Goal: Task Accomplishment & Management: Complete application form

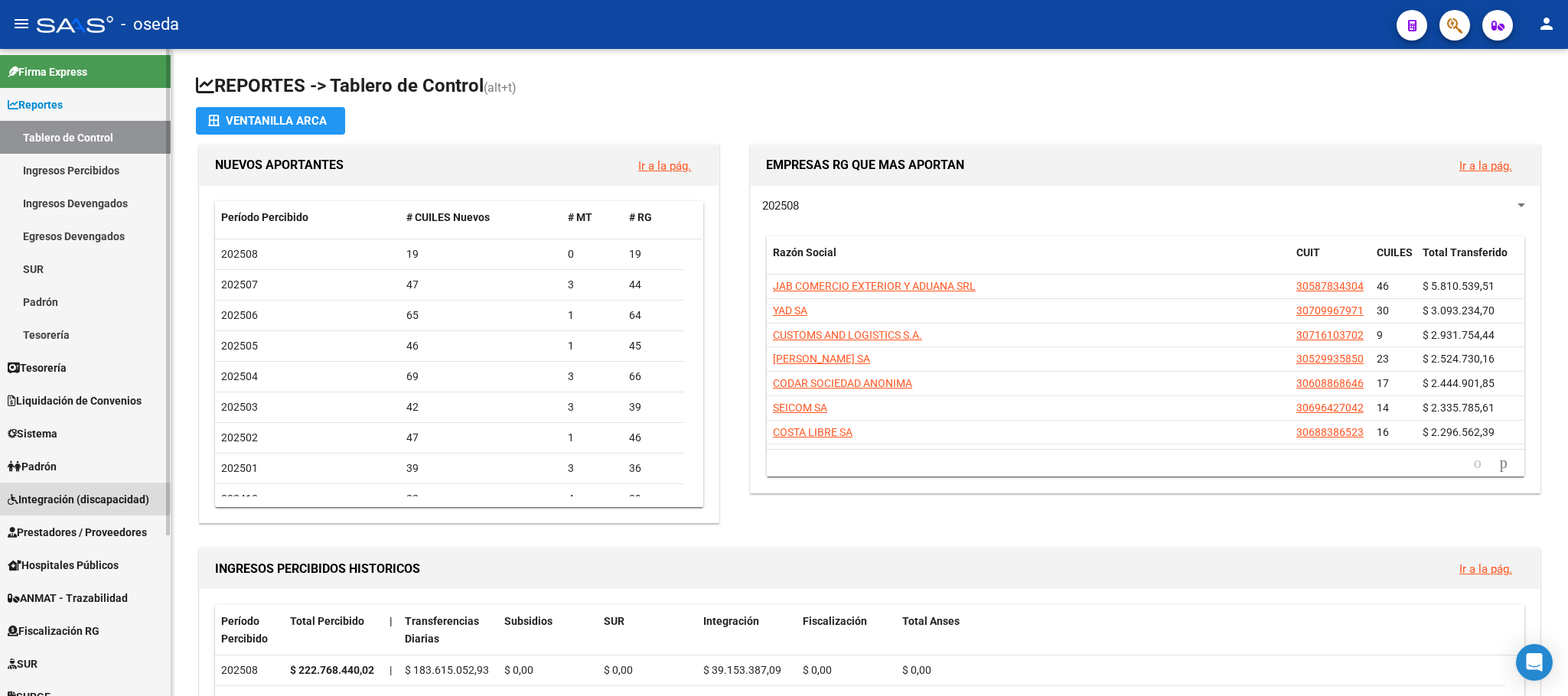
click at [62, 494] on span "Integración (discapacidad)" at bounding box center [79, 500] width 142 height 17
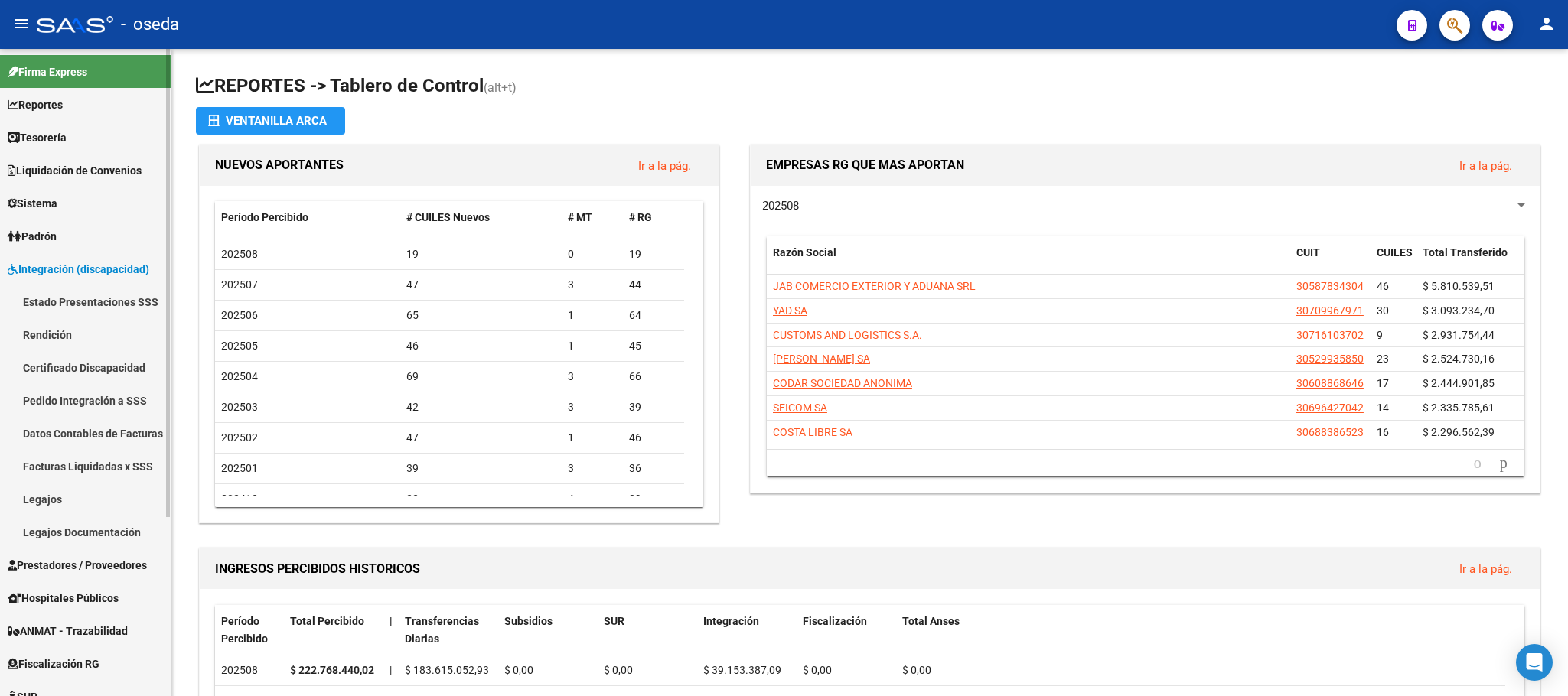
click at [40, 251] on link "Padrón" at bounding box center [85, 235] width 171 height 33
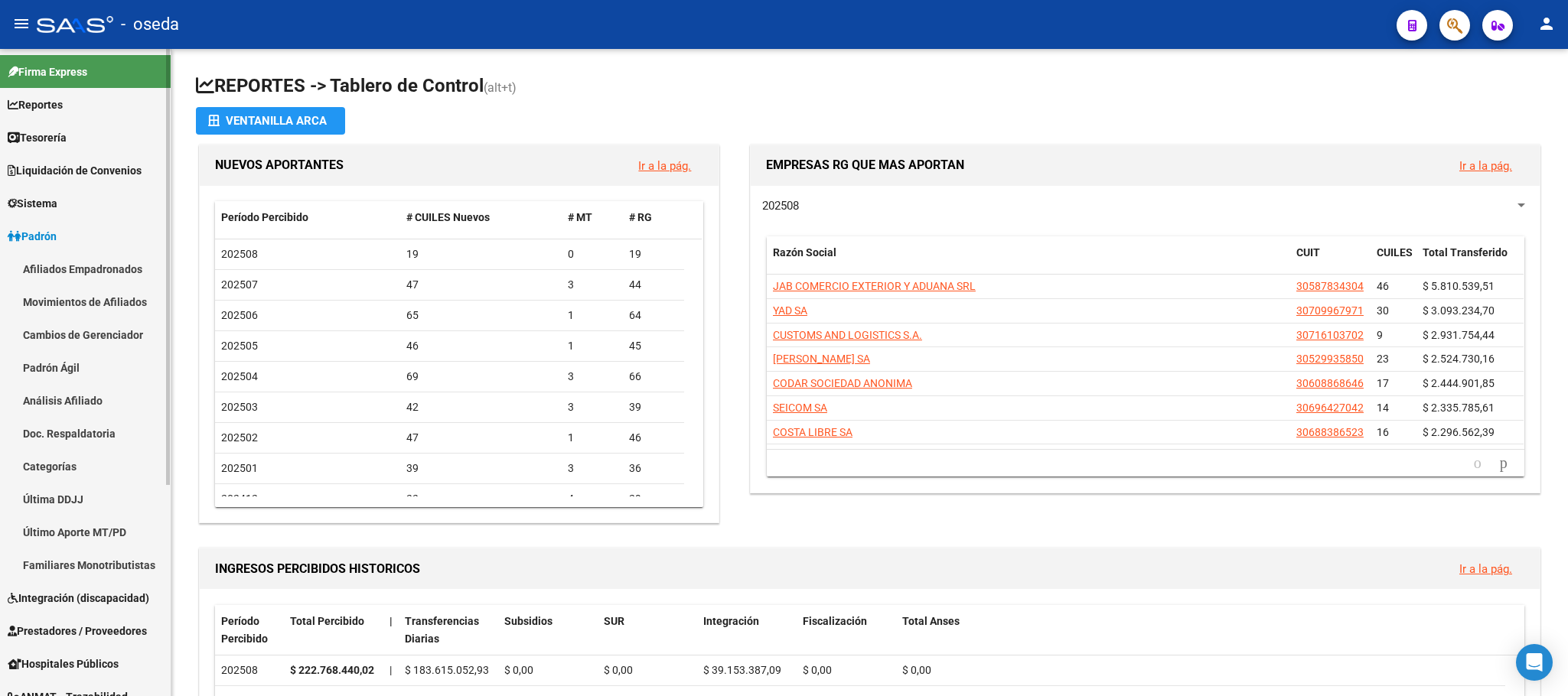
click at [37, 241] on span "Padrón" at bounding box center [32, 236] width 49 height 17
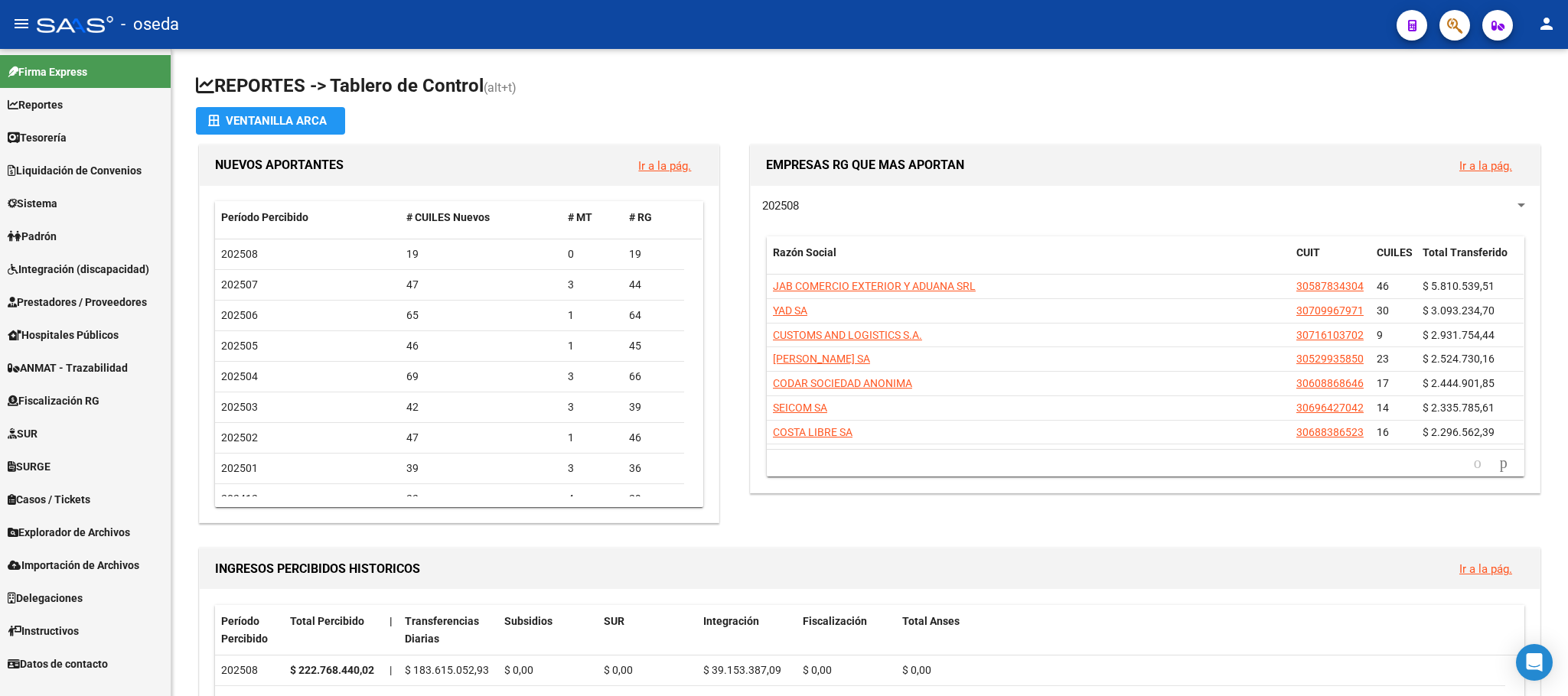
click at [50, 309] on span "Prestadores / Proveedores" at bounding box center [77, 302] width 139 height 17
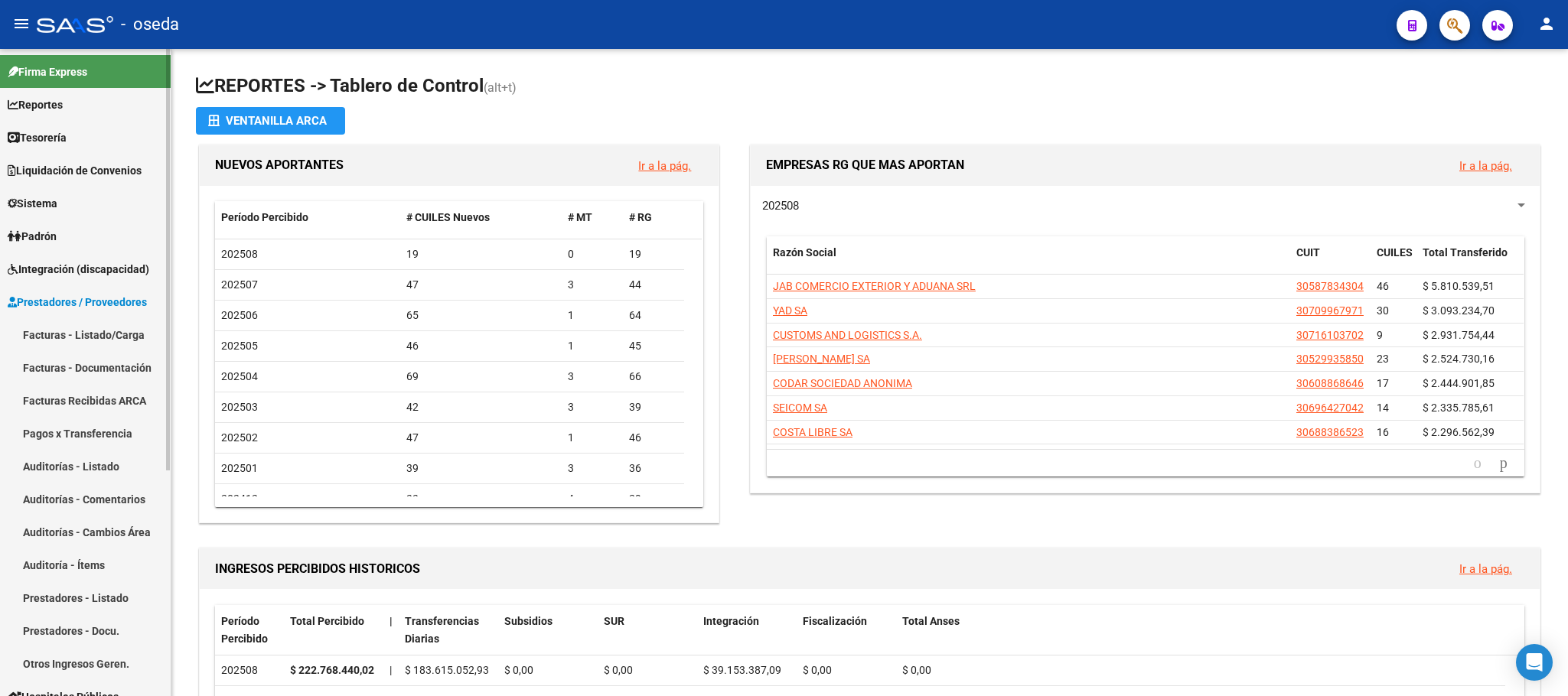
click at [60, 329] on link "Facturas - Listado/Carga" at bounding box center [85, 334] width 171 height 33
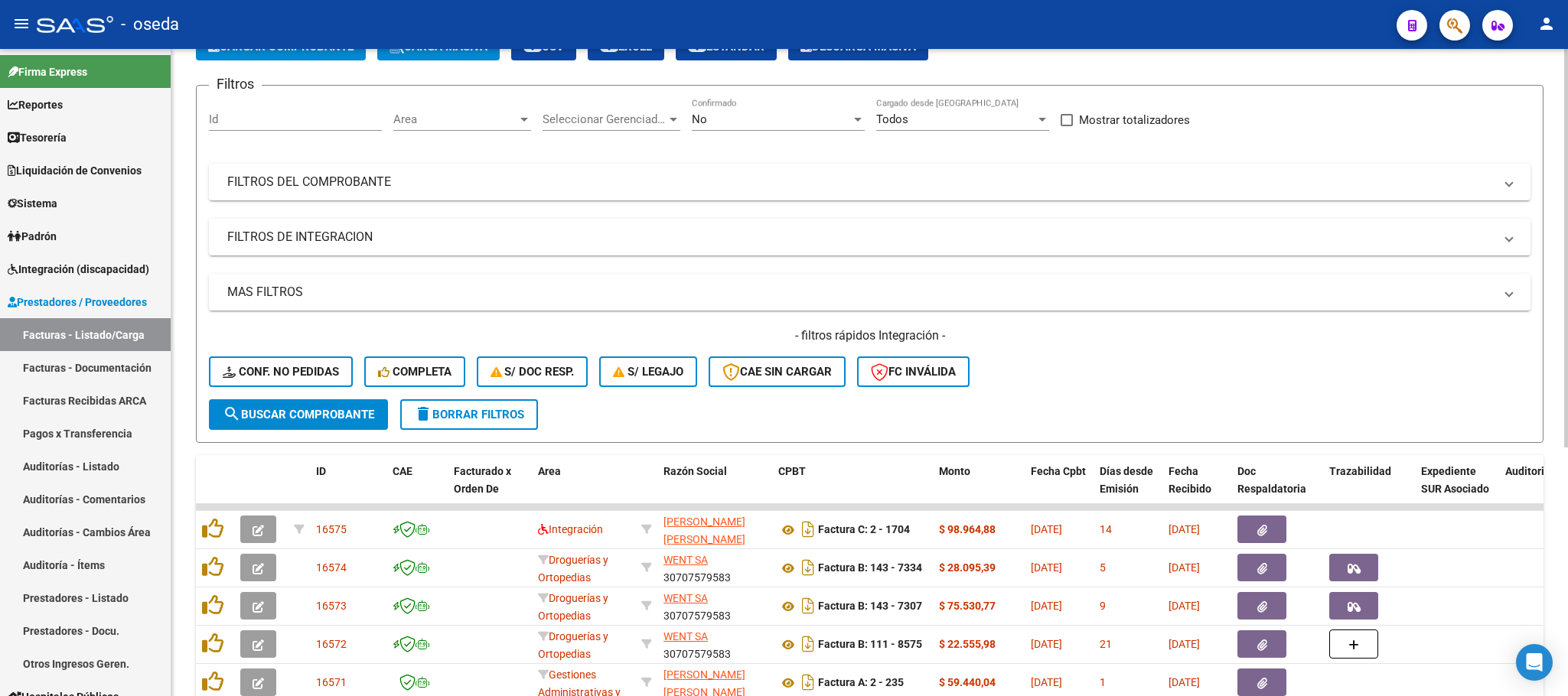
scroll to position [230, 0]
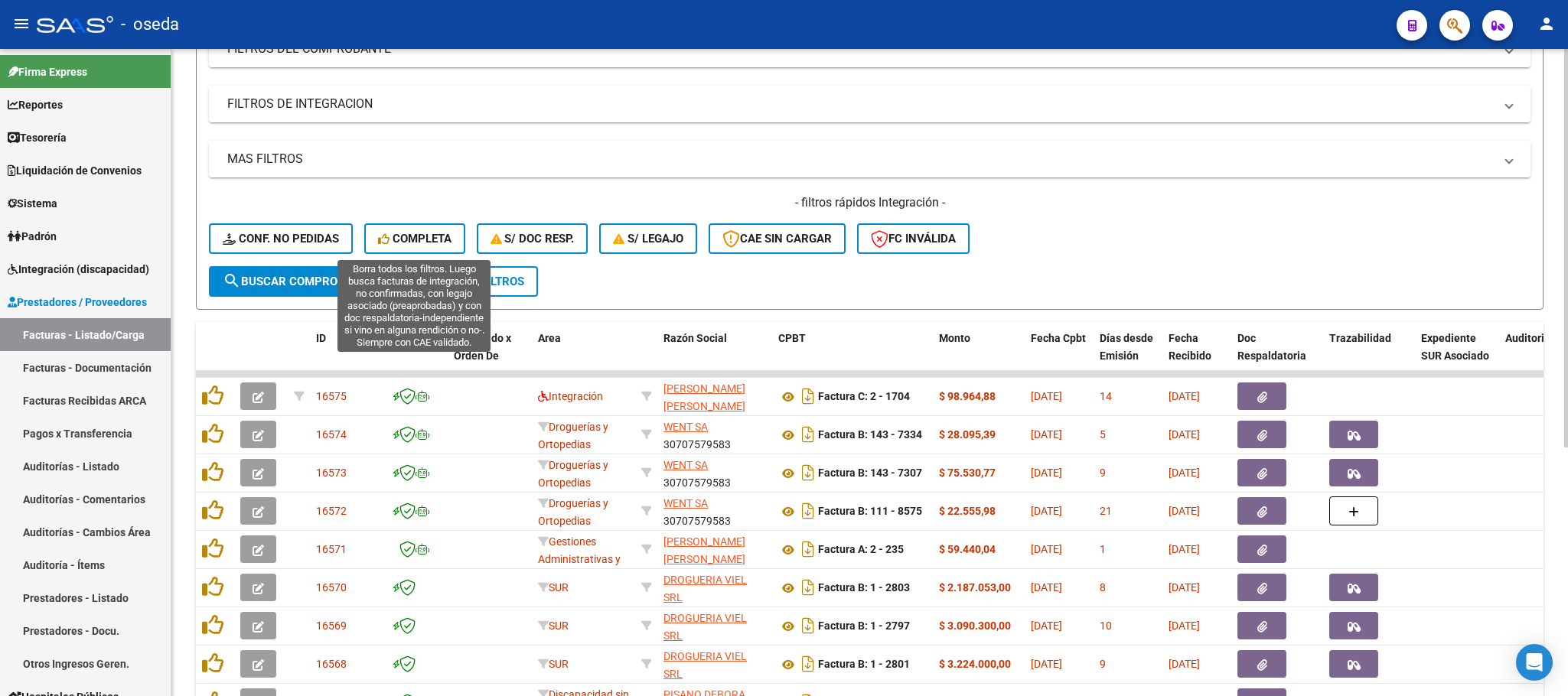
click at [401, 236] on span "Completa" at bounding box center [414, 239] width 73 height 14
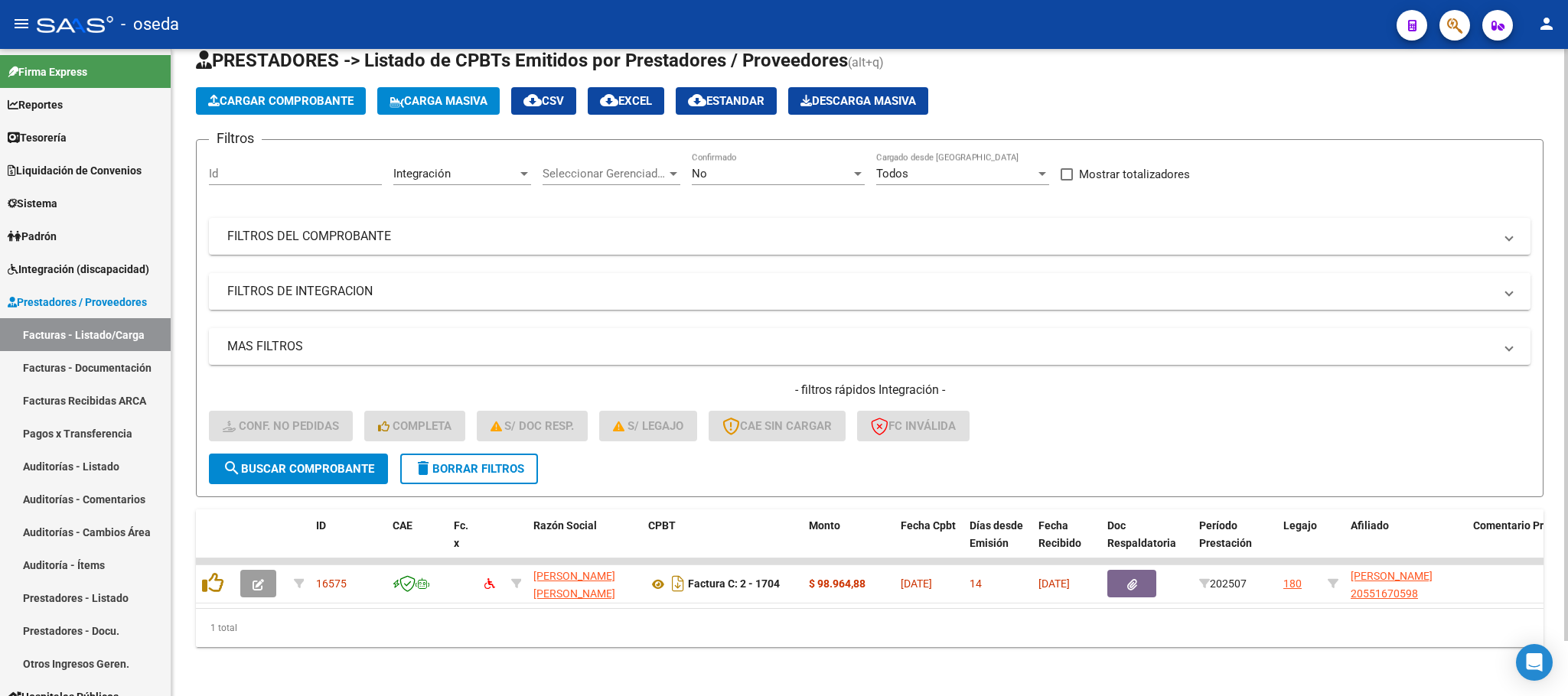
scroll to position [59, 0]
click at [502, 454] on button "delete Borrar Filtros" at bounding box center [470, 469] width 138 height 31
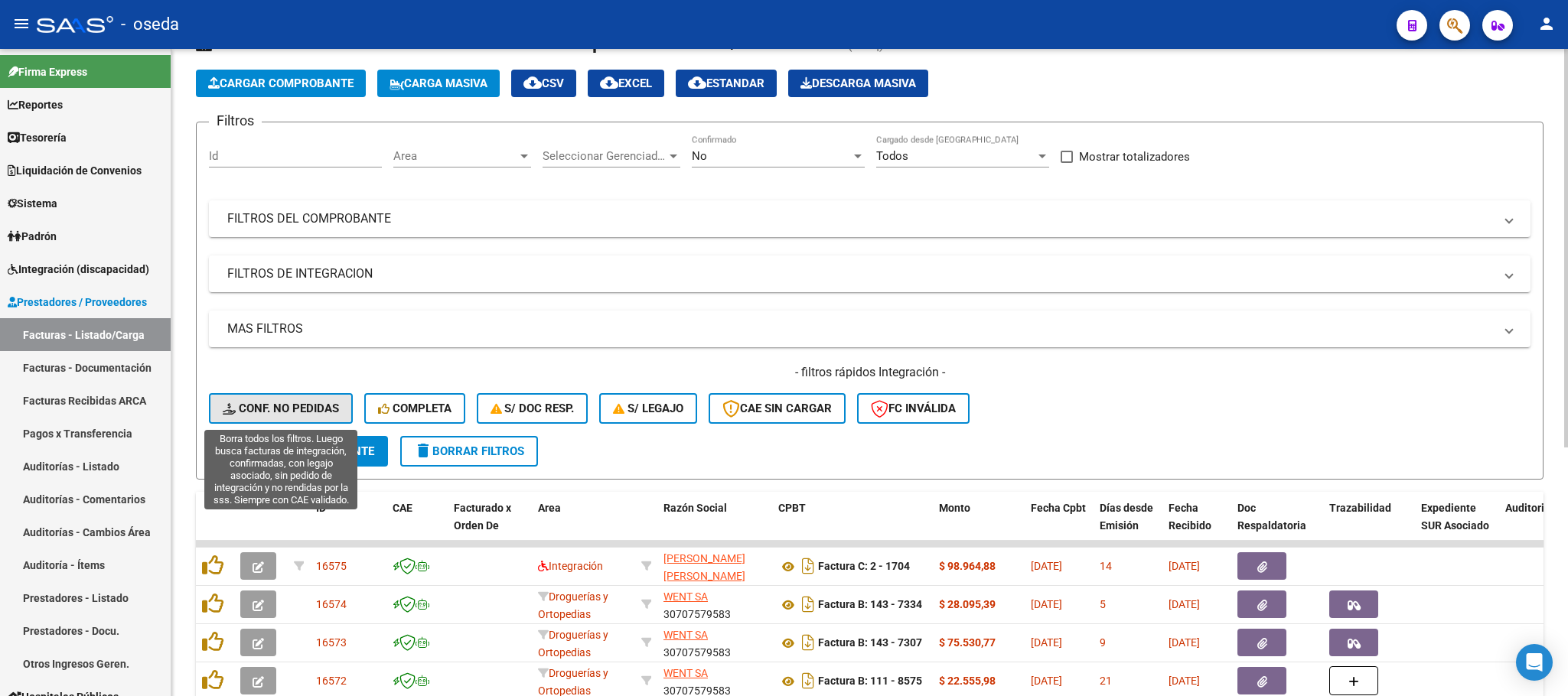
click at [283, 407] on span "Conf. no pedidas" at bounding box center [281, 409] width 117 height 14
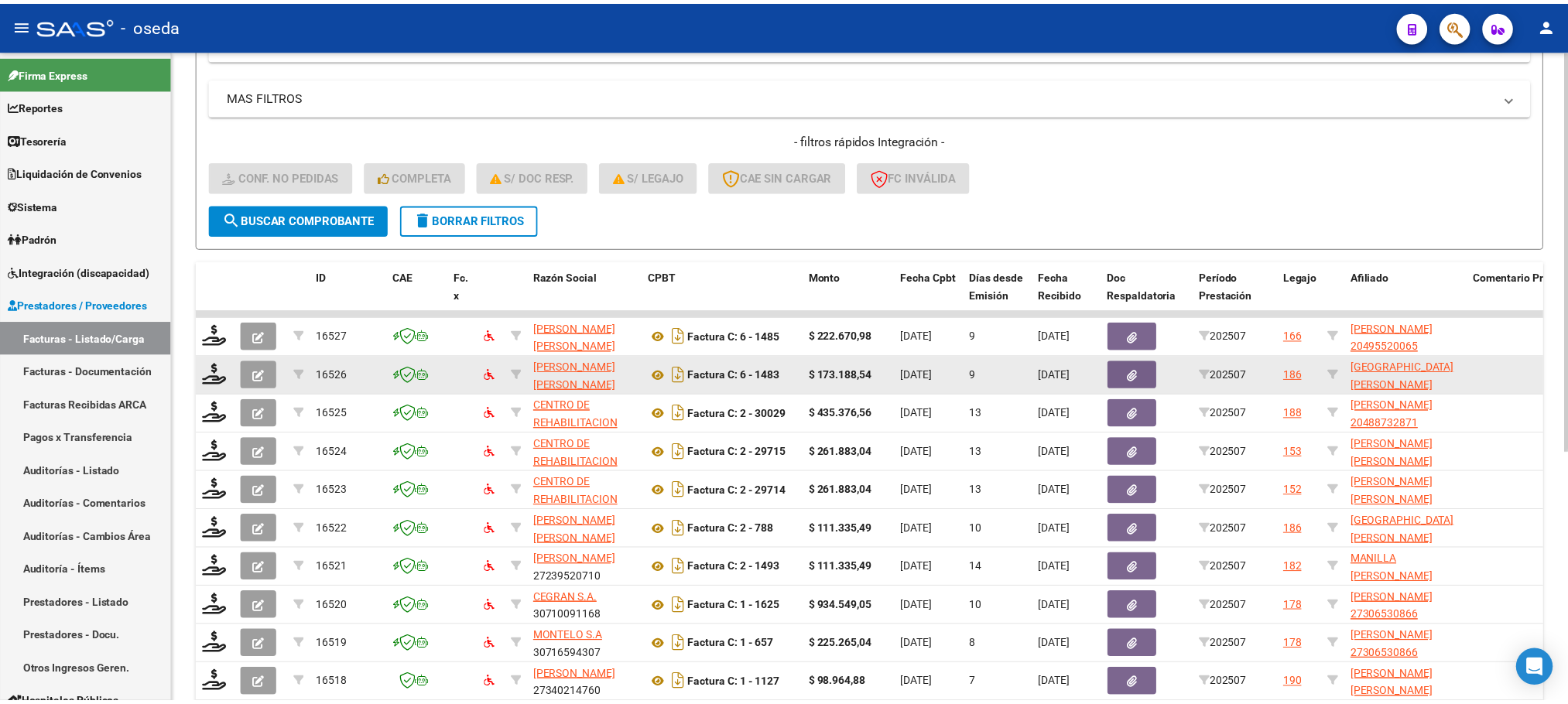
scroll to position [409, 0]
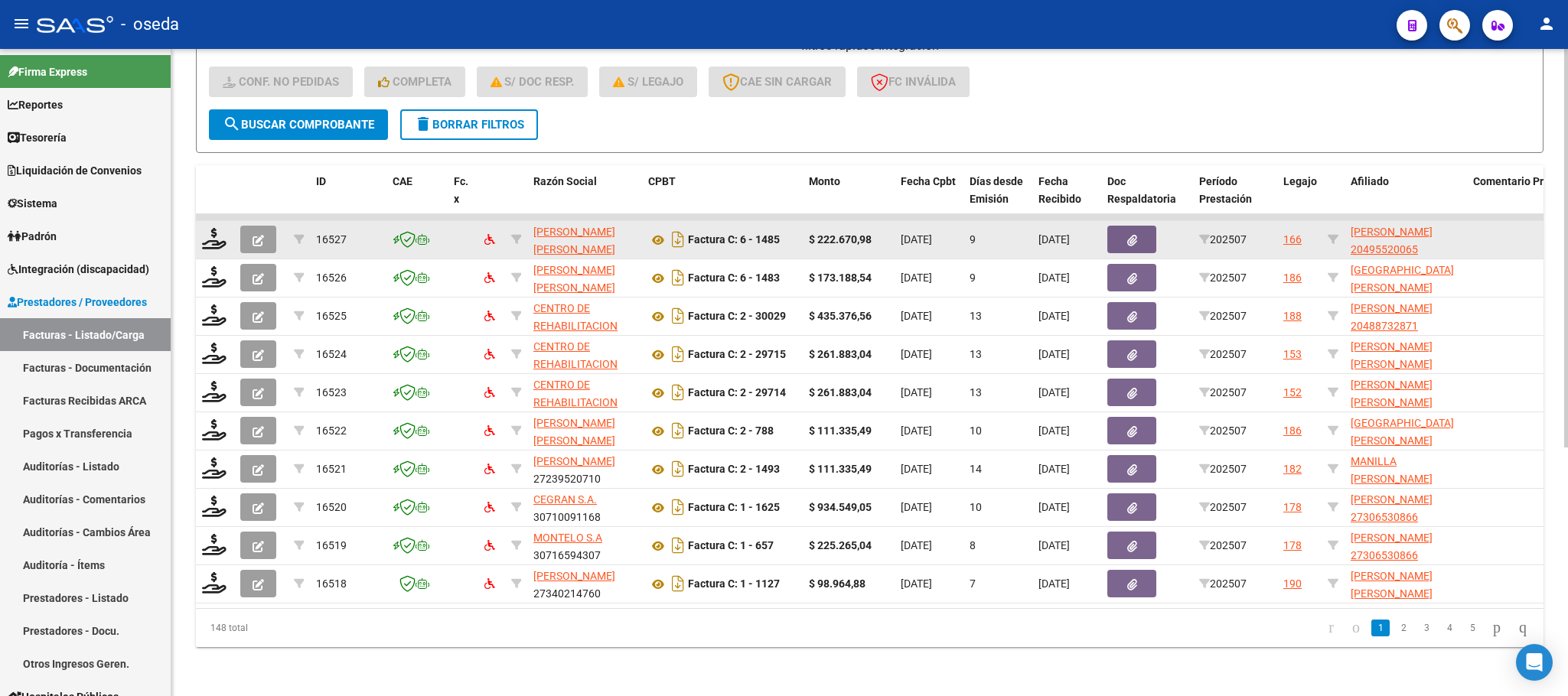
click at [200, 221] on datatable-body-cell at bounding box center [215, 240] width 38 height 37
click at [218, 228] on icon at bounding box center [214, 239] width 25 height 21
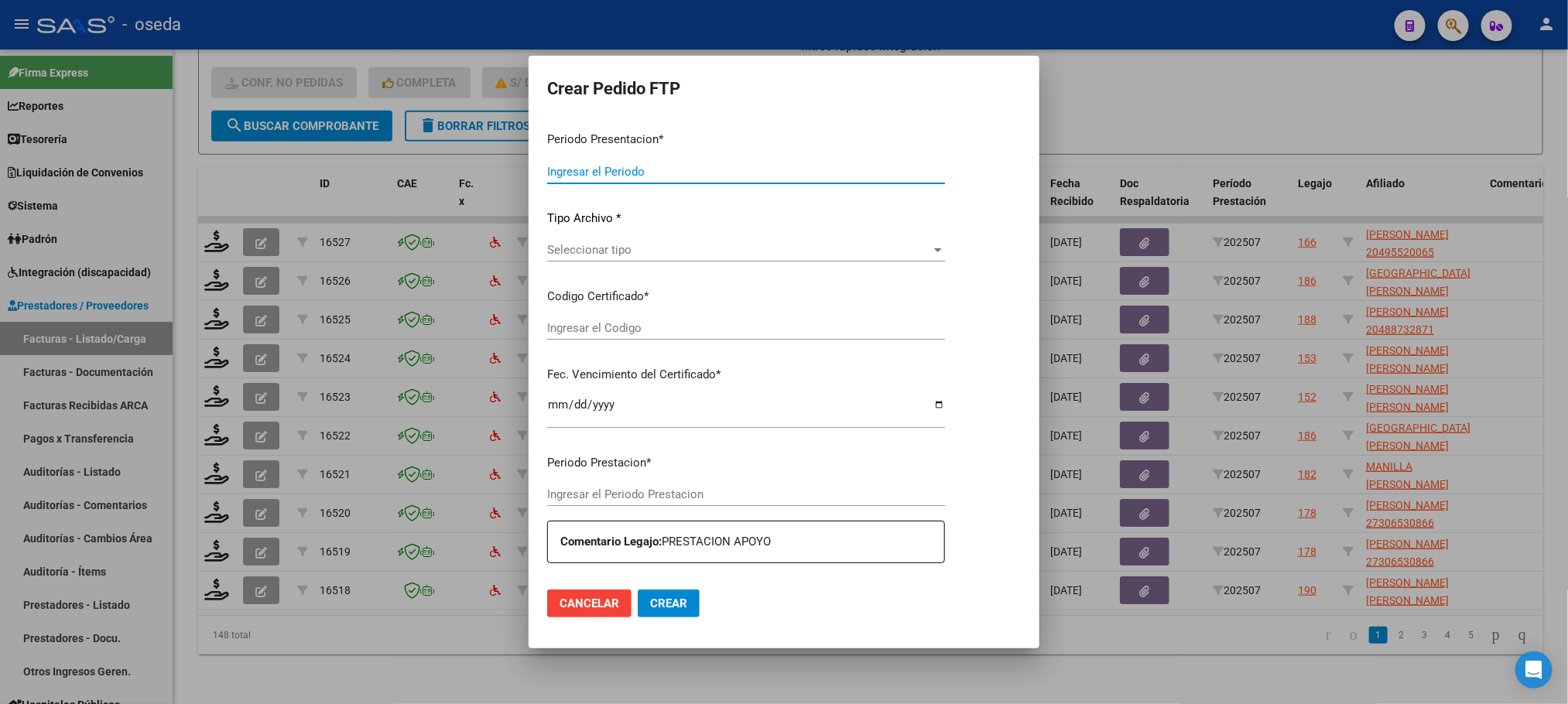
type input "202507"
type input "$ 222.670,98"
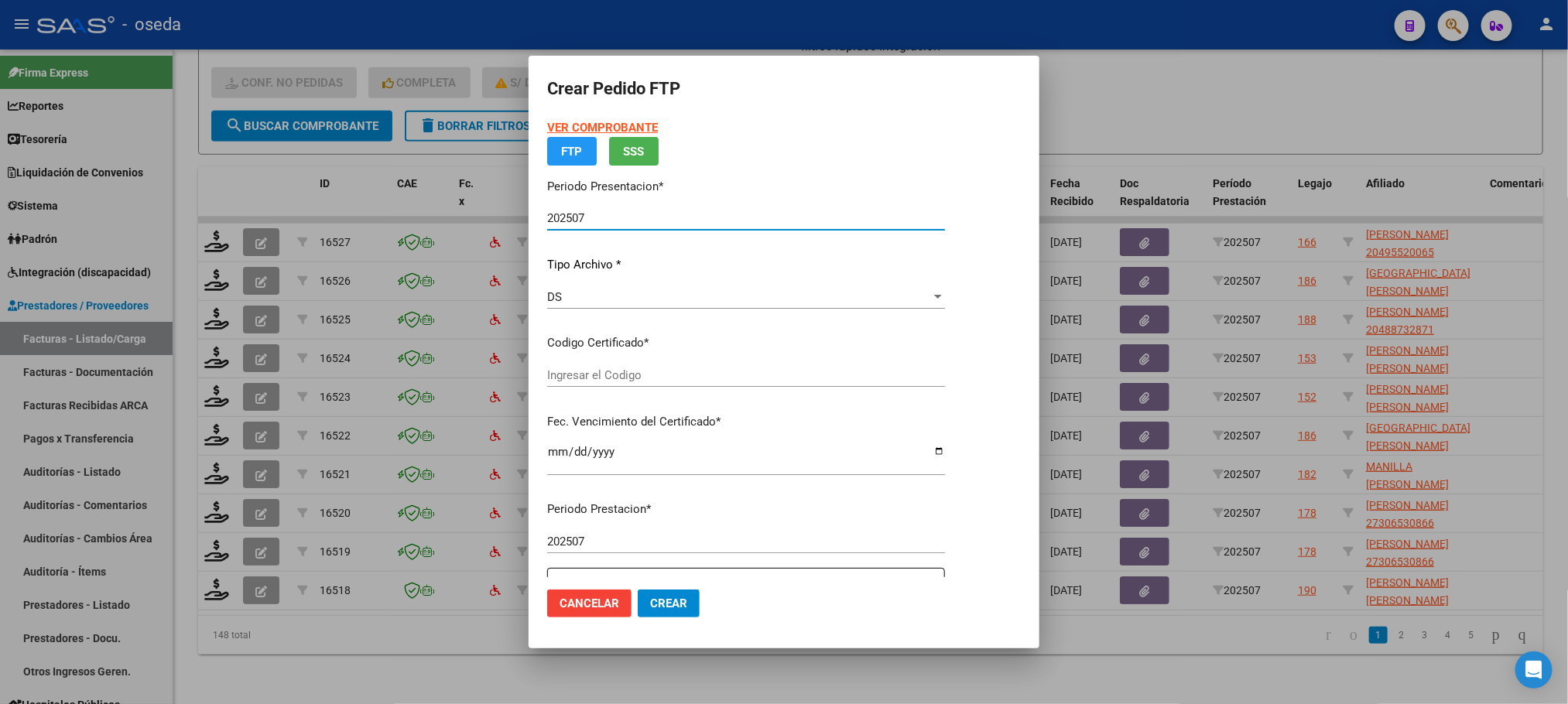
type input "ARG02000495520062022060120230601BS437"
type input "[DATE]"
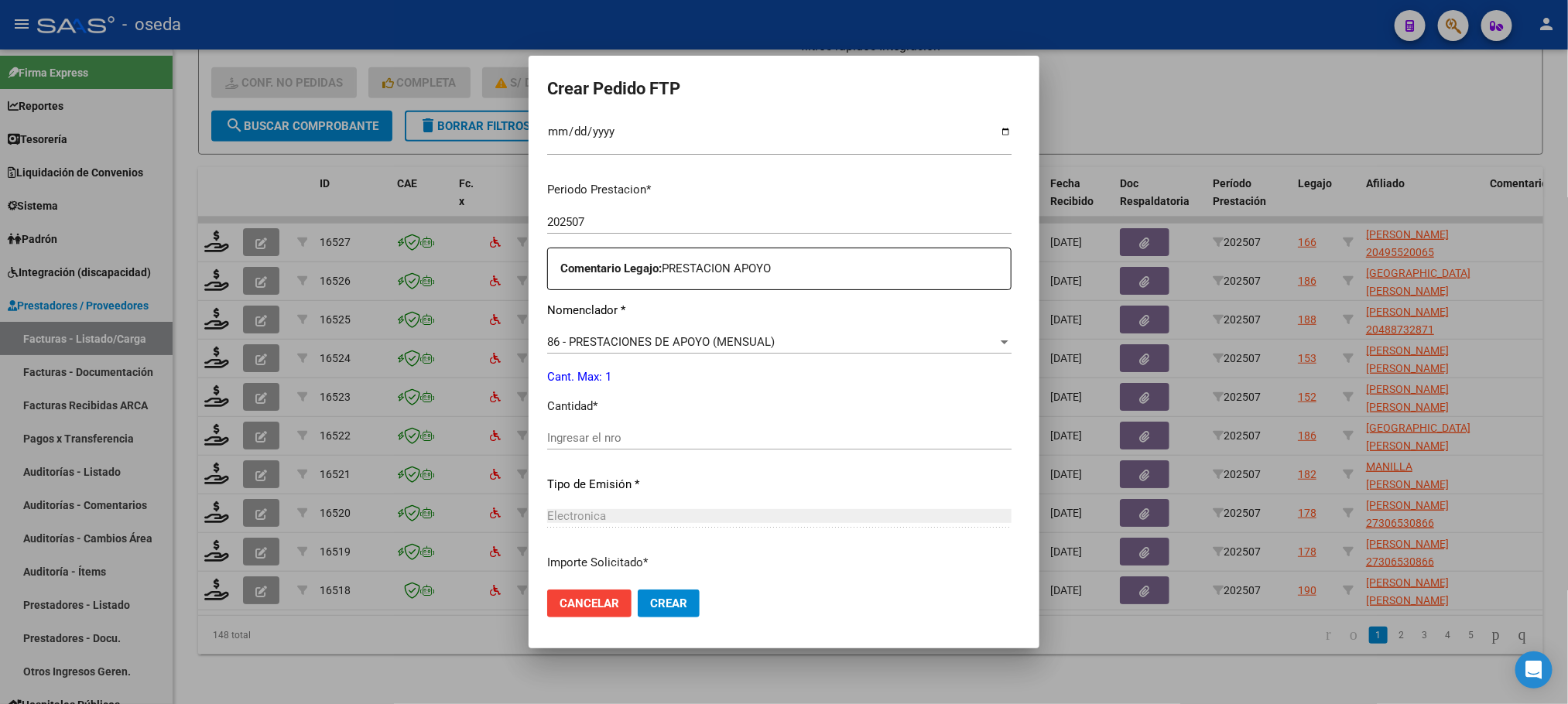
scroll to position [464, 0]
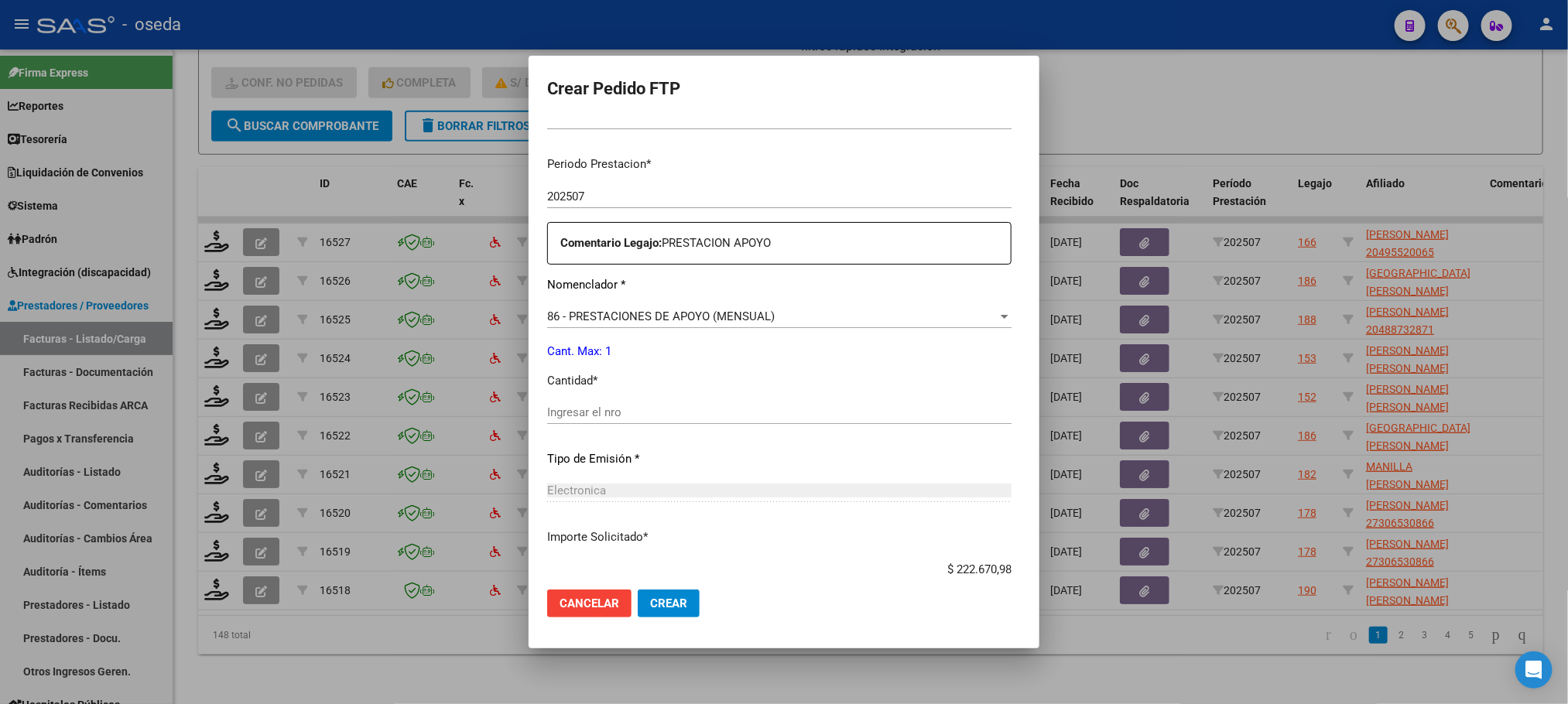
click at [620, 411] on input "Ingresar el nro" at bounding box center [779, 412] width 464 height 14
type input "1"
click at [638, 589] on button "Crear" at bounding box center [668, 603] width 62 height 28
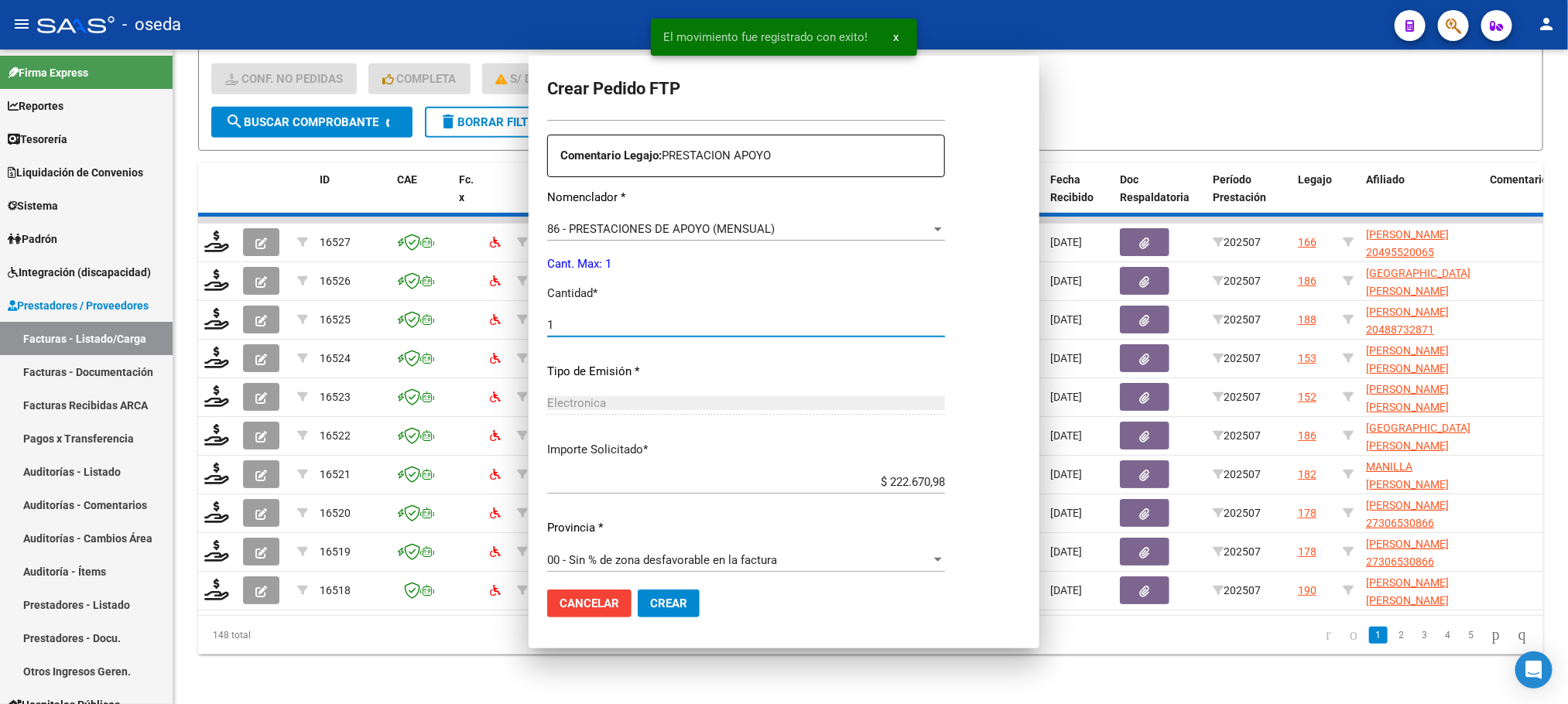
scroll to position [377, 0]
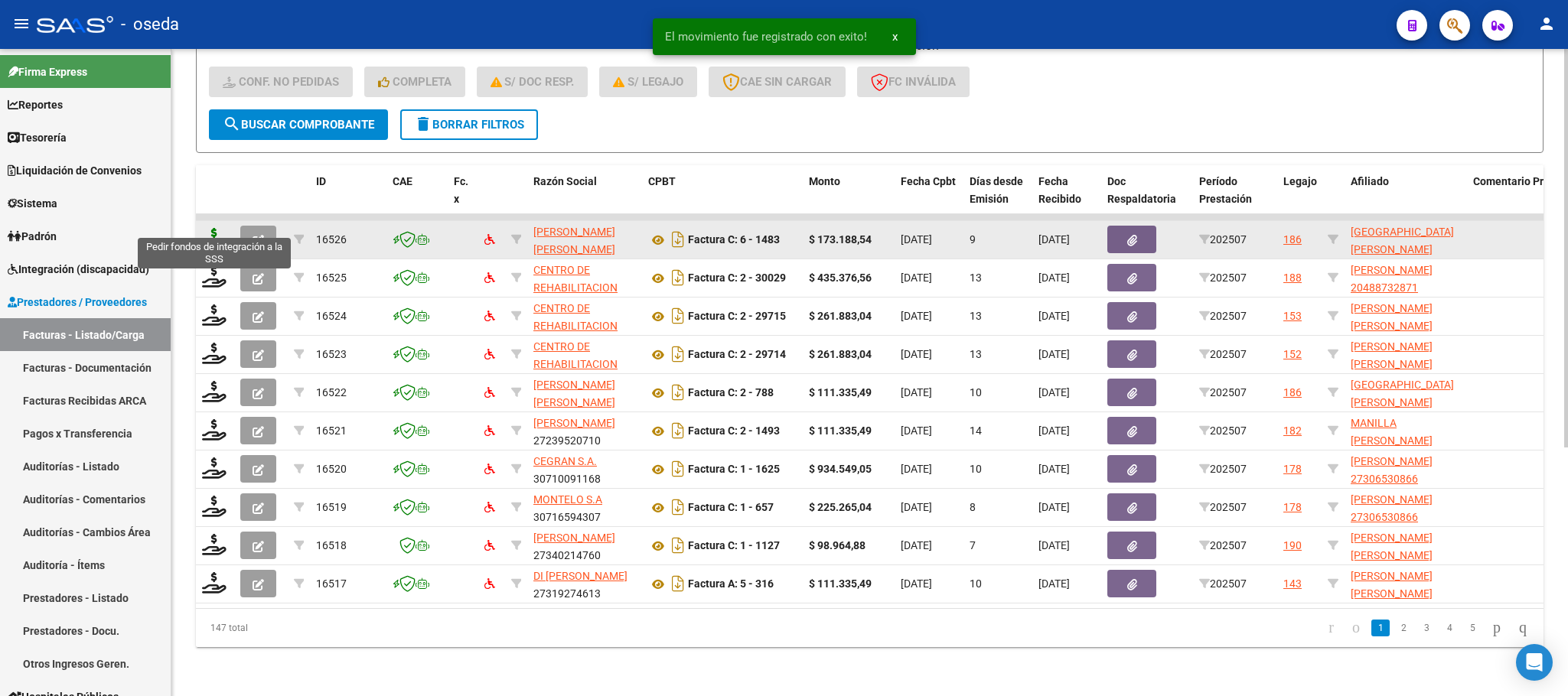
click at [203, 228] on icon at bounding box center [214, 239] width 25 height 21
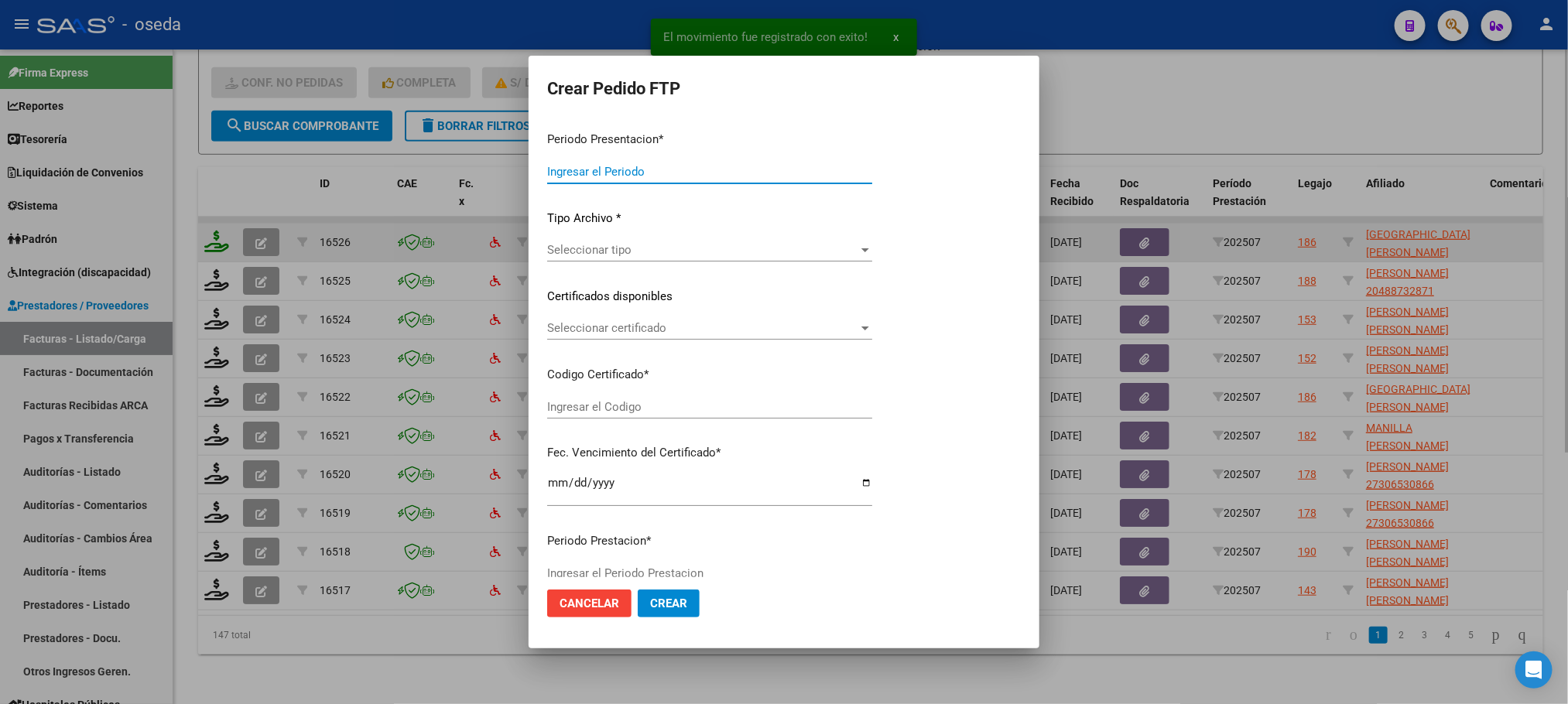
type input "202507"
type input "$ 173.188,54"
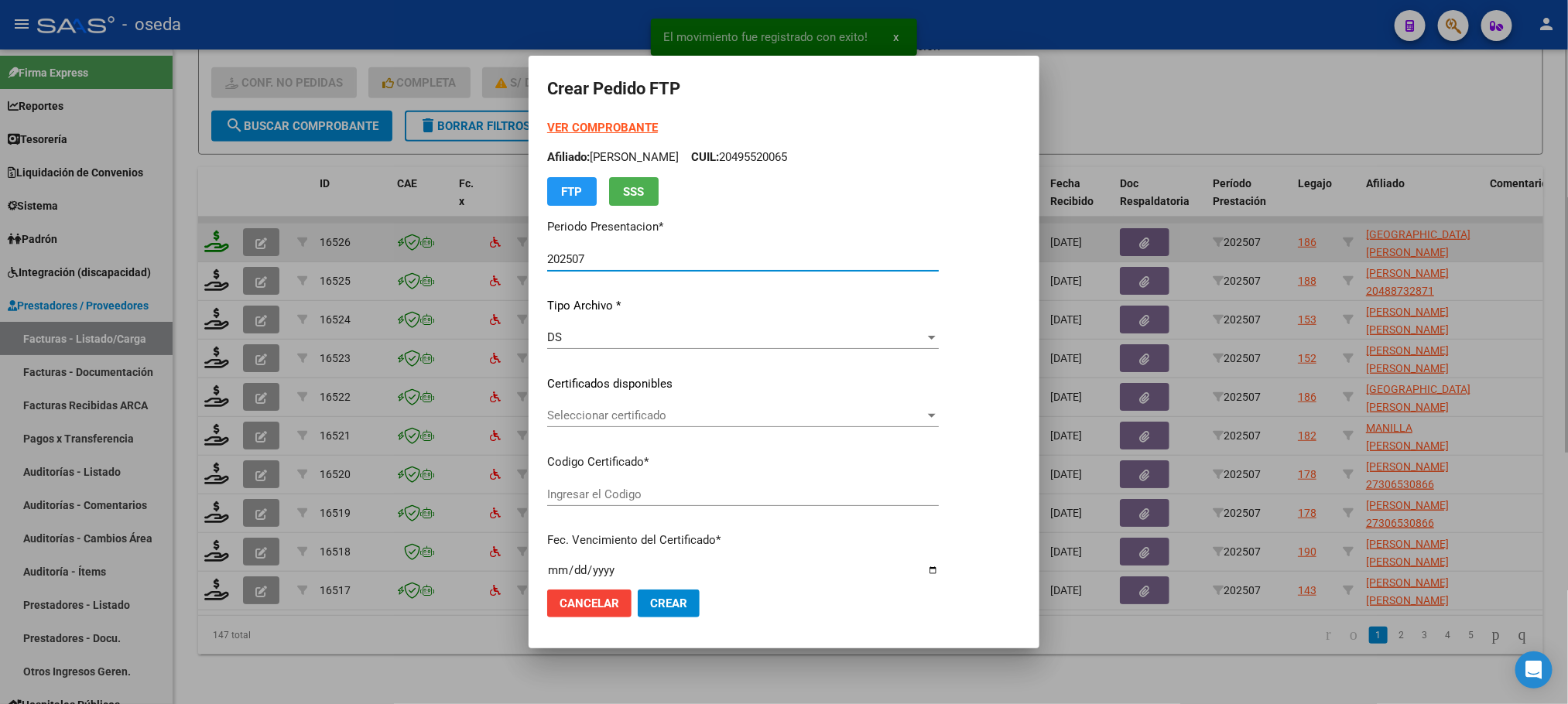
type input "20478064161"
type input "2022-09-06"
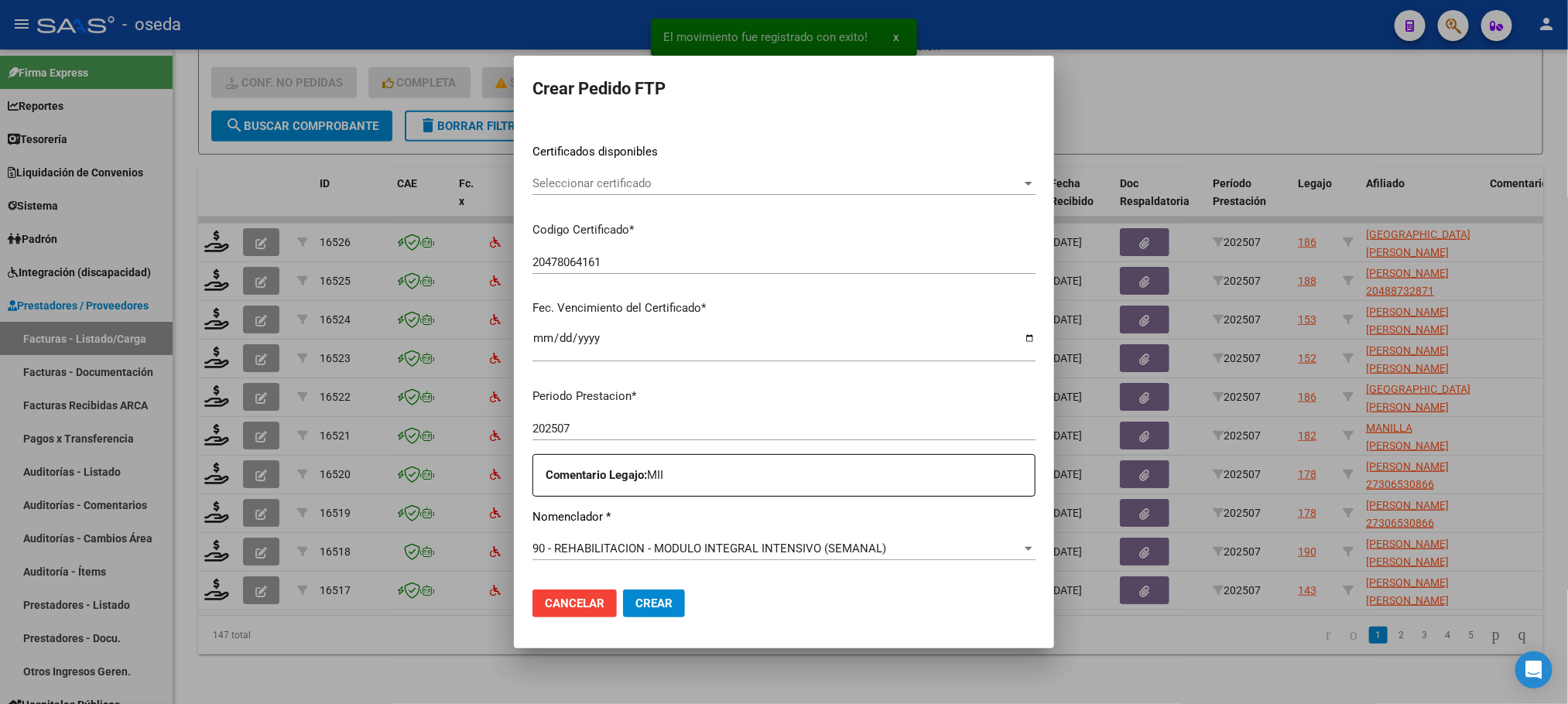
scroll to position [560, 0]
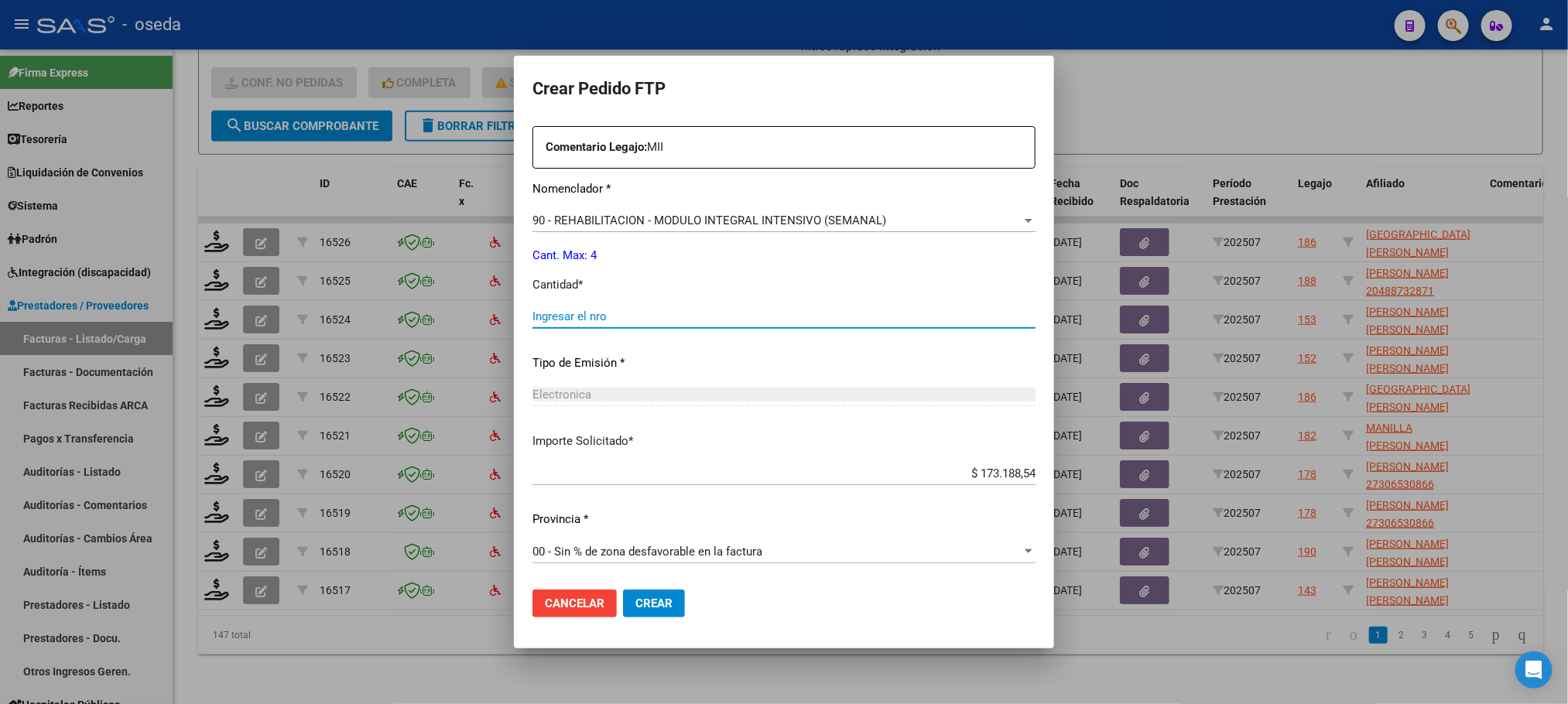
click at [608, 313] on input "Ingresar el nro" at bounding box center [784, 317] width 503 height 14
type input "4"
click at [623, 589] on button "Crear" at bounding box center [654, 603] width 62 height 28
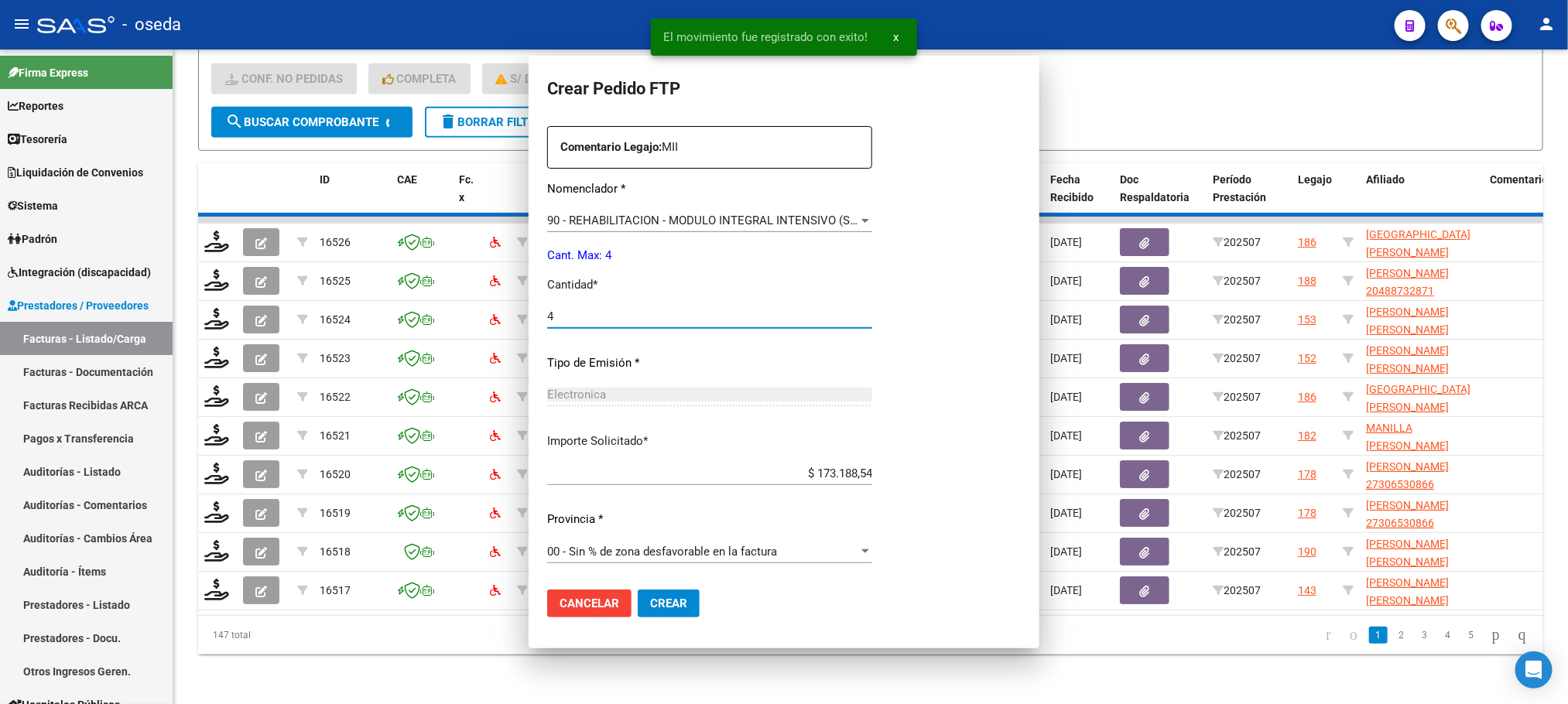
scroll to position [0, 0]
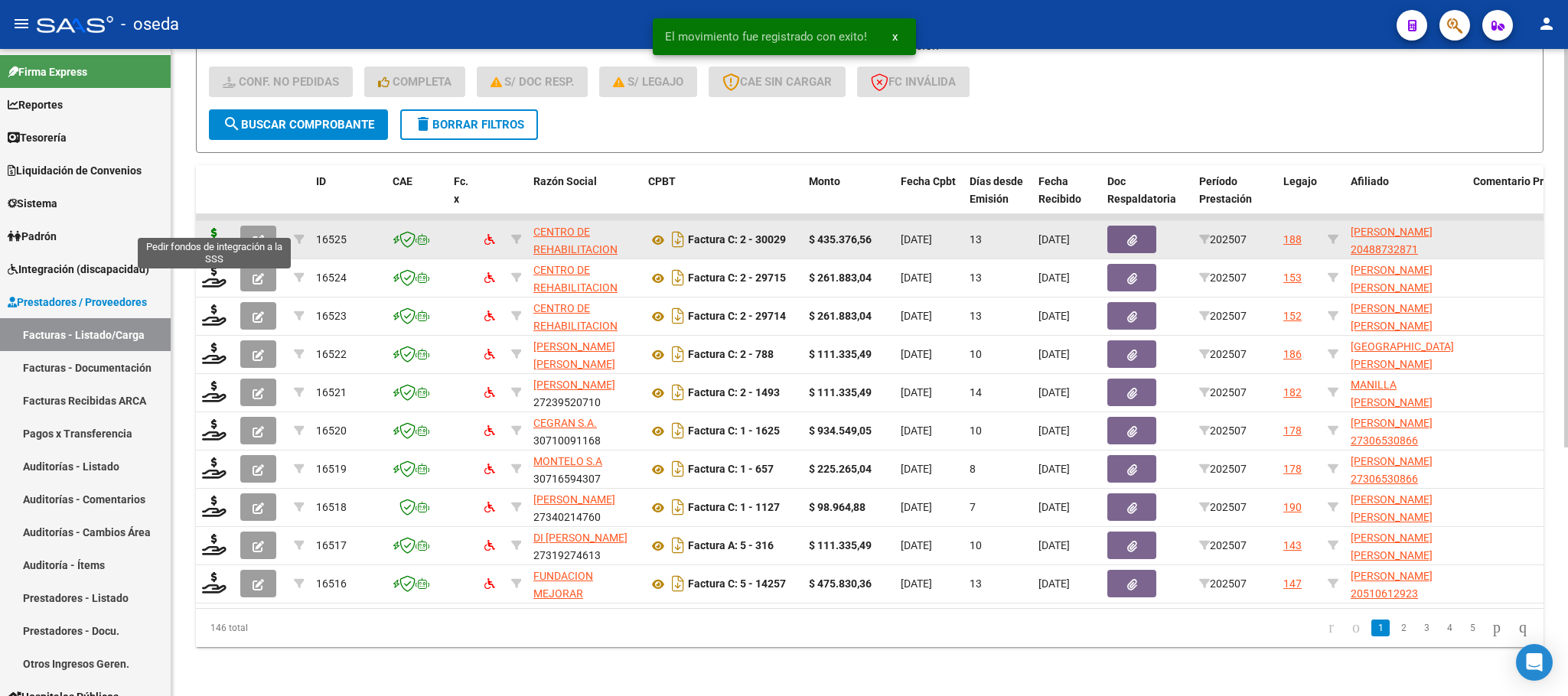
click at [214, 228] on icon at bounding box center [214, 239] width 25 height 21
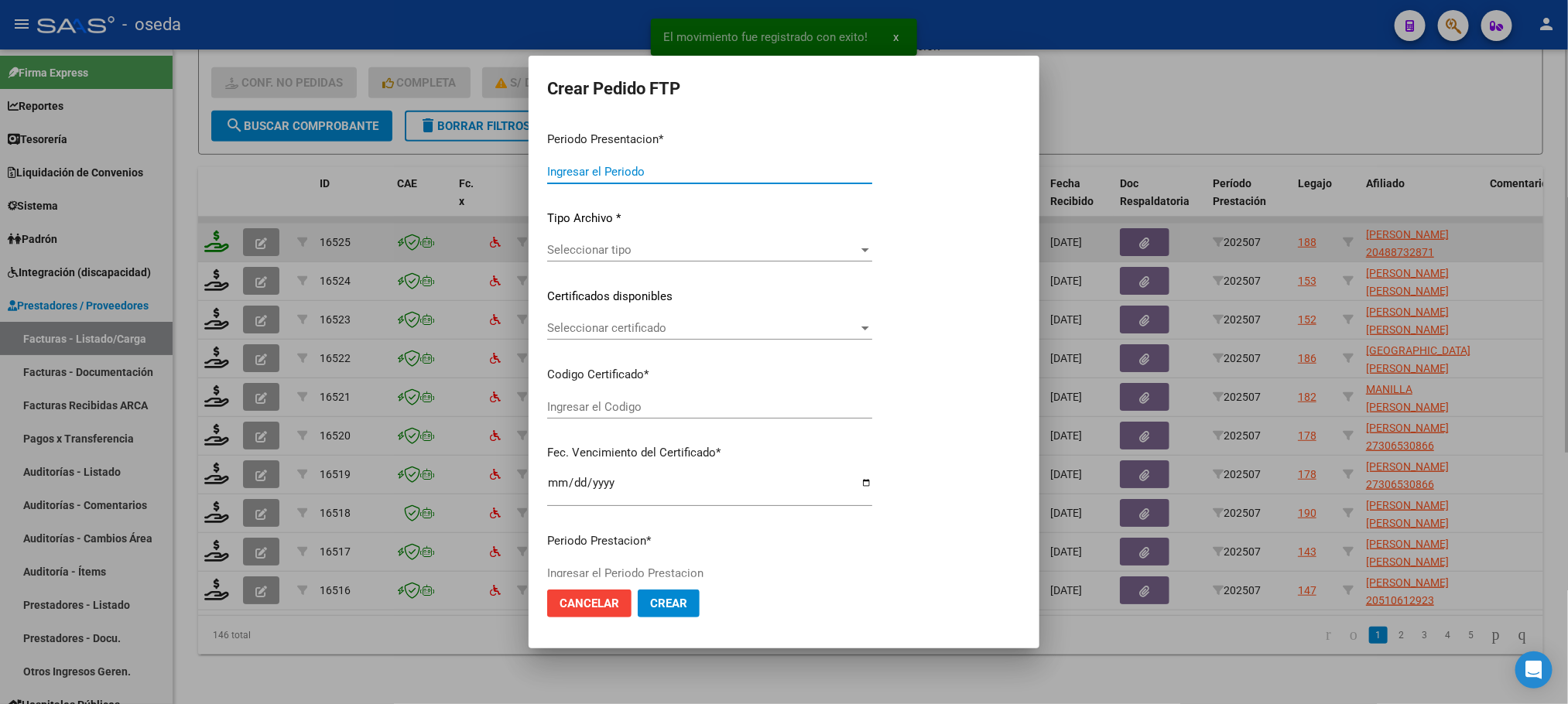
type input "202507"
type input "$ 435.376,56"
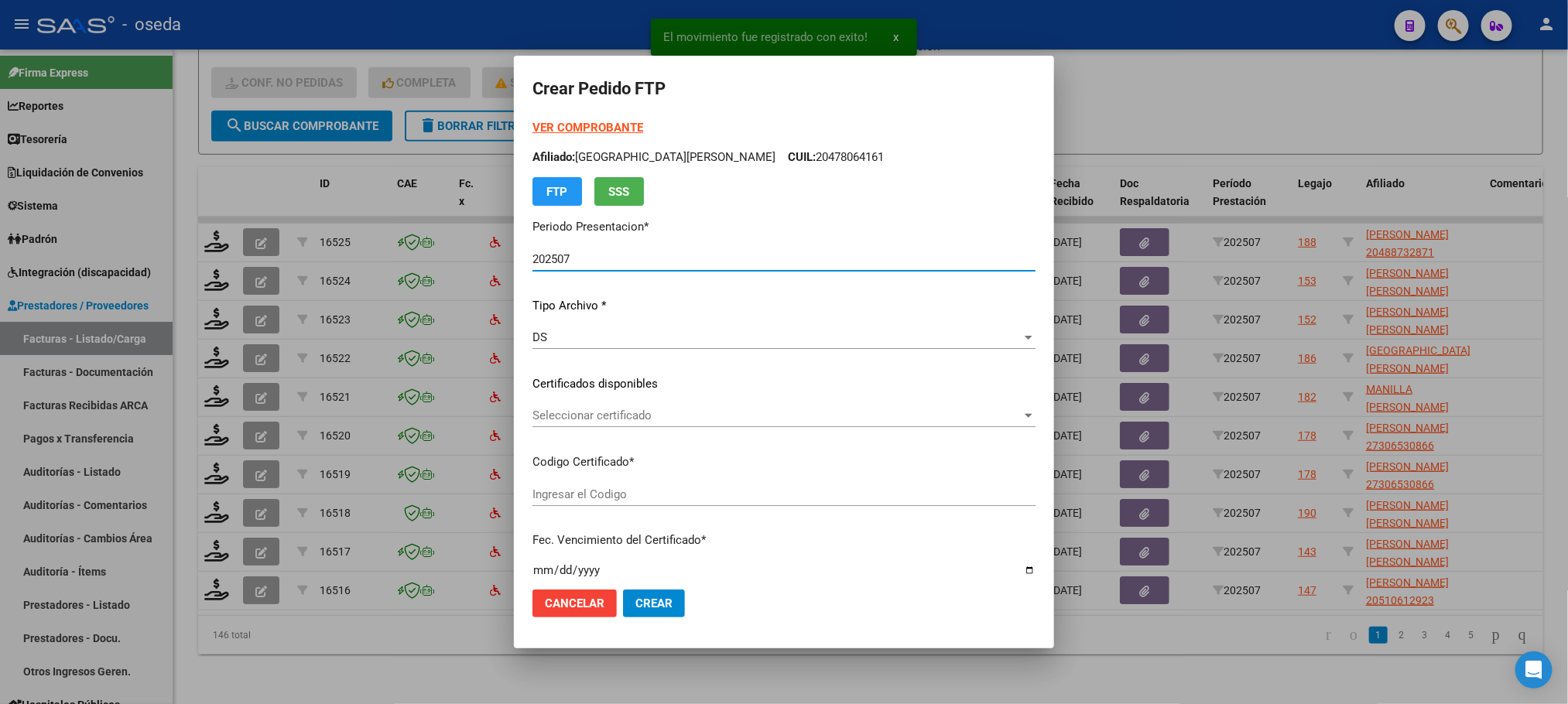
type input "ARG02000488732872022090720270907BS352"
type input "2027-09-07"
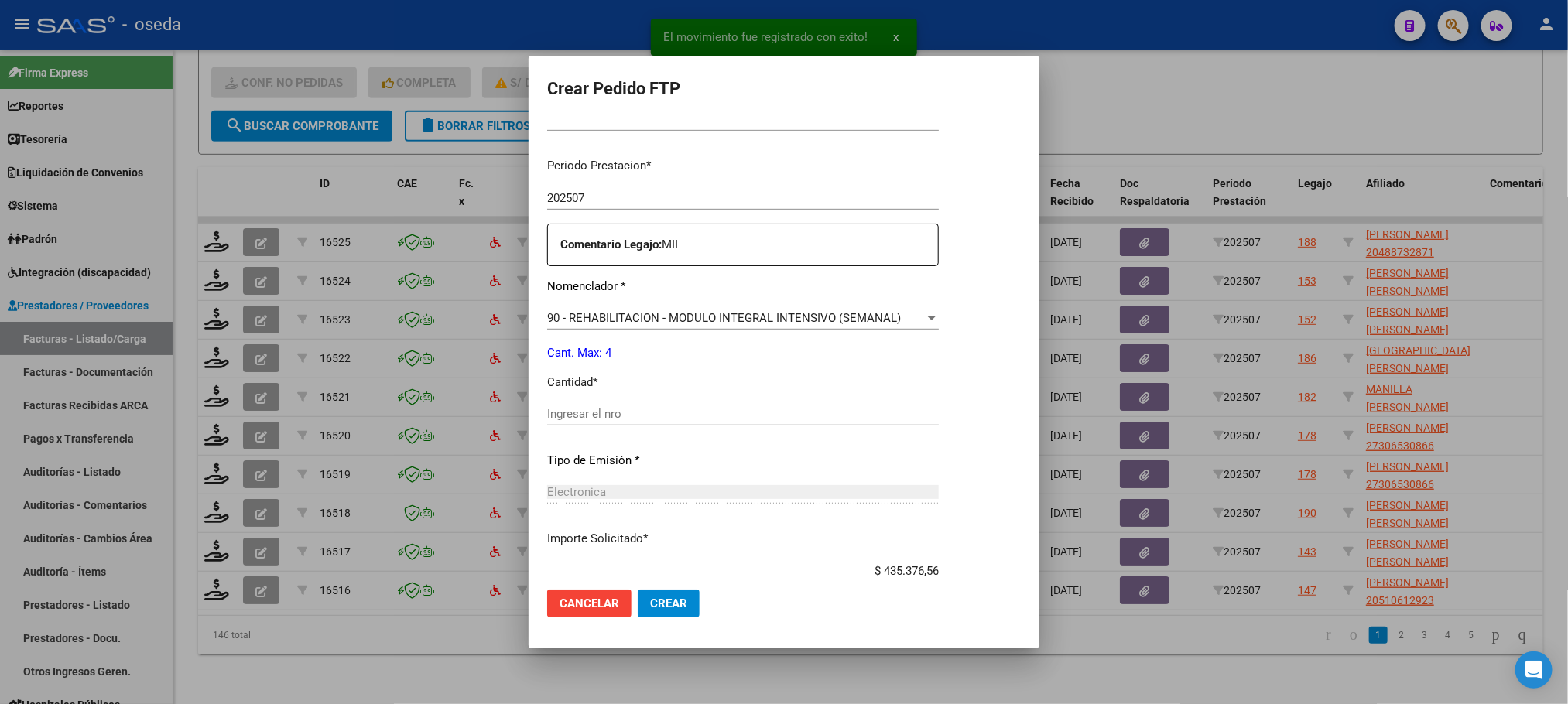
scroll to position [464, 0]
click at [606, 421] on div "Ingresar el nro" at bounding box center [743, 412] width 392 height 23
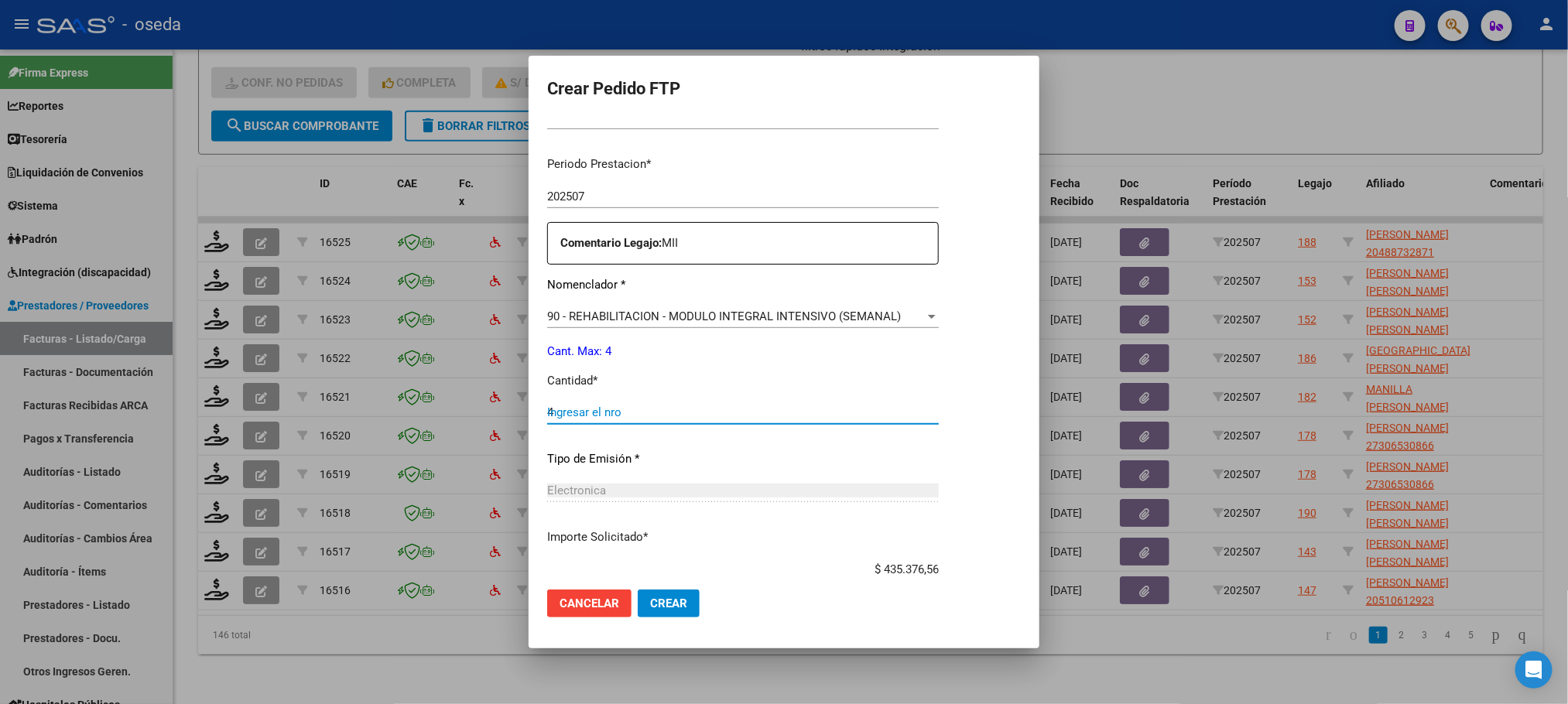
type input "4"
click at [638, 589] on button "Crear" at bounding box center [668, 603] width 62 height 28
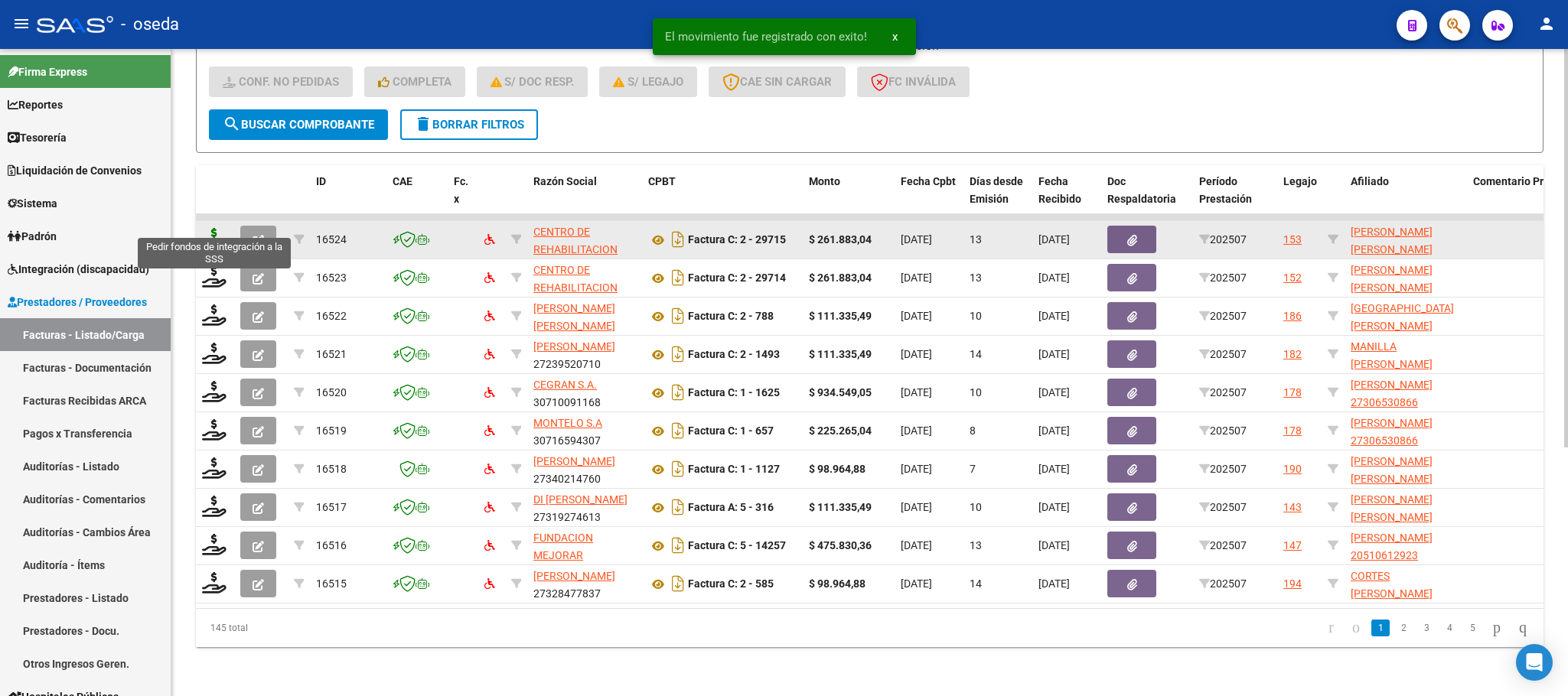
click at [207, 228] on icon at bounding box center [214, 239] width 25 height 21
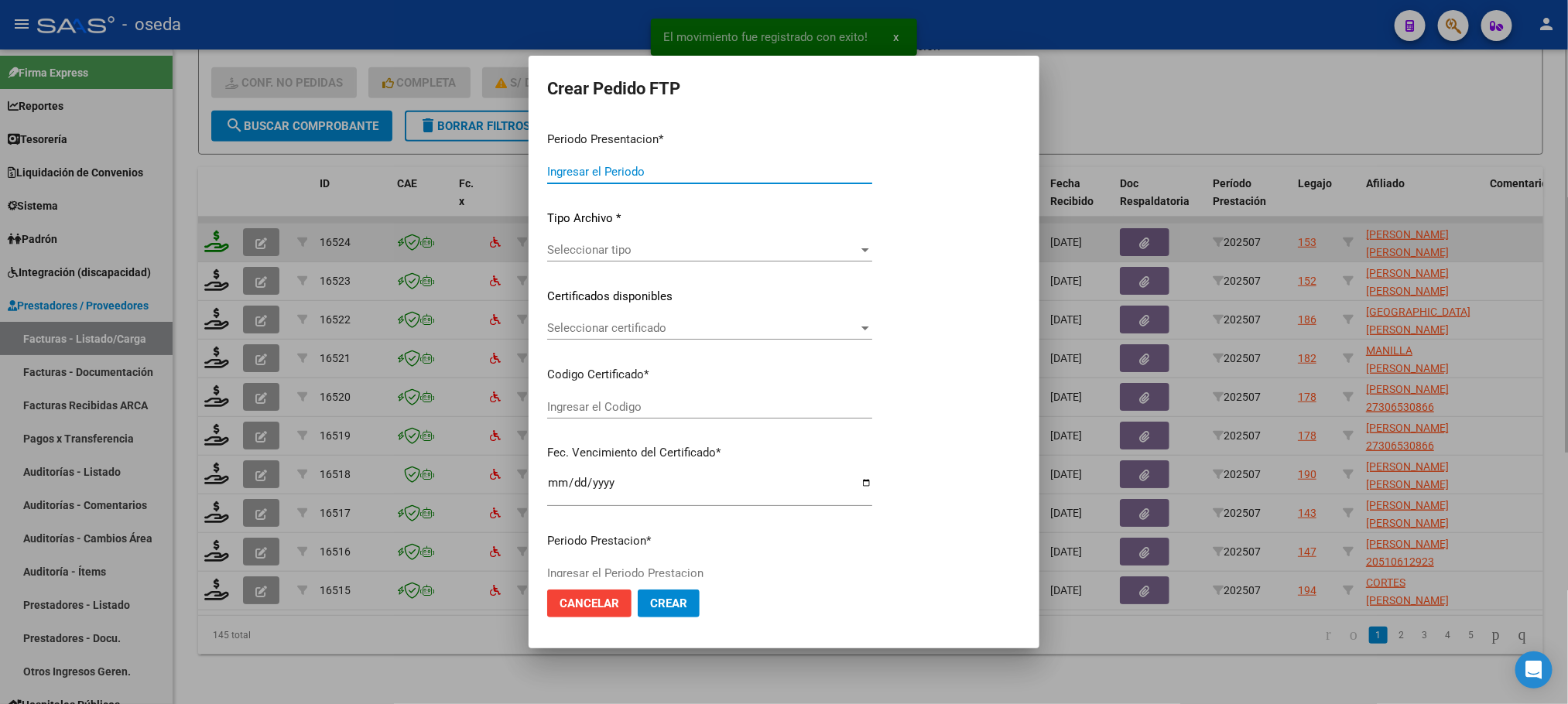
type input "202507"
type input "$ 261.883,04"
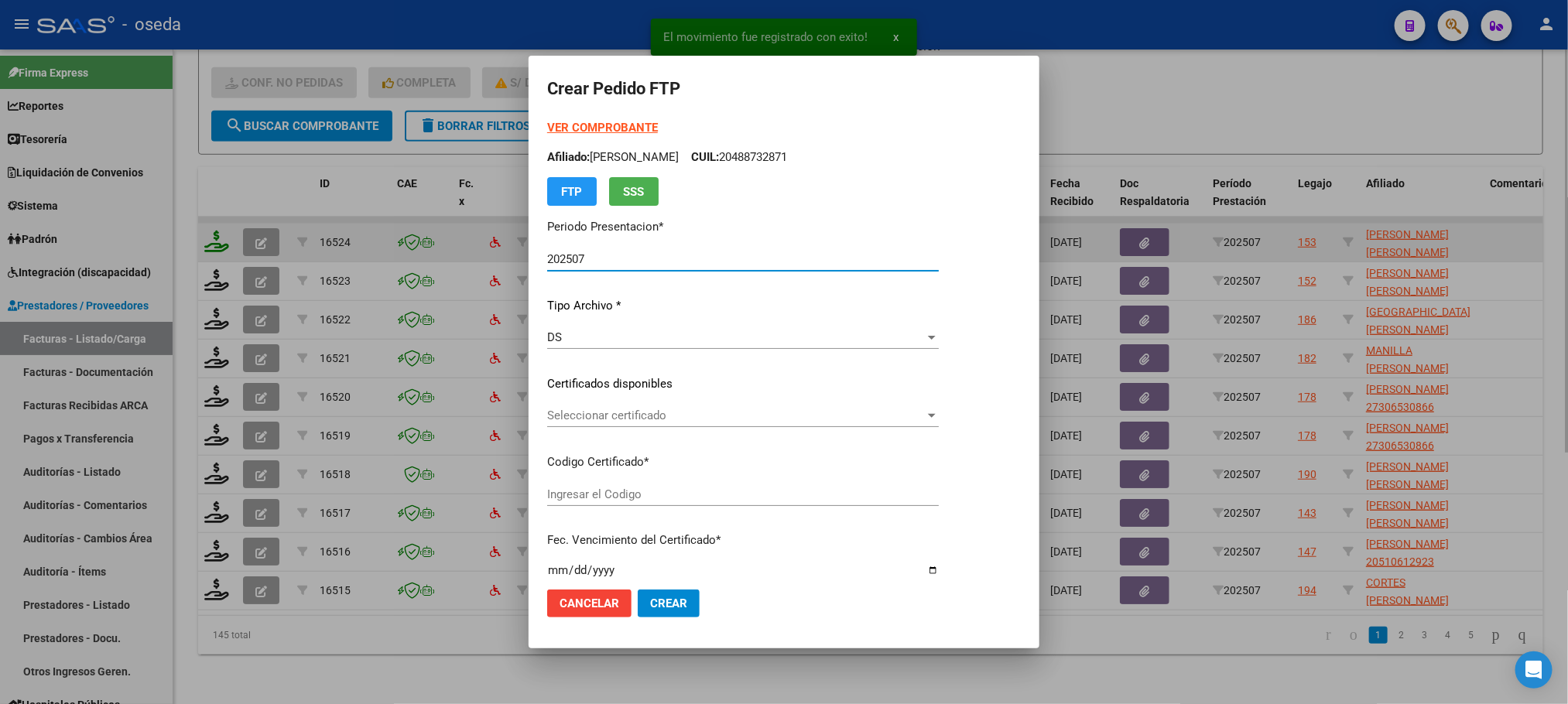
type input "ARG01000575476162025073020300730BUE352"
type input "[DATE]"
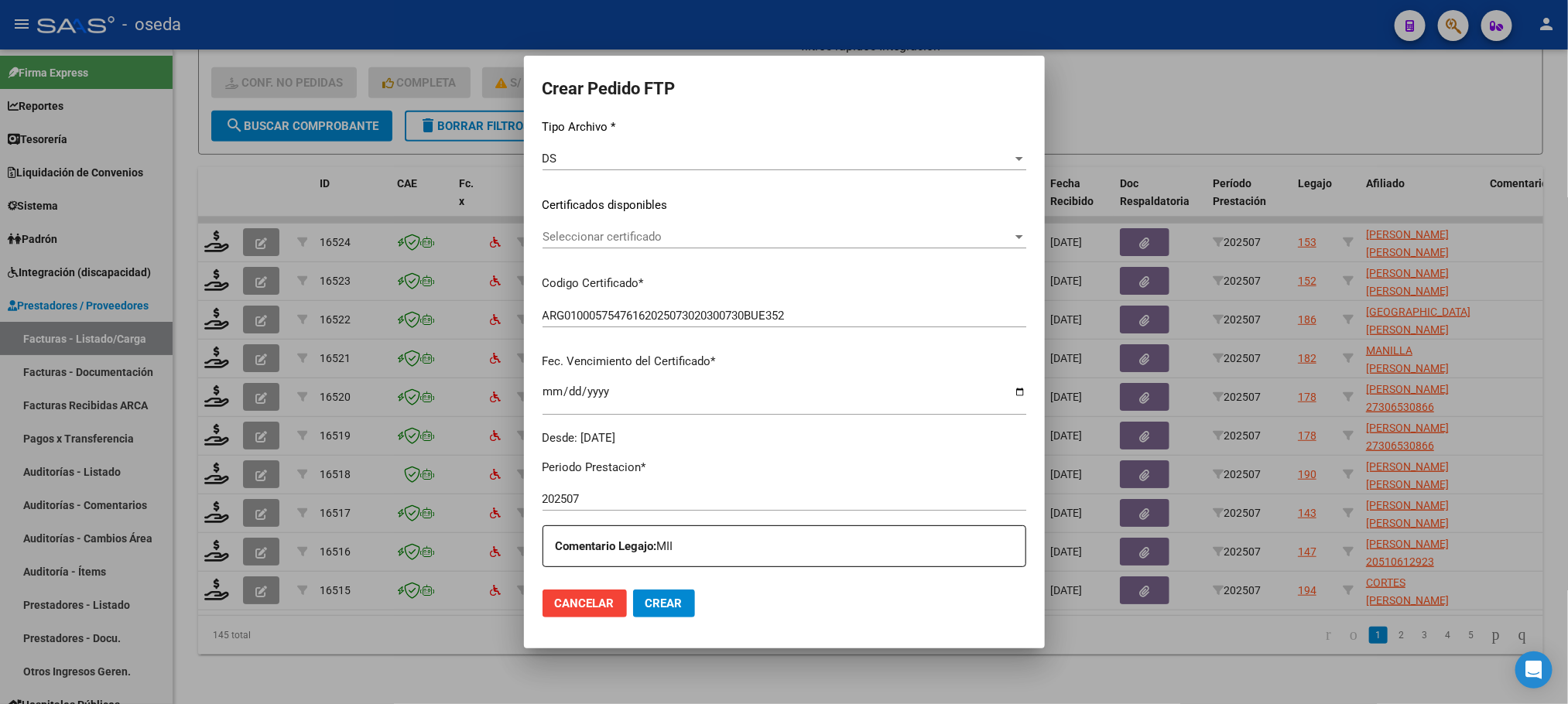
scroll to position [348, 0]
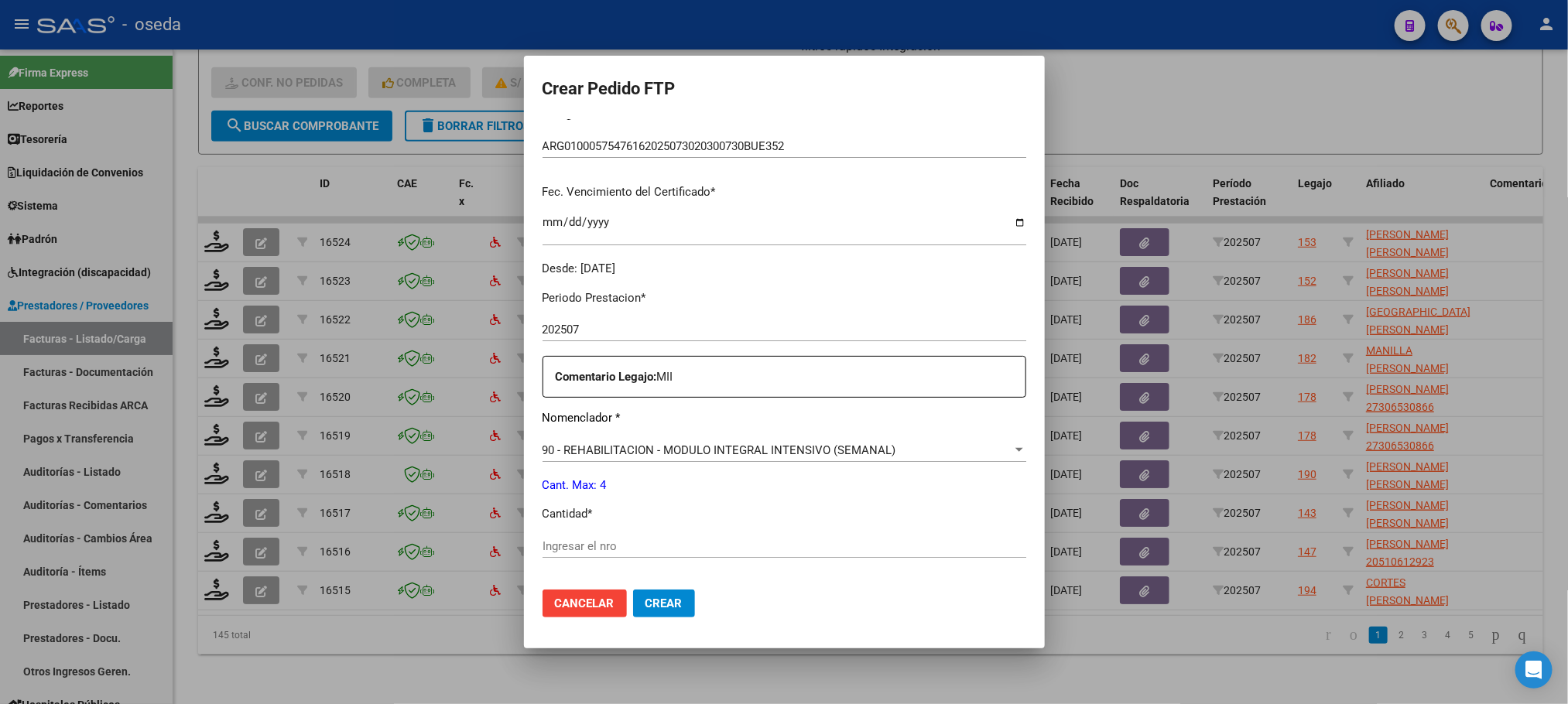
click at [682, 548] on input "Ingresar el nro" at bounding box center [784, 547] width 484 height 14
type input "4"
click at [633, 589] on button "Crear" at bounding box center [664, 603] width 62 height 28
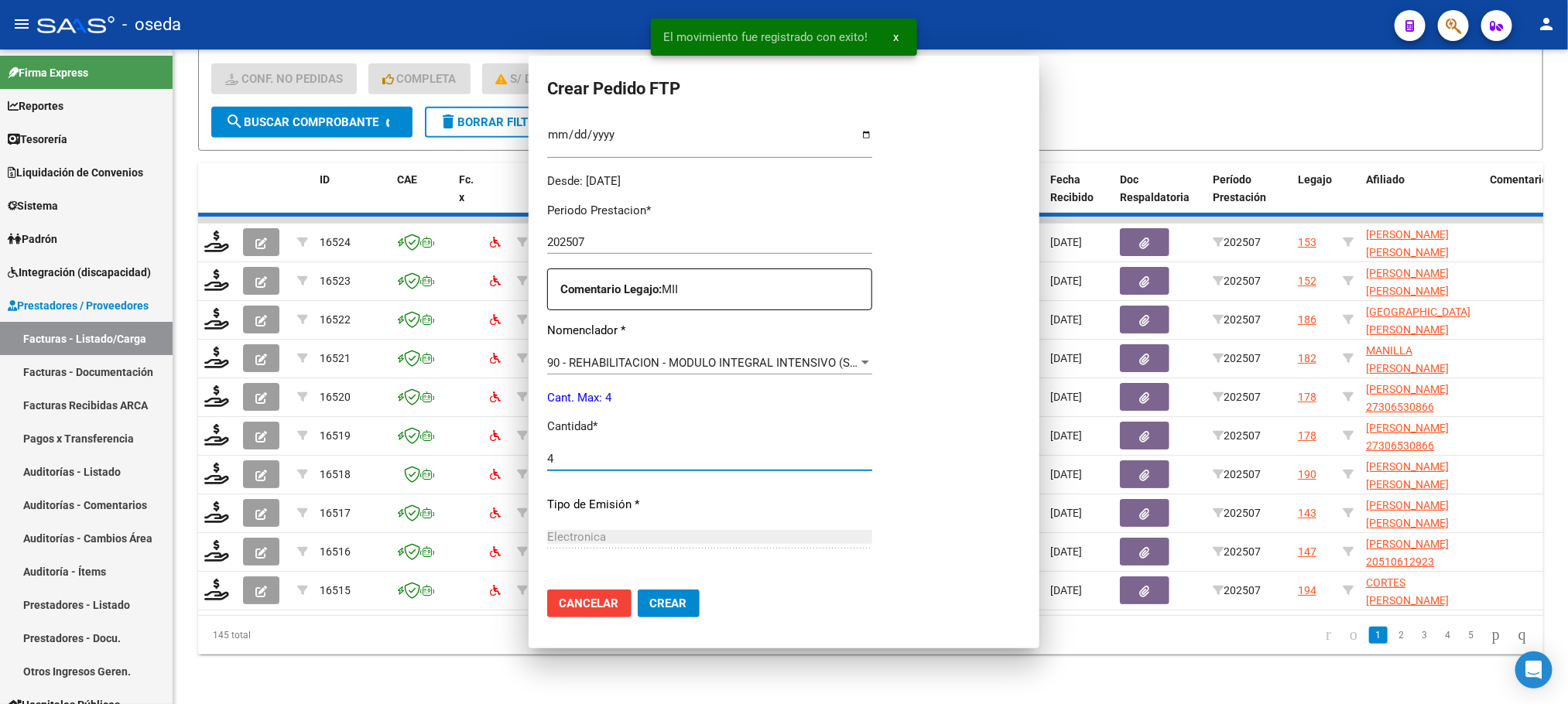
scroll to position [261, 0]
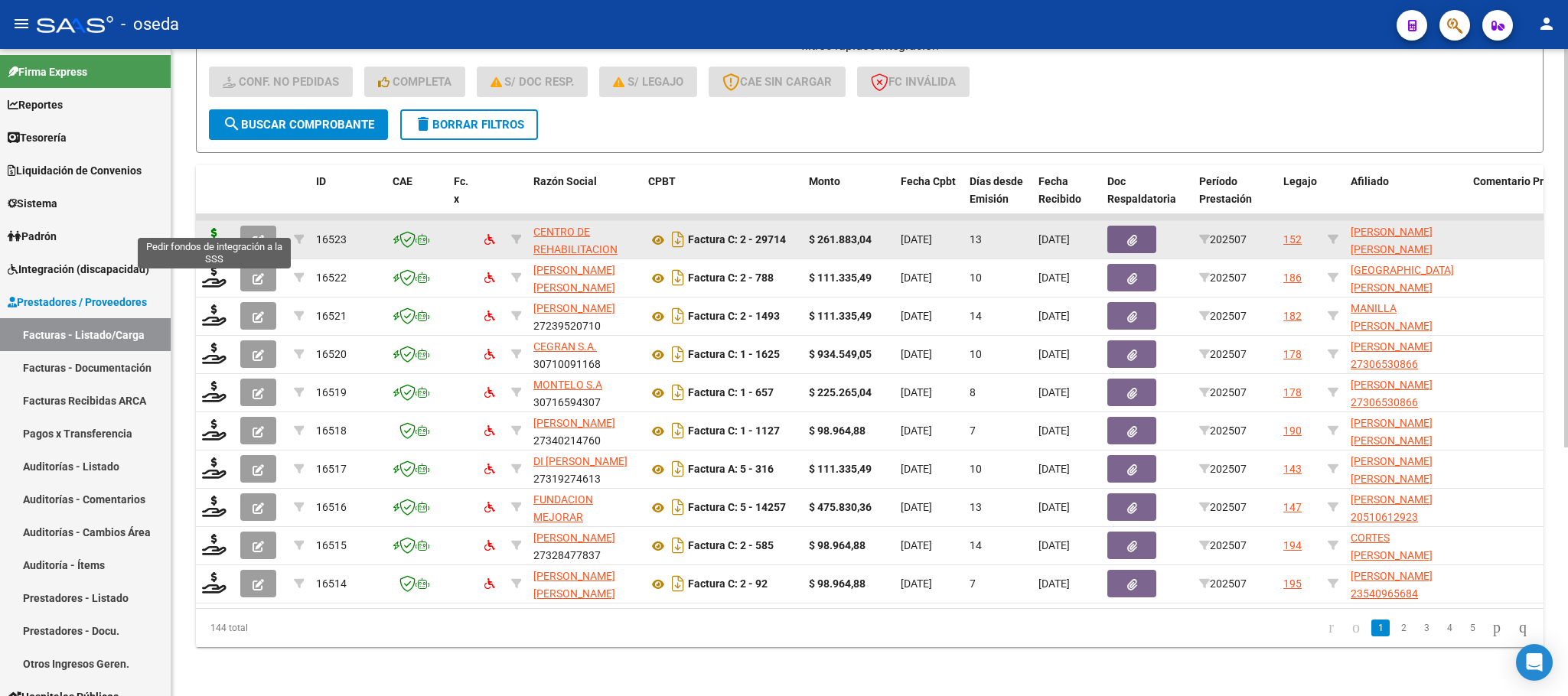
click at [211, 228] on icon at bounding box center [214, 239] width 25 height 21
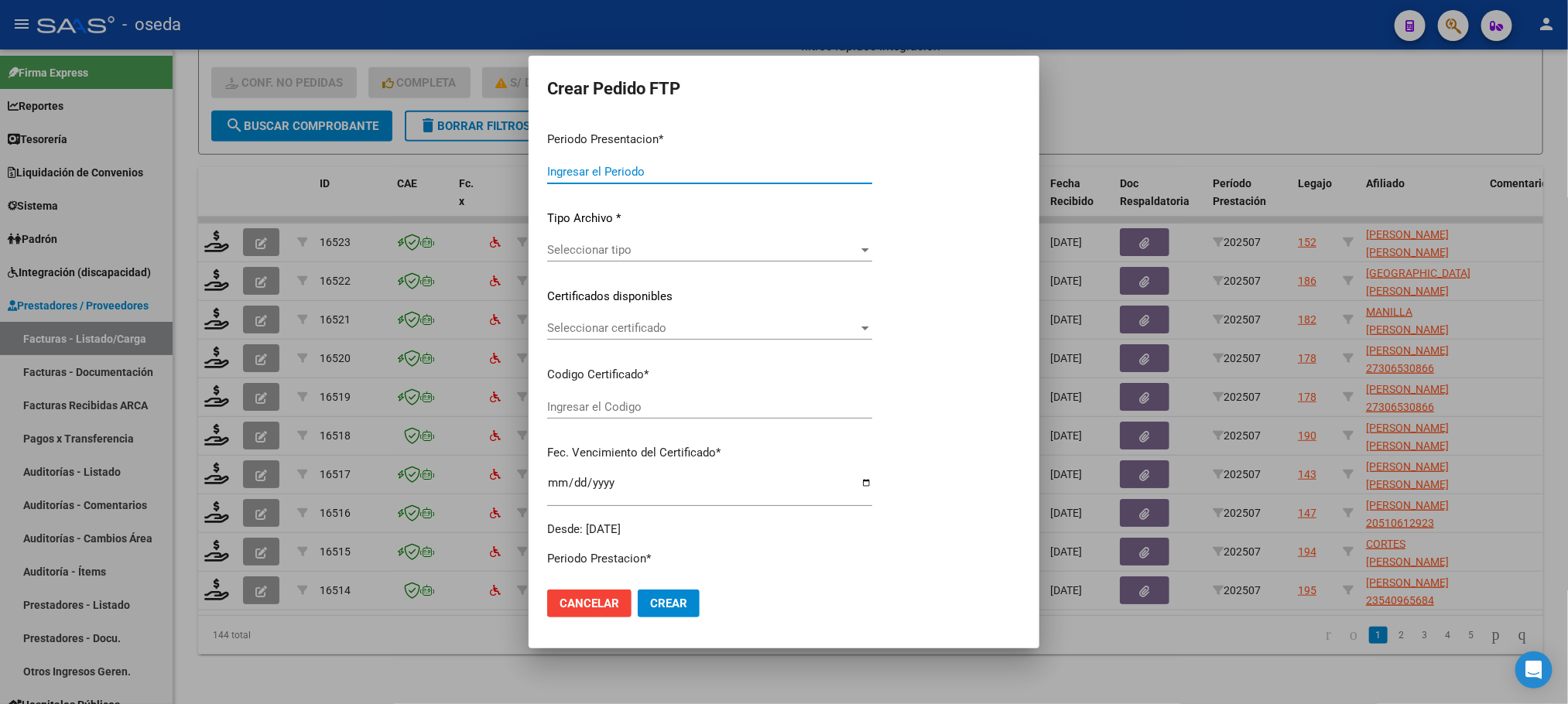
type input "202507"
type input "$ 261.883,04"
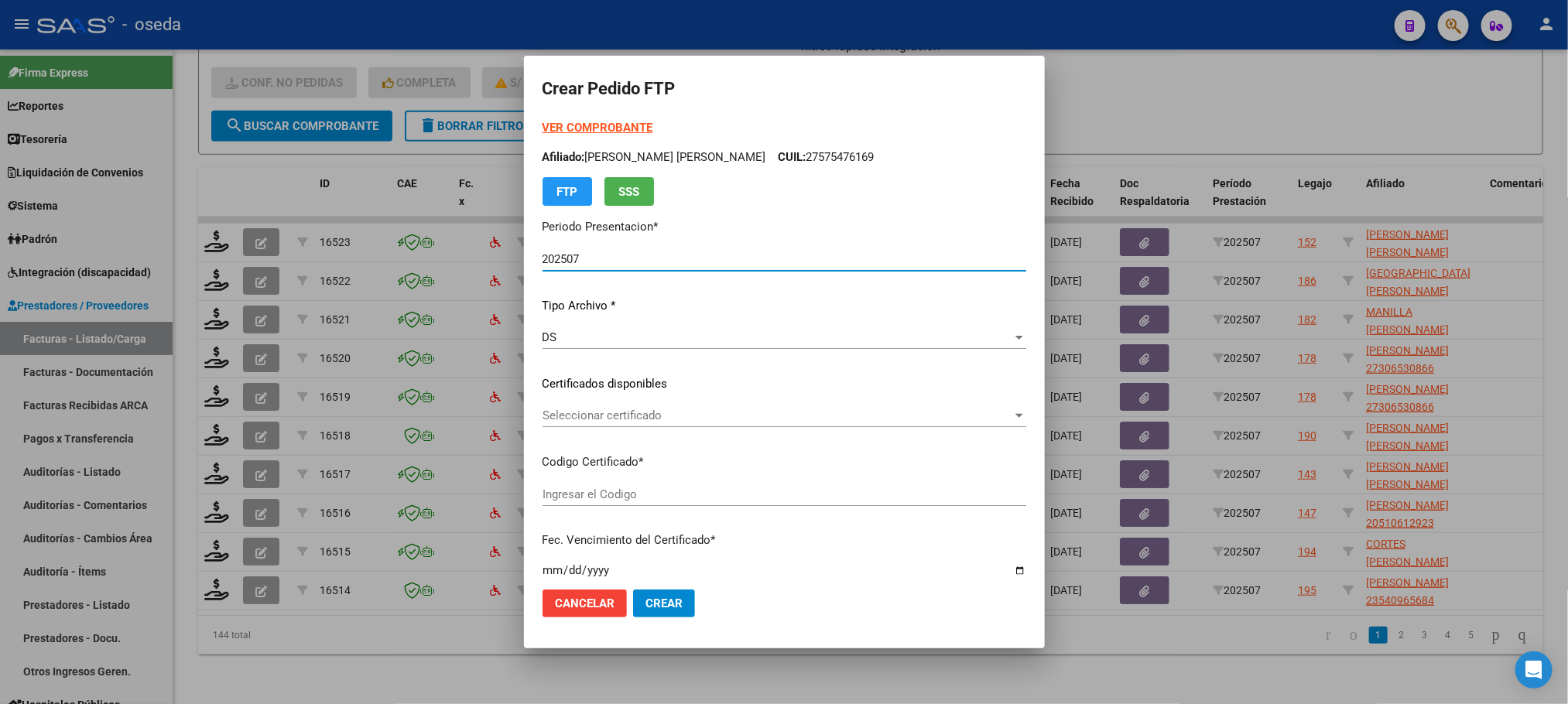
type input "ARG02000575476152025073020300730BUE352"
type input "[DATE]"
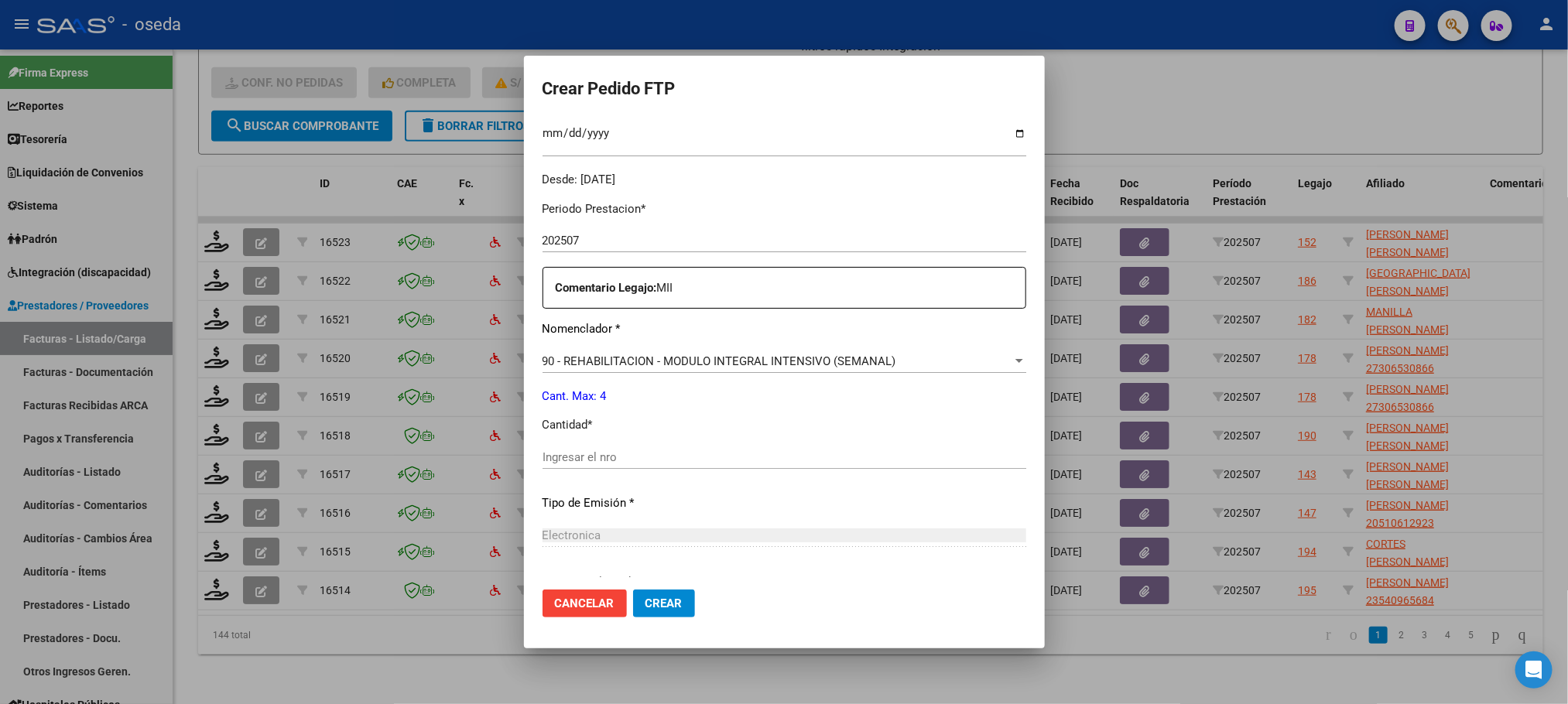
scroll to position [578, 0]
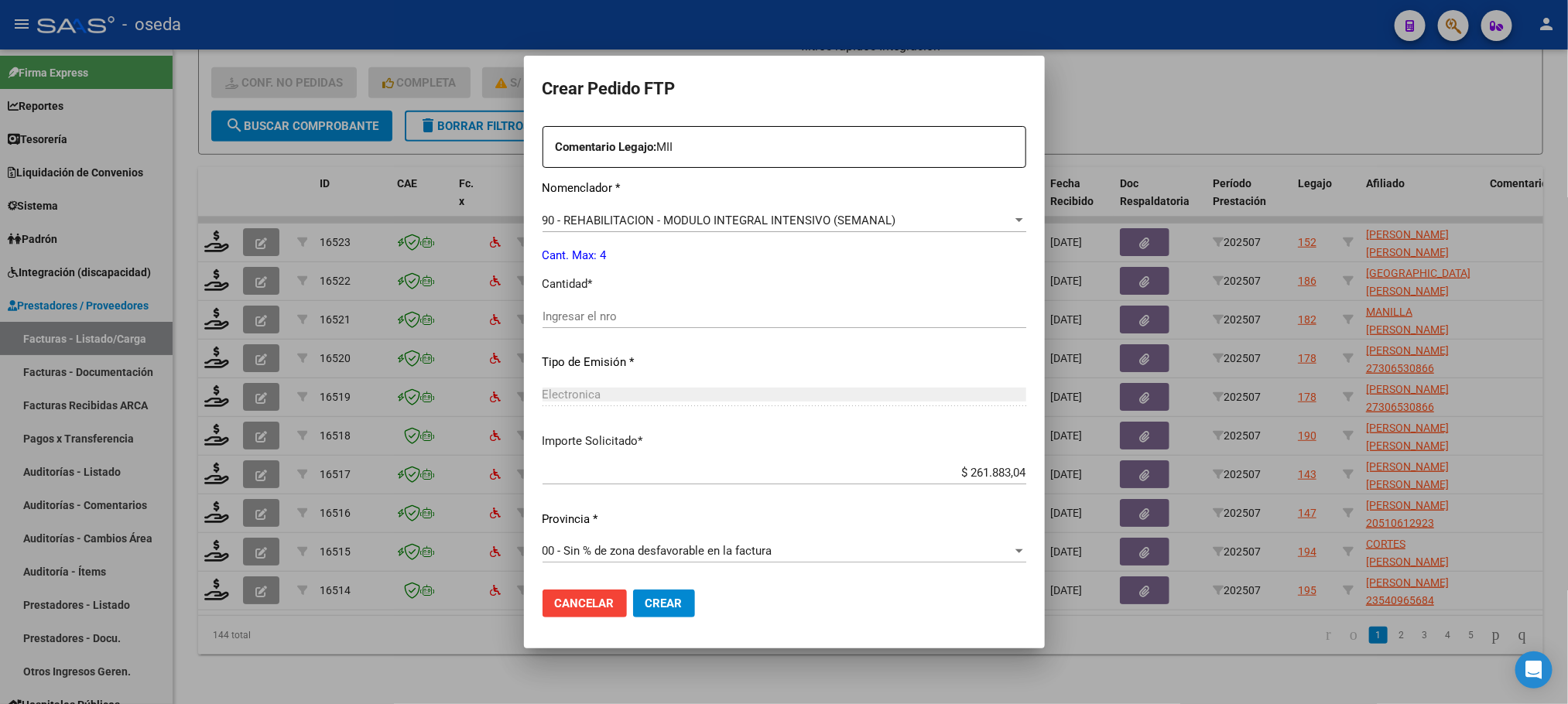
click at [732, 318] on input "Ingresar el nro" at bounding box center [784, 317] width 484 height 14
type input "4"
click at [633, 589] on button "Crear" at bounding box center [664, 603] width 62 height 28
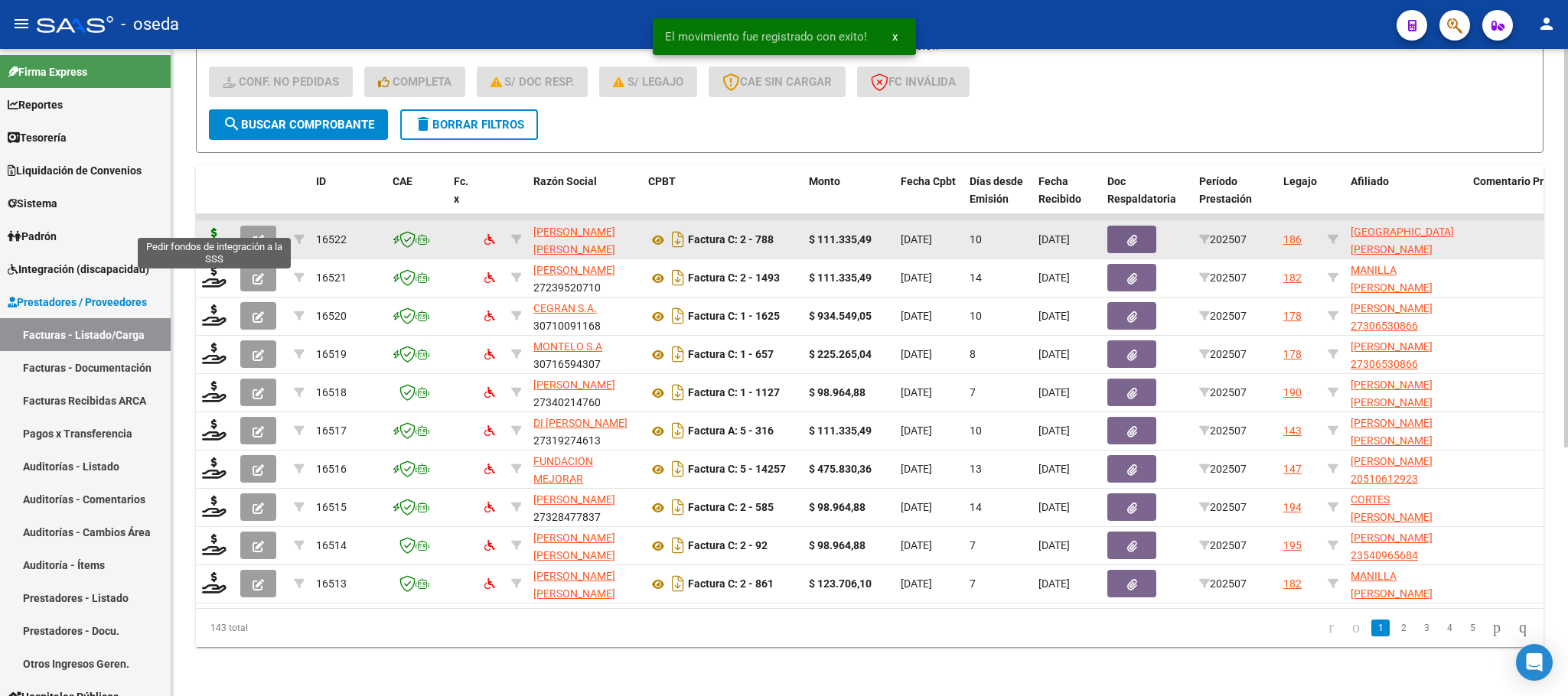
click at [210, 228] on icon at bounding box center [214, 239] width 25 height 21
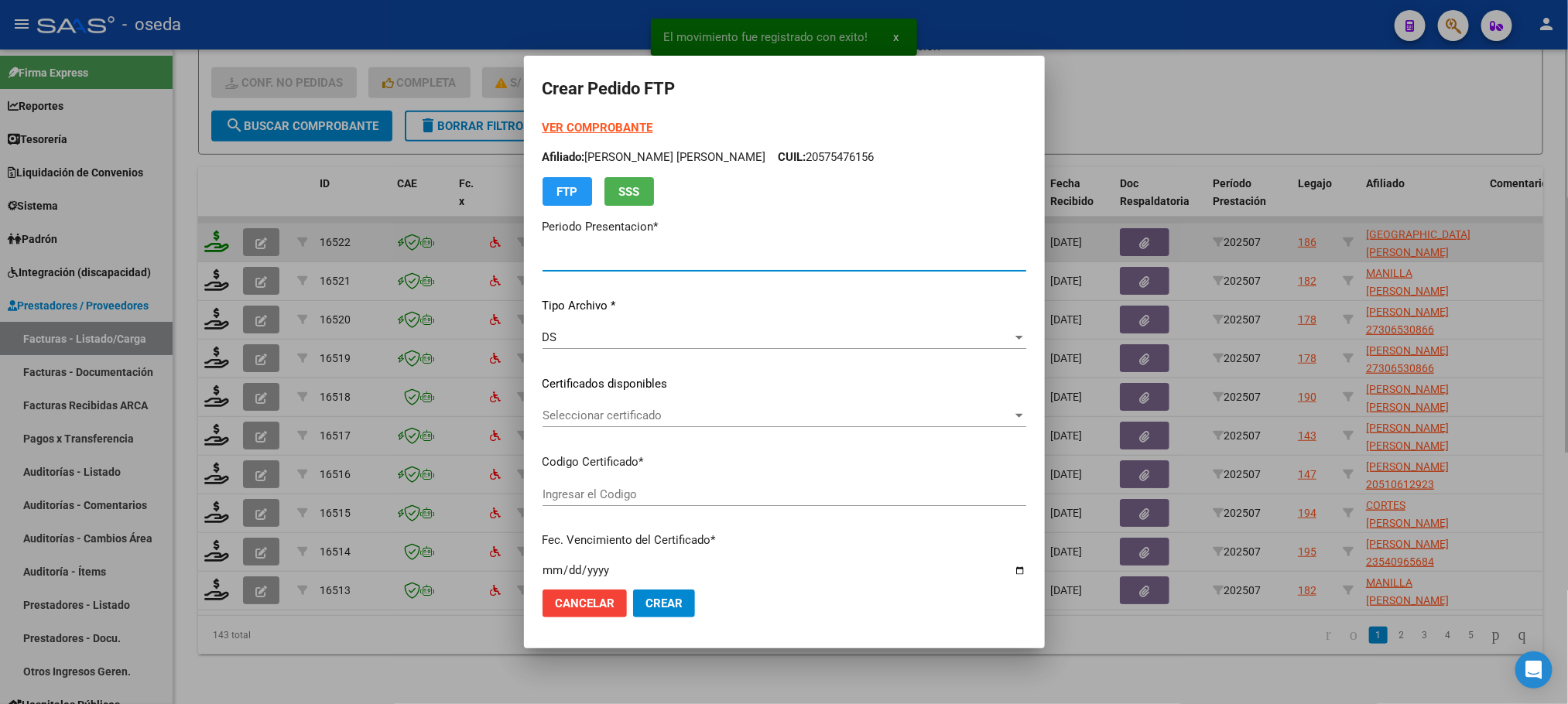
type input "202507"
type input "$ 111.335,49"
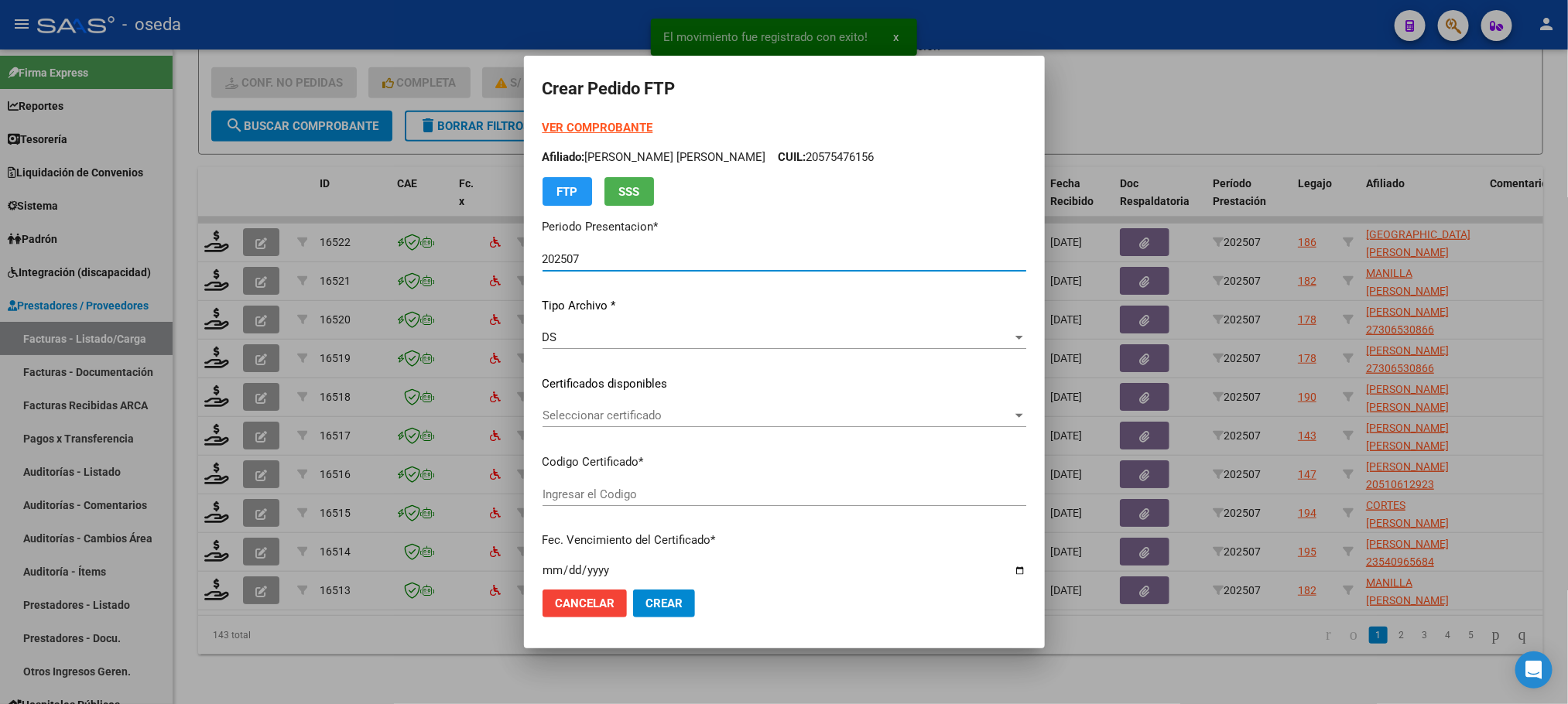
type input "20478064161"
type input "2022-09-06"
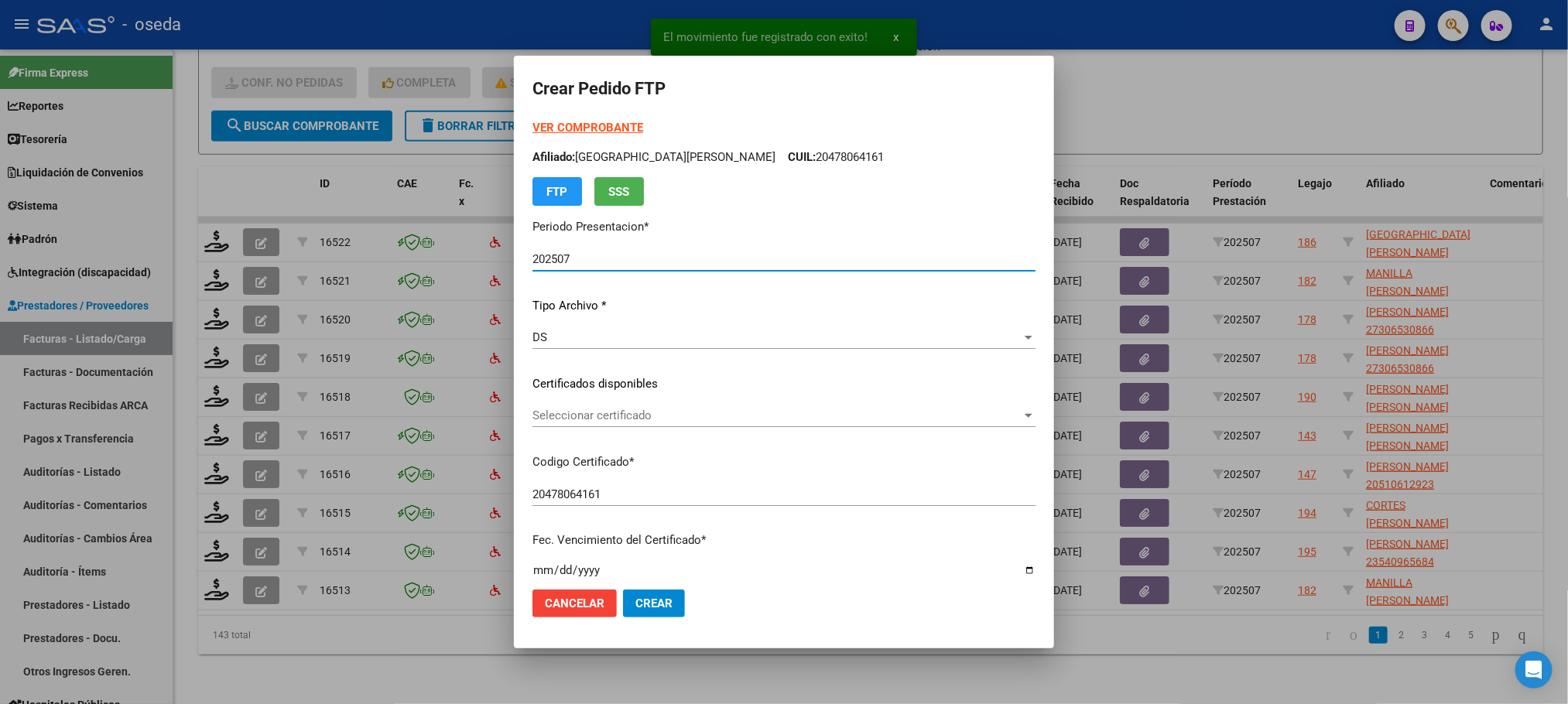
scroll to position [464, 0]
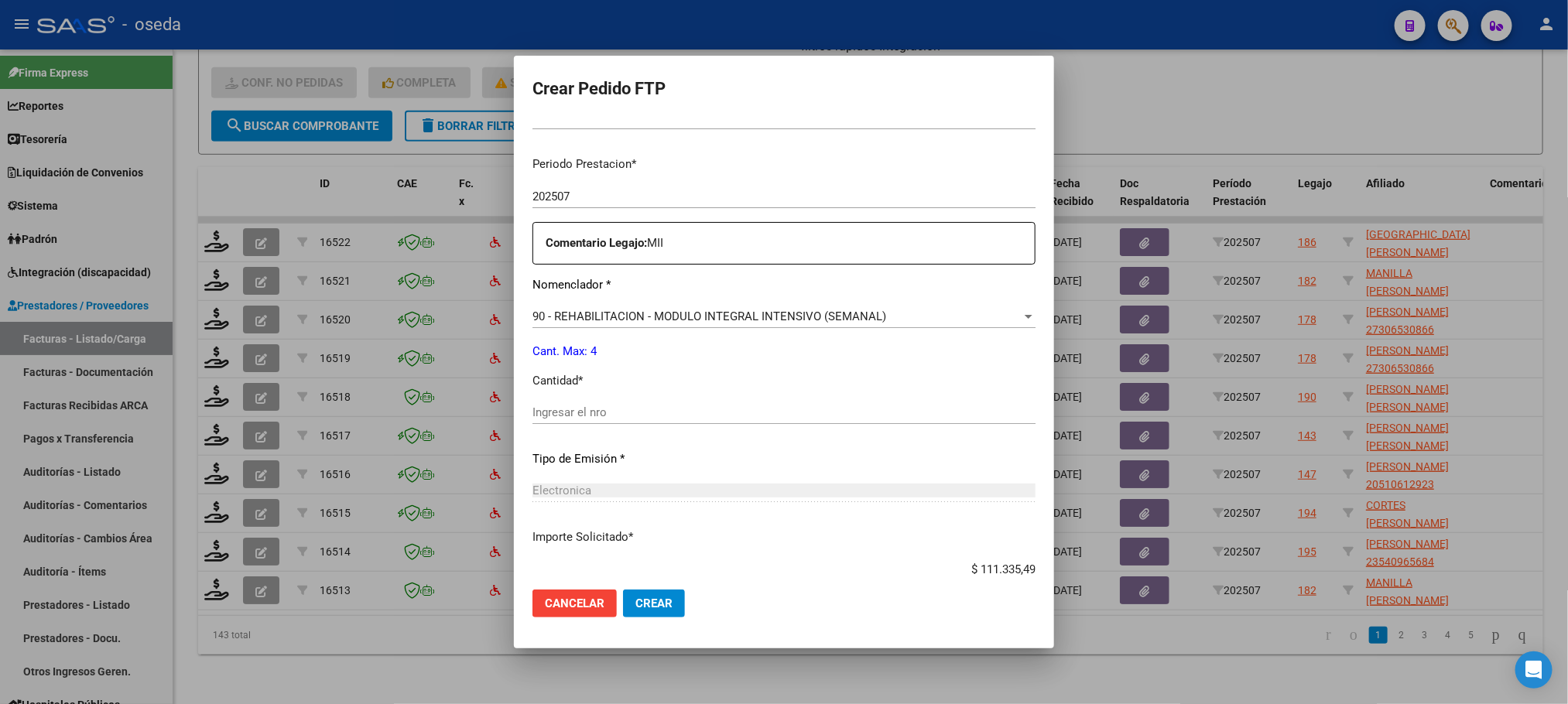
click at [792, 411] on input "Ingresar el nro" at bounding box center [784, 412] width 503 height 14
type input "4"
click at [623, 589] on button "Crear" at bounding box center [654, 603] width 62 height 28
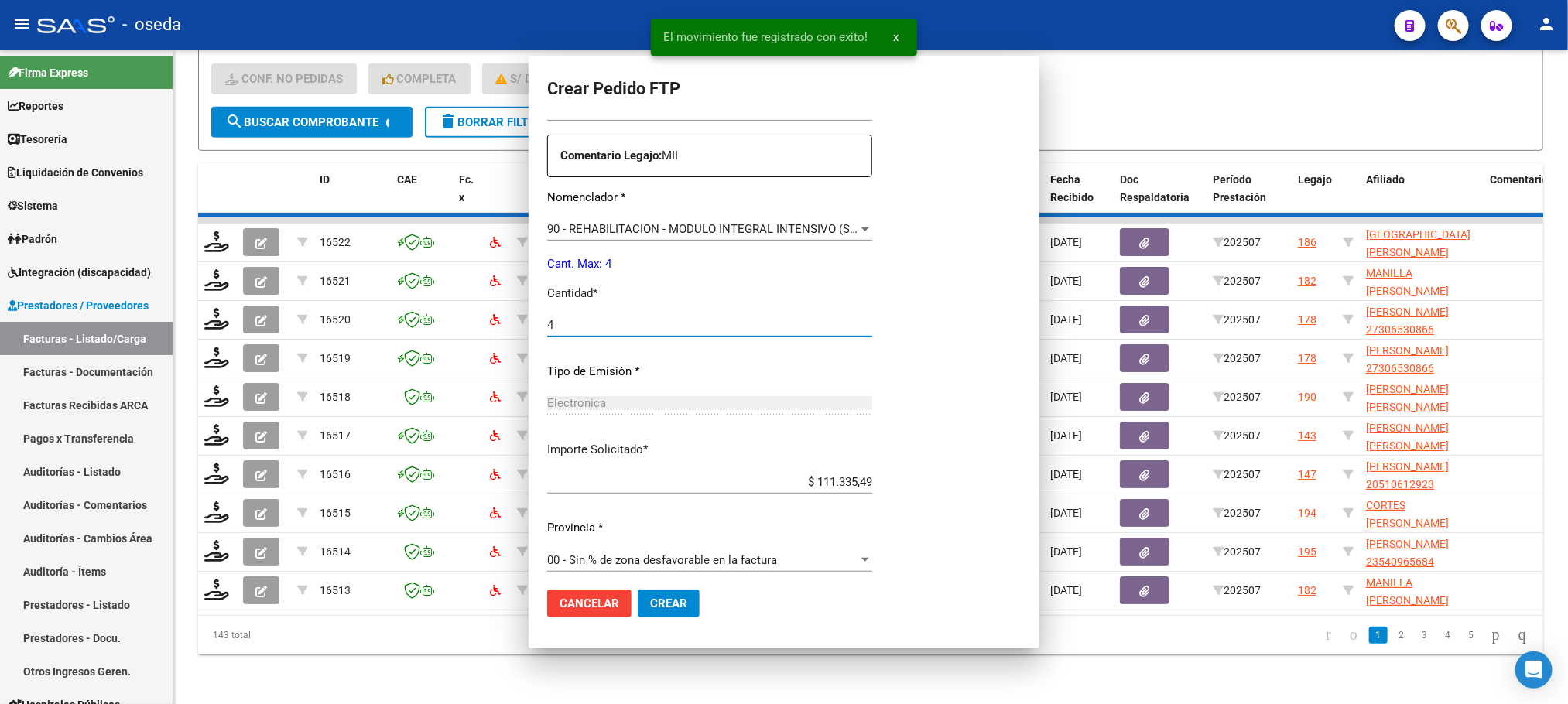
scroll to position [377, 0]
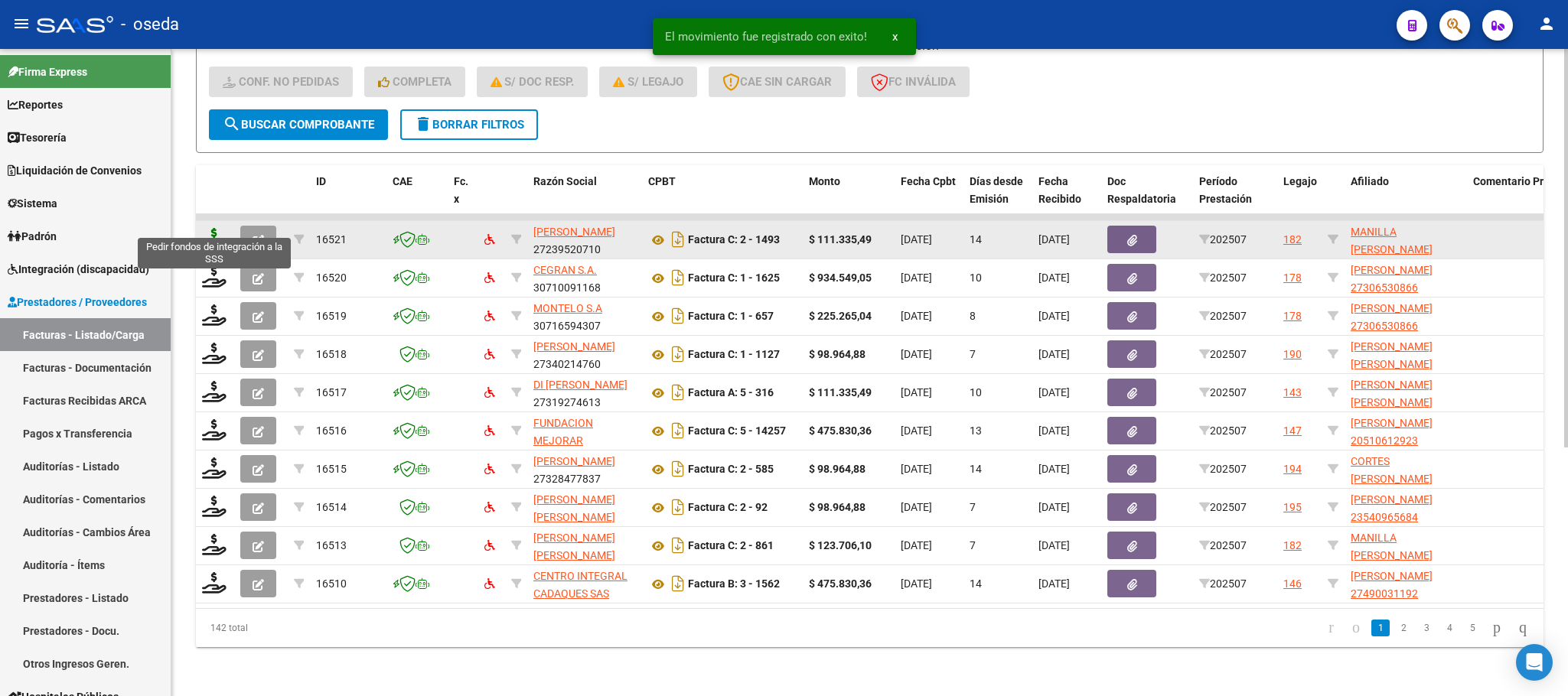
click at [218, 228] on icon at bounding box center [214, 239] width 25 height 21
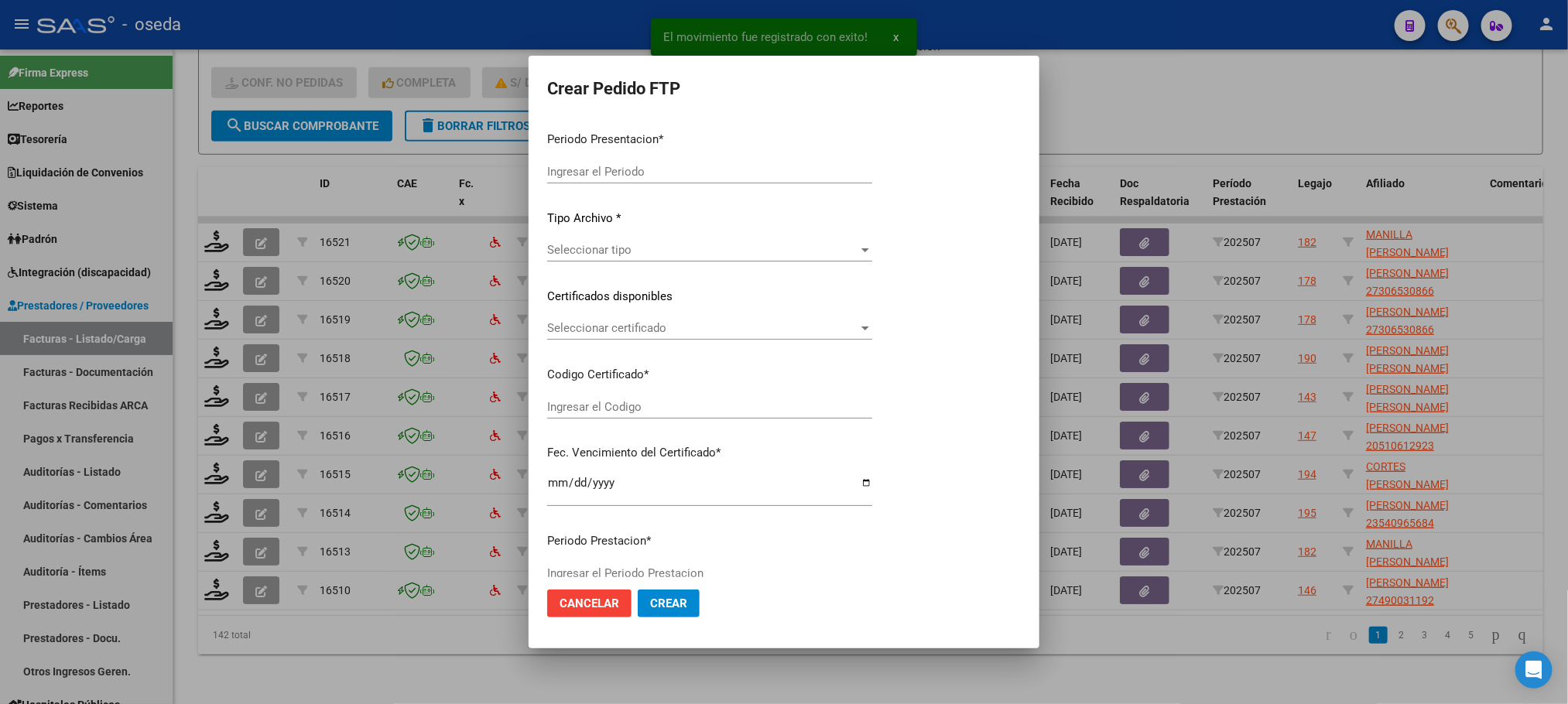
type input "202507"
type input "$ 111.335,49"
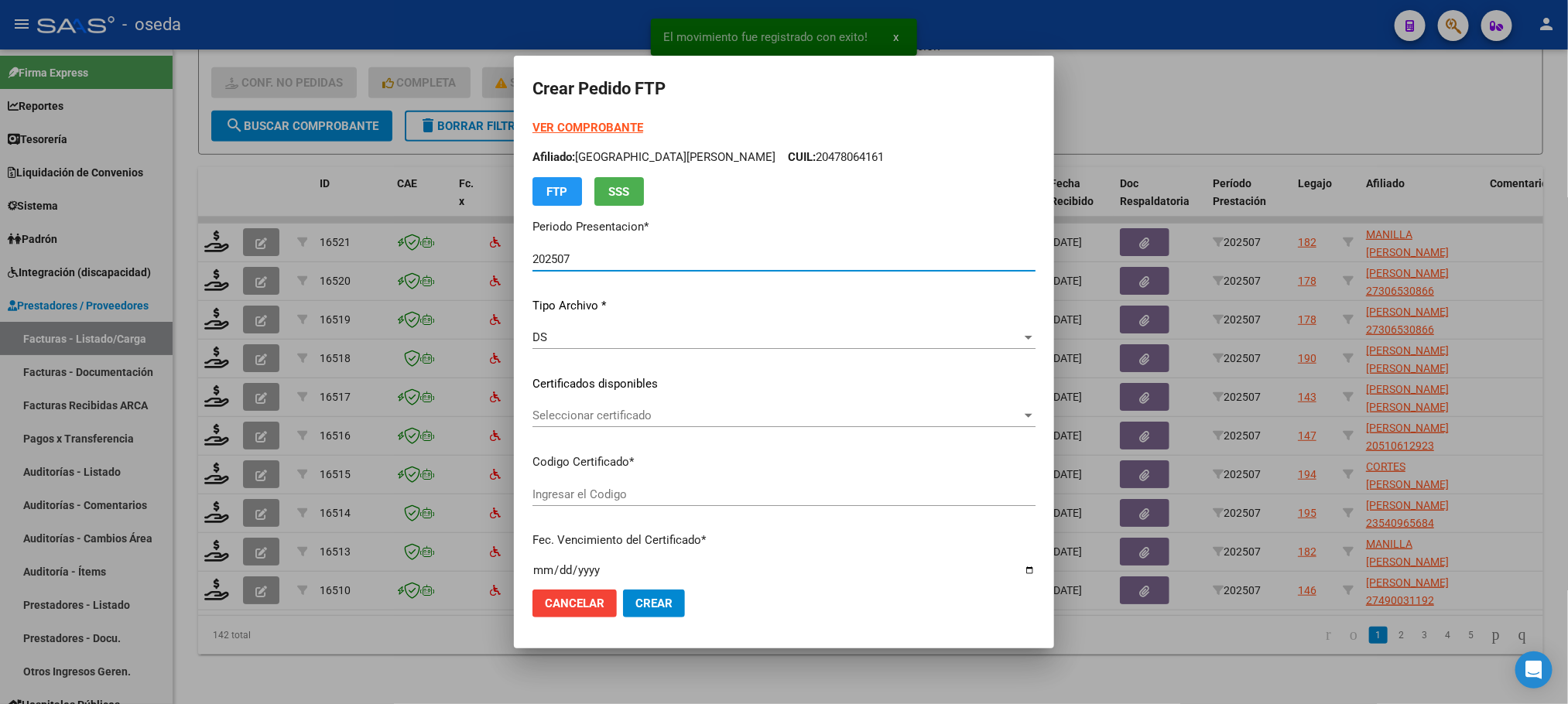
type input "ARG02000554810552022101320251013CBA536"
type input "2025-10-13"
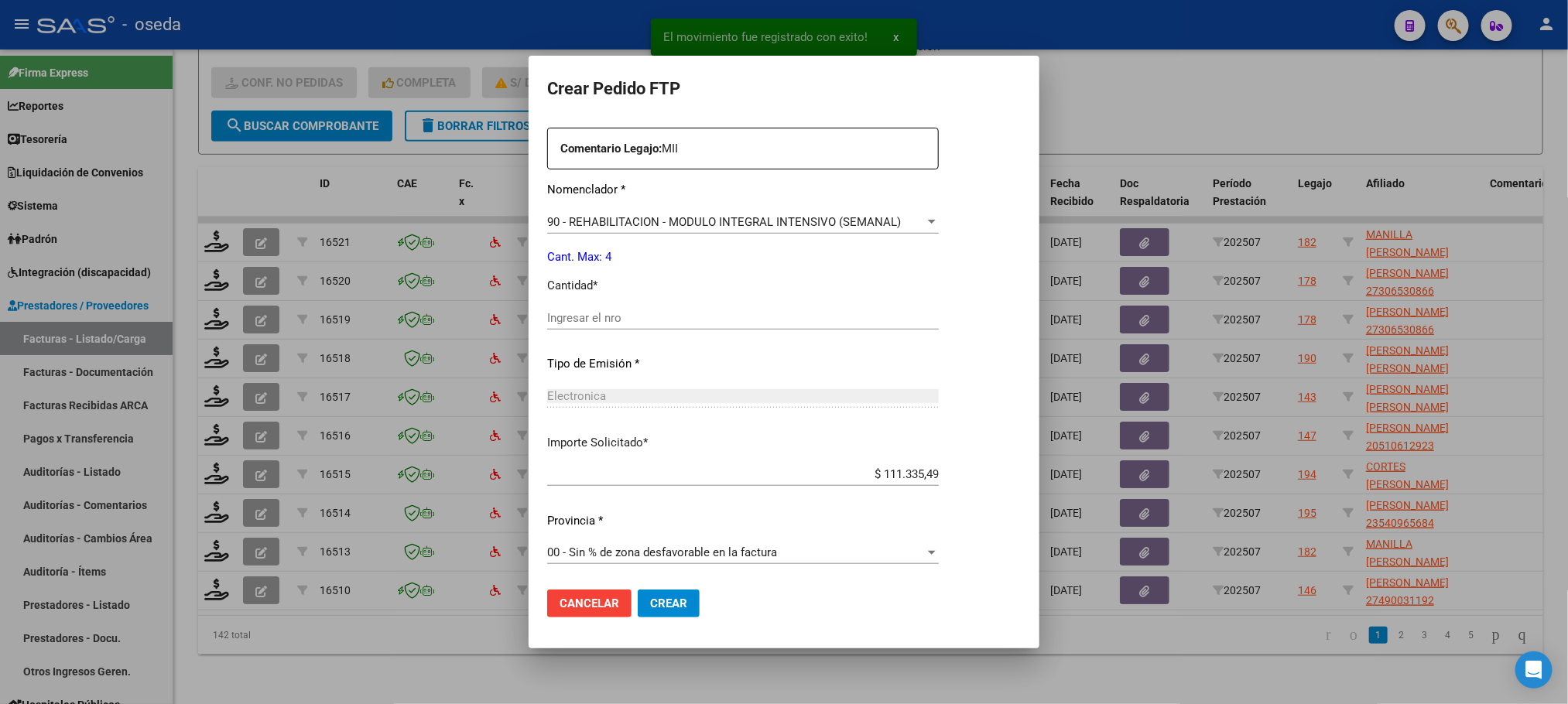
scroll to position [578, 0]
click at [718, 320] on input "Ingresar el nro" at bounding box center [743, 317] width 392 height 14
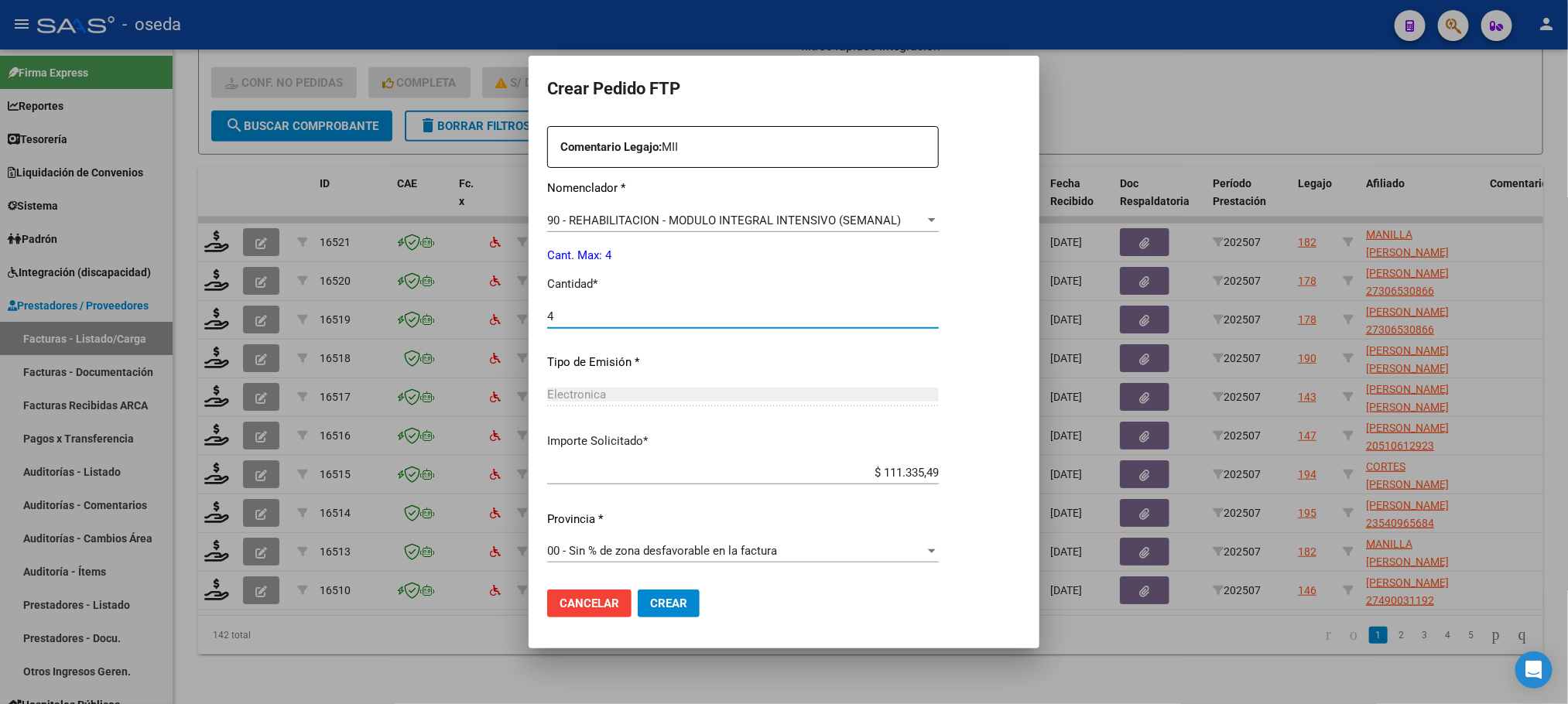
type input "4"
click at [638, 589] on button "Crear" at bounding box center [668, 603] width 62 height 28
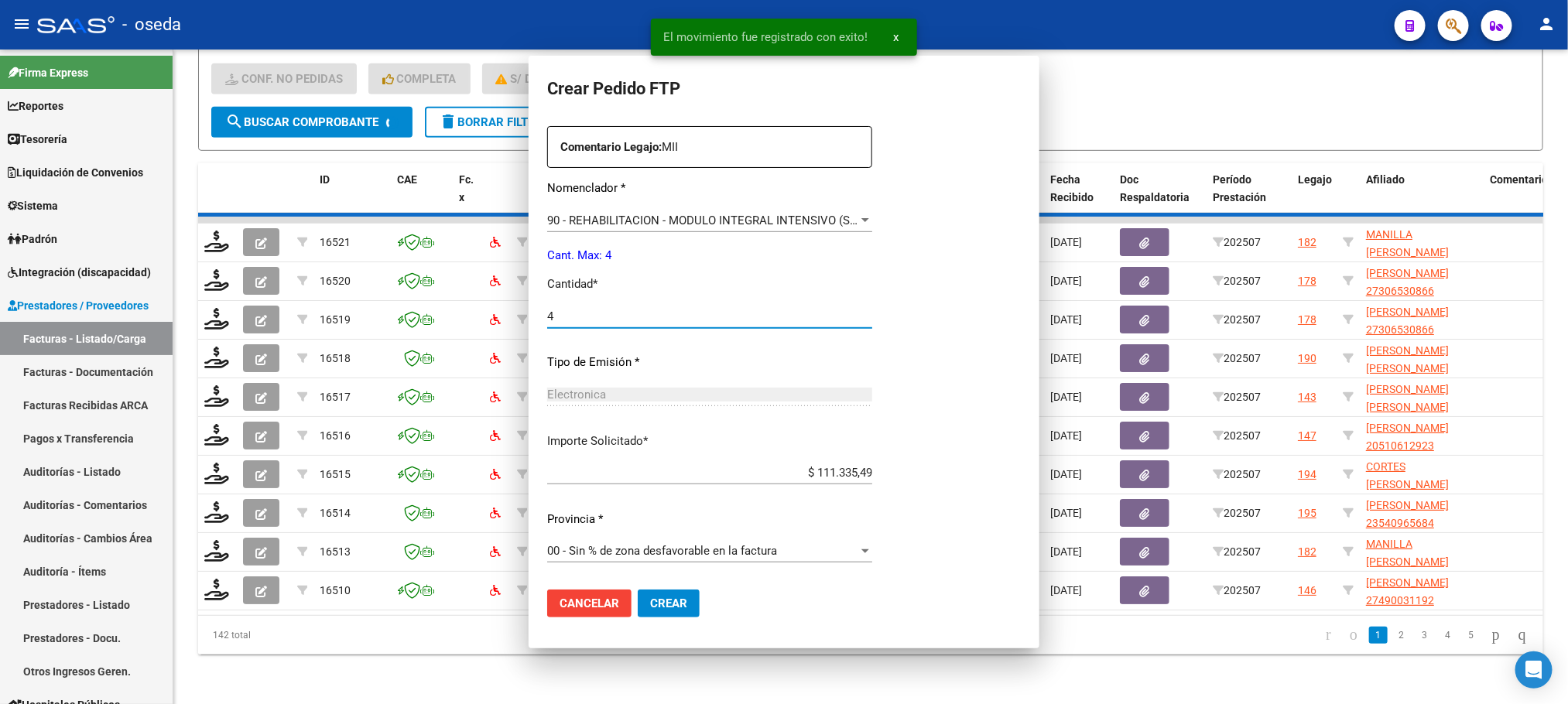
scroll to position [491, 0]
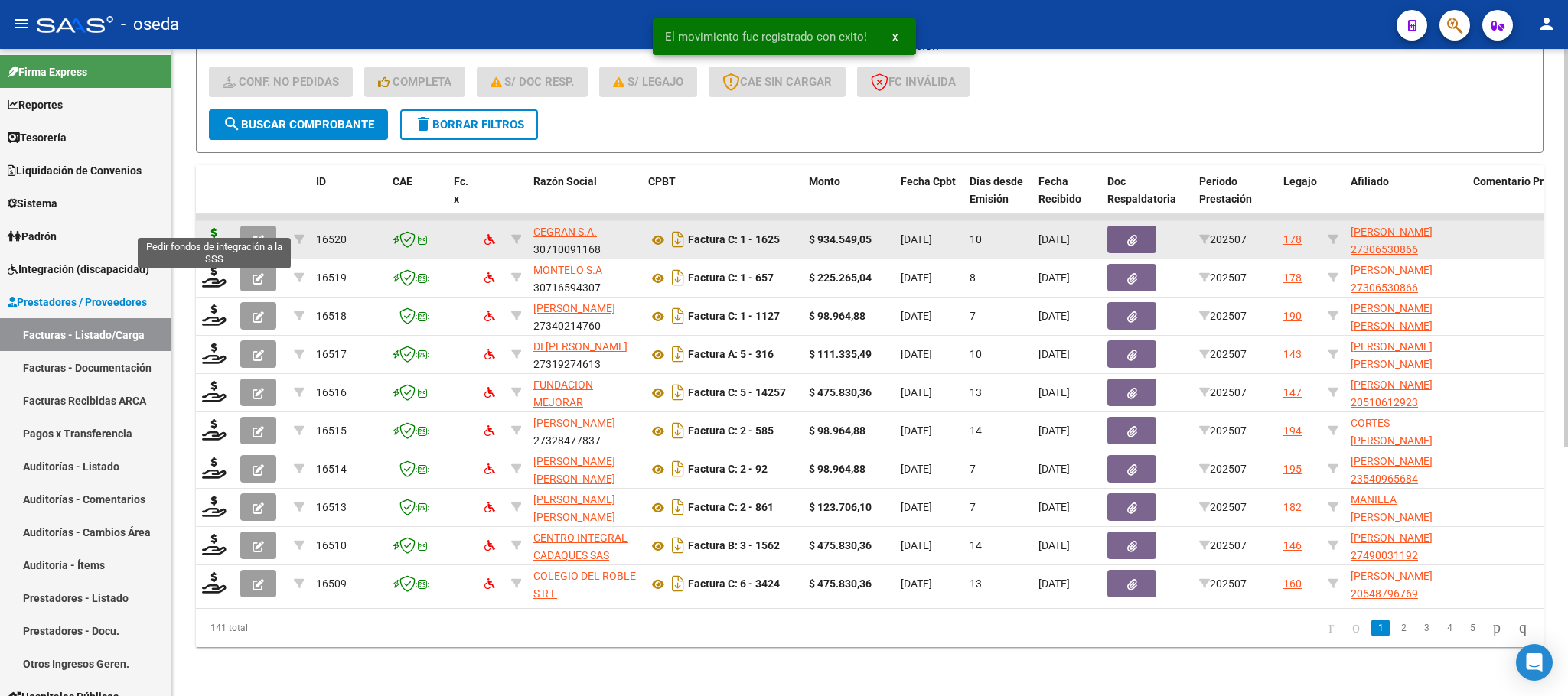
click at [221, 228] on icon at bounding box center [214, 239] width 25 height 21
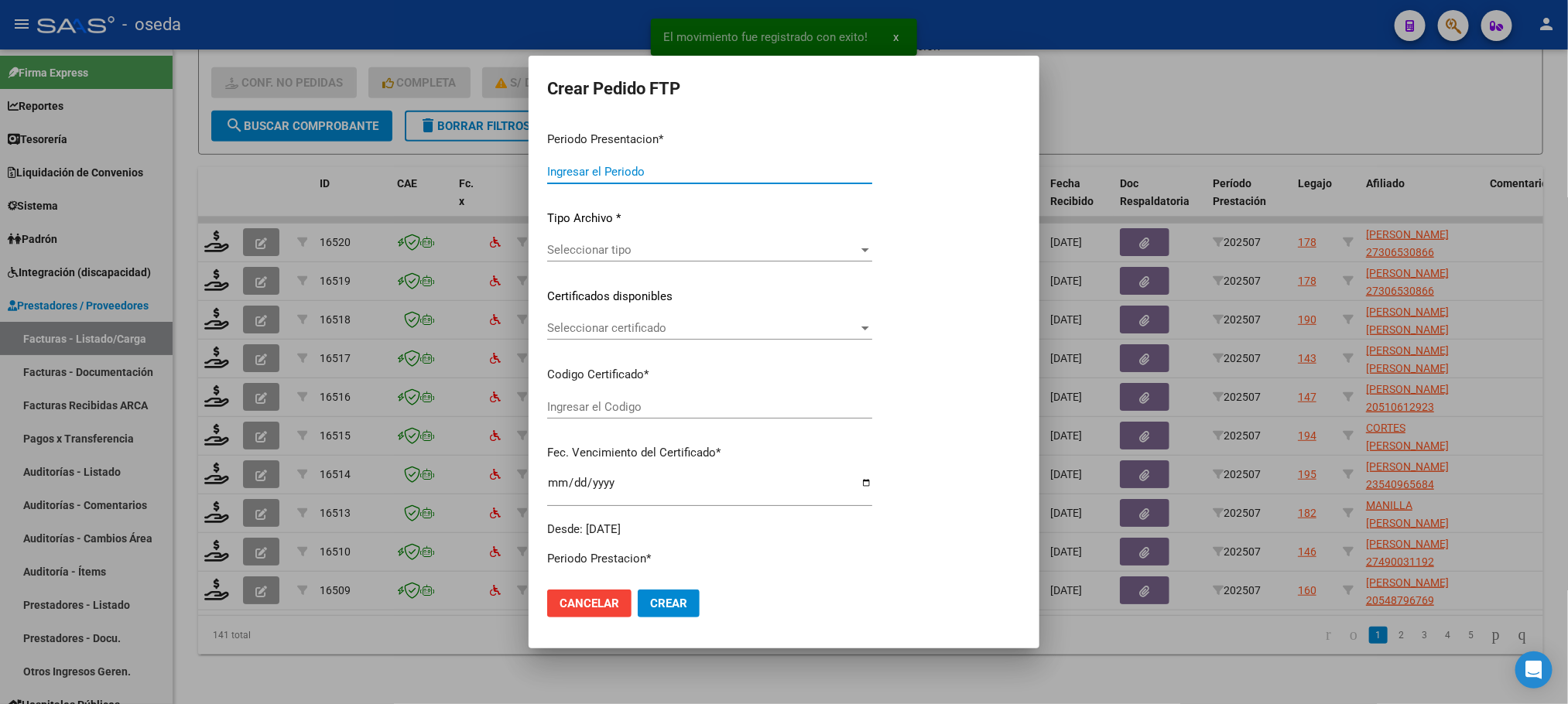
type input "202507"
type input "$ 934.549,05"
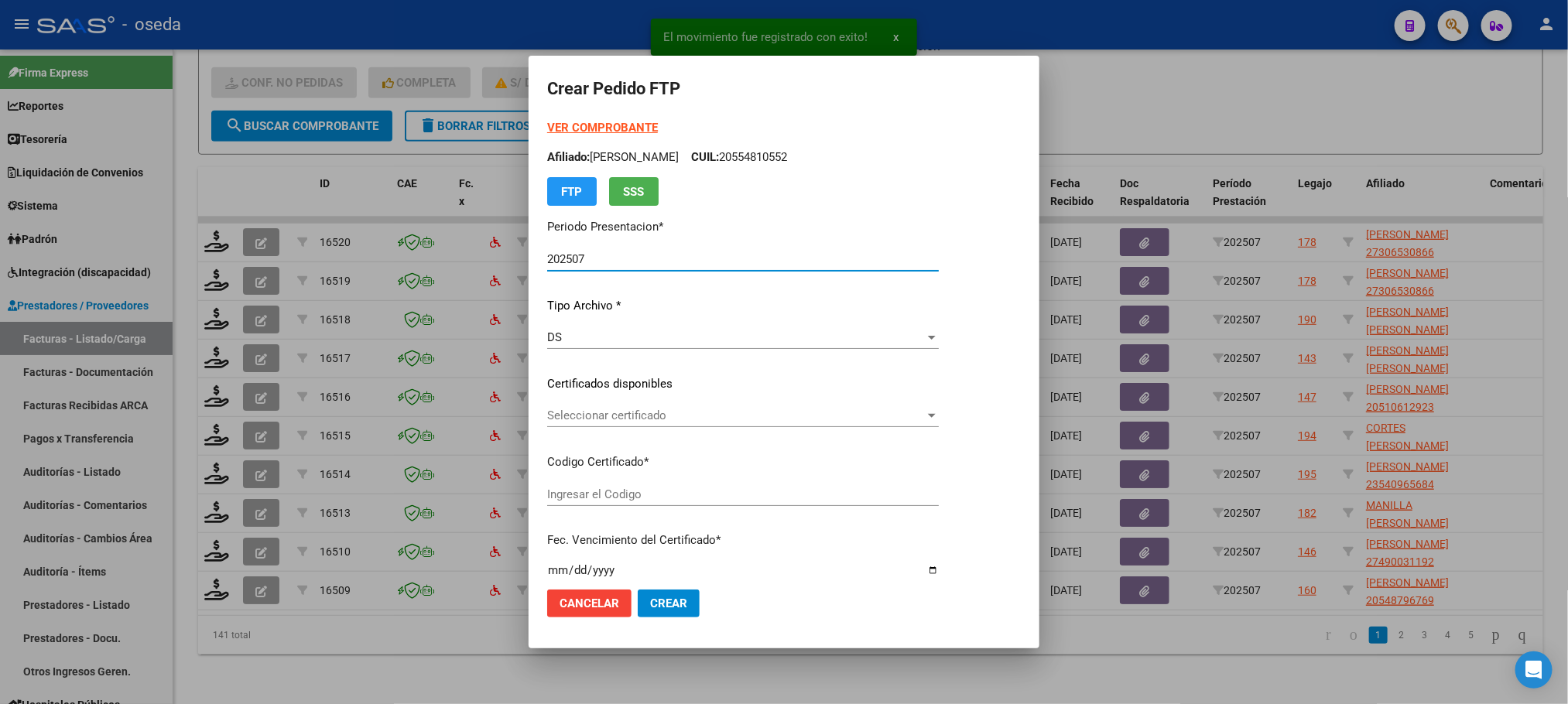
type input "27306530866"
type input "2028-09-20"
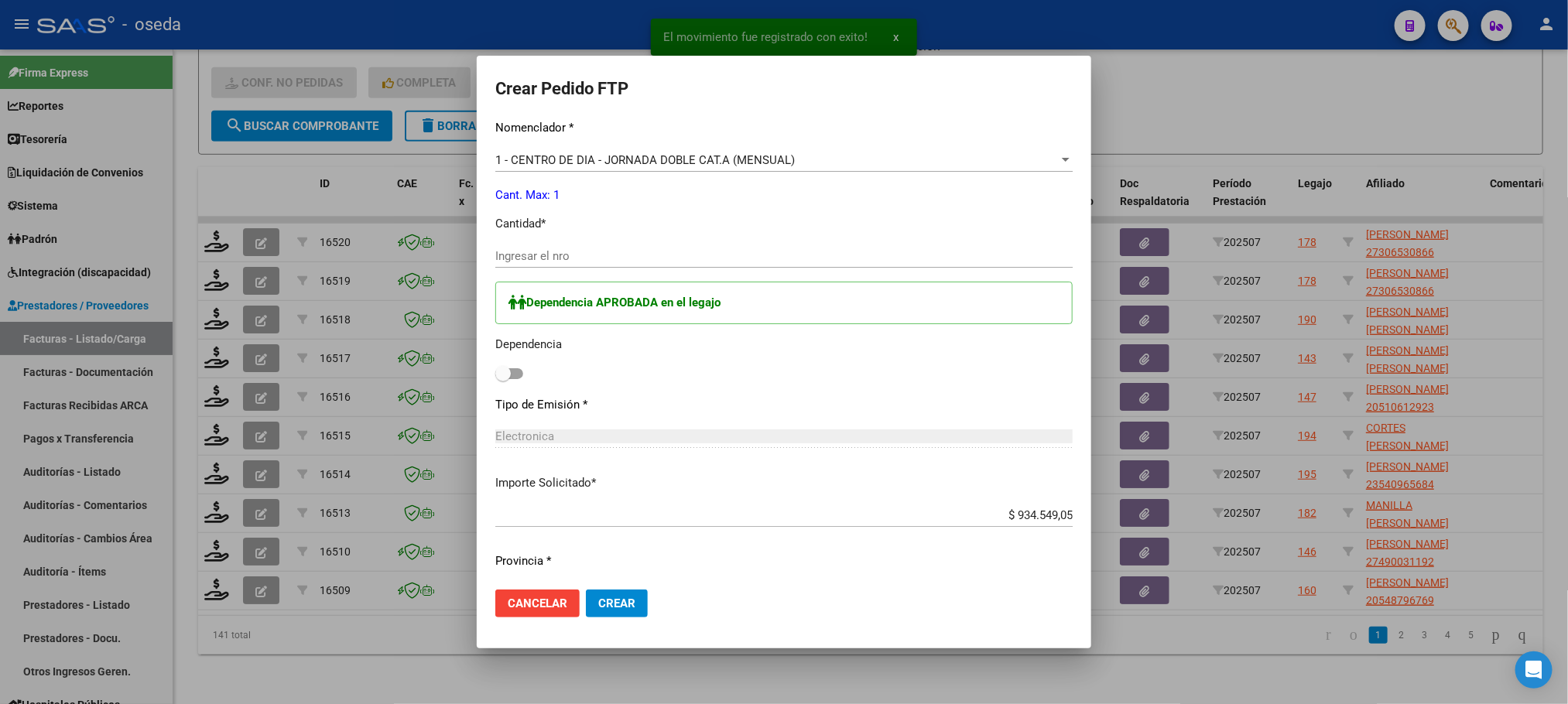
scroll to position [581, 0]
click at [583, 254] on input "Ingresar el nro" at bounding box center [784, 255] width 577 height 14
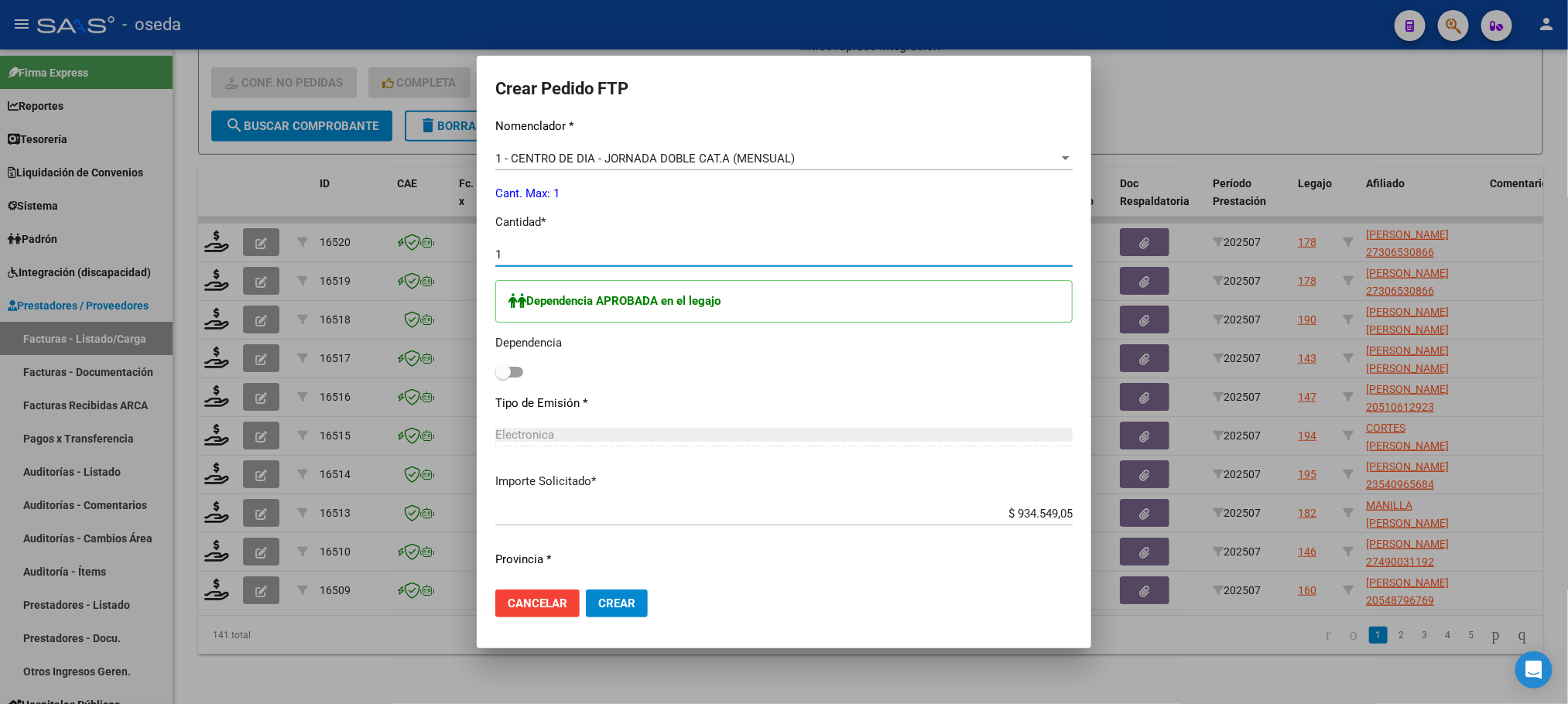
type input "1"
click at [523, 365] on label at bounding box center [509, 372] width 28 height 19
click at [503, 377] on input "checkbox" at bounding box center [503, 377] width 1 height 1
checkbox input "true"
click at [635, 599] on span "Crear" at bounding box center [617, 604] width 38 height 14
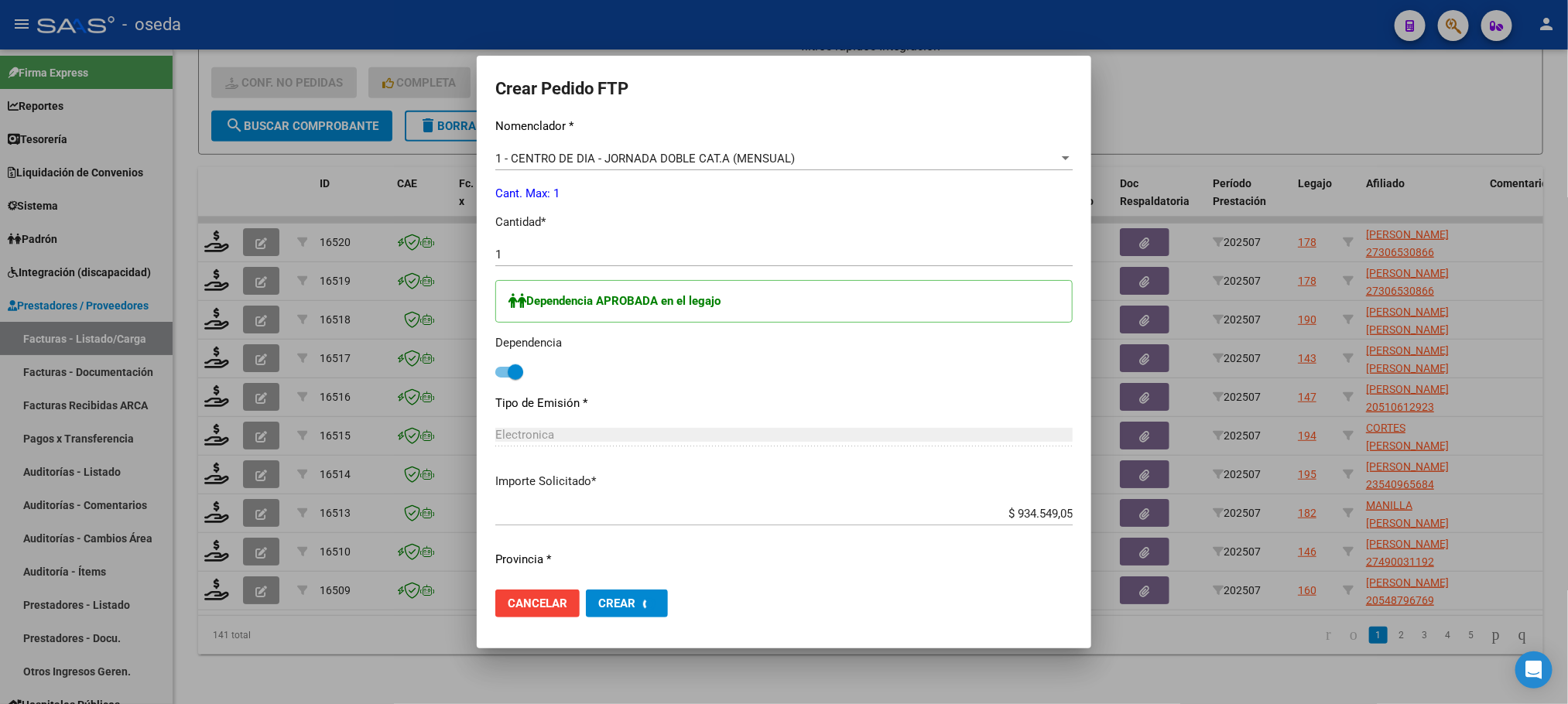
scroll to position [0, 0]
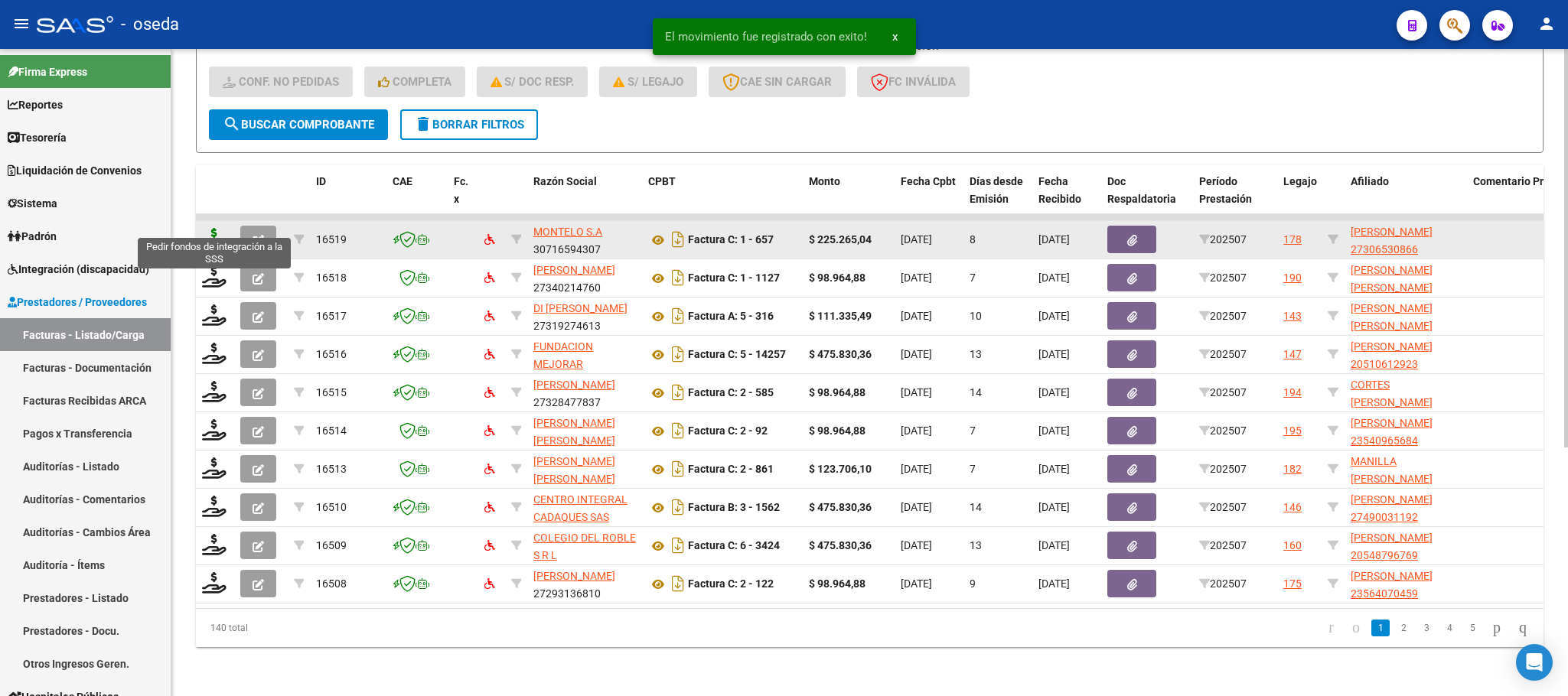
click at [213, 228] on icon at bounding box center [214, 239] width 25 height 21
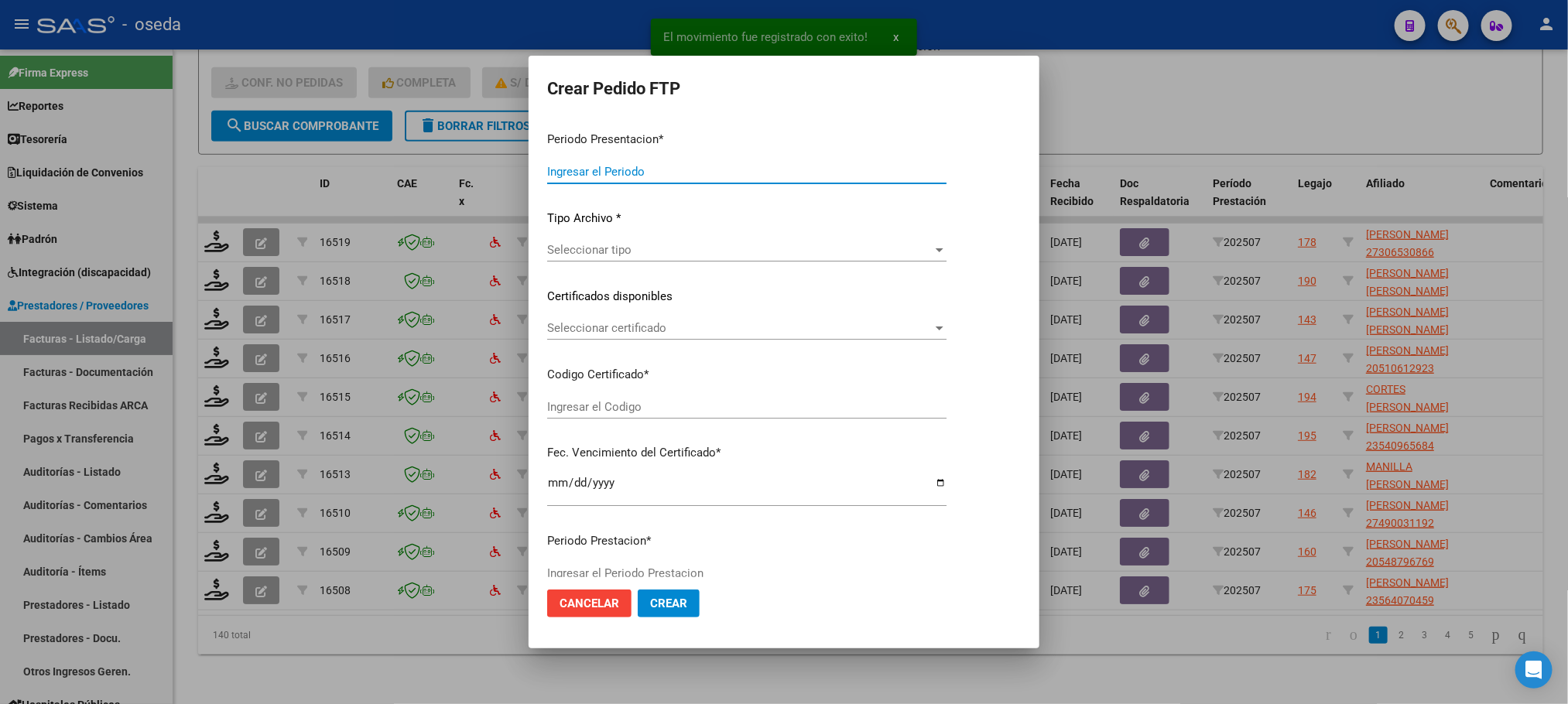
type input "202507"
type input "$ 225.265,04"
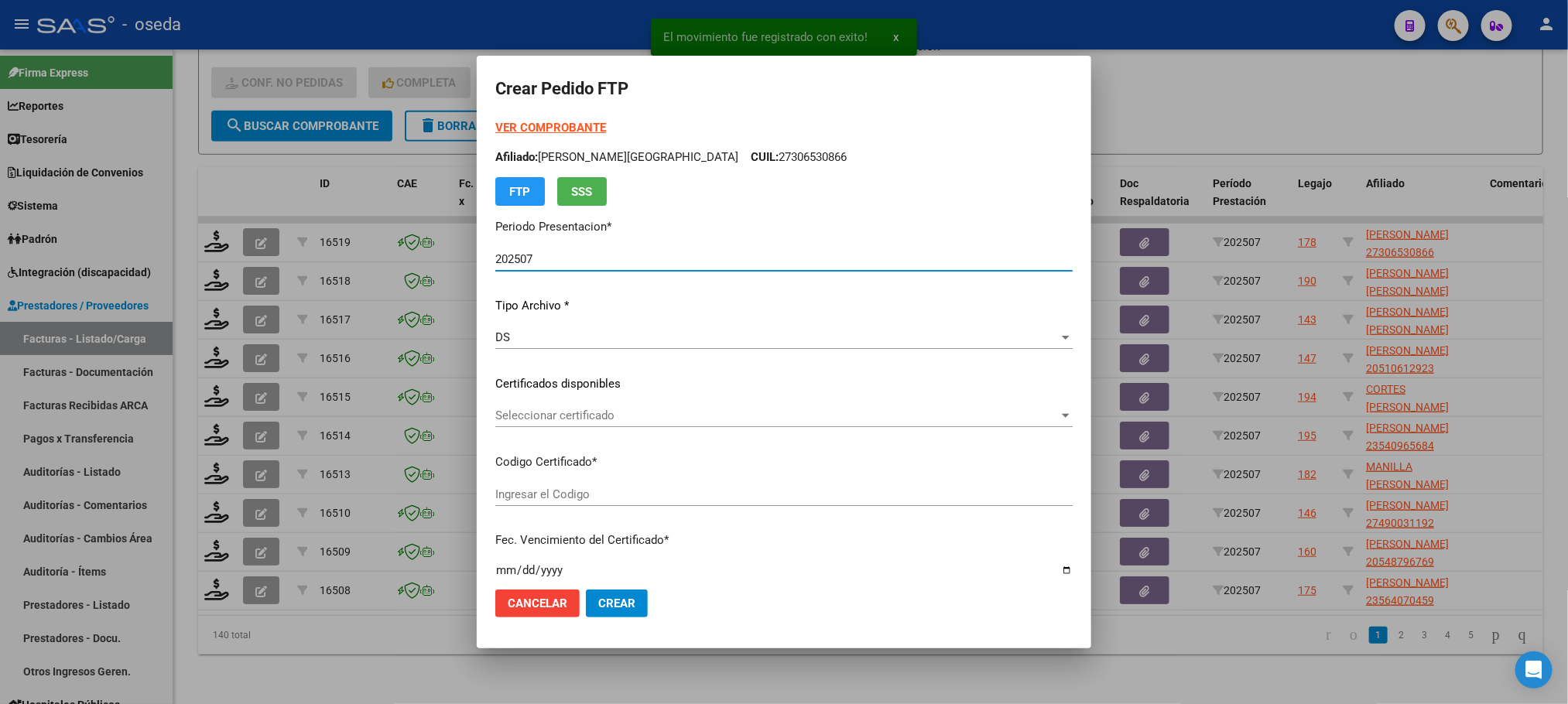
type input "27306530866"
type input "2028-09-20"
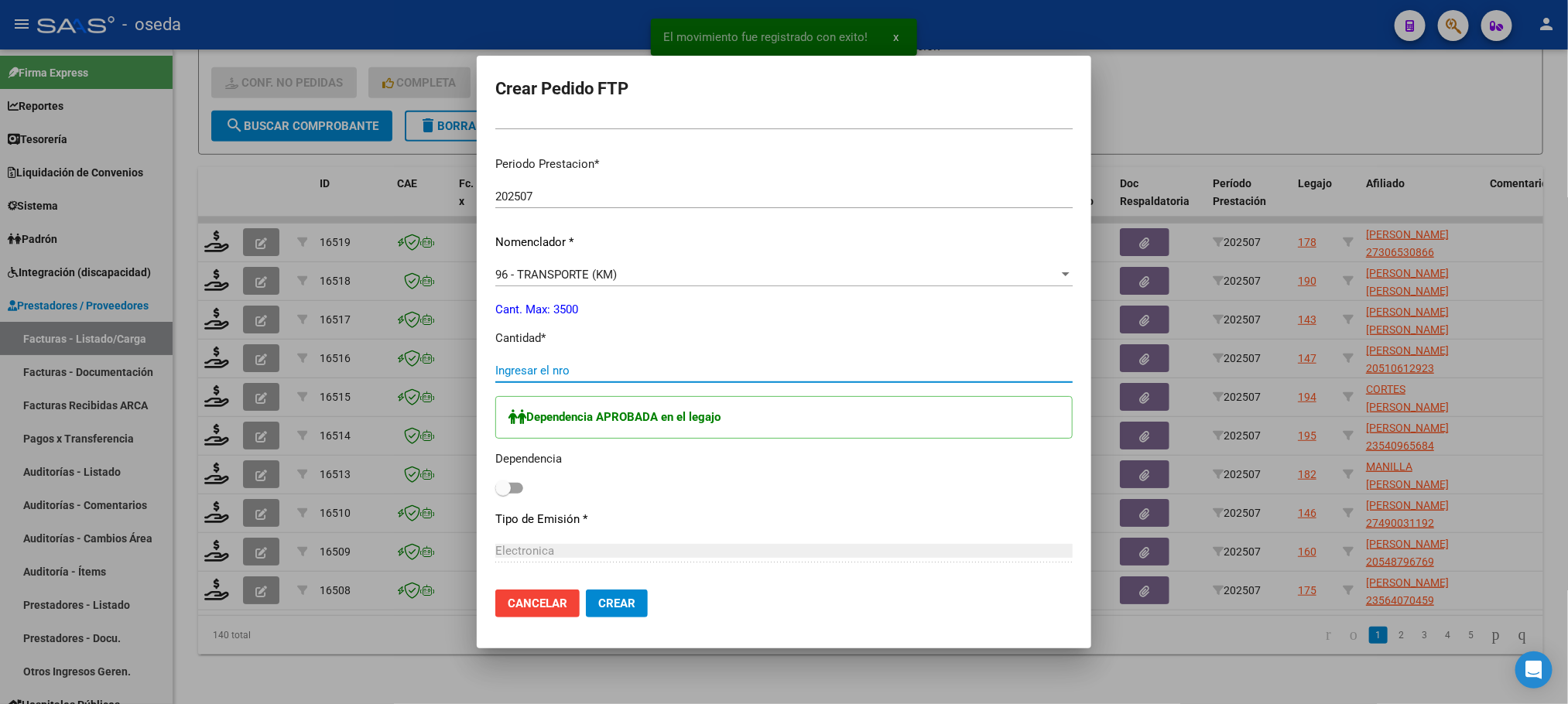
click at [635, 367] on input "Ingresar el nro" at bounding box center [784, 371] width 577 height 14
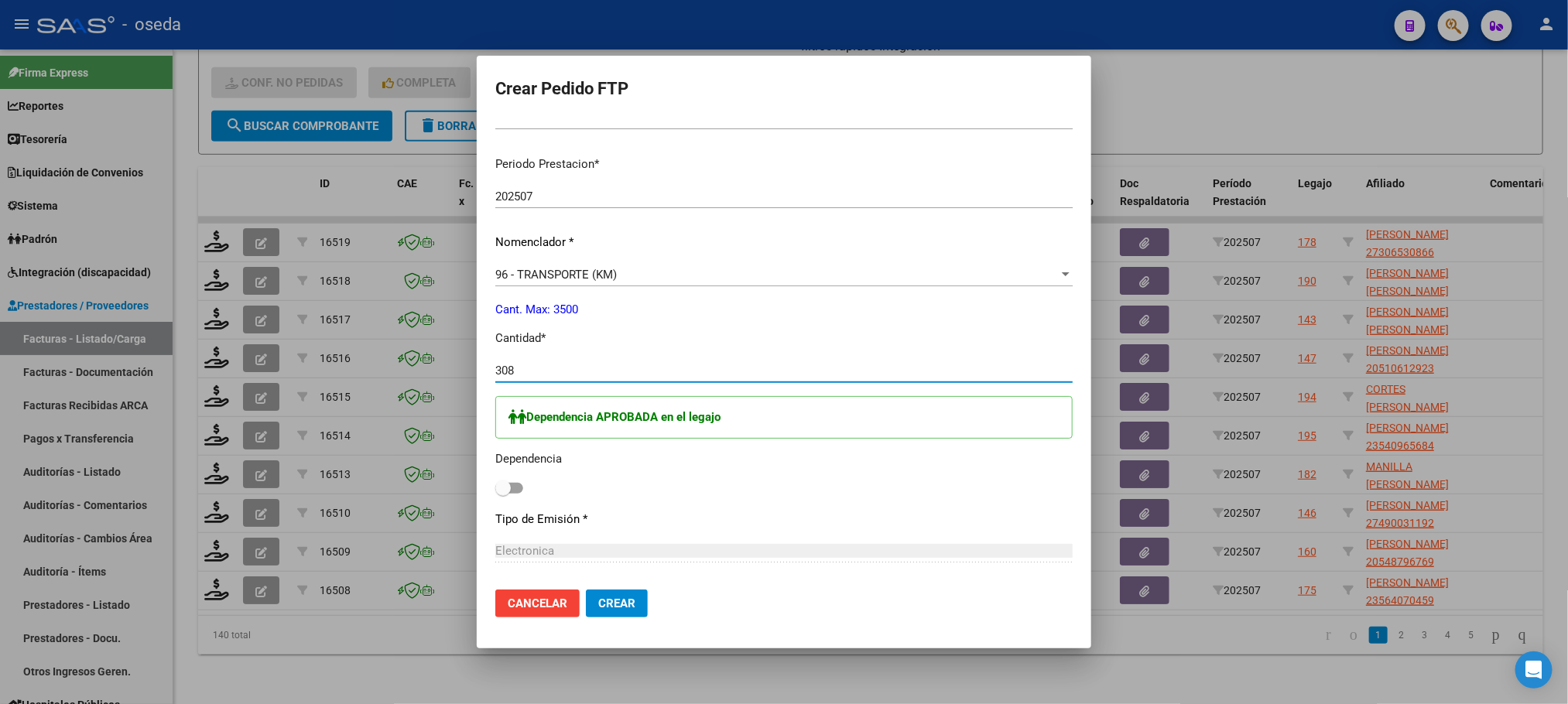
type input "308"
click at [511, 490] on span at bounding box center [503, 488] width 15 height 15
click at [503, 494] on input "checkbox" at bounding box center [503, 494] width 1 height 1
checkbox input "true"
click at [641, 593] on button "Crear" at bounding box center [616, 603] width 62 height 28
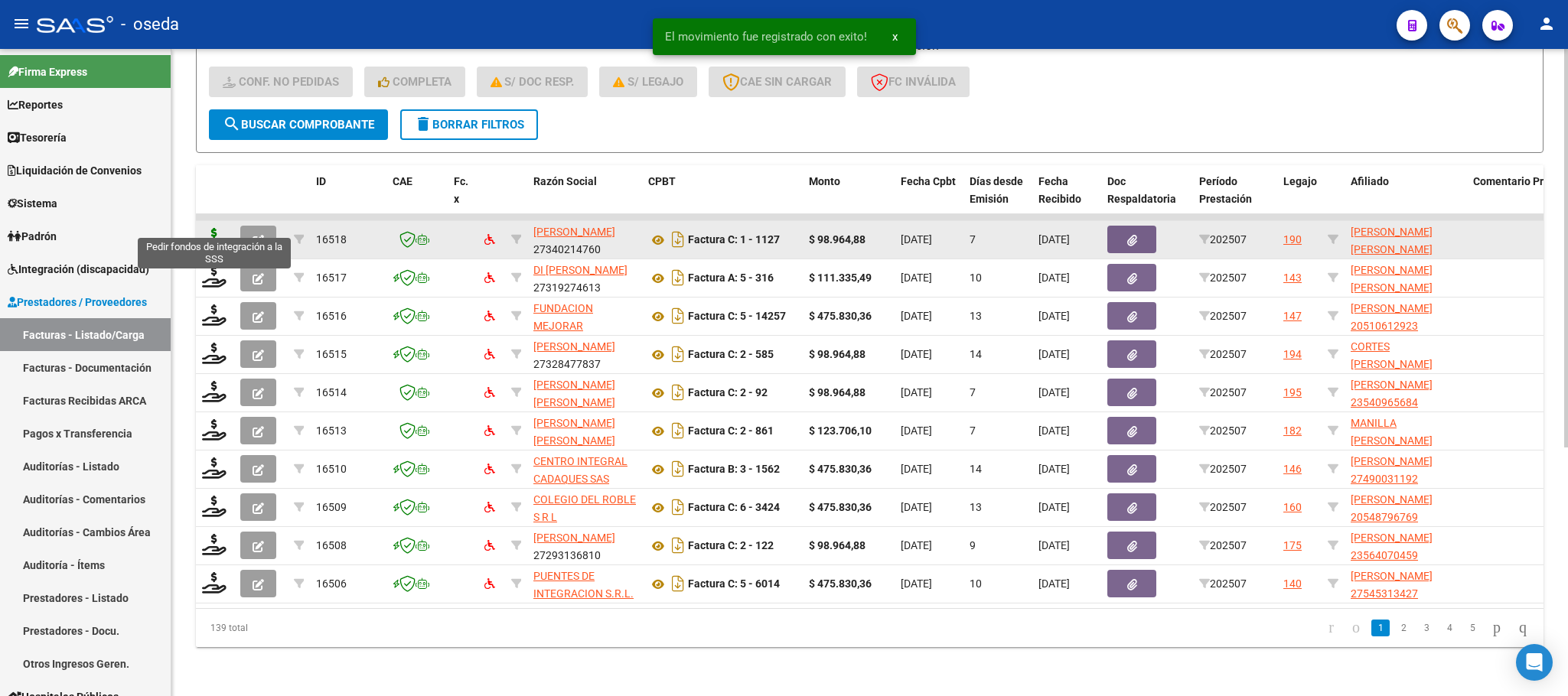
click at [216, 228] on icon at bounding box center [214, 239] width 25 height 21
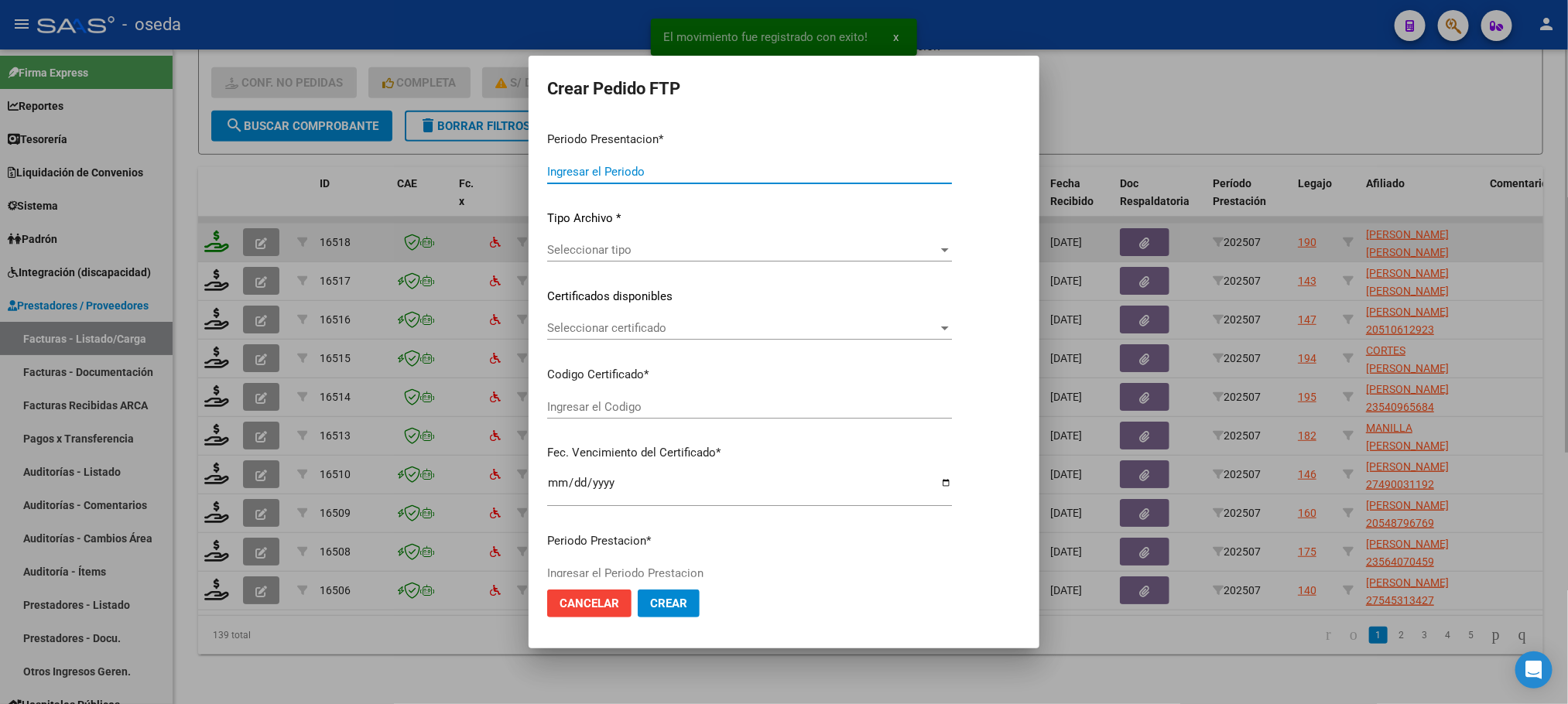
type input "202507"
type input "$ 98.964,88"
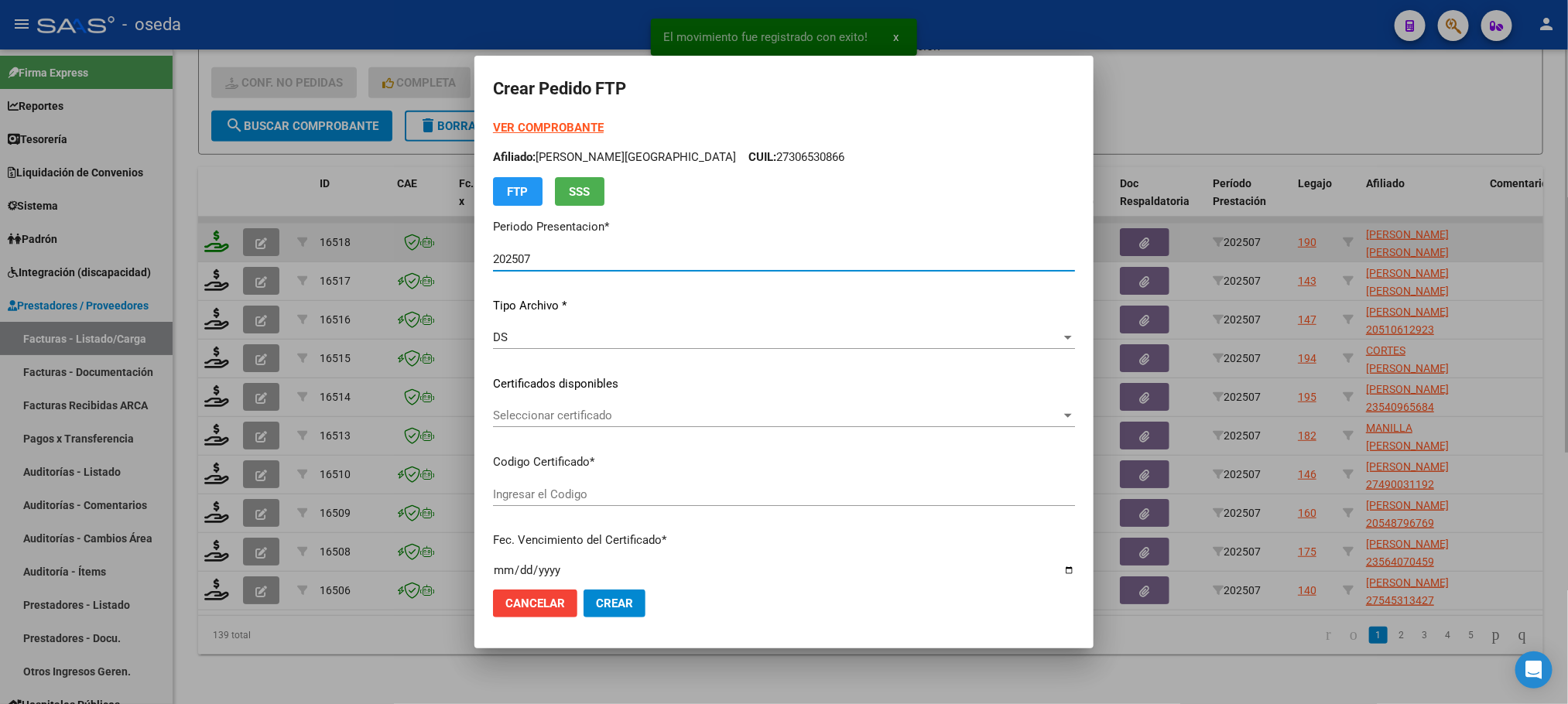
type input "ARG02000583096502022110320251103BS430"
type input "2025-11-03"
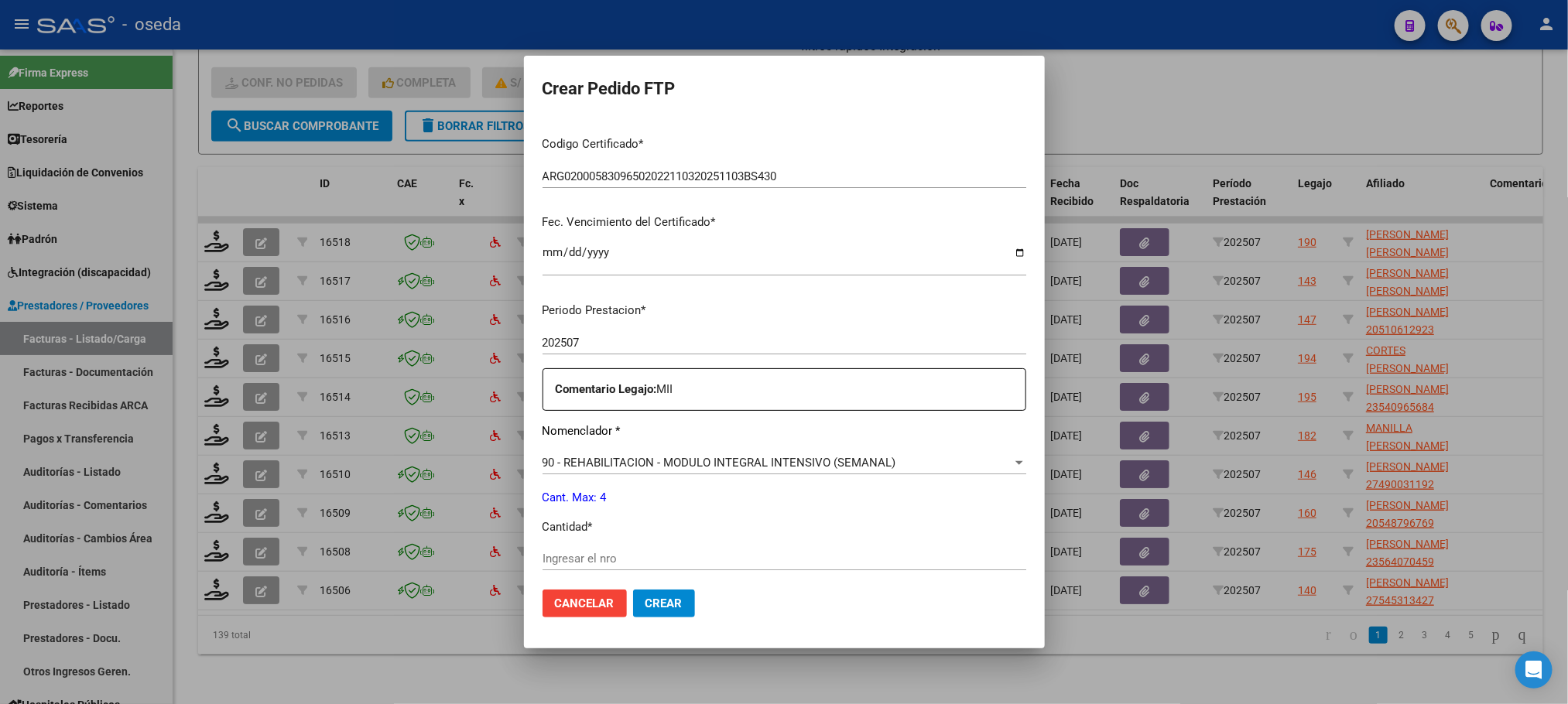
scroll to position [348, 0]
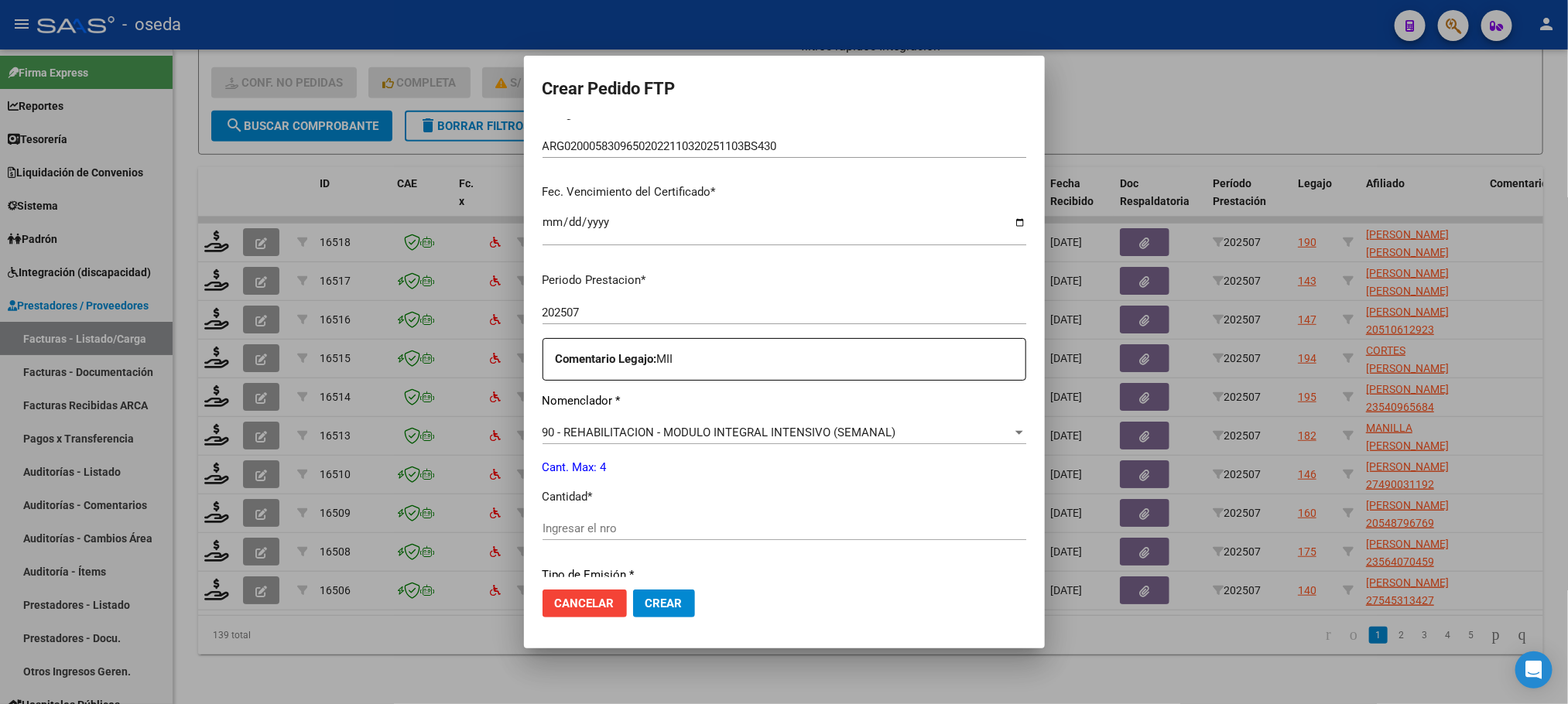
click at [732, 530] on input "Ingresar el nro" at bounding box center [784, 529] width 484 height 14
type input "4"
click at [633, 589] on button "Crear" at bounding box center [664, 603] width 62 height 28
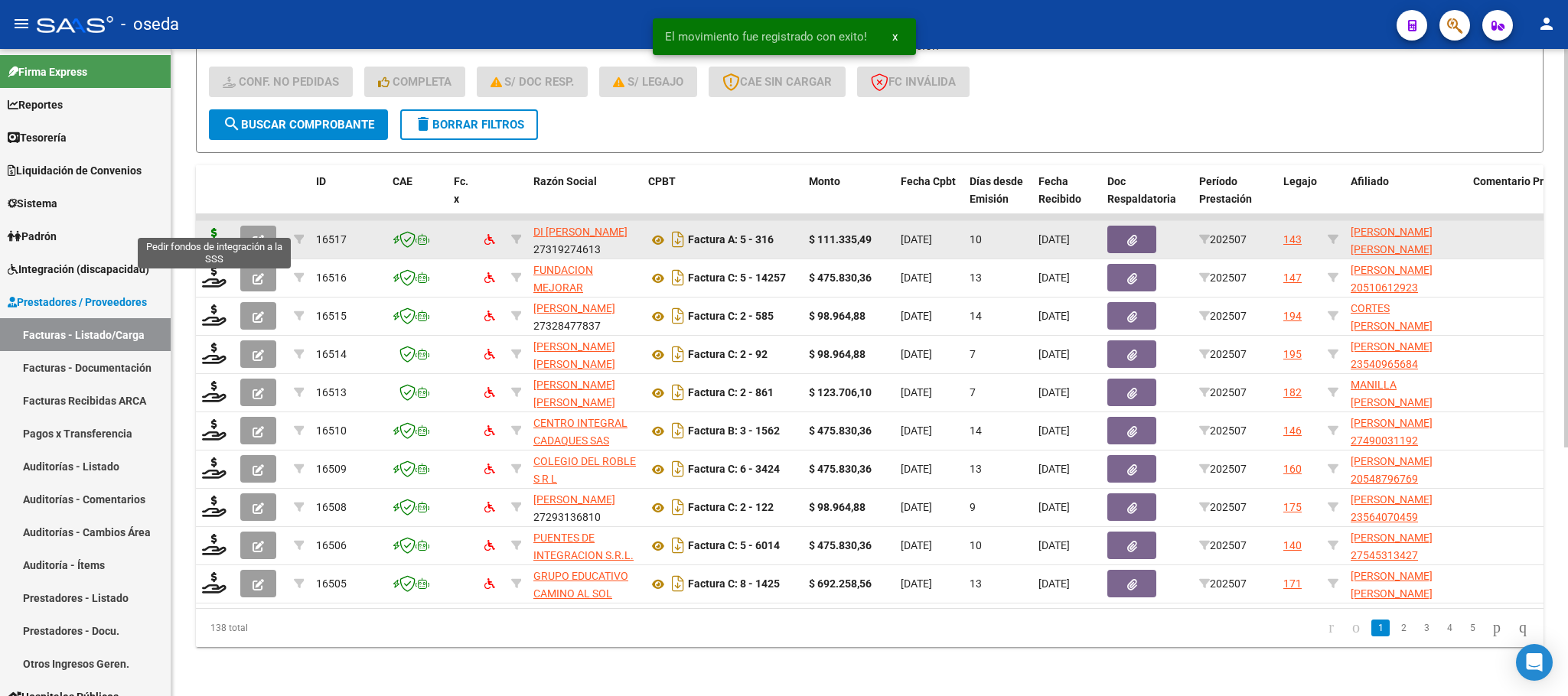
click at [220, 228] on icon at bounding box center [214, 239] width 25 height 21
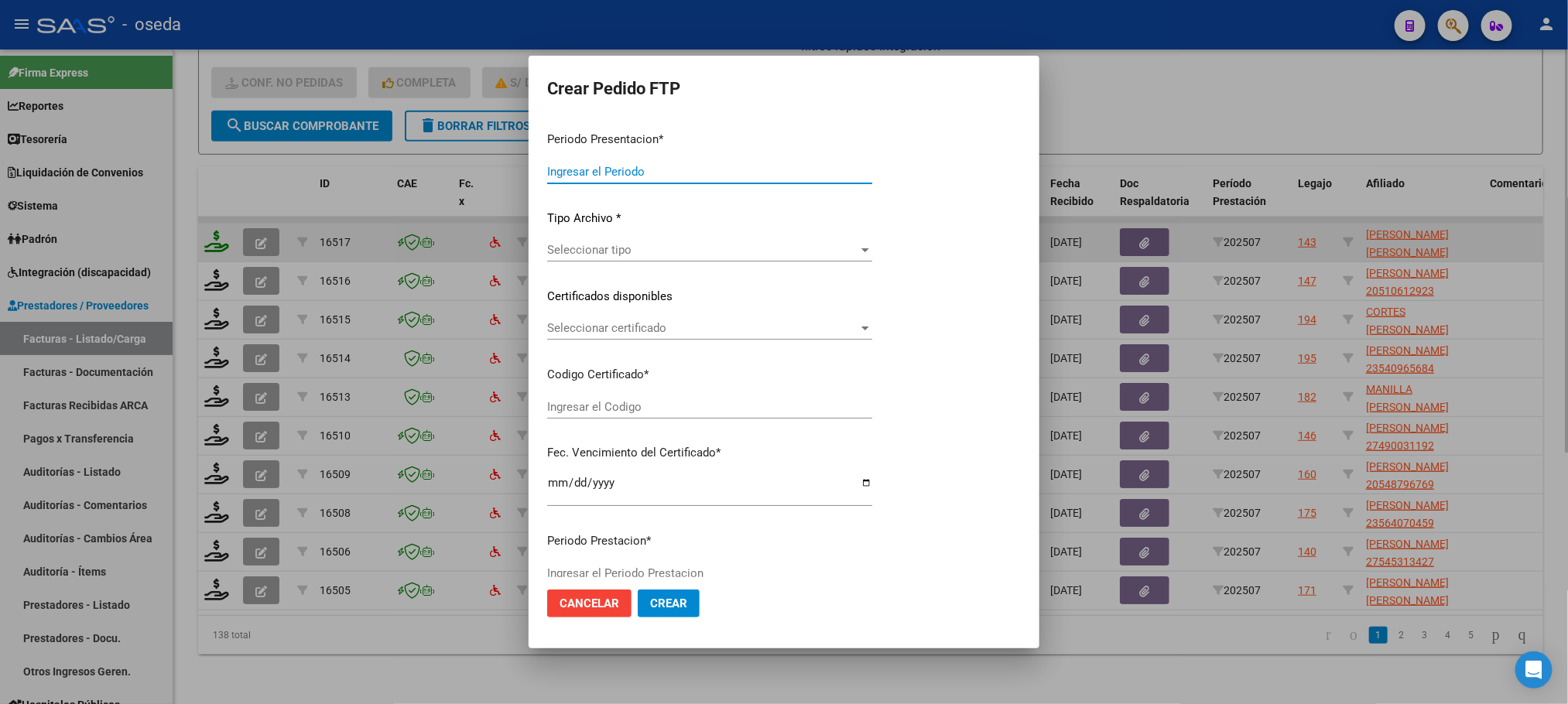
type input "202507"
type input "$ 111.335,49"
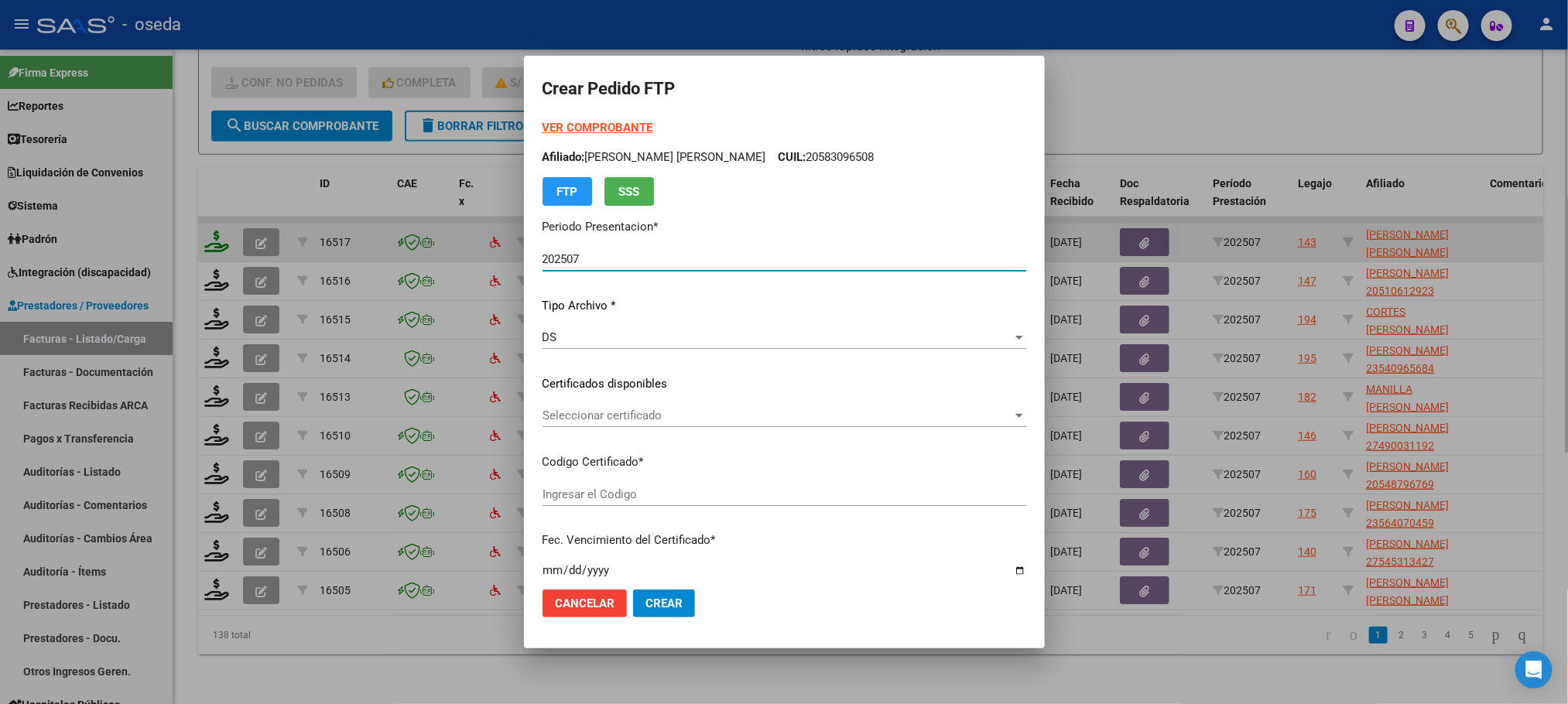
type input "ARG020005112118320220902203220902BS448"
type input "2032-09-02"
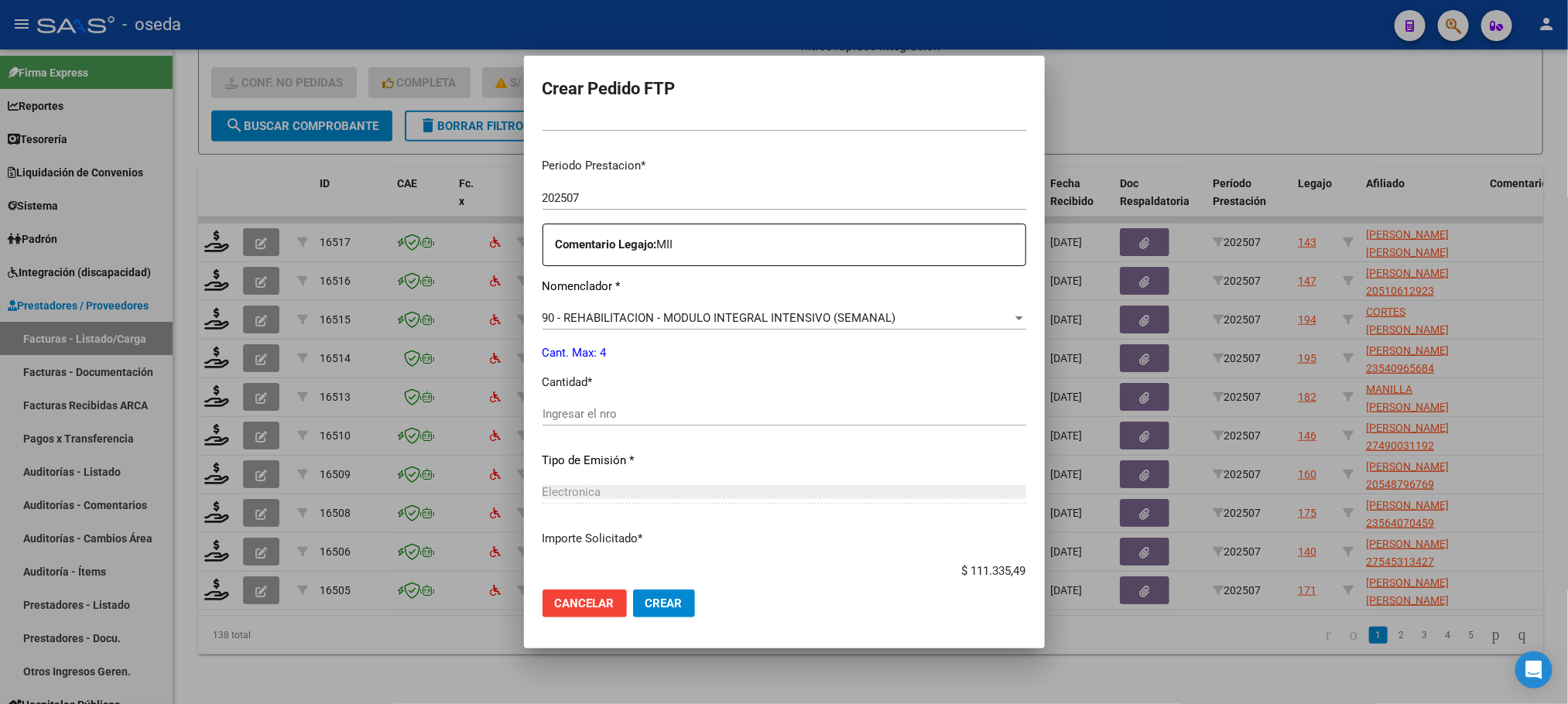
scroll to position [464, 0]
click at [643, 416] on input "Ingresar el nro" at bounding box center [784, 412] width 484 height 14
type input "4"
click at [633, 589] on button "Crear" at bounding box center [664, 603] width 62 height 28
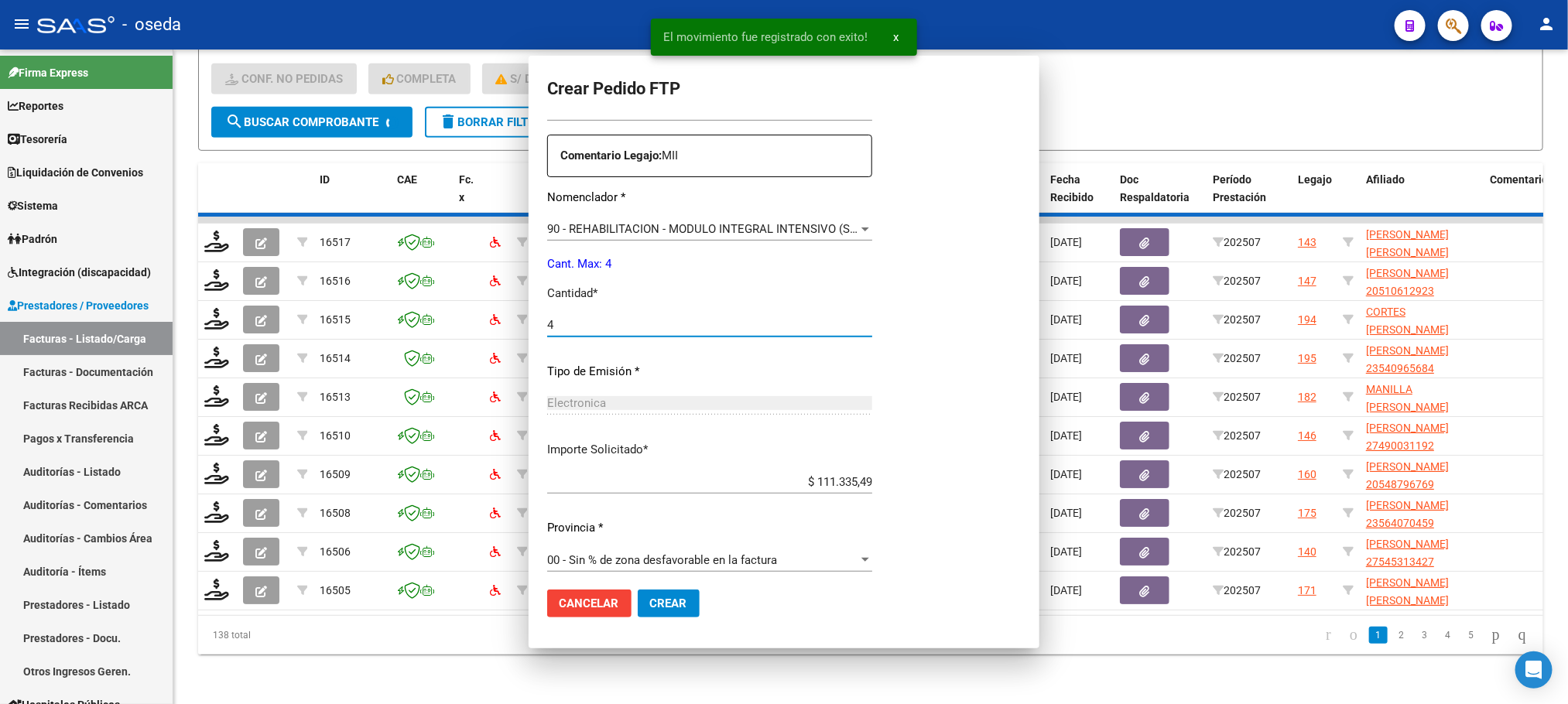
scroll to position [0, 0]
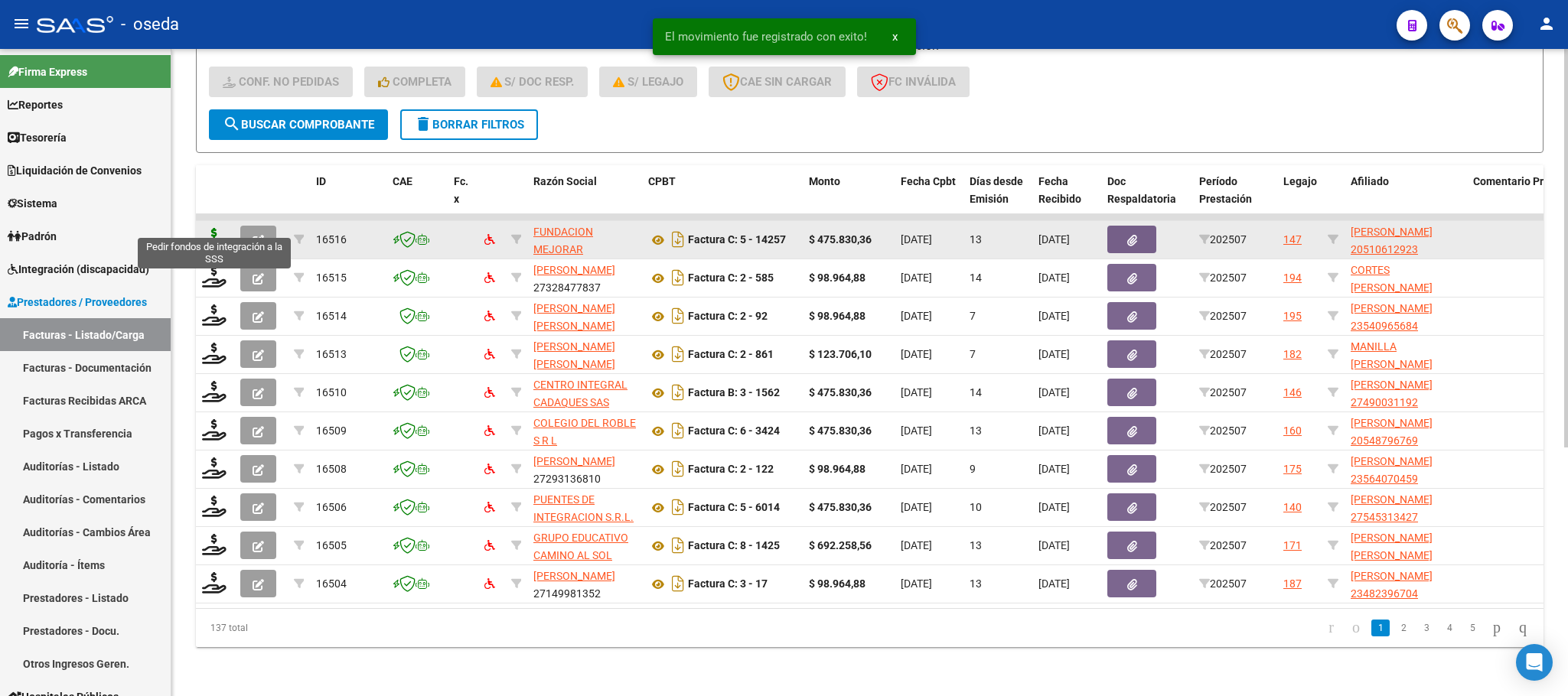
click at [212, 228] on icon at bounding box center [214, 239] width 25 height 21
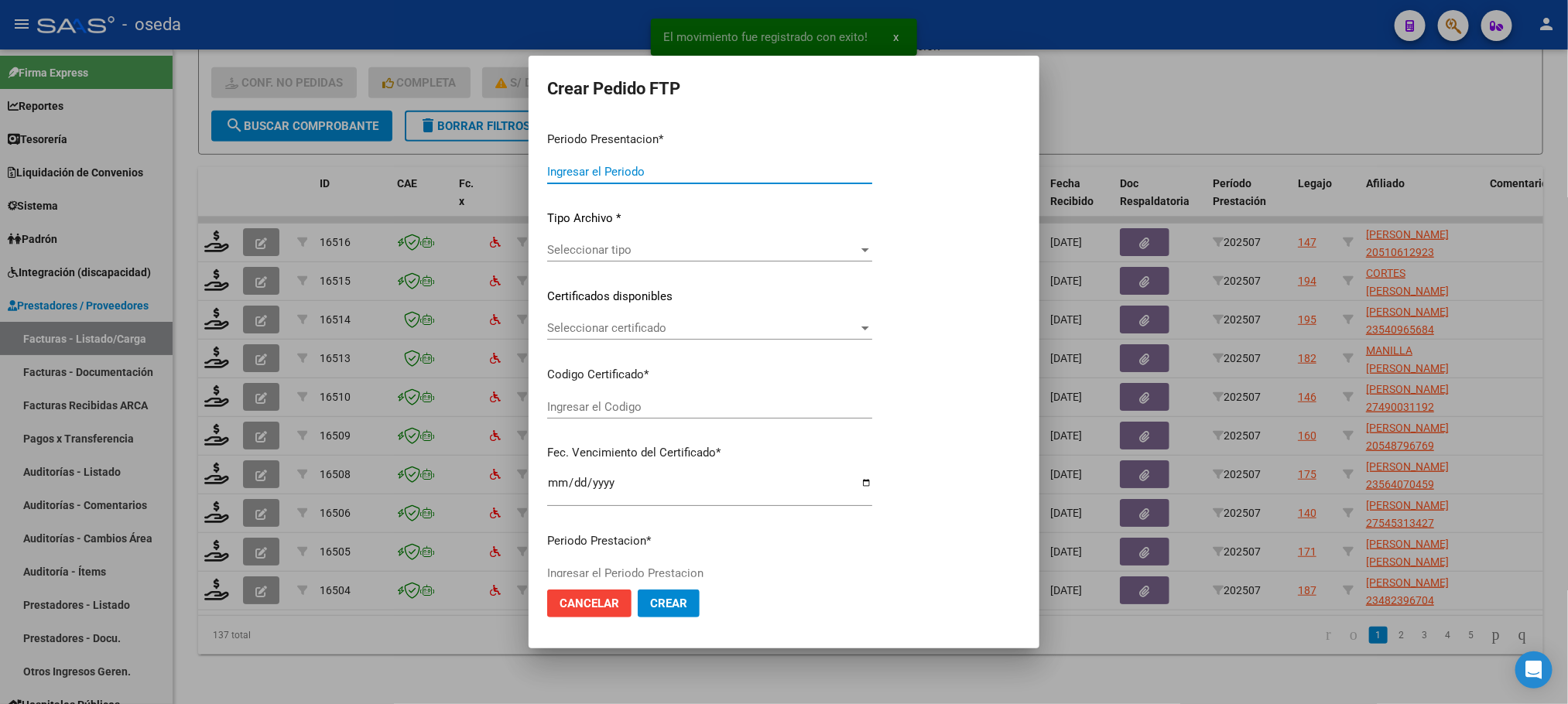
type input "202507"
type input "$ 475.830,36"
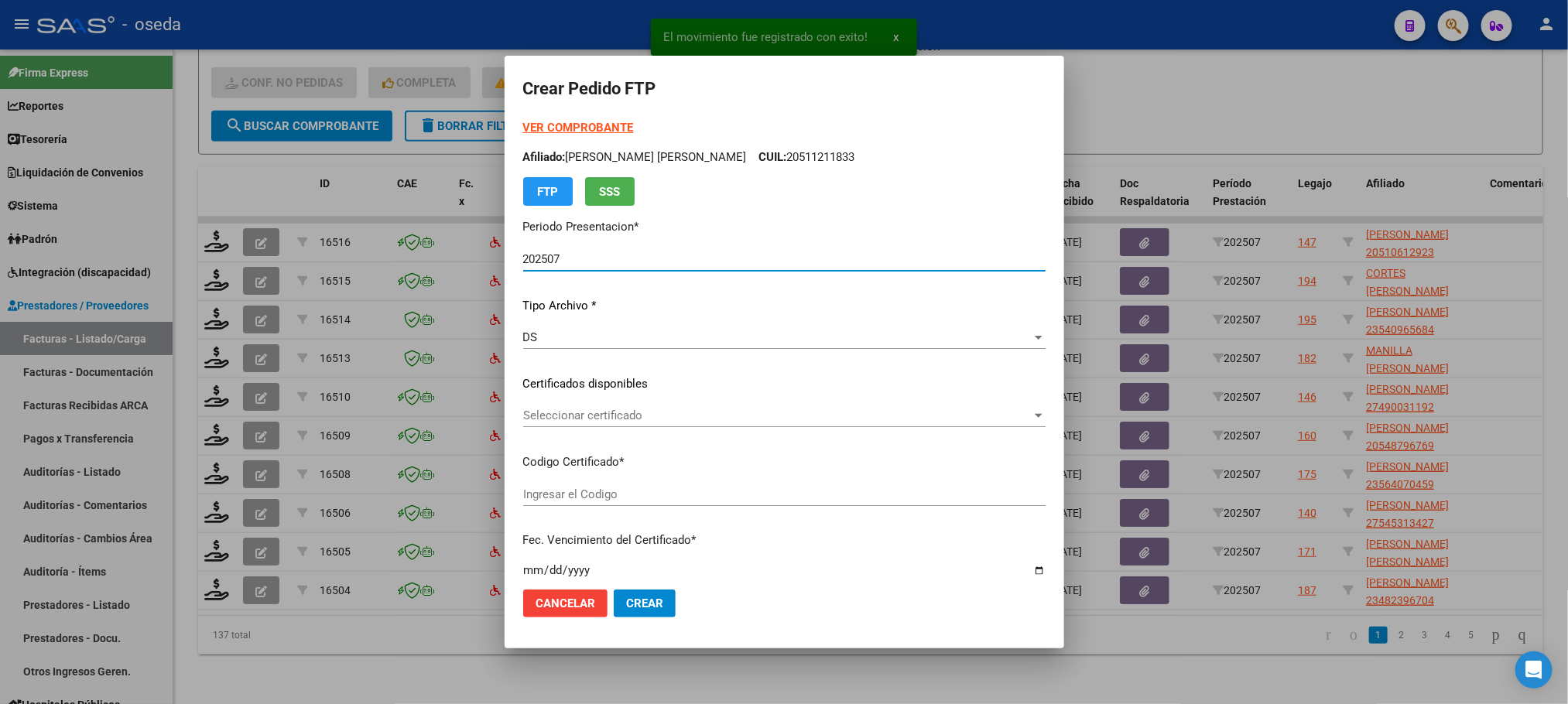
type input "20510612923"
type input "[DATE]"
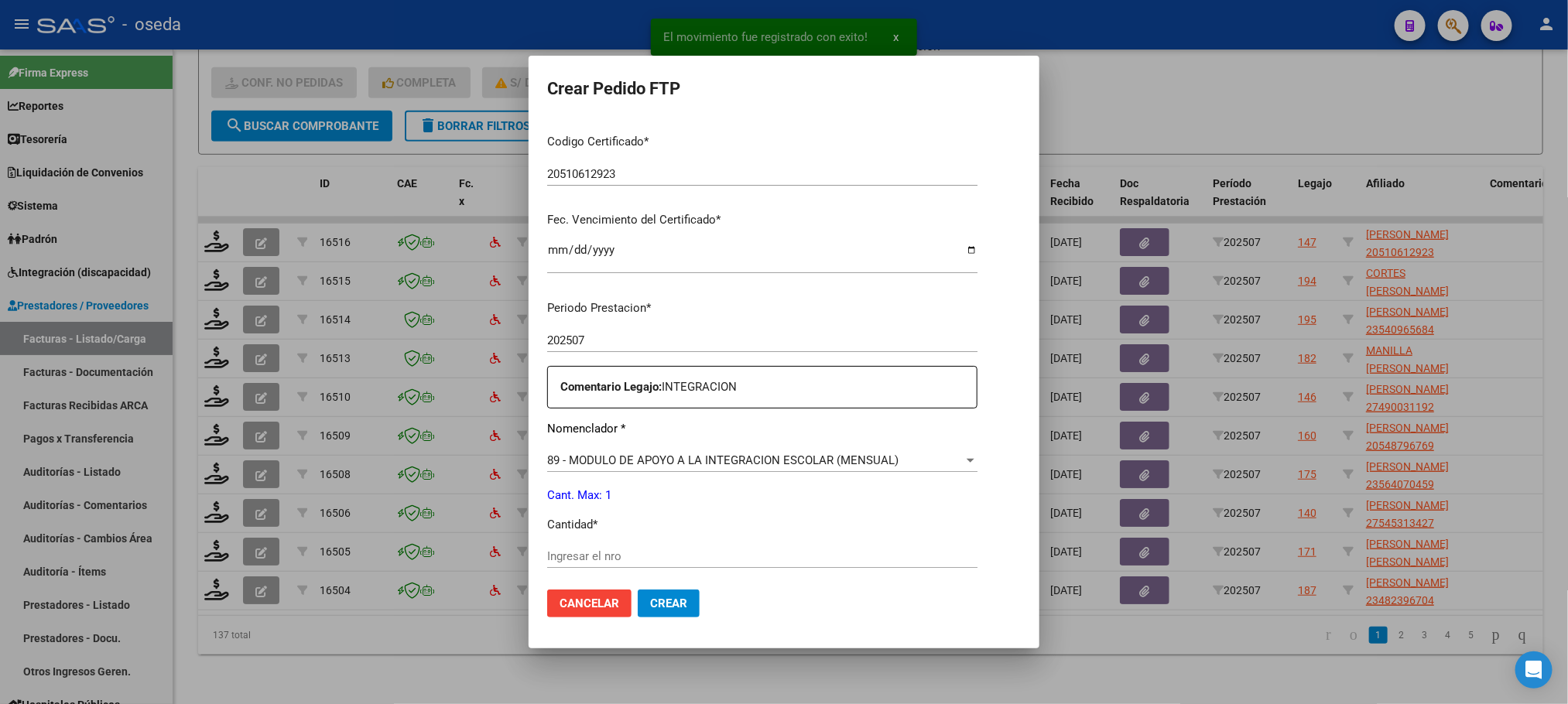
scroll to position [560, 0]
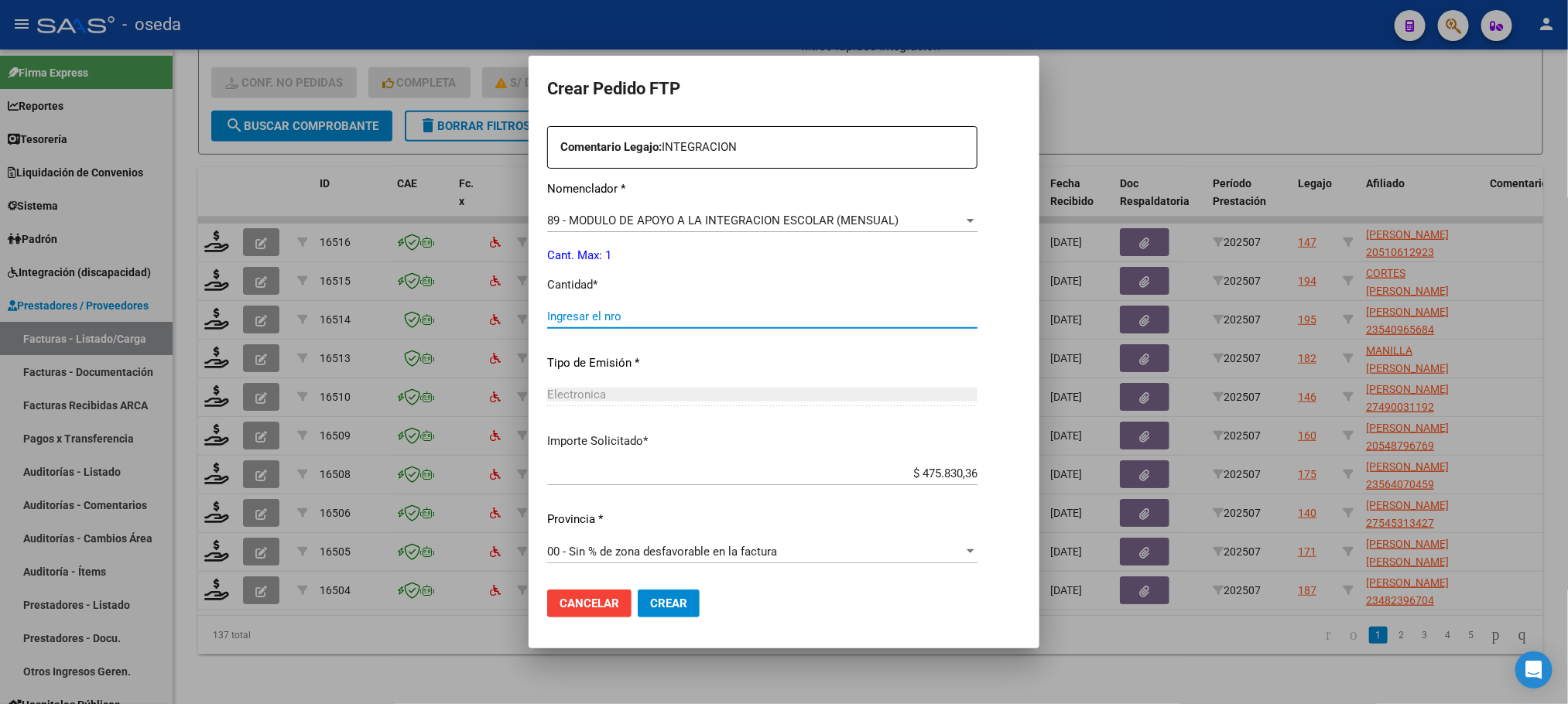
click at [843, 318] on input "Ingresar el nro" at bounding box center [762, 317] width 430 height 14
type input "1"
click at [638, 589] on button "Crear" at bounding box center [668, 603] width 62 height 28
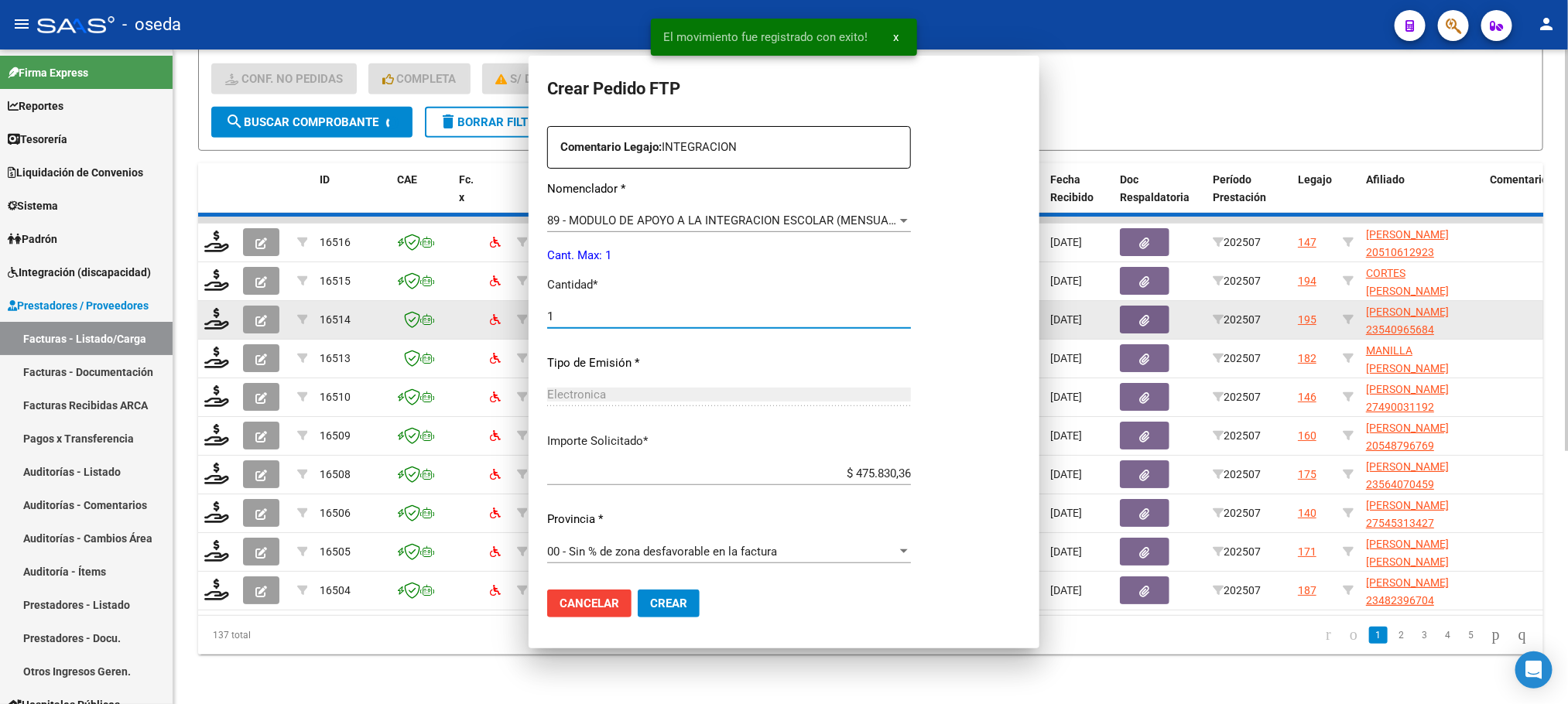
scroll to position [0, 0]
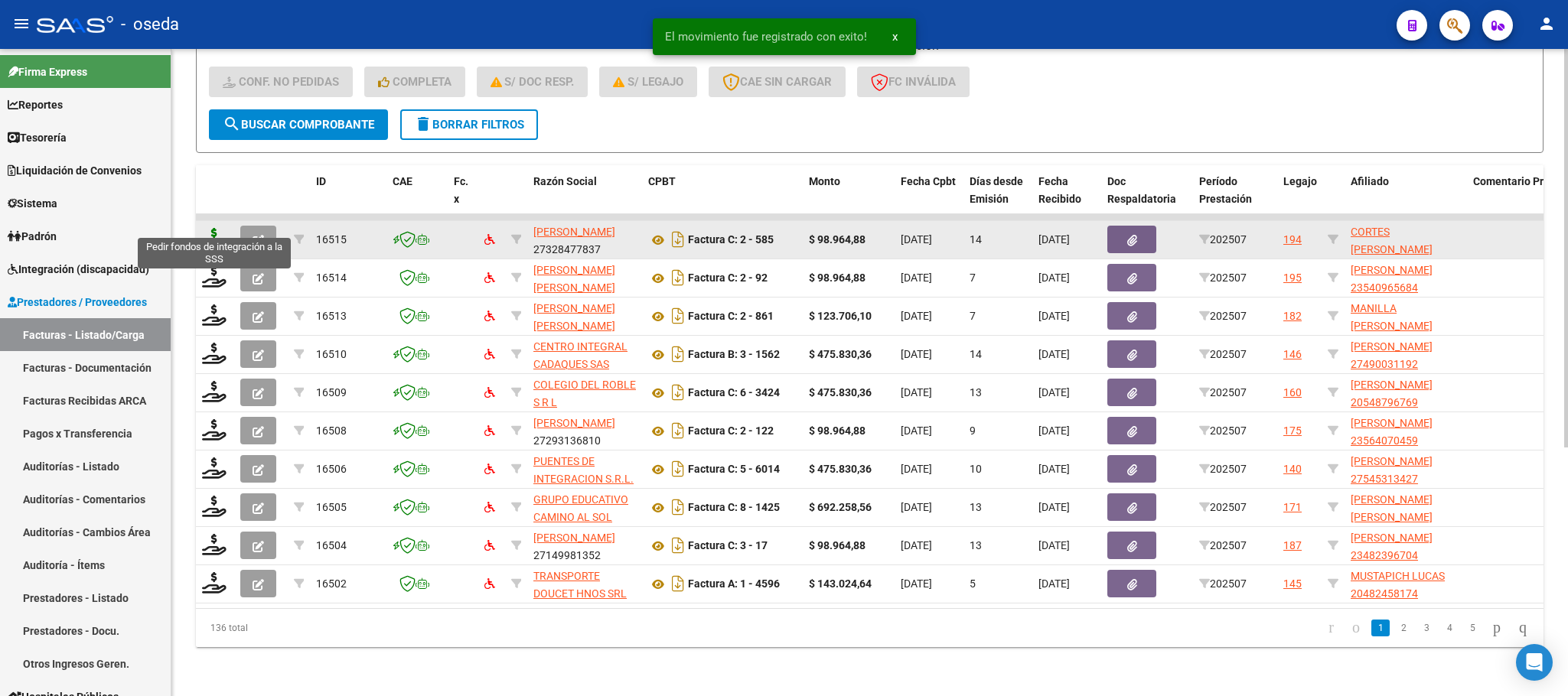
click at [218, 228] on icon at bounding box center [214, 239] width 25 height 21
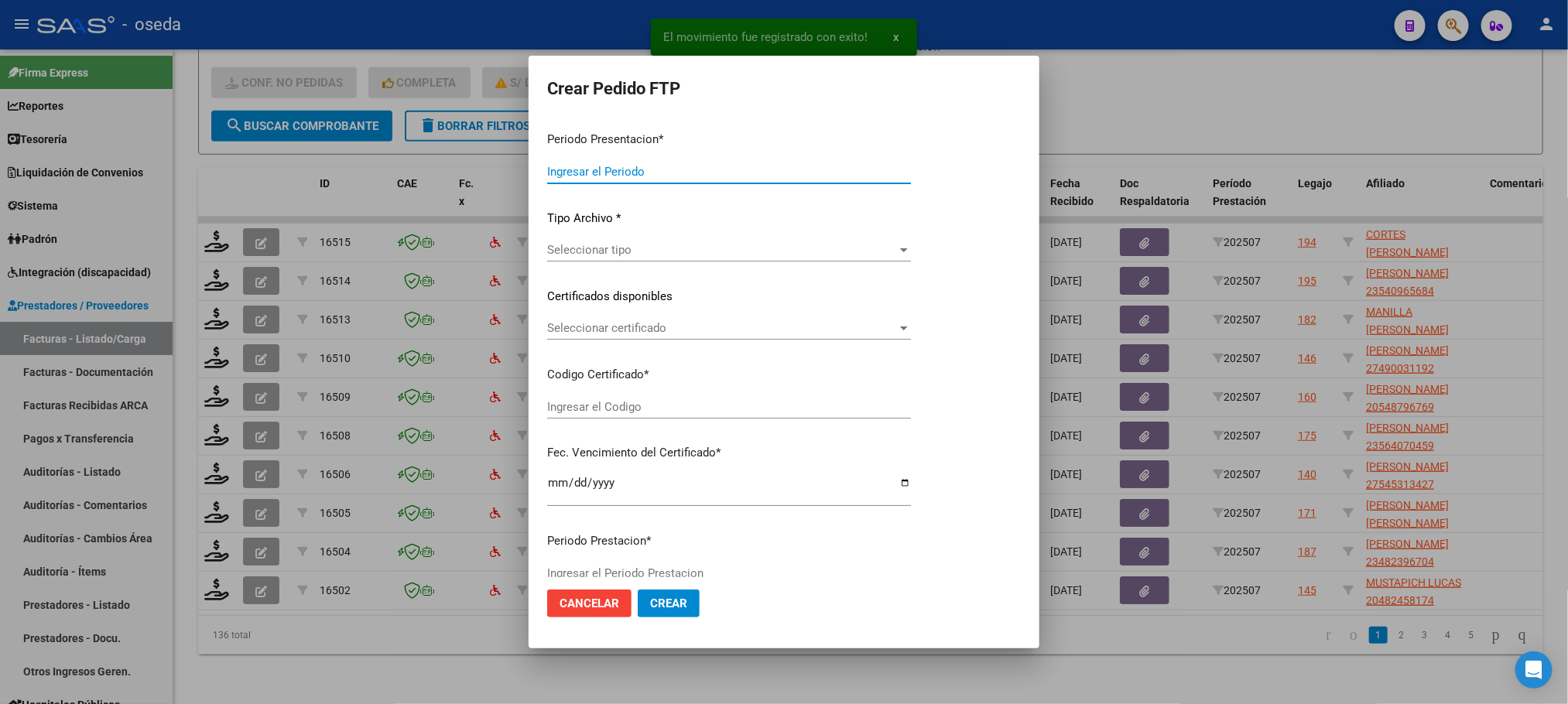
type input "202507"
type input "$ 98.964,88"
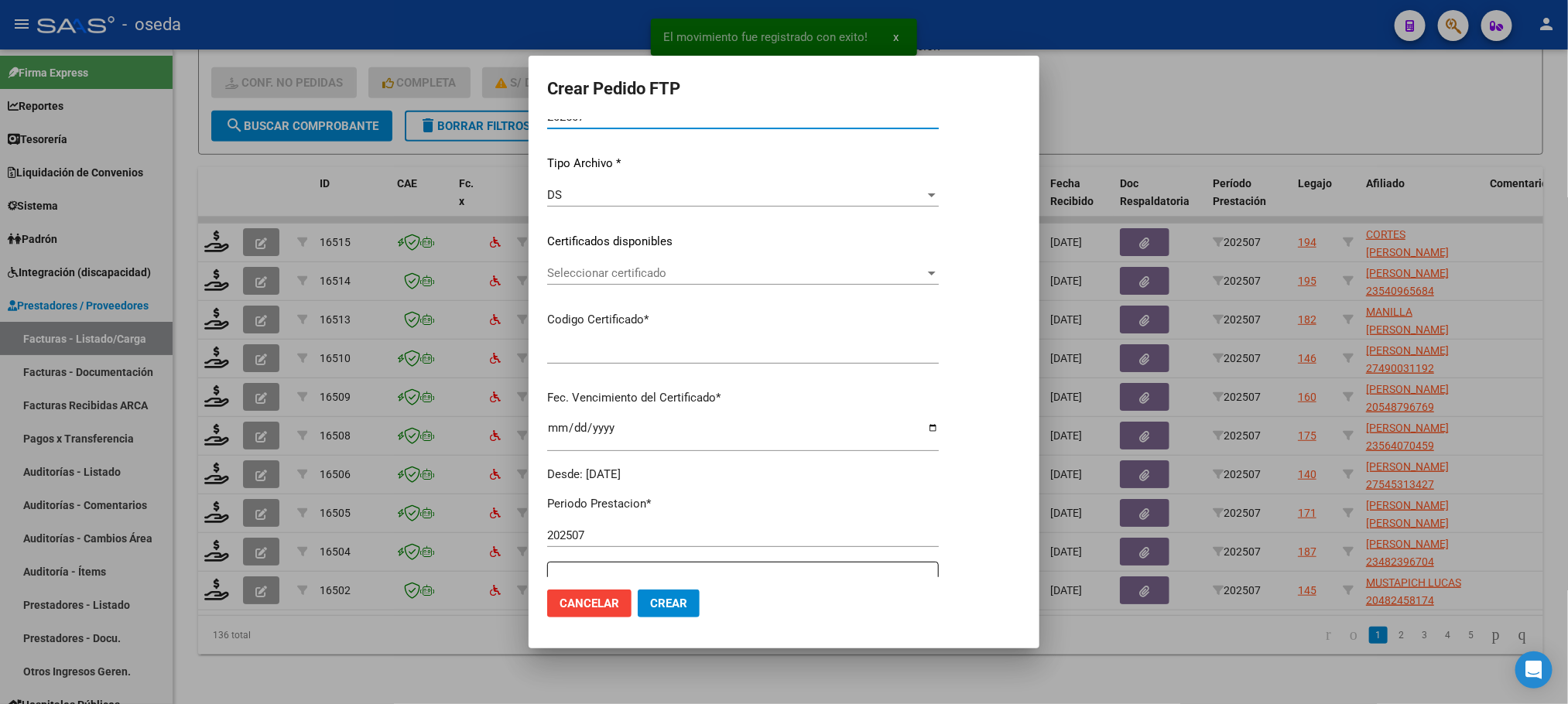
type input "ARG02000554209692023072620280726BS437"
type input "2028-07-26"
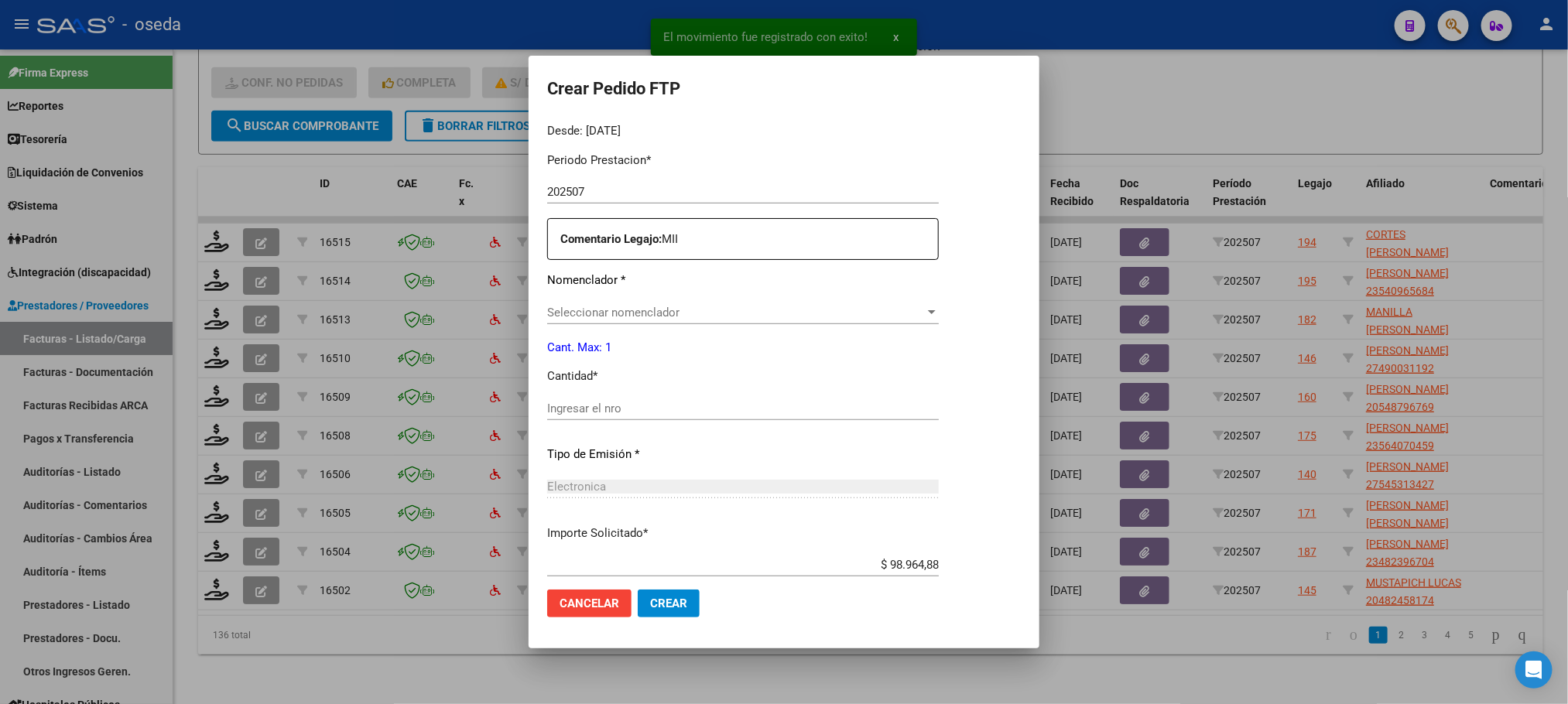
scroll to position [562, 0]
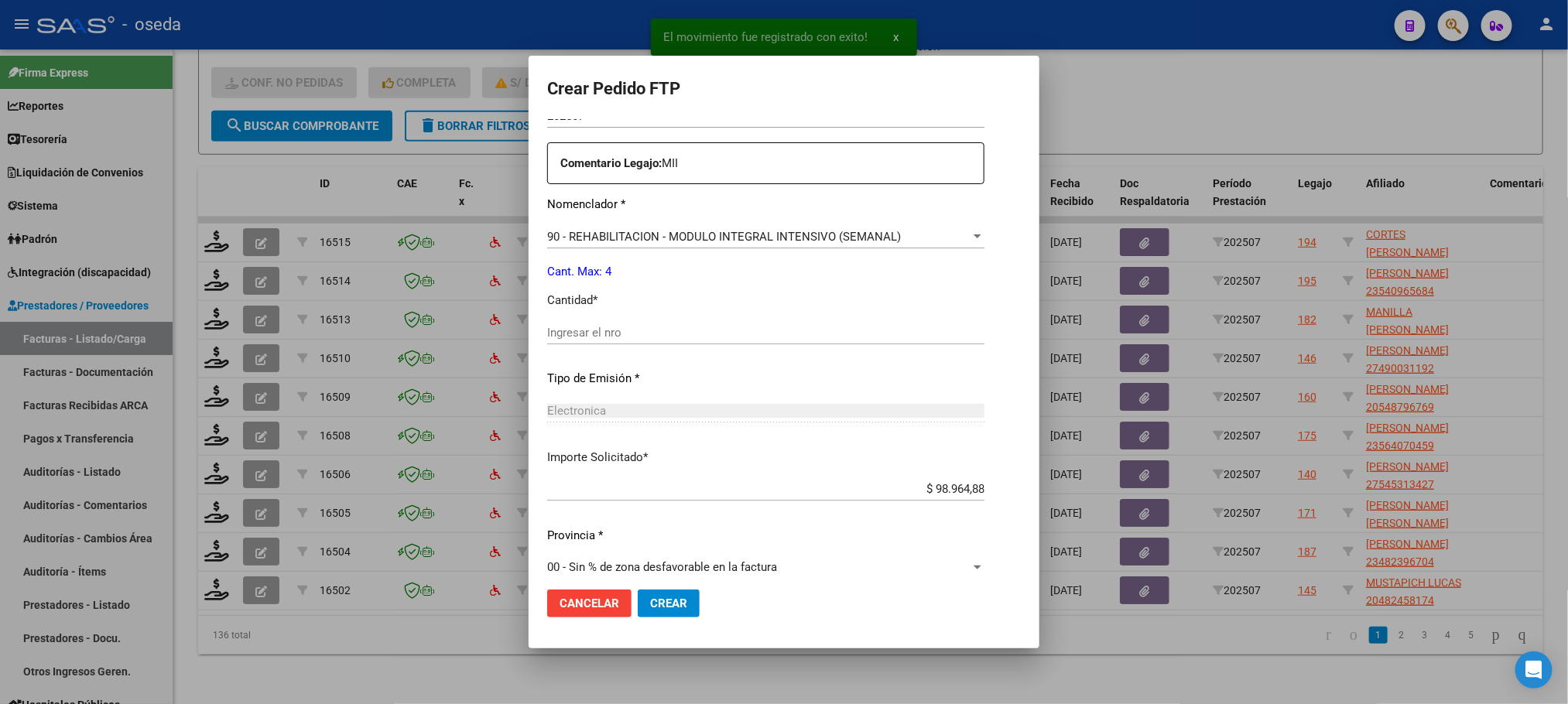
click at [742, 339] on div "Ingresar el nro" at bounding box center [766, 333] width 437 height 23
type input "4"
click at [638, 589] on button "Crear" at bounding box center [668, 603] width 62 height 28
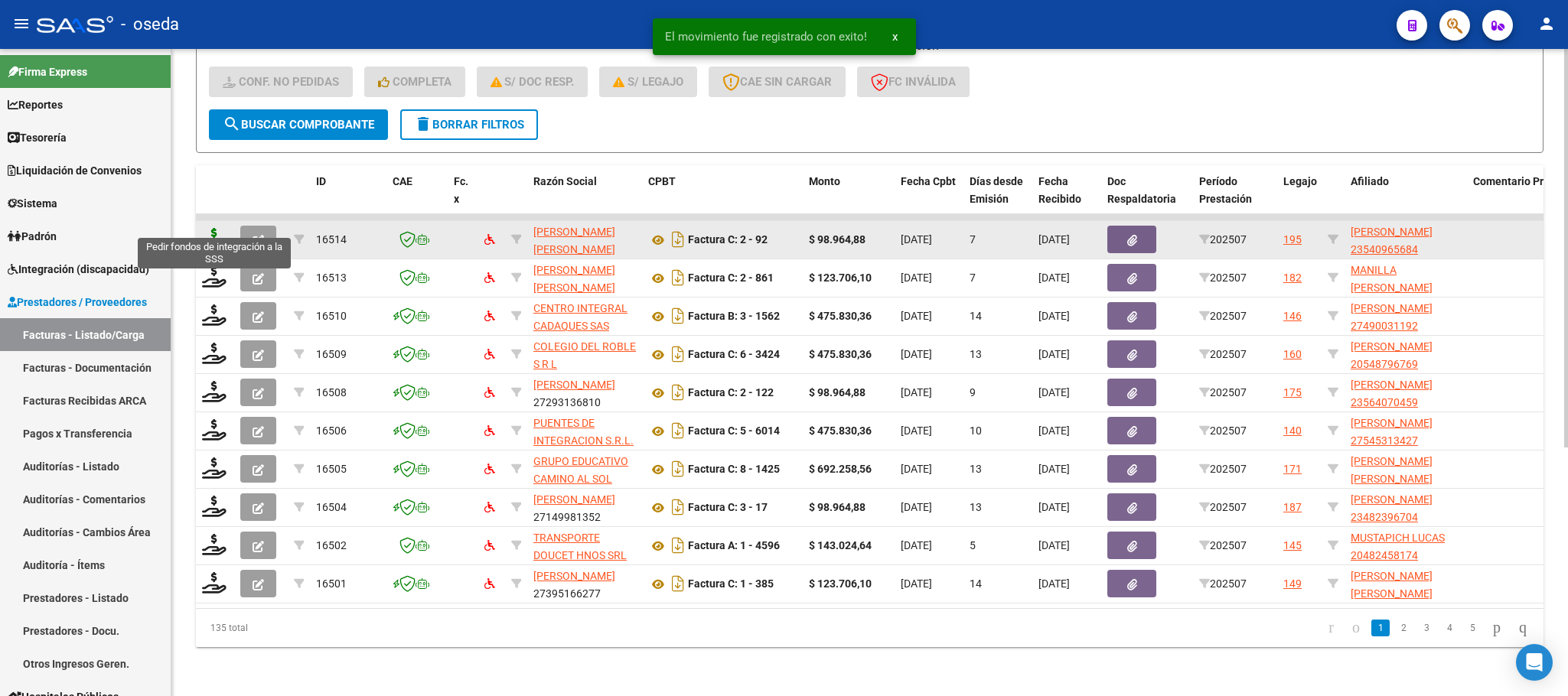
click at [202, 228] on icon at bounding box center [214, 239] width 25 height 21
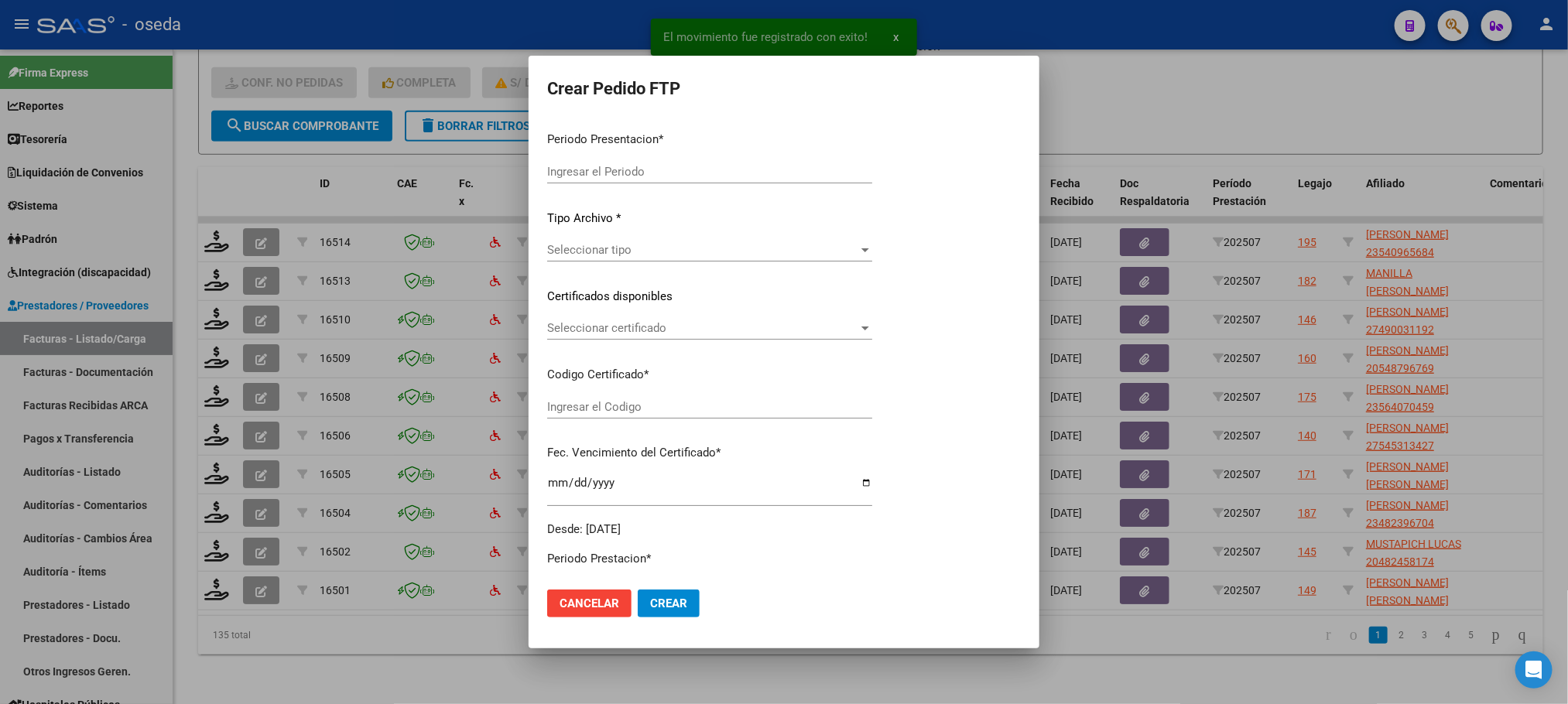
type input "202507"
type input "$ 98.964,88"
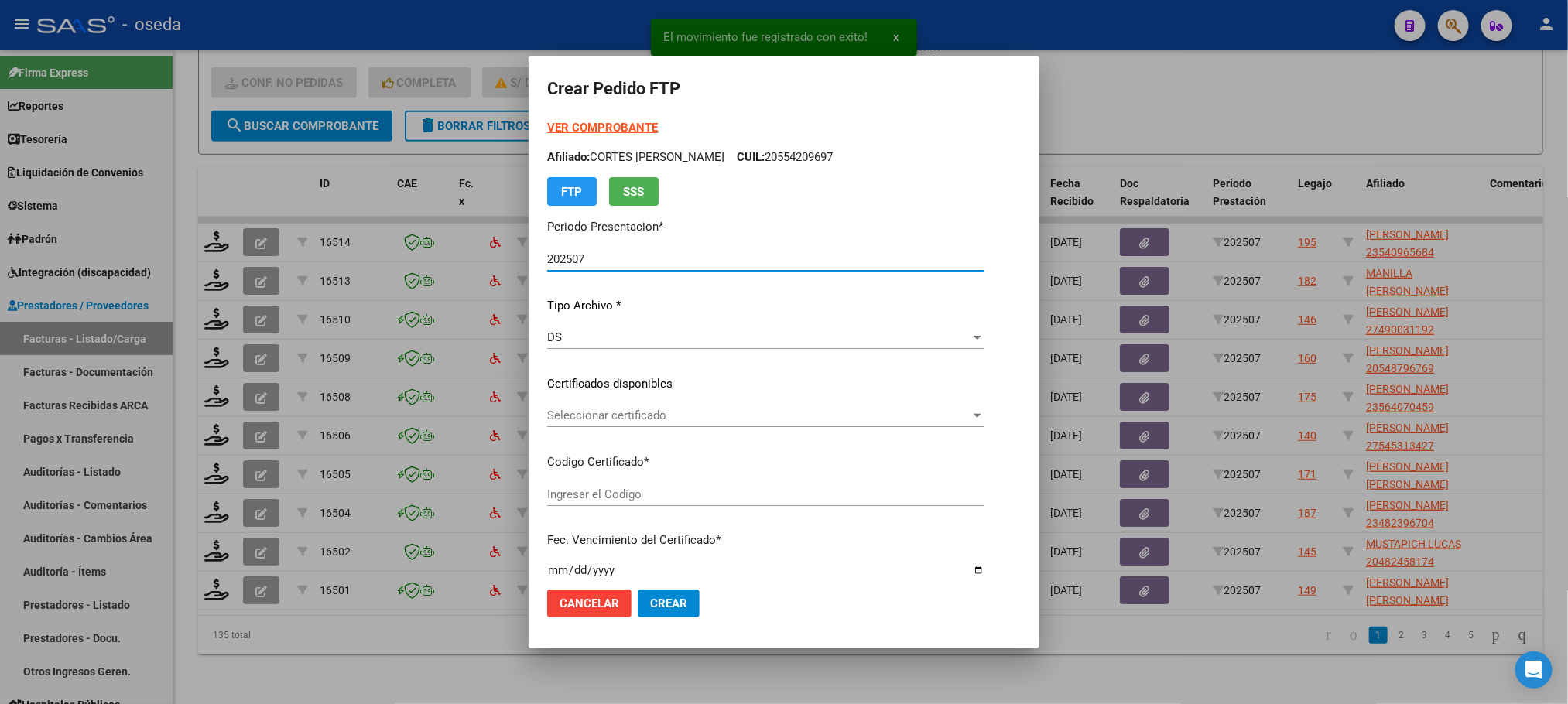
type input "01000540965682025021820280218CIU13650"
type input "2028-02-18"
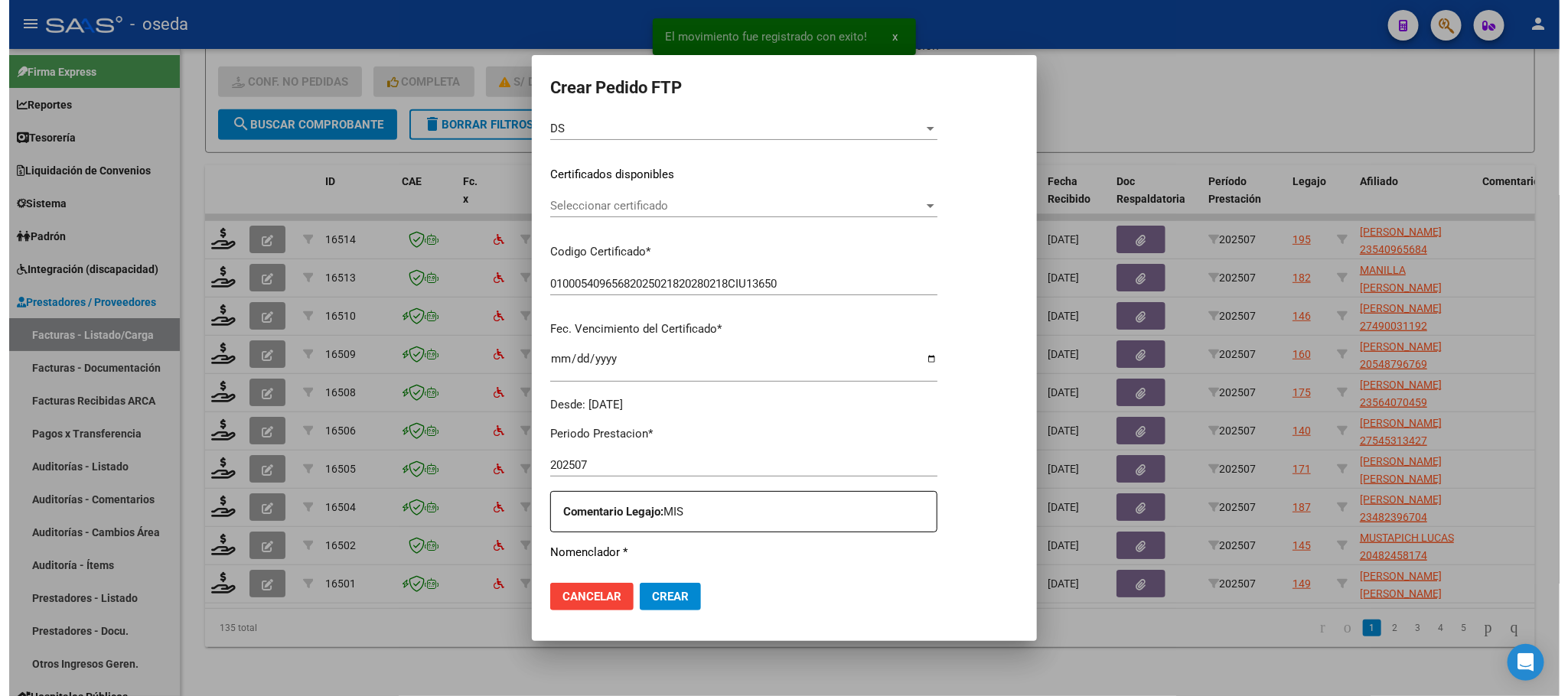
scroll to position [459, 0]
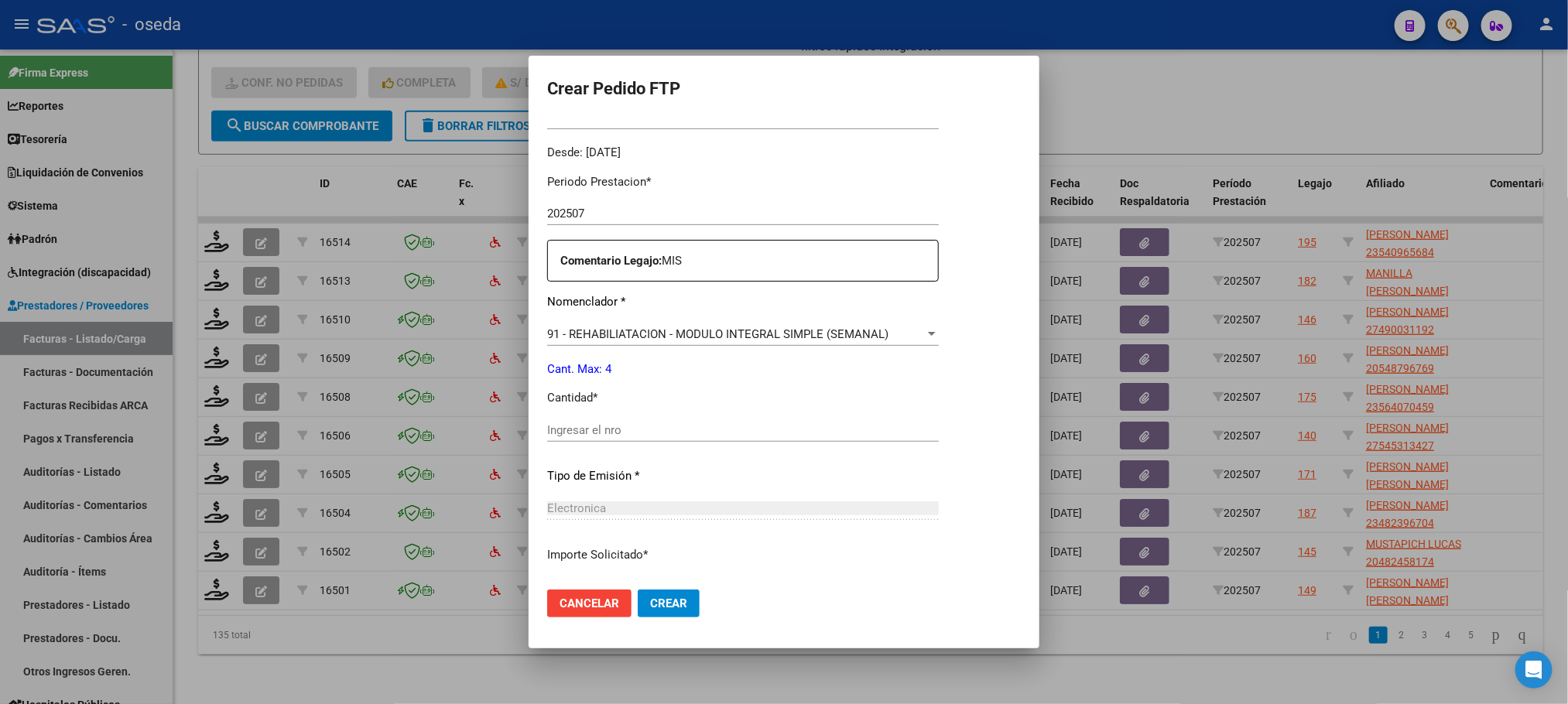
click at [698, 435] on input "Ingresar el nro" at bounding box center [743, 430] width 392 height 14
type input "4"
click at [638, 589] on button "Crear" at bounding box center [668, 603] width 62 height 28
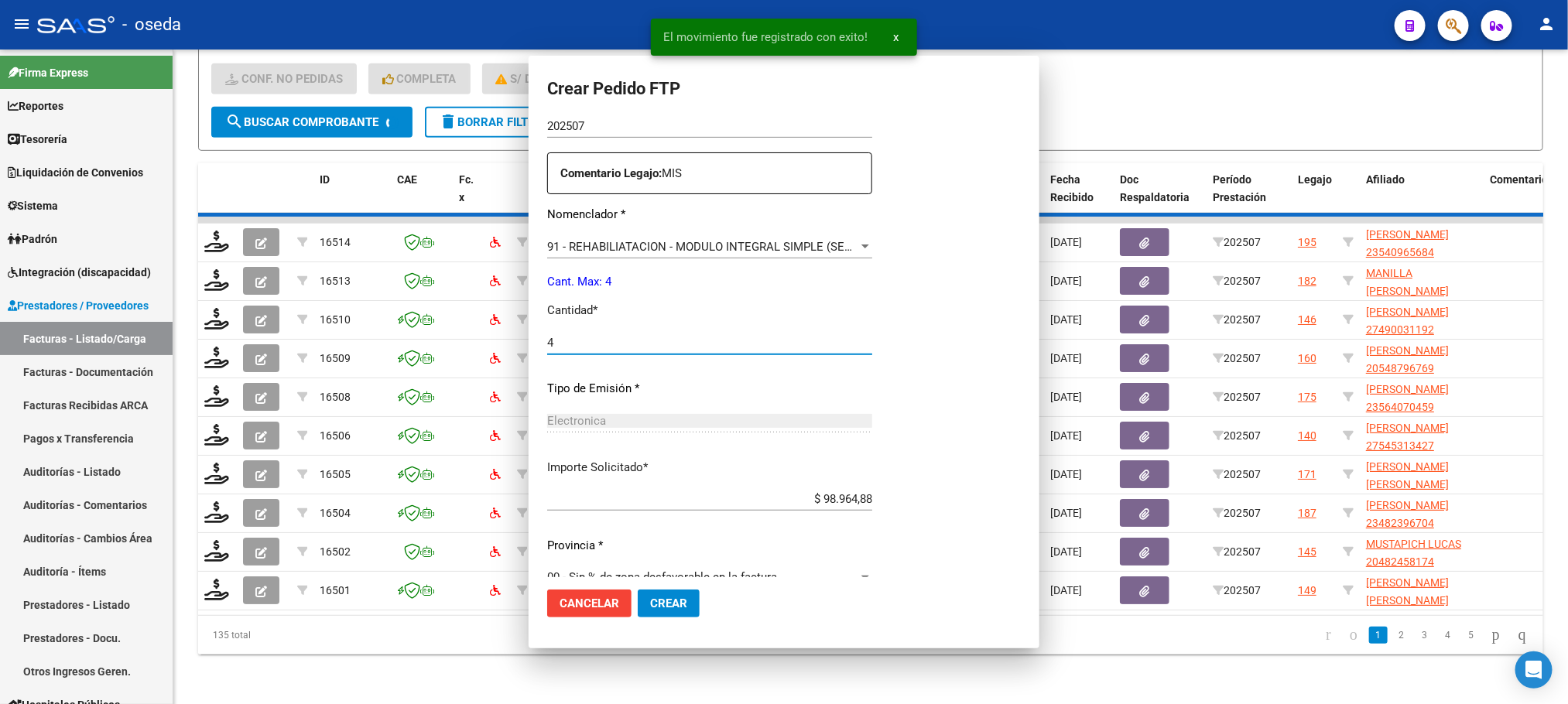
scroll to position [0, 0]
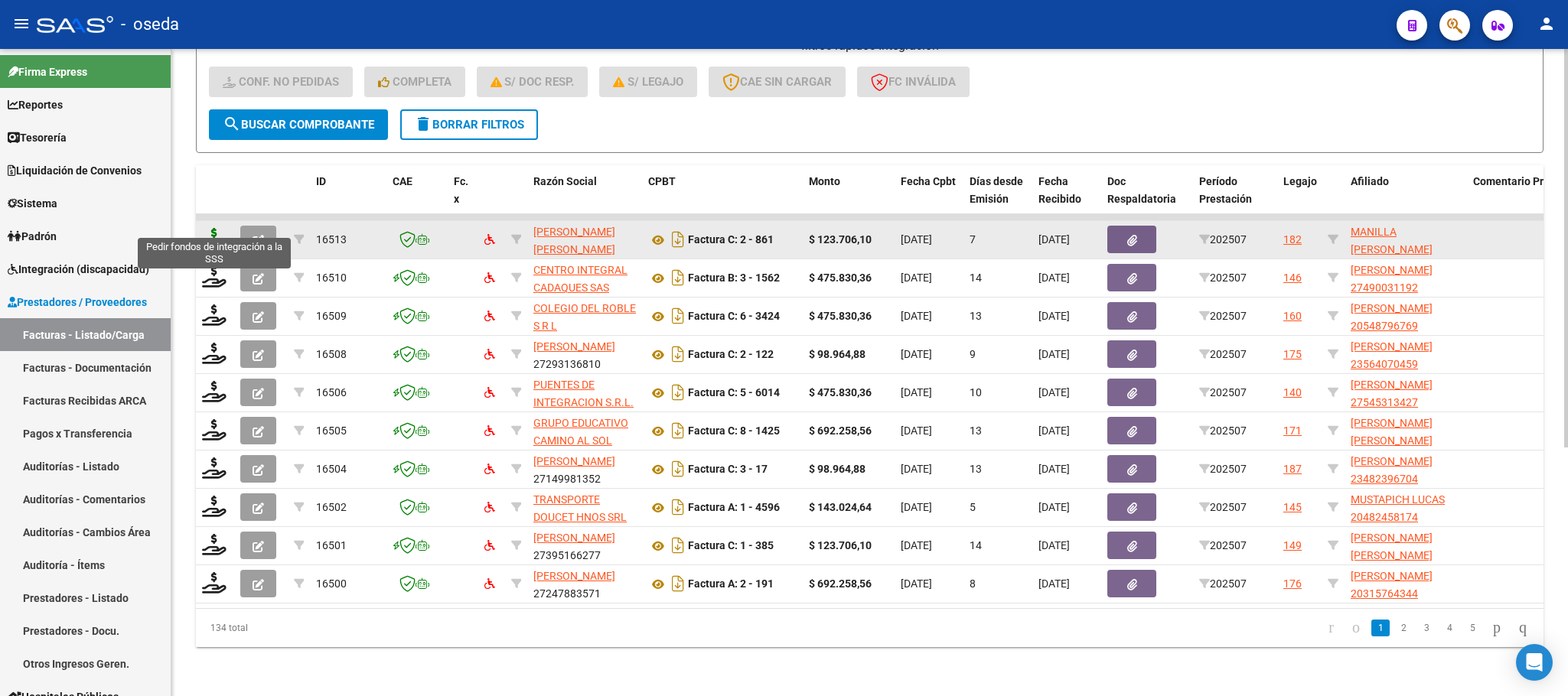
click at [204, 230] on icon at bounding box center [214, 239] width 25 height 21
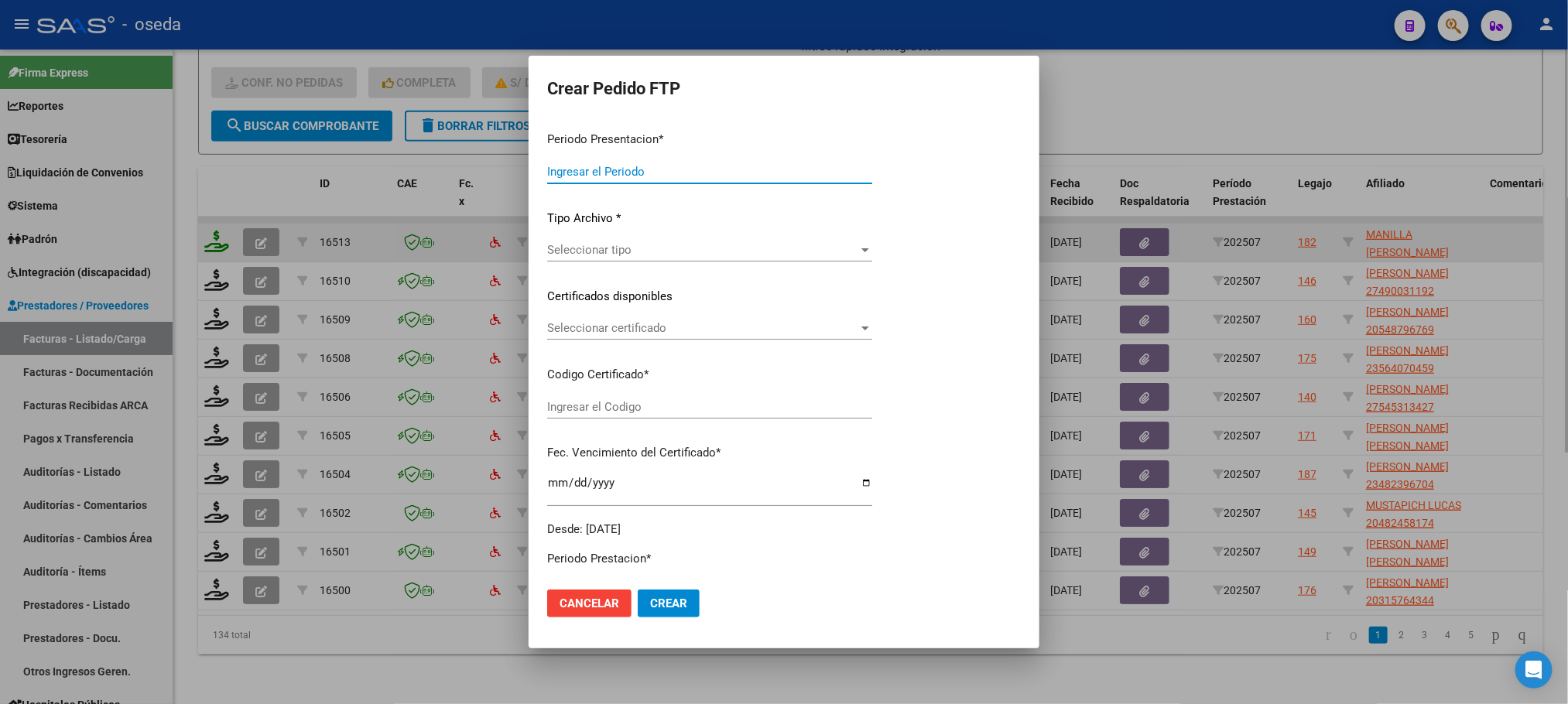
type input "202507"
type input "$ 123.706,10"
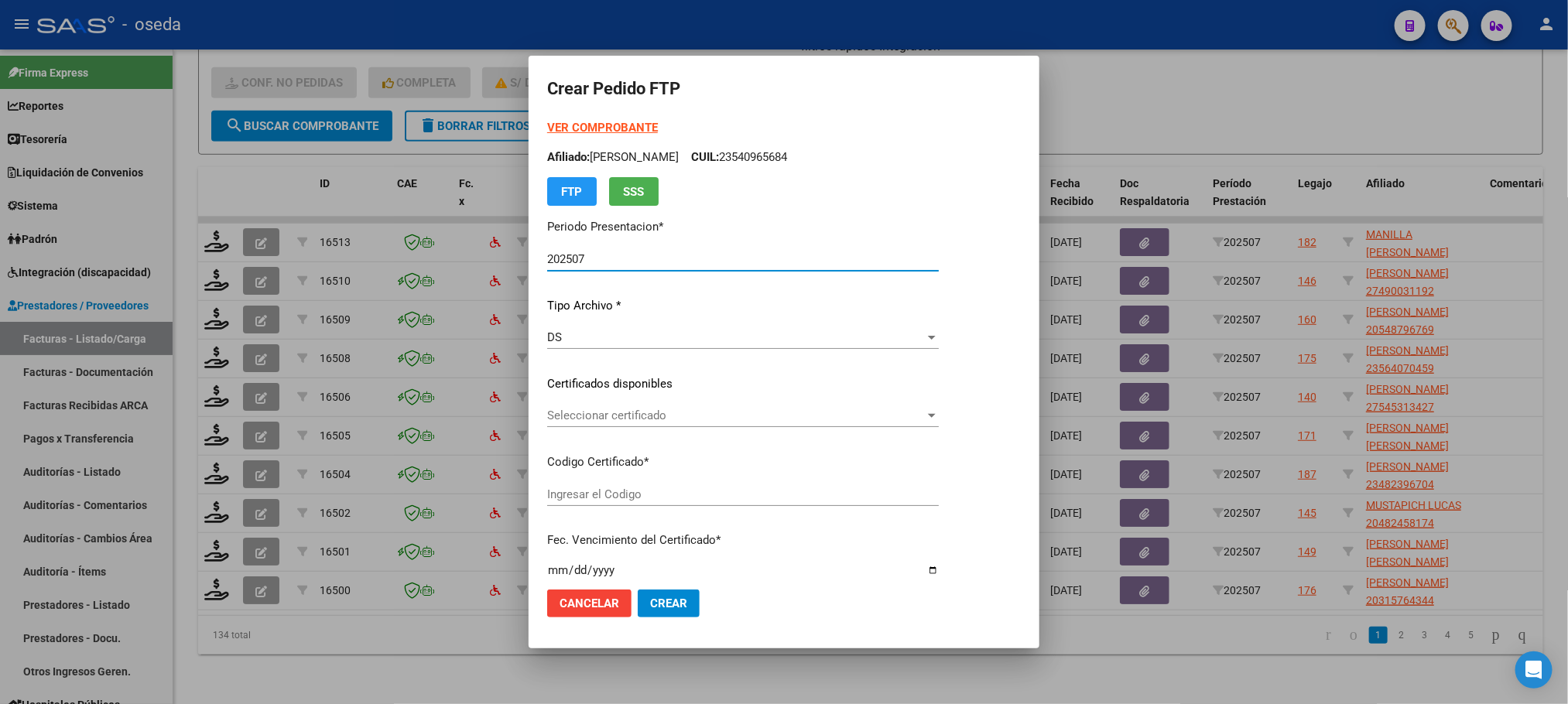
type input "ARG02000554810552022101320251013CBA536"
type input "2025-10-13"
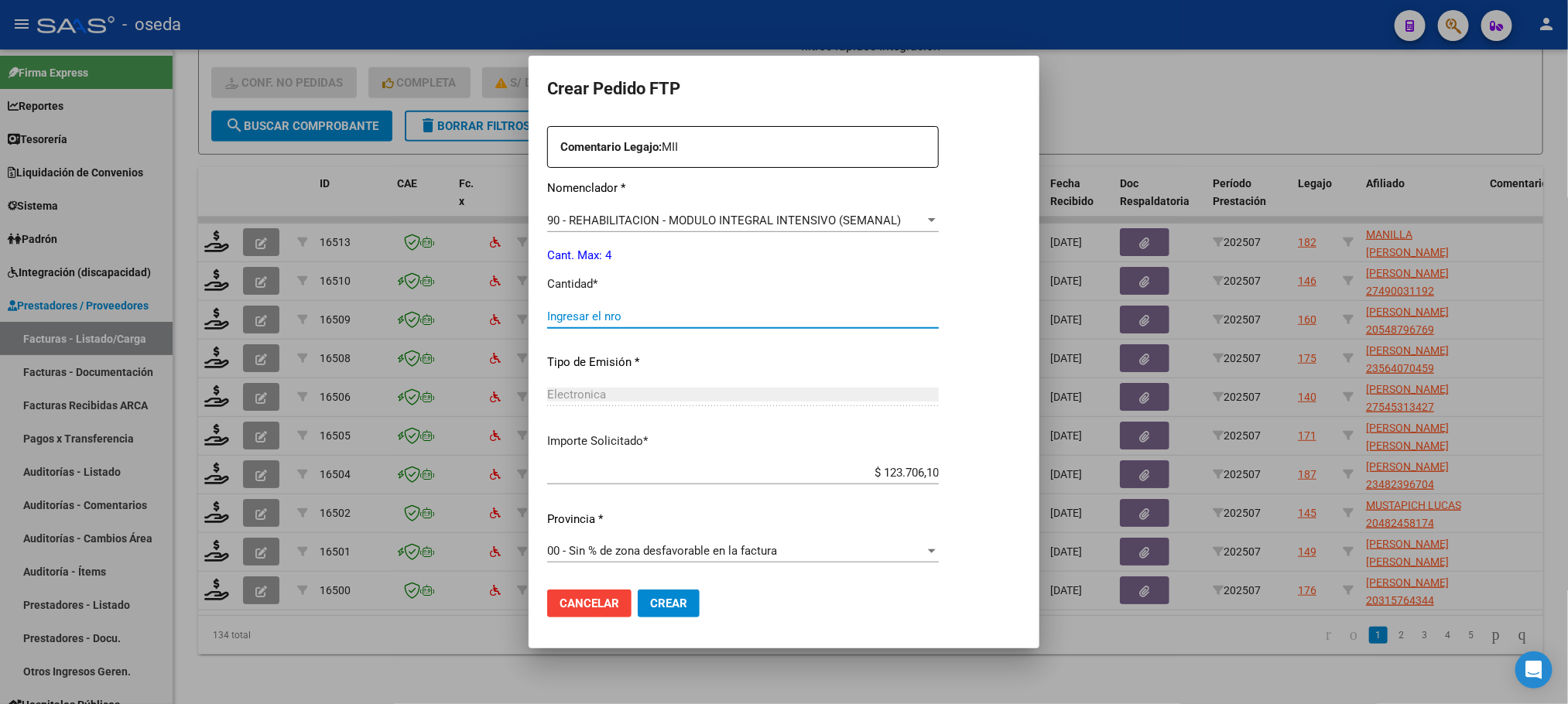
click at [635, 314] on input "Ingresar el nro" at bounding box center [743, 317] width 392 height 14
type input "4"
click at [638, 589] on button "Crear" at bounding box center [668, 603] width 62 height 28
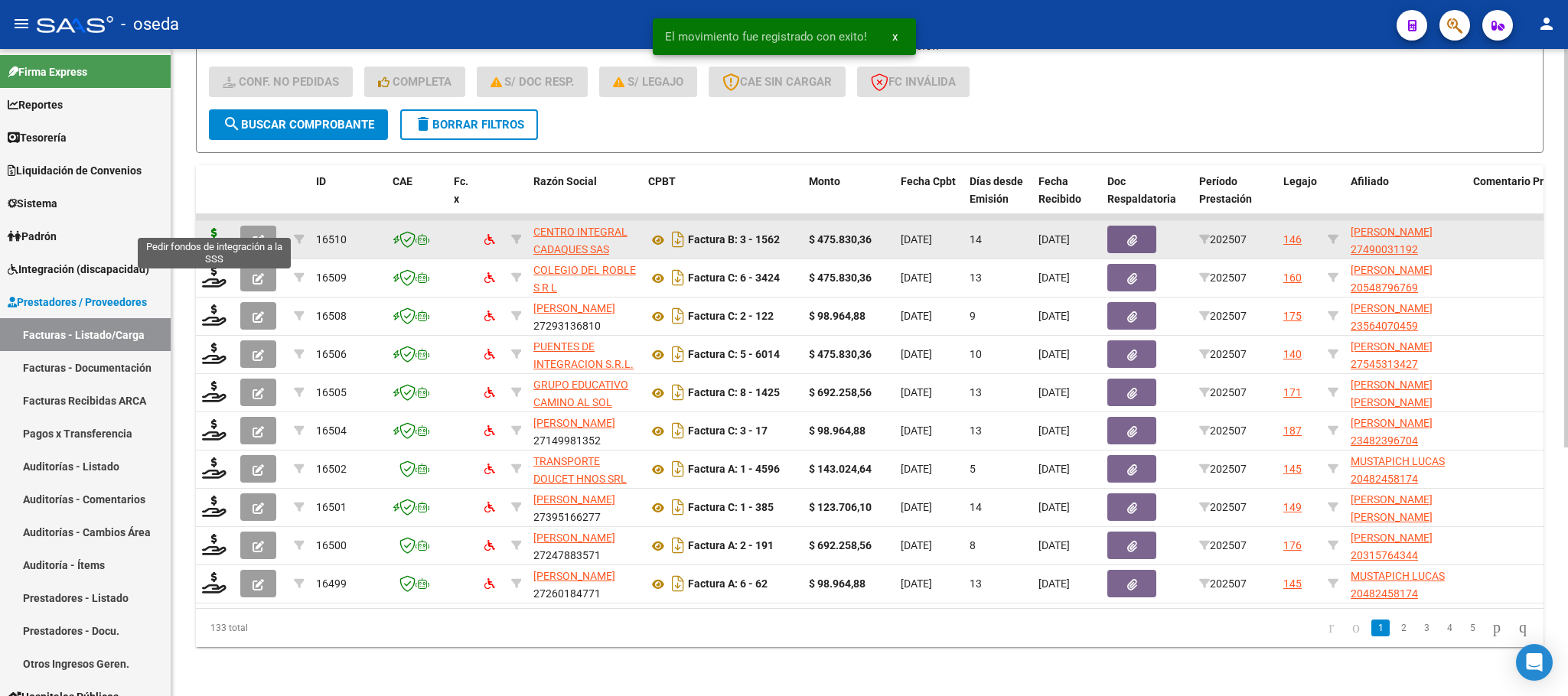
click at [217, 228] on icon at bounding box center [214, 239] width 25 height 21
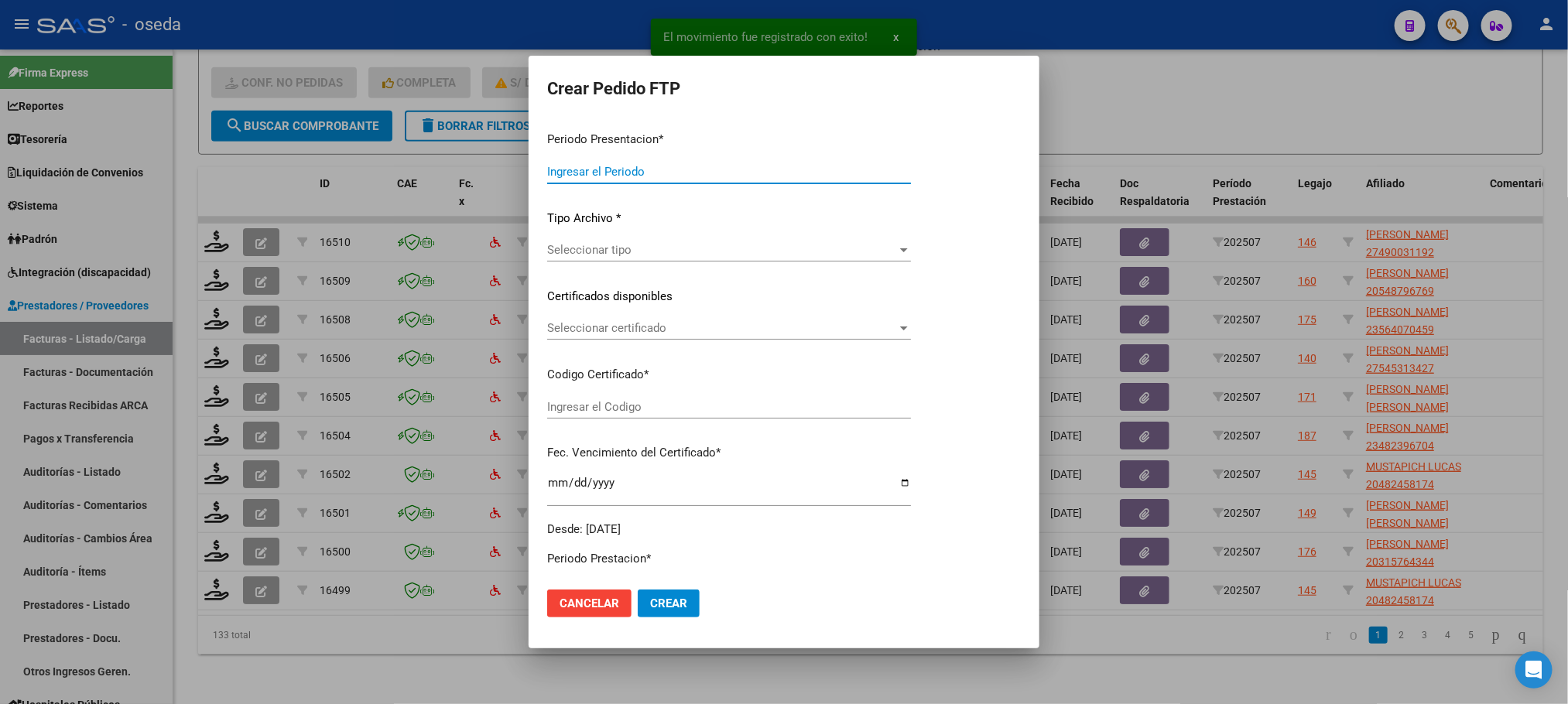
type input "202507"
type input "$ 475.830,36"
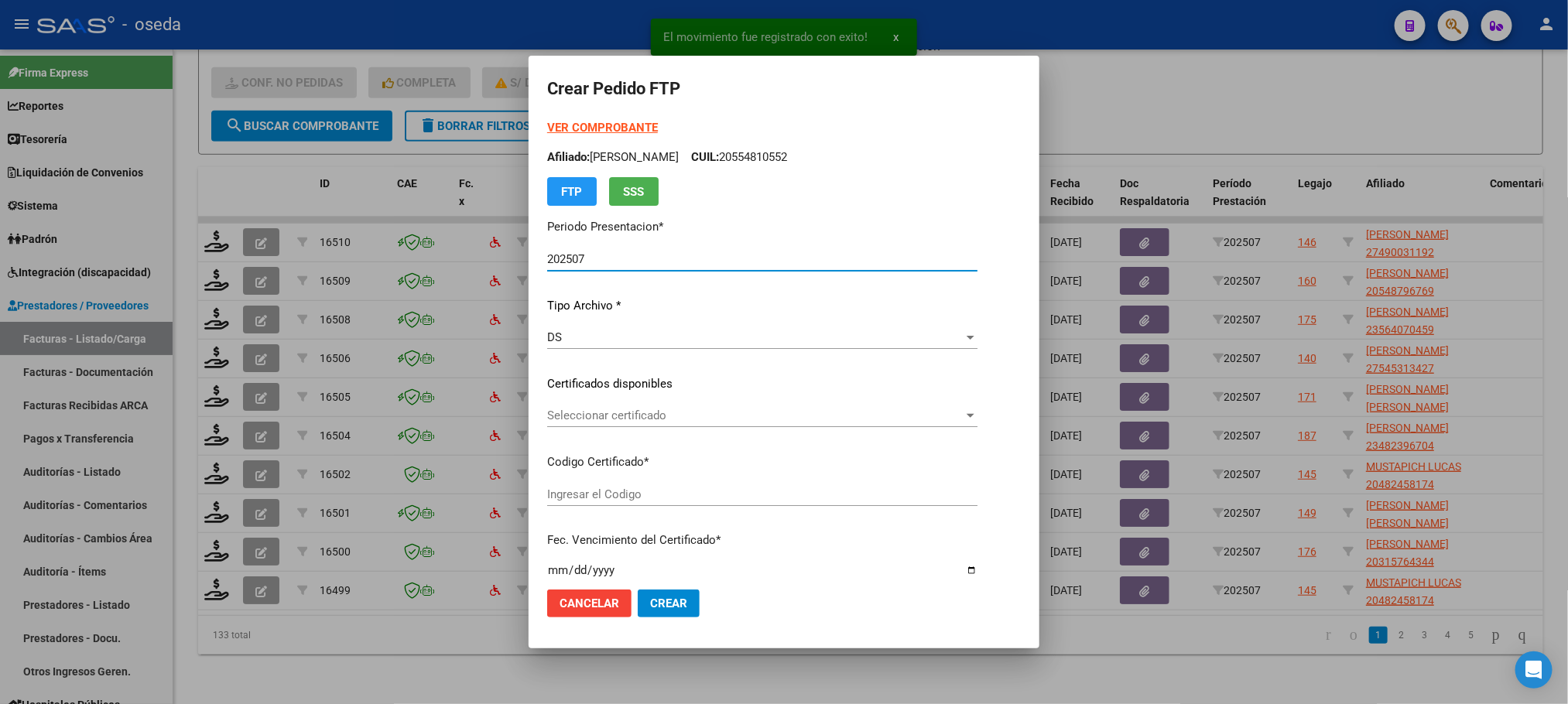
type input "ARG01000490031192022020120270201HTA502"
type input "[DATE]"
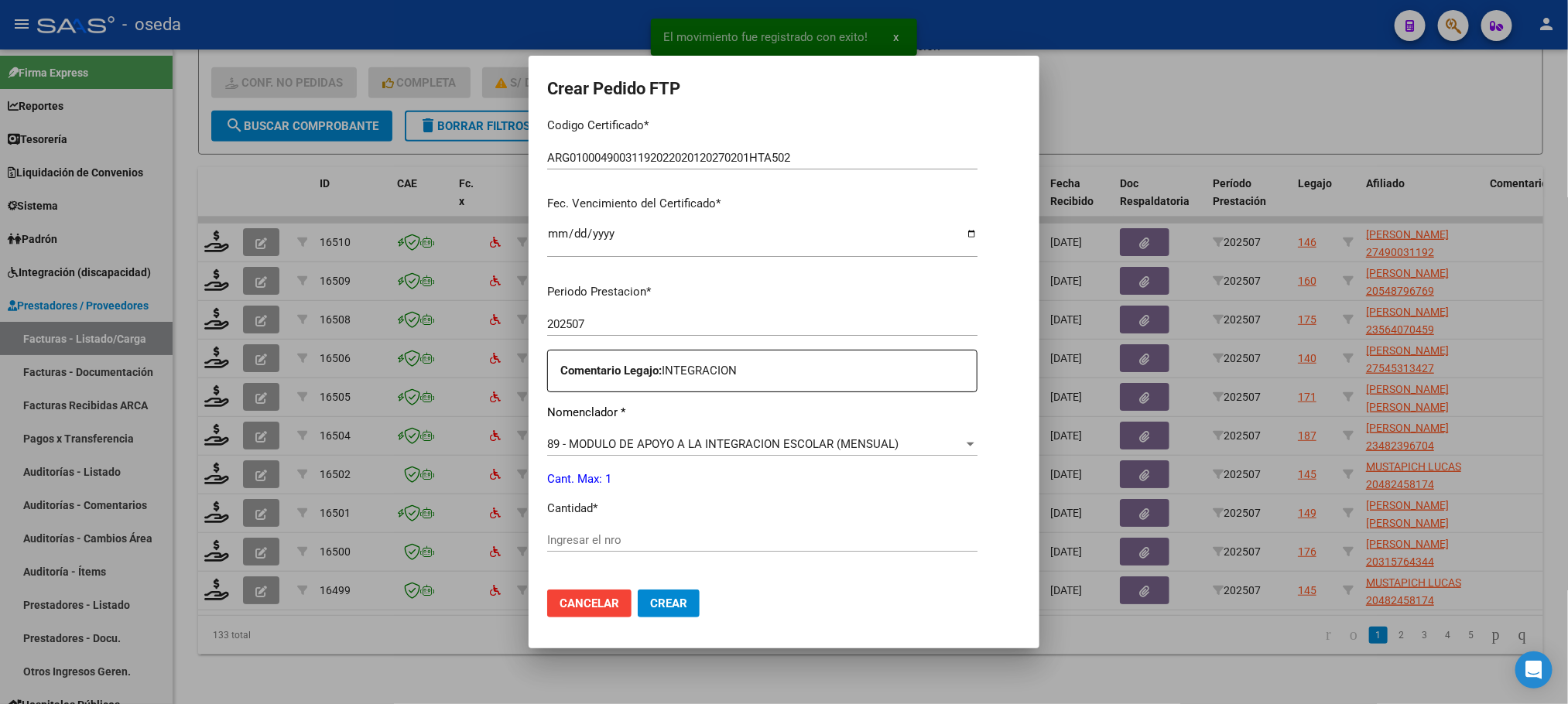
scroll to position [348, 0]
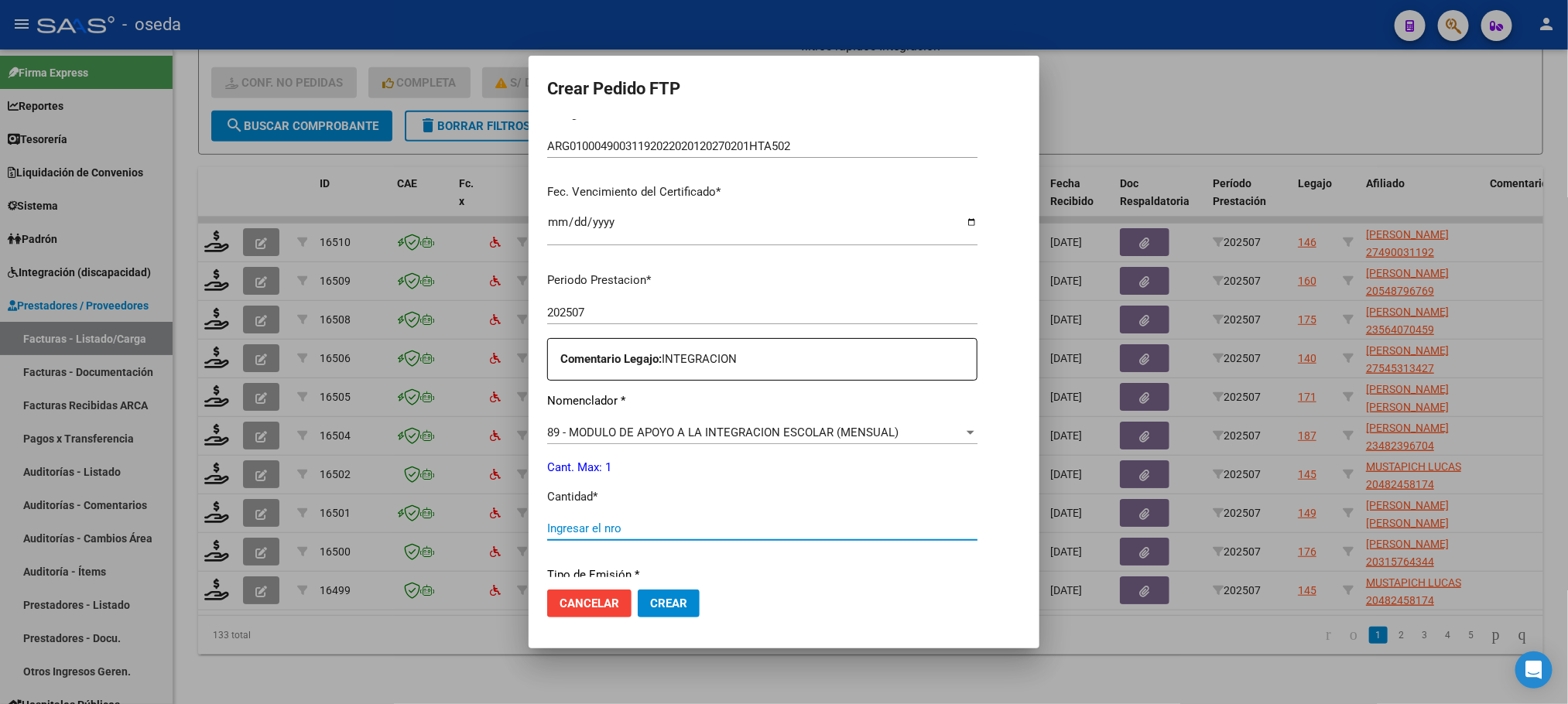
click at [718, 535] on input "Ingresar el nro" at bounding box center [762, 529] width 430 height 14
type input "1"
click at [638, 589] on button "Crear" at bounding box center [668, 603] width 62 height 28
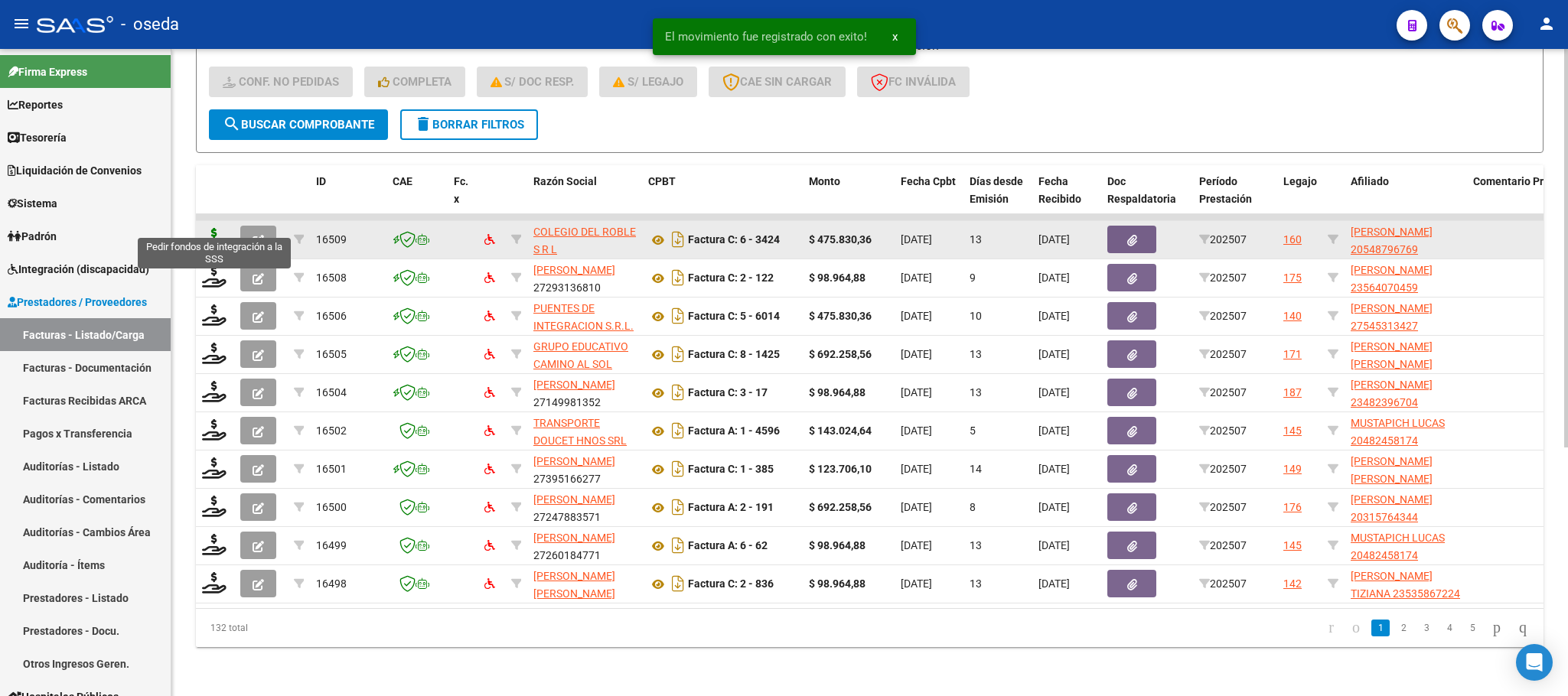
click at [218, 228] on icon at bounding box center [214, 239] width 25 height 21
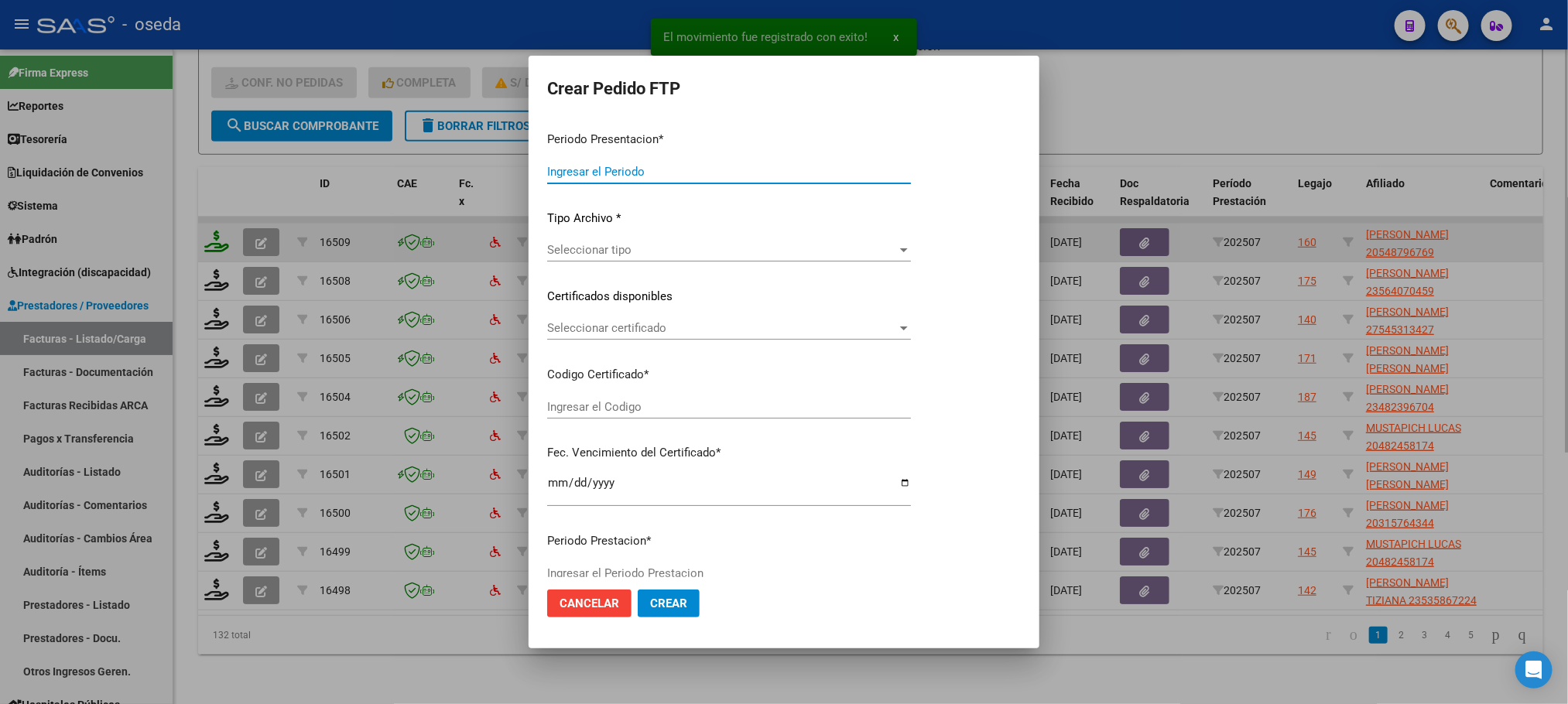
type input "202507"
type input "$ 475.830,36"
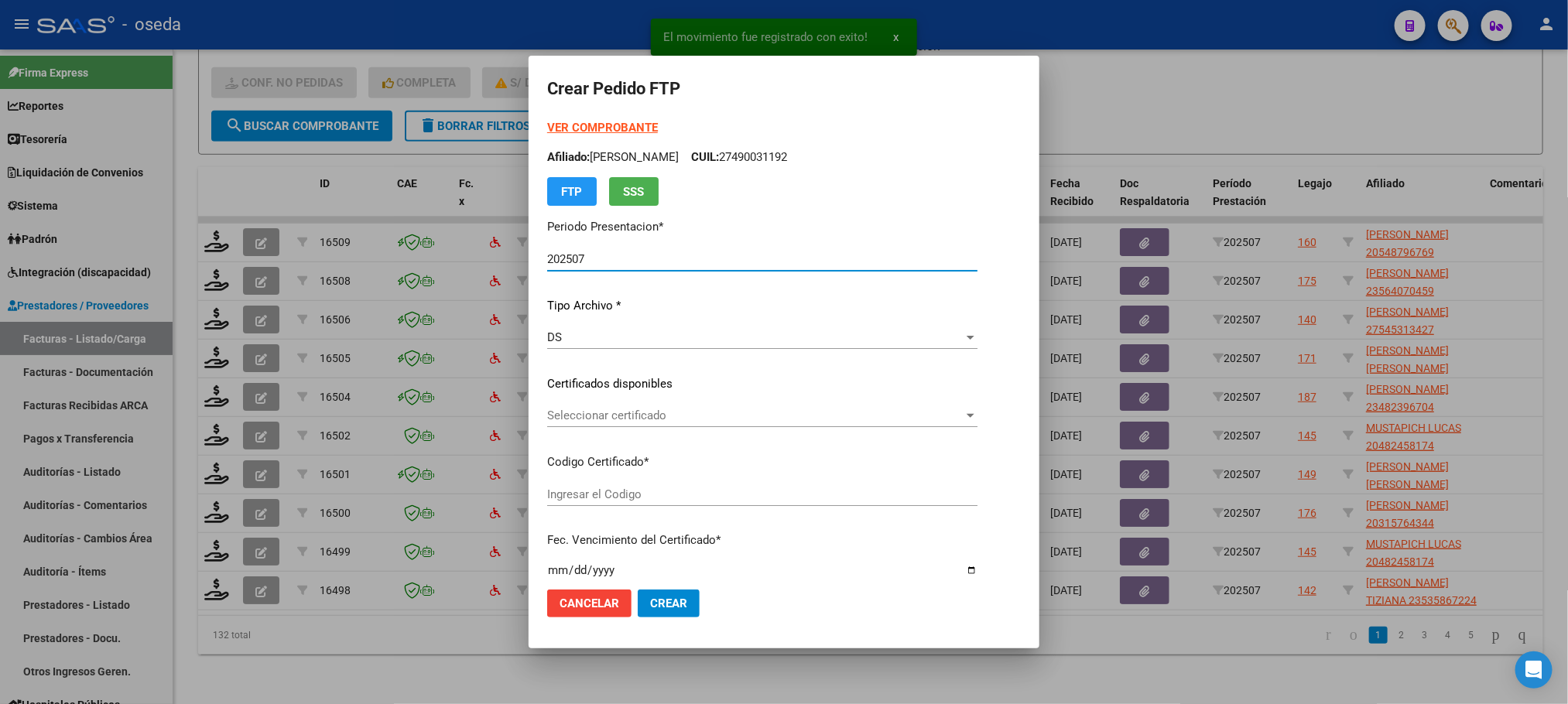
type input "ARG02000548796762023070420280704"
type input "2028-07-04"
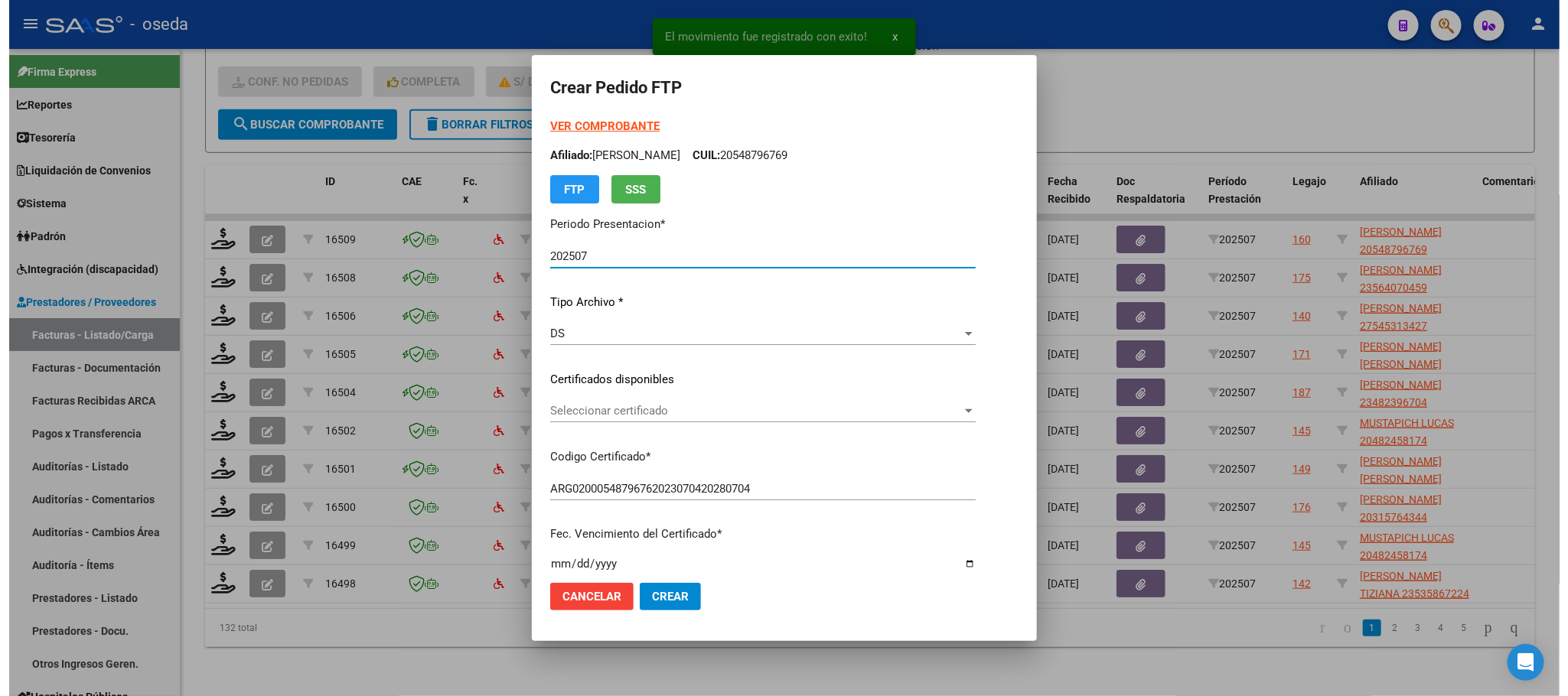
scroll to position [571, 0]
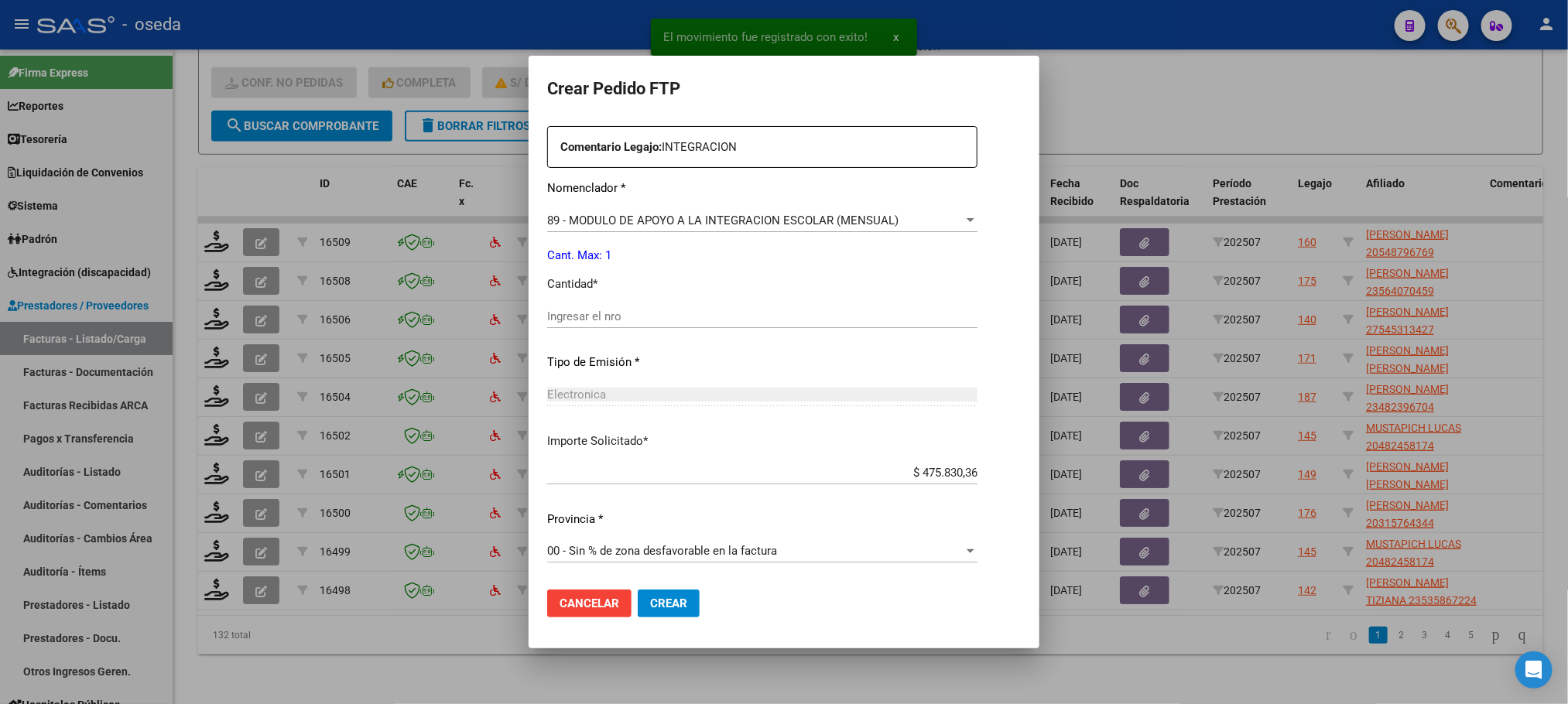
click at [625, 316] on input "Ingresar el nro" at bounding box center [762, 317] width 430 height 14
type input "1"
click at [638, 589] on button "Crear" at bounding box center [668, 603] width 62 height 28
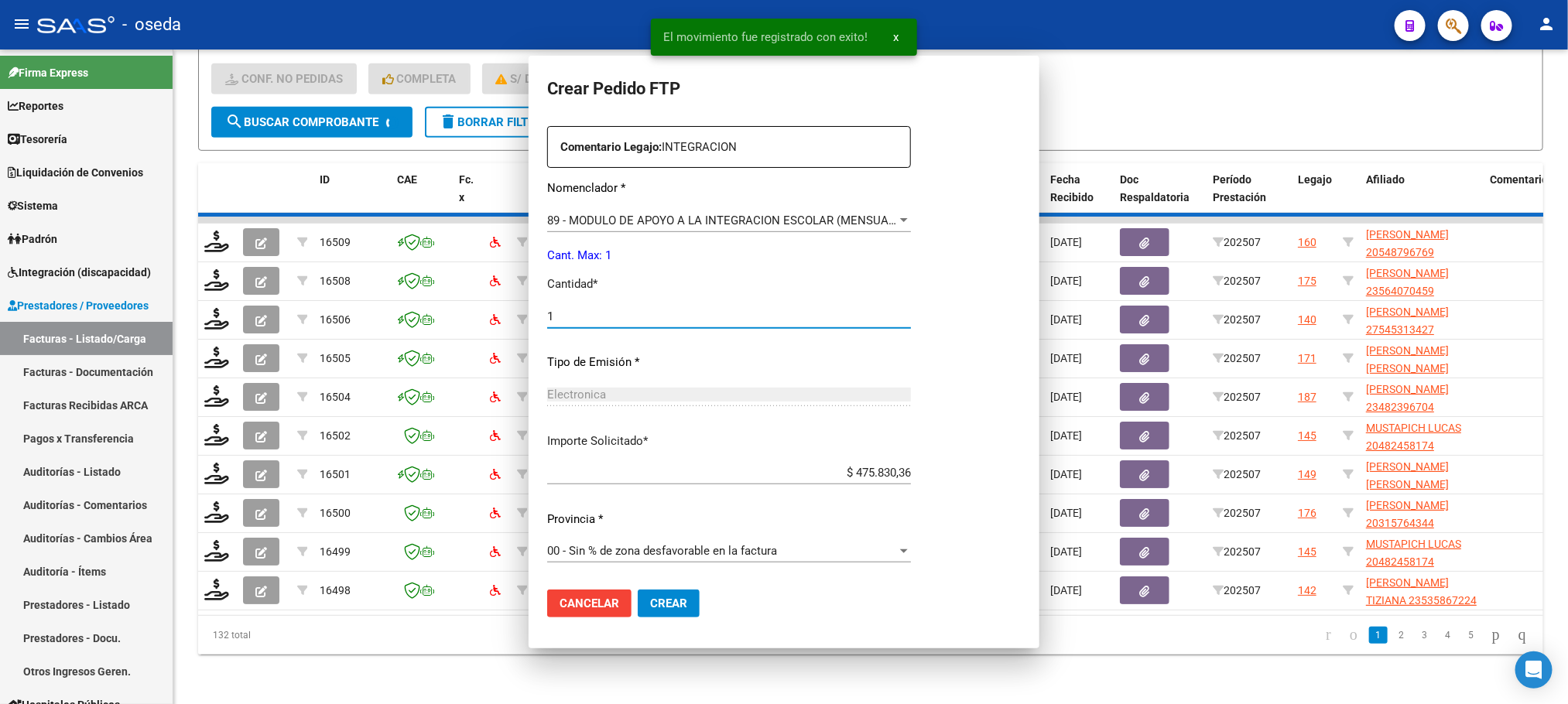
scroll to position [0, 0]
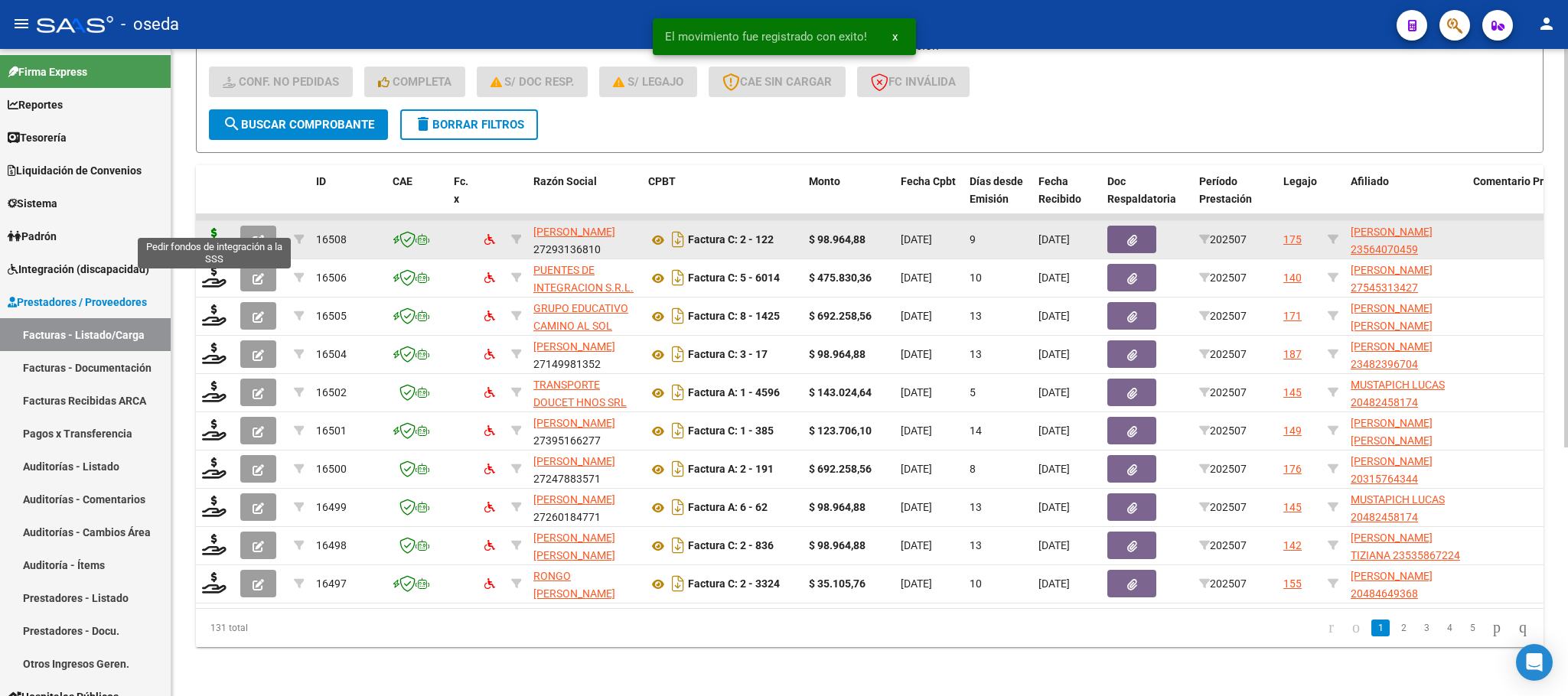
click at [205, 228] on icon at bounding box center [214, 239] width 25 height 21
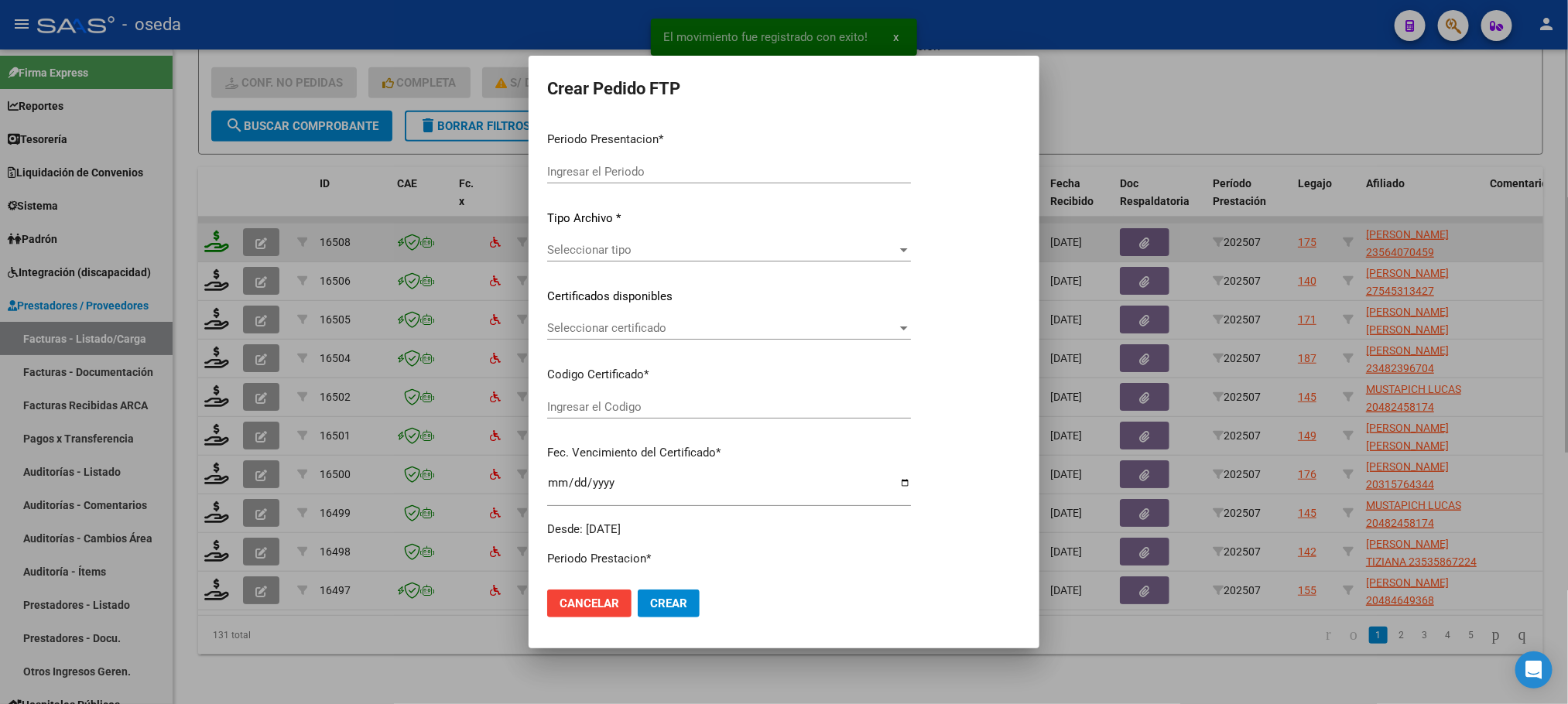
type input "202507"
type input "$ 98.964,88"
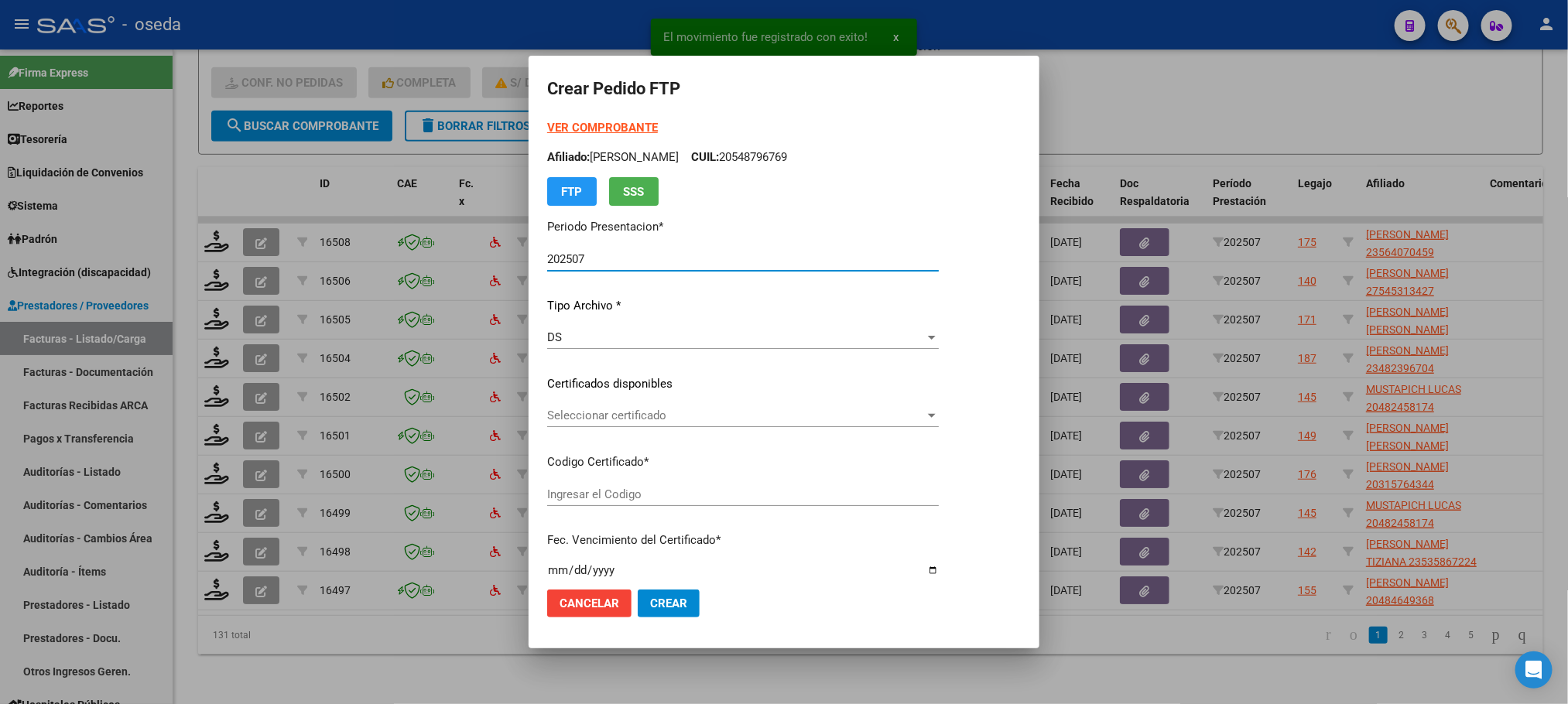
type input "ARG02000564070452021070520240705BS427"
type input "[DATE]"
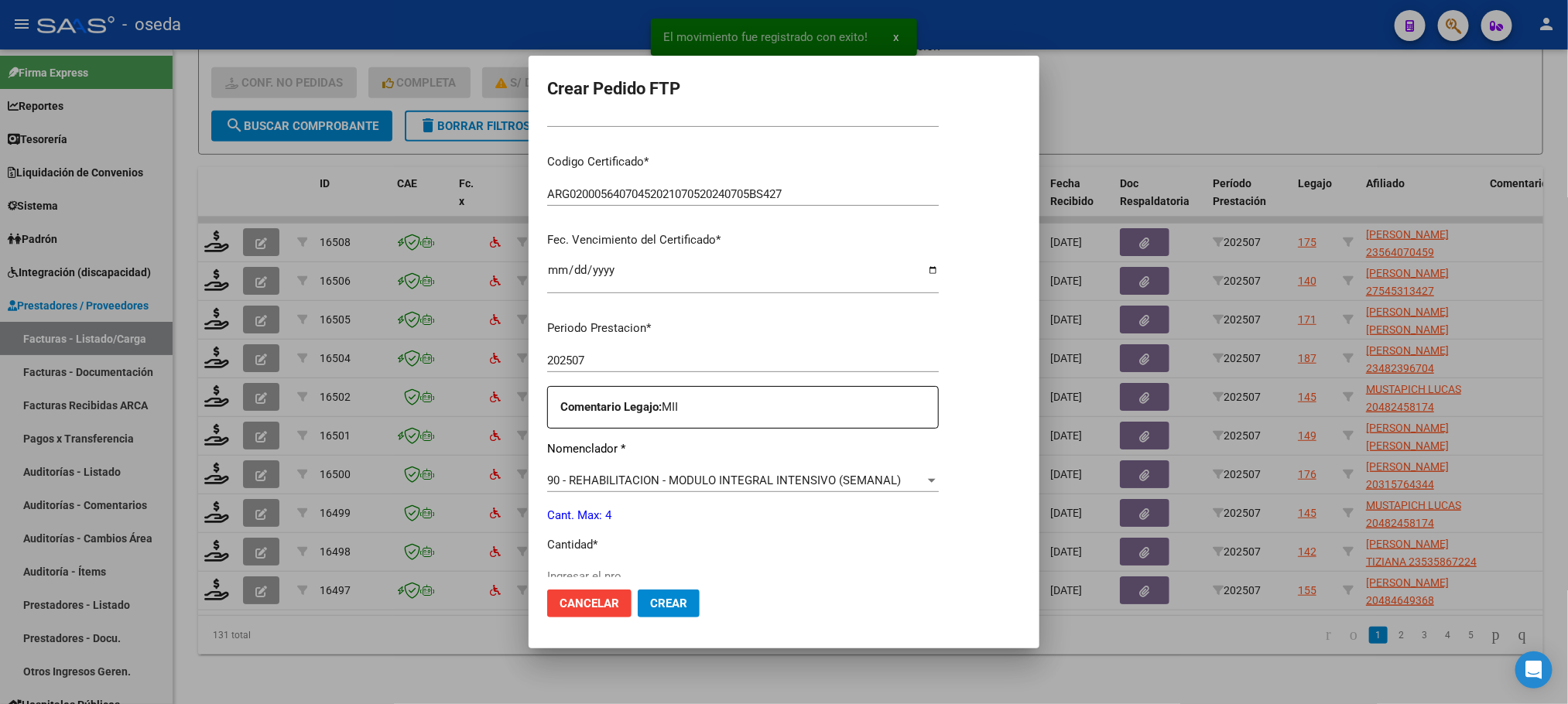
scroll to position [348, 0]
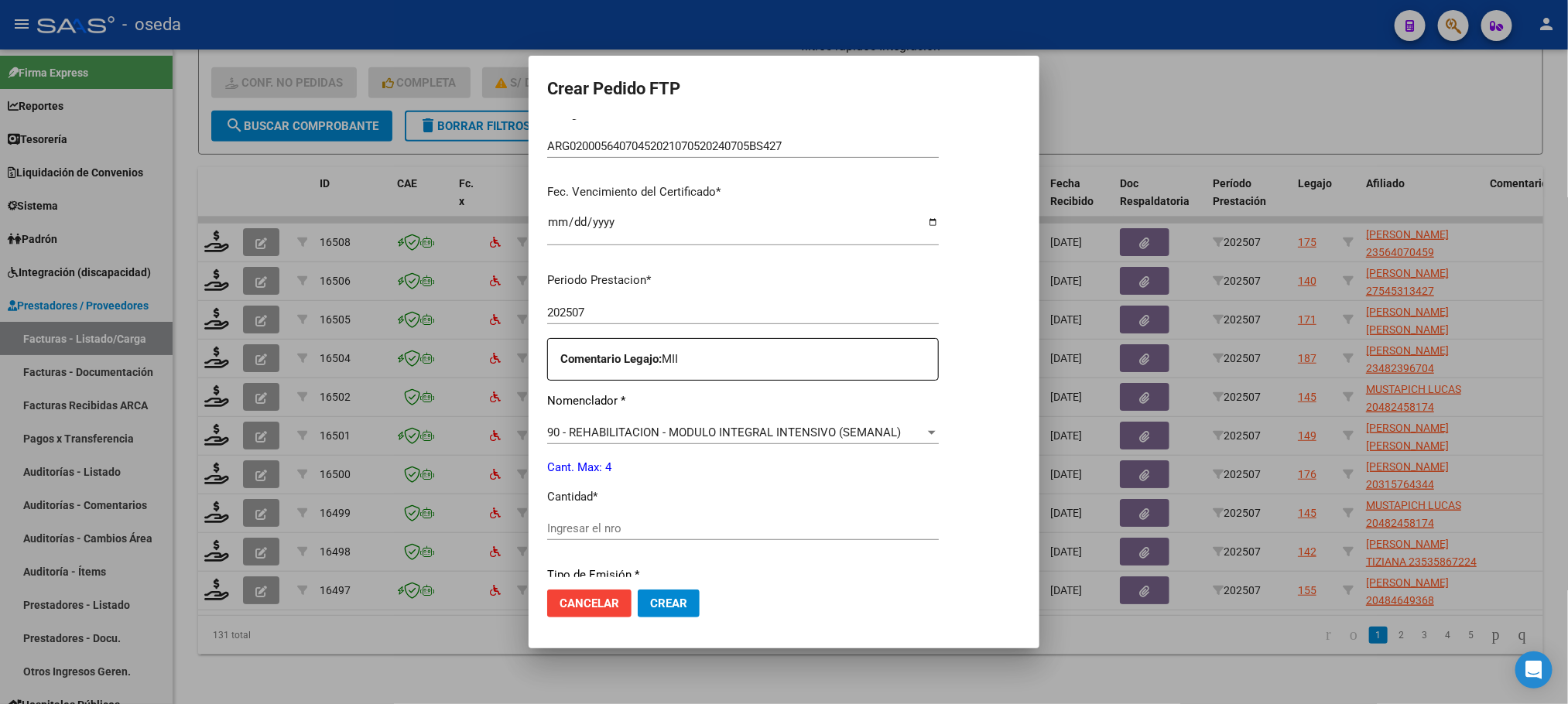
click at [695, 525] on input "Ingresar el nro" at bounding box center [743, 529] width 392 height 14
type input "4"
click at [638, 589] on button "Crear" at bounding box center [668, 603] width 62 height 28
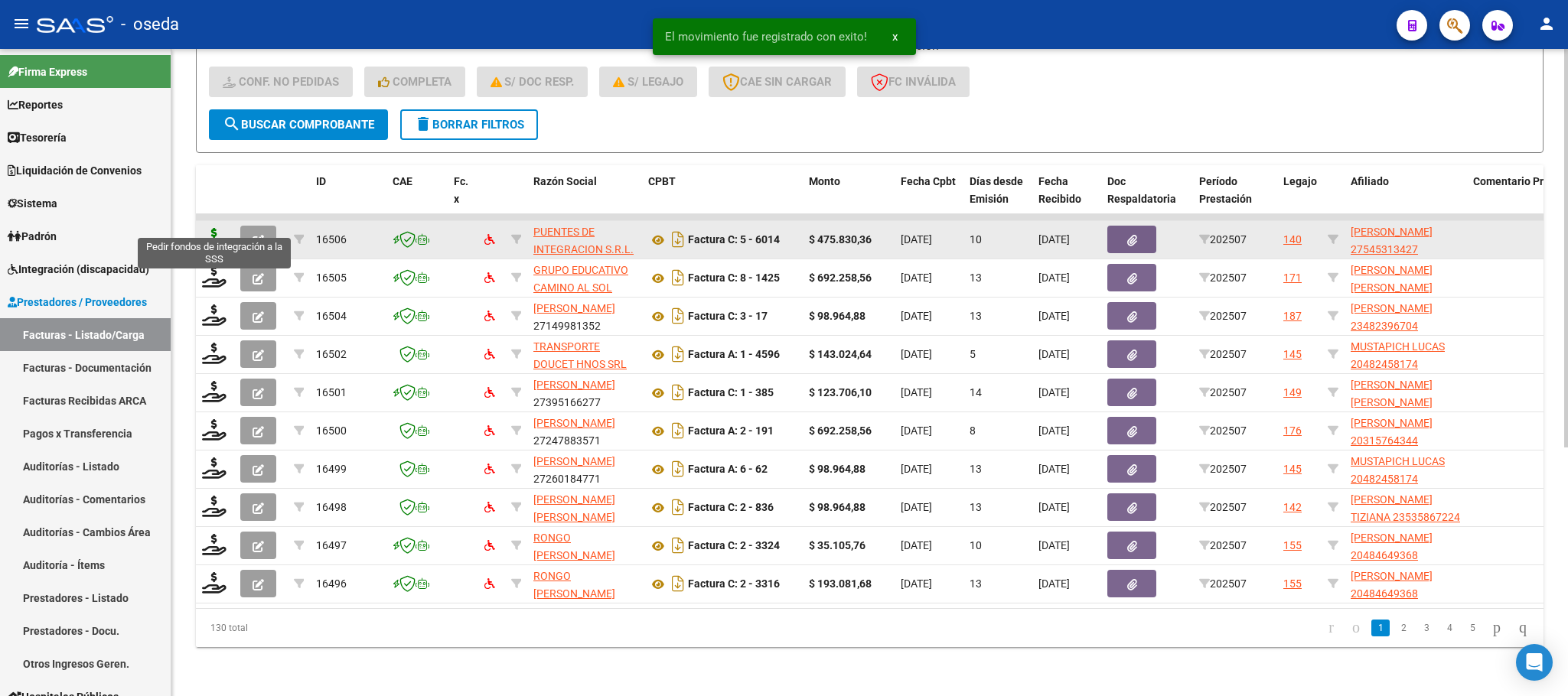
click at [210, 228] on icon at bounding box center [214, 239] width 25 height 21
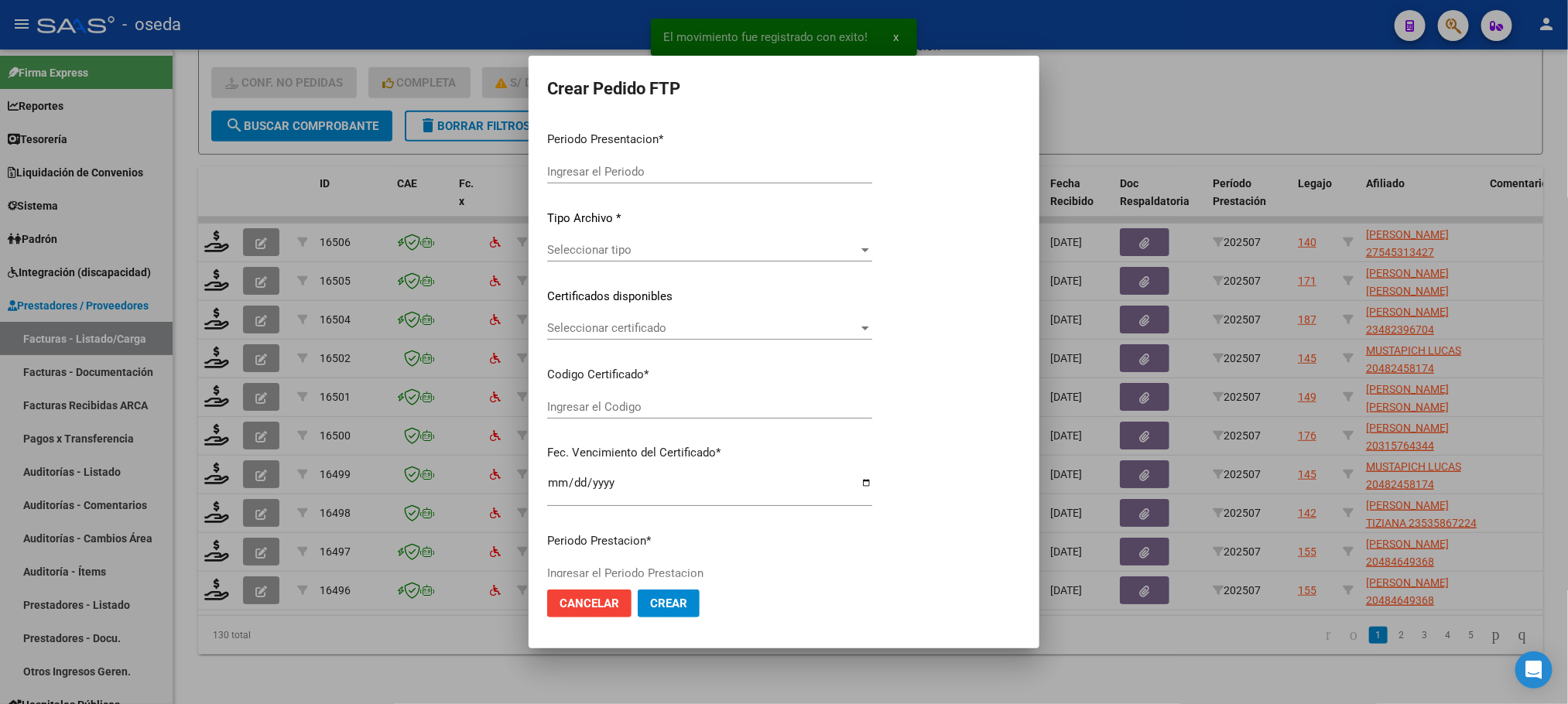
type input "202507"
type input "$ 475.830,36"
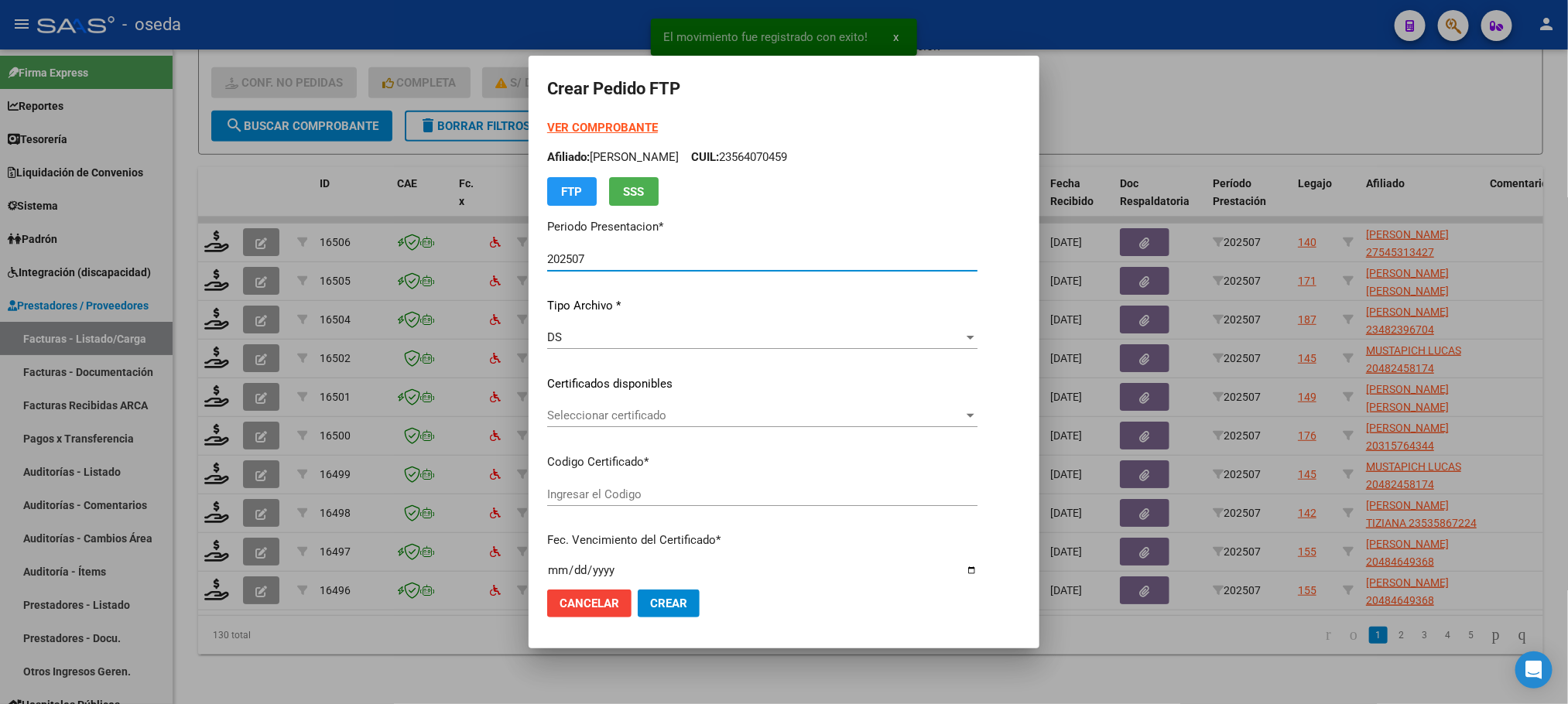
type input "ARG01000545313422024070120290701BUE423"
type input "2029-07-01"
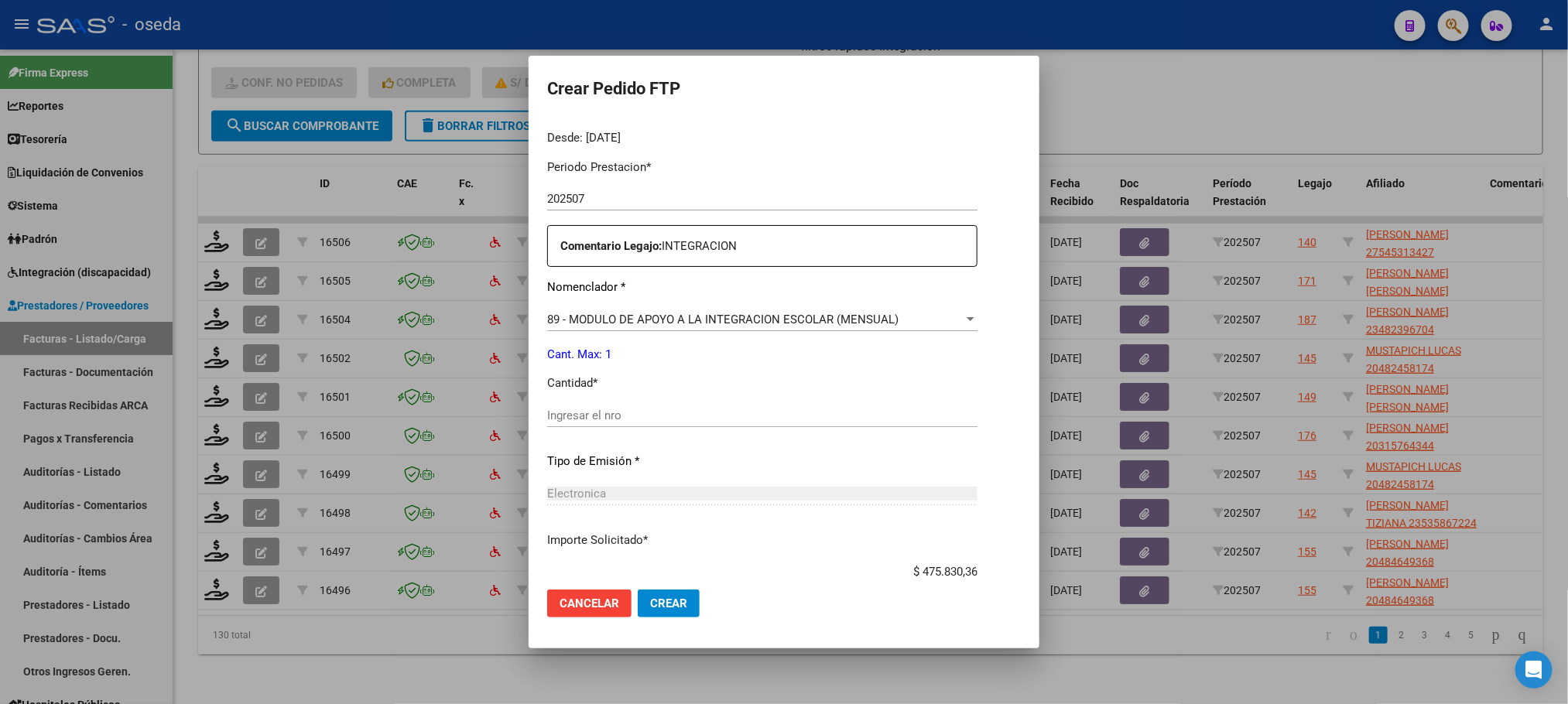
scroll to position [578, 0]
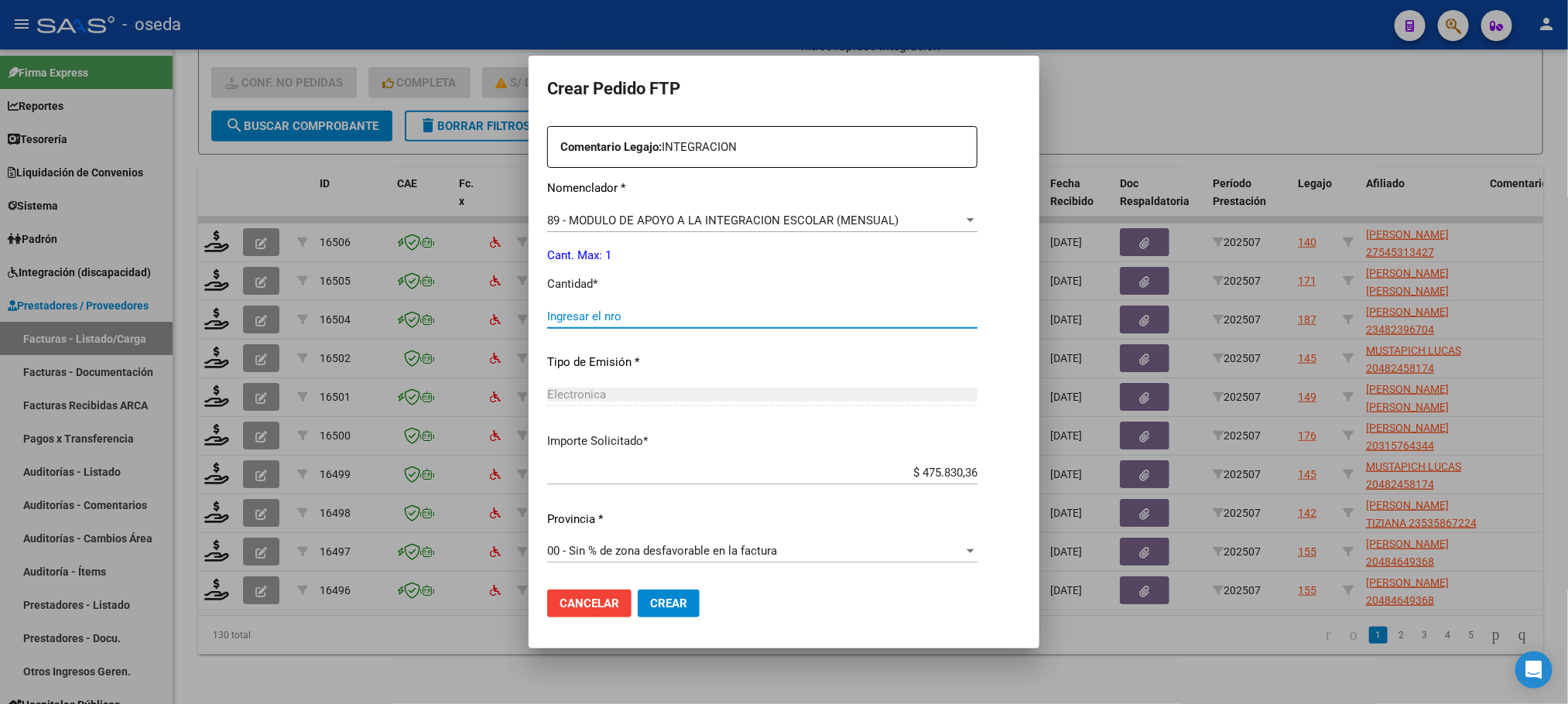
click at [738, 310] on input "Ingresar el nro" at bounding box center [762, 317] width 430 height 14
type input "1"
click at [638, 589] on button "Crear" at bounding box center [668, 603] width 62 height 28
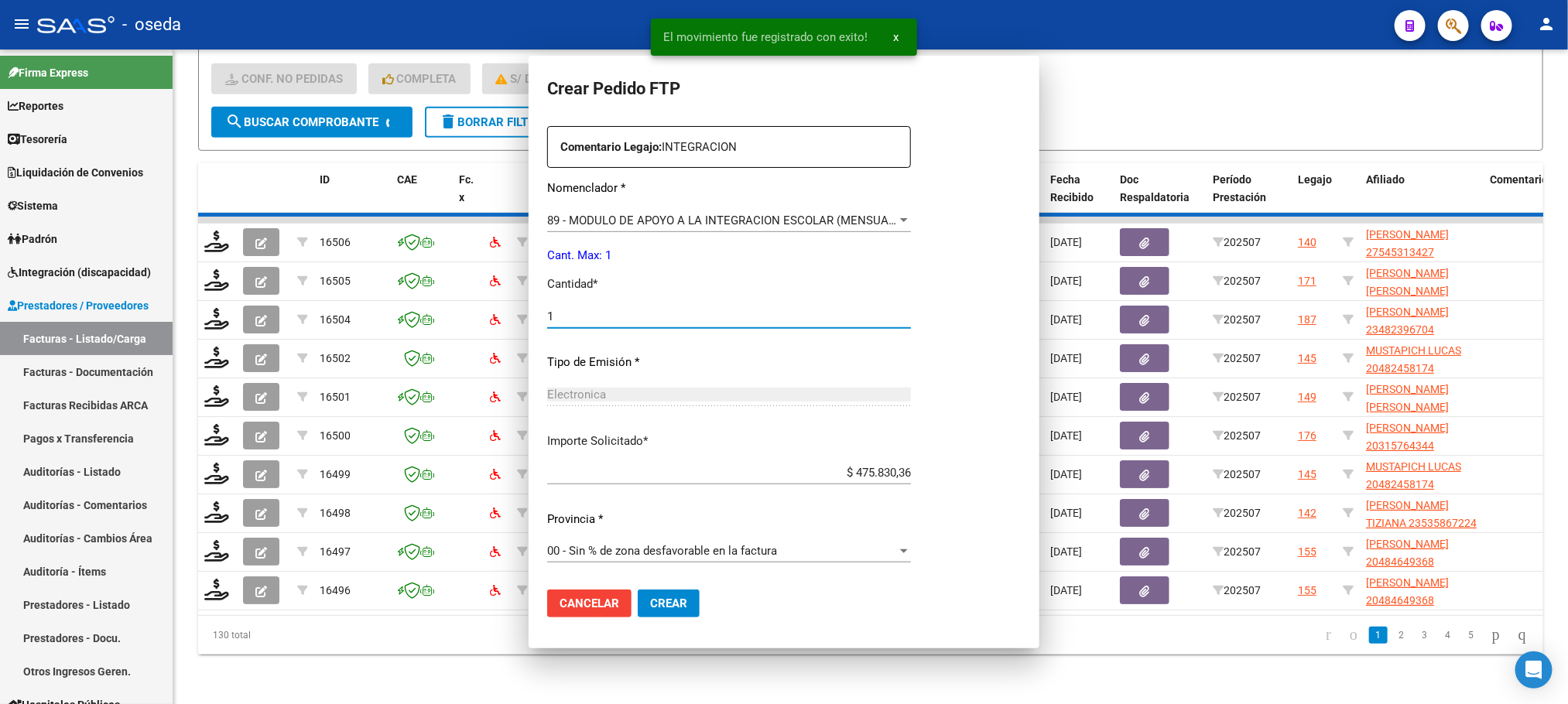
scroll to position [0, 0]
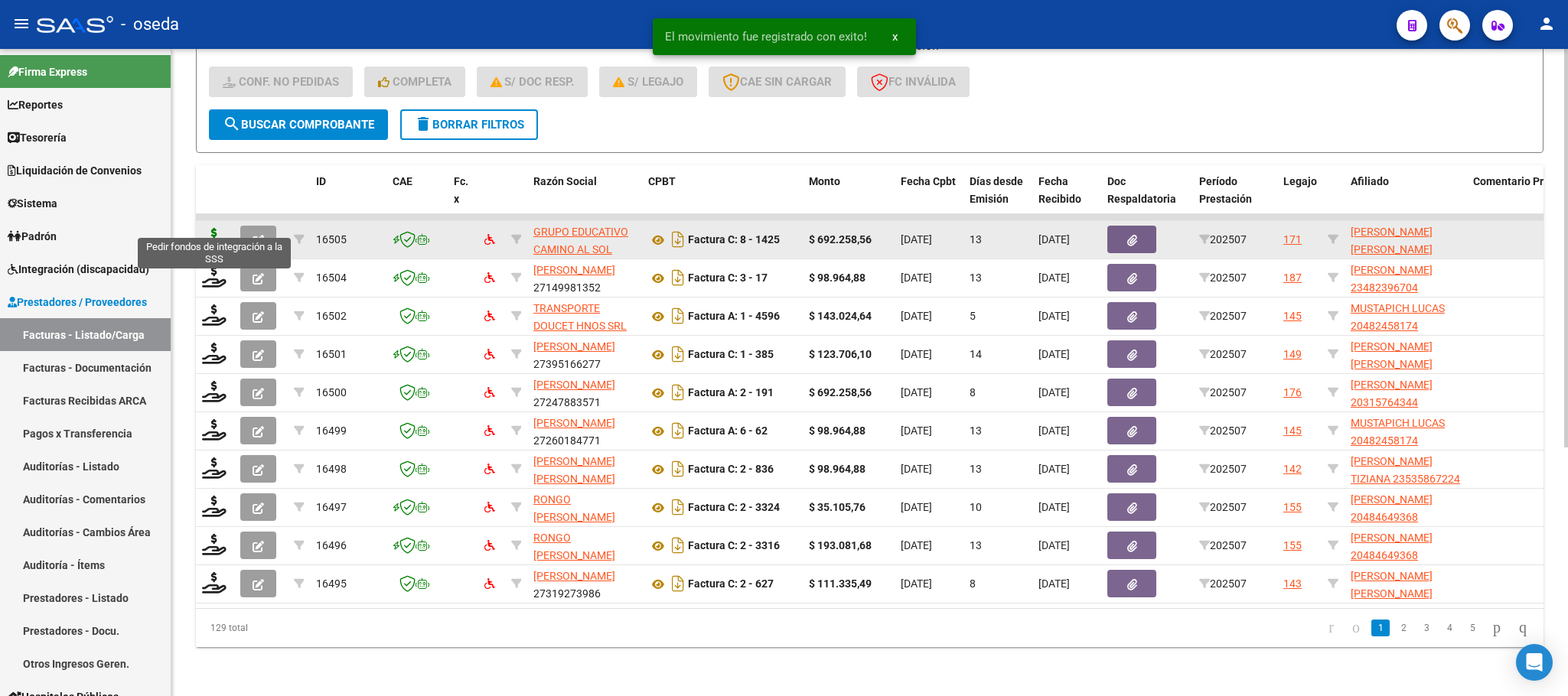
click at [211, 228] on icon at bounding box center [214, 239] width 25 height 21
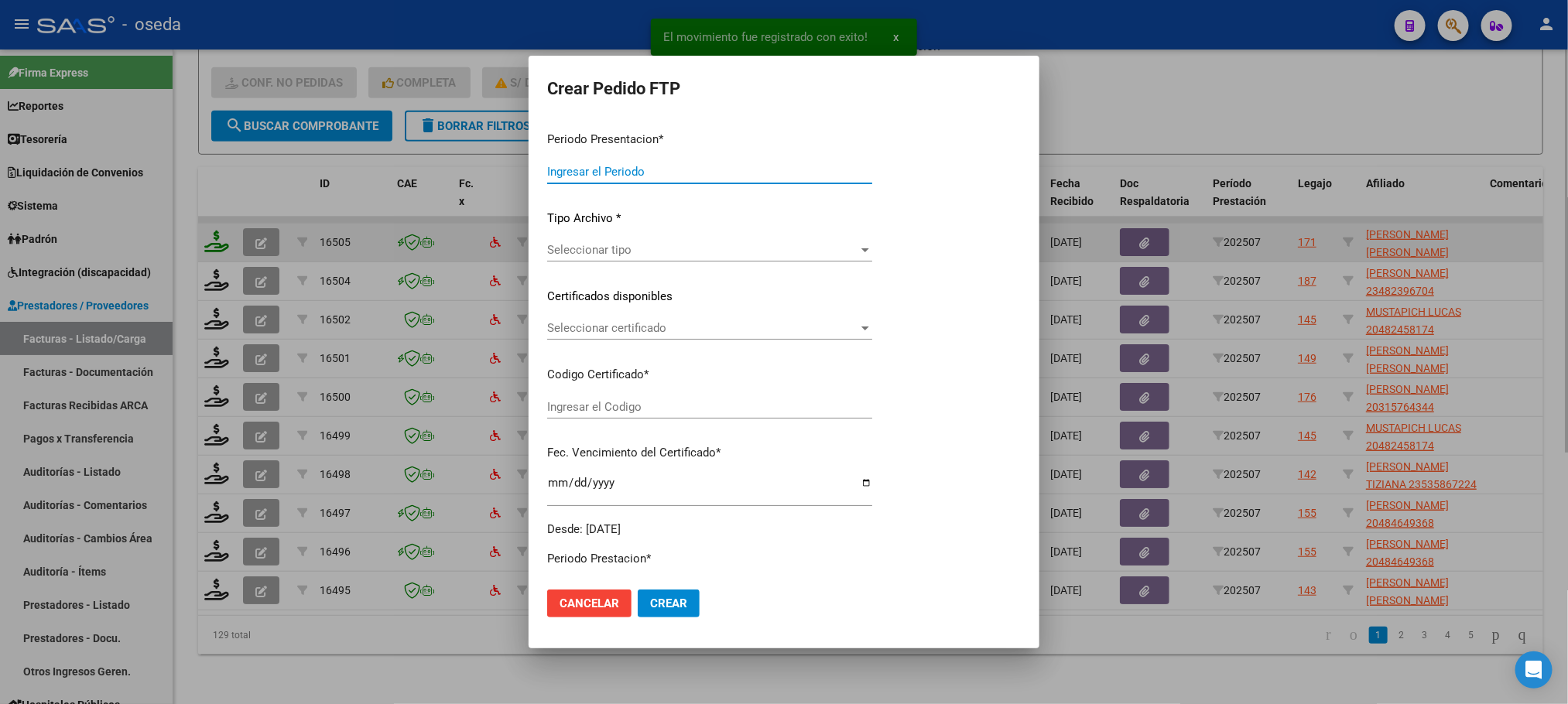
type input "202507"
type input "$ 692.258,56"
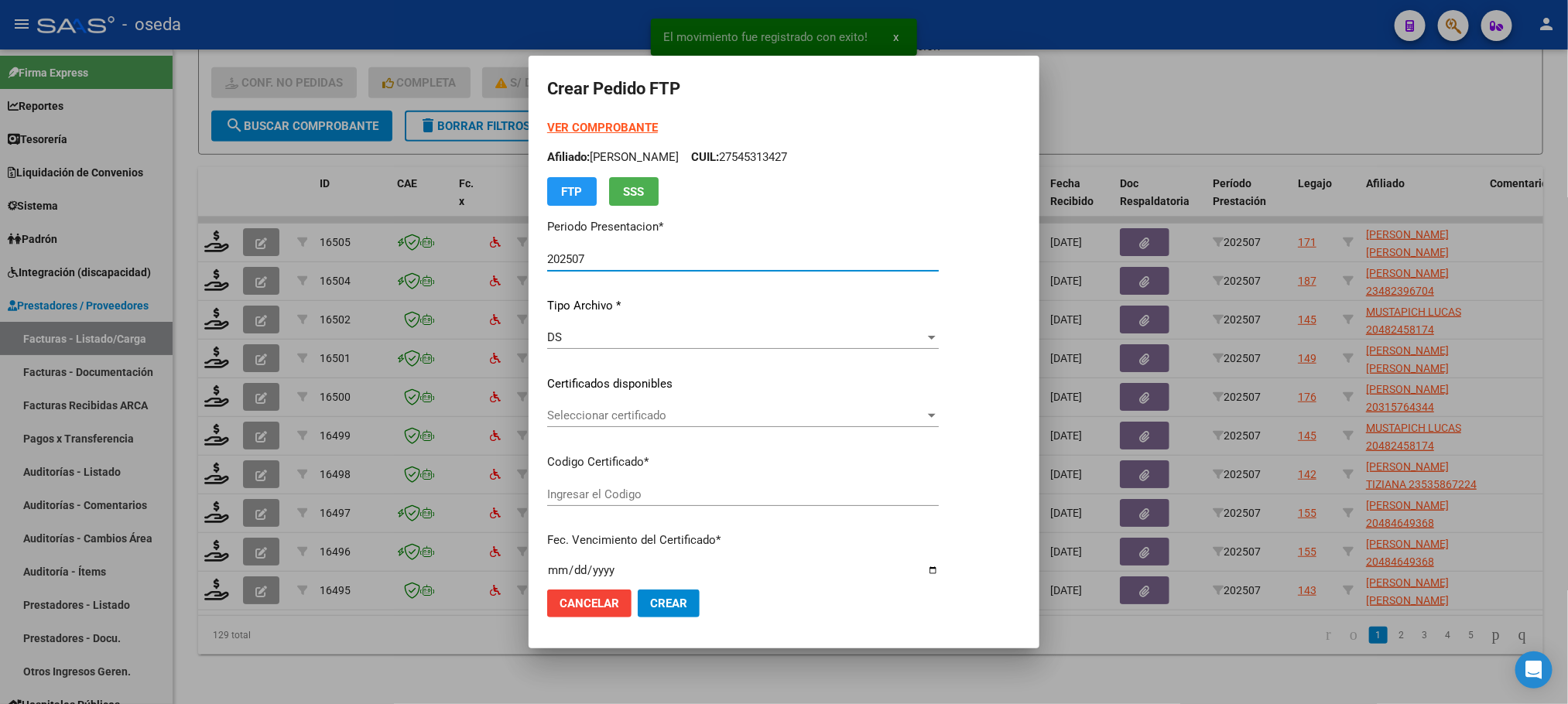
type input "20260629779"
type input "2029-05-10"
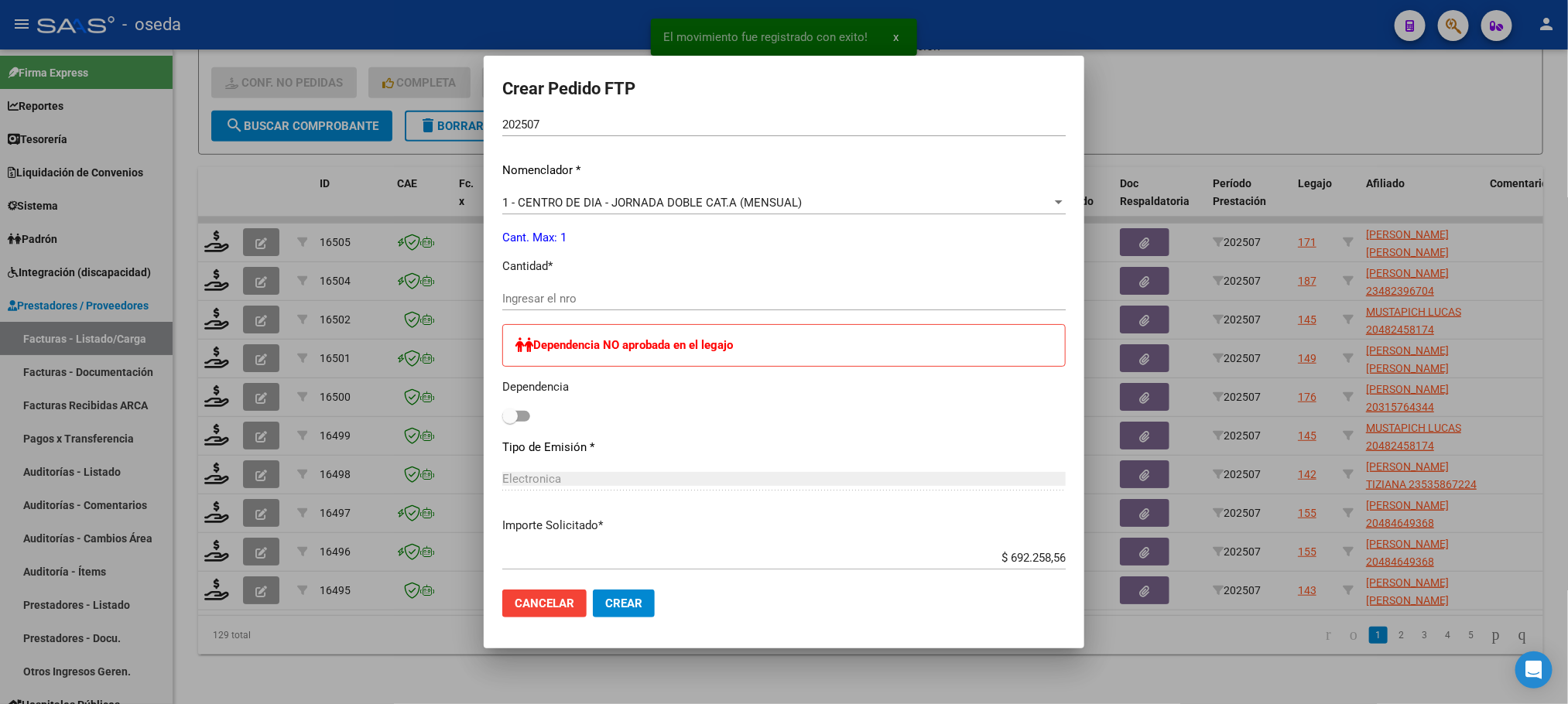
click at [674, 300] on input "Ingresar el nro" at bounding box center [784, 299] width 564 height 14
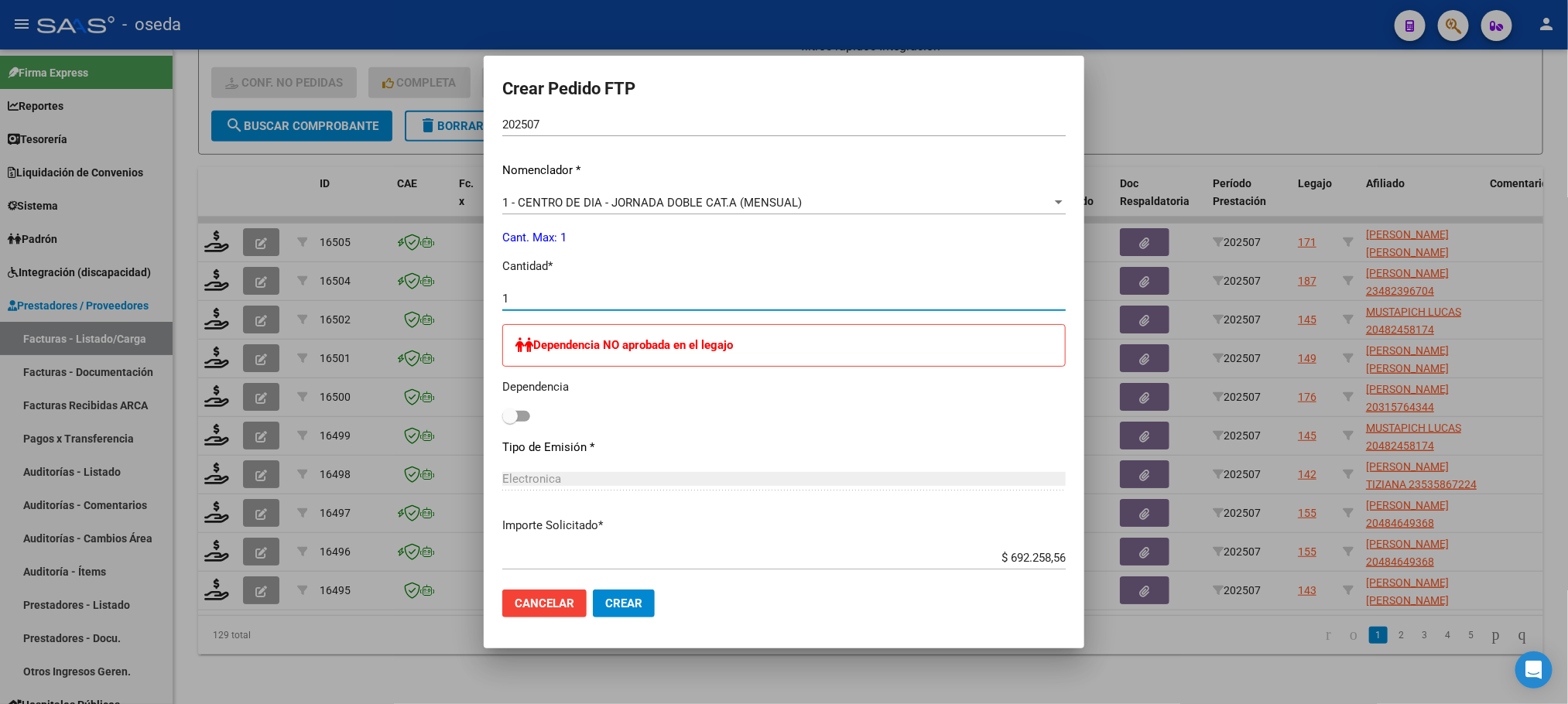
type input "1"
click at [593, 589] on button "Crear" at bounding box center [623, 603] width 62 height 28
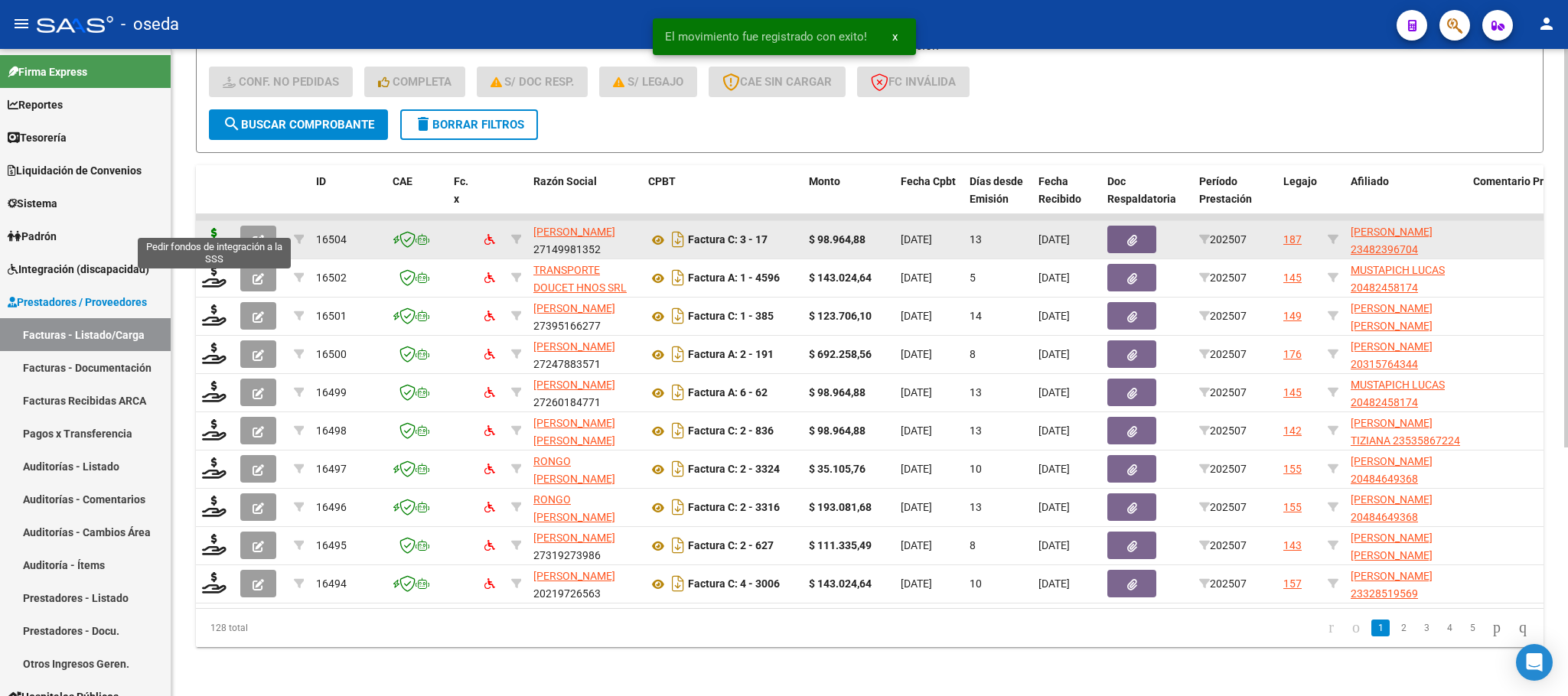
click at [207, 230] on icon at bounding box center [214, 239] width 25 height 21
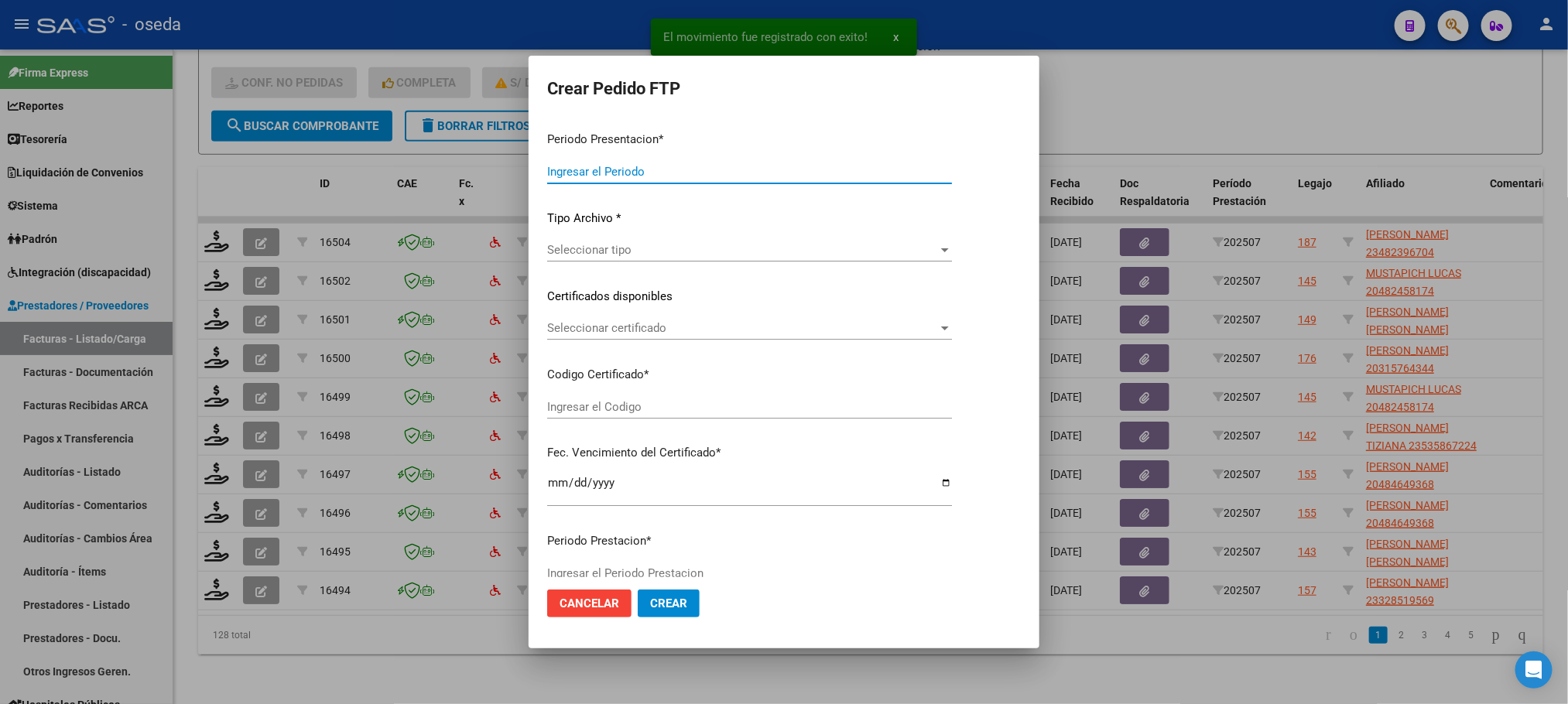
type input "202507"
type input "$ 98.964,88"
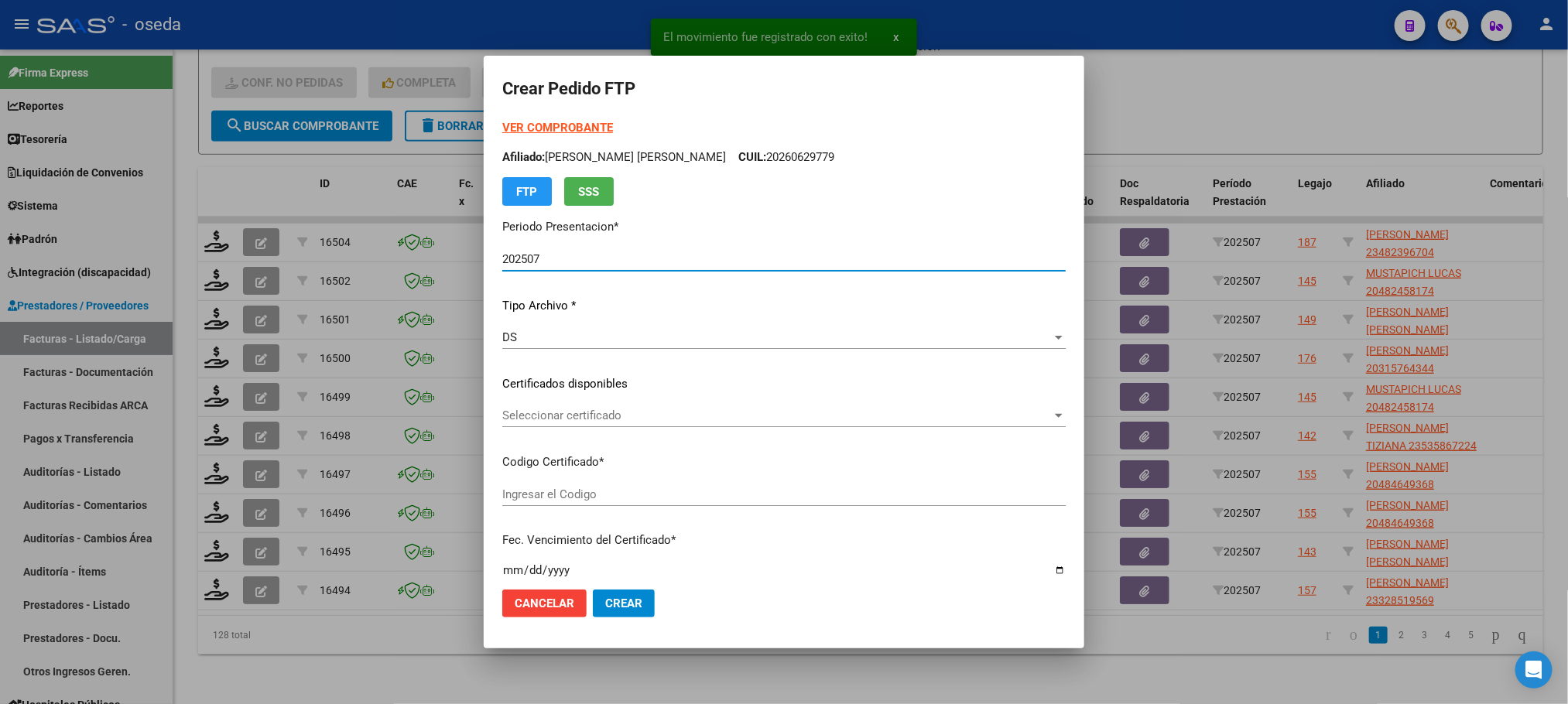
type input "23482396704"
type input "2026-04-06"
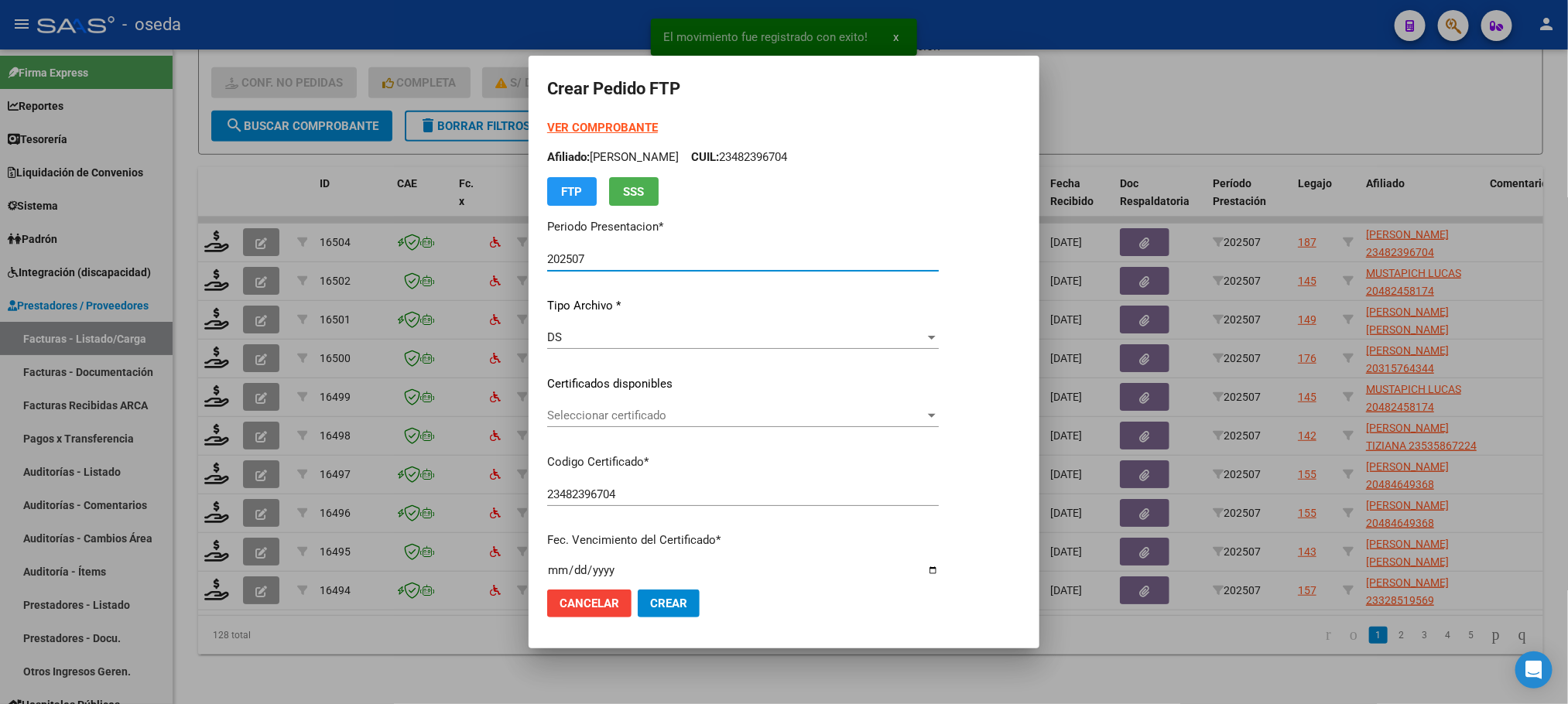
scroll to position [560, 0]
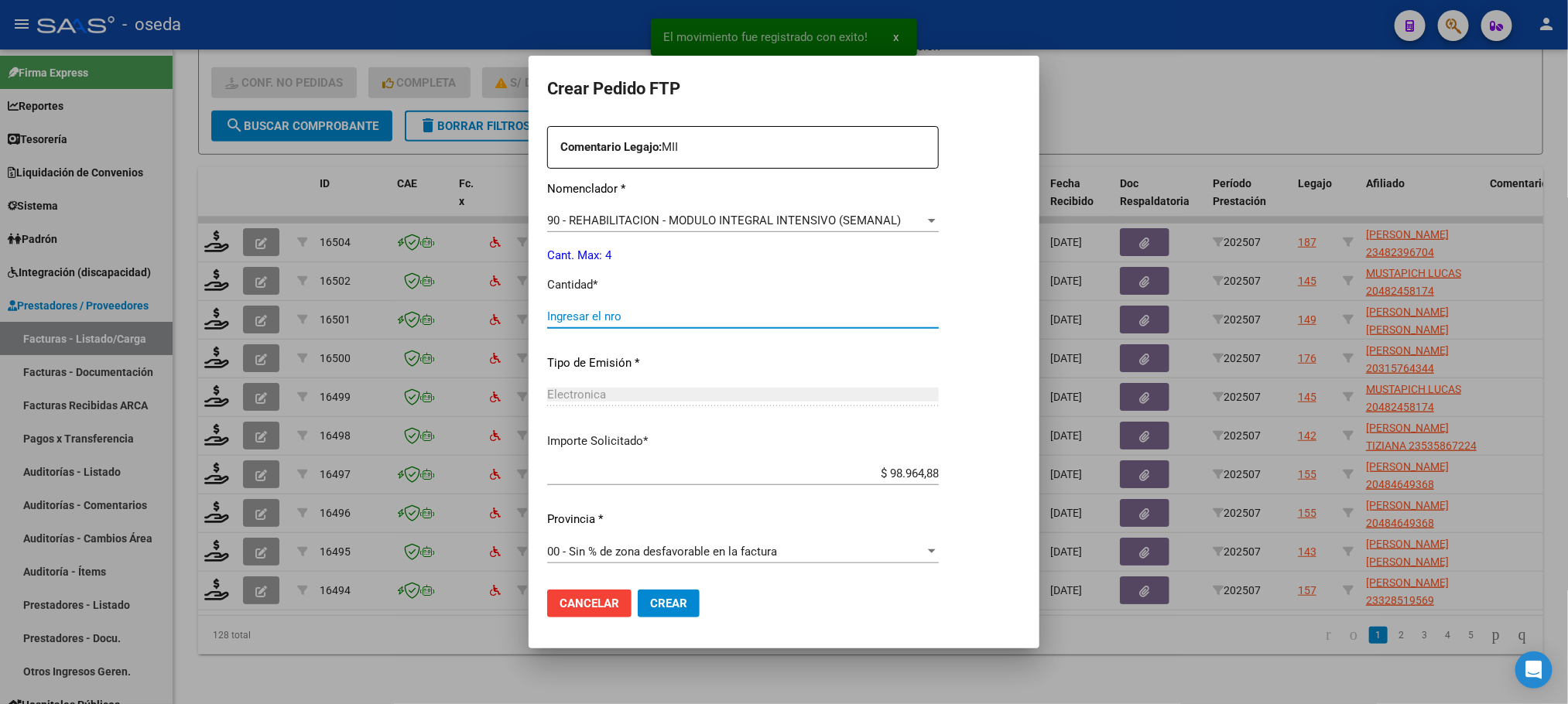
click at [632, 321] on input "Ingresar el nro" at bounding box center [743, 317] width 392 height 14
type input "4"
click at [638, 589] on button "Crear" at bounding box center [668, 603] width 62 height 28
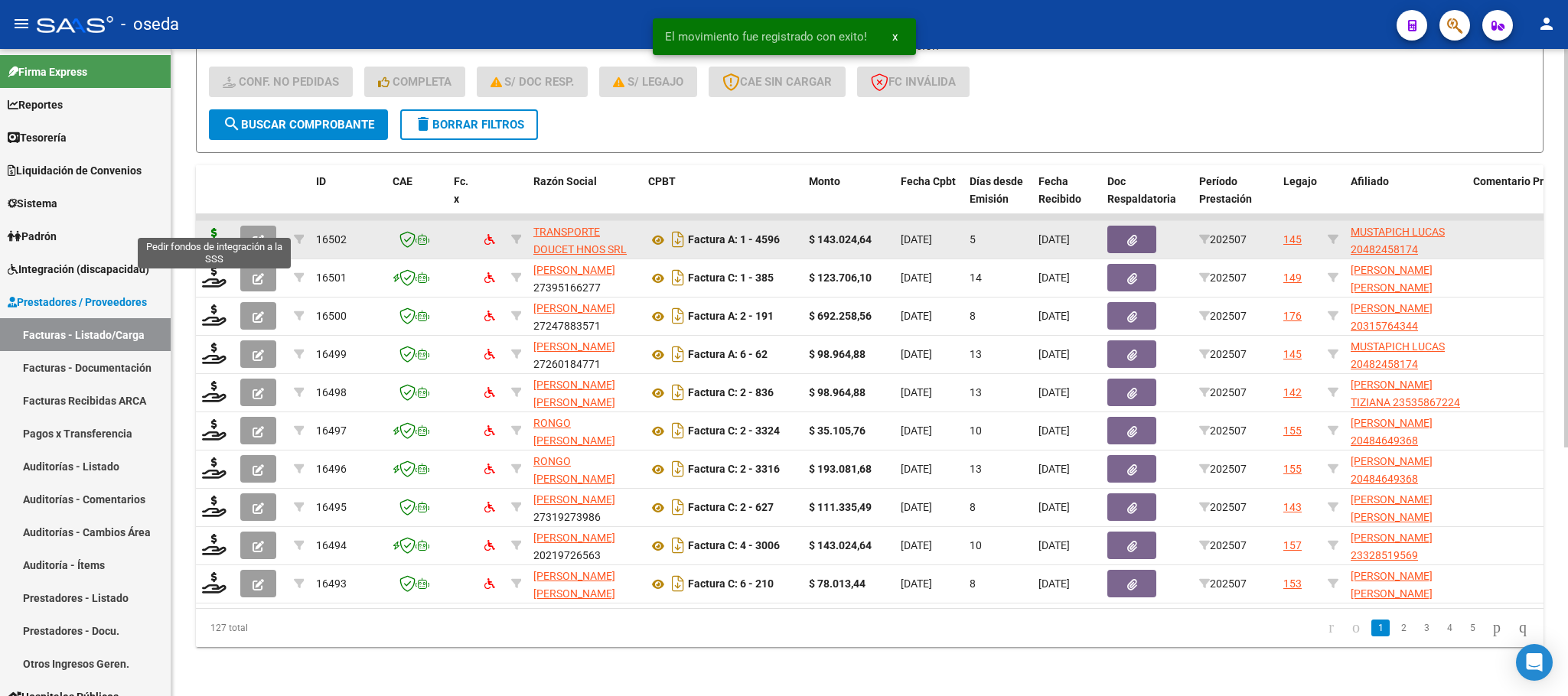
click at [205, 228] on icon at bounding box center [214, 239] width 25 height 21
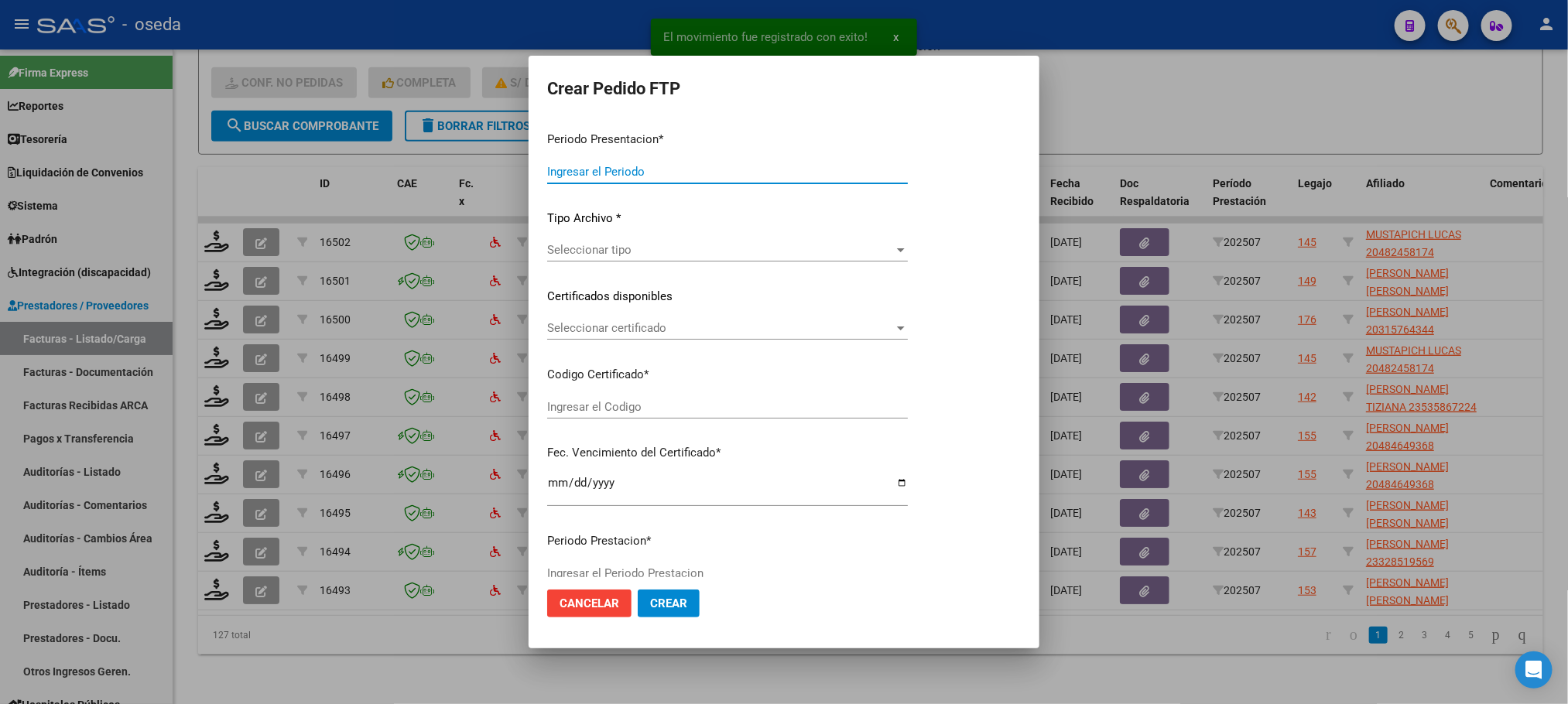
type input "202507"
type input "$ 143.024,64"
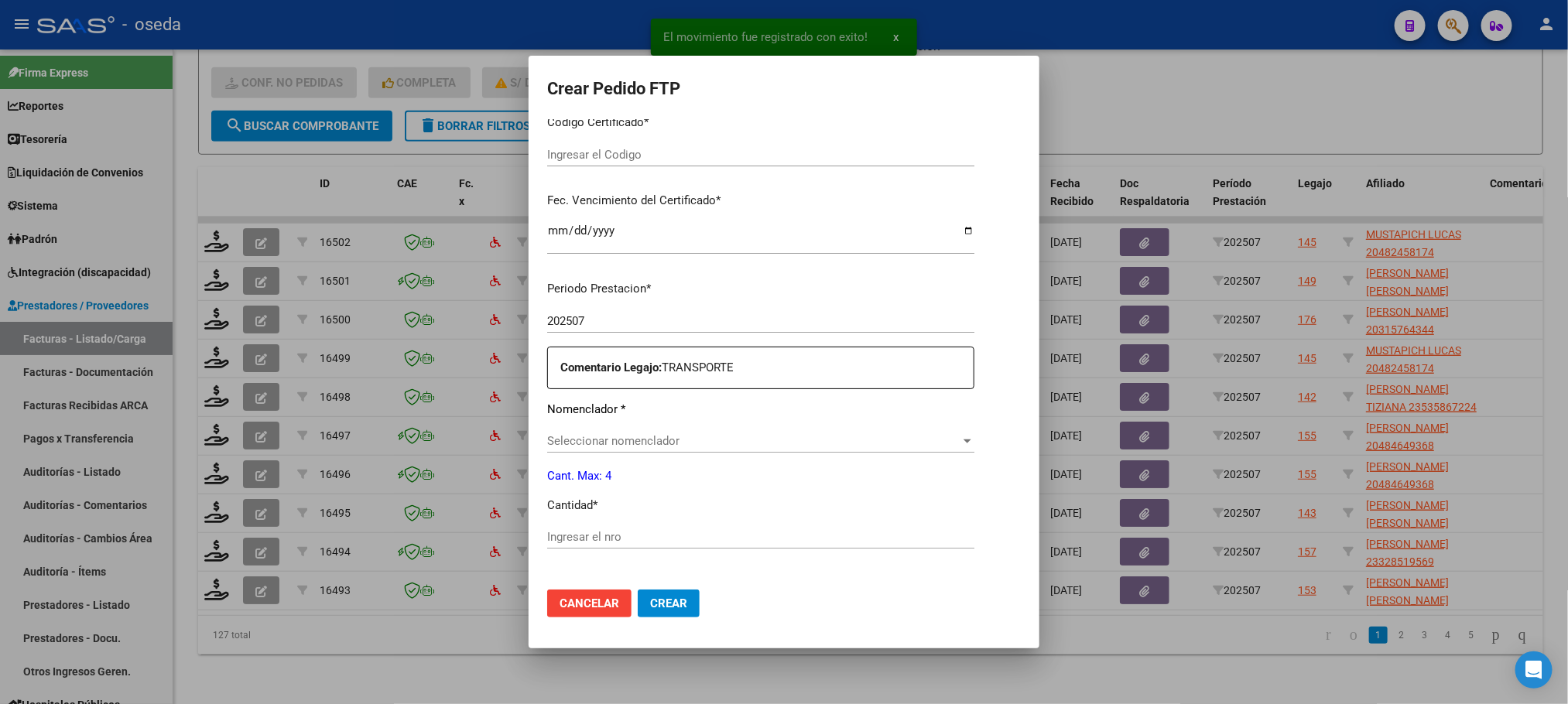
scroll to position [348, 0]
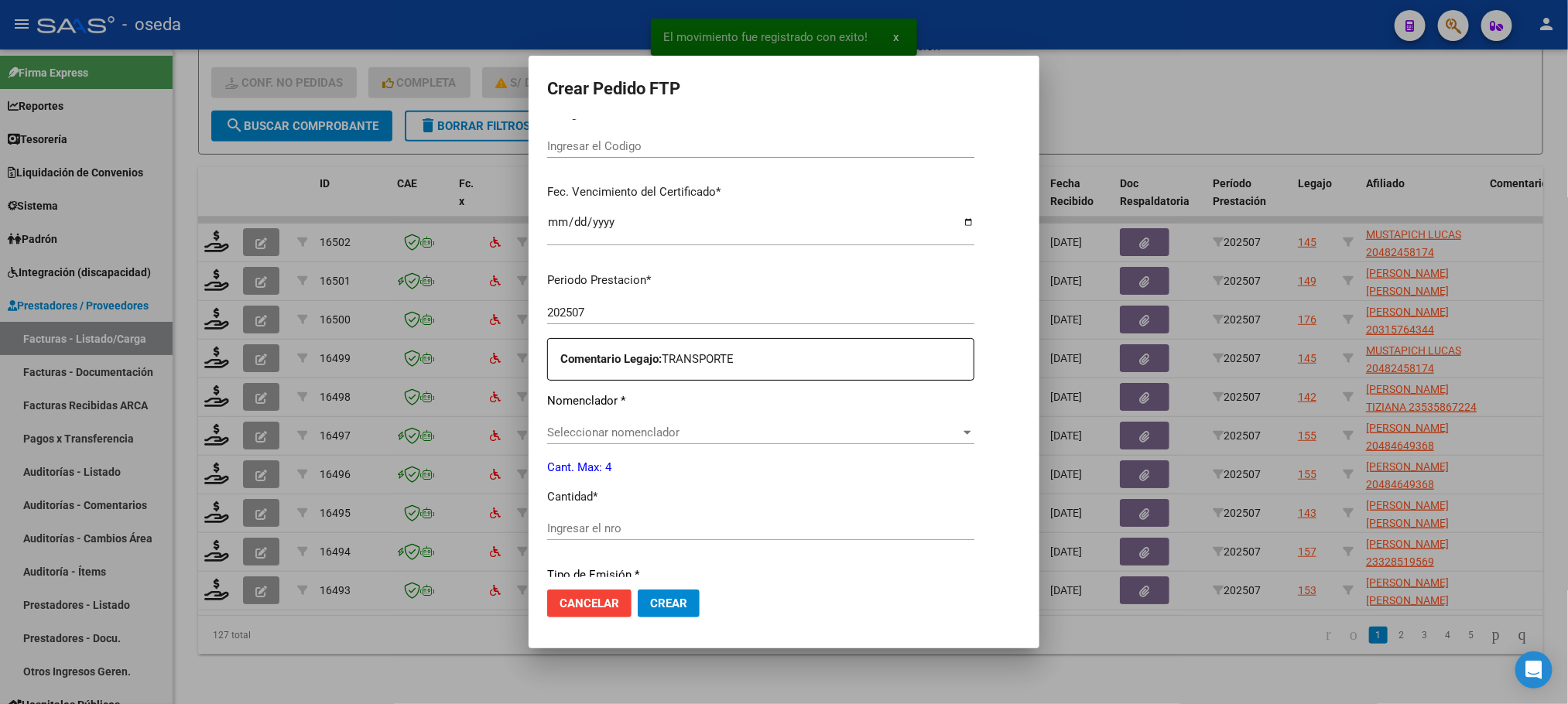
type input "ARG02000482458172021111520261115BS352"
type input "2026-11-15"
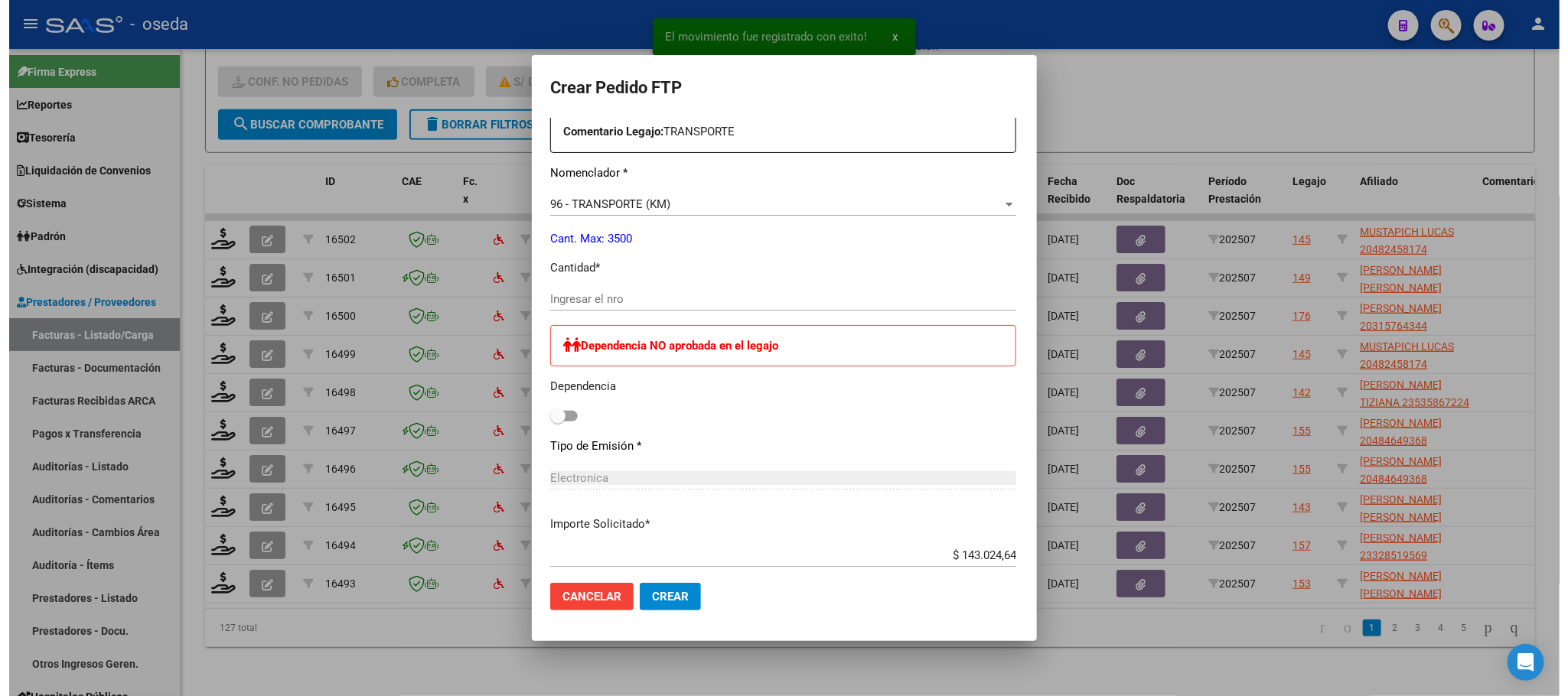
scroll to position [574, 0]
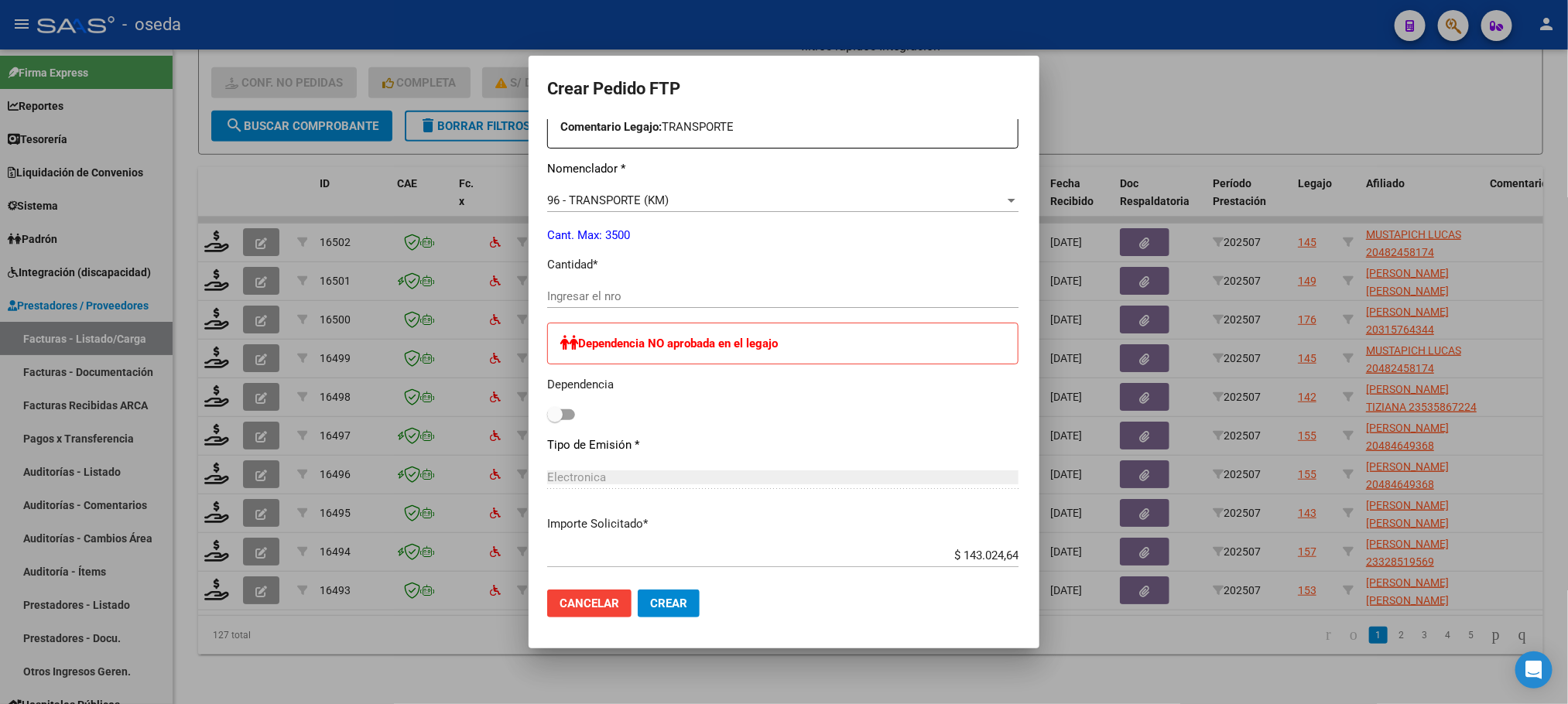
click at [600, 293] on input "Ingresar el nro" at bounding box center [783, 297] width 471 height 14
type input "264"
click at [638, 589] on button "Crear" at bounding box center [668, 603] width 62 height 28
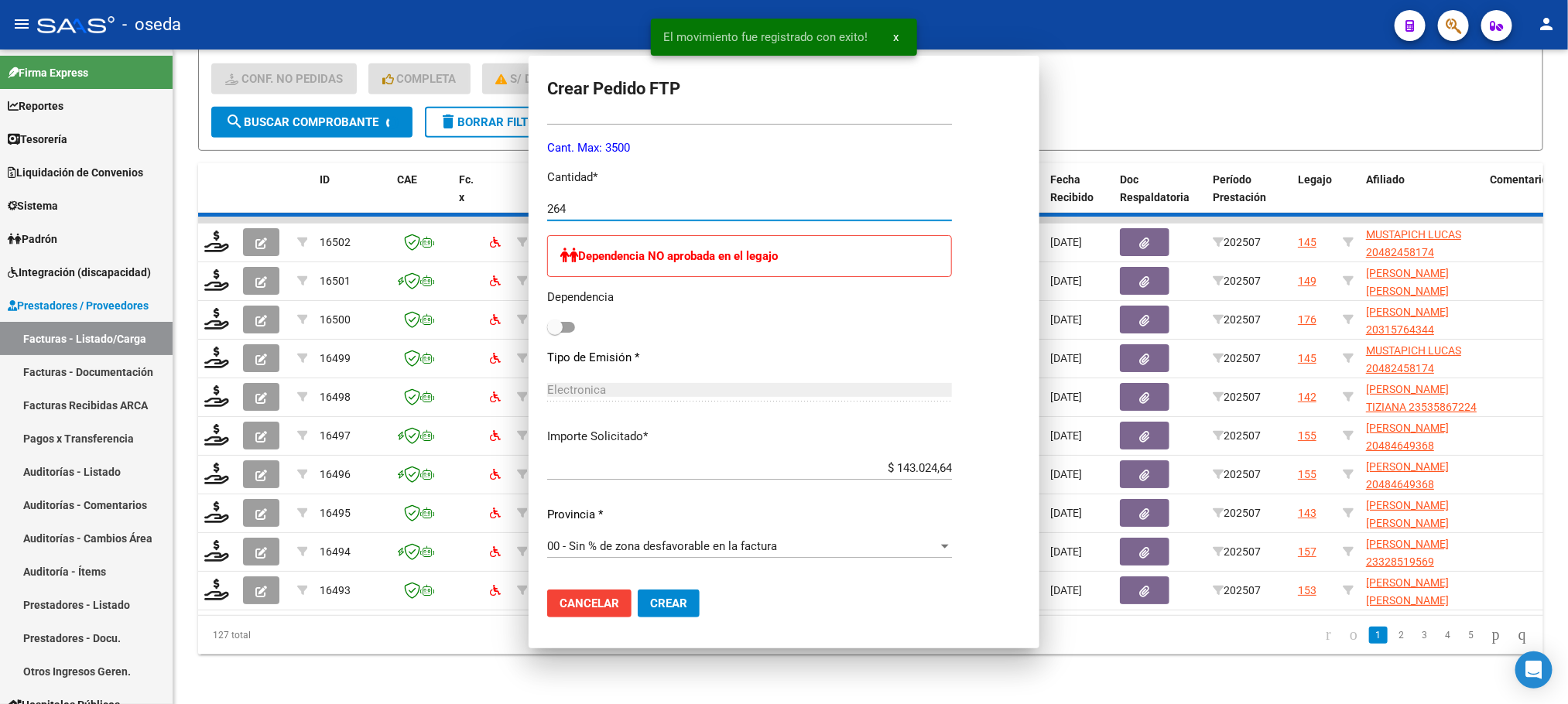
scroll to position [0, 0]
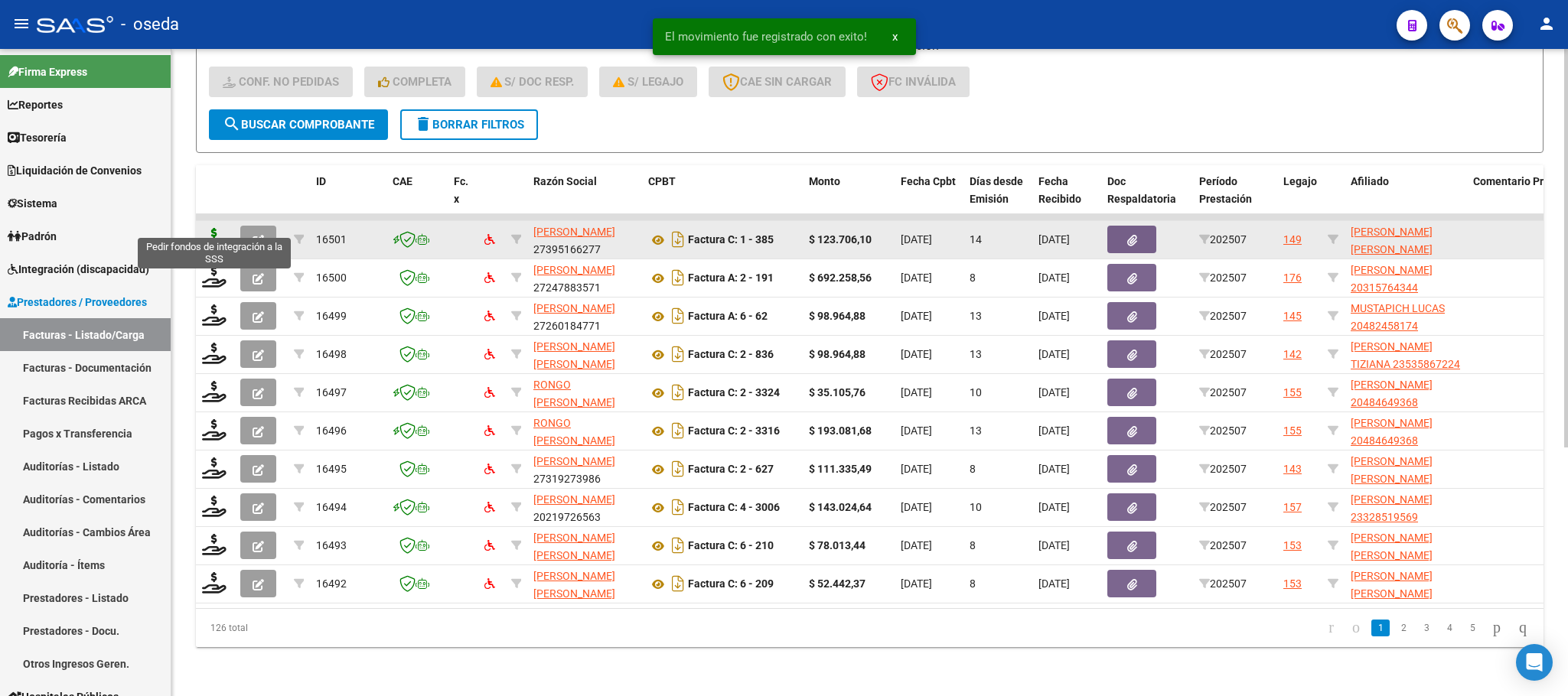
click at [218, 228] on icon at bounding box center [214, 239] width 25 height 21
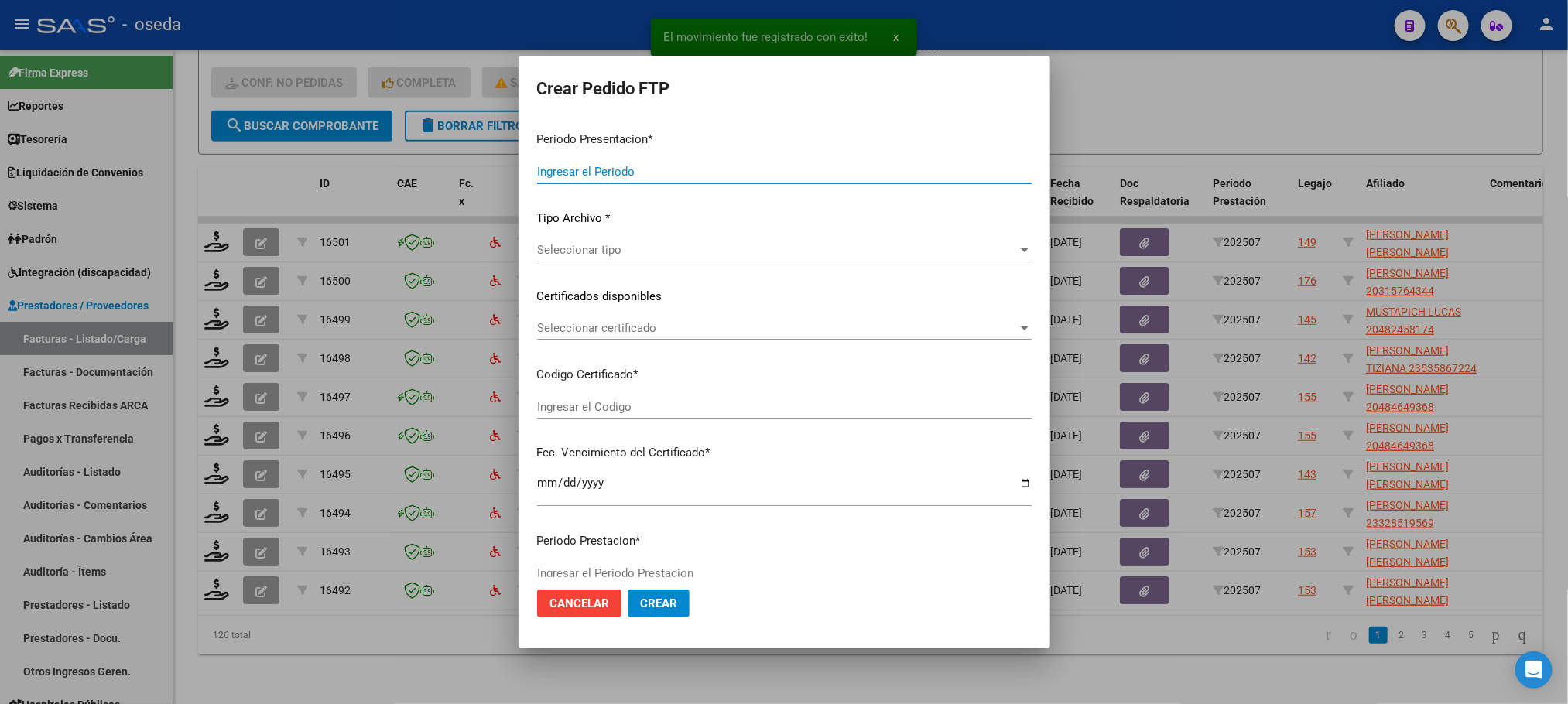
type input "202507"
type input "$ 123.706,10"
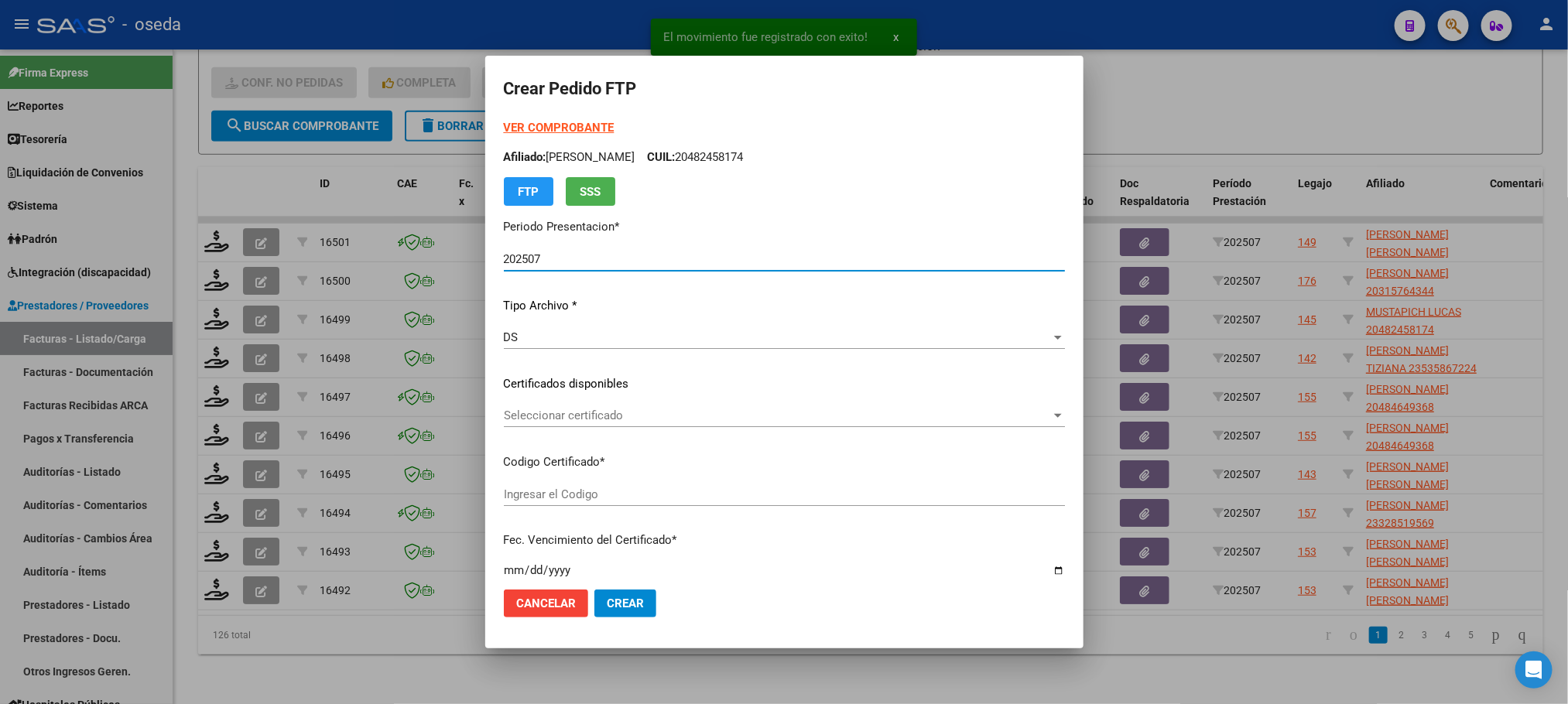
type input "ARG02000490768612022092920270929"
type input "2027-09-29"
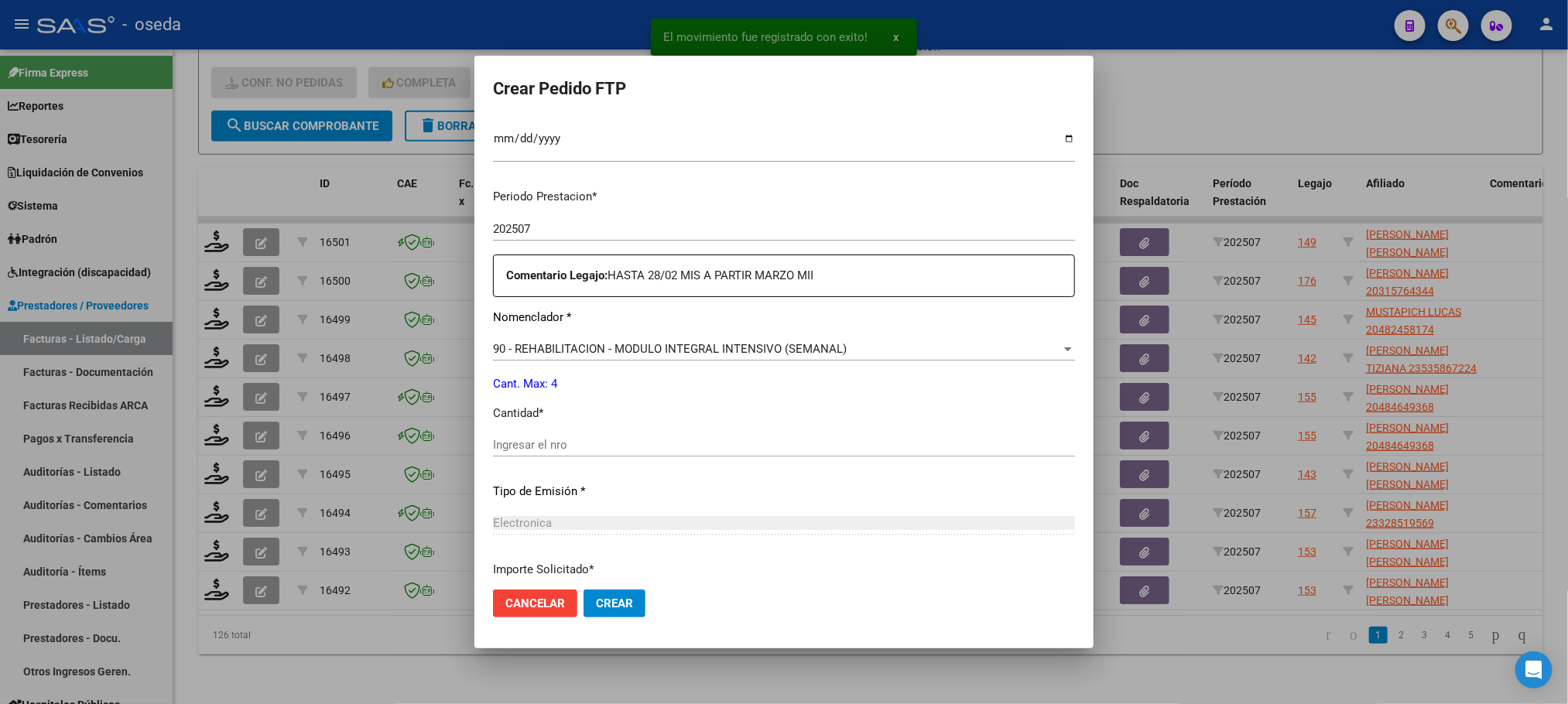
scroll to position [464, 0]
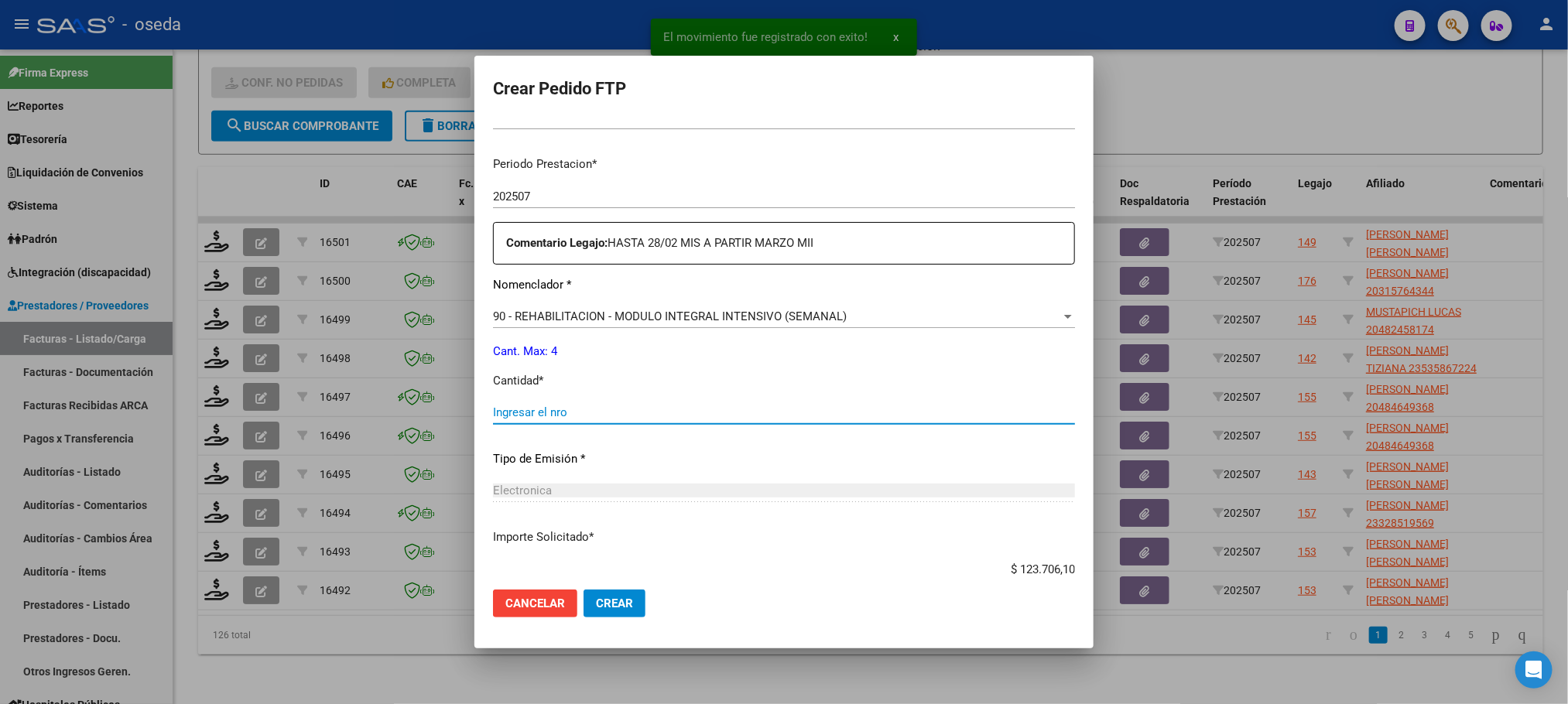
click at [570, 410] on input "Ingresar el nro" at bounding box center [784, 412] width 582 height 14
type input "4"
click at [583, 589] on button "Crear" at bounding box center [614, 603] width 62 height 28
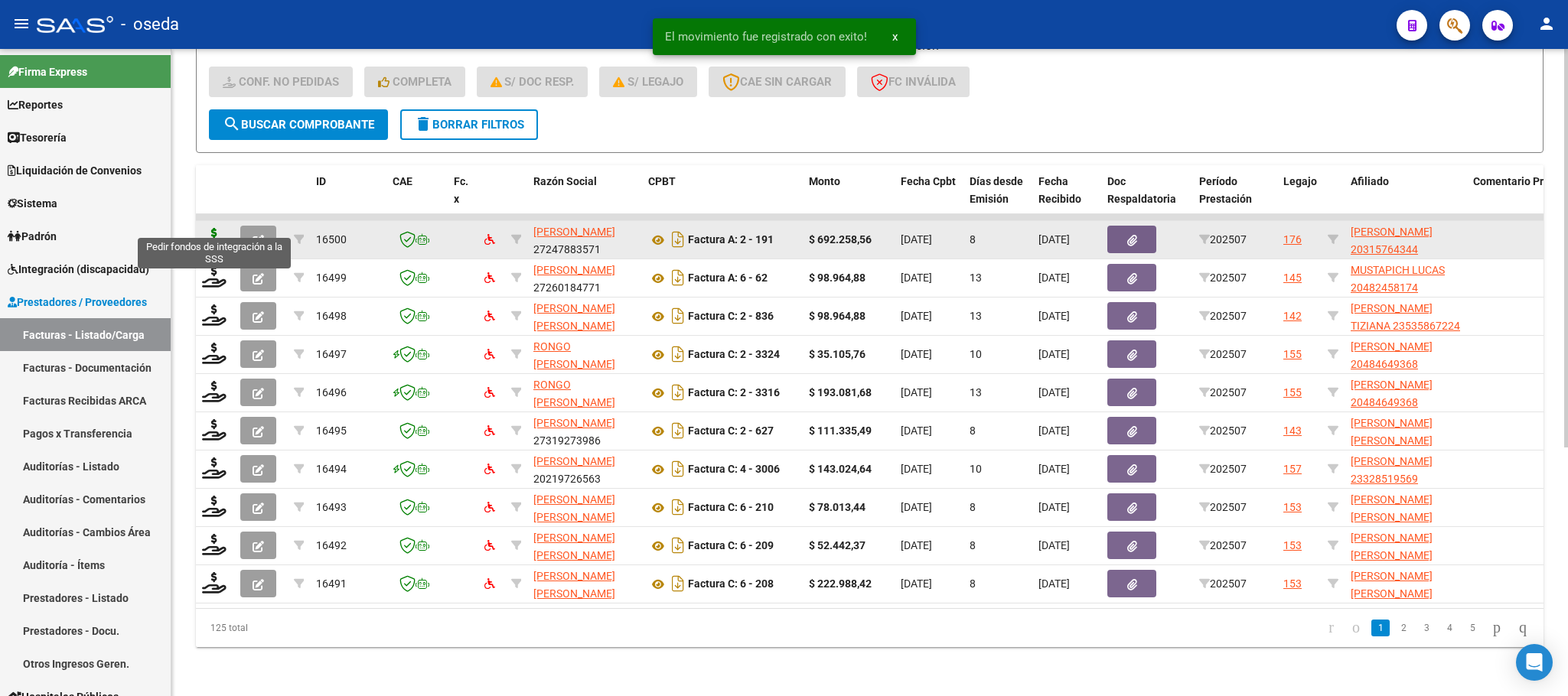
click at [218, 228] on icon at bounding box center [214, 239] width 25 height 21
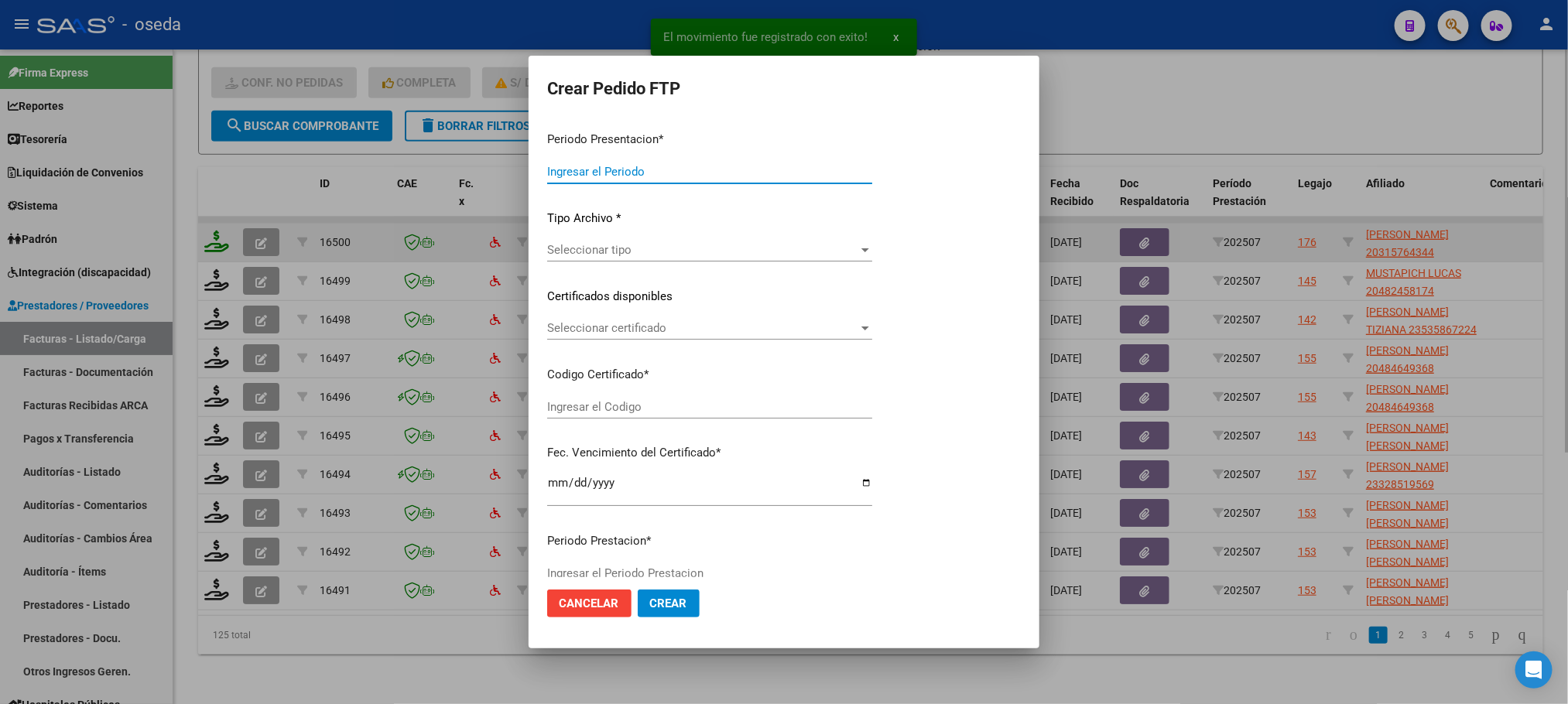
type input "202507"
type input "$ 692.258,56"
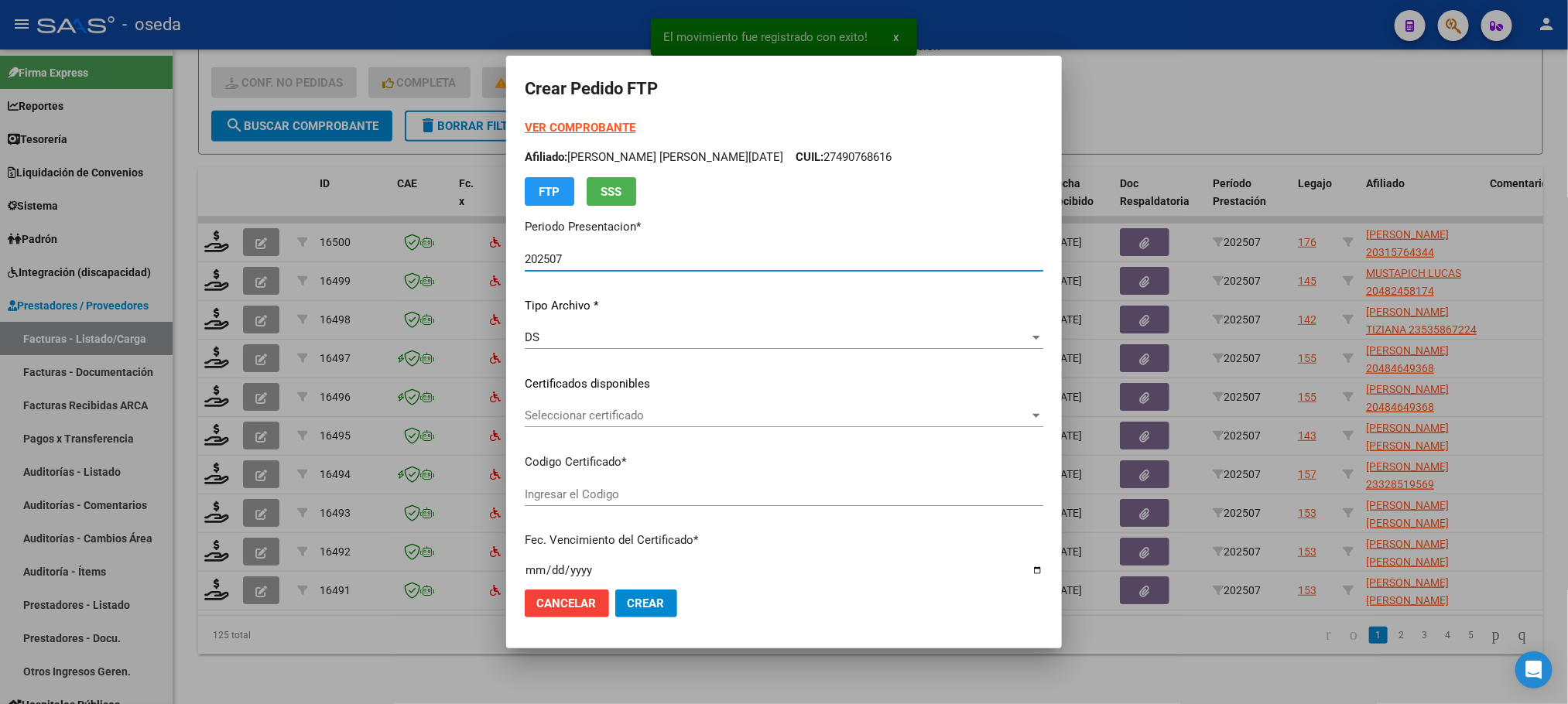
type input "ARG02000315764342024093020390930BUE410"
type input "2039-09-30"
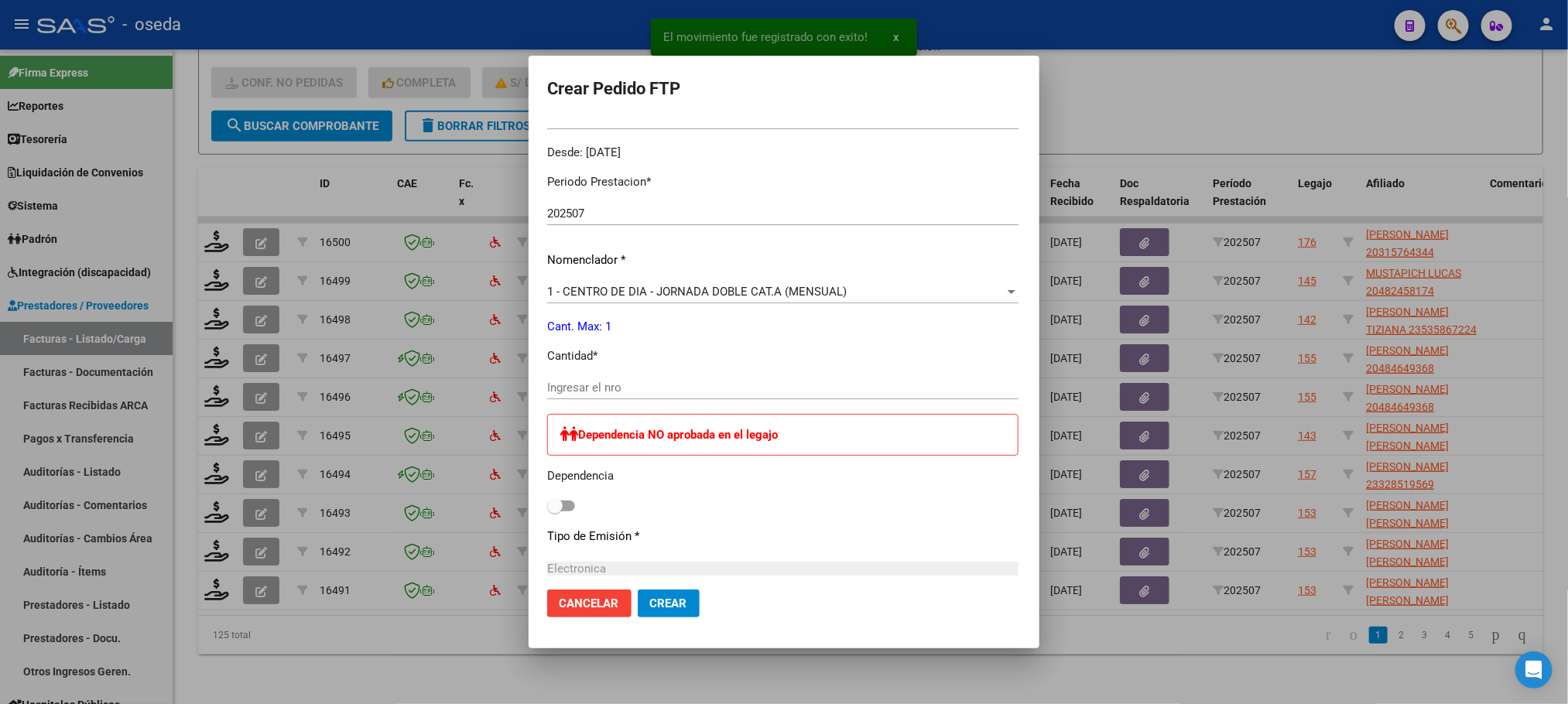
click at [547, 394] on div "Ingresar el nro" at bounding box center [783, 388] width 471 height 23
type input "1"
click at [638, 589] on button "Crear" at bounding box center [668, 603] width 62 height 28
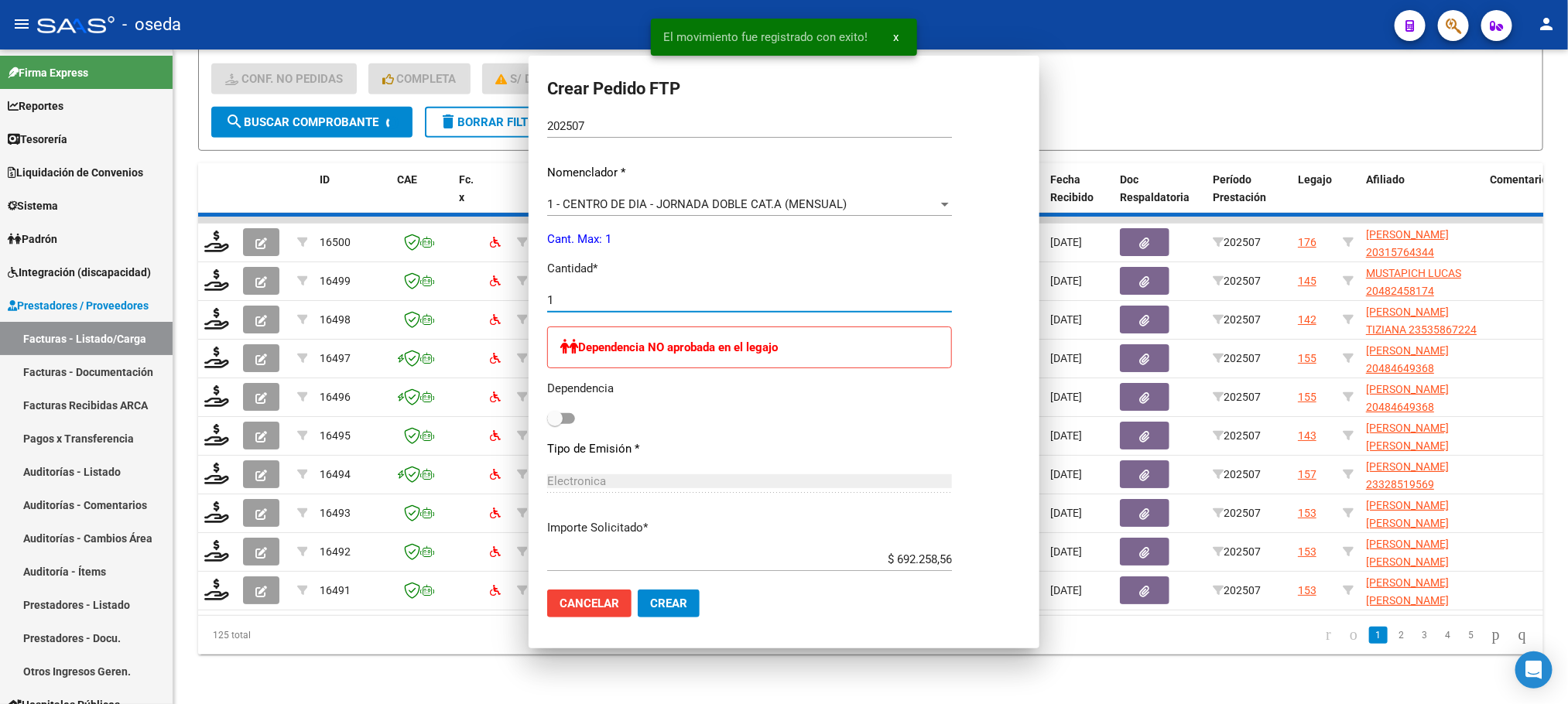
scroll to position [377, 0]
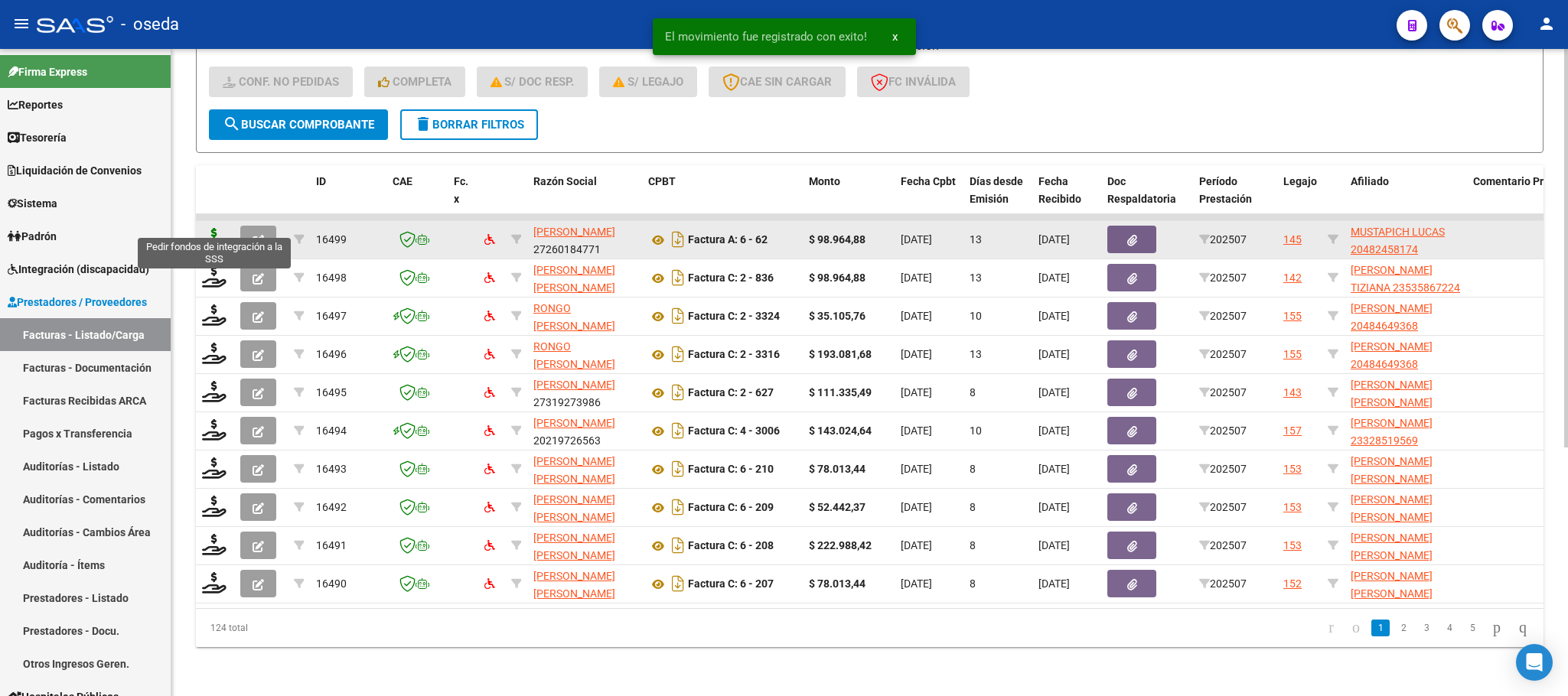
click at [210, 228] on icon at bounding box center [214, 239] width 25 height 21
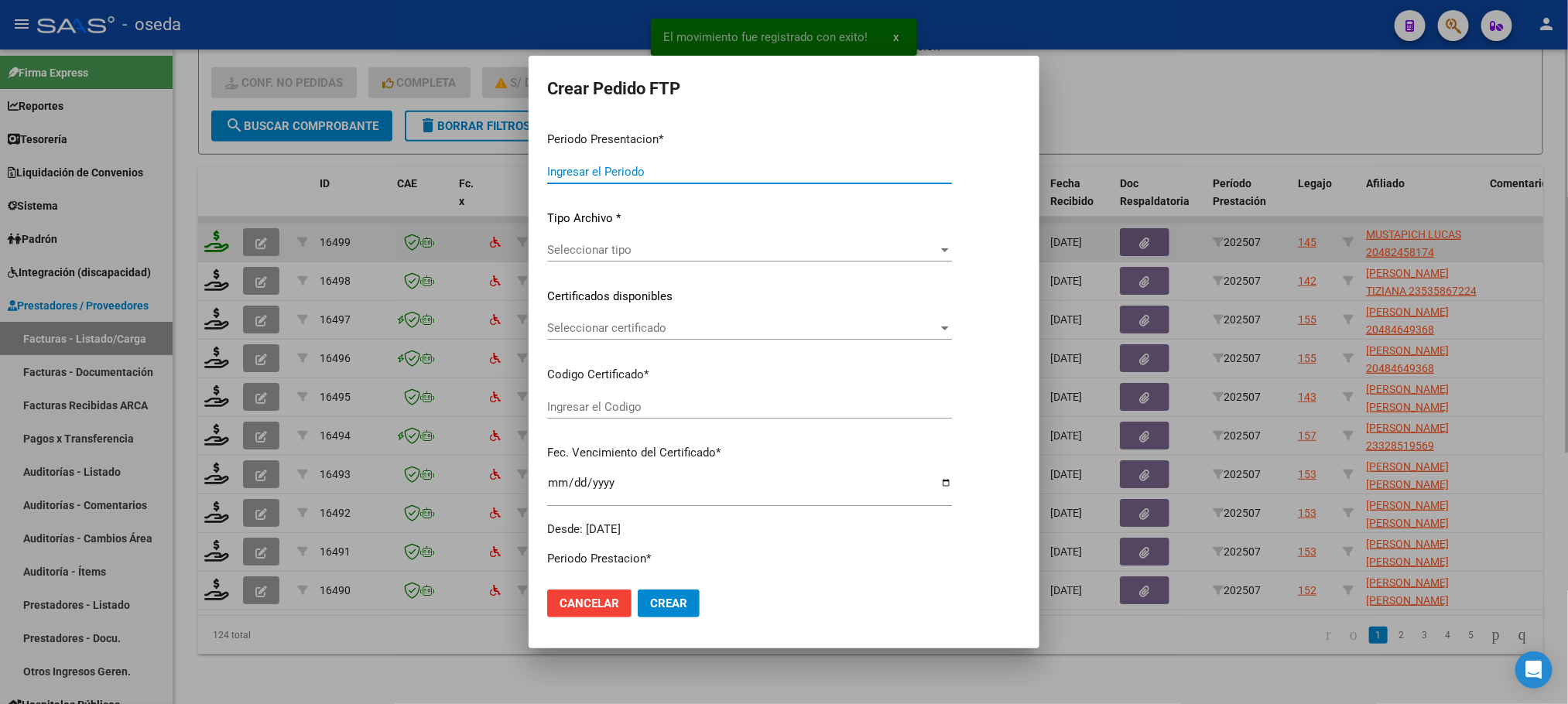
type input "202507"
type input "$ 98.964,88"
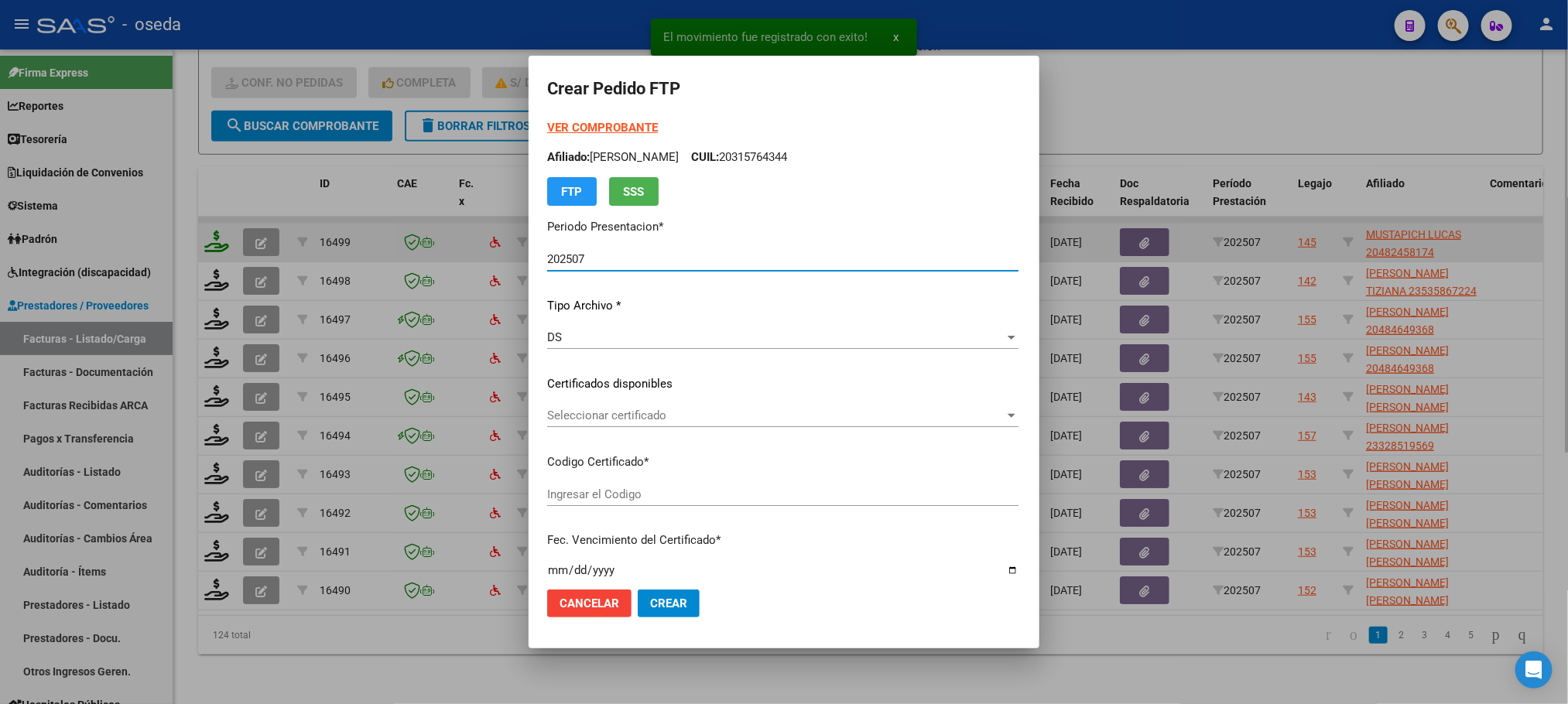
type input "ARG02000482458172021111520261115BS352"
type input "2026-11-15"
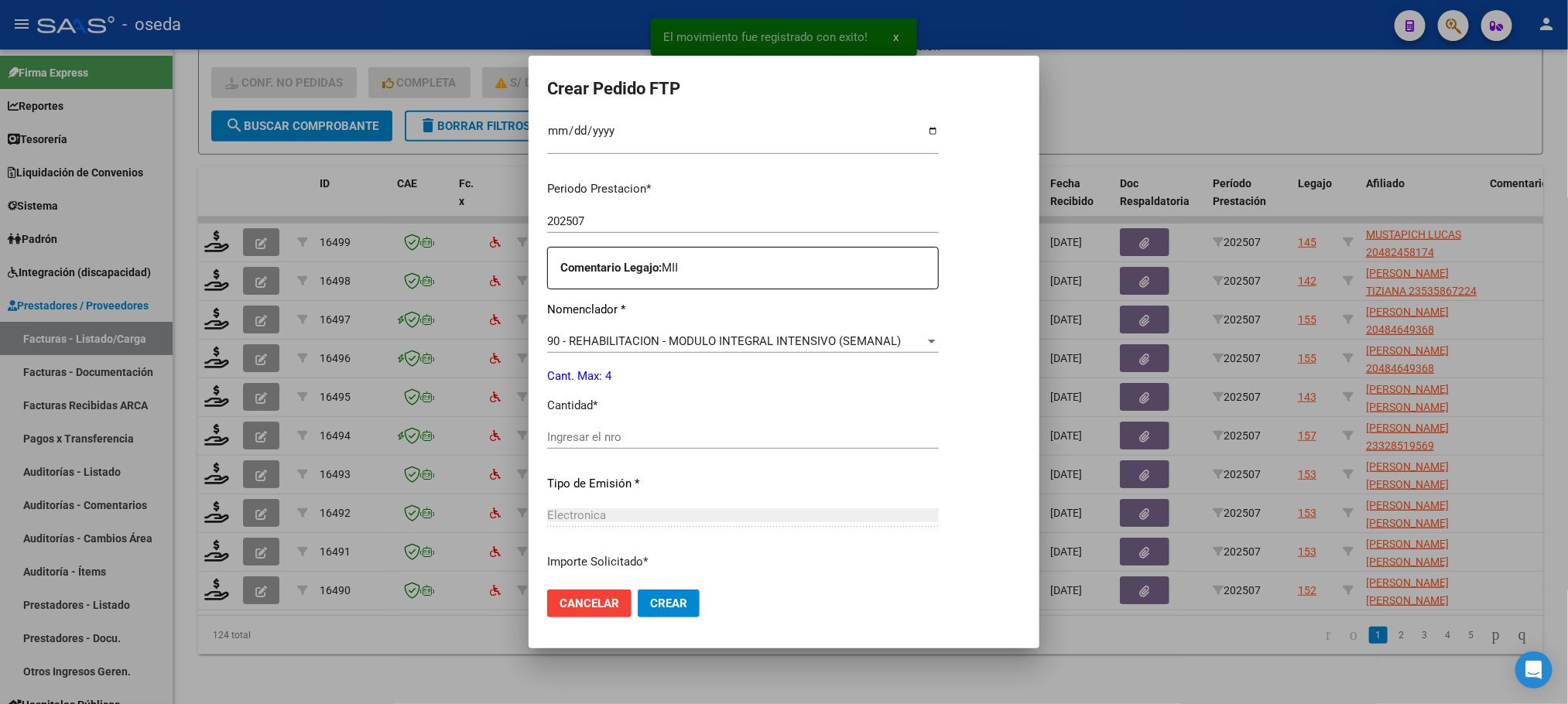
scroll to position [464, 0]
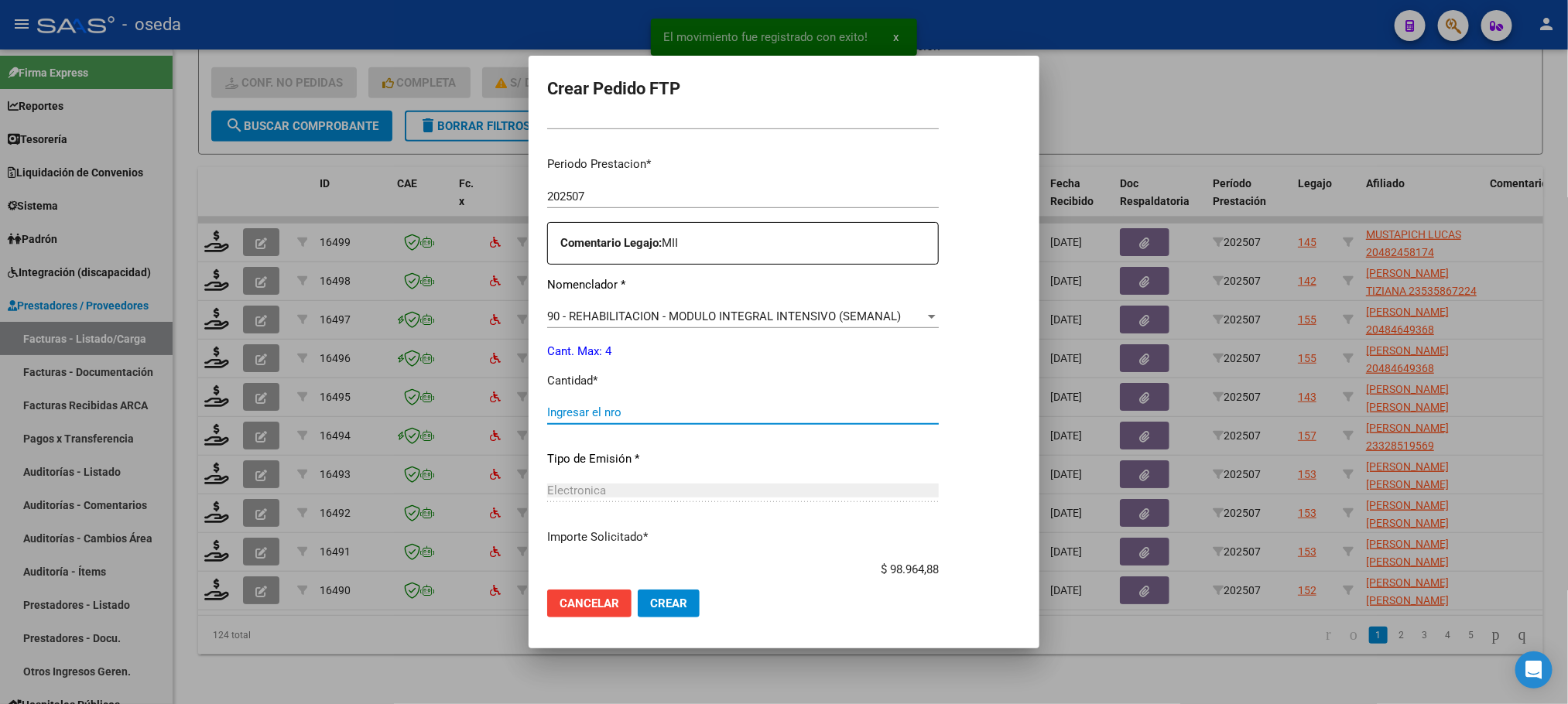
click at [566, 417] on input "Ingresar el nro" at bounding box center [743, 412] width 392 height 14
type input "4"
click at [638, 589] on button "Crear" at bounding box center [668, 603] width 62 height 28
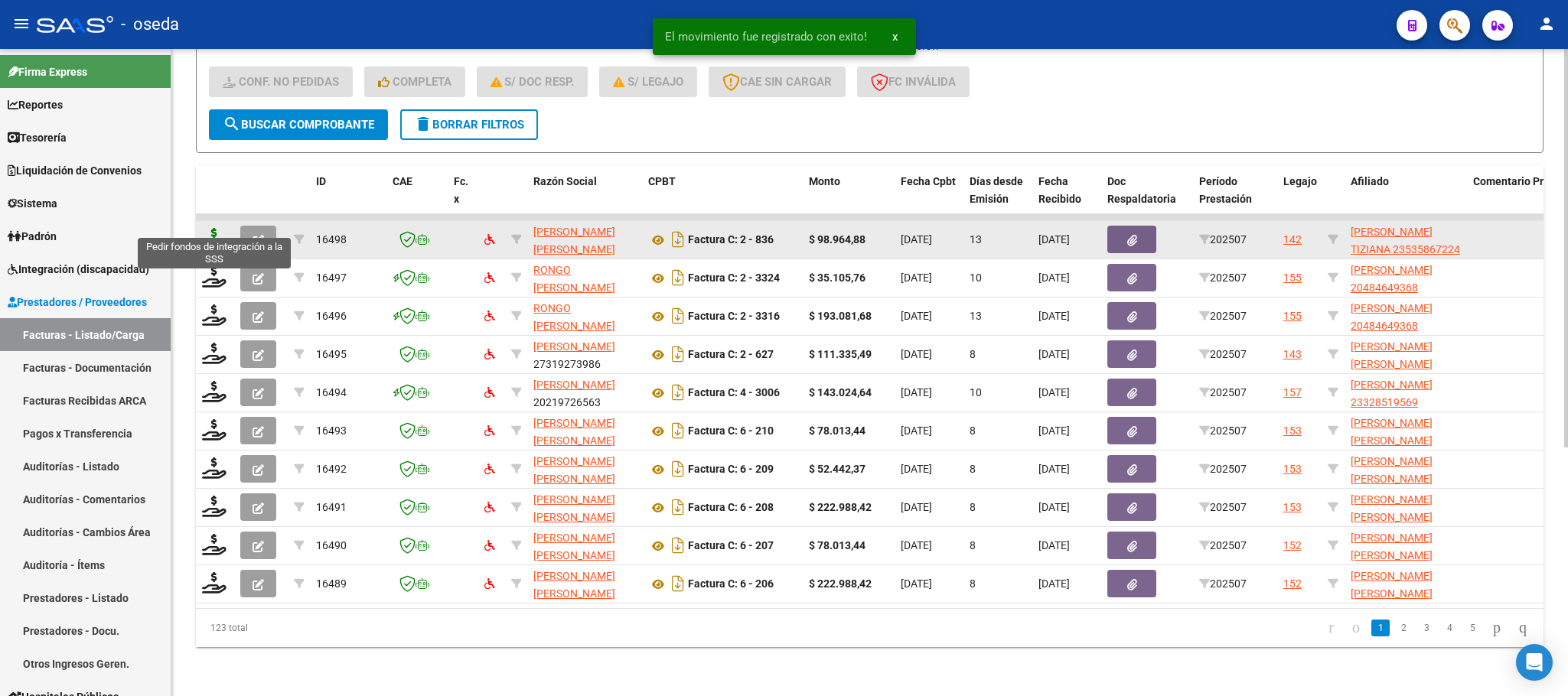
click at [212, 228] on icon at bounding box center [214, 239] width 25 height 21
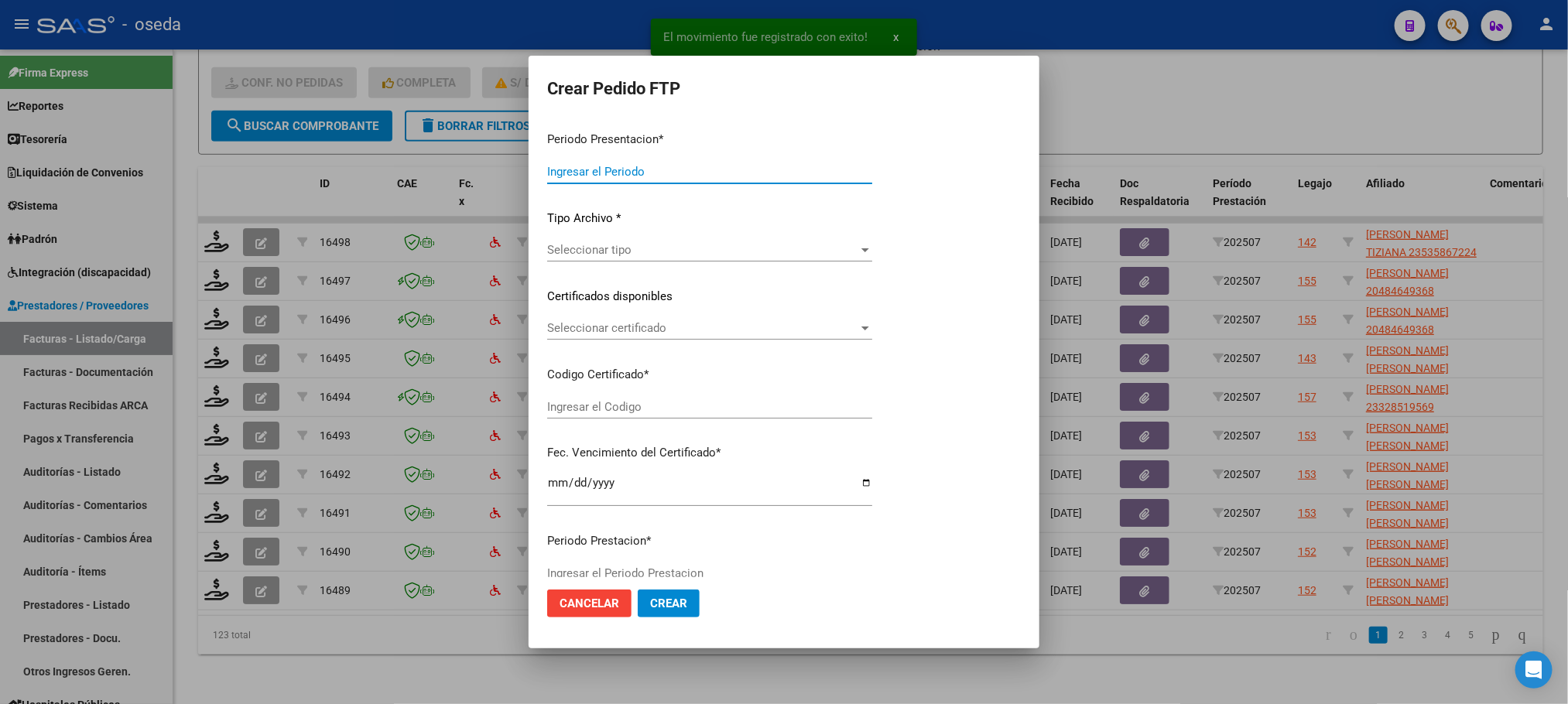
type input "202507"
type input "$ 98.964,88"
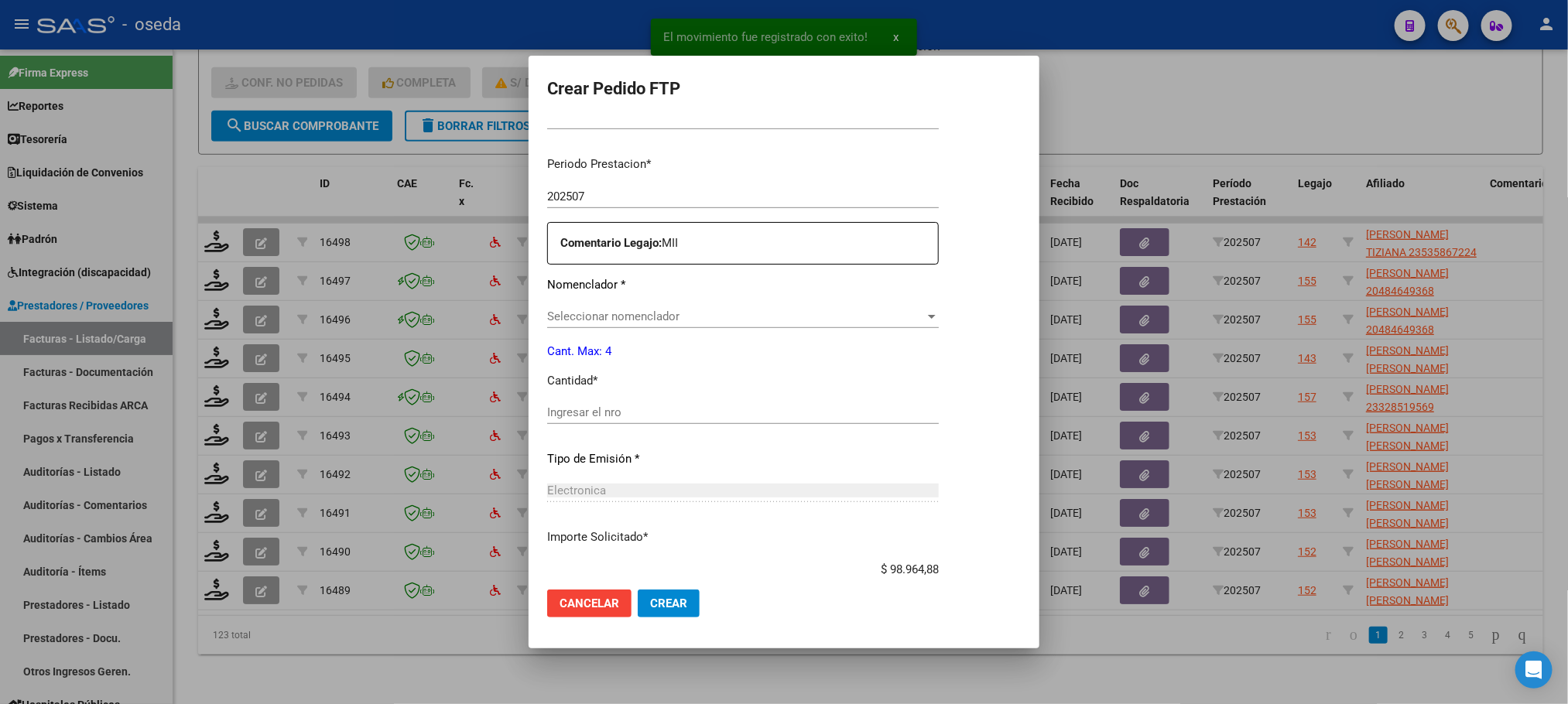
type input "ARG01000535867222023113020261130CBA536"
type input "[DATE]"
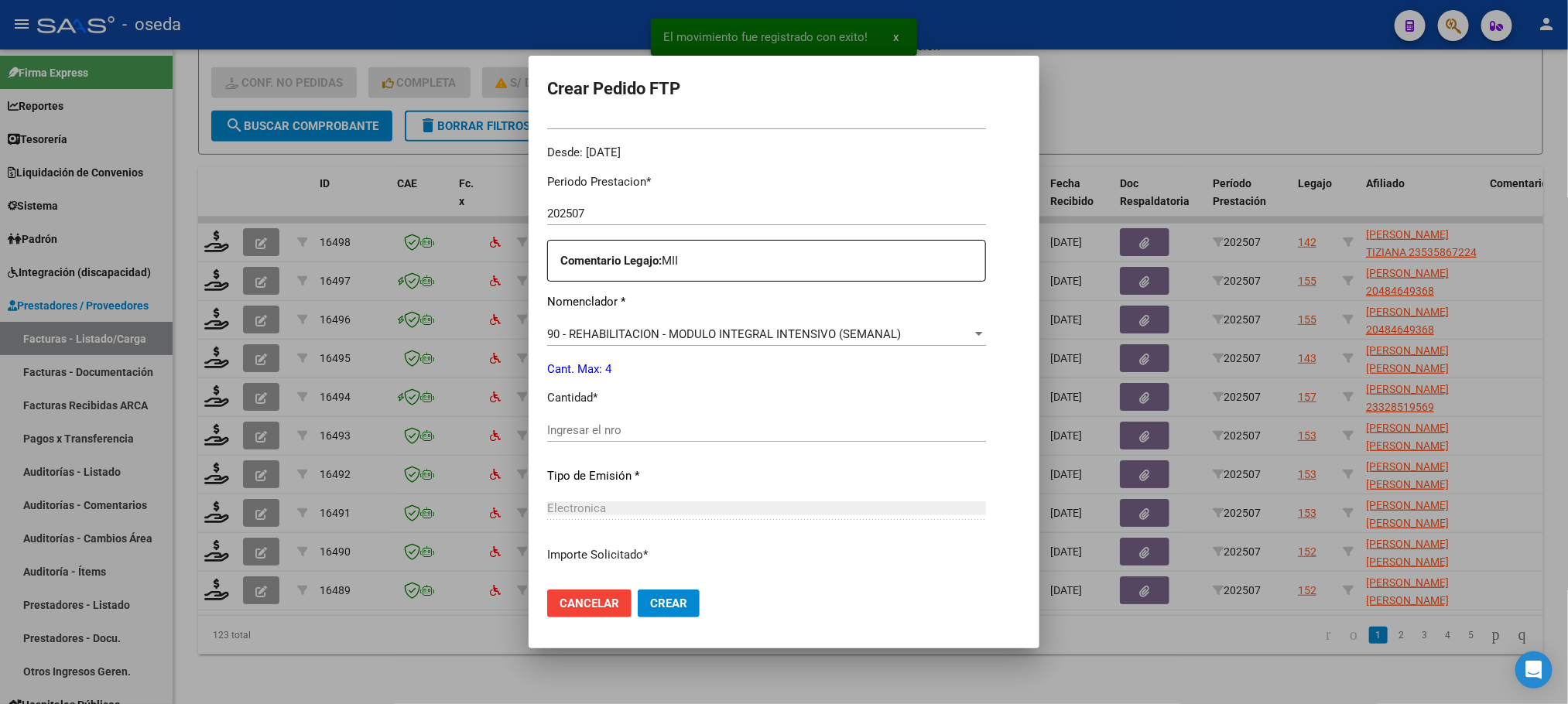
click at [635, 419] on div "Ingresar el nro" at bounding box center [767, 430] width 439 height 23
type input "4"
click at [638, 589] on button "Crear" at bounding box center [668, 603] width 62 height 28
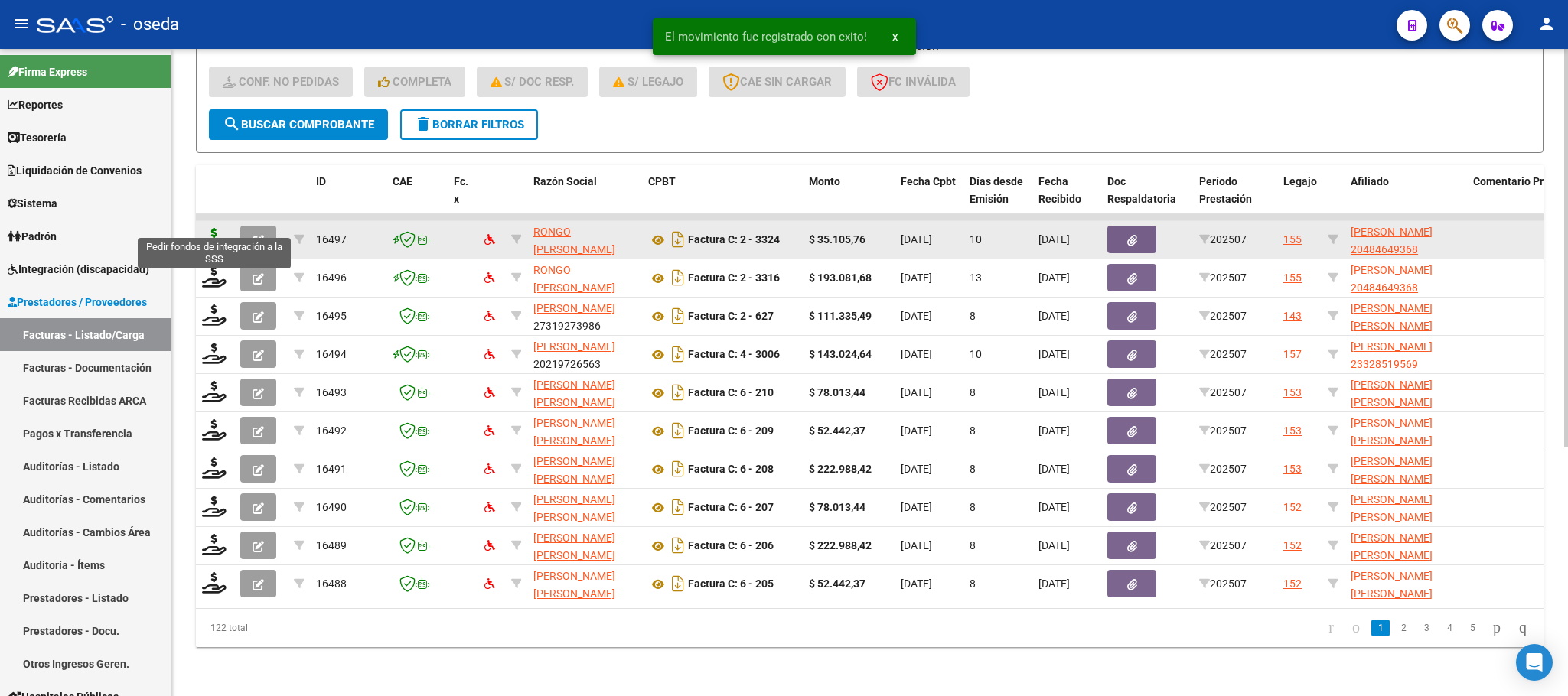
click at [205, 228] on icon at bounding box center [214, 239] width 25 height 21
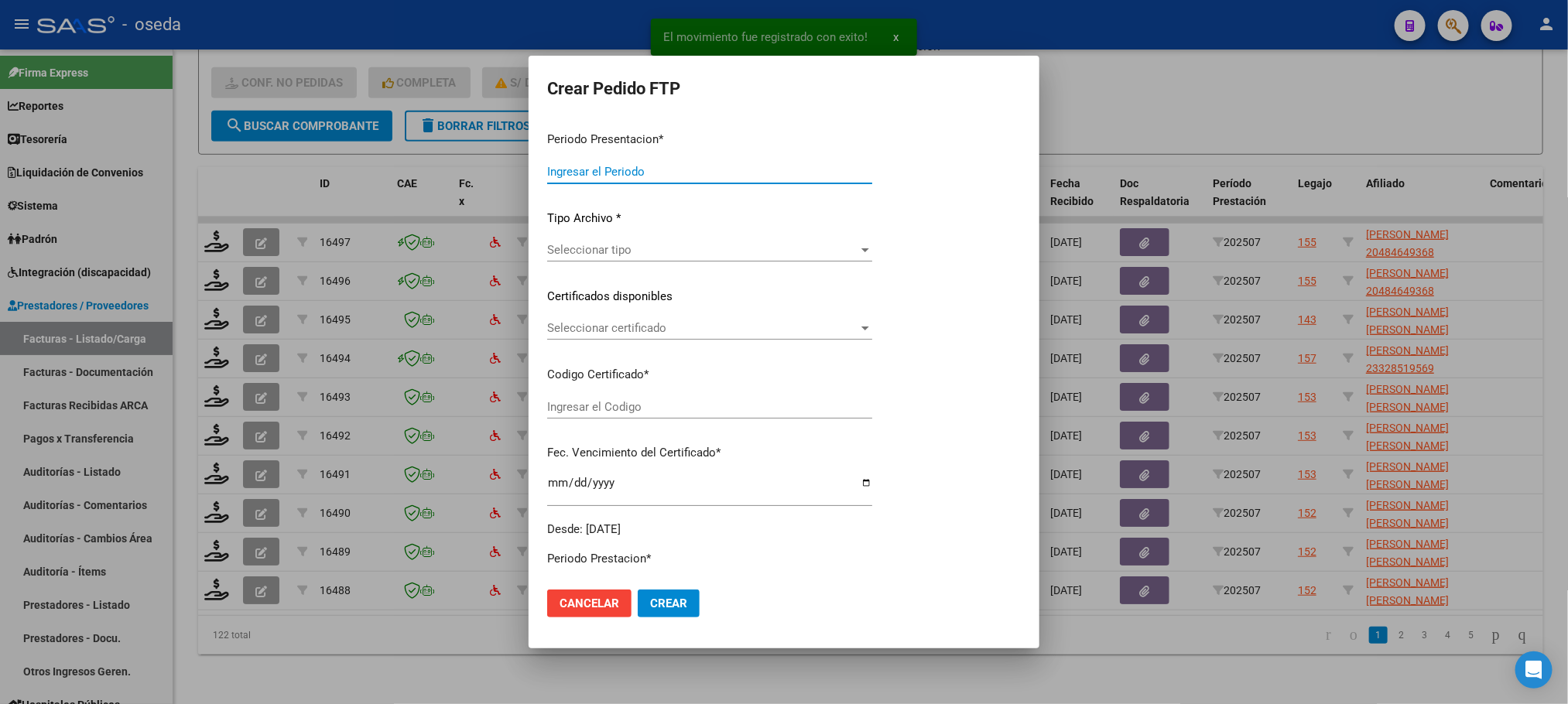
type input "202507"
type input "$ 35.105,76"
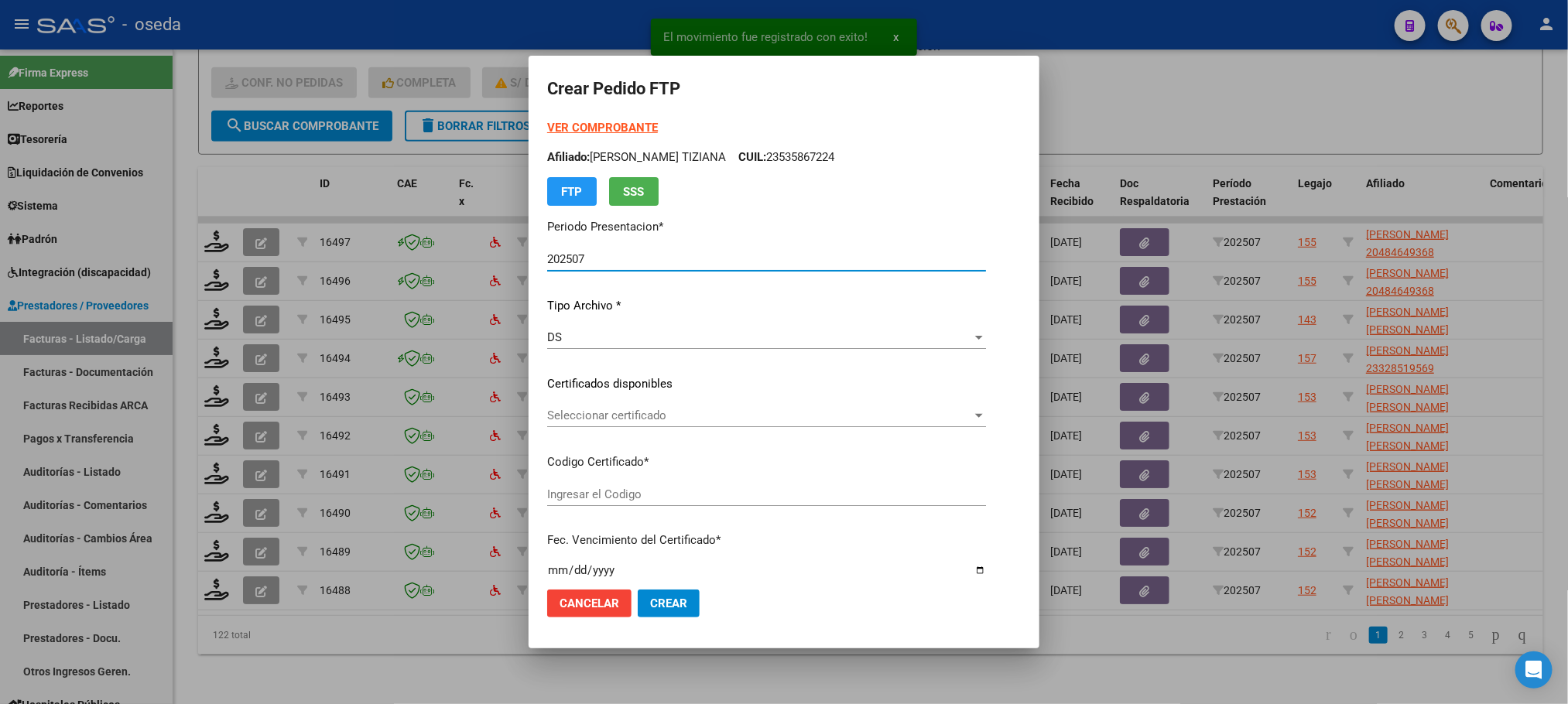
type input "20484649368"
type input "2023-10-23"
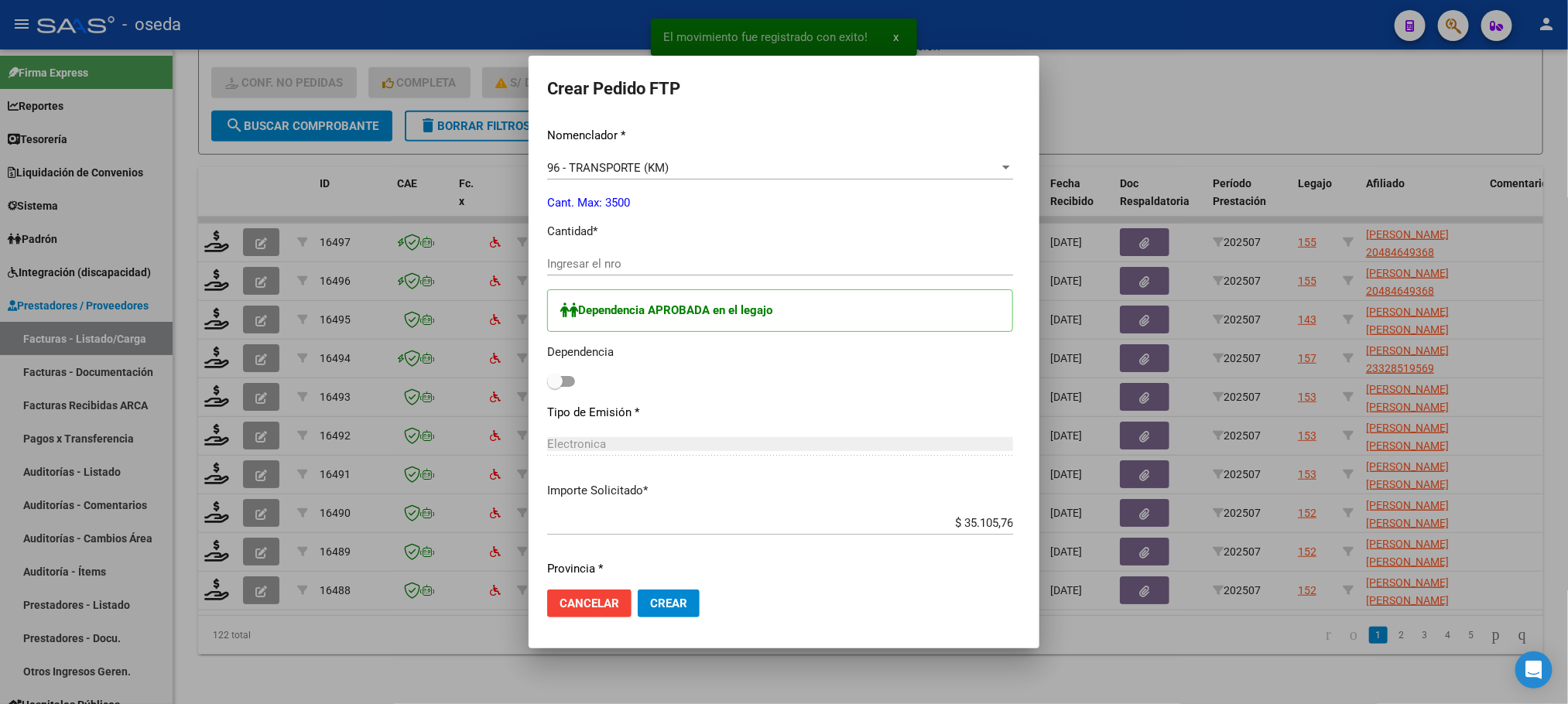
scroll to position [581, 0]
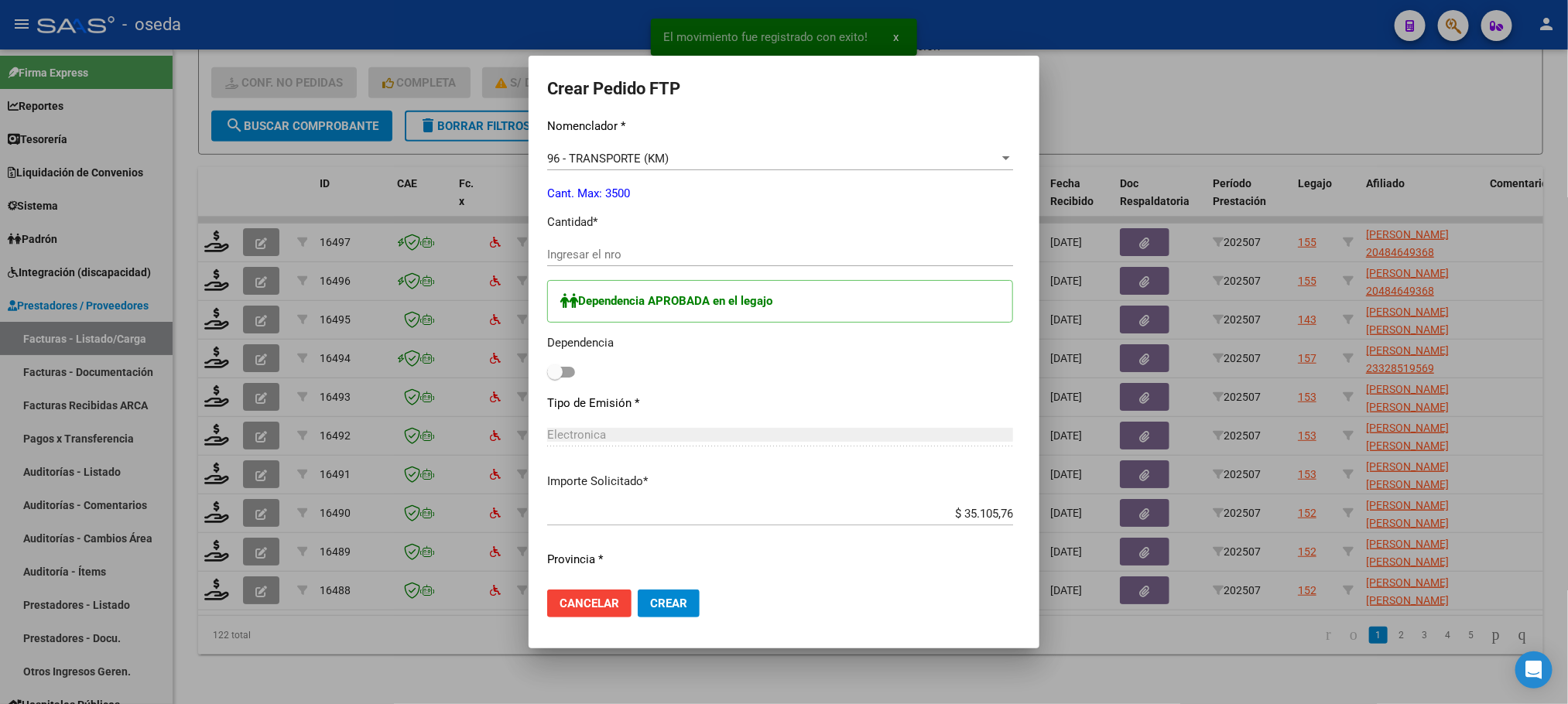
click at [671, 250] on input "Ingresar el nro" at bounding box center [780, 255] width 466 height 14
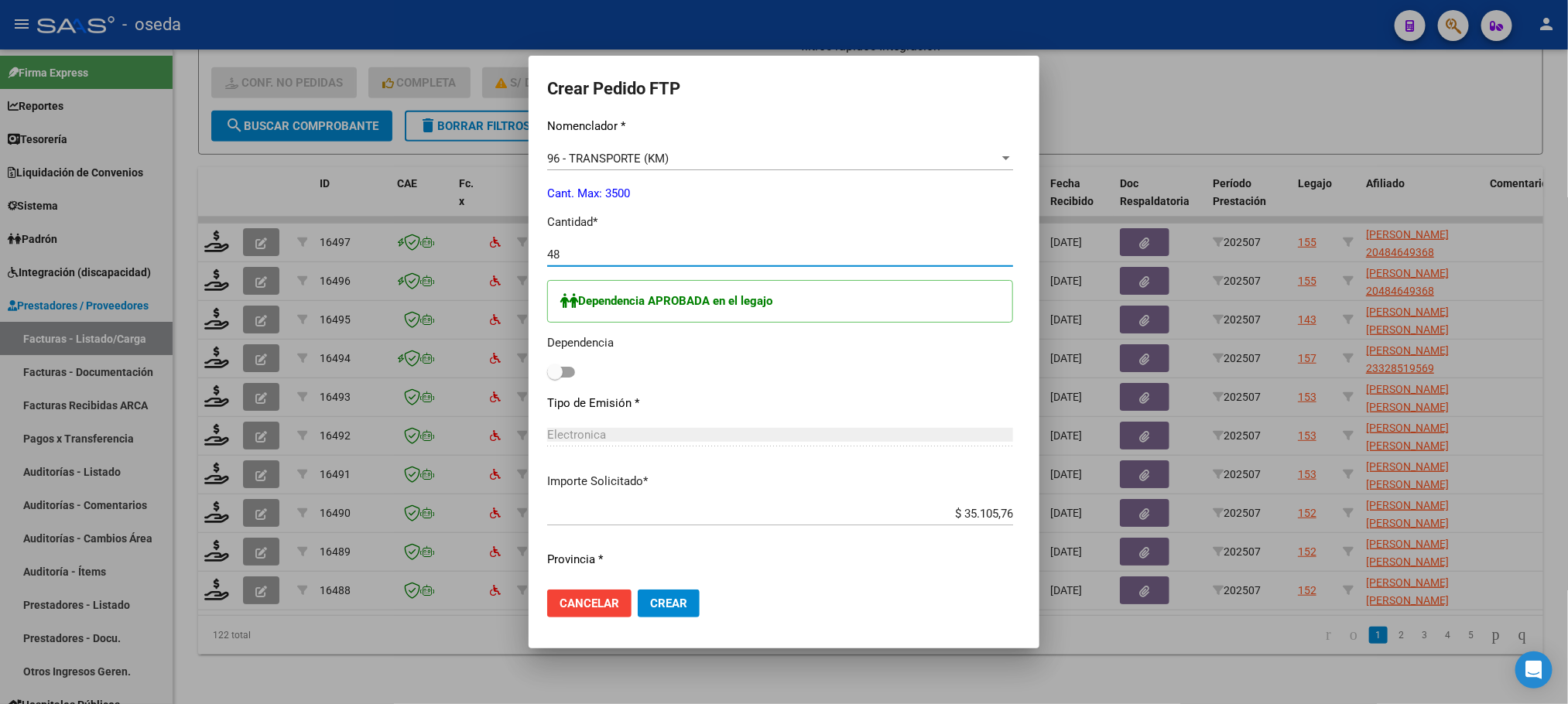
type input "48"
click at [547, 378] on span at bounding box center [555, 372] width 15 height 15
click at [555, 378] on input "checkbox" at bounding box center [555, 377] width 1 height 1
checkbox input "true"
click at [650, 598] on span "Crear" at bounding box center [669, 604] width 38 height 14
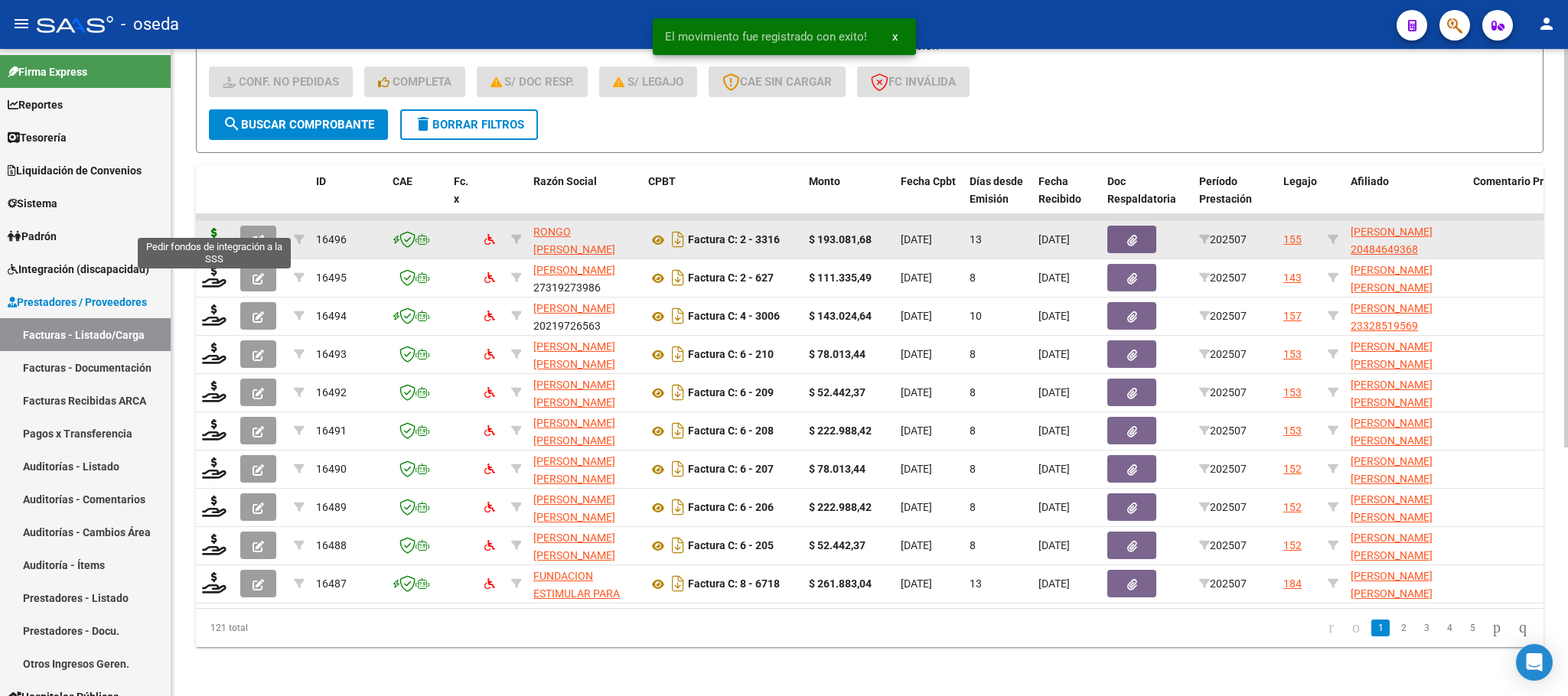
click at [212, 228] on icon at bounding box center [214, 239] width 25 height 21
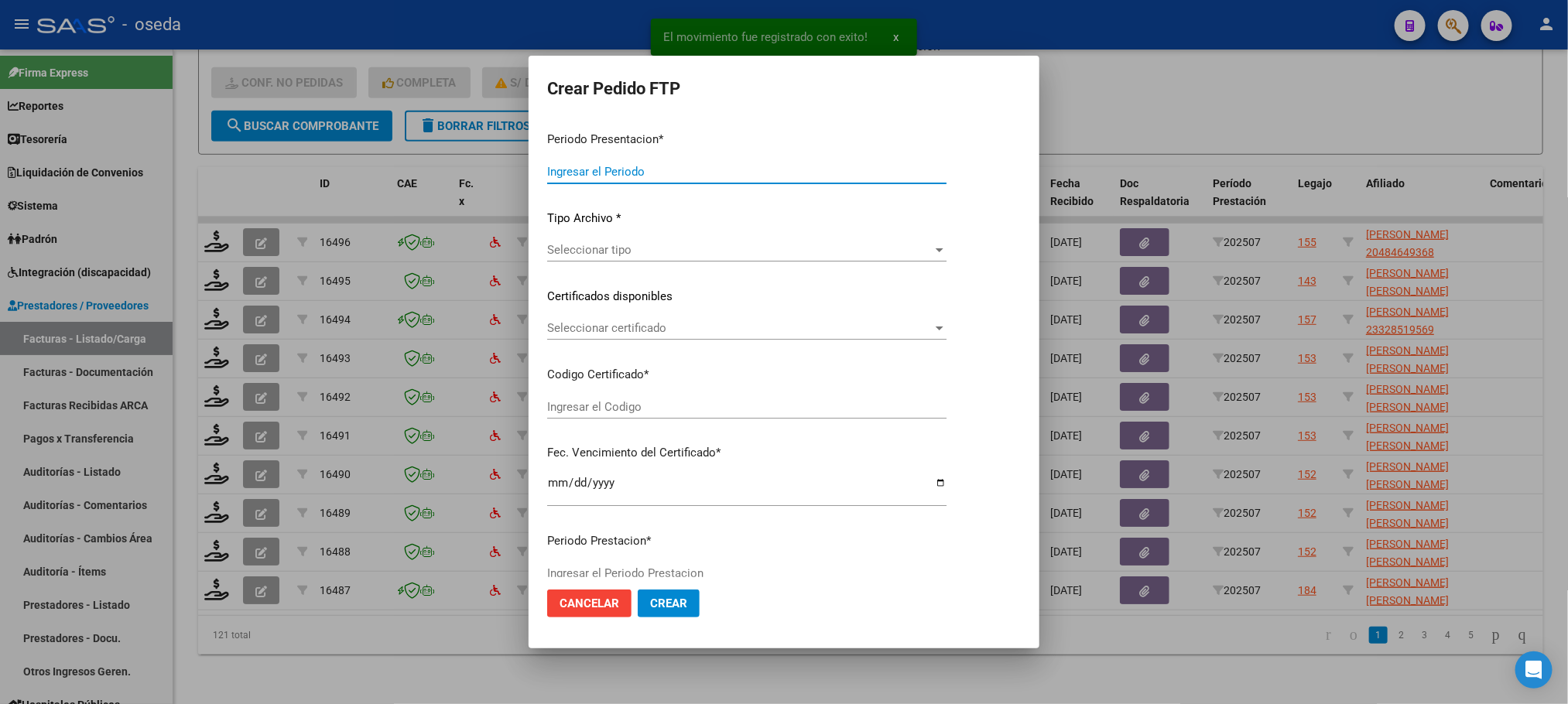
type input "202507"
type input "$ 193.081,68"
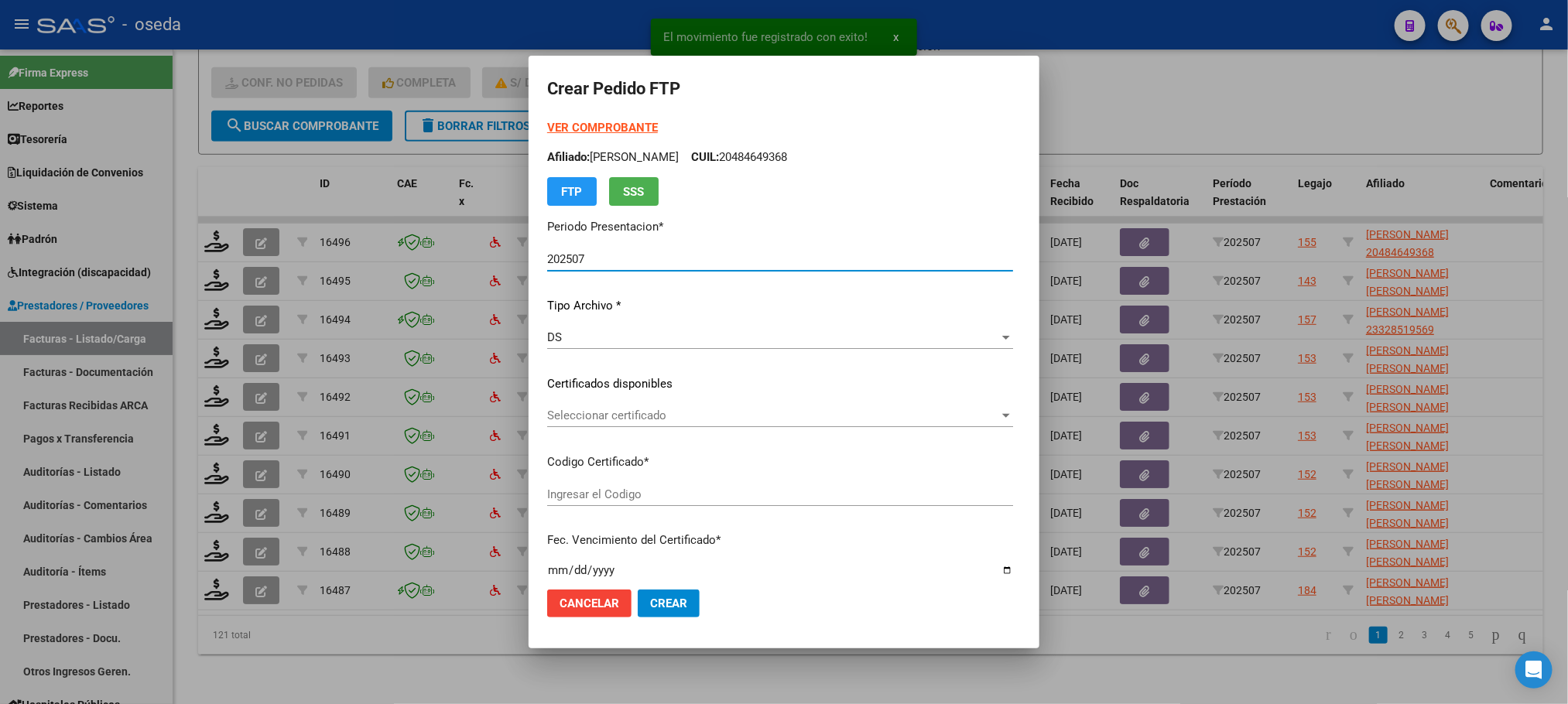
type input "20484649368"
type input "2023-10-23"
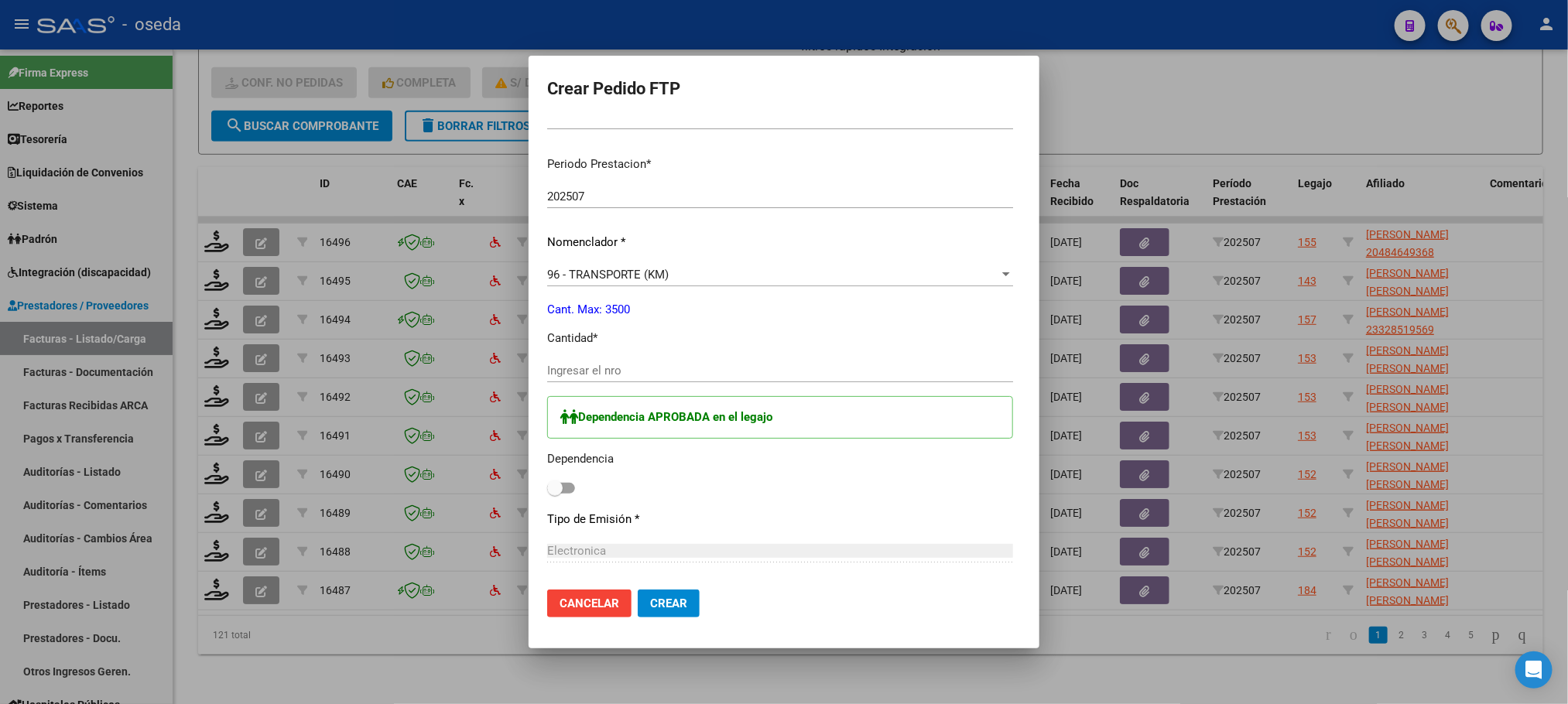
scroll to position [0, 0]
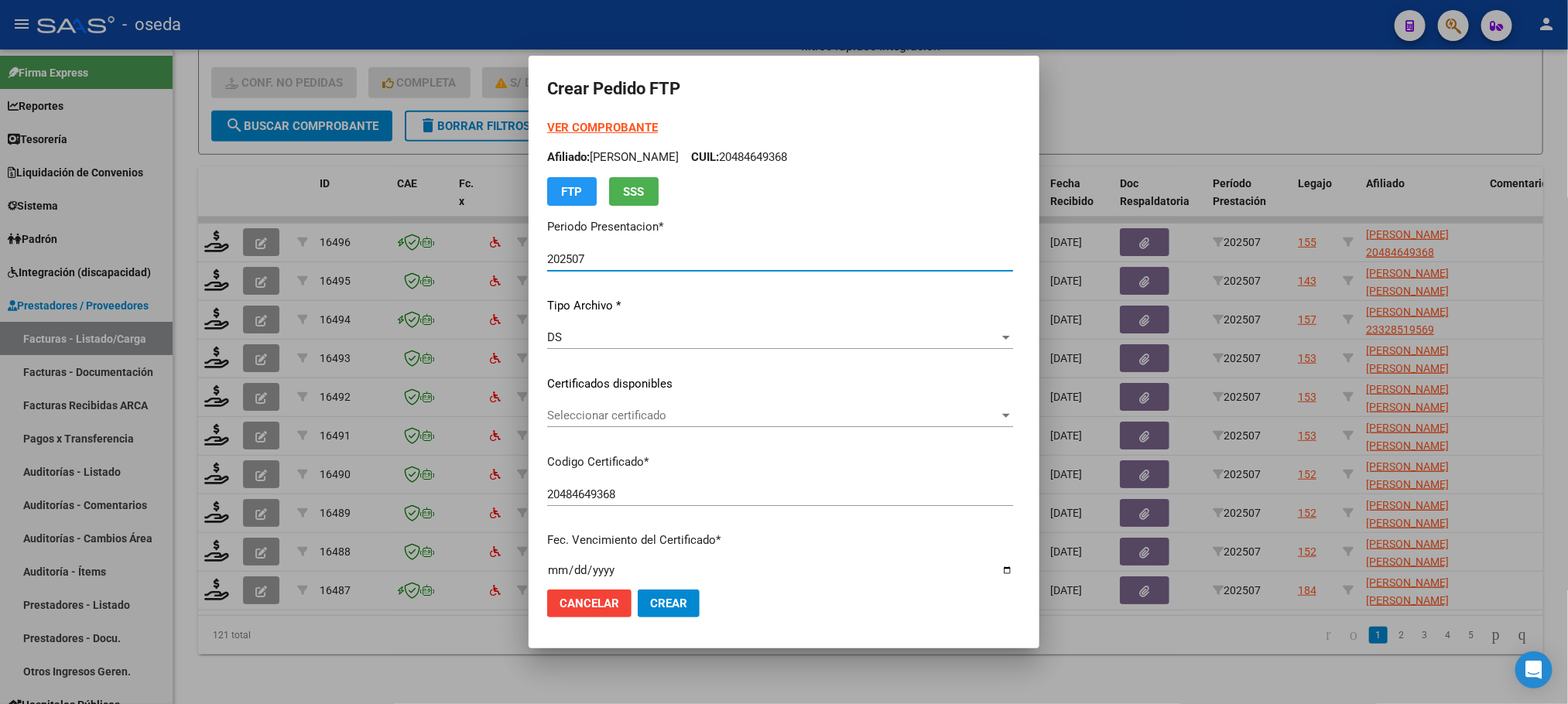
click at [592, 128] on strong "VER COMPROBANTE" at bounding box center [603, 128] width 111 height 14
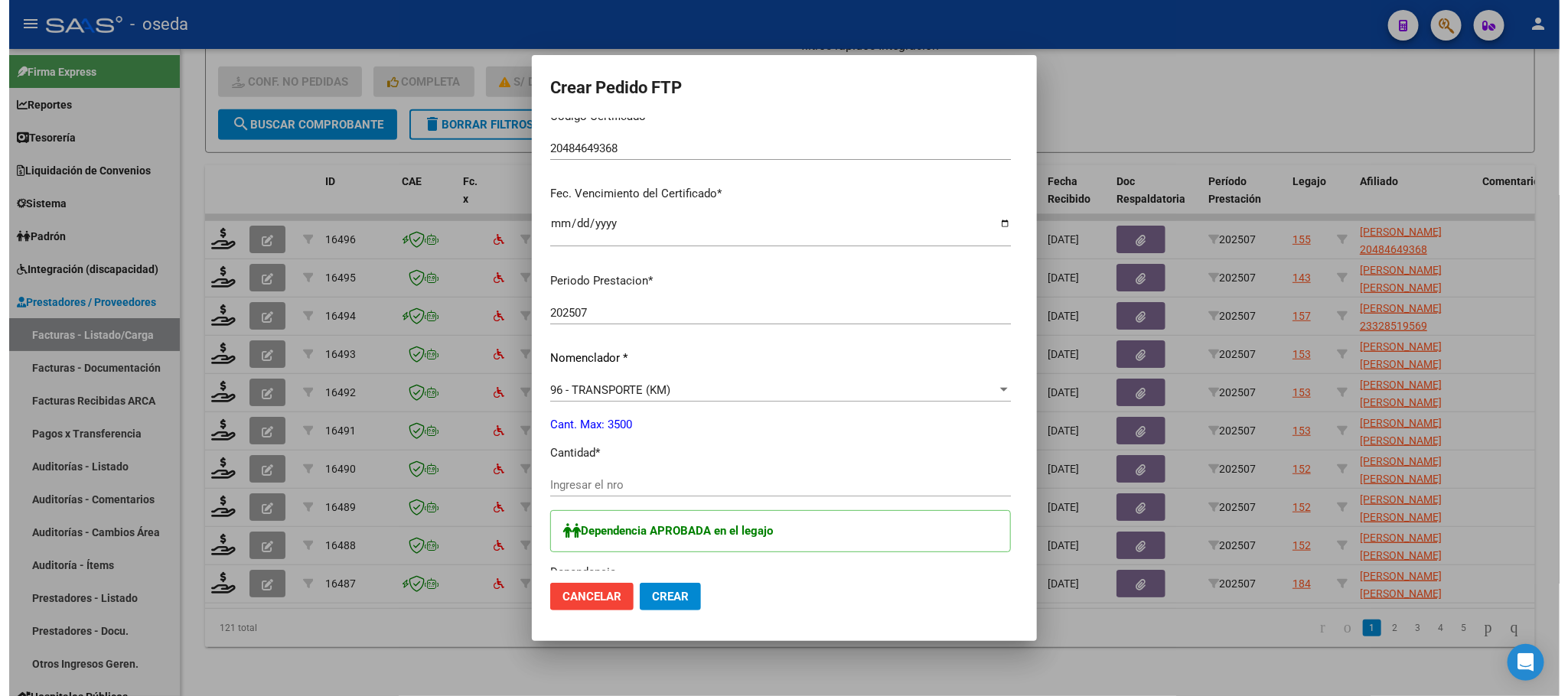
scroll to position [574, 0]
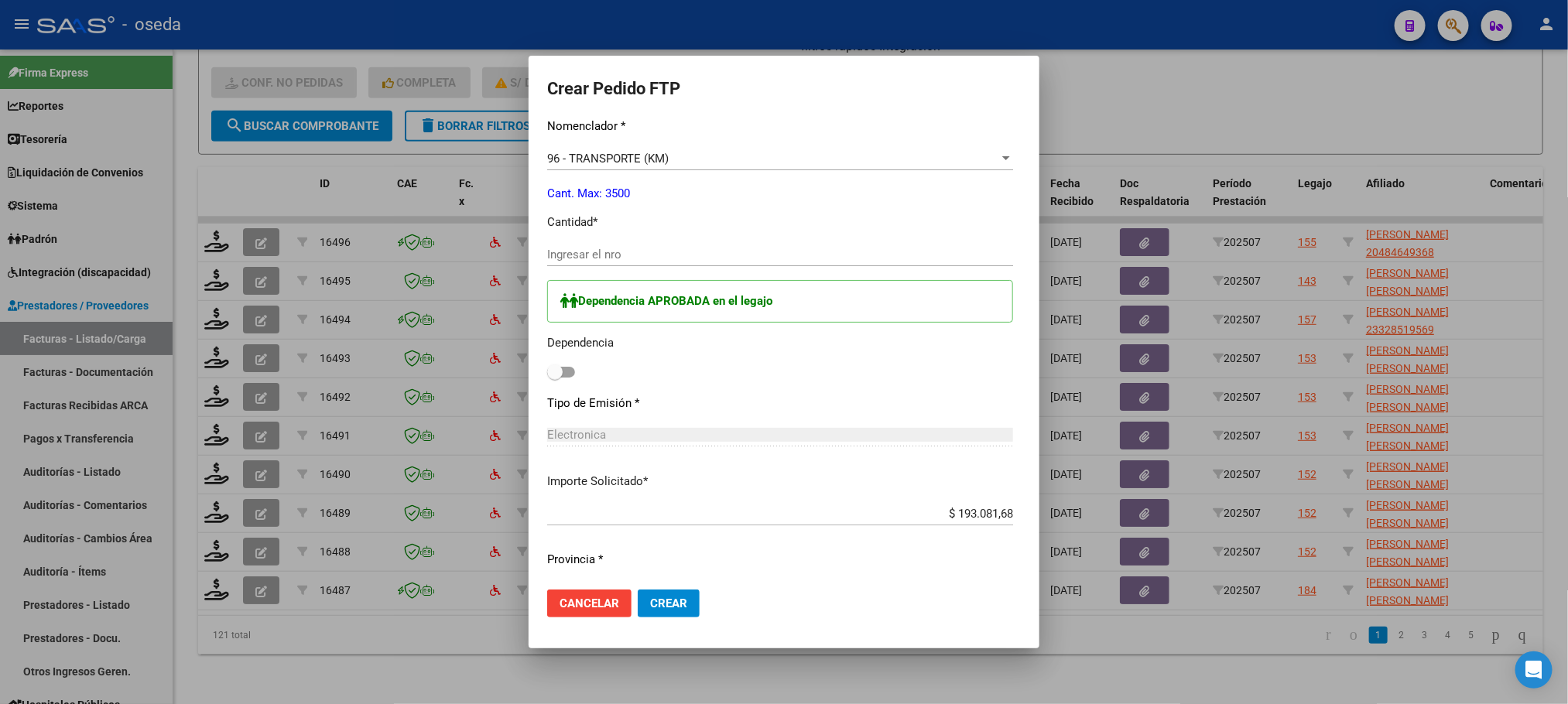
click at [547, 256] on input "Ingresar el nro" at bounding box center [780, 255] width 466 height 14
type input "264"
click at [547, 382] on label at bounding box center [561, 372] width 28 height 19
click at [555, 378] on input "checkbox" at bounding box center [555, 377] width 1 height 1
checkbox input "true"
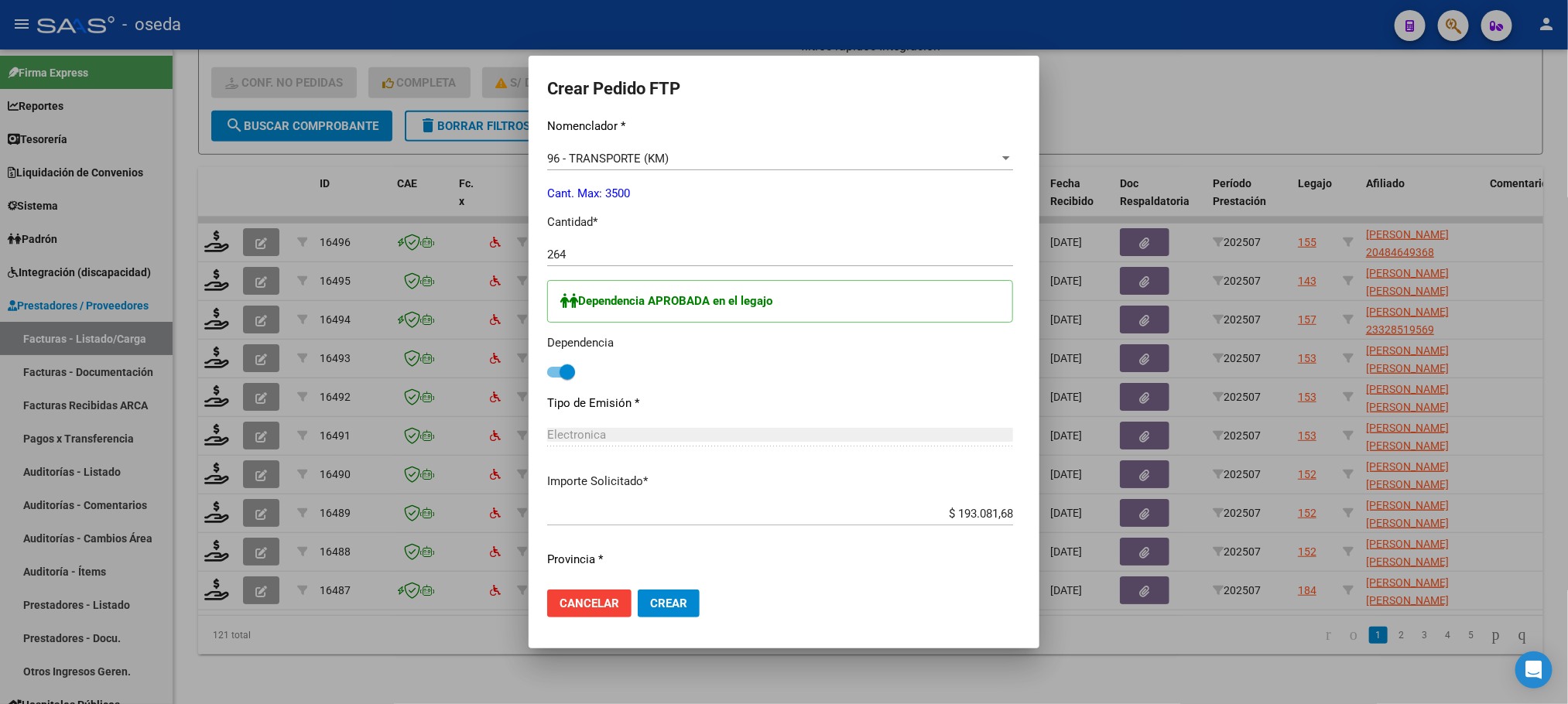
click at [611, 581] on mat-dialog-actions "Cancelar Crear" at bounding box center [784, 603] width 474 height 53
click at [650, 600] on span "Crear" at bounding box center [669, 604] width 38 height 14
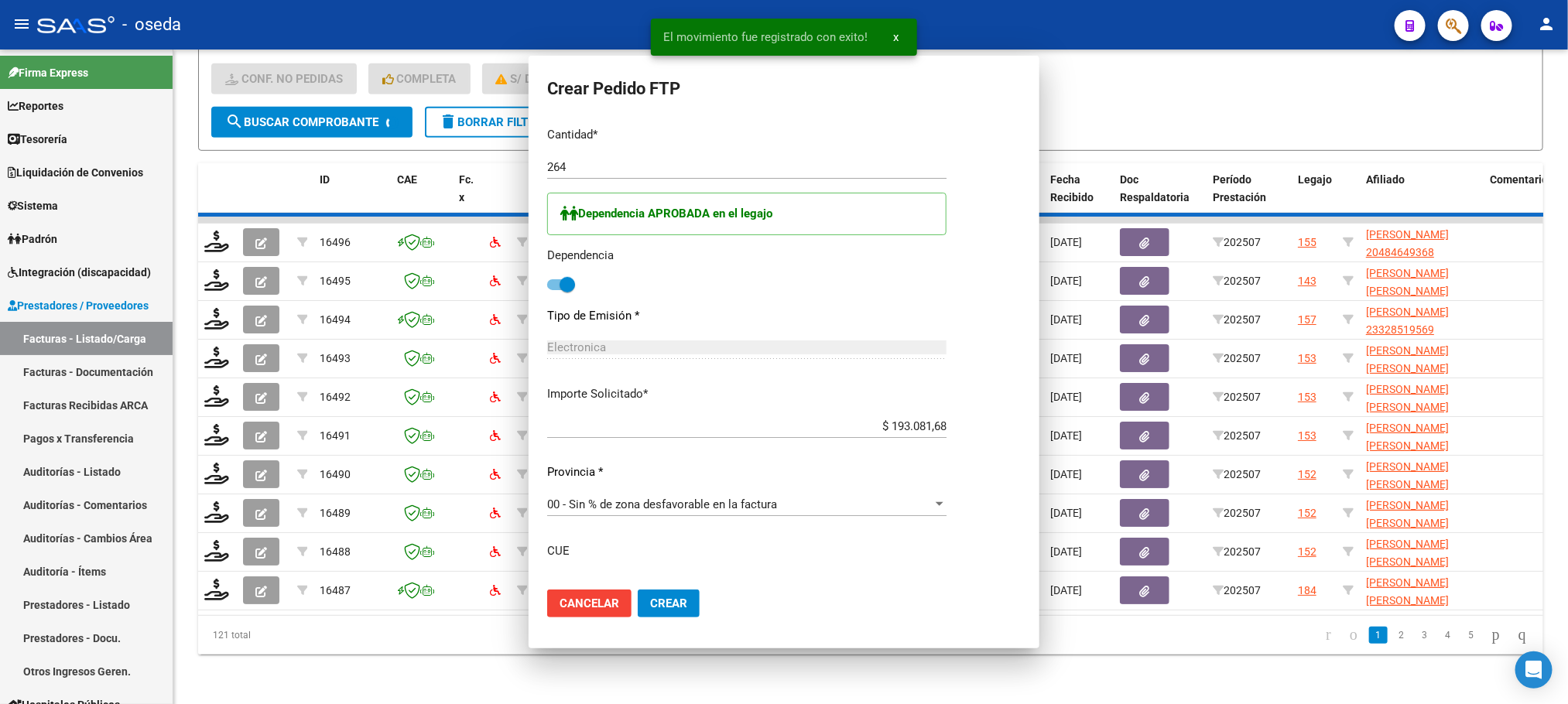
scroll to position [0, 0]
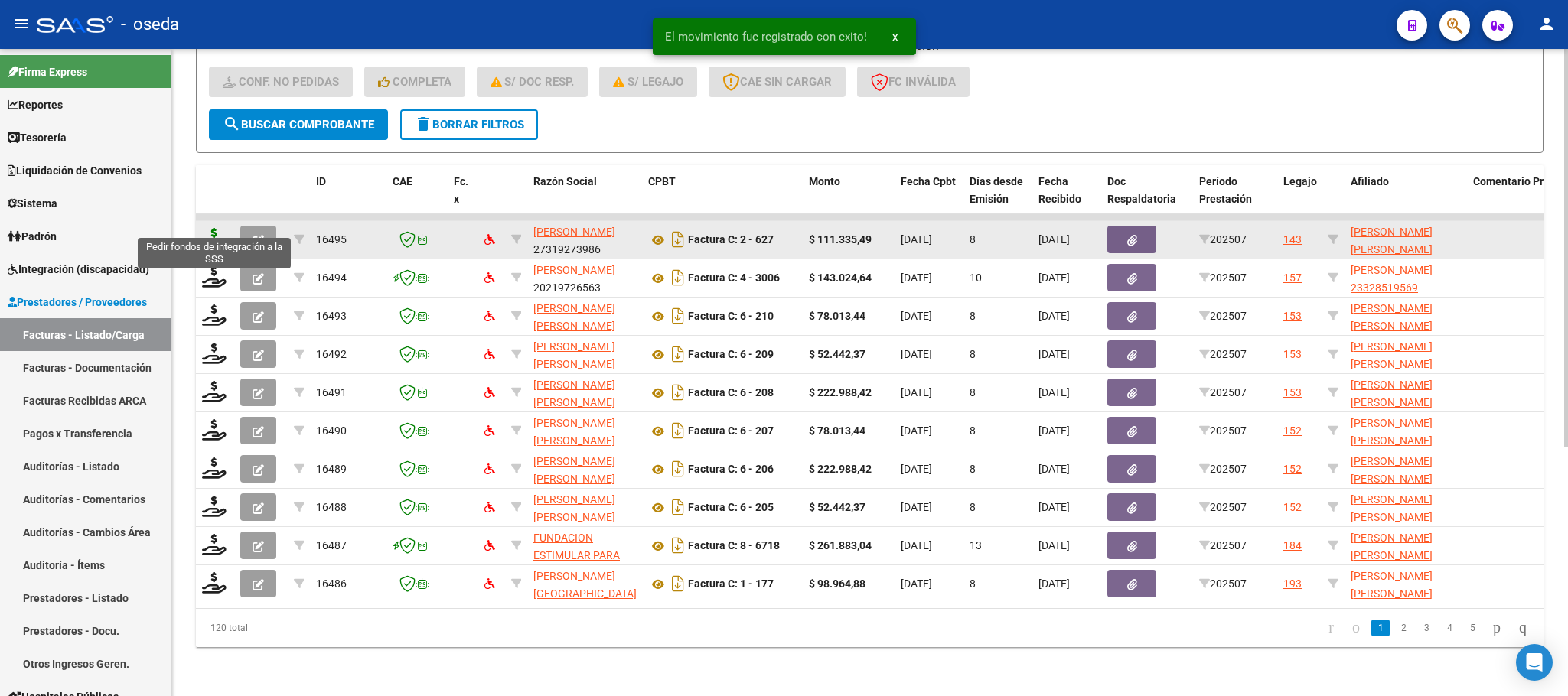
click at [218, 228] on icon at bounding box center [214, 239] width 25 height 21
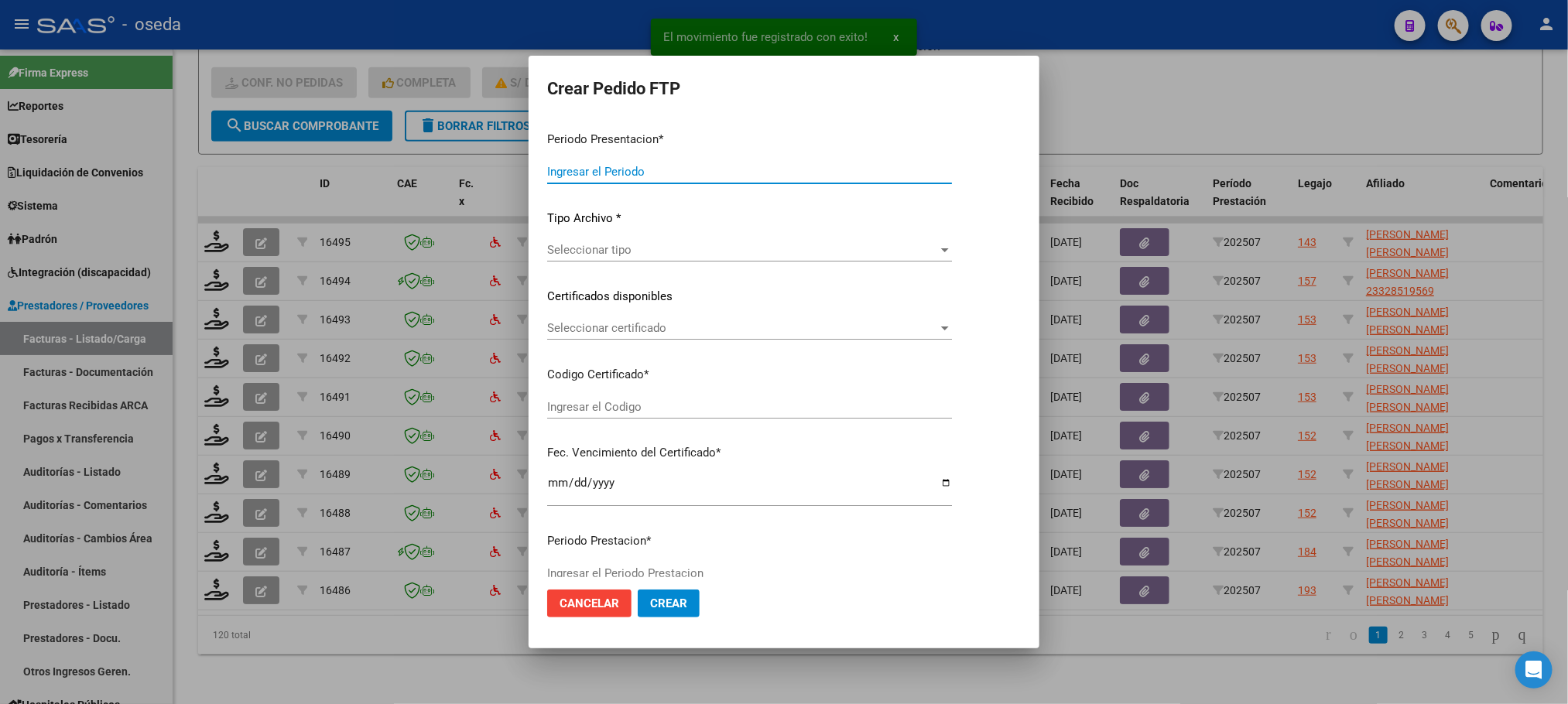
type input "202507"
type input "$ 111.335,49"
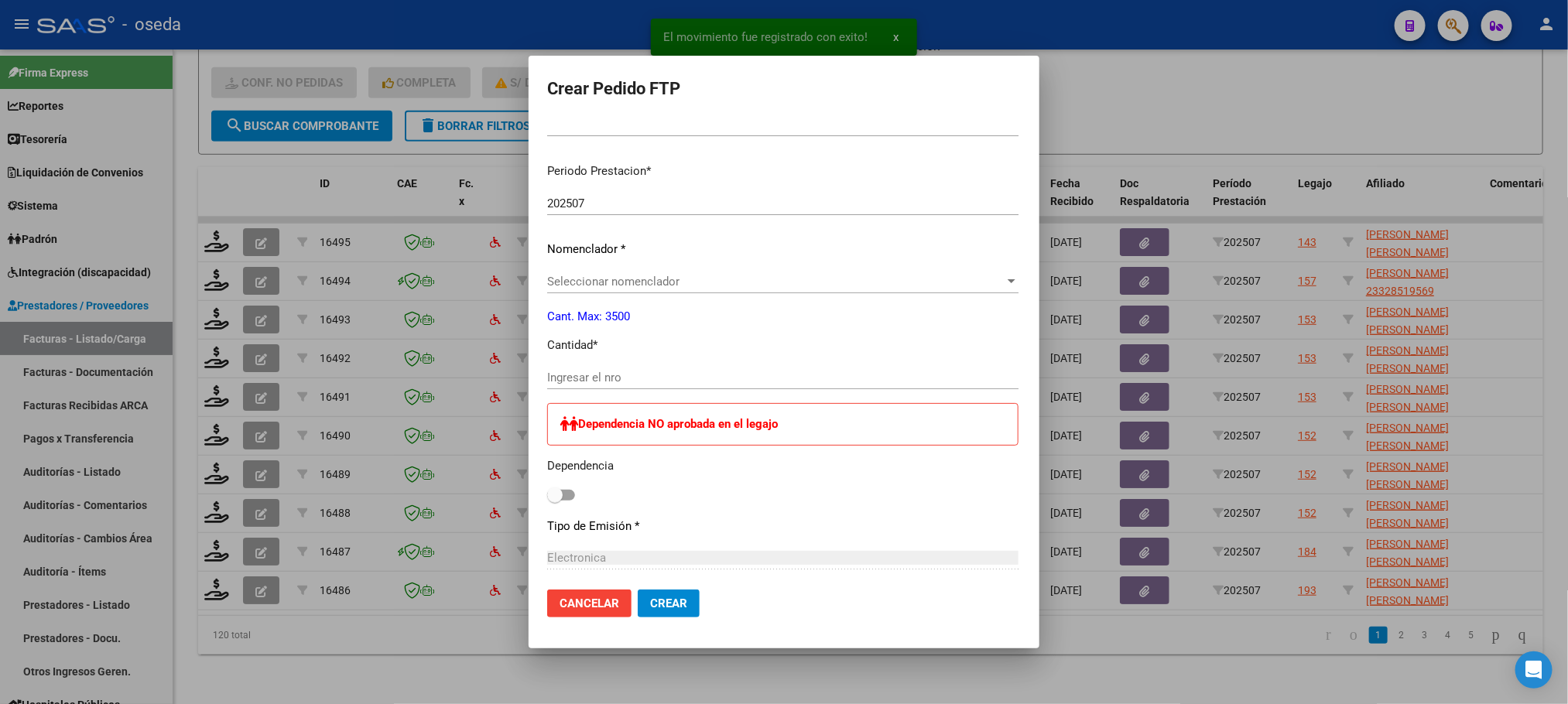
scroll to position [464, 0]
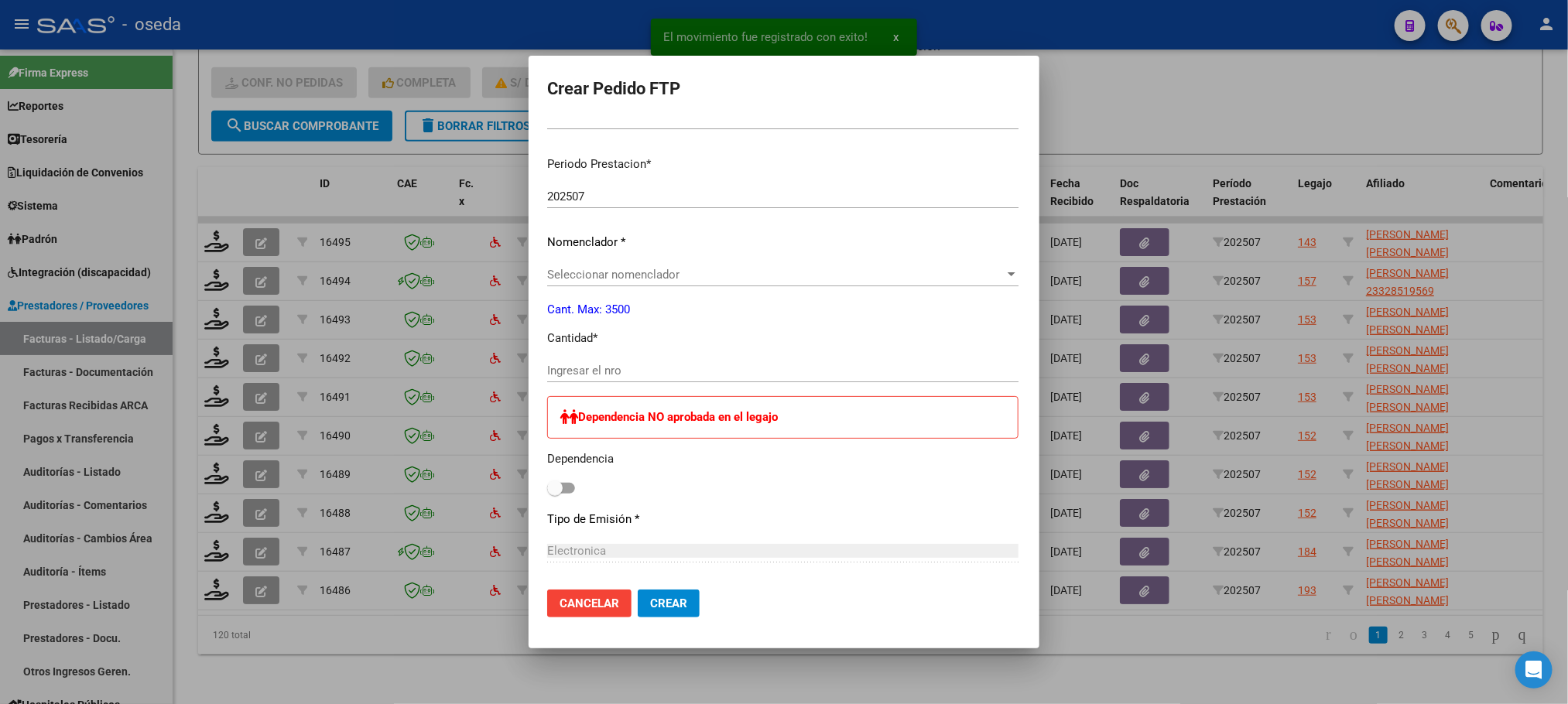
type input "ARG020005112118320220902203220902BS448"
type input "2032-09-02"
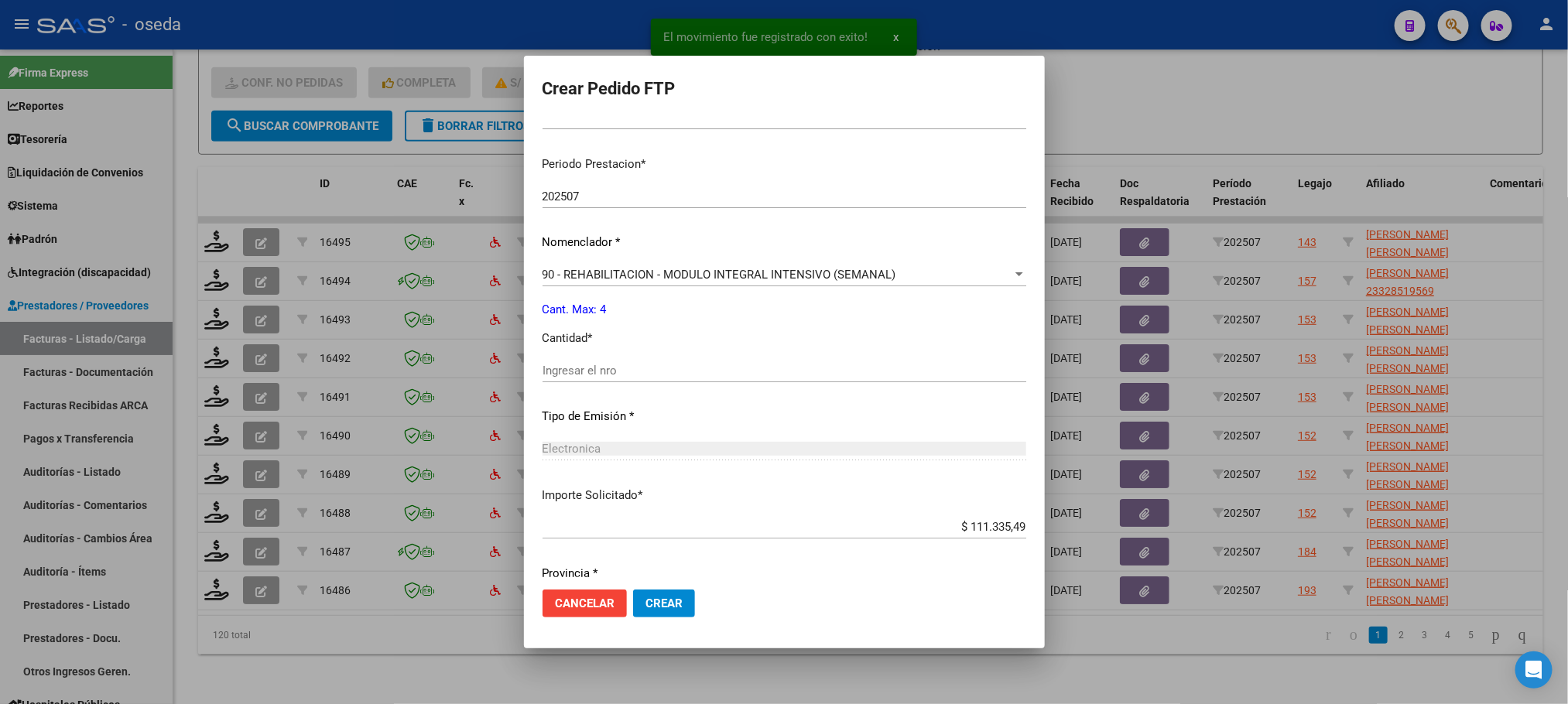
click at [606, 368] on input "Ingresar el nro" at bounding box center [784, 371] width 484 height 14
type input "4"
click at [633, 589] on button "Crear" at bounding box center [664, 603] width 62 height 28
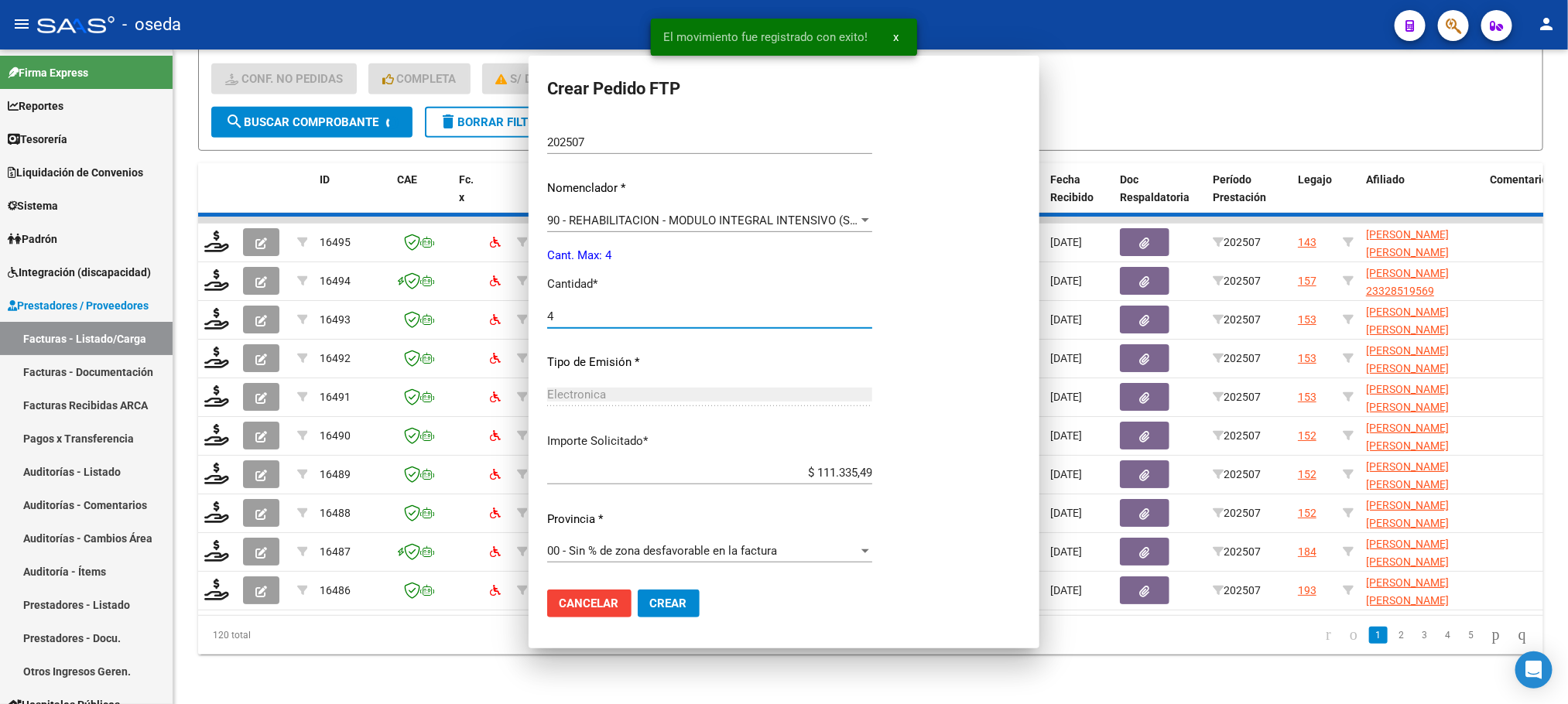
scroll to position [377, 0]
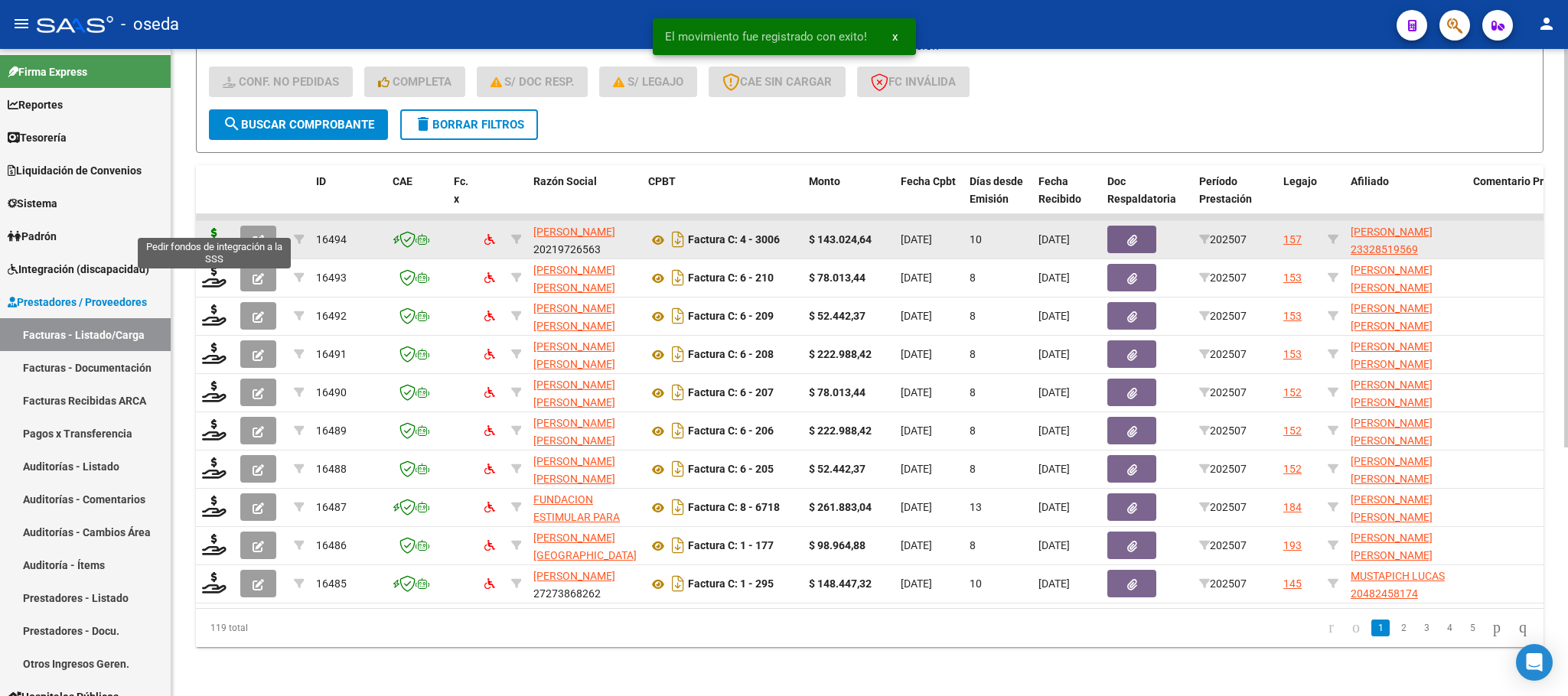
click at [205, 228] on icon at bounding box center [214, 239] width 25 height 21
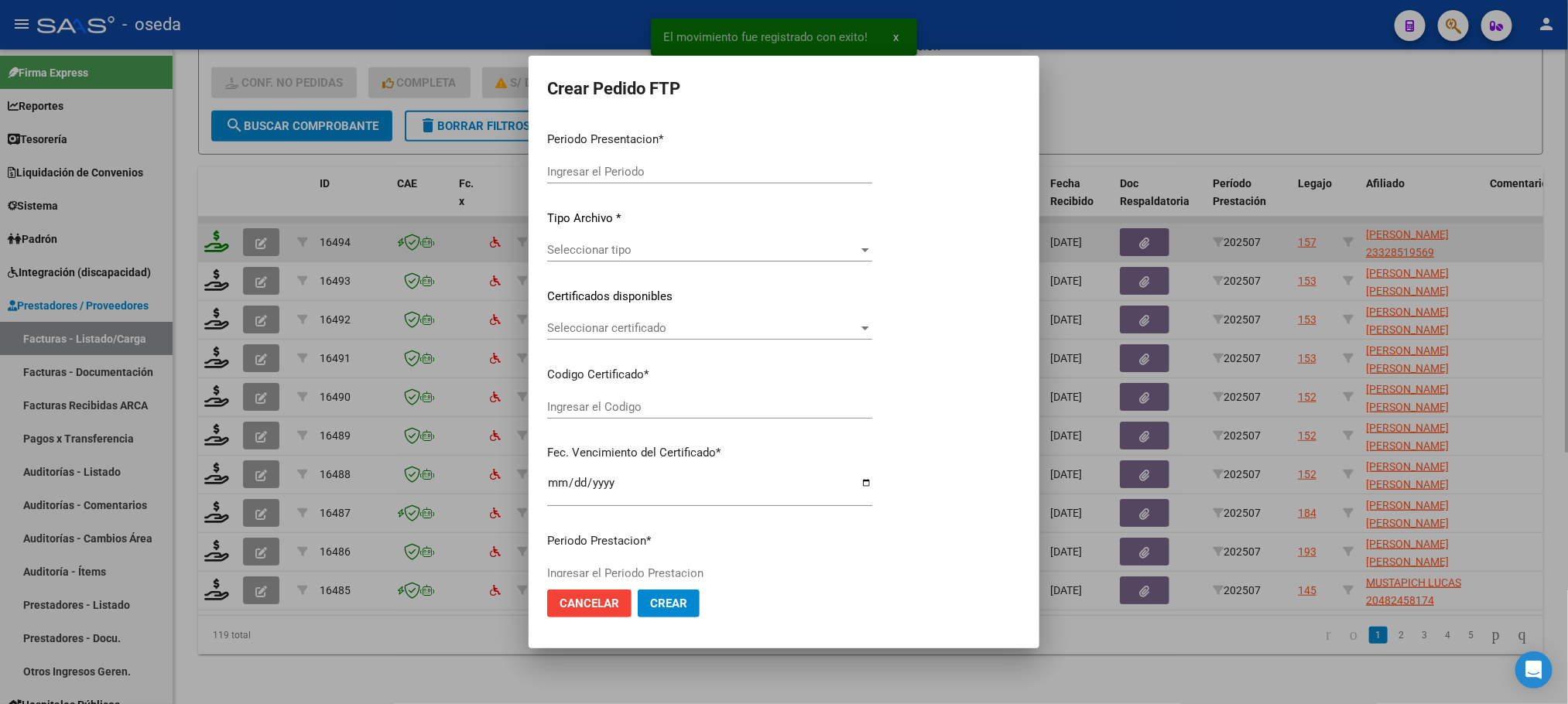
type input "202507"
type input "$ 143.024,64"
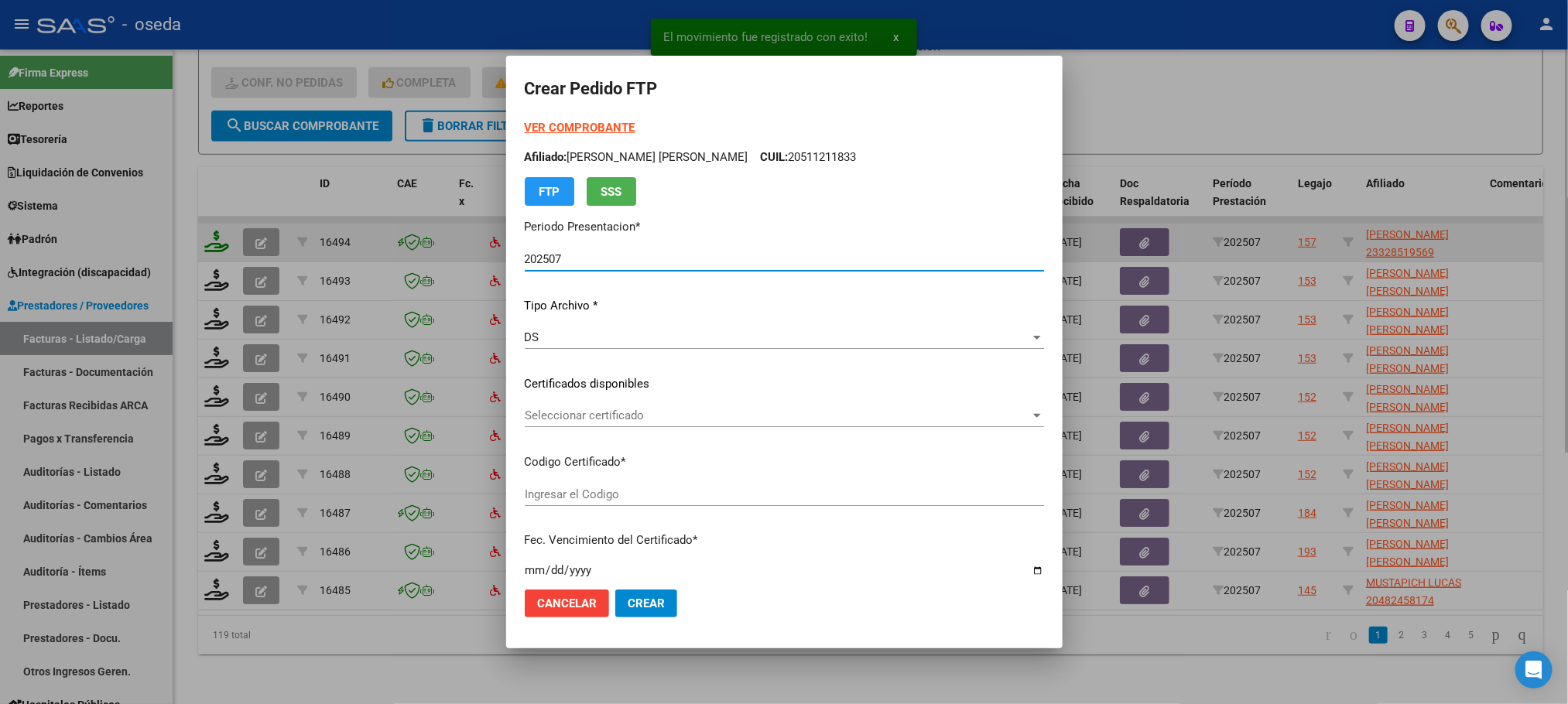
type input "23328519569"
type input "2027-09-07"
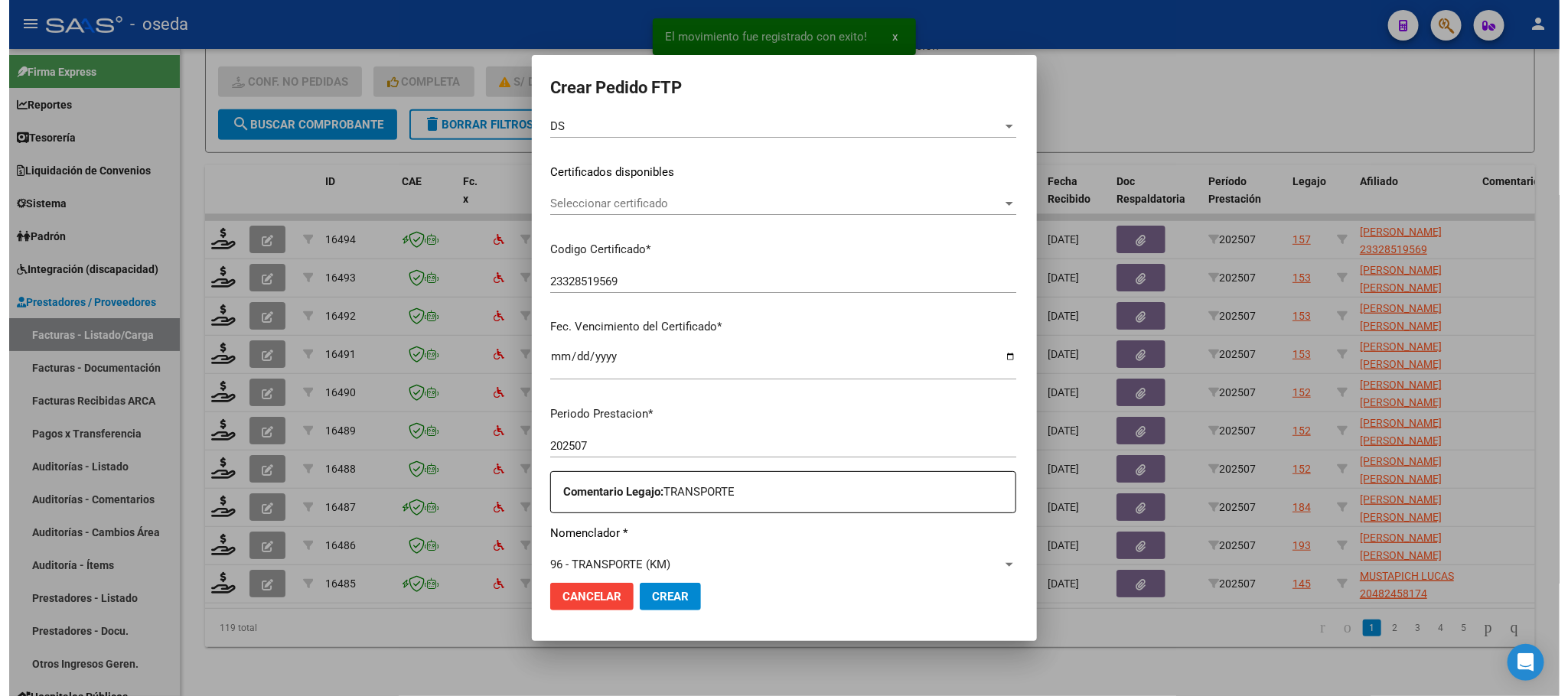
scroll to position [344, 0]
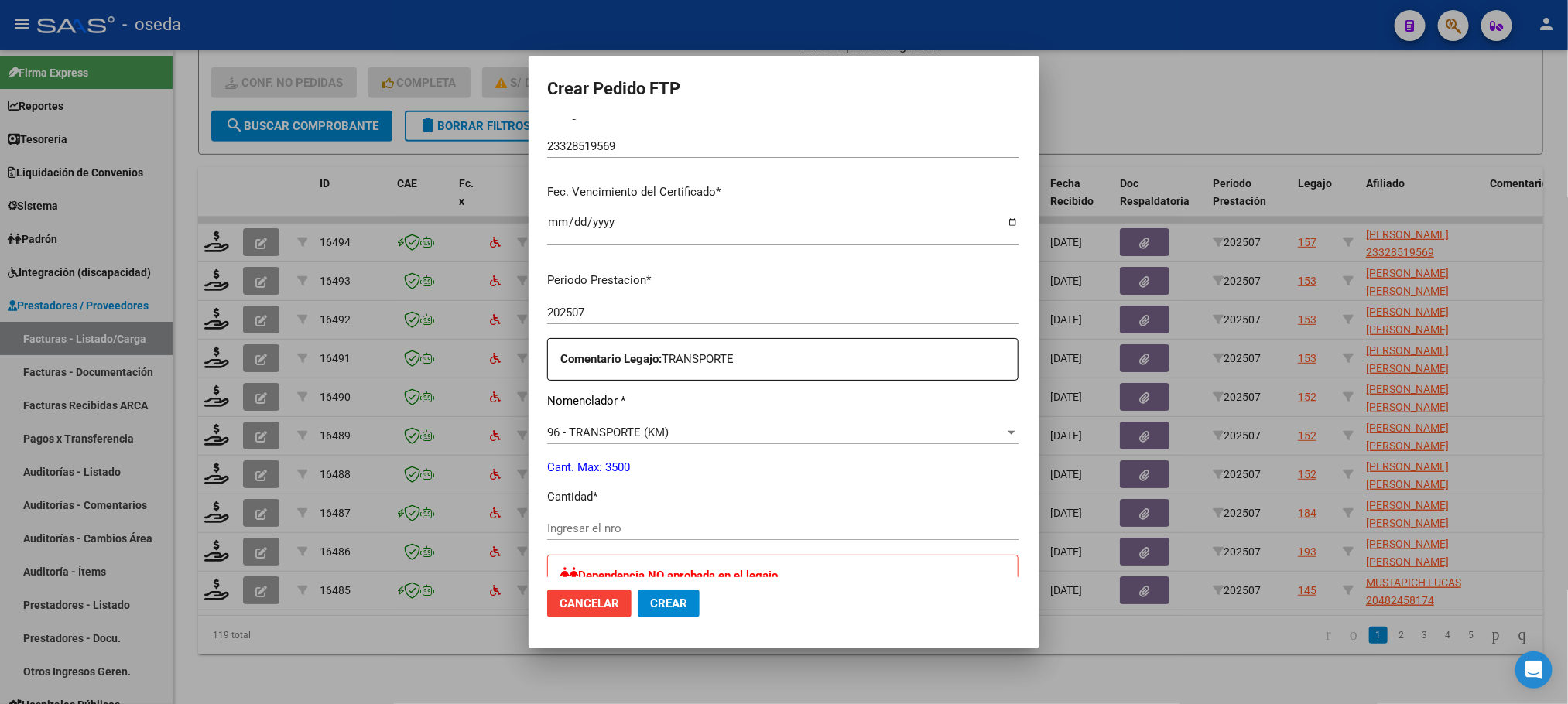
click at [682, 514] on div "Periodo Prestacion * 202507 Ingresar el Periodo Prestacion Comentario Legajo: T…" at bounding box center [783, 655] width 471 height 790
click at [608, 522] on input "Ingresar el nro" at bounding box center [783, 529] width 471 height 14
type input "264"
click at [638, 589] on button "Crear" at bounding box center [668, 603] width 62 height 28
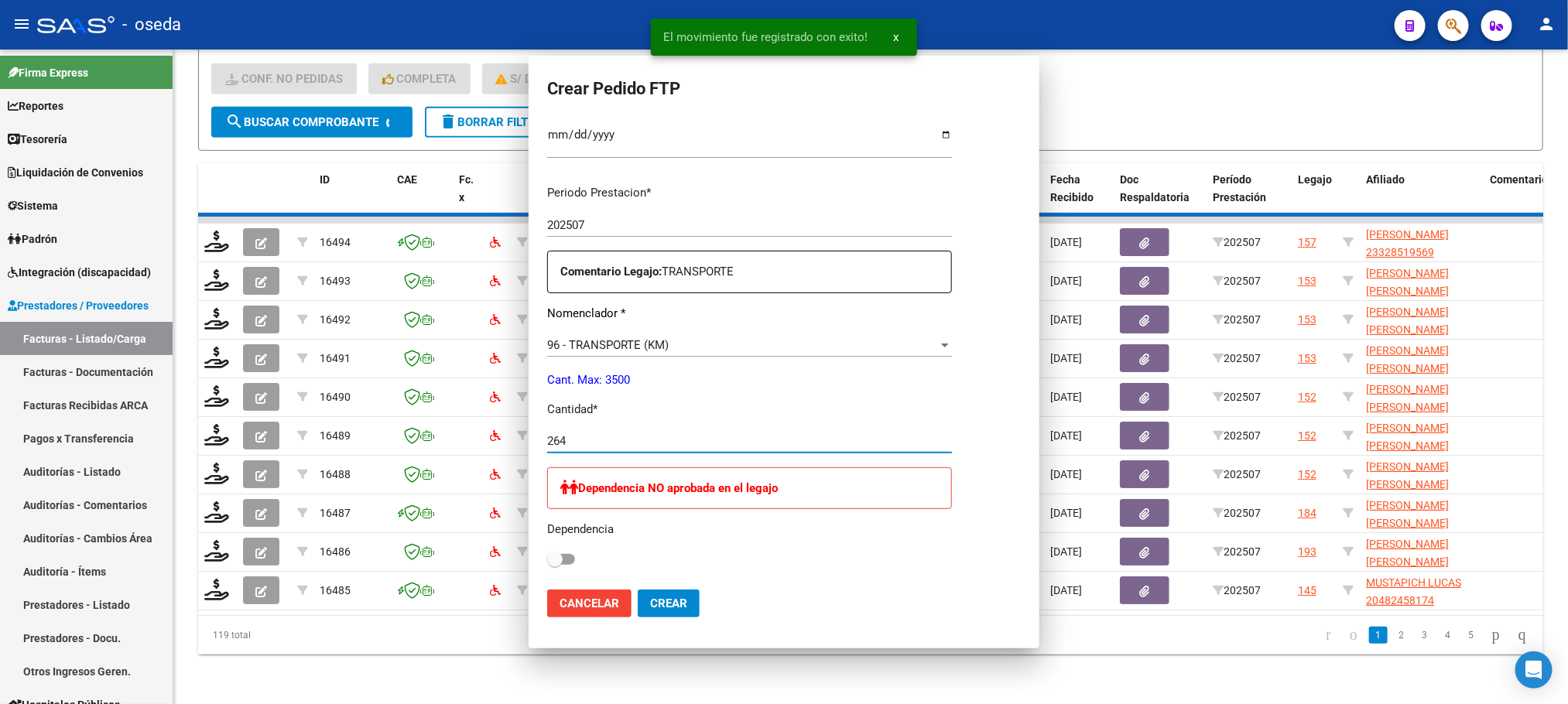
scroll to position [0, 0]
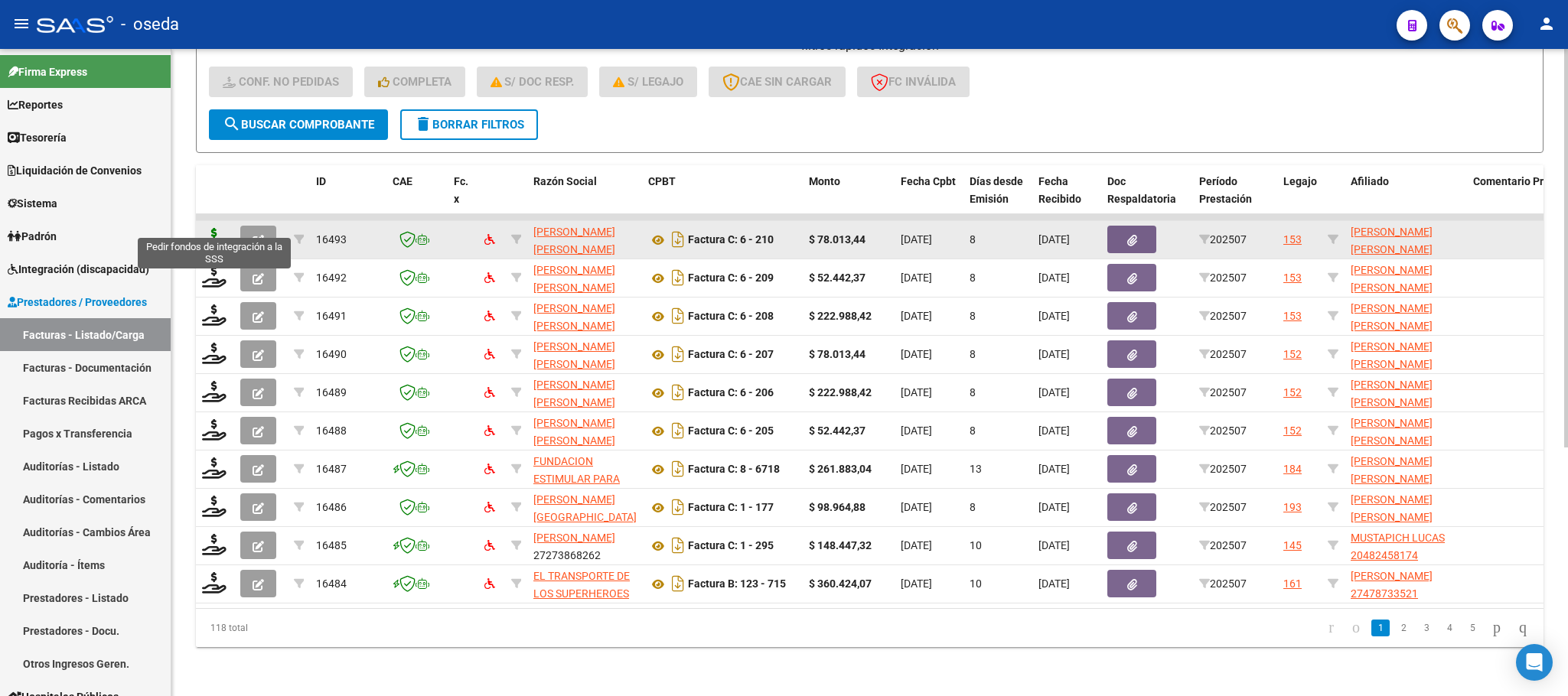
click at [220, 228] on icon at bounding box center [214, 239] width 25 height 21
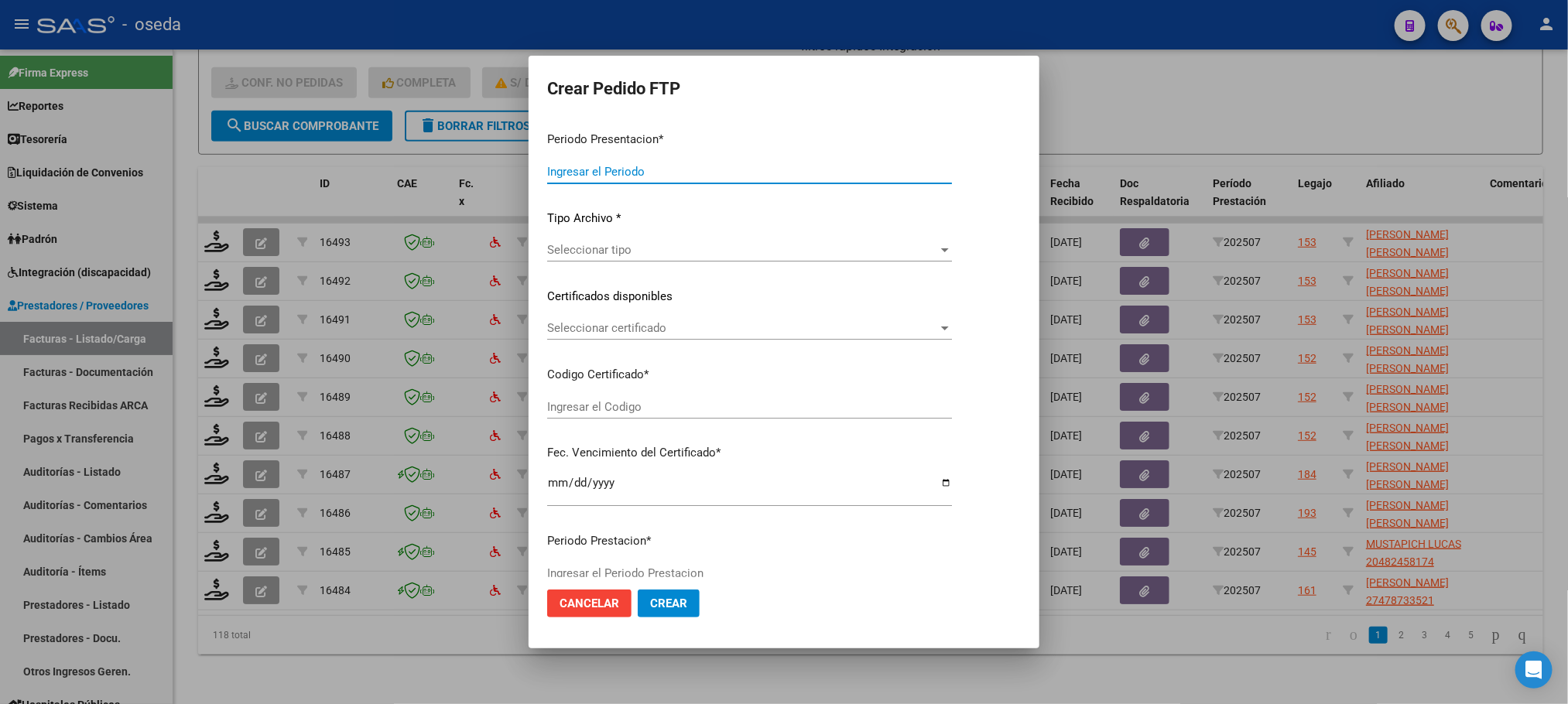
type input "202507"
type input "$ 78.013,44"
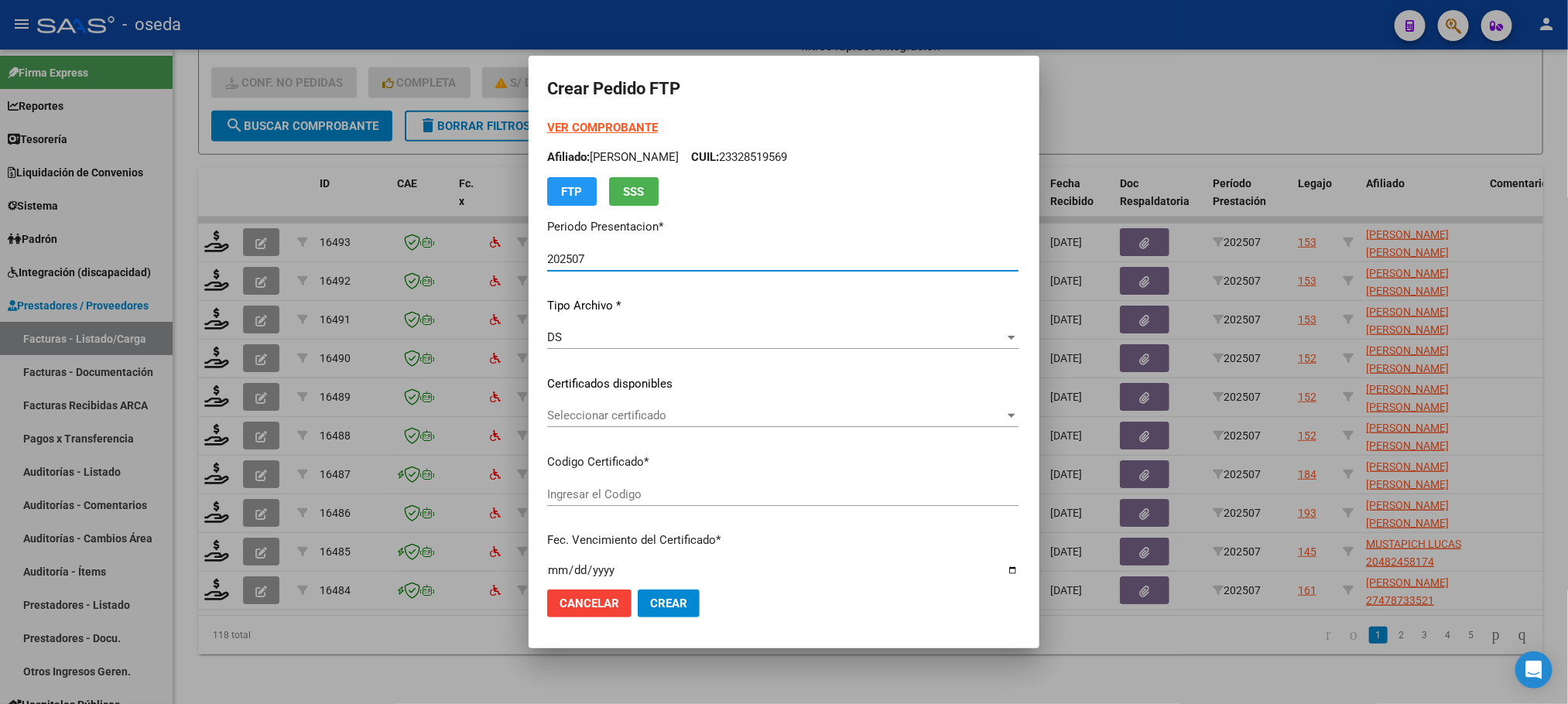
type input "ARG01000575476162025073020300730BUE352"
type input "[DATE]"
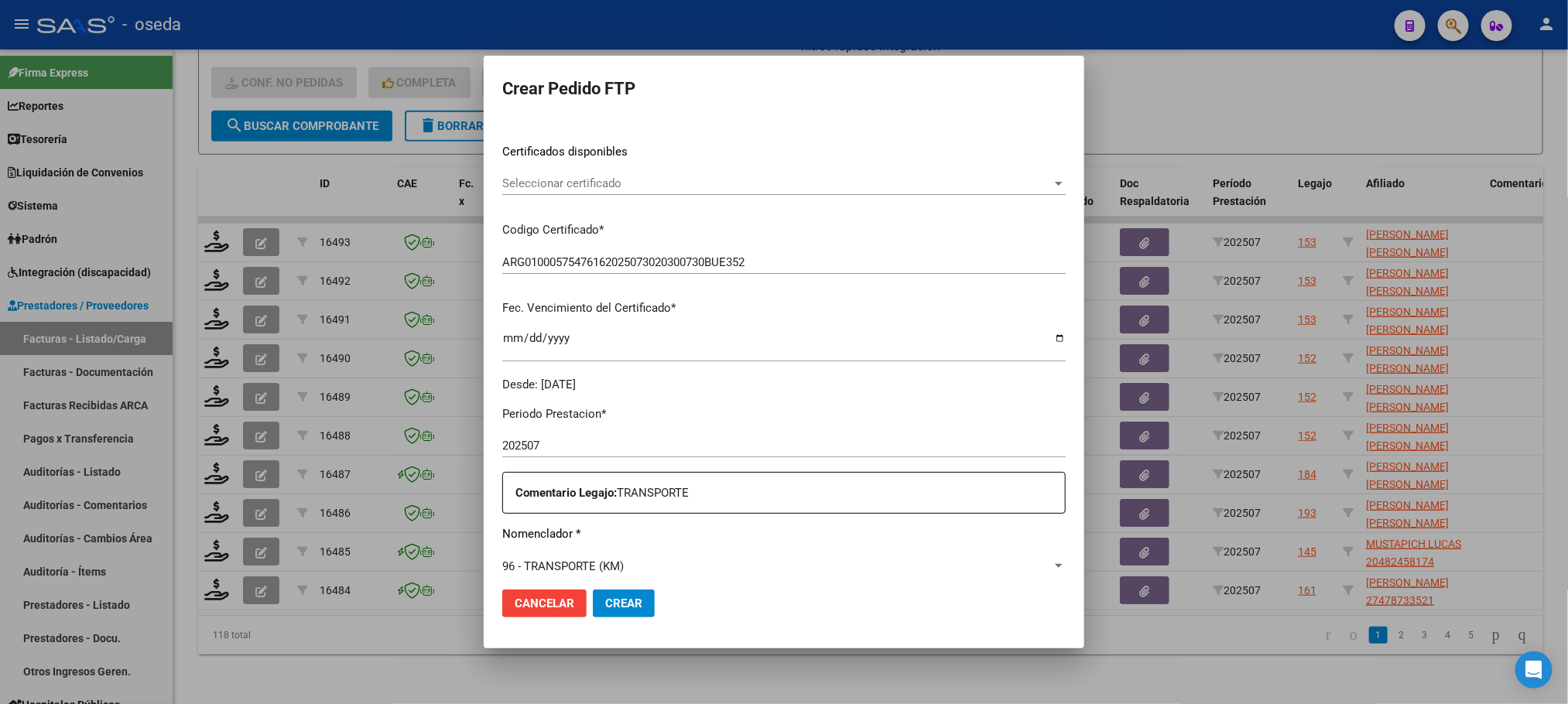
scroll to position [464, 0]
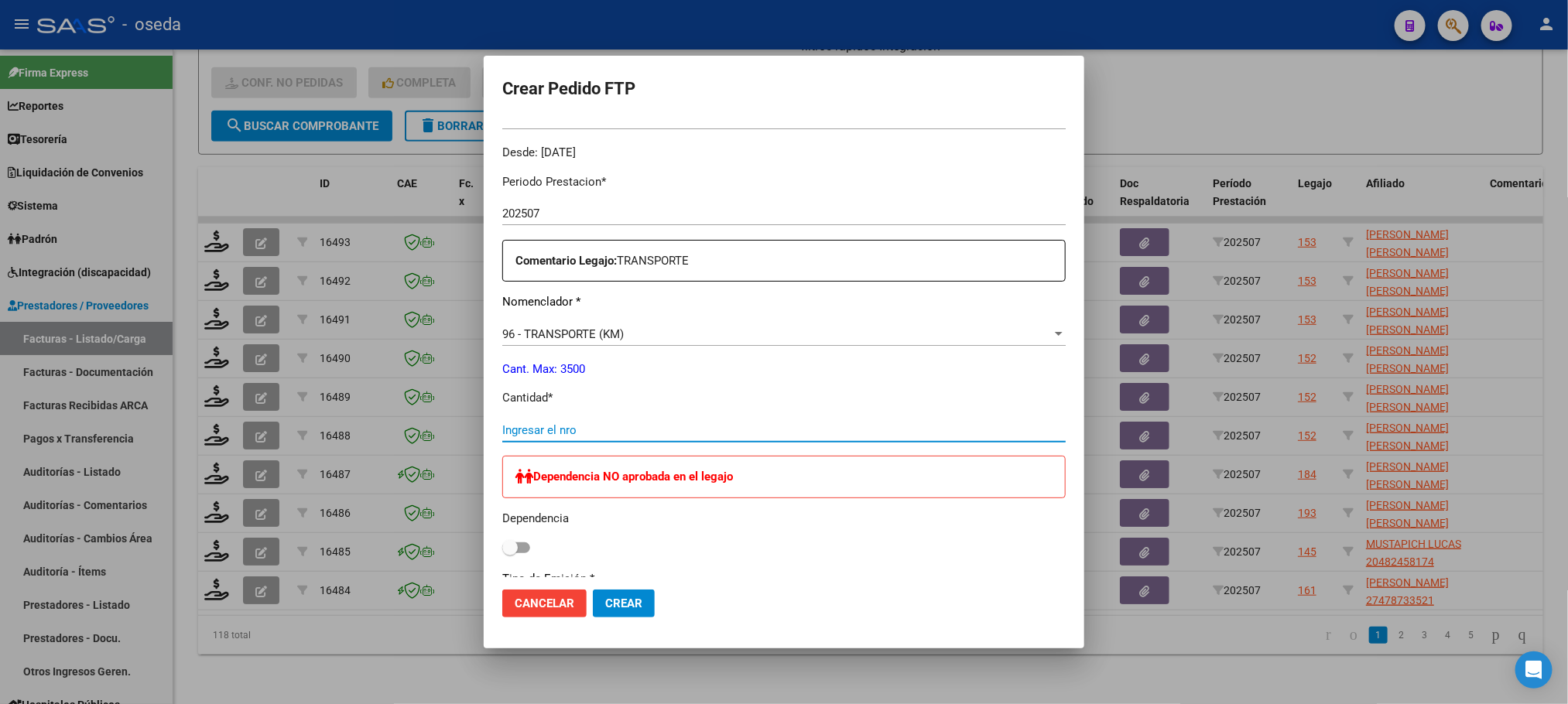
click at [595, 430] on input "Ingresar el nro" at bounding box center [784, 430] width 564 height 14
type input "144"
click at [593, 589] on button "Crear" at bounding box center [623, 603] width 62 height 28
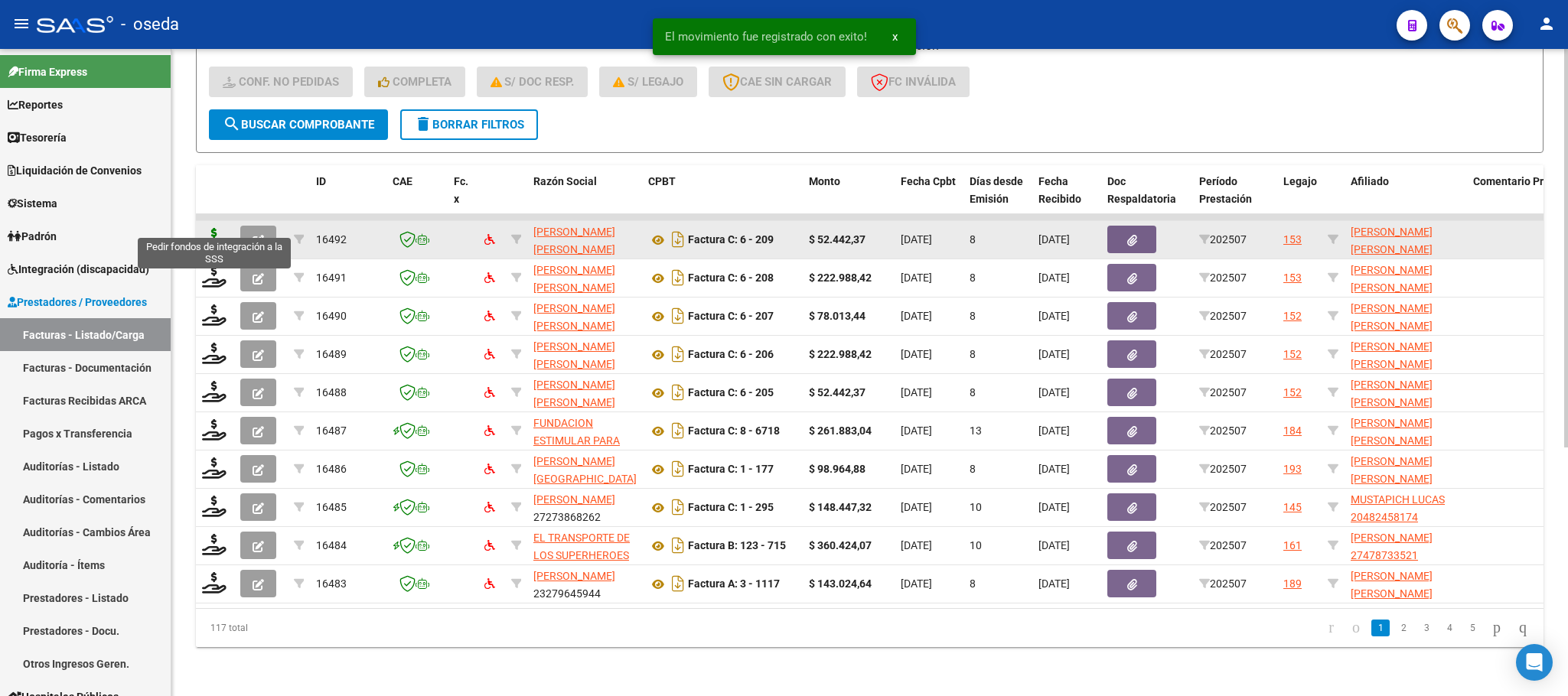
click at [218, 228] on icon at bounding box center [214, 239] width 25 height 21
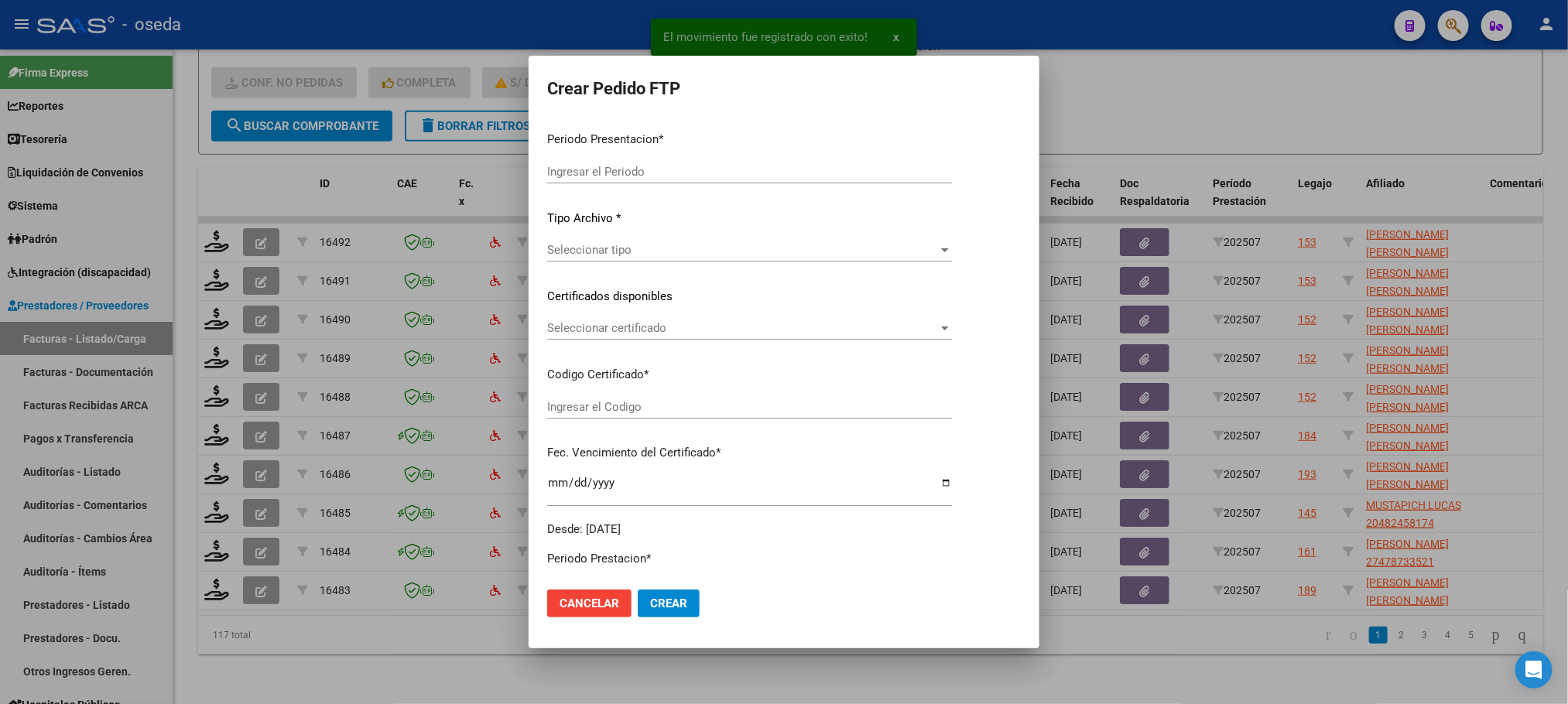
type input "202507"
type input "$ 52.442,37"
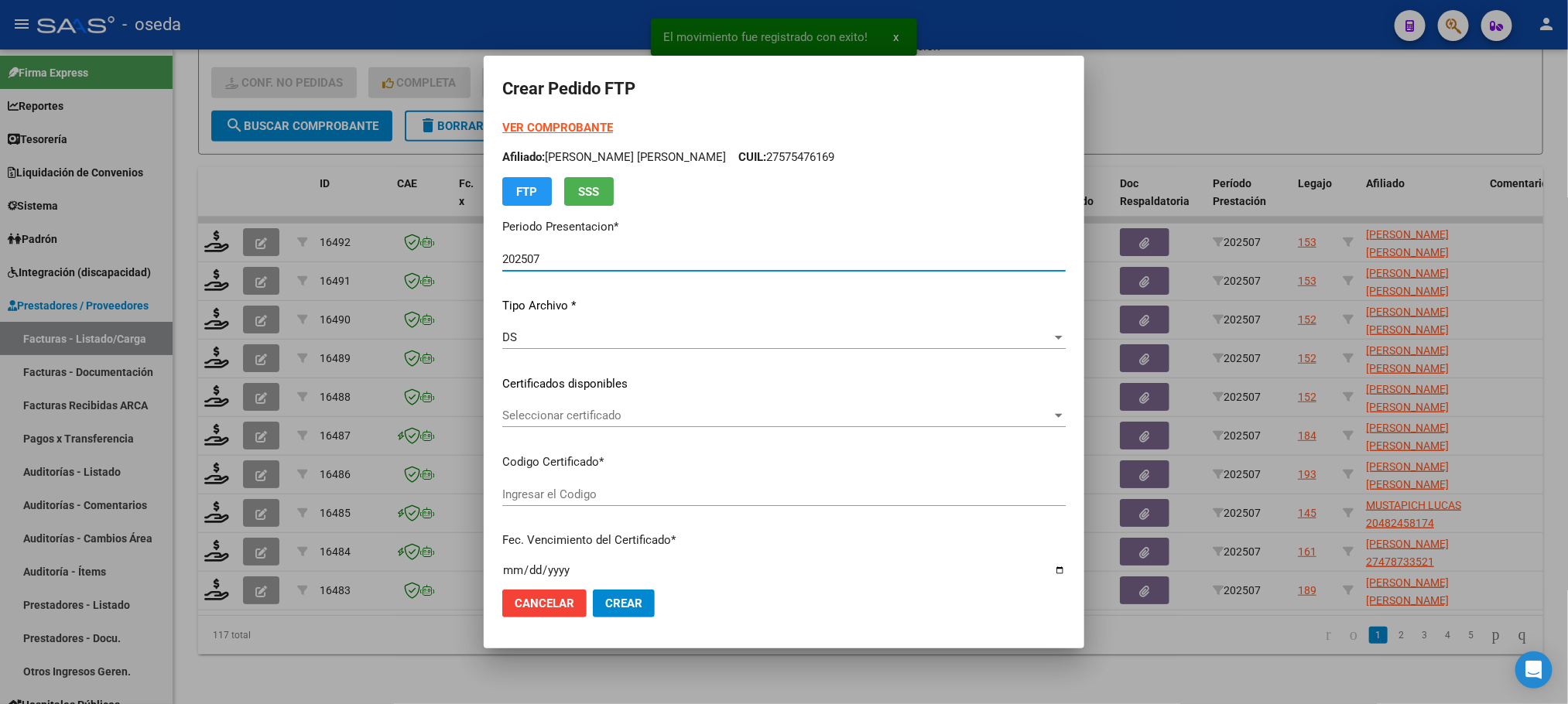
type input "ARG01000575476162025073020300730BUE352"
type input "[DATE]"
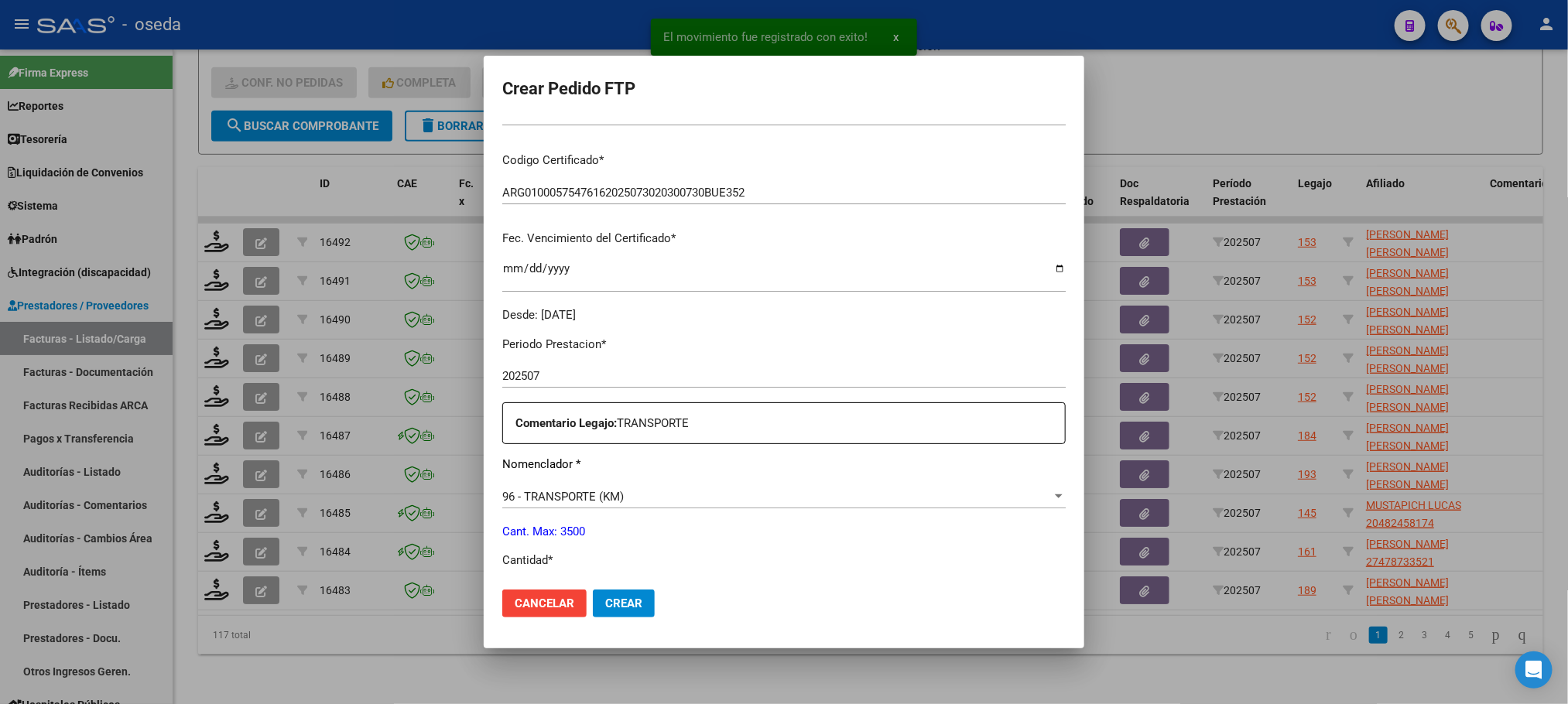
scroll to position [464, 0]
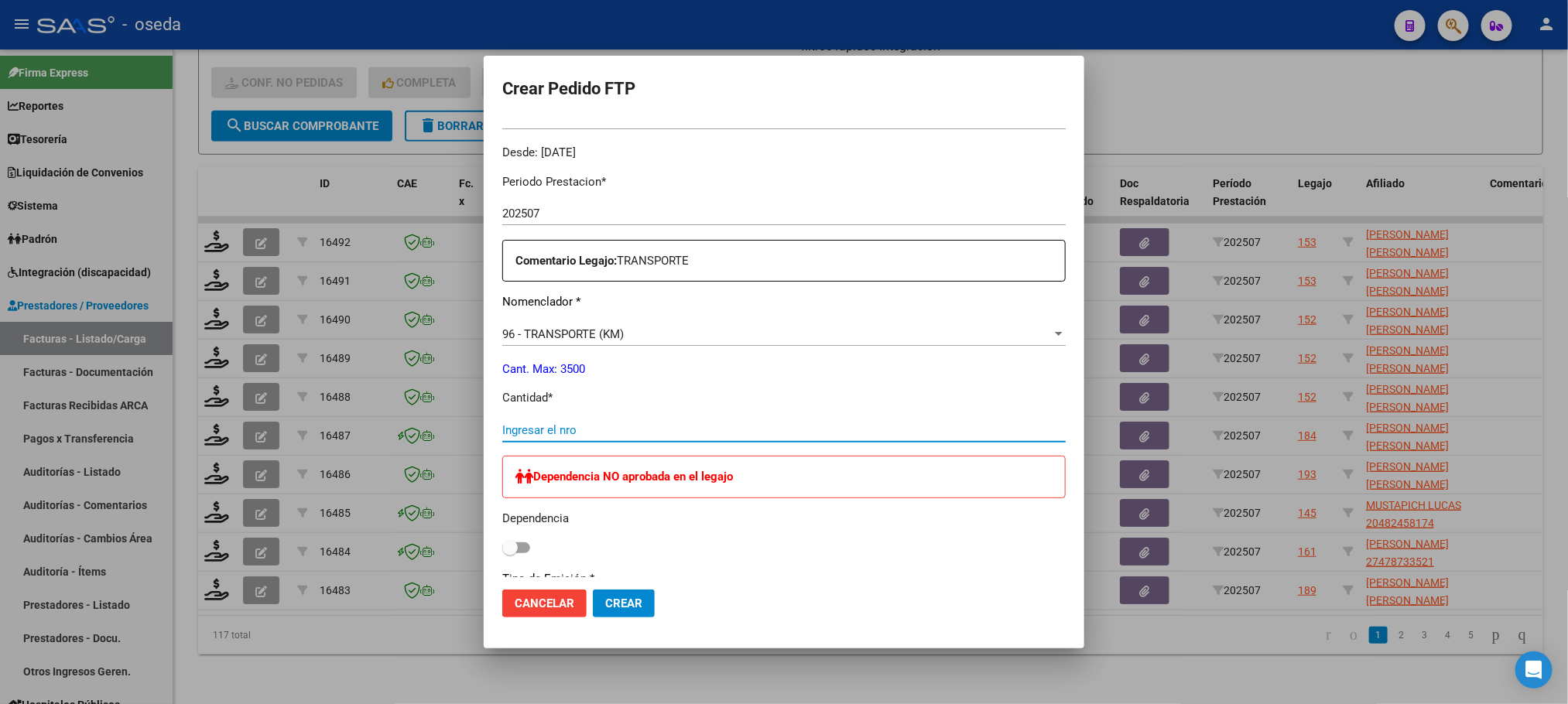
click at [572, 425] on input "Ingresar el nro" at bounding box center [784, 430] width 564 height 14
type input "97"
click at [593, 589] on button "Crear" at bounding box center [623, 603] width 62 height 28
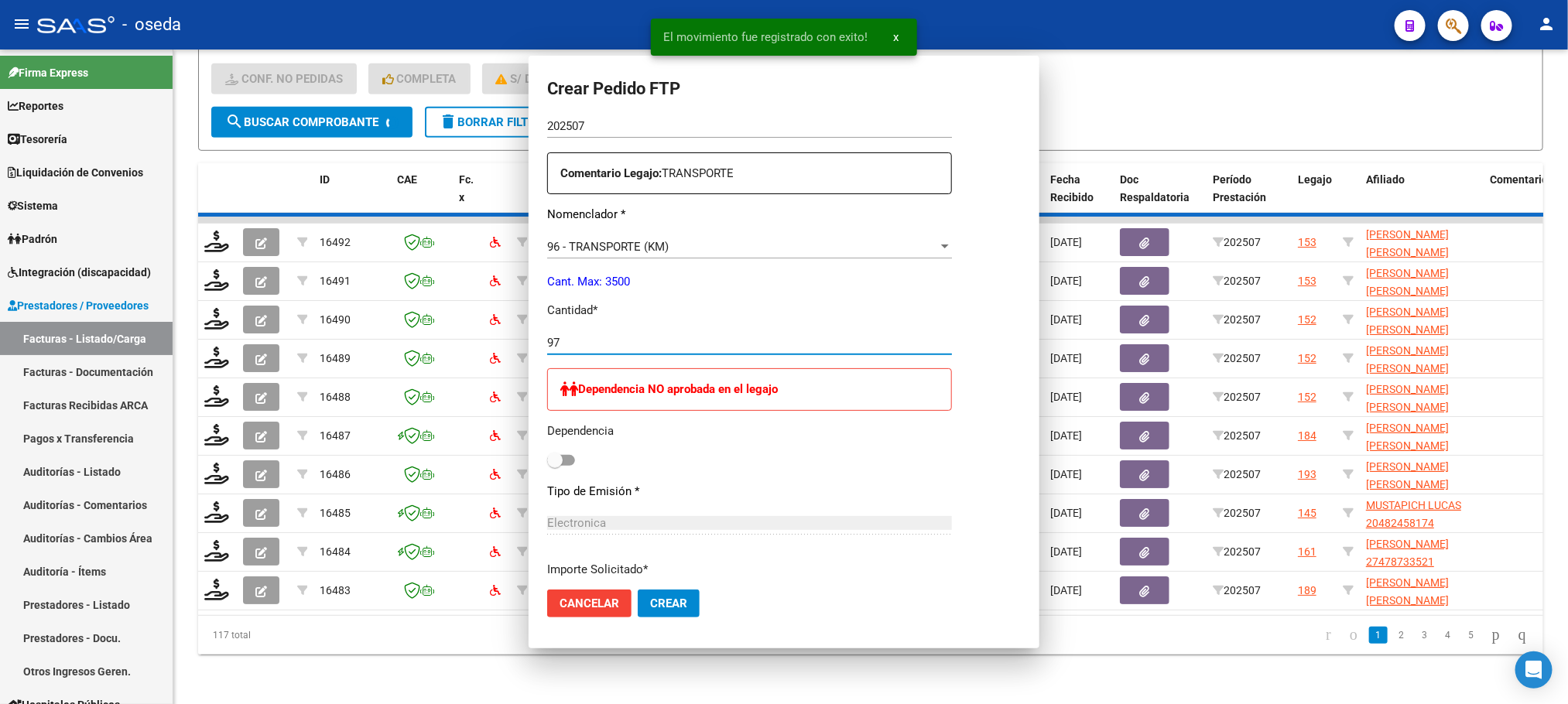
scroll to position [0, 0]
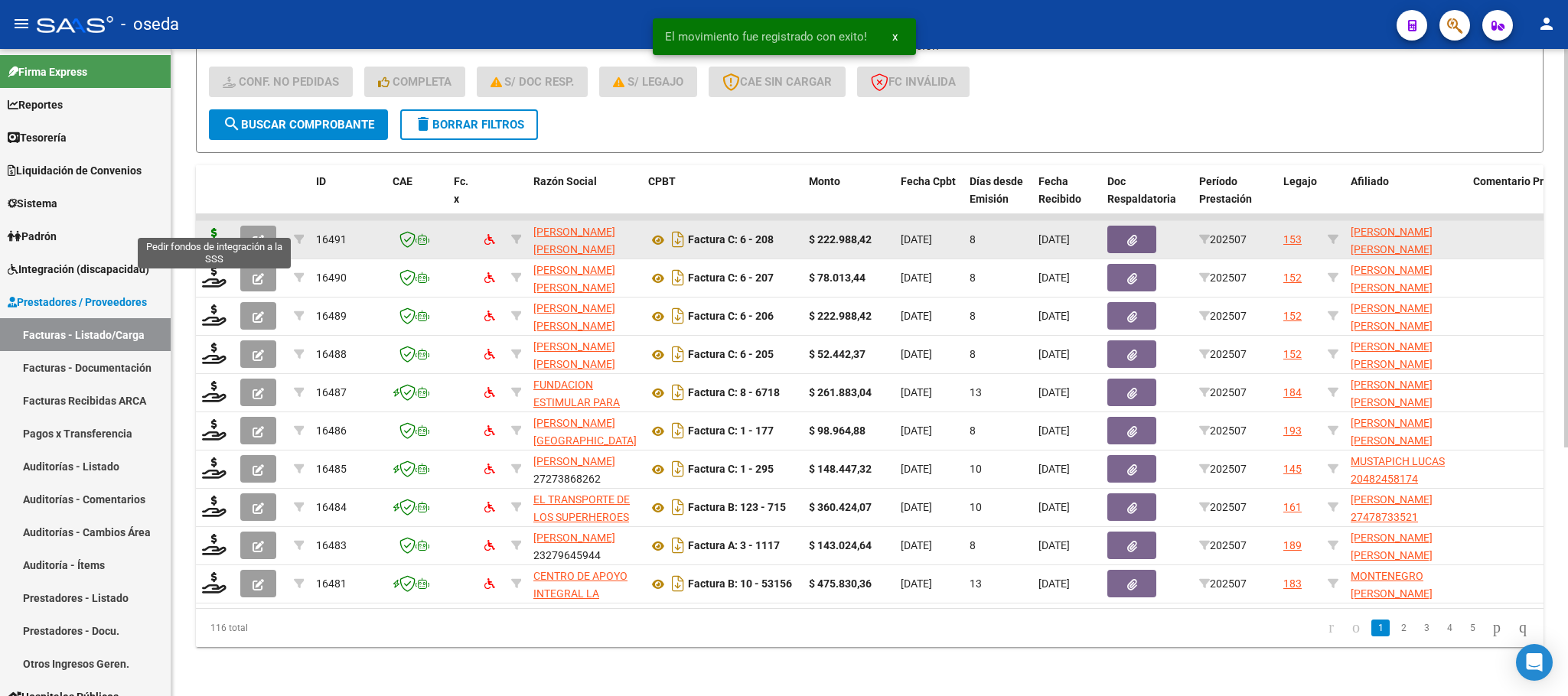
click at [207, 228] on icon at bounding box center [214, 239] width 25 height 21
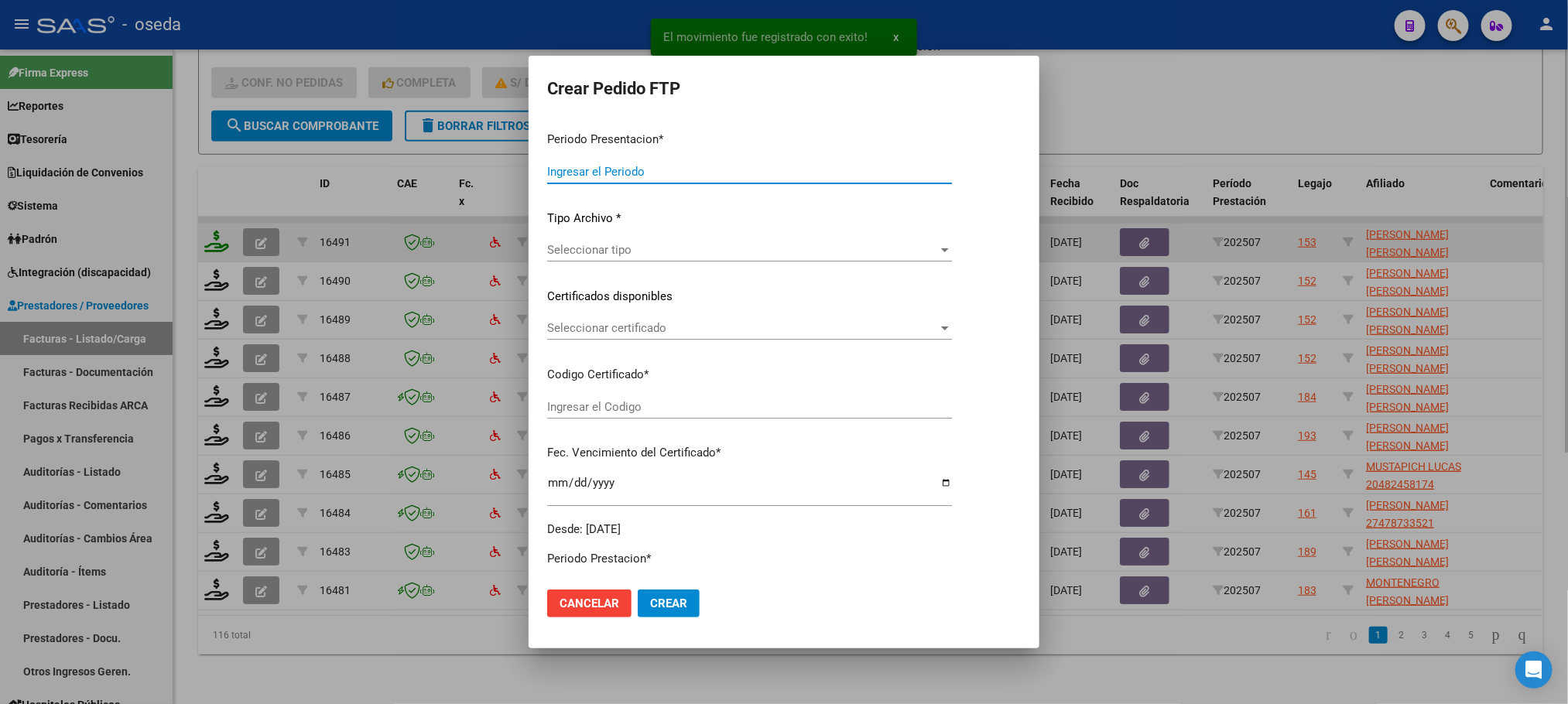
type input "202507"
type input "$ 222.988,42"
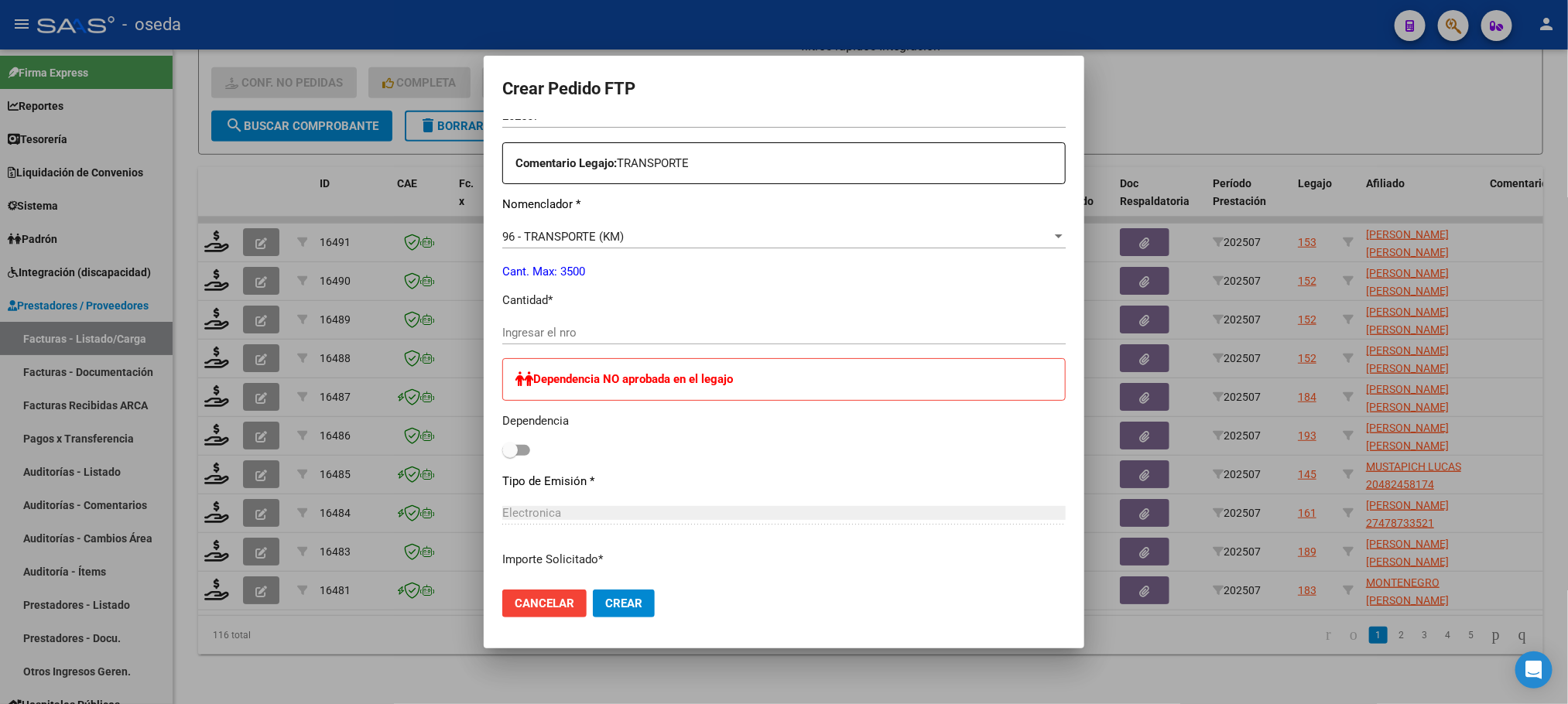
scroll to position [581, 0]
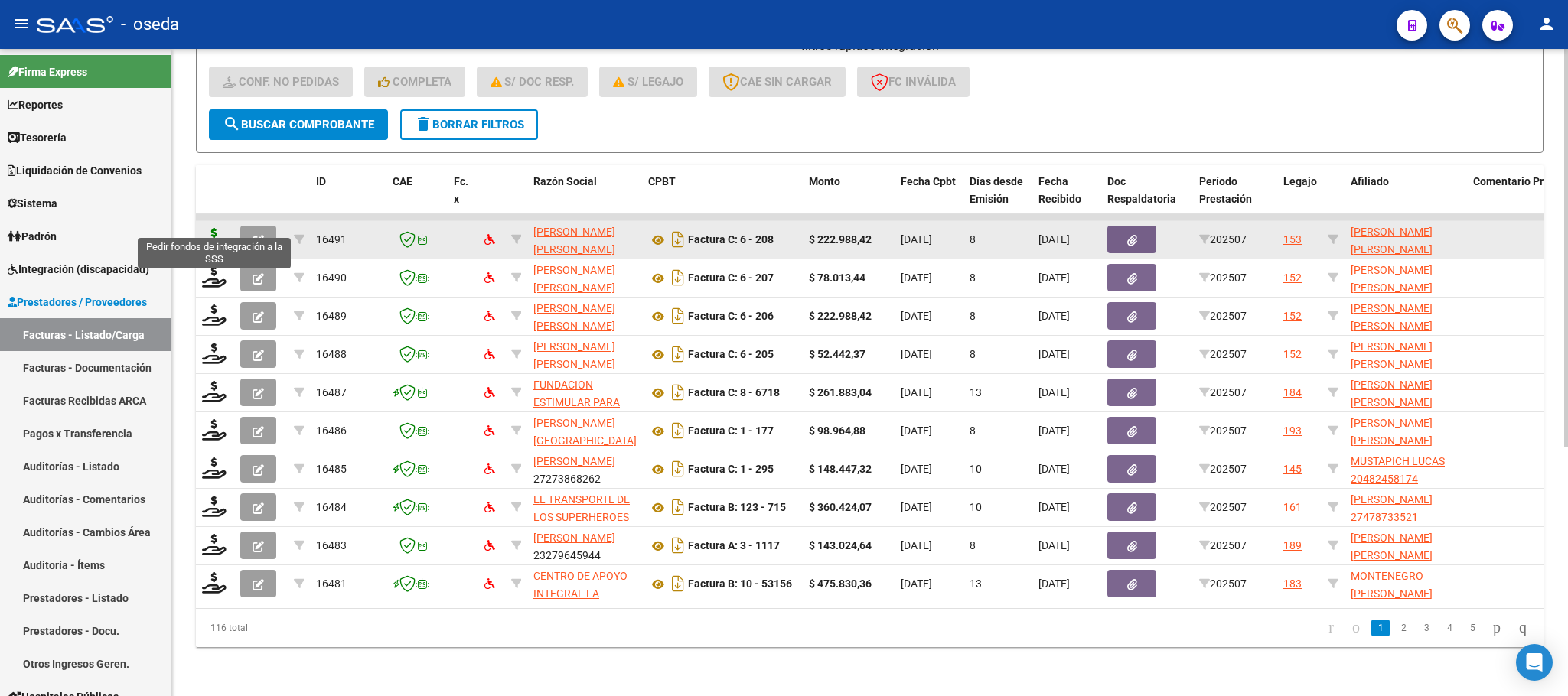
click at [213, 228] on icon at bounding box center [214, 239] width 25 height 21
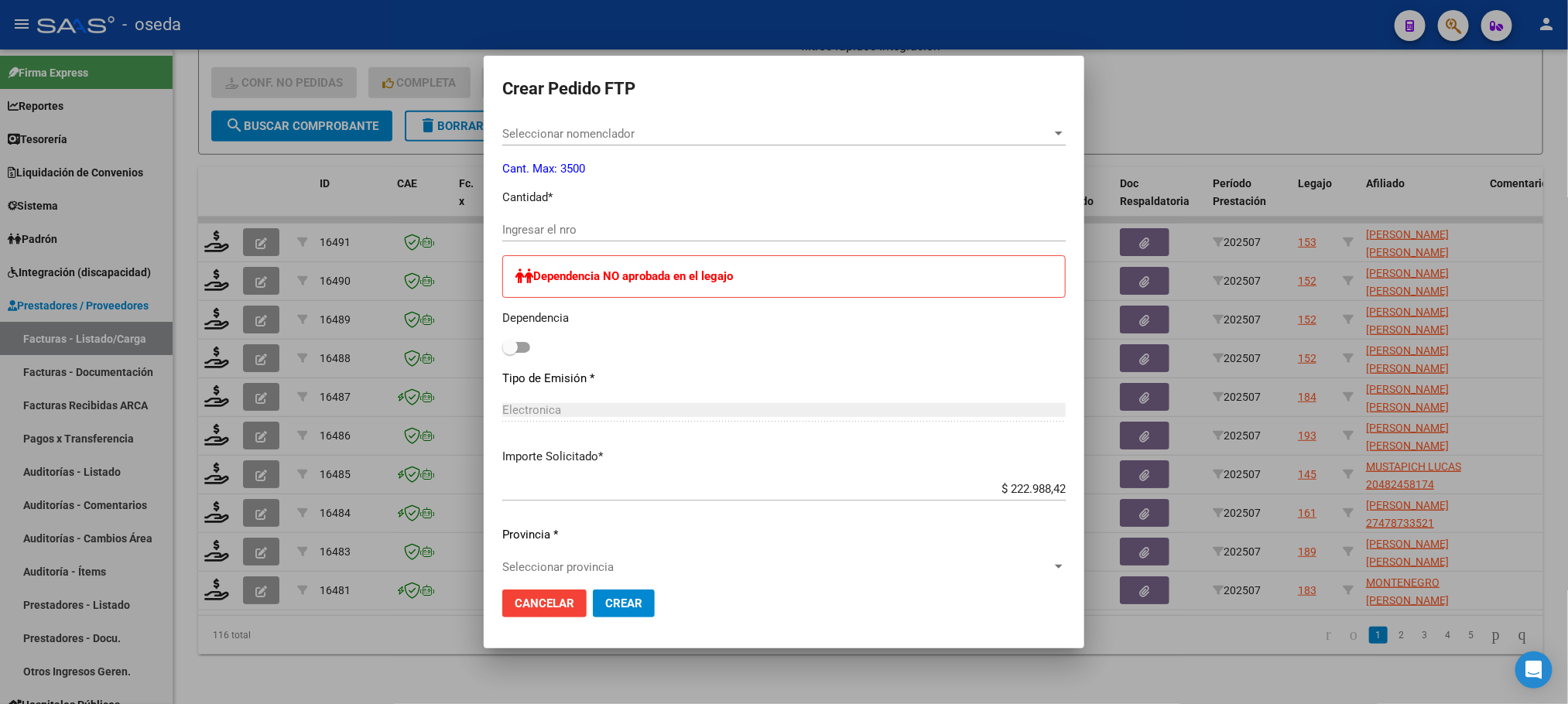
scroll to position [667, 0]
click at [600, 216] on div "Ingresar el nro" at bounding box center [784, 227] width 564 height 23
click at [593, 589] on button "Crear" at bounding box center [623, 603] width 62 height 28
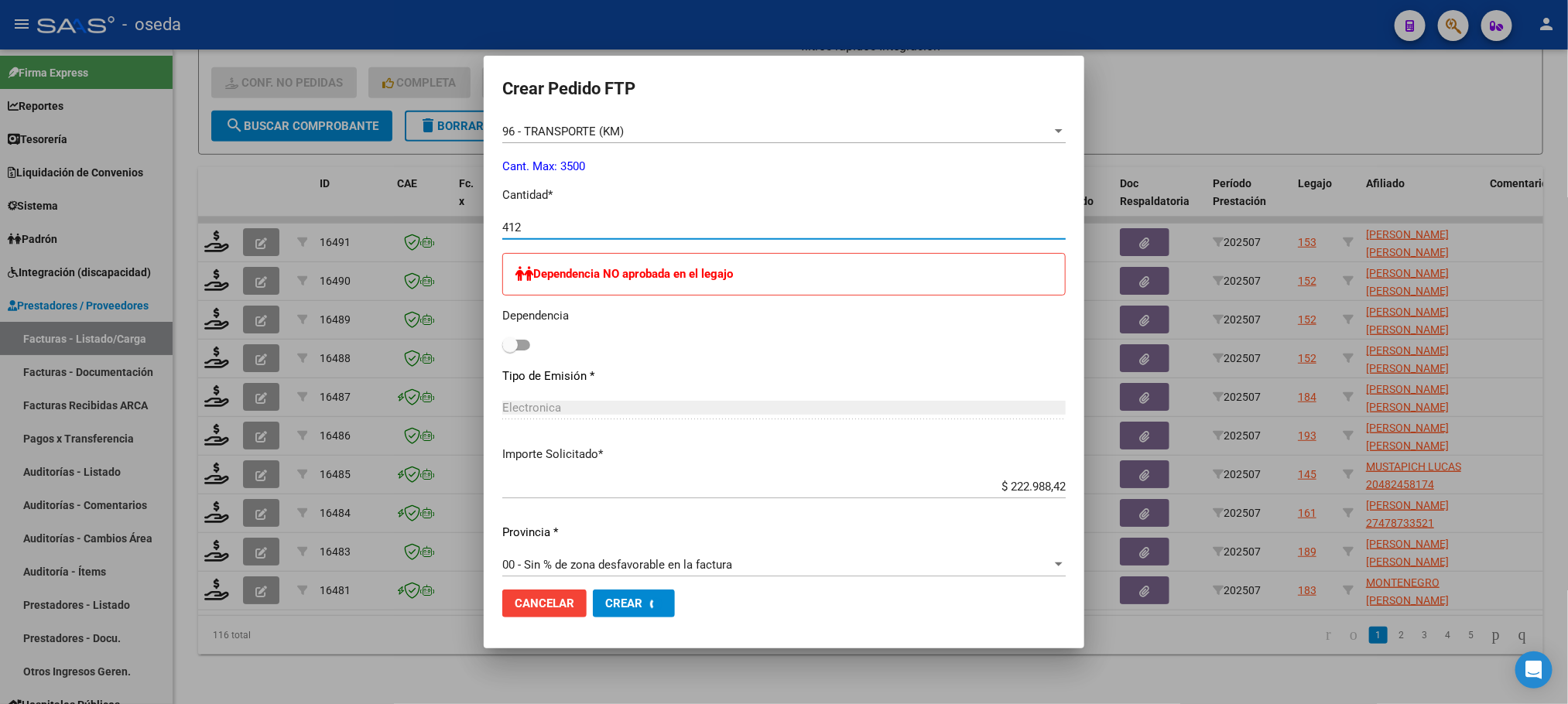
scroll to position [581, 0]
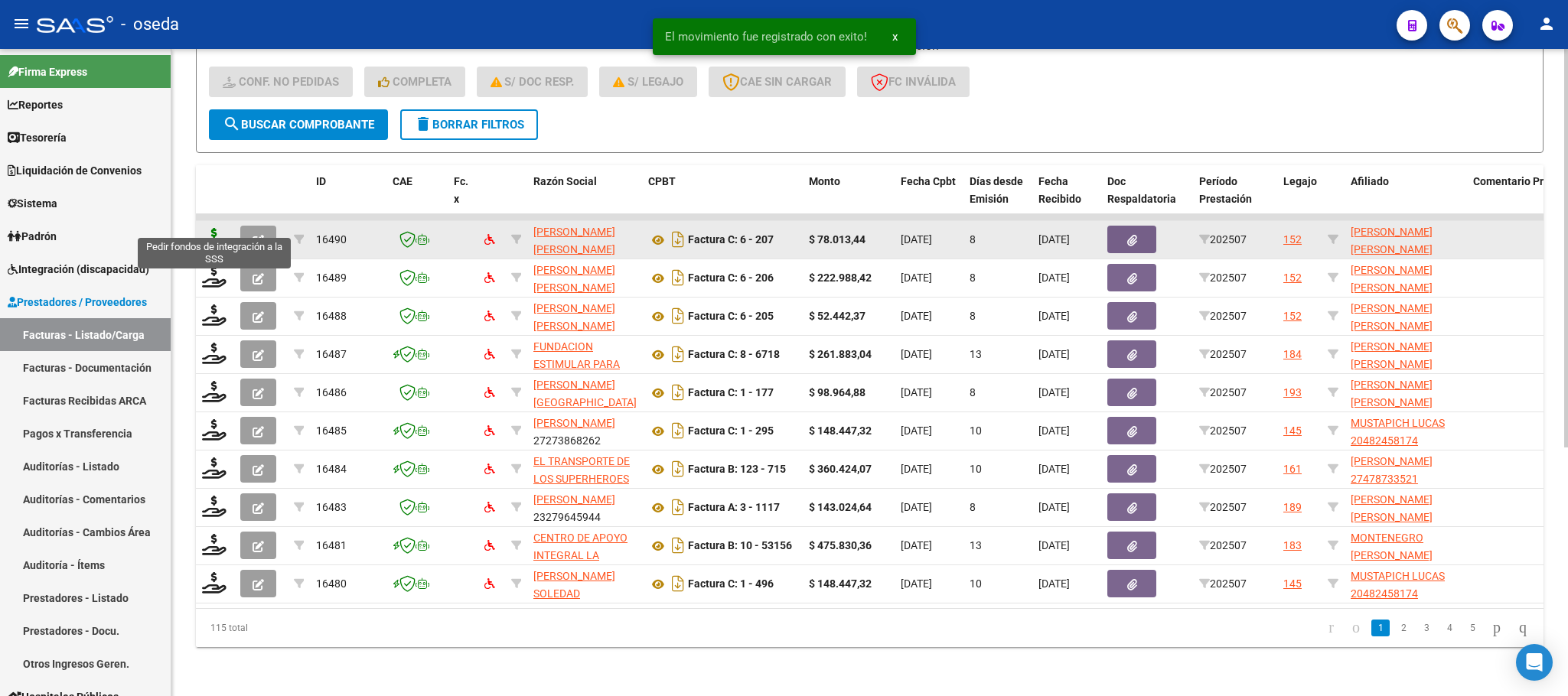
click at [207, 228] on icon at bounding box center [214, 239] width 25 height 21
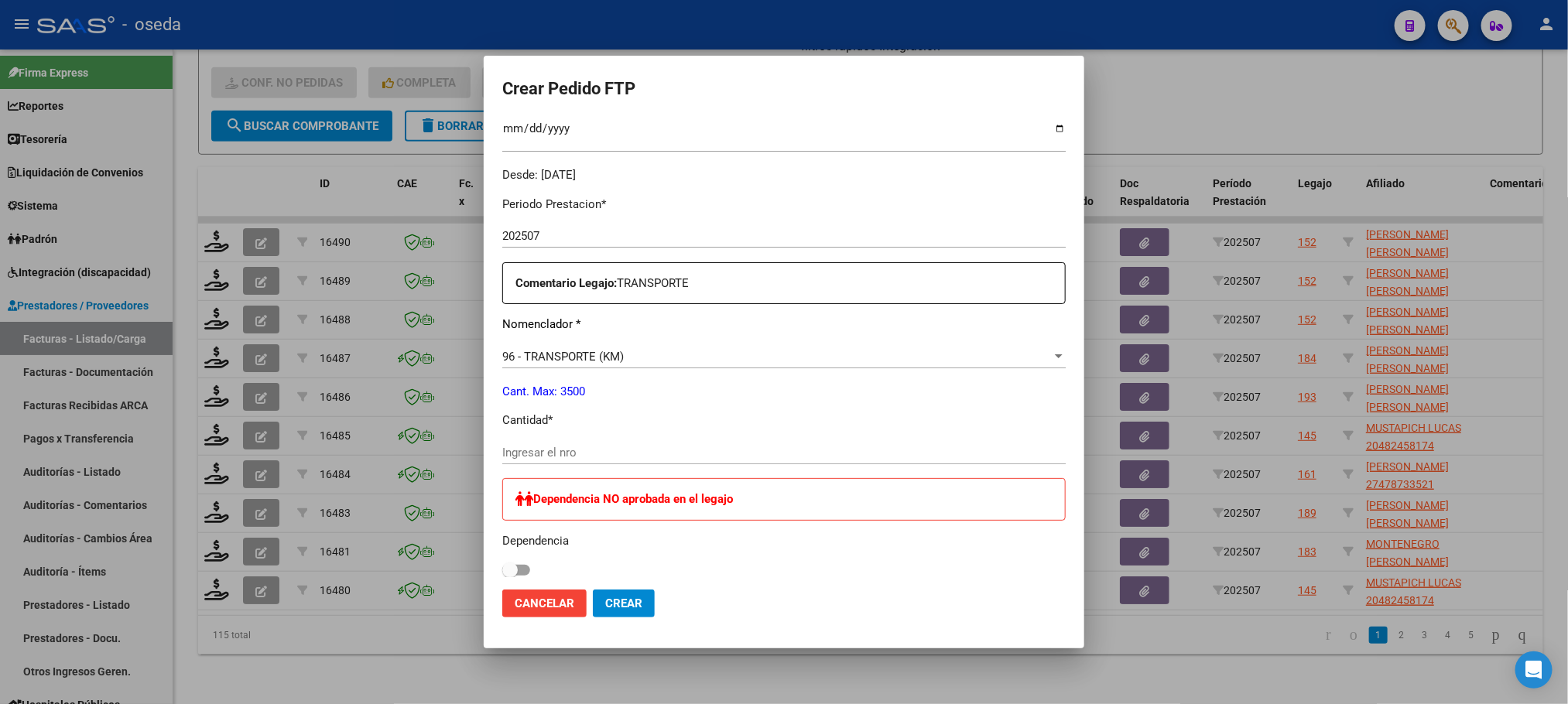
scroll to position [464, 0]
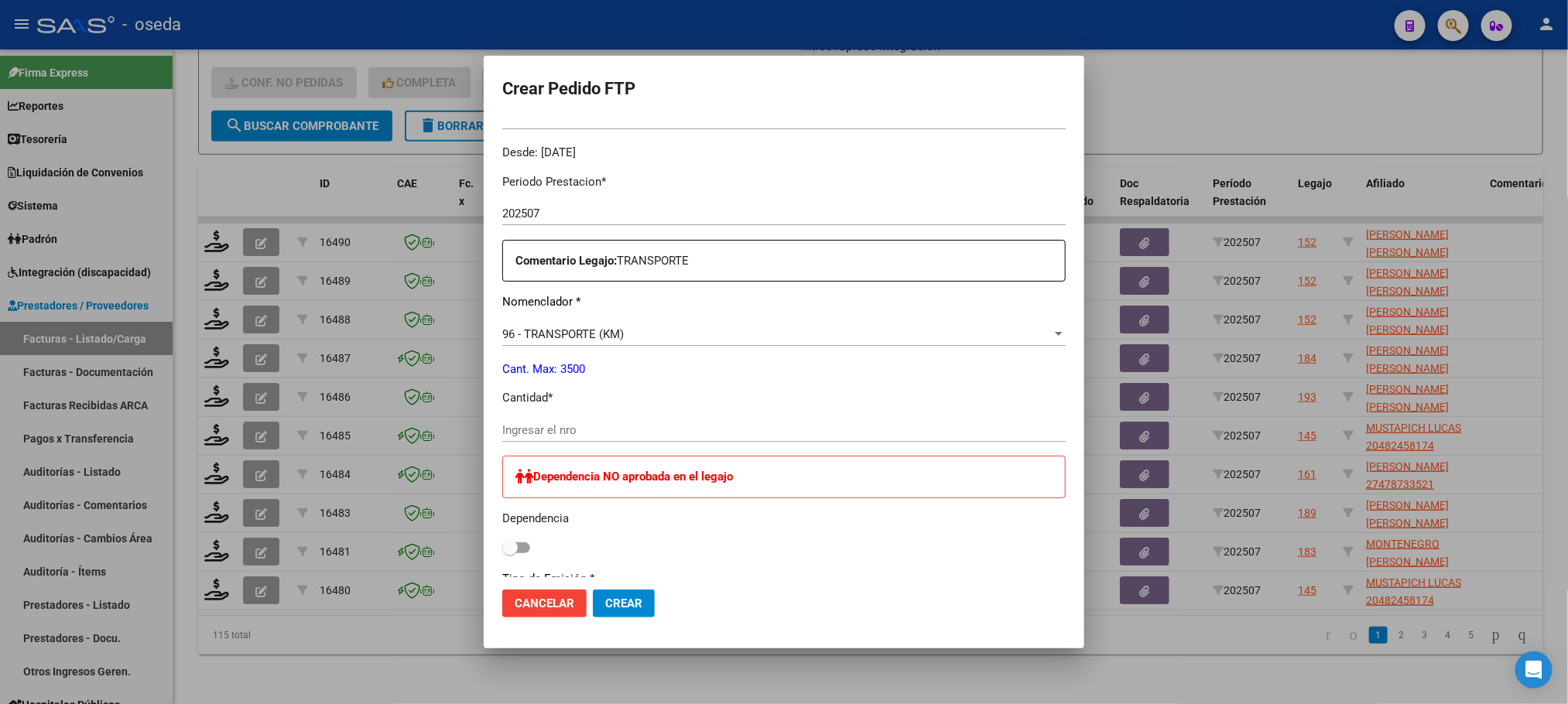
click at [565, 428] on input "Ingresar el nro" at bounding box center [784, 430] width 564 height 14
click at [593, 589] on button "Crear" at bounding box center [623, 603] width 62 height 28
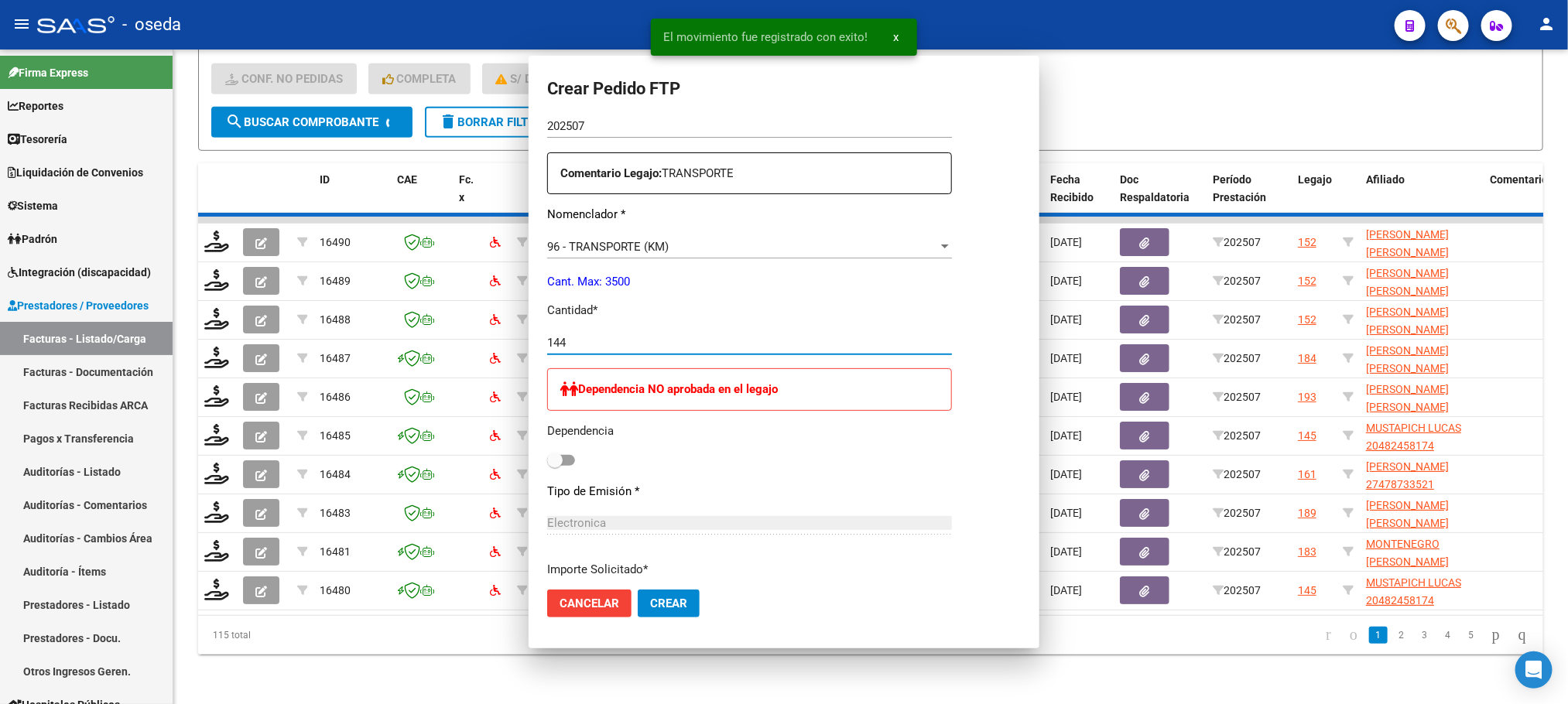
scroll to position [0, 0]
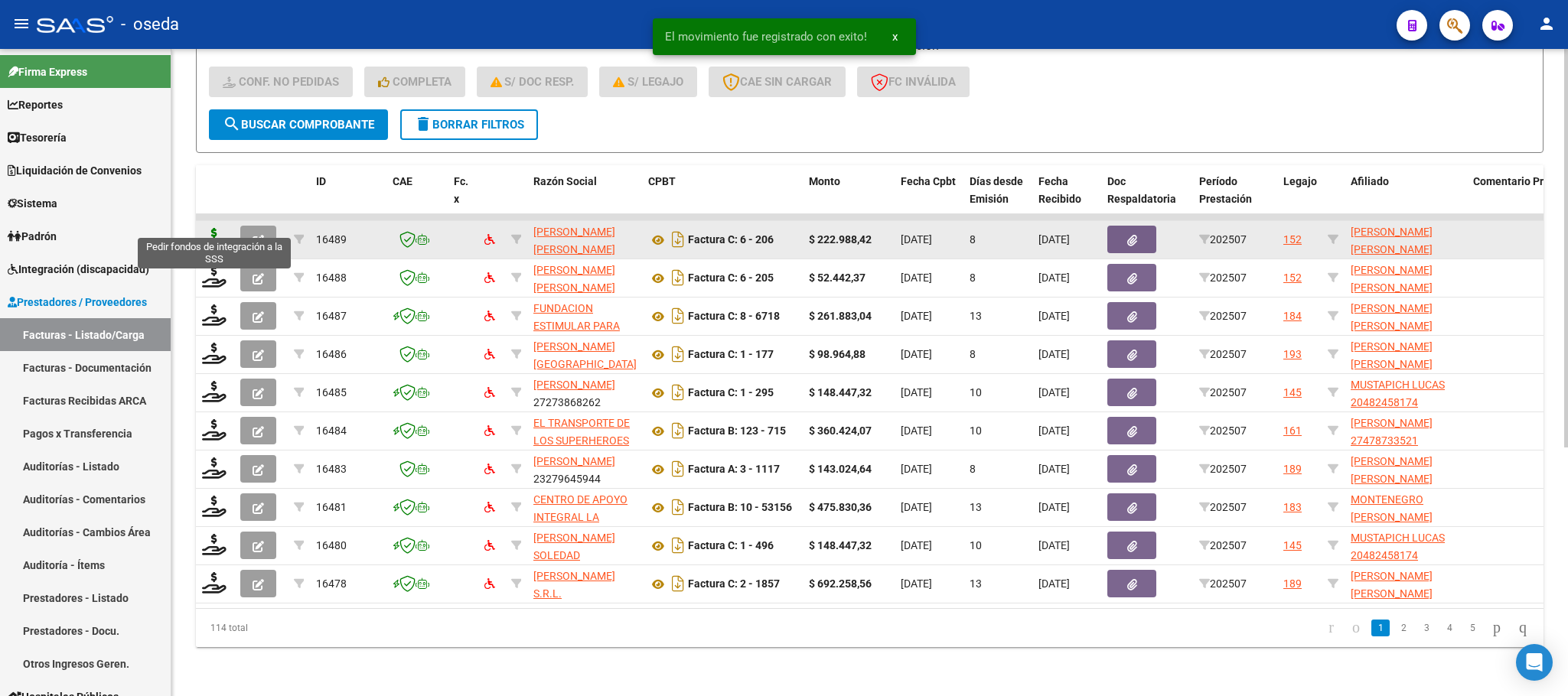
click at [212, 228] on icon at bounding box center [214, 239] width 25 height 21
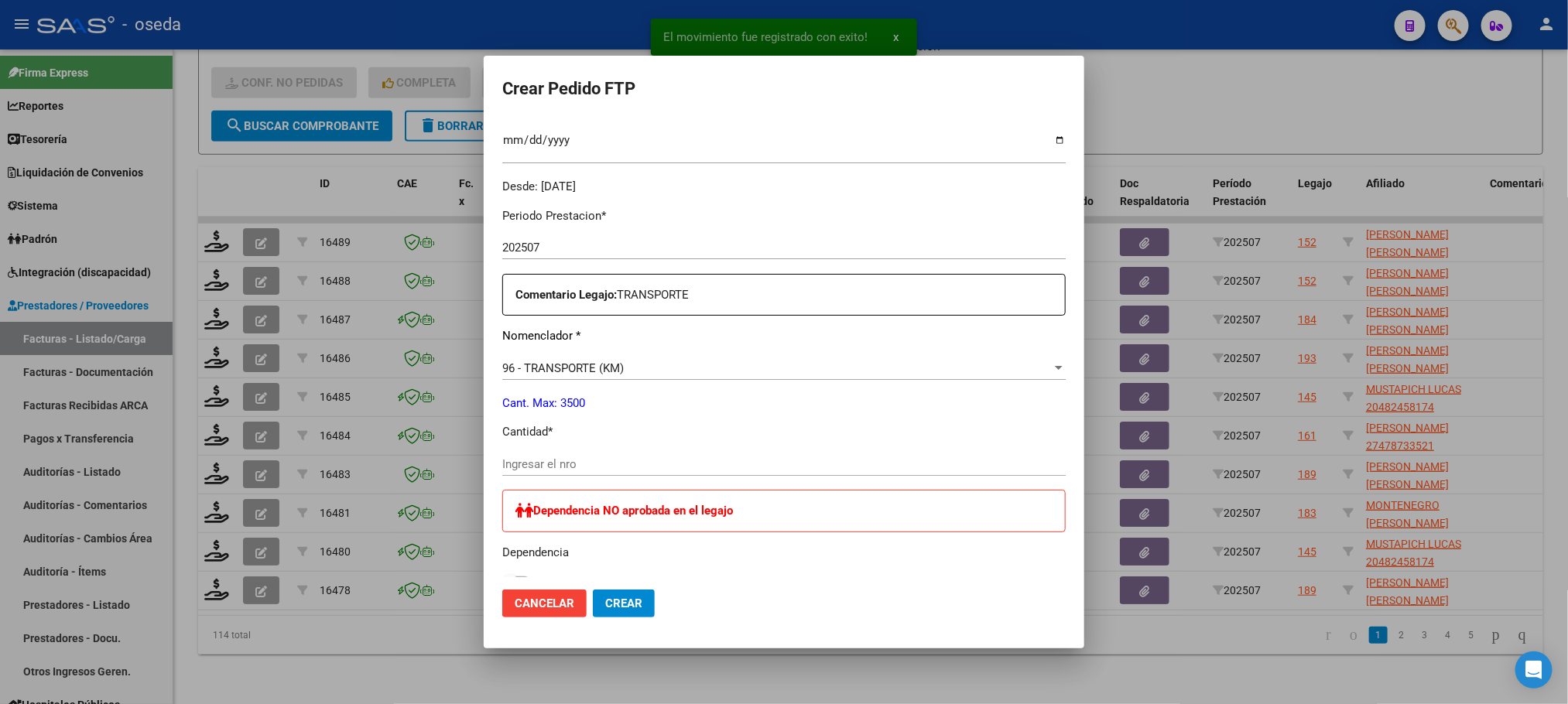
scroll to position [464, 0]
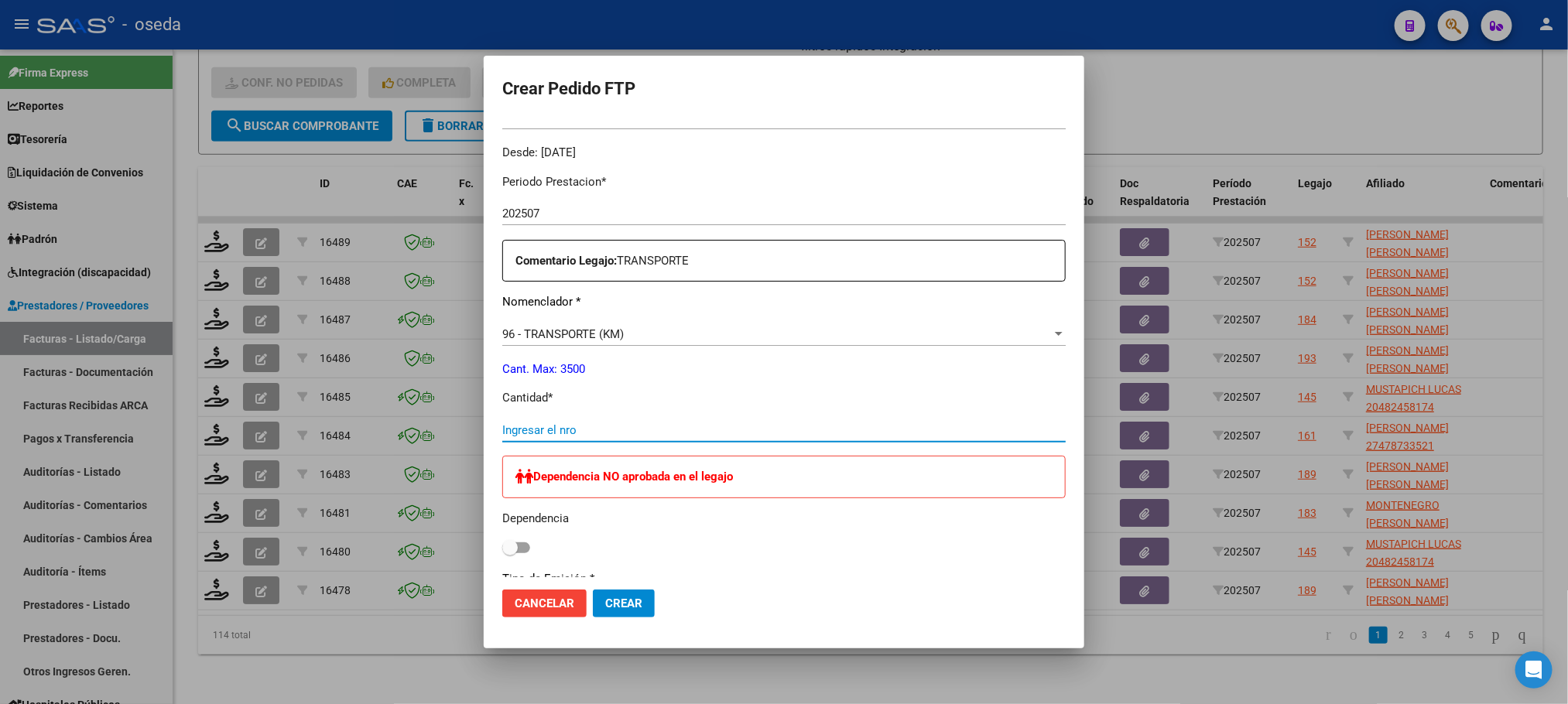
click at [750, 428] on input "Ingresar el nro" at bounding box center [784, 430] width 564 height 14
click at [593, 589] on button "Crear" at bounding box center [623, 603] width 62 height 28
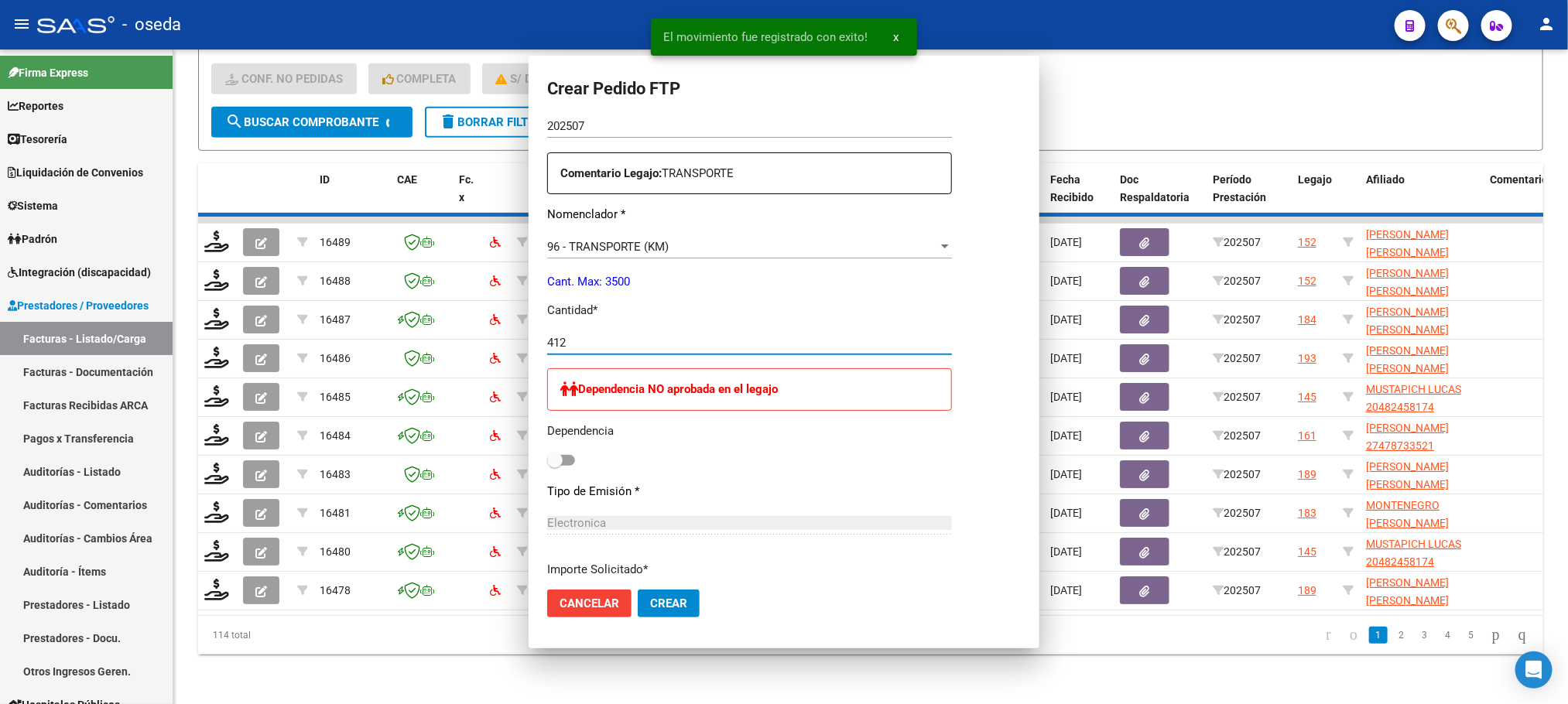
scroll to position [377, 0]
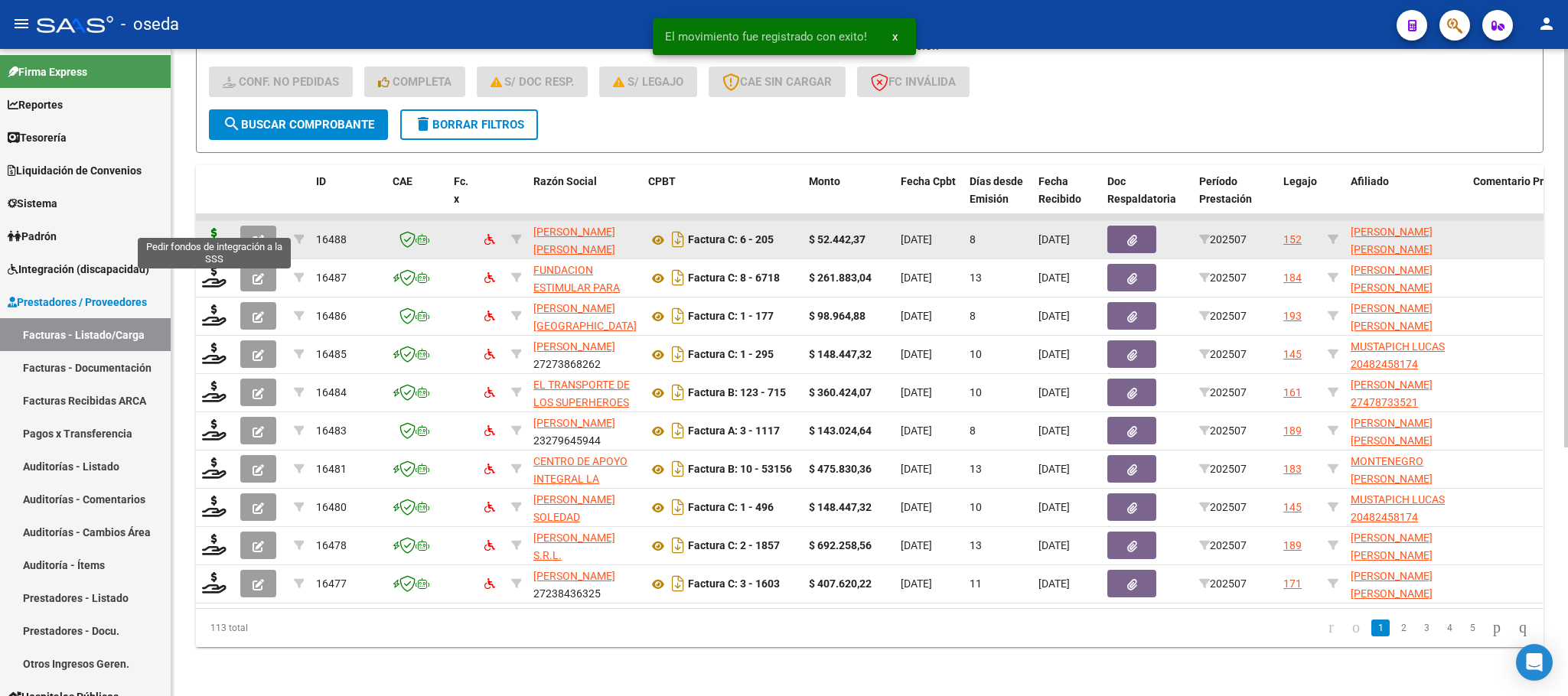
click at [207, 228] on icon at bounding box center [214, 239] width 25 height 21
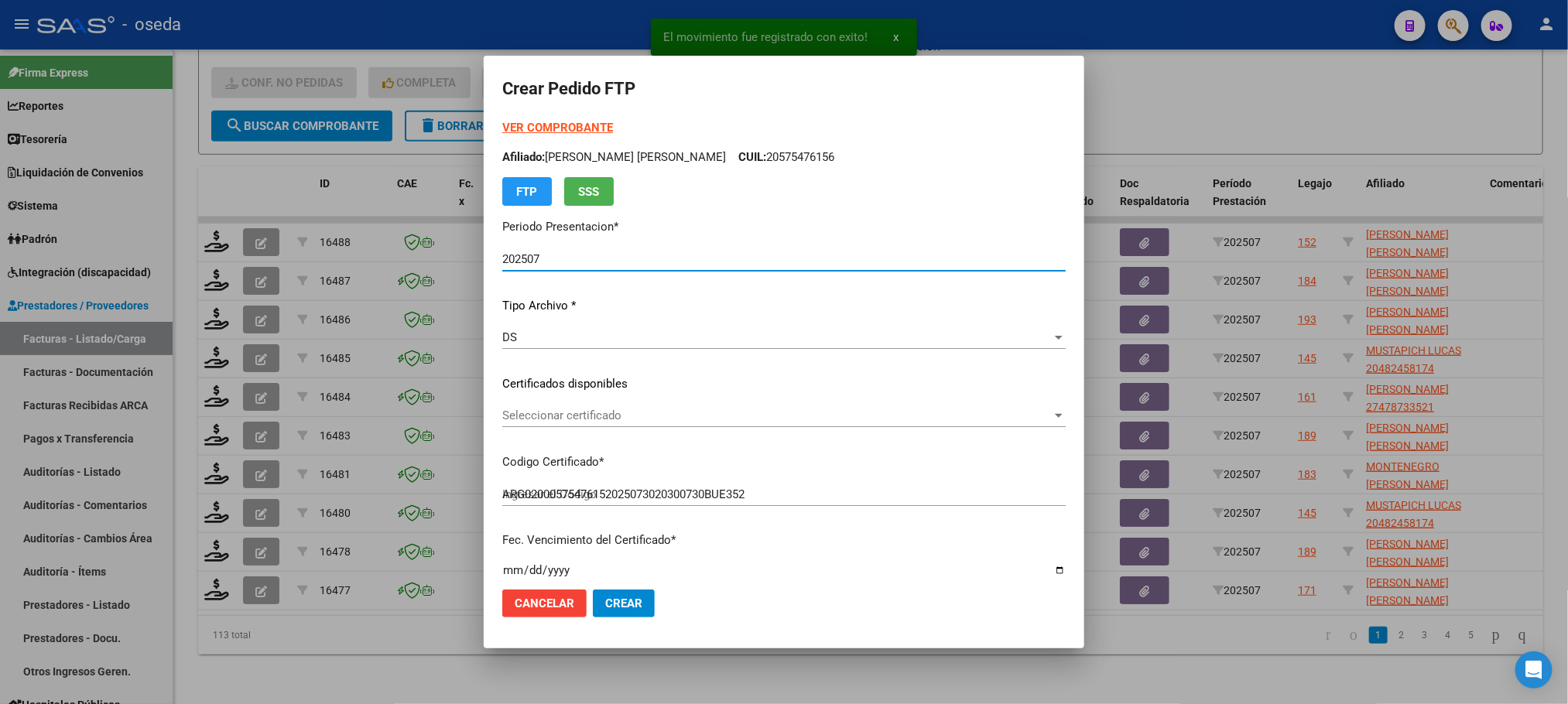
scroll to position [464, 0]
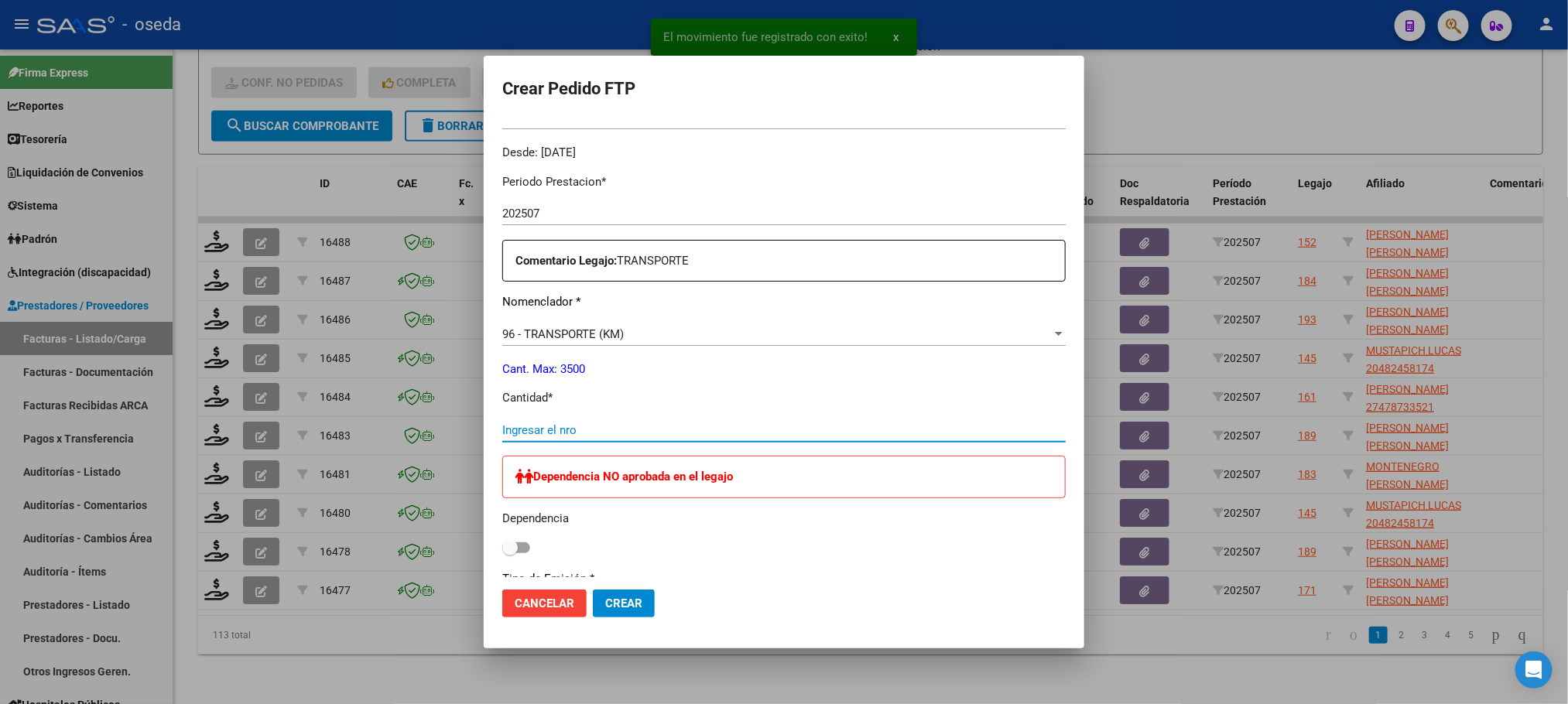
click at [625, 429] on input "Ingresar el nro" at bounding box center [784, 430] width 564 height 14
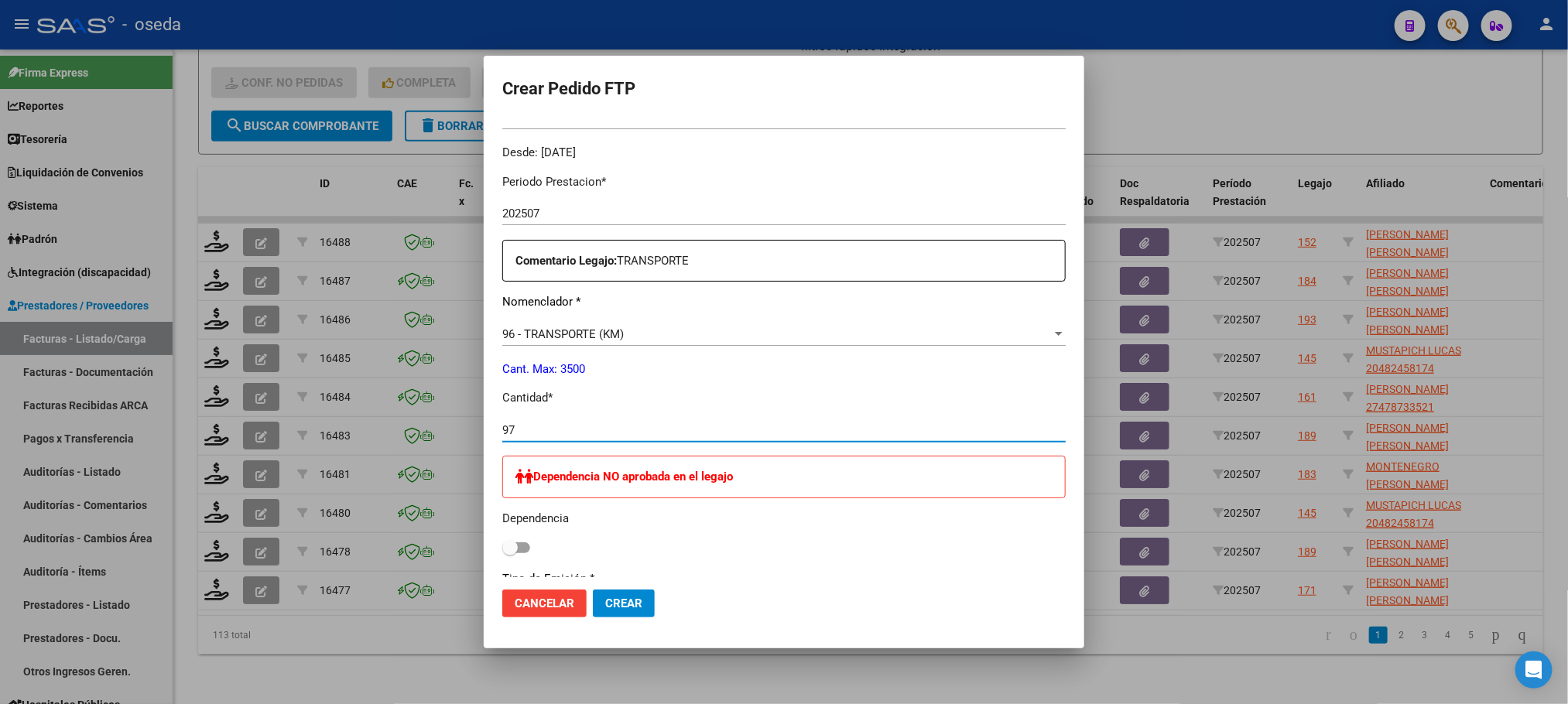
click at [593, 589] on button "Crear" at bounding box center [623, 603] width 62 height 28
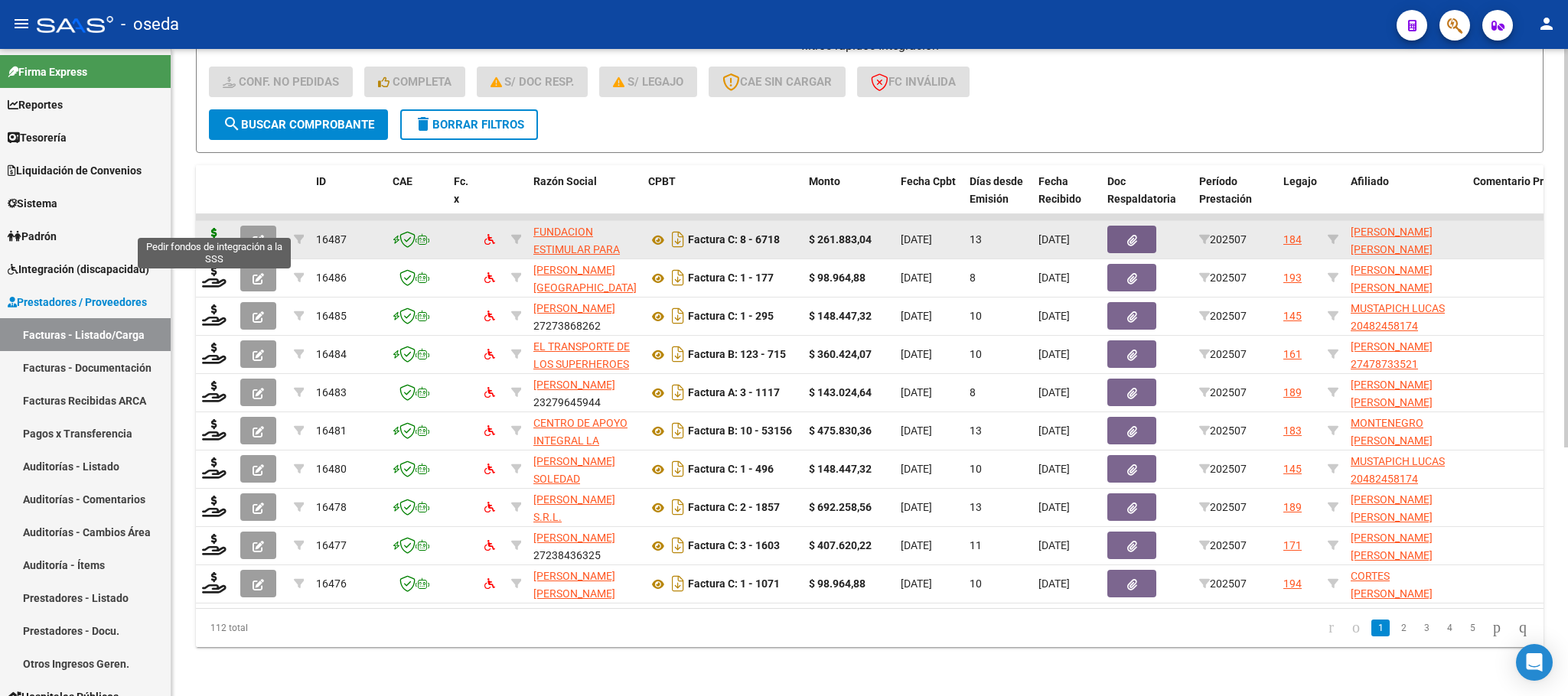
click at [209, 228] on icon at bounding box center [214, 239] width 25 height 21
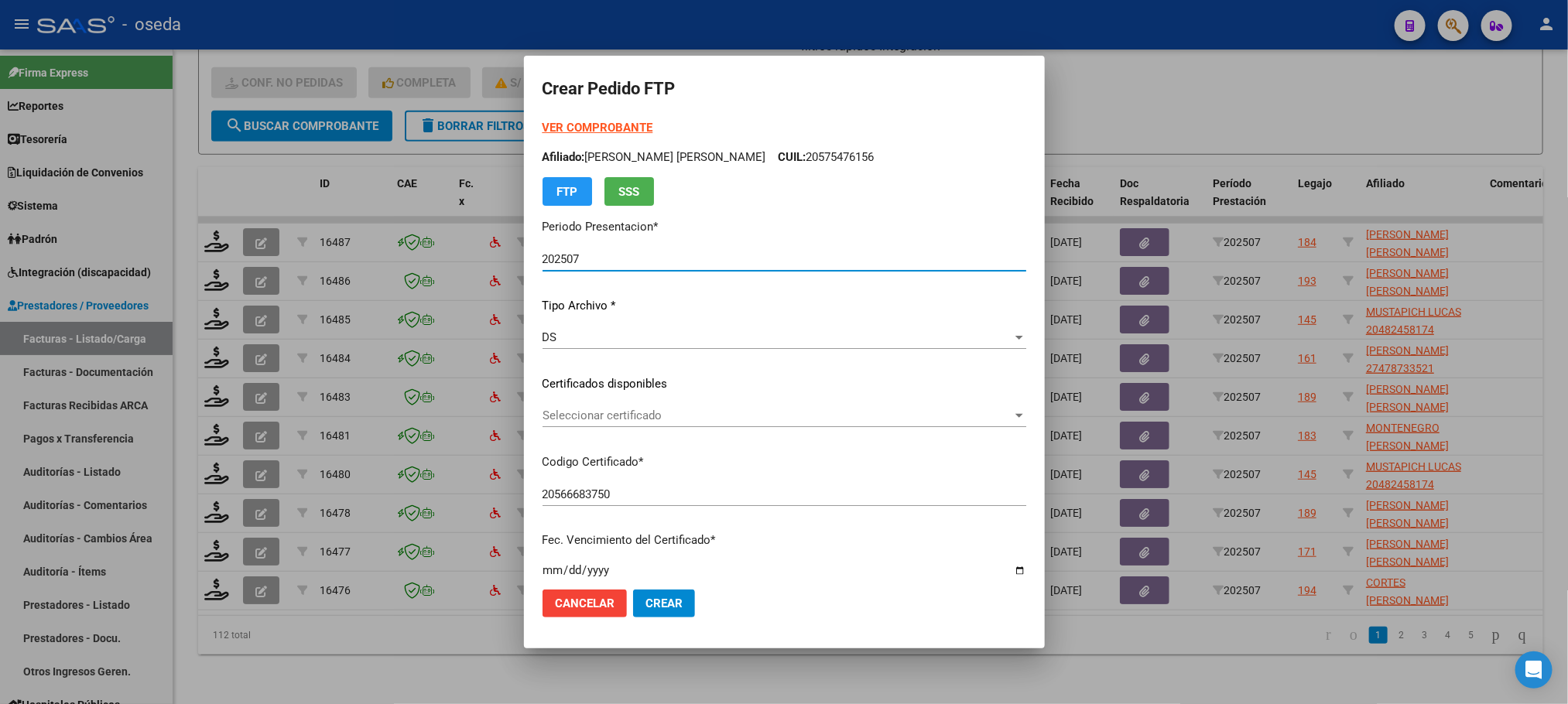
scroll to position [560, 0]
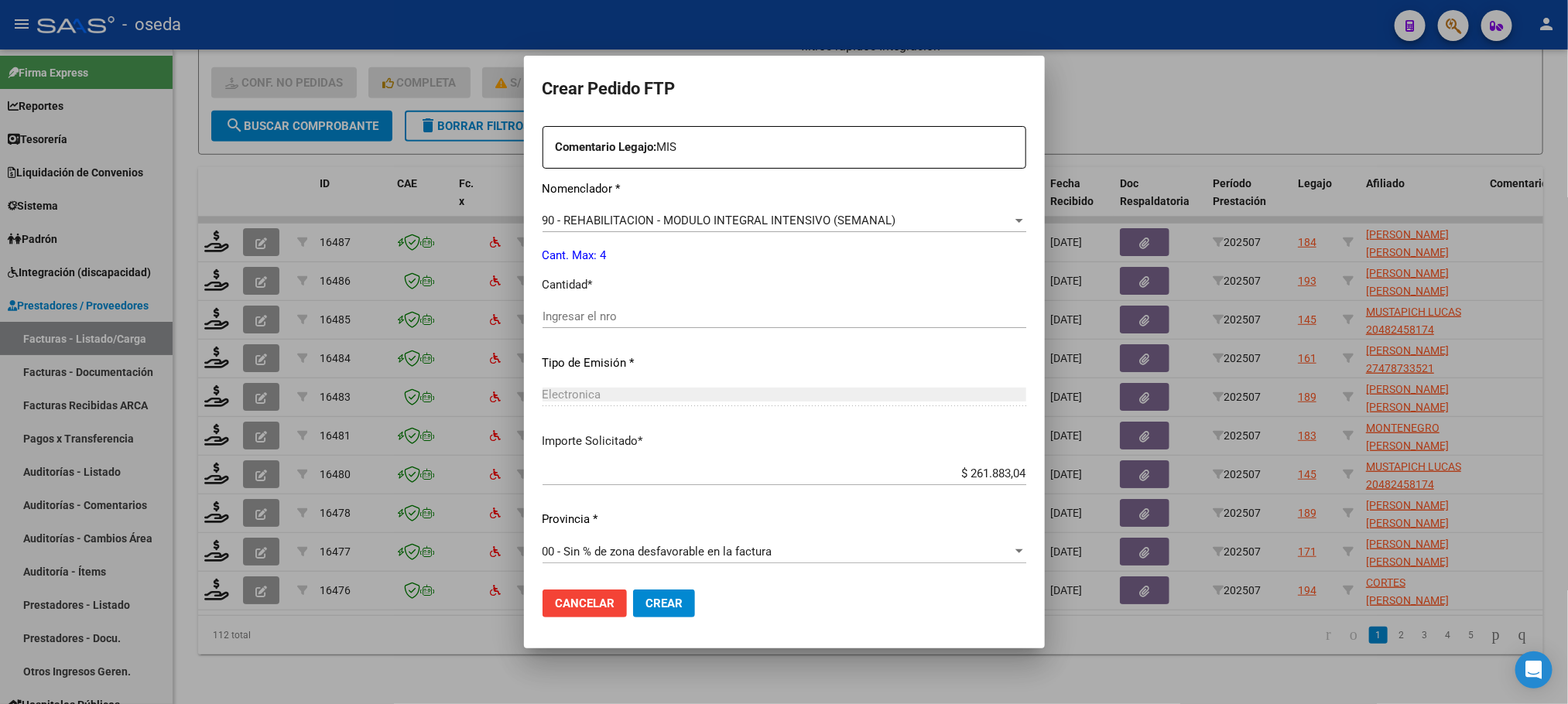
click at [590, 321] on input "Ingresar el nro" at bounding box center [784, 317] width 484 height 14
click at [633, 589] on button "Crear" at bounding box center [664, 603] width 62 height 28
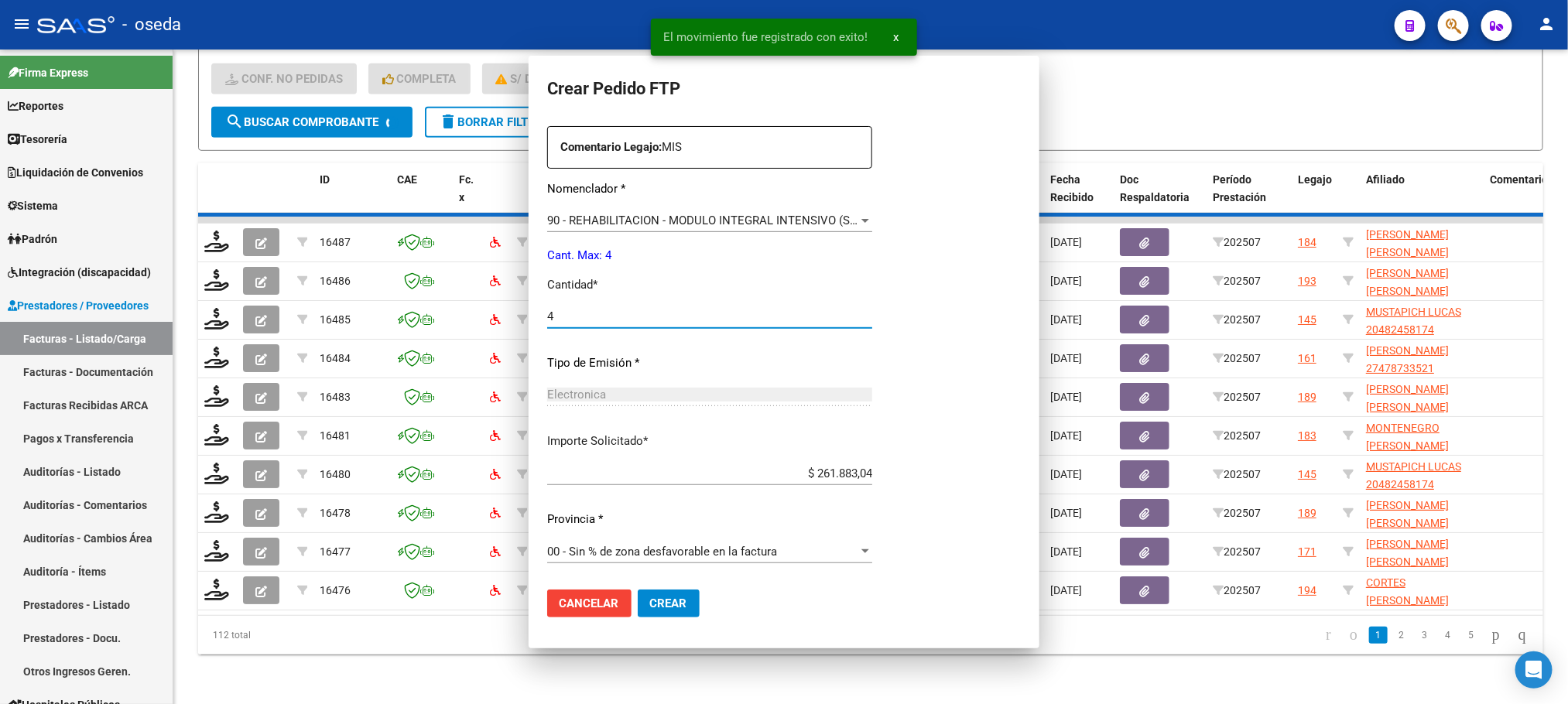
scroll to position [0, 0]
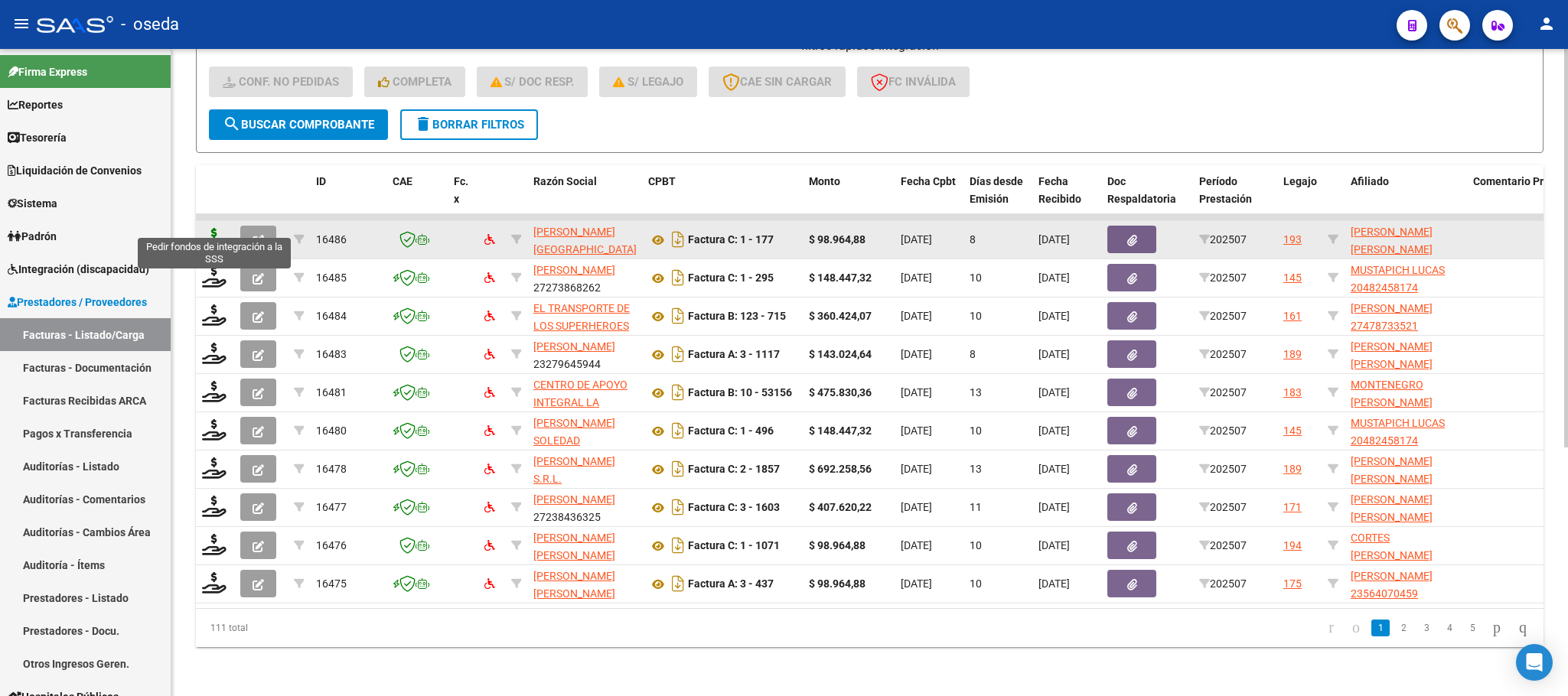
click at [210, 228] on icon at bounding box center [214, 239] width 25 height 21
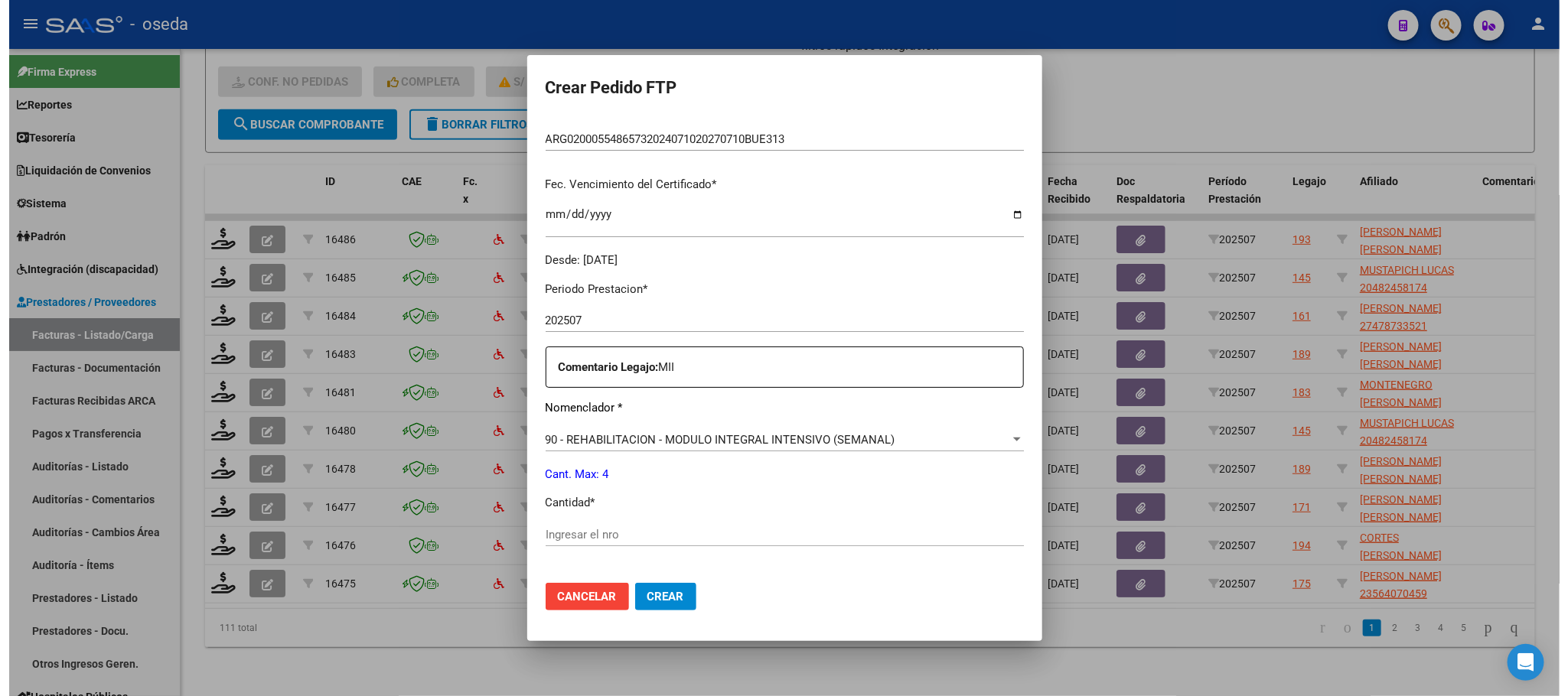
scroll to position [459, 0]
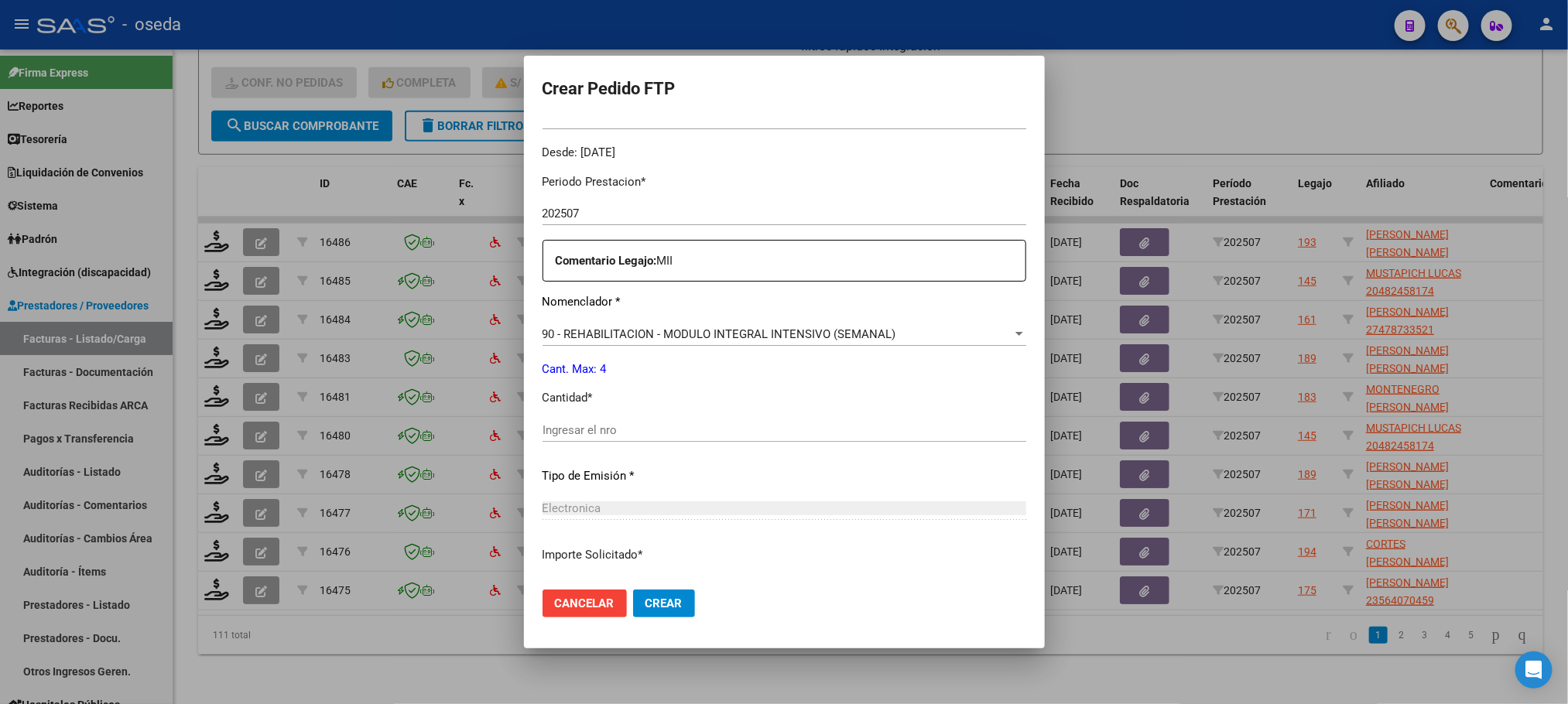
click at [765, 435] on input "Ingresar el nro" at bounding box center [784, 430] width 484 height 14
click at [633, 589] on button "Crear" at bounding box center [664, 603] width 62 height 28
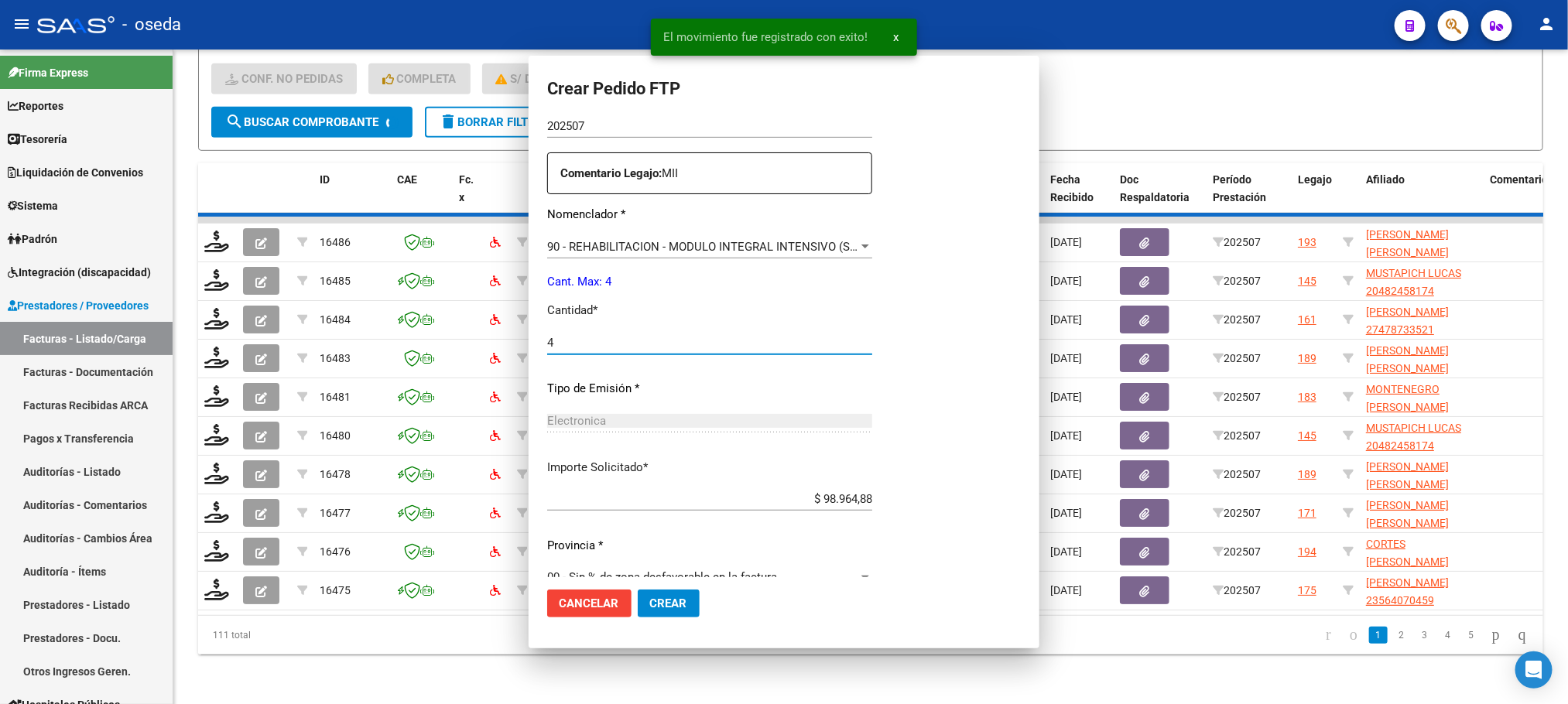
scroll to position [0, 0]
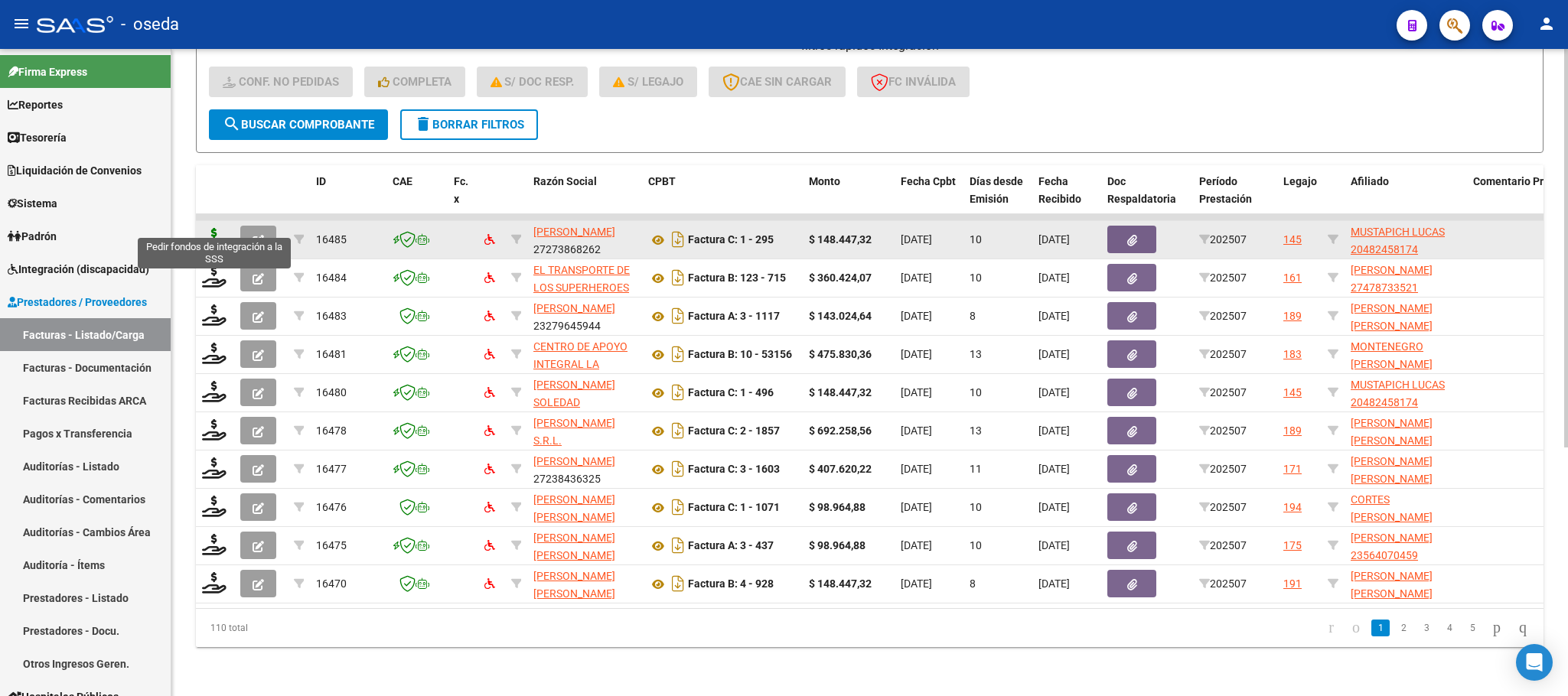
click at [205, 228] on icon at bounding box center [214, 239] width 25 height 21
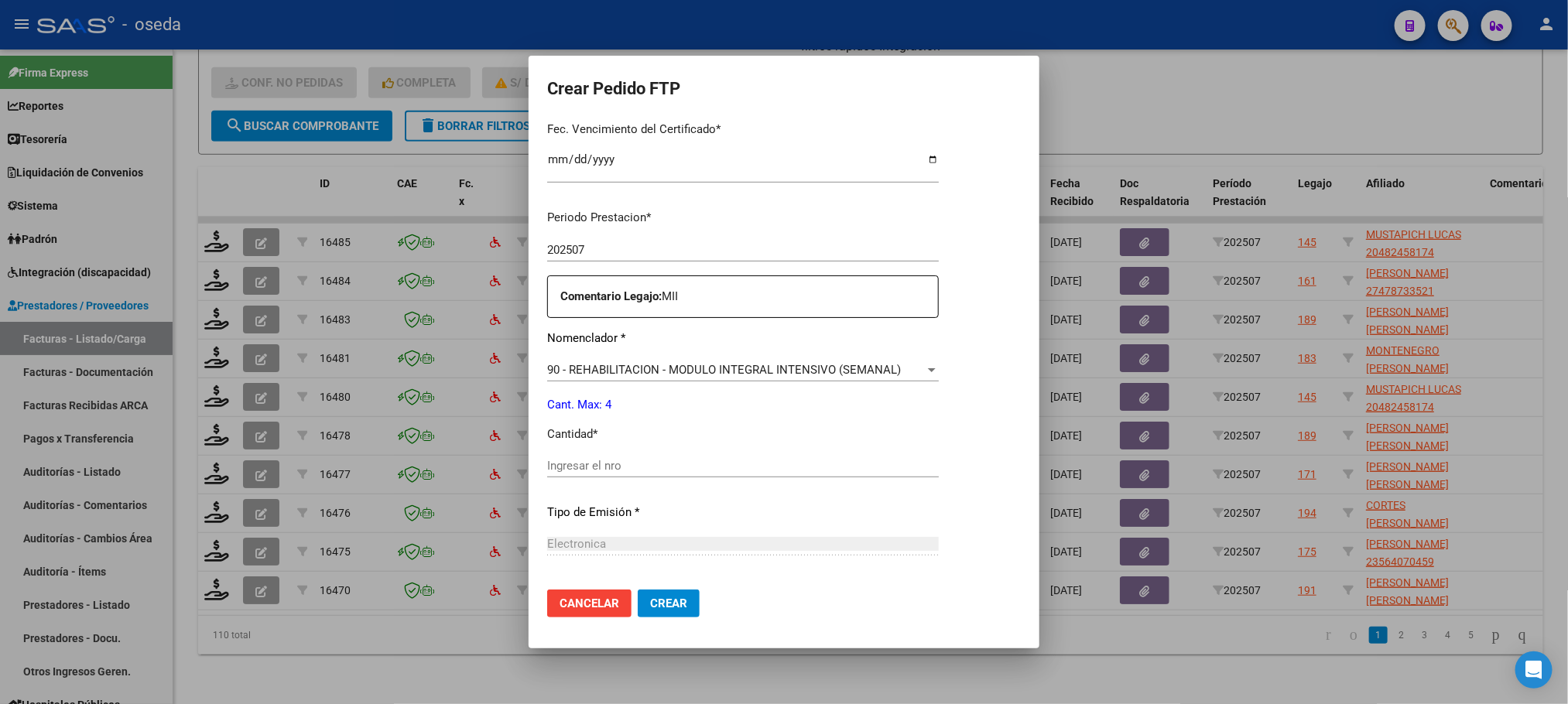
scroll to position [464, 0]
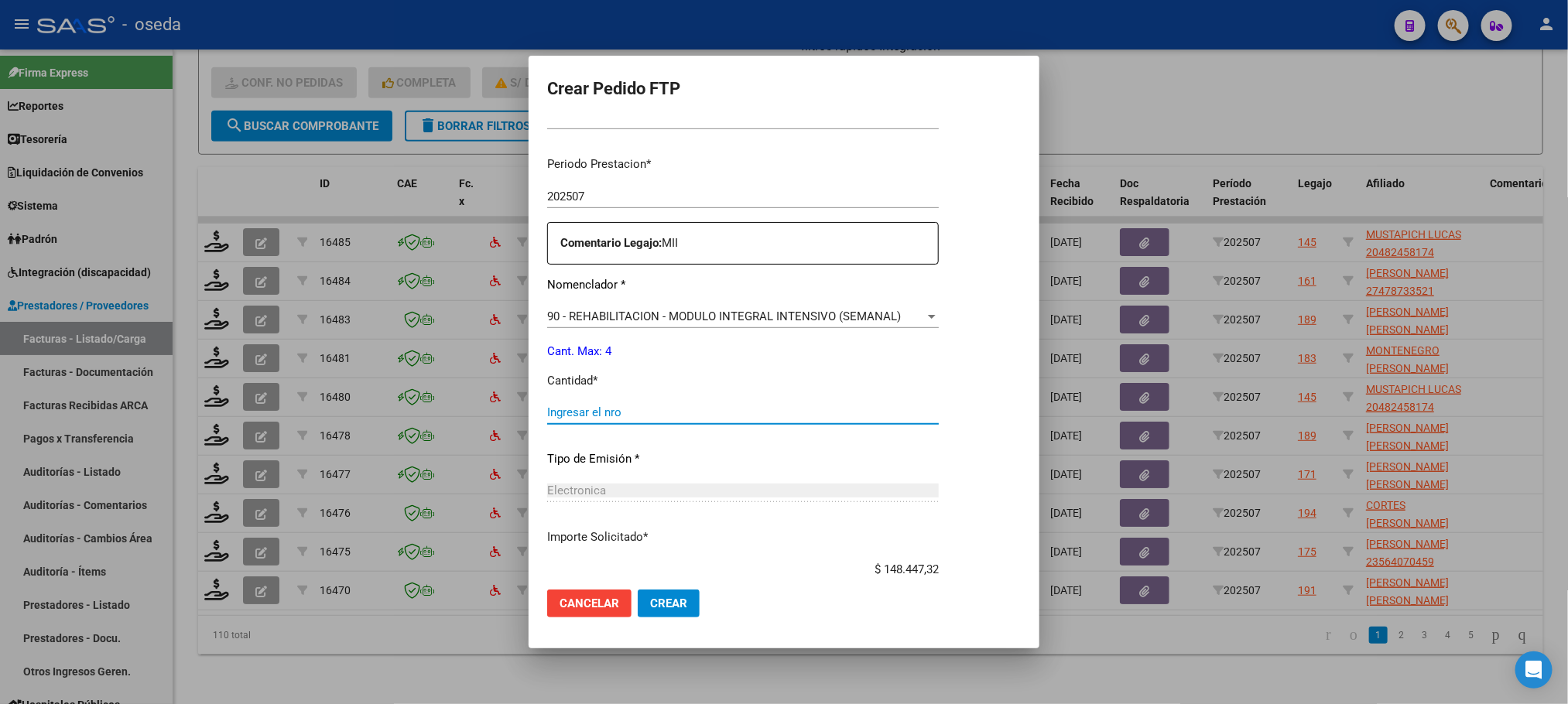
click at [713, 410] on input "Ingresar el nro" at bounding box center [743, 412] width 392 height 14
click at [638, 589] on button "Crear" at bounding box center [668, 603] width 62 height 28
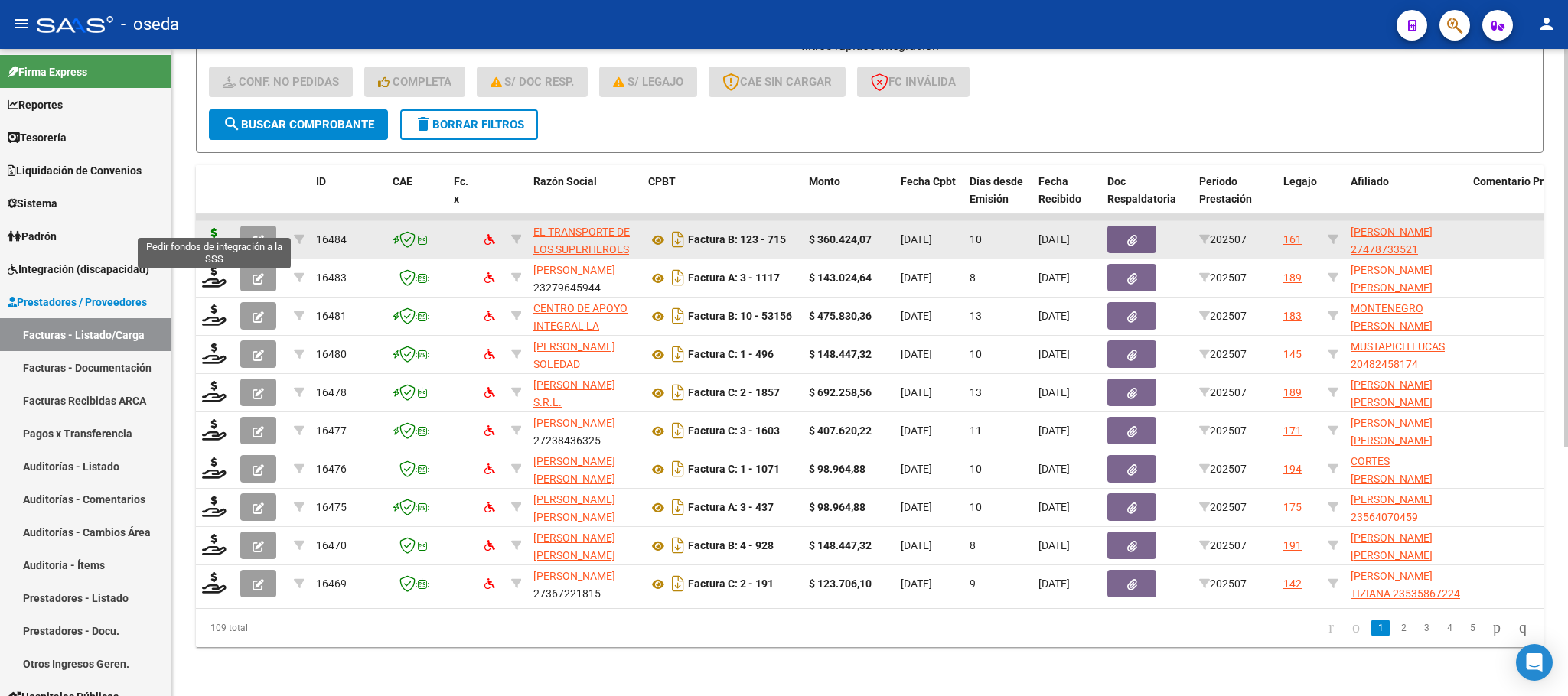
click at [212, 228] on icon at bounding box center [214, 239] width 25 height 21
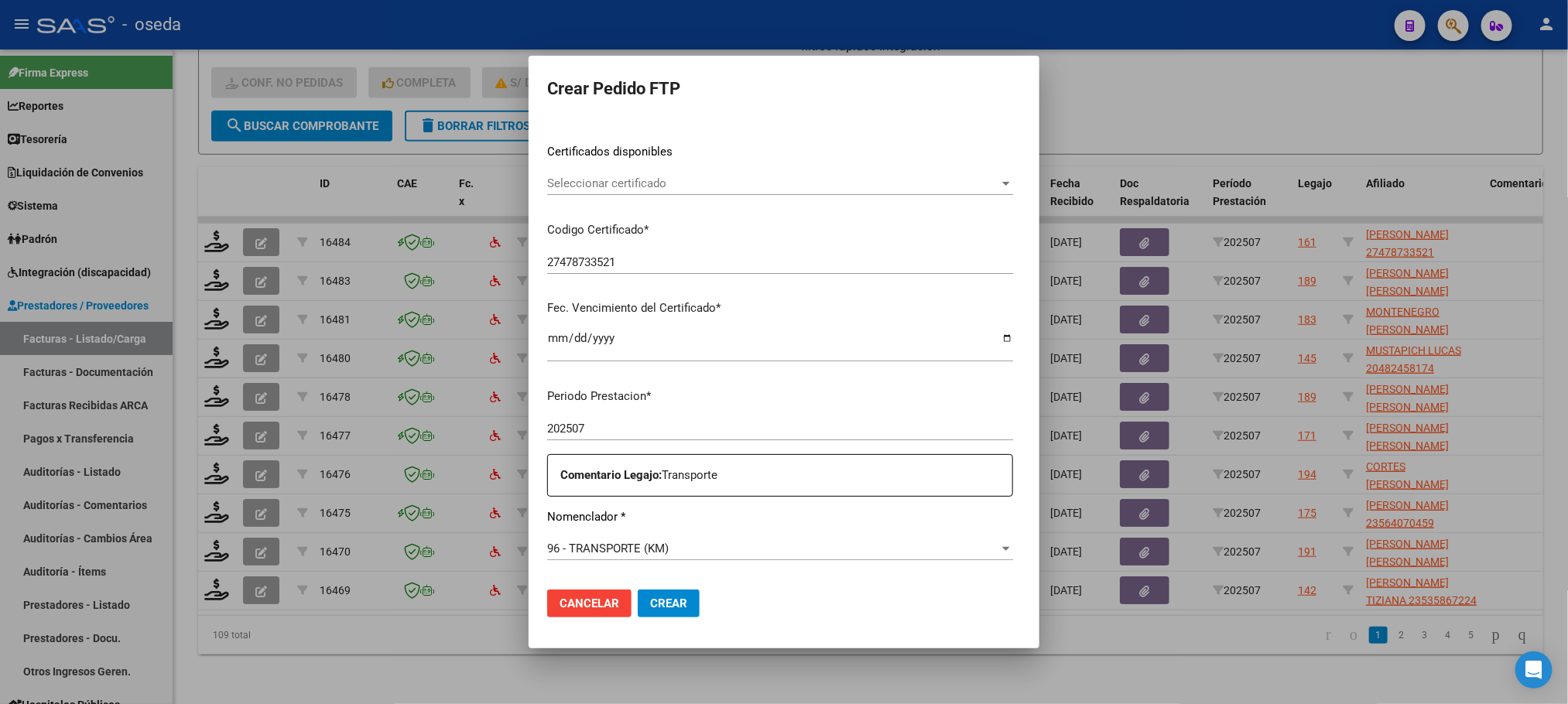
scroll to position [464, 0]
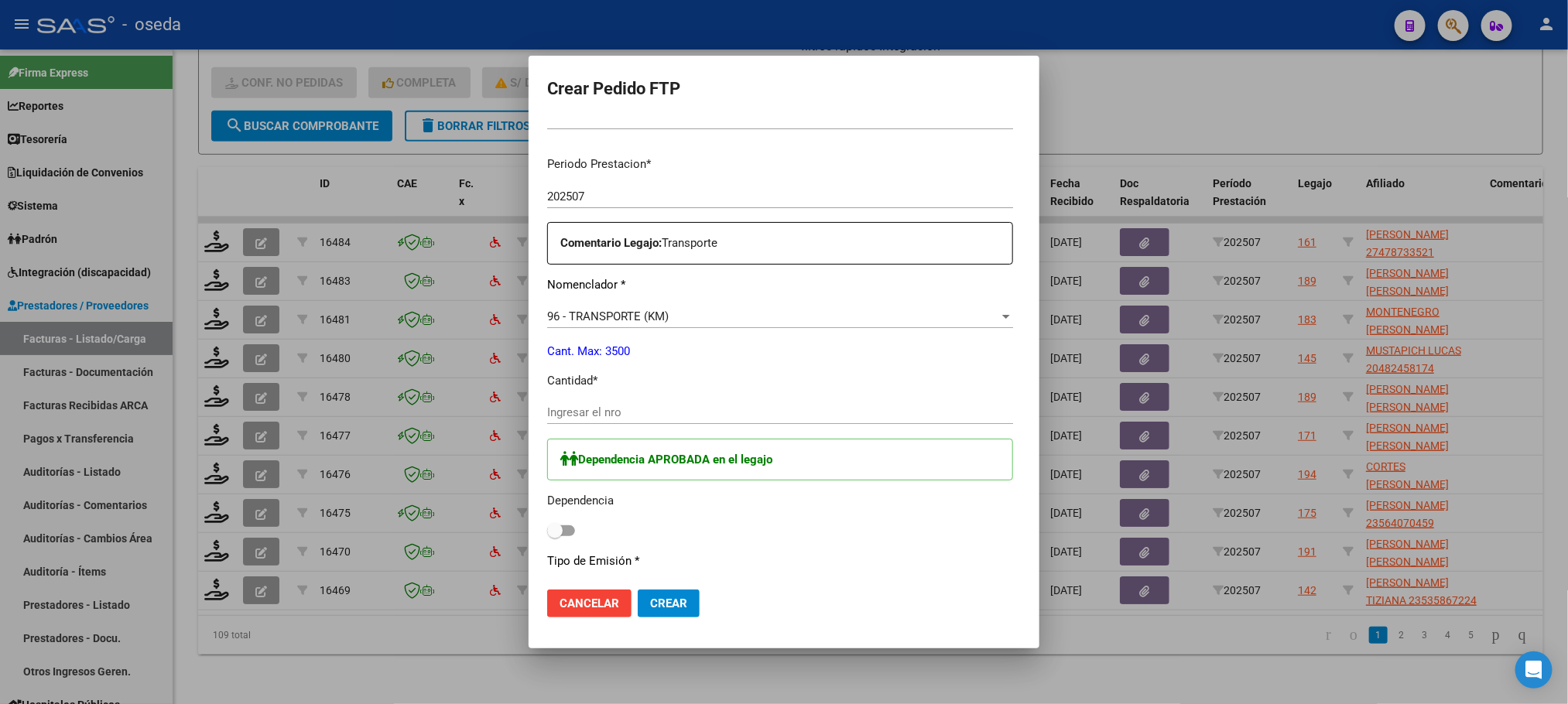
click at [595, 410] on input "Ingresar el nro" at bounding box center [780, 412] width 466 height 14
click at [547, 526] on span at bounding box center [555, 530] width 15 height 15
click at [555, 537] on input "checkbox" at bounding box center [555, 537] width 1 height 1
click at [650, 608] on span "Crear" at bounding box center [669, 604] width 38 height 14
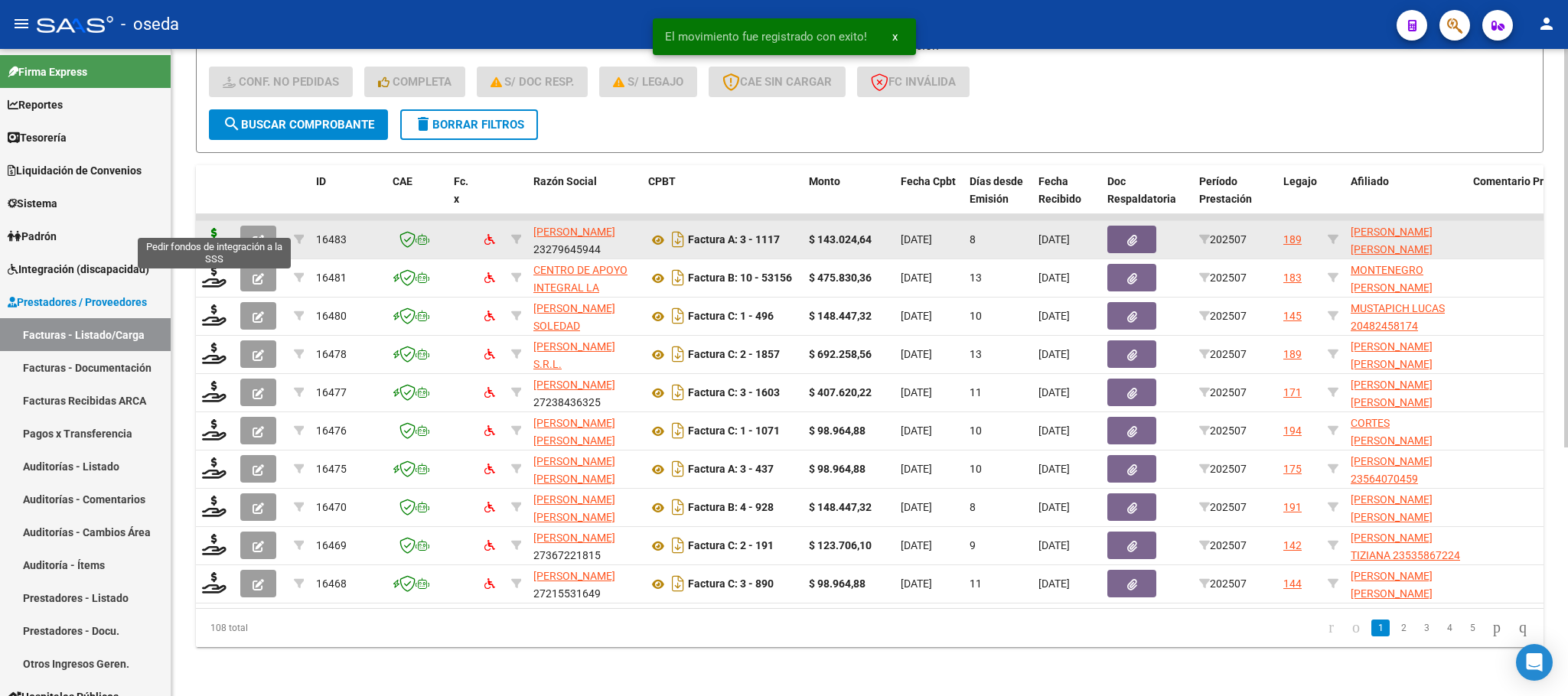
click at [210, 228] on icon at bounding box center [214, 239] width 25 height 21
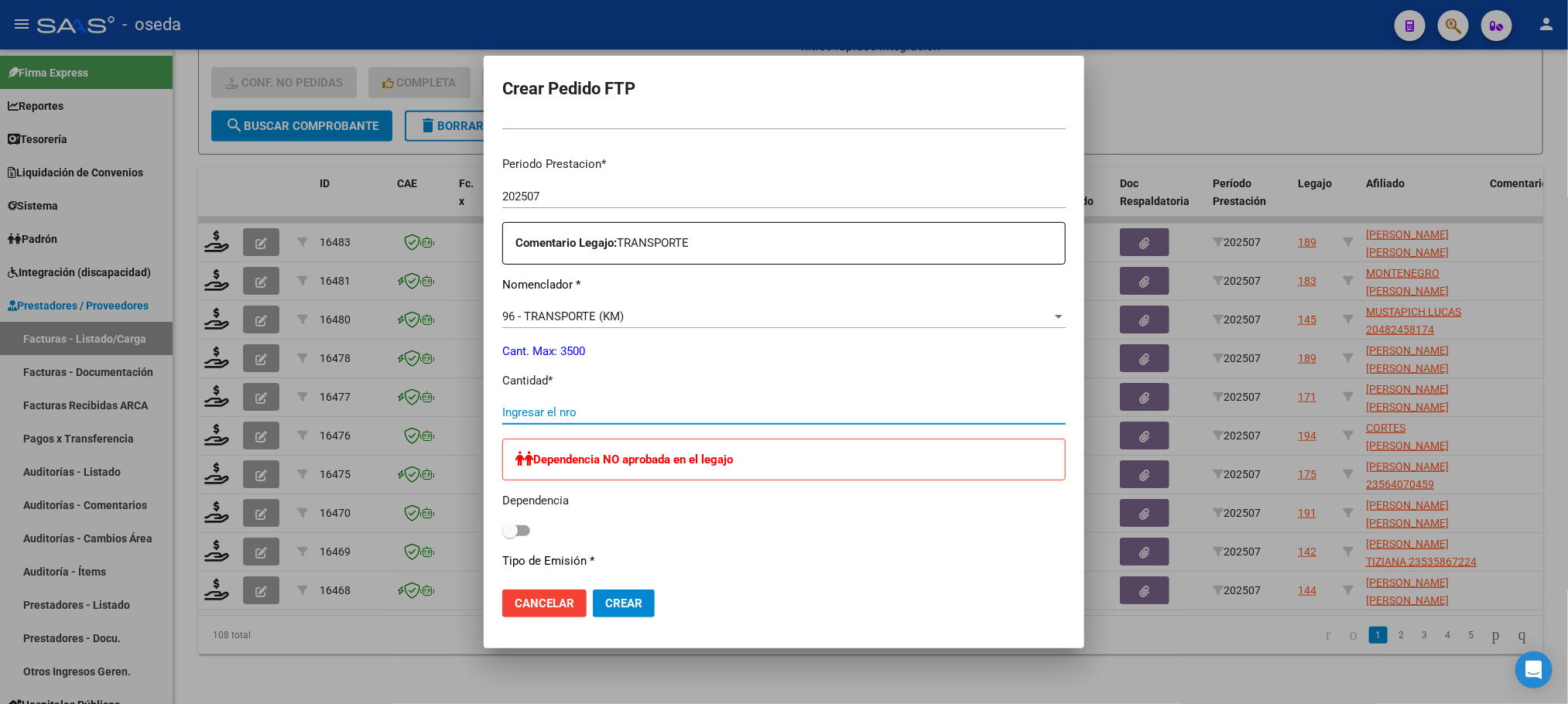
click at [692, 411] on input "Ingresar el nro" at bounding box center [784, 412] width 564 height 14
click at [593, 589] on button "Crear" at bounding box center [623, 603] width 62 height 28
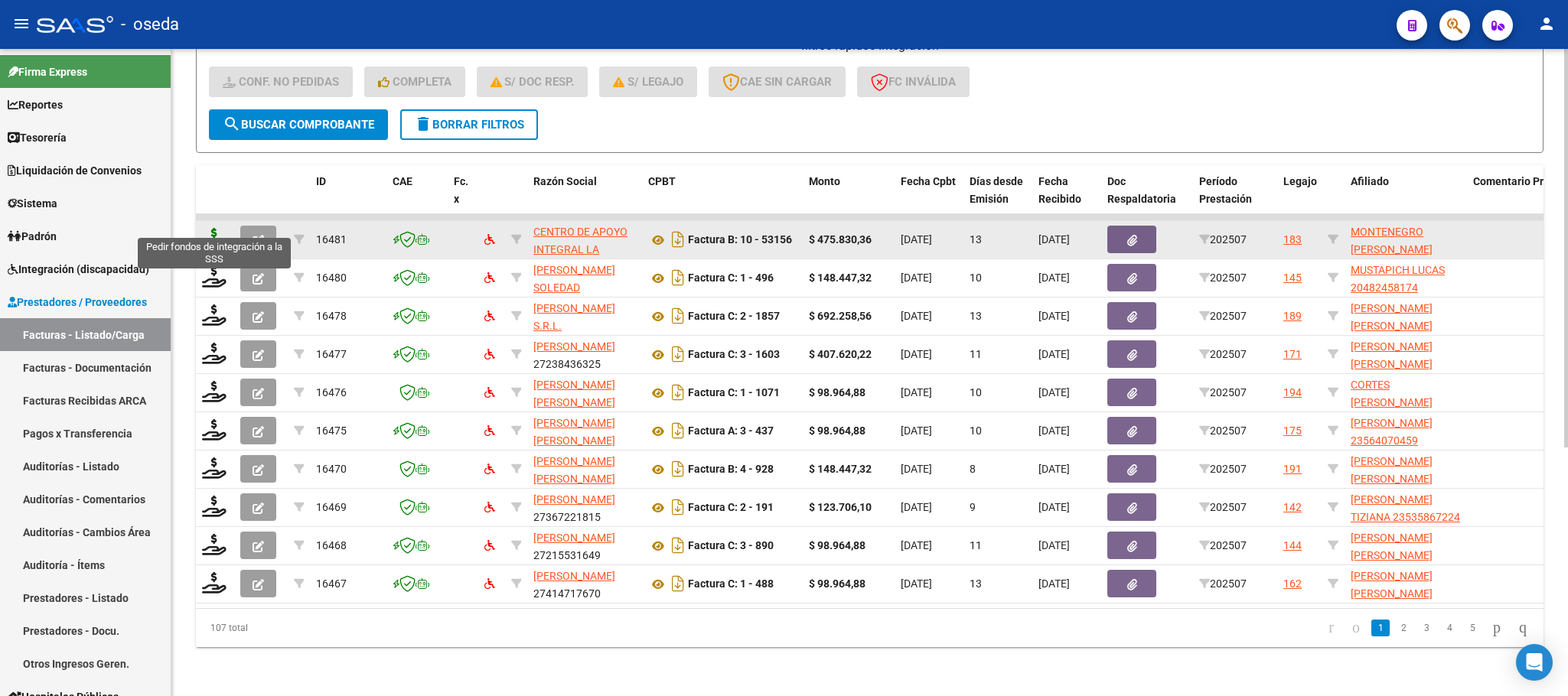
click at [210, 228] on icon at bounding box center [214, 239] width 25 height 21
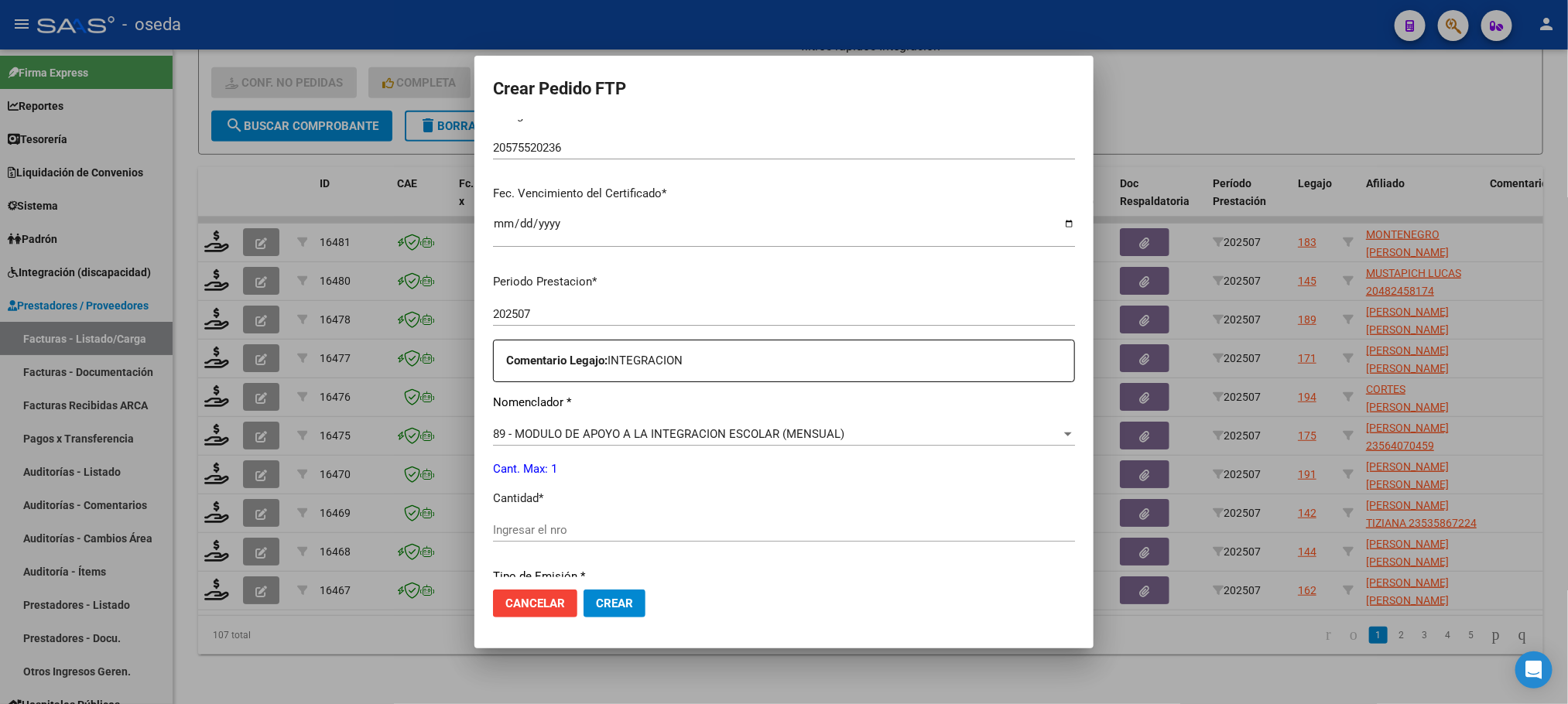
scroll to position [348, 0]
click at [732, 525] on input "Ingresar el nro" at bounding box center [784, 529] width 582 height 14
click at [583, 589] on button "Crear" at bounding box center [614, 603] width 62 height 28
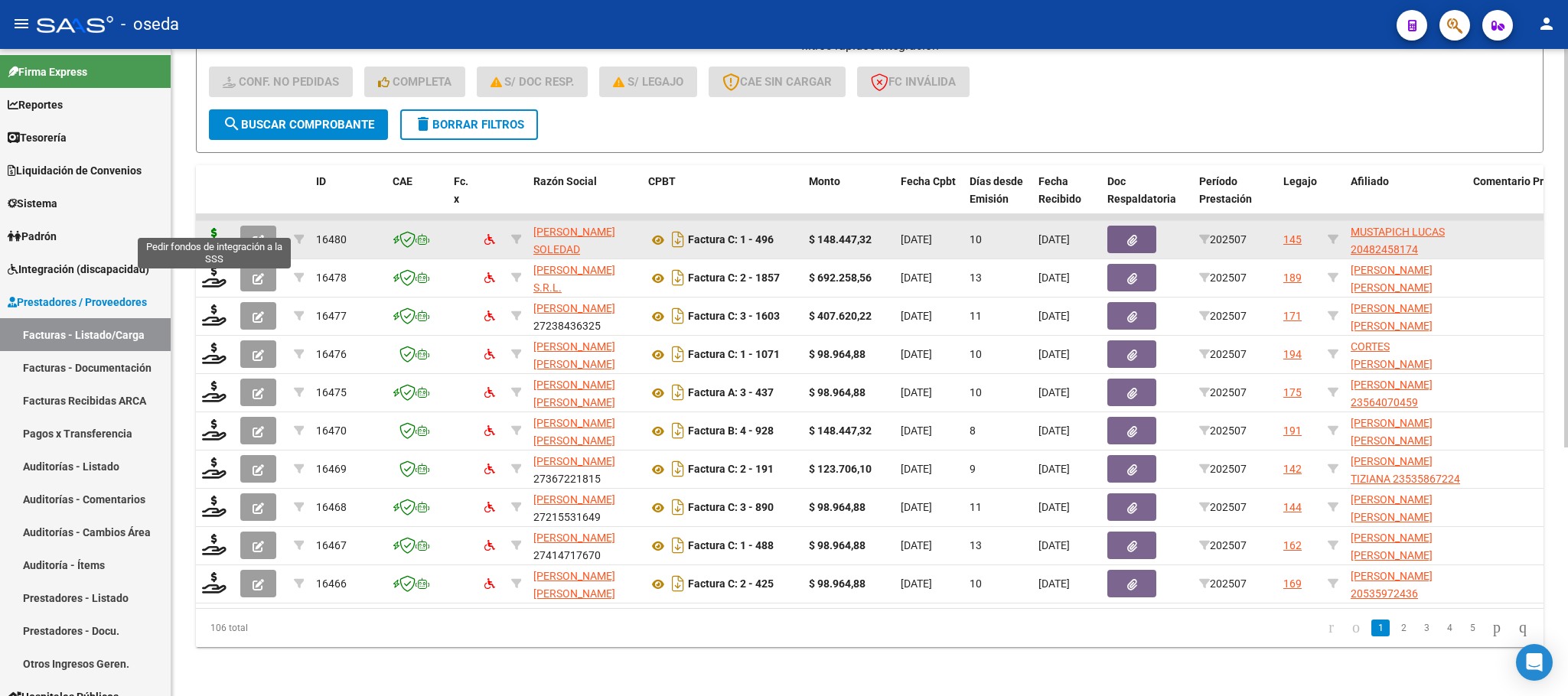
click at [214, 228] on icon at bounding box center [214, 239] width 25 height 21
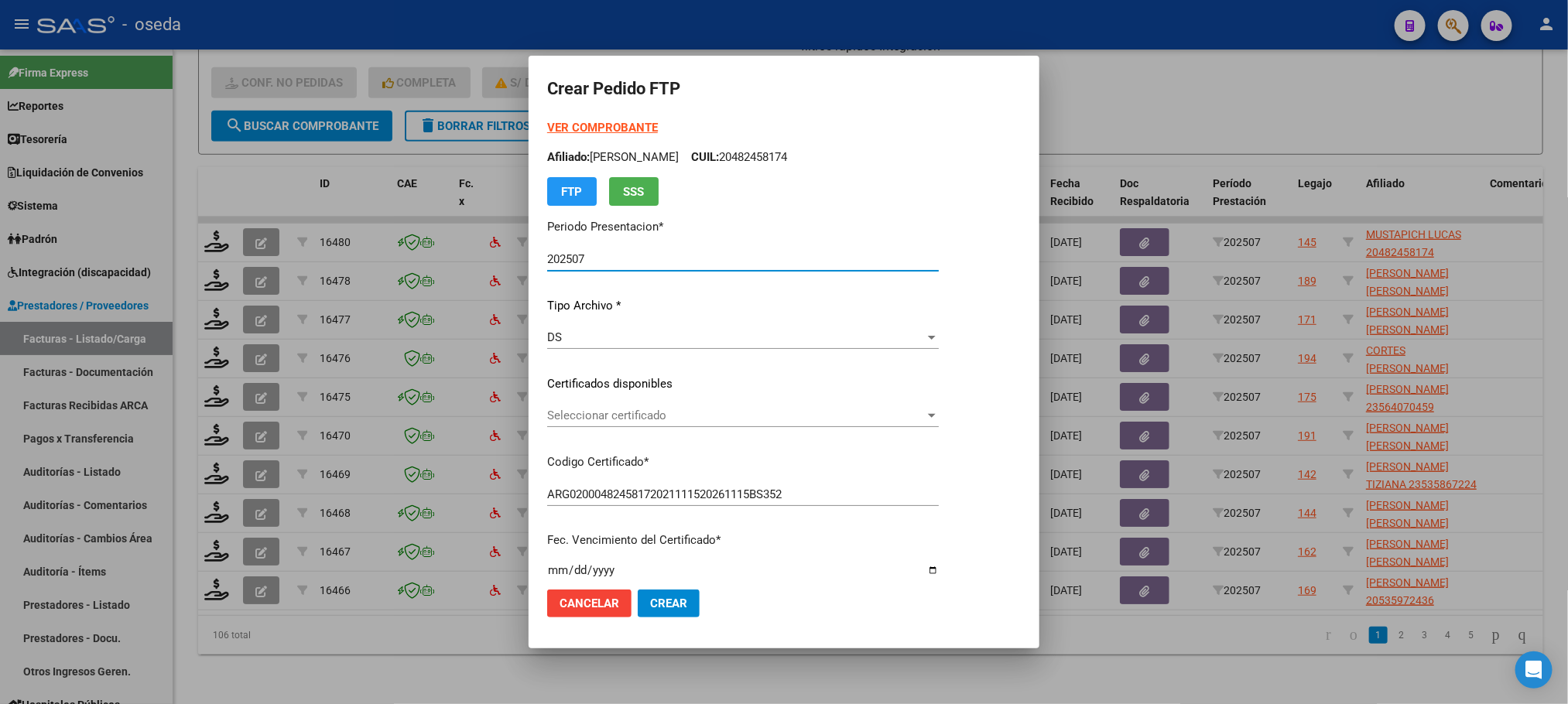
scroll to position [464, 0]
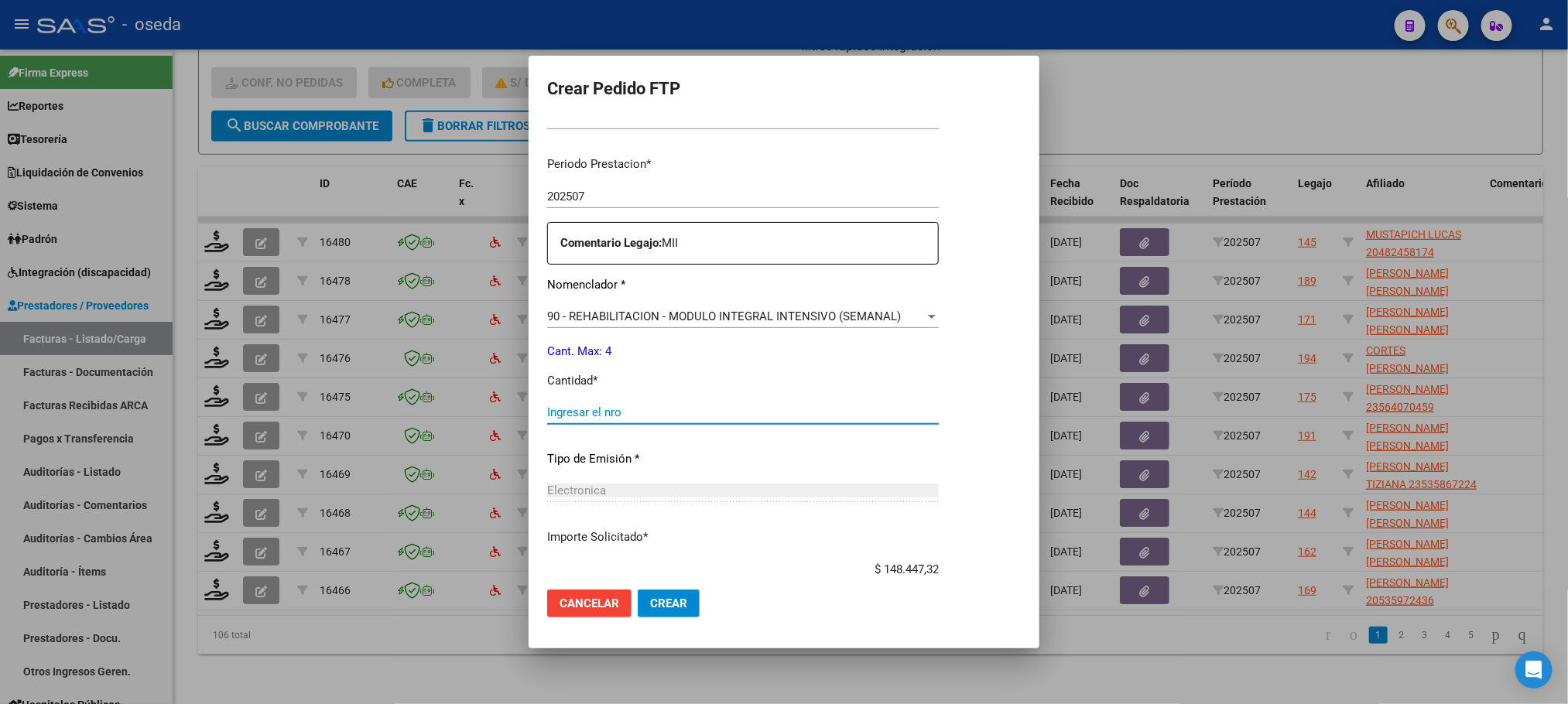
click at [694, 414] on input "Ingresar el nro" at bounding box center [743, 412] width 392 height 14
click at [638, 589] on button "Crear" at bounding box center [668, 603] width 62 height 28
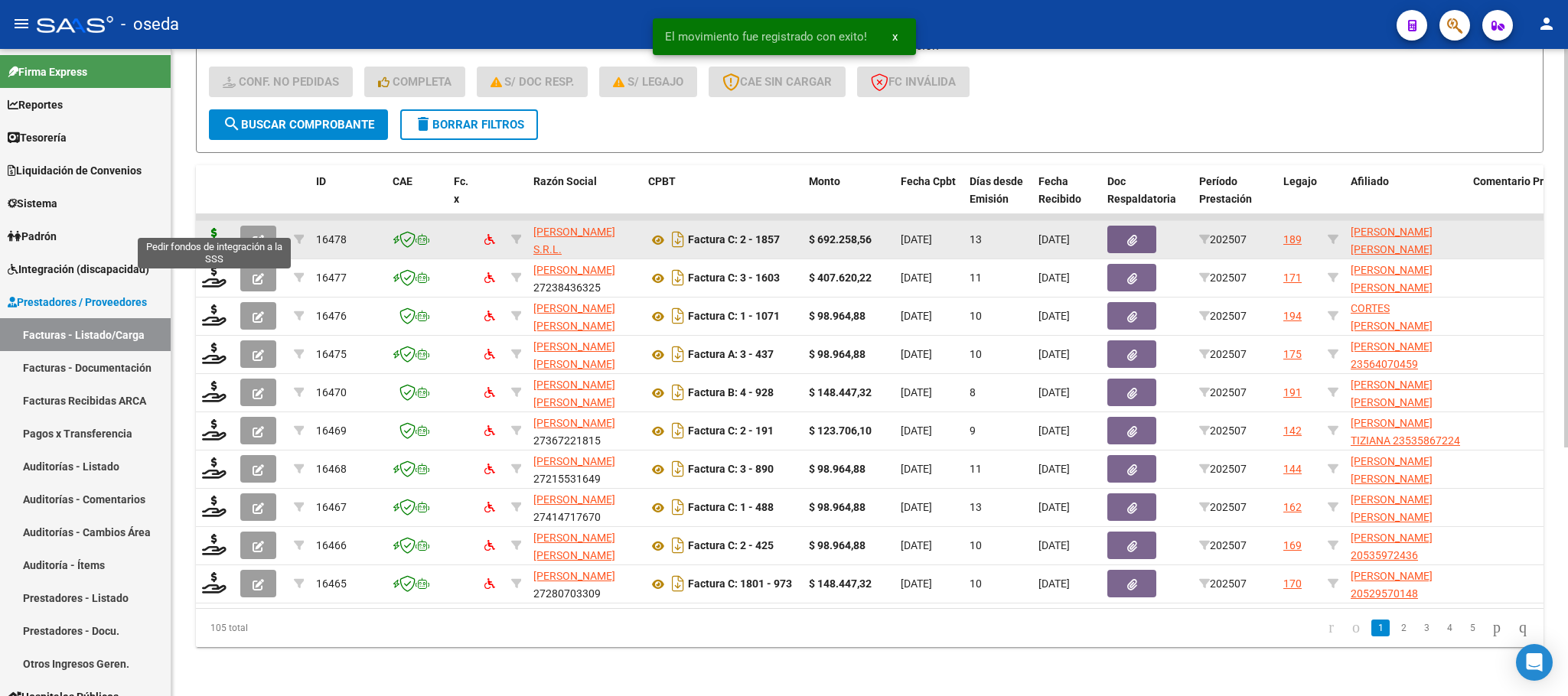
click at [213, 228] on icon at bounding box center [214, 239] width 25 height 21
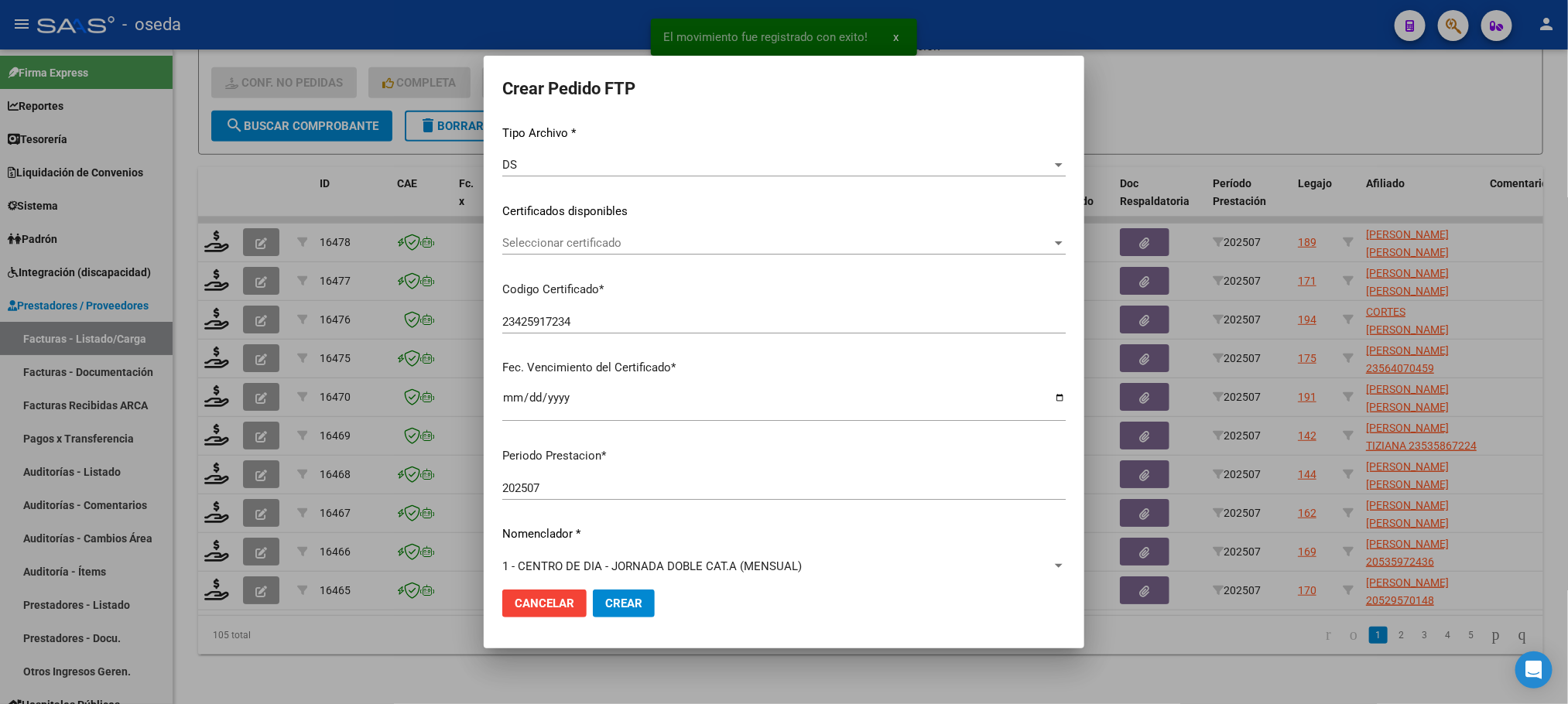
scroll to position [348, 0]
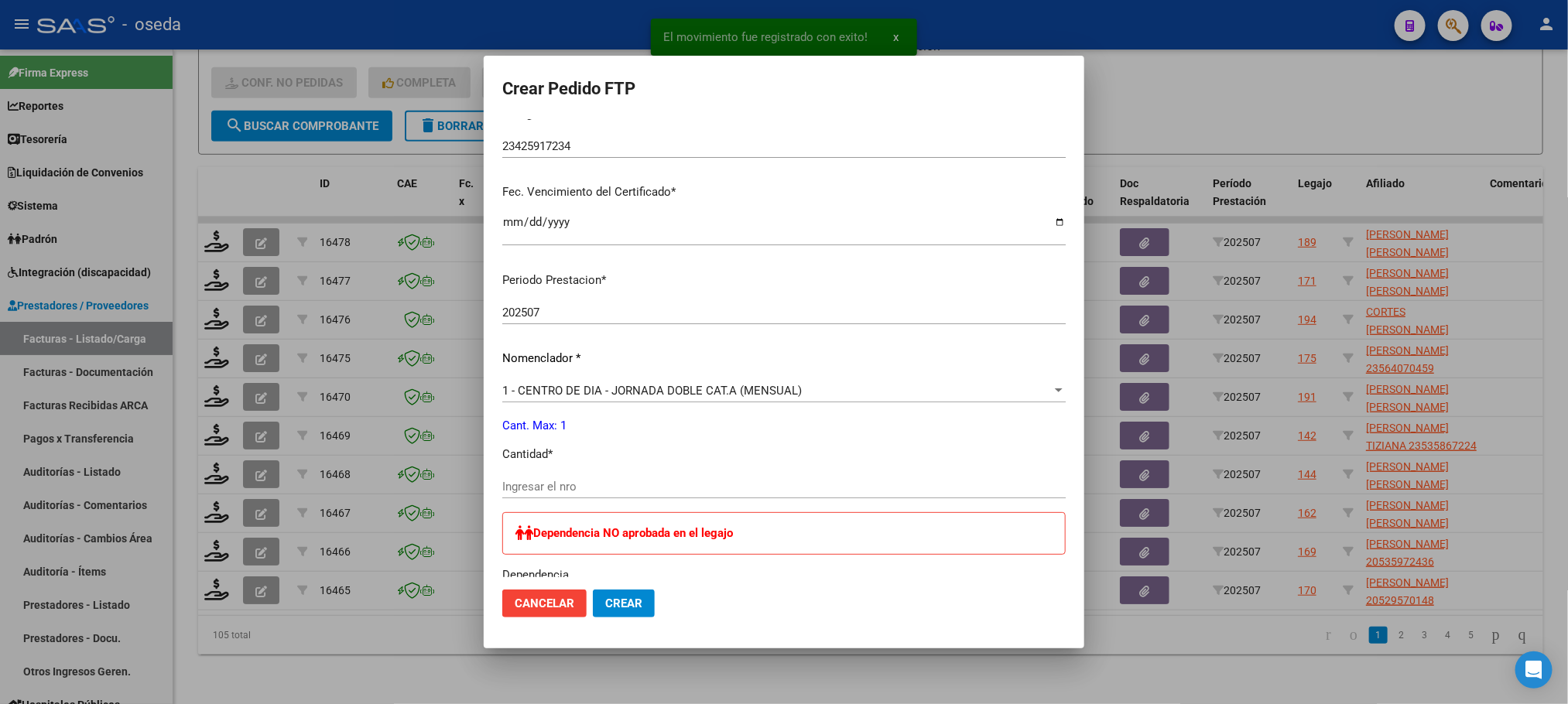
click at [716, 484] on input "Ingresar el nro" at bounding box center [784, 487] width 564 height 14
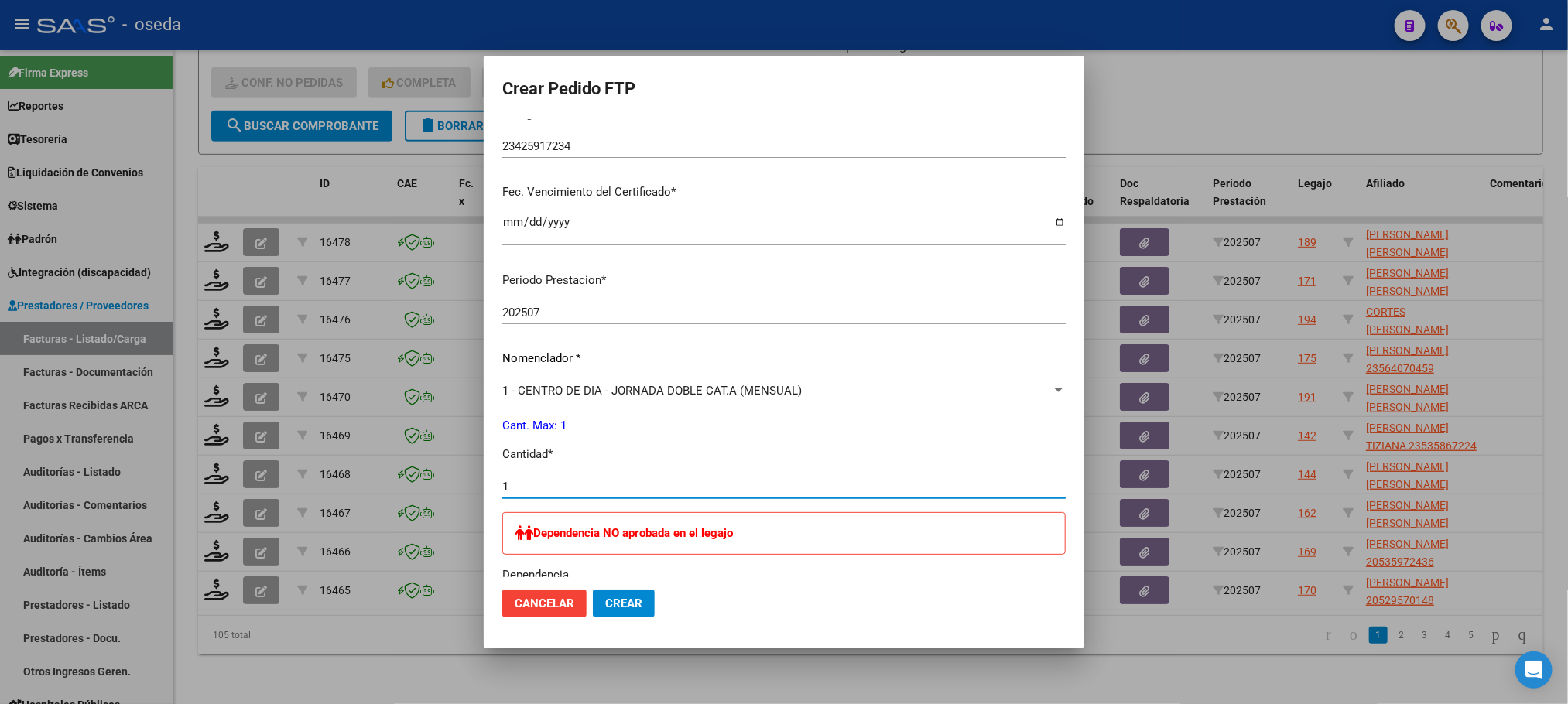
click at [593, 589] on button "Crear" at bounding box center [623, 603] width 62 height 28
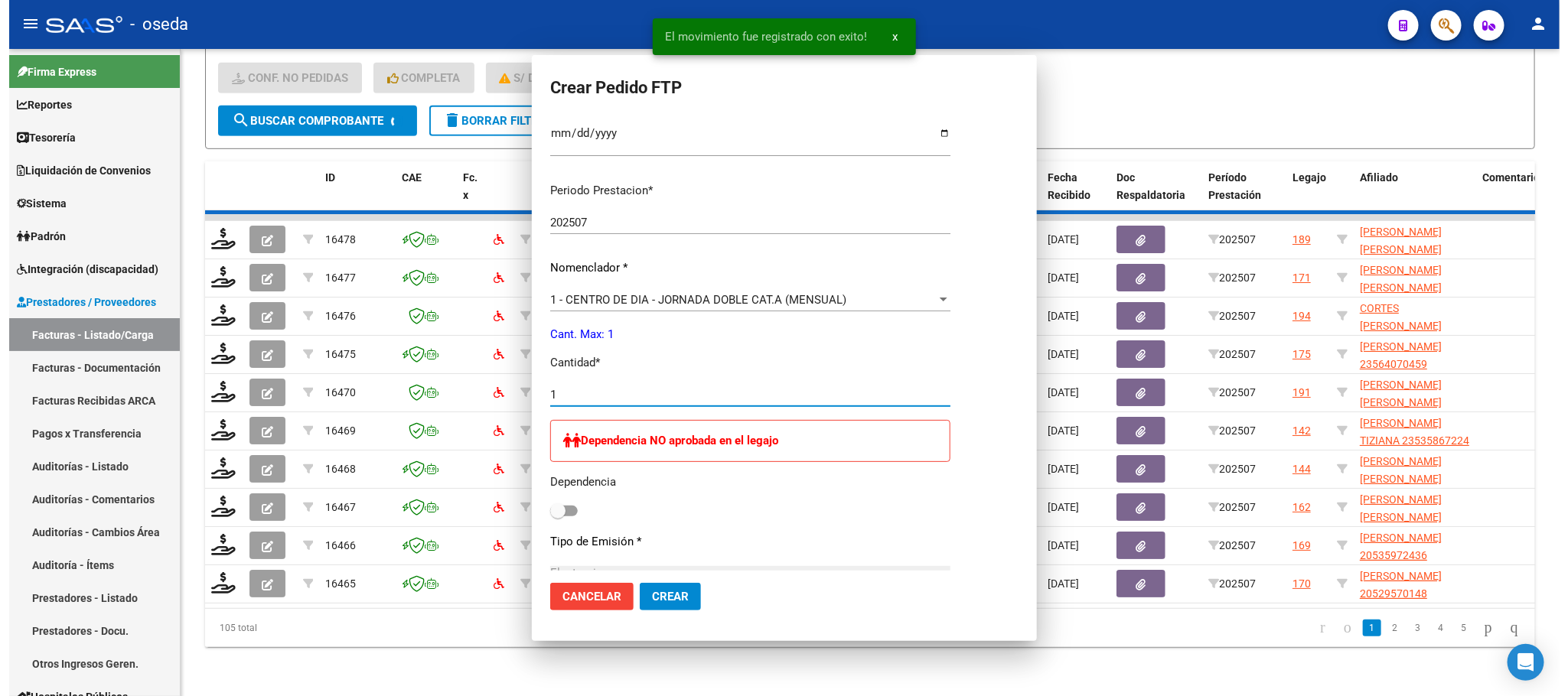
scroll to position [258, 0]
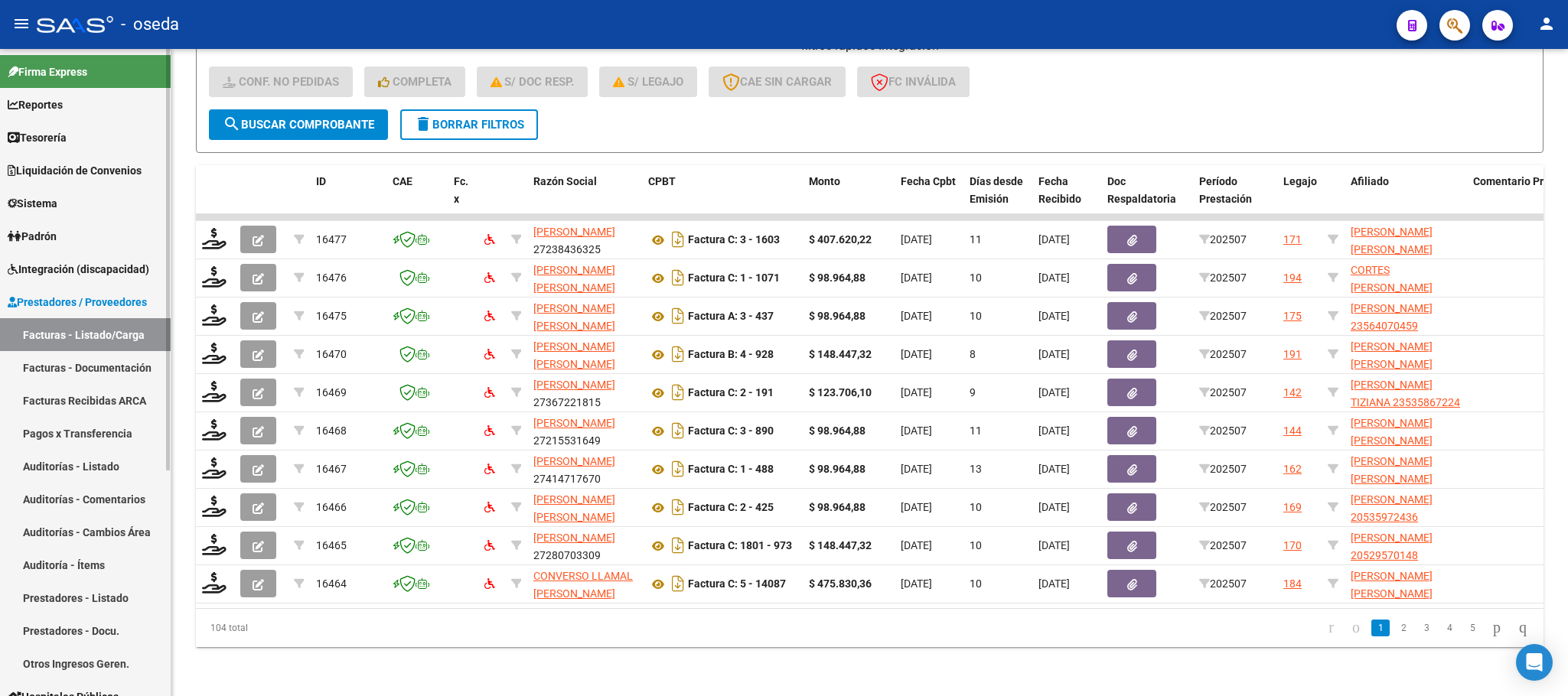
click at [65, 269] on span "Integración (discapacidad)" at bounding box center [79, 269] width 142 height 17
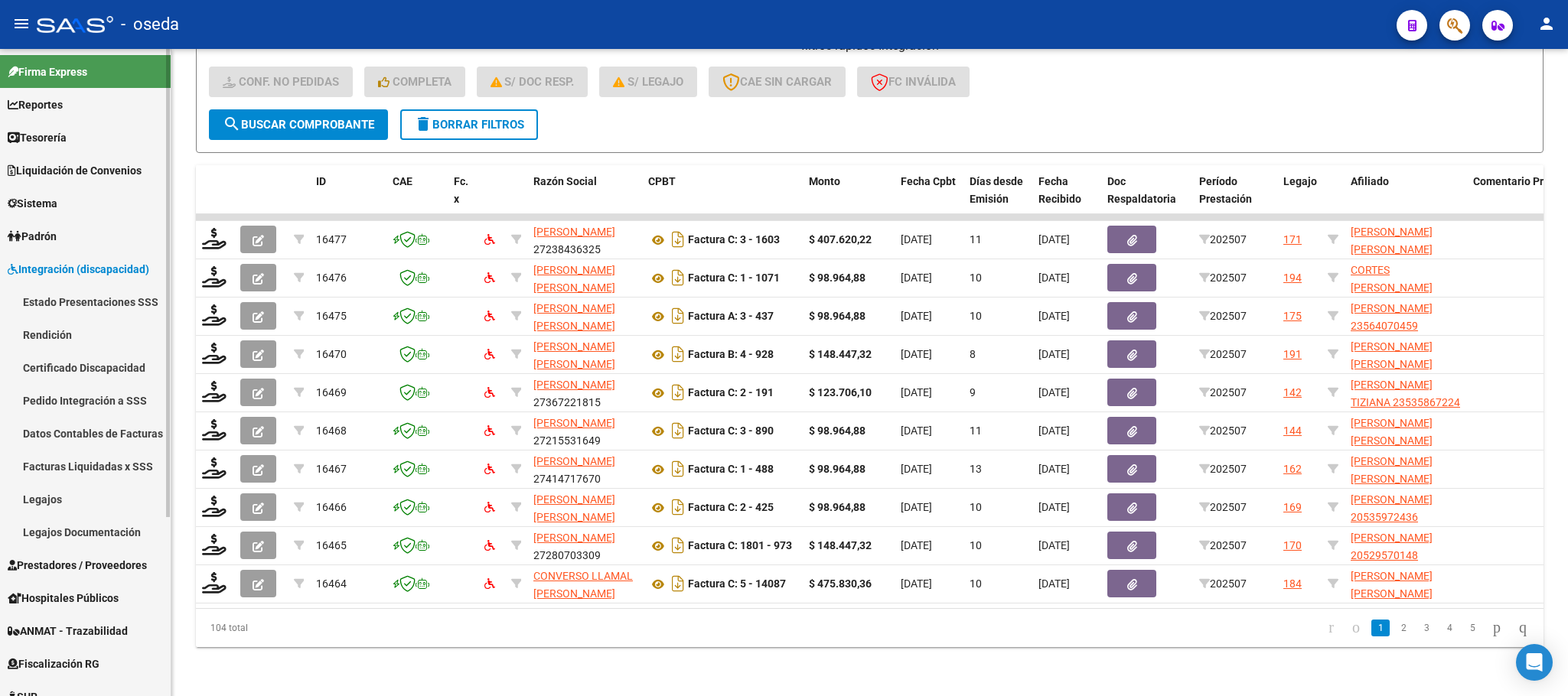
click at [71, 394] on link "Pedido Integración a SSS" at bounding box center [85, 400] width 171 height 33
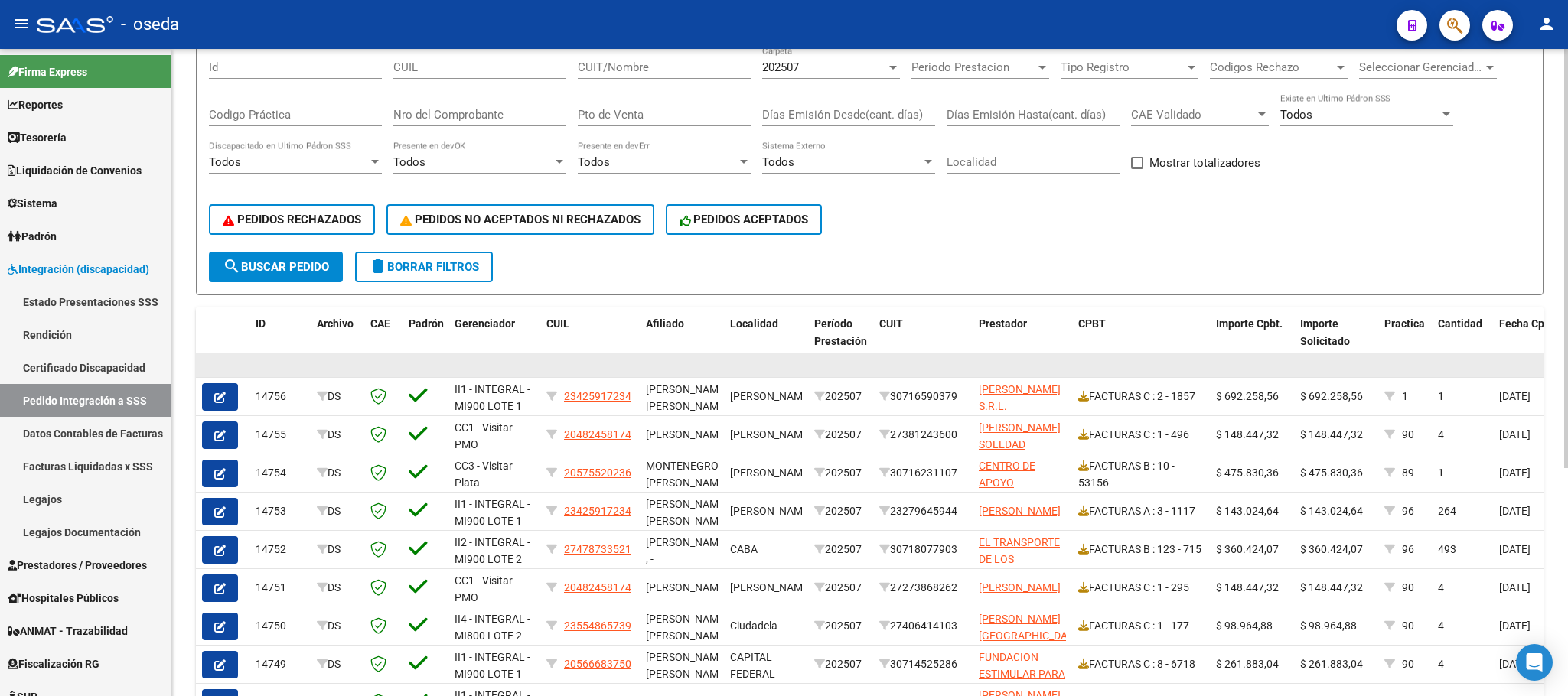
scroll to position [230, 0]
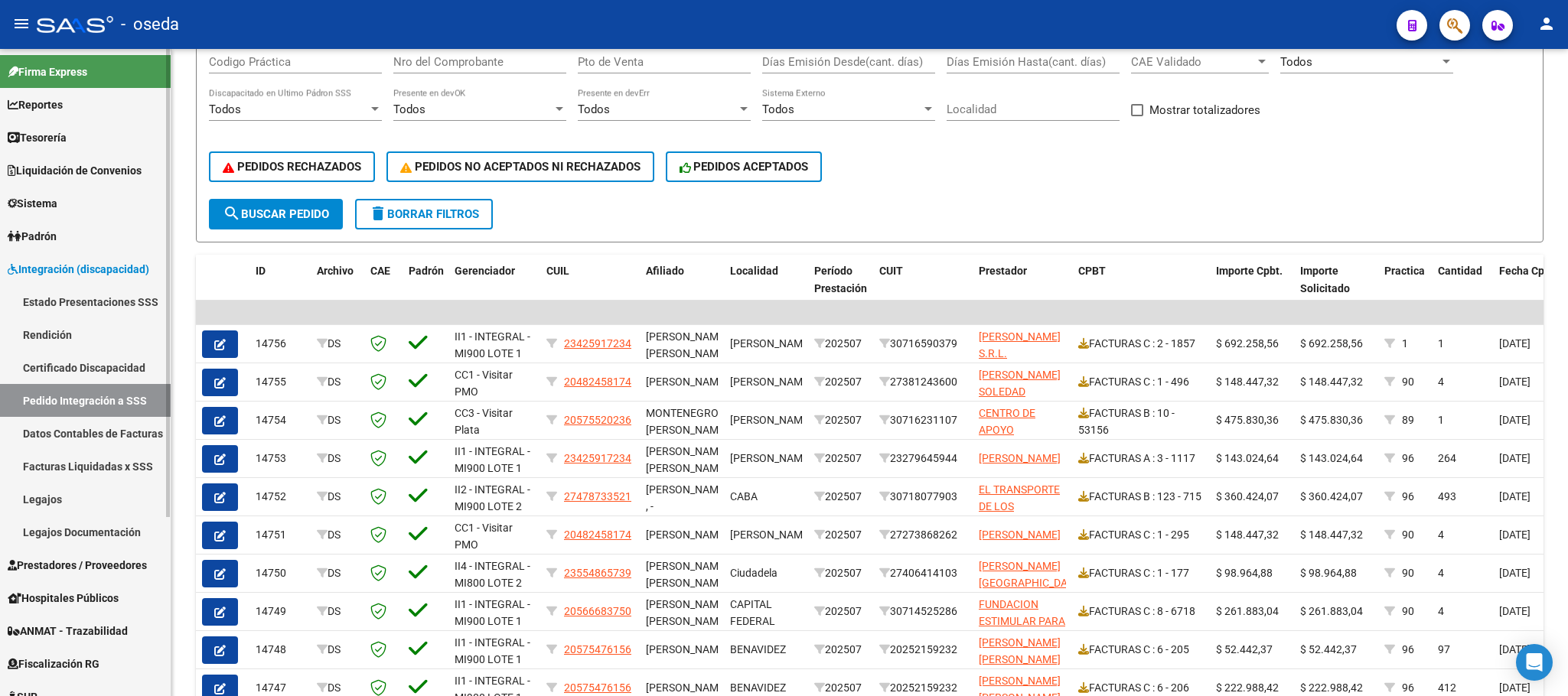
click at [94, 570] on span "Prestadores / Proveedores" at bounding box center [77, 565] width 139 height 17
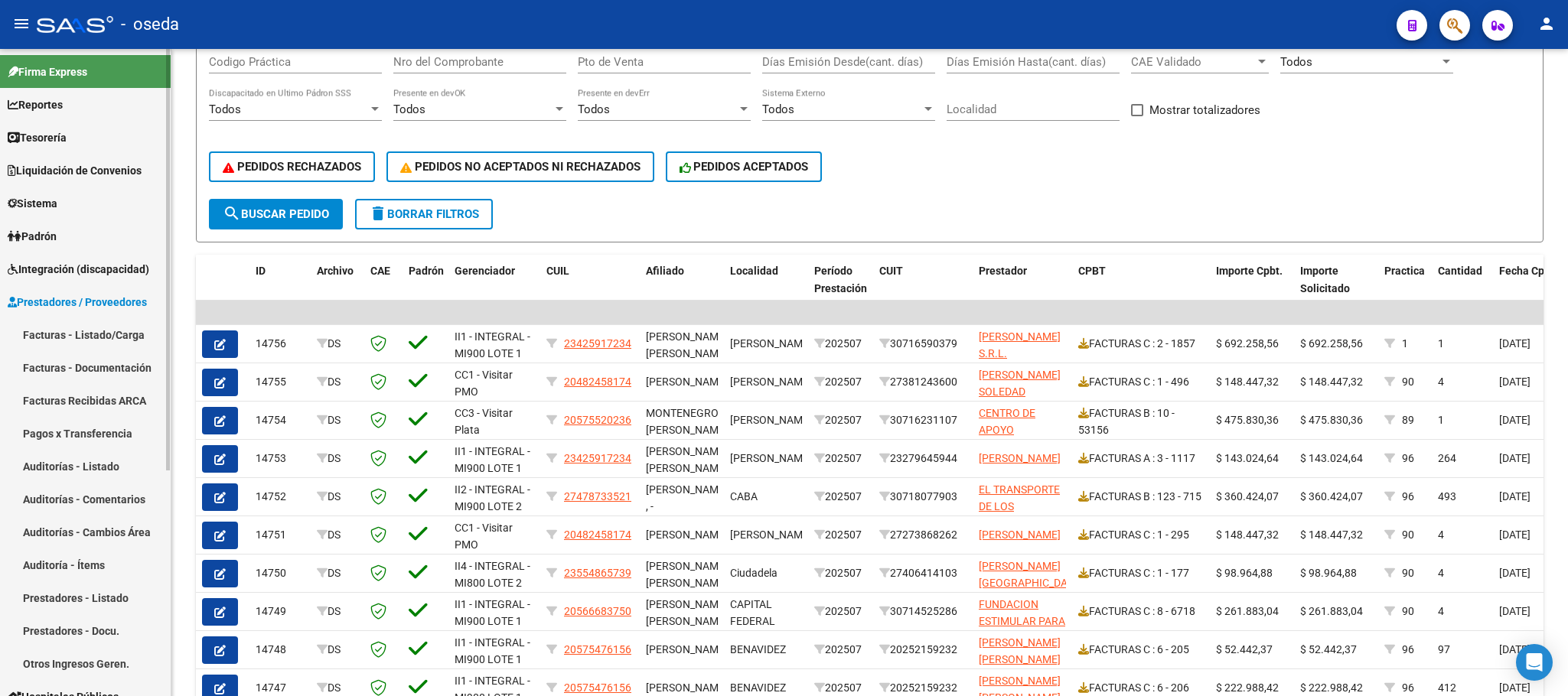
click at [109, 338] on link "Facturas - Listado/Carga" at bounding box center [85, 334] width 171 height 33
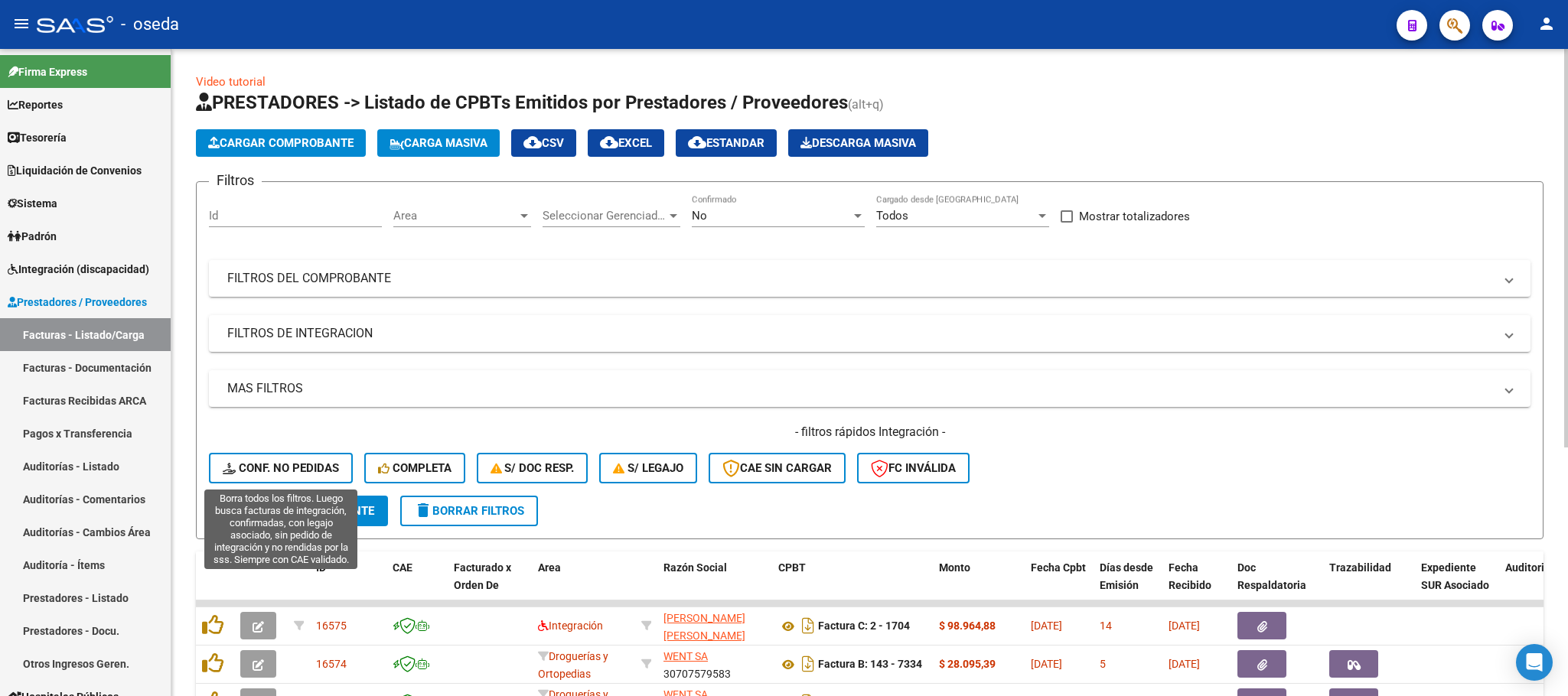
click at [315, 457] on button "Conf. no pedidas" at bounding box center [280, 468] width 144 height 31
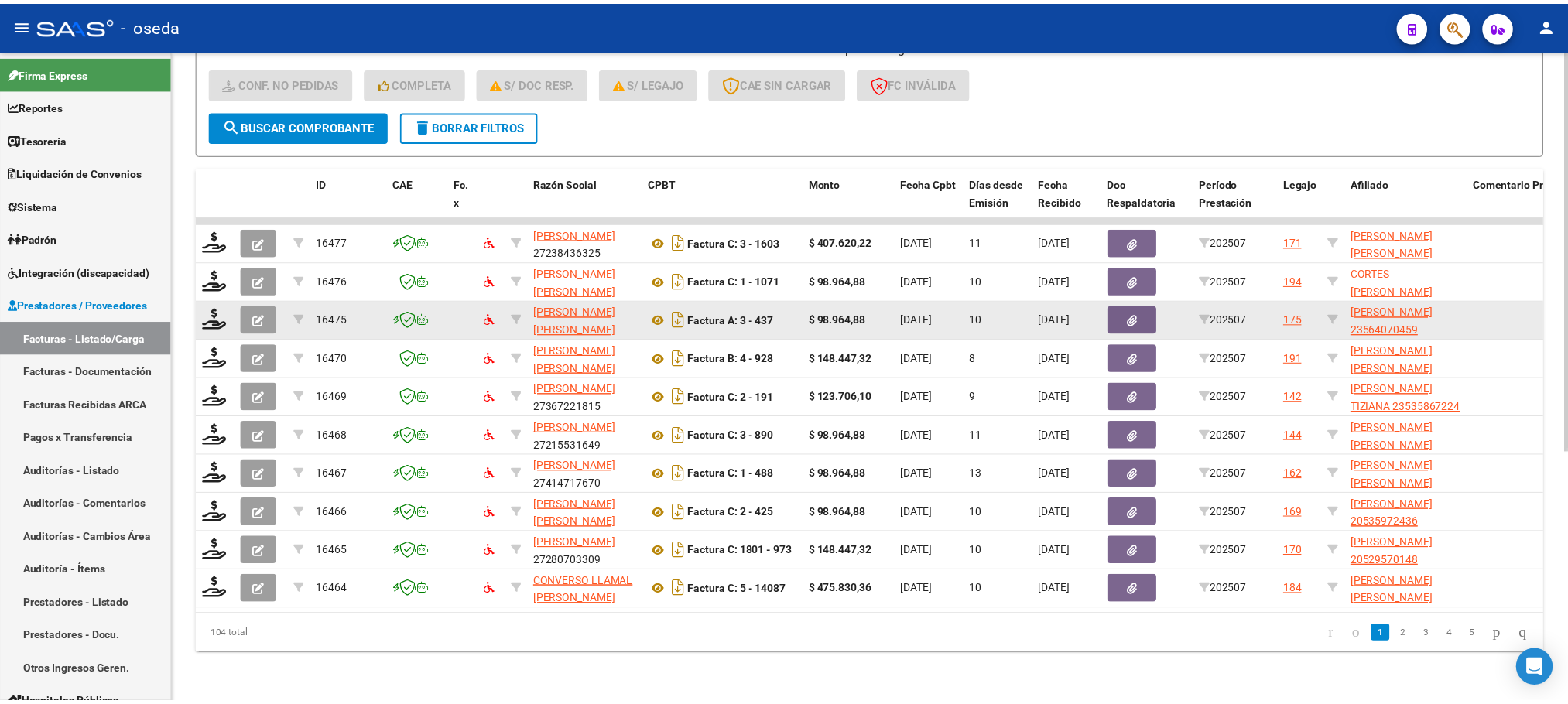
scroll to position [409, 0]
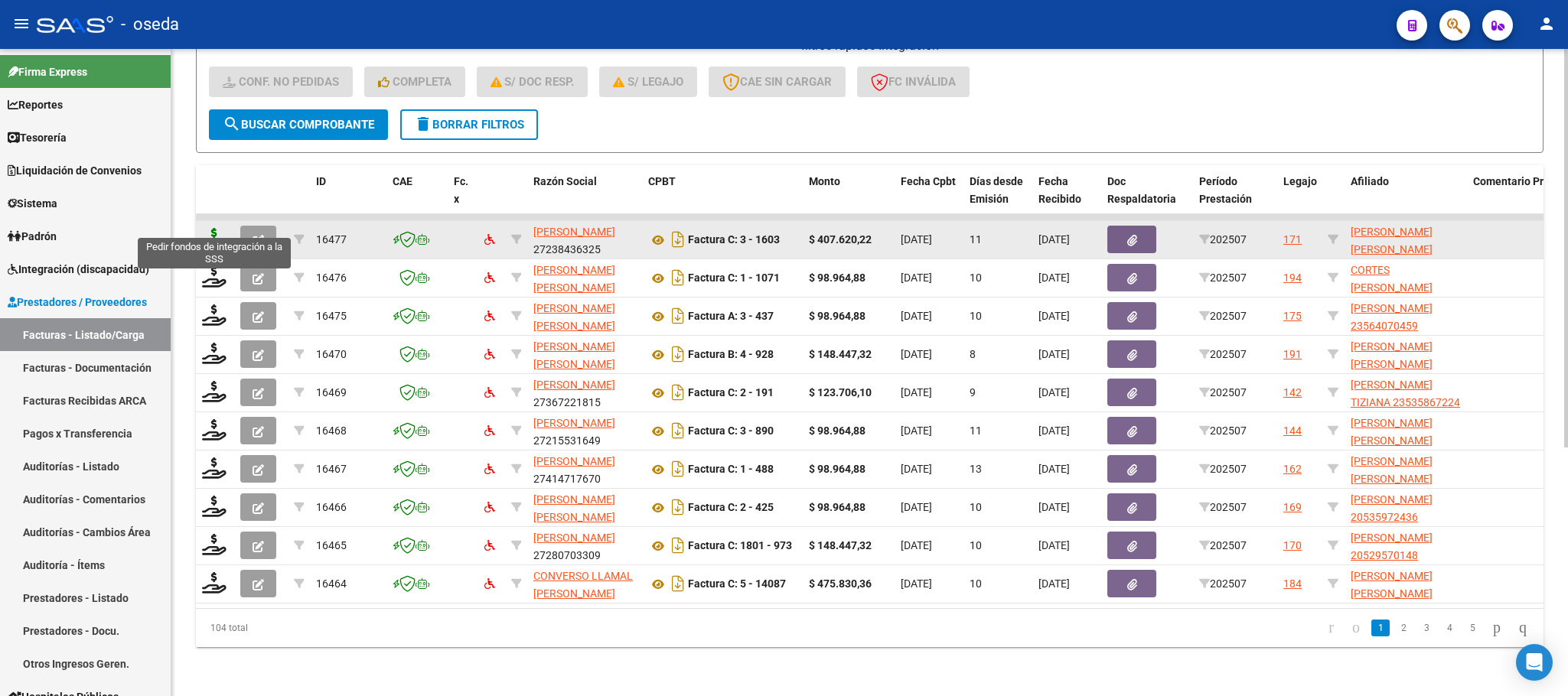
click at [214, 228] on icon at bounding box center [214, 239] width 25 height 21
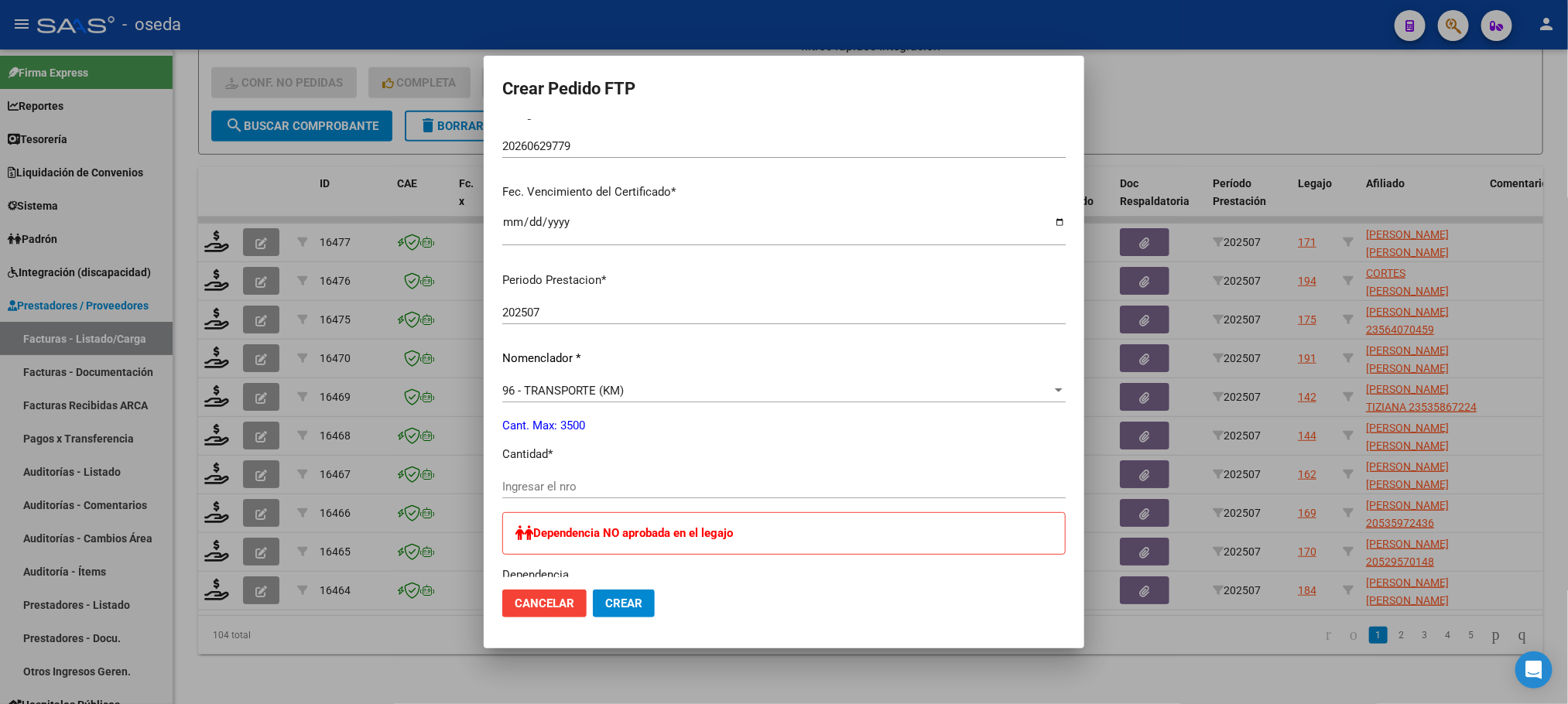
scroll to position [464, 0]
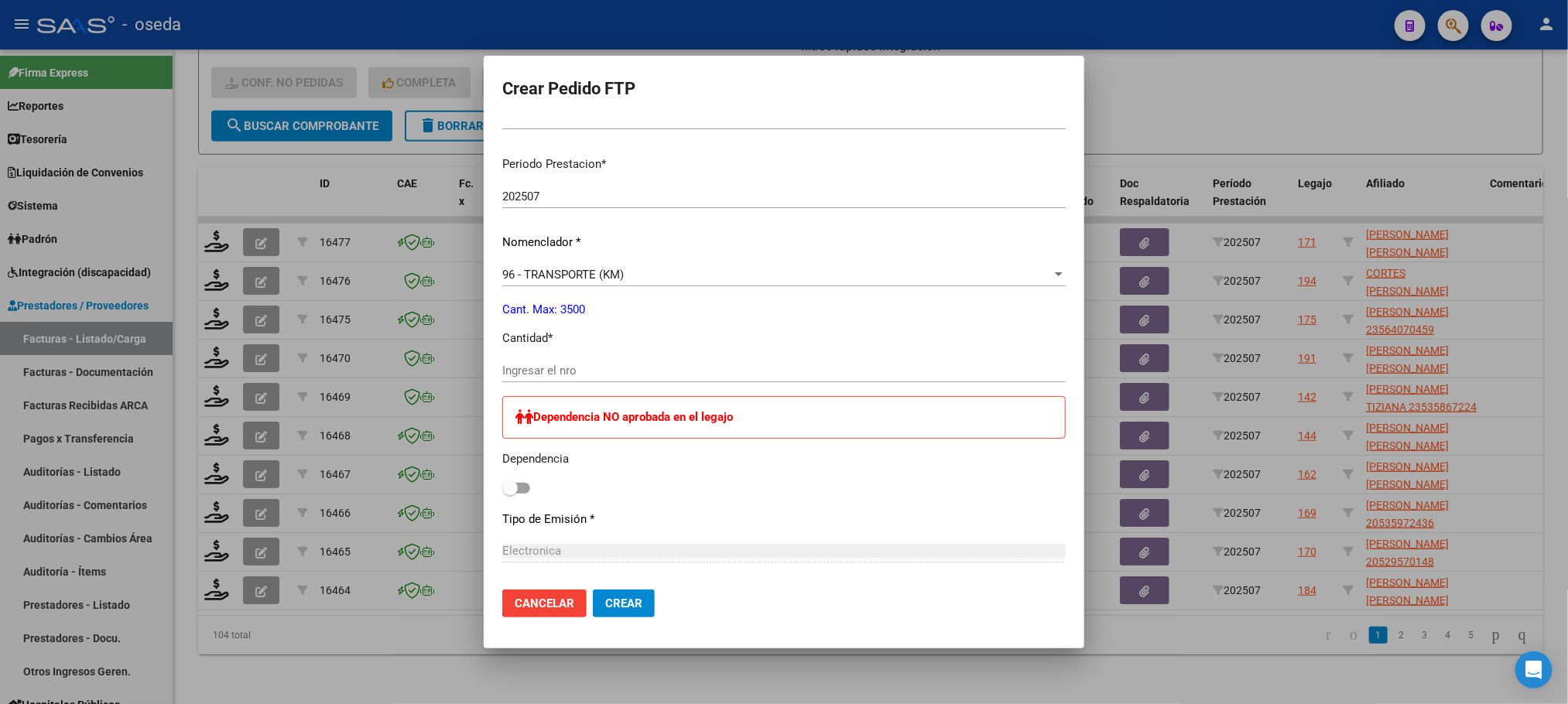
click at [606, 372] on input "Ingresar el nro" at bounding box center [784, 371] width 564 height 14
click at [593, 589] on button "Crear" at bounding box center [623, 603] width 62 height 28
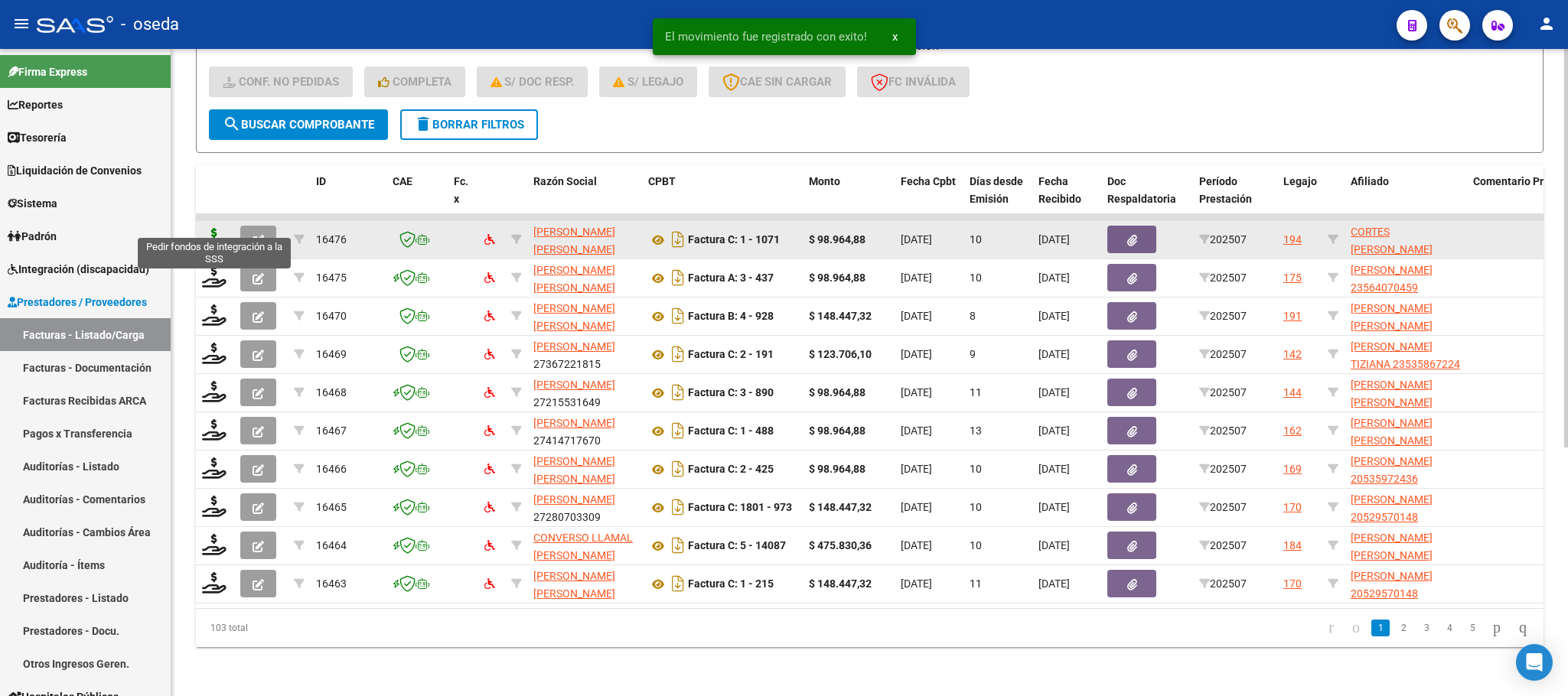
click at [211, 228] on icon at bounding box center [214, 239] width 25 height 21
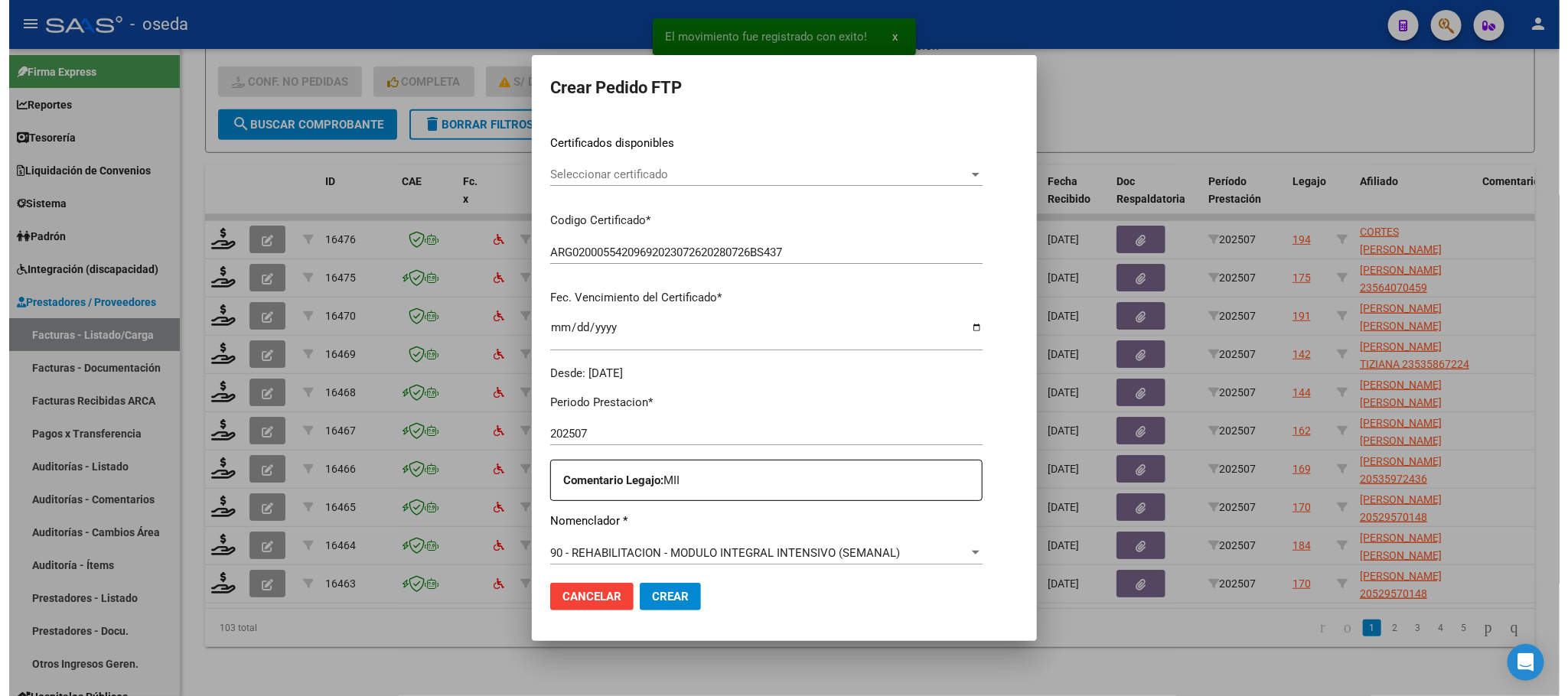
scroll to position [459, 0]
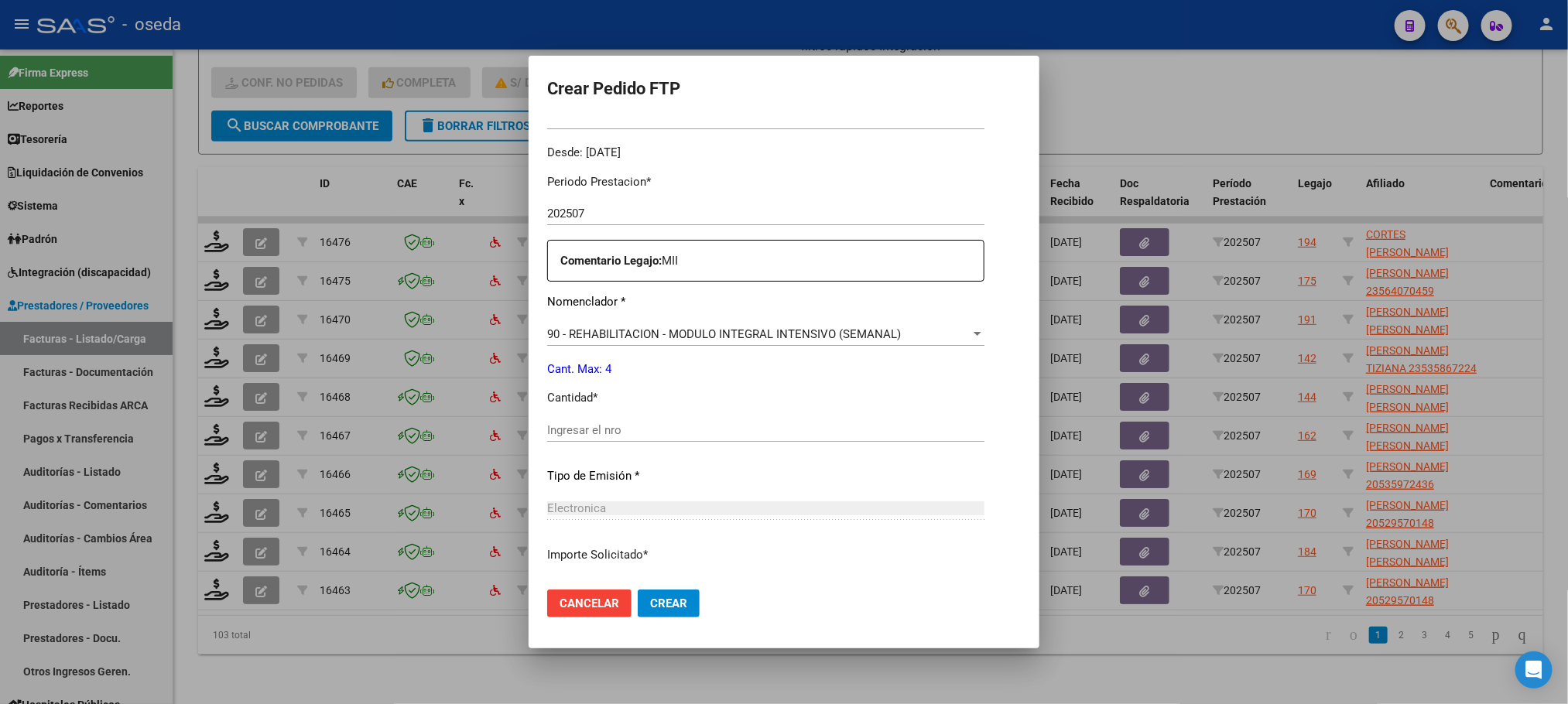
click at [577, 433] on input "Ingresar el nro" at bounding box center [766, 430] width 437 height 14
click at [638, 589] on button "Crear" at bounding box center [668, 603] width 62 height 28
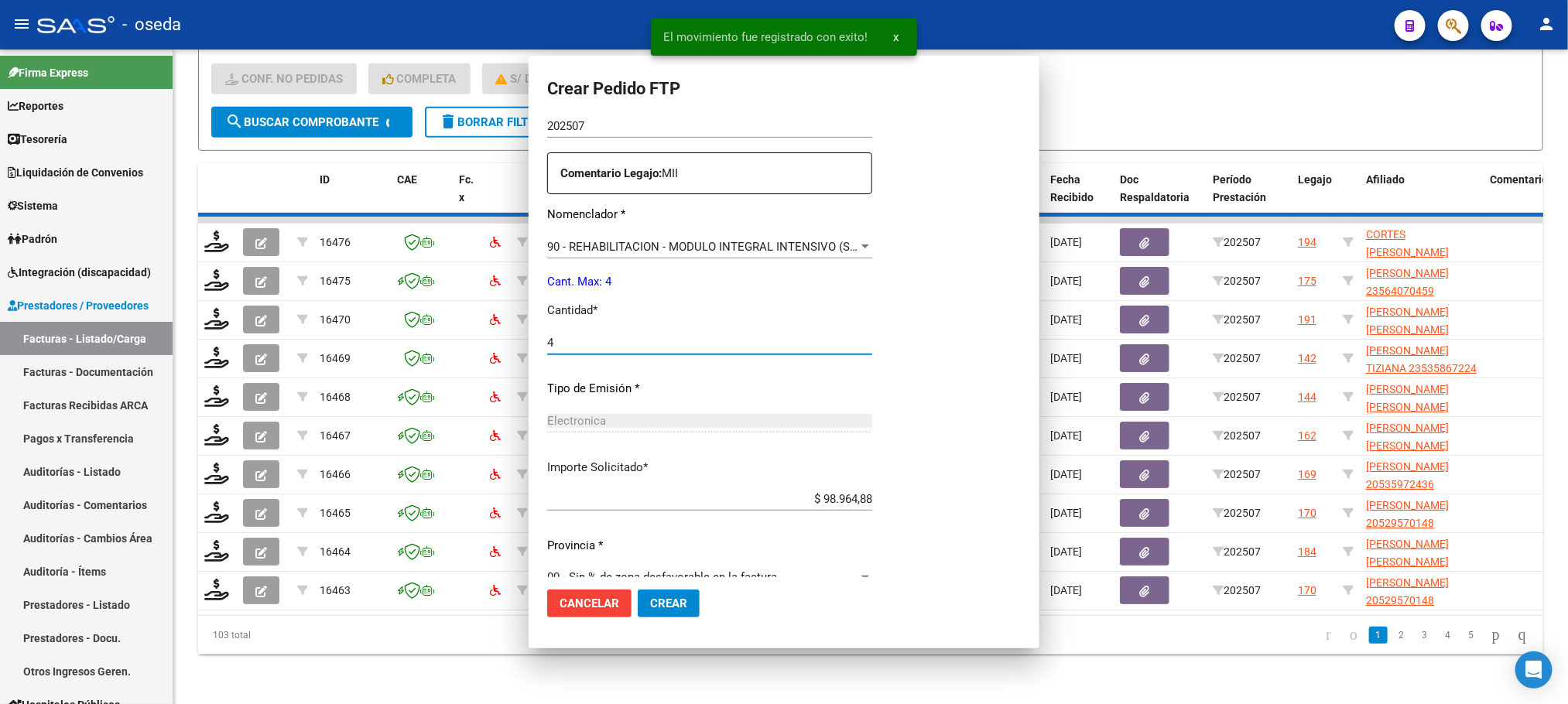
scroll to position [0, 0]
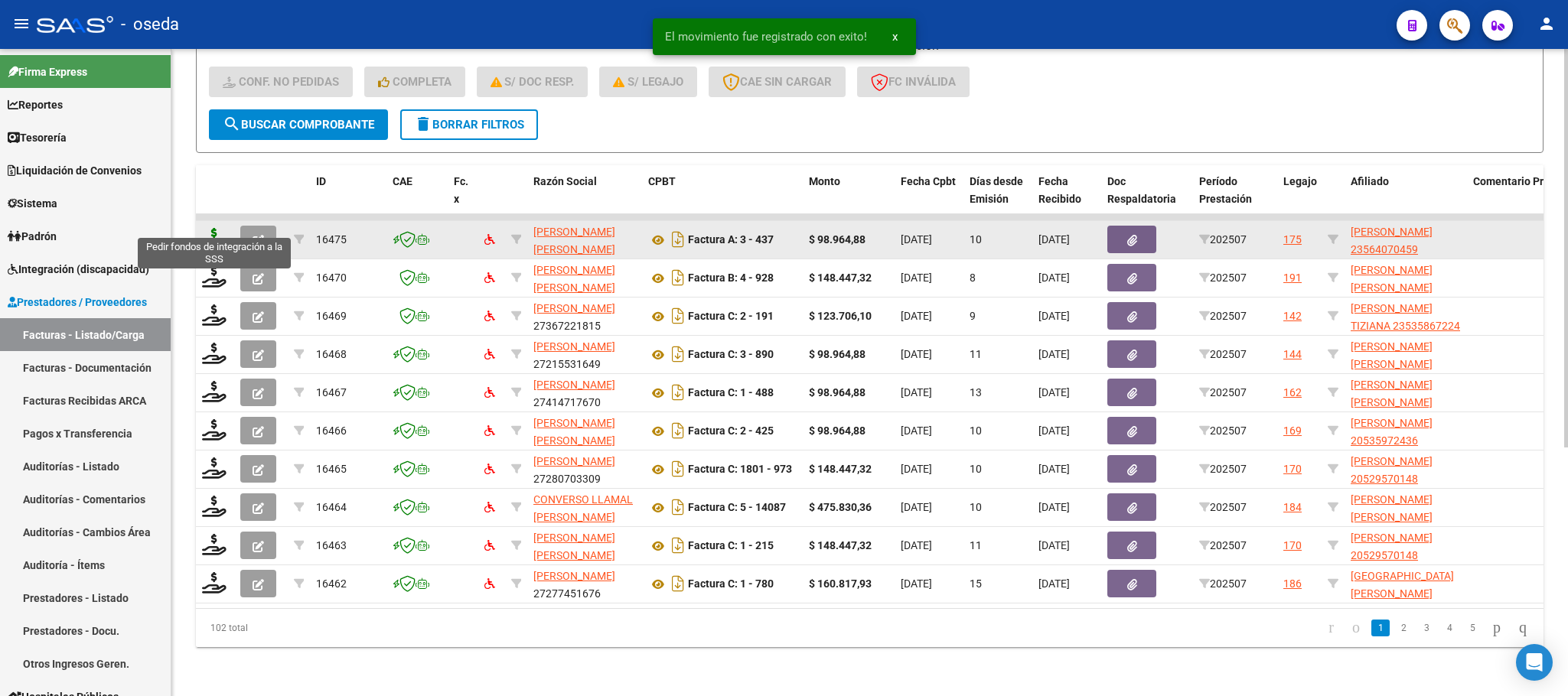
click at [213, 228] on icon at bounding box center [214, 239] width 25 height 21
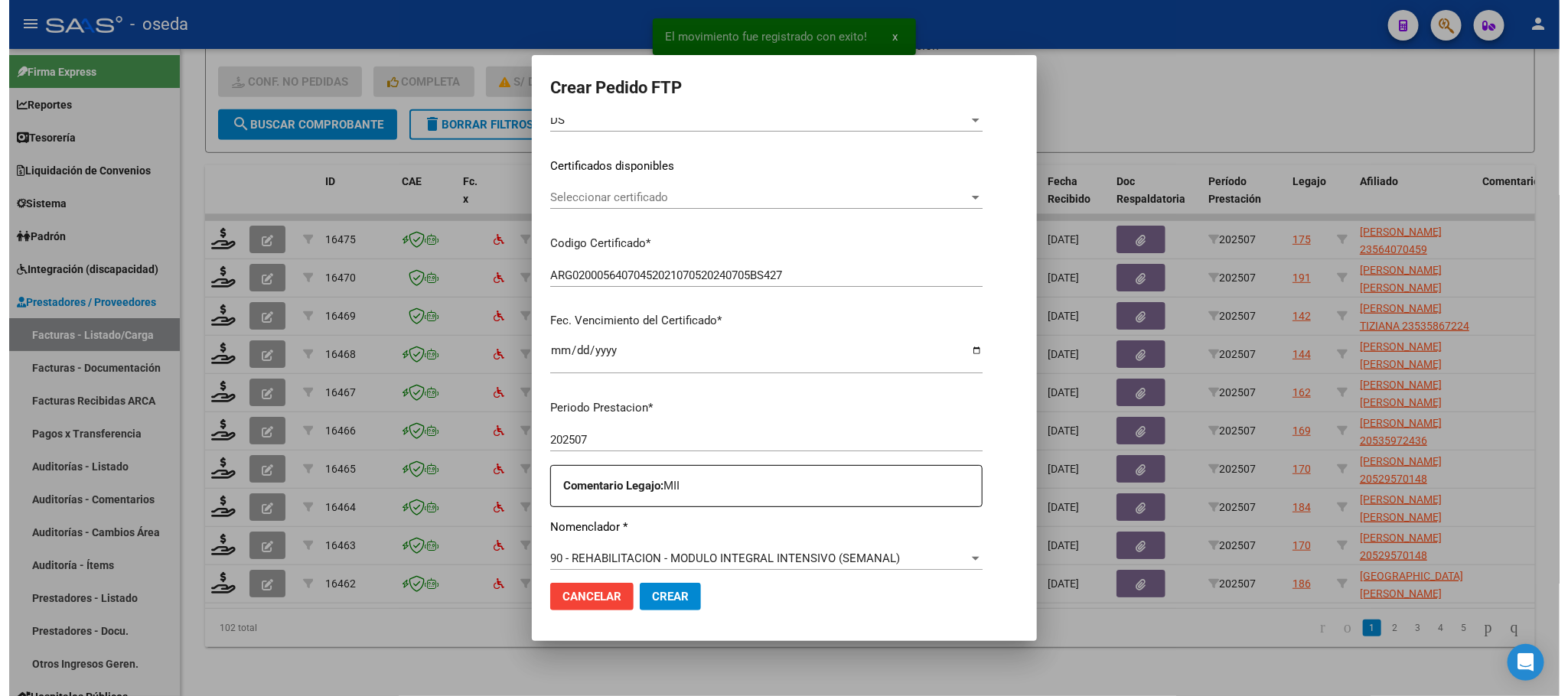
scroll to position [554, 0]
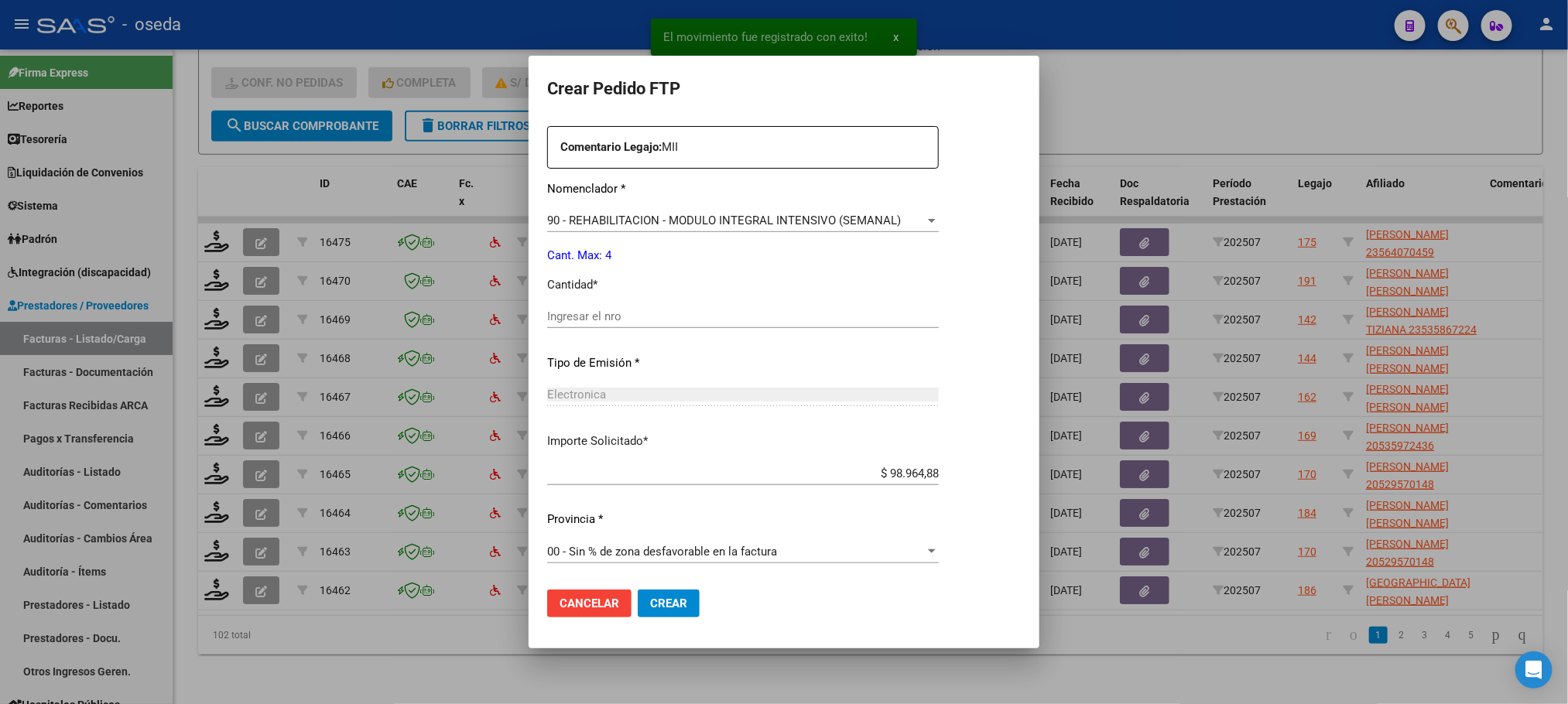
click at [691, 308] on div "Ingresar el nro" at bounding box center [743, 317] width 392 height 23
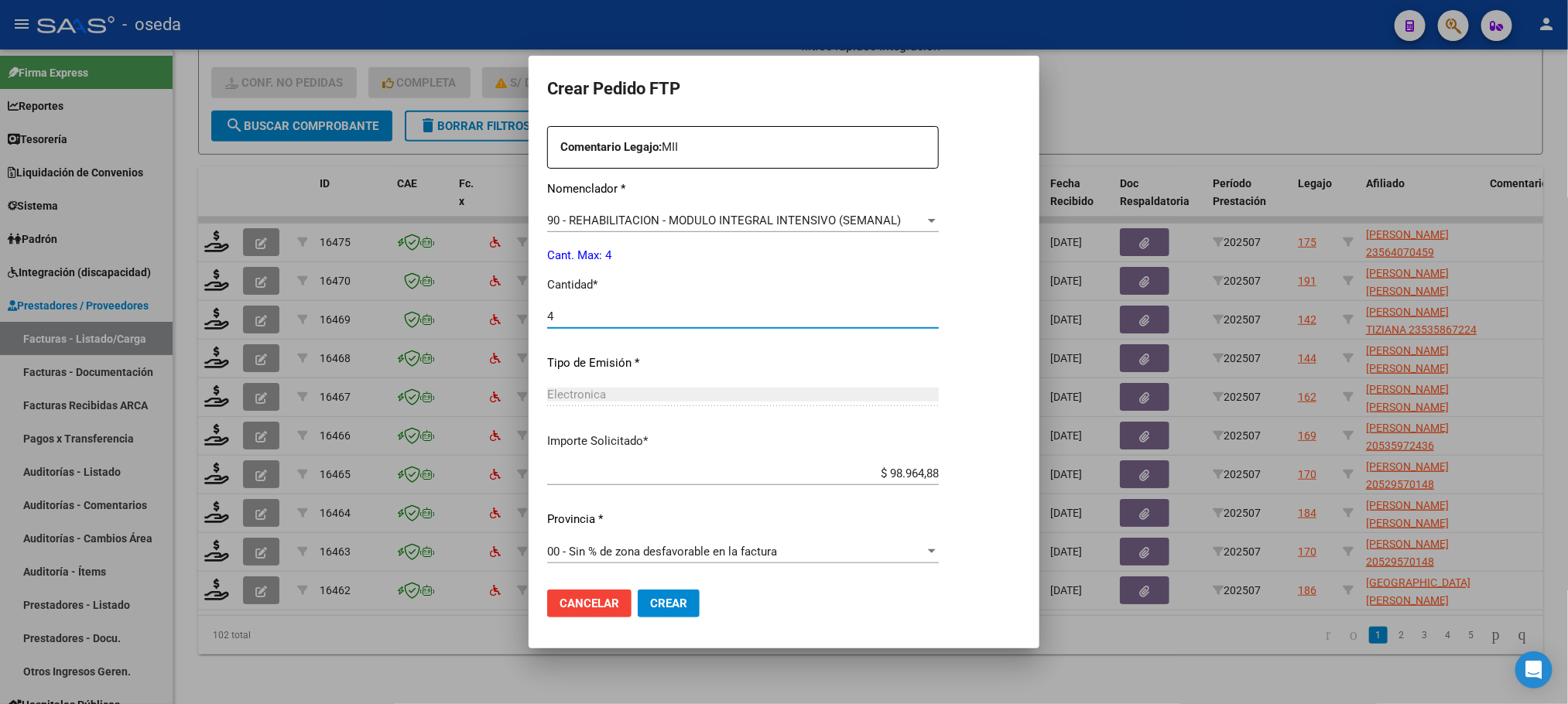
click at [638, 589] on button "Crear" at bounding box center [668, 603] width 62 height 28
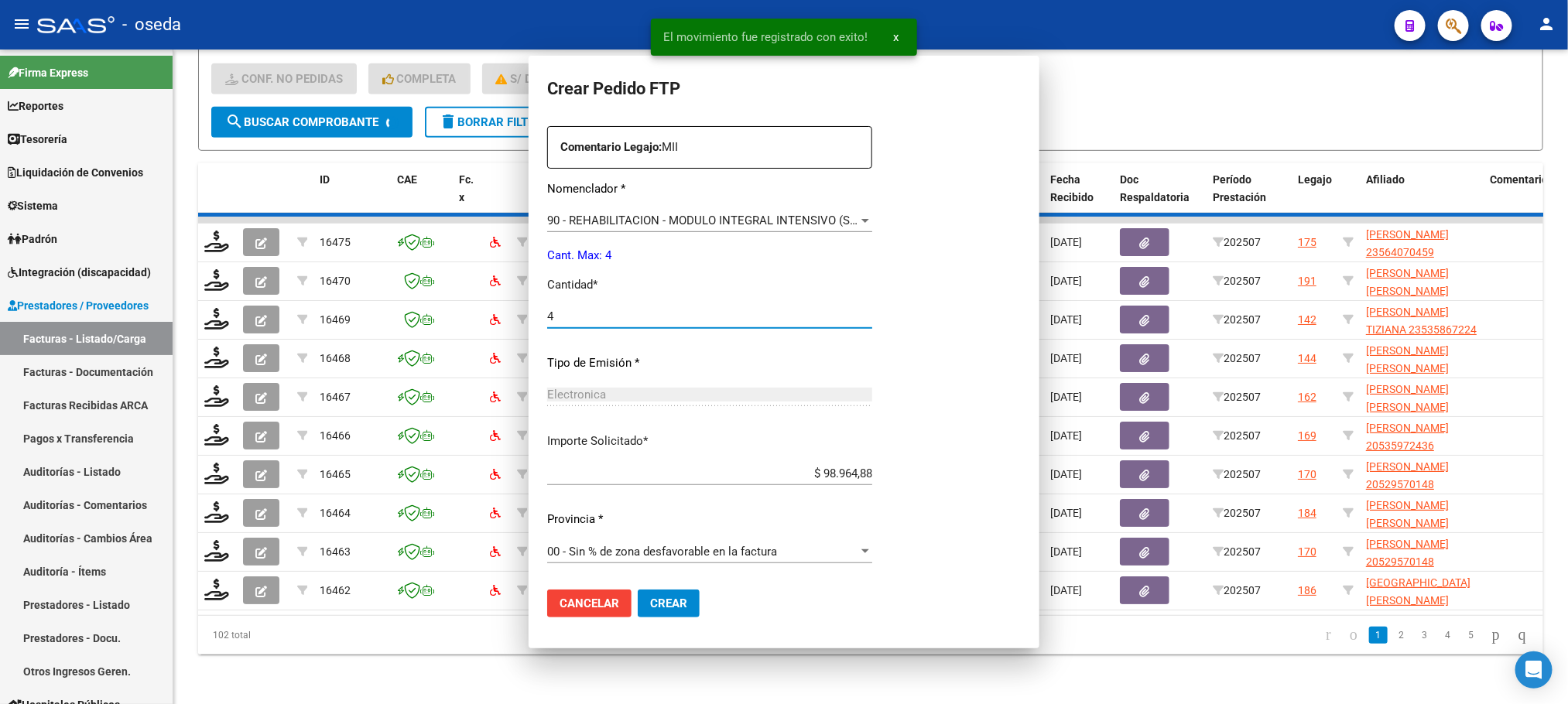
scroll to position [0, 0]
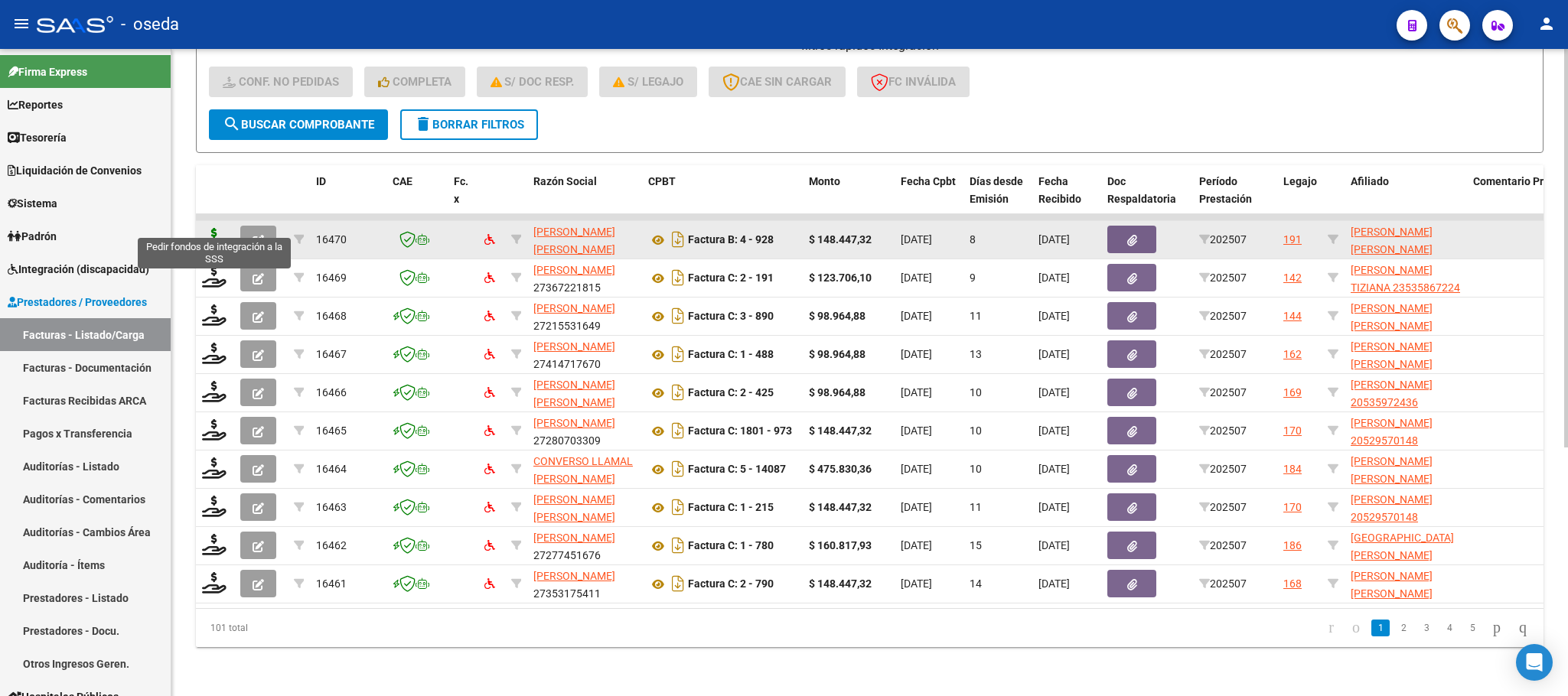
click at [211, 228] on icon at bounding box center [214, 239] width 25 height 21
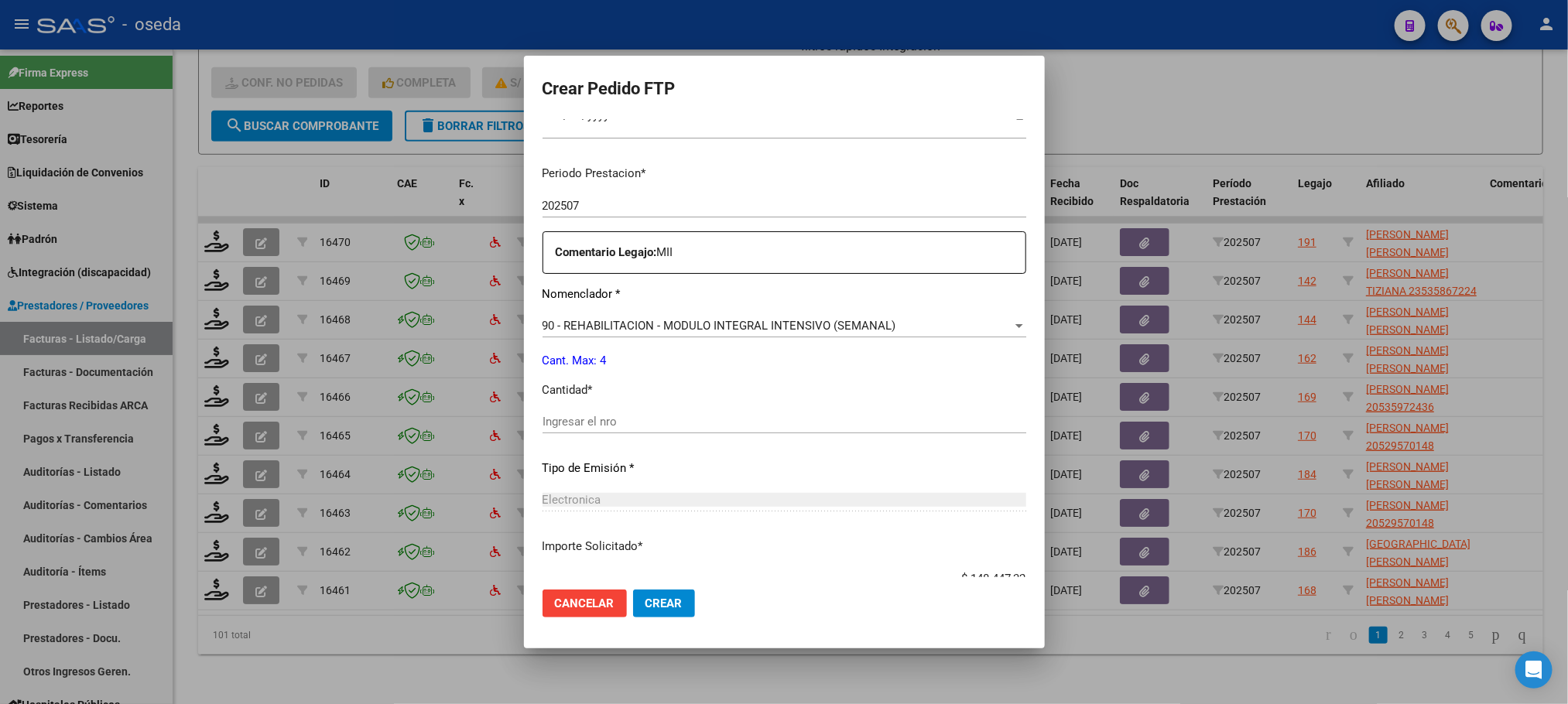
scroll to position [464, 0]
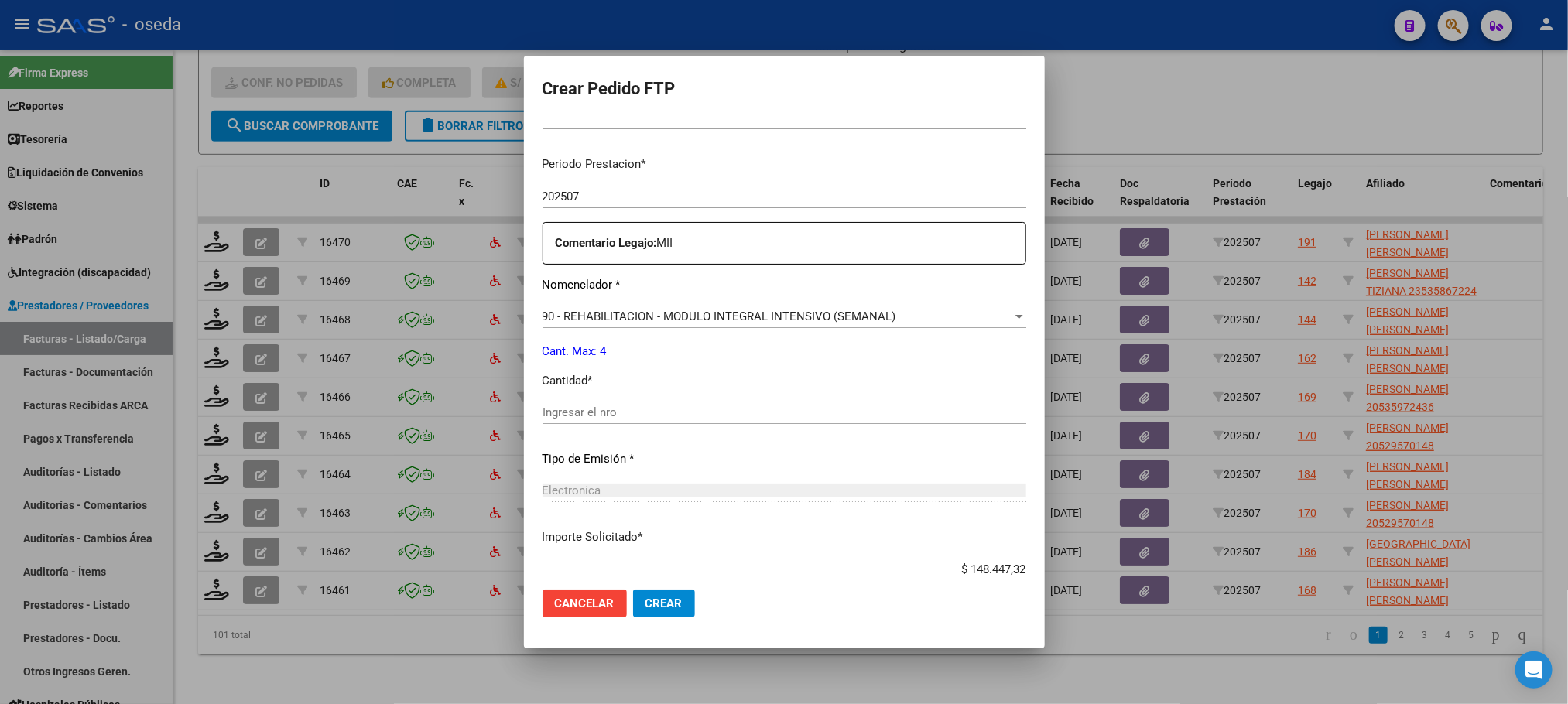
click at [704, 413] on input "Ingresar el nro" at bounding box center [784, 412] width 484 height 14
click at [633, 589] on button "Crear" at bounding box center [664, 603] width 62 height 28
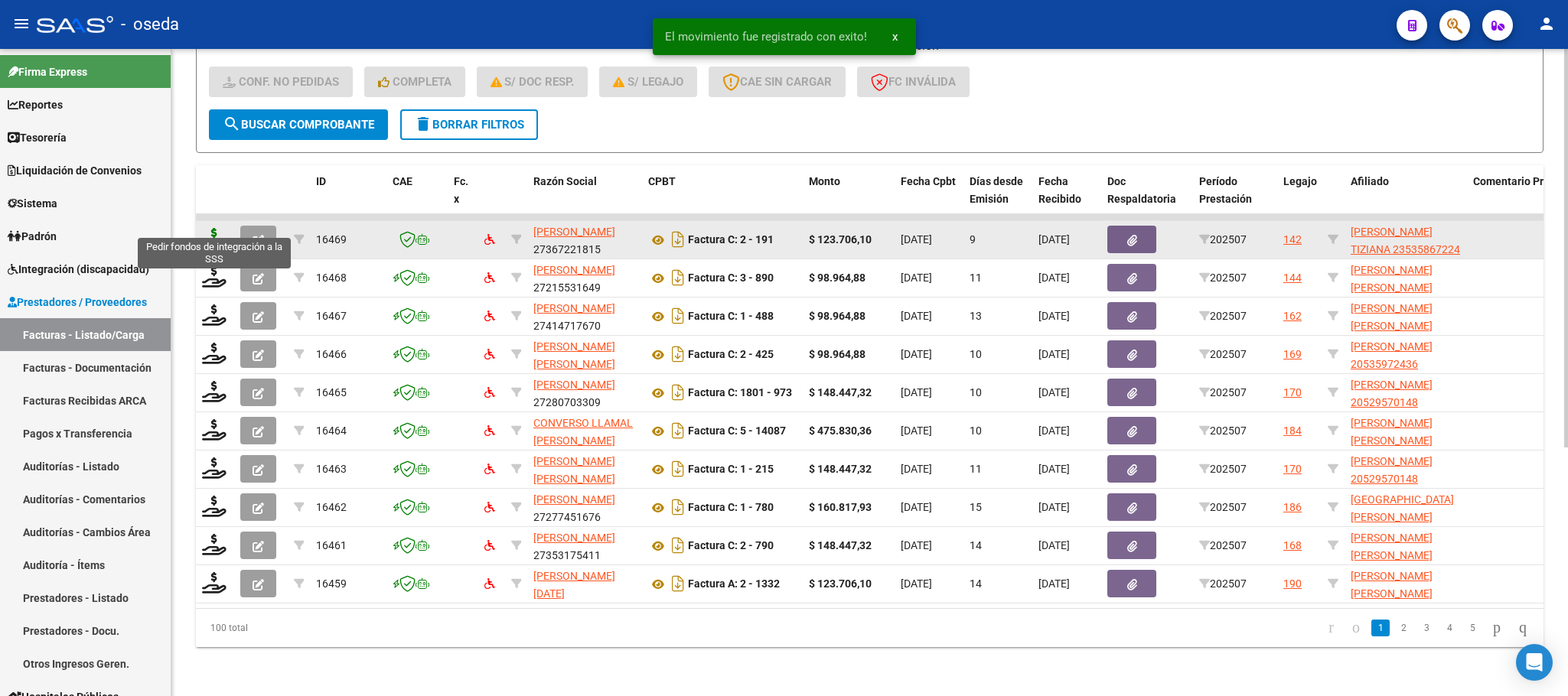
click at [214, 228] on icon at bounding box center [214, 239] width 25 height 21
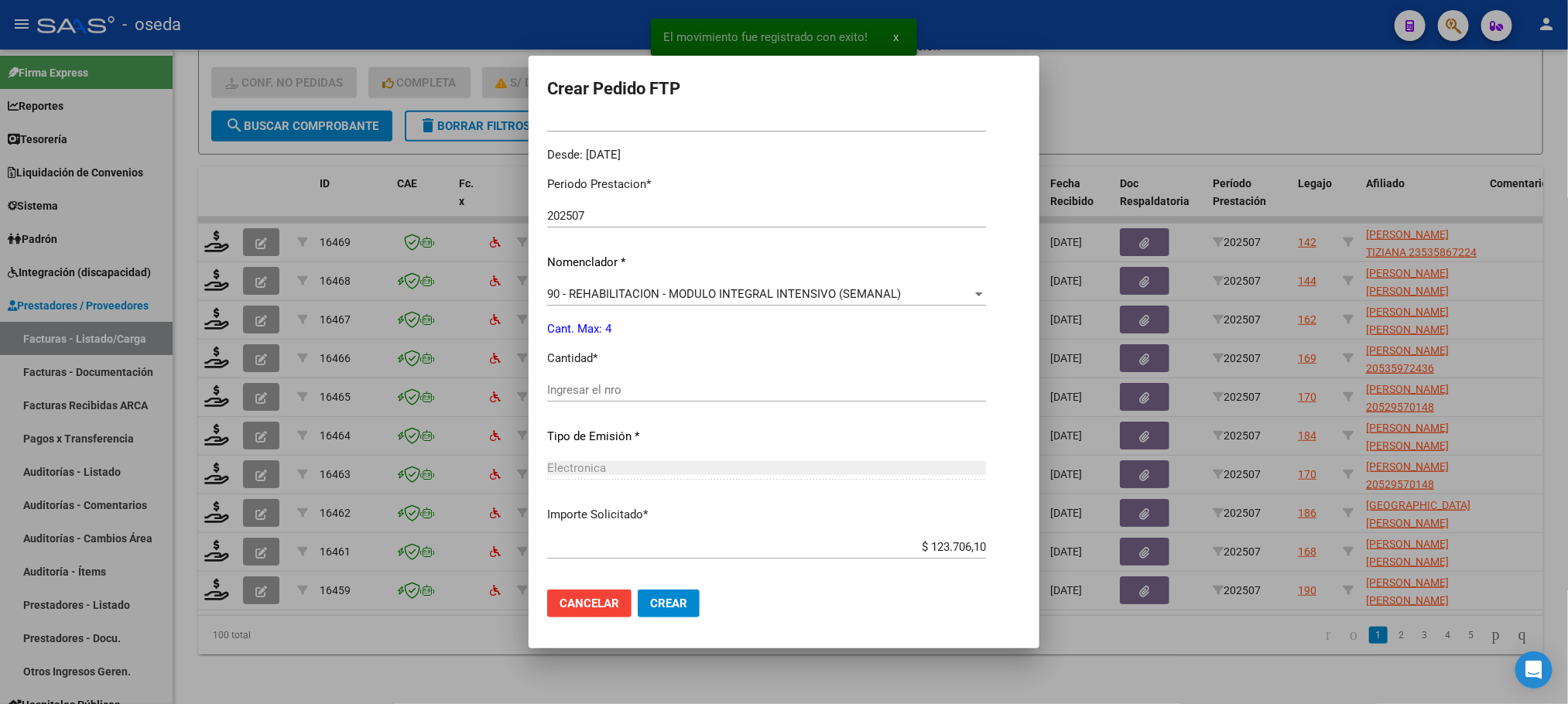
scroll to position [464, 0]
click at [627, 384] on input "Ingresar el nro" at bounding box center [767, 388] width 439 height 14
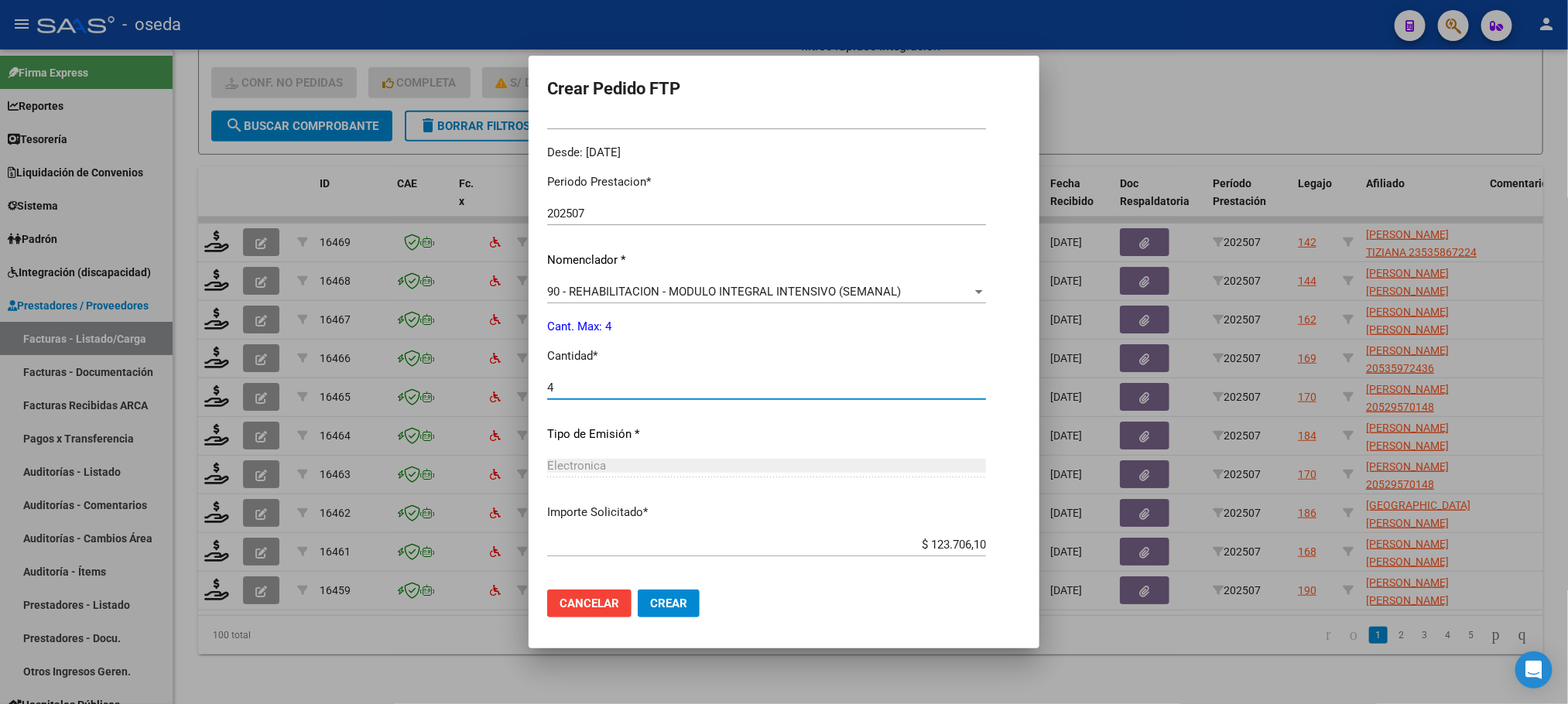
click at [638, 589] on button "Crear" at bounding box center [668, 603] width 62 height 28
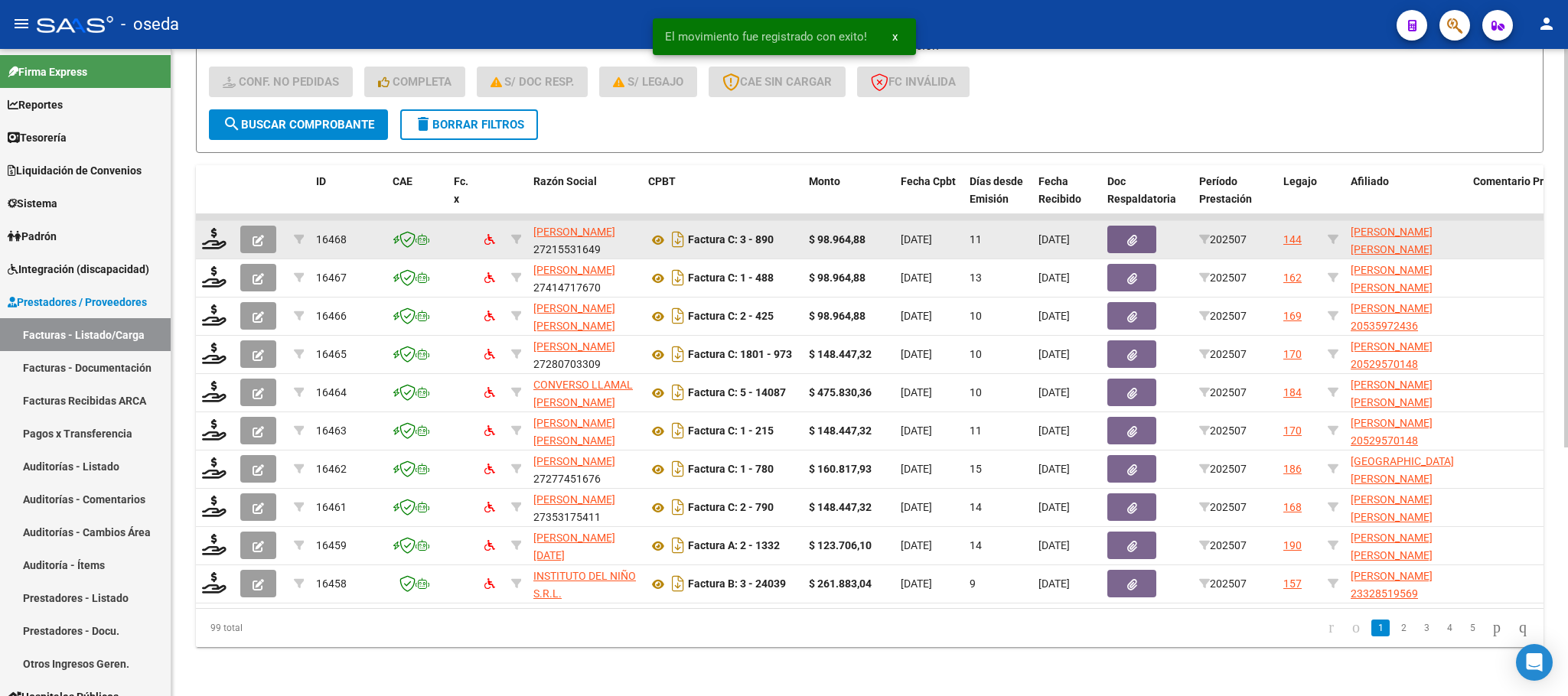
drag, startPoint x: 207, startPoint y: 233, endPoint x: 200, endPoint y: 228, distance: 8.6
click at [205, 232] on div at bounding box center [214, 240] width 26 height 24
click at [216, 228] on icon at bounding box center [214, 239] width 25 height 21
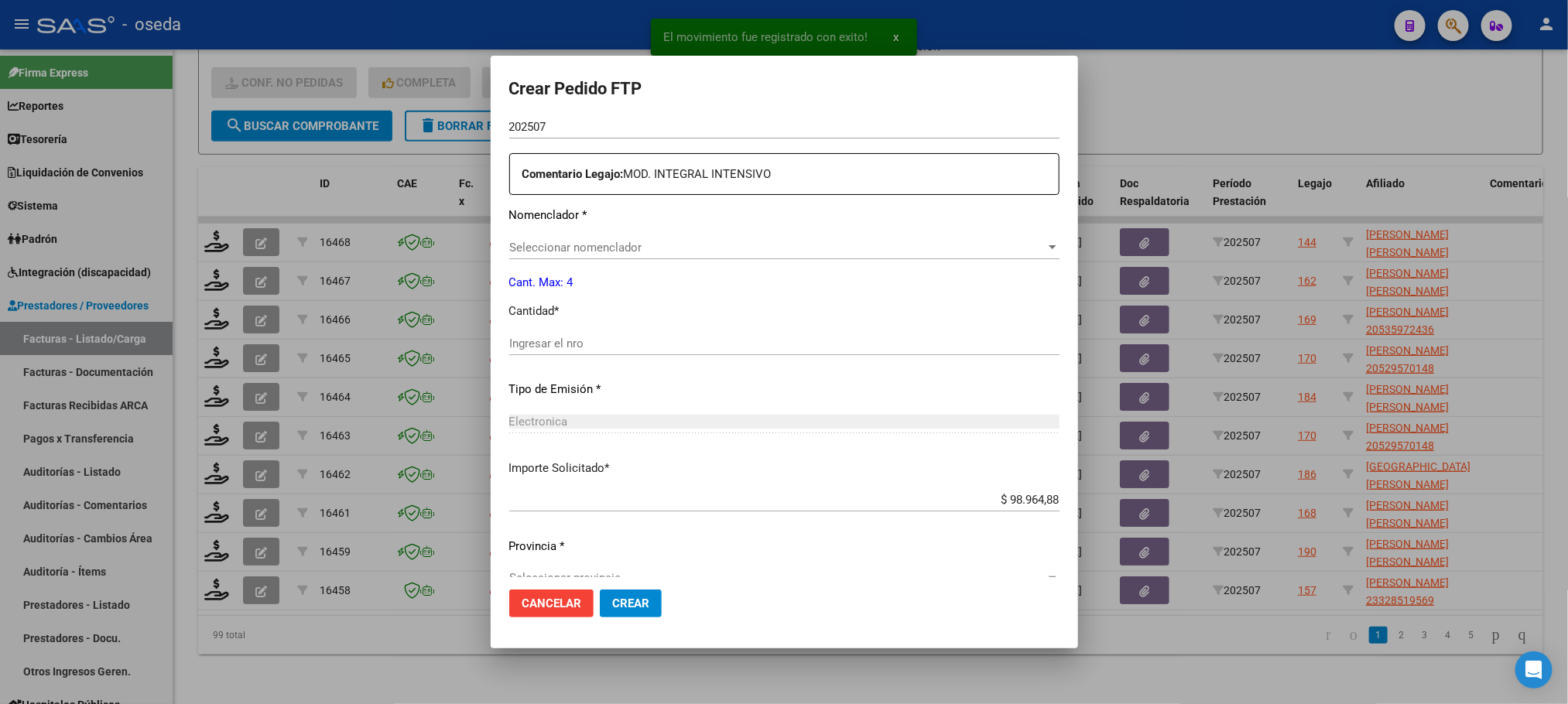
scroll to position [534, 0]
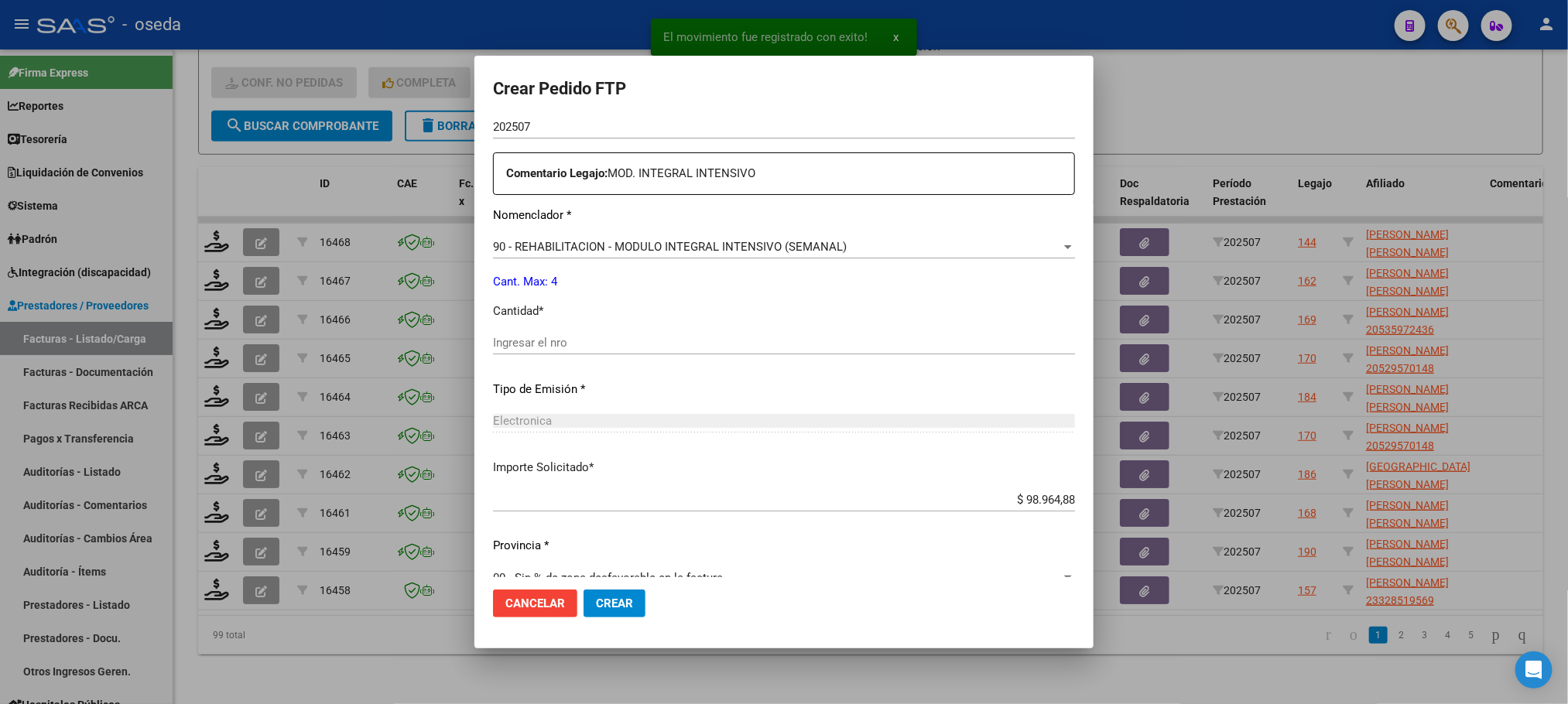
click at [560, 349] on input "Ingresar el nro" at bounding box center [784, 344] width 582 height 14
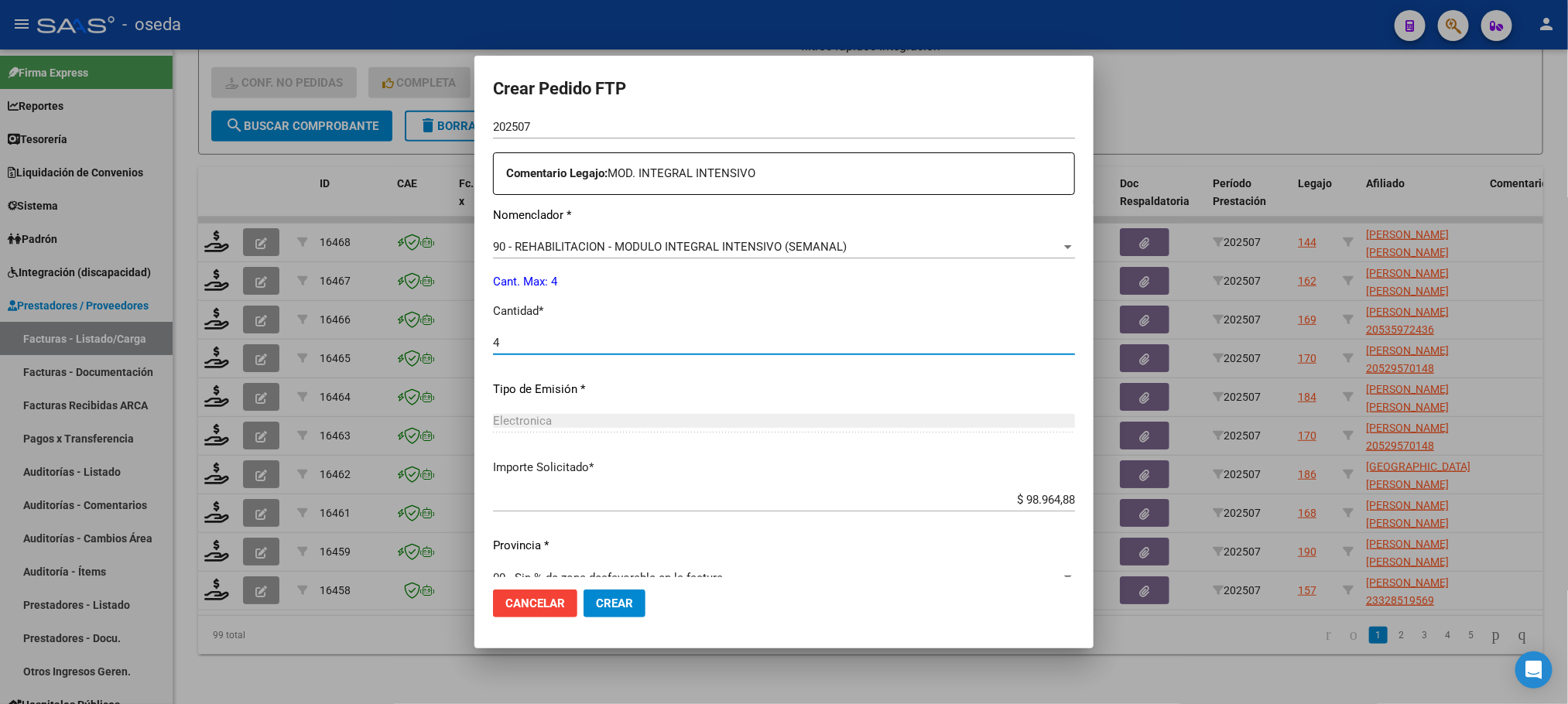
click at [583, 589] on button "Crear" at bounding box center [614, 603] width 62 height 28
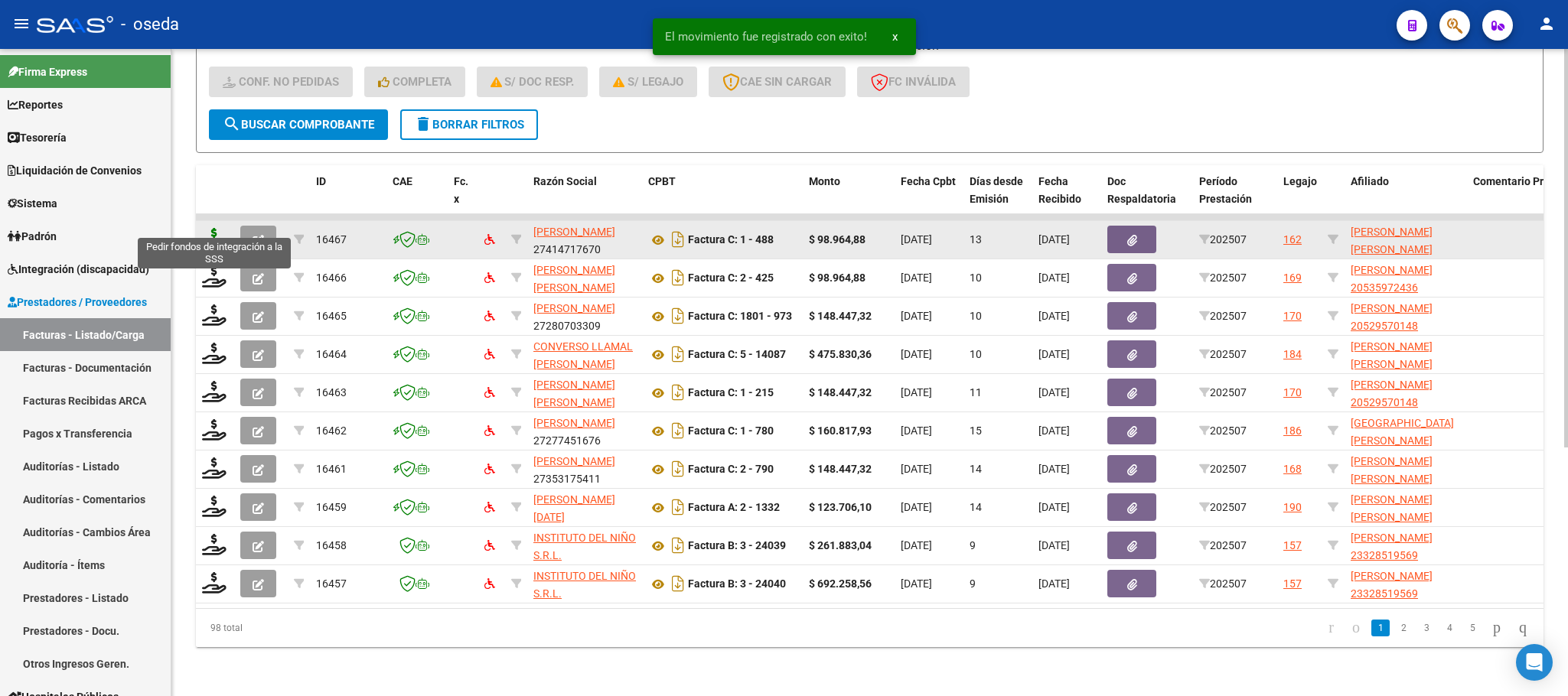
click at [202, 228] on icon at bounding box center [214, 239] width 25 height 21
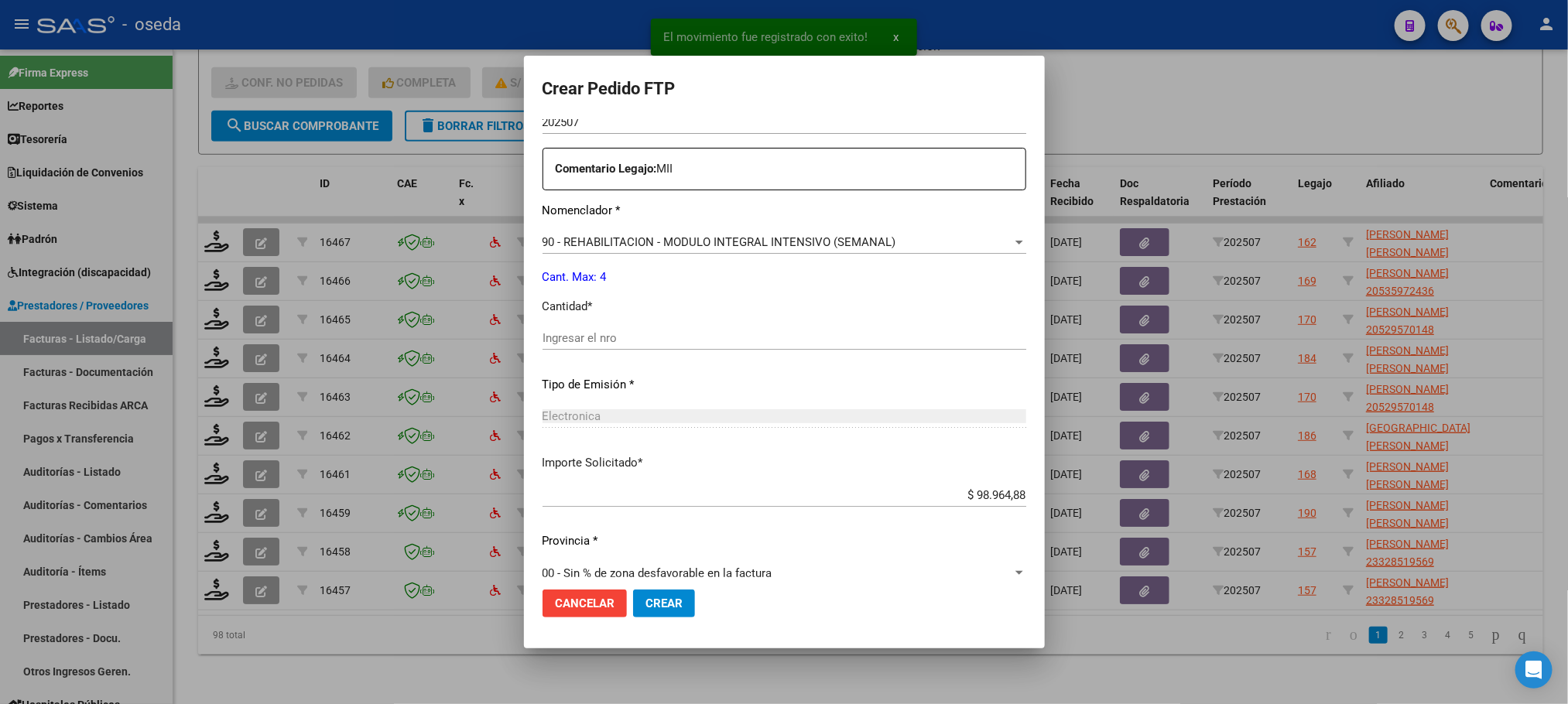
scroll to position [560, 0]
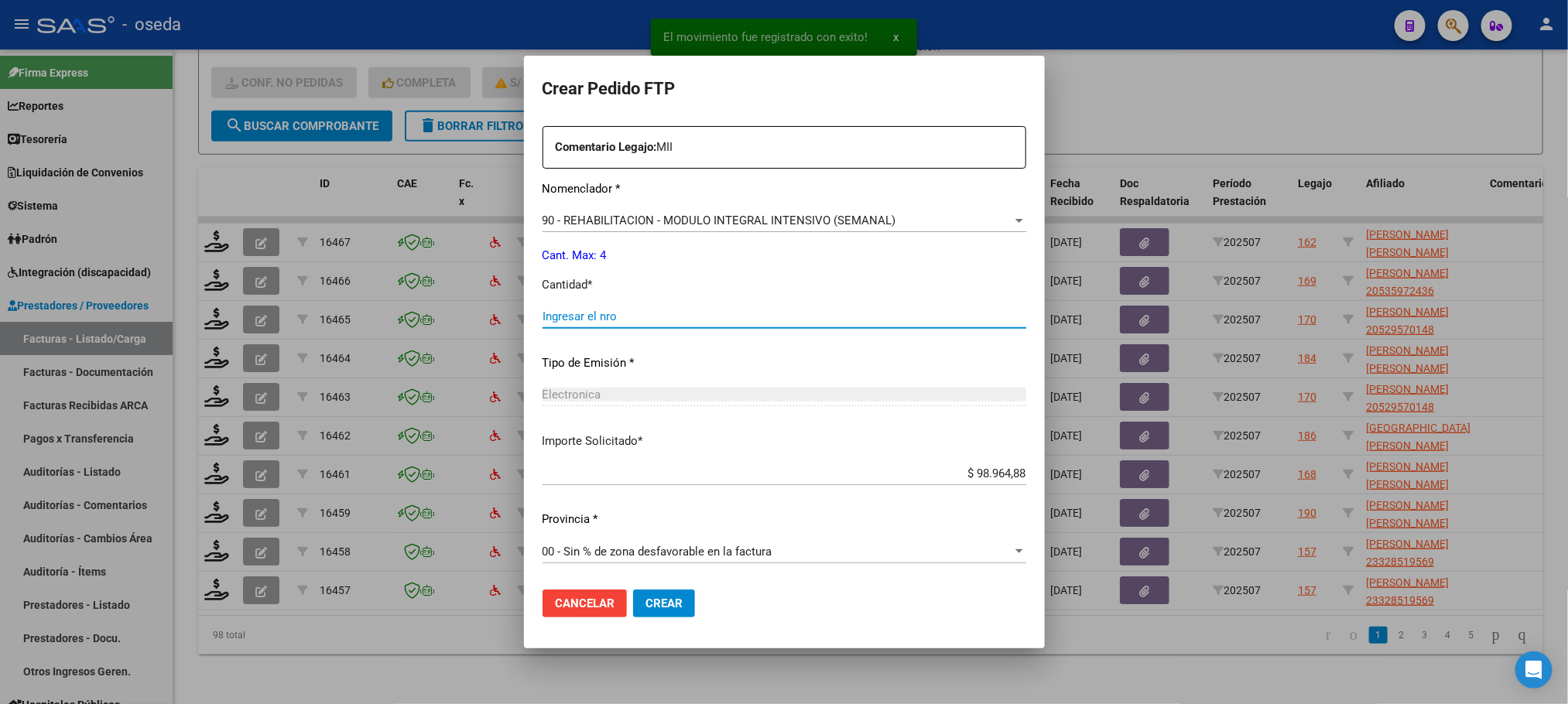
click at [583, 316] on input "Ingresar el nro" at bounding box center [784, 317] width 484 height 14
click at [633, 589] on button "Crear" at bounding box center [664, 603] width 62 height 28
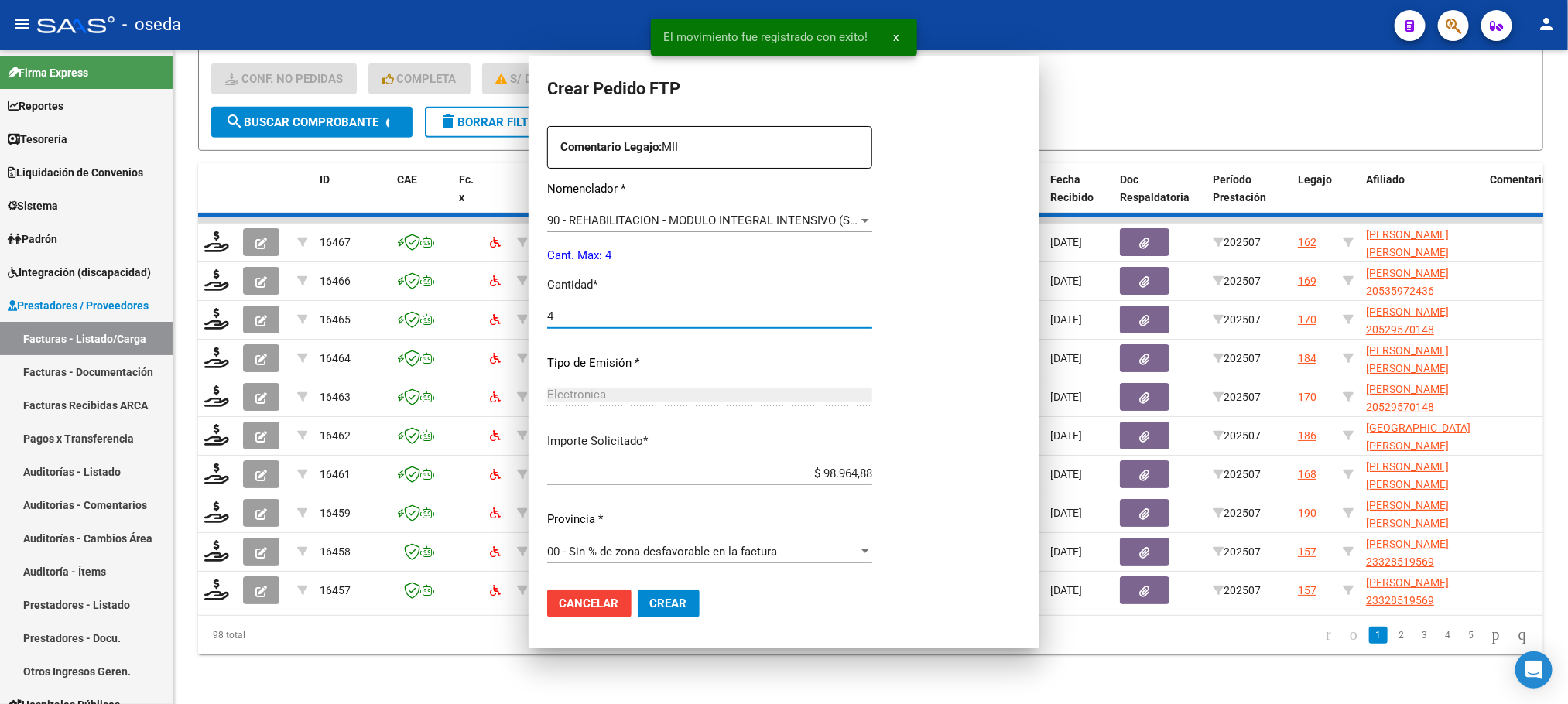
scroll to position [474, 0]
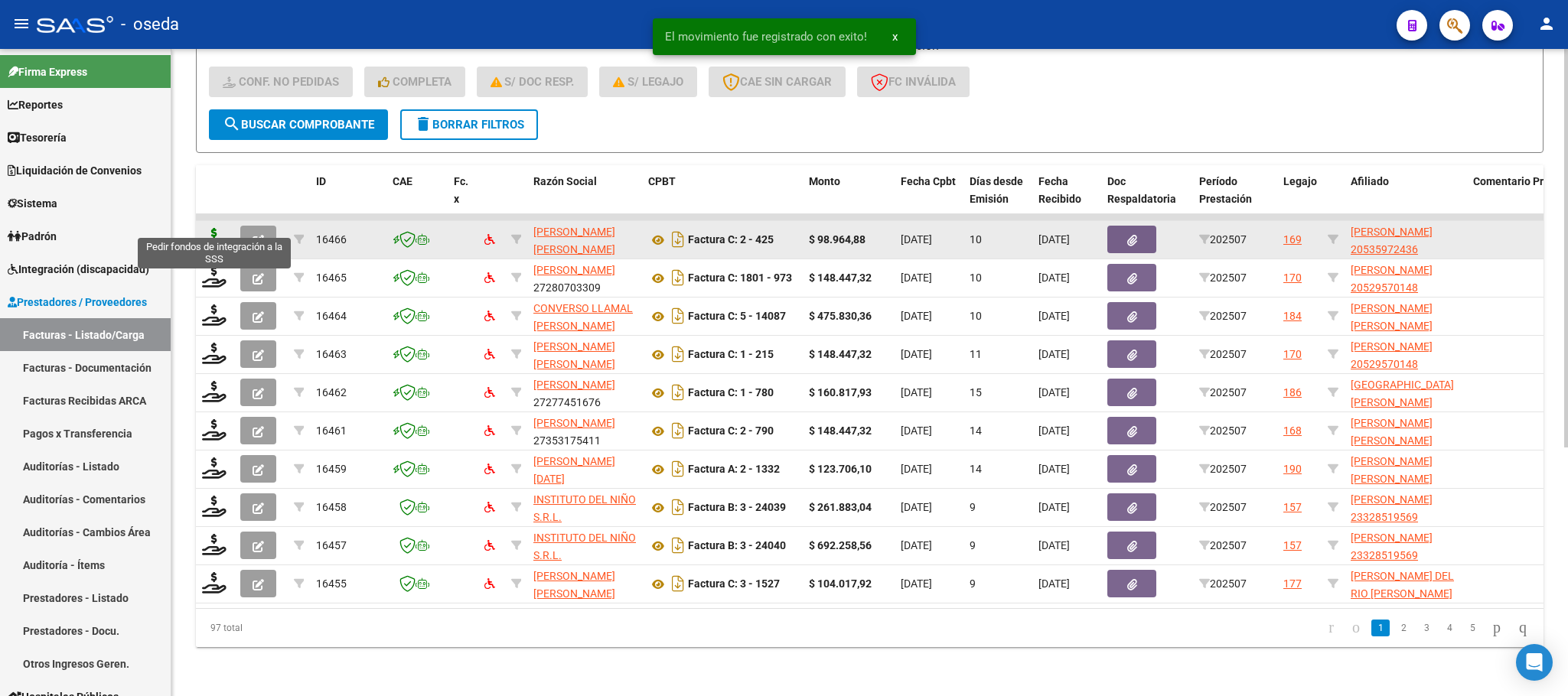
click at [214, 228] on icon at bounding box center [214, 239] width 25 height 21
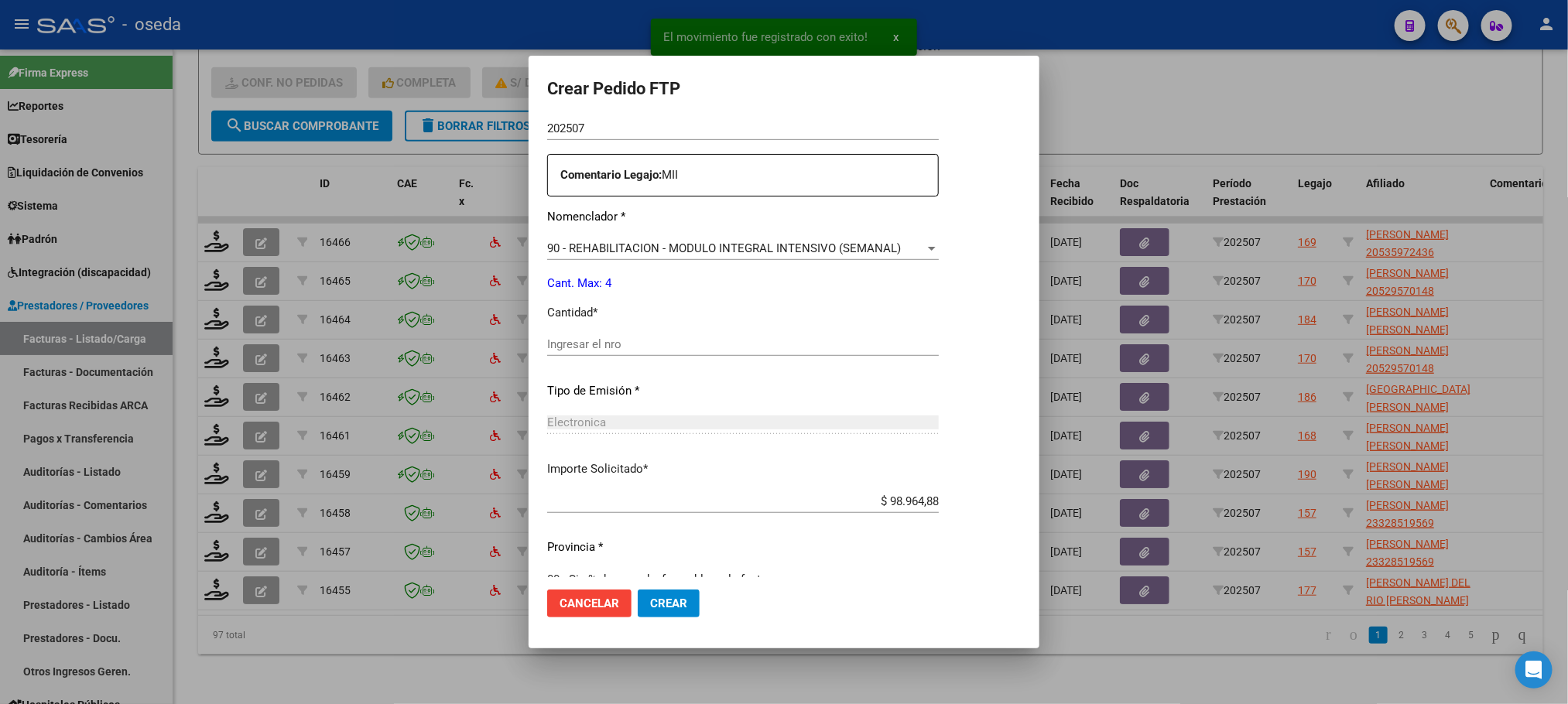
scroll to position [560, 0]
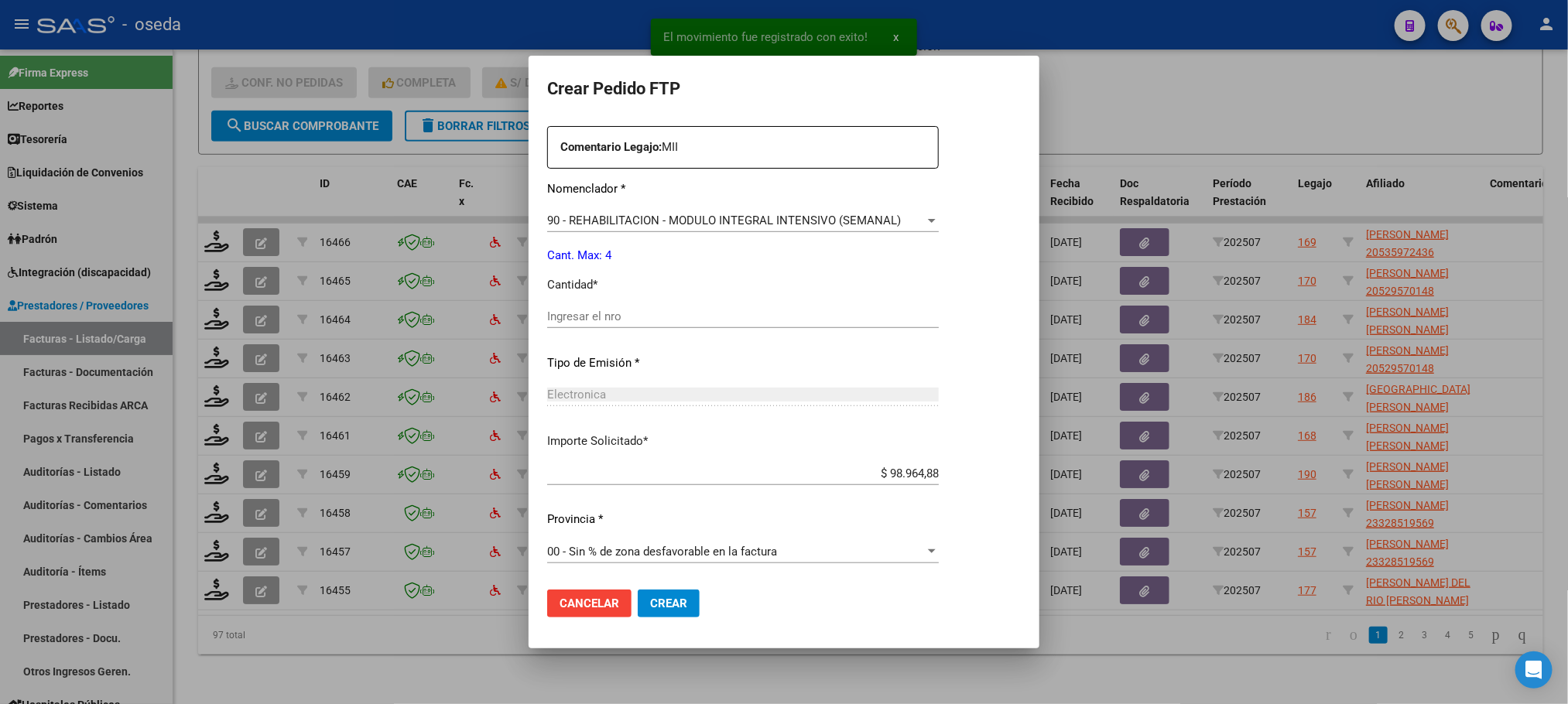
click at [592, 310] on input "Ingresar el nro" at bounding box center [743, 317] width 392 height 14
click at [638, 589] on button "Crear" at bounding box center [668, 603] width 62 height 28
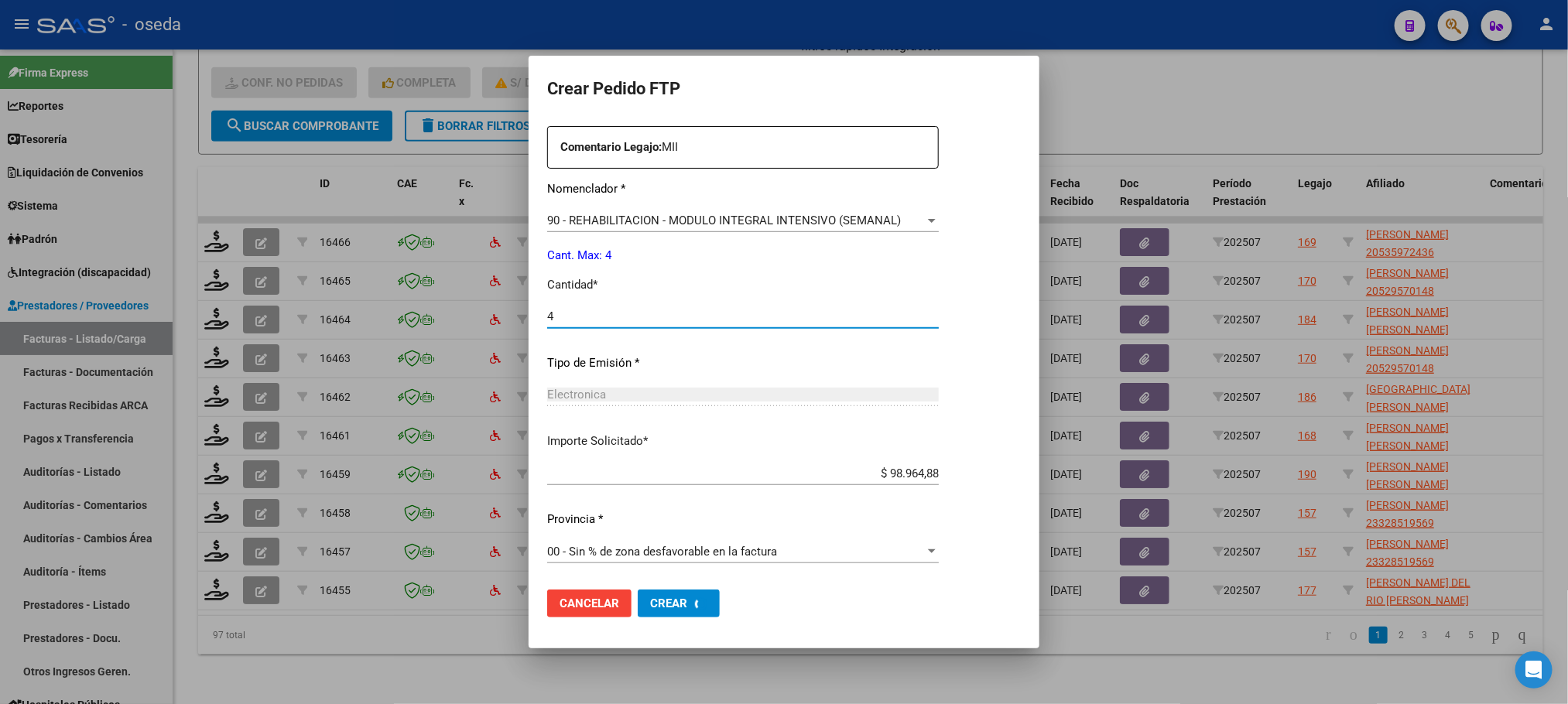
scroll to position [0, 0]
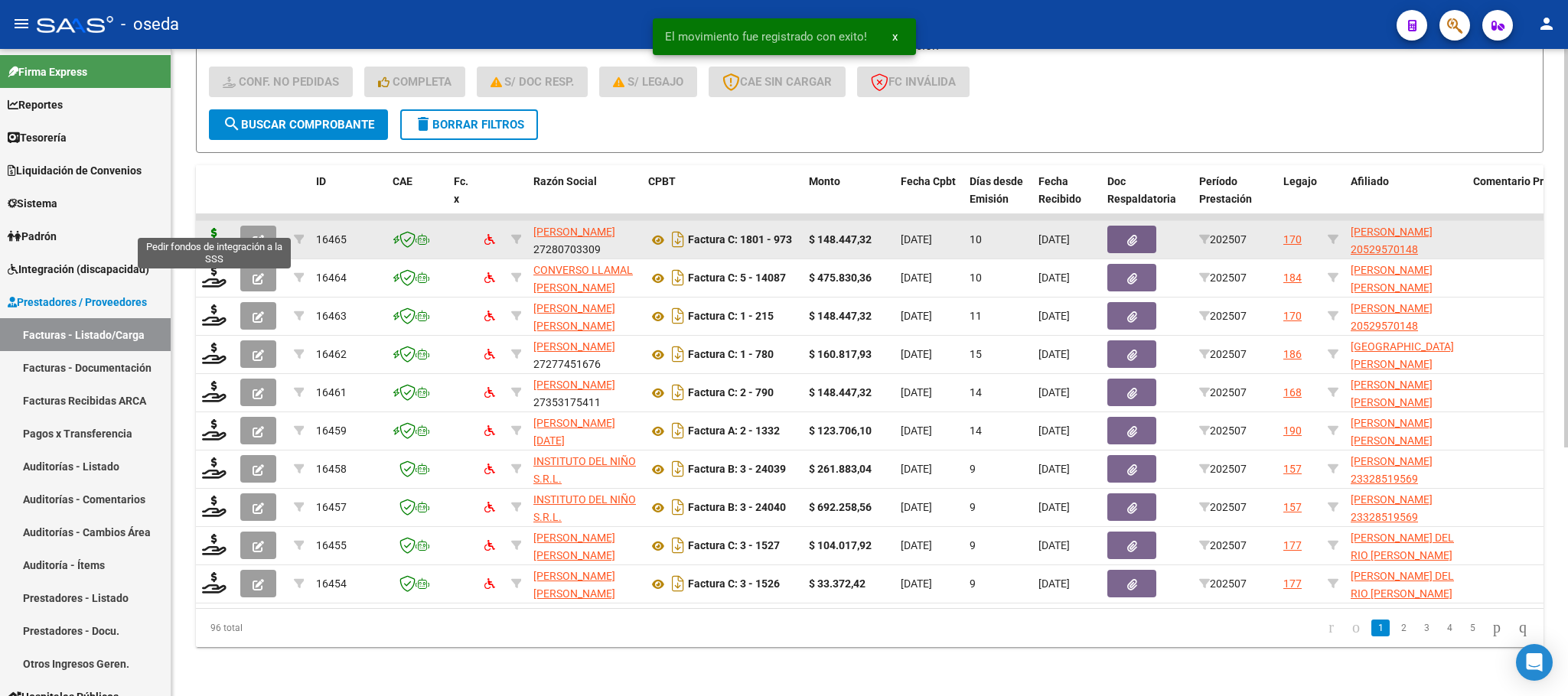
click at [217, 228] on icon at bounding box center [214, 239] width 25 height 21
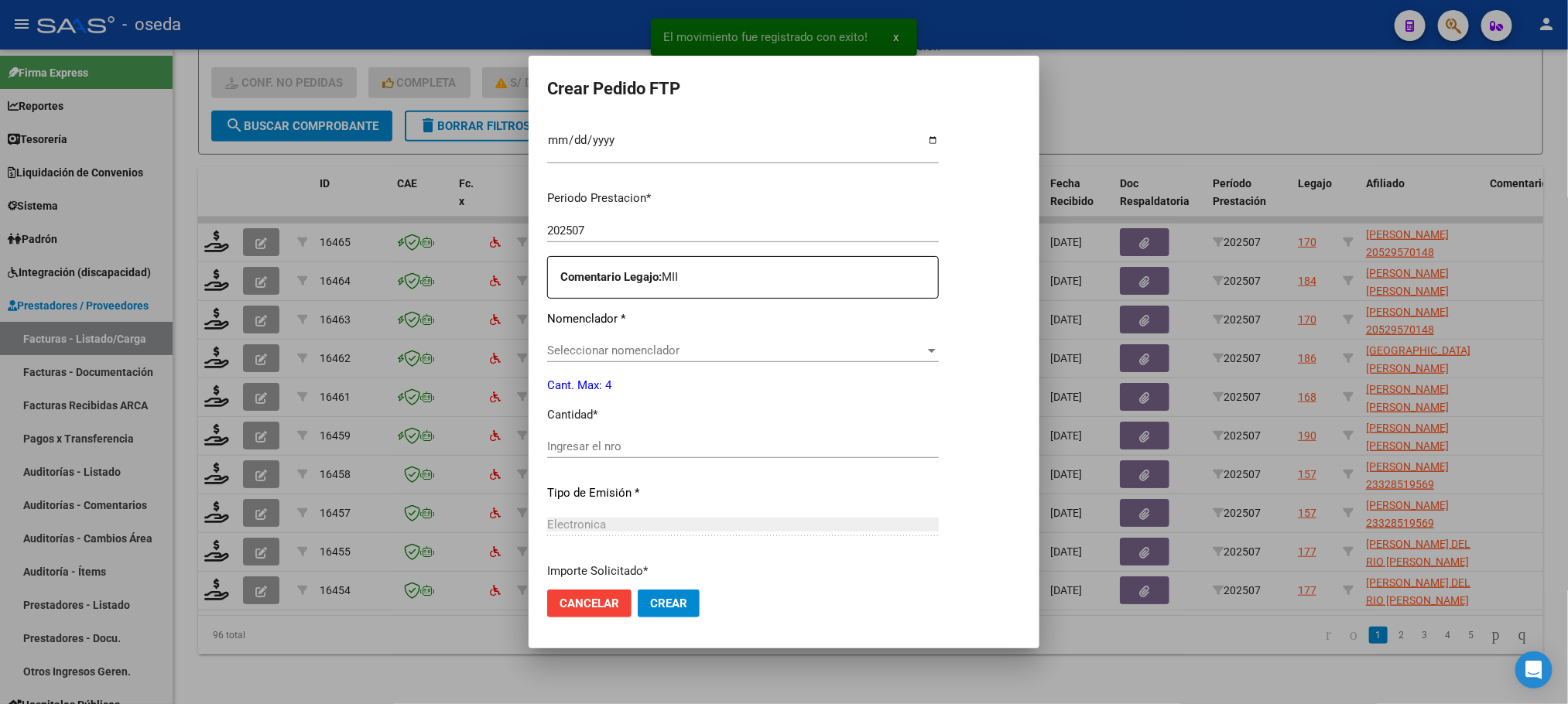
scroll to position [464, 0]
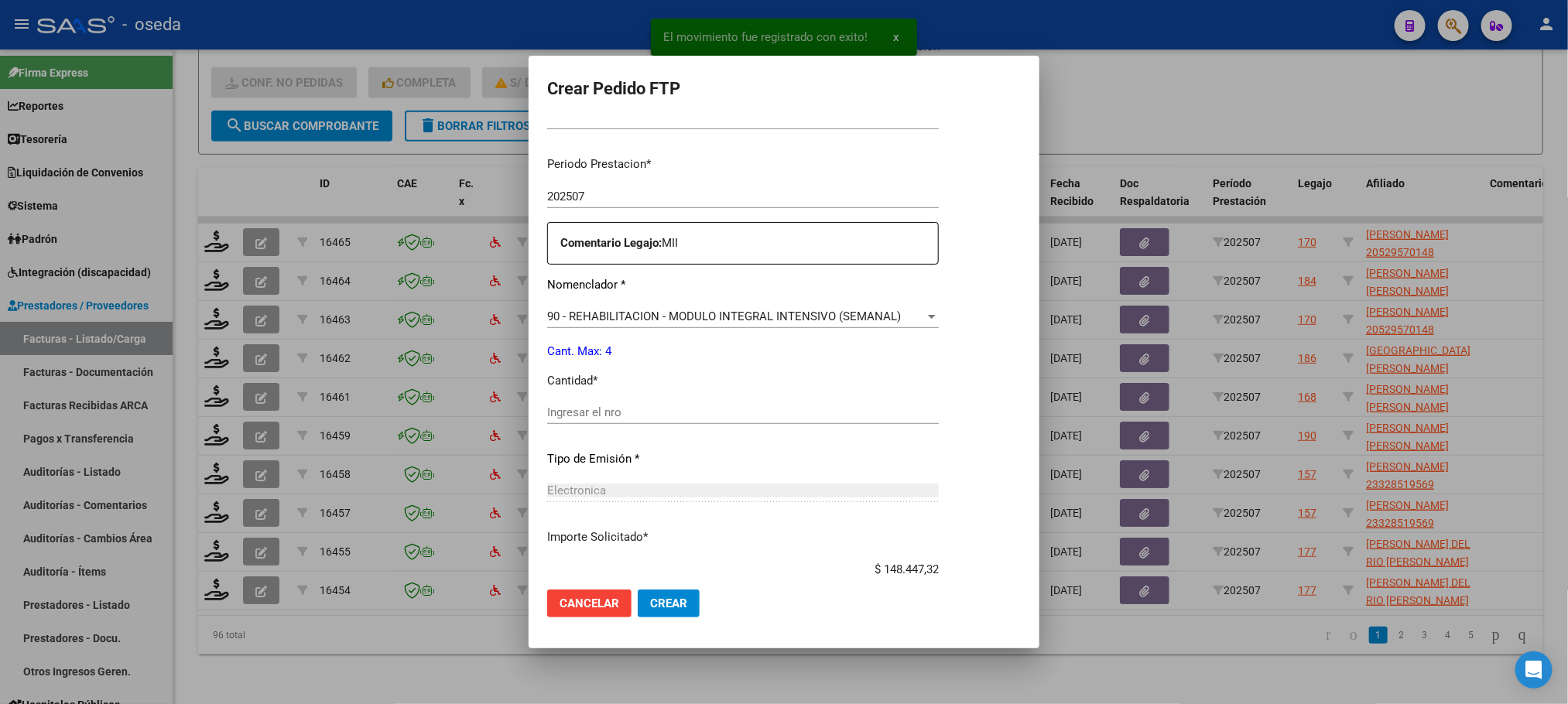
click at [768, 406] on input "Ingresar el nro" at bounding box center [743, 412] width 392 height 14
click at [638, 589] on button "Crear" at bounding box center [668, 603] width 62 height 28
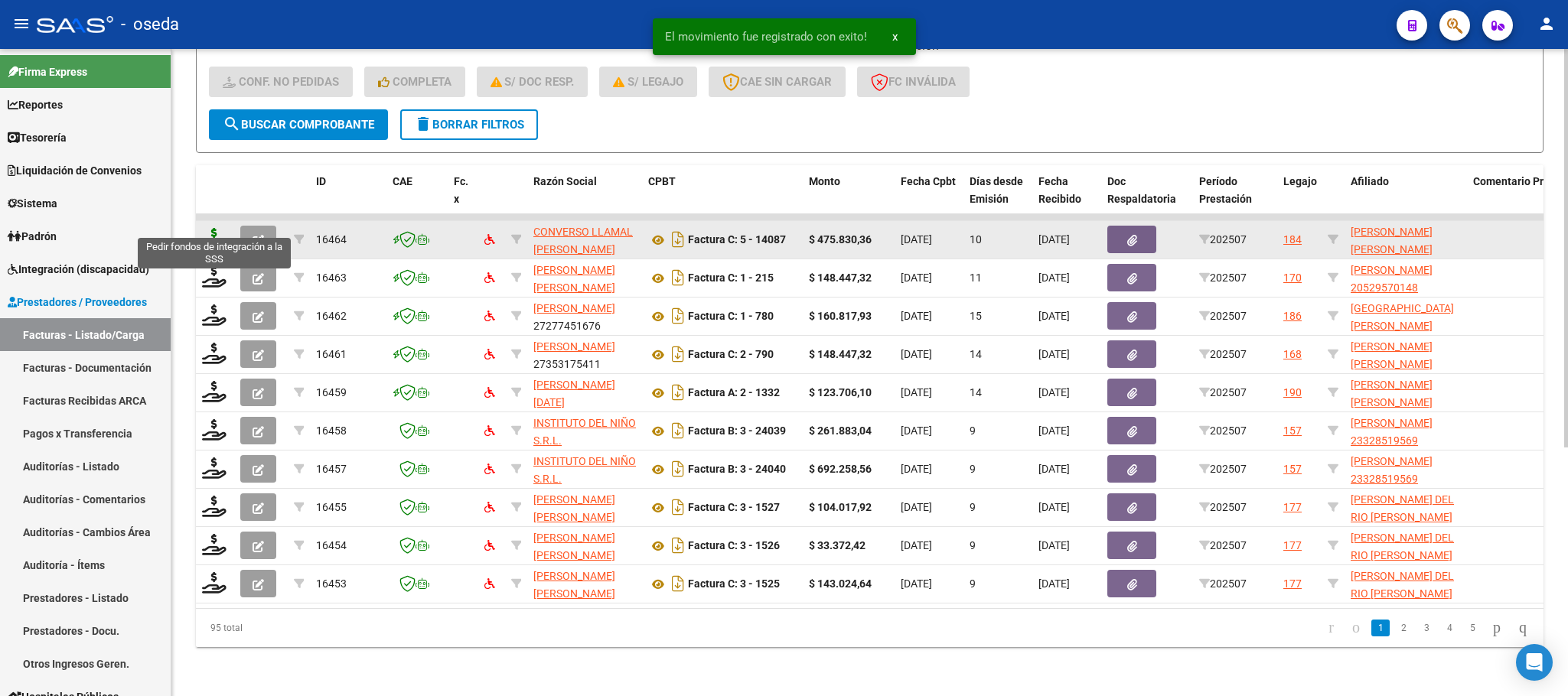
click at [210, 228] on icon at bounding box center [214, 239] width 25 height 21
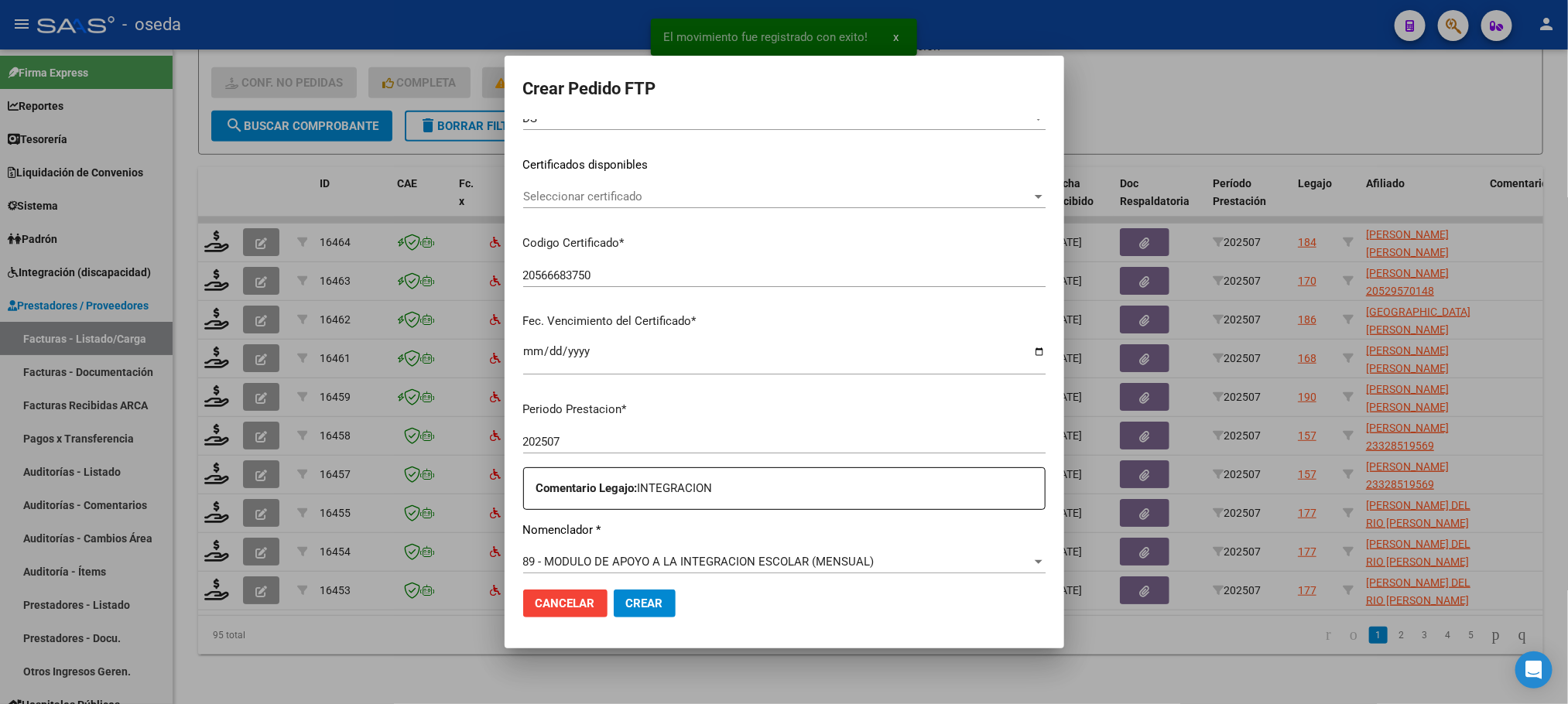
scroll to position [464, 0]
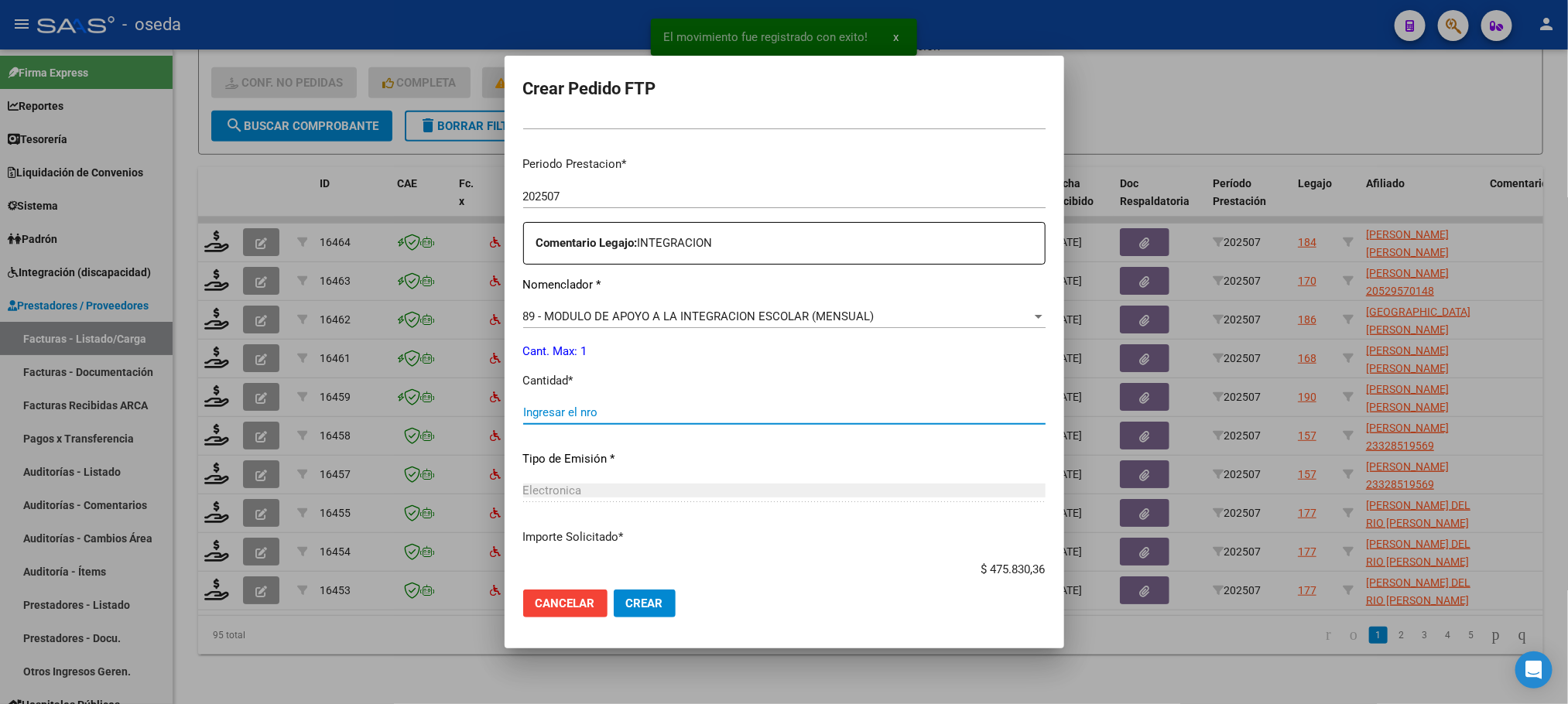
click at [662, 419] on input "Ingresar el nro" at bounding box center [784, 412] width 522 height 14
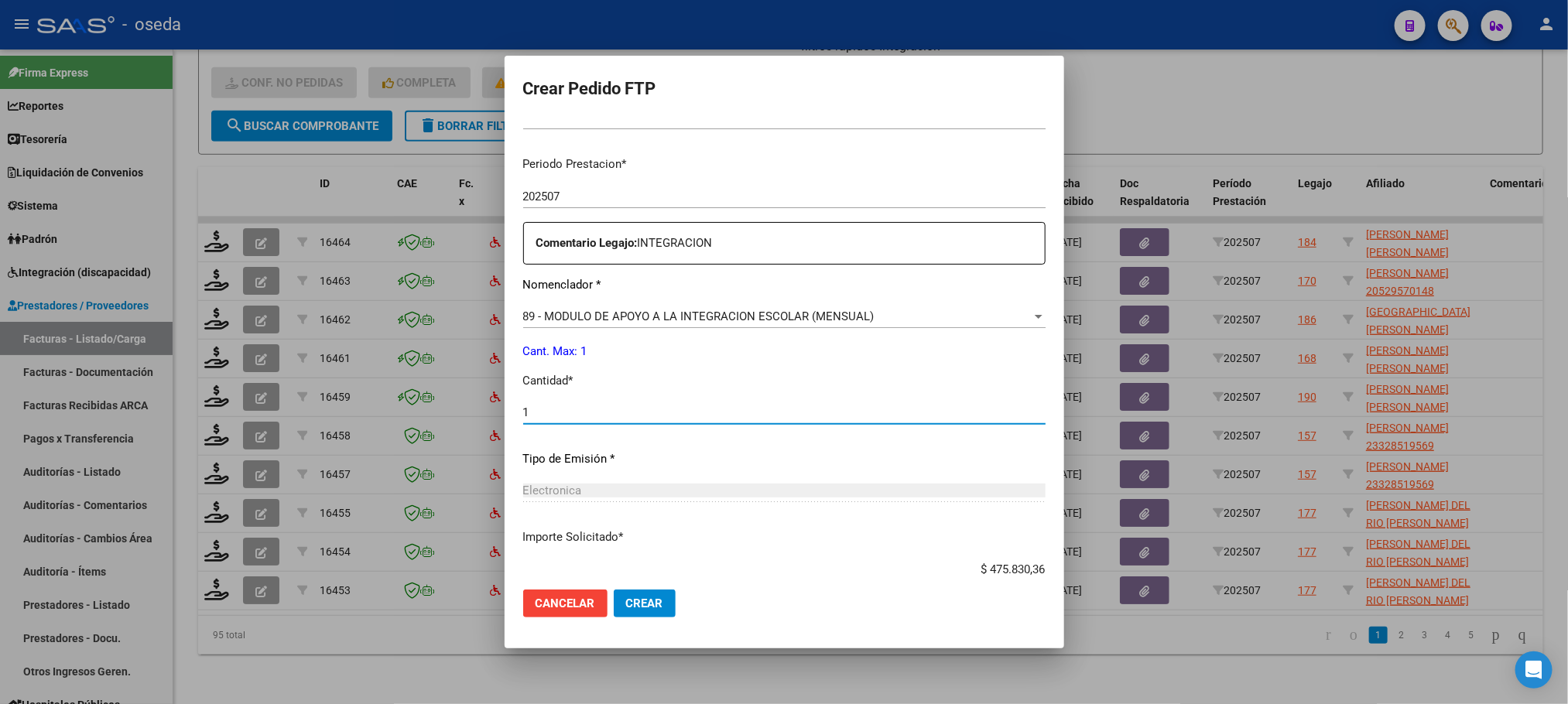
click at [614, 589] on button "Crear" at bounding box center [644, 603] width 62 height 28
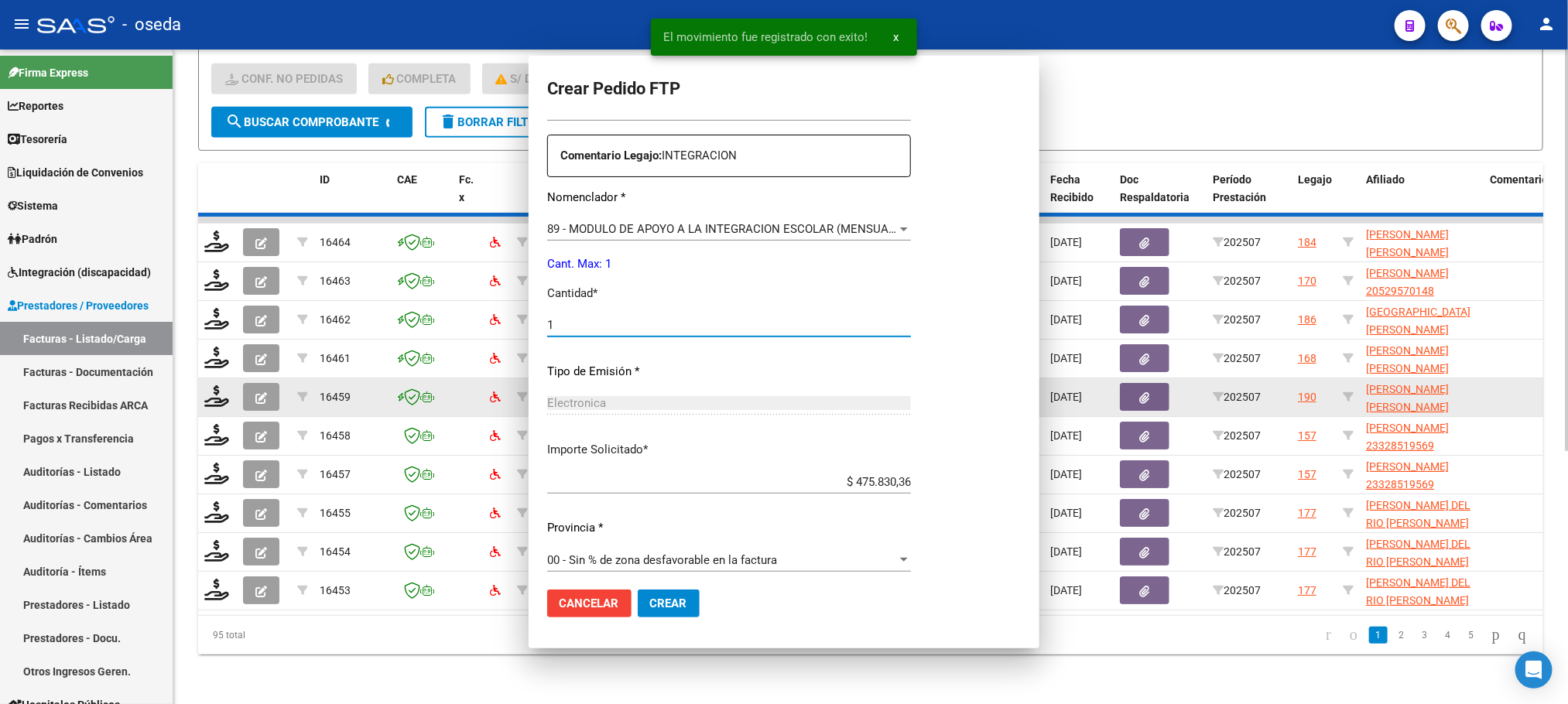
scroll to position [0, 0]
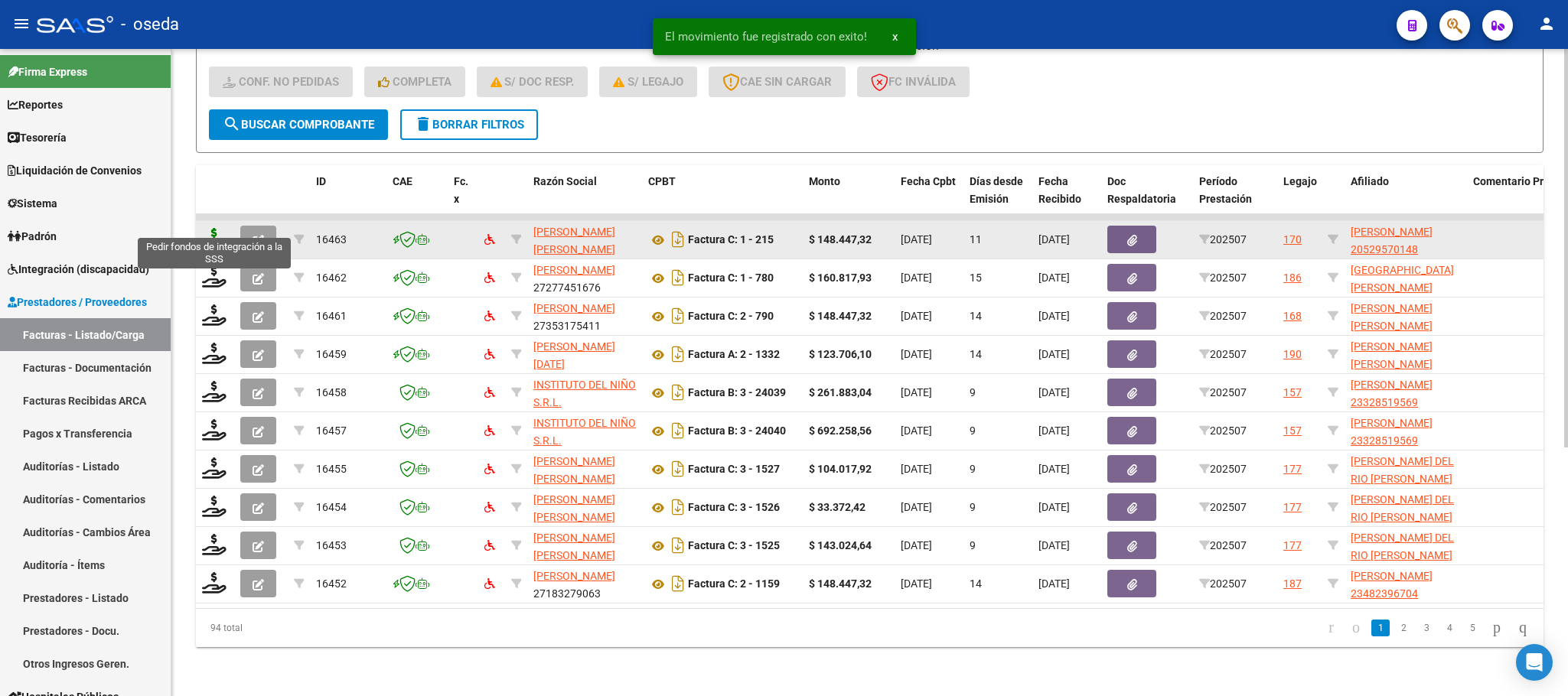
click at [220, 228] on icon at bounding box center [214, 239] width 25 height 21
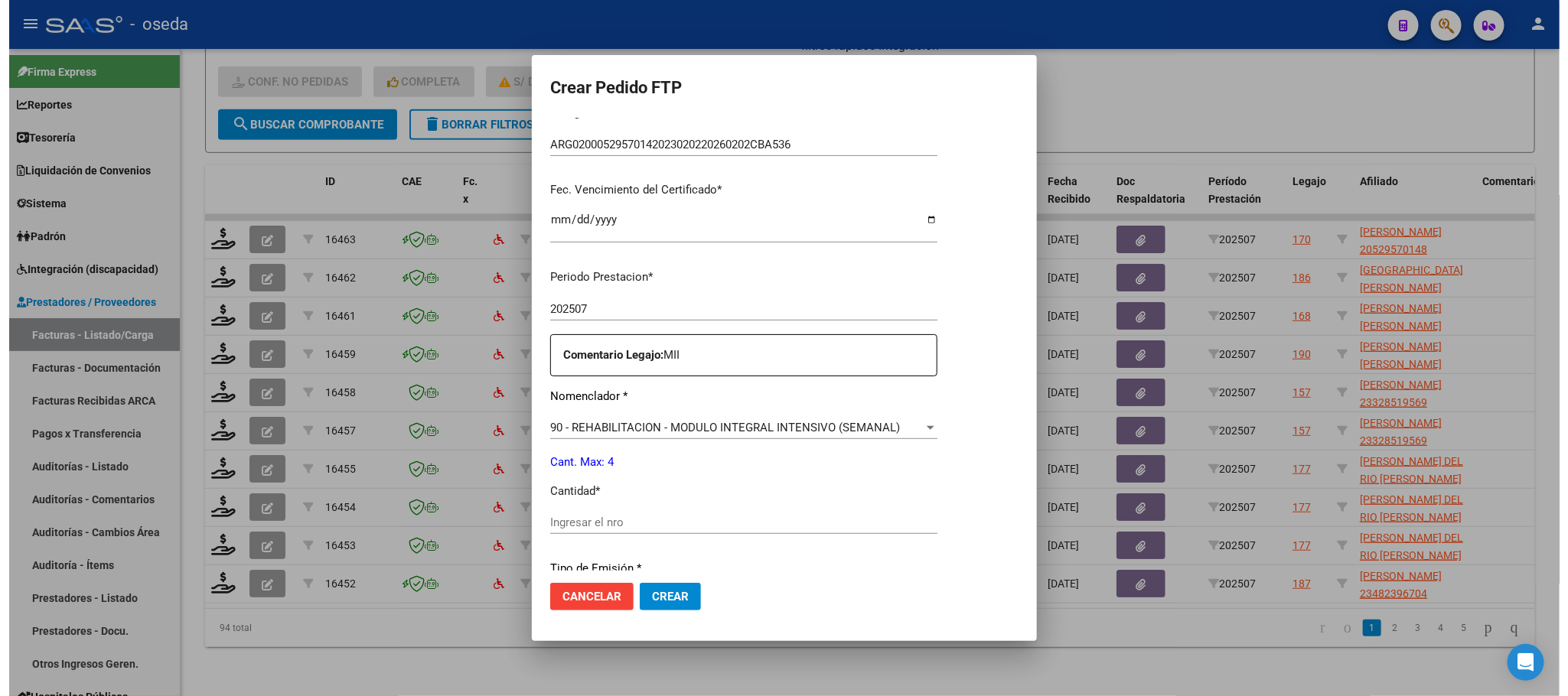
scroll to position [554, 0]
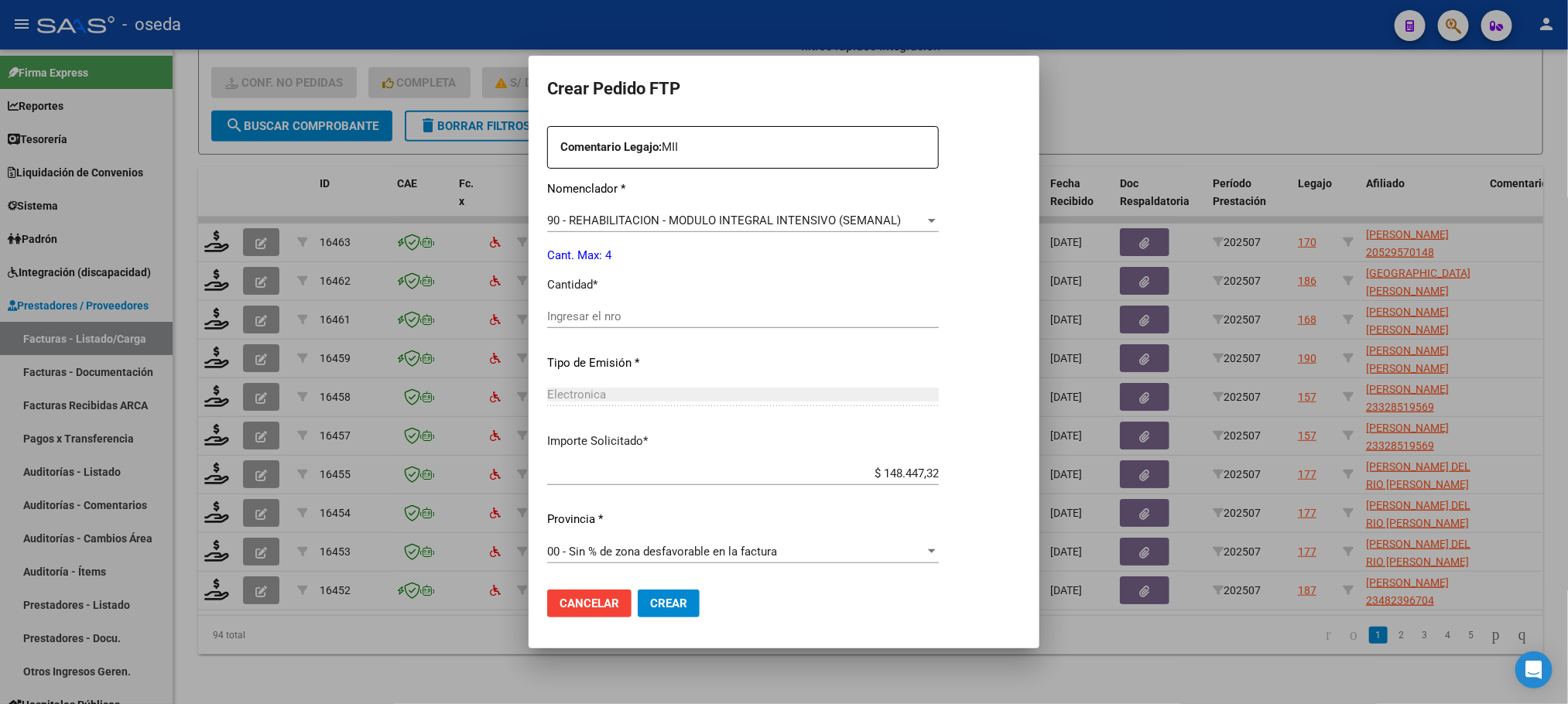
click at [691, 310] on input "Ingresar el nro" at bounding box center [743, 317] width 392 height 14
click at [638, 589] on button "Crear" at bounding box center [668, 603] width 62 height 28
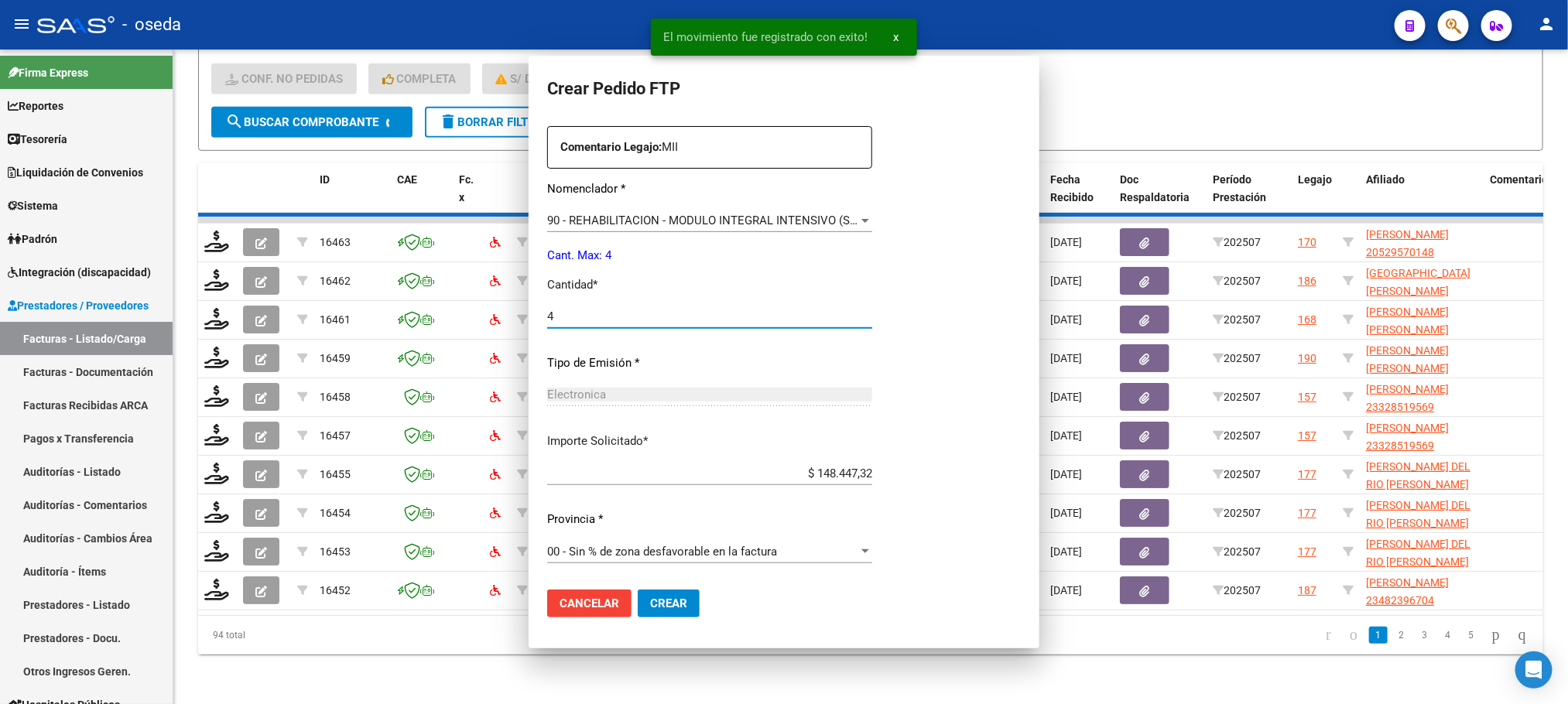
scroll to position [0, 0]
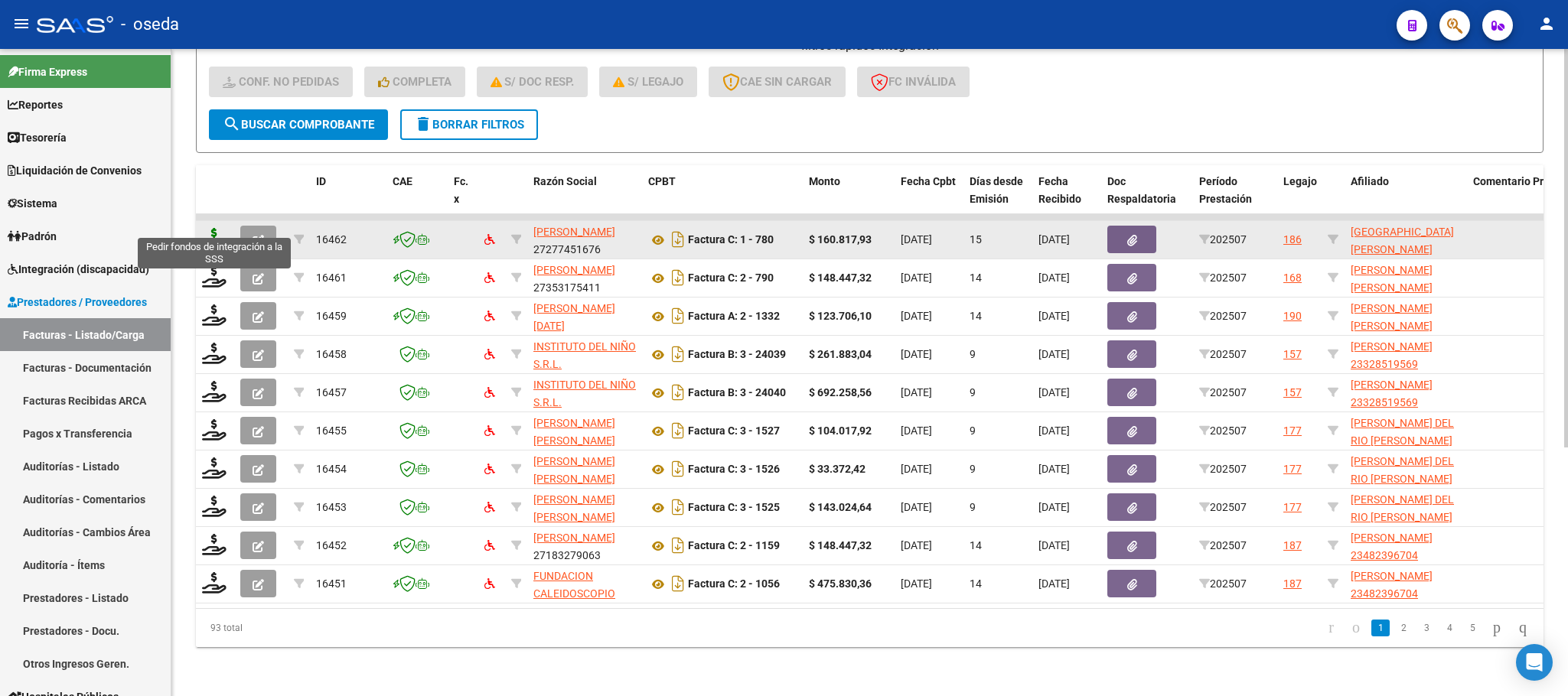
click at [212, 228] on icon at bounding box center [214, 239] width 25 height 21
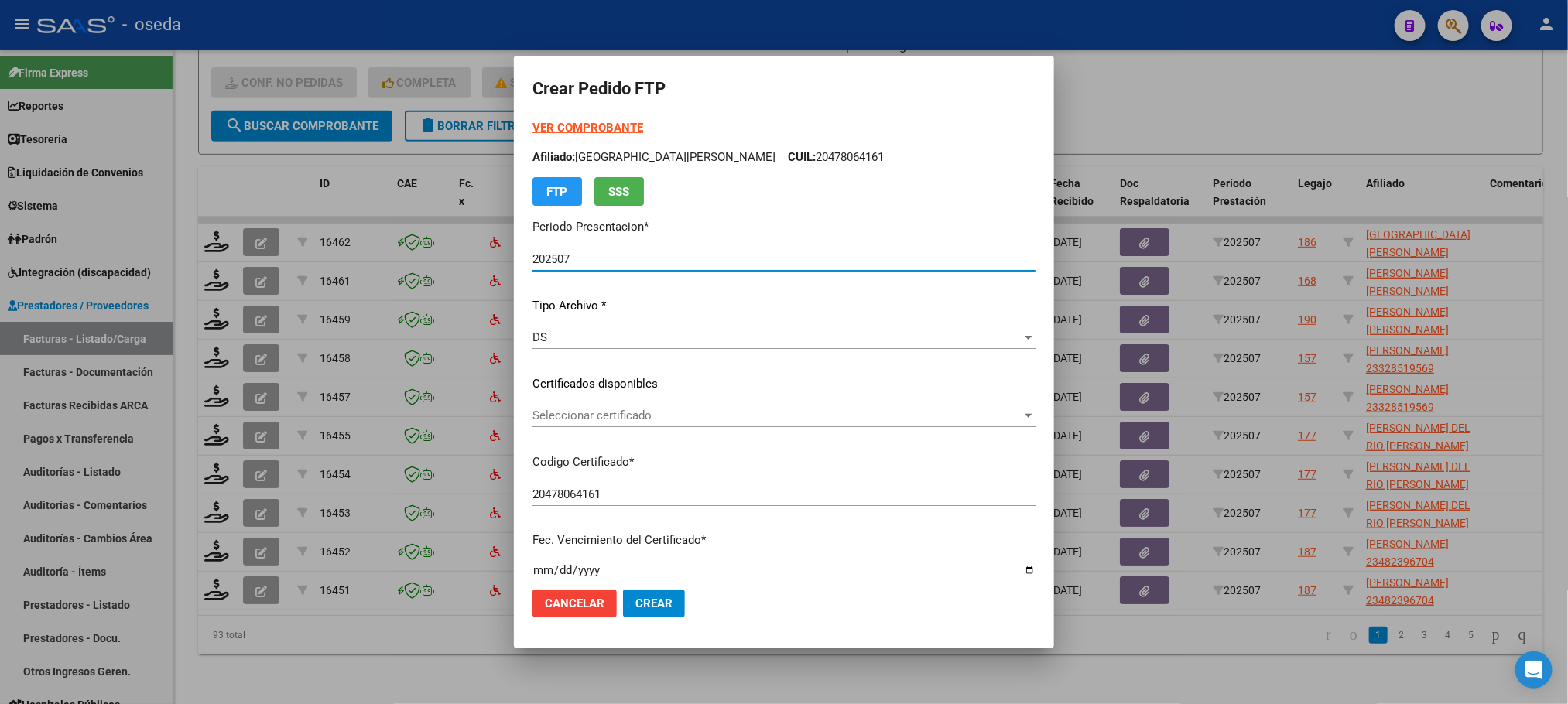
scroll to position [348, 0]
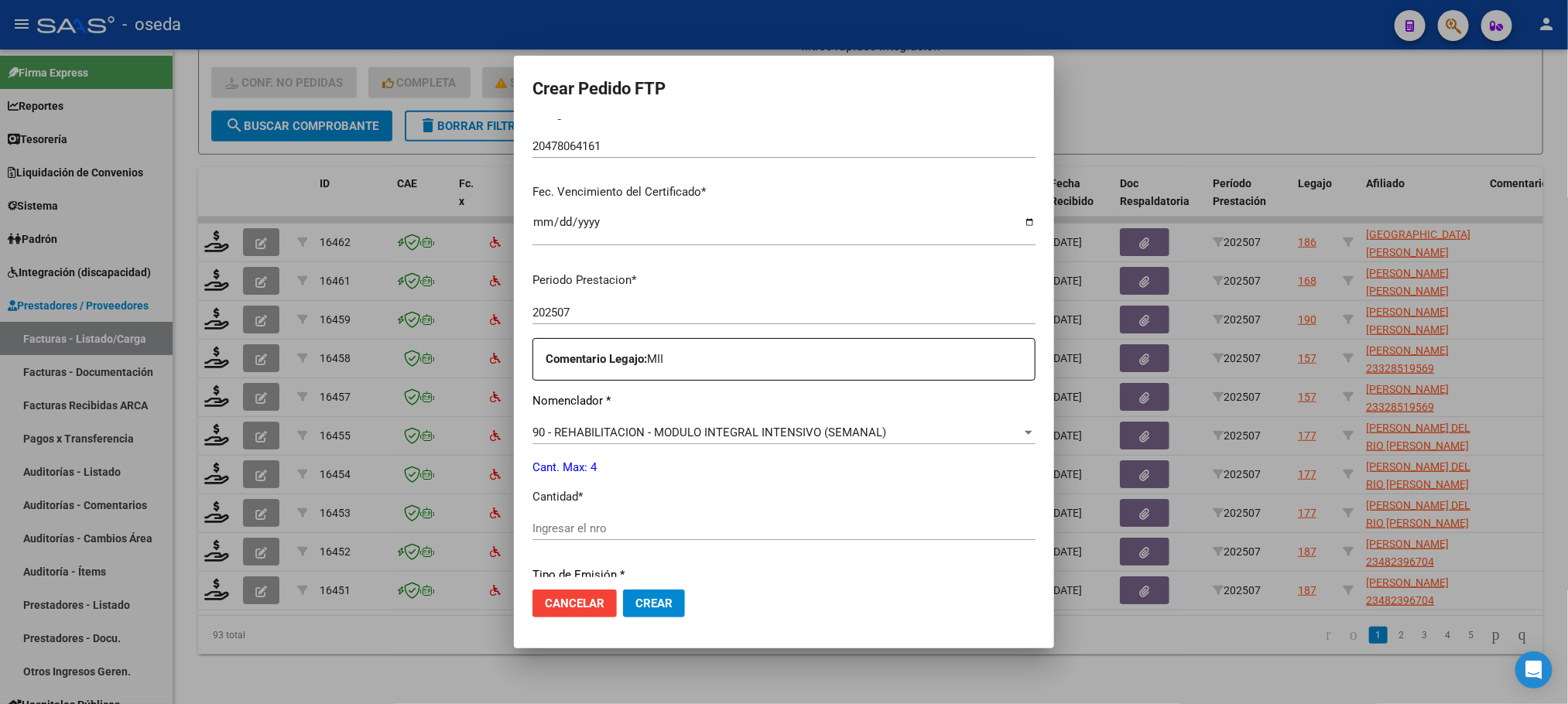
click at [612, 535] on input "Ingresar el nro" at bounding box center [784, 529] width 503 height 14
click at [623, 589] on button "Crear" at bounding box center [654, 603] width 62 height 28
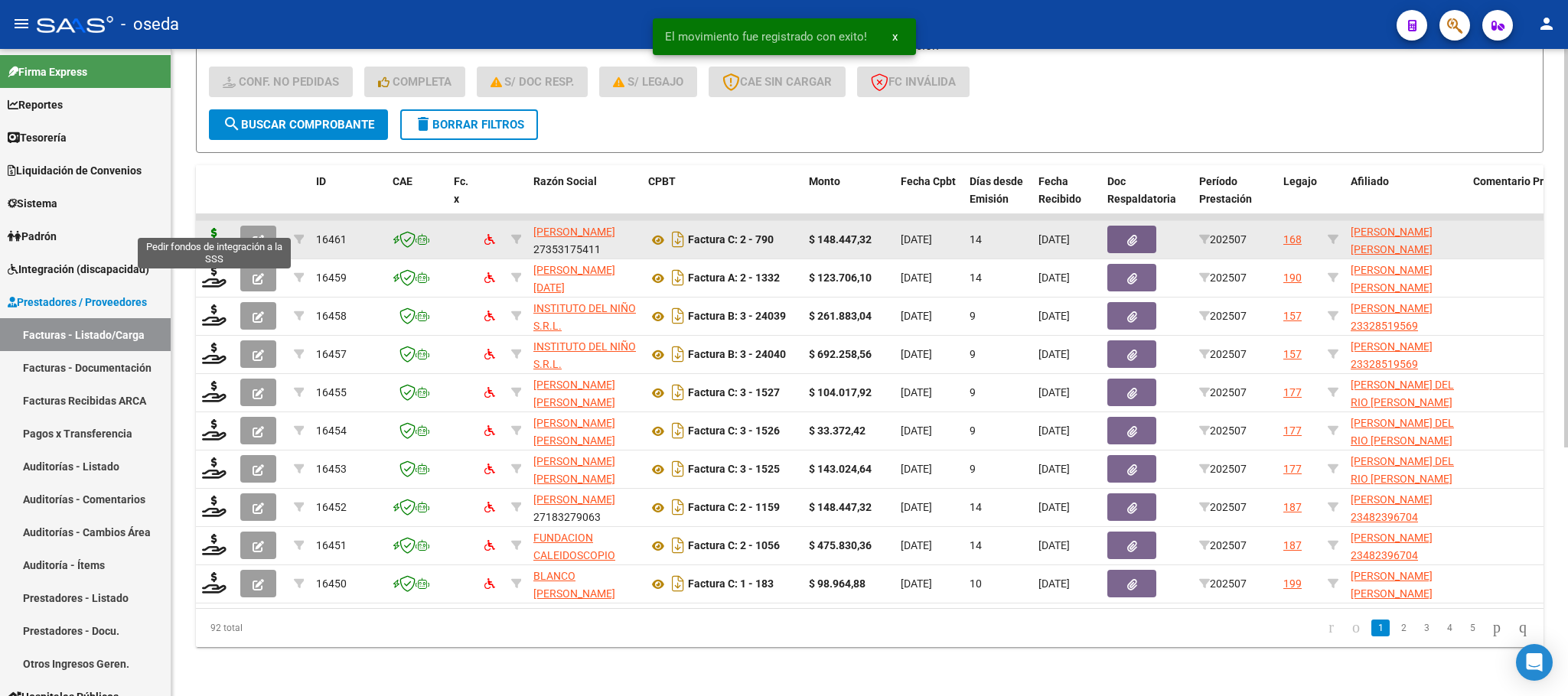
click at [221, 228] on icon at bounding box center [214, 239] width 25 height 21
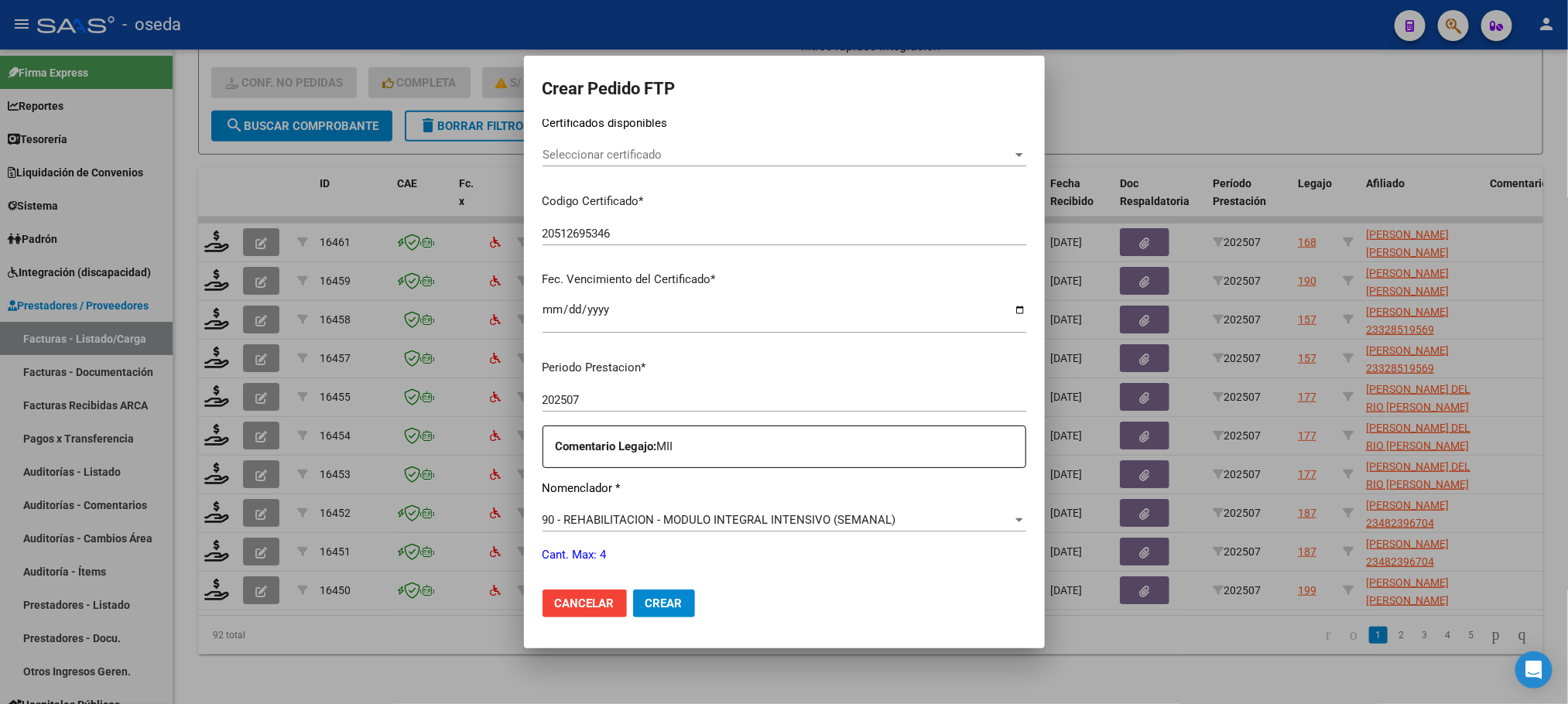
scroll to position [348, 0]
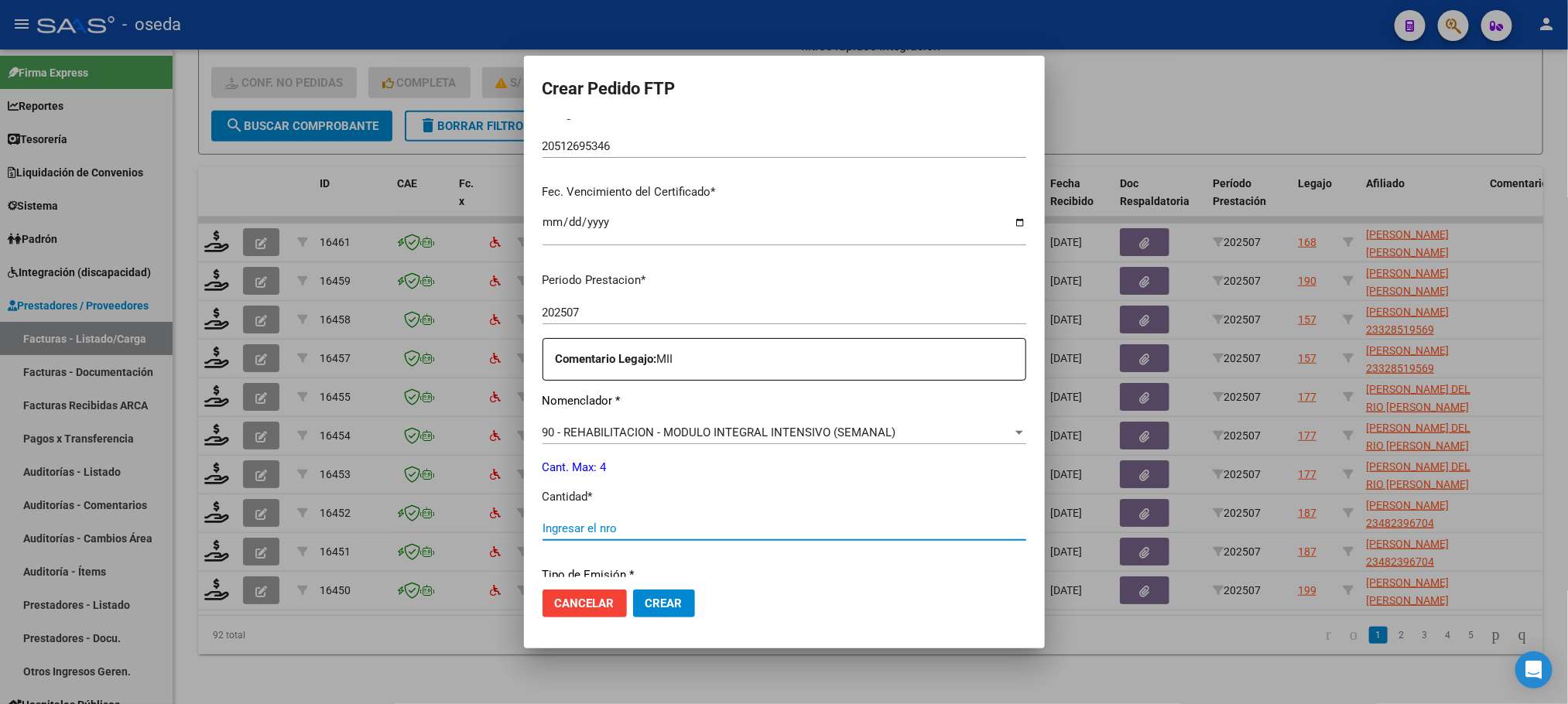
click at [631, 528] on input "Ingresar el nro" at bounding box center [784, 529] width 484 height 14
click at [633, 589] on button "Crear" at bounding box center [664, 603] width 62 height 28
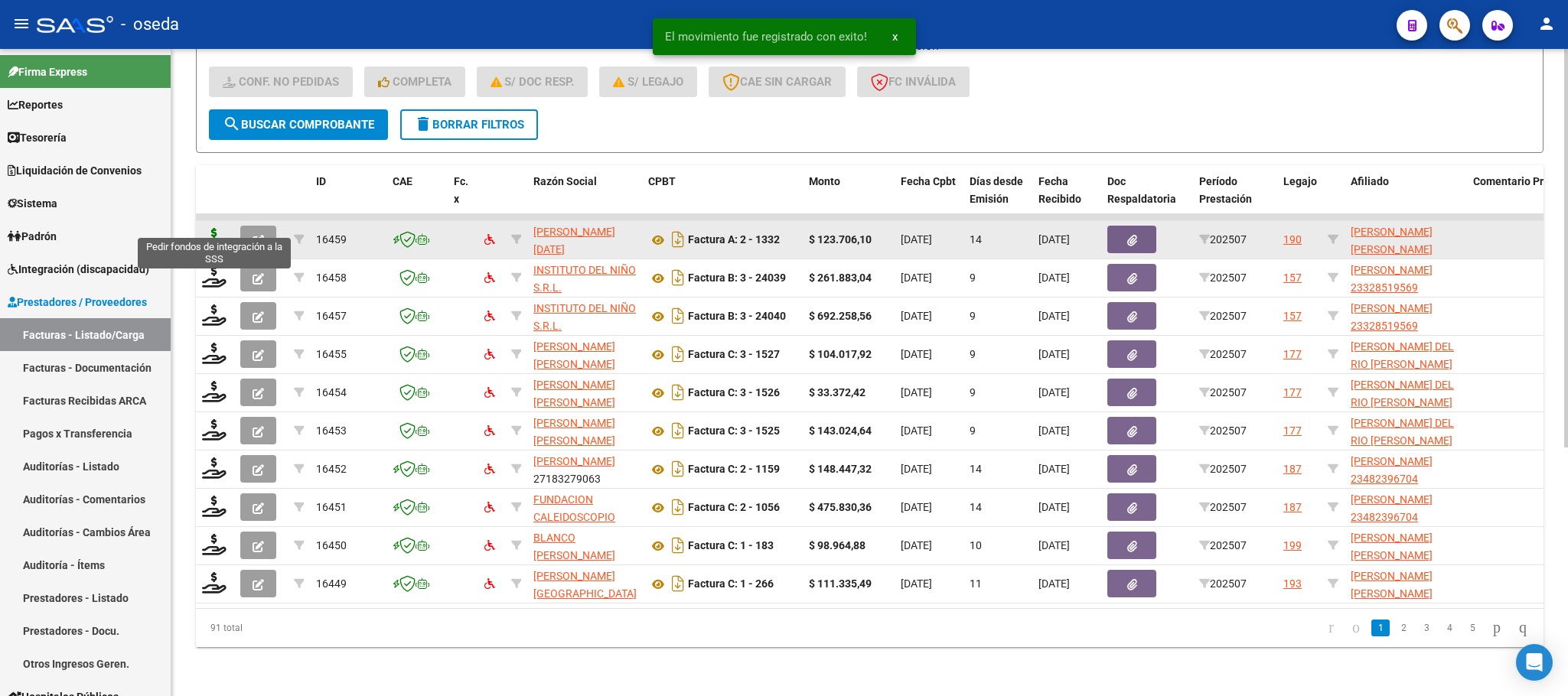
click at [205, 228] on icon at bounding box center [214, 239] width 25 height 21
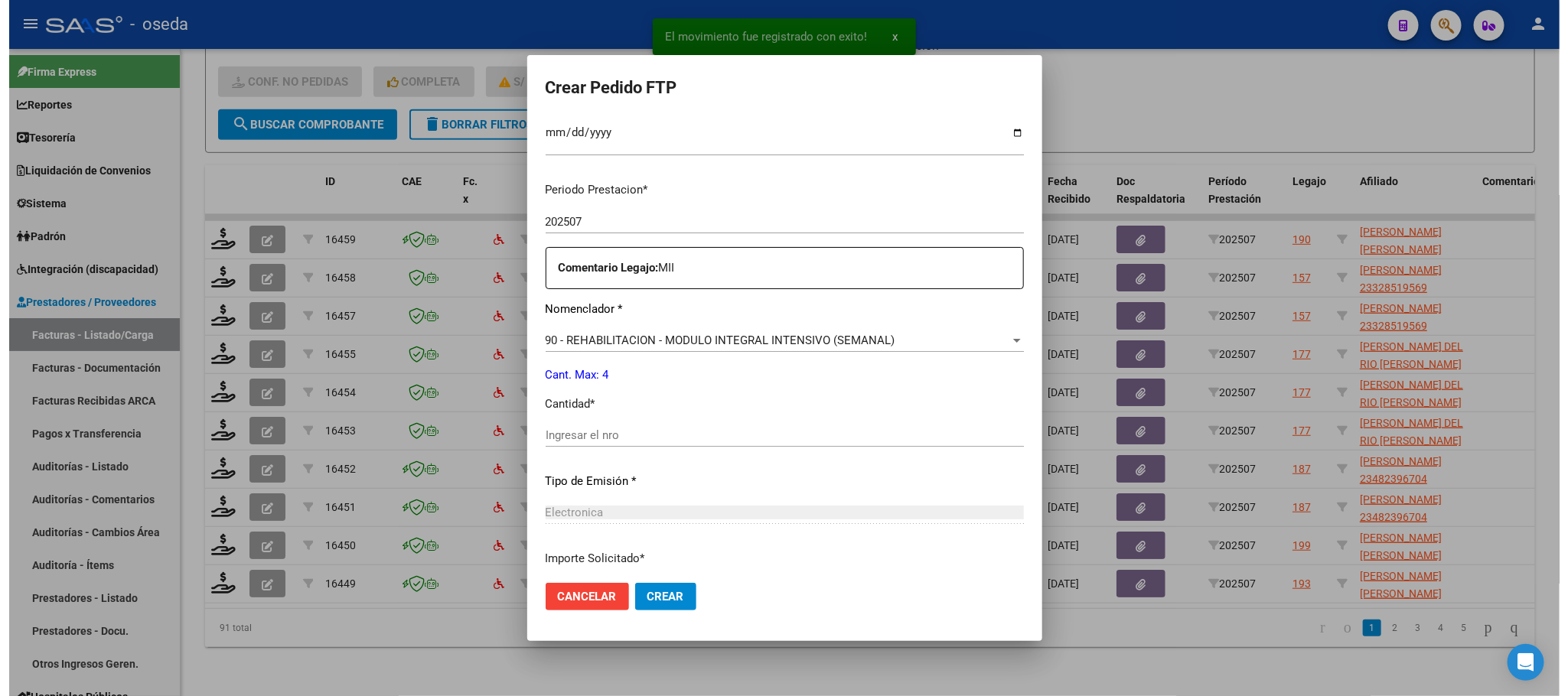
scroll to position [554, 0]
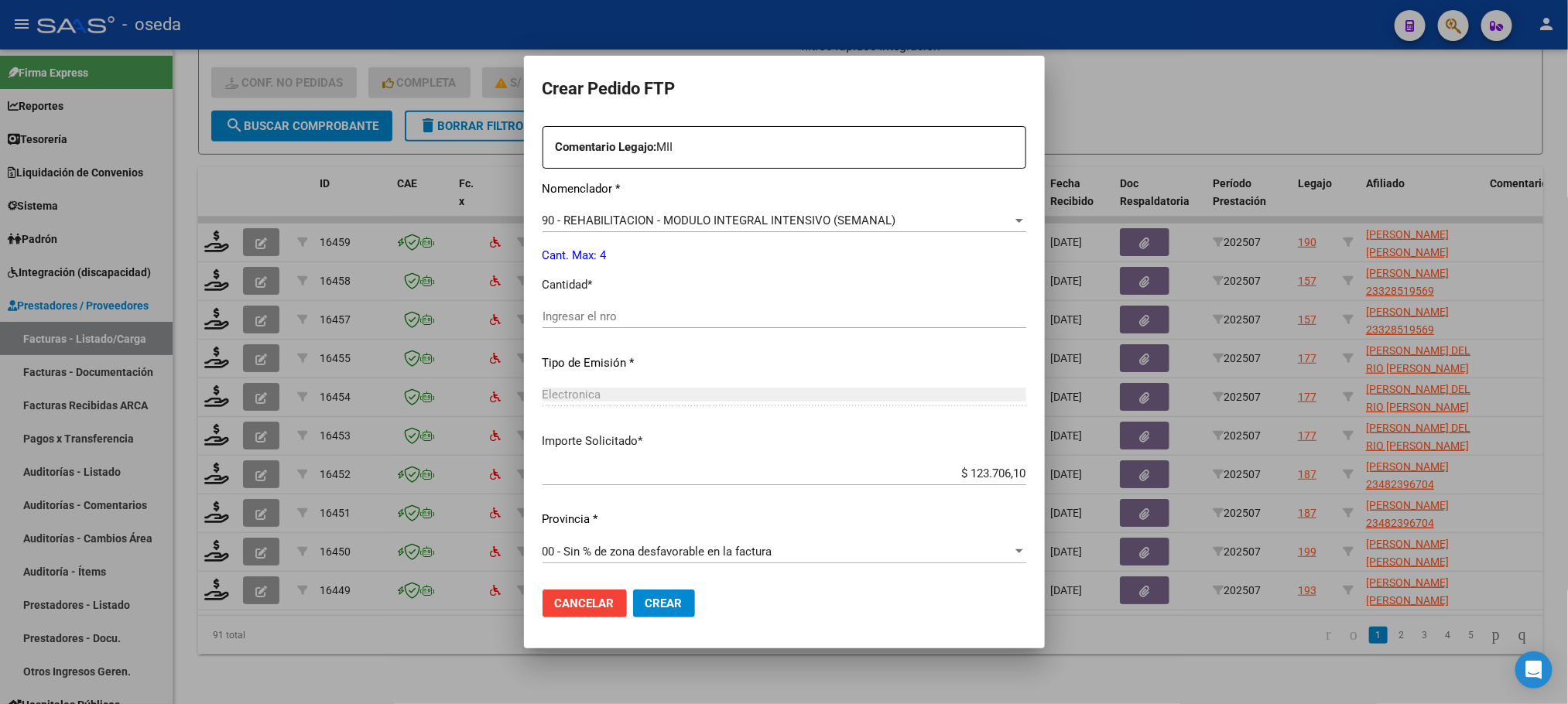
click at [738, 308] on div "Ingresar el nro" at bounding box center [784, 317] width 484 height 23
click at [633, 589] on button "Crear" at bounding box center [664, 603] width 62 height 28
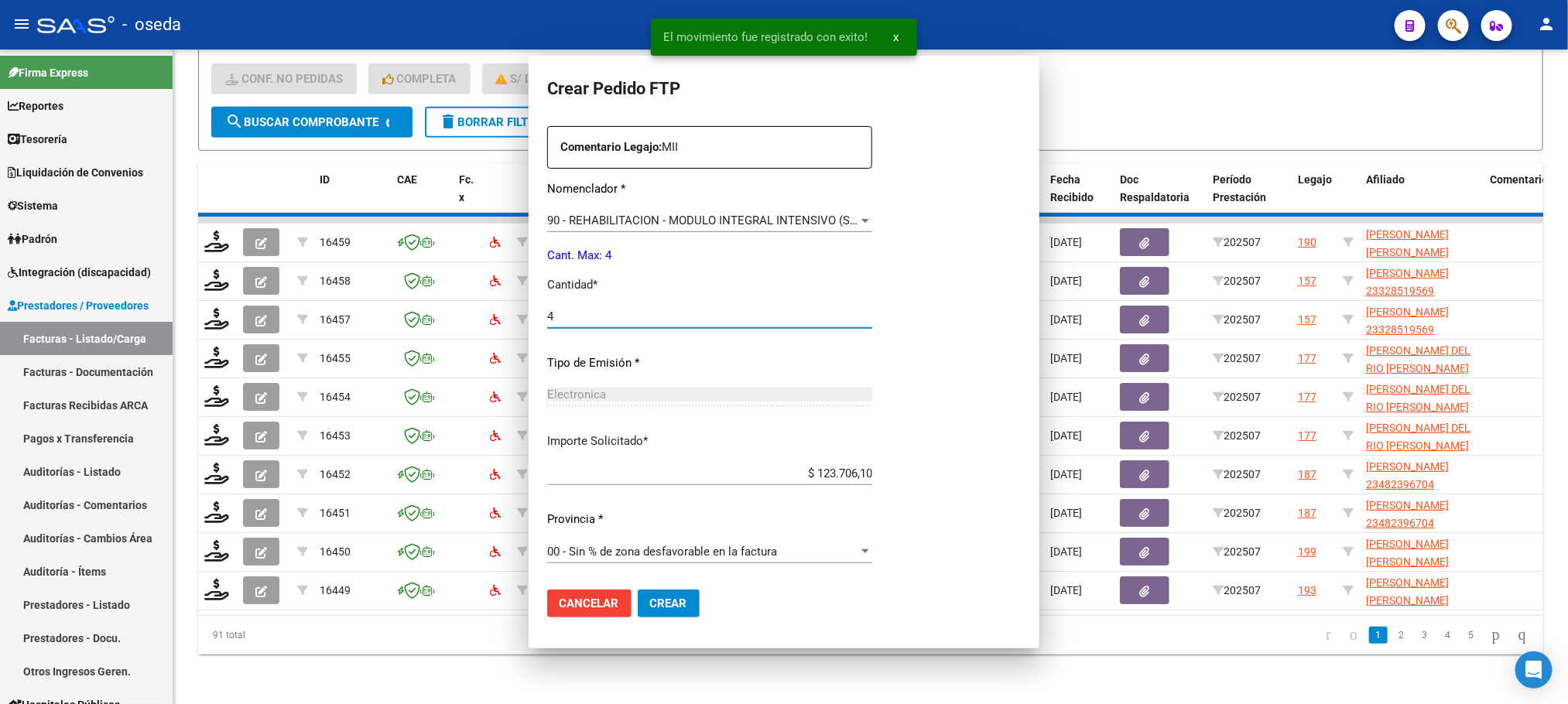
scroll to position [0, 0]
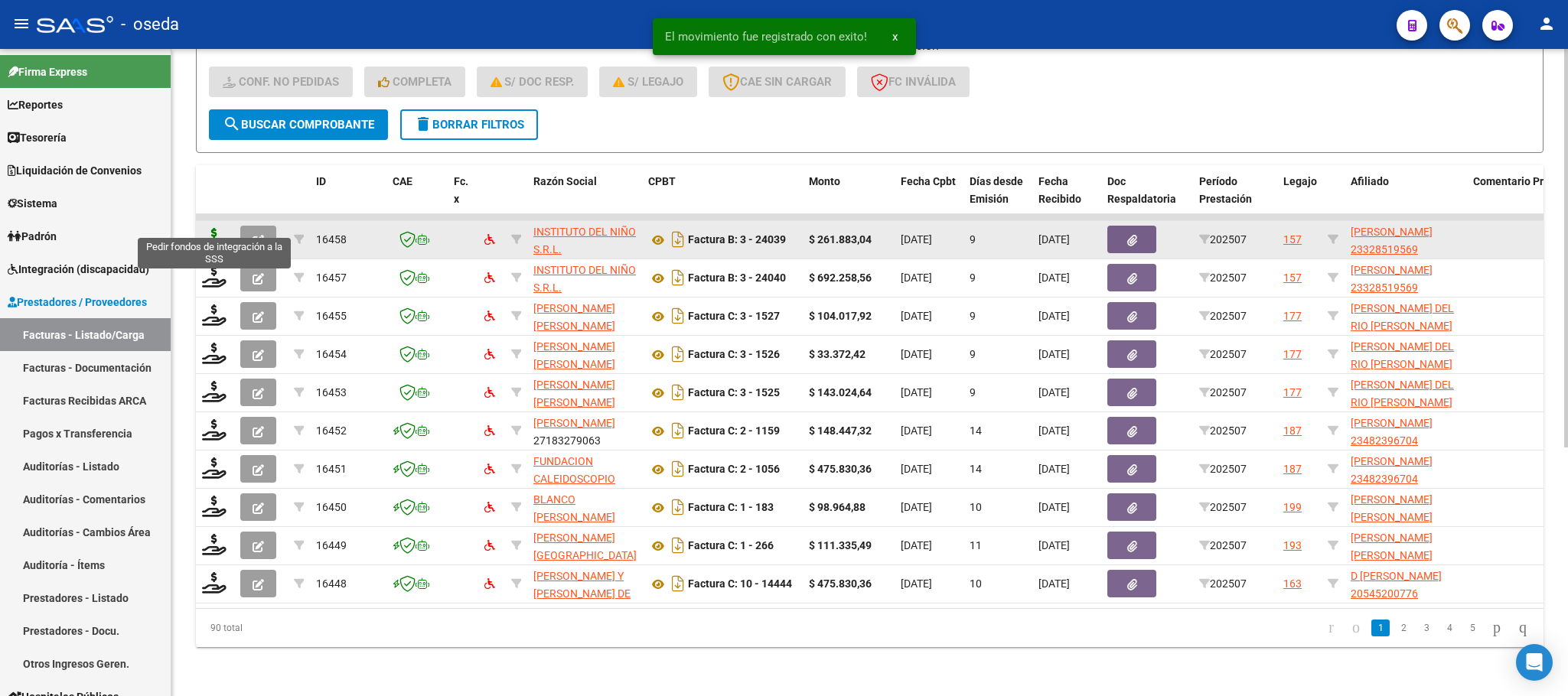
click at [211, 228] on icon at bounding box center [214, 239] width 25 height 21
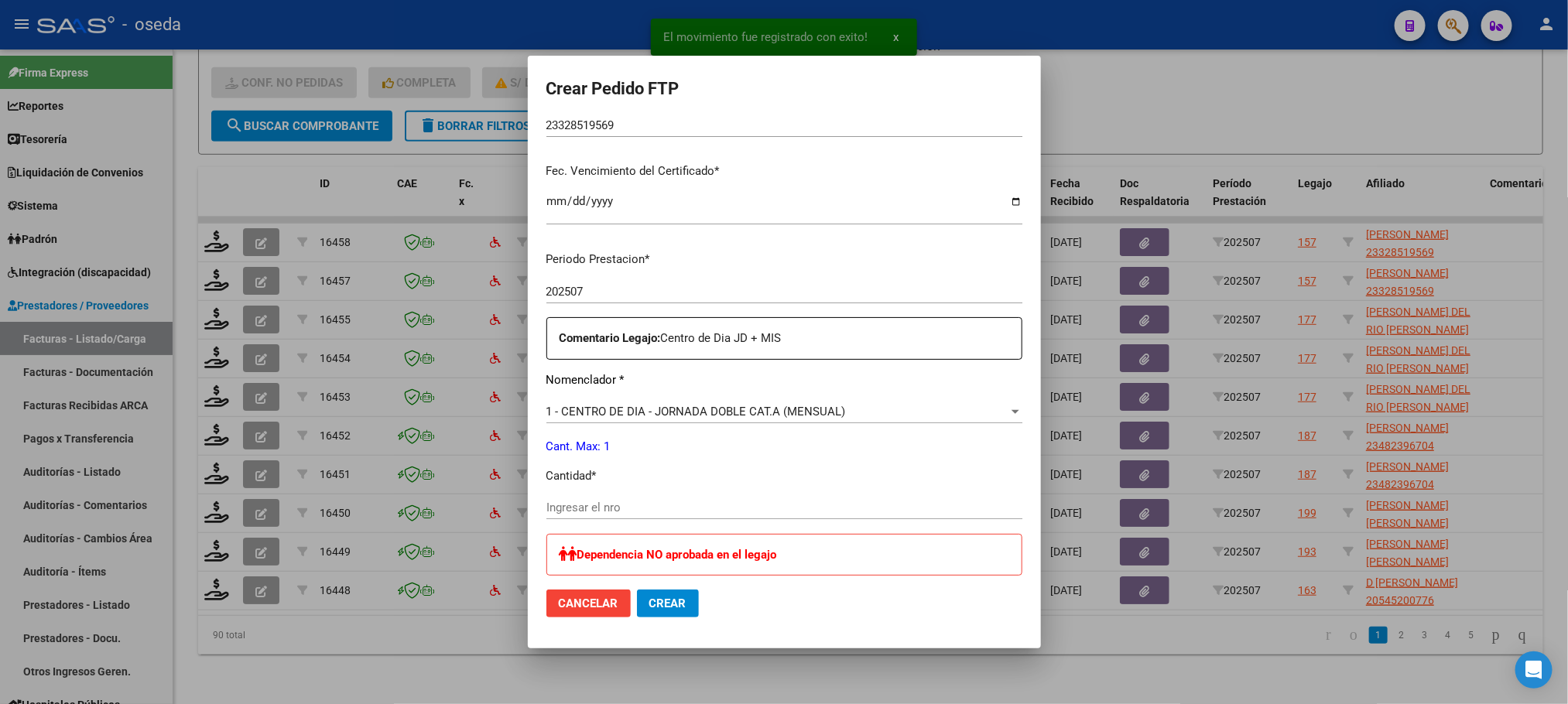
scroll to position [464, 0]
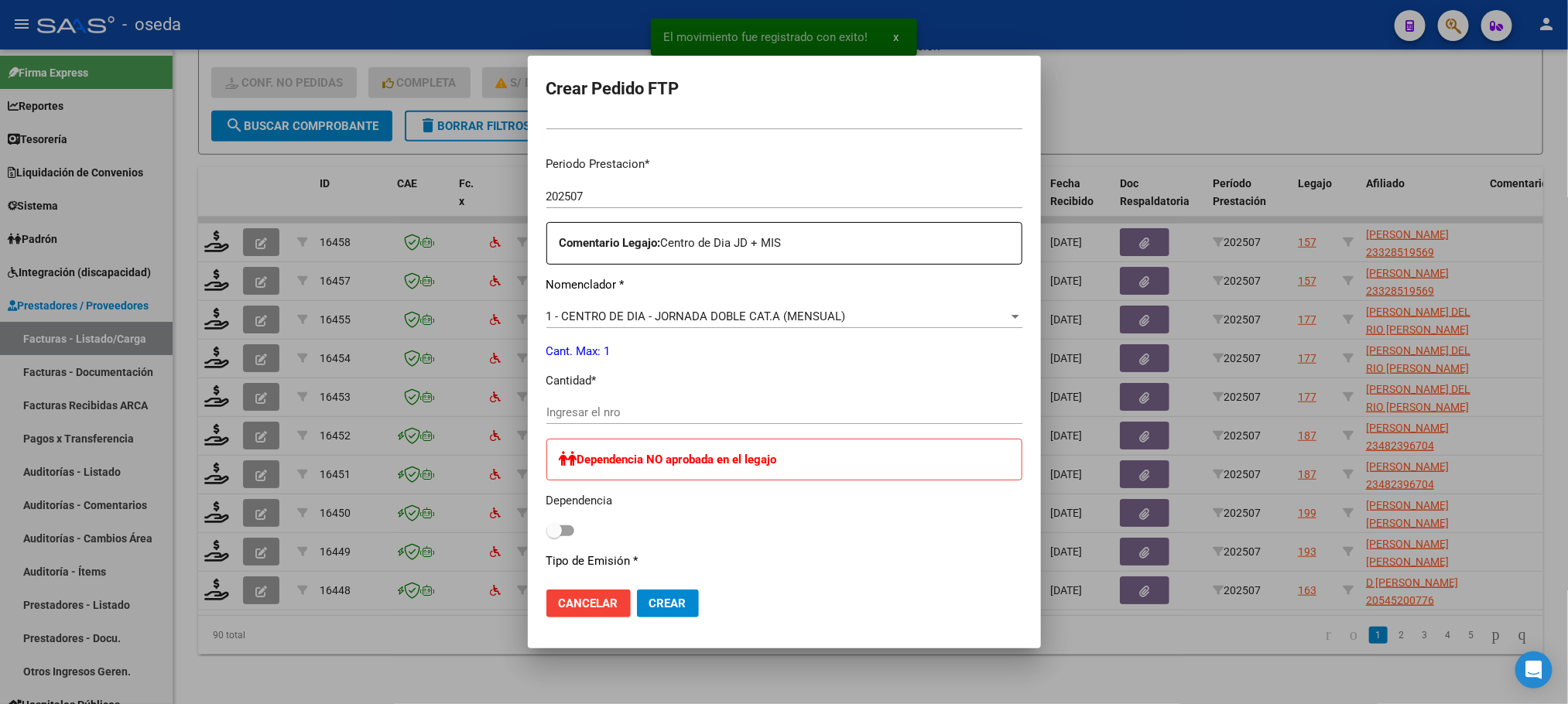
click at [609, 414] on input "Ingresar el nro" at bounding box center [784, 412] width 476 height 14
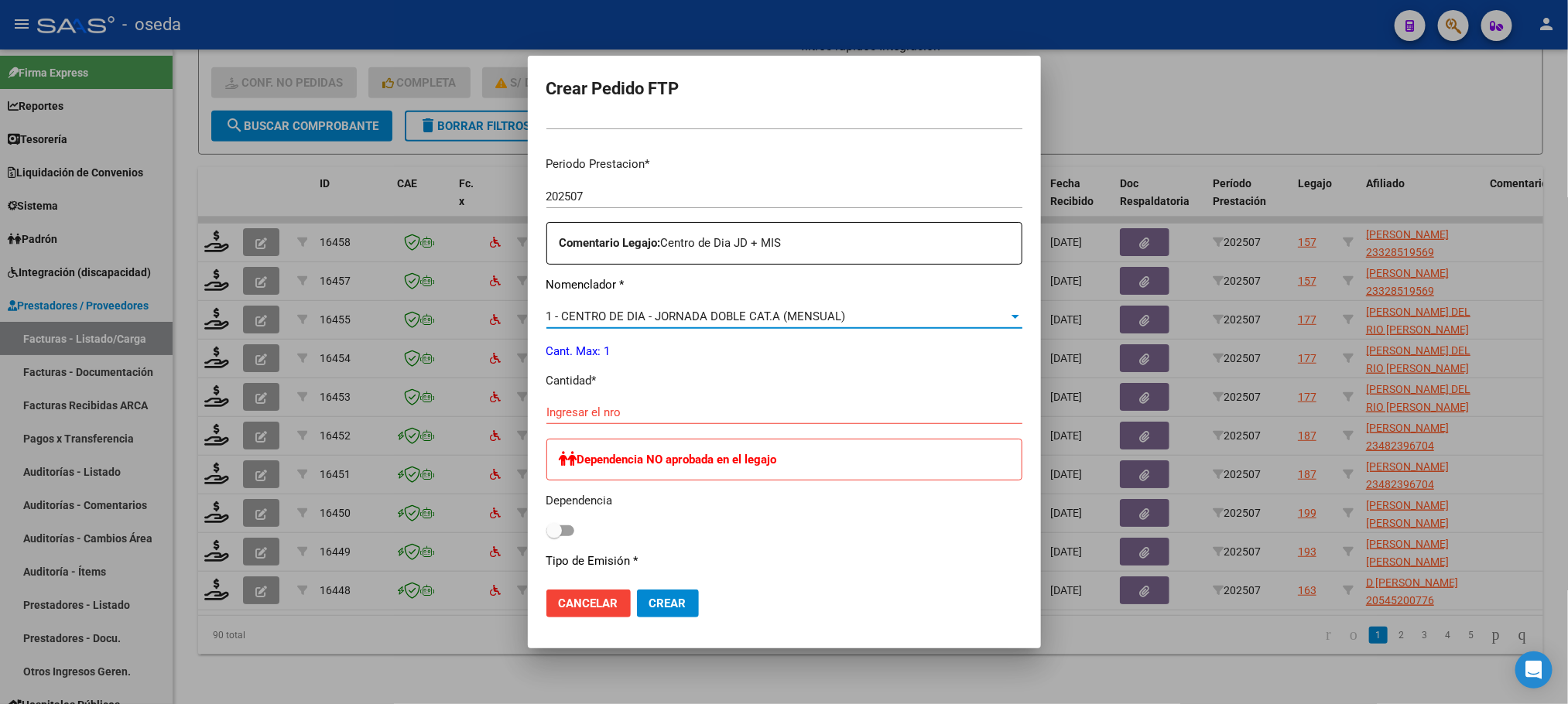
click at [547, 323] on span "1 - CENTRO DE DIA - JORNADA DOBLE CAT.A (MENSUAL)" at bounding box center [696, 317] width 300 height 14
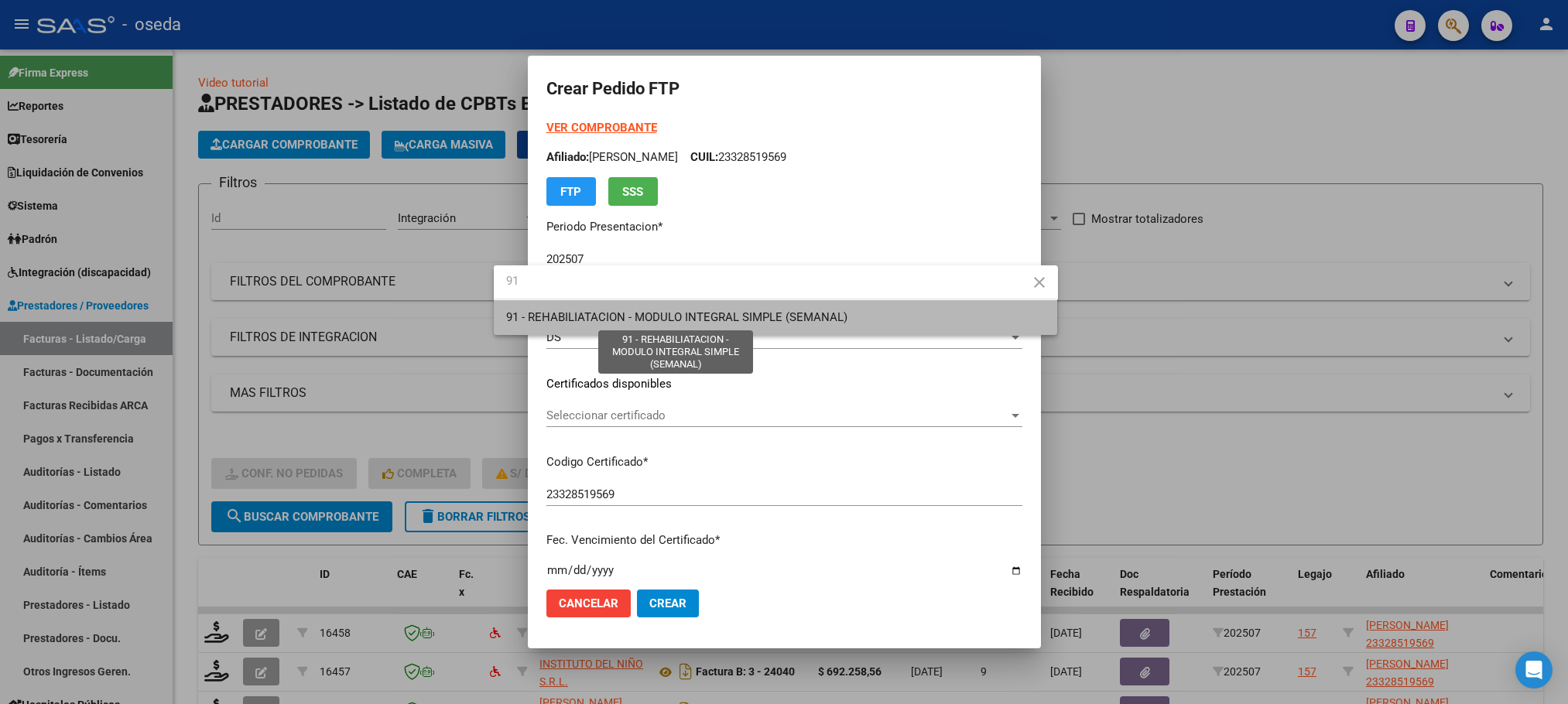
click at [518, 323] on span "91 - REHABILIATACION - MODULO INTEGRAL SIMPLE (SEMANAL)" at bounding box center [677, 318] width 342 height 14
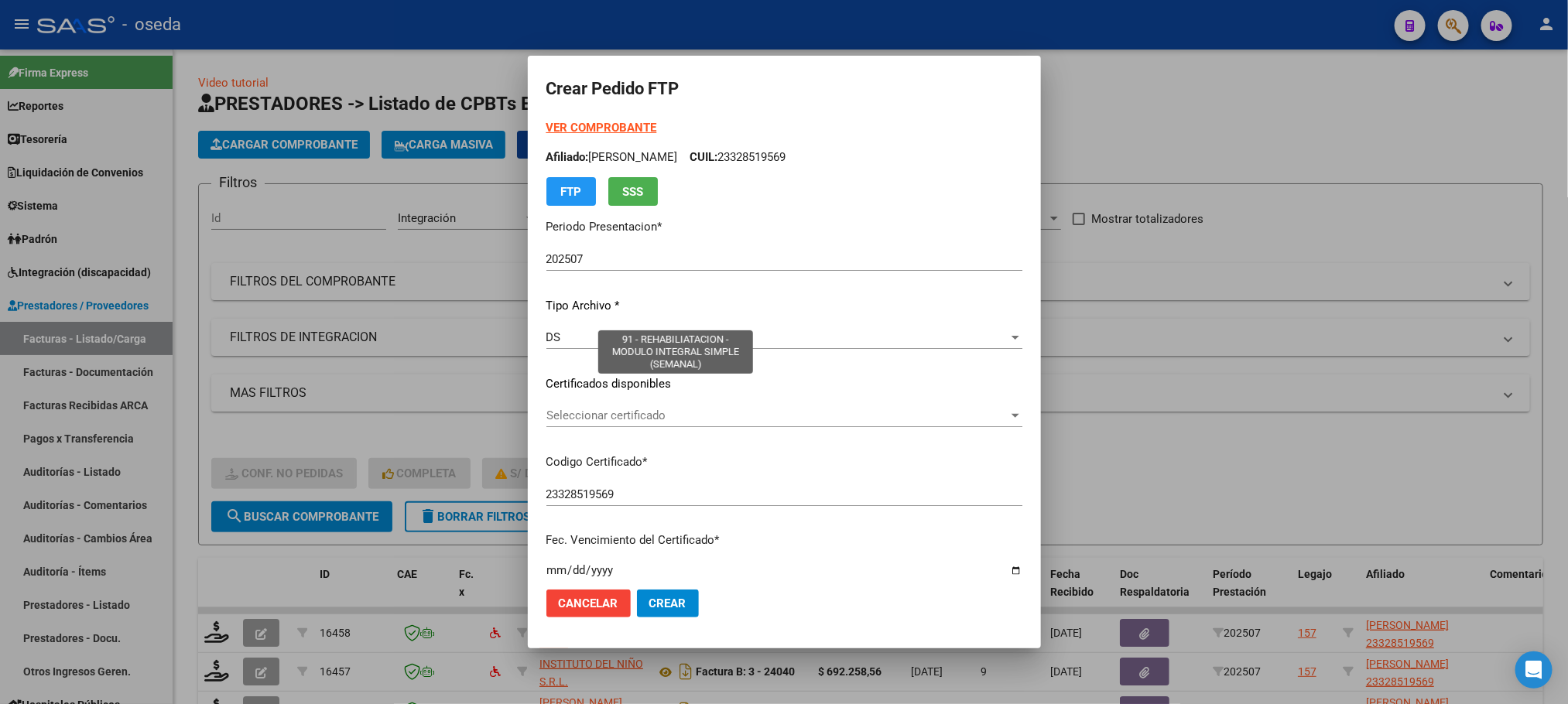
scroll to position [464, 0]
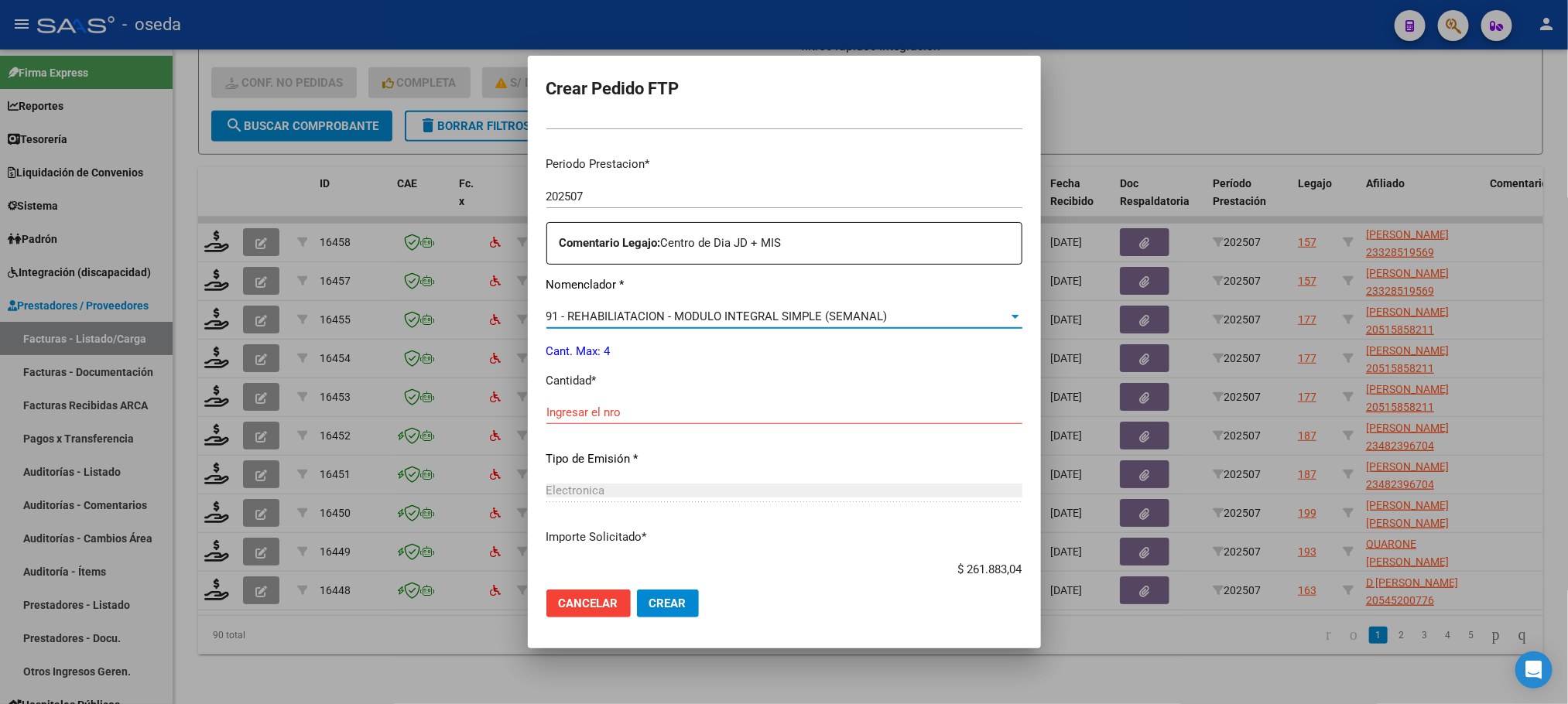
click at [562, 416] on input "Ingresar el nro" at bounding box center [784, 412] width 476 height 14
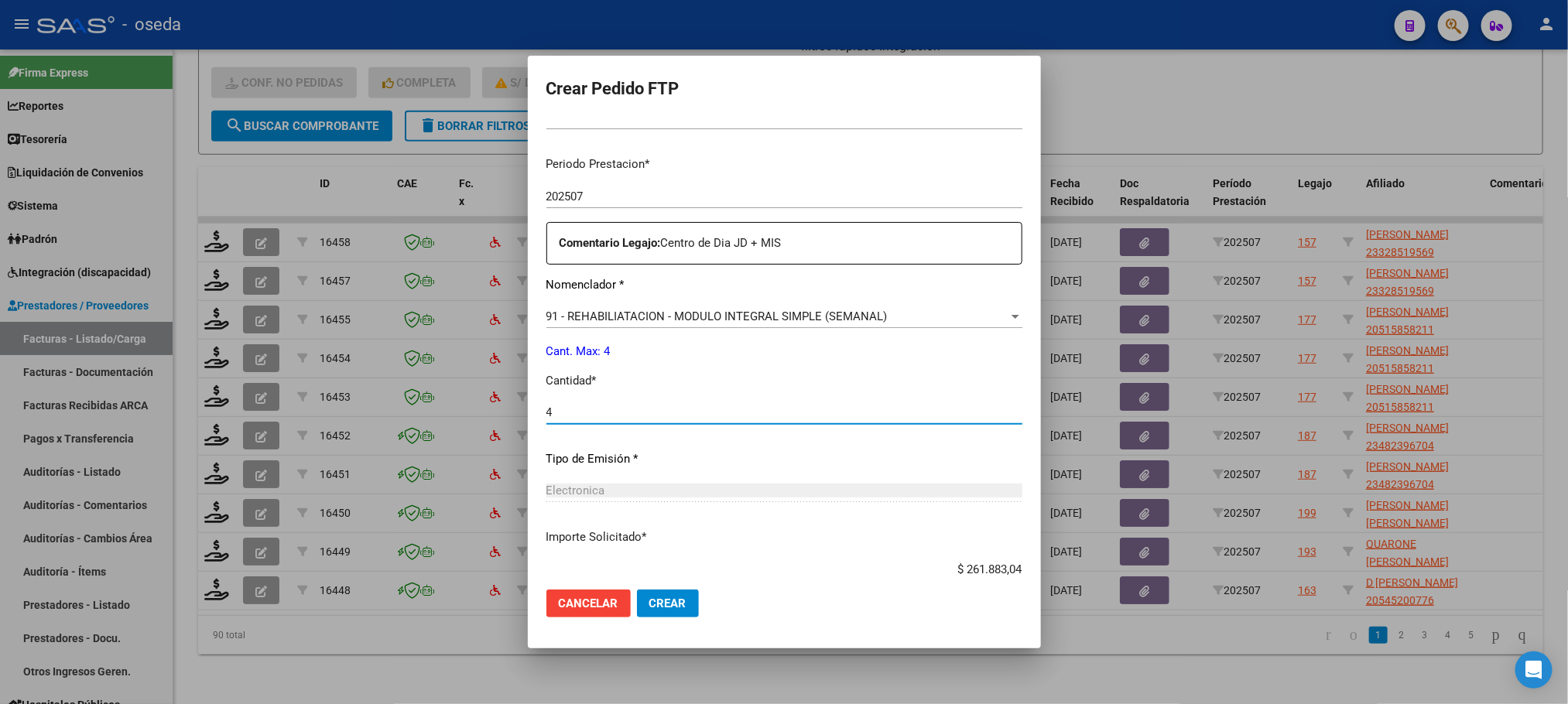
type input "4"
click at [637, 589] on button "Crear" at bounding box center [667, 603] width 62 height 28
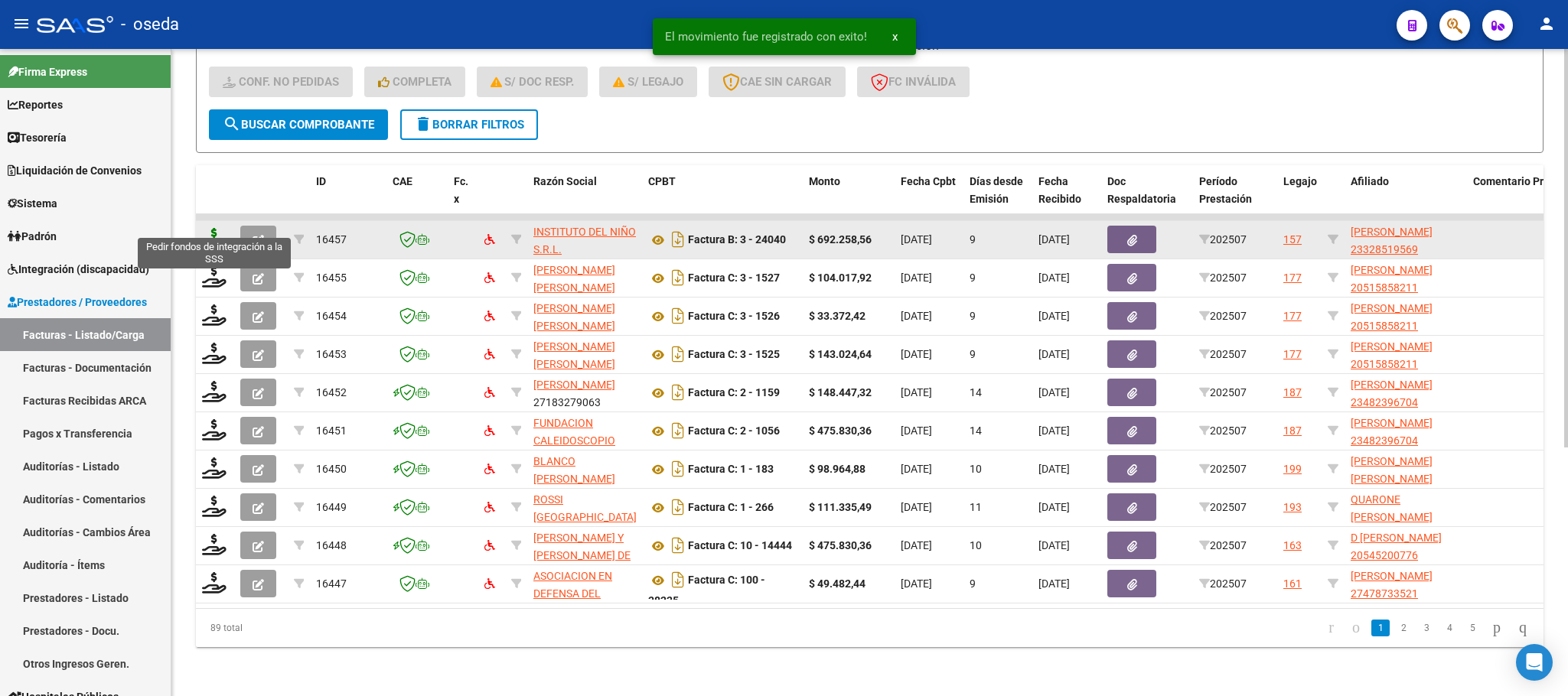
click at [211, 228] on icon at bounding box center [214, 239] width 25 height 21
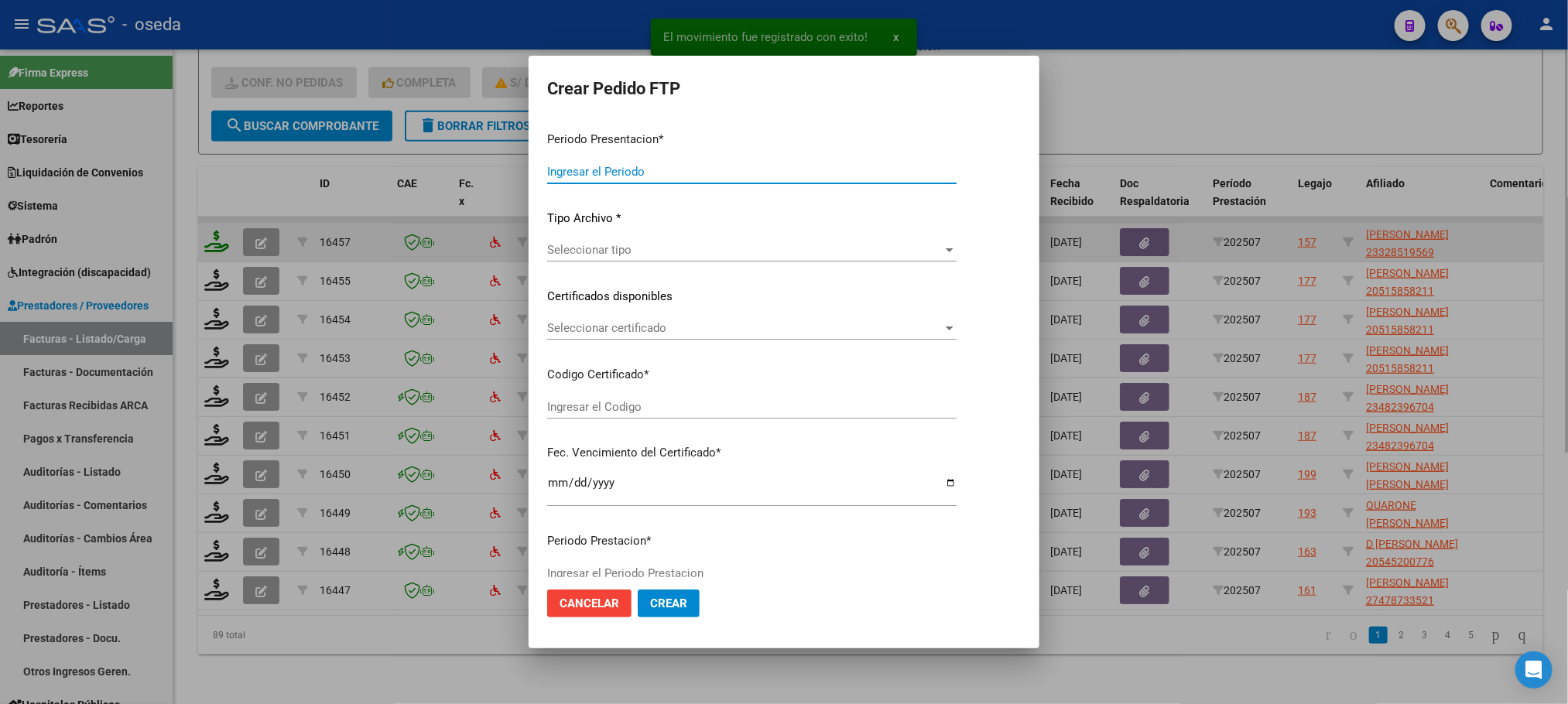
type input "202507"
type input "$ 692.258,56"
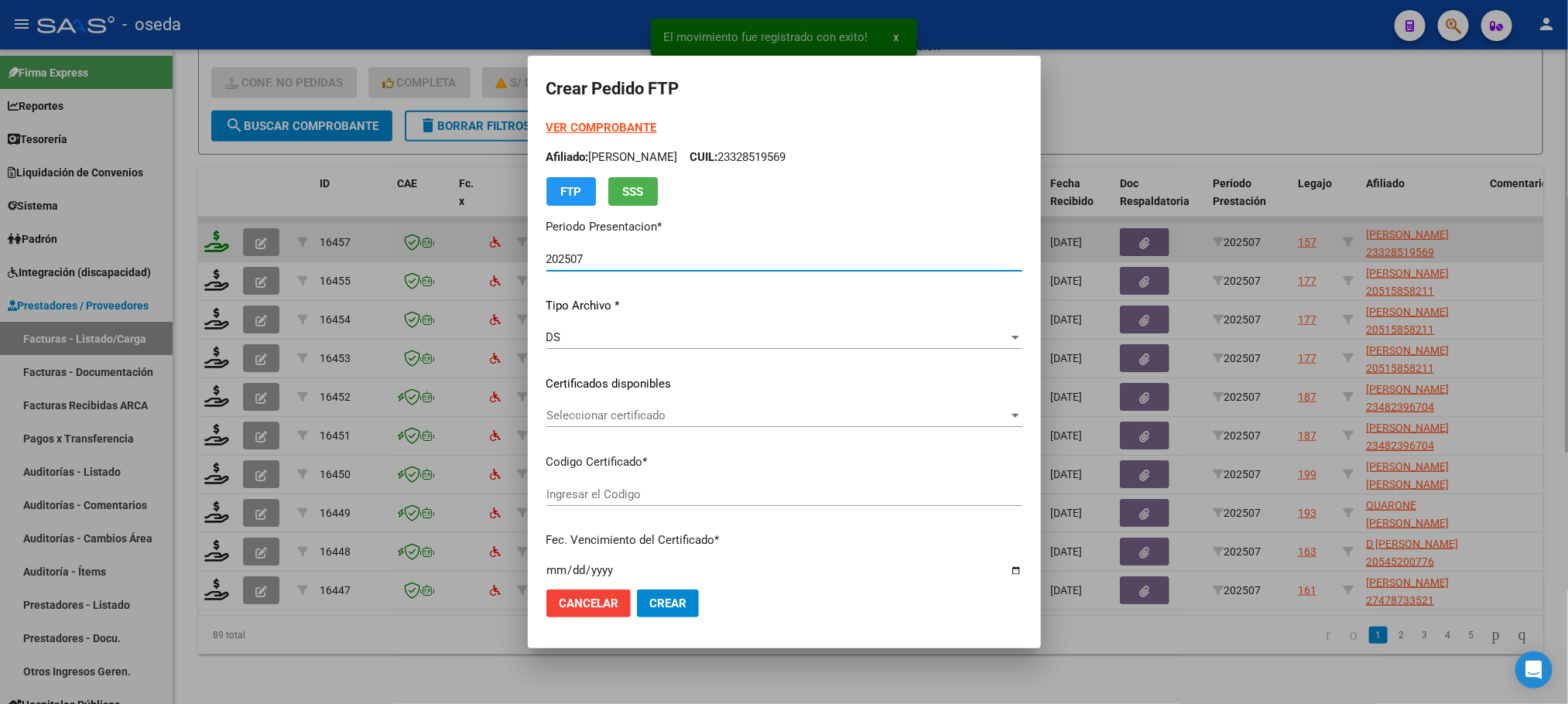
type input "23328519569"
type input "2027-09-07"
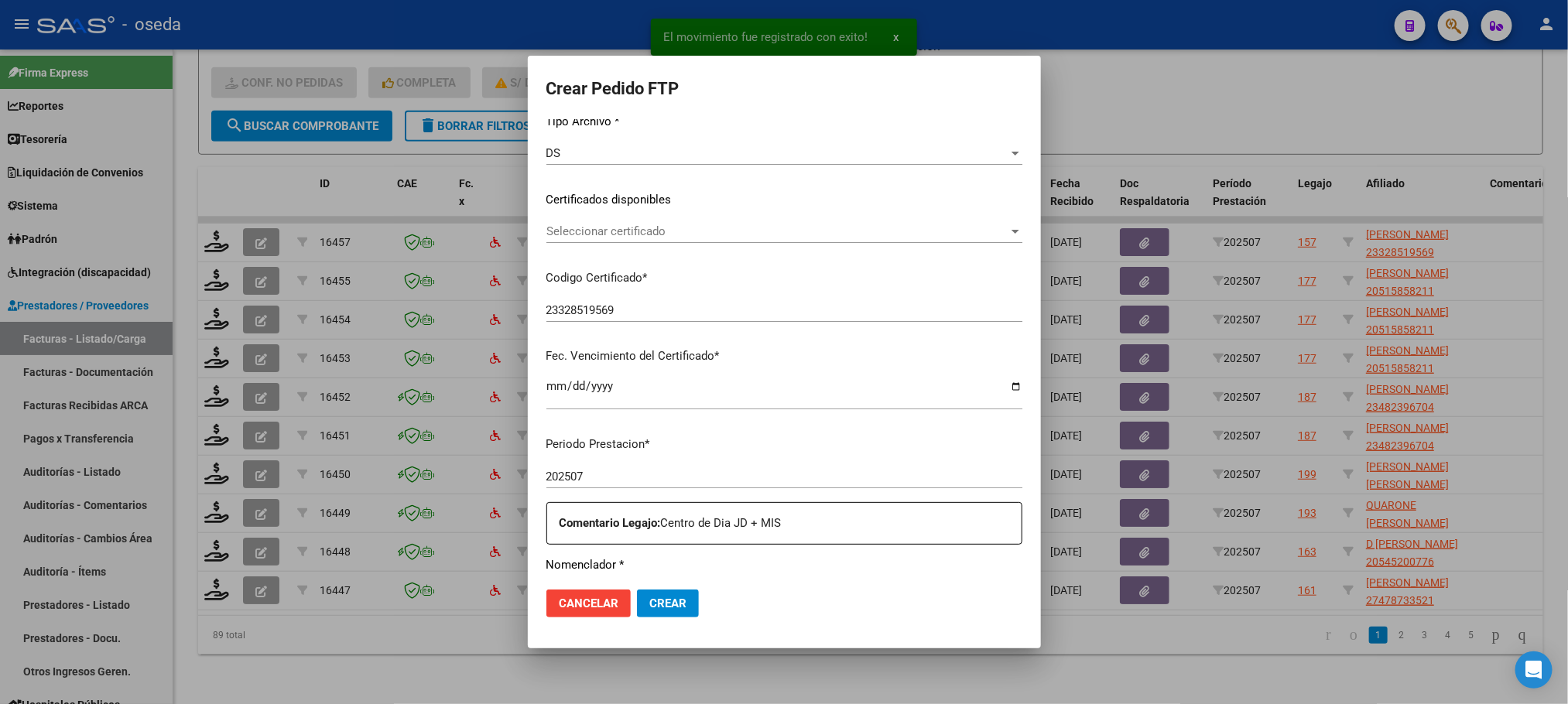
scroll to position [464, 0]
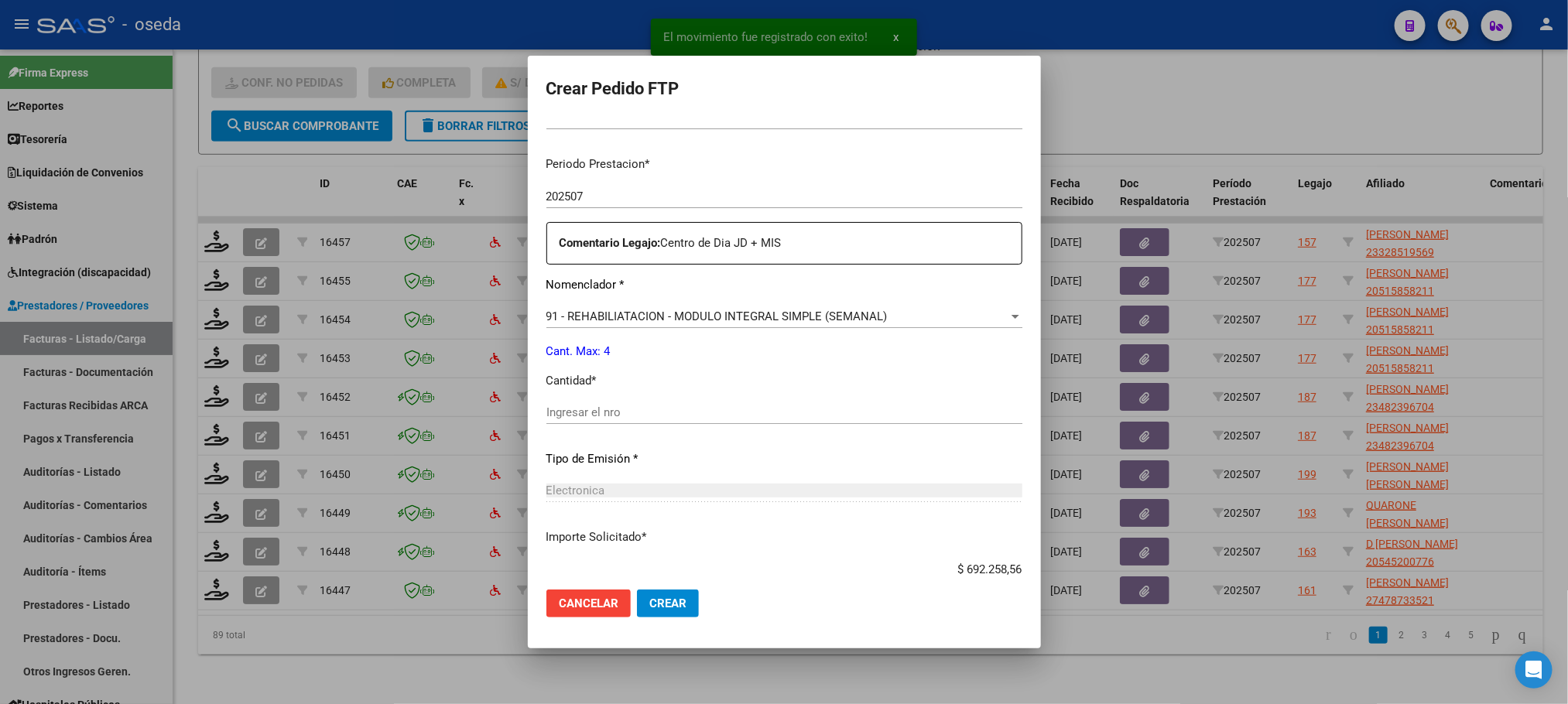
click at [589, 307] on div "91 - REHABILIATACION - MODULO INTEGRAL SIMPLE (SEMANAL) Seleccionar nomenclador" at bounding box center [784, 317] width 476 height 23
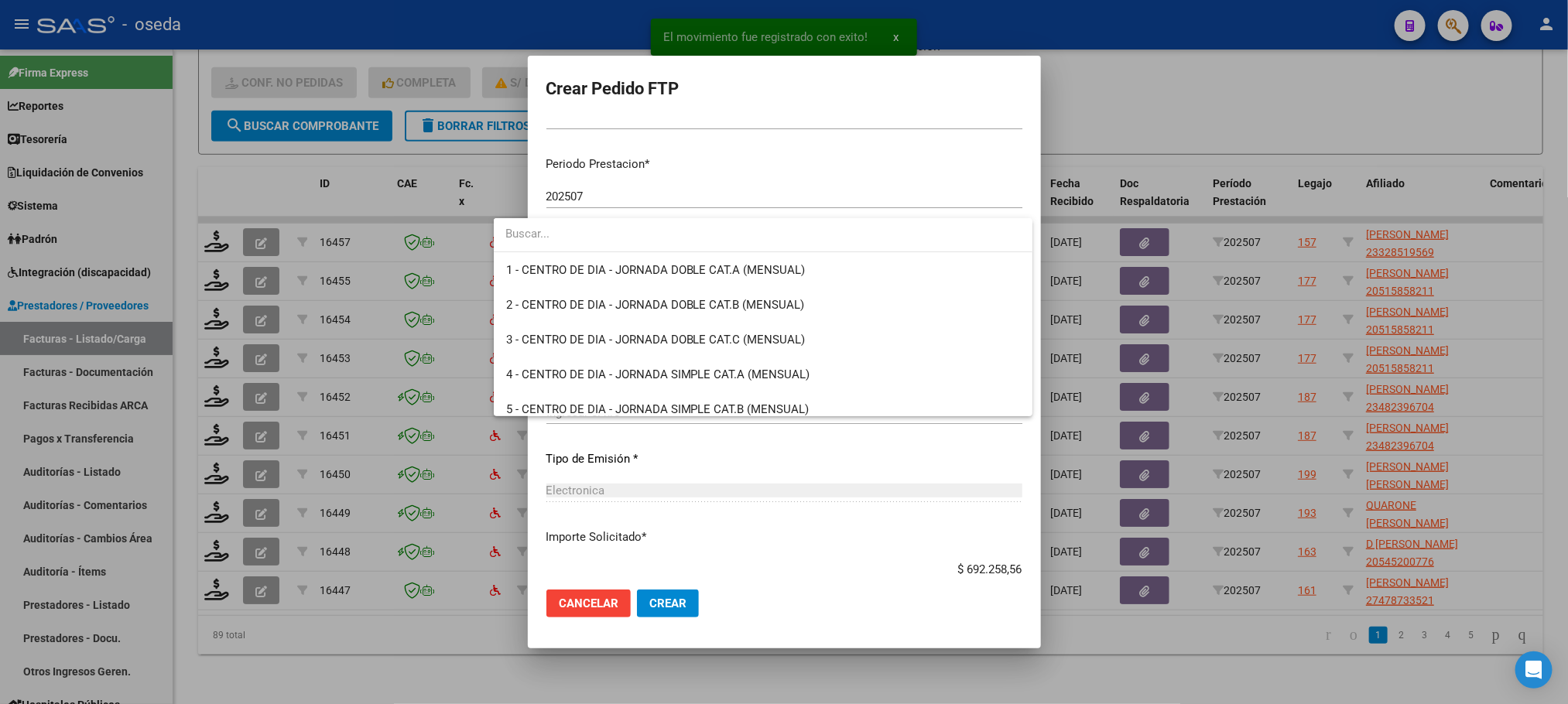
scroll to position [3088, 0]
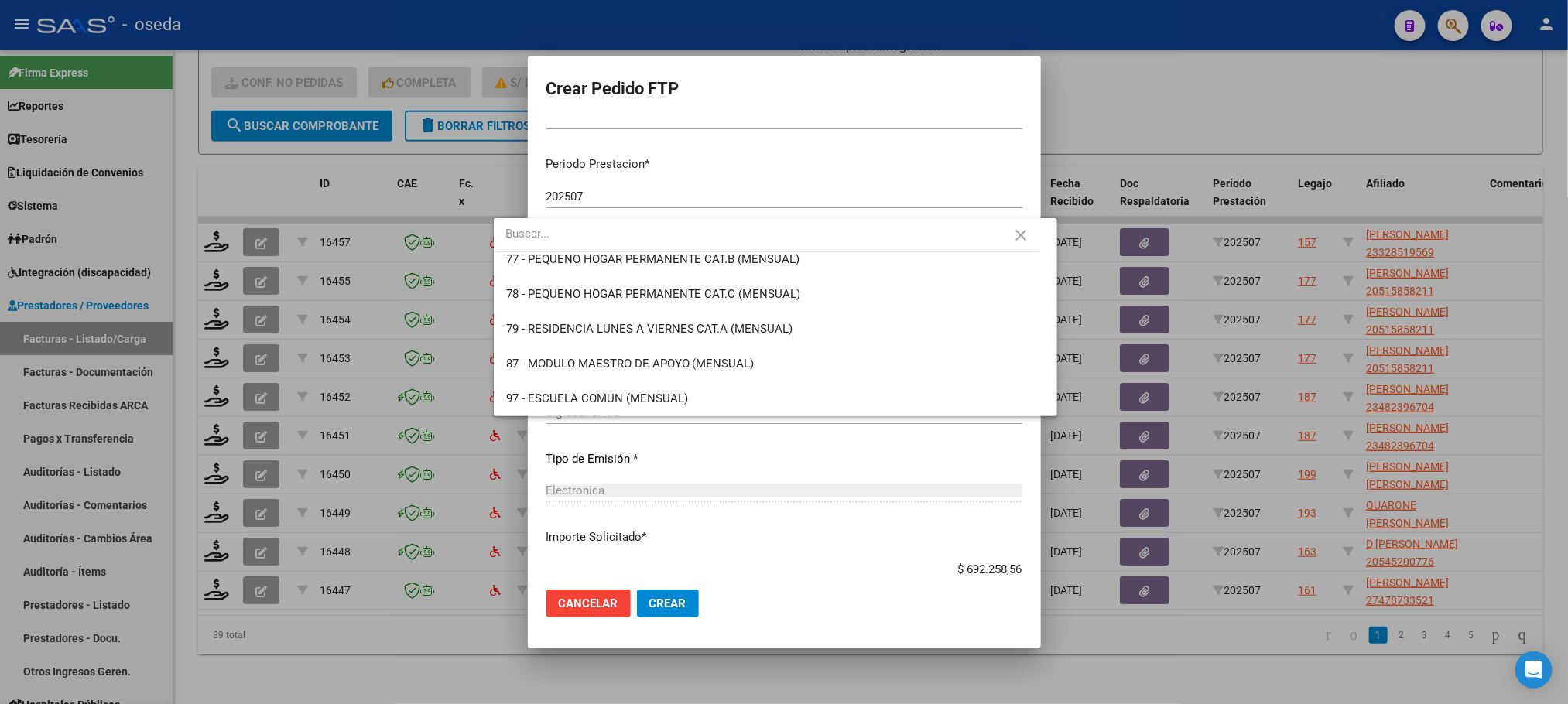
type input "7"
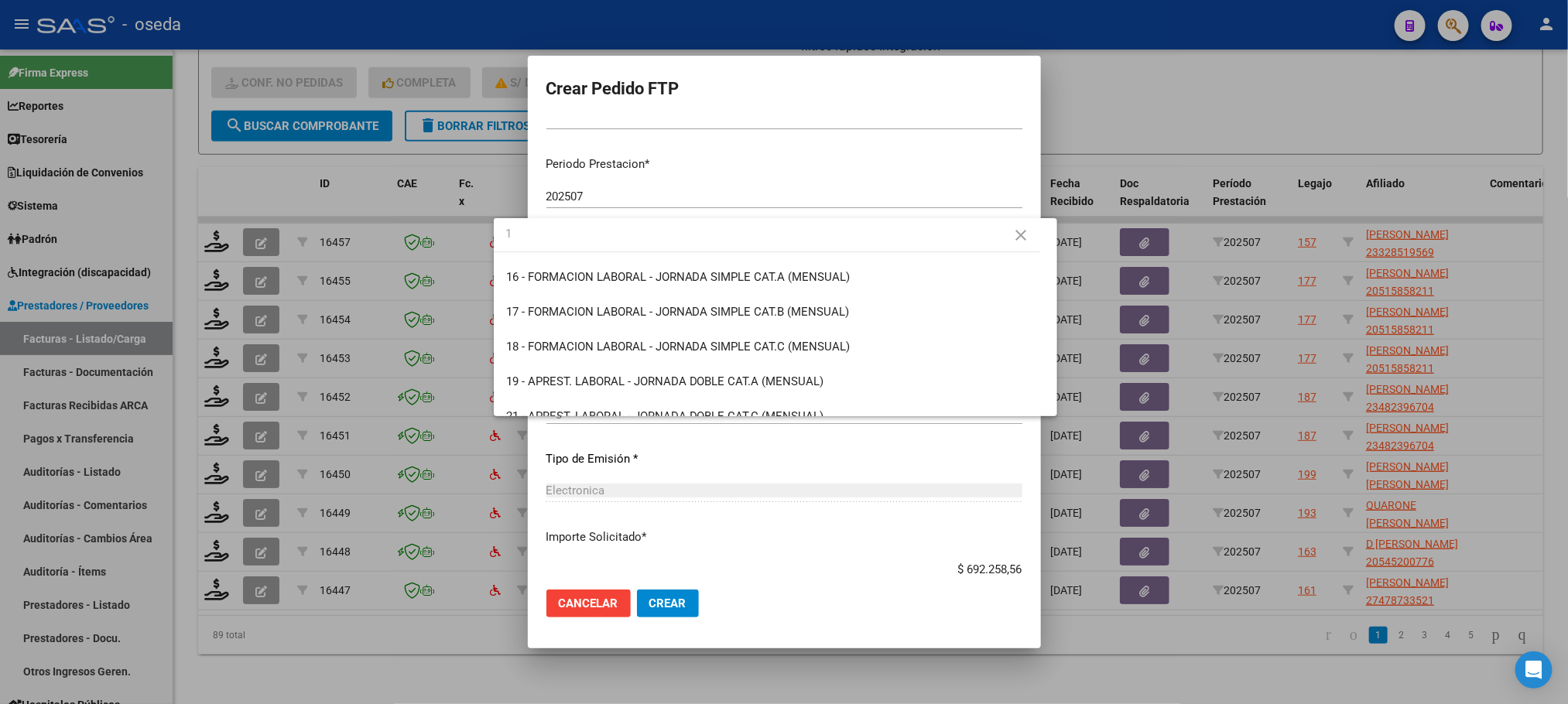
scroll to position [0, 0]
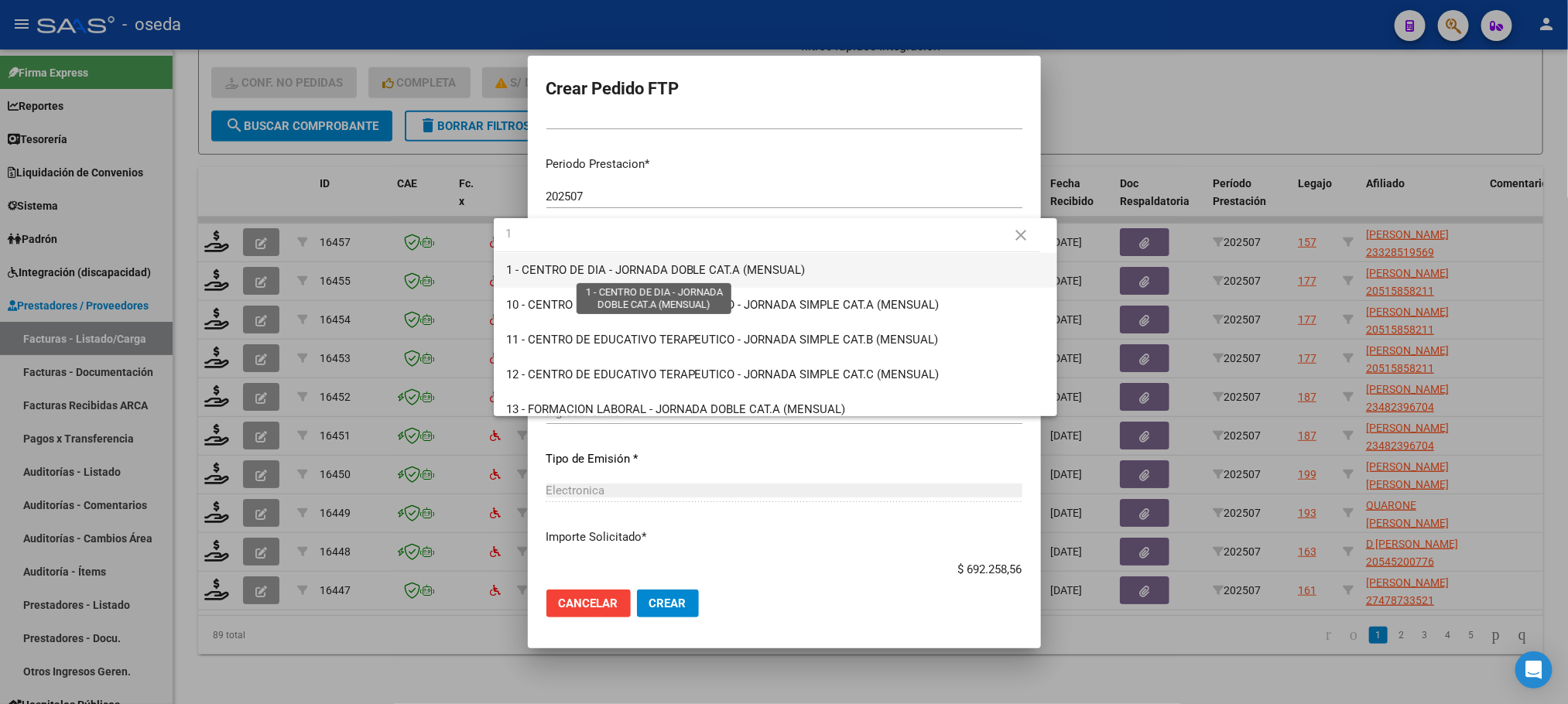
type input "1"
click at [573, 274] on span "1 - CENTRO DE DIA - JORNADA DOBLE CAT.A (MENSUAL)" at bounding box center [656, 270] width 300 height 14
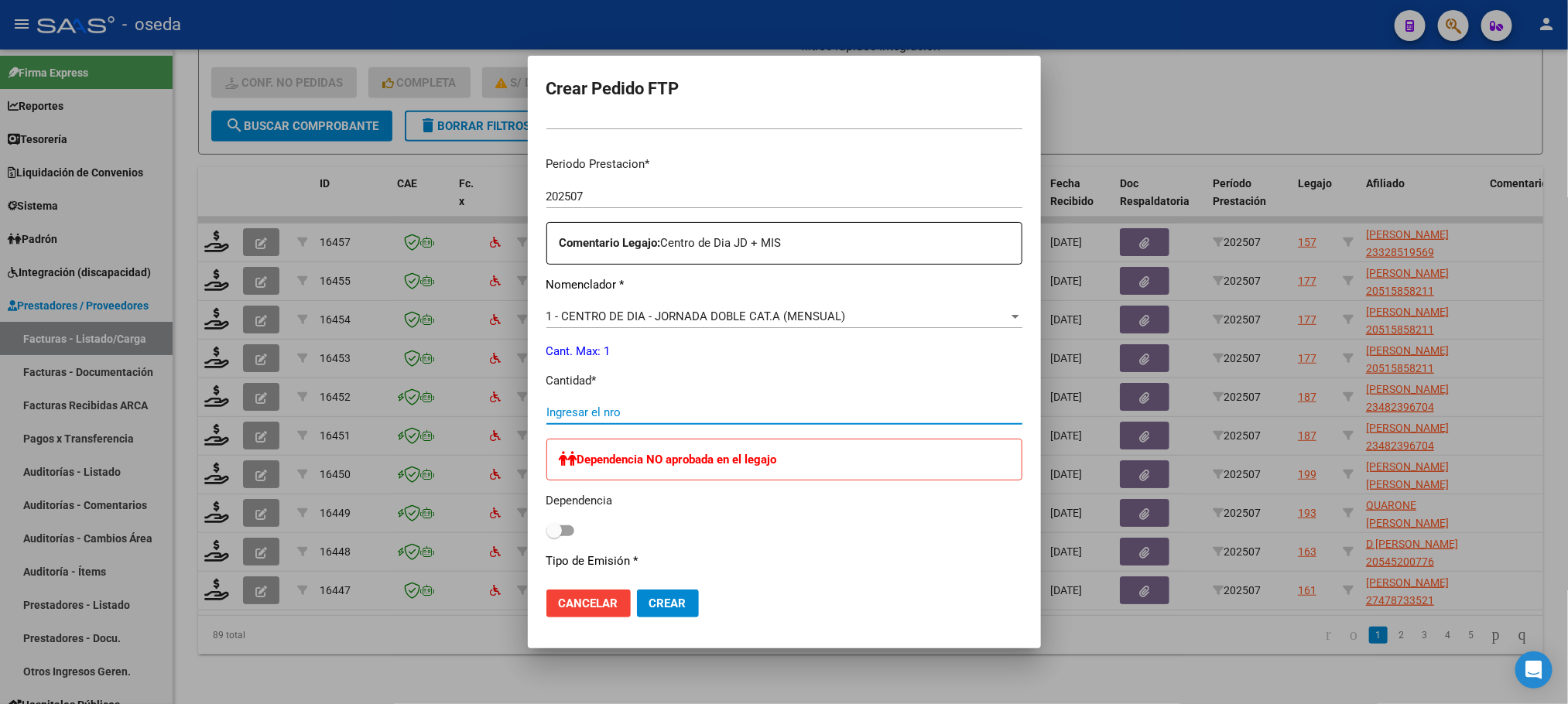
click at [593, 413] on input "Ingresar el nro" at bounding box center [784, 412] width 476 height 14
type input "1"
click at [637, 589] on button "Crear" at bounding box center [667, 603] width 62 height 28
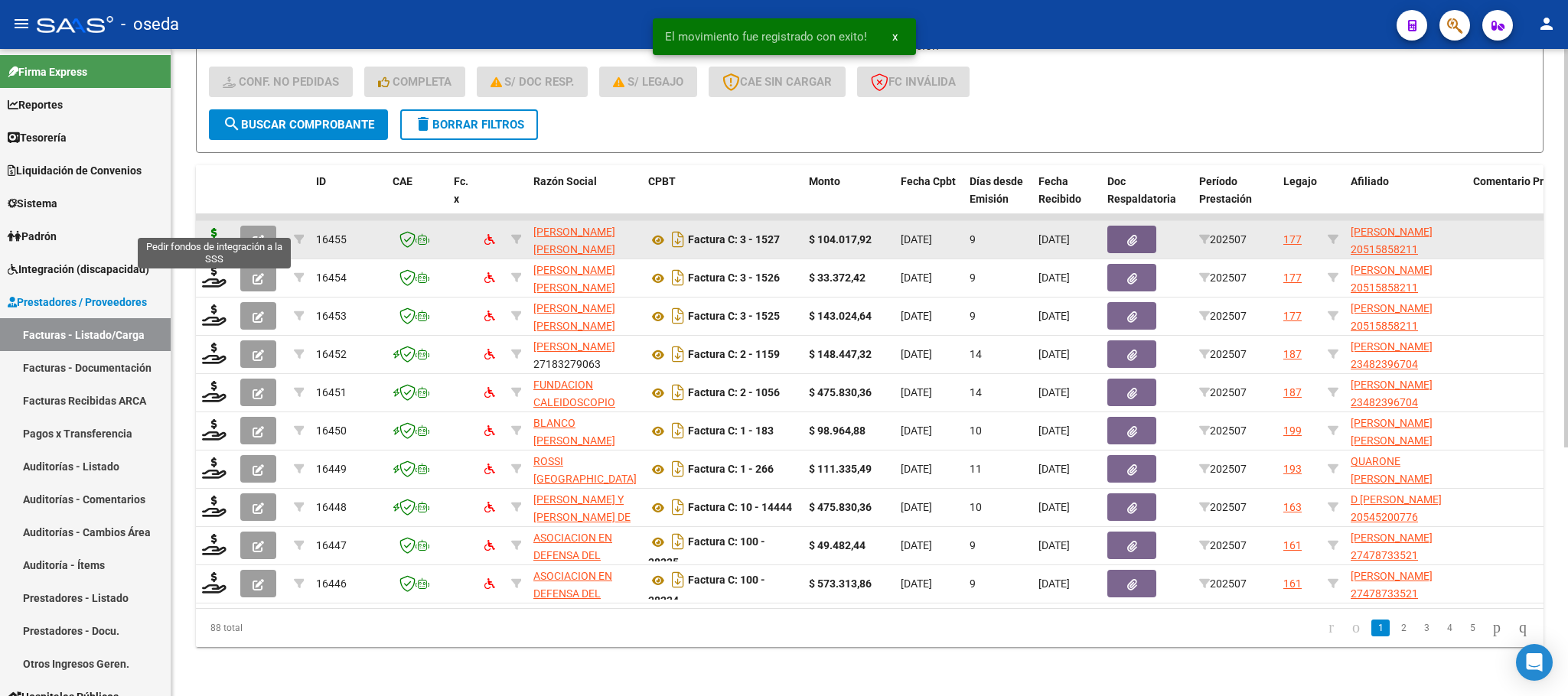
click at [223, 228] on icon at bounding box center [214, 239] width 25 height 21
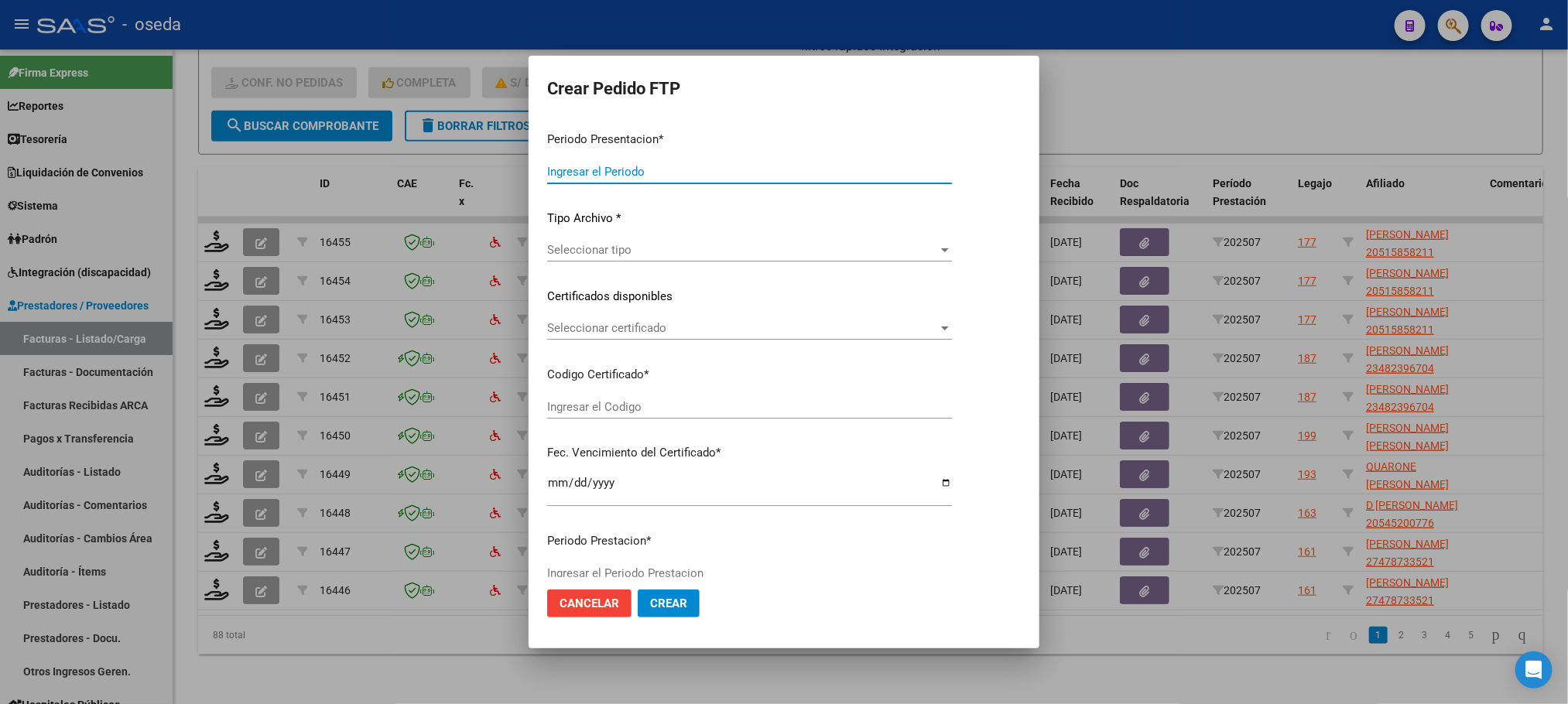
type input "202507"
type input "$ 104.017,92"
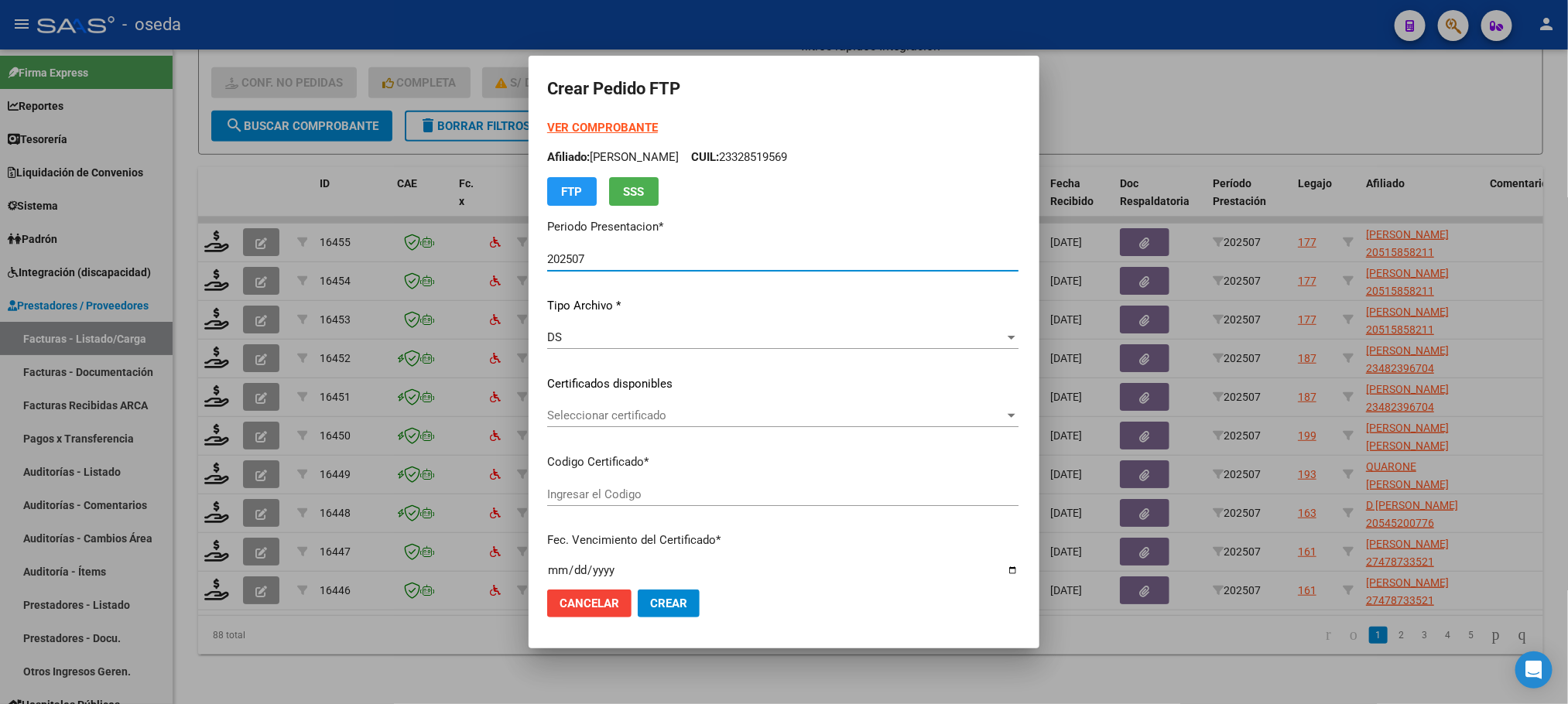
scroll to position [348, 0]
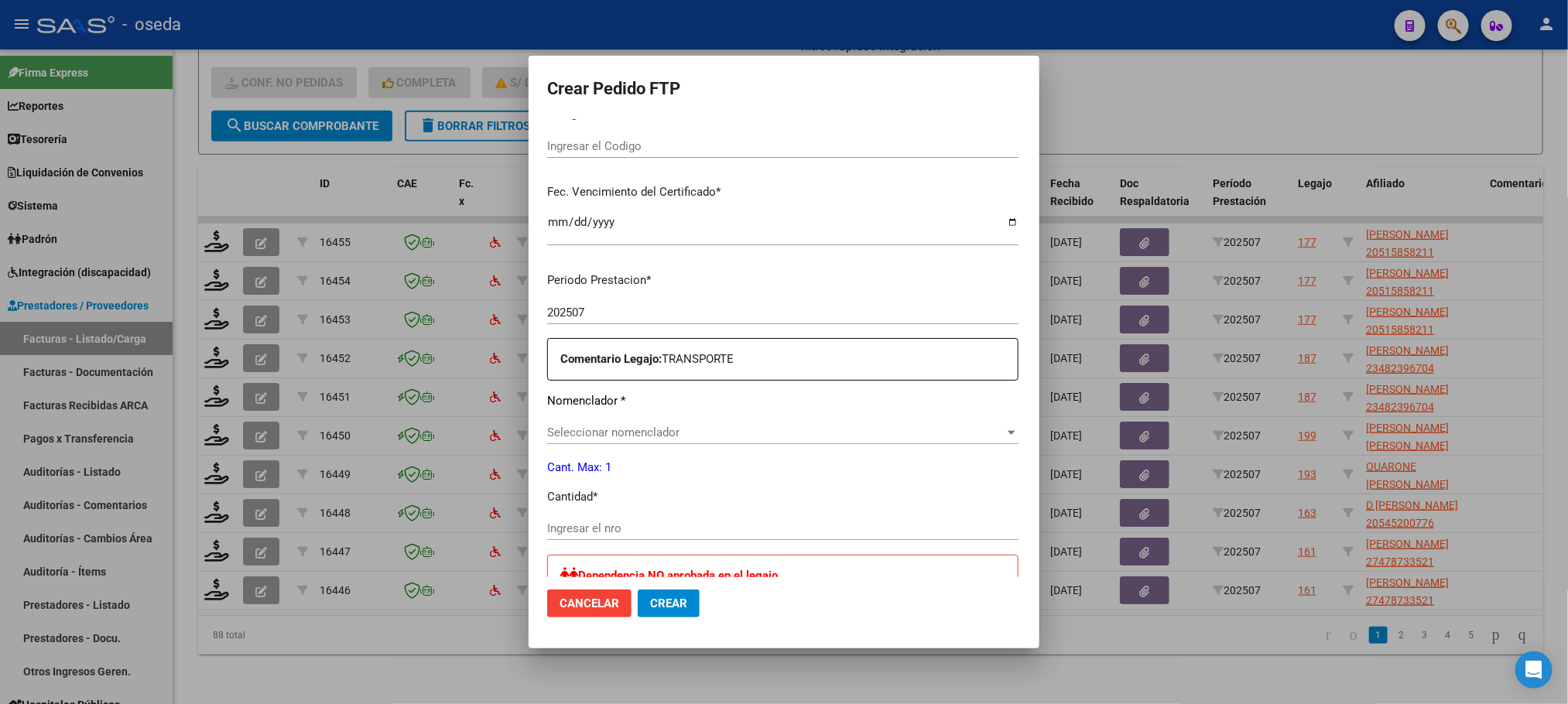
type input "ARG02000515858212022120720271207BS427"
type input "2027-12-07"
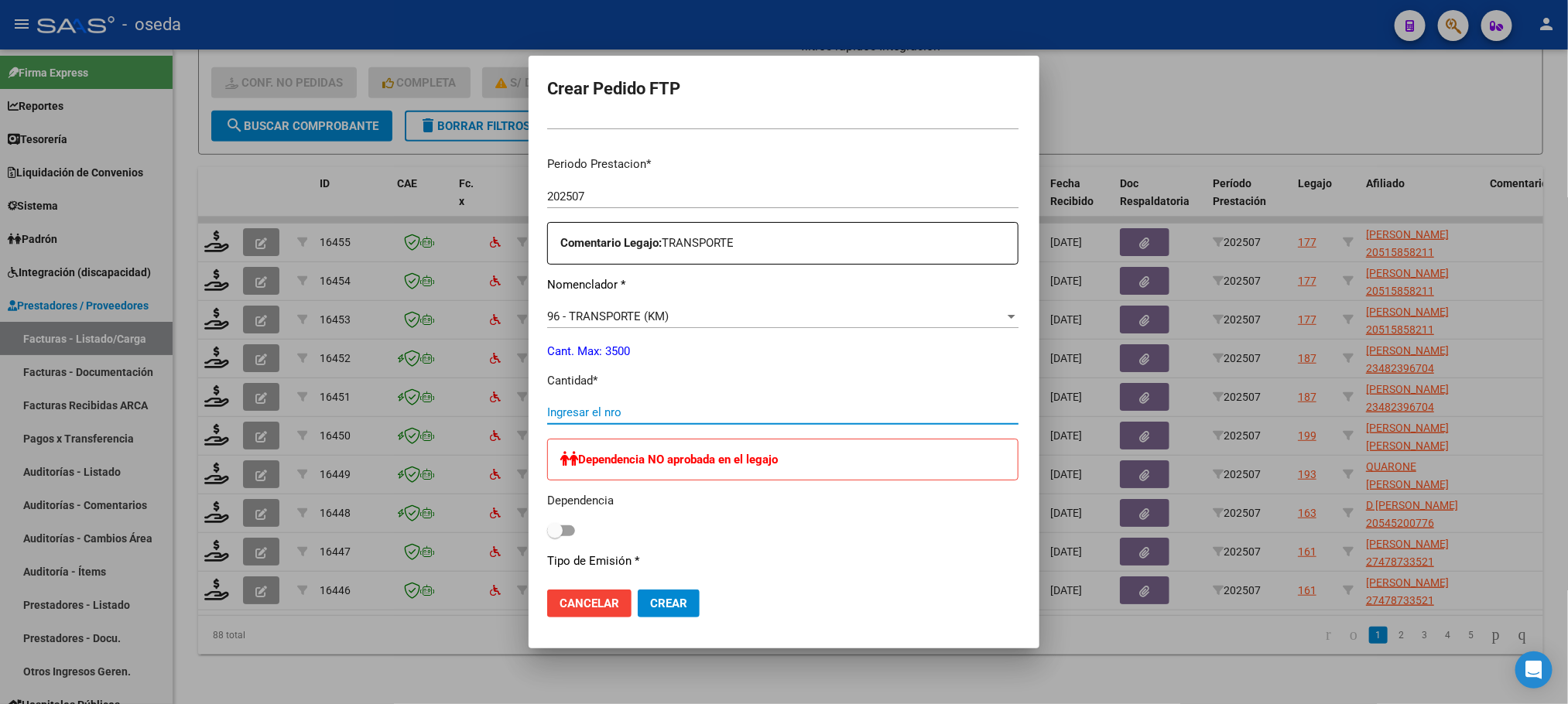
click at [698, 417] on input "Ingresar el nro" at bounding box center [783, 412] width 471 height 14
type input "192"
click at [638, 589] on button "Crear" at bounding box center [668, 603] width 62 height 28
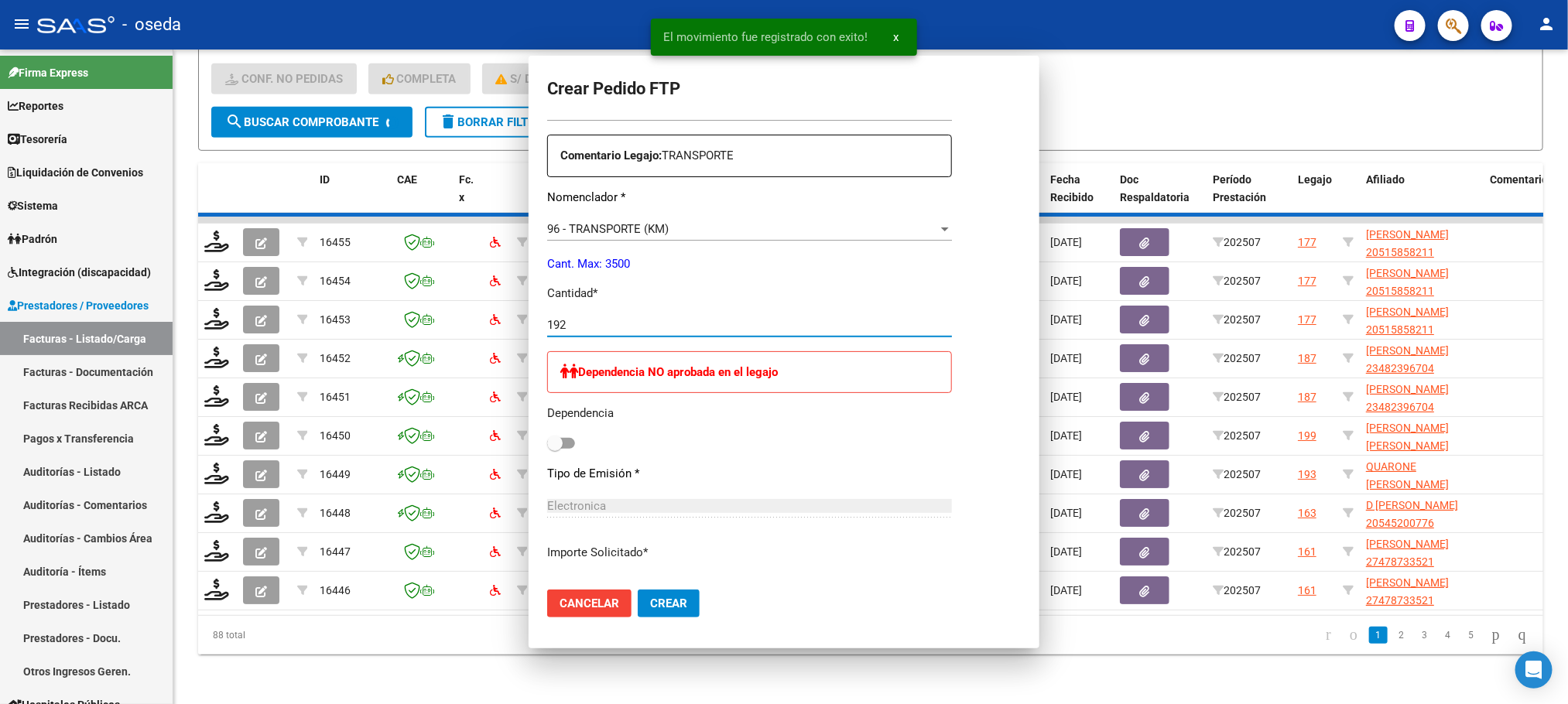
scroll to position [377, 0]
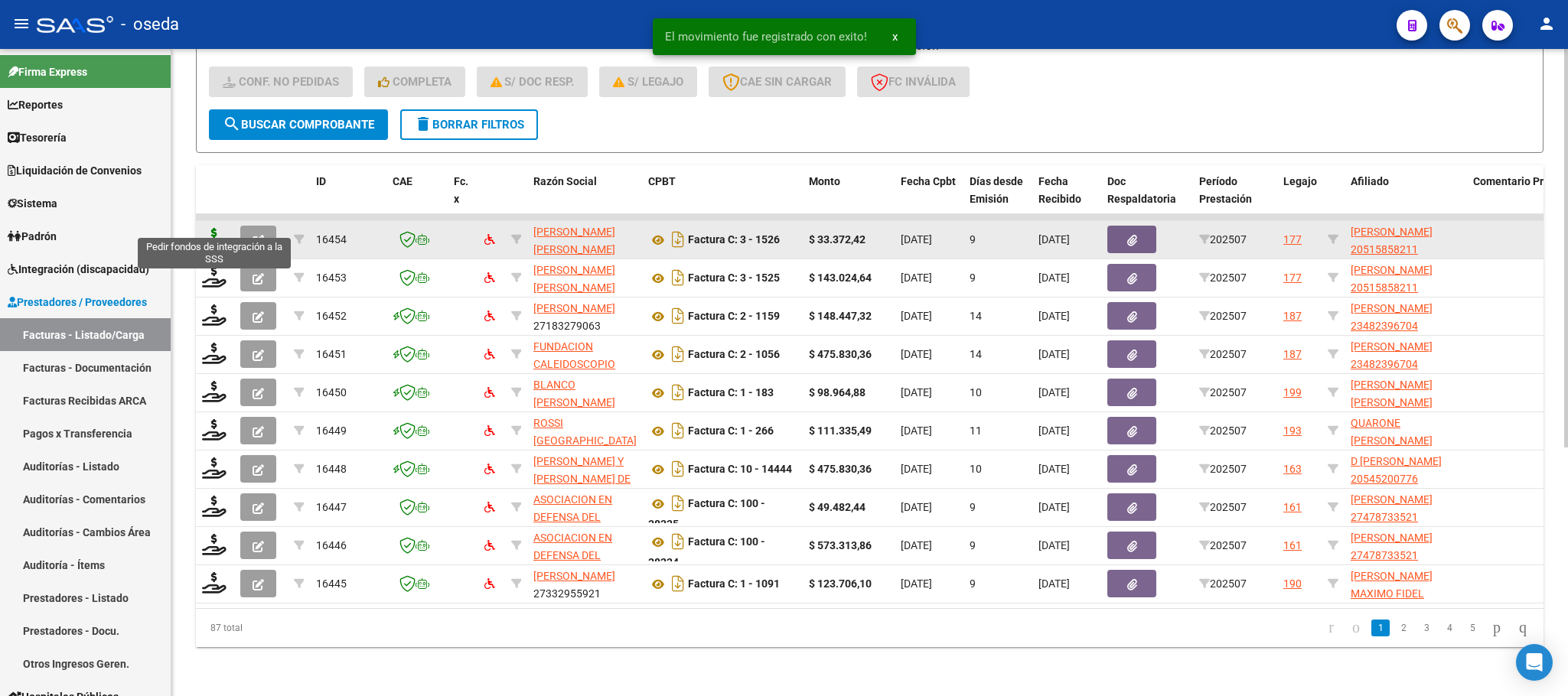
click at [207, 228] on icon at bounding box center [214, 239] width 25 height 21
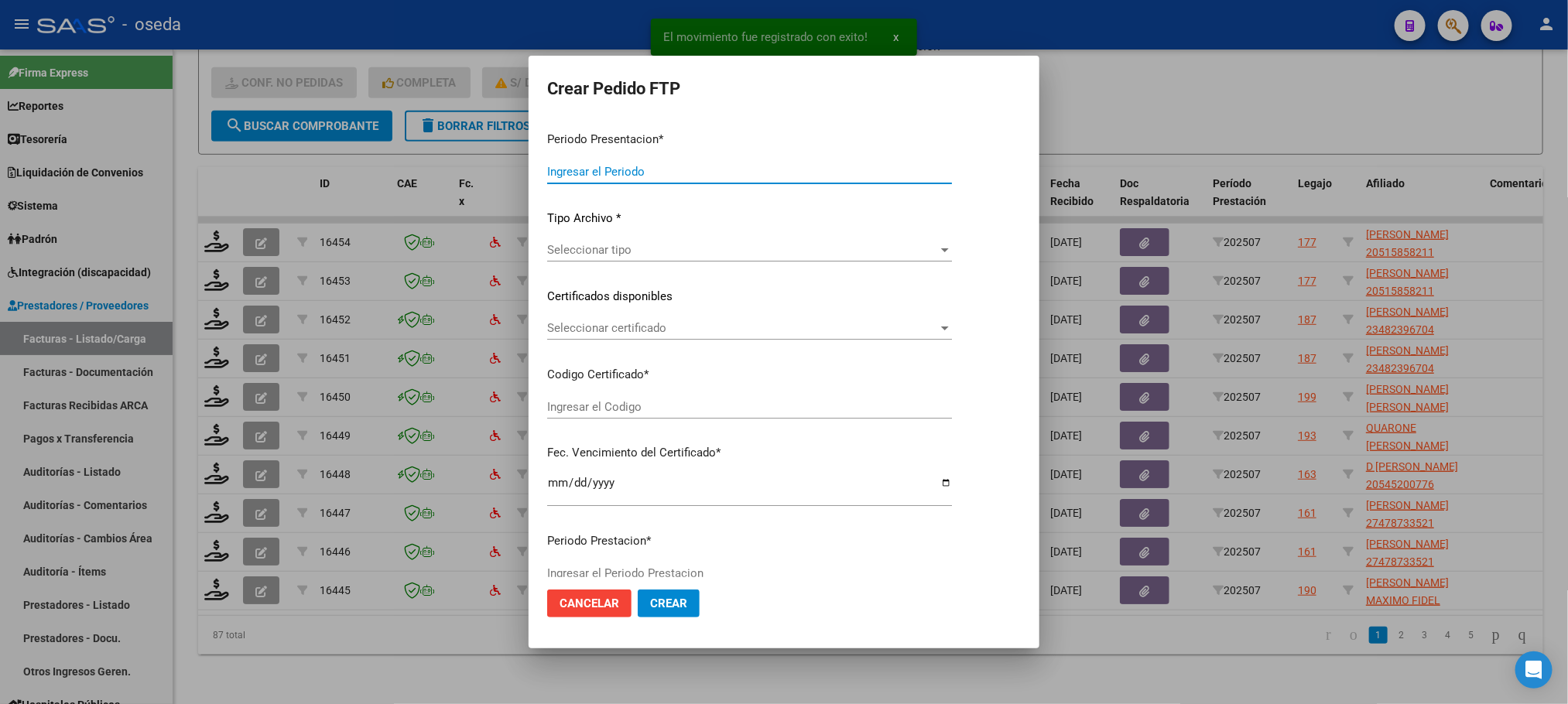
type input "202507"
type input "$ 33.372,42"
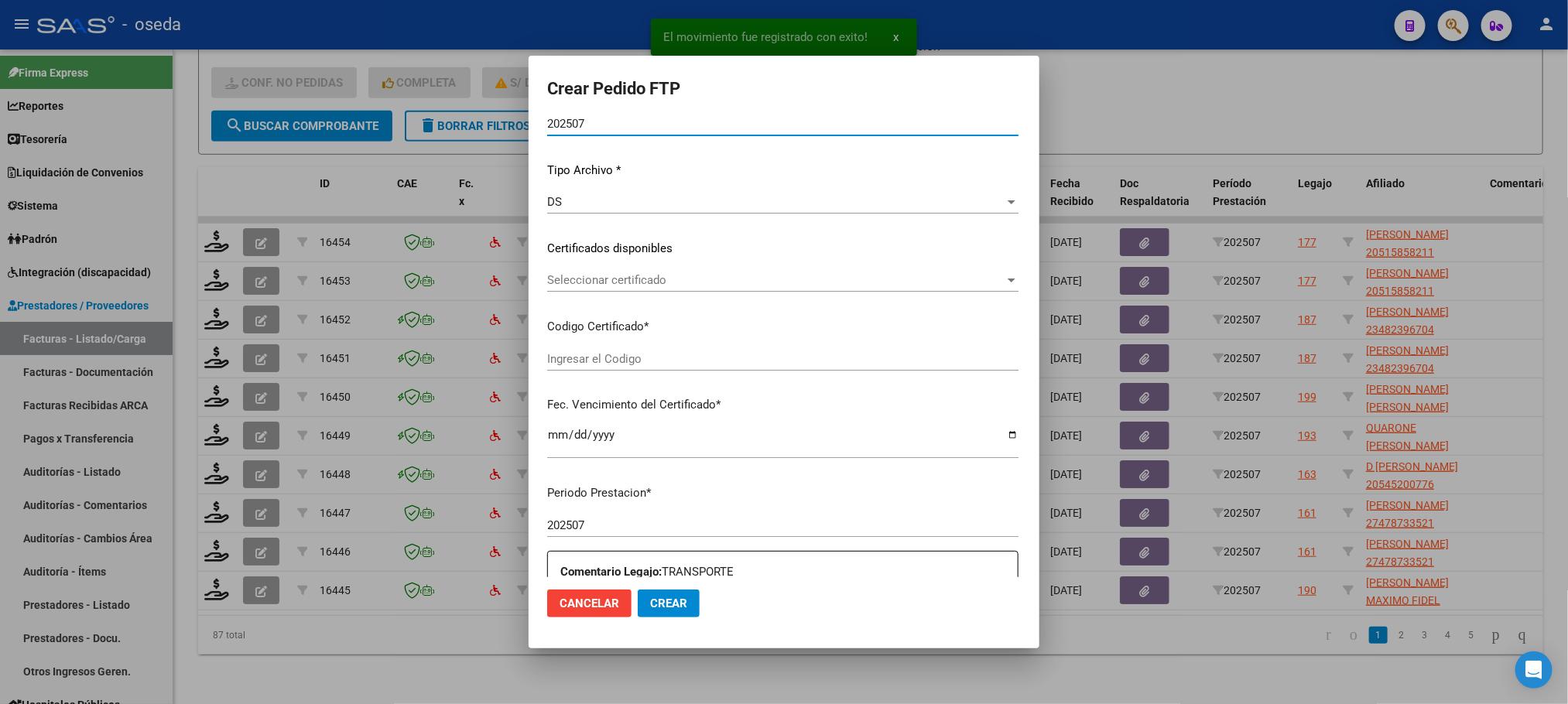
scroll to position [348, 0]
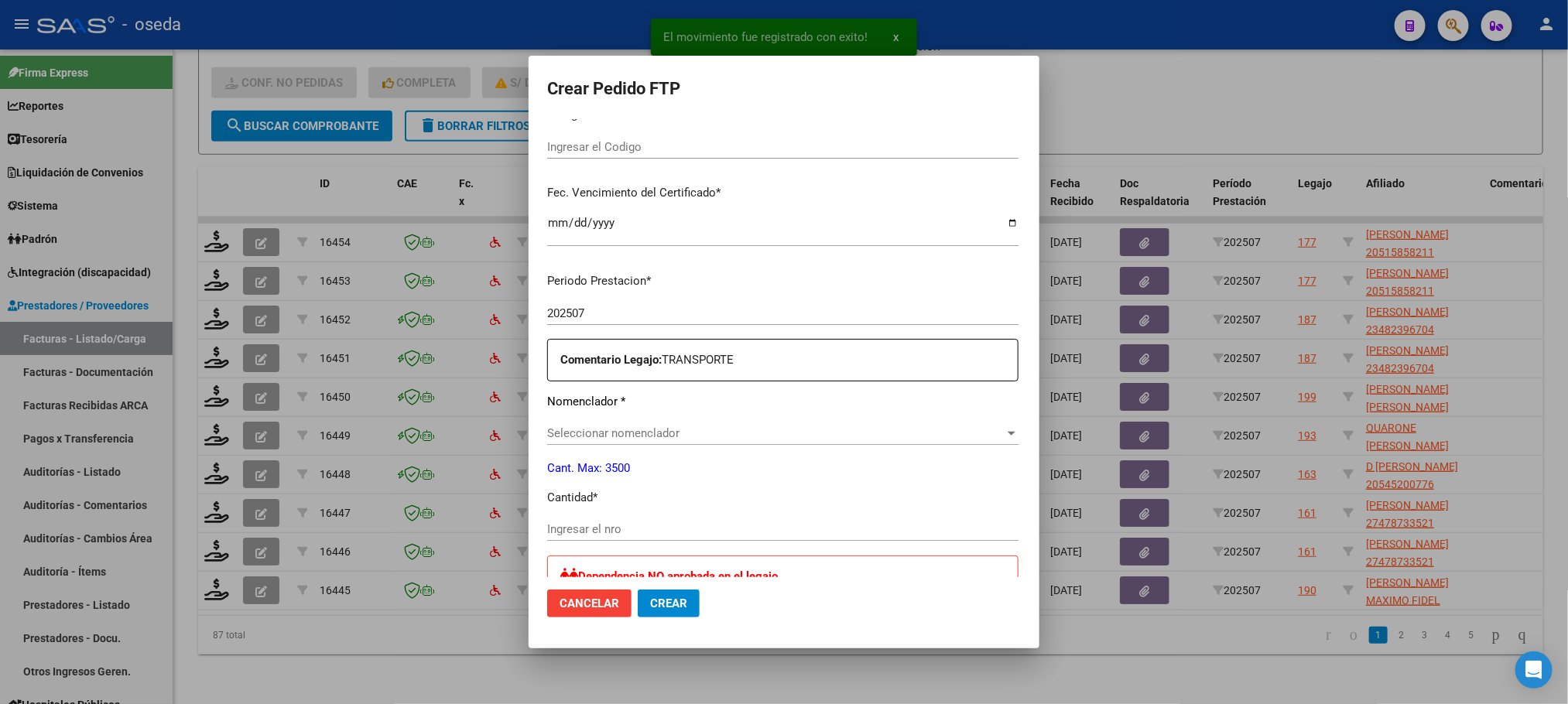
type input "ARG02000515858212022120720271207BS427"
type input "2027-12-07"
click at [593, 526] on input "Ingresar el nro" at bounding box center [783, 529] width 471 height 14
type input "62"
click at [638, 589] on button "Crear" at bounding box center [668, 603] width 62 height 28
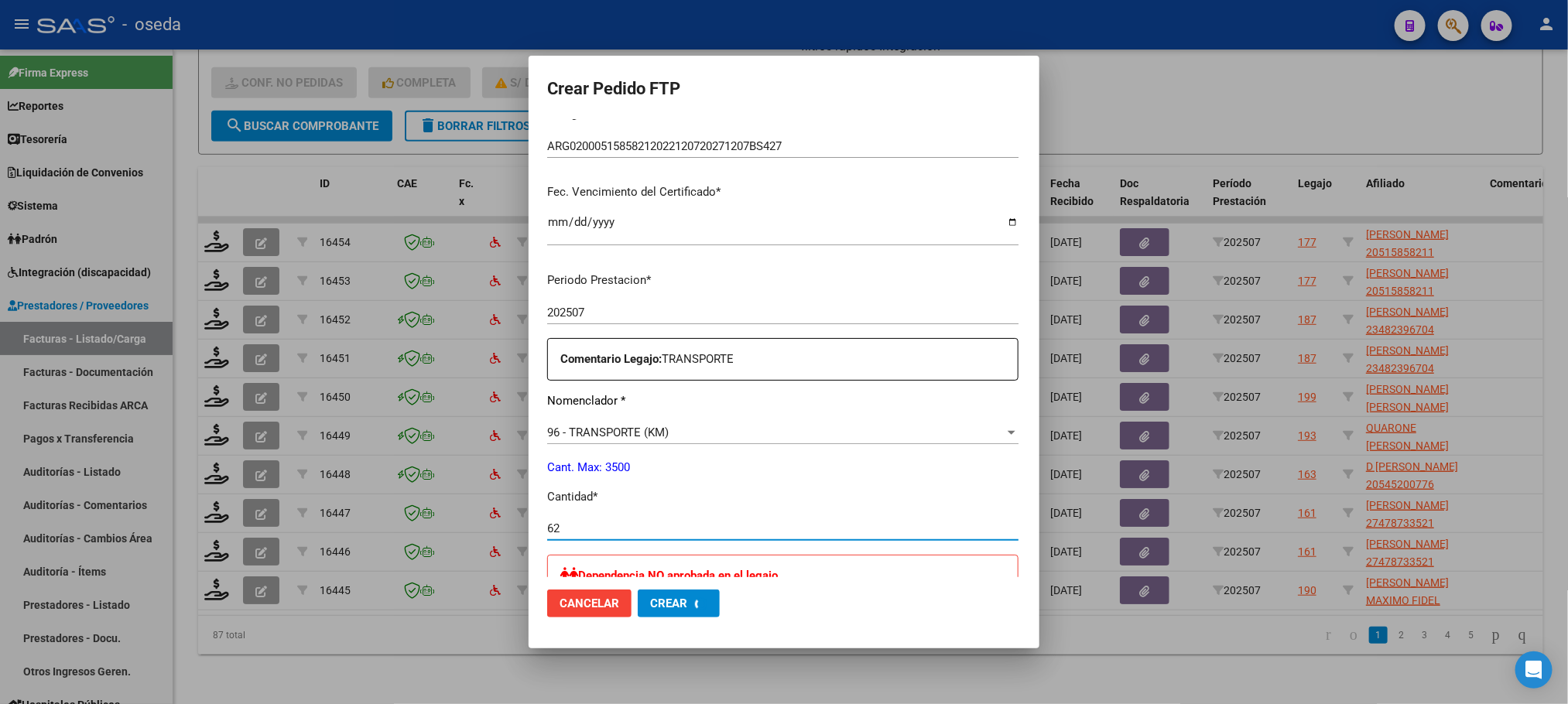
scroll to position [261, 0]
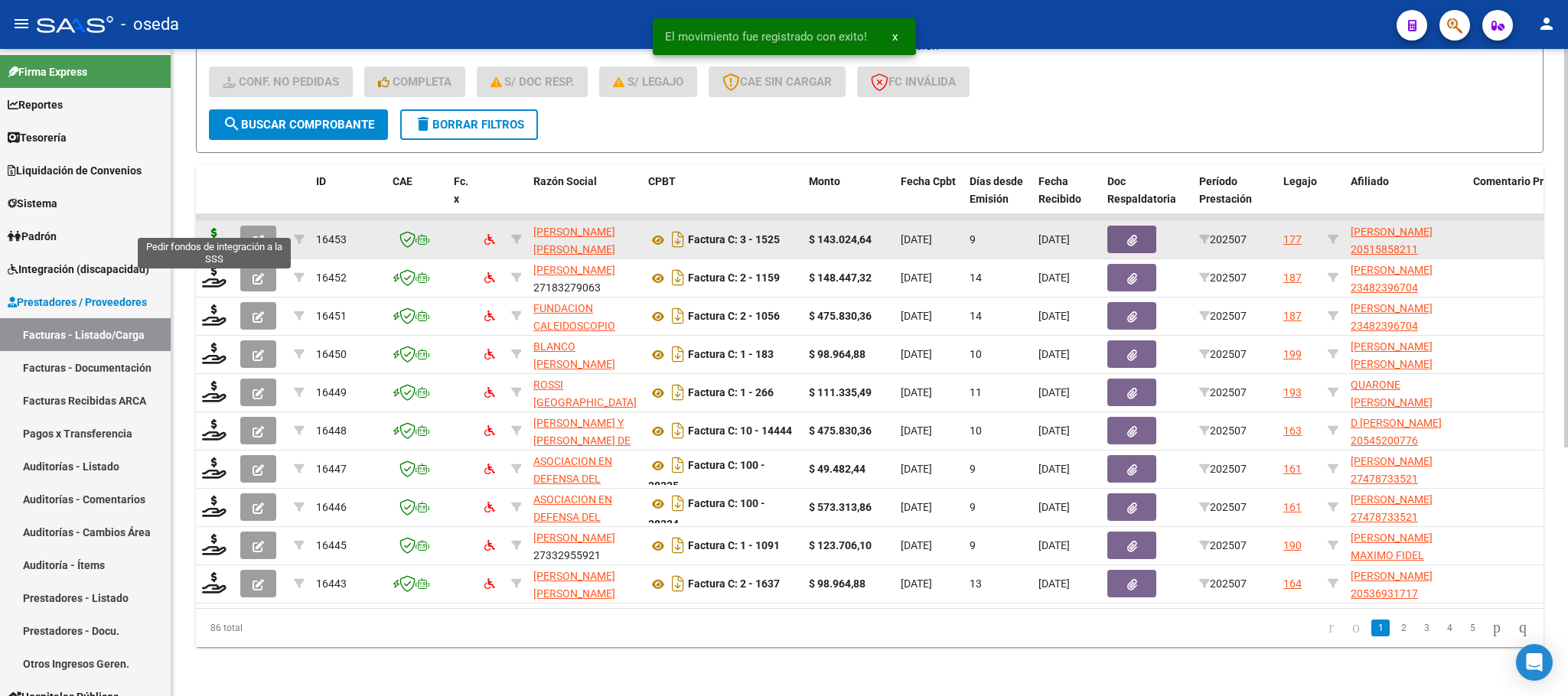
click at [221, 228] on icon at bounding box center [214, 239] width 25 height 21
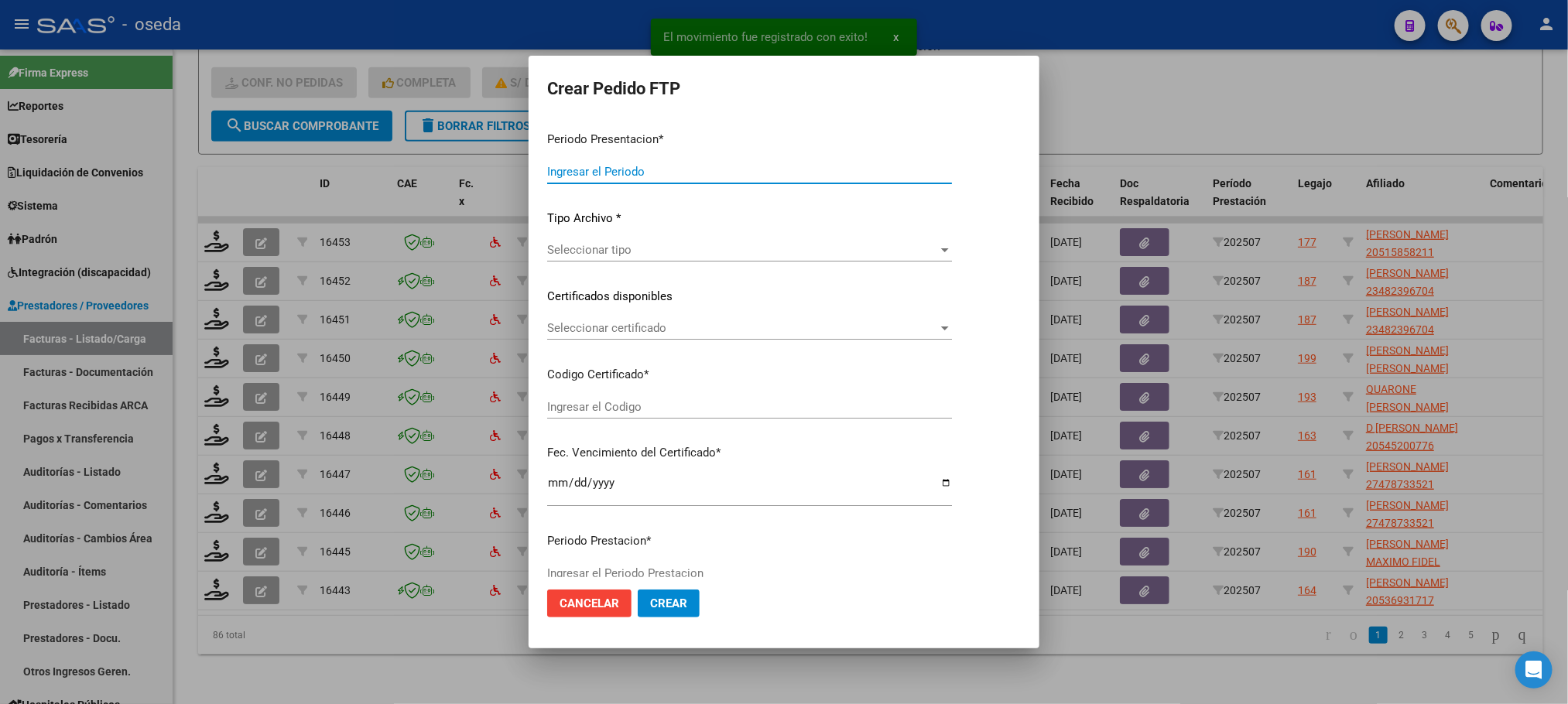
type input "202507"
type input "$ 143.024,64"
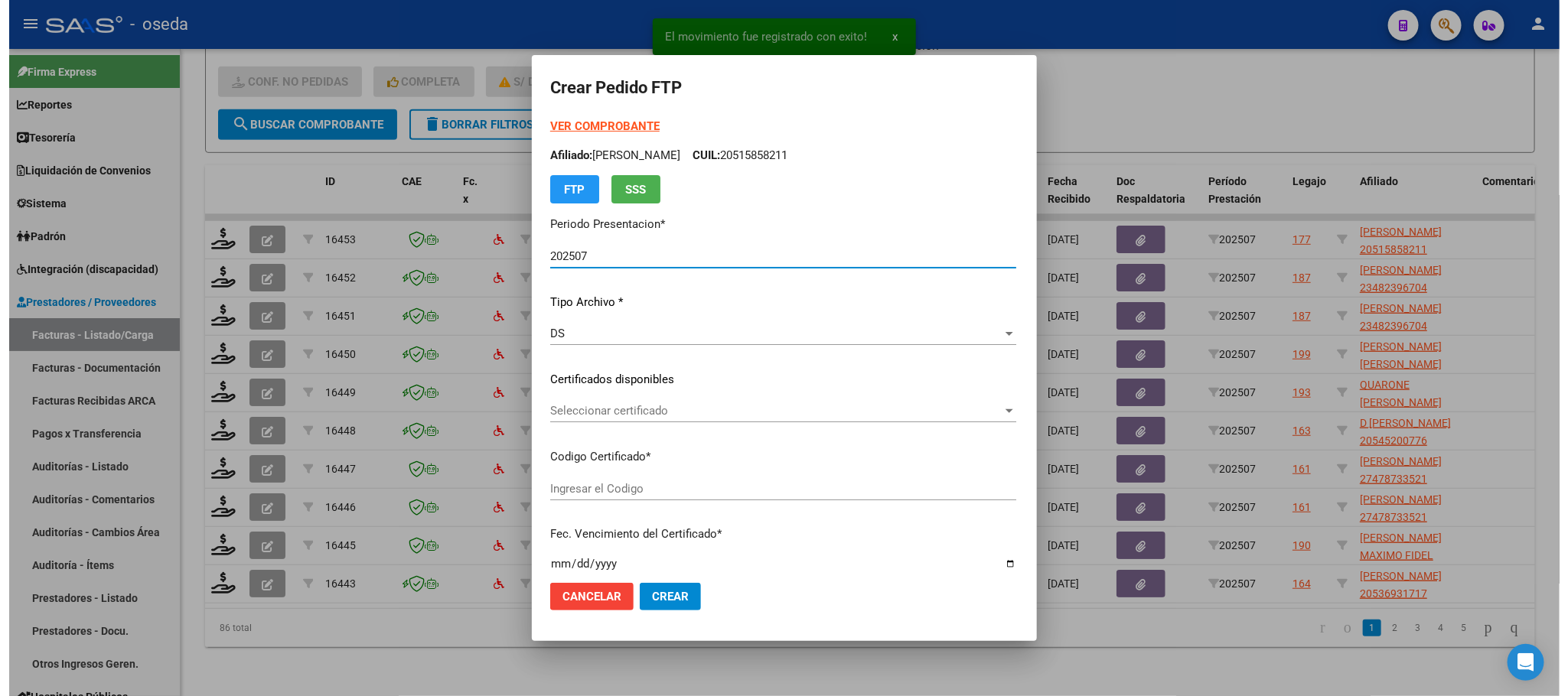
scroll to position [459, 0]
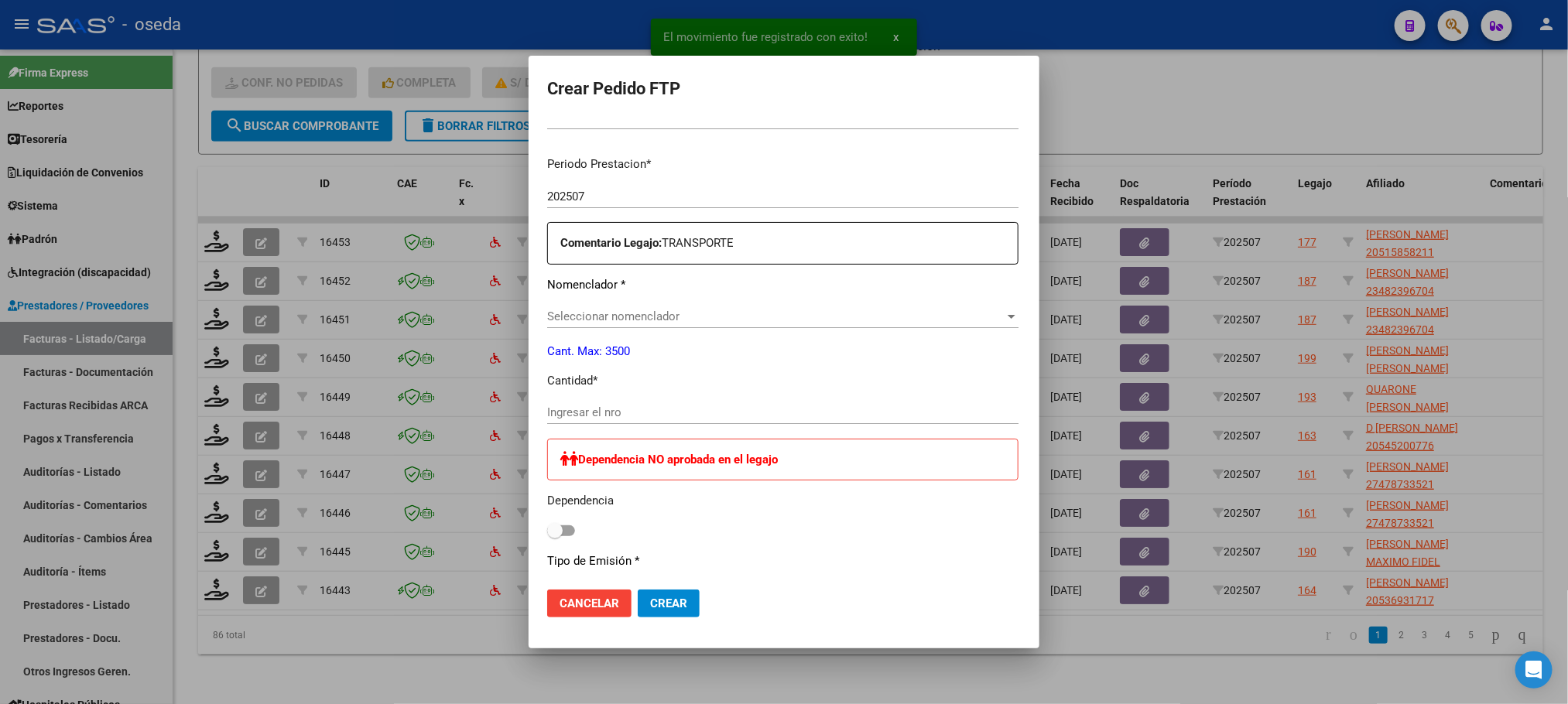
type input "ARG02000515858212022120720271207BS427"
type input "2027-12-07"
click at [813, 409] on input "Ingresar el nro" at bounding box center [783, 412] width 471 height 14
type input "264"
click at [638, 589] on button "Crear" at bounding box center [668, 603] width 62 height 28
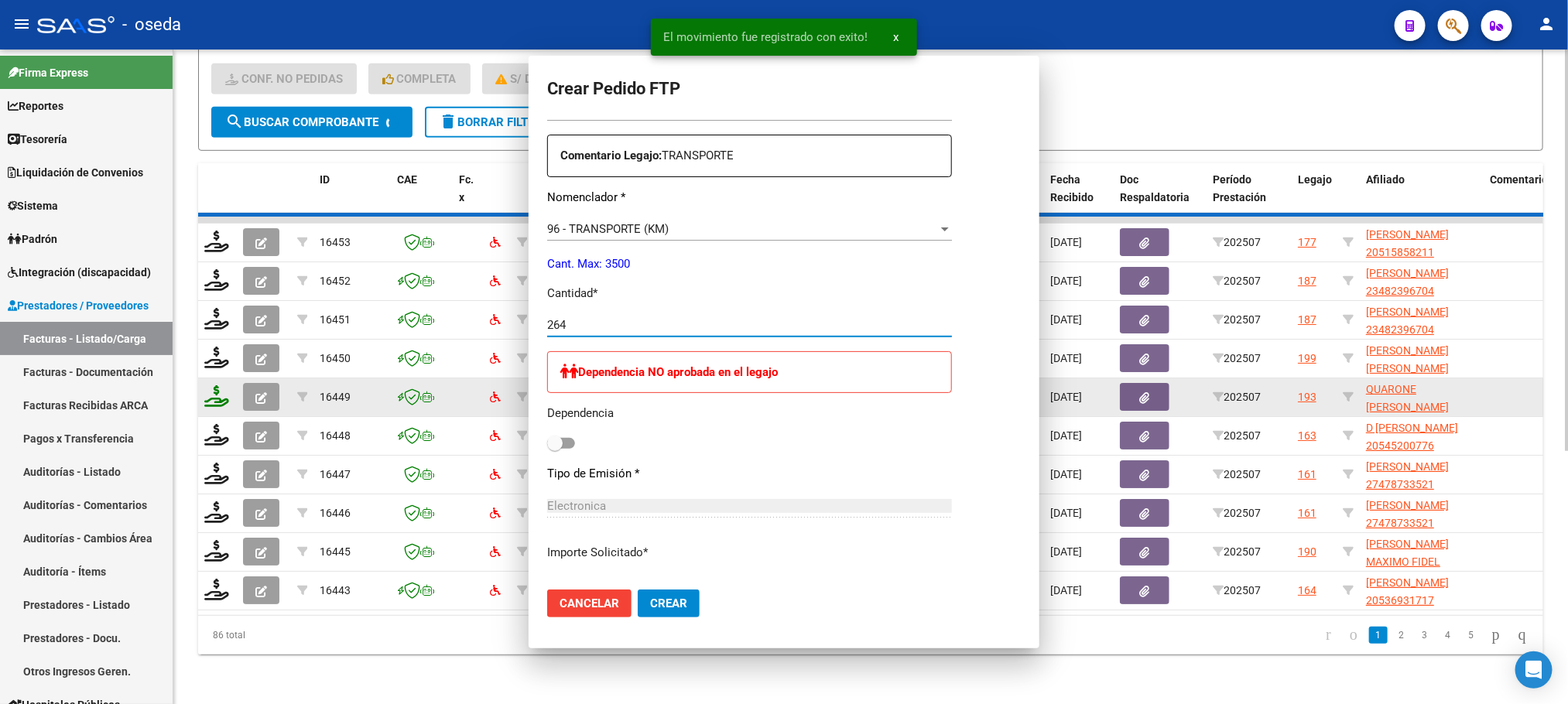
scroll to position [0, 0]
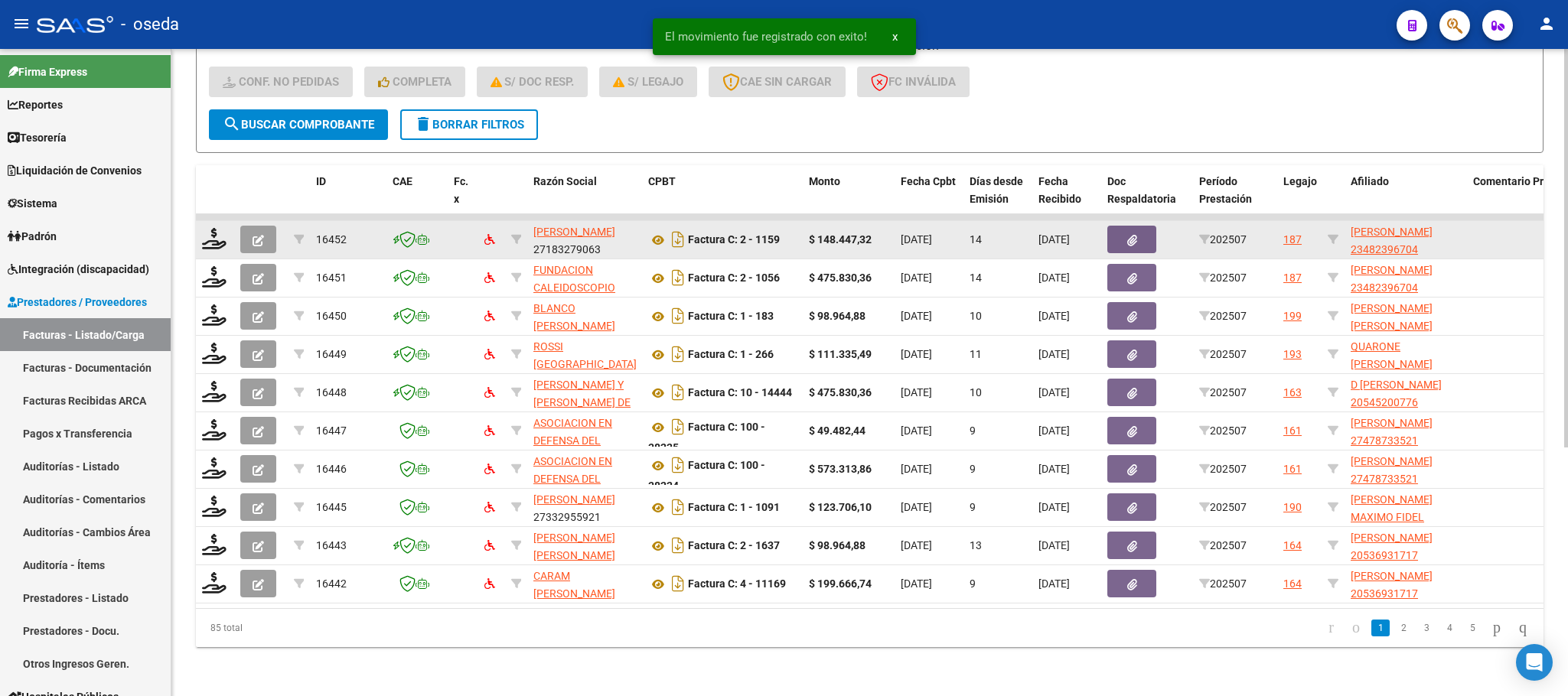
click at [197, 225] on datatable-body-cell at bounding box center [215, 240] width 38 height 37
click at [207, 228] on icon at bounding box center [214, 239] width 25 height 21
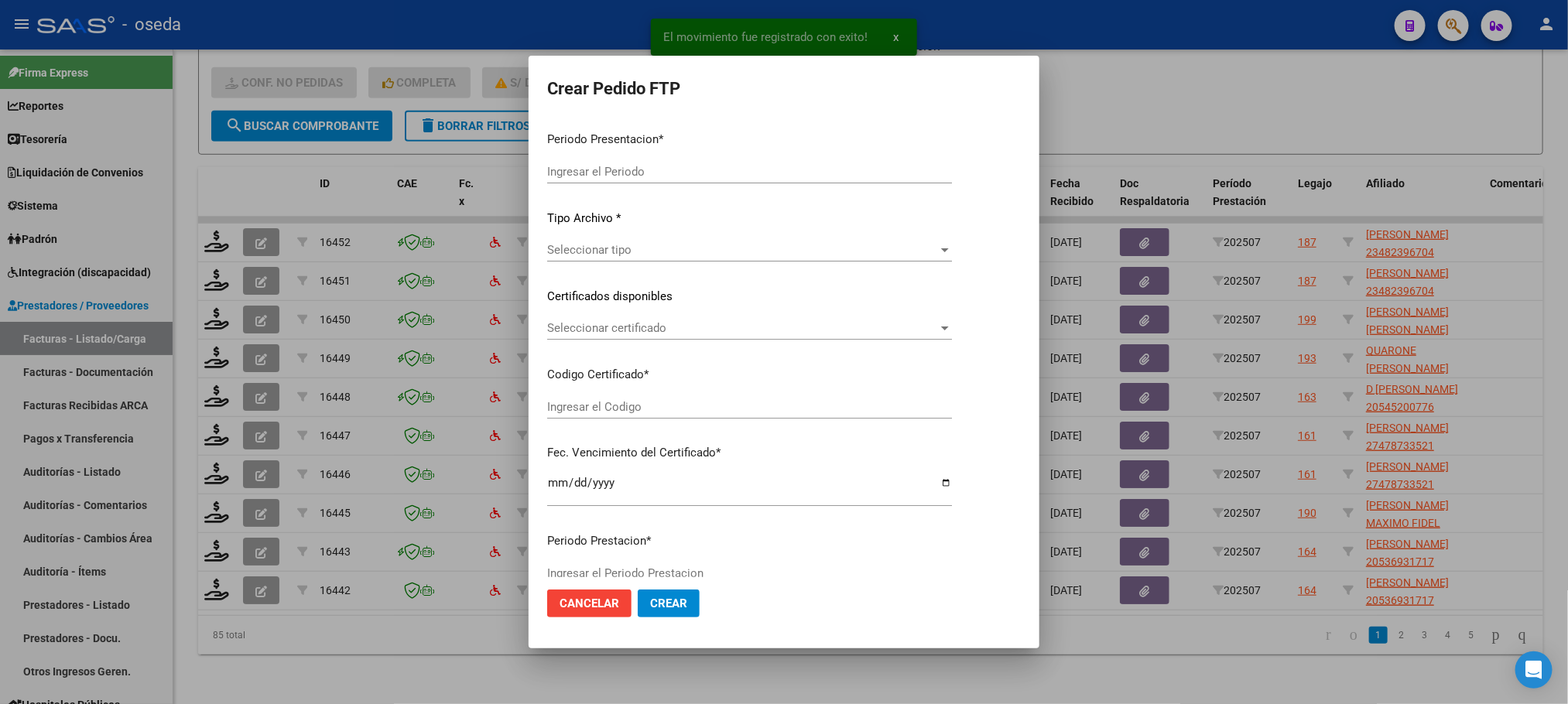
type input "202507"
type input "$ 148.447,32"
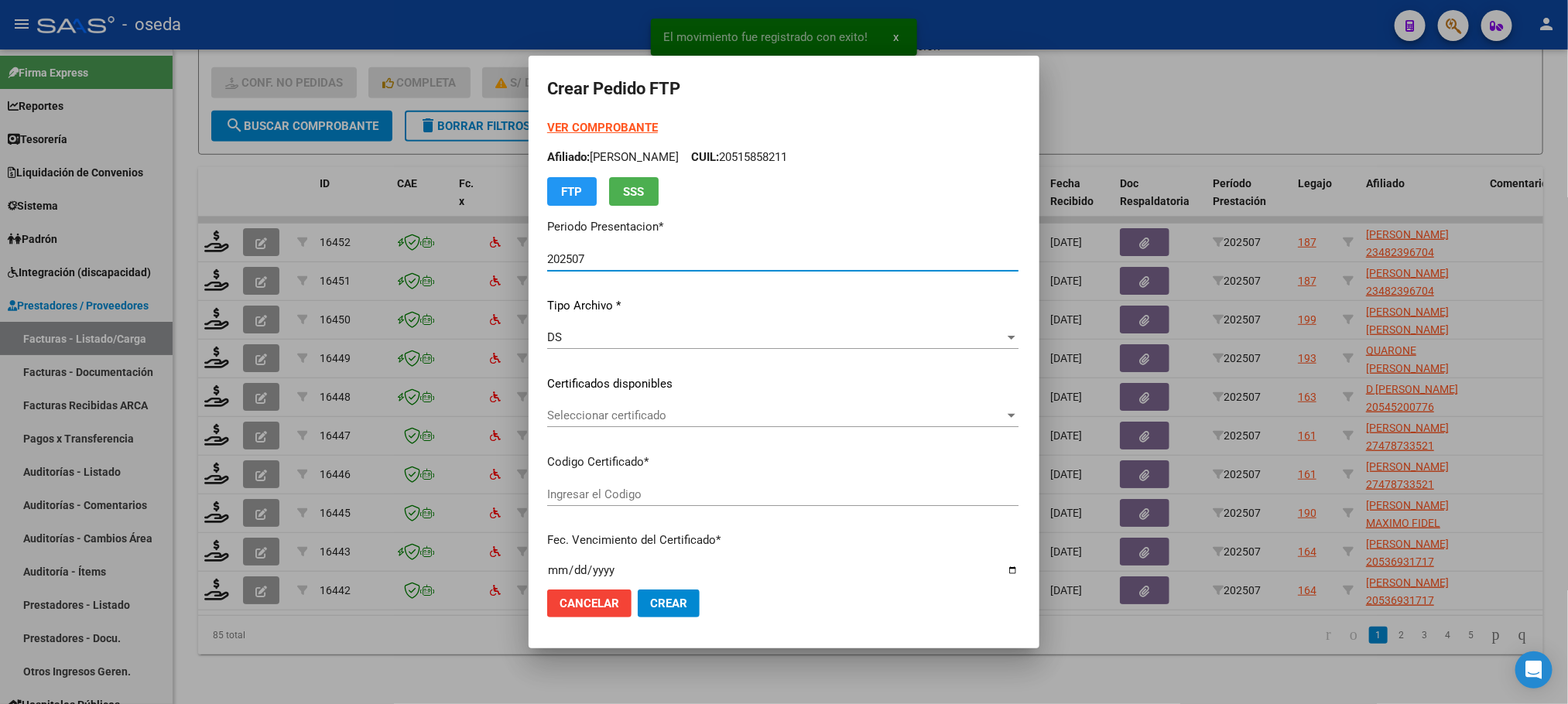
type input "23482396704"
type input "2026-04-06"
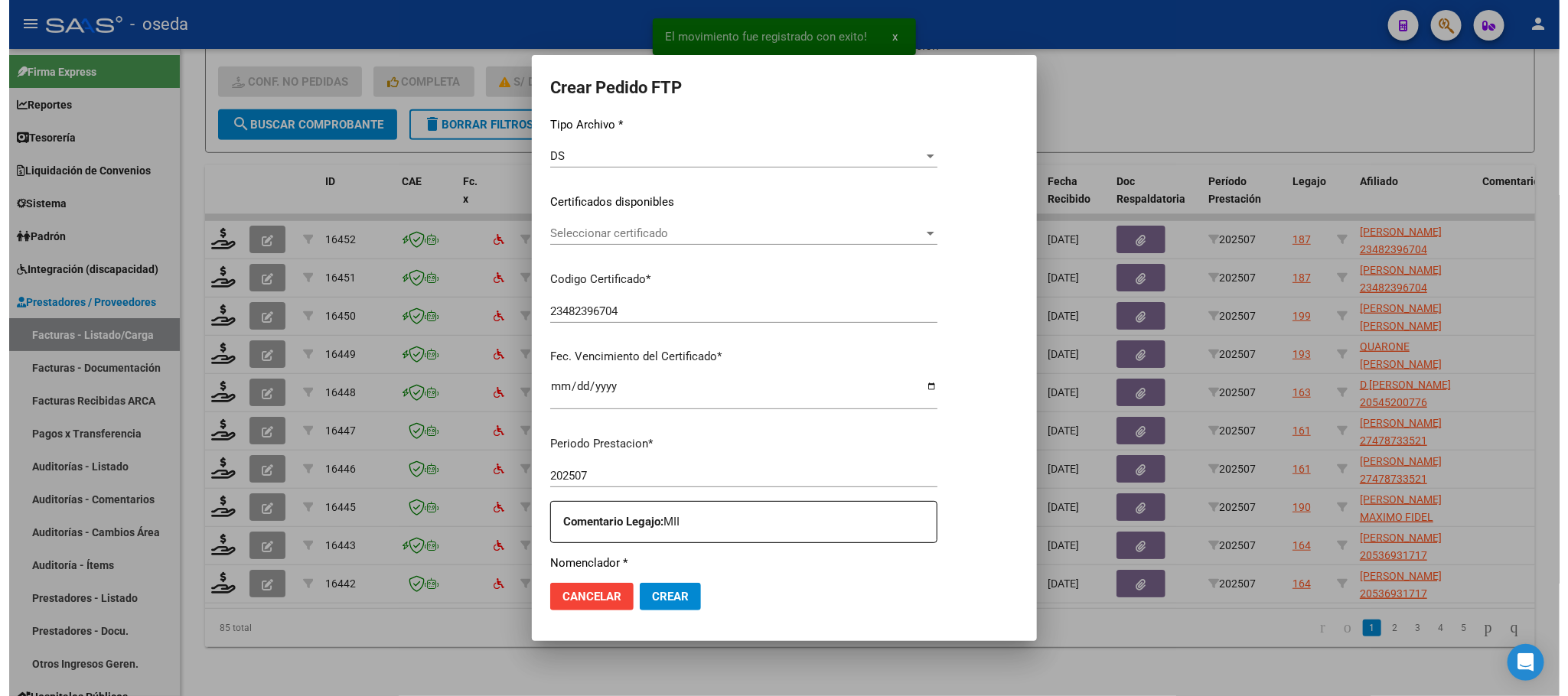
scroll to position [459, 0]
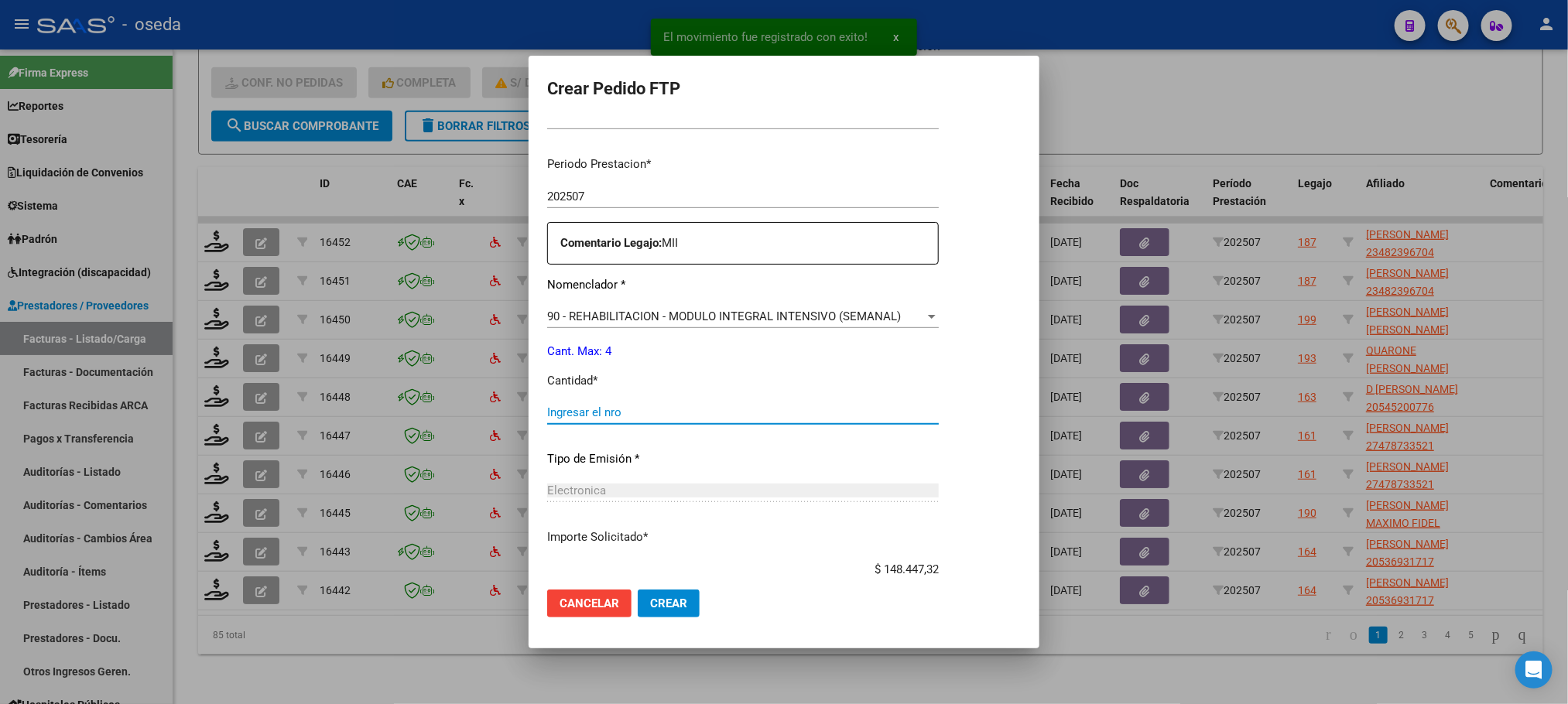
click at [597, 405] on input "Ingresar el nro" at bounding box center [743, 412] width 392 height 14
type input "4"
click at [638, 589] on button "Crear" at bounding box center [668, 603] width 62 height 28
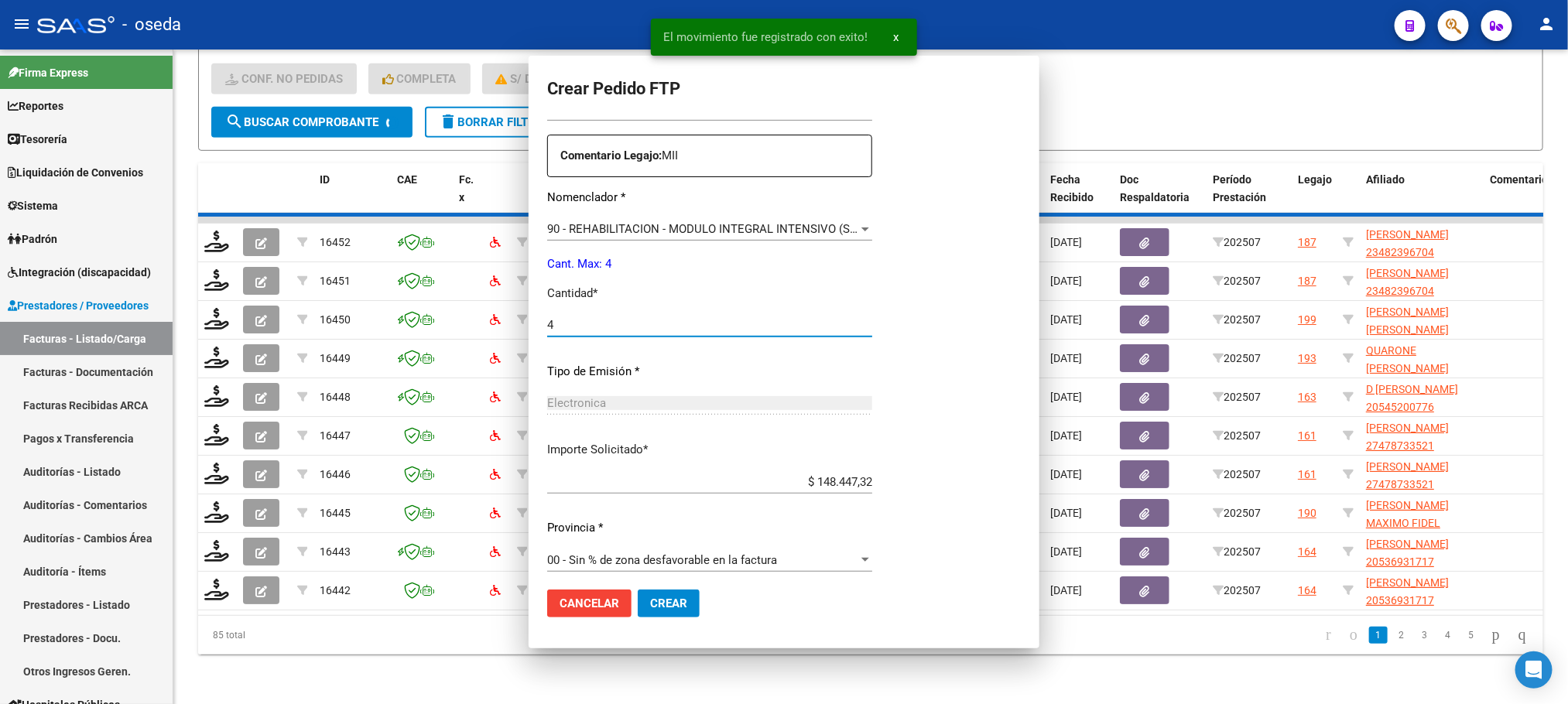
scroll to position [0, 0]
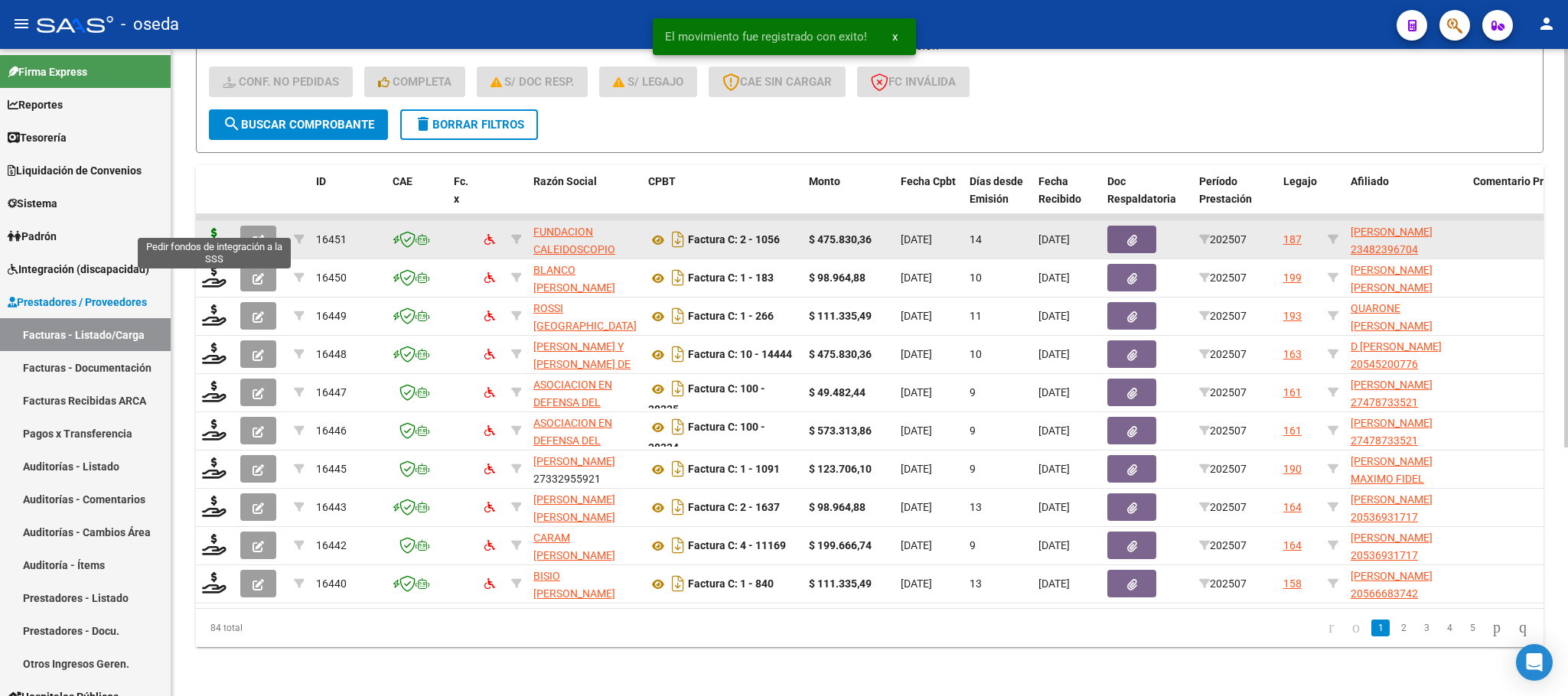
click at [218, 228] on icon at bounding box center [214, 239] width 25 height 21
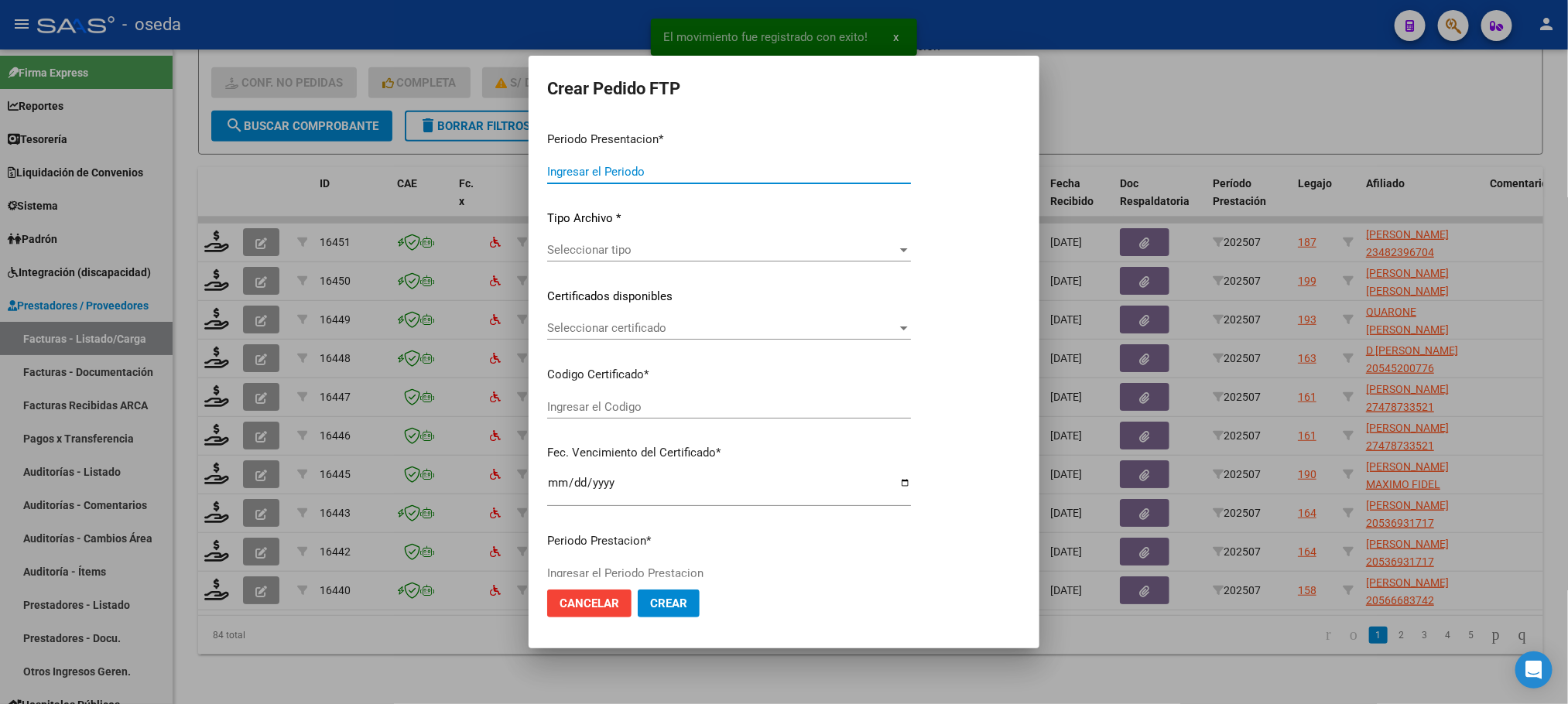
type input "202507"
type input "$ 475.830,36"
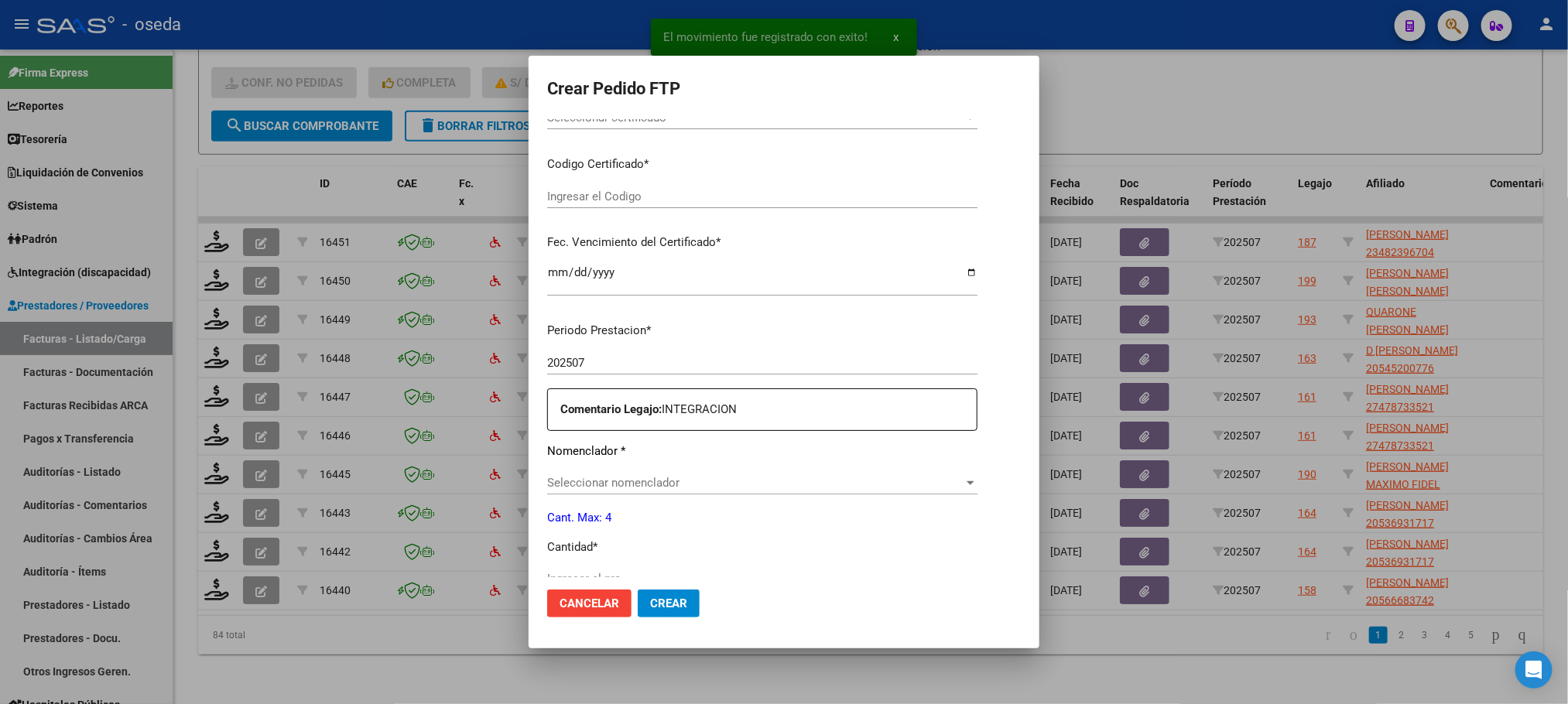
scroll to position [474, 0]
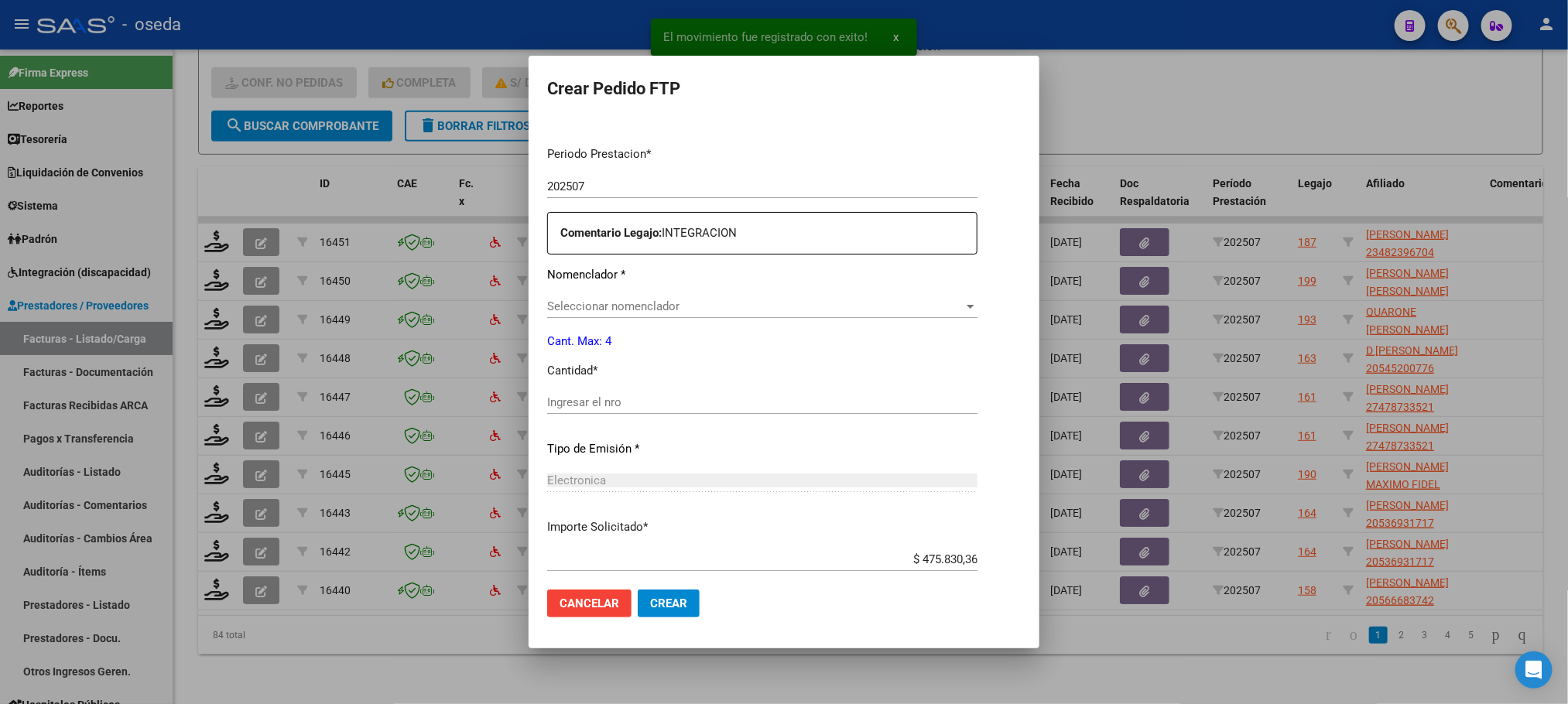
type input "23482396704"
type input "2026-04-06"
click at [718, 403] on input "Ingresar el nro" at bounding box center [762, 403] width 430 height 14
type input "1"
click at [638, 589] on button "Crear" at bounding box center [668, 603] width 62 height 28
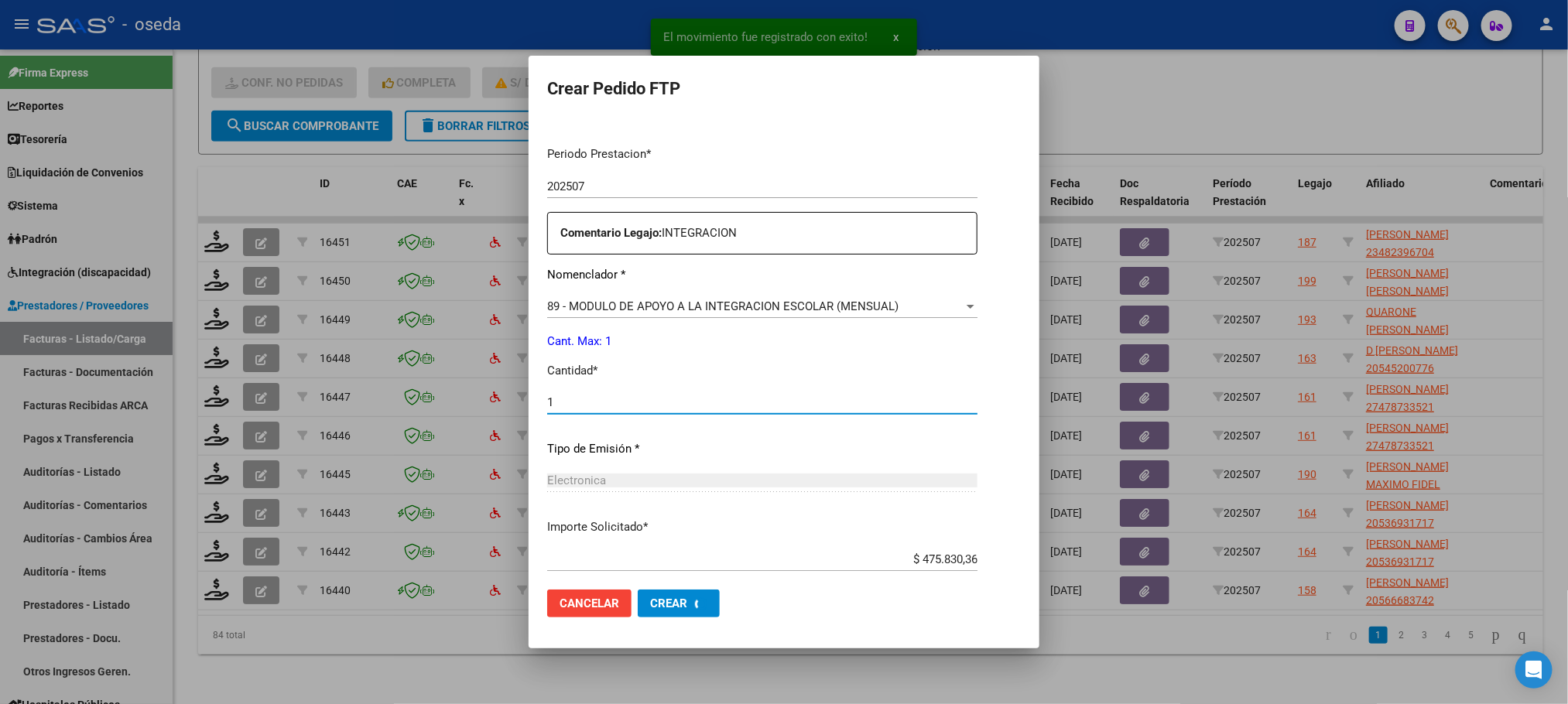
scroll to position [0, 0]
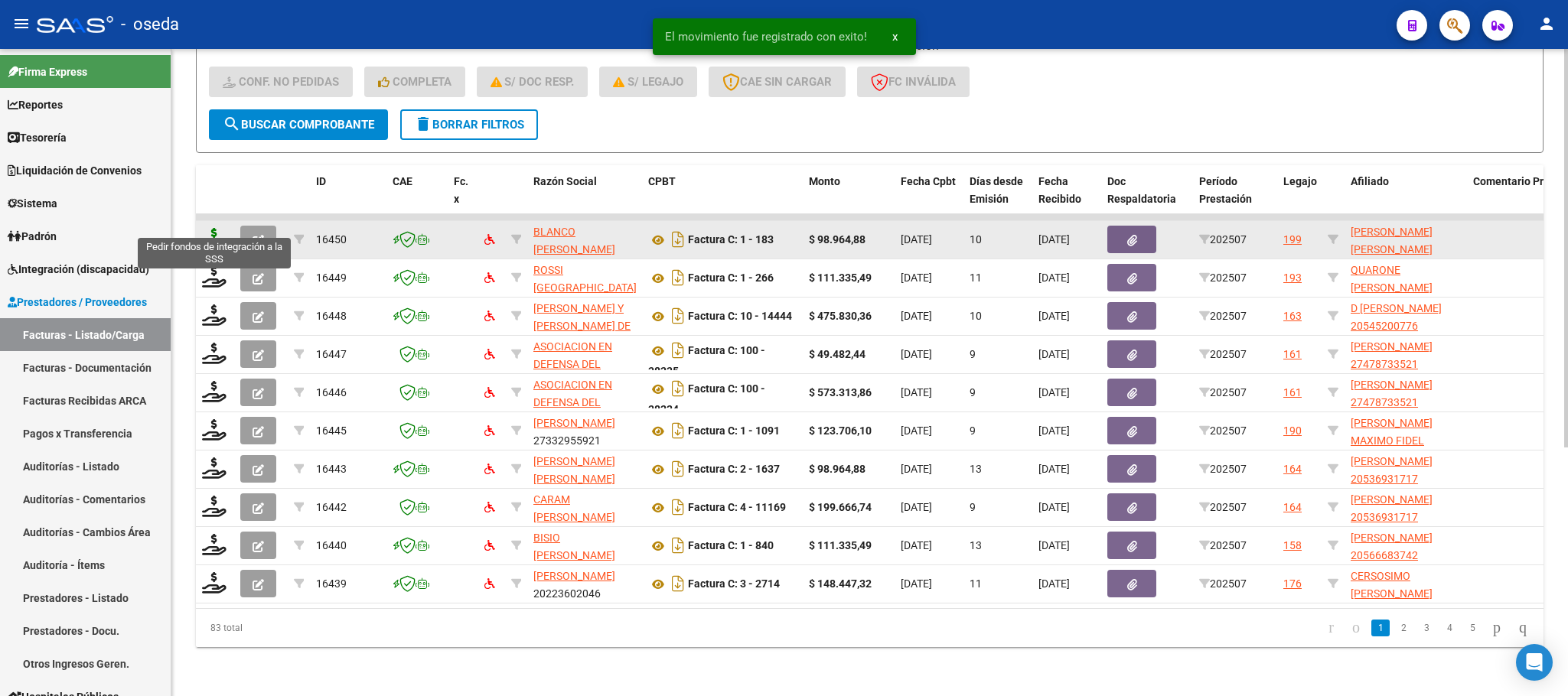
click at [213, 228] on icon at bounding box center [214, 239] width 25 height 21
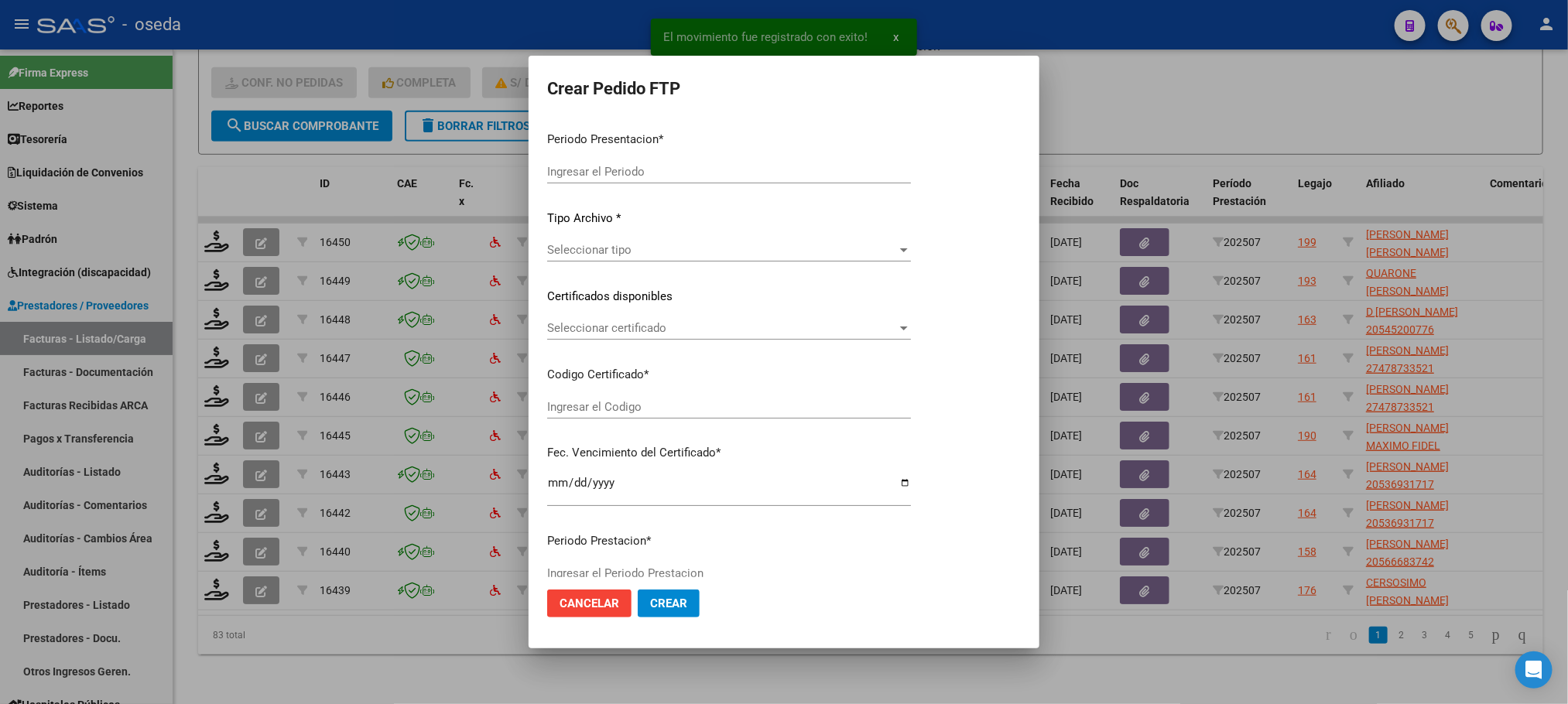
type input "202507"
type input "$ 98.964,88"
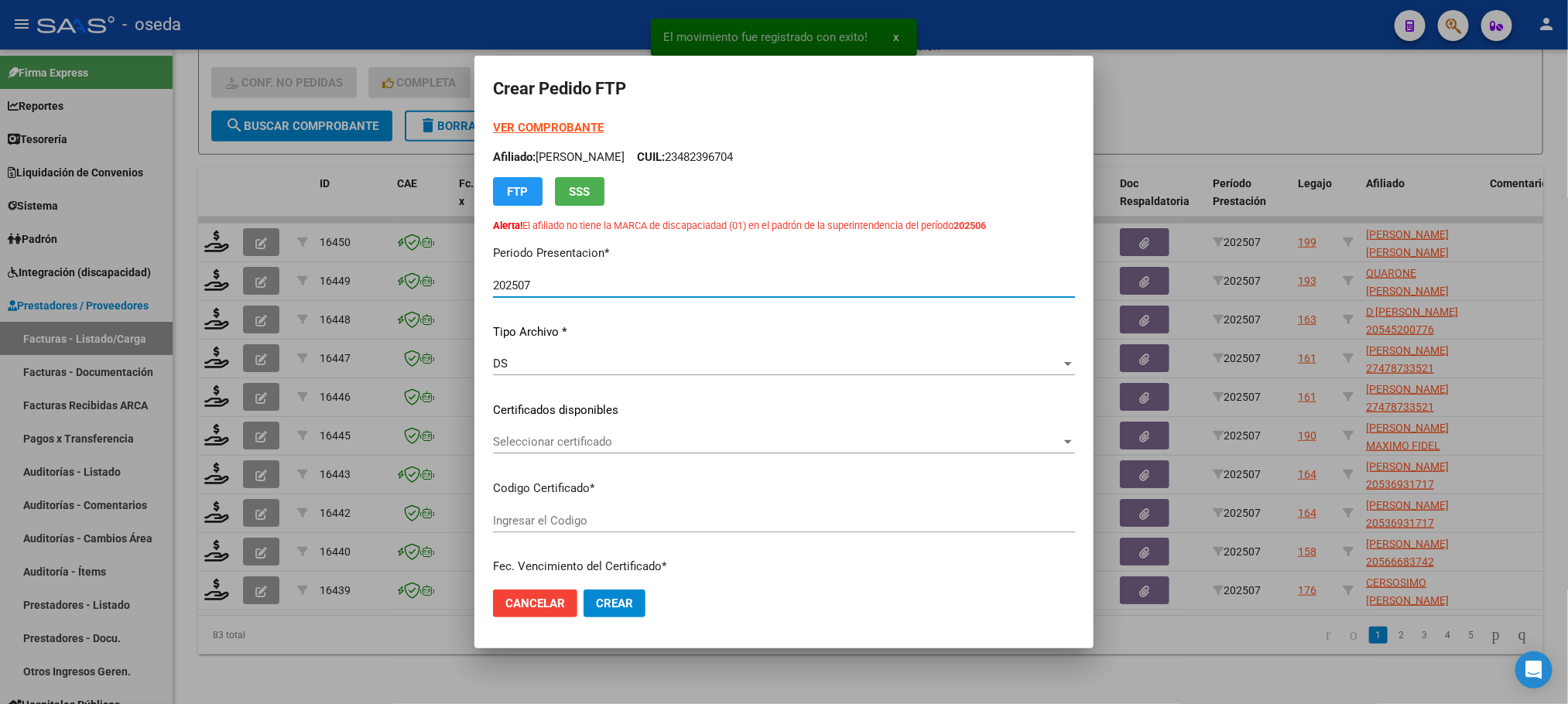
type input "ARG02000585136262023070420250704"
type input "2025-07-04"
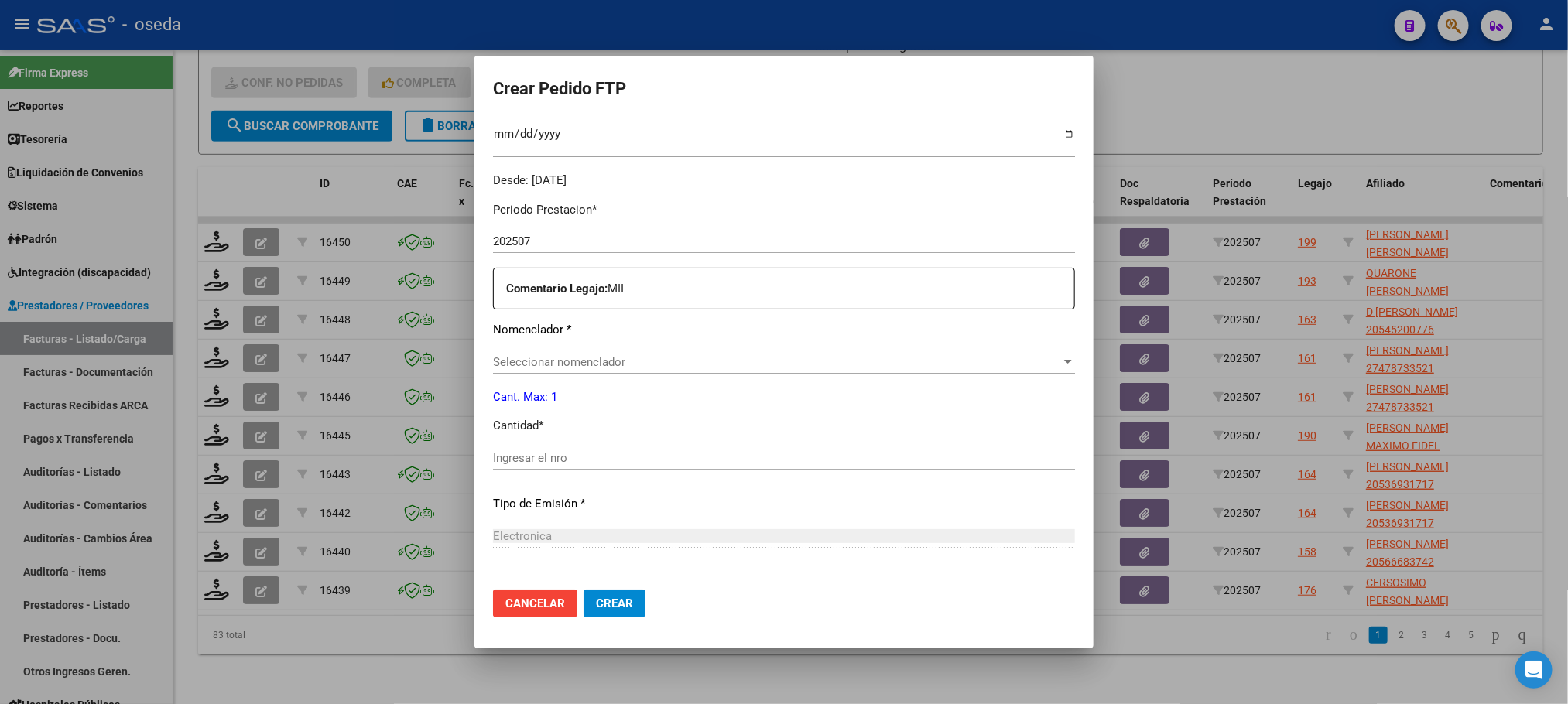
scroll to position [464, 0]
click at [623, 365] on span "Seleccionar nomenclador" at bounding box center [776, 360] width 568 height 14
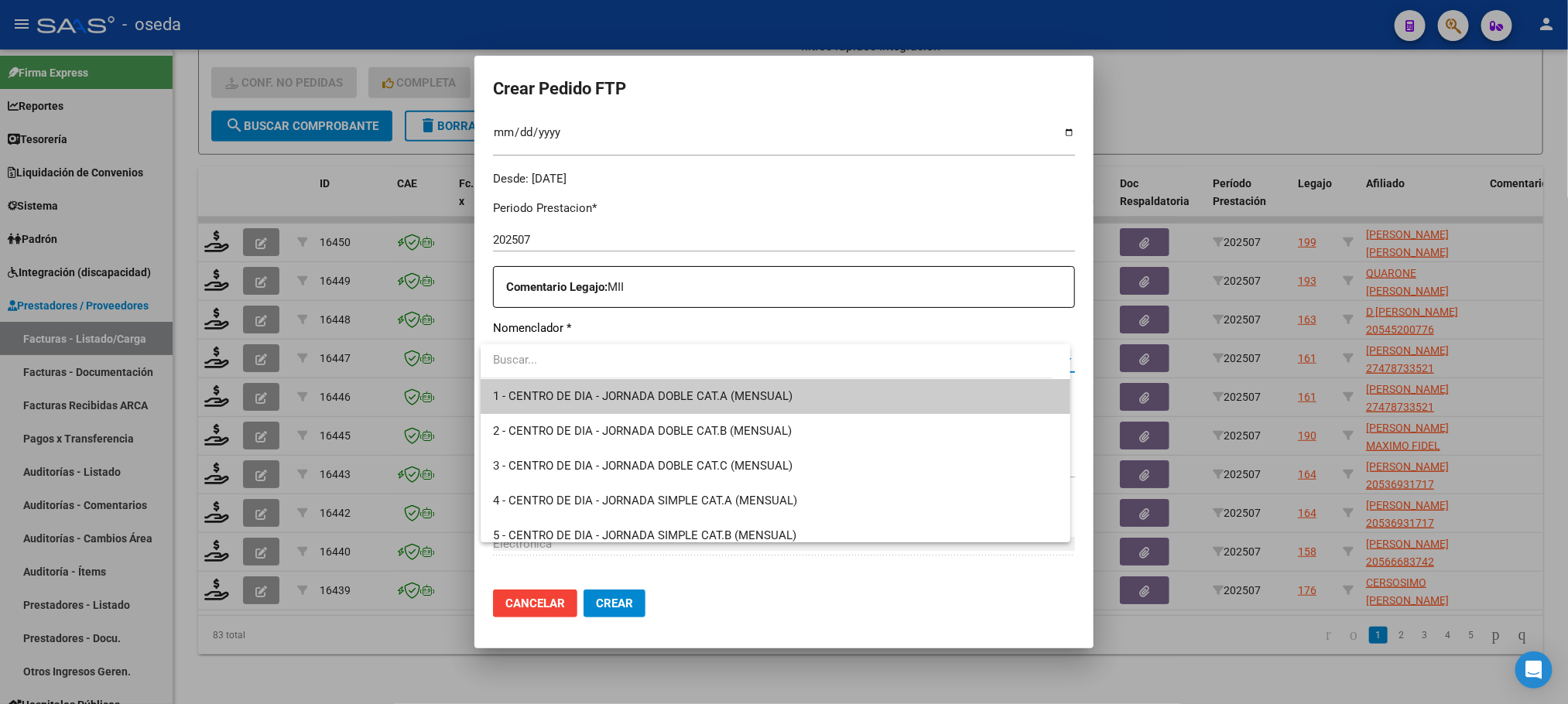
click at [613, 239] on div at bounding box center [784, 352] width 1568 height 704
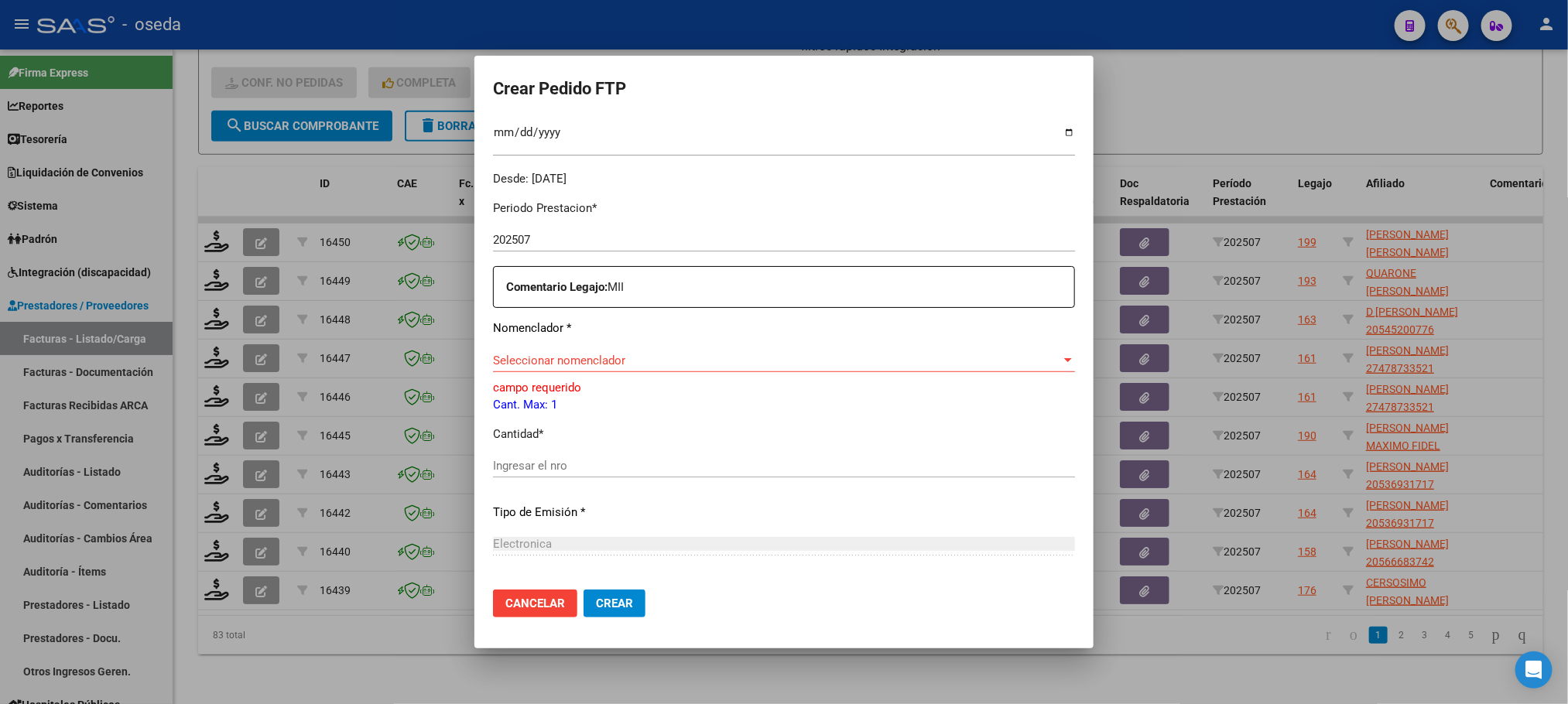
click at [595, 362] on span "Seleccionar nomenclador" at bounding box center [776, 360] width 568 height 14
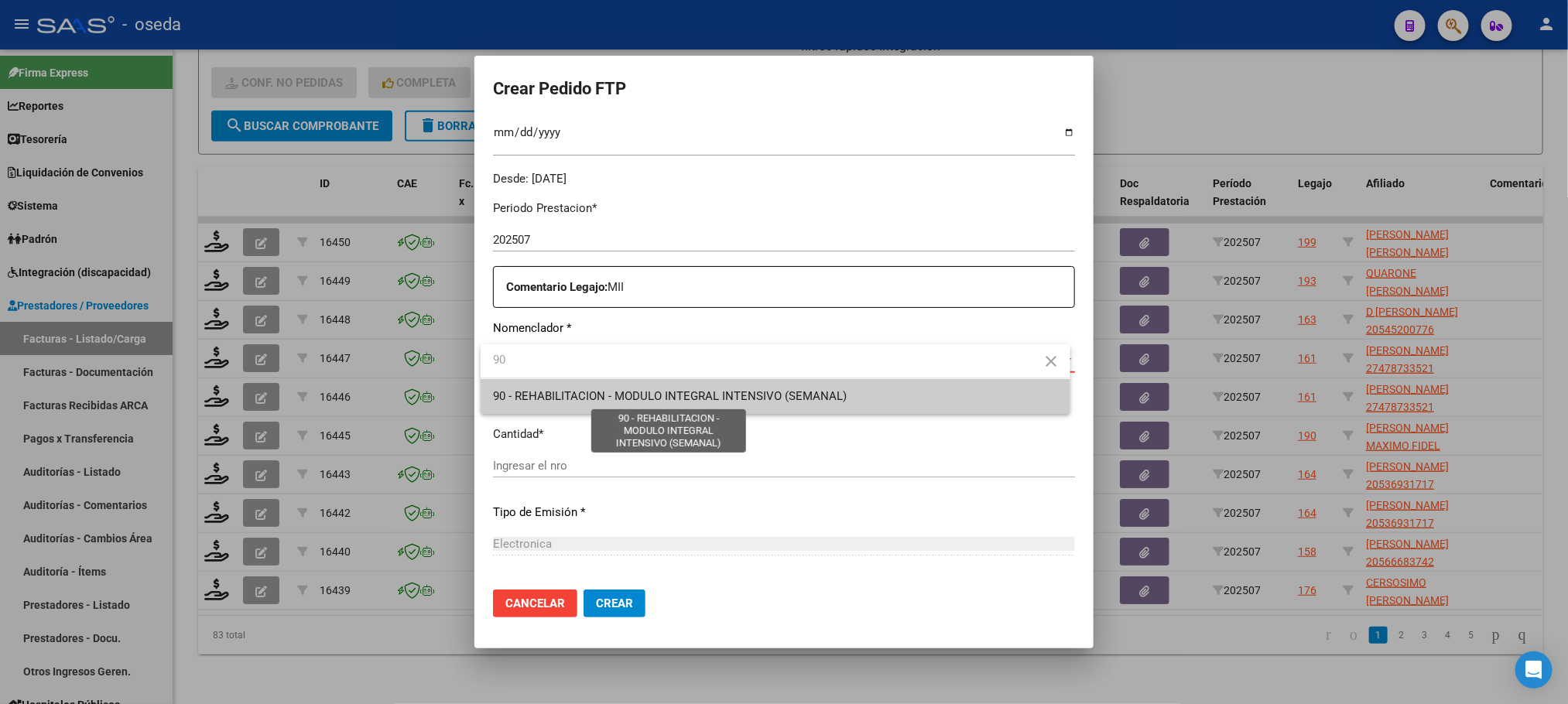
type input "90"
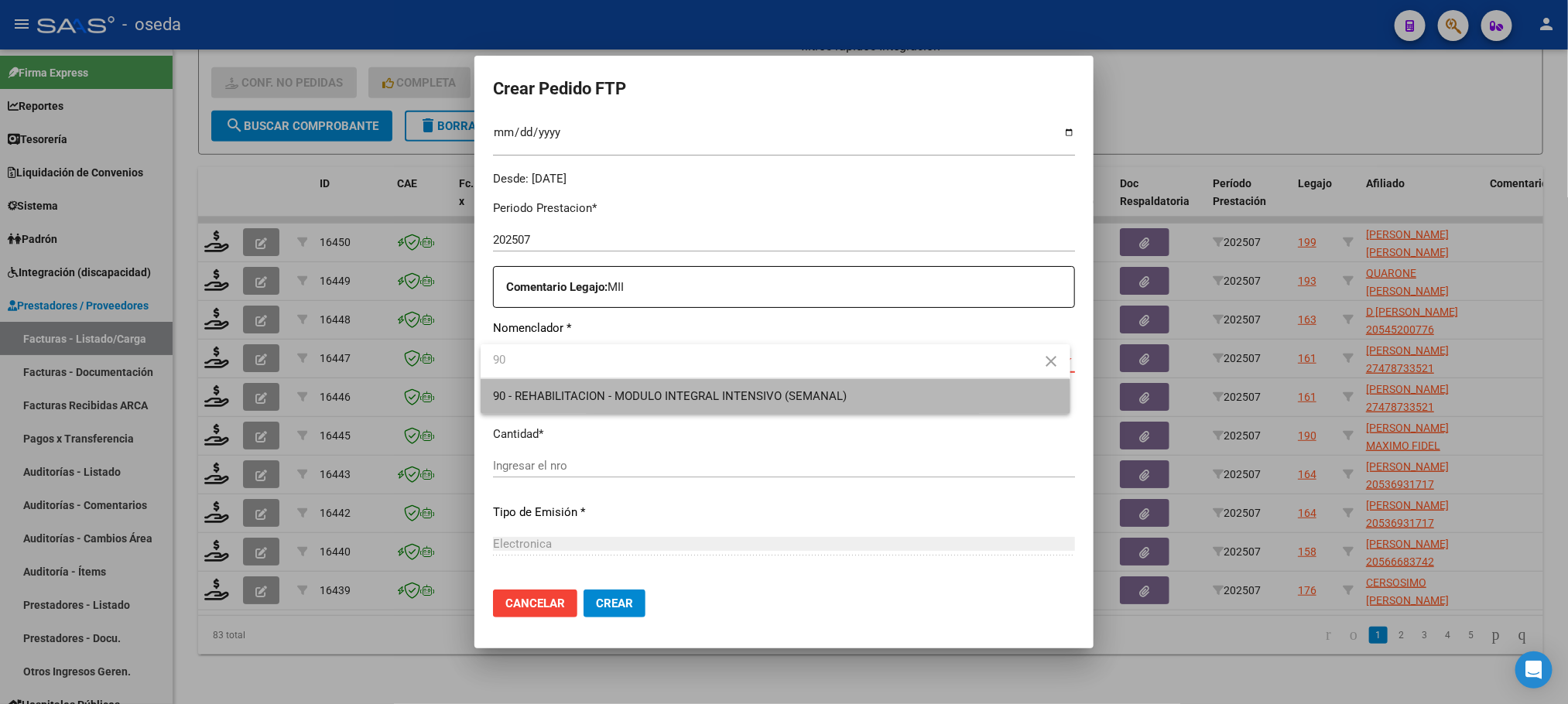
click at [631, 409] on span "90 - REHABILITACION - MODULO INTEGRAL INTENSIVO (SEMANAL)" at bounding box center [775, 396] width 564 height 35
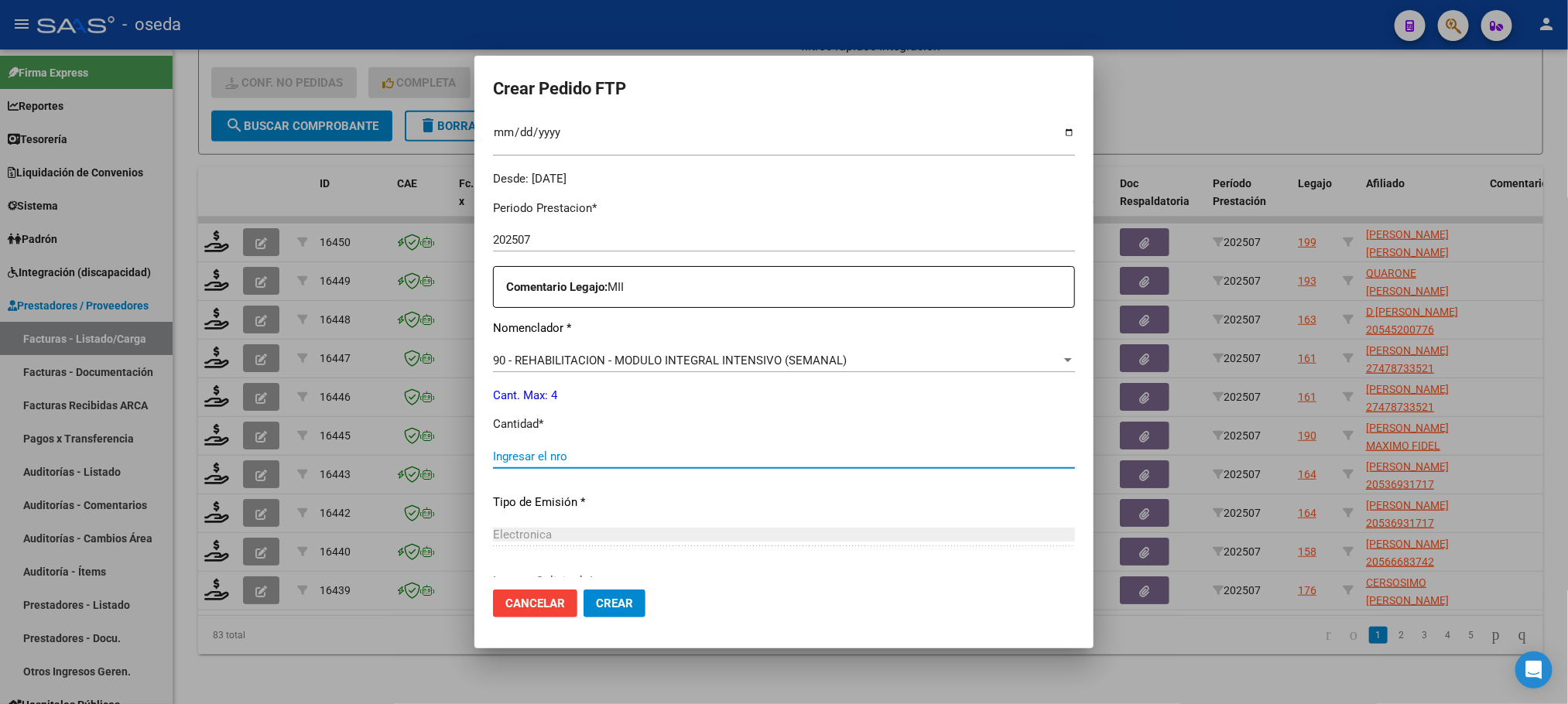
click at [629, 454] on input "Ingresar el nro" at bounding box center [784, 457] width 582 height 14
type input "4"
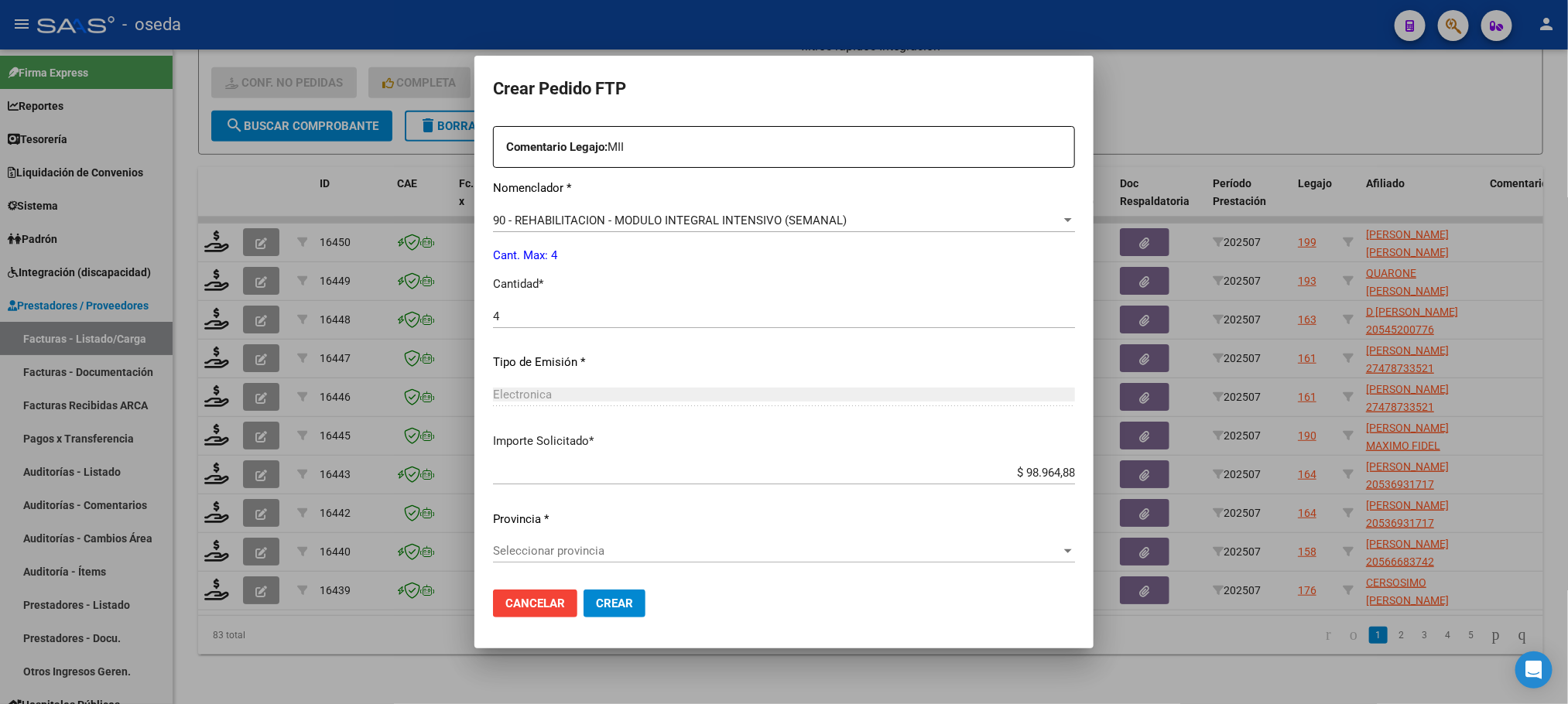
click at [632, 550] on span "Seleccionar provincia" at bounding box center [776, 551] width 568 height 14
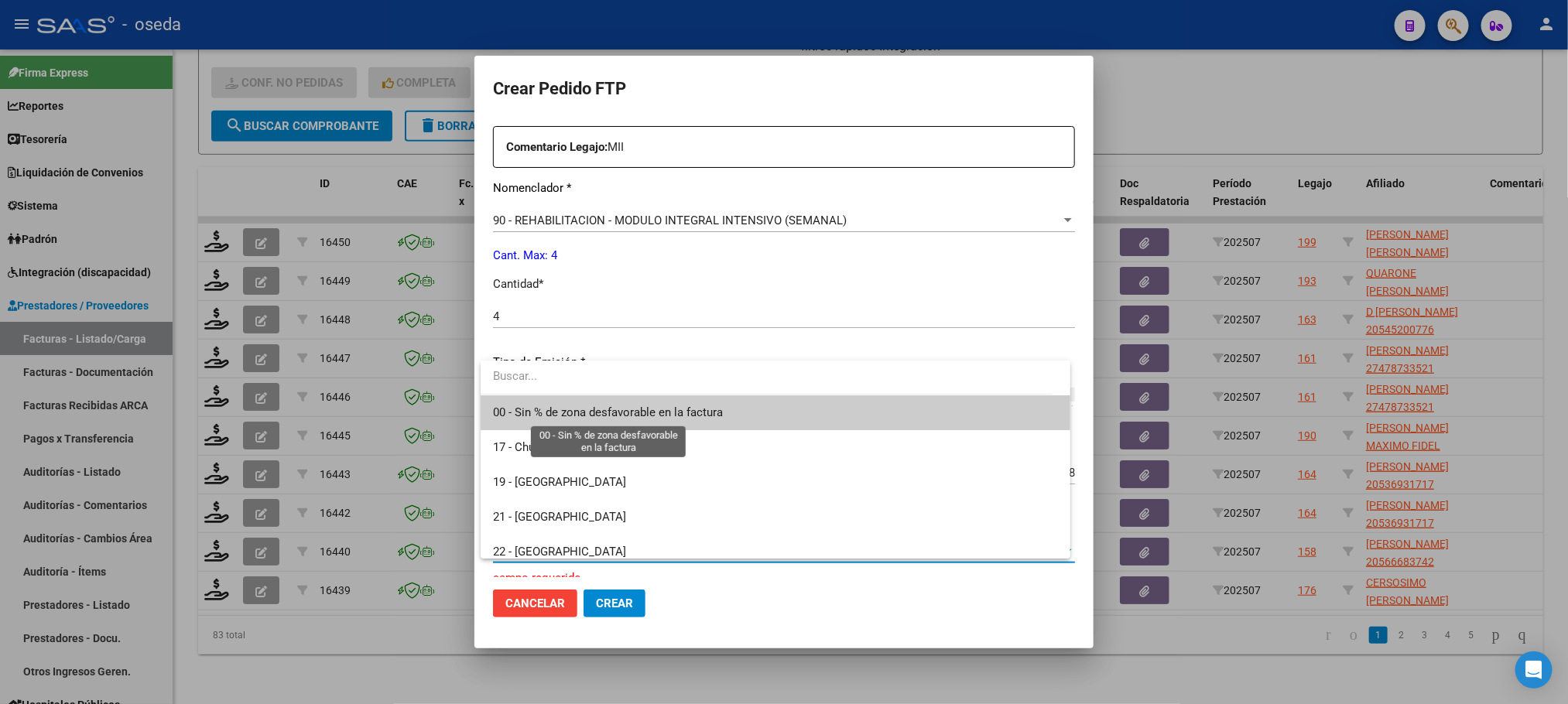
click at [611, 411] on span "00 - Sin % de zona desfavorable en la factura" at bounding box center [607, 412] width 230 height 14
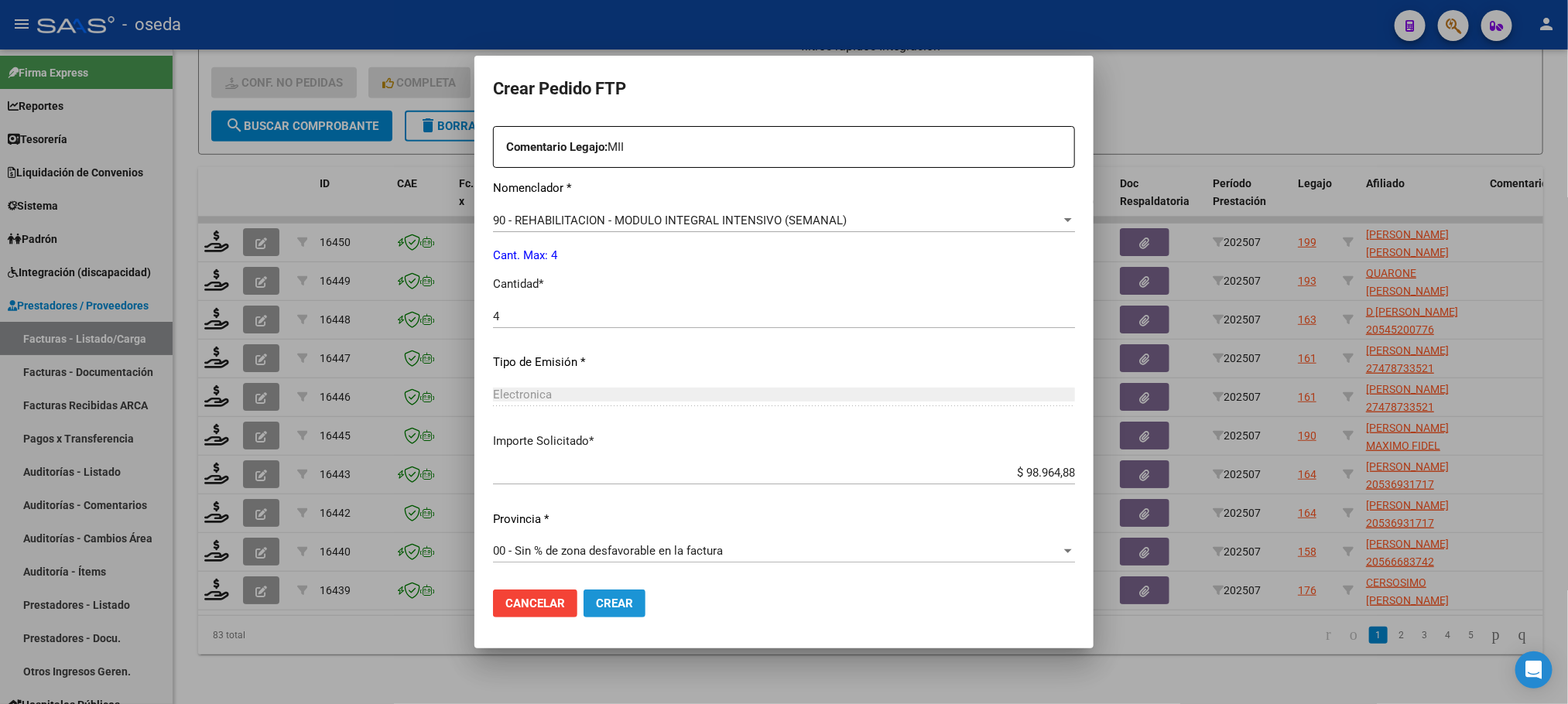
click at [606, 597] on span "Crear" at bounding box center [614, 604] width 38 height 14
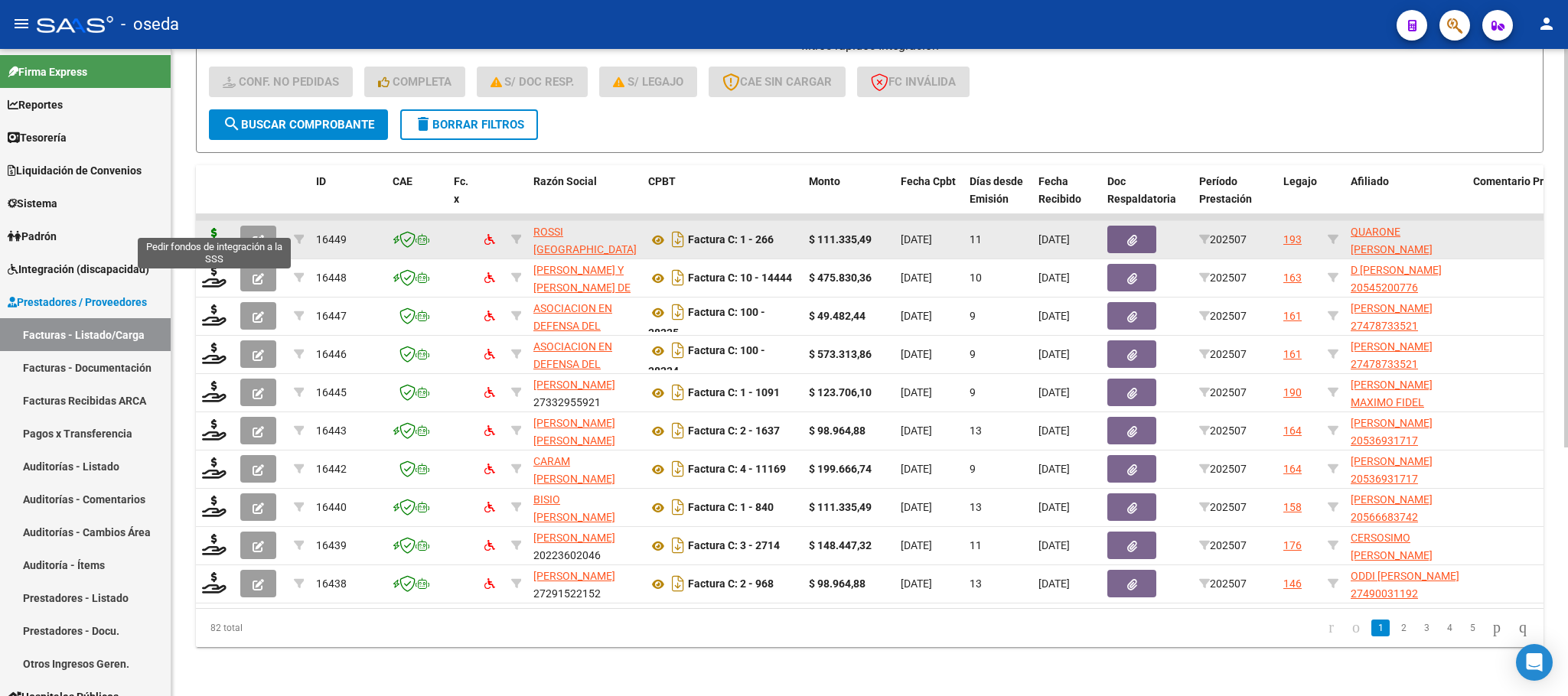
click at [210, 228] on icon at bounding box center [214, 239] width 25 height 21
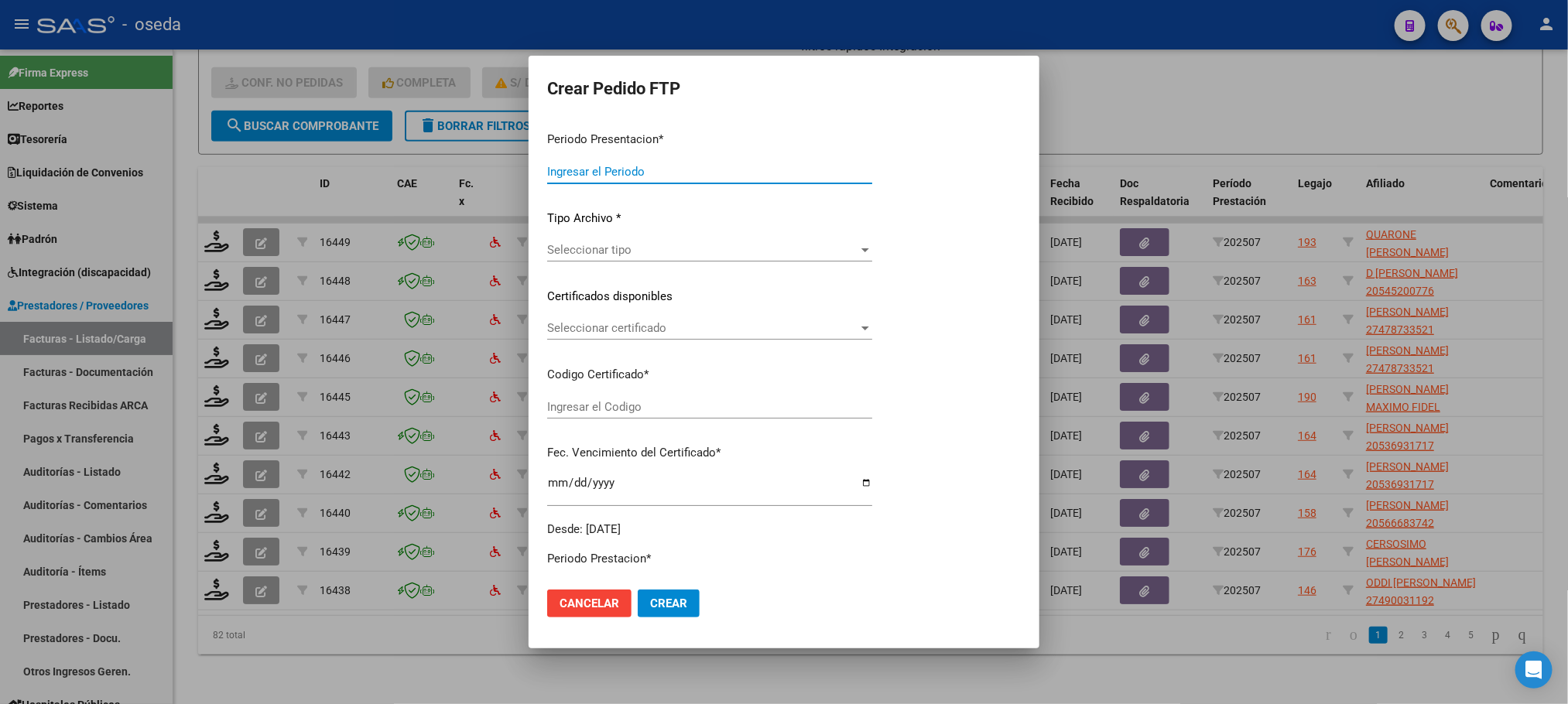
type input "202507"
type input "$ 111.335,49"
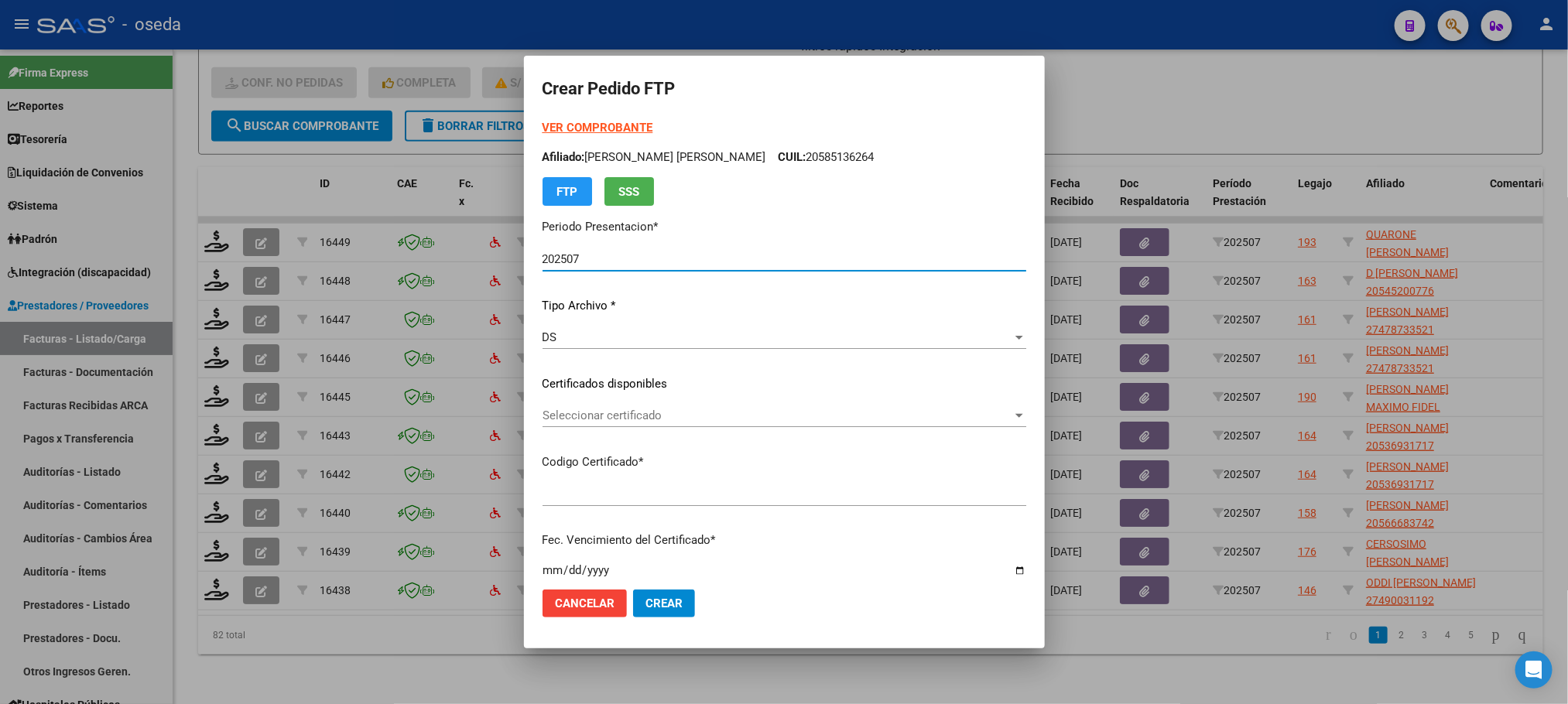
type input "ARG02000554865732024071020270710BUE313"
type input "2027-07-10"
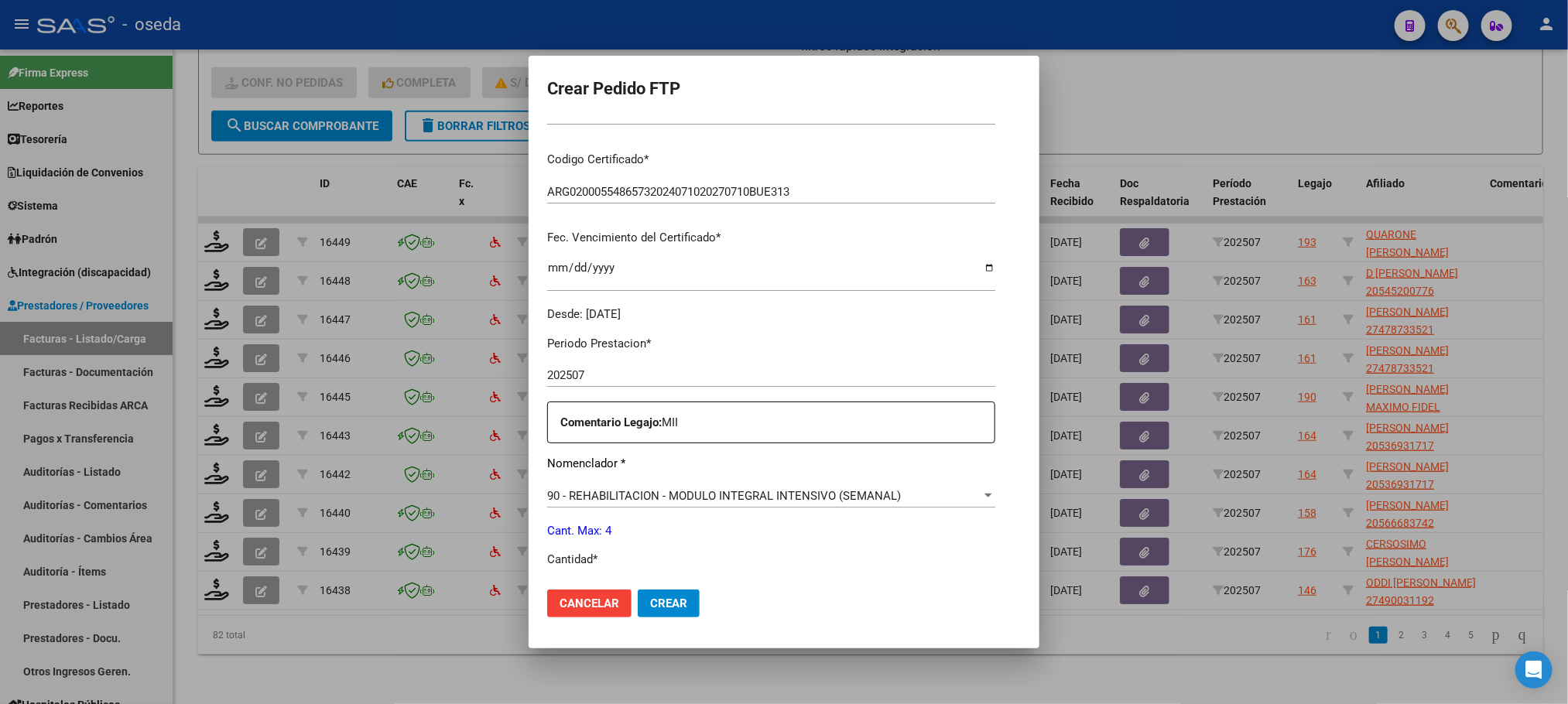
scroll to position [464, 0]
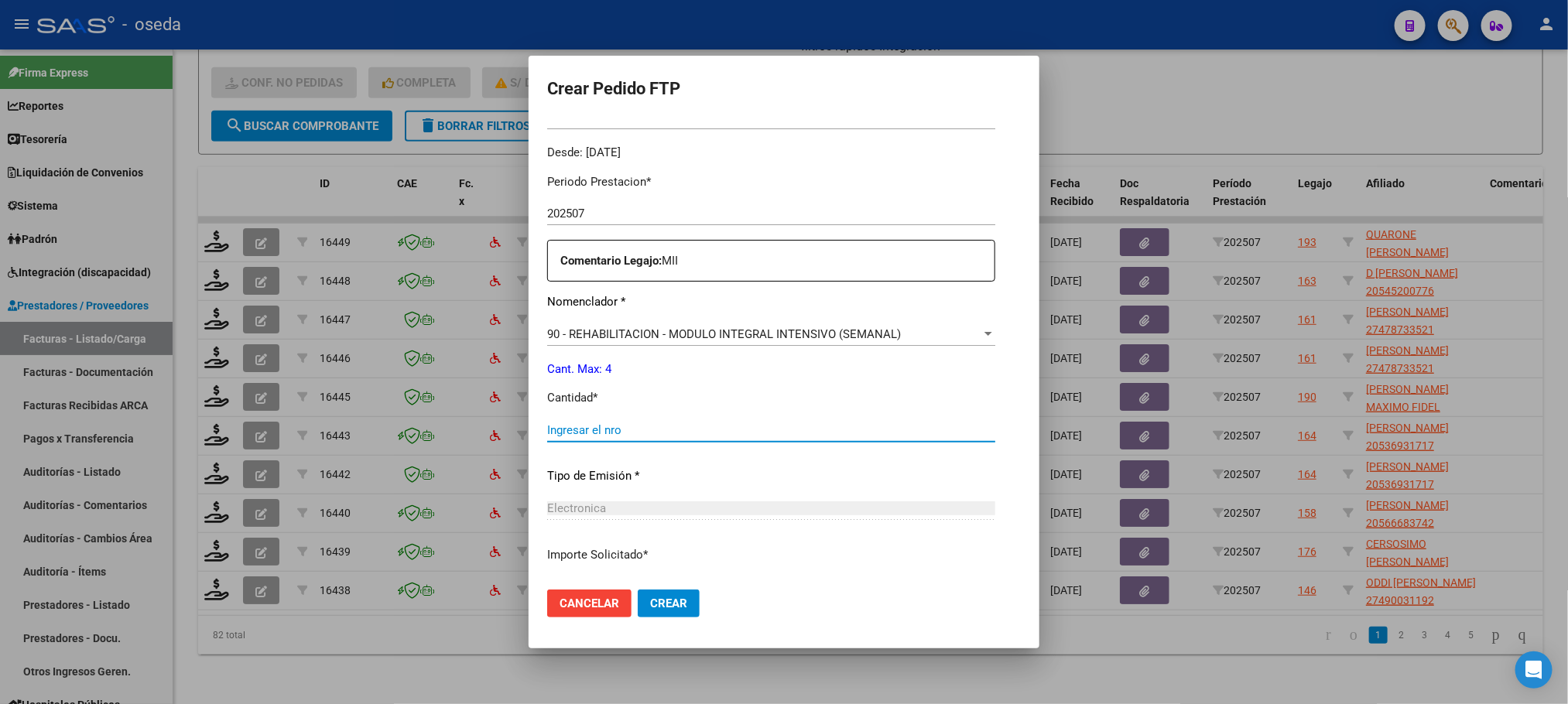
click at [609, 425] on input "Ingresar el nro" at bounding box center [771, 430] width 448 height 14
type input "4"
click at [638, 589] on button "Crear" at bounding box center [668, 603] width 62 height 28
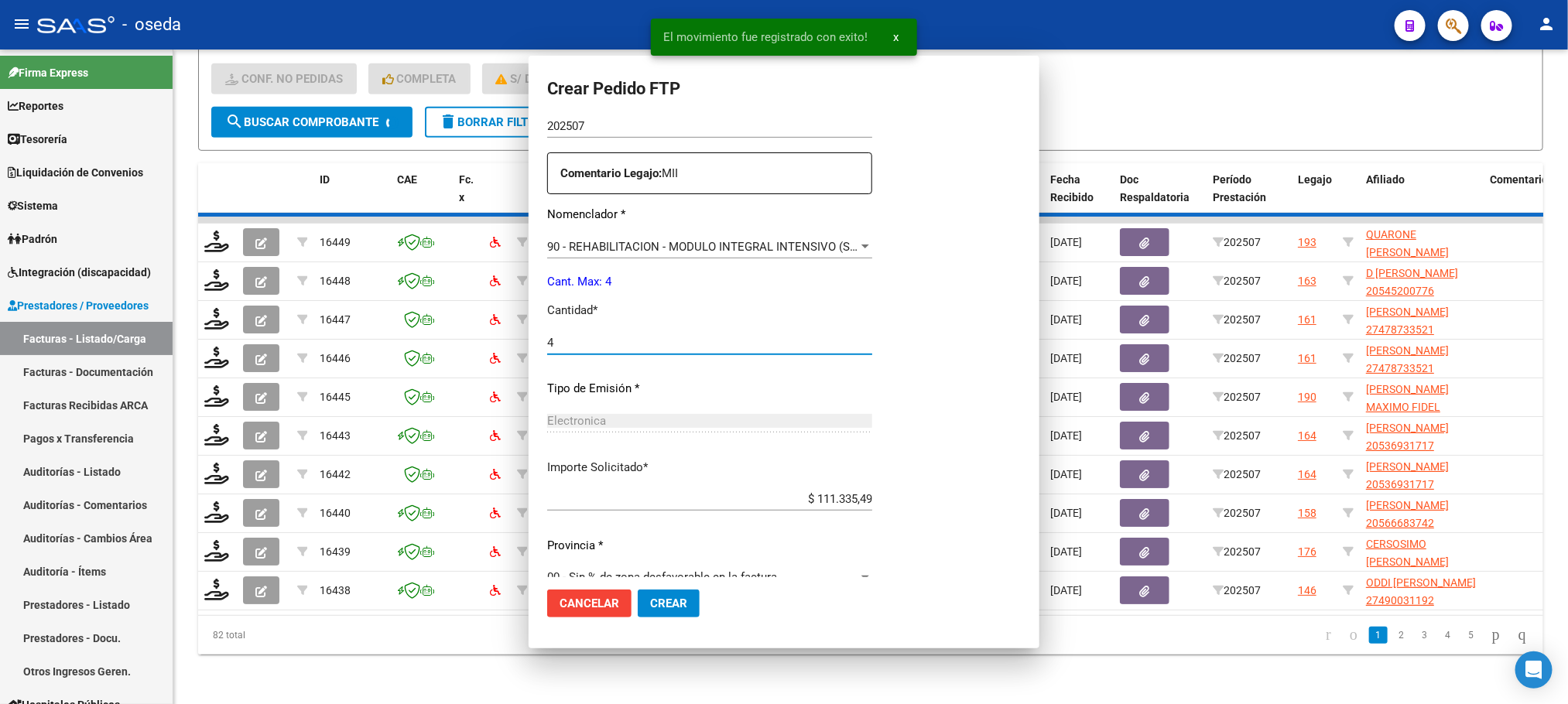
scroll to position [0, 0]
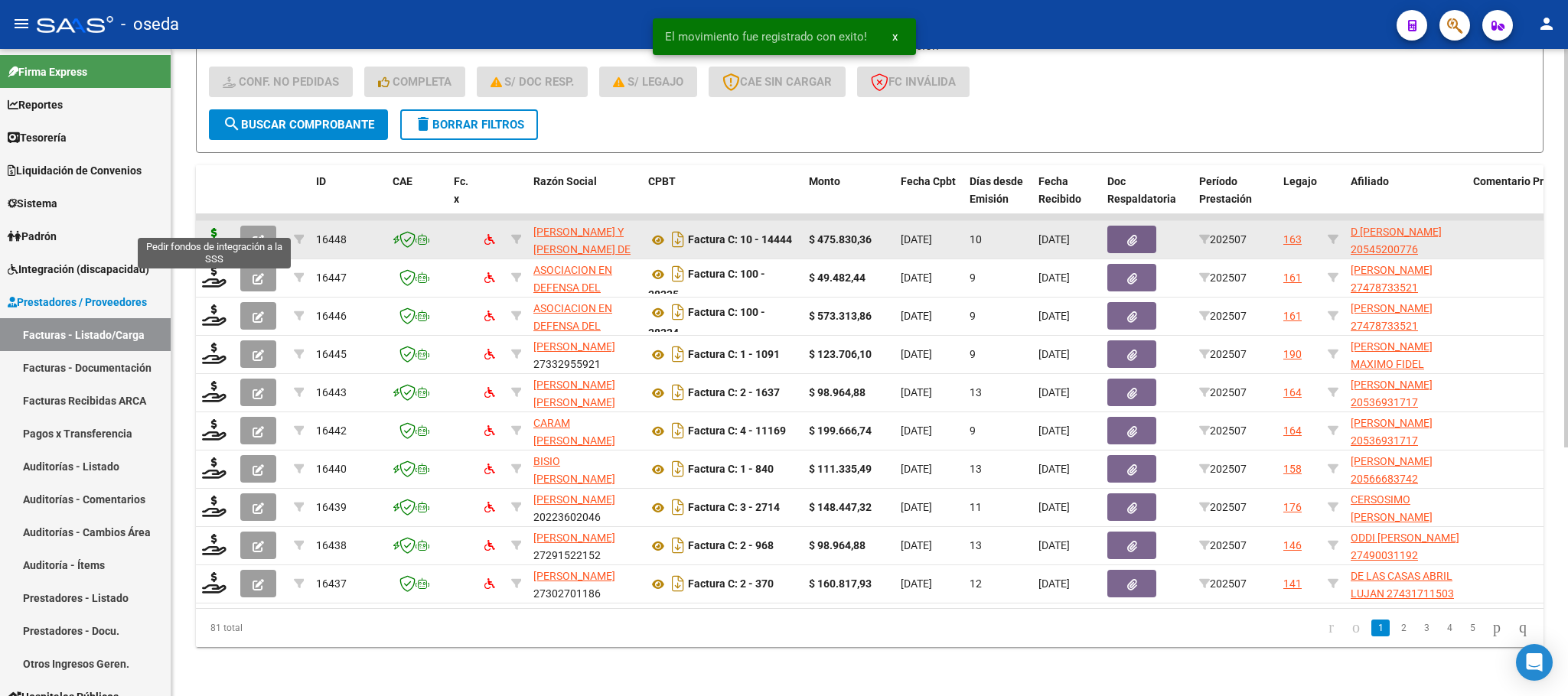
click at [218, 228] on icon at bounding box center [214, 239] width 25 height 21
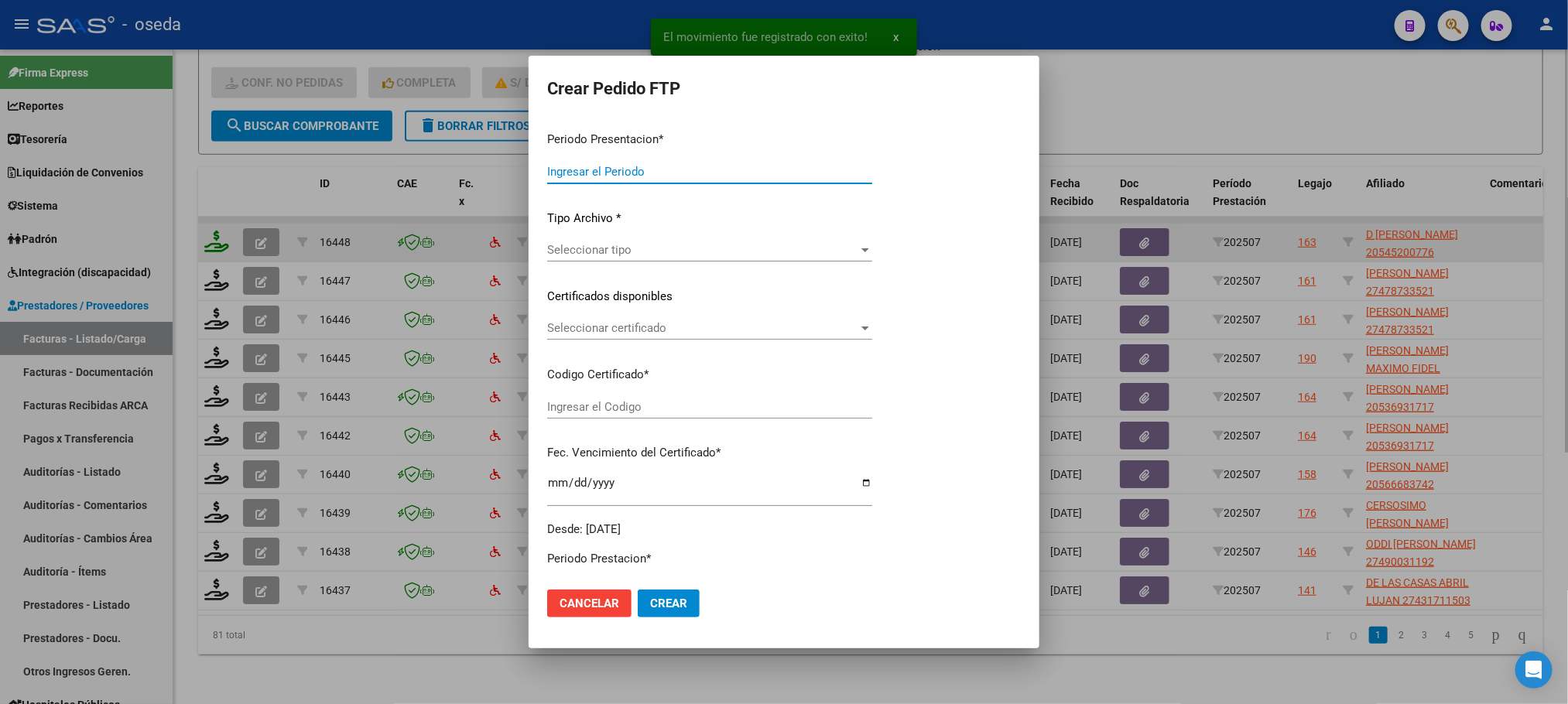
type input "202507"
type input "$ 475.830,36"
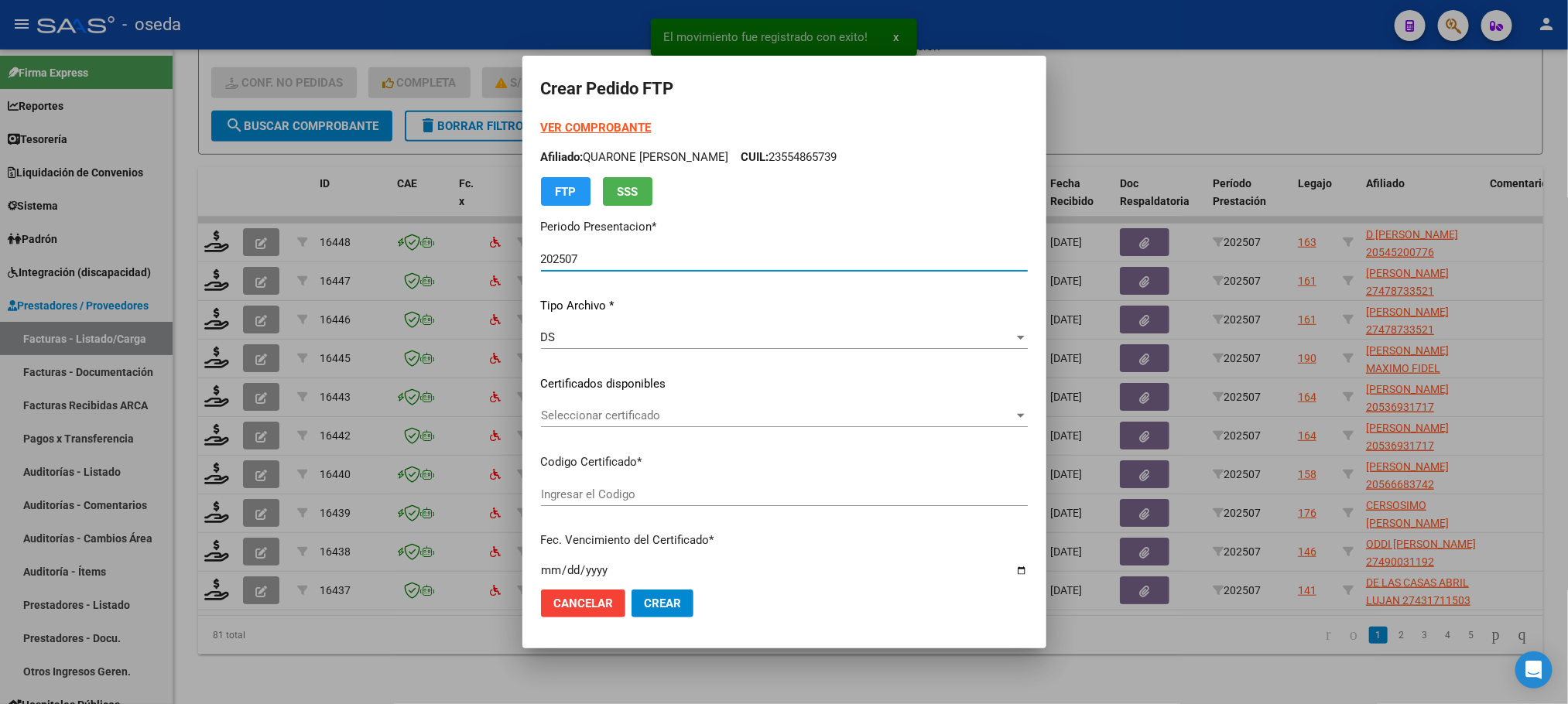
type input "20545200776"
type input "2023-10-01"
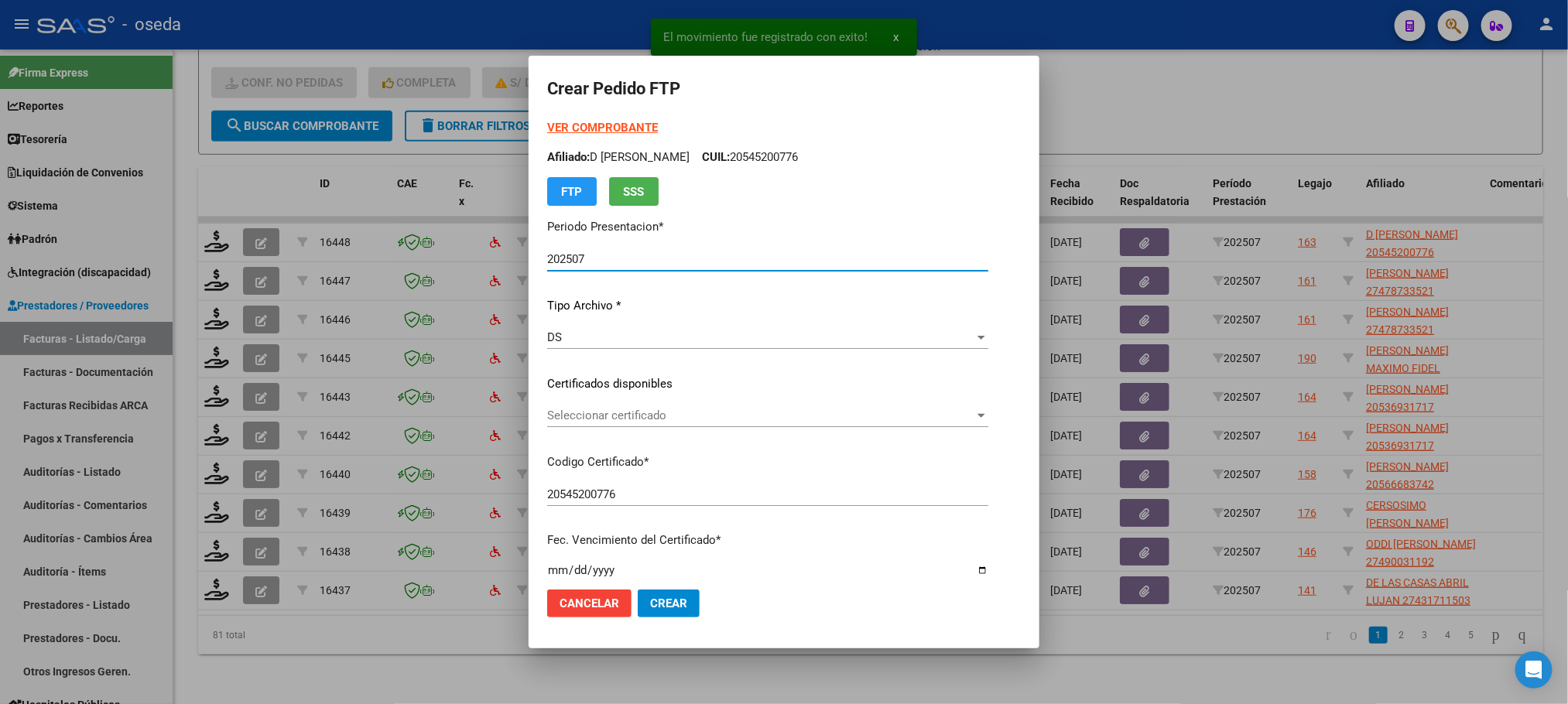
scroll to position [464, 0]
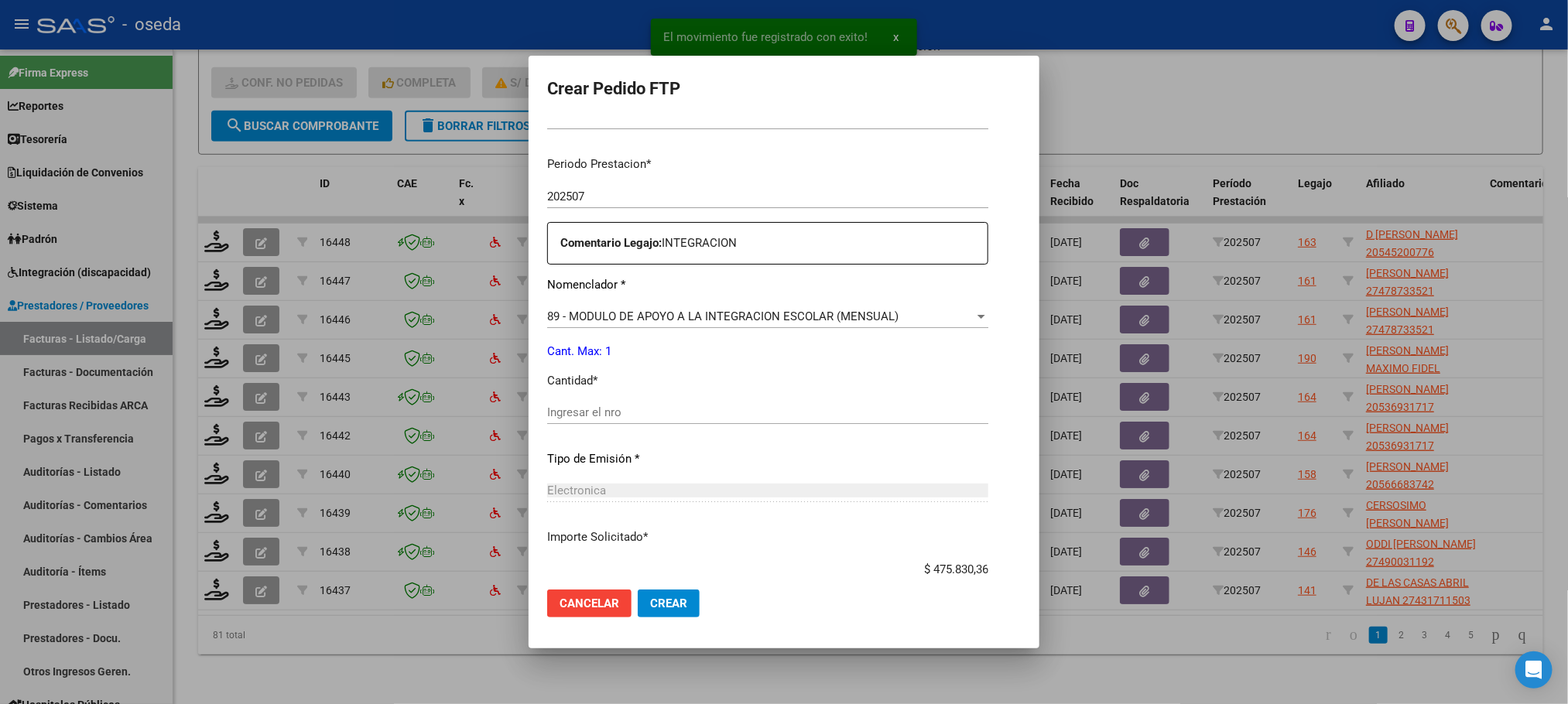
click at [655, 410] on input "Ingresar el nro" at bounding box center [767, 412] width 441 height 14
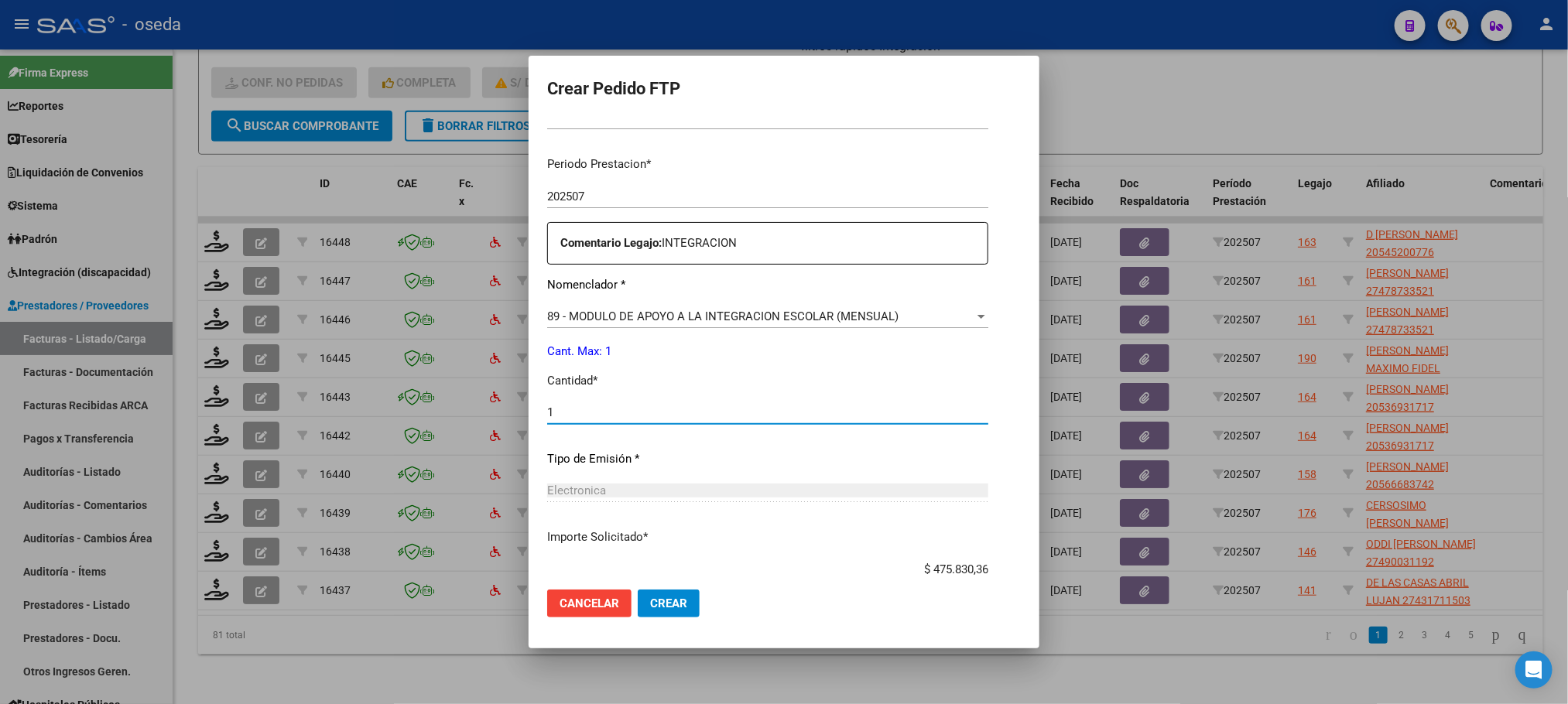
type input "1"
click at [638, 589] on button "Crear" at bounding box center [668, 603] width 62 height 28
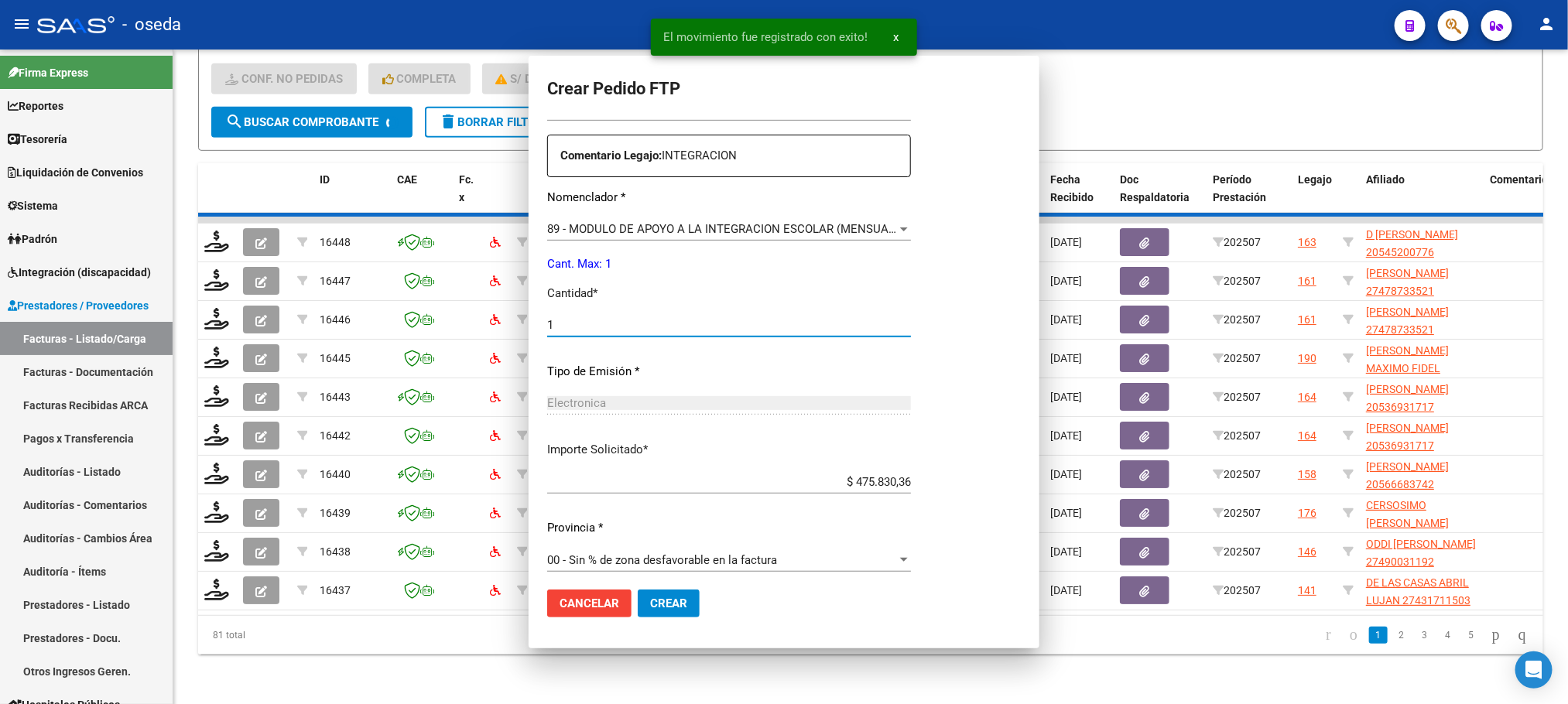
scroll to position [0, 0]
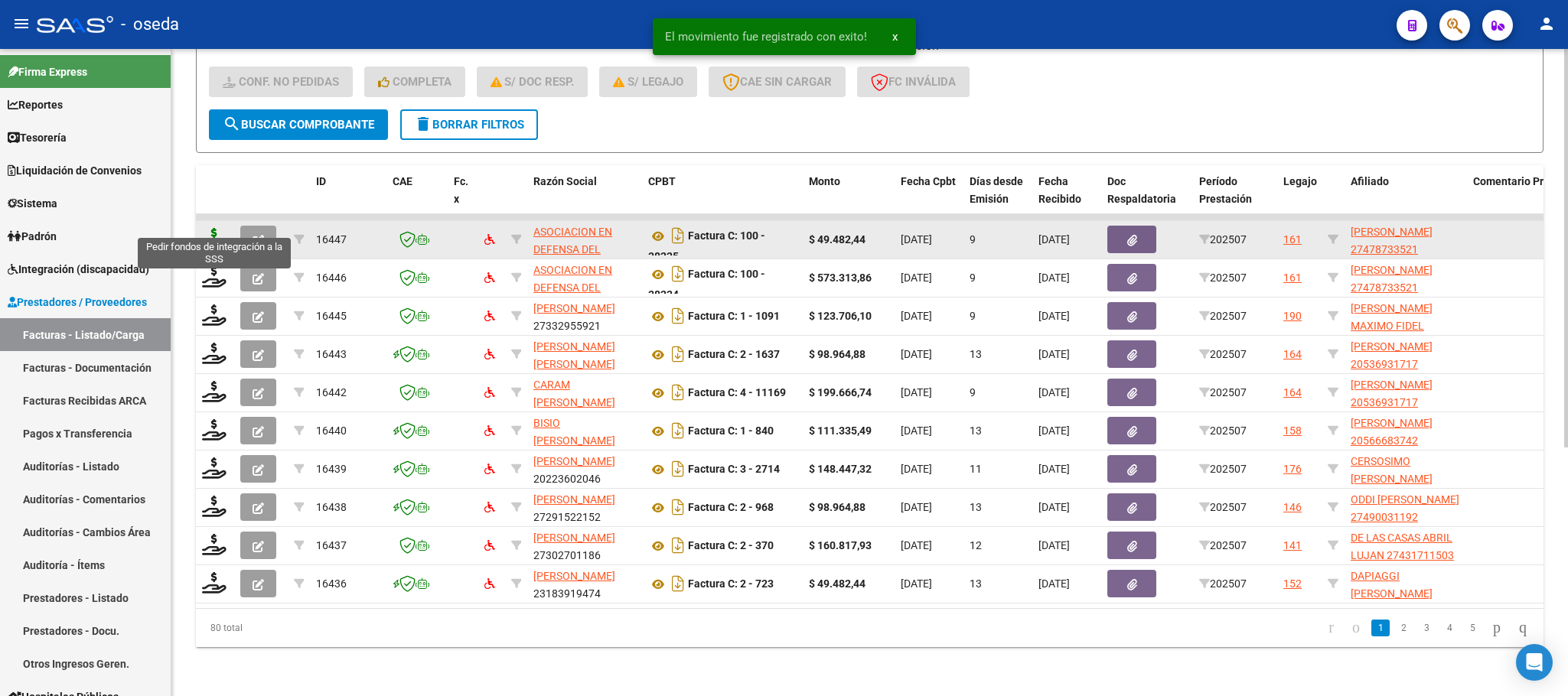
click at [213, 228] on icon at bounding box center [214, 239] width 25 height 21
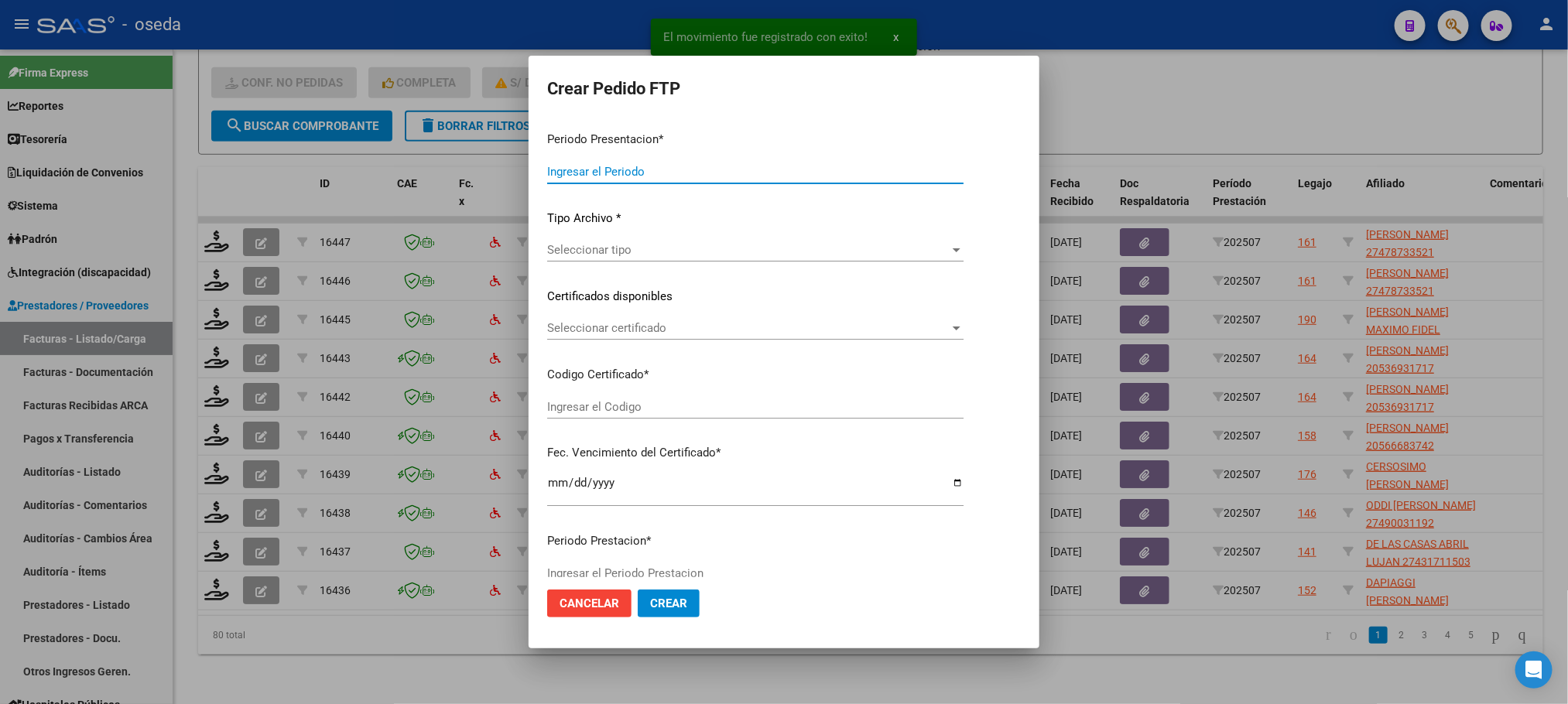
type input "202507"
type input "$ 49.482,44"
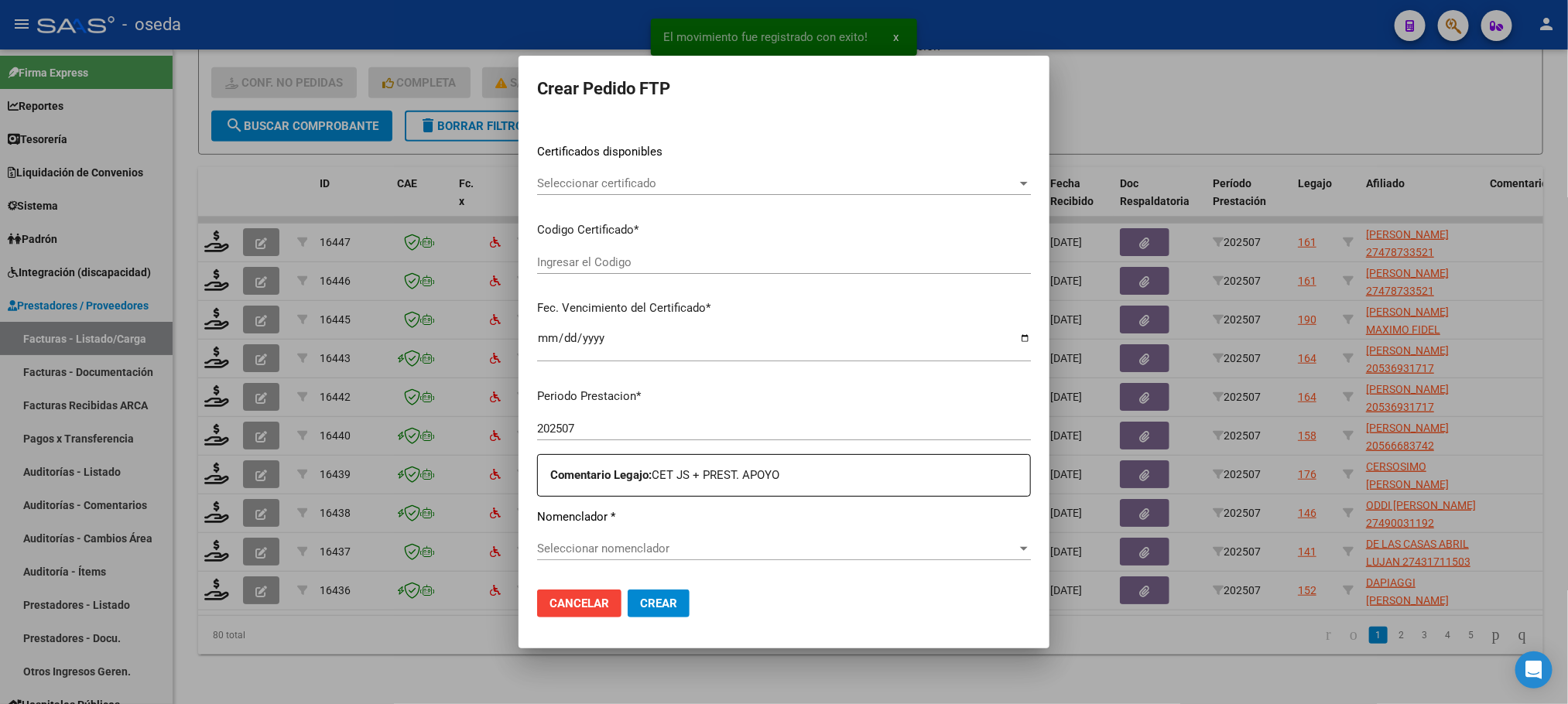
type input "27478733521"
type input "2024-09-30"
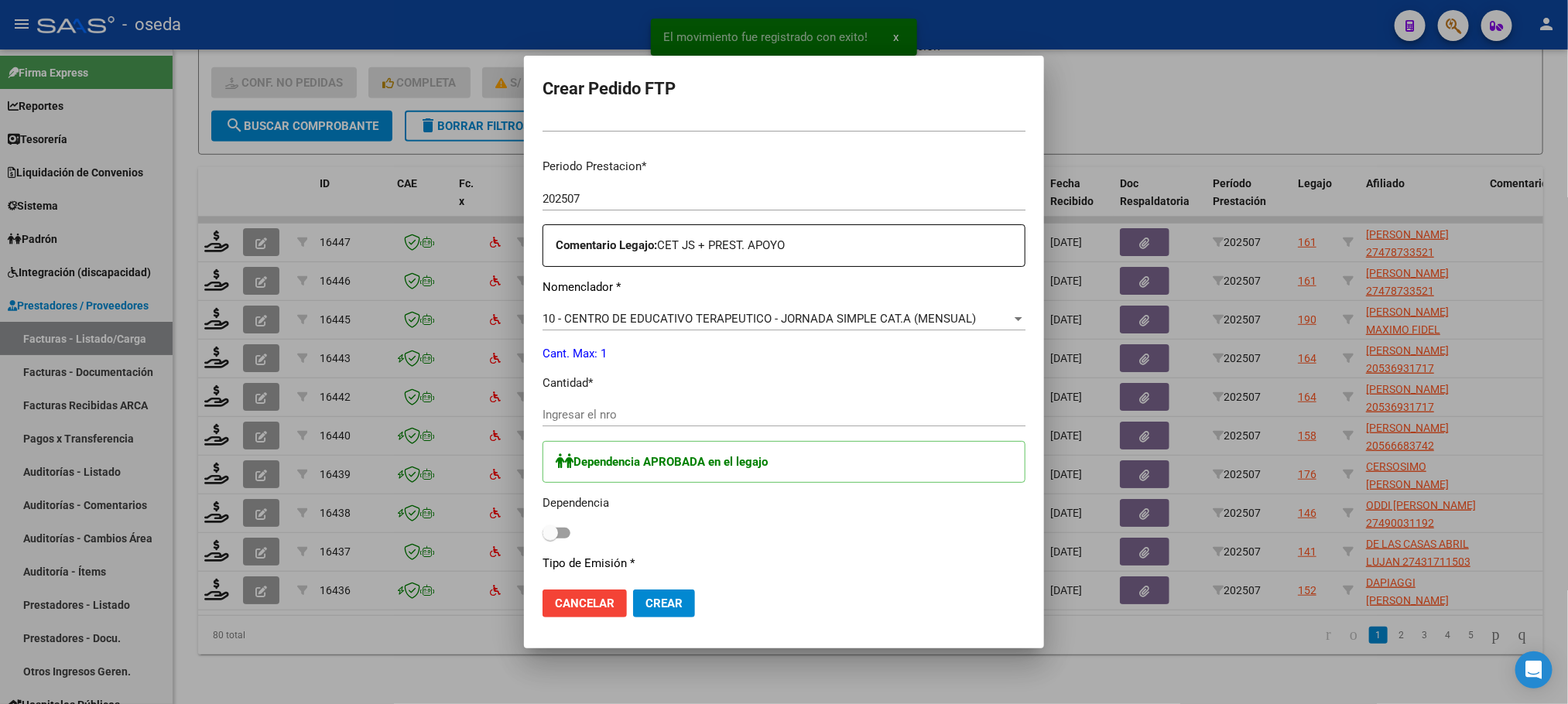
scroll to position [464, 0]
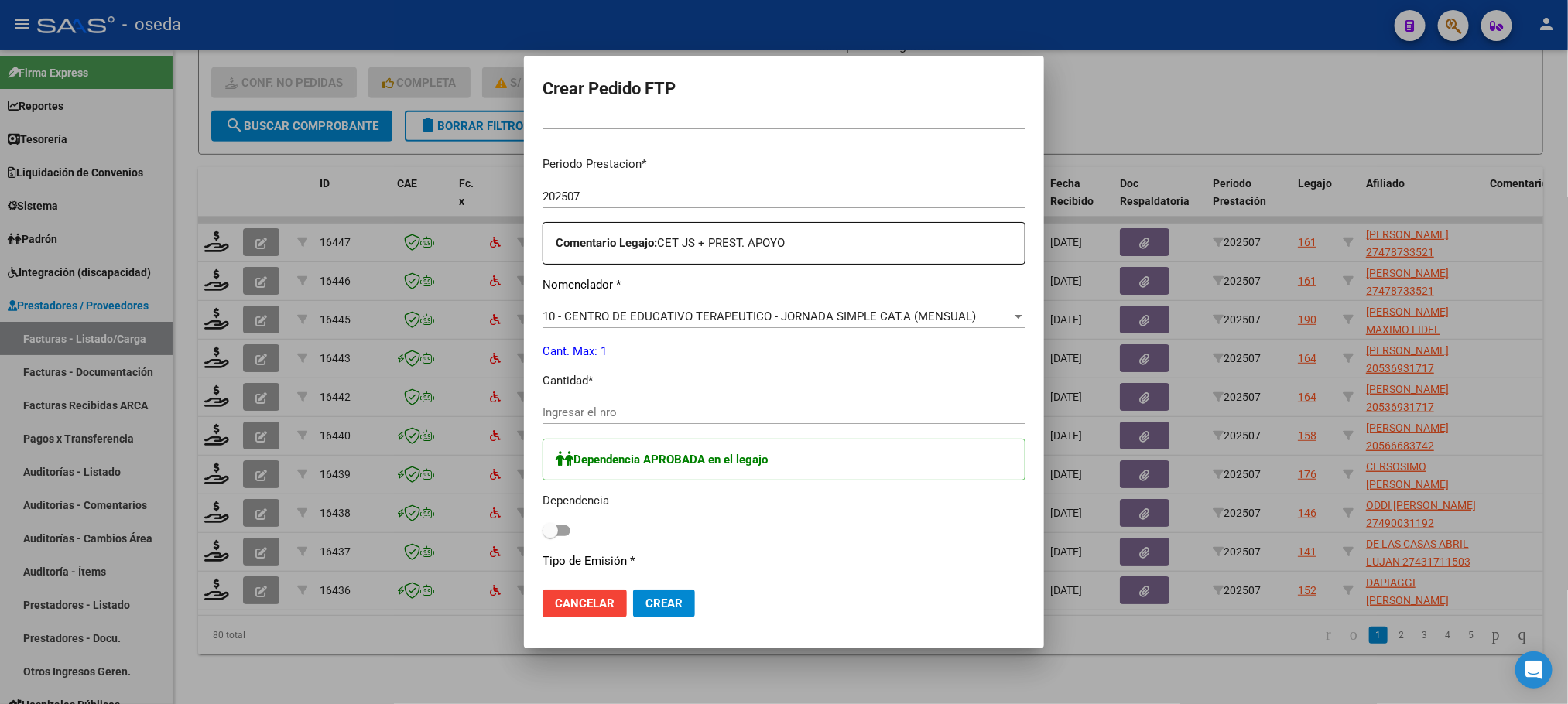
click at [644, 310] on span "10 - CENTRO DE EDUCATIVO TERAPEUTICO - JORNADA SIMPLE CAT.A (MENSUAL)" at bounding box center [759, 317] width 434 height 14
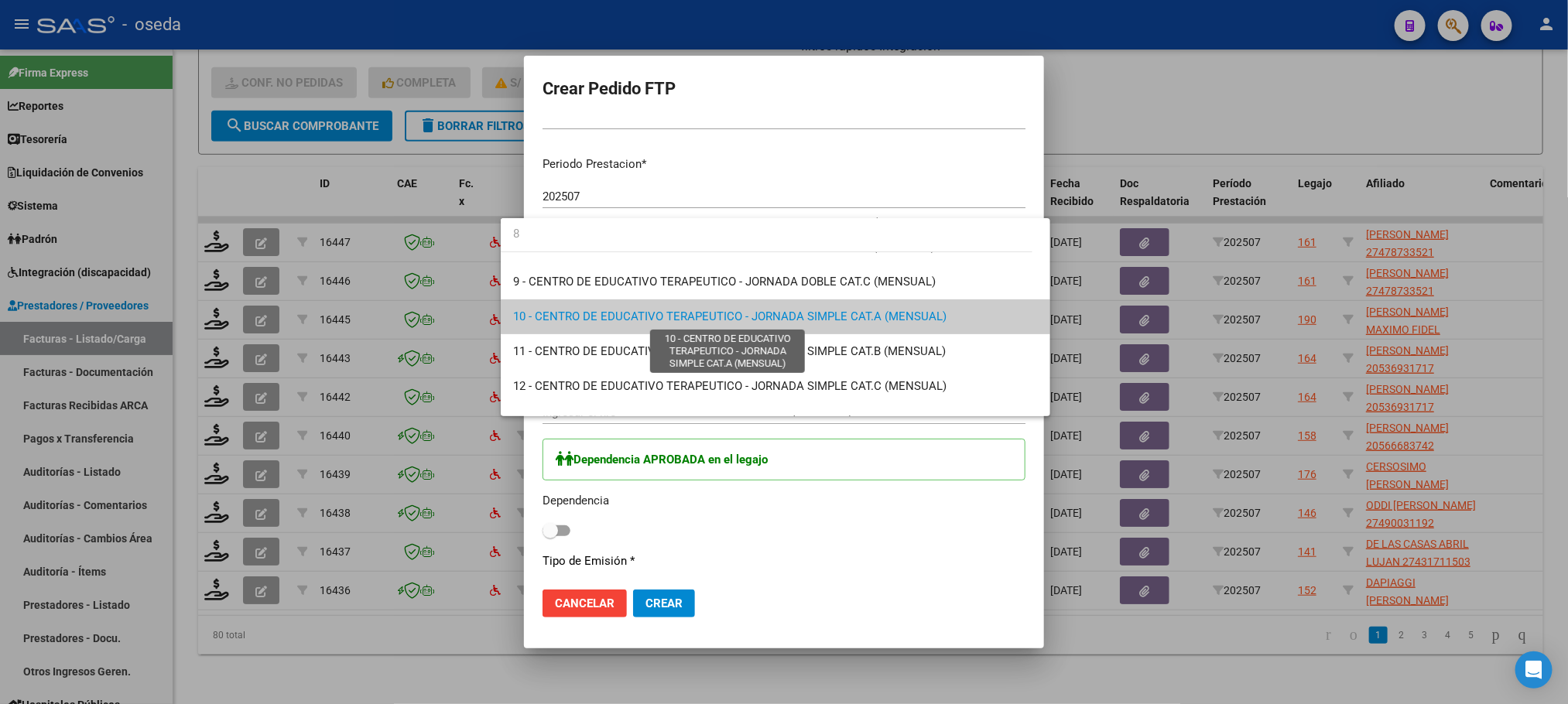
scroll to position [0, 0]
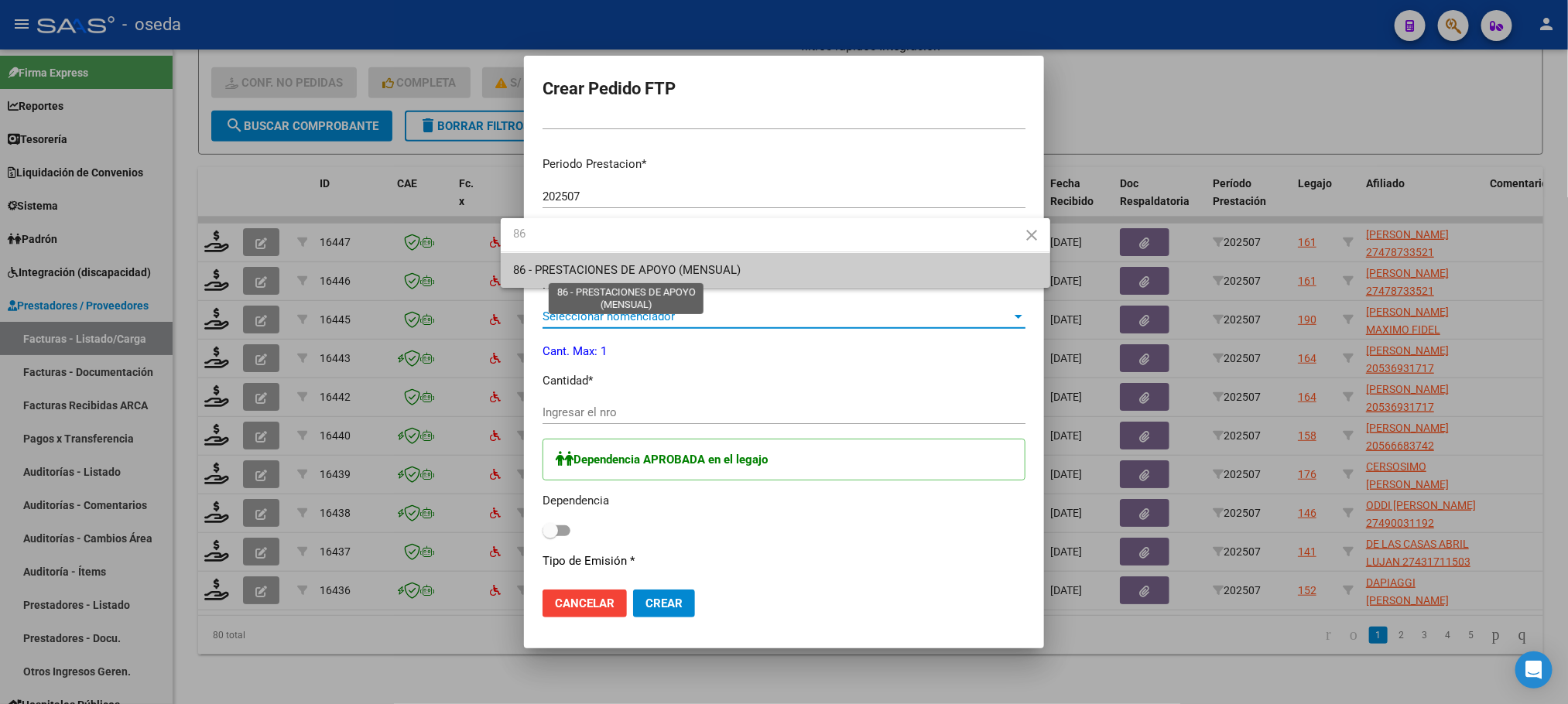
type input "86"
click at [631, 275] on span "86 - PRESTACIONES DE APOYO (MENSUAL)" at bounding box center [627, 270] width 227 height 14
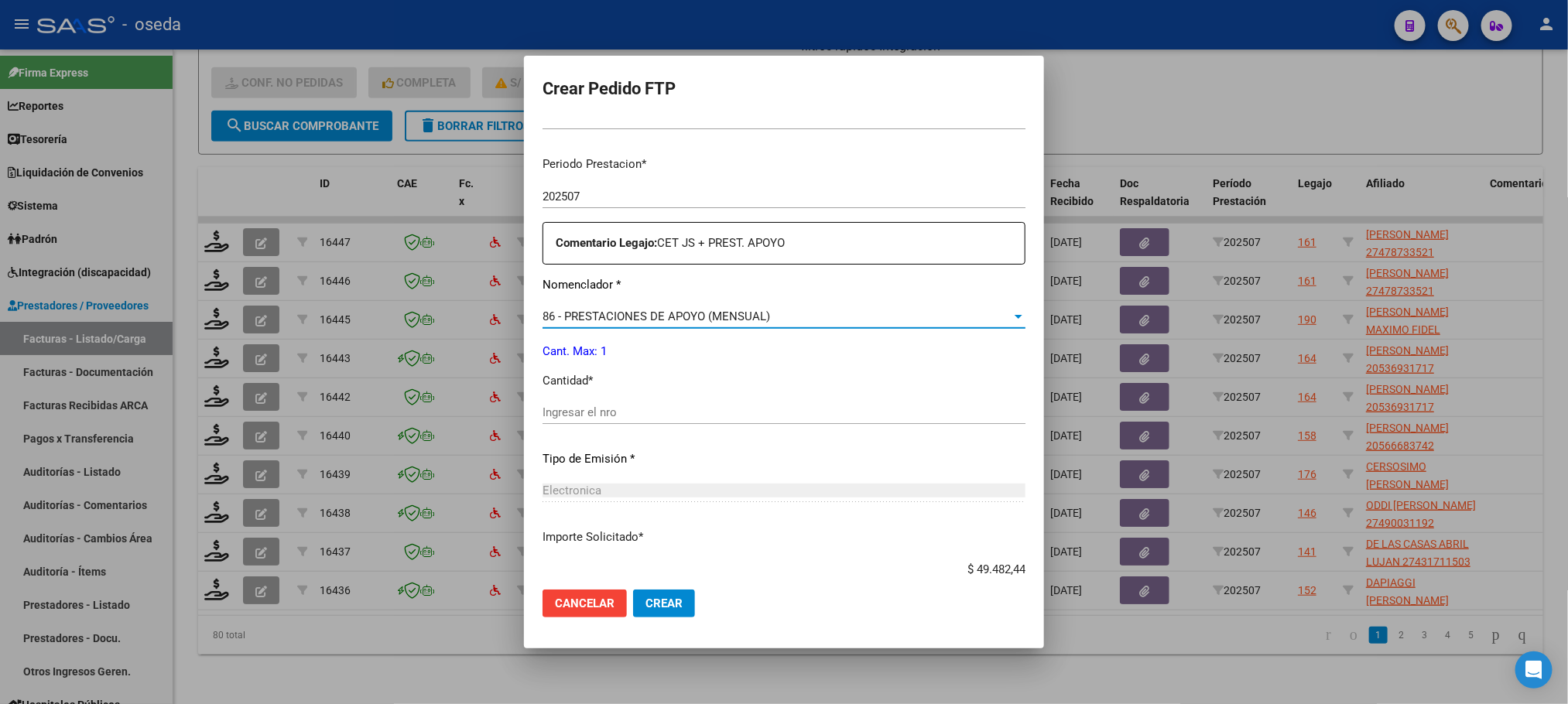
click at [609, 417] on input "Ingresar el nro" at bounding box center [784, 412] width 483 height 14
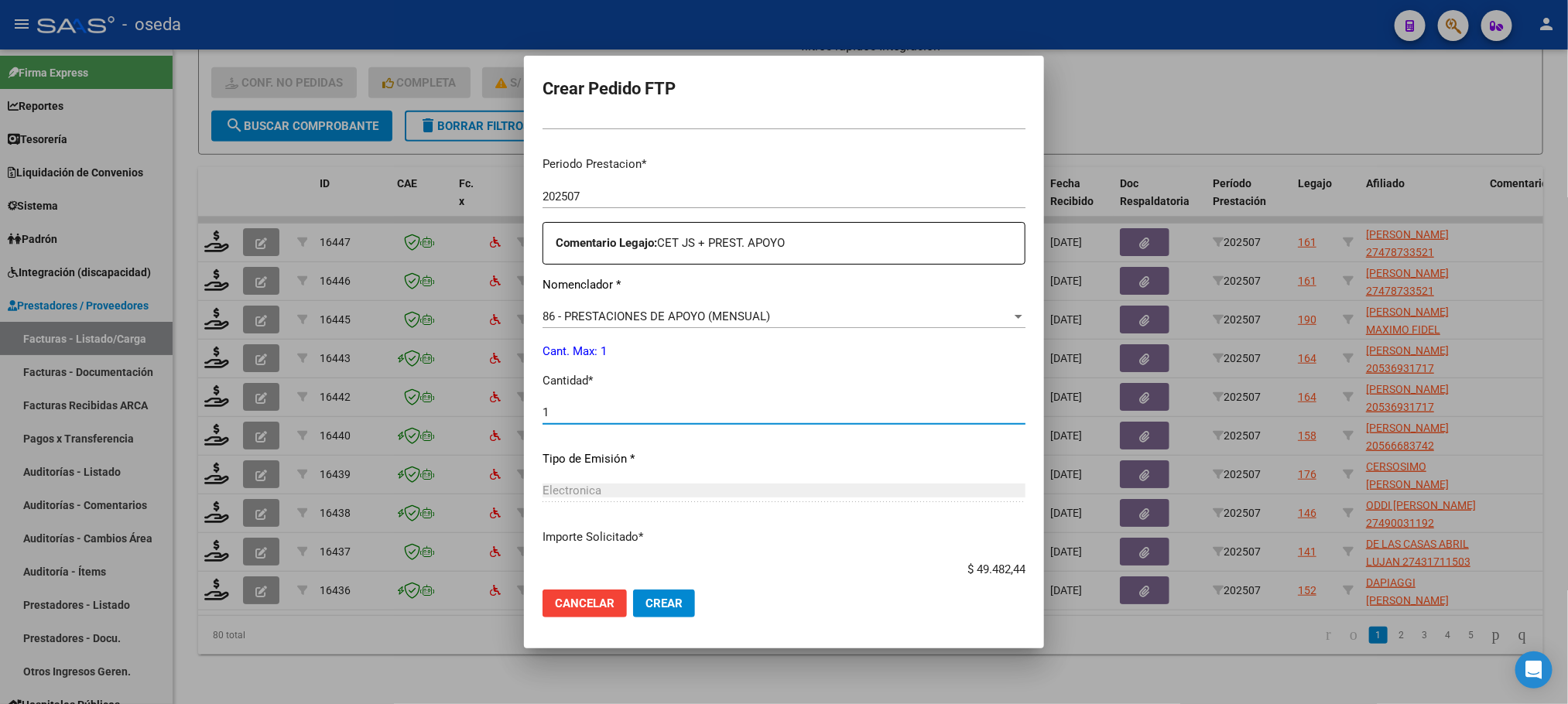
type input "1"
click at [633, 589] on button "Crear" at bounding box center [664, 603] width 62 height 28
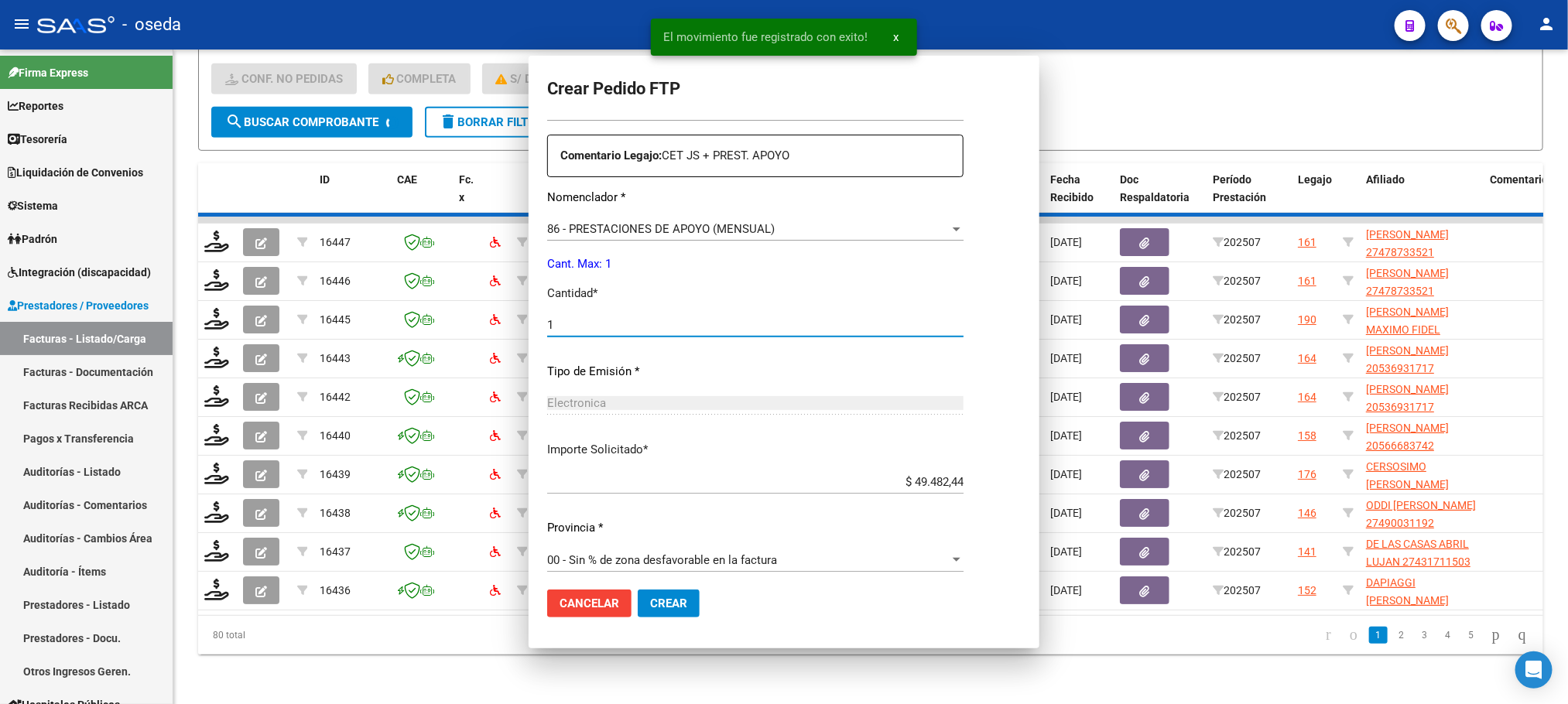
scroll to position [377, 0]
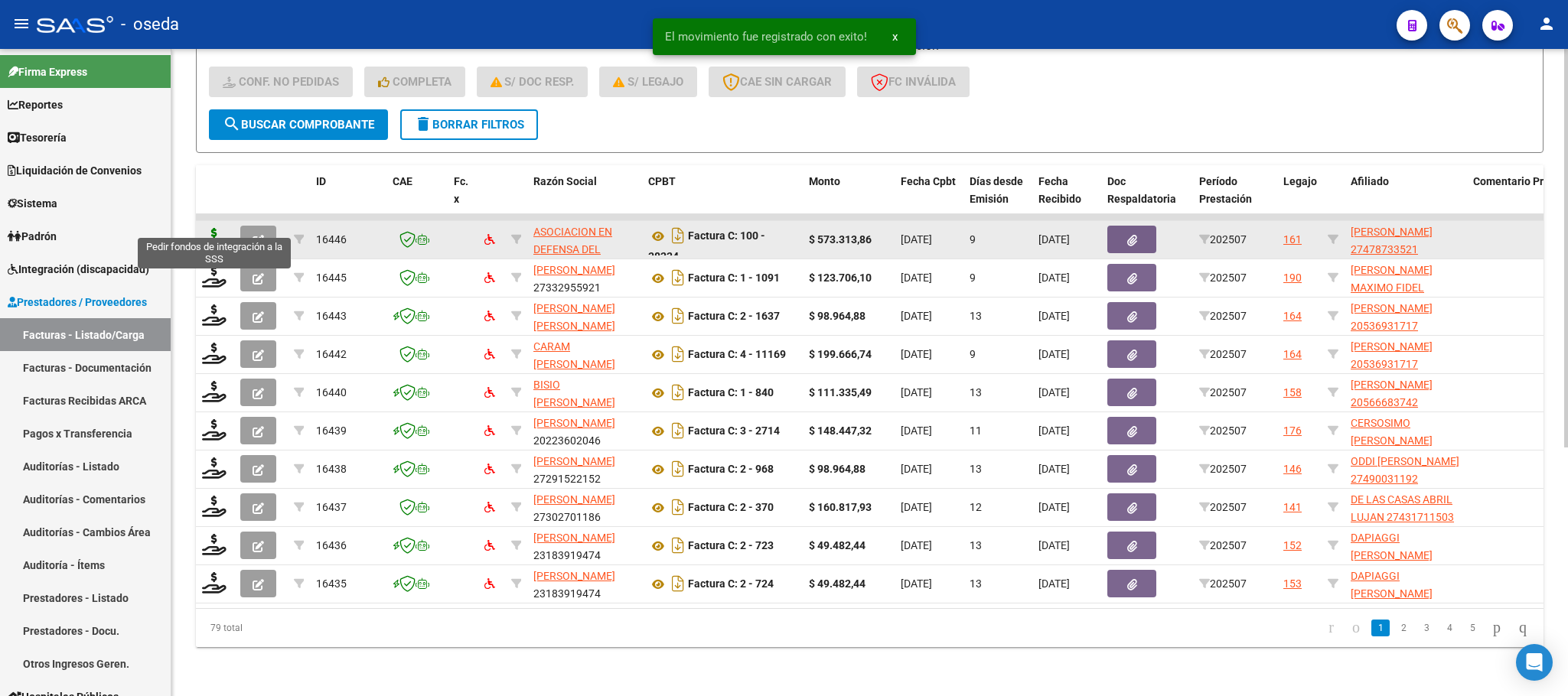
click at [214, 228] on icon at bounding box center [214, 239] width 25 height 21
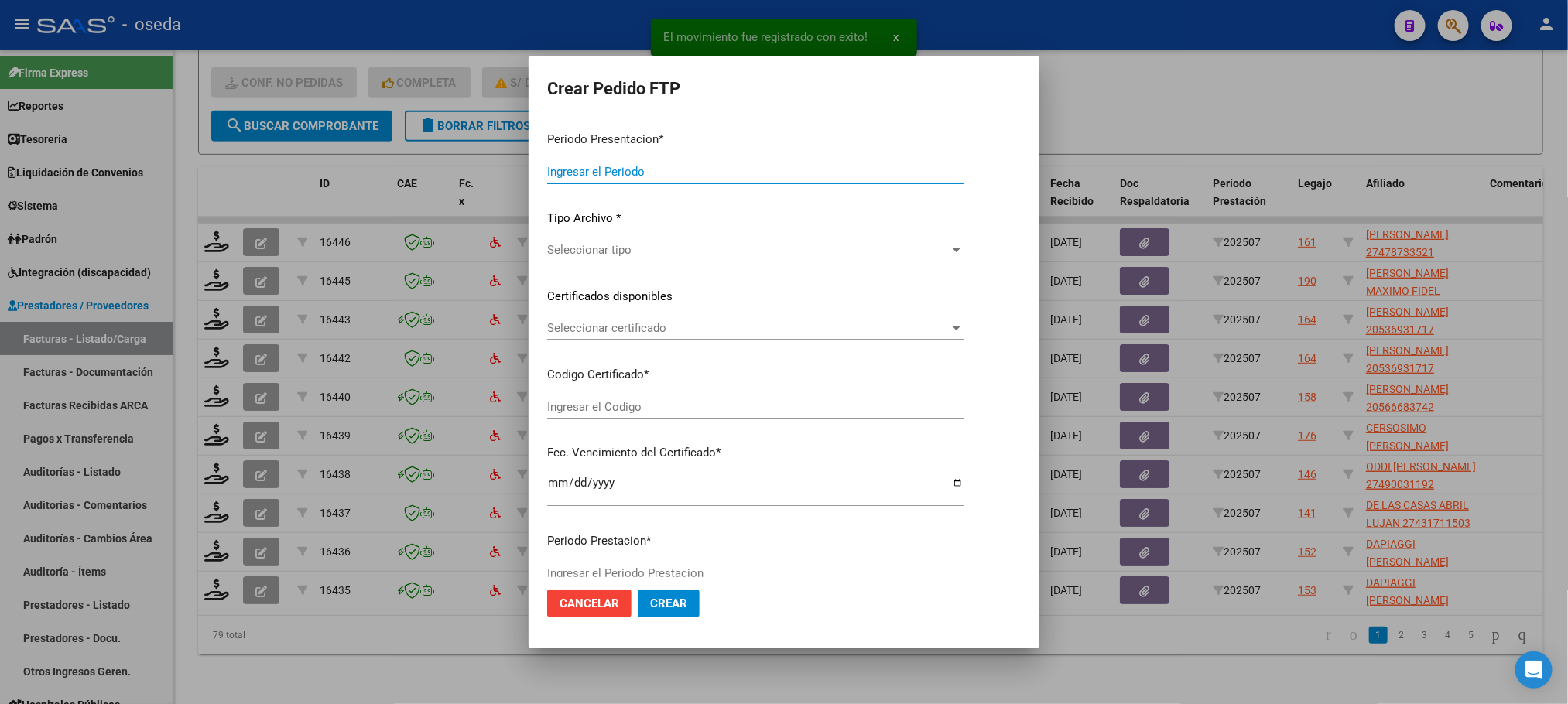
type input "202507"
type input "$ 573.313,86"
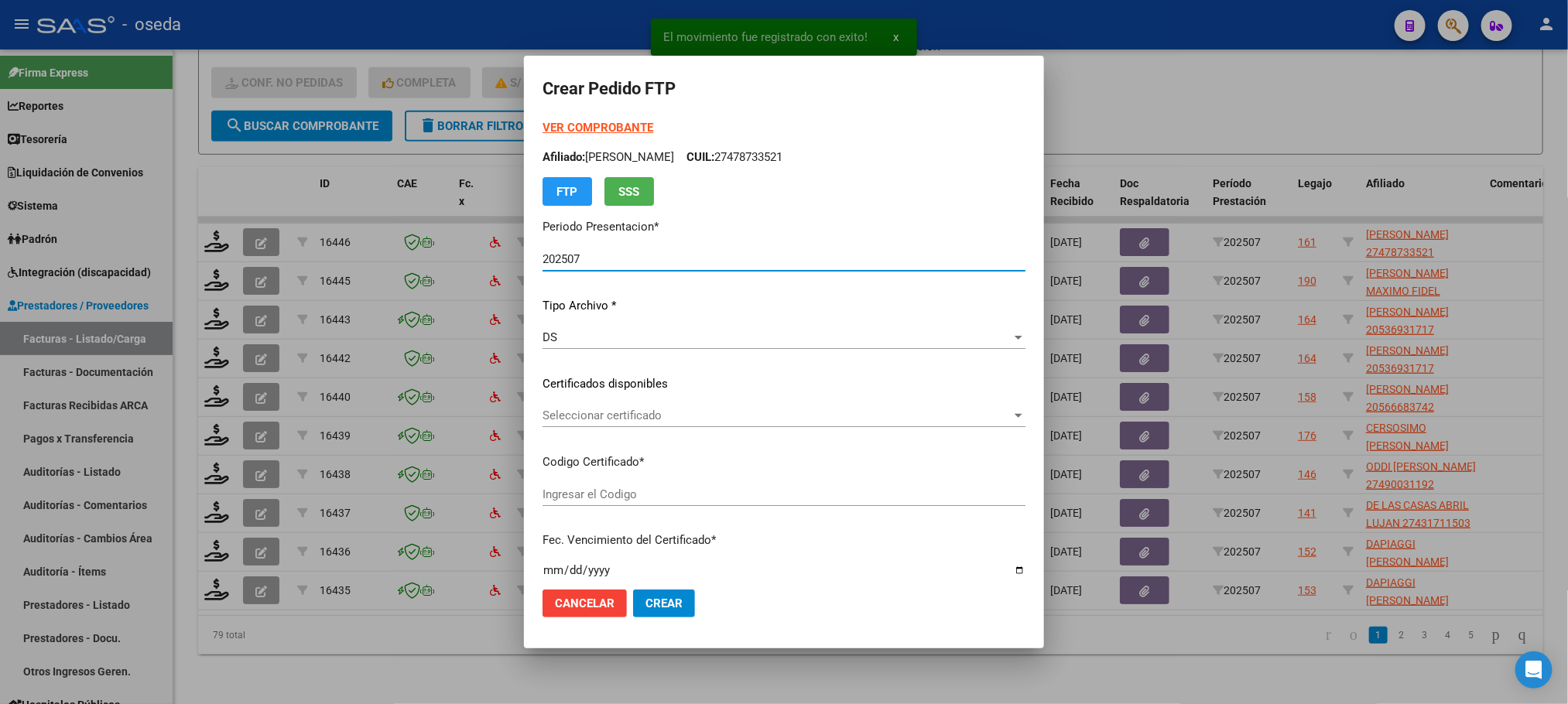
type input "27478733521"
type input "2024-09-30"
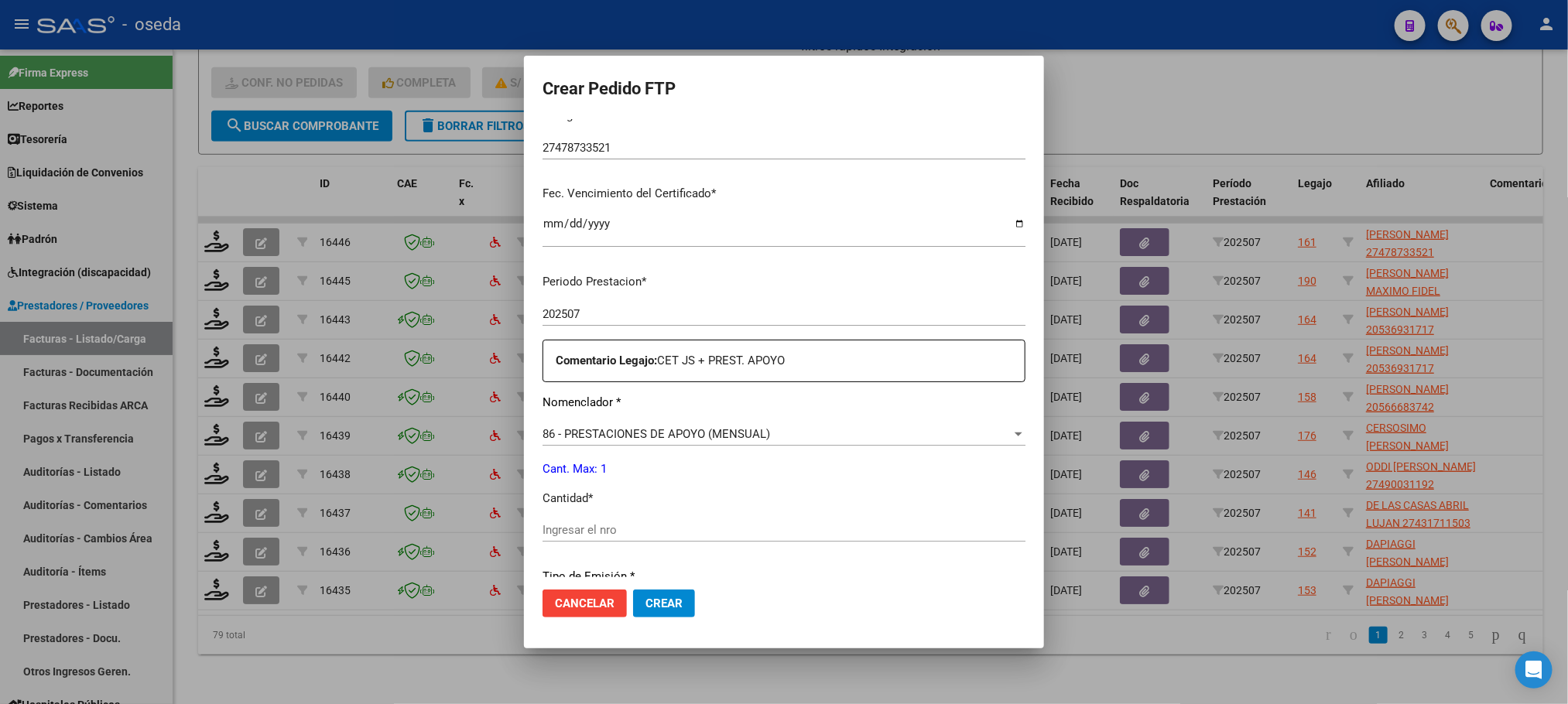
scroll to position [348, 0]
click at [590, 434] on span "86 - PRESTACIONES DE APOYO (MENSUAL)" at bounding box center [657, 433] width 227 height 14
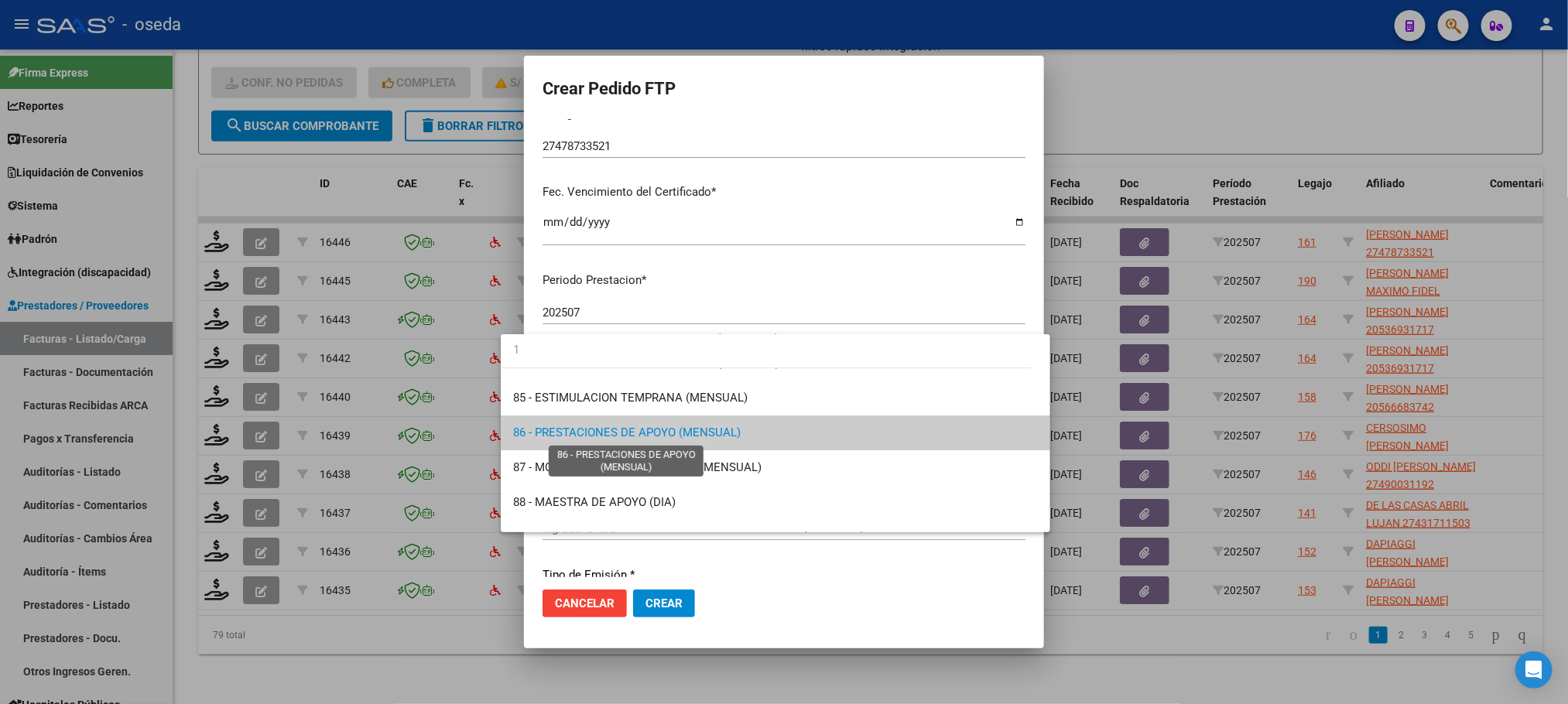
scroll to position [0, 0]
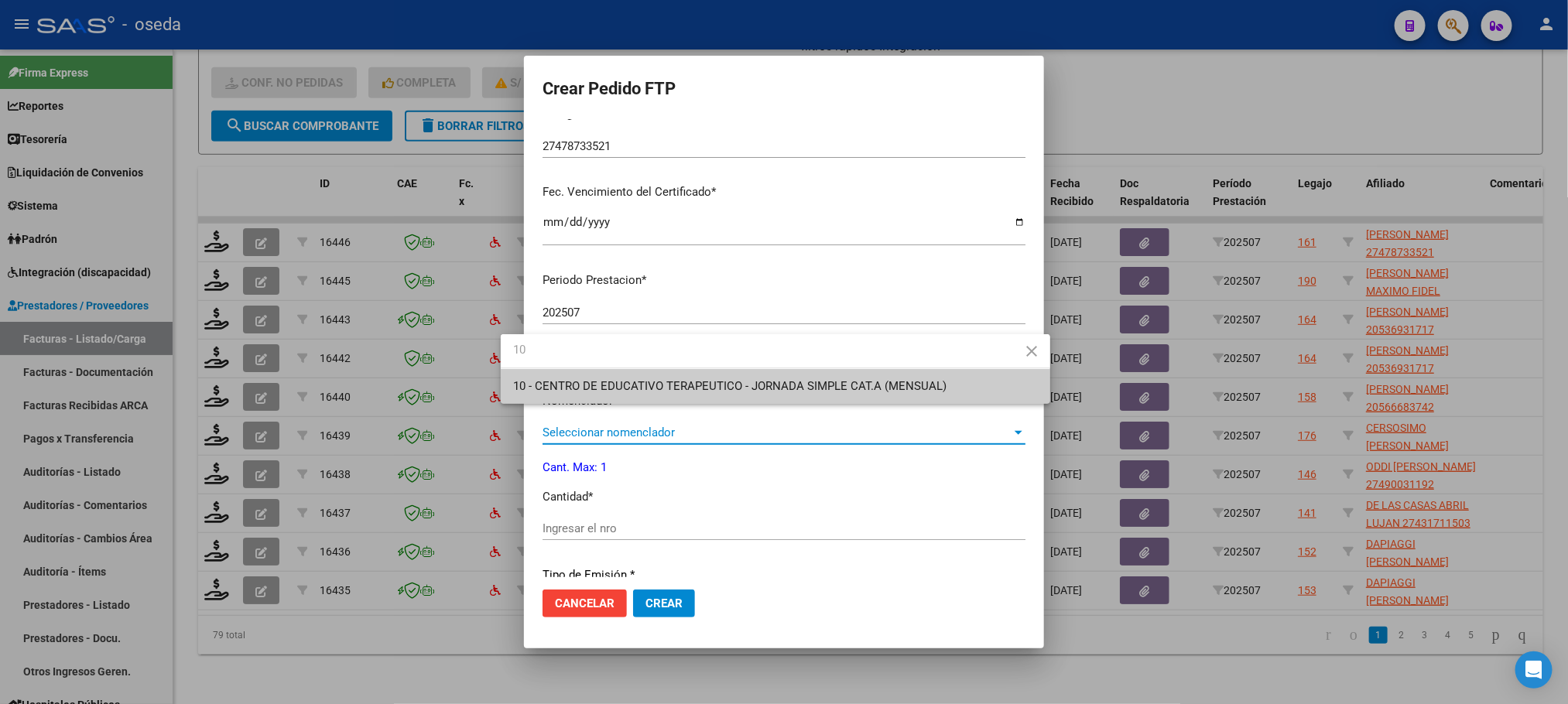
type input "10"
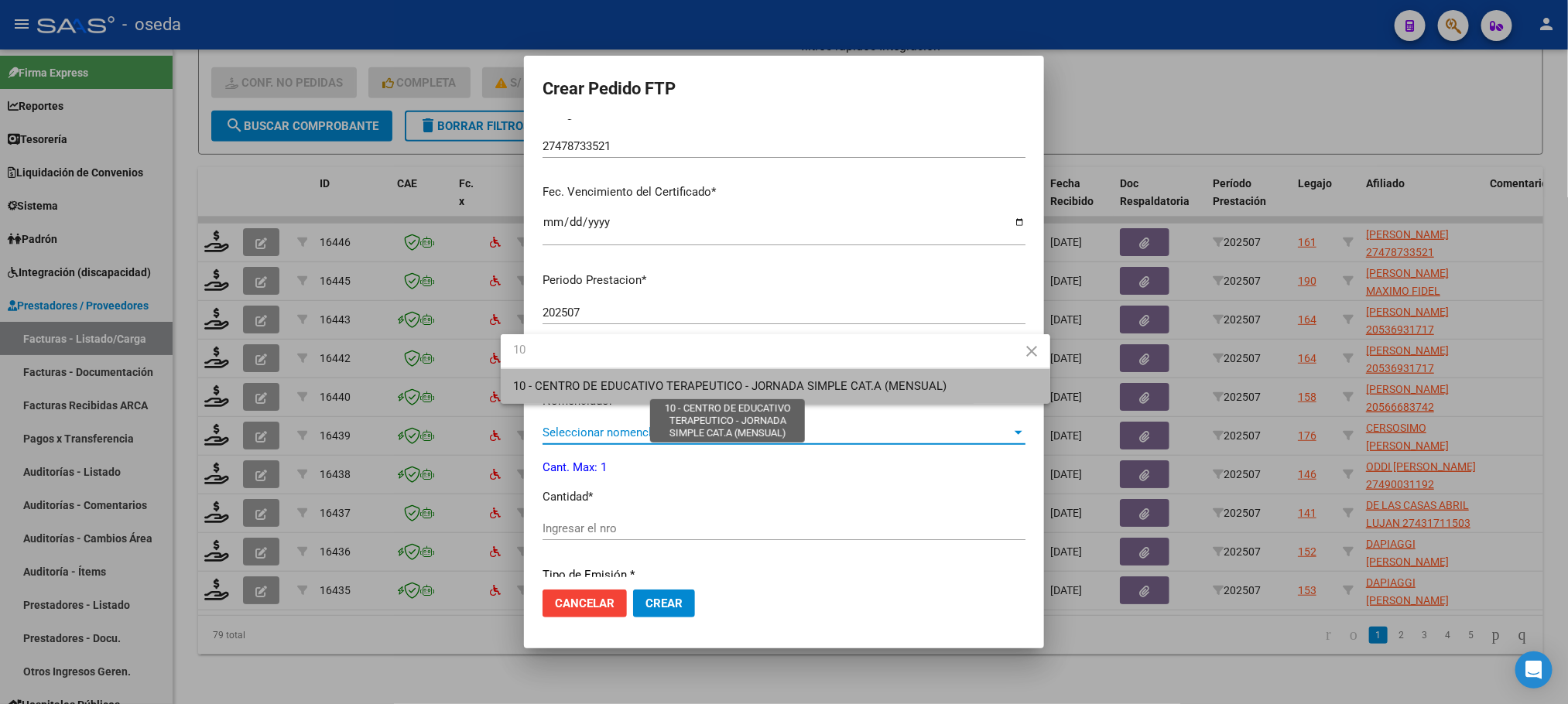
click at [618, 387] on span "10 - CENTRO DE EDUCATIVO TERAPEUTICO - JORNADA SIMPLE CAT.A (MENSUAL)" at bounding box center [730, 386] width 434 height 14
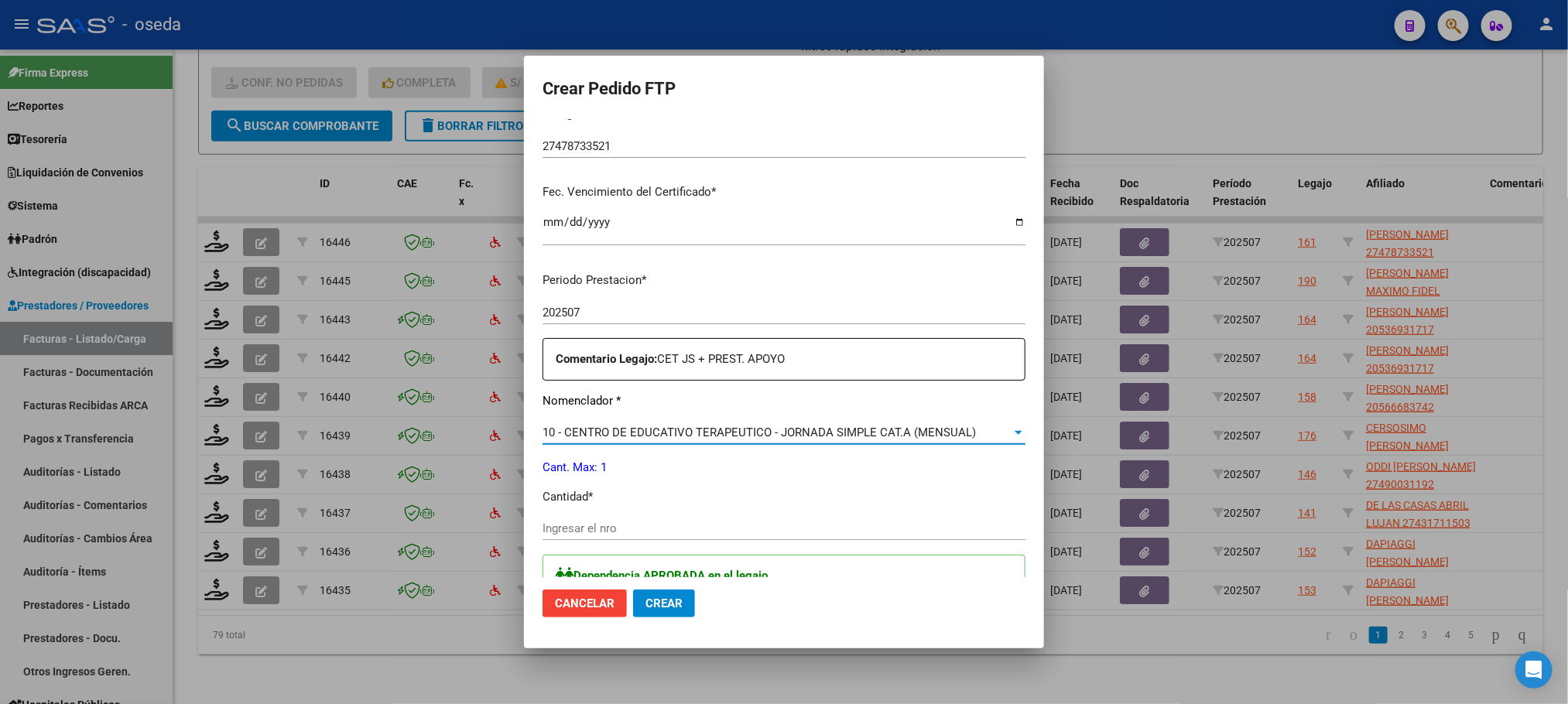
click at [613, 526] on input "Ingresar el nro" at bounding box center [784, 529] width 483 height 14
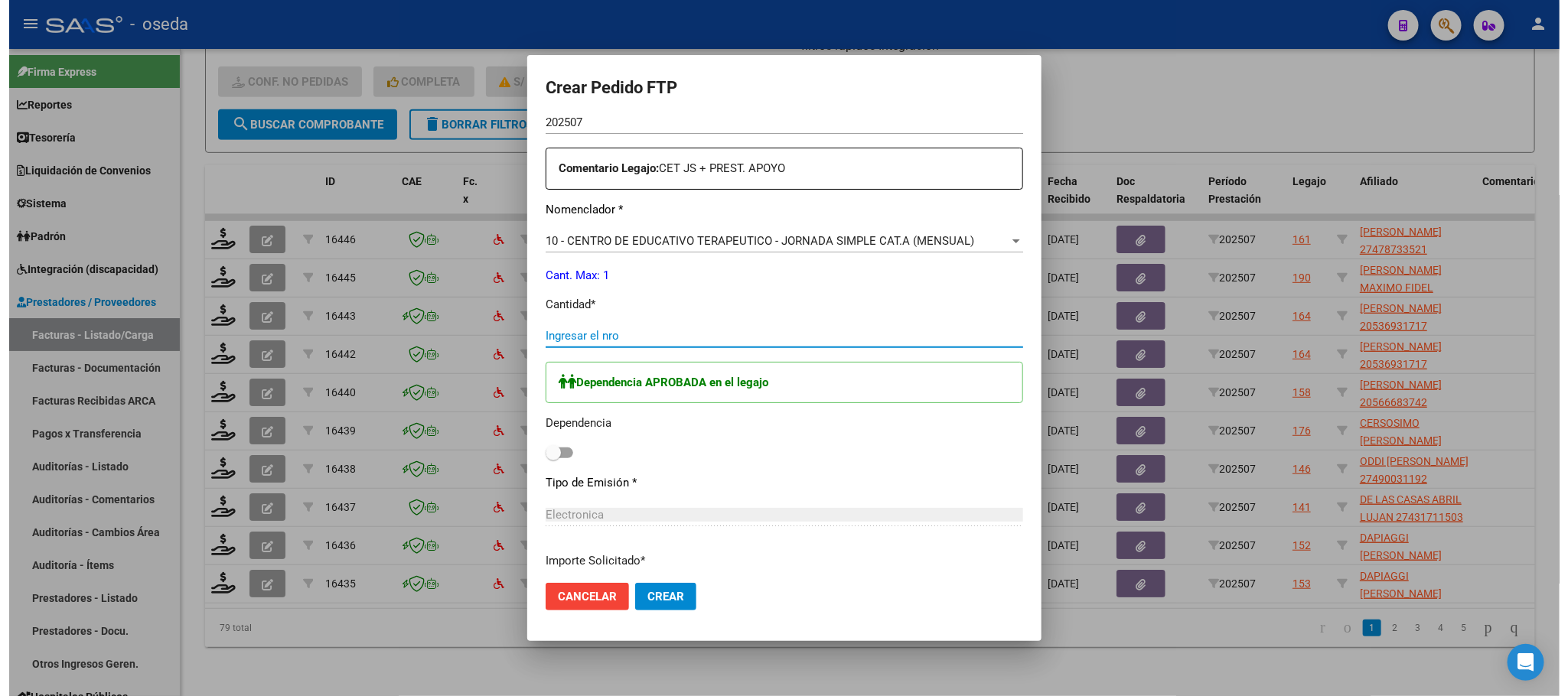
scroll to position [574, 0]
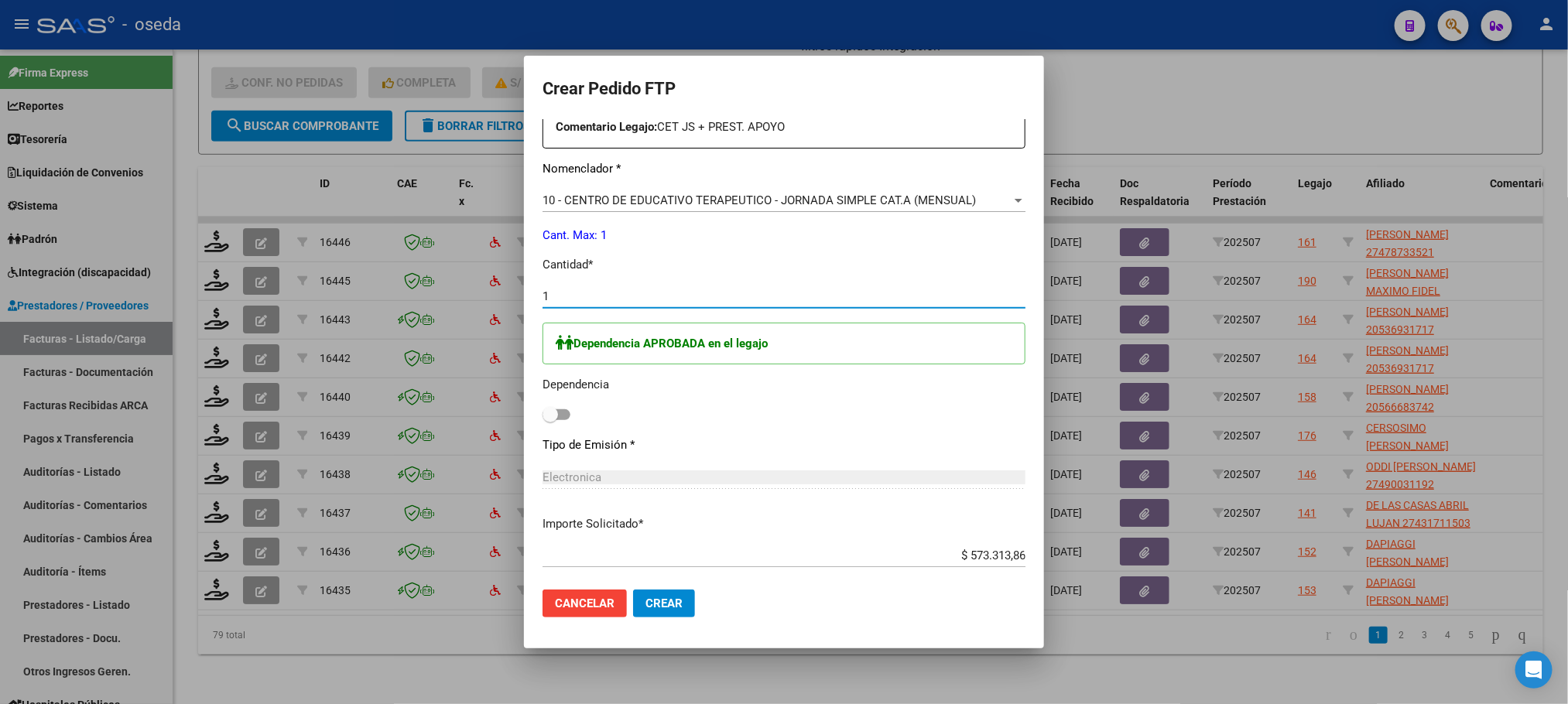
type input "1"
click at [543, 407] on span at bounding box center [550, 414] width 15 height 15
click at [549, 420] on input "checkbox" at bounding box center [549, 420] width 1 height 1
checkbox input "true"
click at [646, 604] on span "Crear" at bounding box center [665, 604] width 38 height 14
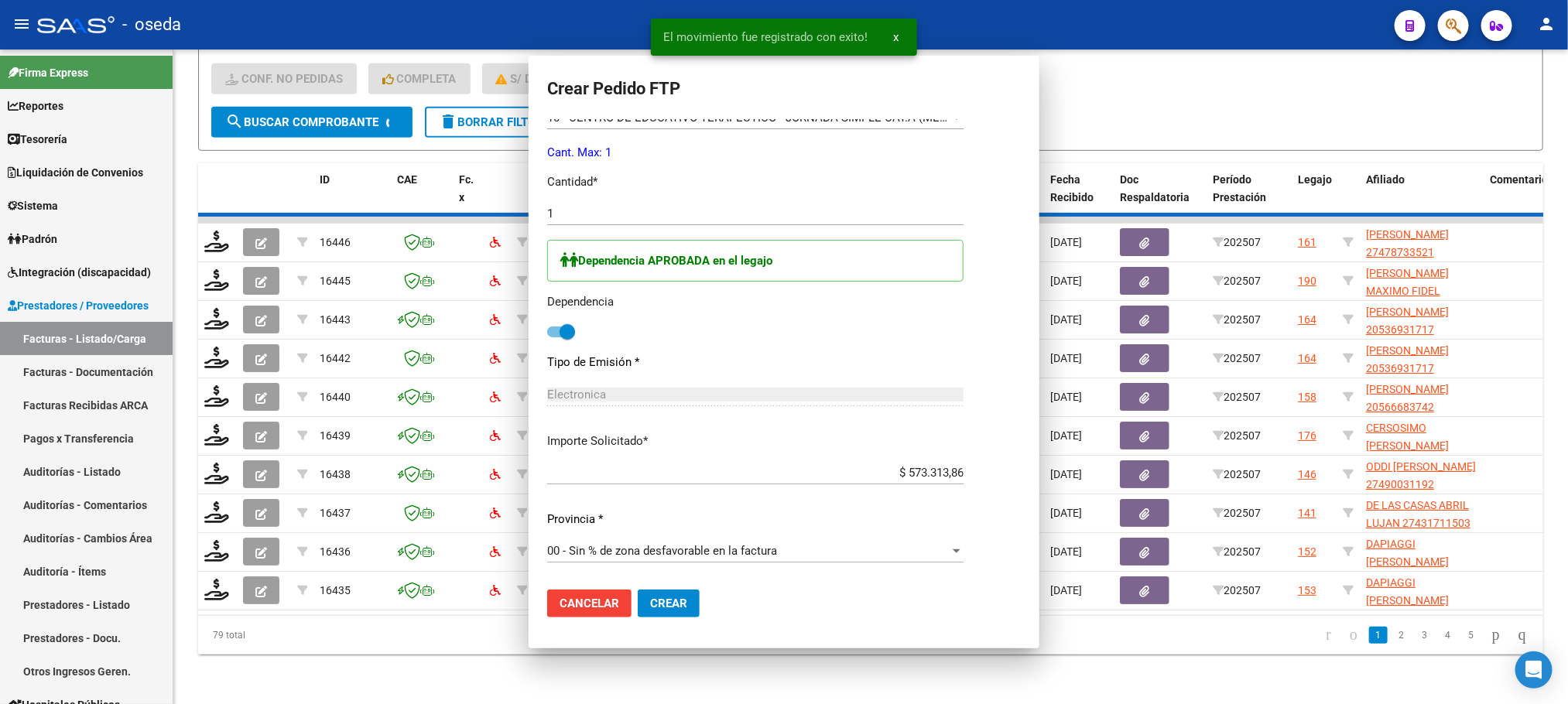
scroll to position [0, 0]
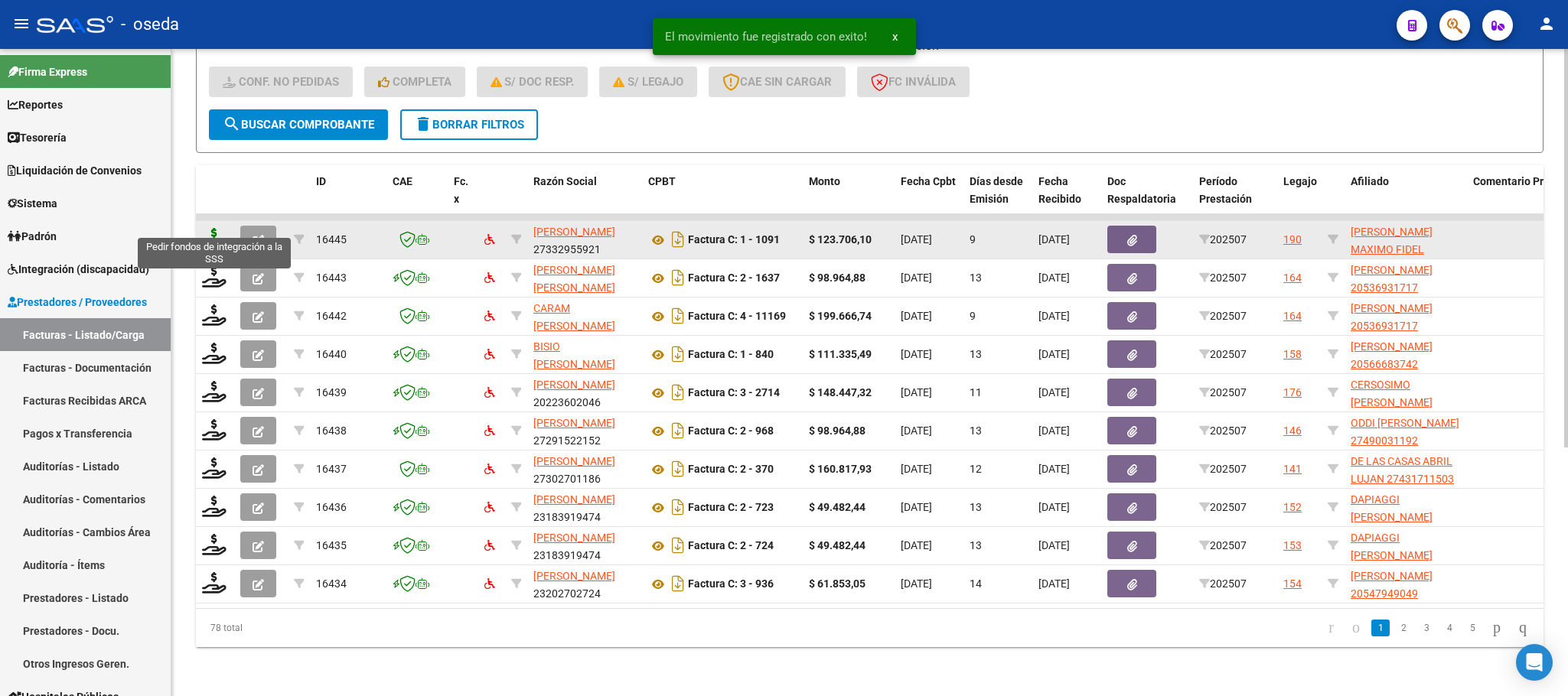
click at [216, 228] on icon at bounding box center [214, 239] width 25 height 21
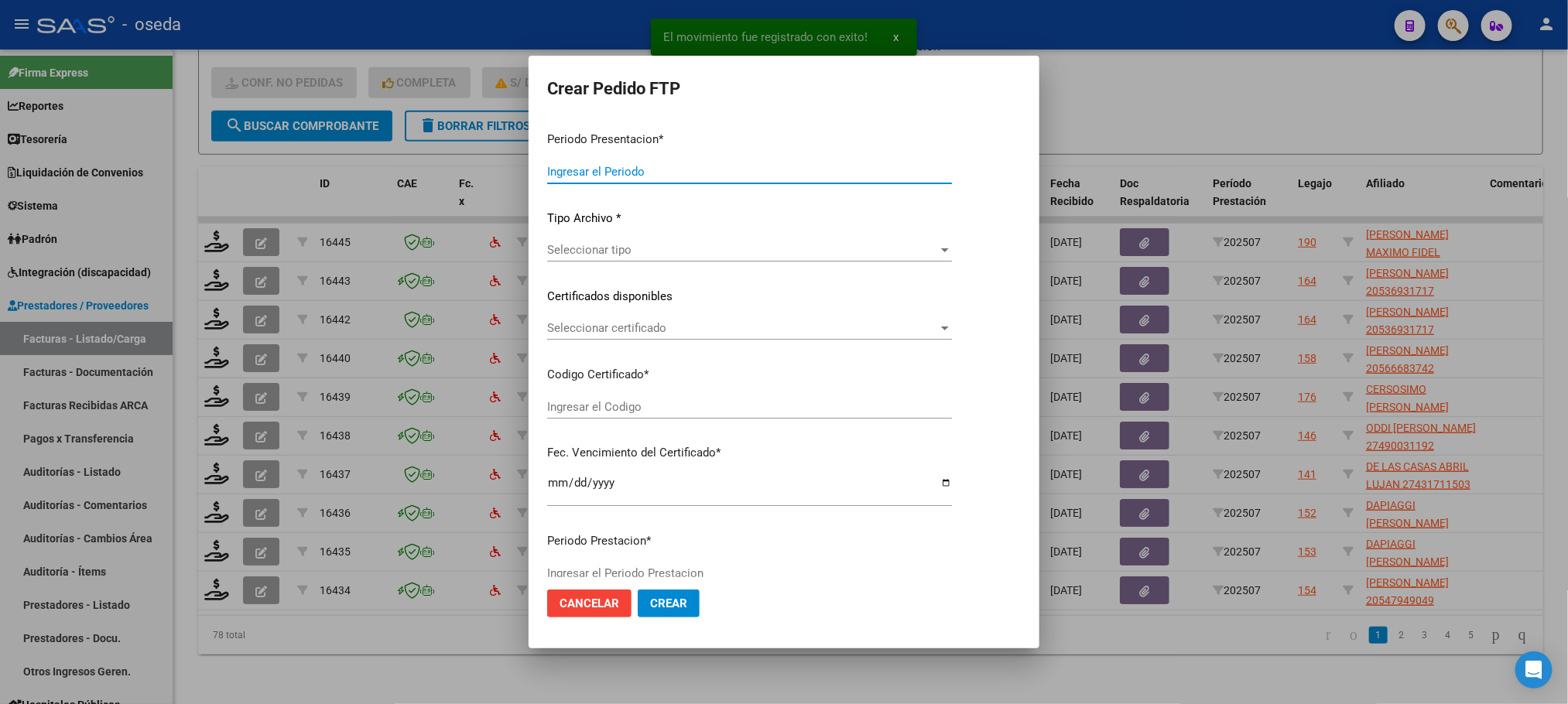
type input "202507"
type input "$ 123.706,10"
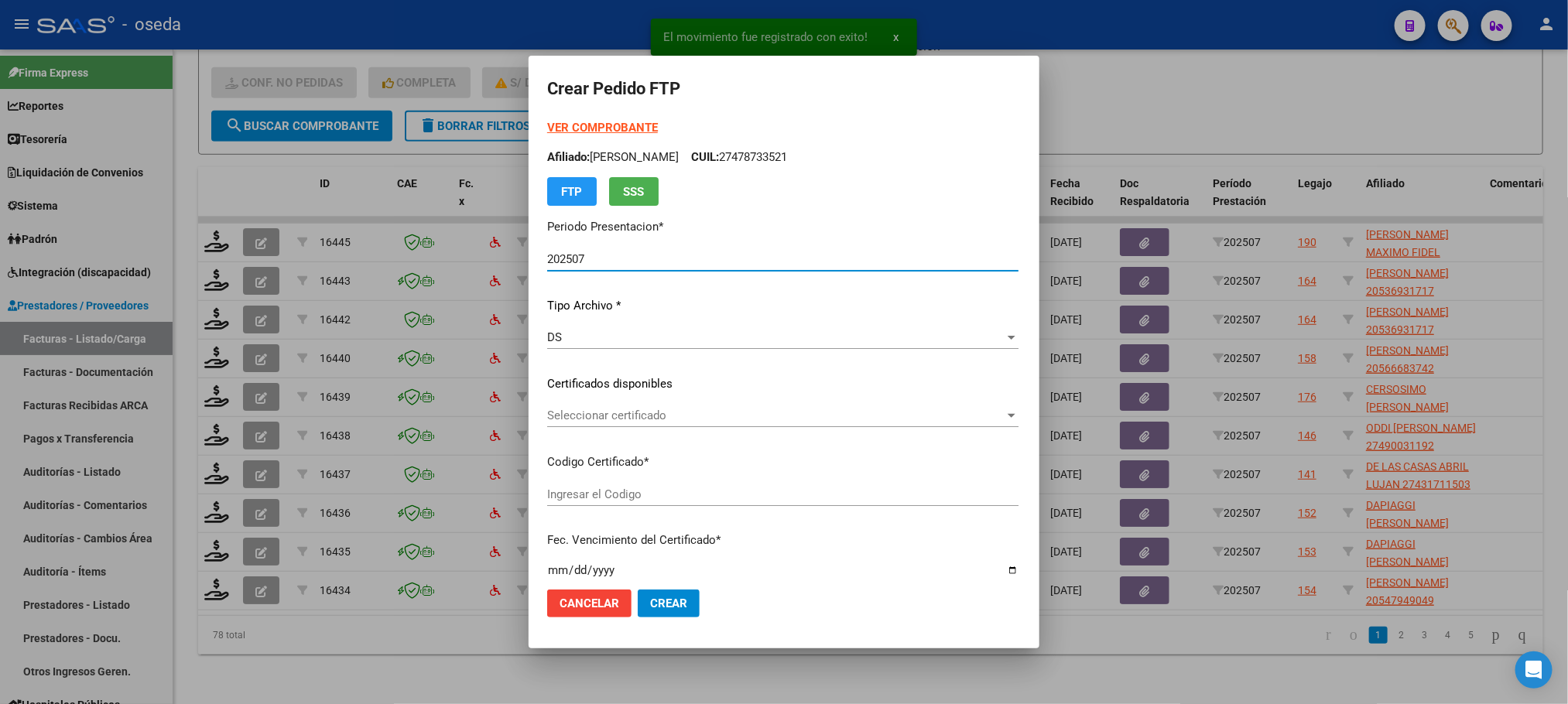
type input "ARG02000583096502022110320251103BS430"
type input "2025-11-03"
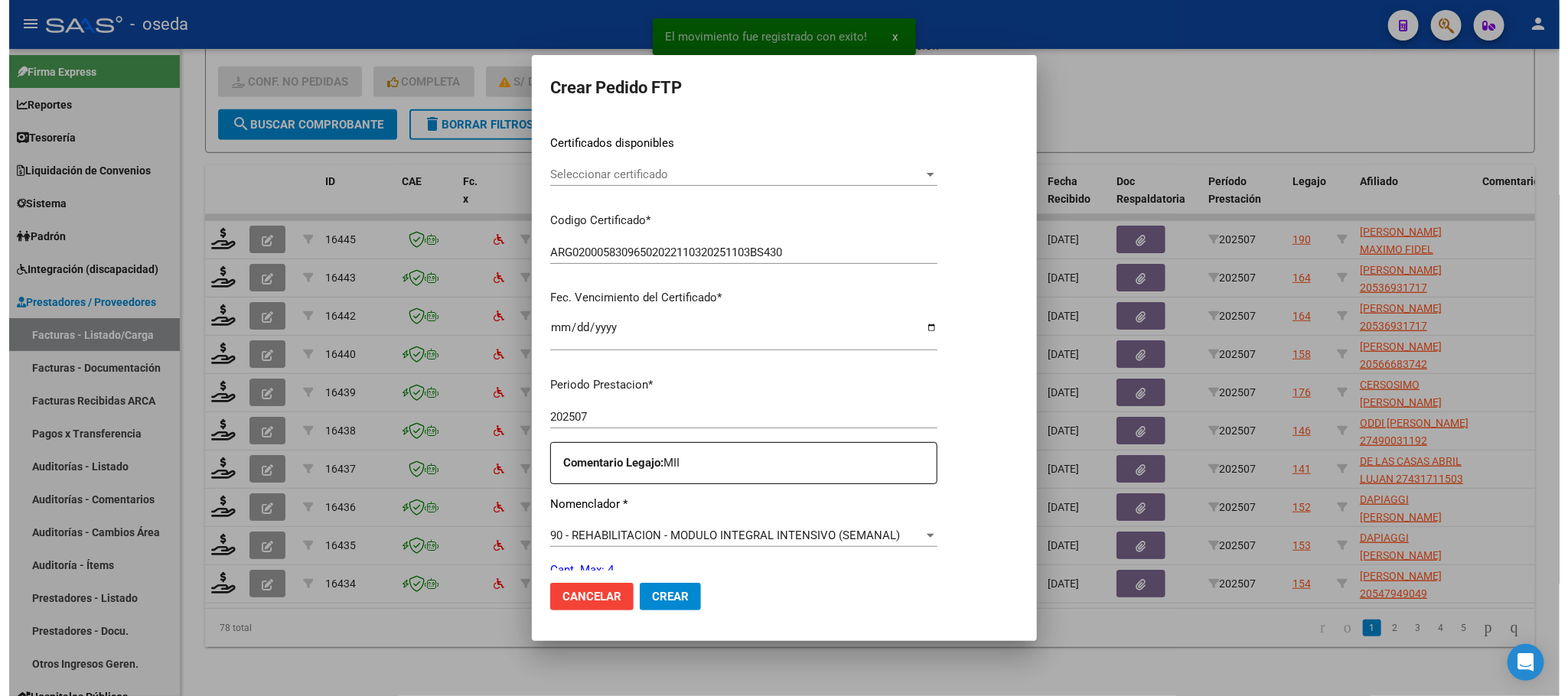
scroll to position [459, 0]
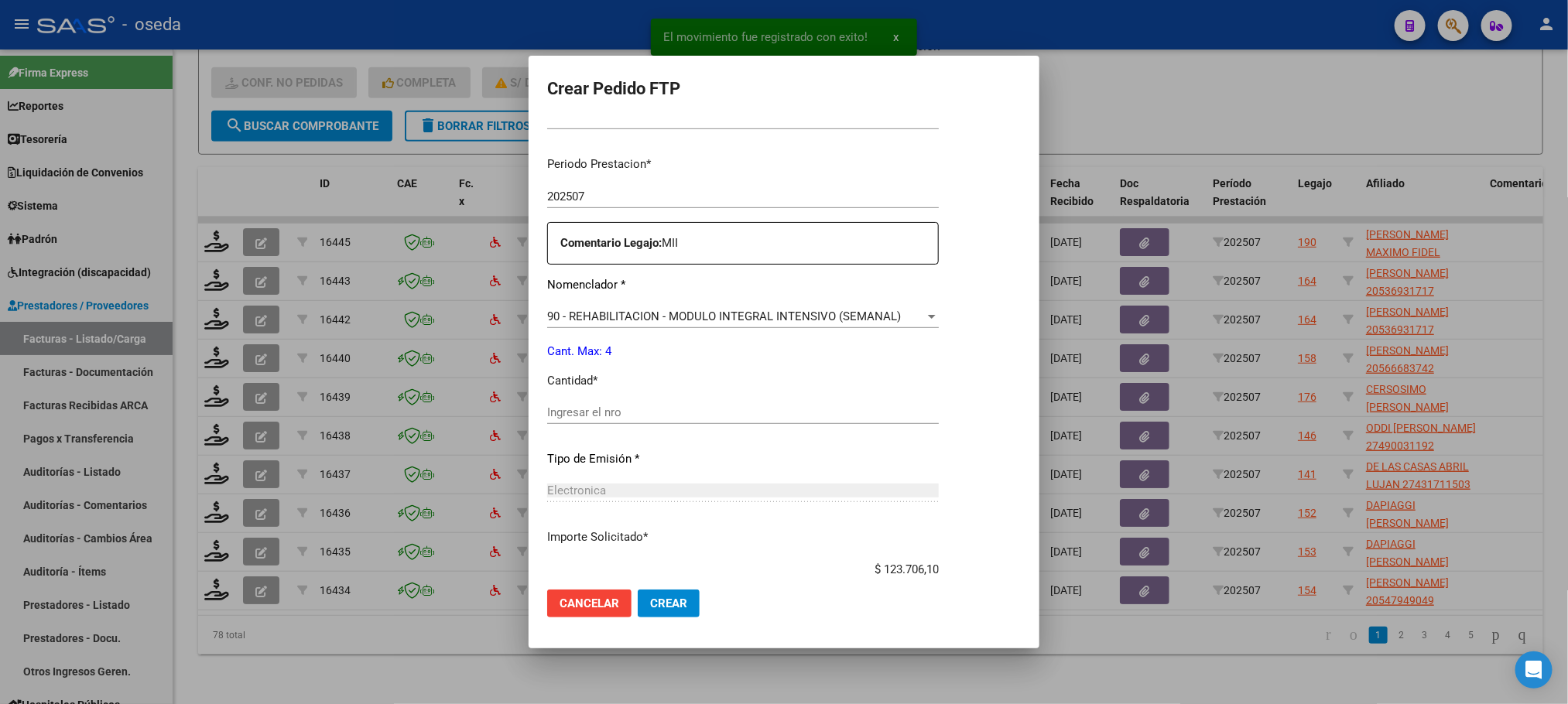
click at [630, 398] on div "Periodo Prestacion * 202507 Ingresar el Periodo Prestacion Comentario Legajo: M…" at bounding box center [743, 409] width 392 height 530
click at [623, 404] on div "Ingresar el nro" at bounding box center [743, 412] width 392 height 23
type input "4"
click at [638, 589] on button "Crear" at bounding box center [668, 603] width 62 height 28
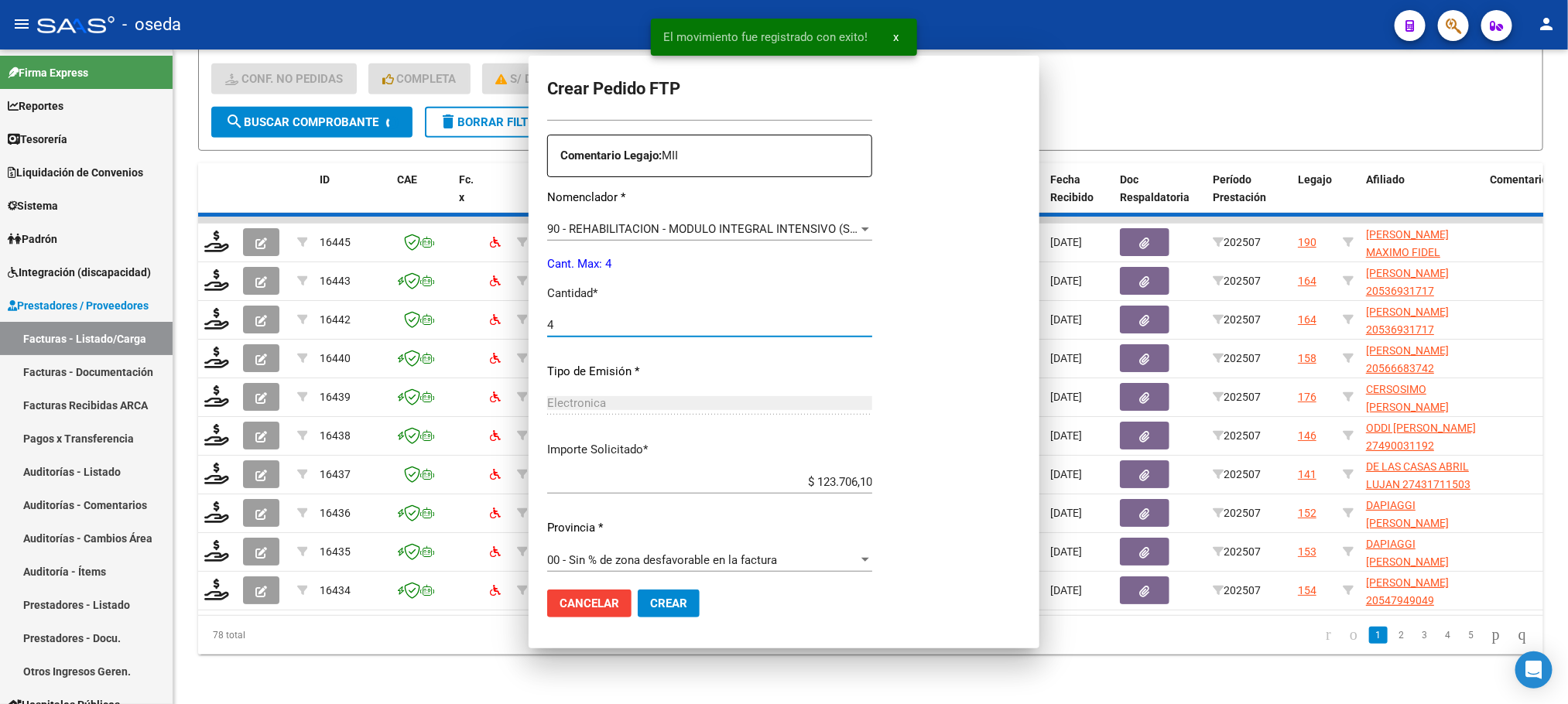
scroll to position [0, 0]
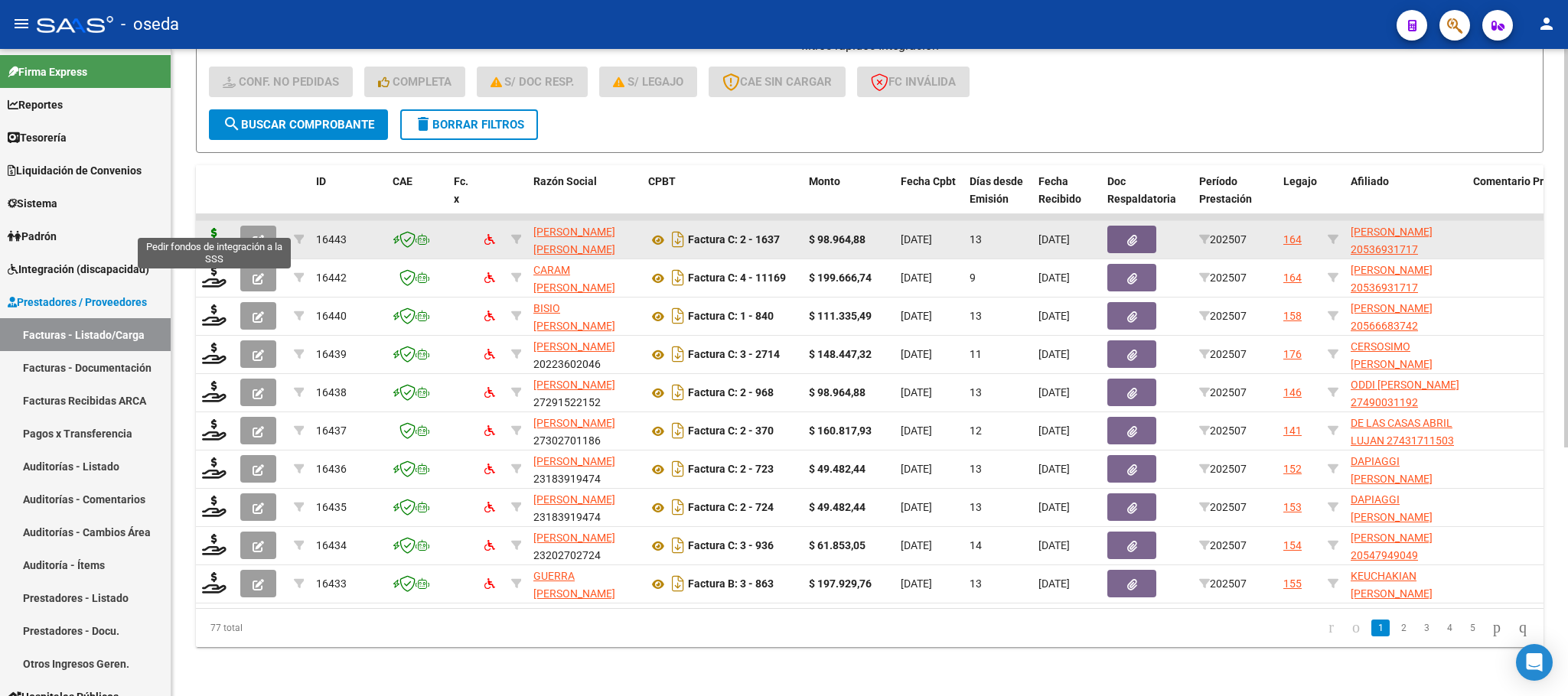
click at [217, 228] on icon at bounding box center [214, 239] width 25 height 21
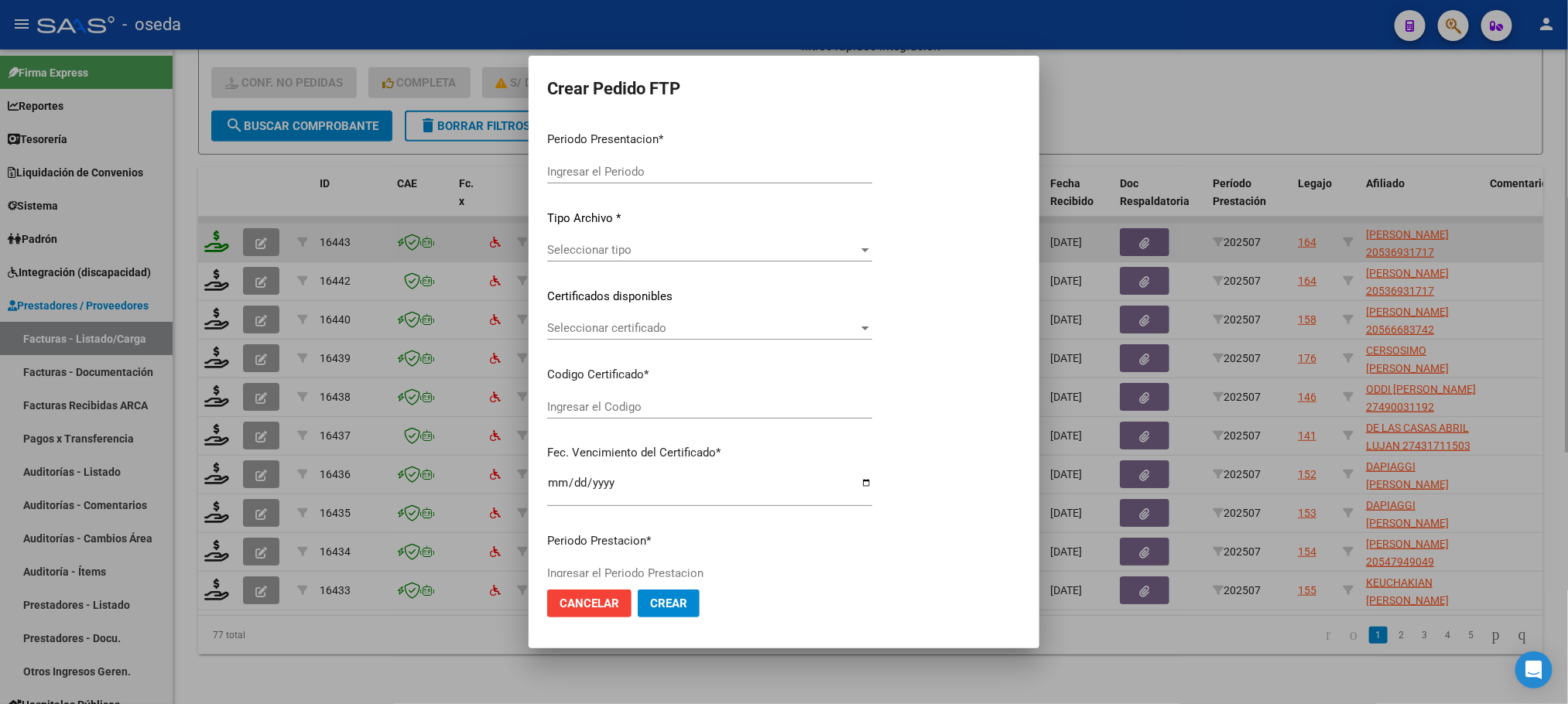
type input "202507"
type input "$ 98.964,88"
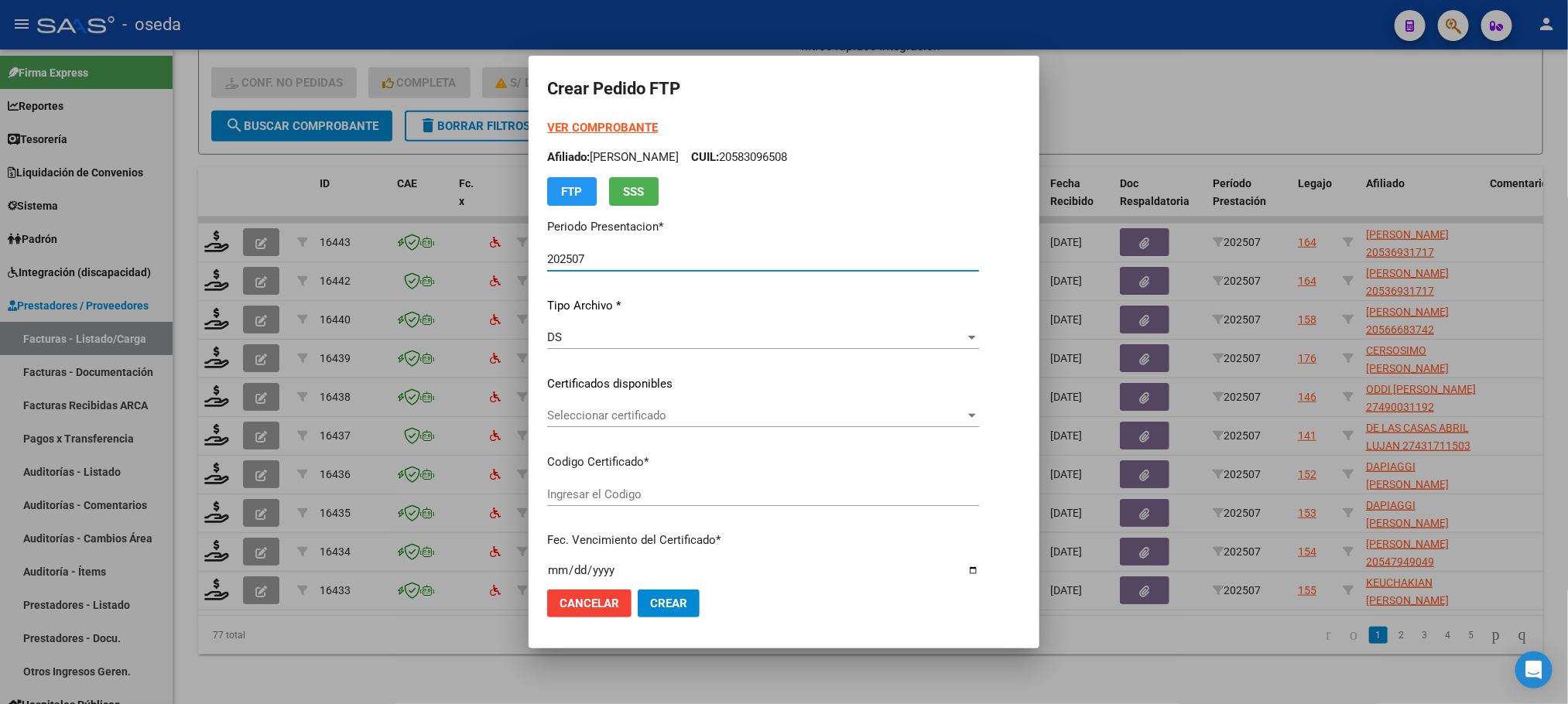
type input "20536931717"
type input "2024-10-22"
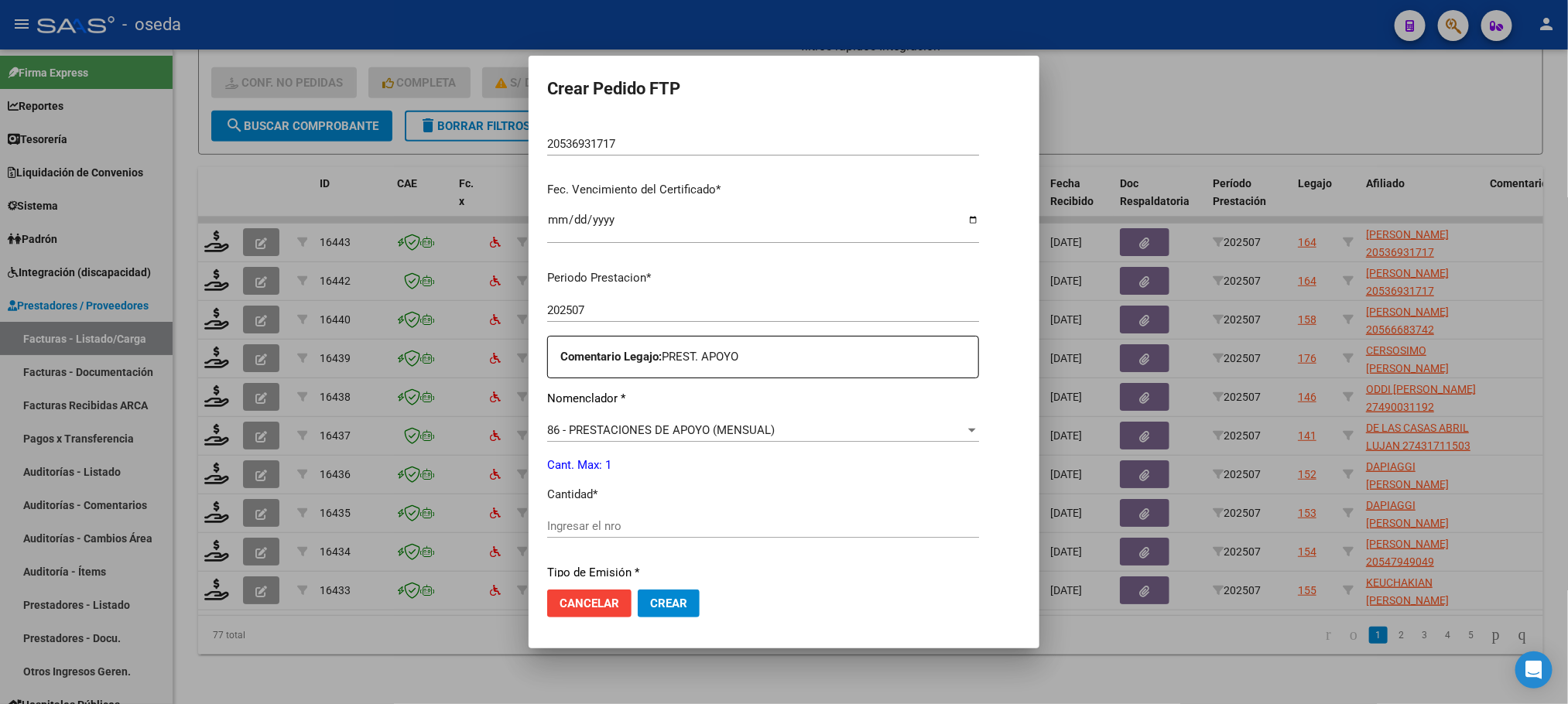
scroll to position [464, 0]
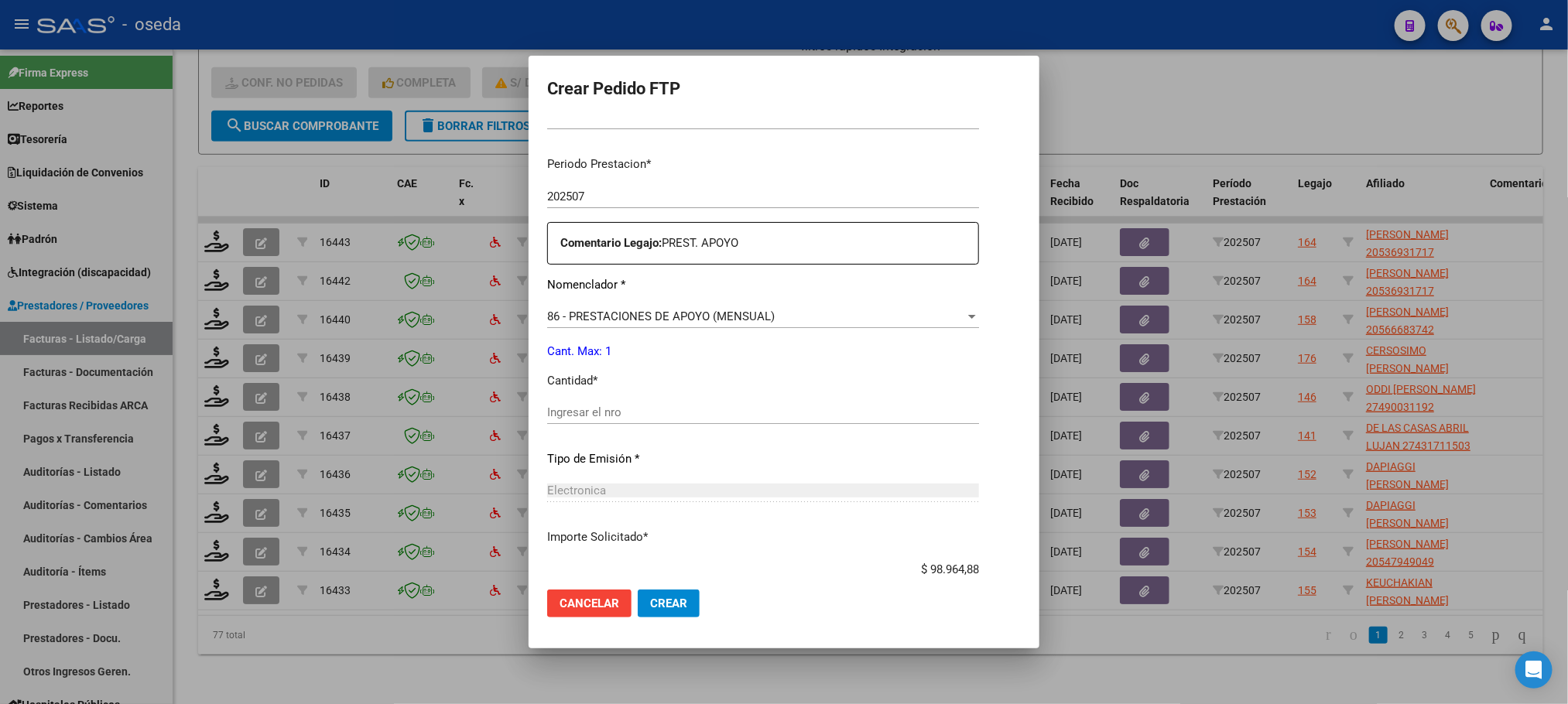
click at [631, 414] on input "Ingresar el nro" at bounding box center [763, 412] width 432 height 14
type input "1"
click at [638, 589] on button "Crear" at bounding box center [668, 603] width 62 height 28
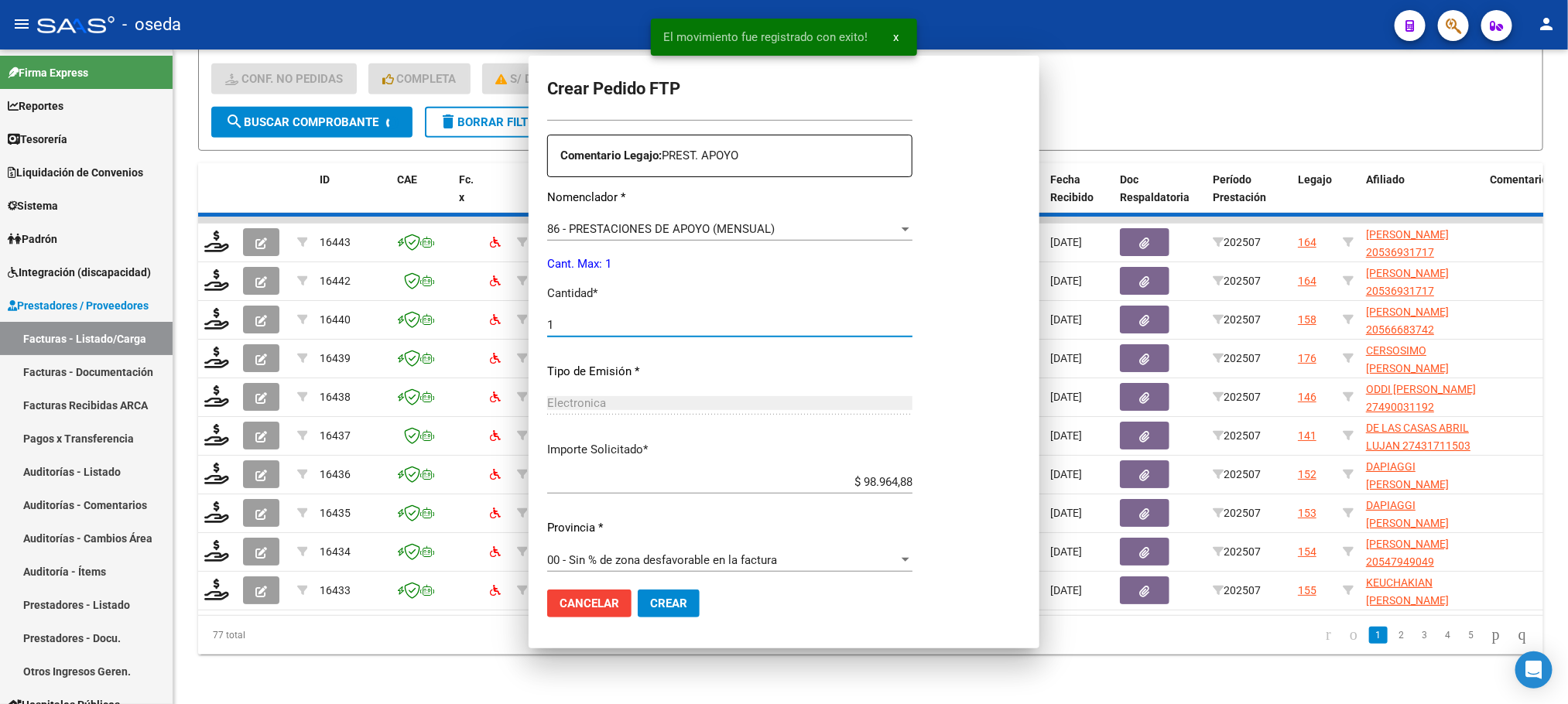
scroll to position [0, 0]
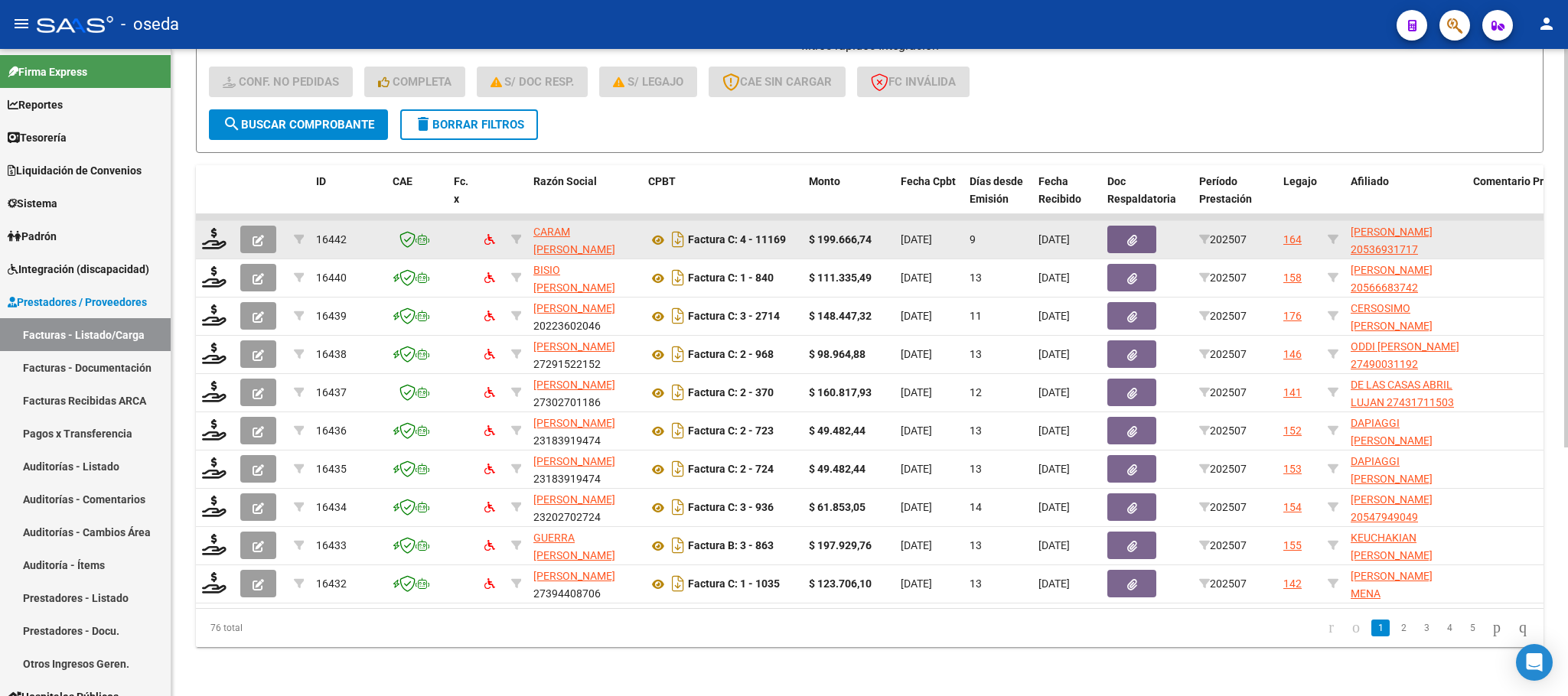
click at [200, 221] on datatable-body-cell at bounding box center [215, 240] width 38 height 37
click at [204, 228] on icon at bounding box center [214, 239] width 25 height 21
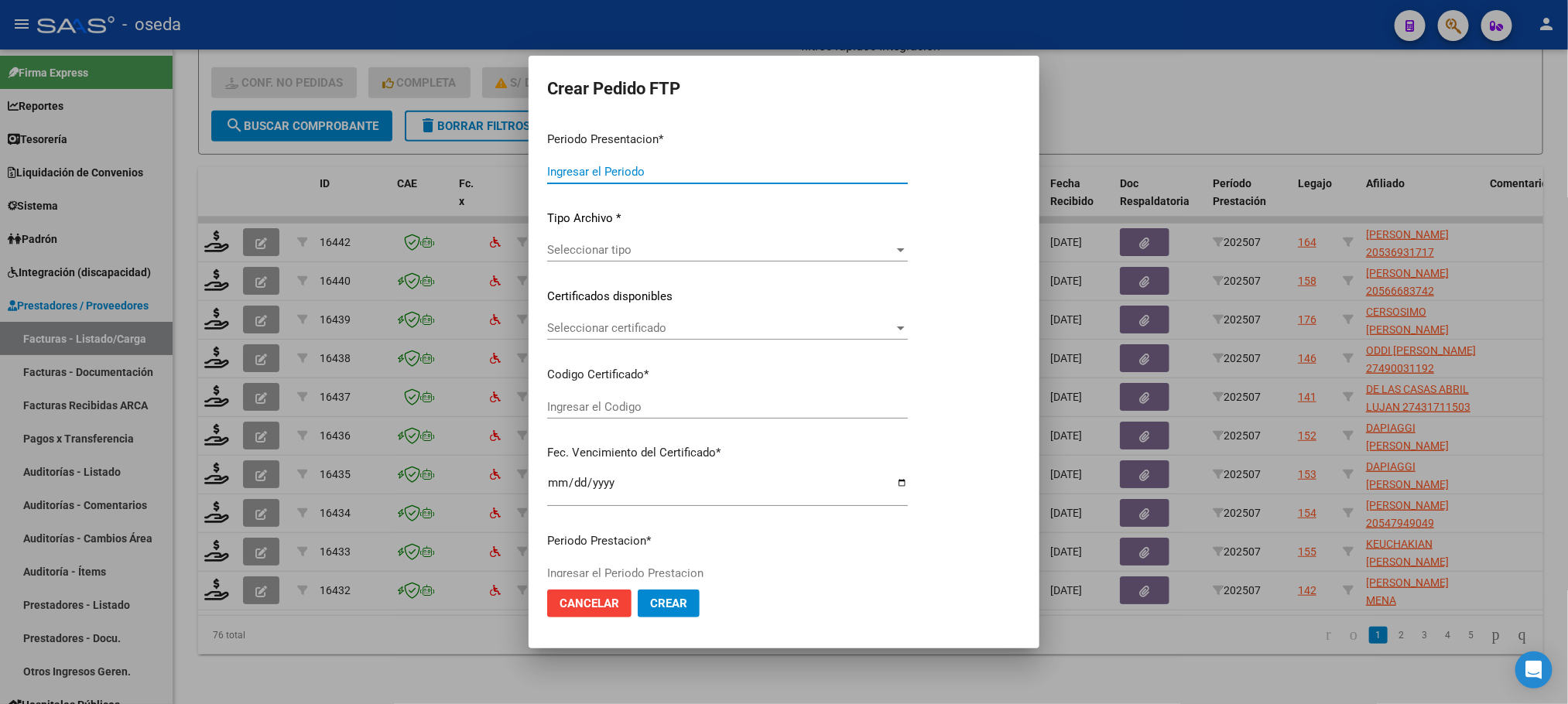
type input "202507"
type input "$ 199.666,74"
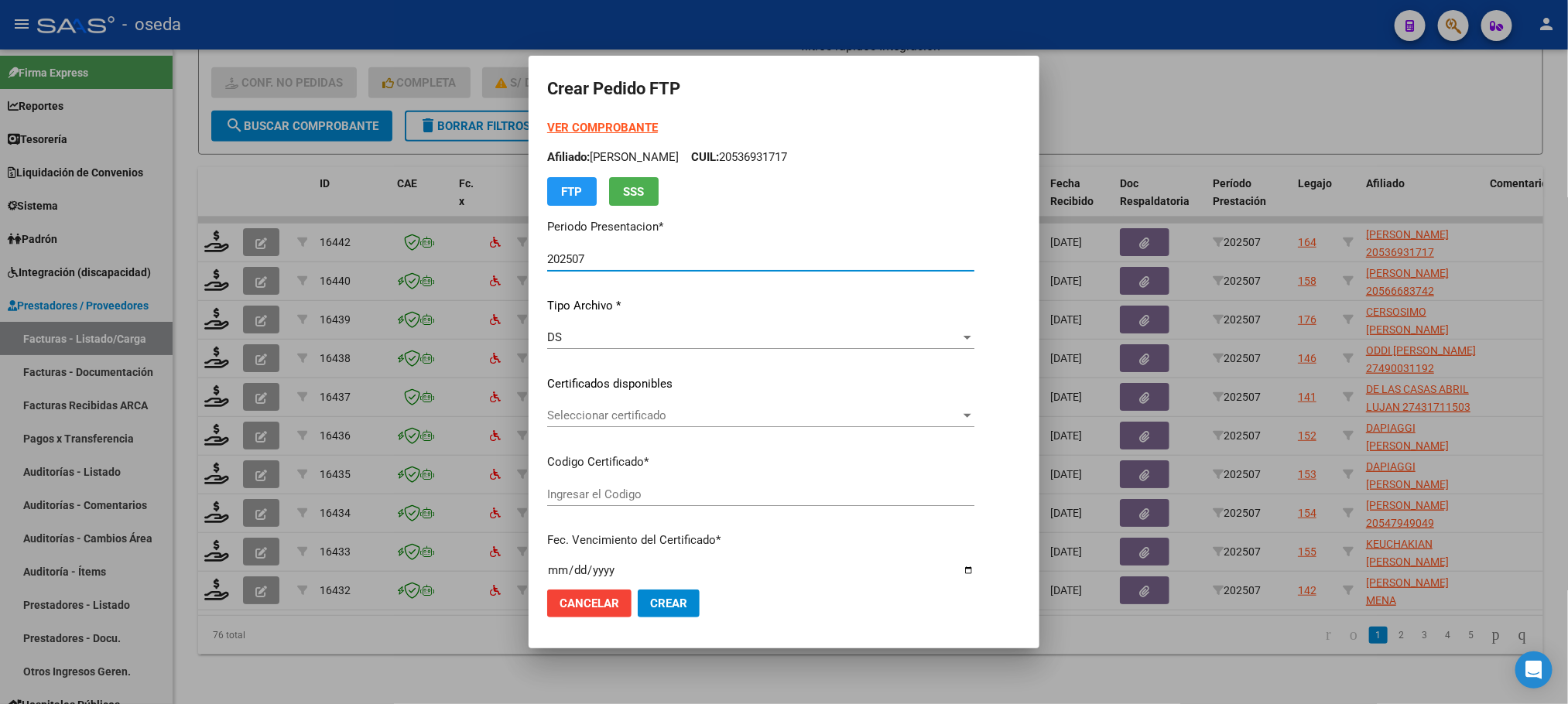
type input "20536931717"
type input "2024-10-22"
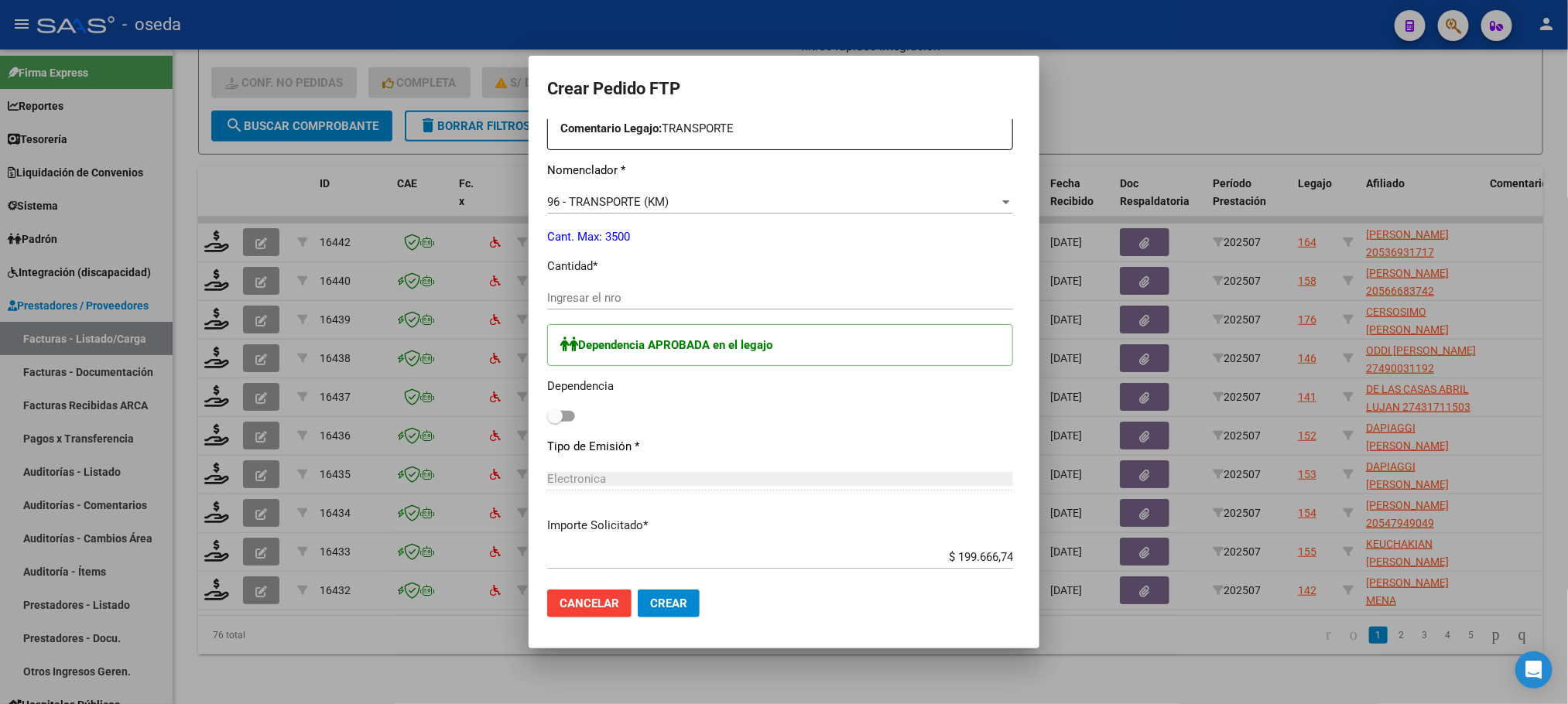
scroll to position [581, 0]
click at [629, 297] on input "Ingresar el nro" at bounding box center [780, 297] width 466 height 14
type input "273"
click at [547, 417] on span at bounding box center [555, 414] width 15 height 15
click at [555, 420] on input "checkbox" at bounding box center [555, 420] width 1 height 1
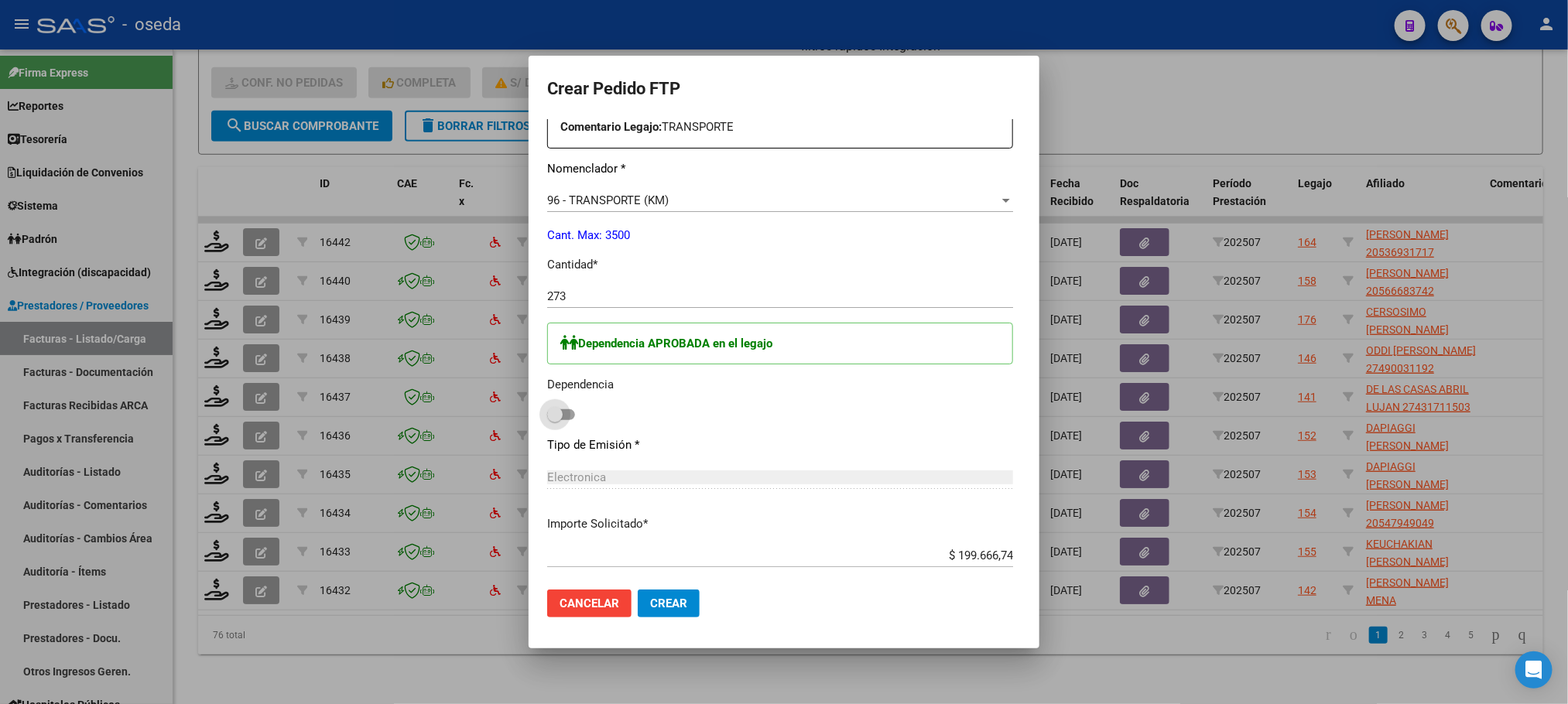
checkbox input "true"
click at [650, 606] on span "Crear" at bounding box center [669, 604] width 38 height 14
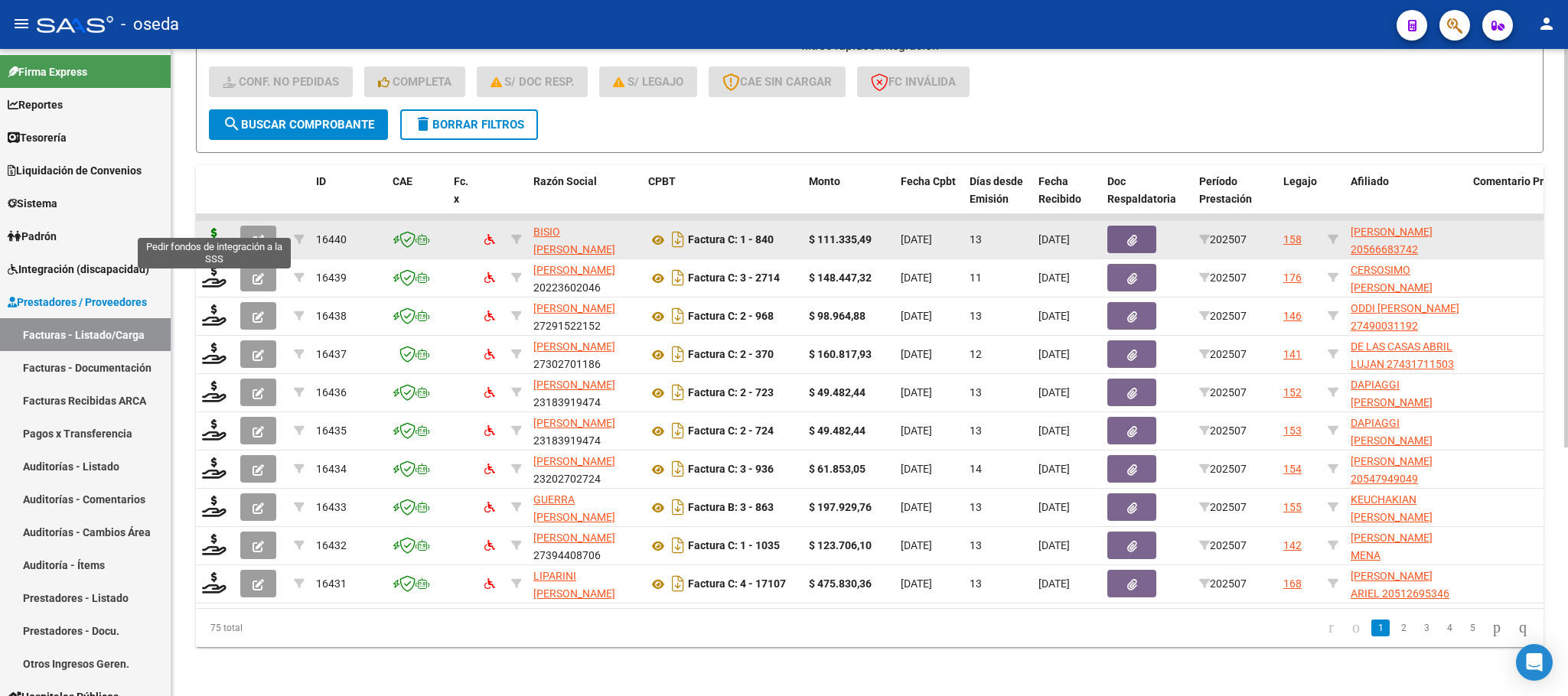
click at [211, 228] on icon at bounding box center [214, 239] width 25 height 21
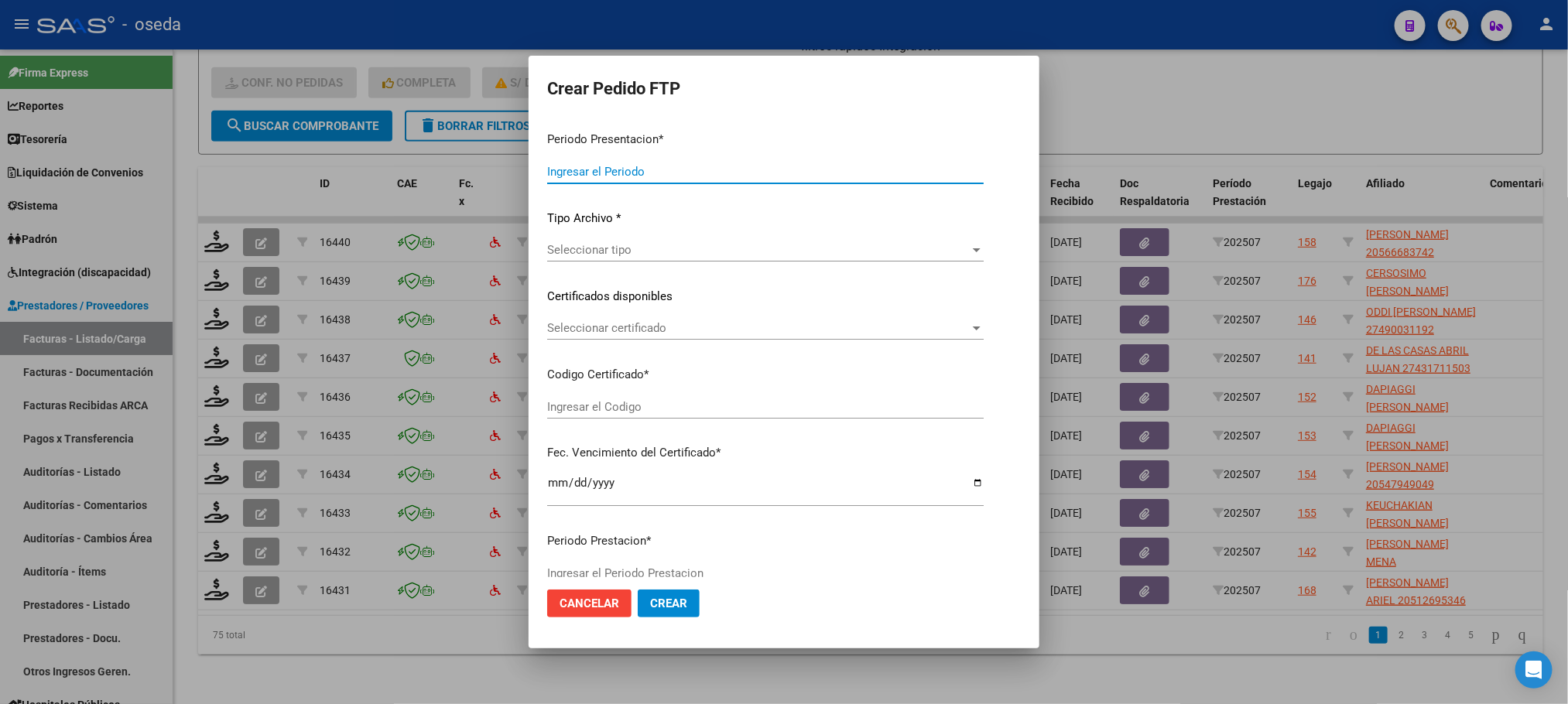
type input "202507"
type input "$ 111.335,49"
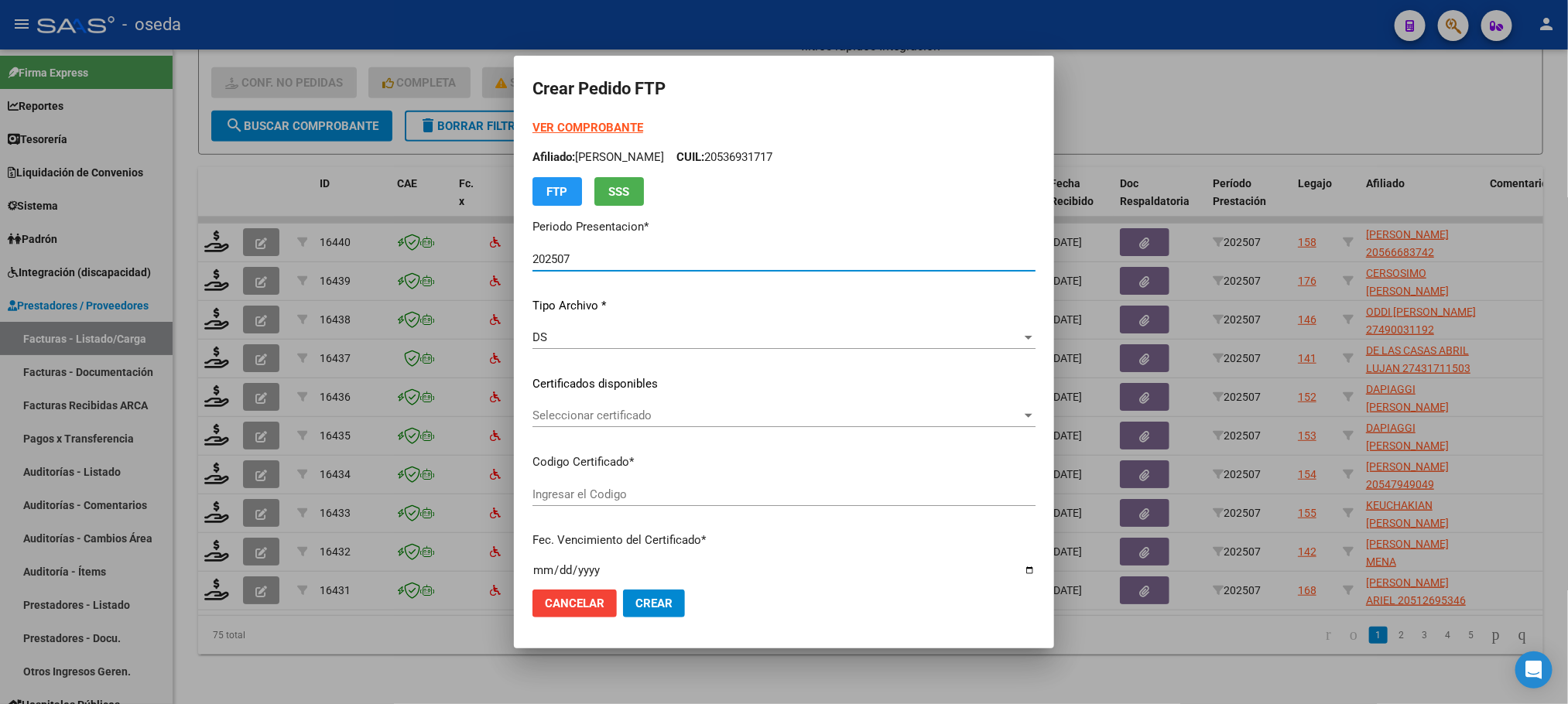
type input "ARG02000566683742022072820250728CBA536"
type input "[DATE]"
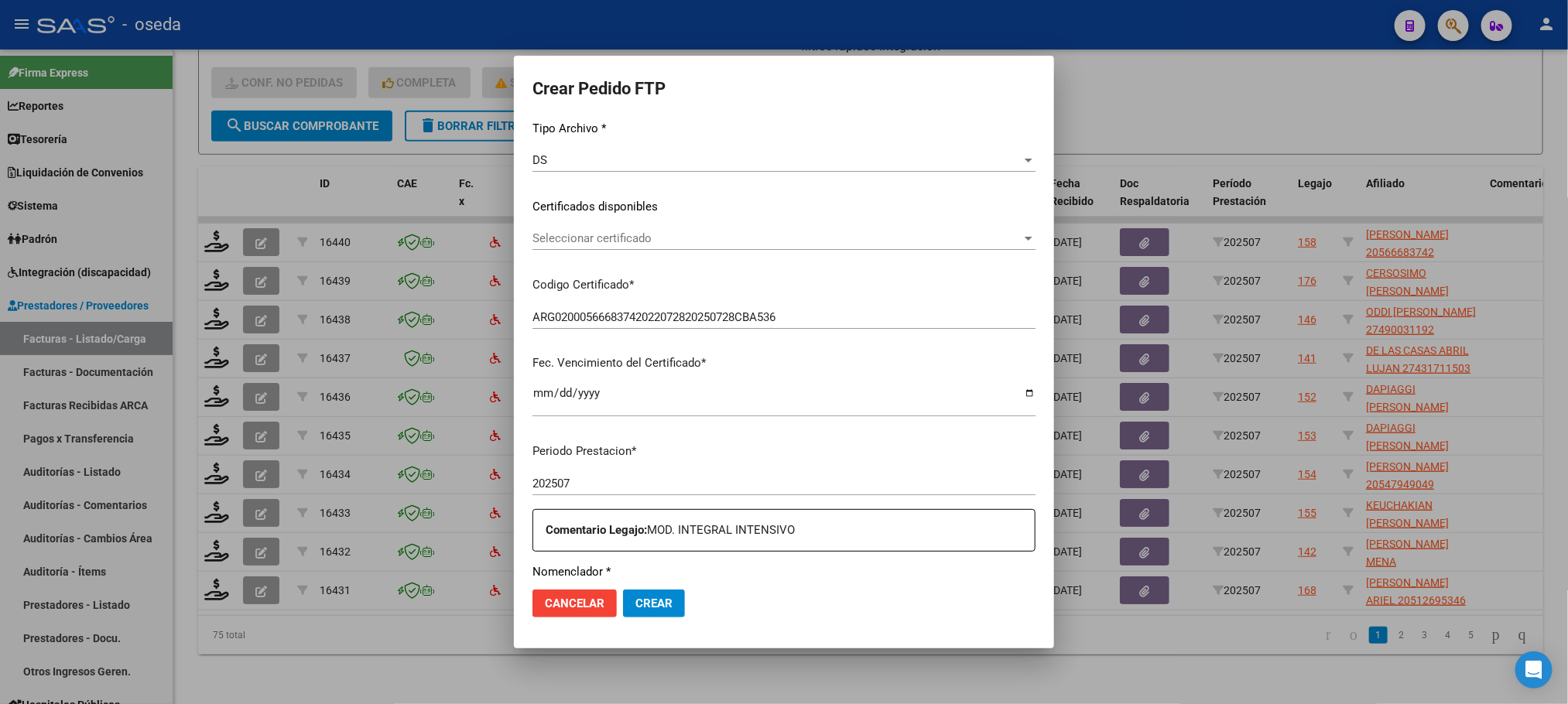
scroll to position [464, 0]
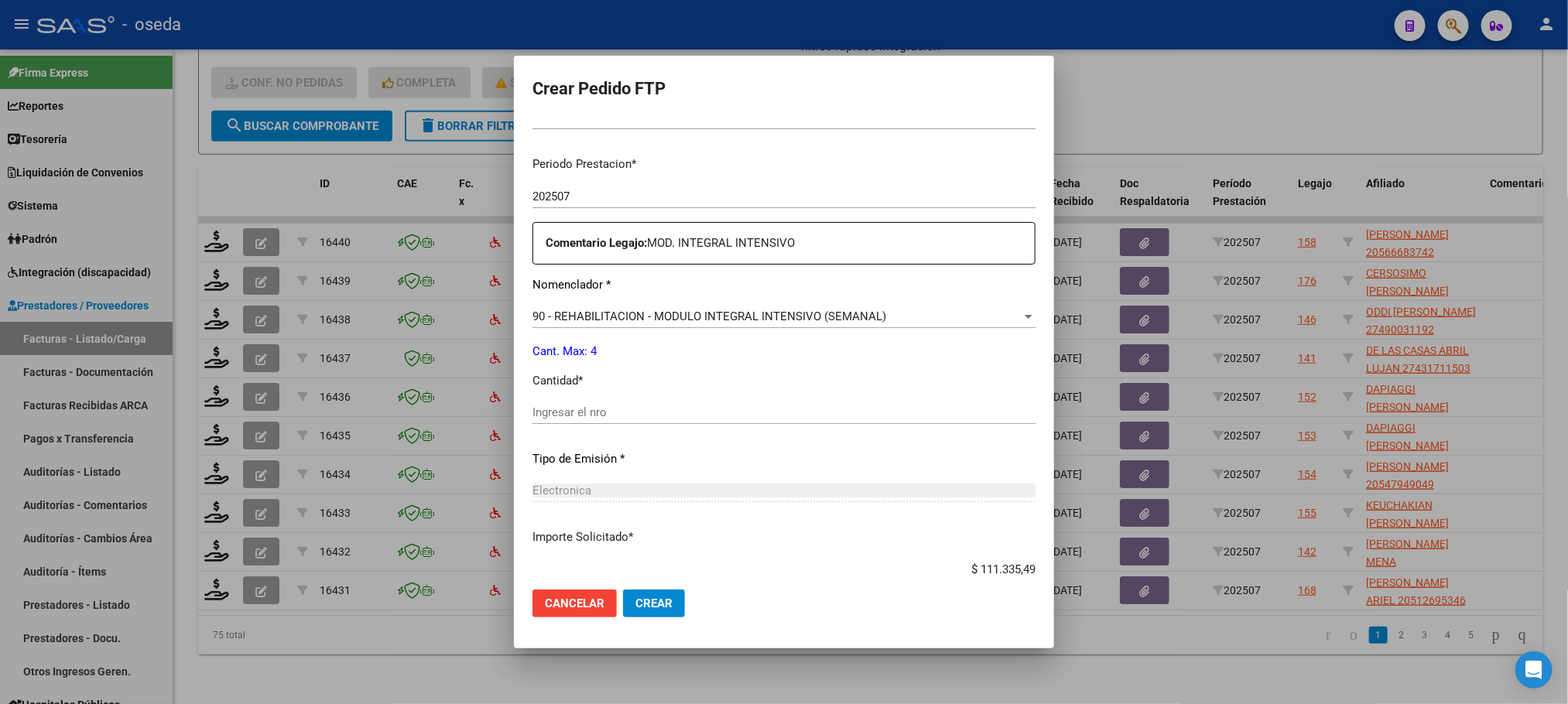
click at [685, 411] on input "Ingresar el nro" at bounding box center [784, 412] width 503 height 14
type input "4"
click at [623, 589] on button "Crear" at bounding box center [654, 603] width 62 height 28
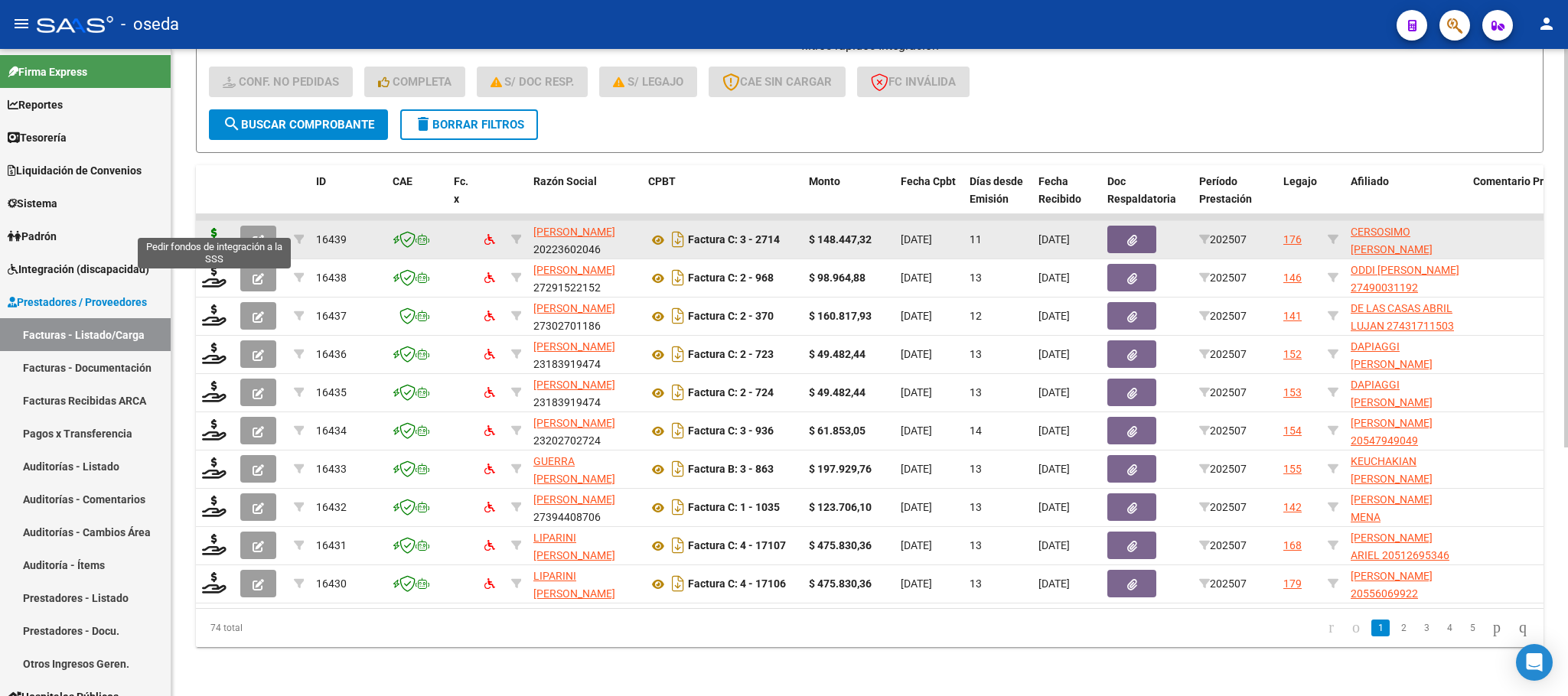
click at [207, 228] on icon at bounding box center [214, 239] width 25 height 21
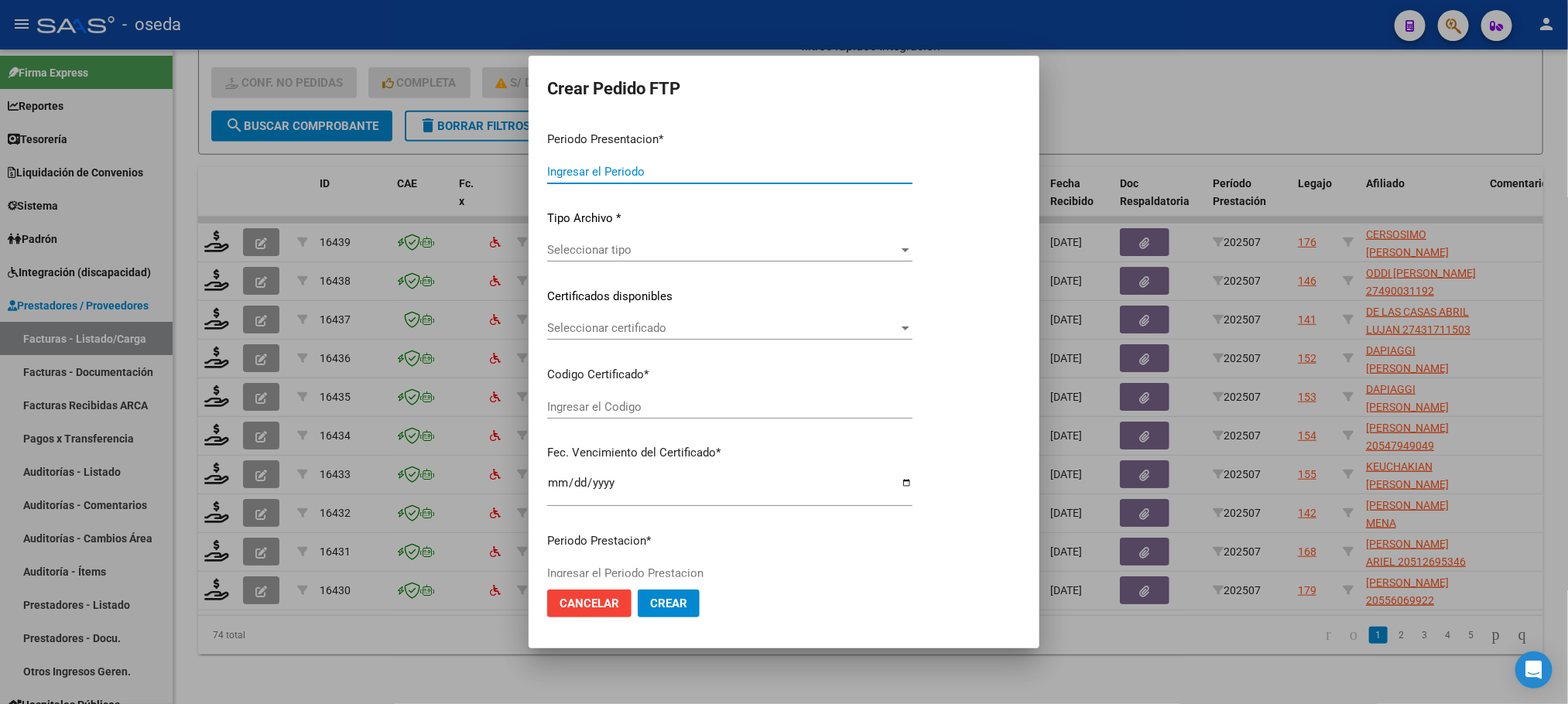
type input "202507"
type input "$ 148.447,32"
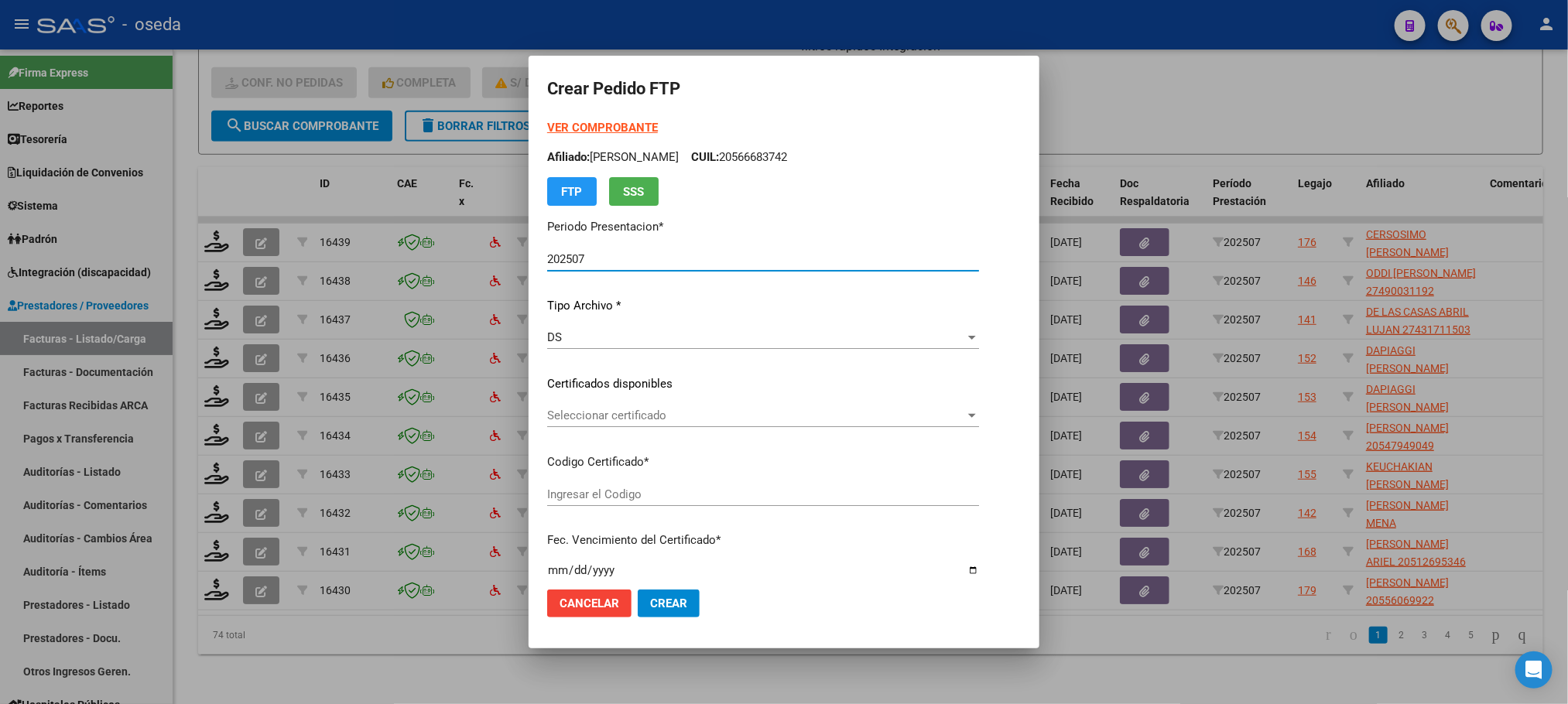
type input "ARG02000315764342024093020390930BUE410"
type input "2039-09-30"
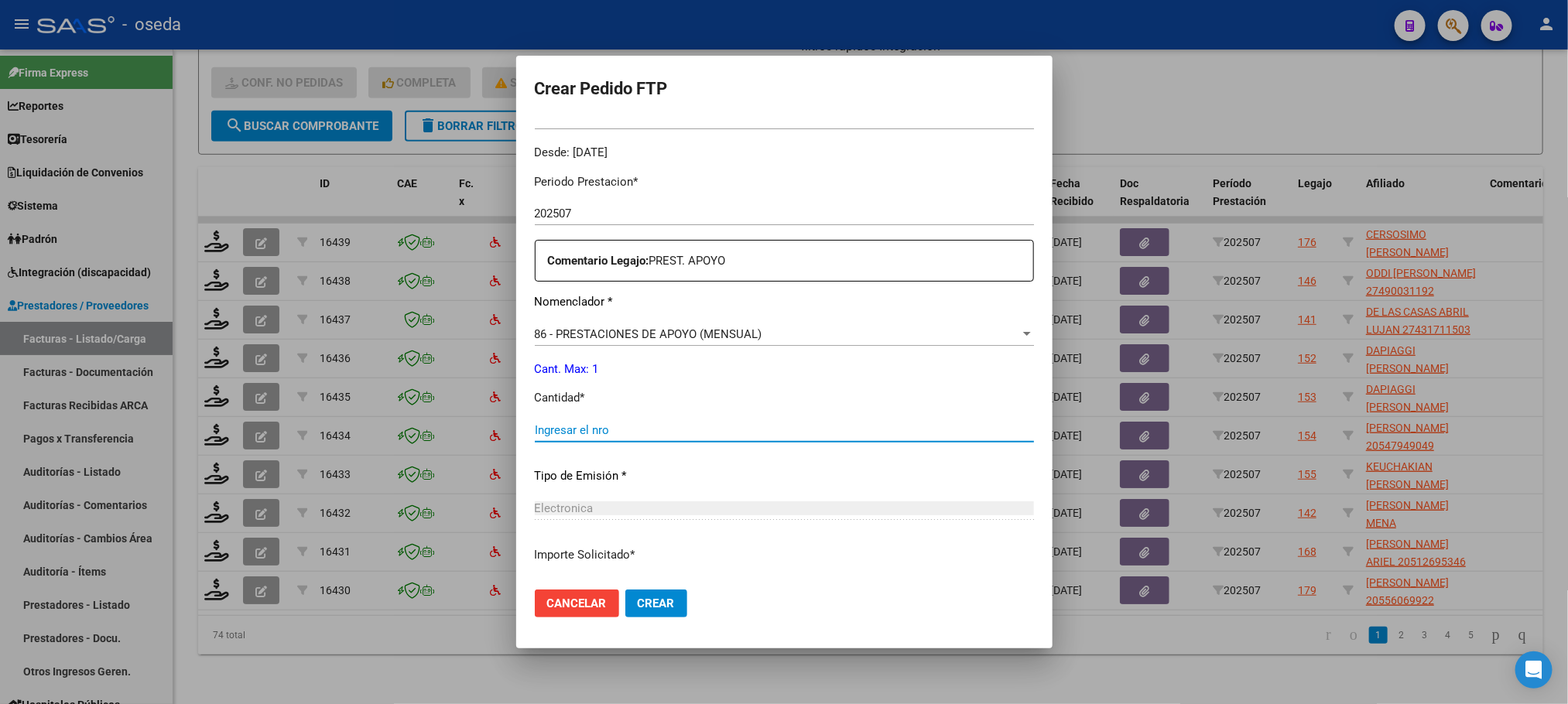
click at [616, 423] on input "Ingresar el nro" at bounding box center [784, 430] width 499 height 14
type input "1"
click at [625, 589] on button "Crear" at bounding box center [656, 603] width 62 height 28
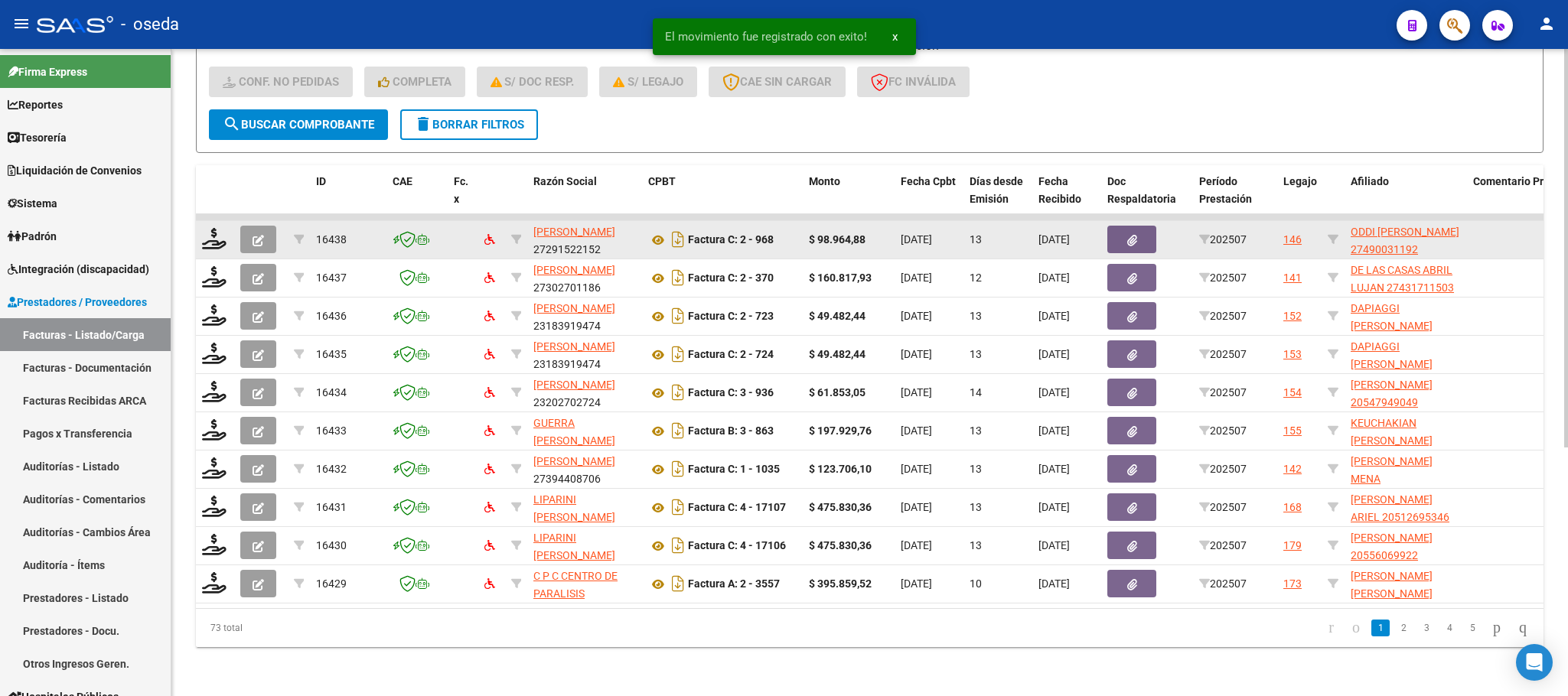
click at [200, 230] on datatable-body-cell at bounding box center [215, 240] width 38 height 37
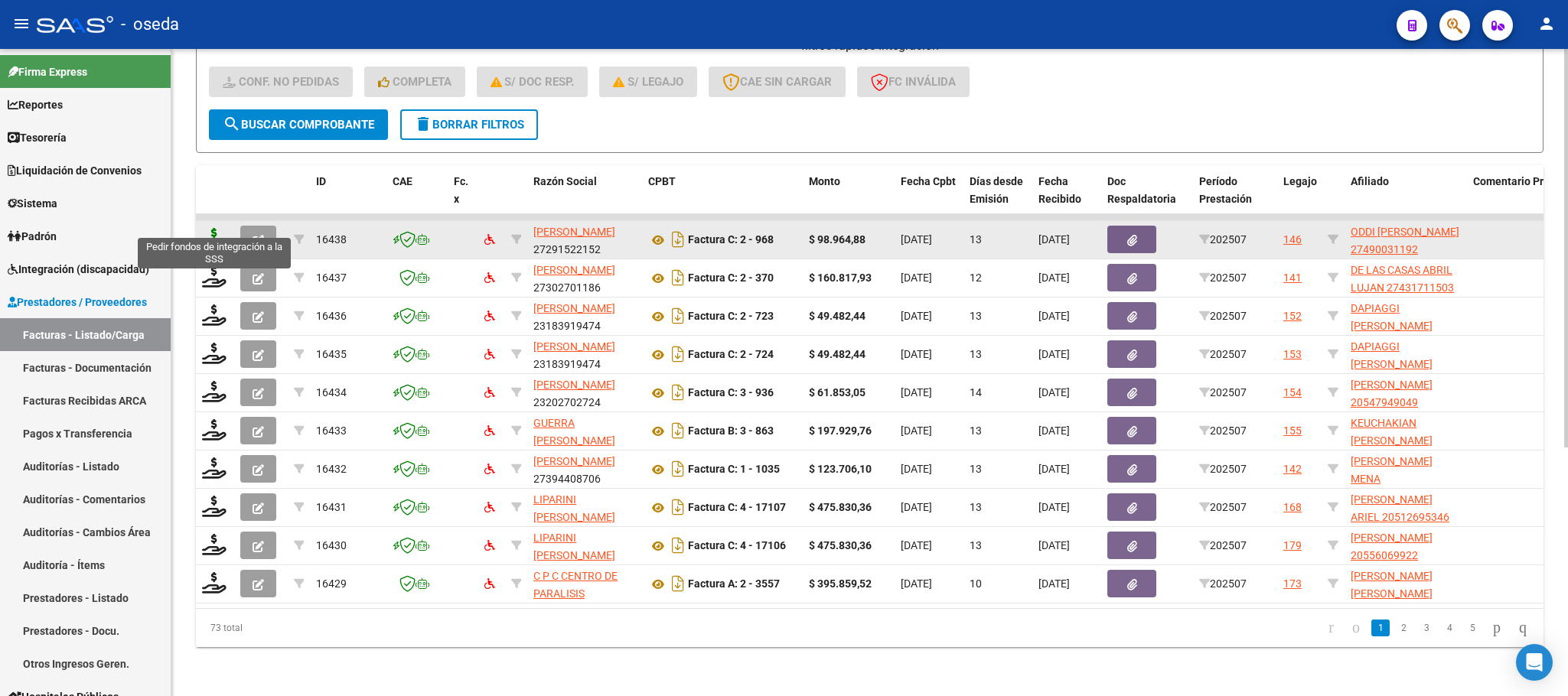
click at [204, 228] on icon at bounding box center [214, 239] width 25 height 21
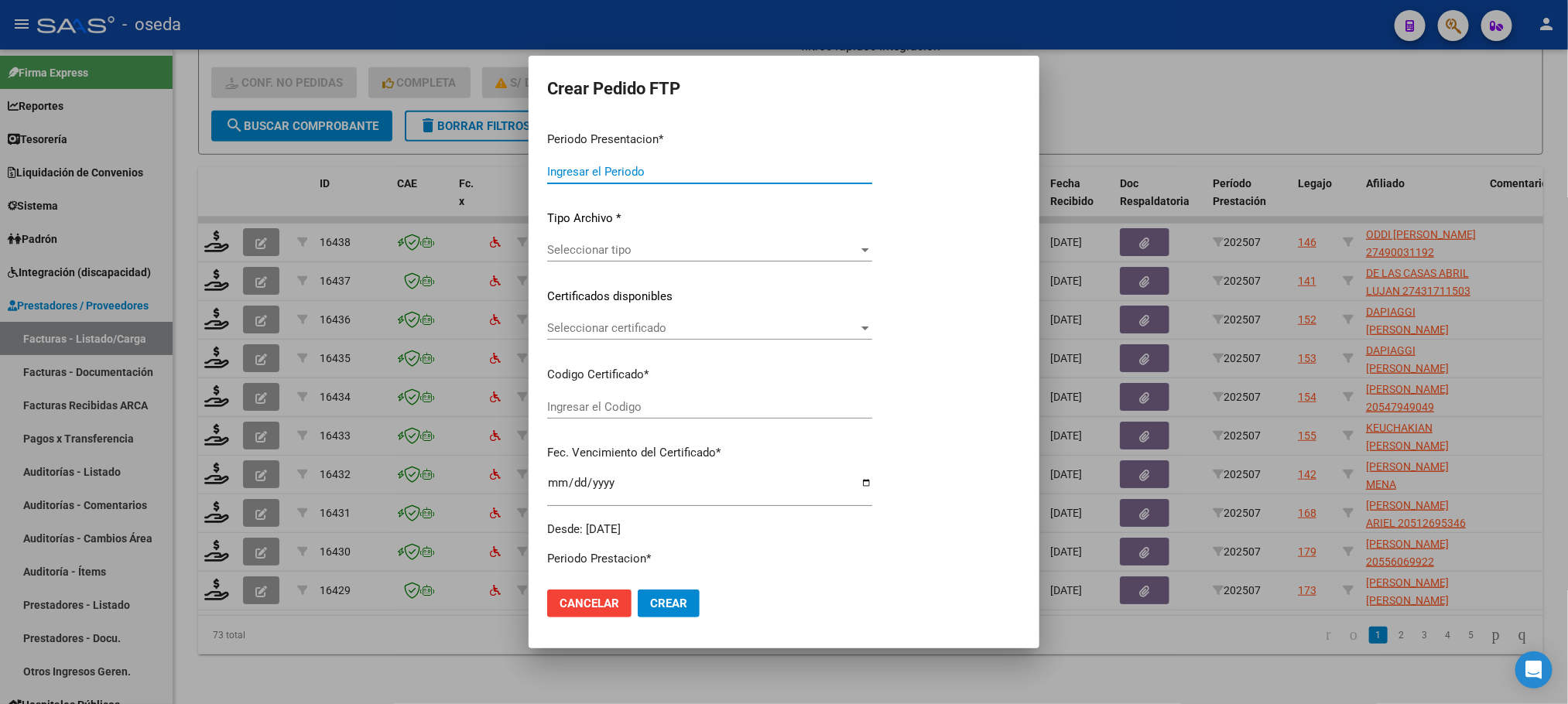
type input "202507"
type input "$ 98.964,88"
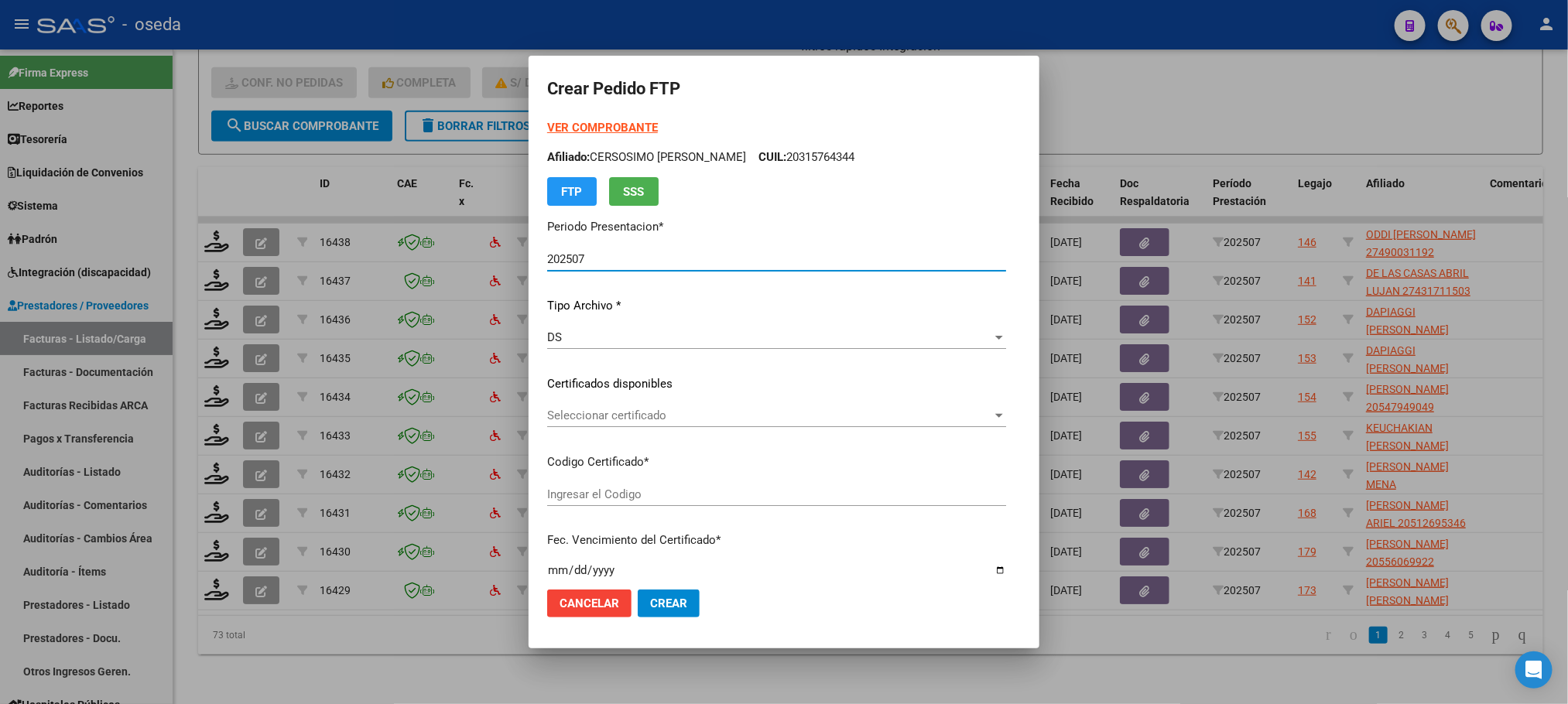
type input "ARG01000490031192022020120270201HTA502"
type input "[DATE]"
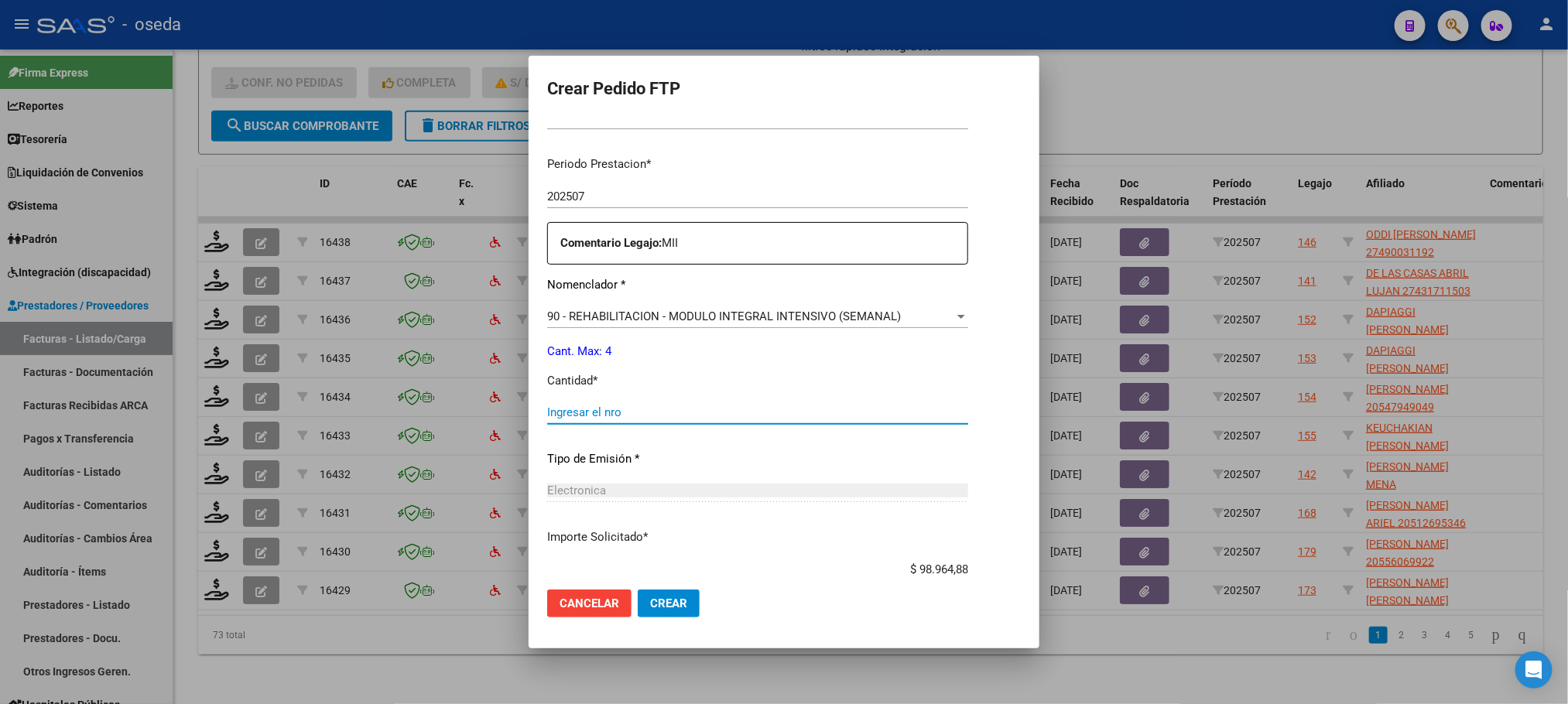
click at [742, 410] on input "Ingresar el nro" at bounding box center [758, 412] width 421 height 14
type input "4"
click at [638, 589] on button "Crear" at bounding box center [668, 603] width 62 height 28
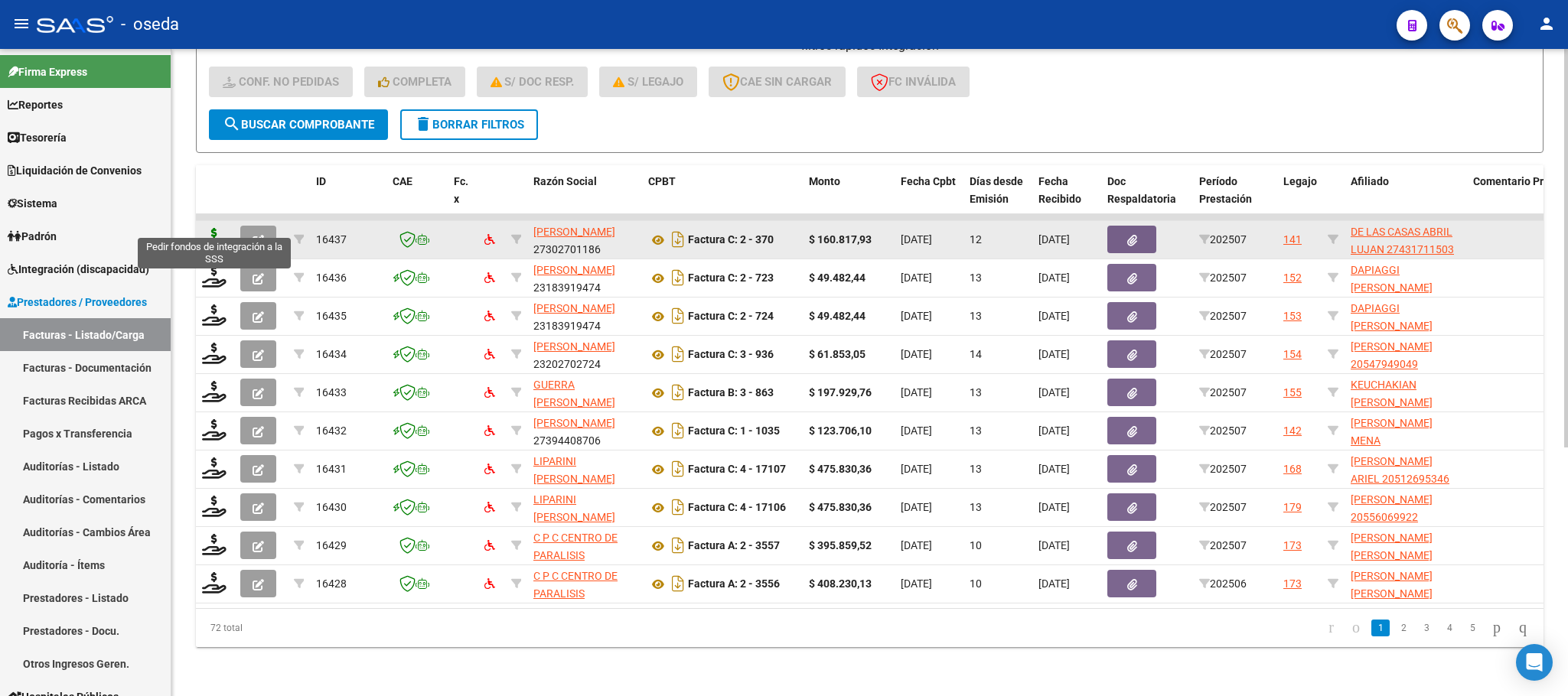
click at [213, 230] on icon at bounding box center [214, 239] width 25 height 21
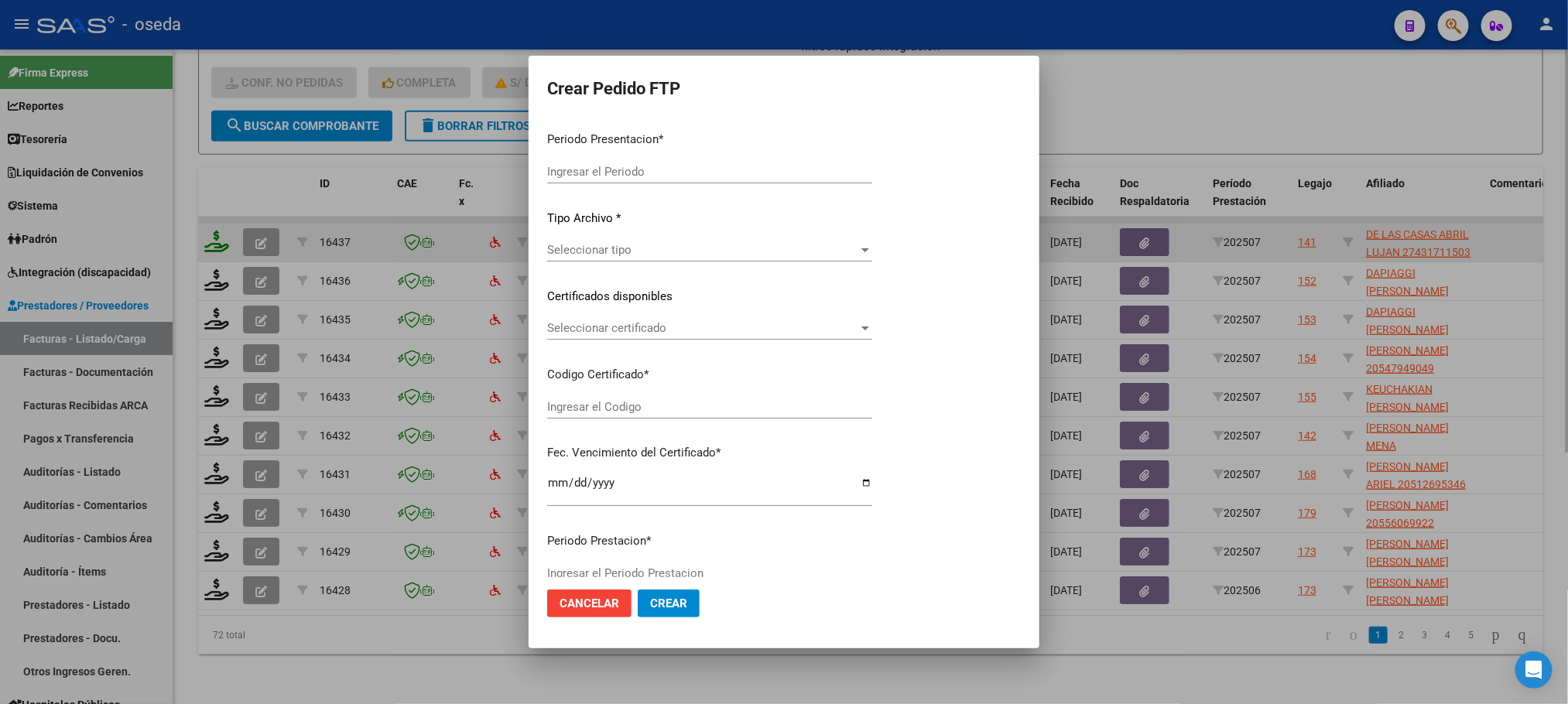
type input "202507"
type input "$ 160.817,93"
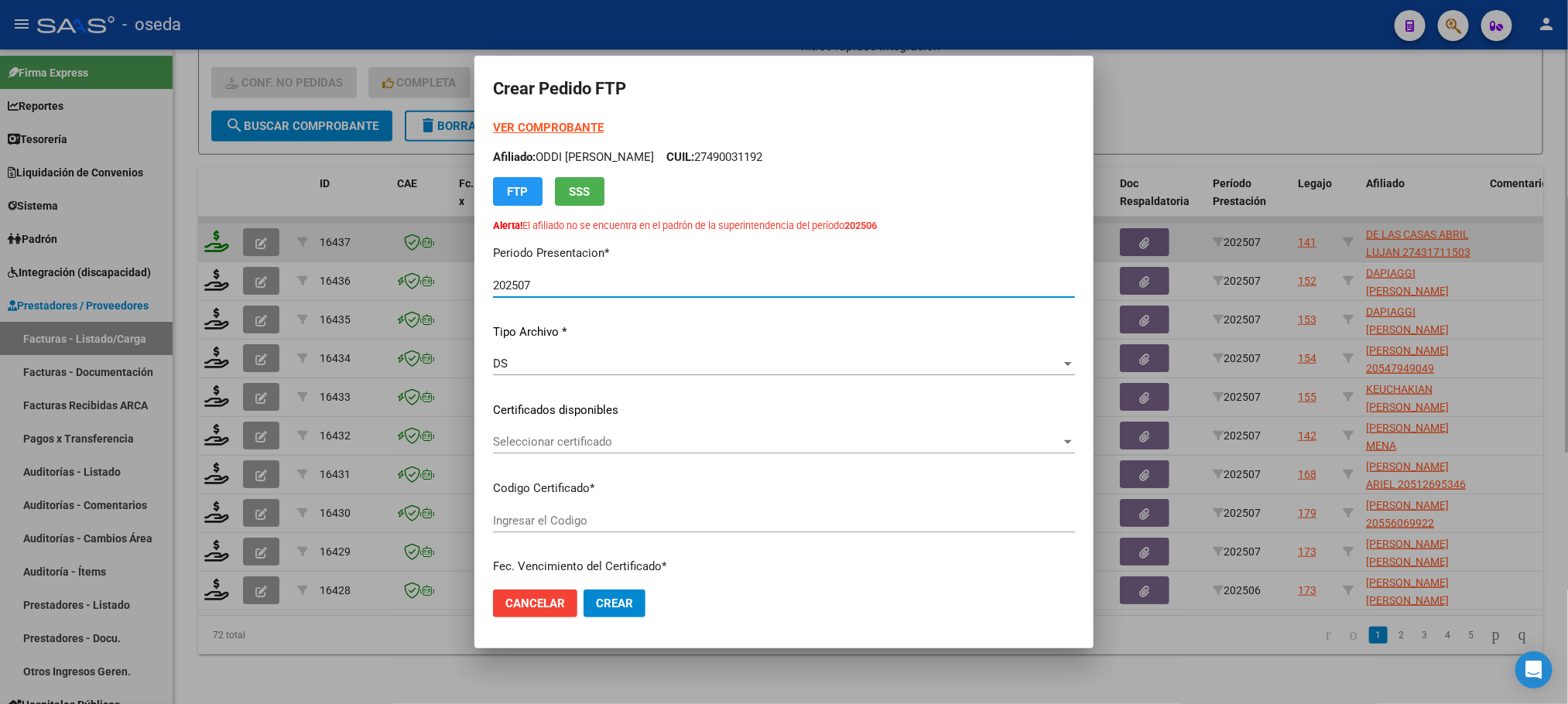
type input "ARG01000431711502021010820310108CBA536"
type input "2031-01-08"
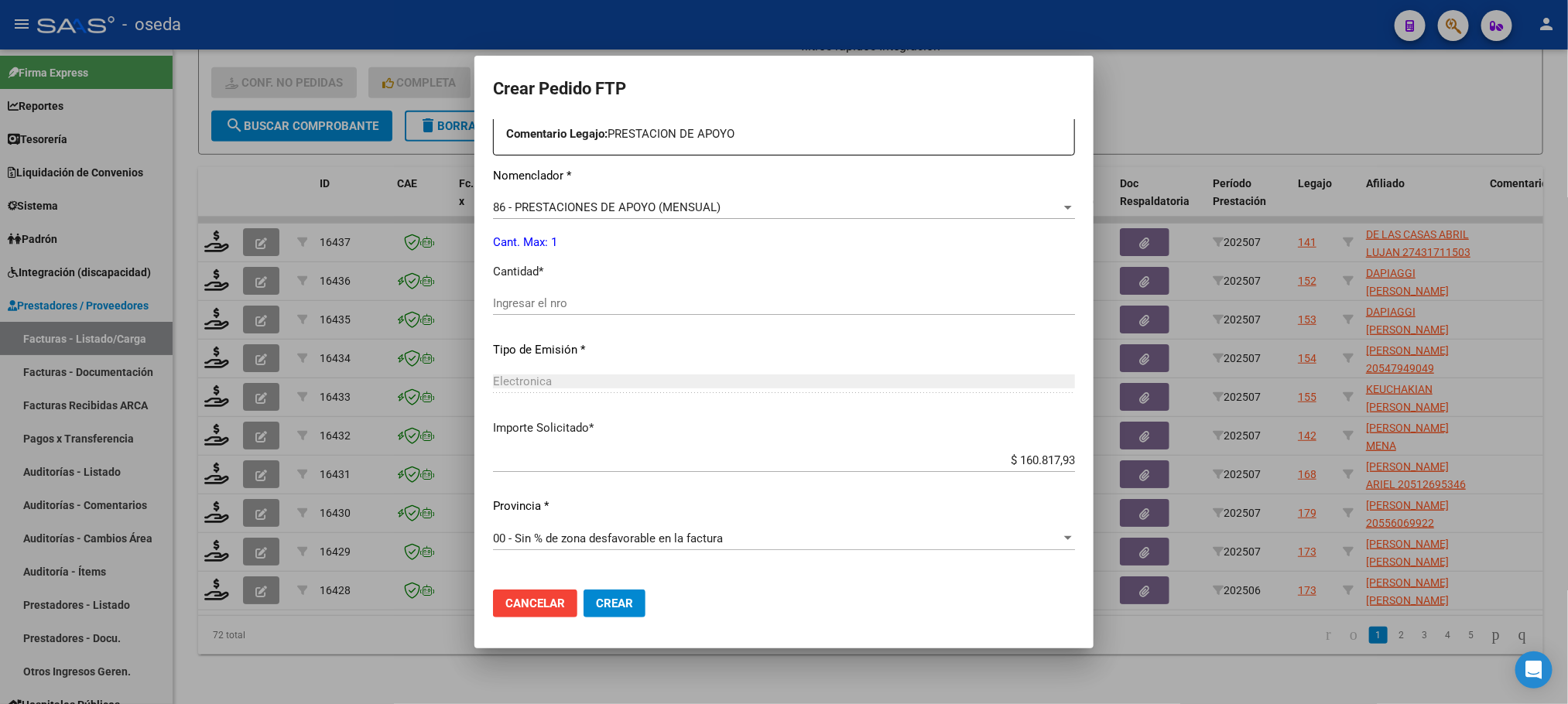
scroll to position [464, 0]
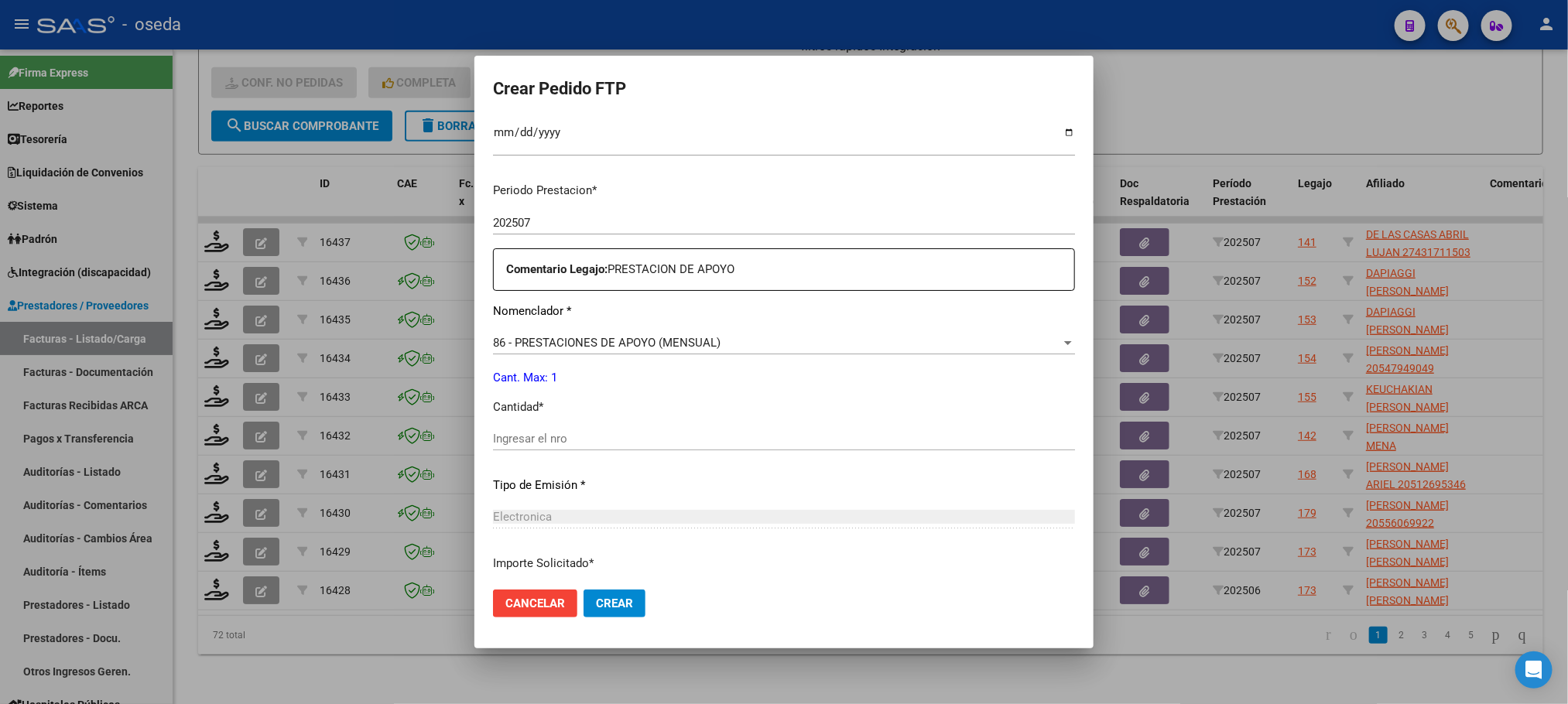
click at [807, 432] on input "Ingresar el nro" at bounding box center [784, 439] width 582 height 14
drag, startPoint x: 753, startPoint y: 437, endPoint x: 755, endPoint y: 426, distance: 11.2
drag, startPoint x: 755, startPoint y: 426, endPoint x: 595, endPoint y: 432, distance: 160.1
click at [595, 432] on input "1" at bounding box center [784, 439] width 582 height 14
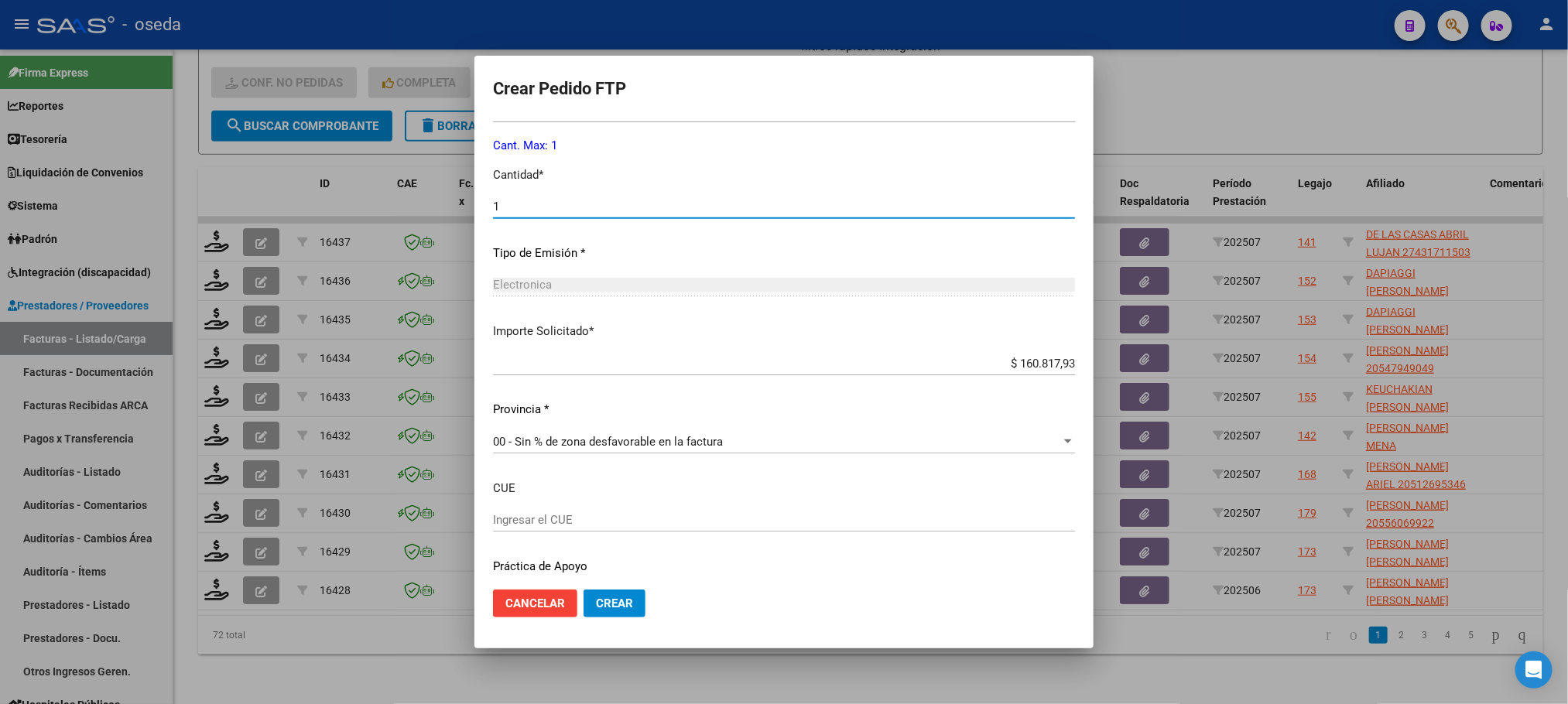
scroll to position [744, 0]
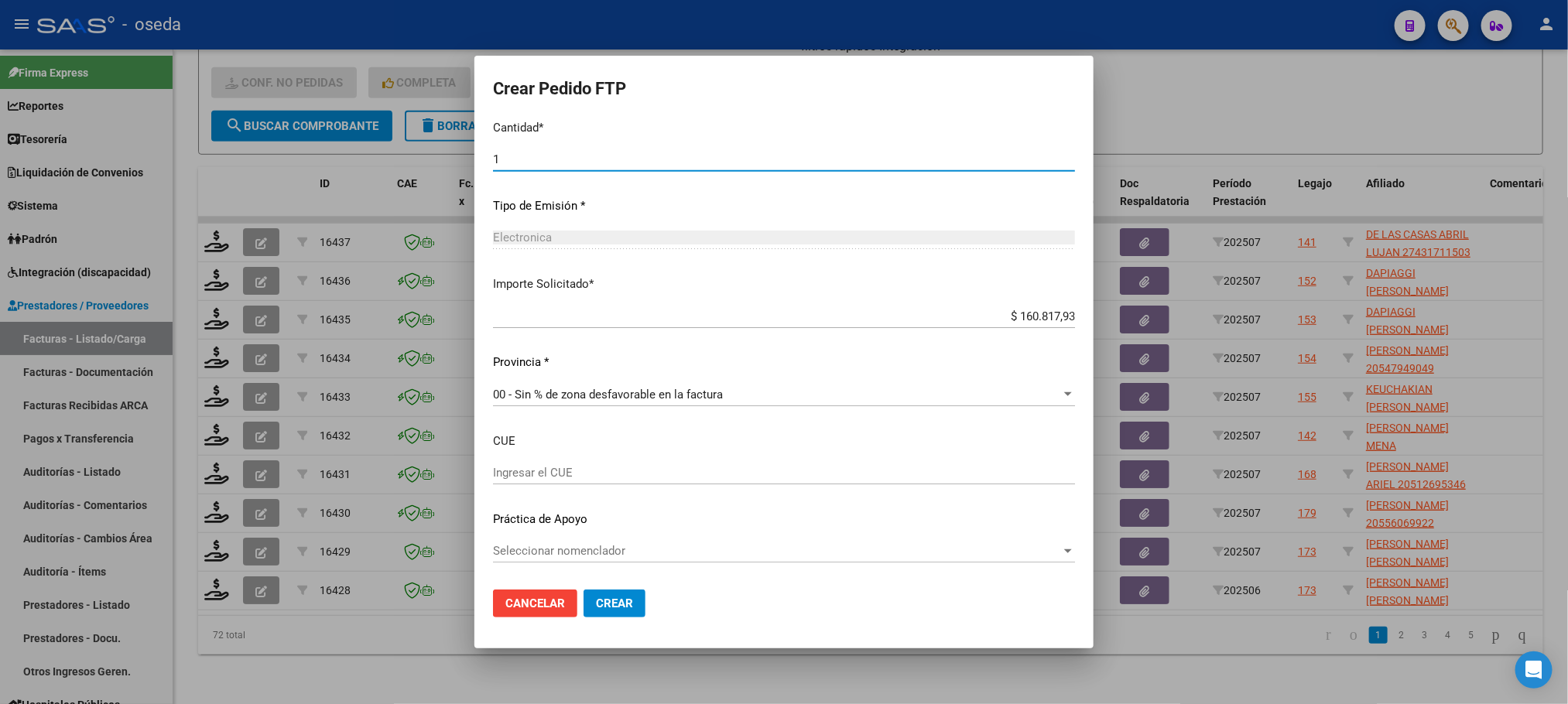
type input "1"
click at [710, 555] on span "Seleccionar nomenclador" at bounding box center [776, 551] width 568 height 14
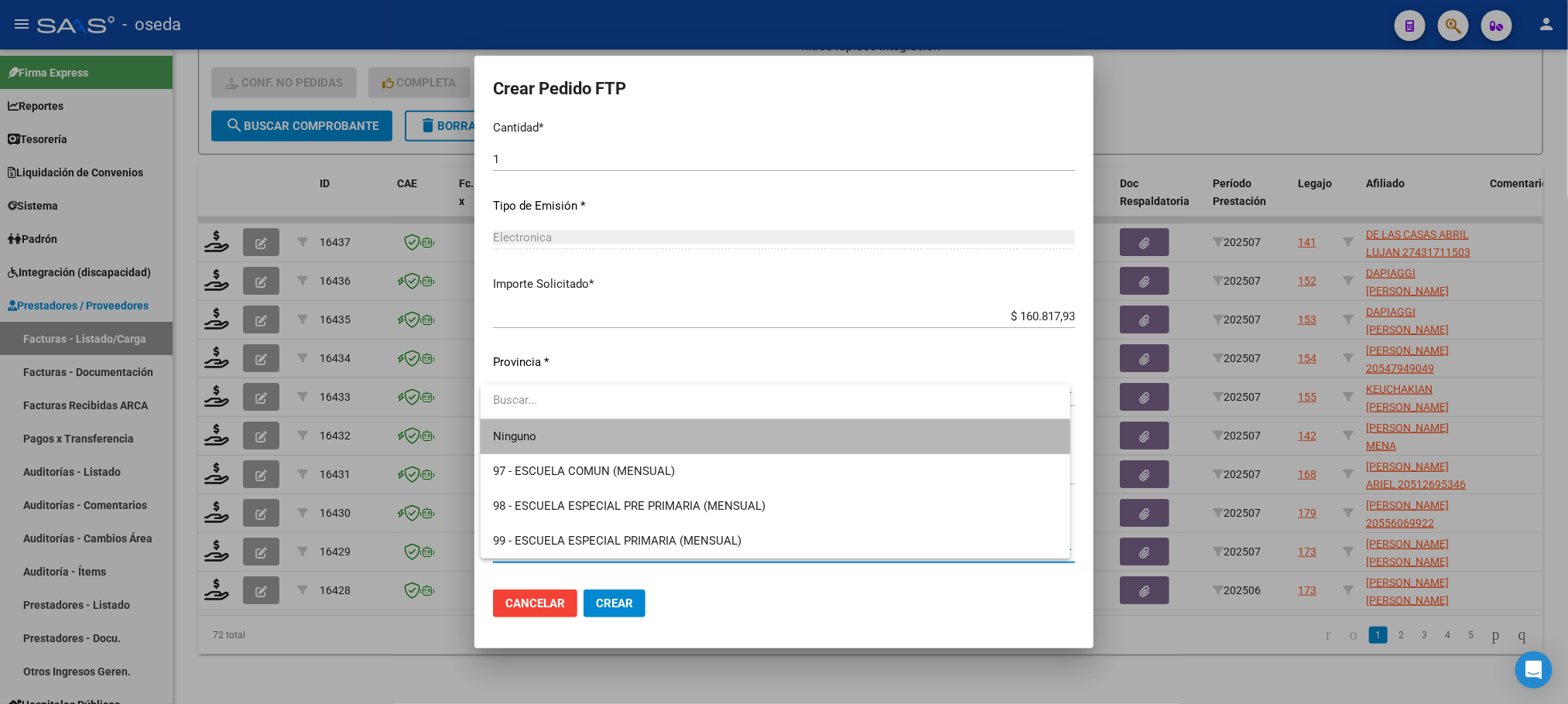
click at [685, 444] on span "Ninguno" at bounding box center [775, 437] width 564 height 35
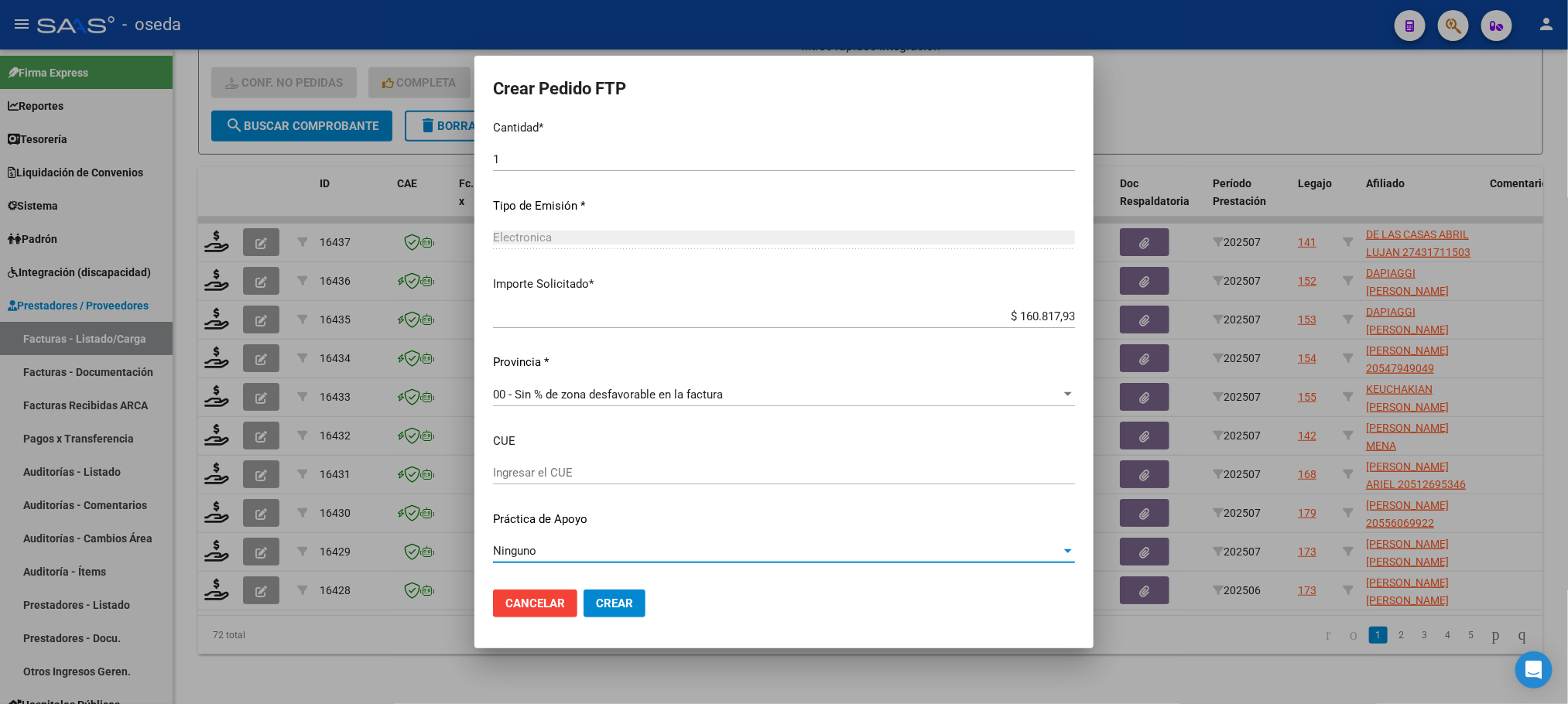
click at [681, 554] on div "Ninguno" at bounding box center [776, 551] width 568 height 14
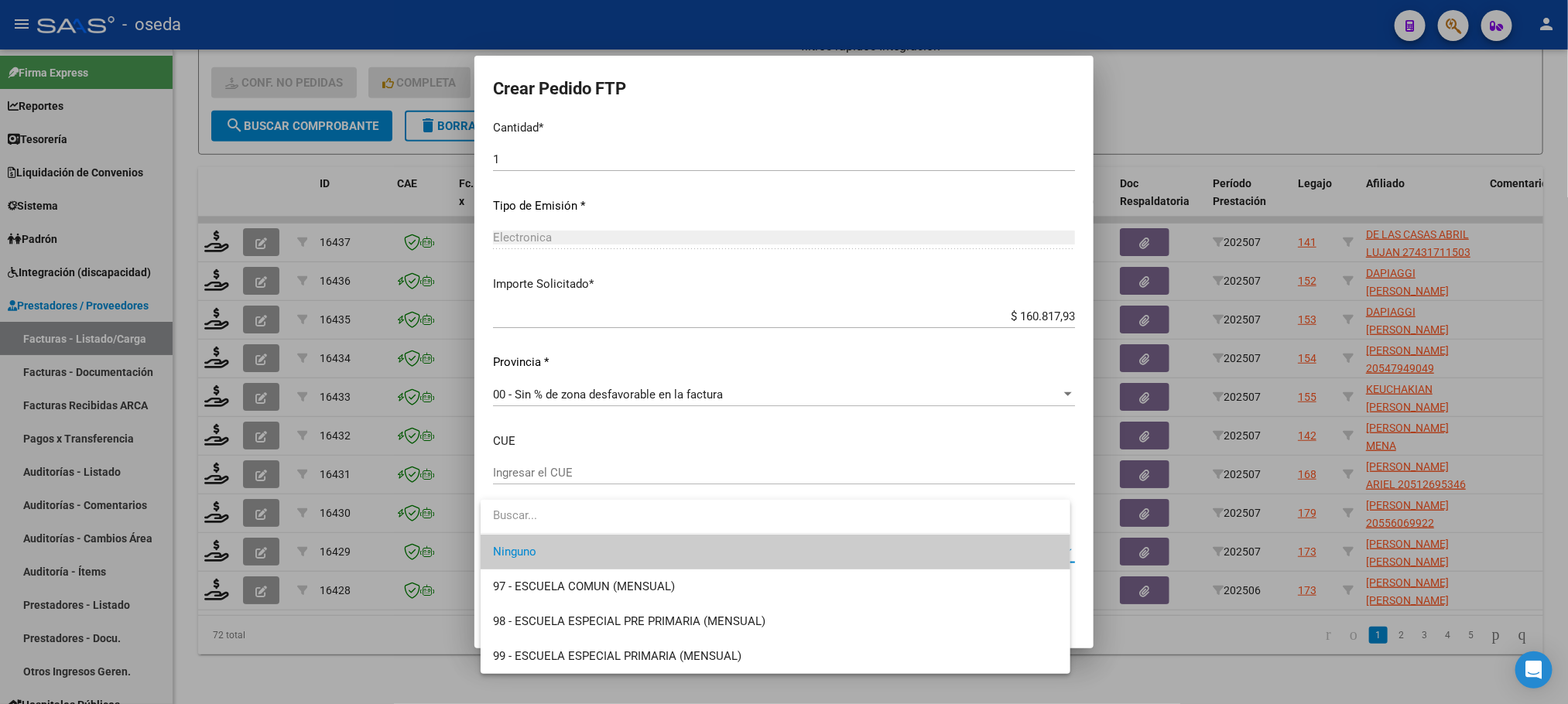
click at [671, 520] on input "dropdown search" at bounding box center [775, 515] width 589 height 35
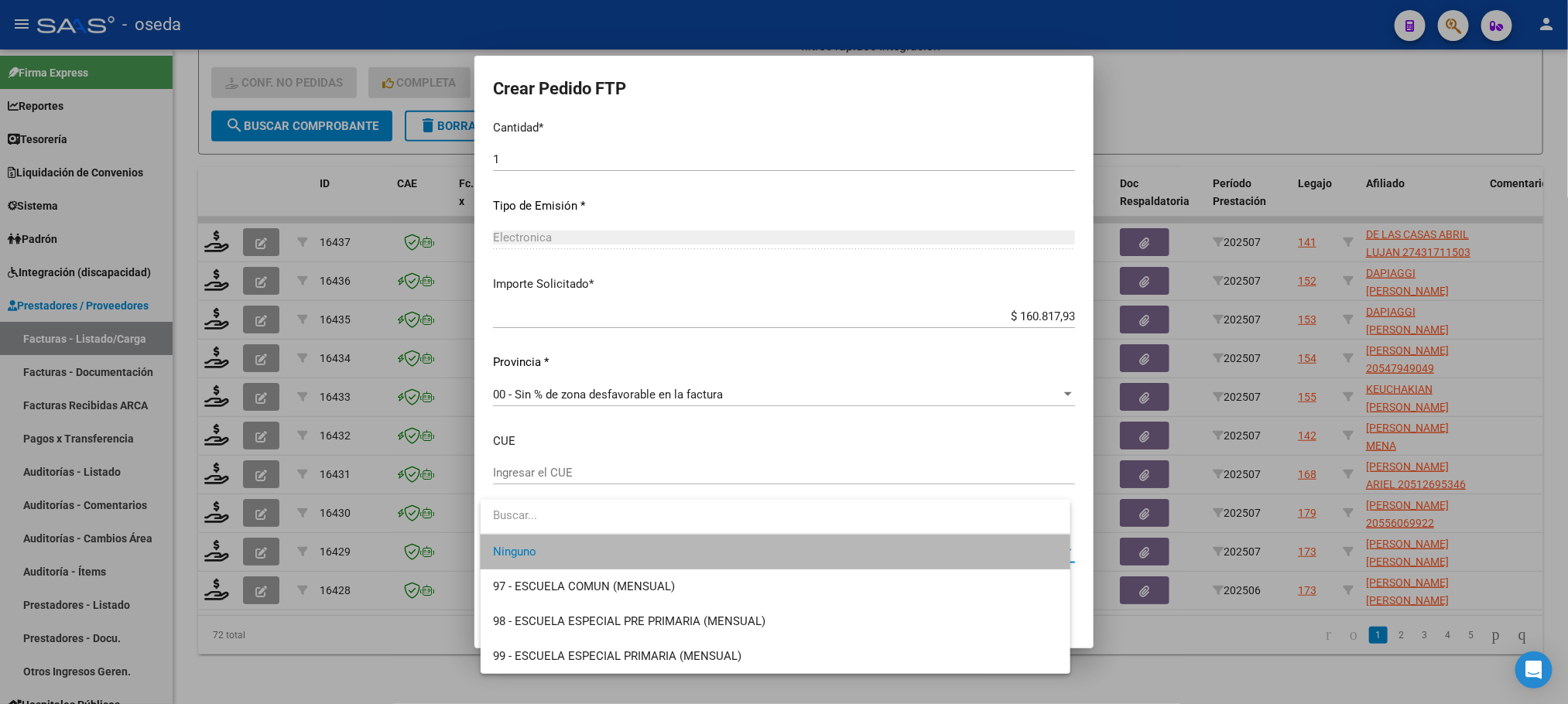
click at [671, 551] on span "Ninguno" at bounding box center [775, 552] width 564 height 35
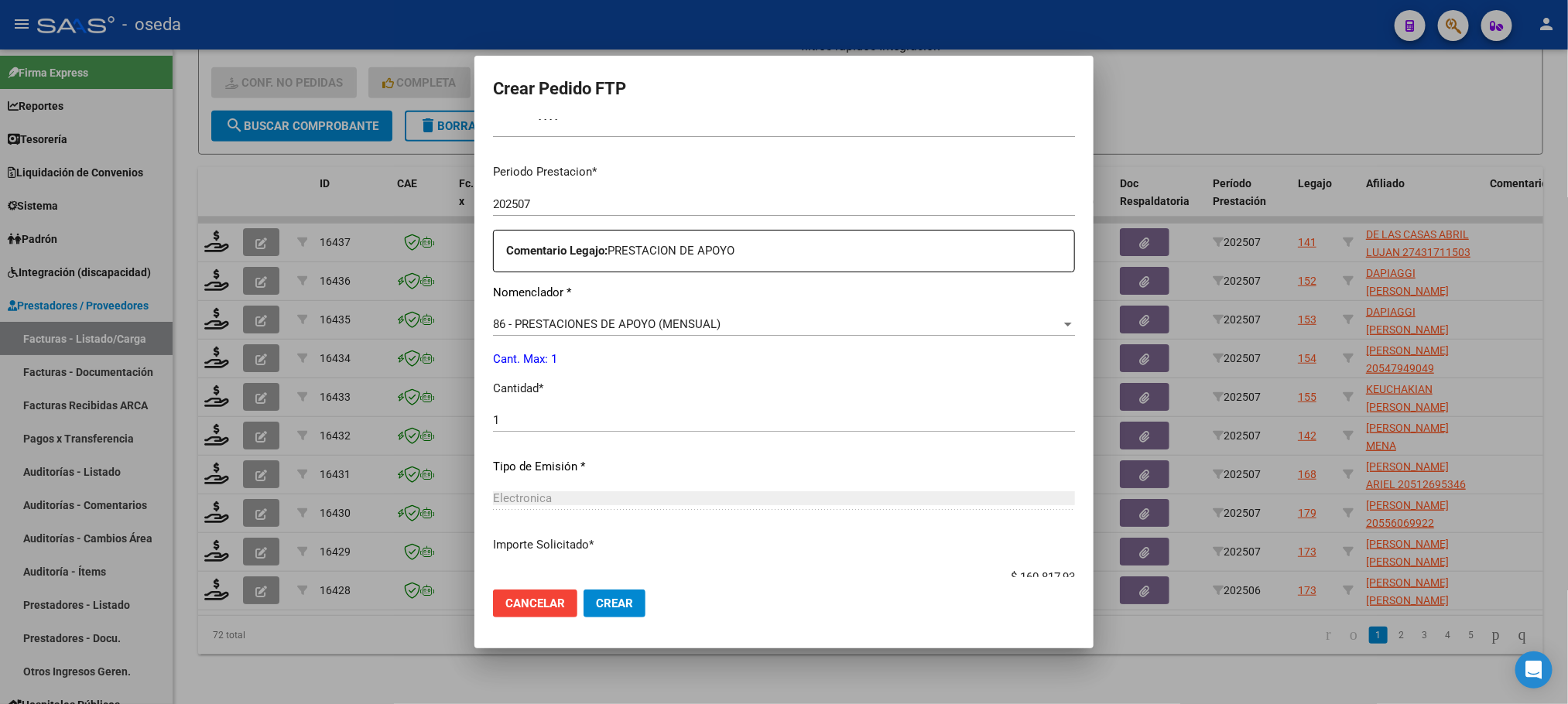
scroll to position [395, 0]
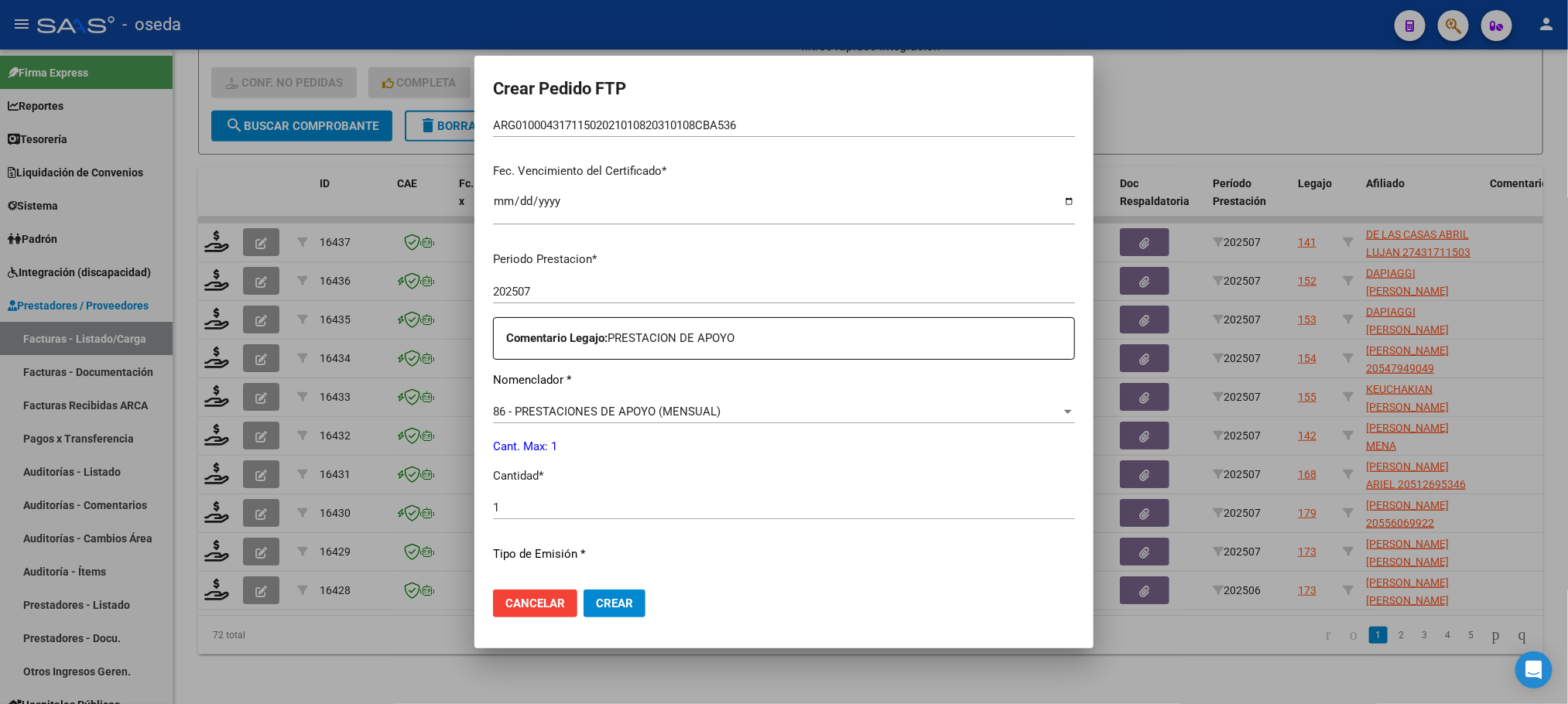
click at [623, 606] on span "Crear" at bounding box center [614, 604] width 38 height 14
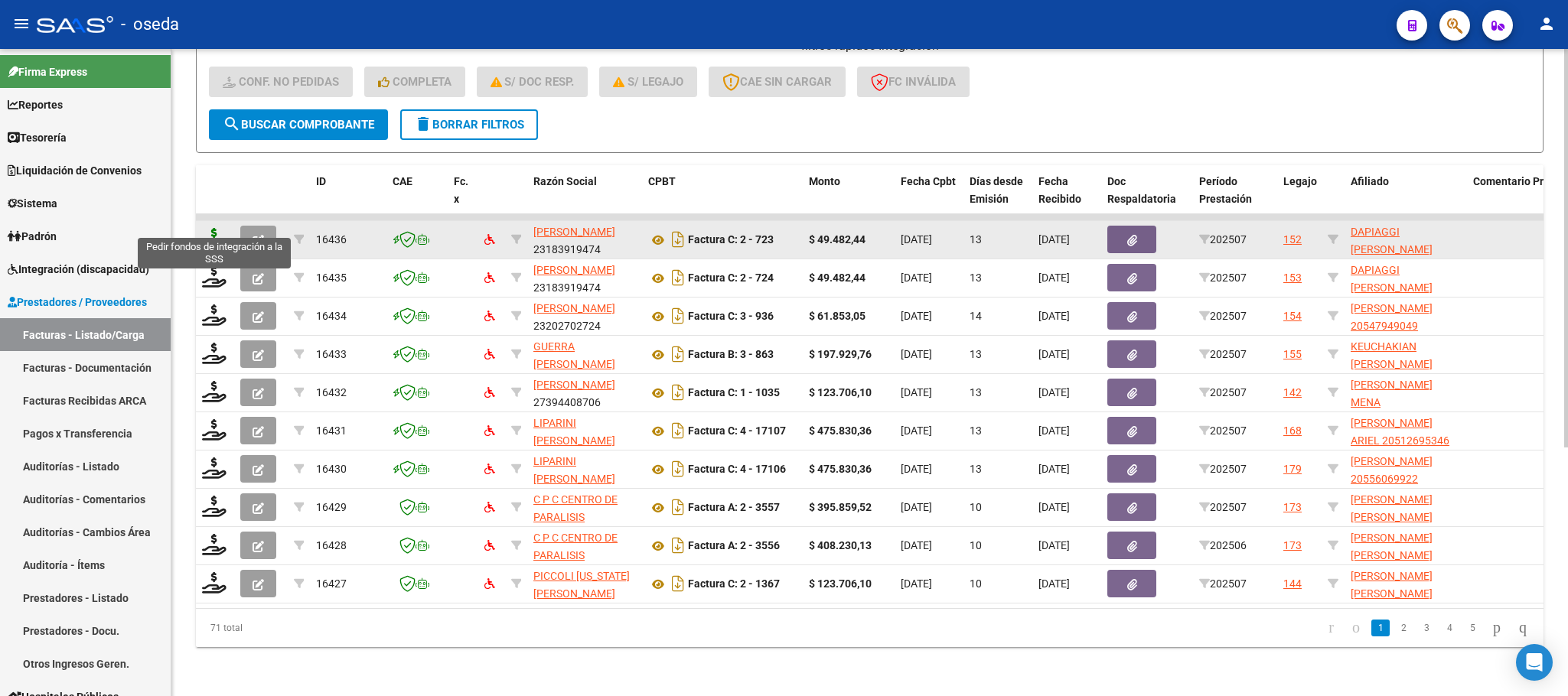
click at [212, 228] on icon at bounding box center [214, 239] width 25 height 21
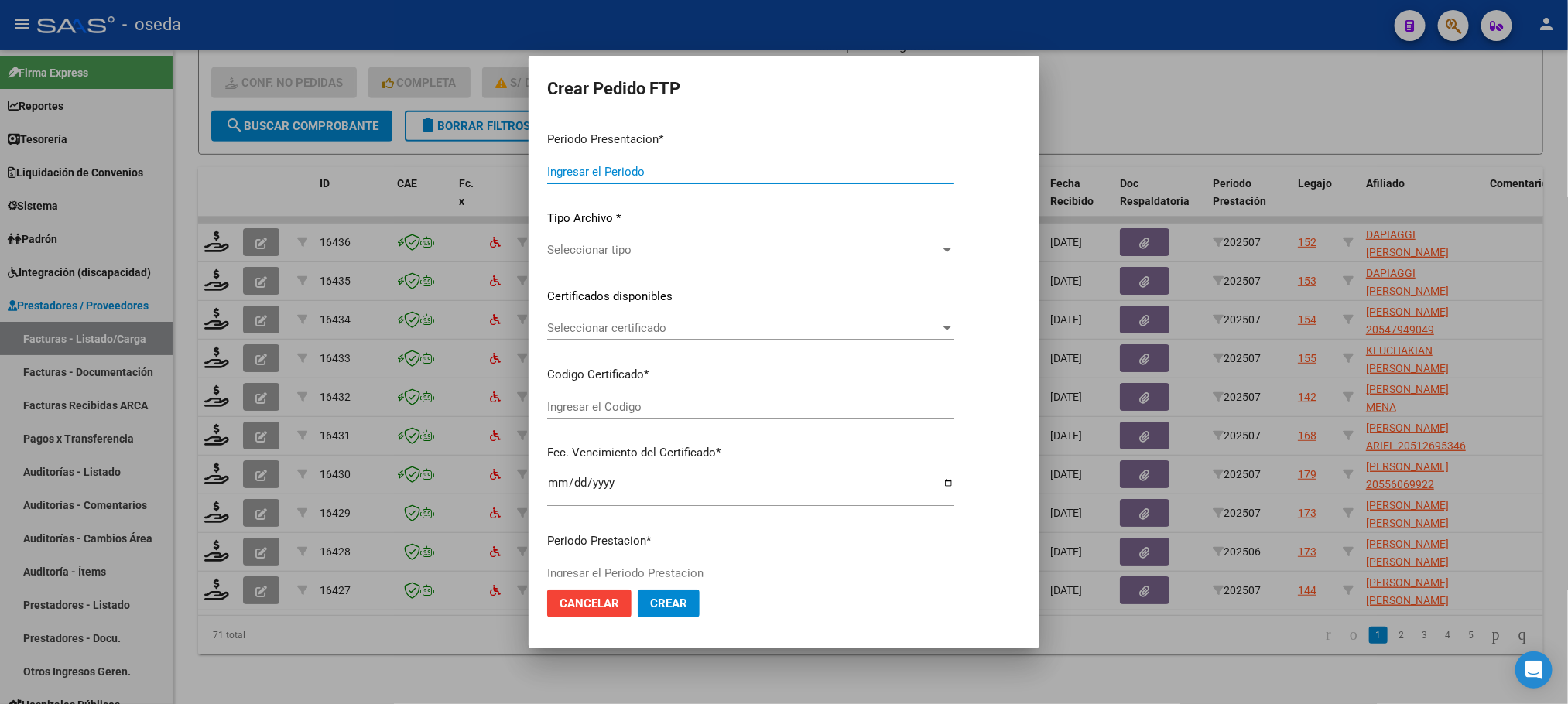
type input "202507"
type input "$ 49.482,44"
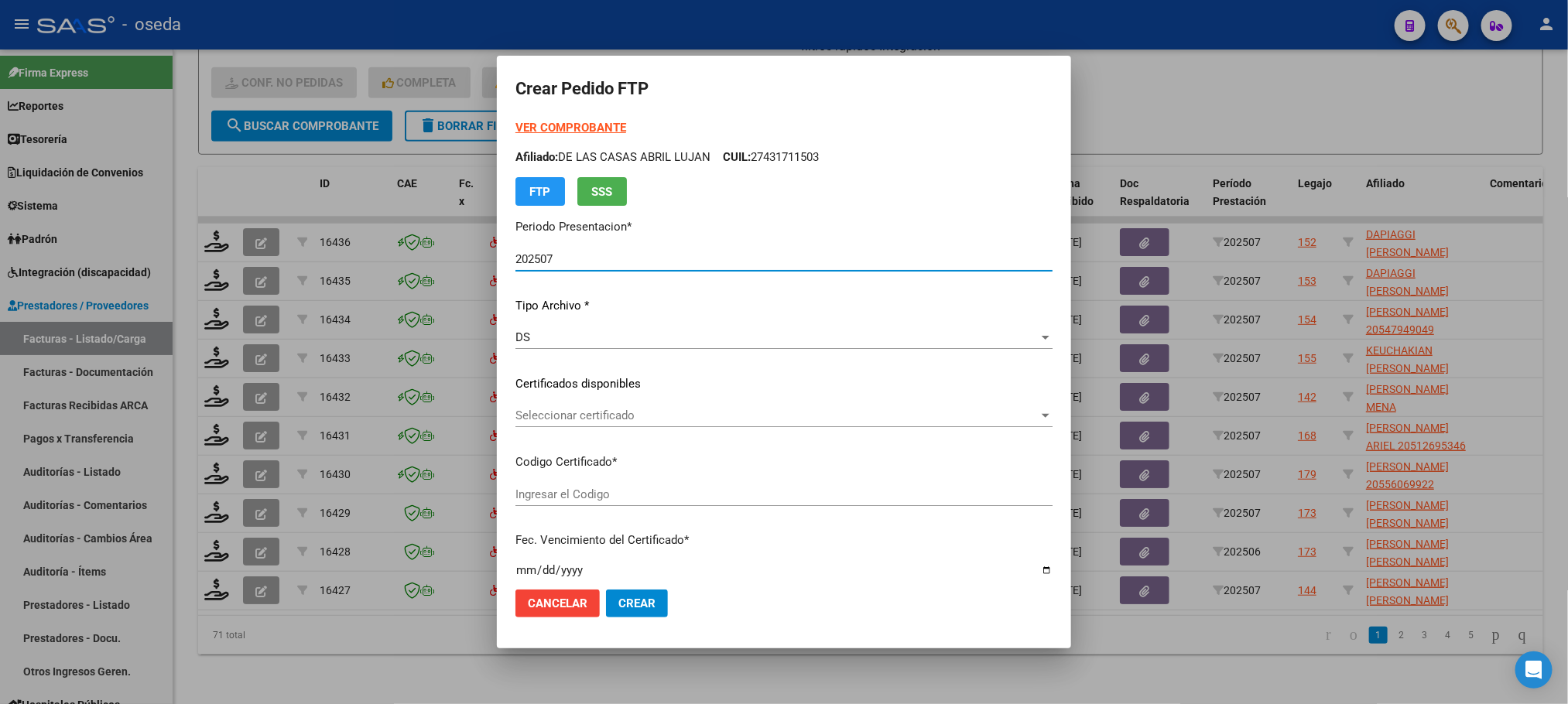
type input "ARG02000575476152025073020300730BUE352"
type input "[DATE]"
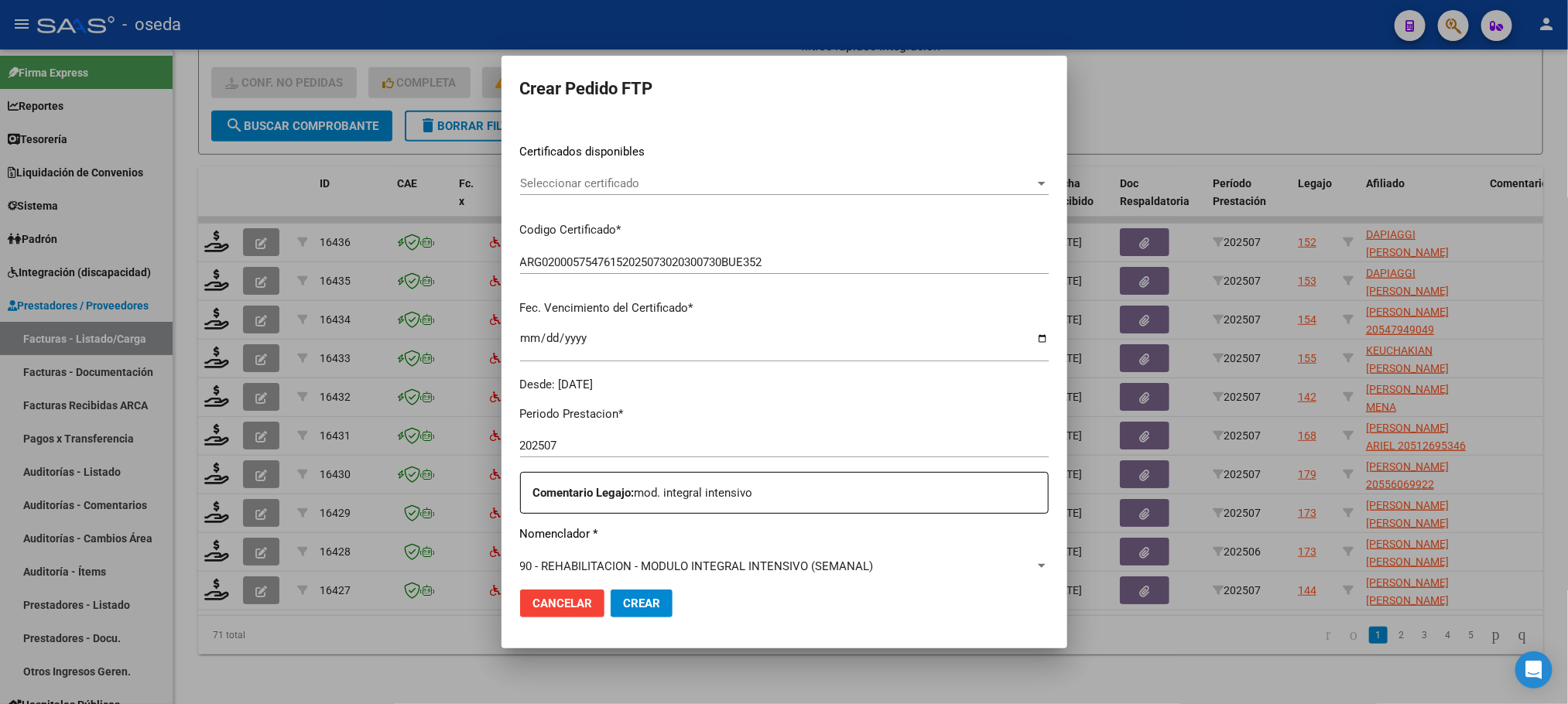
scroll to position [464, 0]
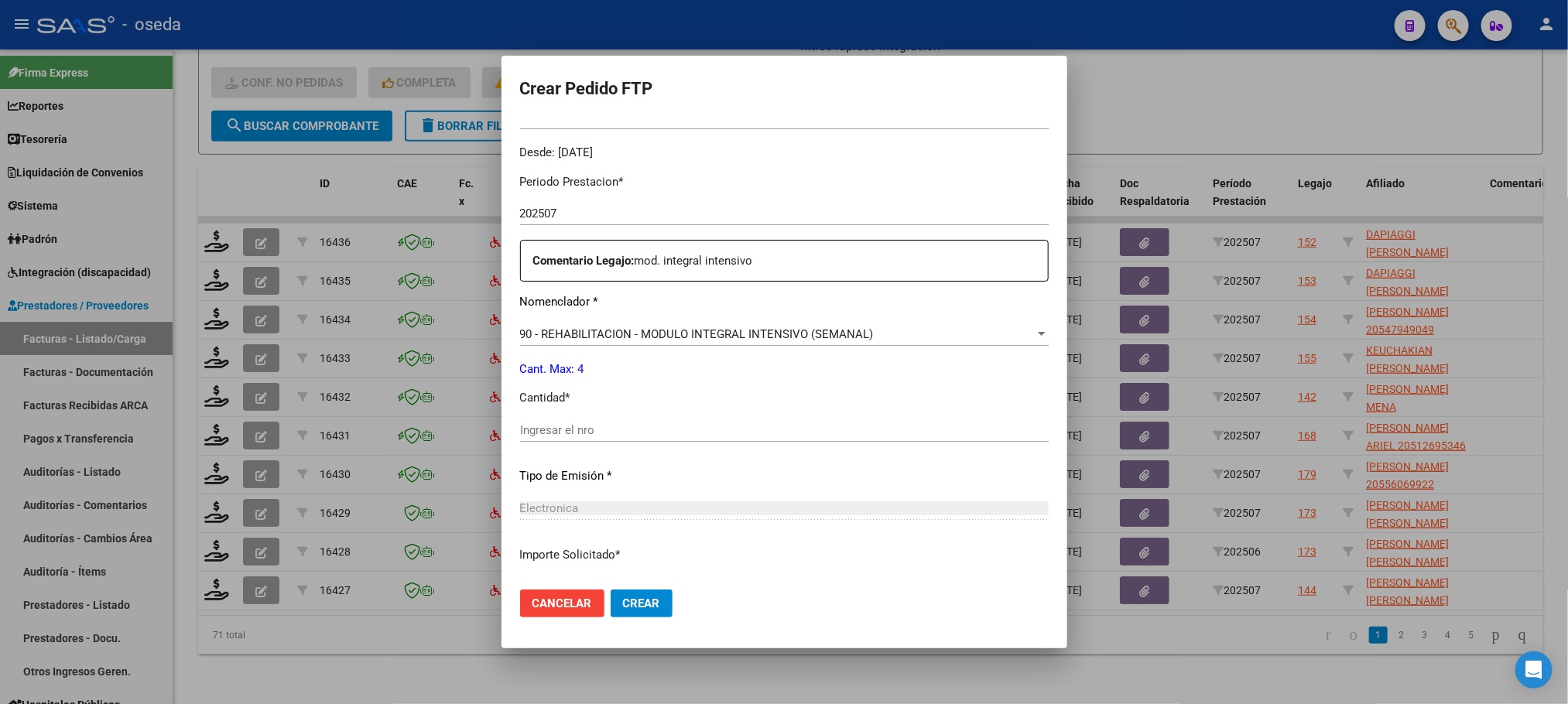
click at [614, 434] on input "Ingresar el nro" at bounding box center [784, 430] width 529 height 14
type input "4"
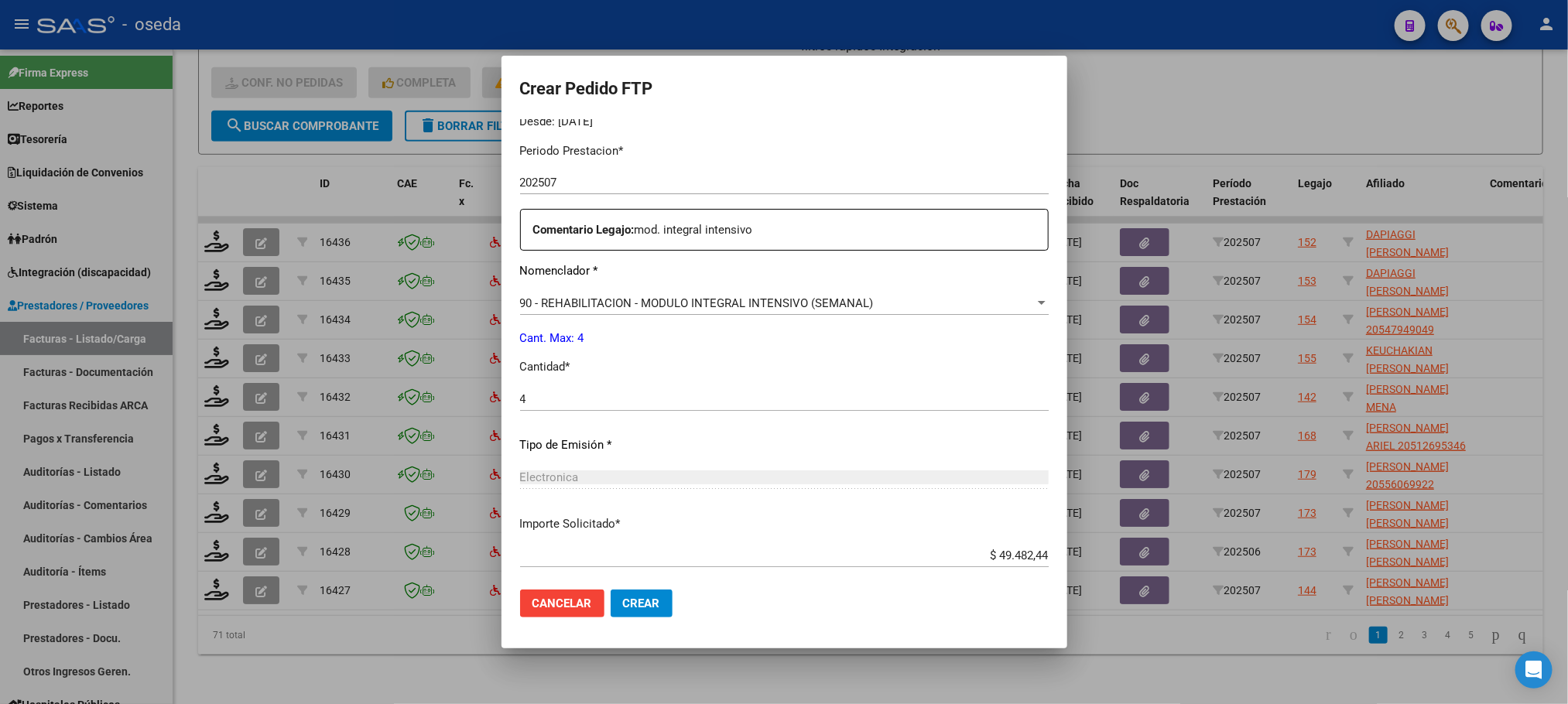
scroll to position [578, 0]
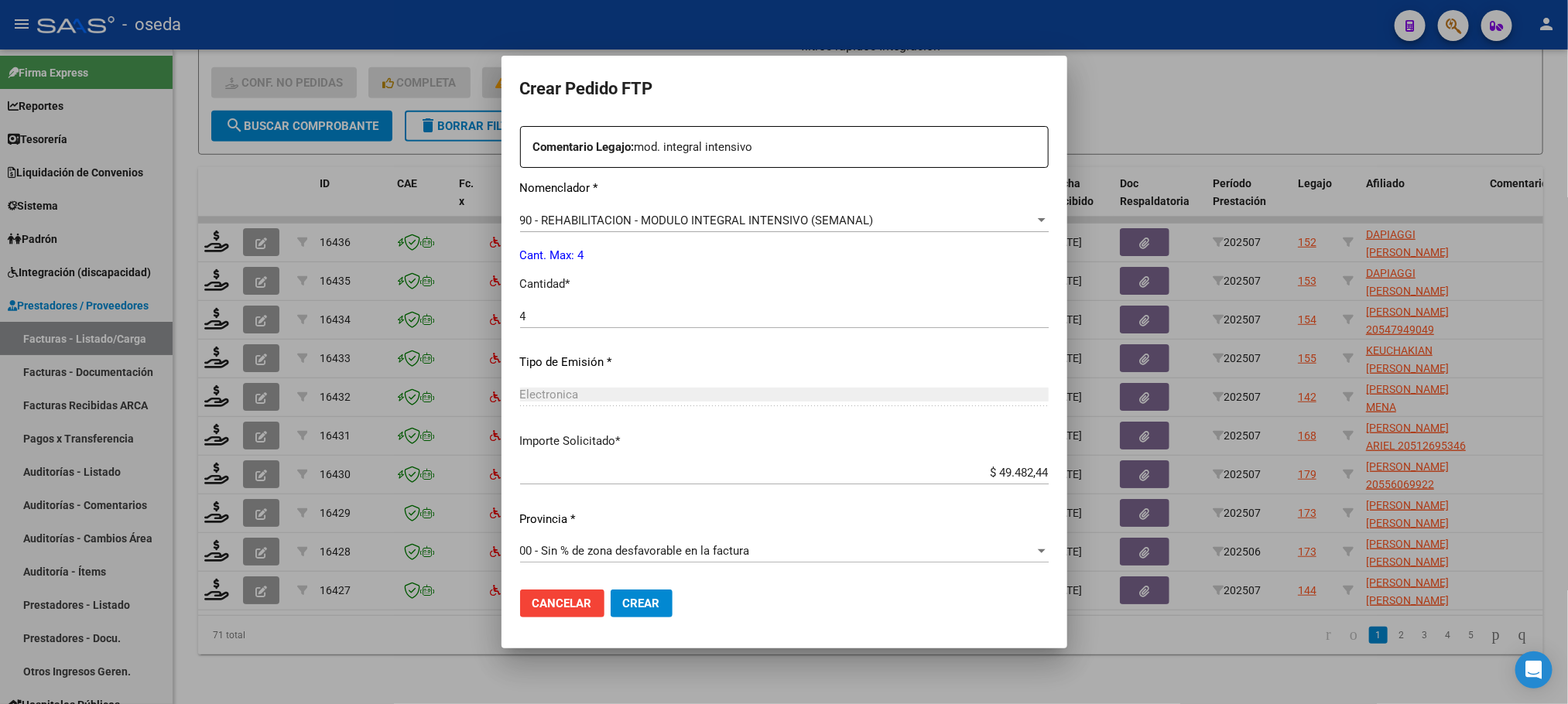
click at [631, 609] on span "Crear" at bounding box center [642, 604] width 38 height 14
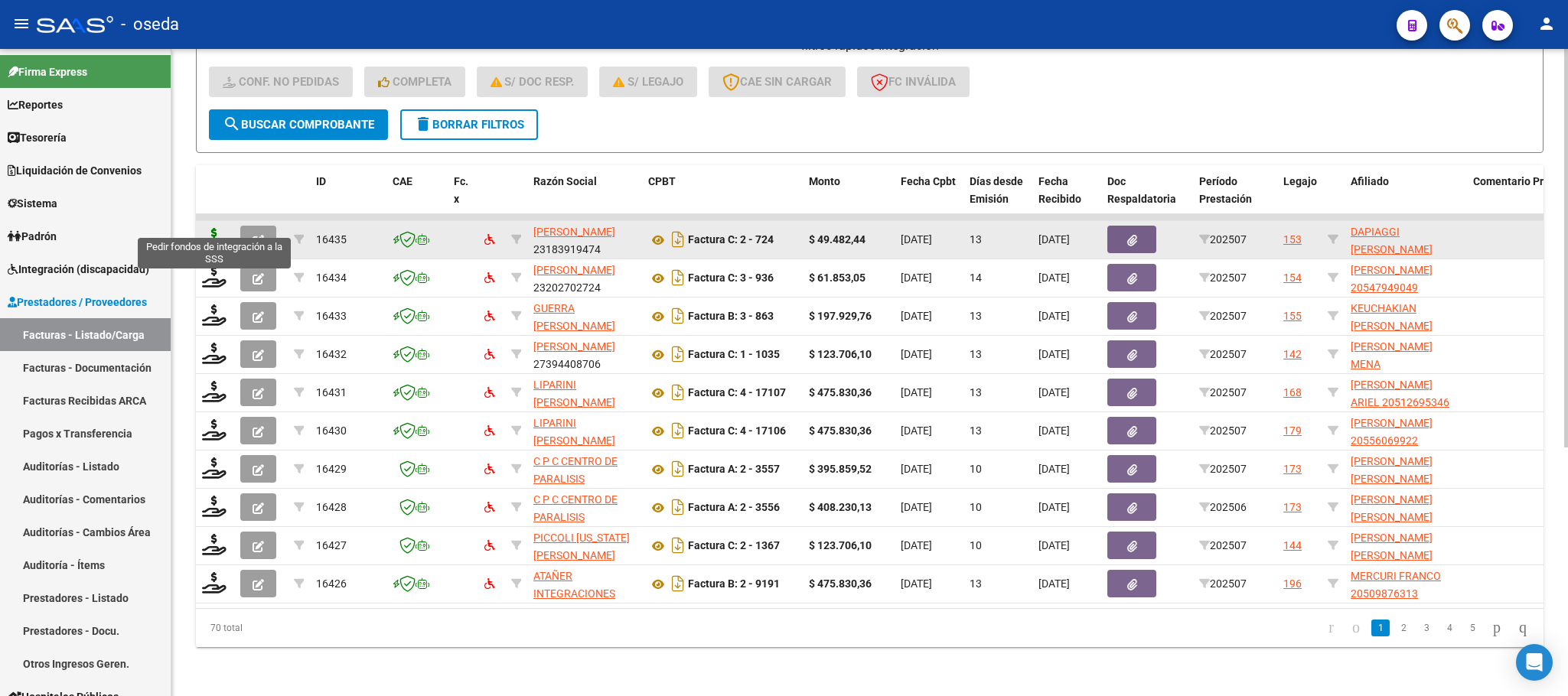
click at [213, 228] on icon at bounding box center [214, 239] width 25 height 21
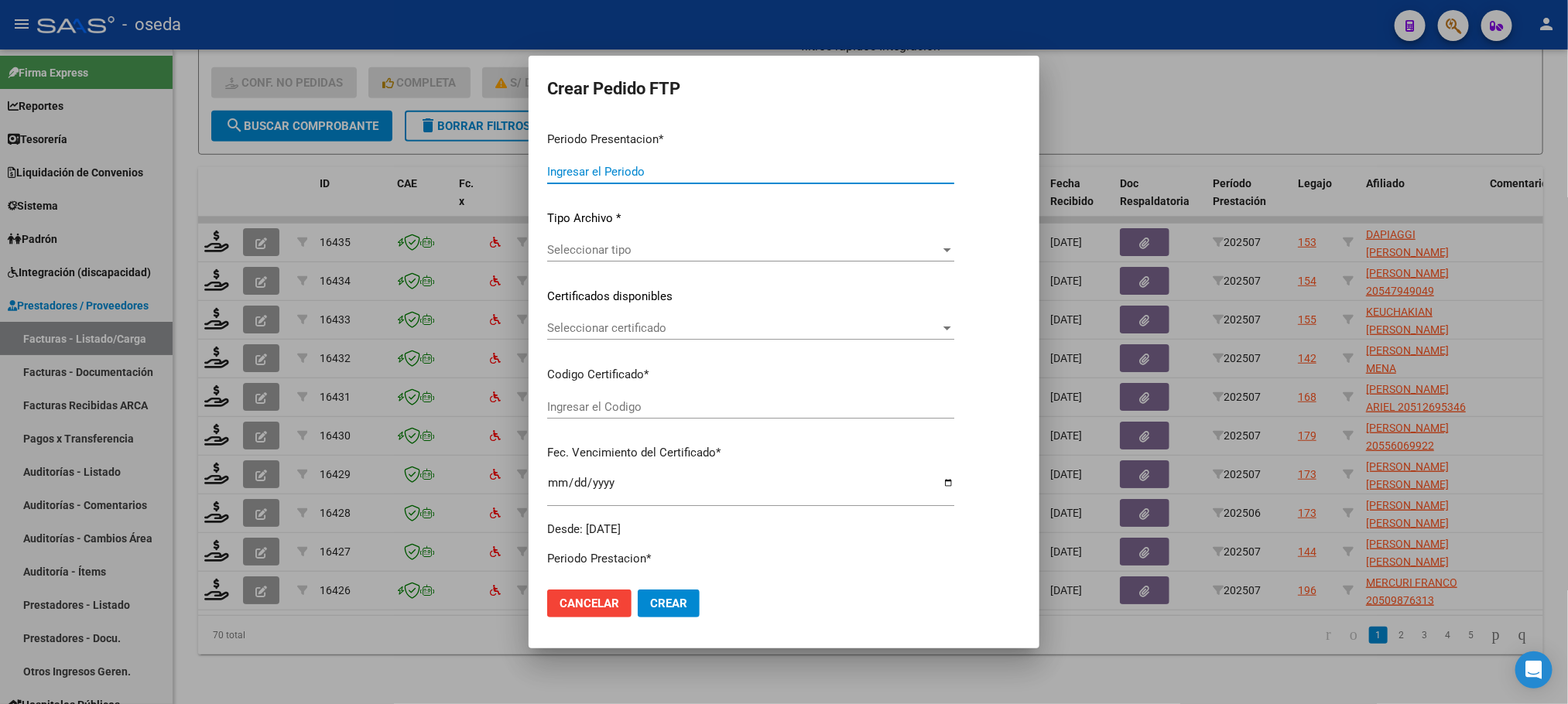
type input "202507"
type input "$ 49.482,44"
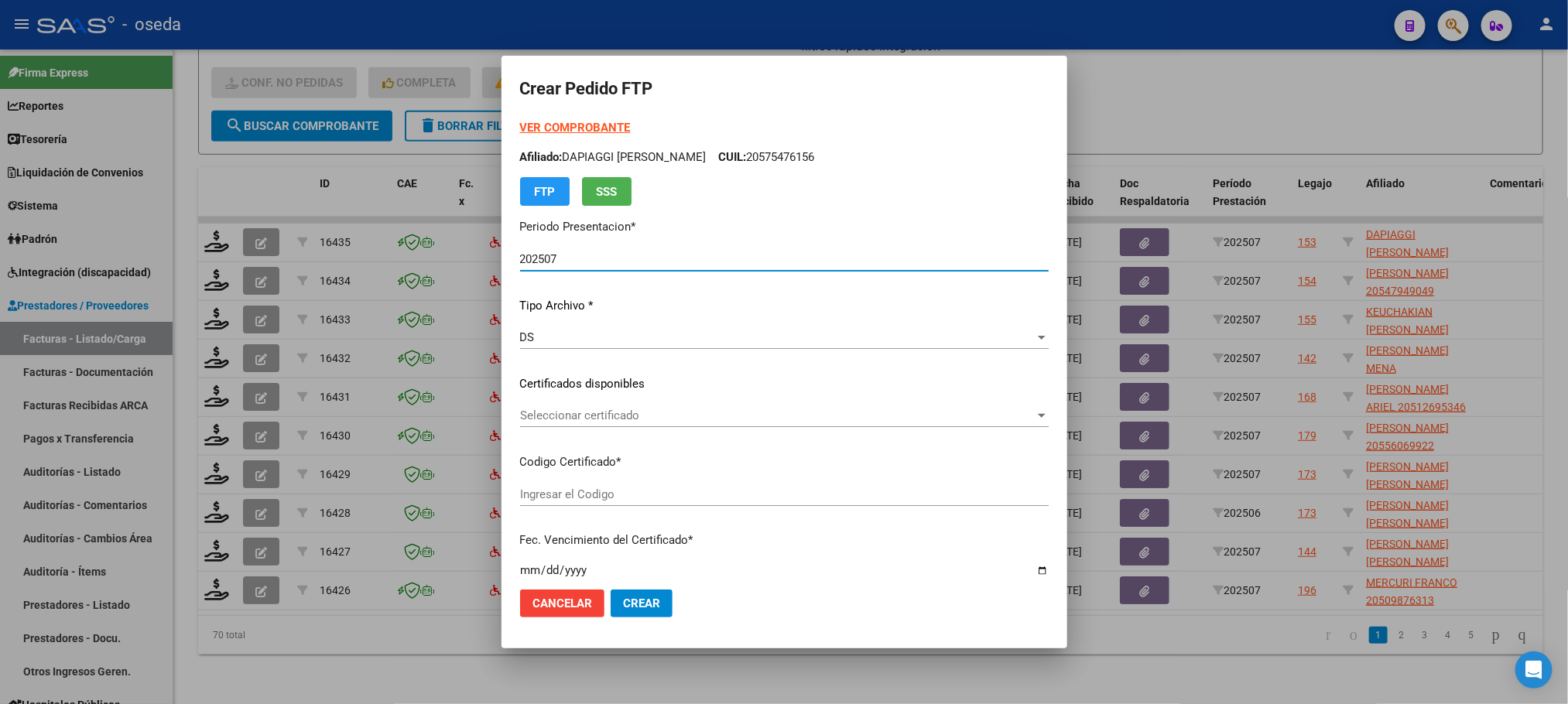
type input "ARG01000575476162025073020300730BUE352"
type input "[DATE]"
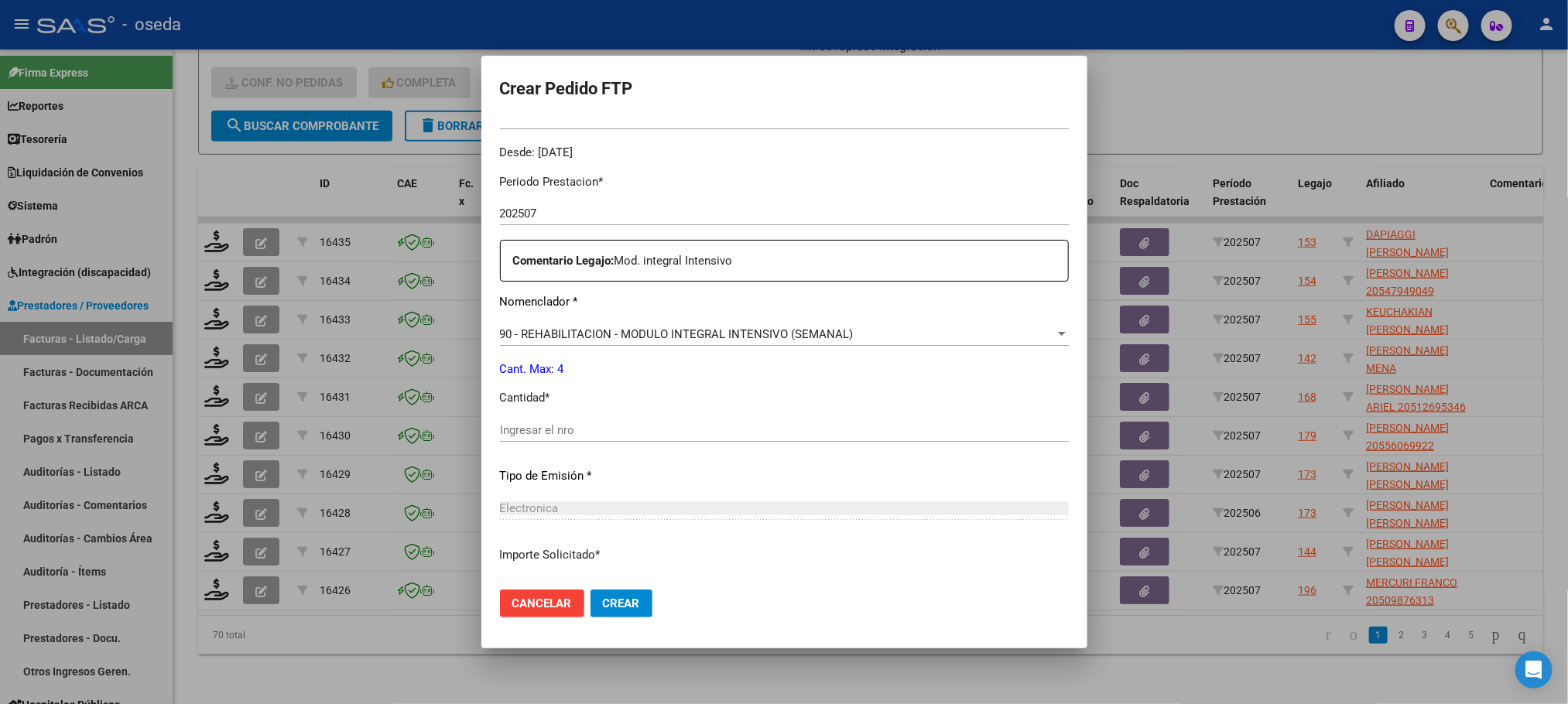
click at [691, 421] on div "Ingresar el nro" at bounding box center [784, 430] width 569 height 23
type input "4"
click at [590, 589] on button "Crear" at bounding box center [621, 603] width 62 height 28
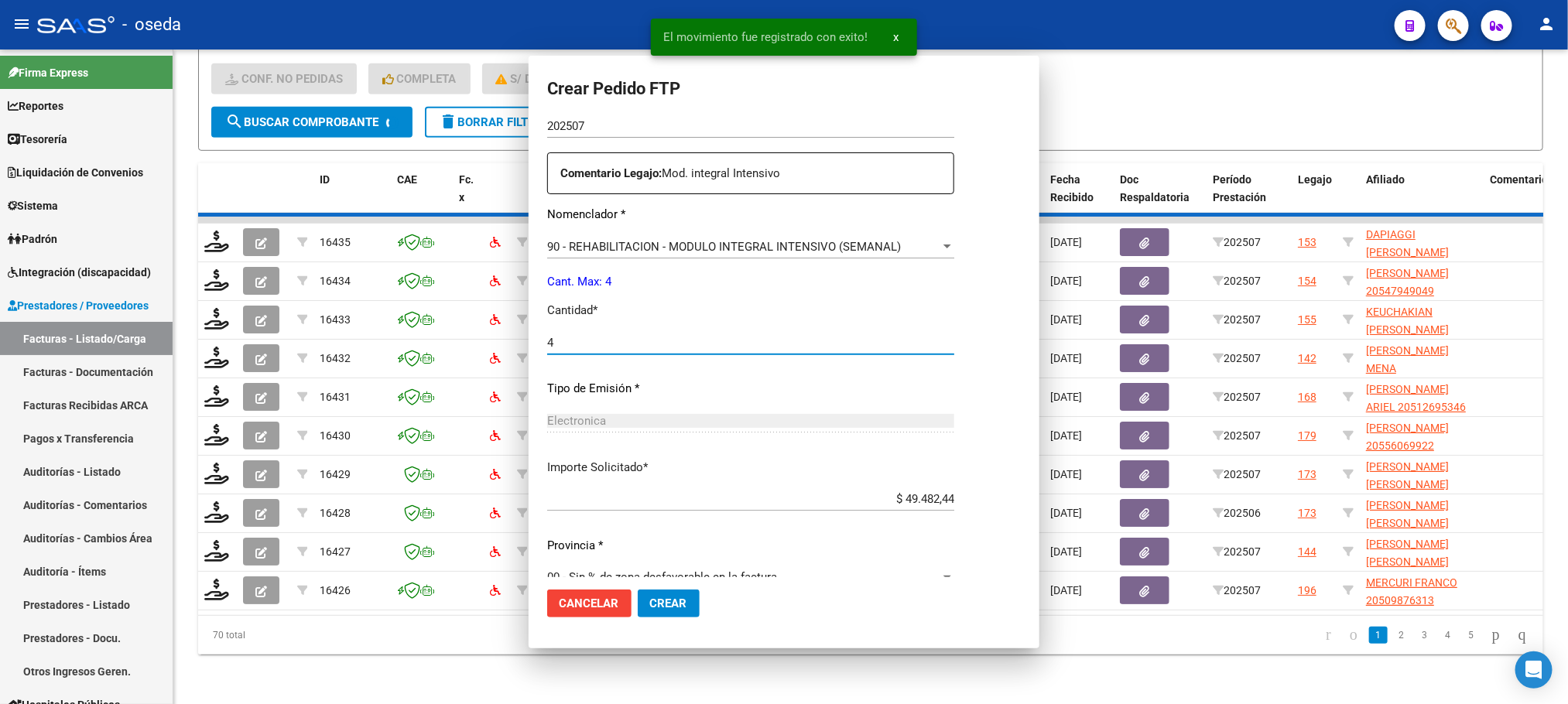
scroll to position [377, 0]
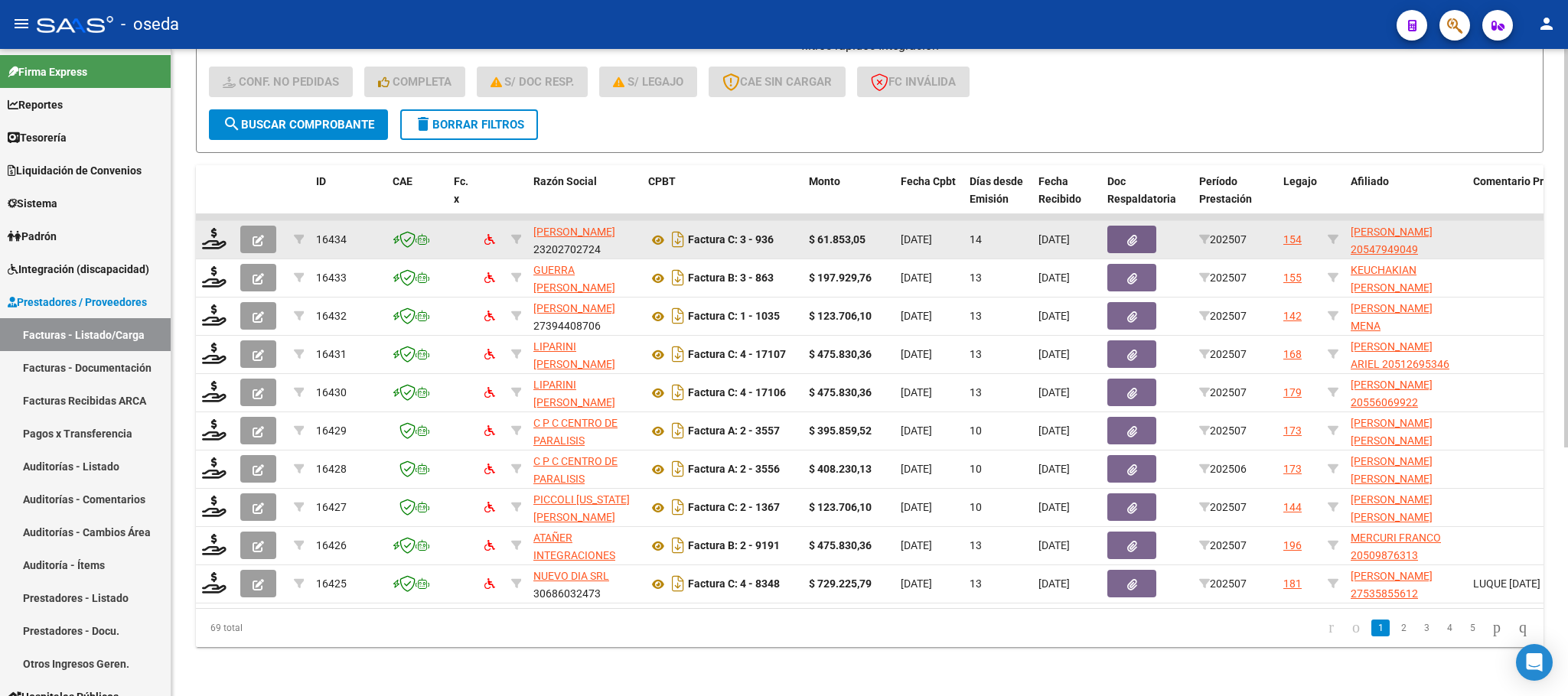
click at [210, 221] on datatable-body-cell at bounding box center [215, 240] width 38 height 37
click at [214, 228] on icon at bounding box center [214, 239] width 25 height 21
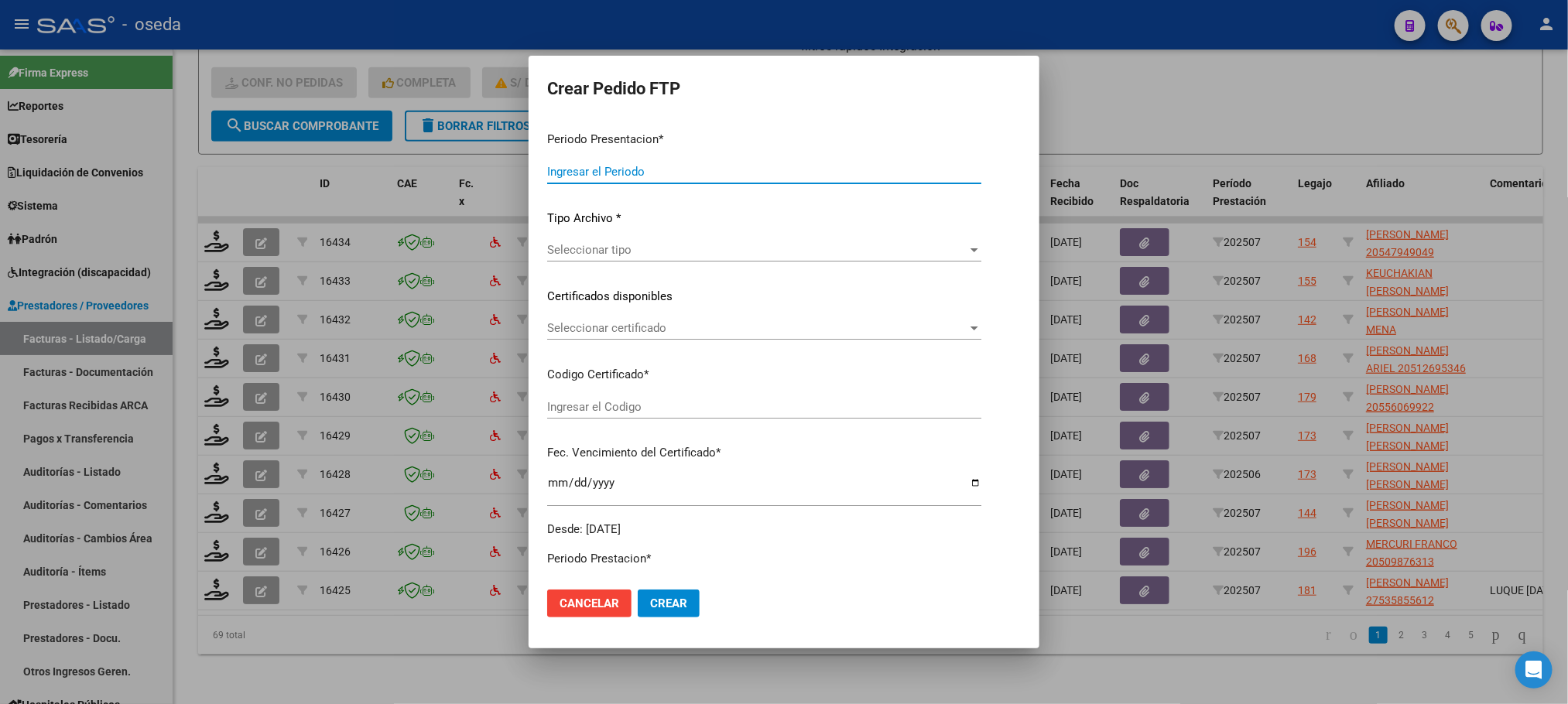
type input "202507"
type input "$ 61.853,05"
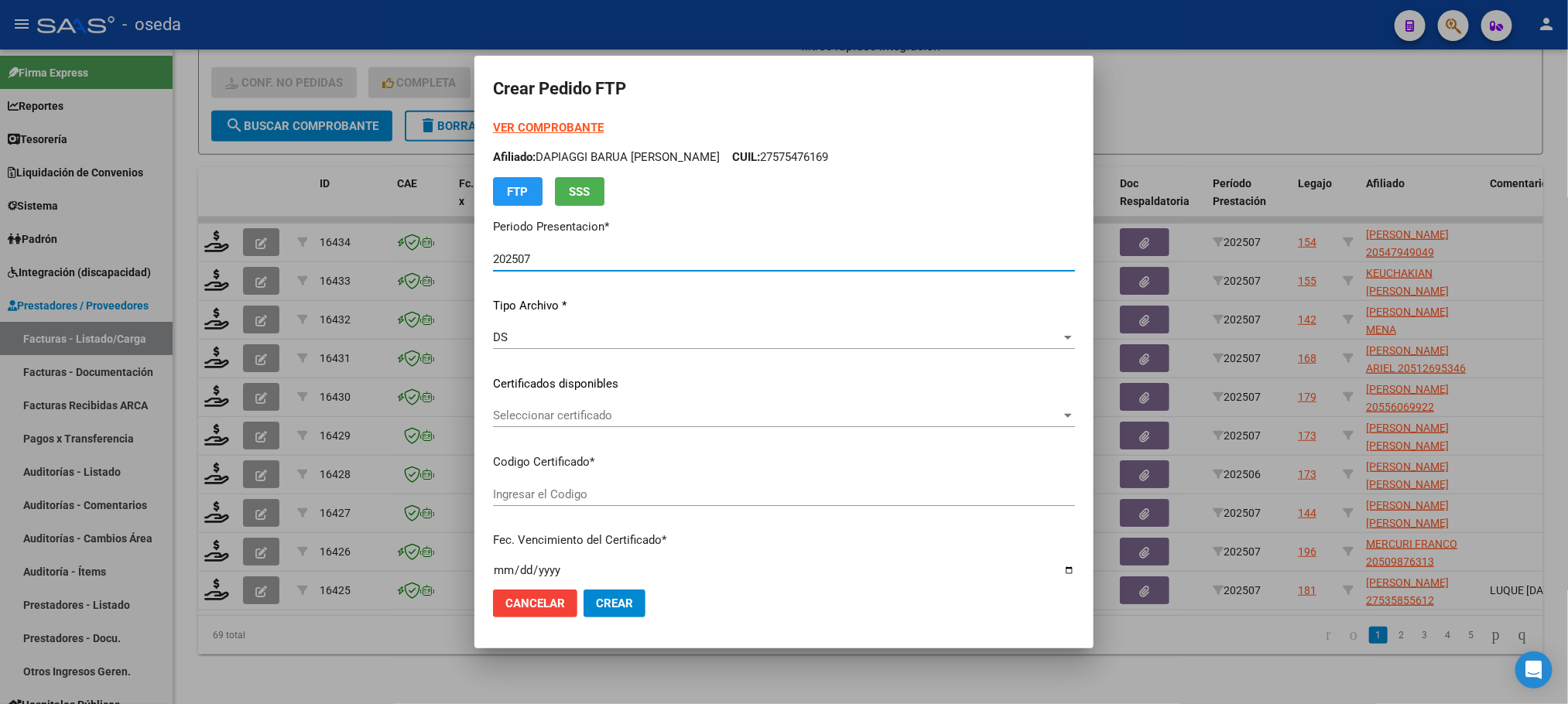
type input "ARG02000547949042022090920270909"
type input "2027-09-09"
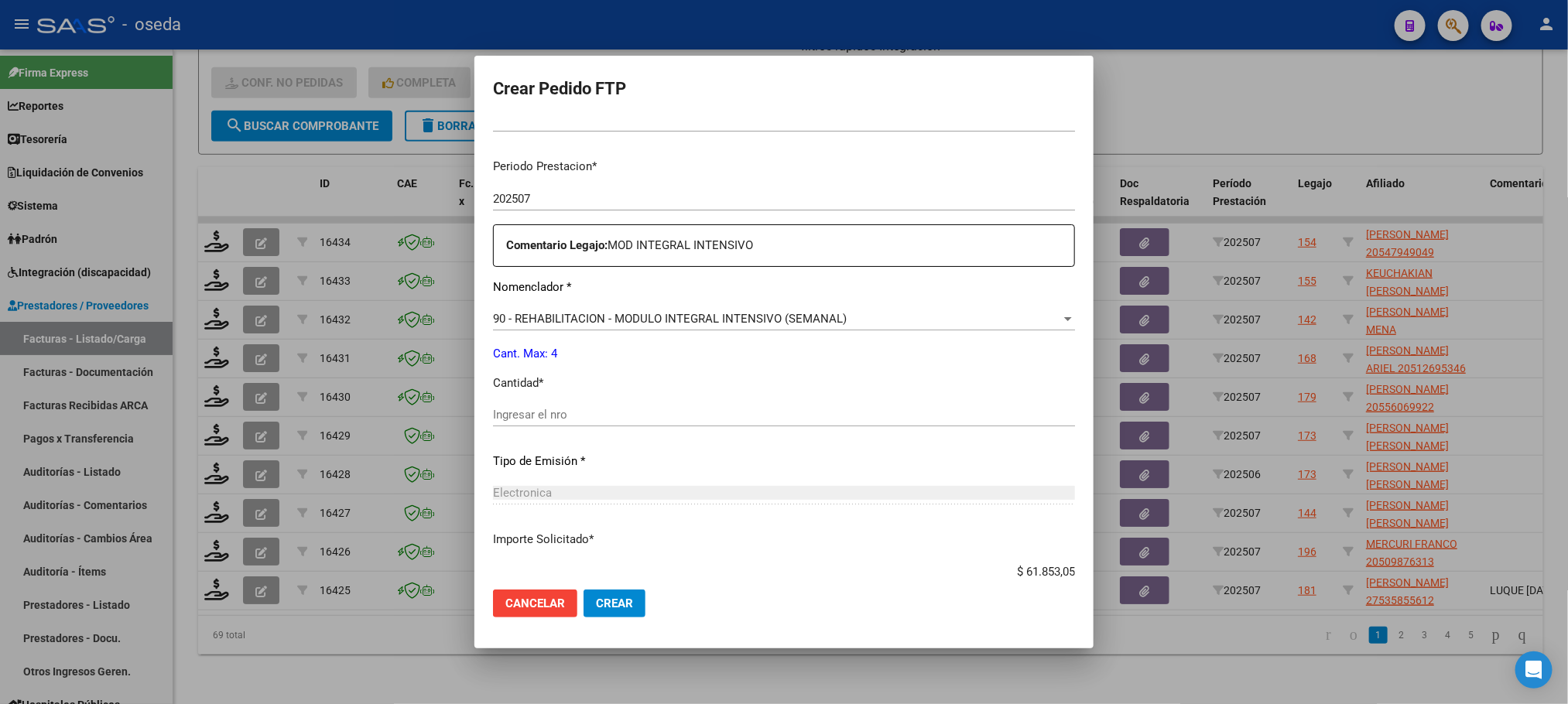
scroll to position [464, 0]
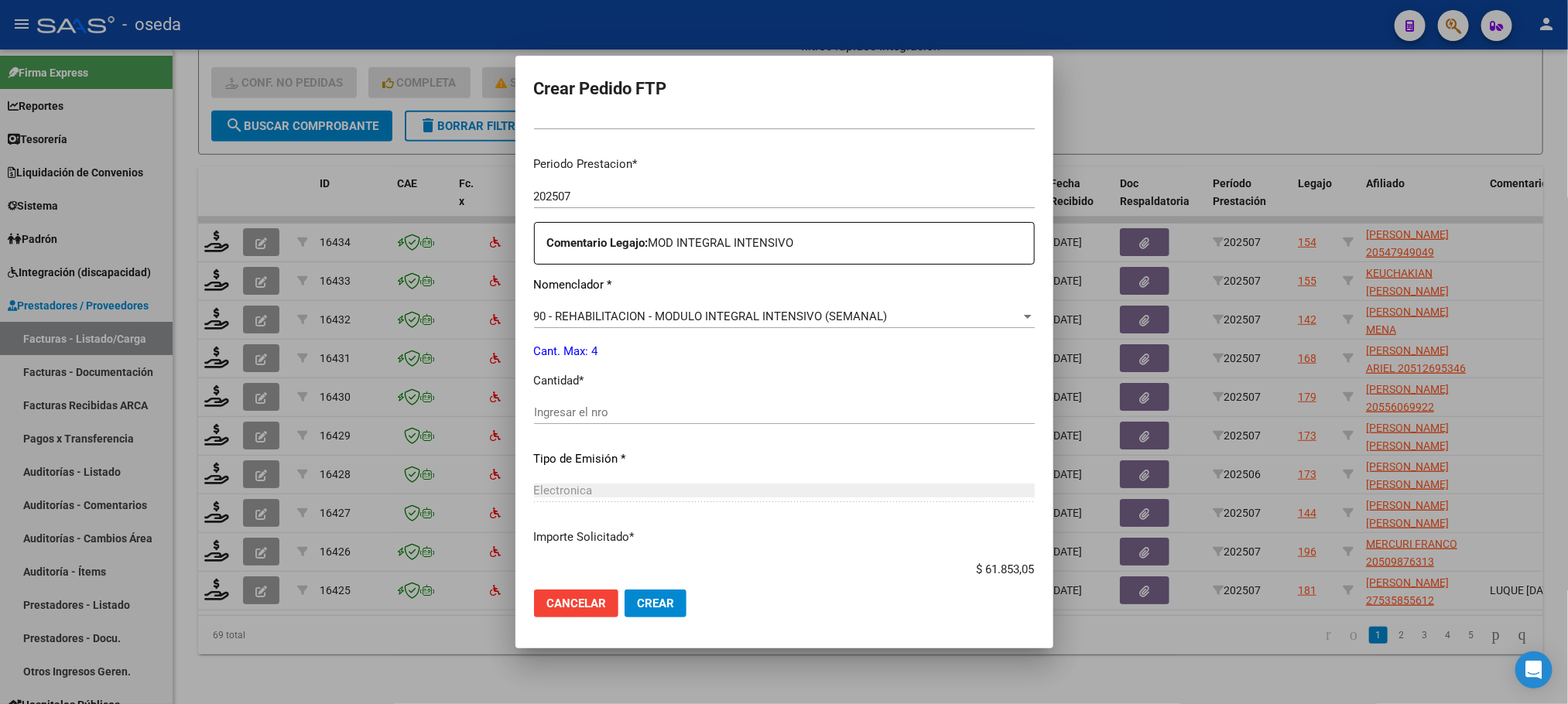
click at [679, 417] on input "Ingresar el nro" at bounding box center [784, 412] width 501 height 14
type input "4"
click at [624, 589] on button "Crear" at bounding box center [655, 603] width 62 height 28
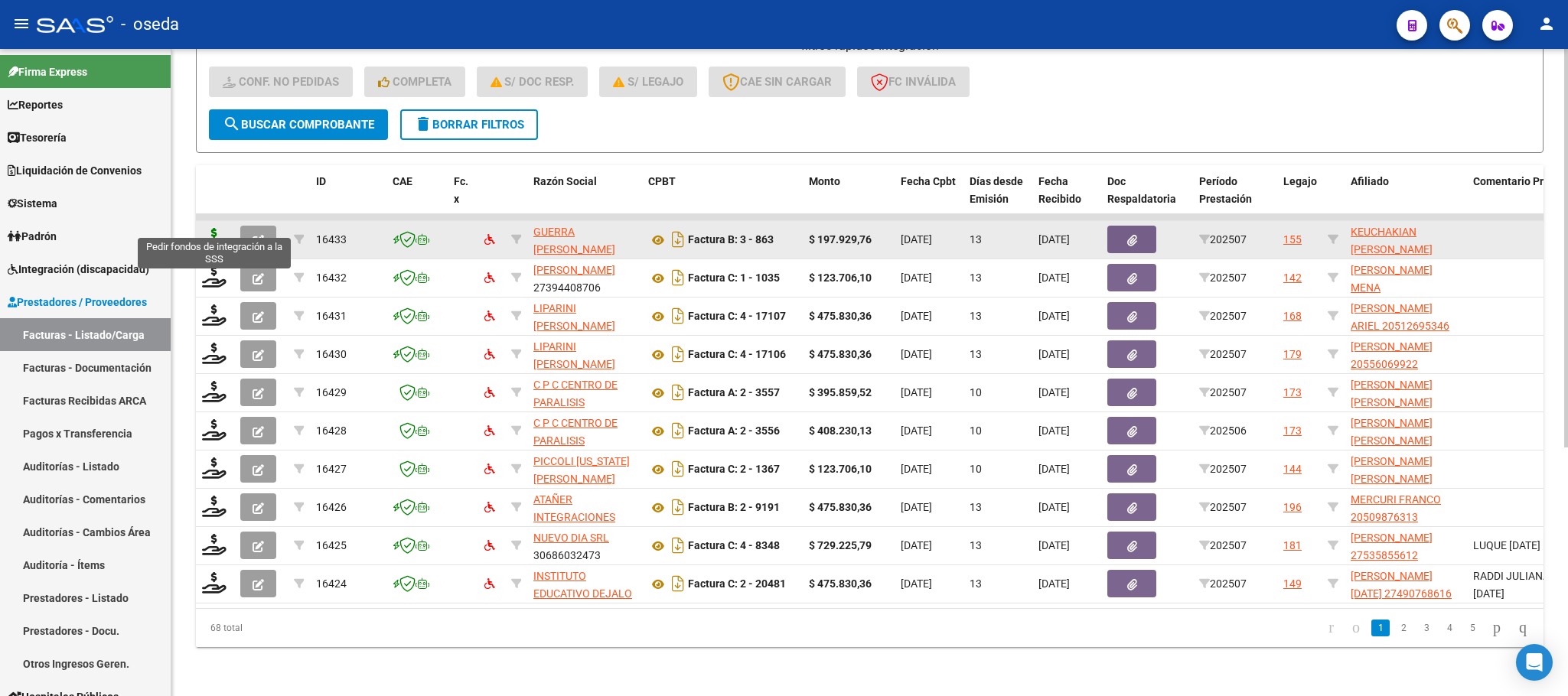
click at [209, 228] on icon at bounding box center [214, 239] width 25 height 21
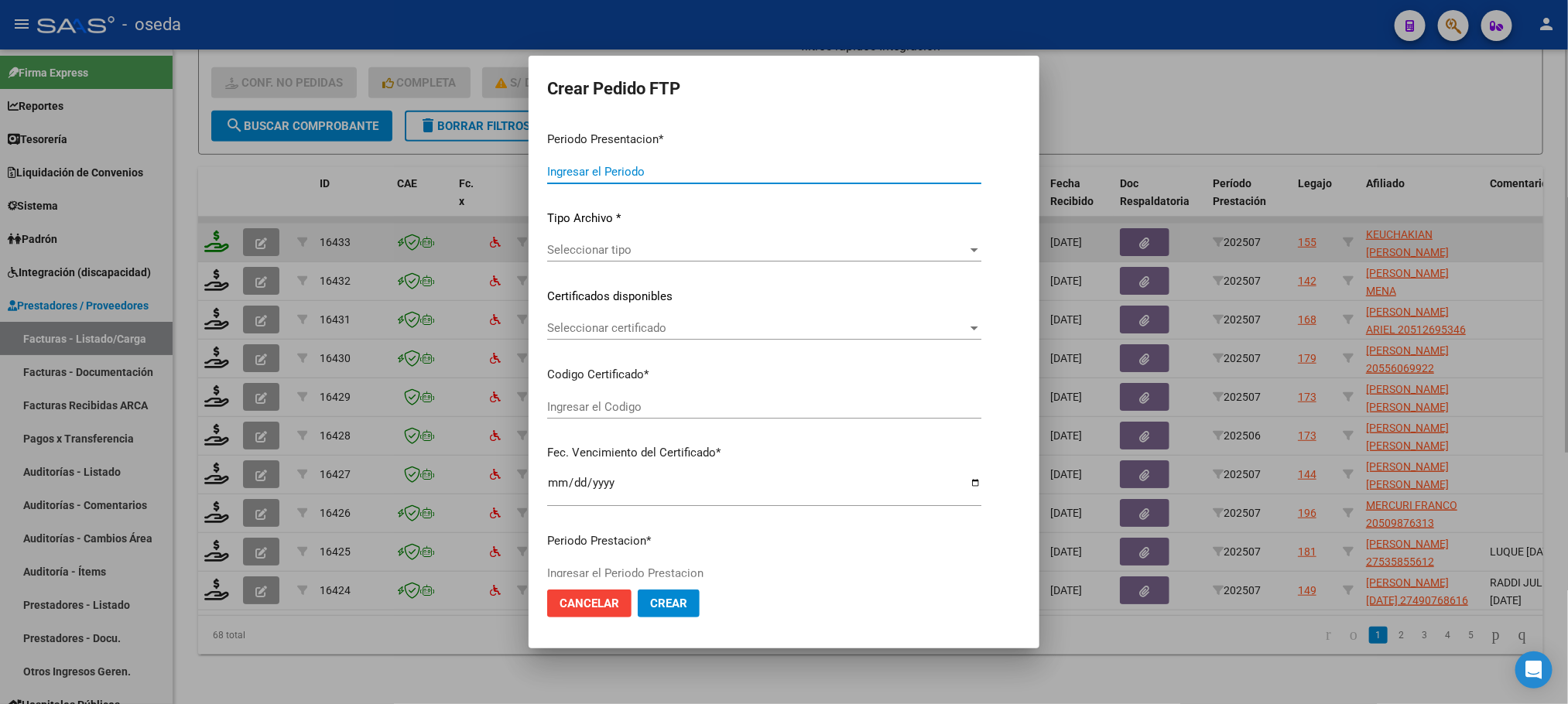
type input "202507"
type input "$ 197.929,76"
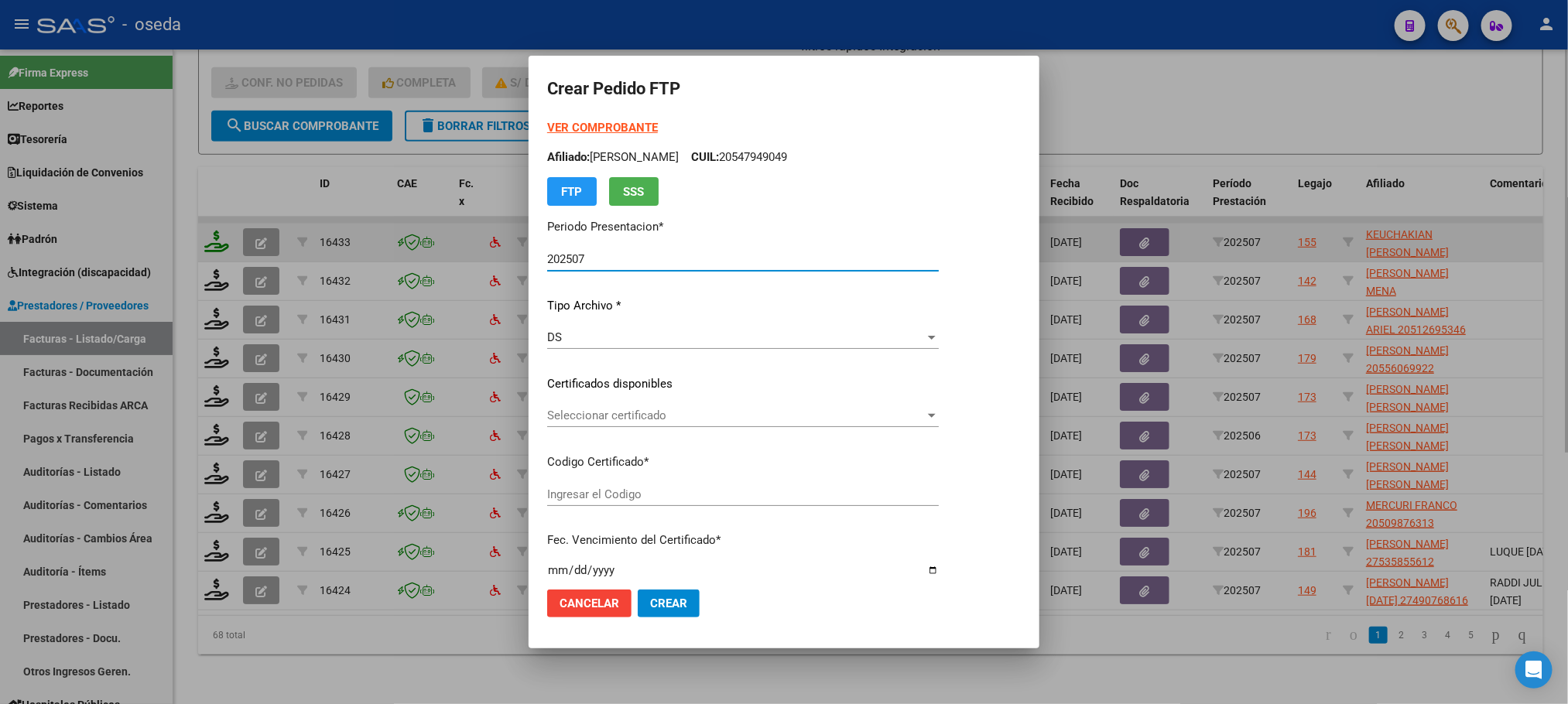
type input "20484649368"
type input "2023-10-23"
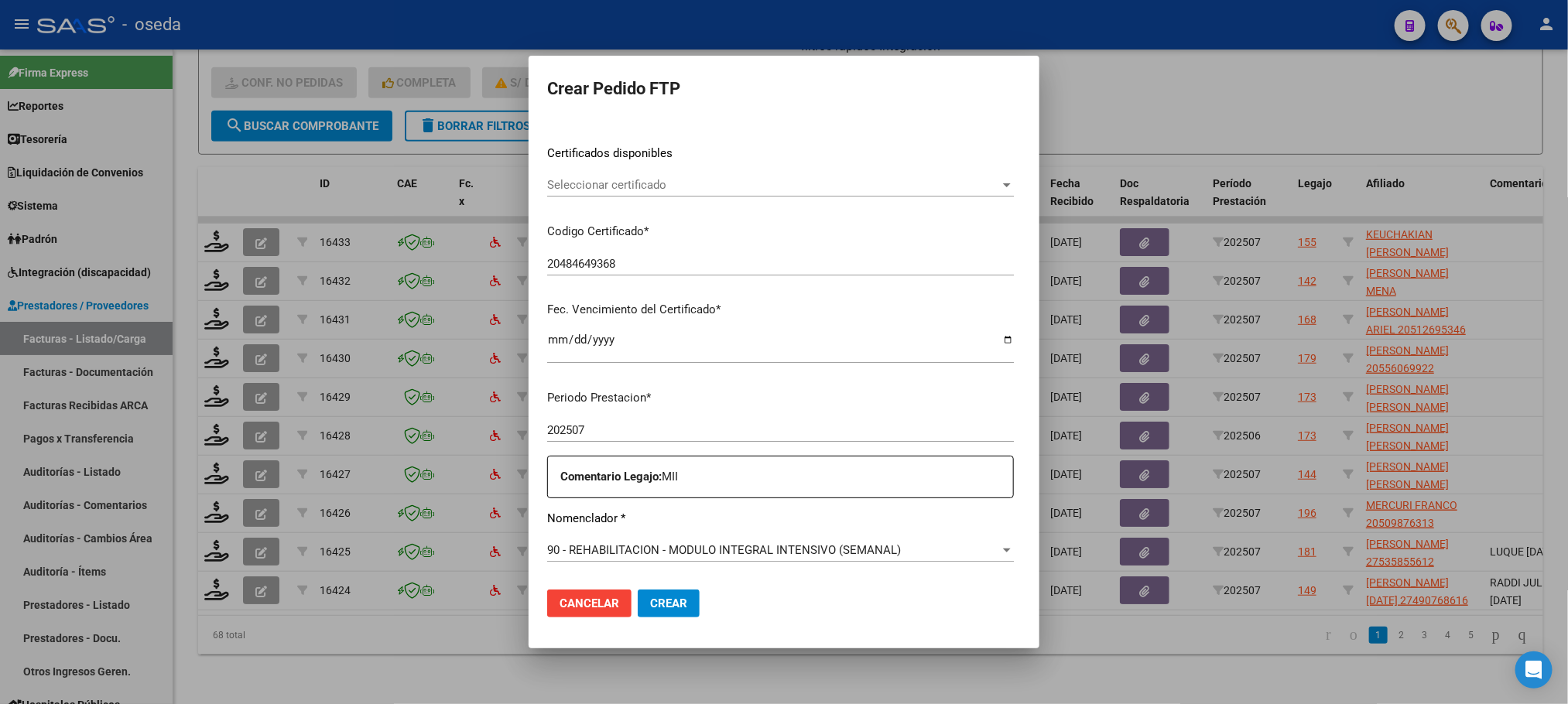
scroll to position [348, 0]
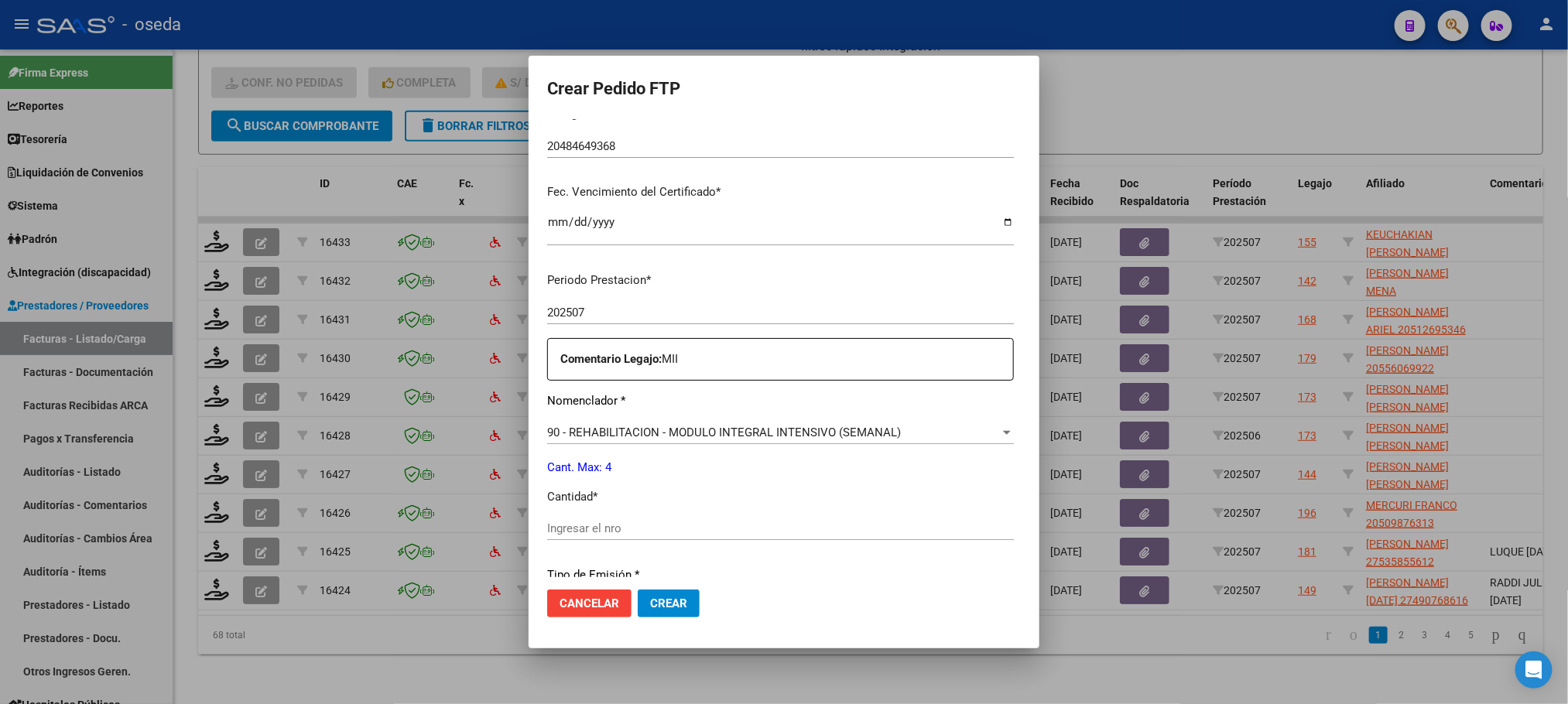
click at [847, 528] on input "Ingresar el nro" at bounding box center [781, 529] width 467 height 14
type input "4"
click at [638, 589] on button "Crear" at bounding box center [668, 603] width 62 height 28
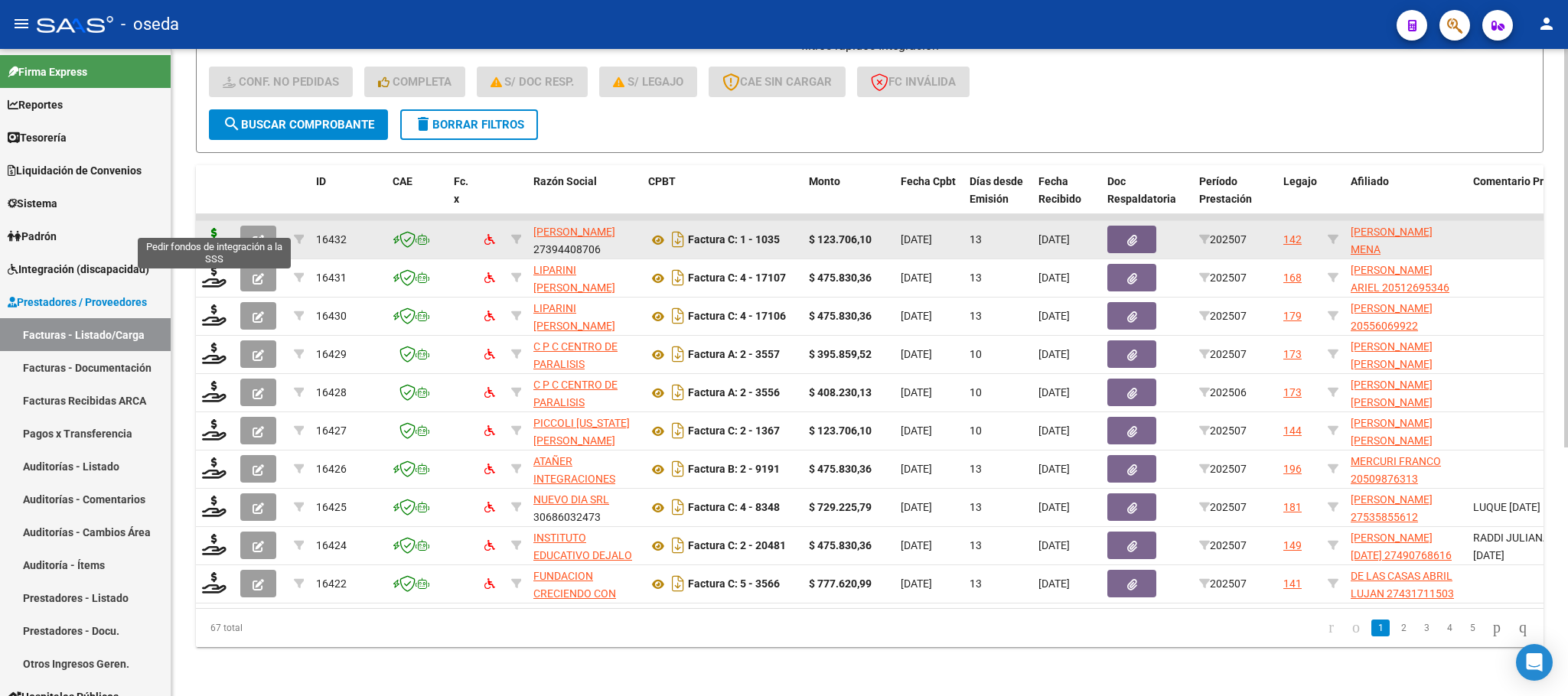
click at [211, 228] on icon at bounding box center [214, 239] width 25 height 21
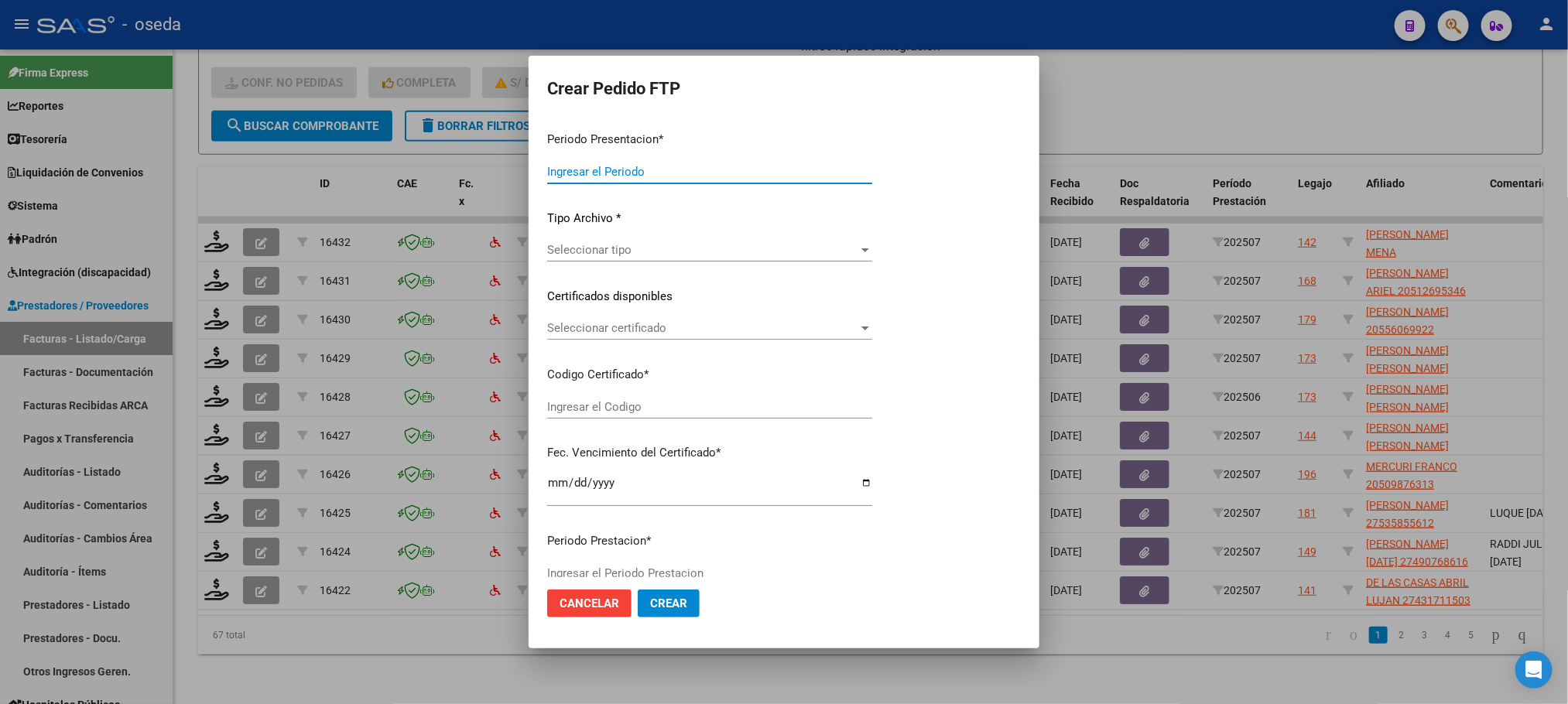
type input "202507"
type input "$ 123.706,10"
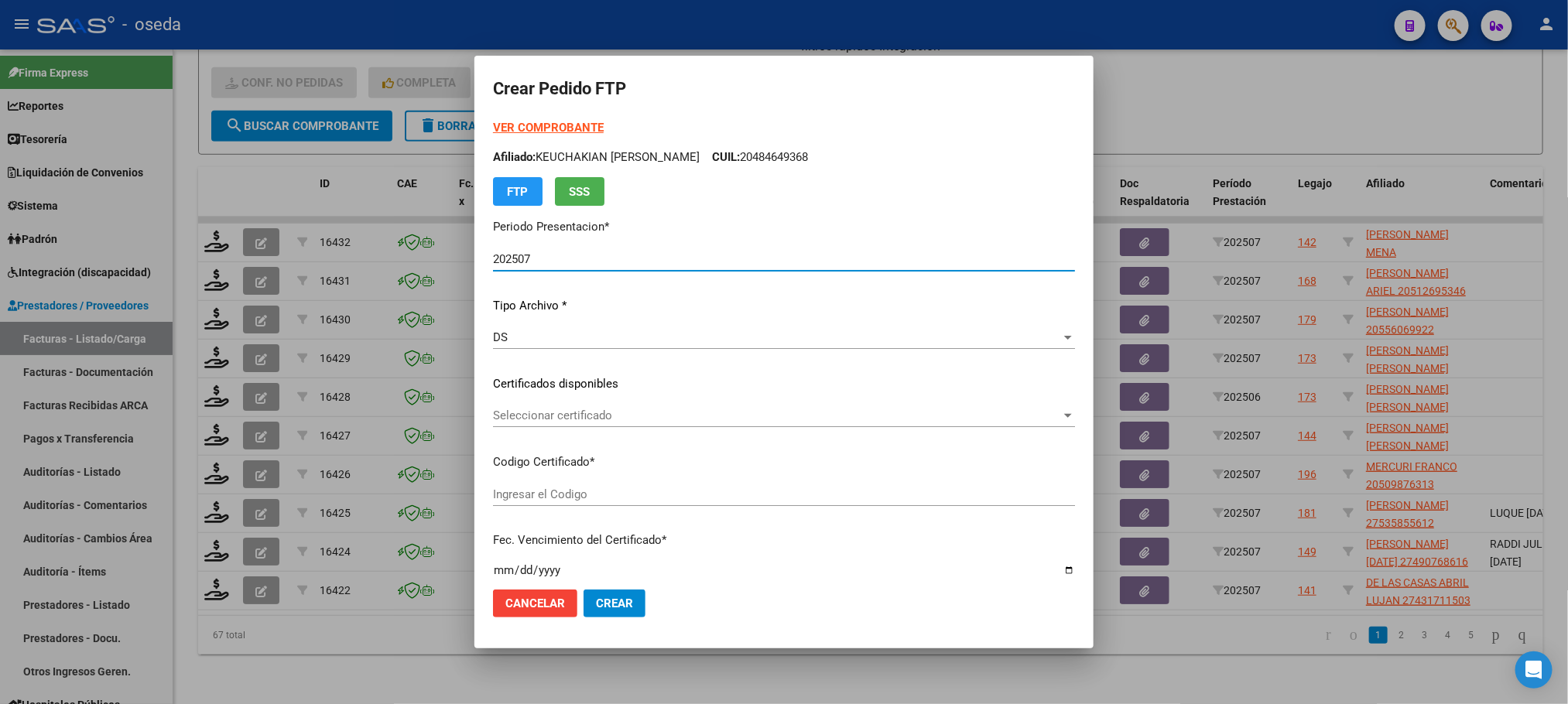
type input "ARG01000535867222023113020261130CBA536"
type input "[DATE]"
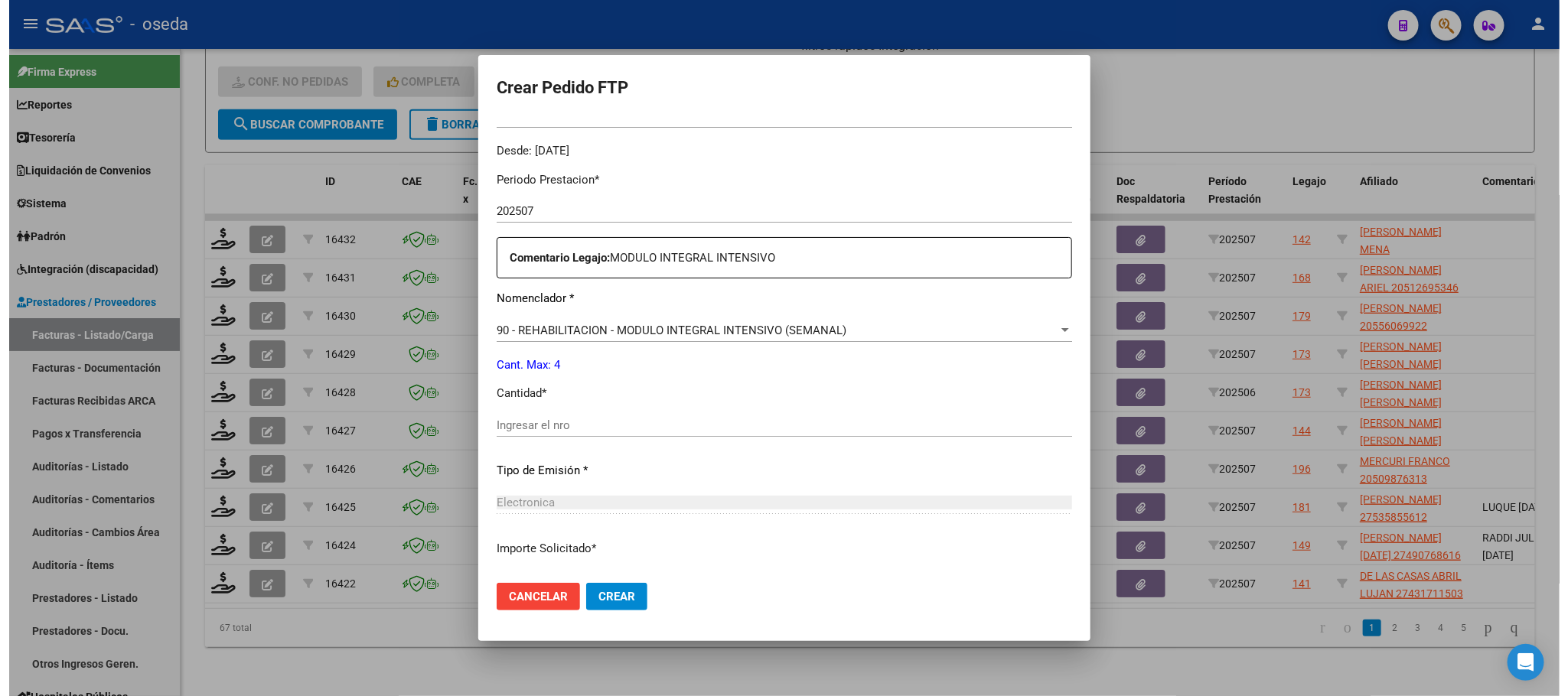
scroll to position [571, 0]
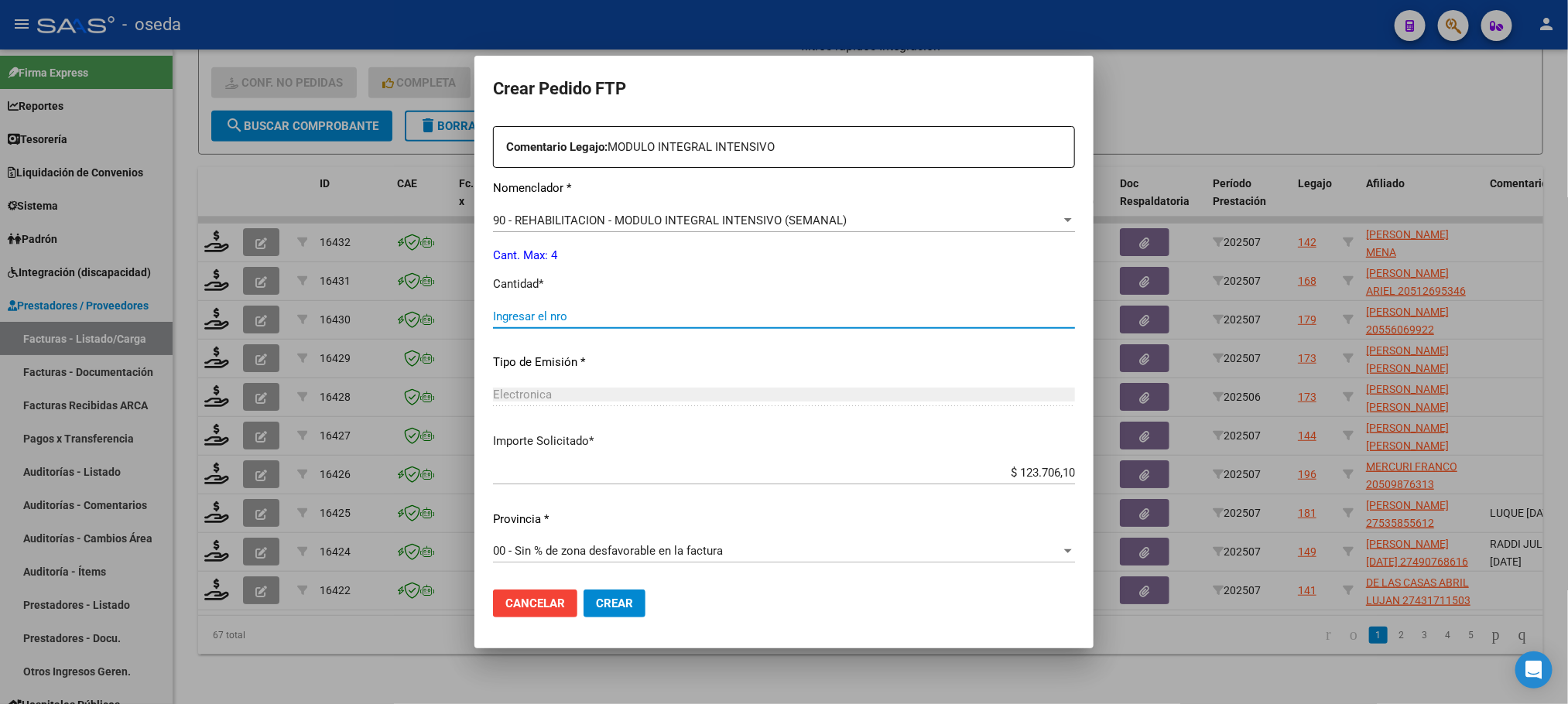
click at [537, 311] on input "Ingresar el nro" at bounding box center [784, 317] width 582 height 14
type input "4"
click at [583, 589] on button "Crear" at bounding box center [614, 603] width 62 height 28
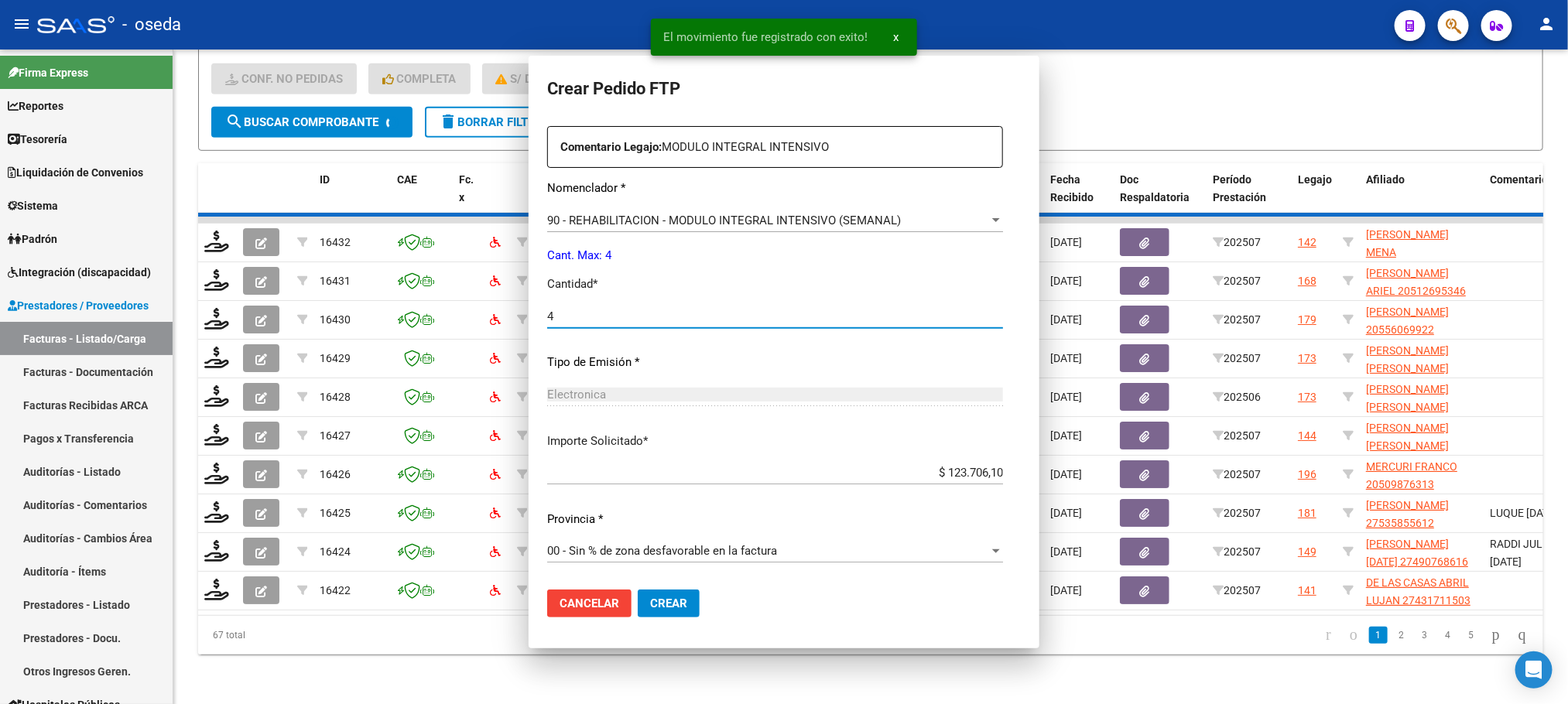
scroll to position [0, 0]
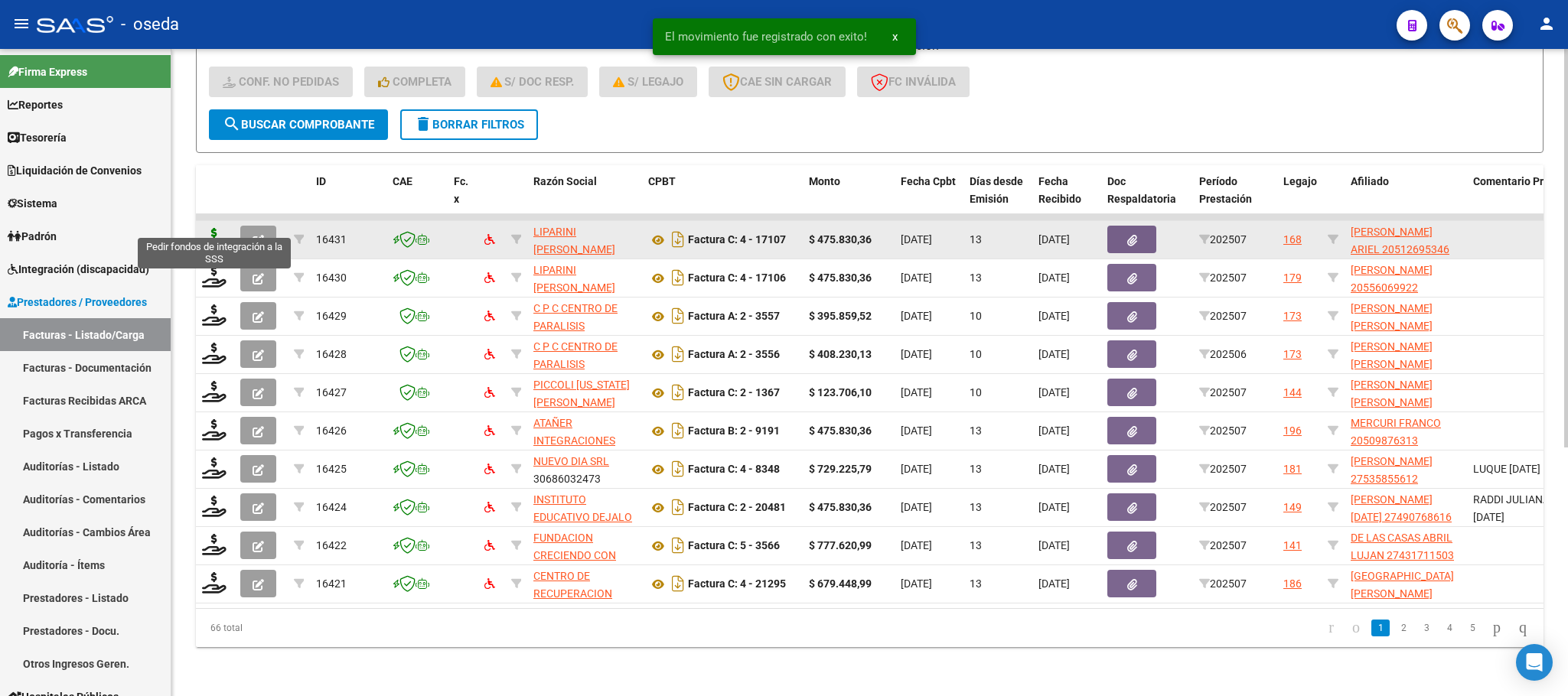
click at [213, 228] on icon at bounding box center [214, 239] width 25 height 21
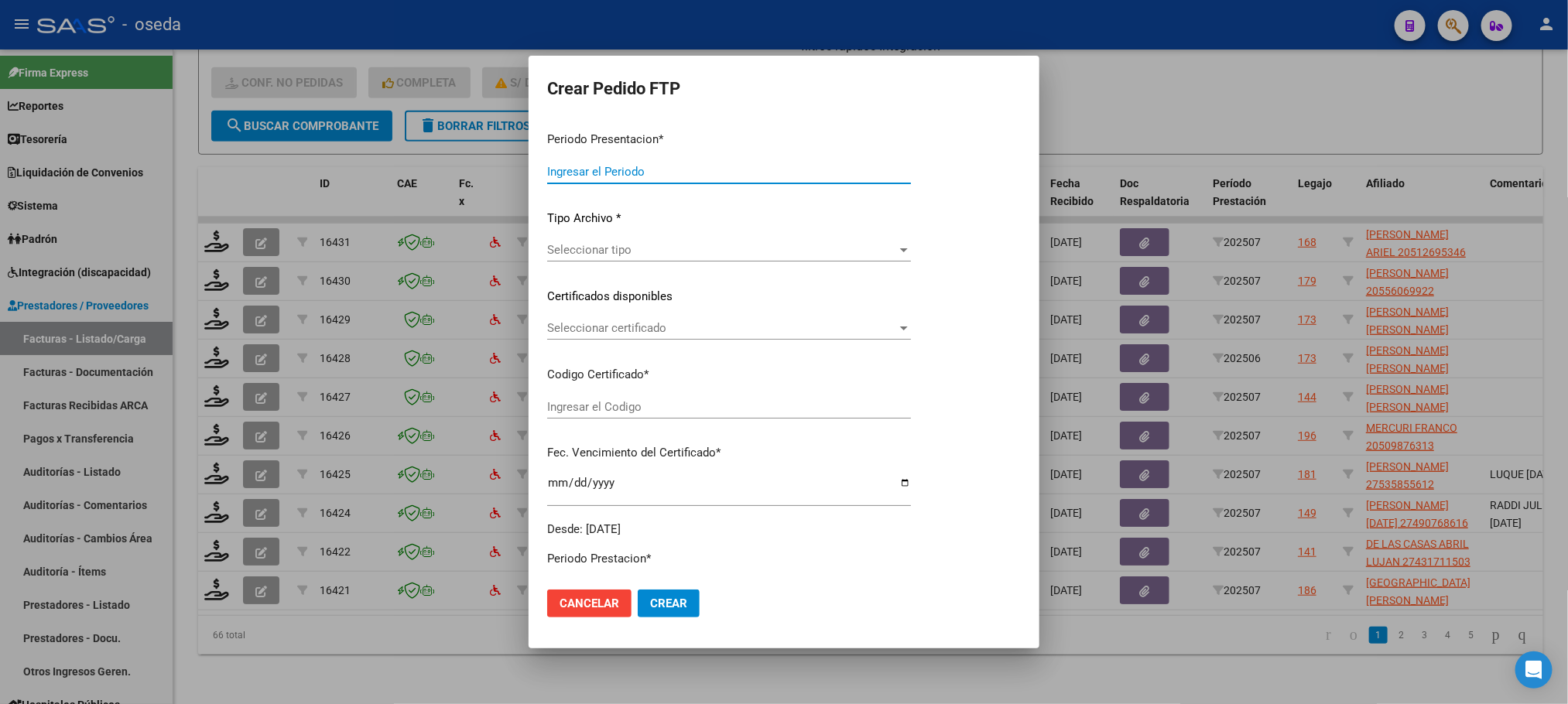
type input "202507"
type input "$ 475.830,36"
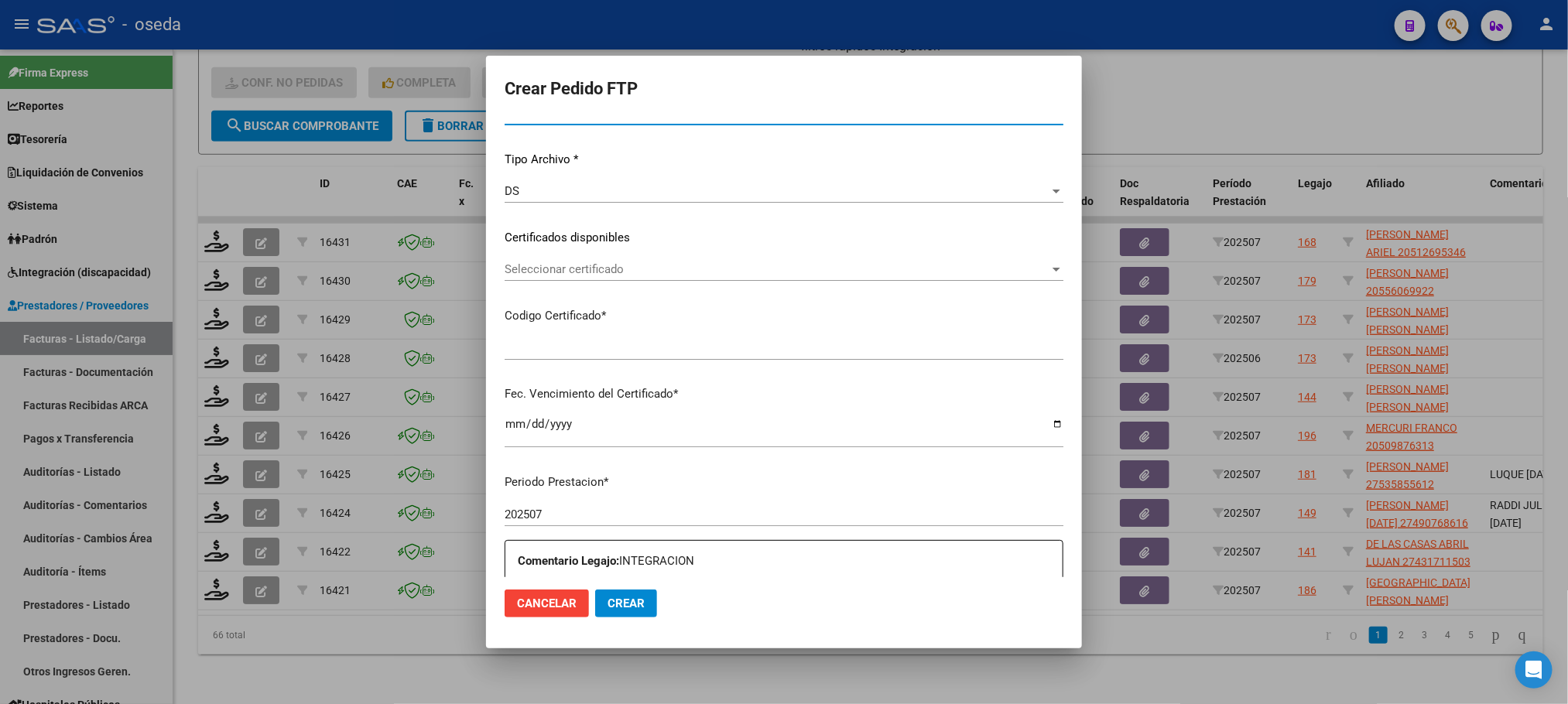
type input "20512695346"
type input "2023-02-02"
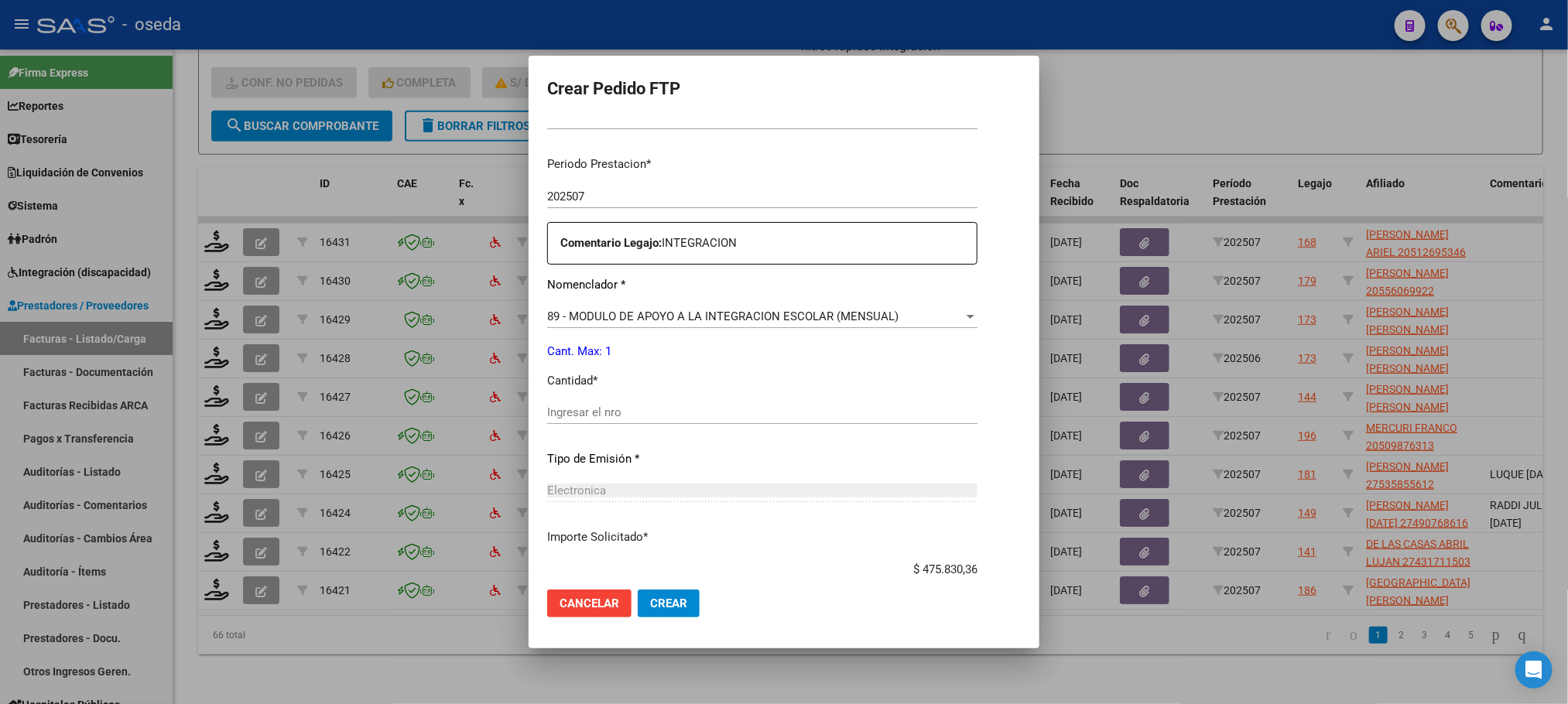
click at [639, 410] on input "Ingresar el nro" at bounding box center [762, 412] width 430 height 14
type input "1"
click at [638, 589] on button "Crear" at bounding box center [668, 603] width 62 height 28
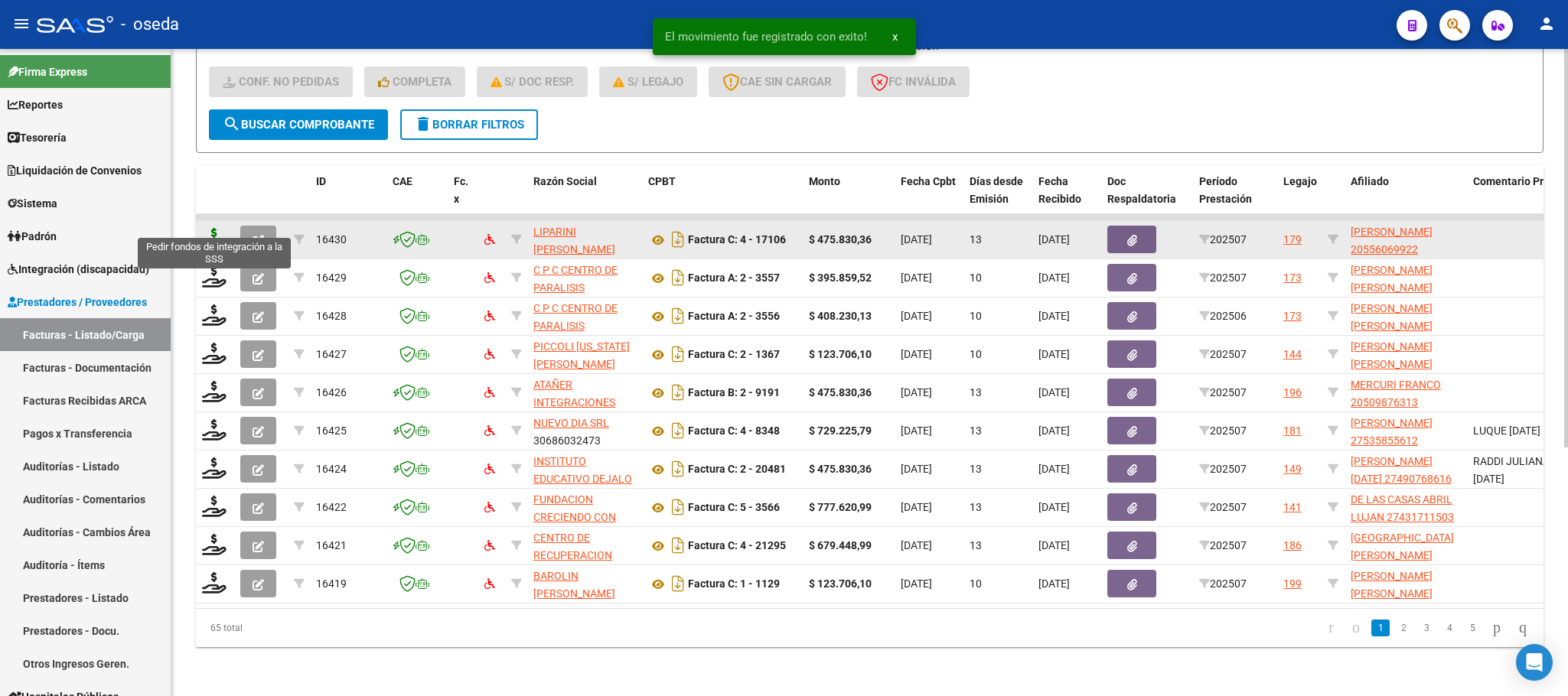
click at [204, 228] on icon at bounding box center [214, 239] width 25 height 21
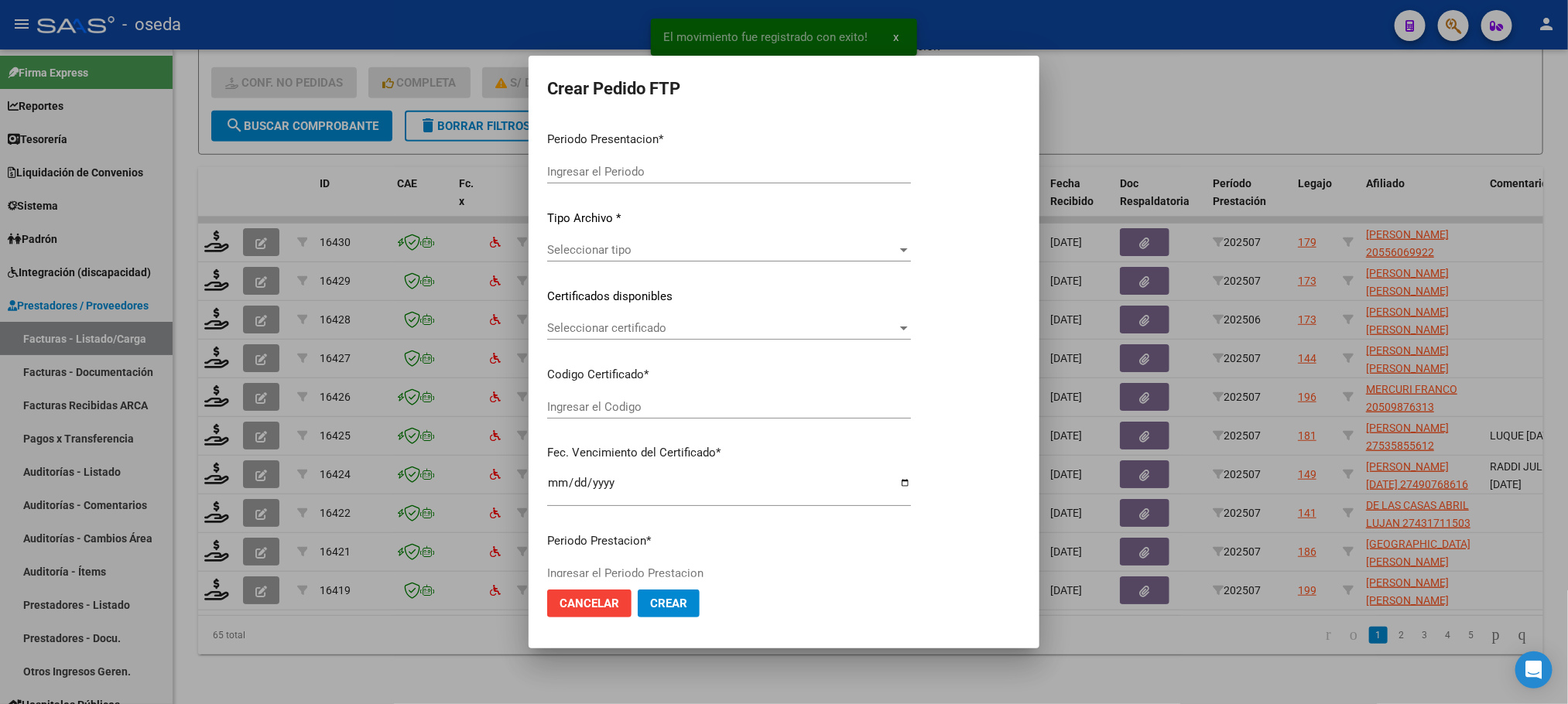
type input "202507"
type input "$ 475.830,36"
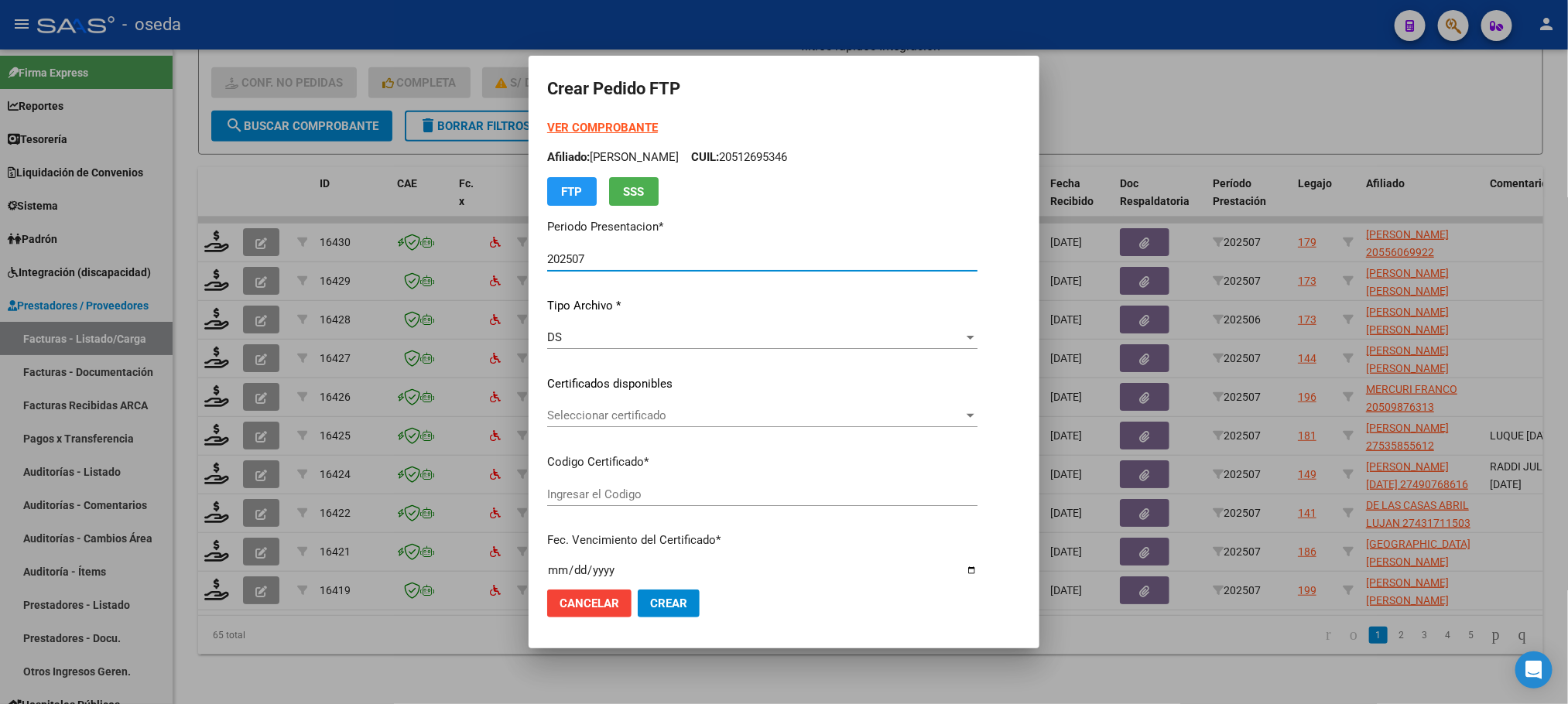
type input "20556069922"
type input "2024-08-11"
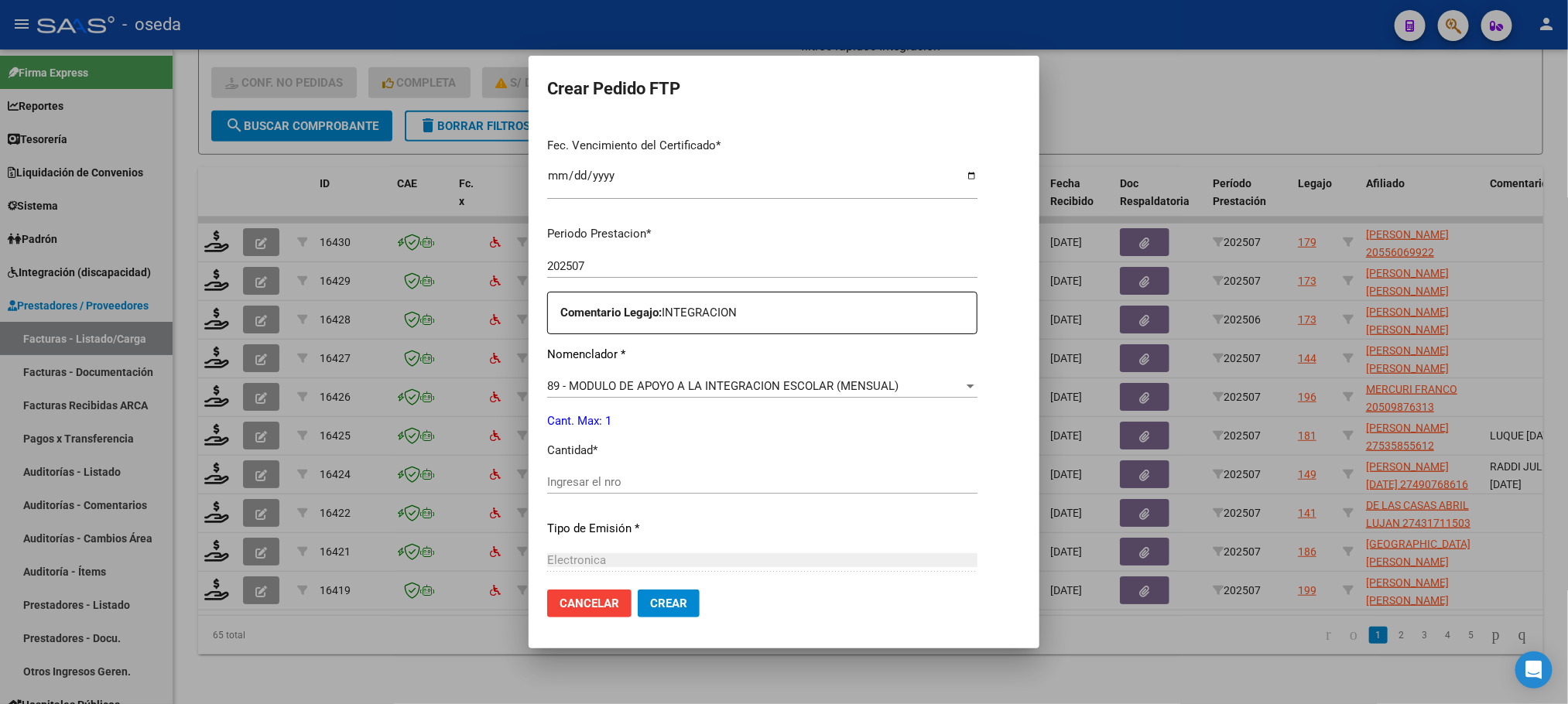
scroll to position [464, 0]
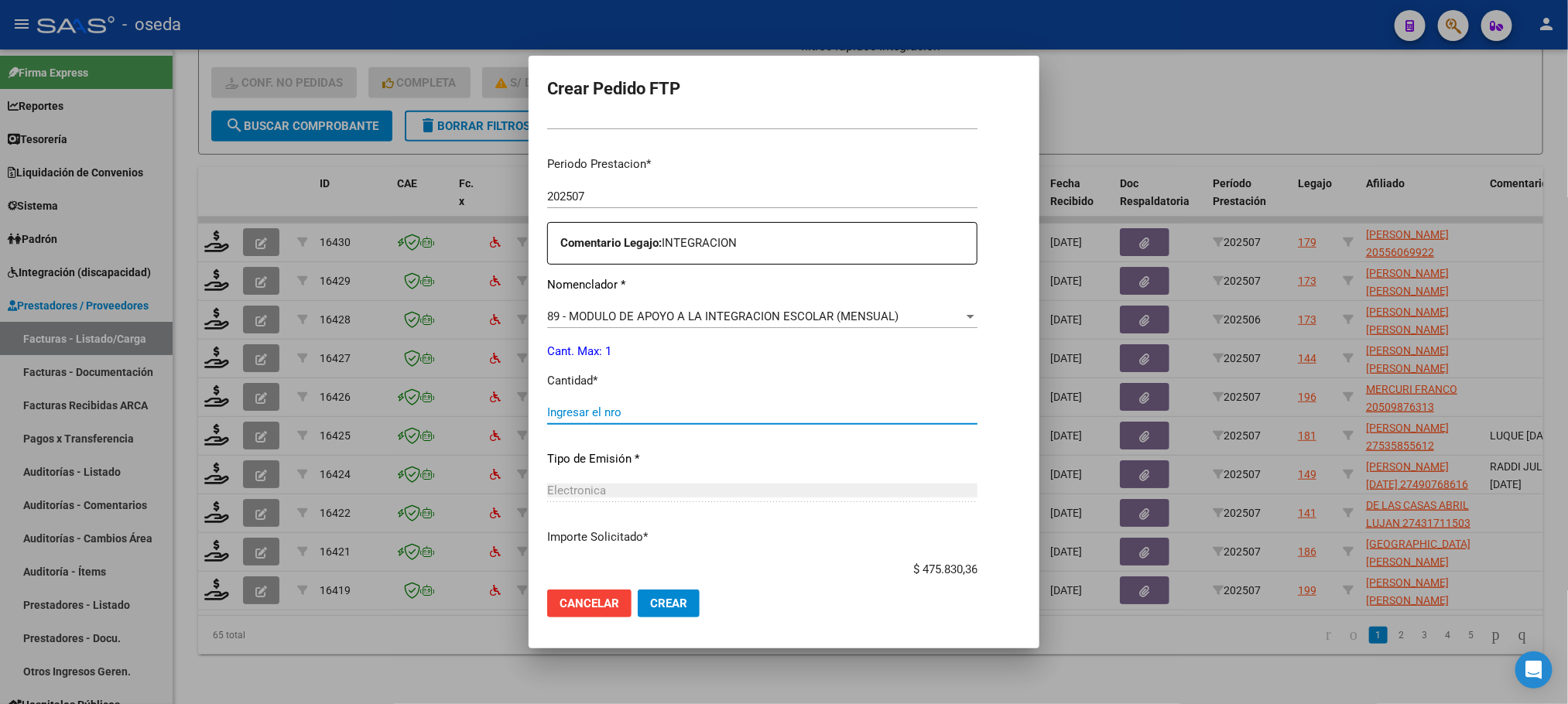
click at [606, 413] on input "Ingresar el nro" at bounding box center [762, 412] width 430 height 14
type input "1"
click at [638, 589] on button "Crear" at bounding box center [668, 603] width 62 height 28
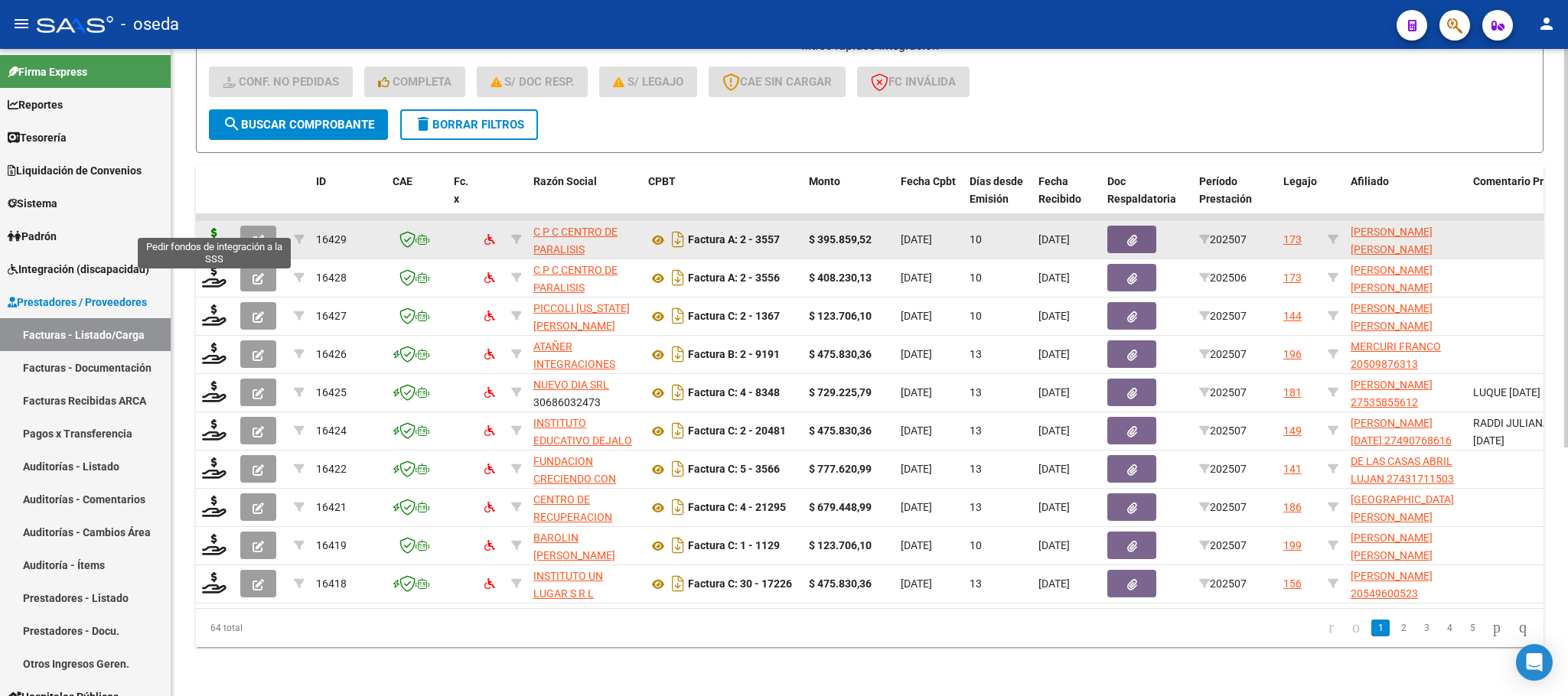
click at [202, 228] on icon at bounding box center [214, 239] width 25 height 21
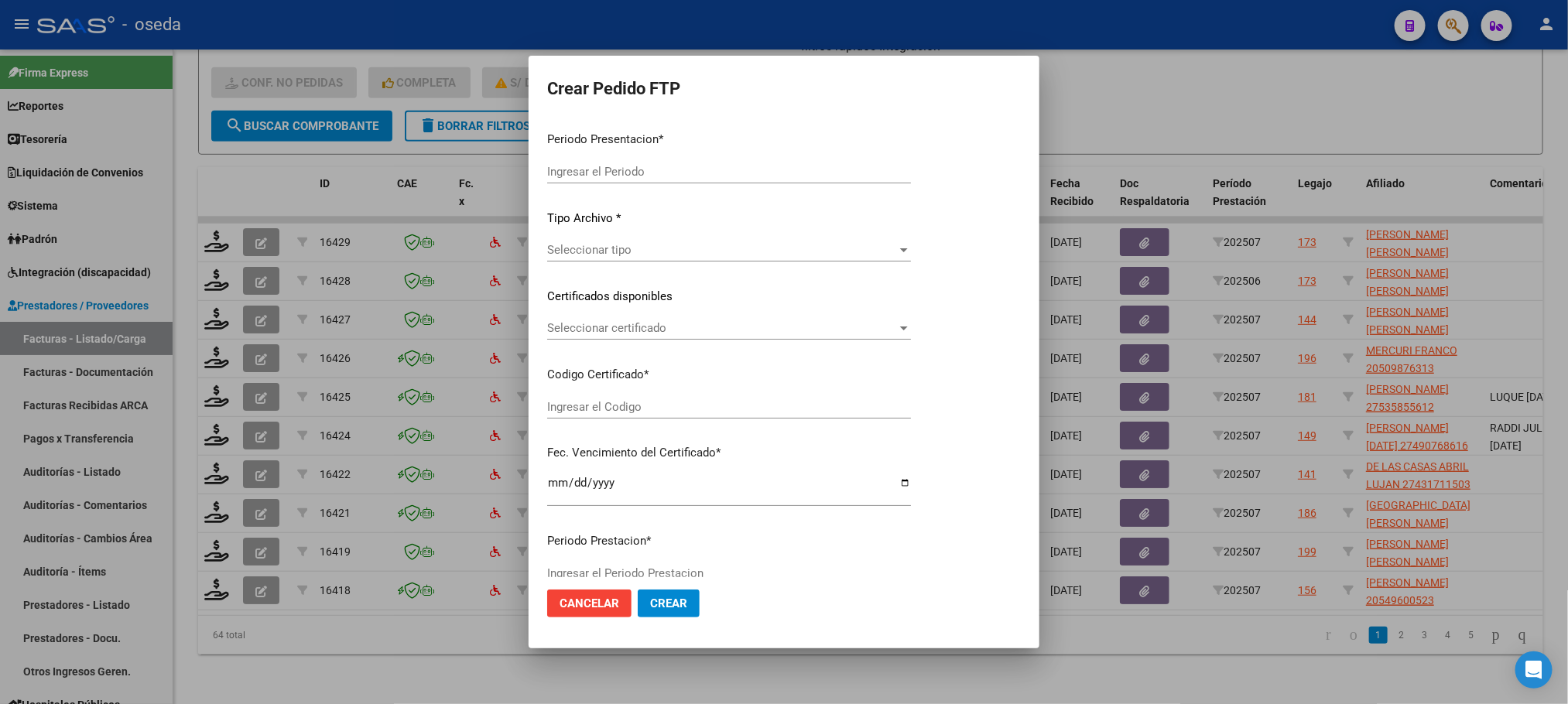
type input "202507"
type input "$ 395.859,52"
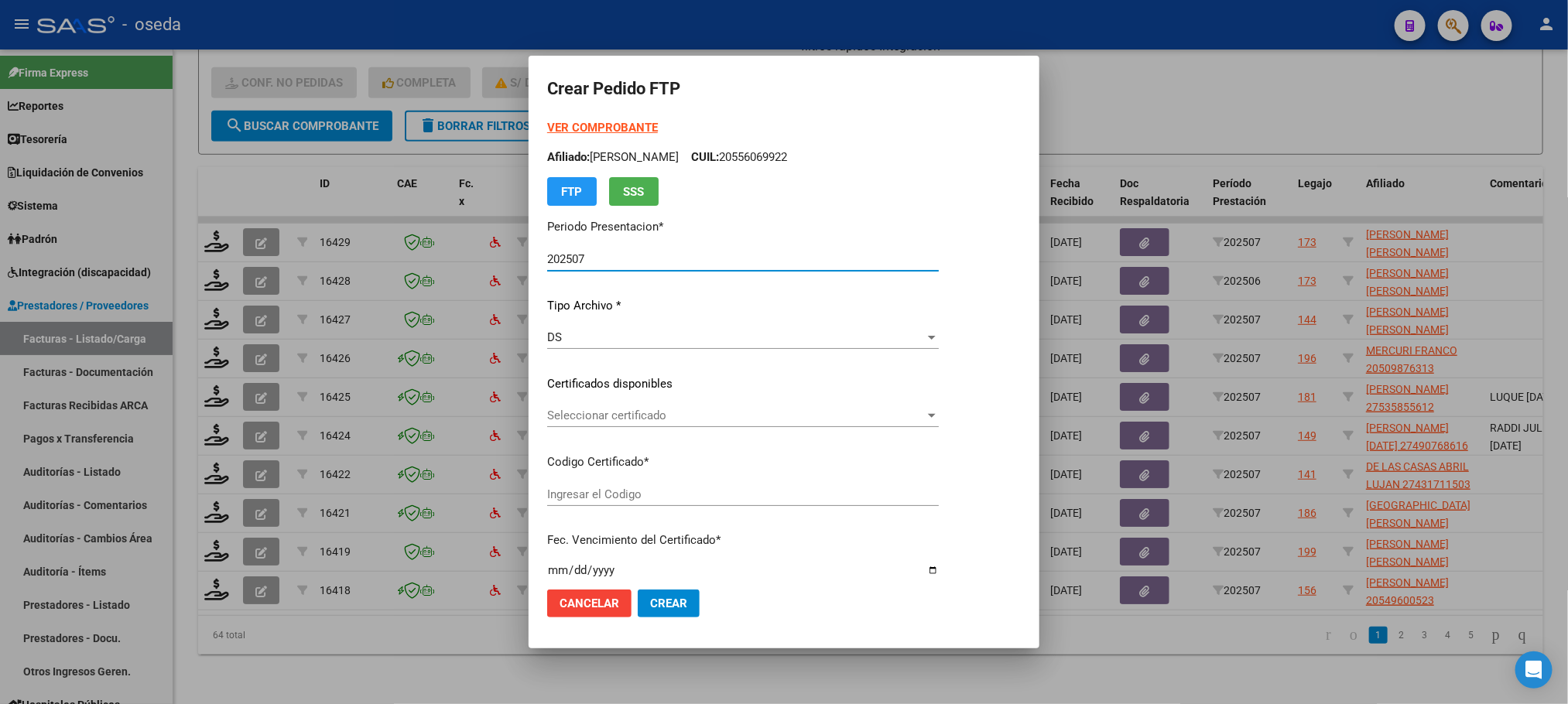
type input "ARG02000550000862022031720320317CBA536"
type input "2032-03-17"
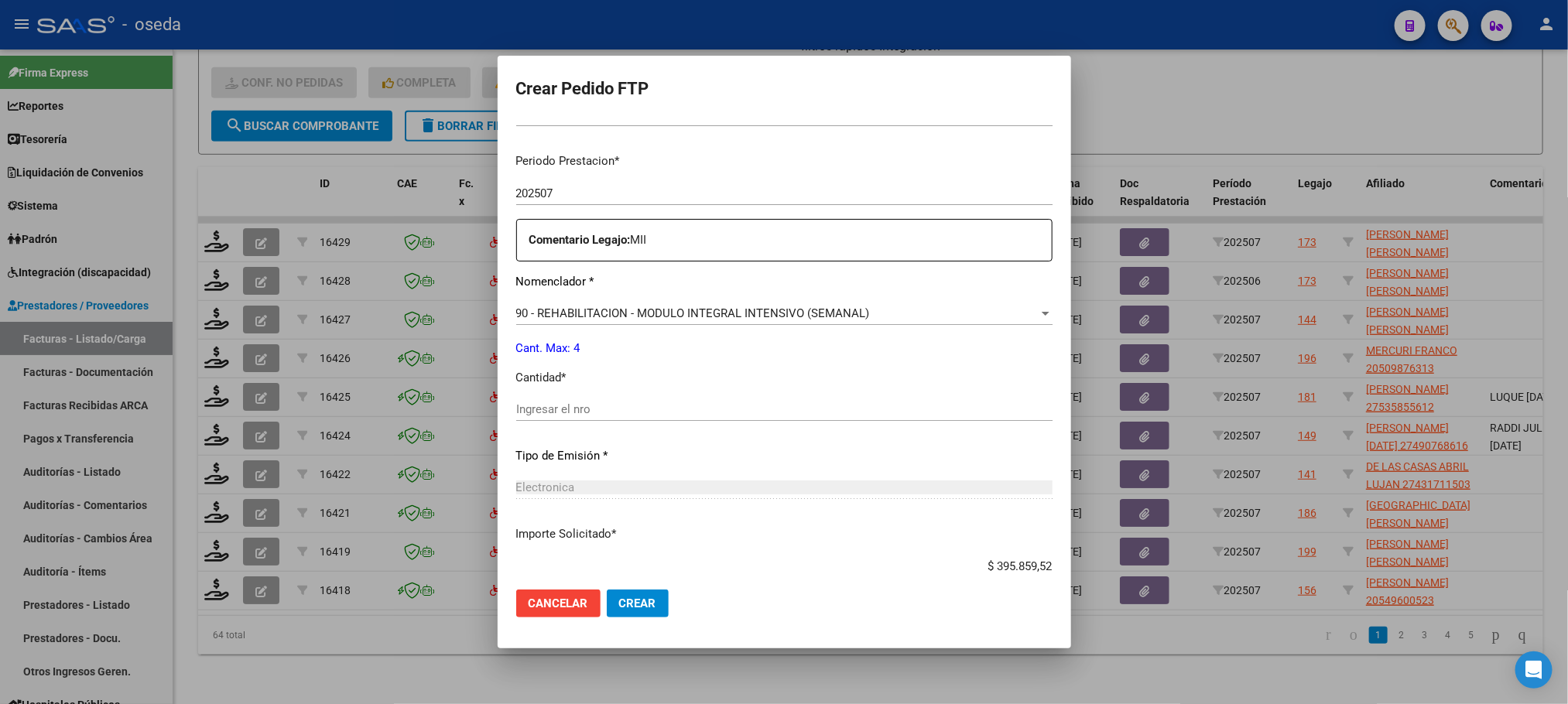
scroll to position [560, 0]
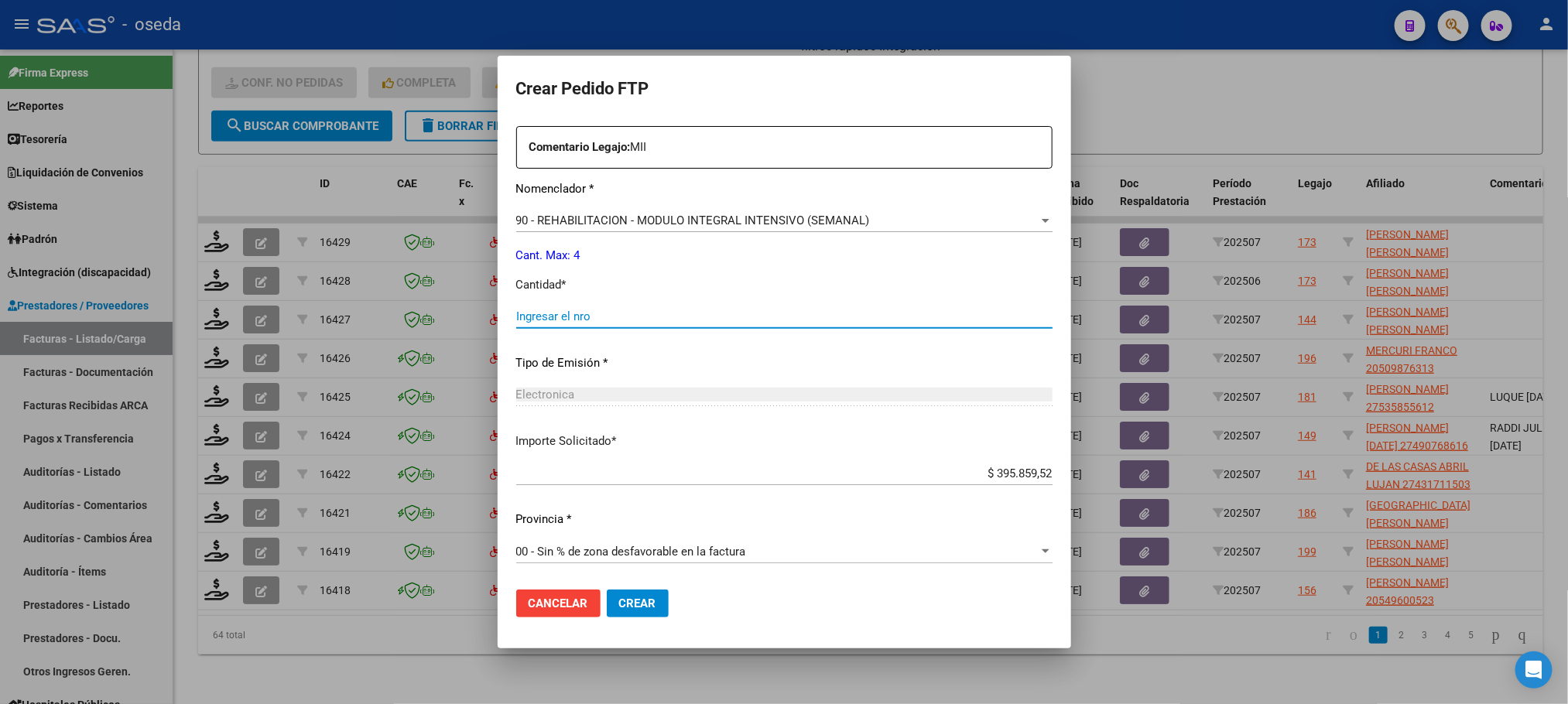
click at [686, 318] on input "Ingresar el nro" at bounding box center [784, 317] width 537 height 14
type input "4"
click at [606, 589] on button "Crear" at bounding box center [637, 603] width 62 height 28
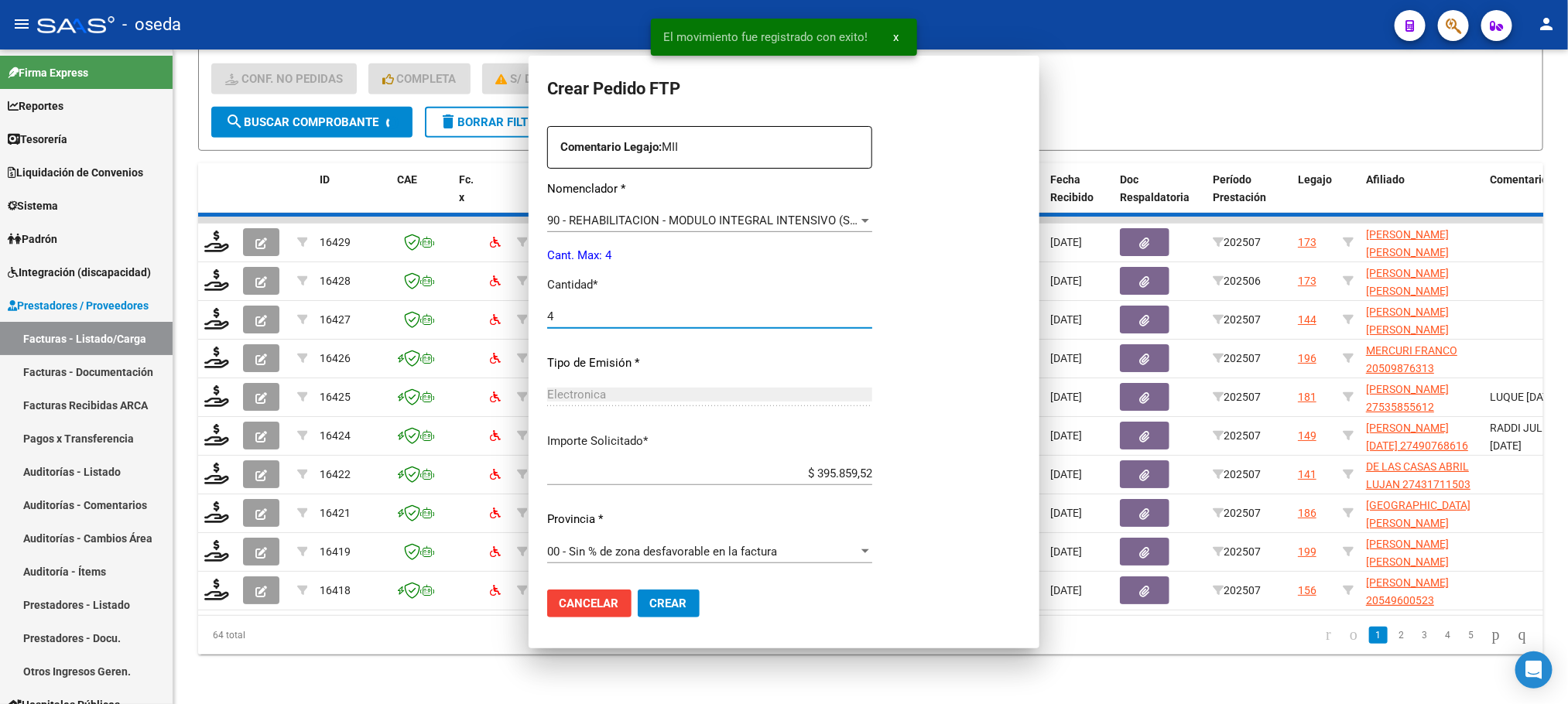
scroll to position [474, 0]
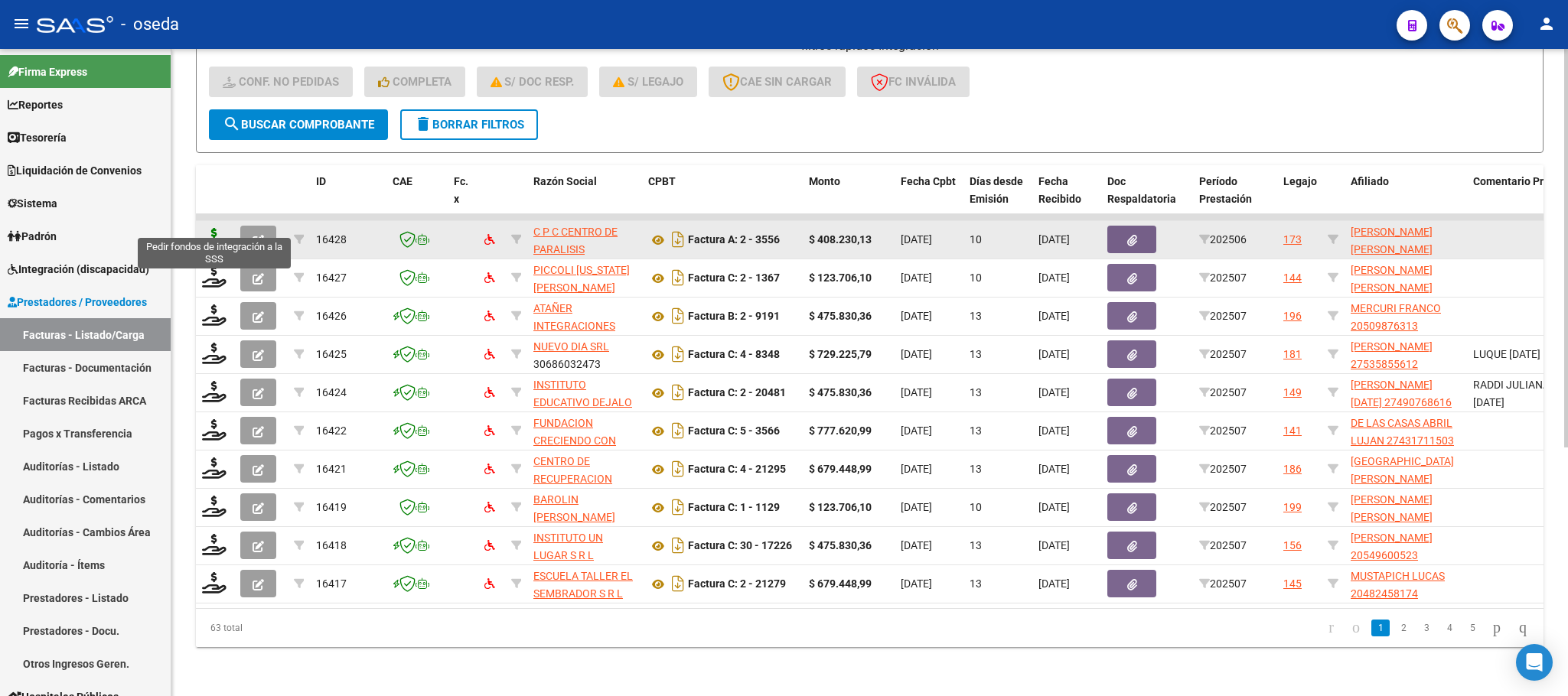
click at [220, 228] on icon at bounding box center [214, 239] width 25 height 21
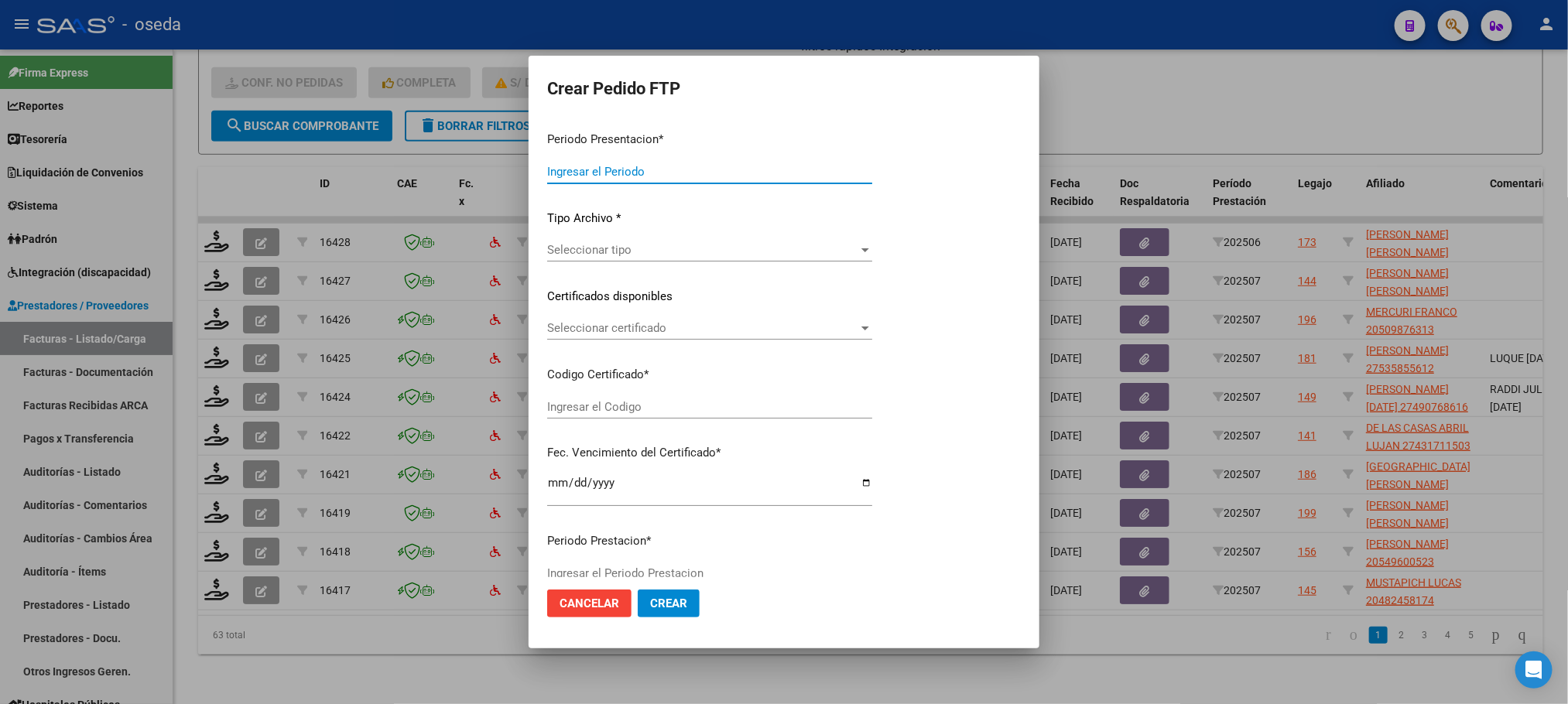
type input "202507"
type input "202506"
type input "$ 408.230,13"
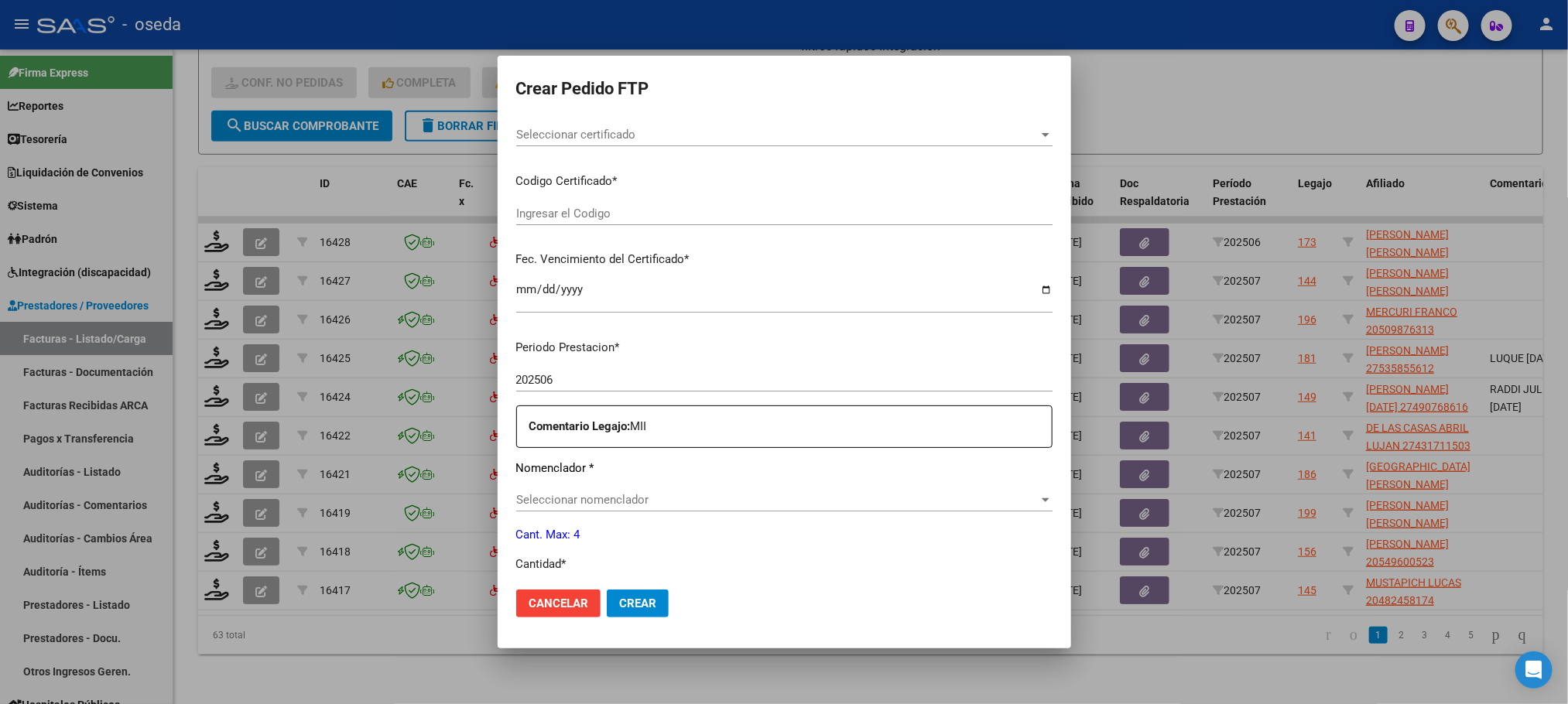
type input "ARG02000550000862022031720320317CBA536"
type input "2032-03-17"
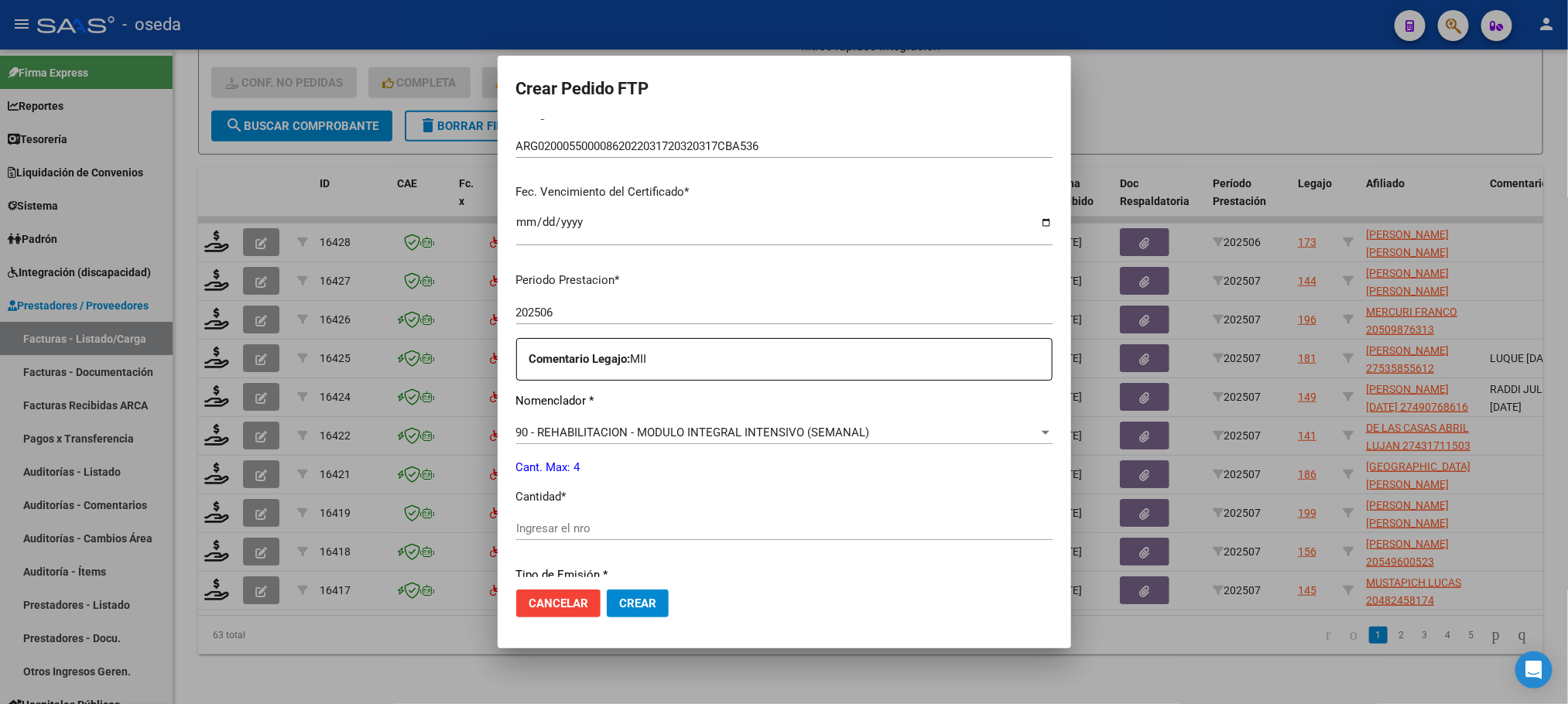
scroll to position [464, 0]
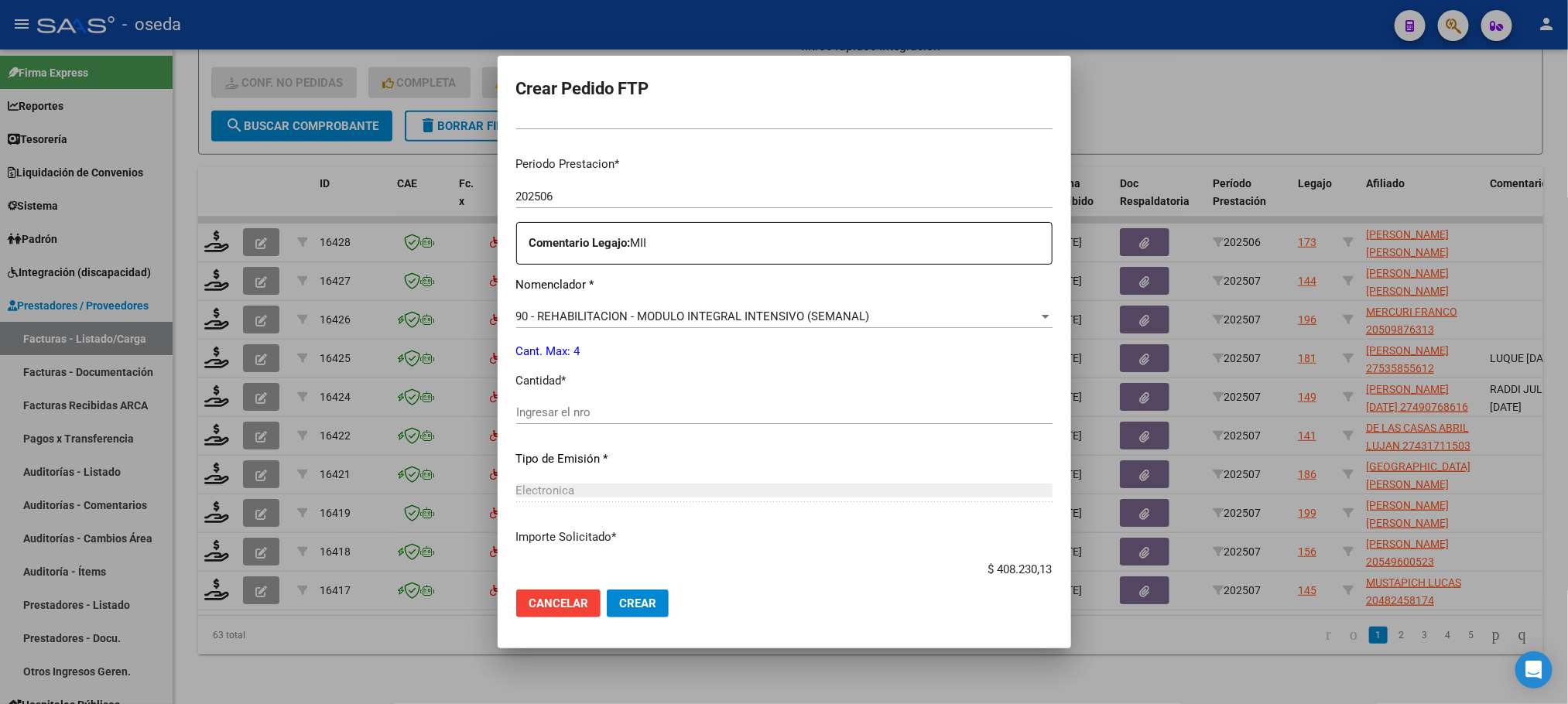
click at [748, 407] on input "Ingresar el nro" at bounding box center [784, 412] width 537 height 14
type input "4"
click at [606, 589] on button "Crear" at bounding box center [637, 603] width 62 height 28
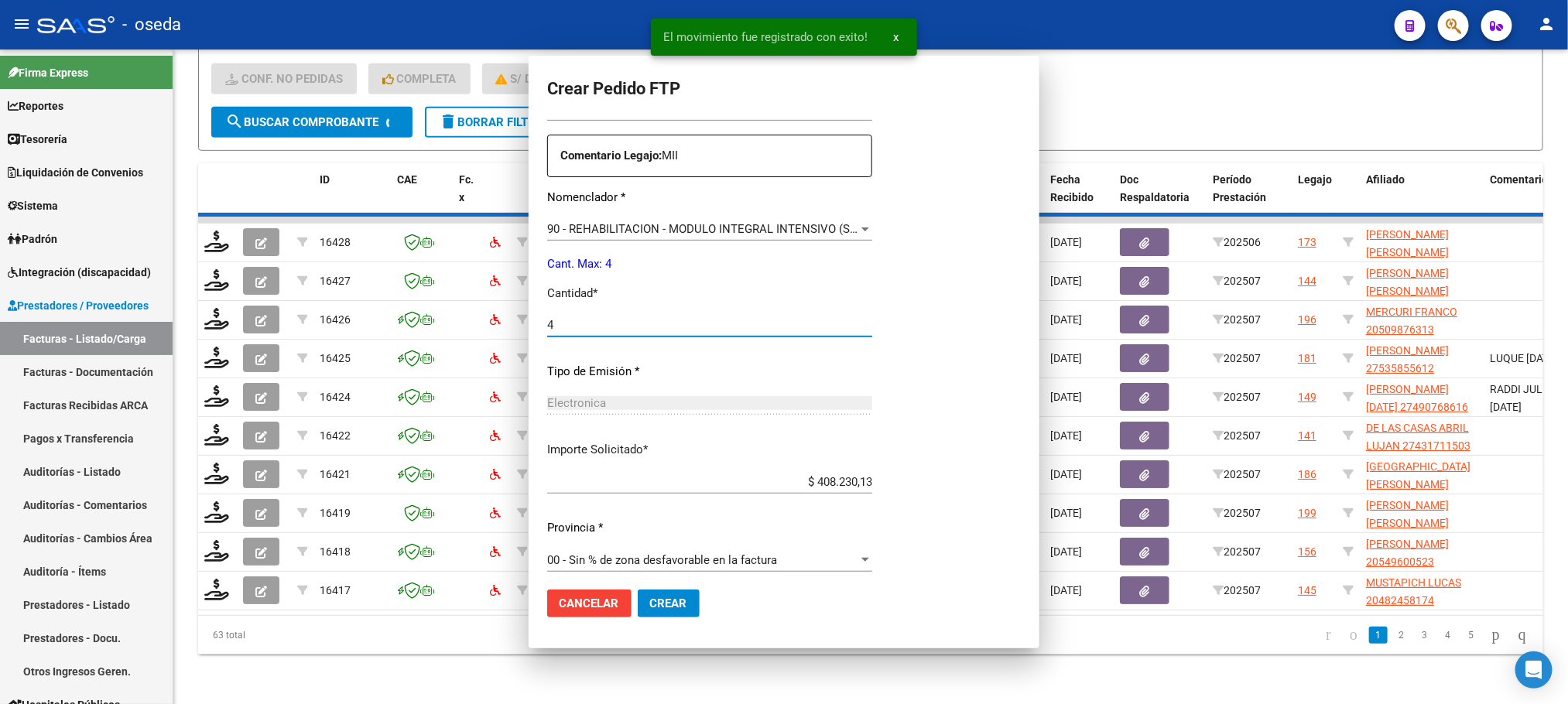
scroll to position [377, 0]
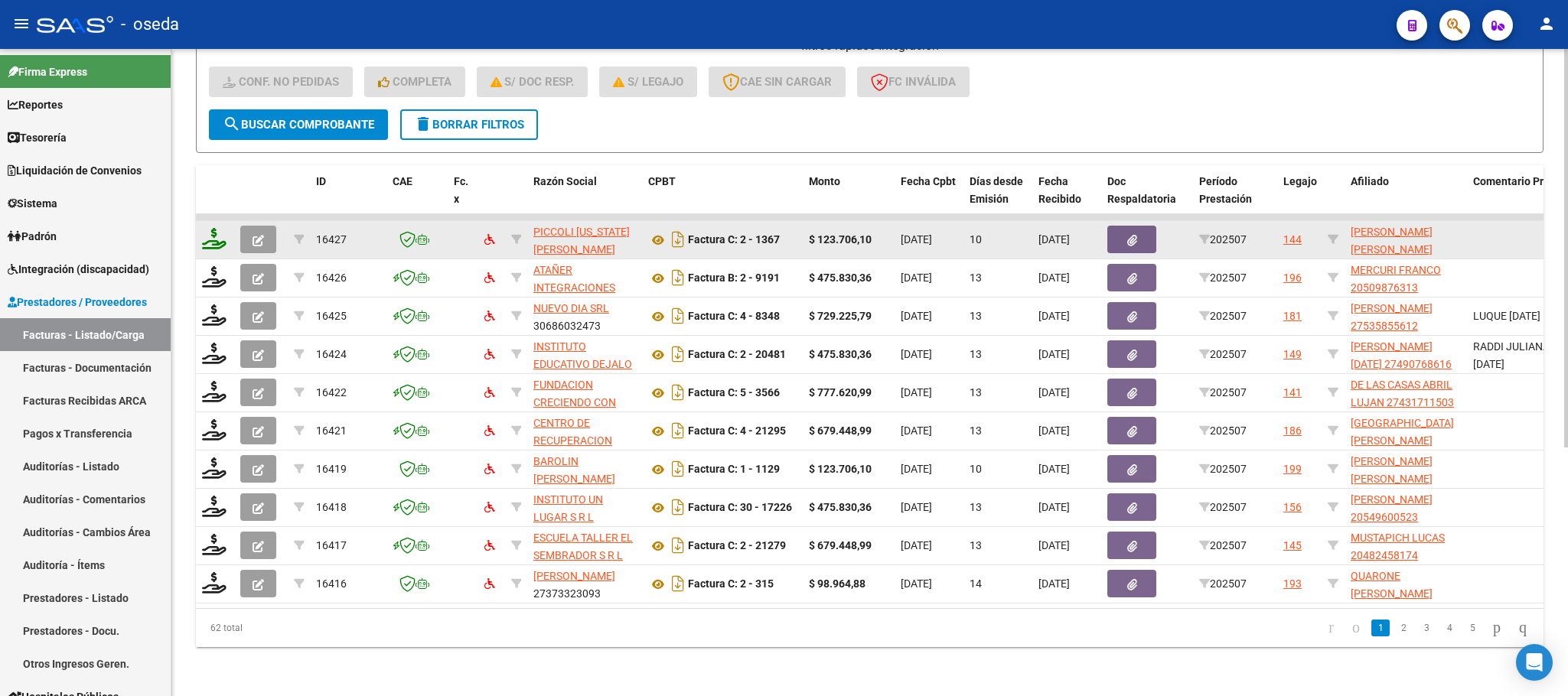
click at [218, 228] on icon at bounding box center [214, 239] width 25 height 21
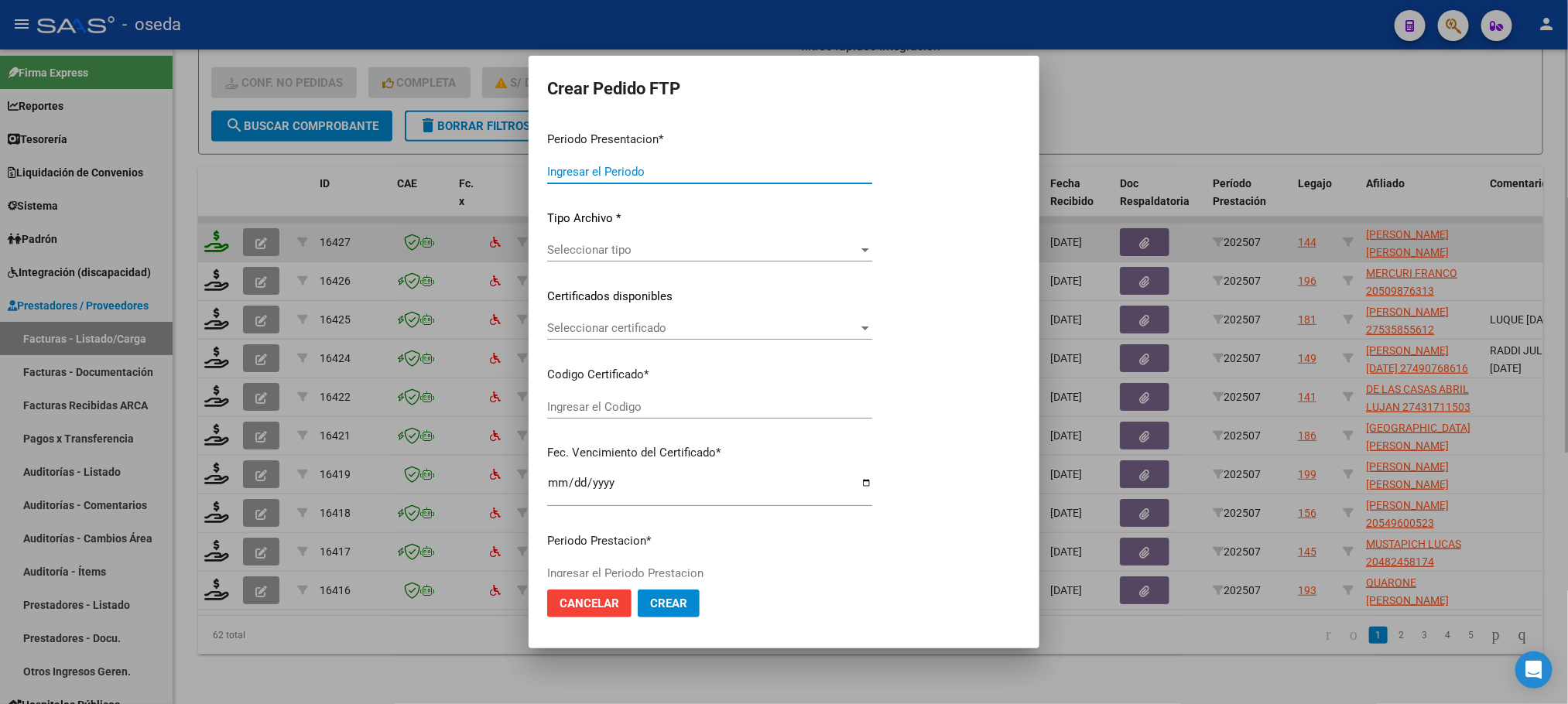
type input "202507"
type input "$ 123.706,10"
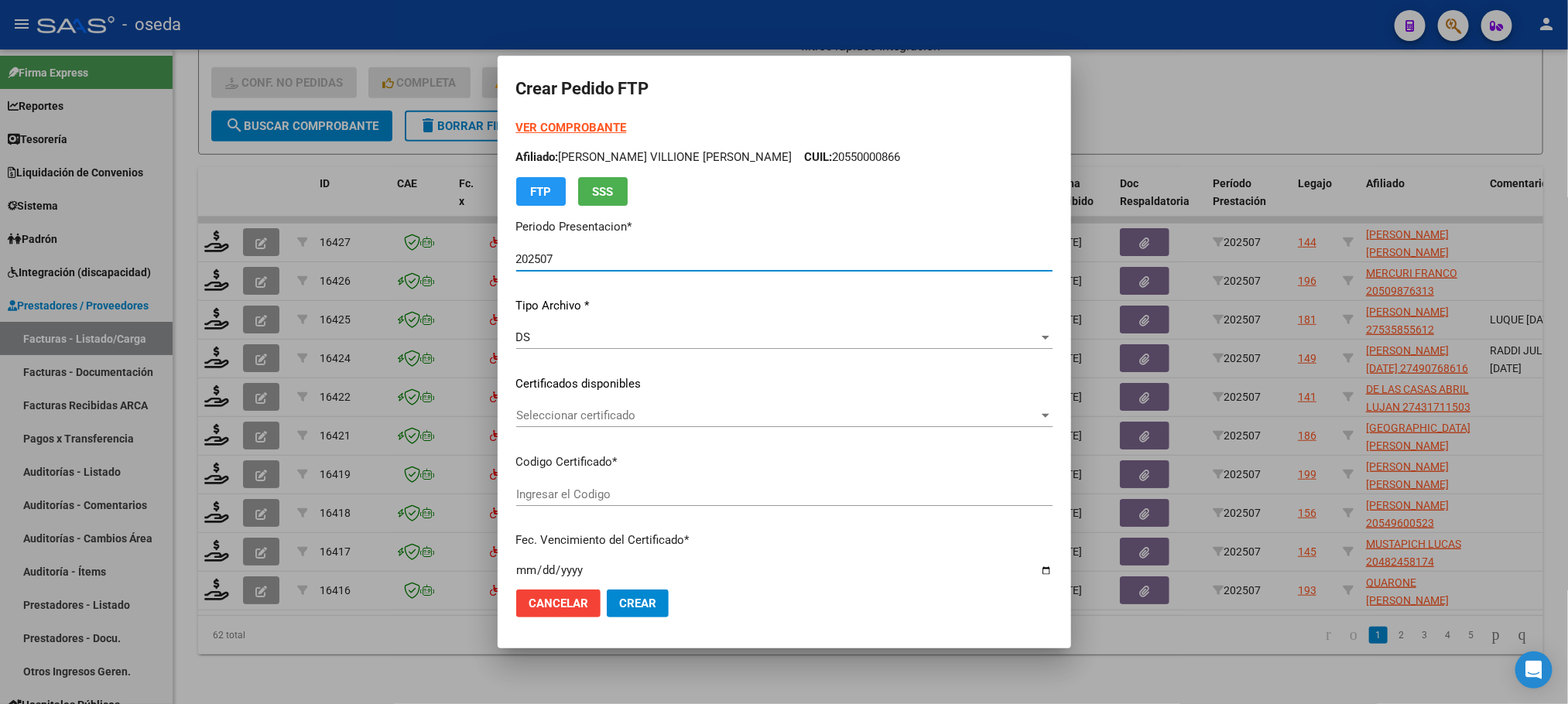
type input "20550706416"
type input "2024-09-01"
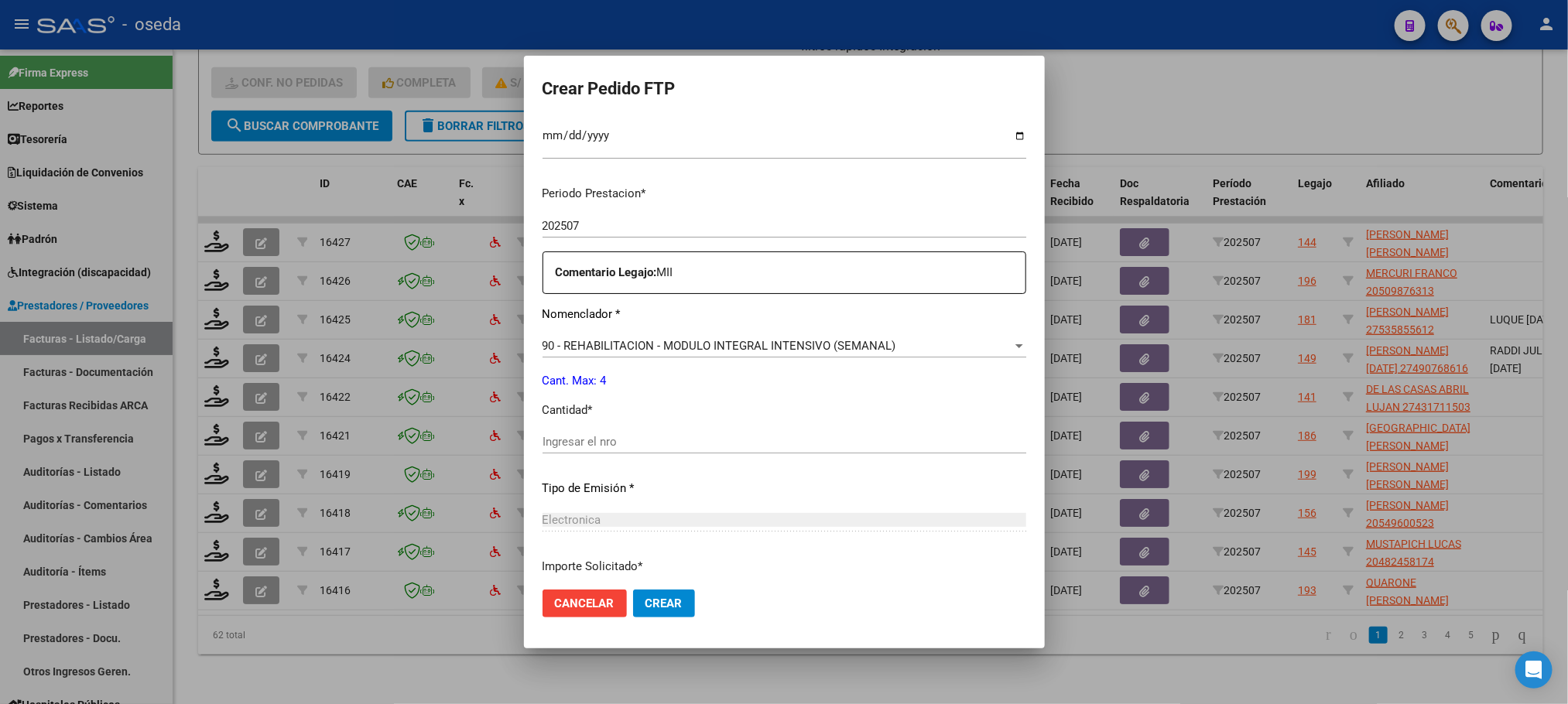
scroll to position [560, 0]
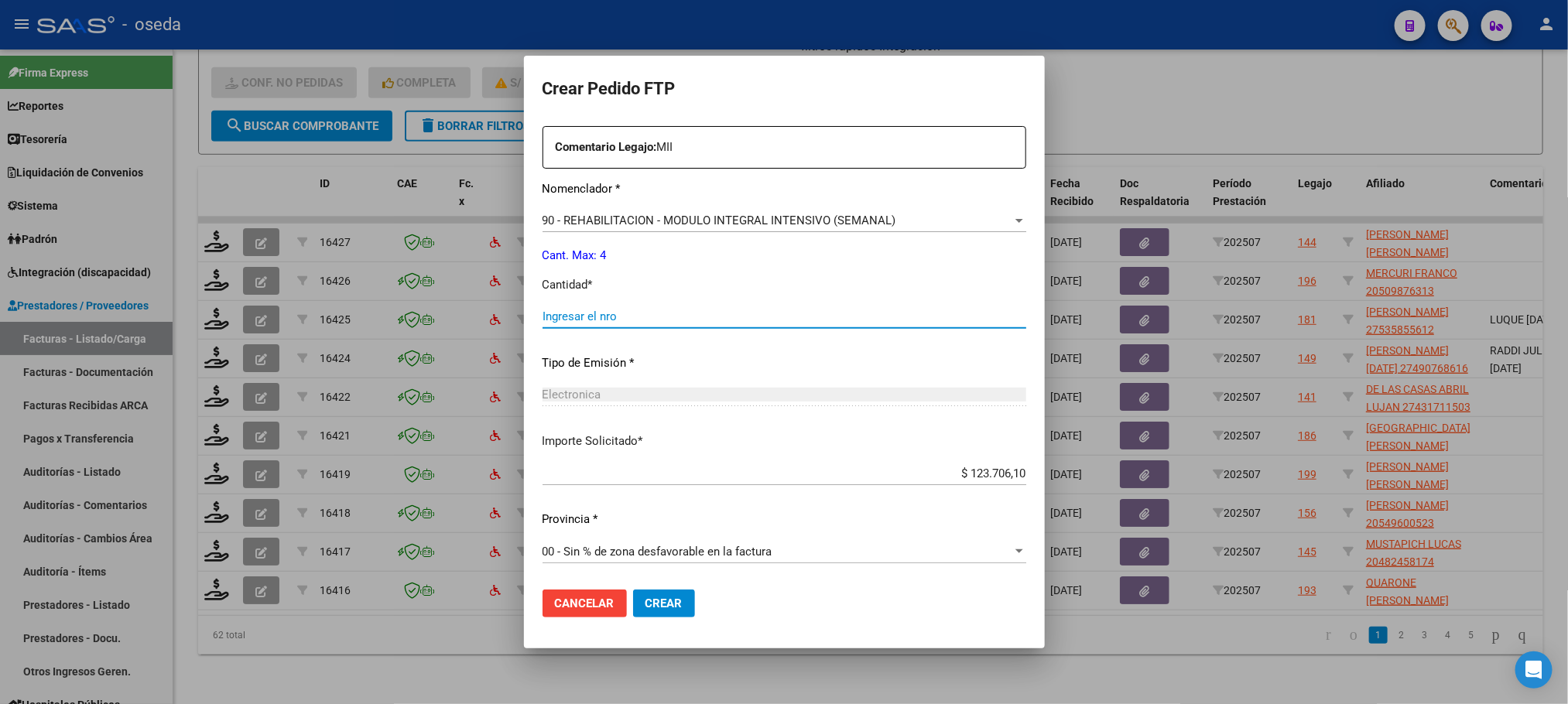
click at [646, 316] on input "Ingresar el nro" at bounding box center [784, 317] width 484 height 14
type input "4"
click at [633, 589] on button "Crear" at bounding box center [664, 603] width 62 height 28
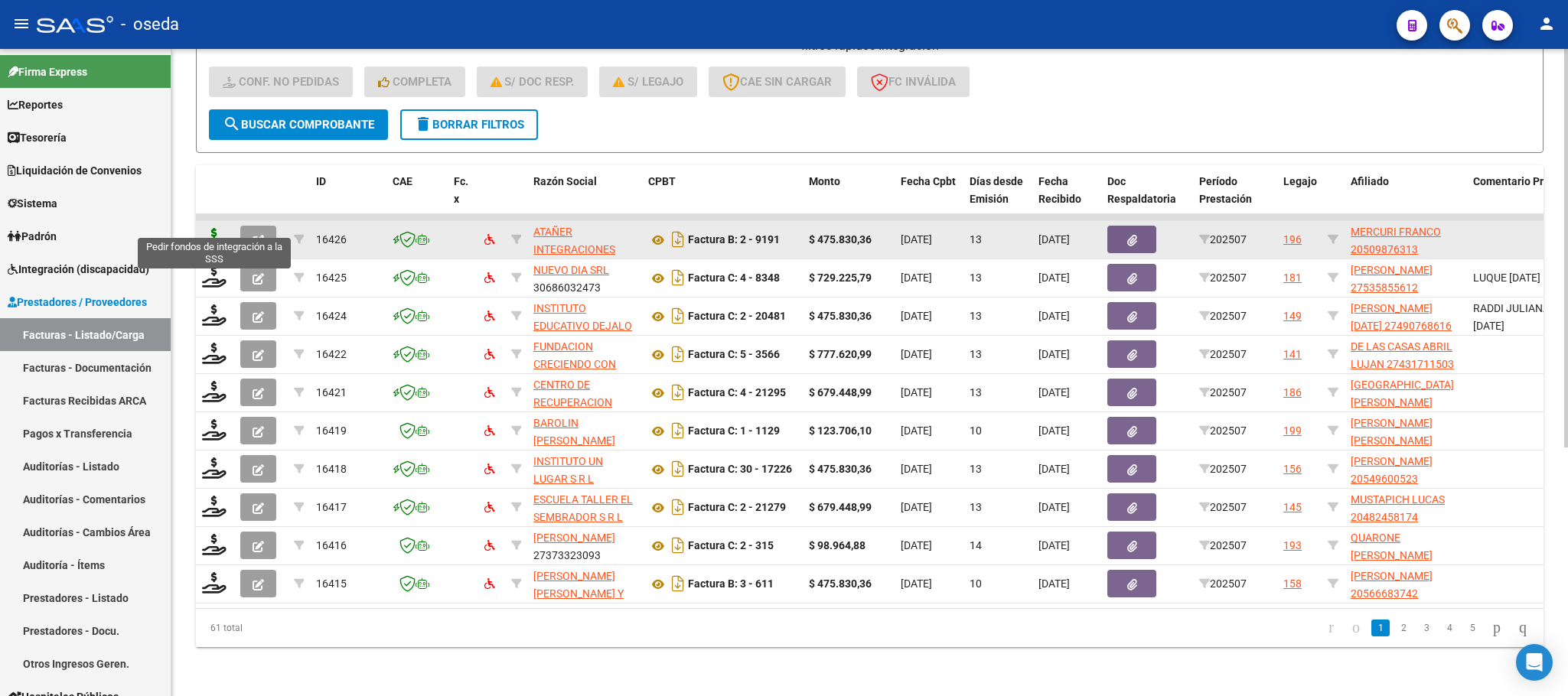
click at [218, 228] on icon at bounding box center [214, 239] width 25 height 21
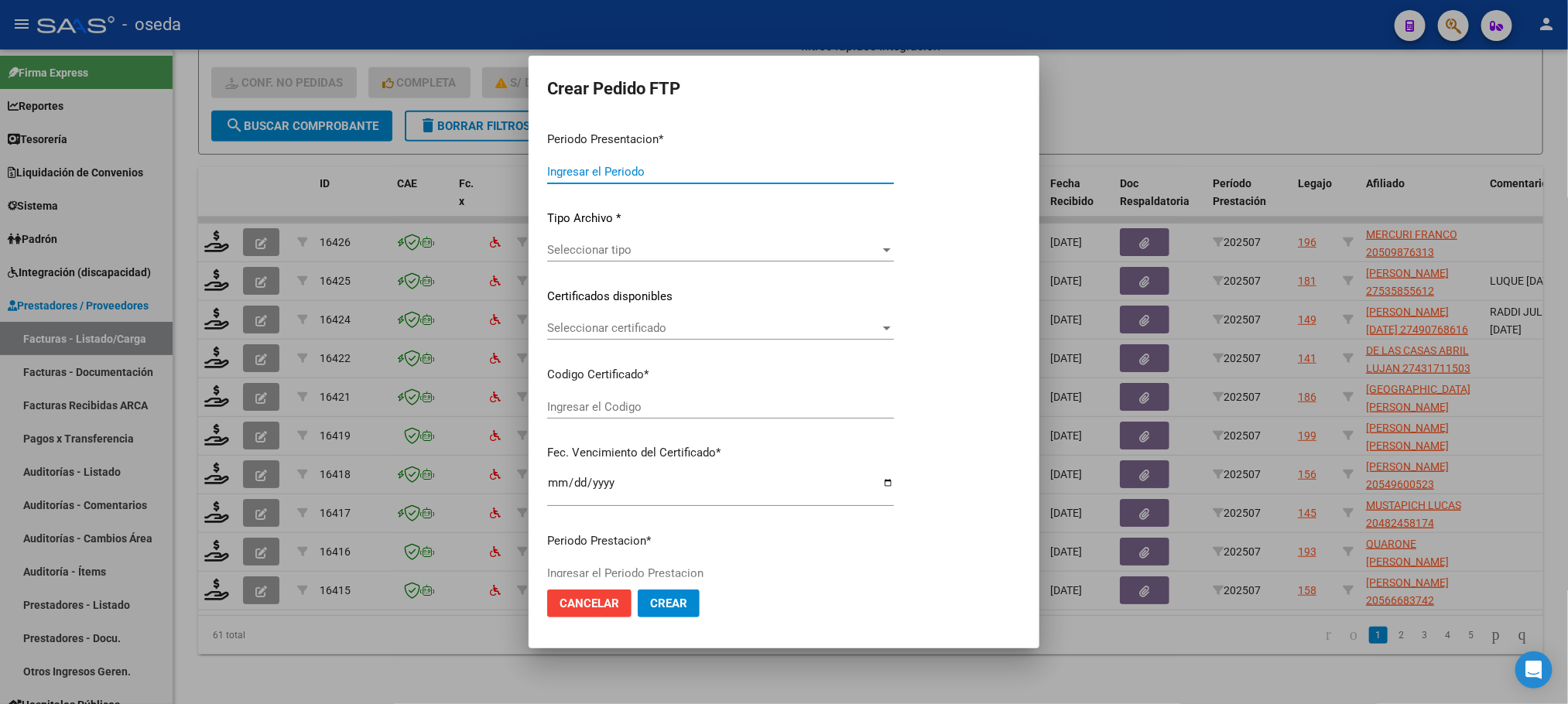
type input "202507"
type input "$ 475.830,36"
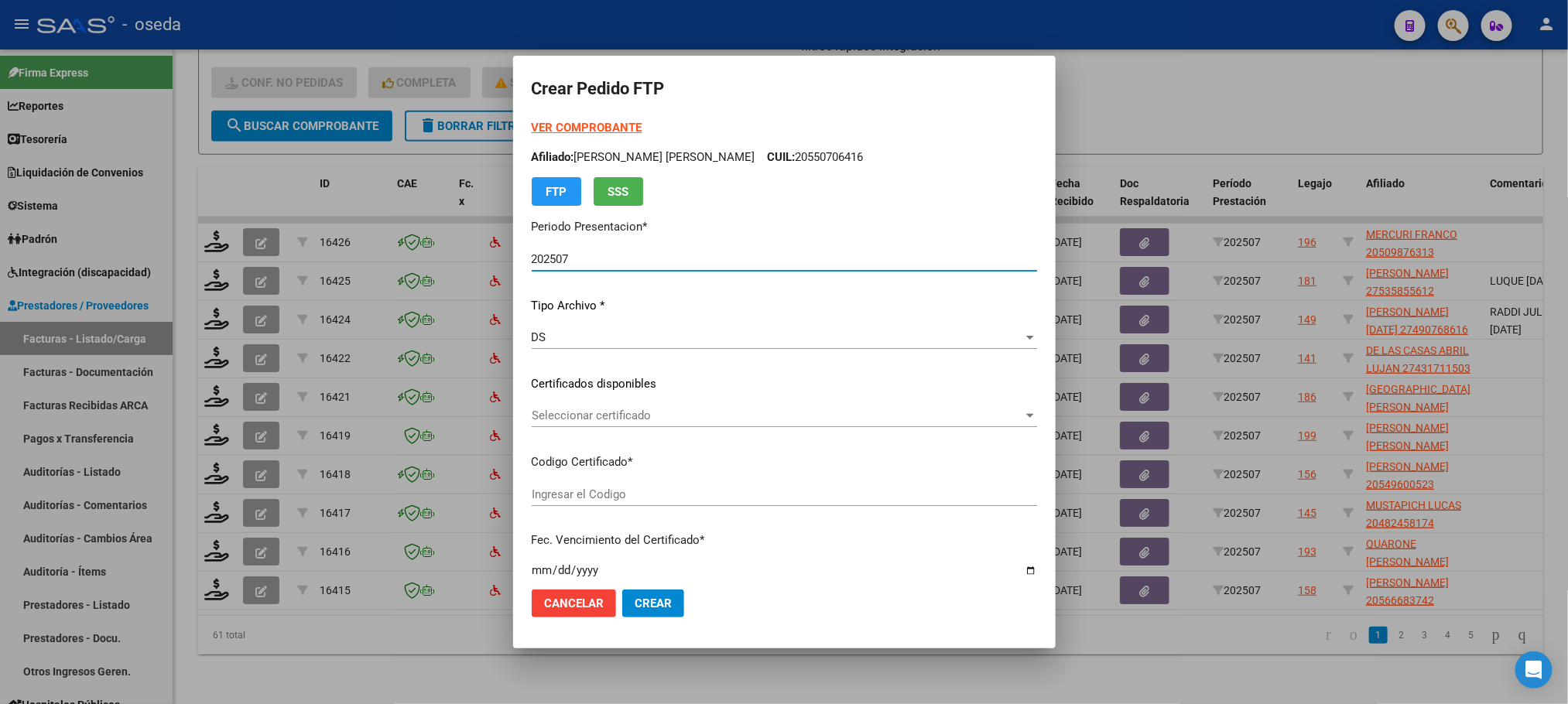
type input "20509876313"
type input "2024-05-19"
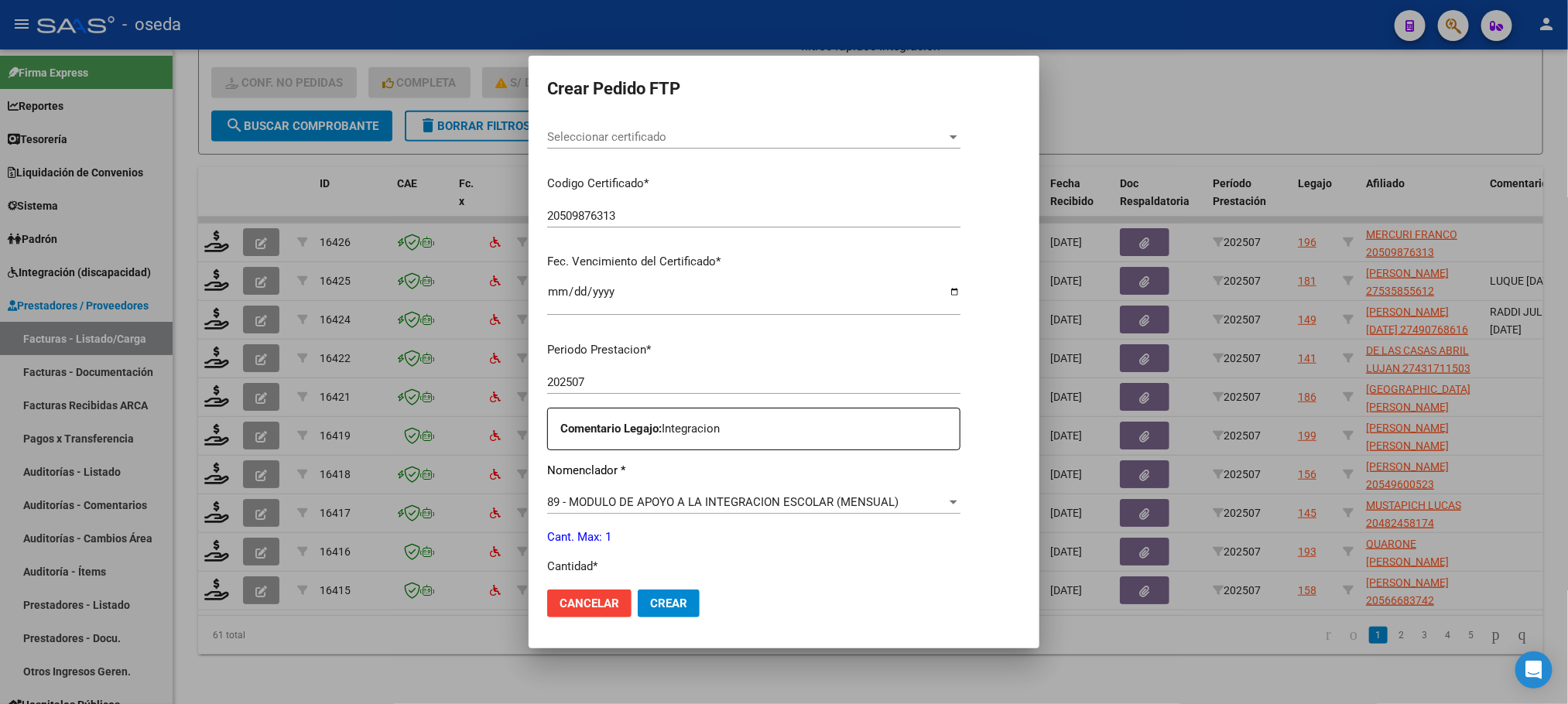
scroll to position [464, 0]
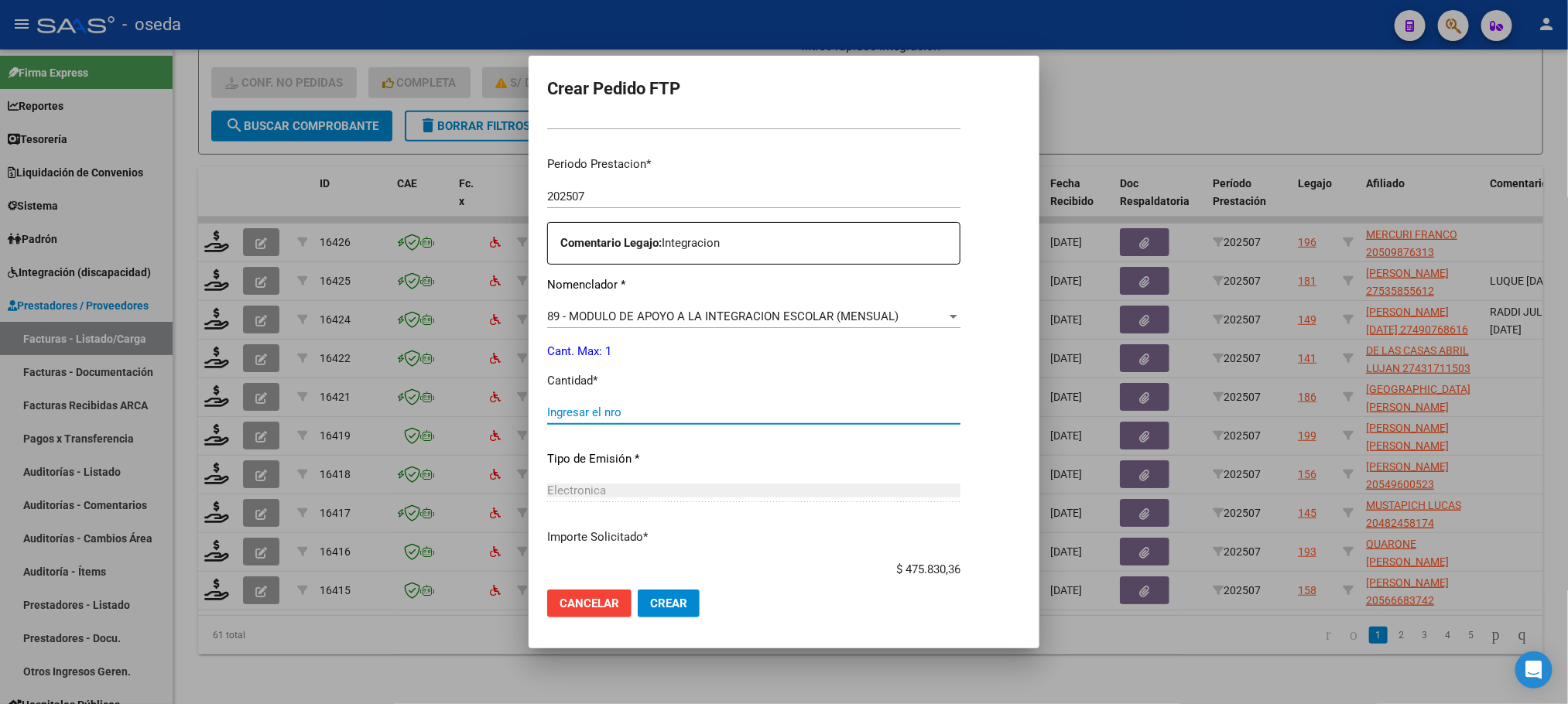
click at [772, 417] on input "Ingresar el nro" at bounding box center [754, 412] width 413 height 14
type input "1"
click at [638, 589] on button "Crear" at bounding box center [668, 603] width 62 height 28
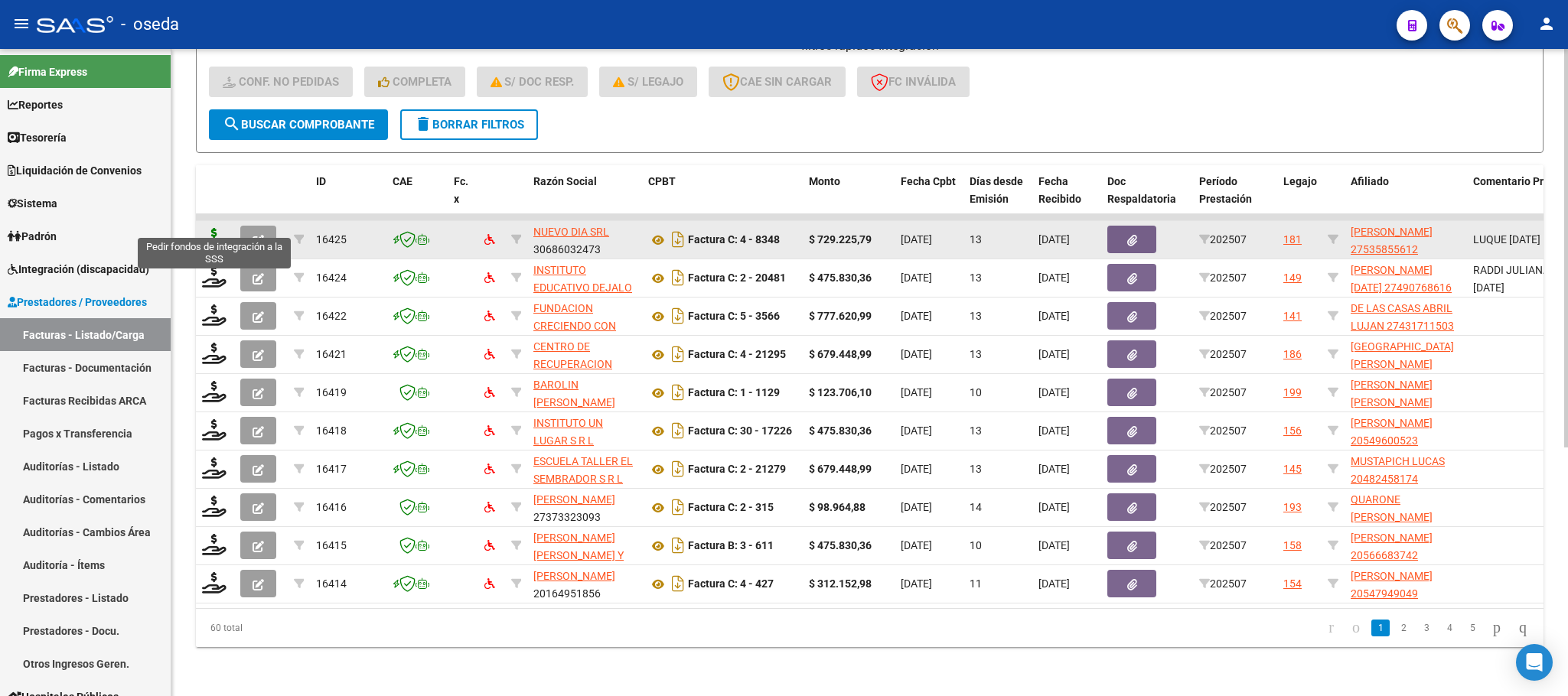
click at [212, 228] on icon at bounding box center [214, 239] width 25 height 21
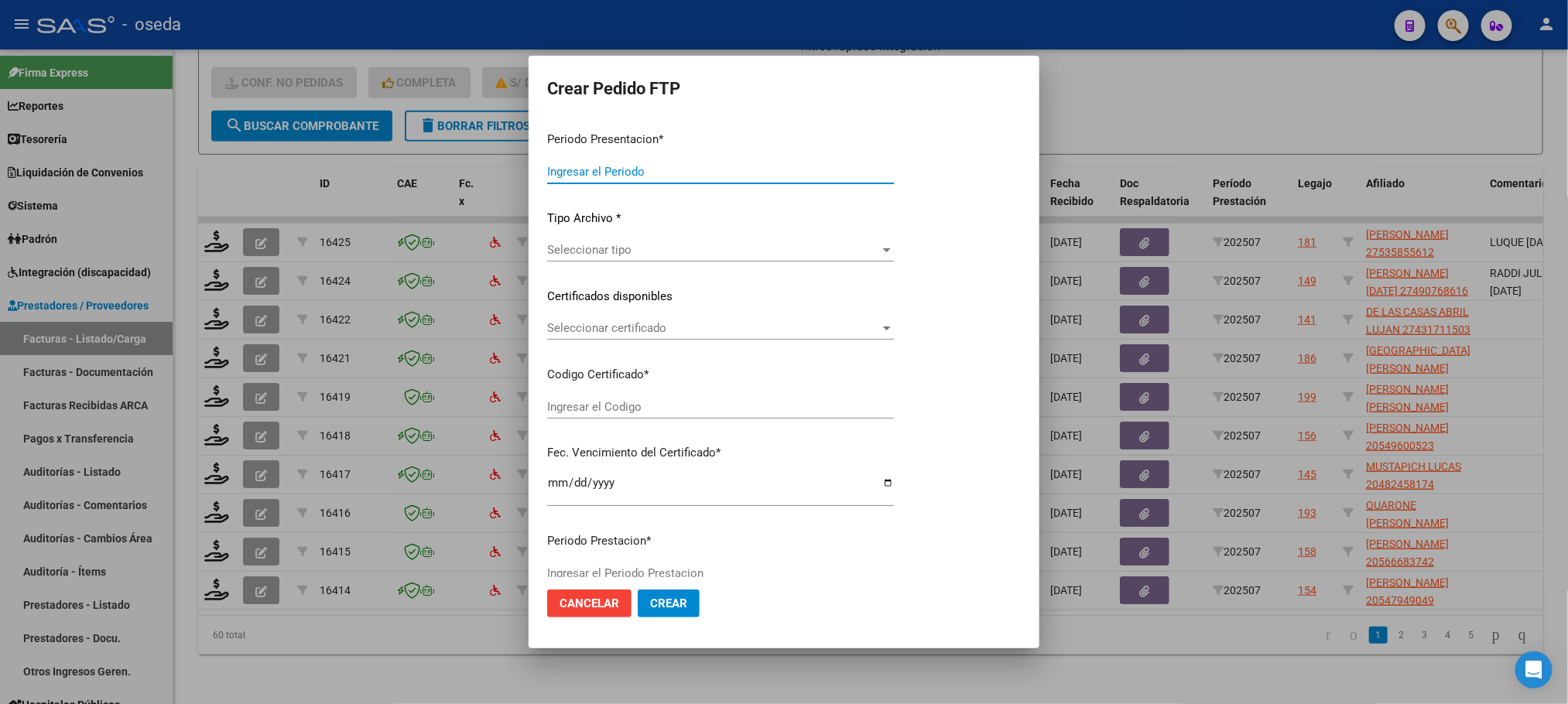
type input "202507"
type input "$ 729.225,79"
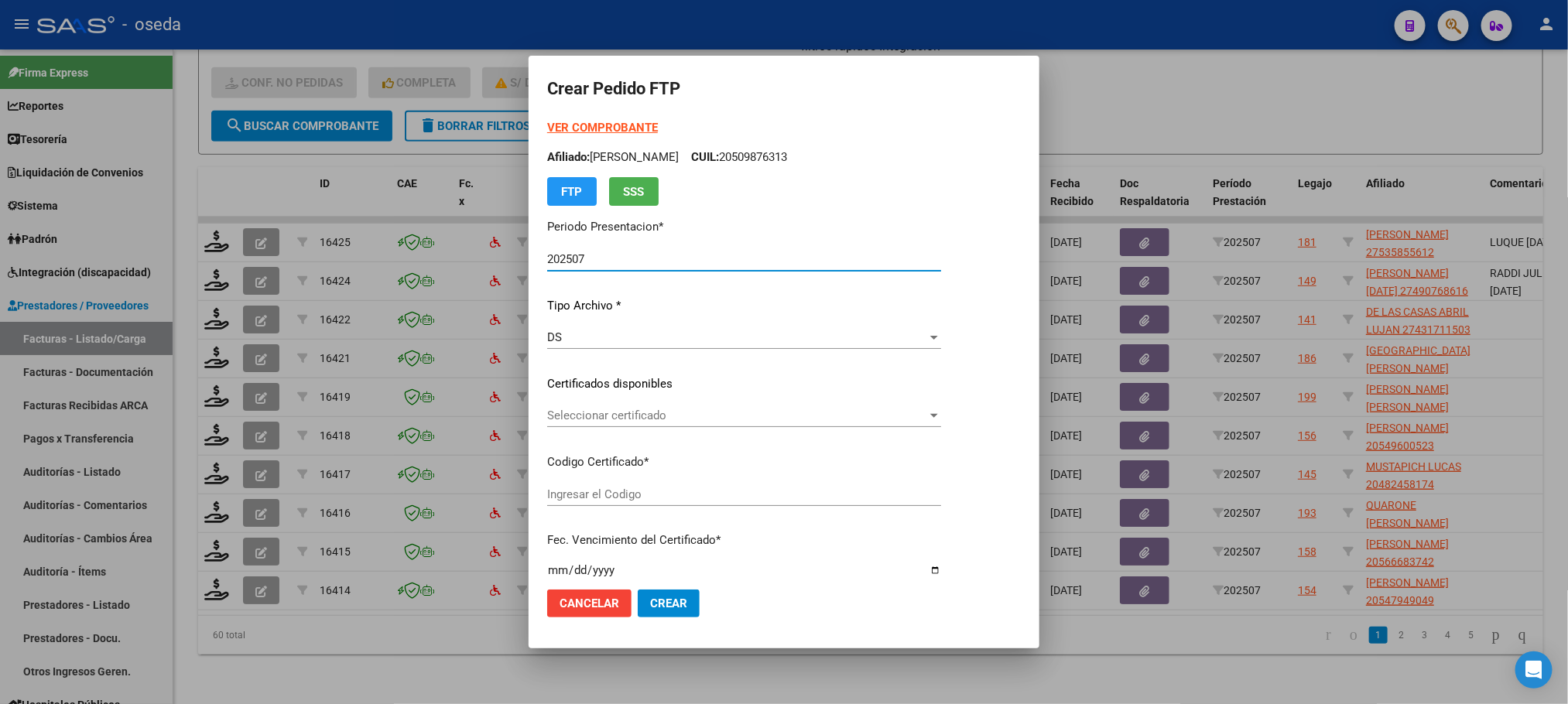
type input "ARG01000535855612025072420350724"
type input "2035-07-24"
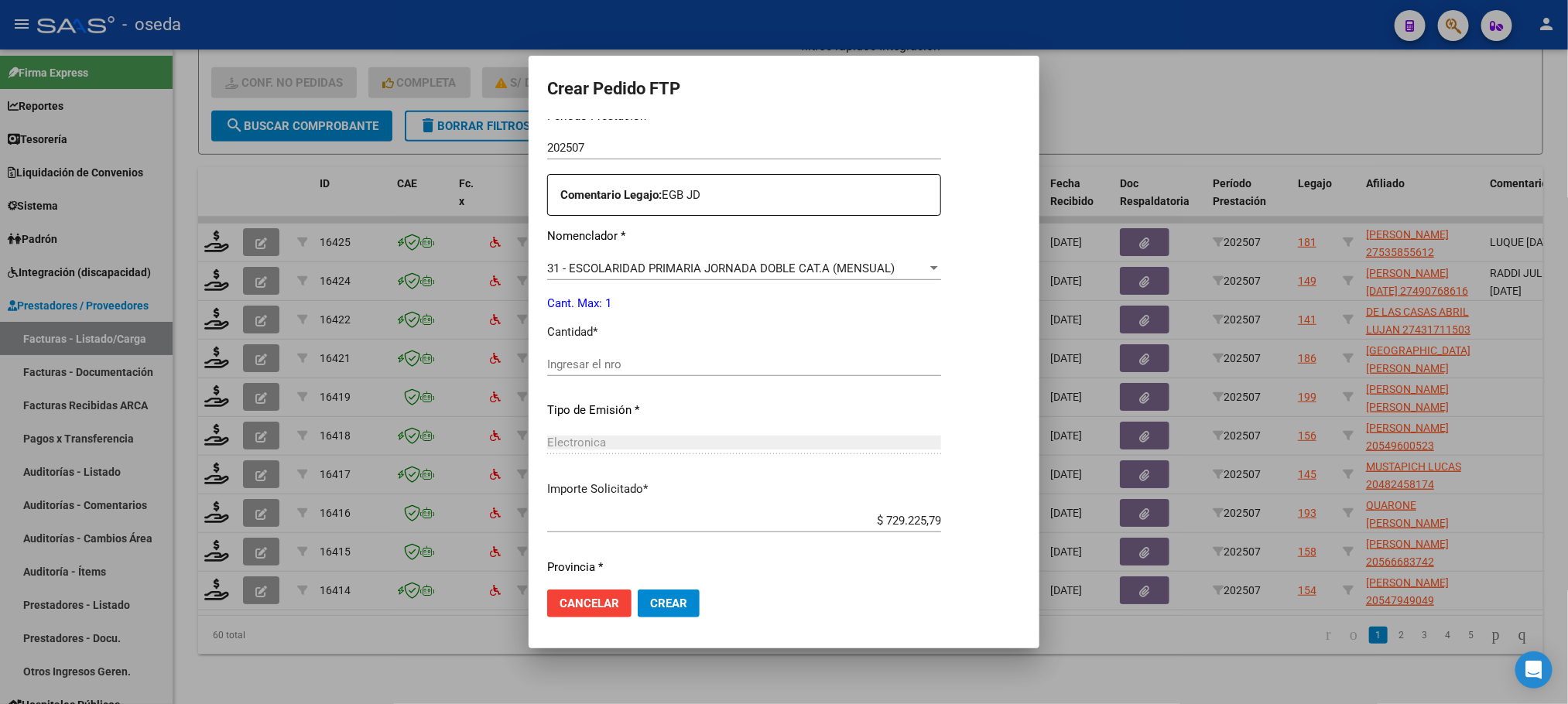
scroll to position [578, 0]
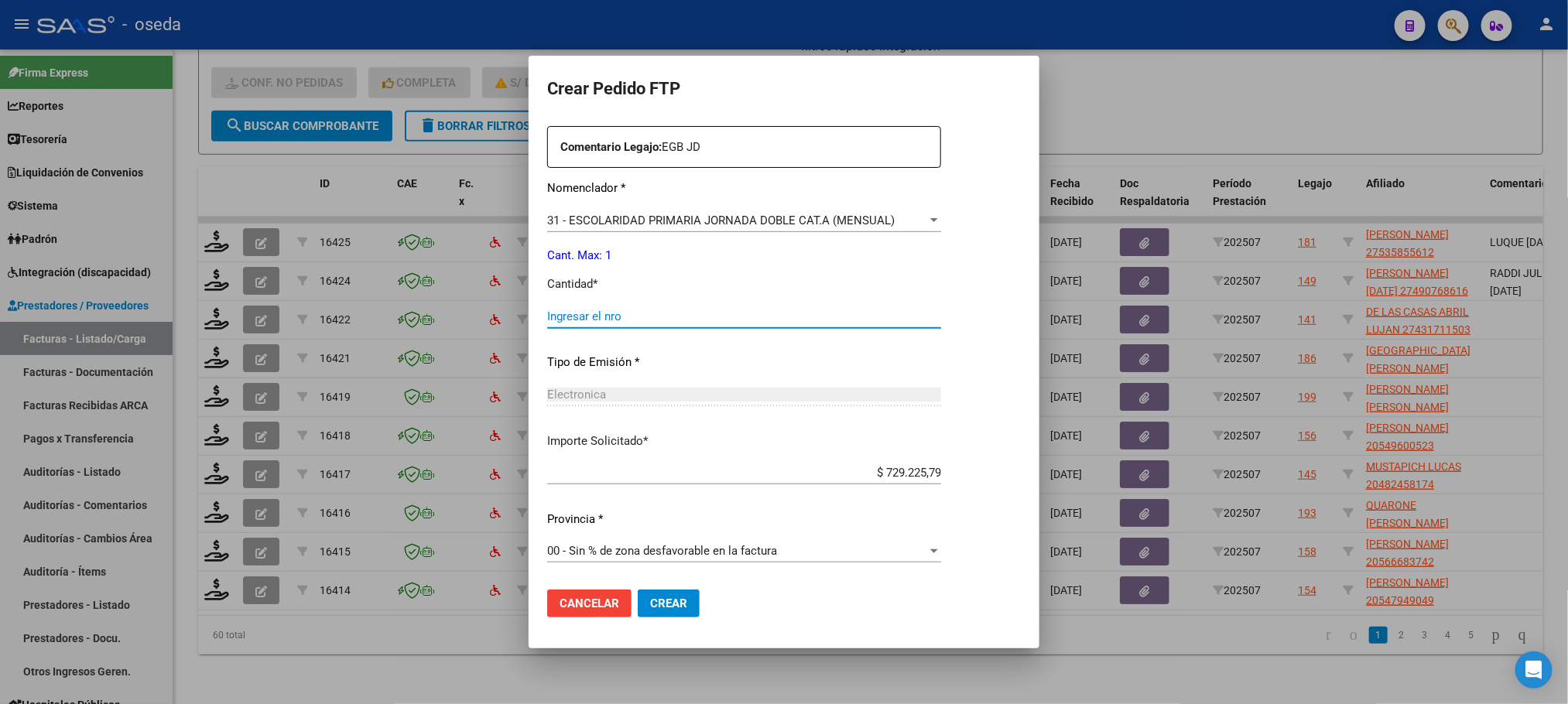
click at [589, 318] on input "Ingresar el nro" at bounding box center [744, 317] width 394 height 14
type input "1"
click at [638, 589] on button "Crear" at bounding box center [668, 603] width 62 height 28
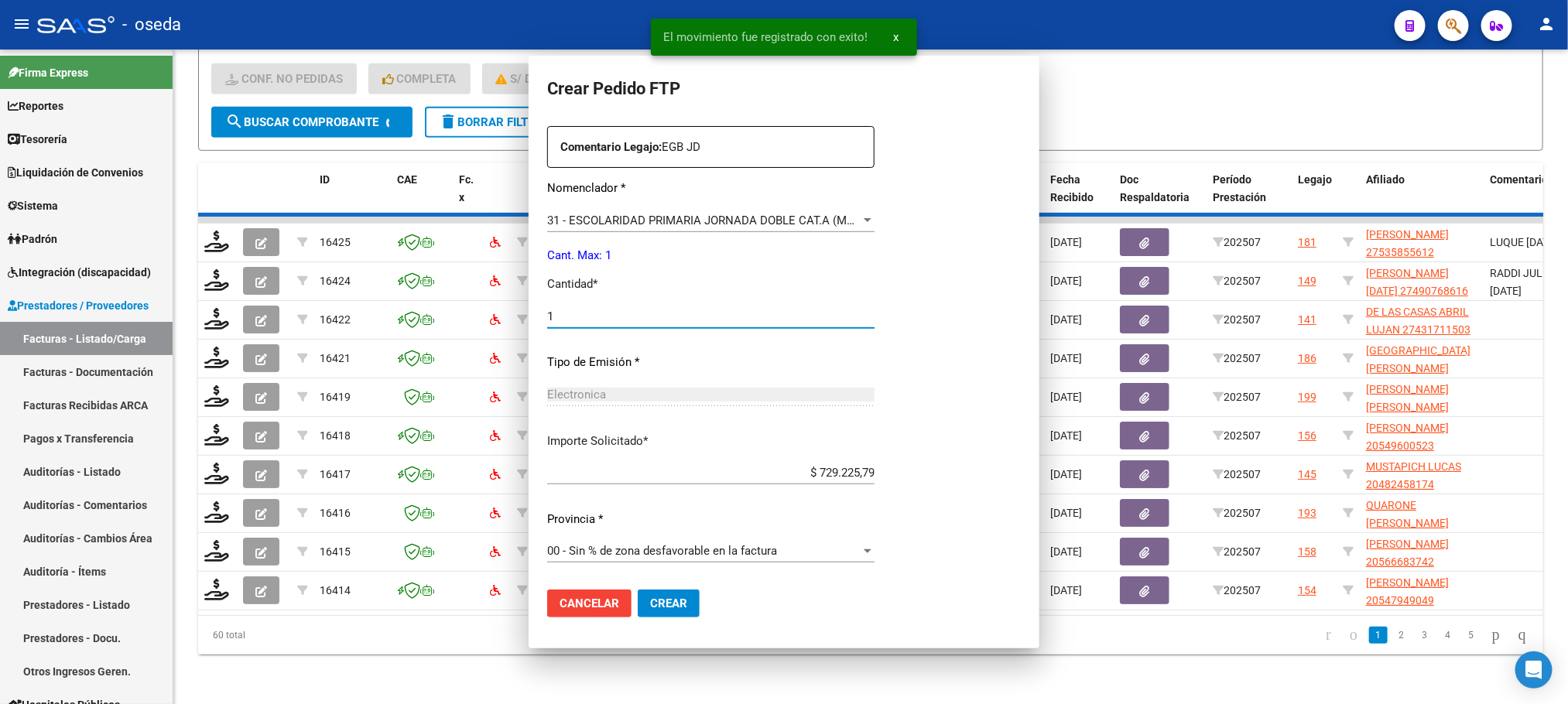
scroll to position [491, 0]
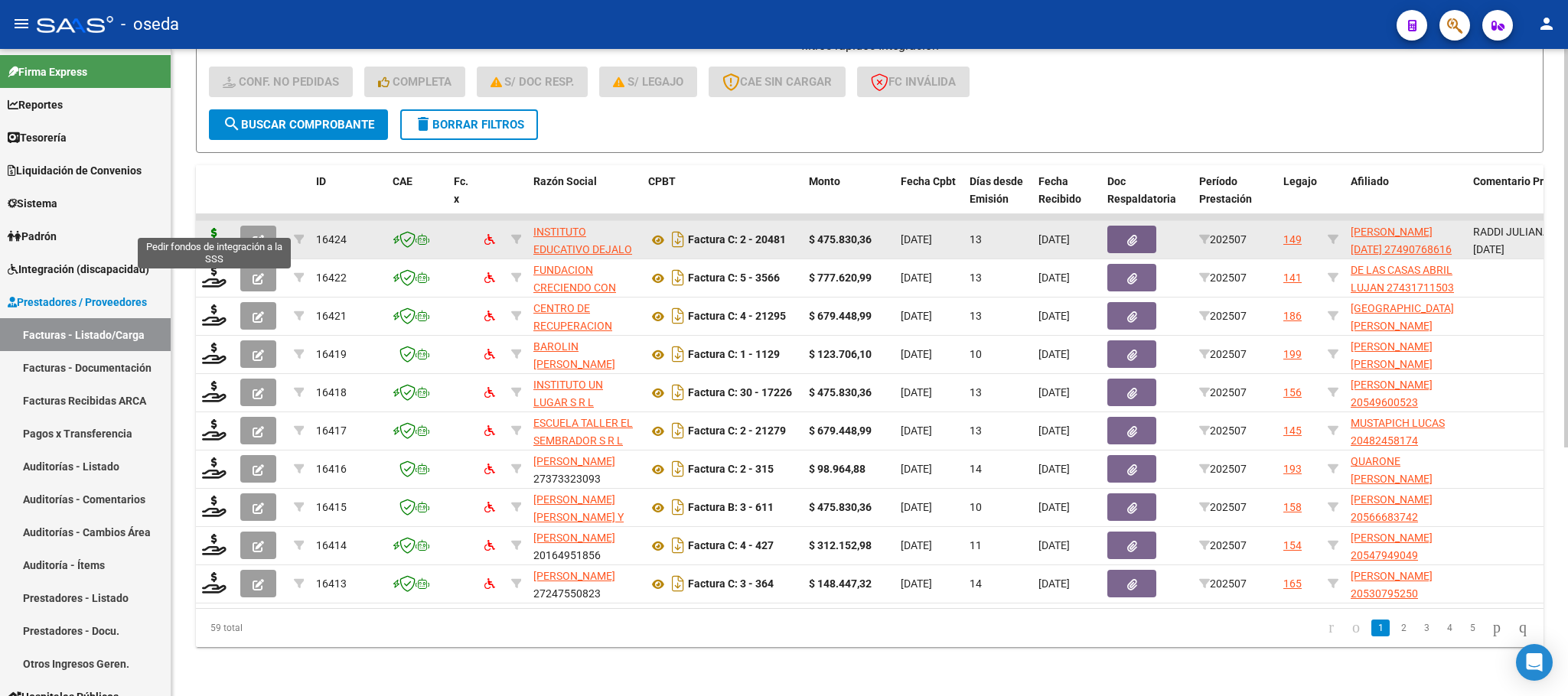
click at [203, 228] on icon at bounding box center [214, 239] width 25 height 21
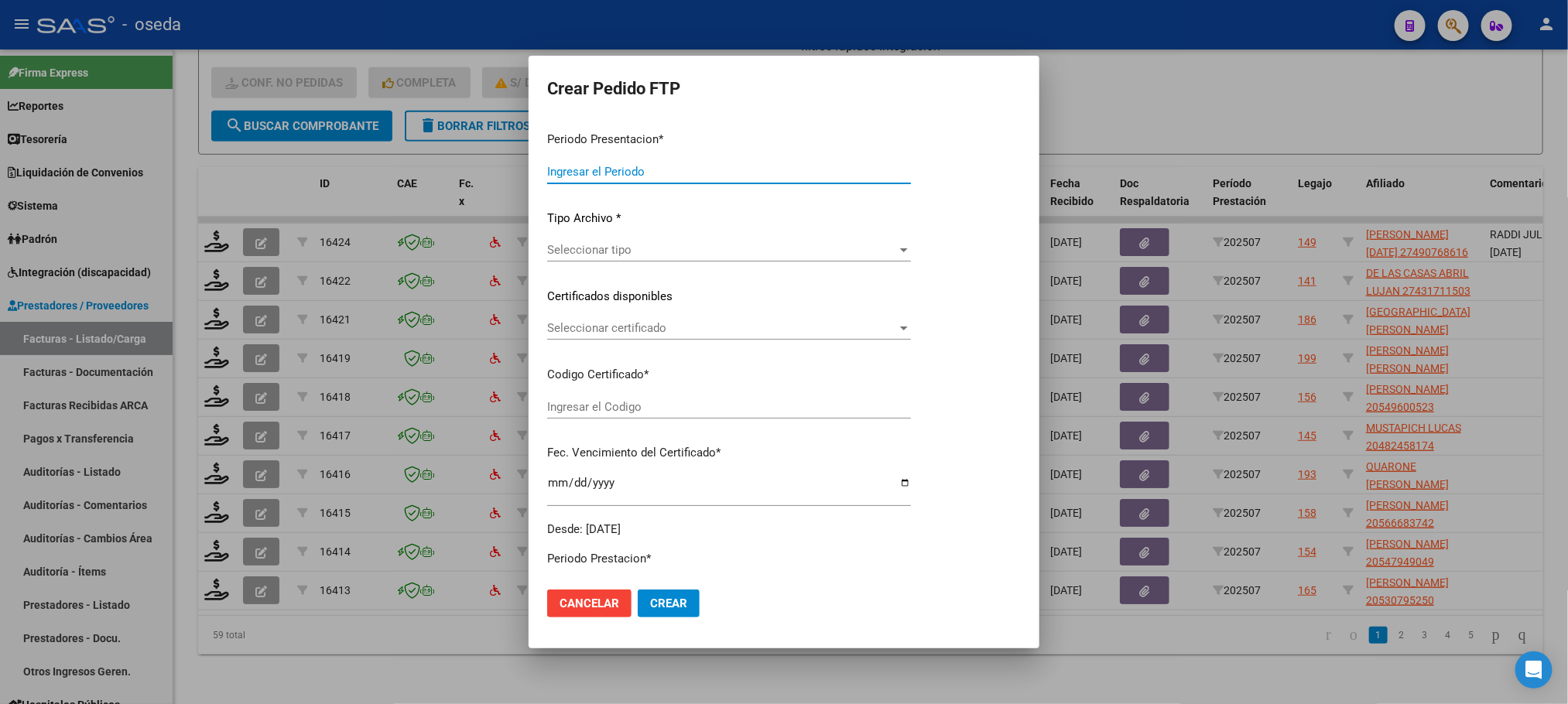
type input "202507"
type input "$ 475.830,36"
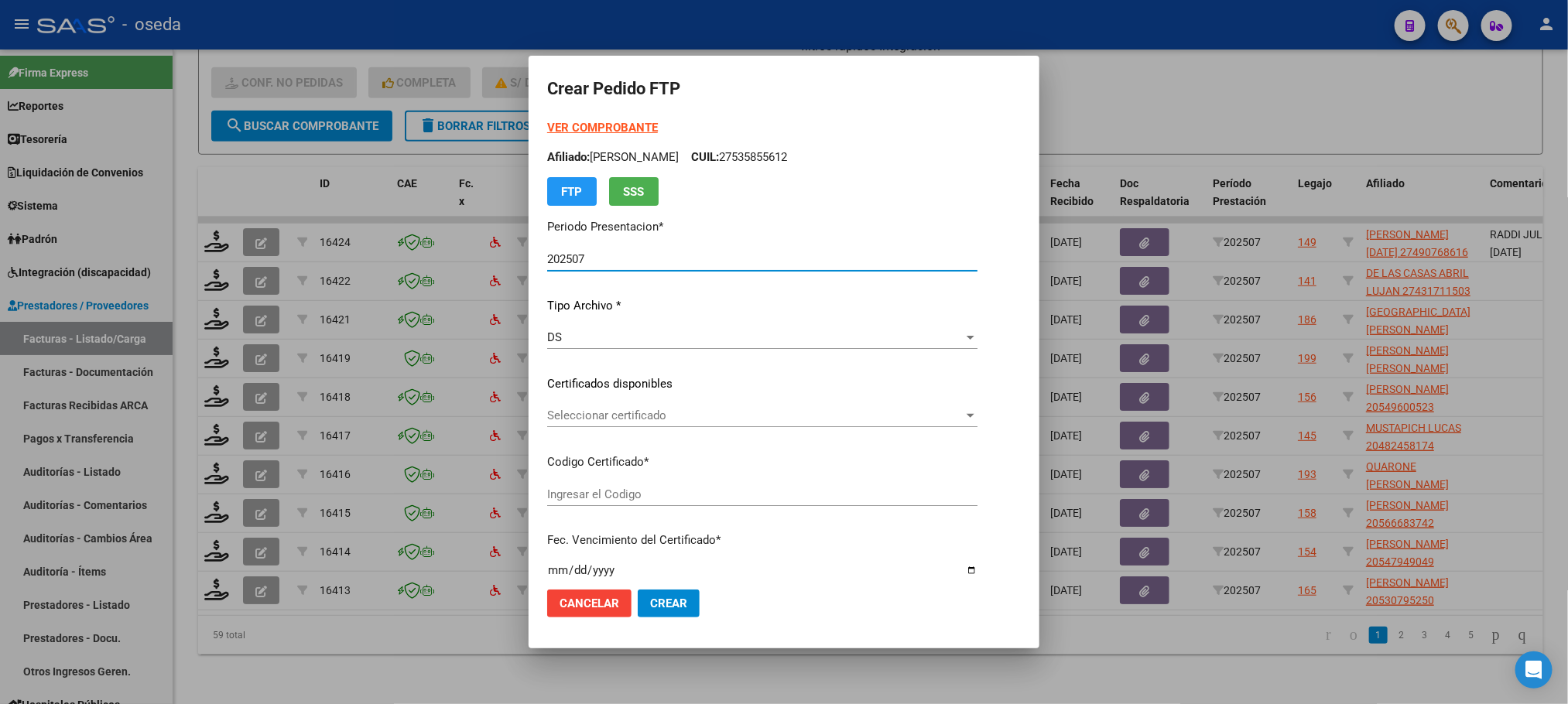
type input "ARG02000490768612022092920270929"
type input "2027-09-29"
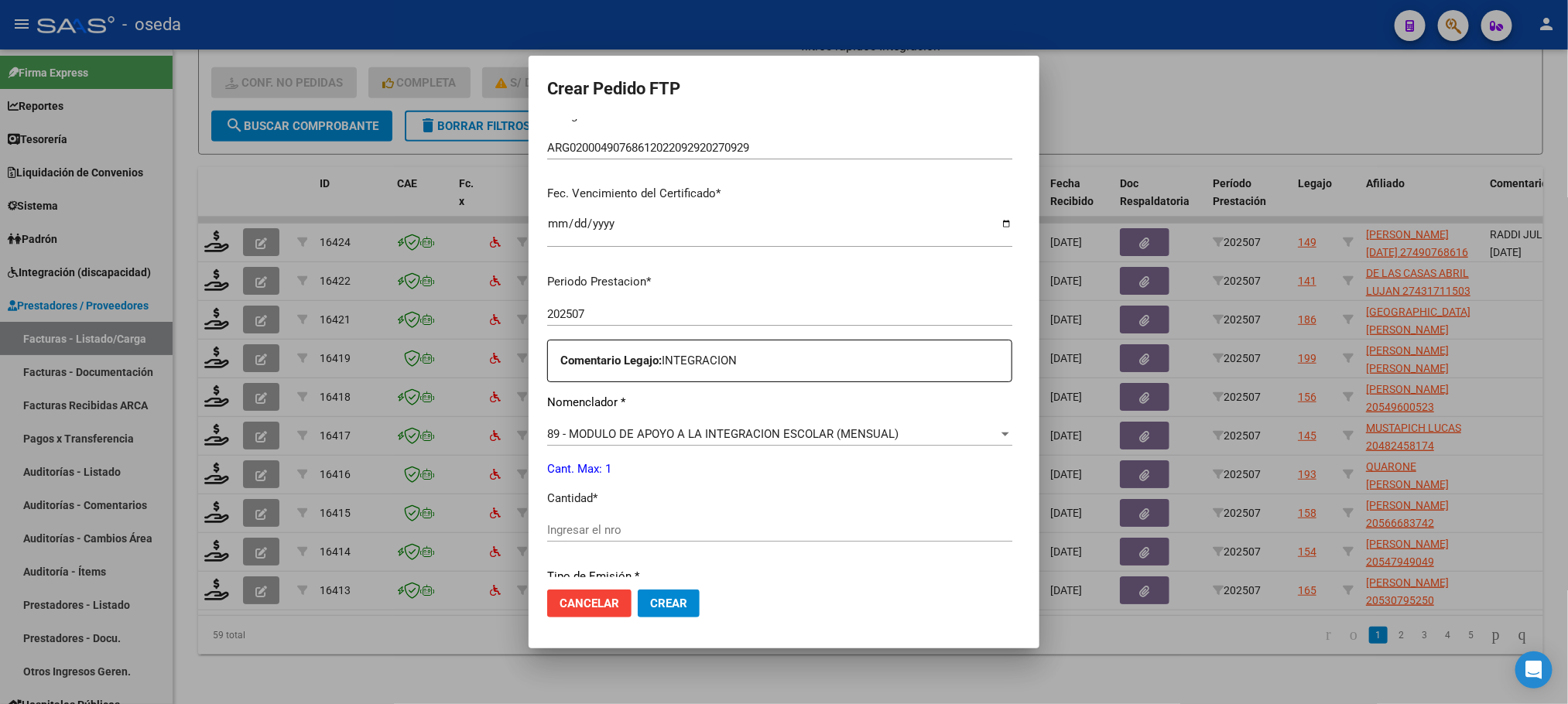
scroll to position [464, 0]
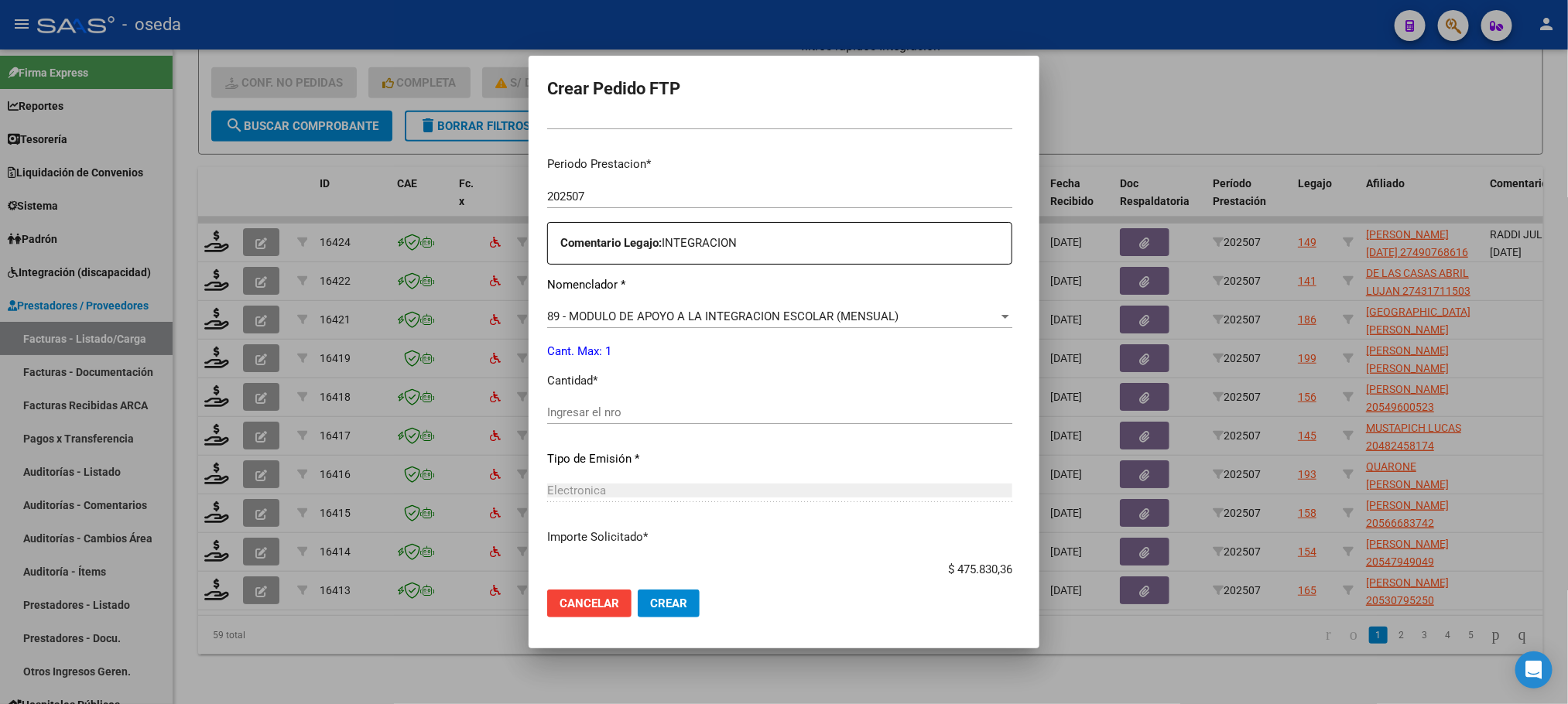
click at [640, 418] on input "Ingresar el nro" at bounding box center [780, 412] width 465 height 14
type input "1"
click at [638, 589] on button "Crear" at bounding box center [668, 603] width 62 height 28
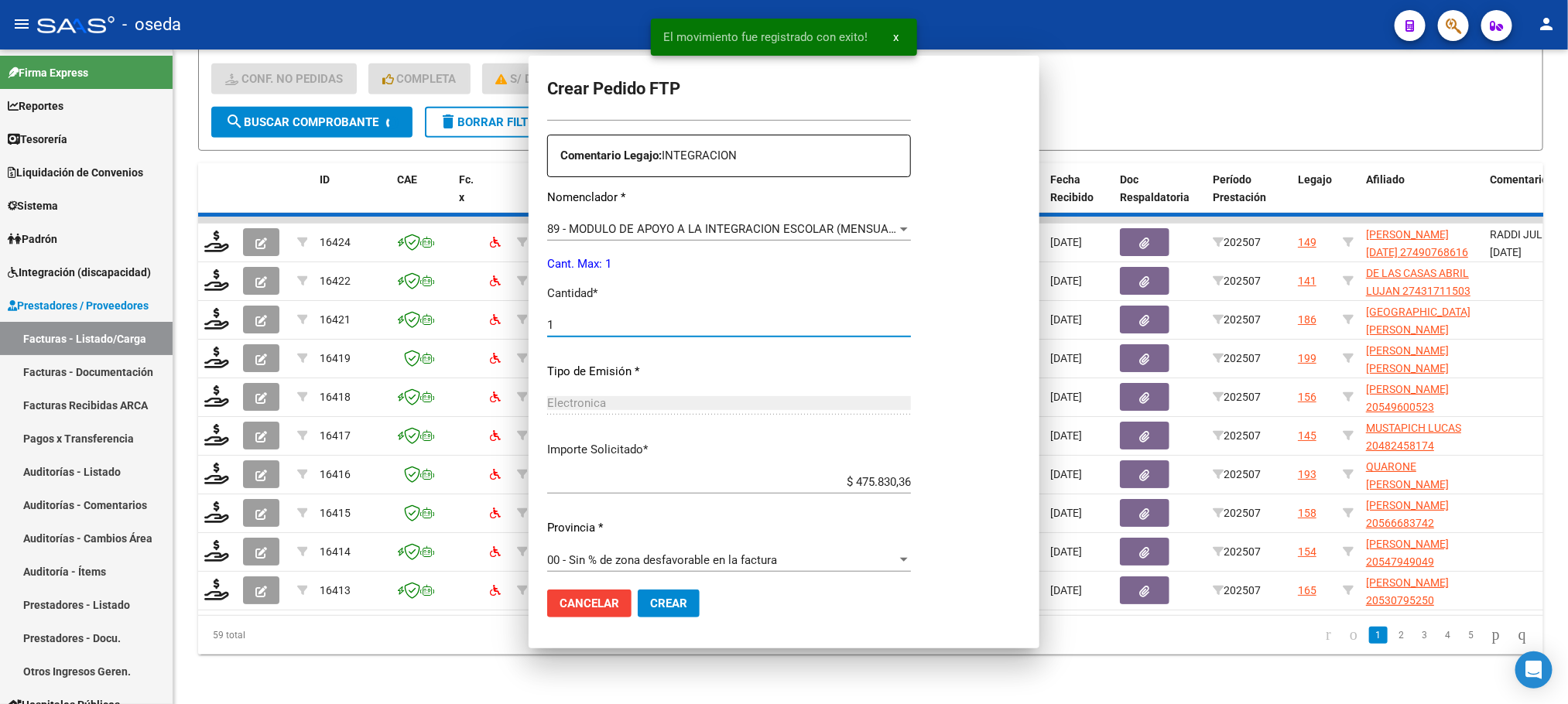
scroll to position [377, 0]
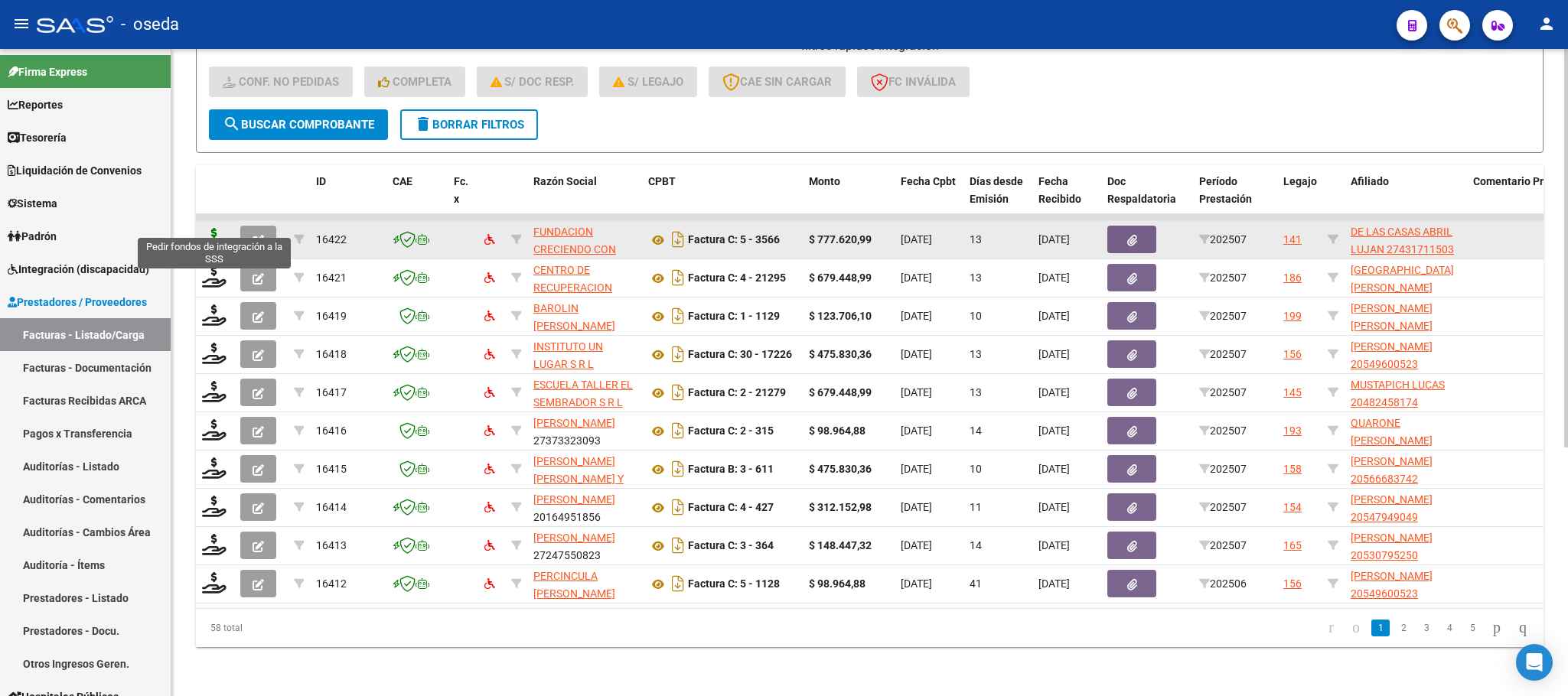
click at [209, 228] on icon at bounding box center [214, 239] width 25 height 21
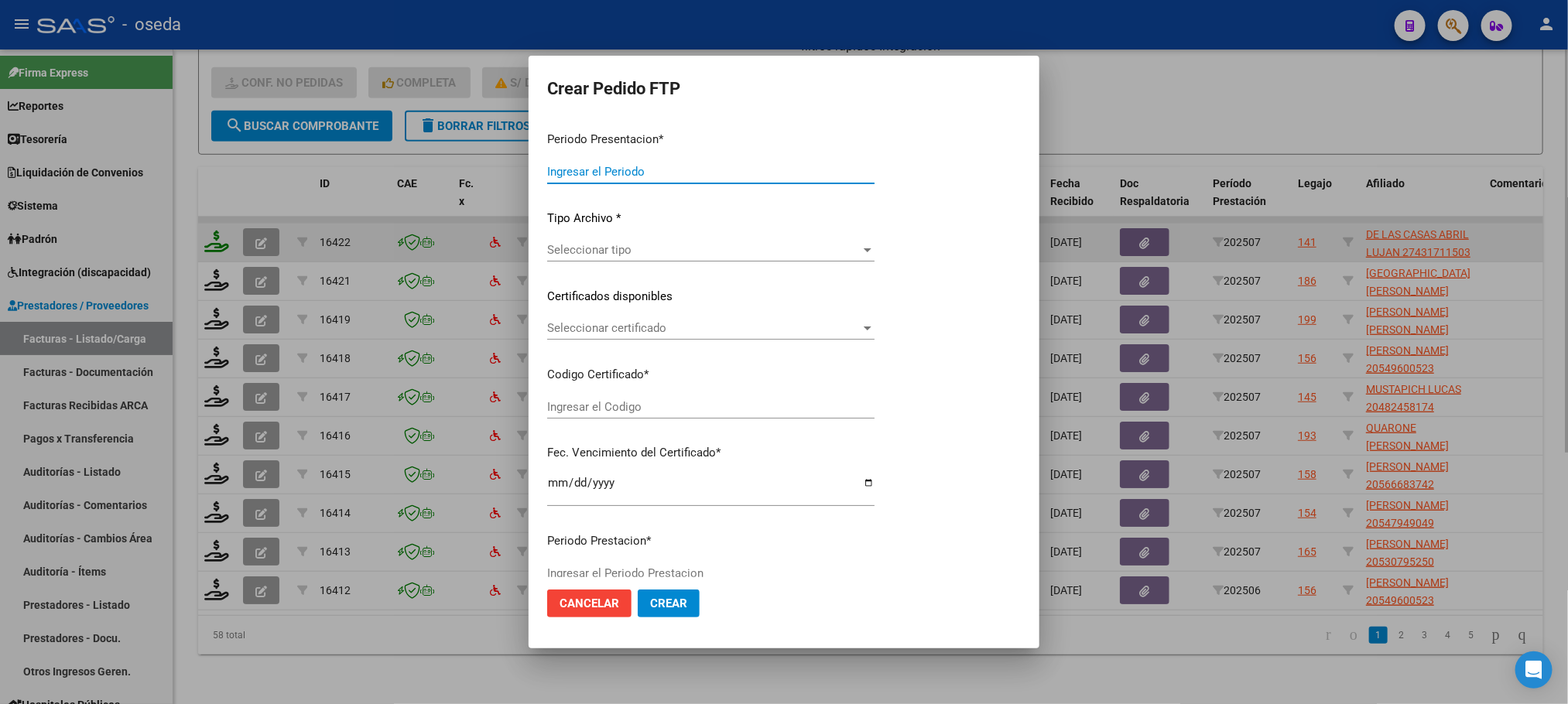
type input "202507"
type input "$ 777.620,99"
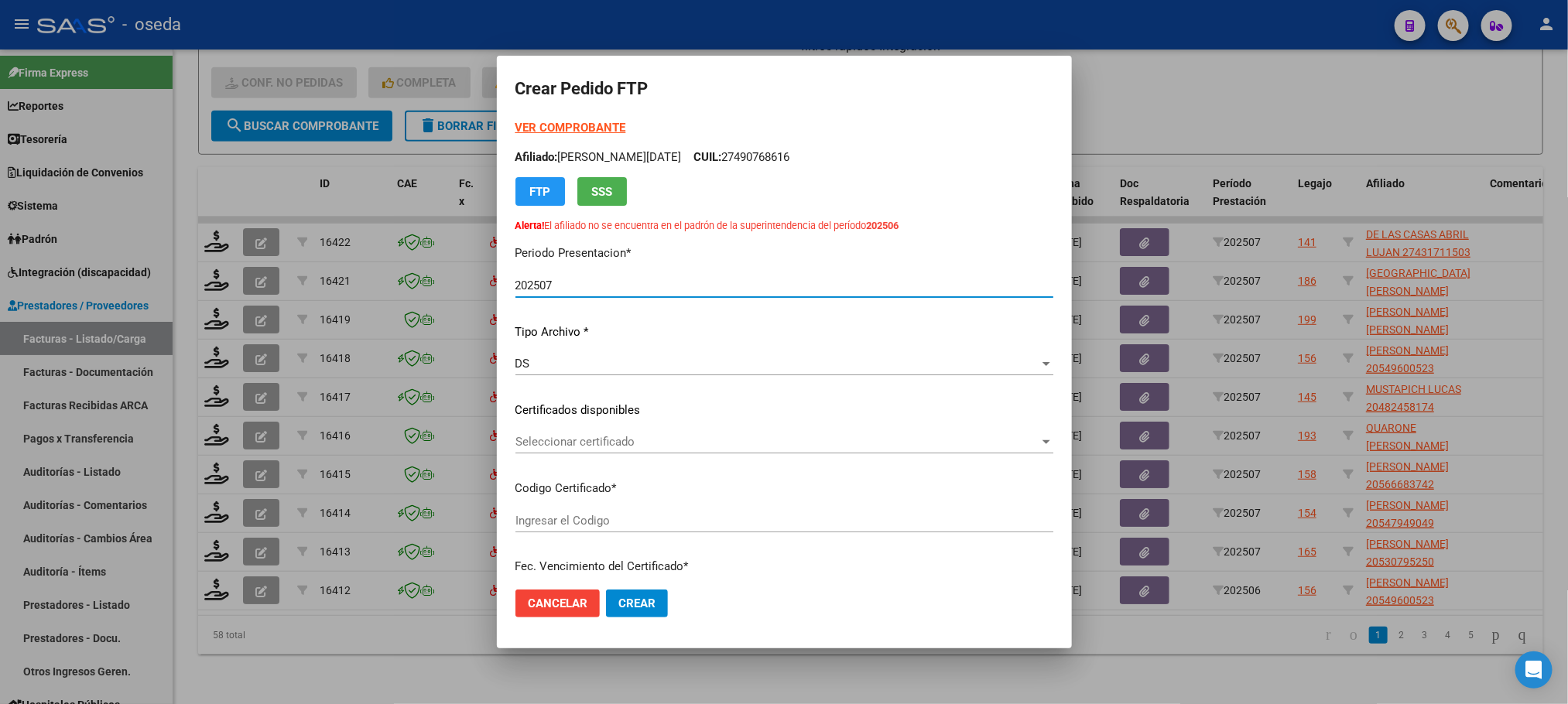
type input "ARG01000431711502021010820310108CBA536"
type input "2031-01-08"
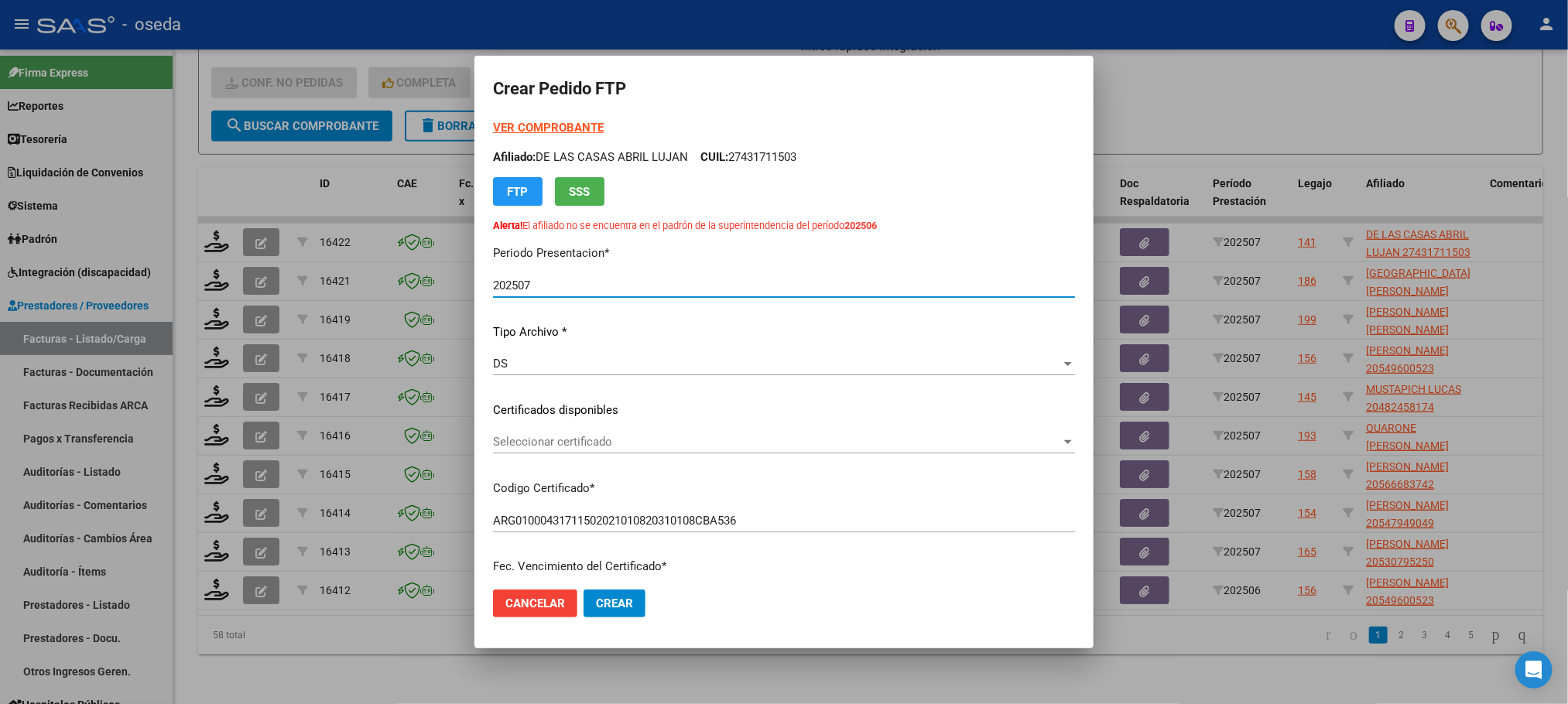
click at [592, 188] on button "SSS" at bounding box center [579, 191] width 49 height 29
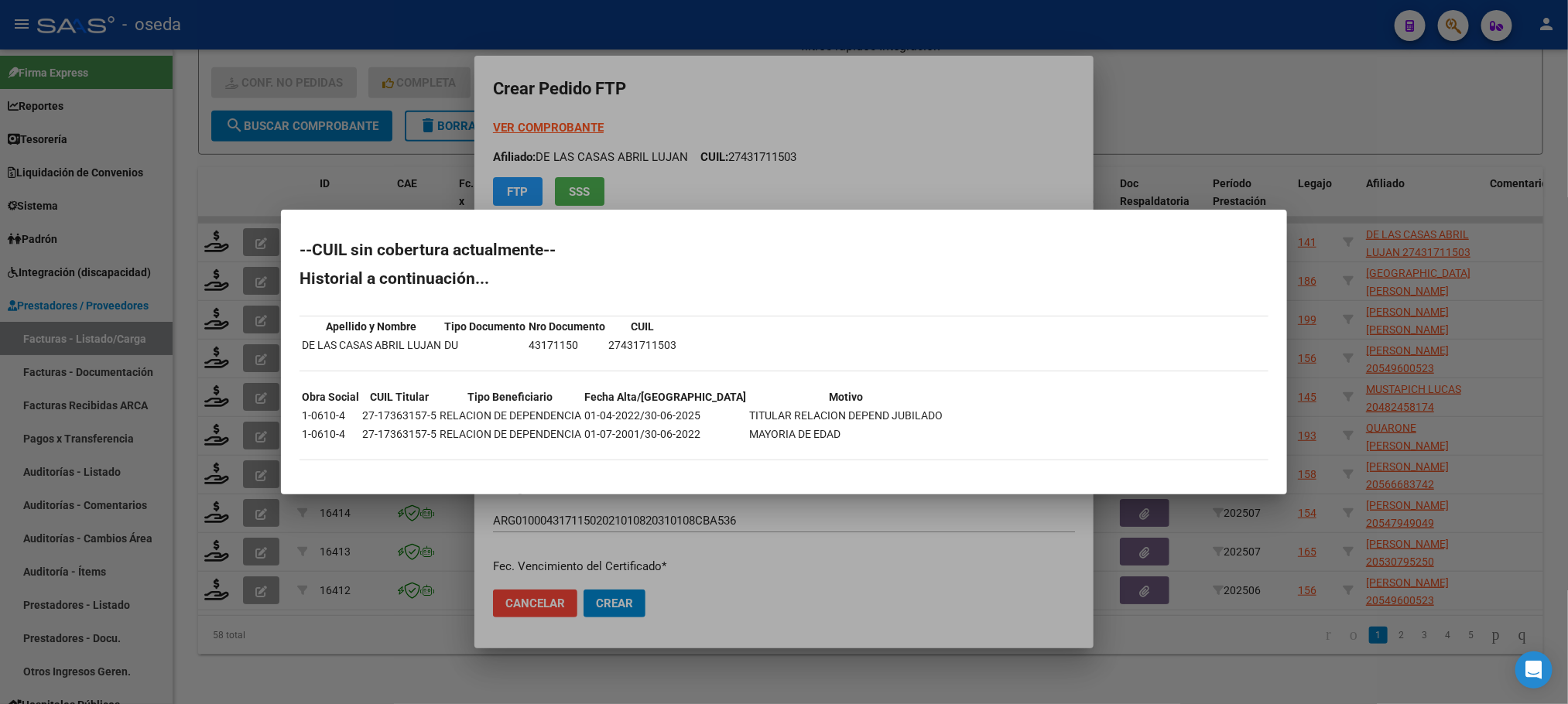
click at [635, 181] on div at bounding box center [784, 352] width 1568 height 704
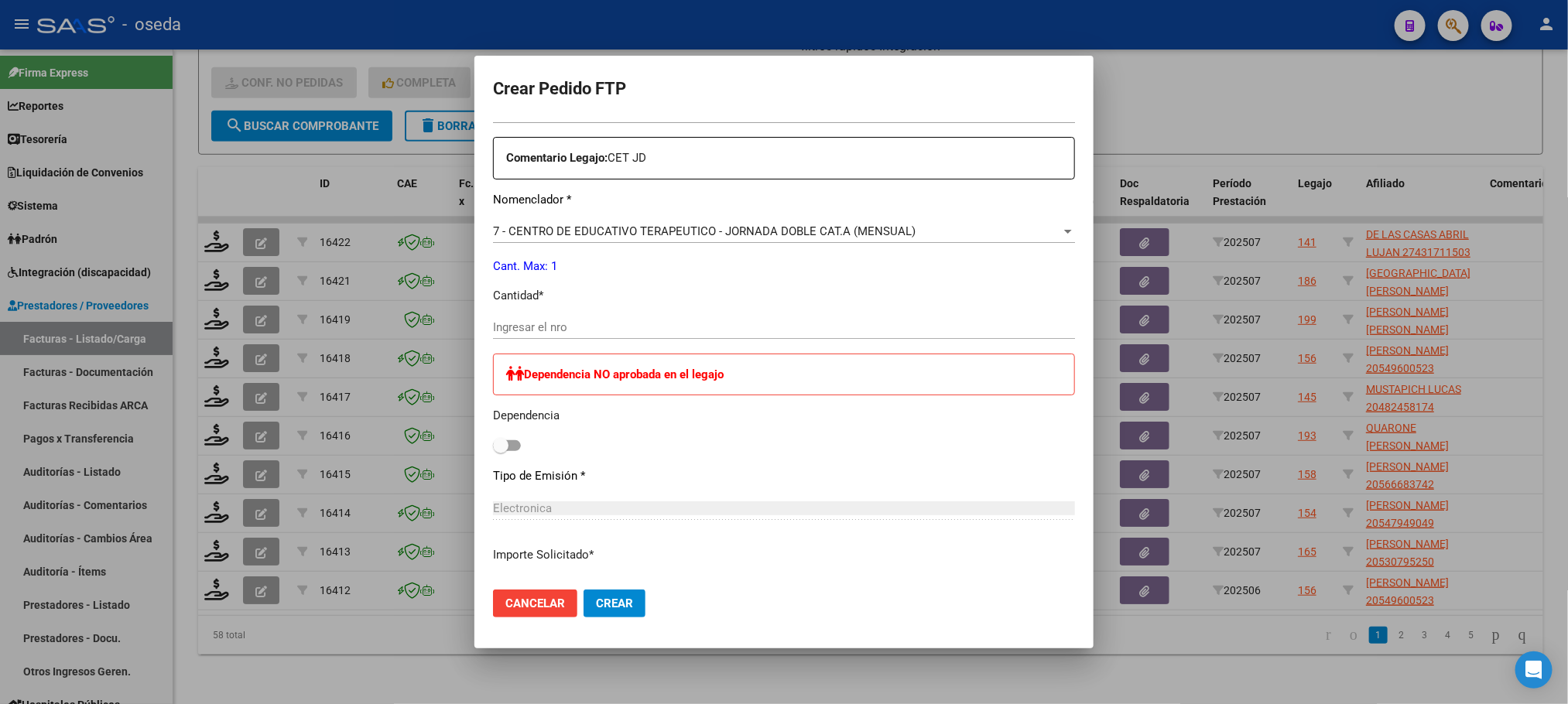
scroll to position [581, 0]
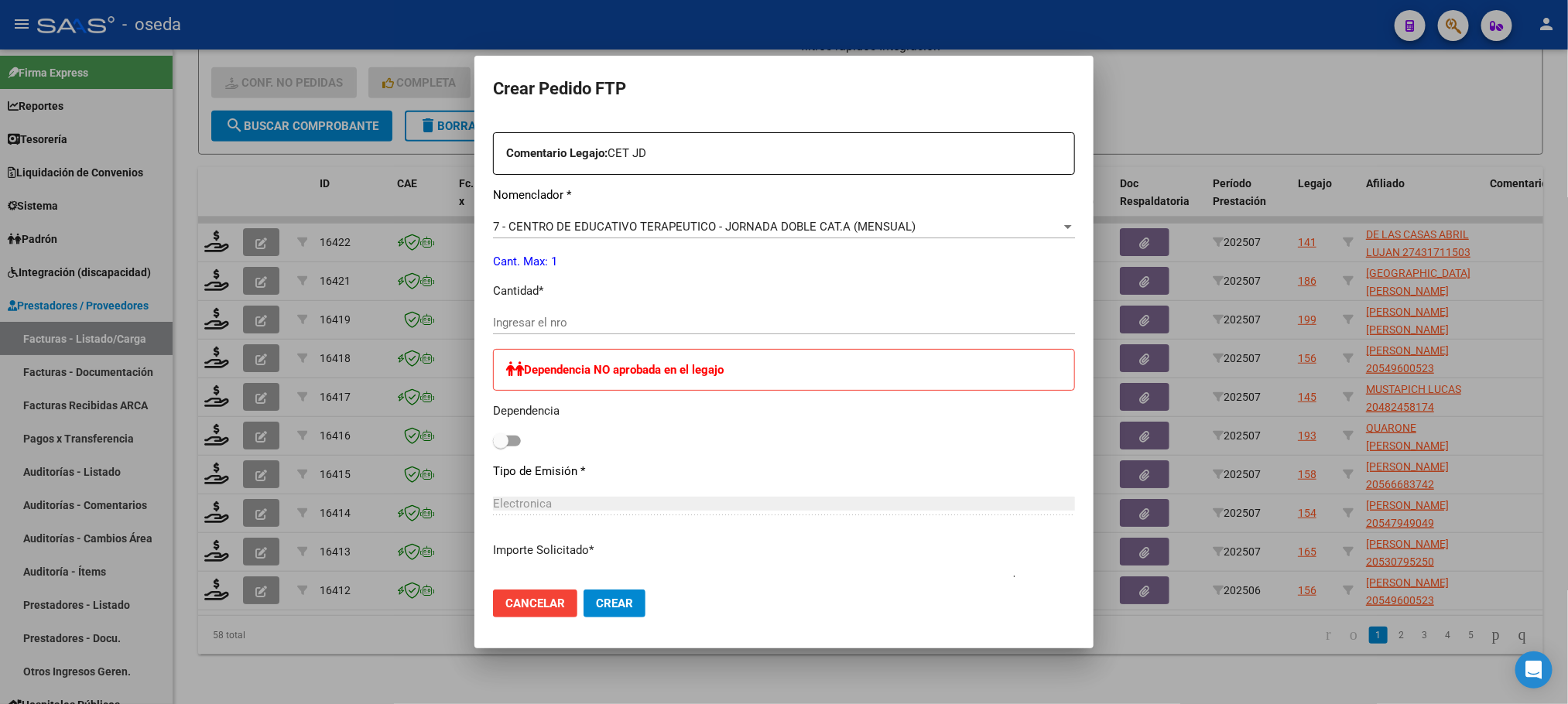
click at [659, 310] on div "Periodo Prestacion * 202507 Ingresar el Periodo Prestacion Comentario Legajo: C…" at bounding box center [784, 370] width 582 height 632
click at [660, 314] on div "Ingresar el nro" at bounding box center [784, 323] width 582 height 23
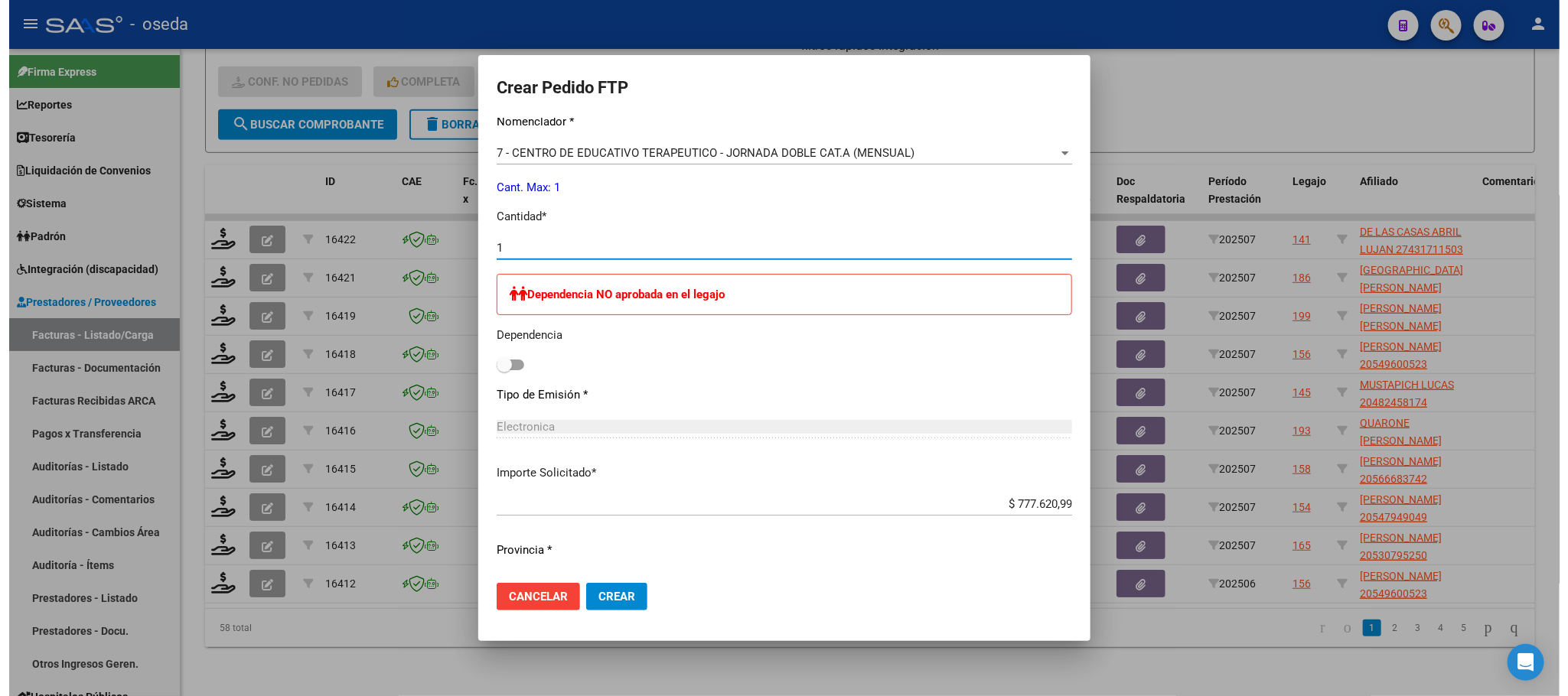
scroll to position [682, 0]
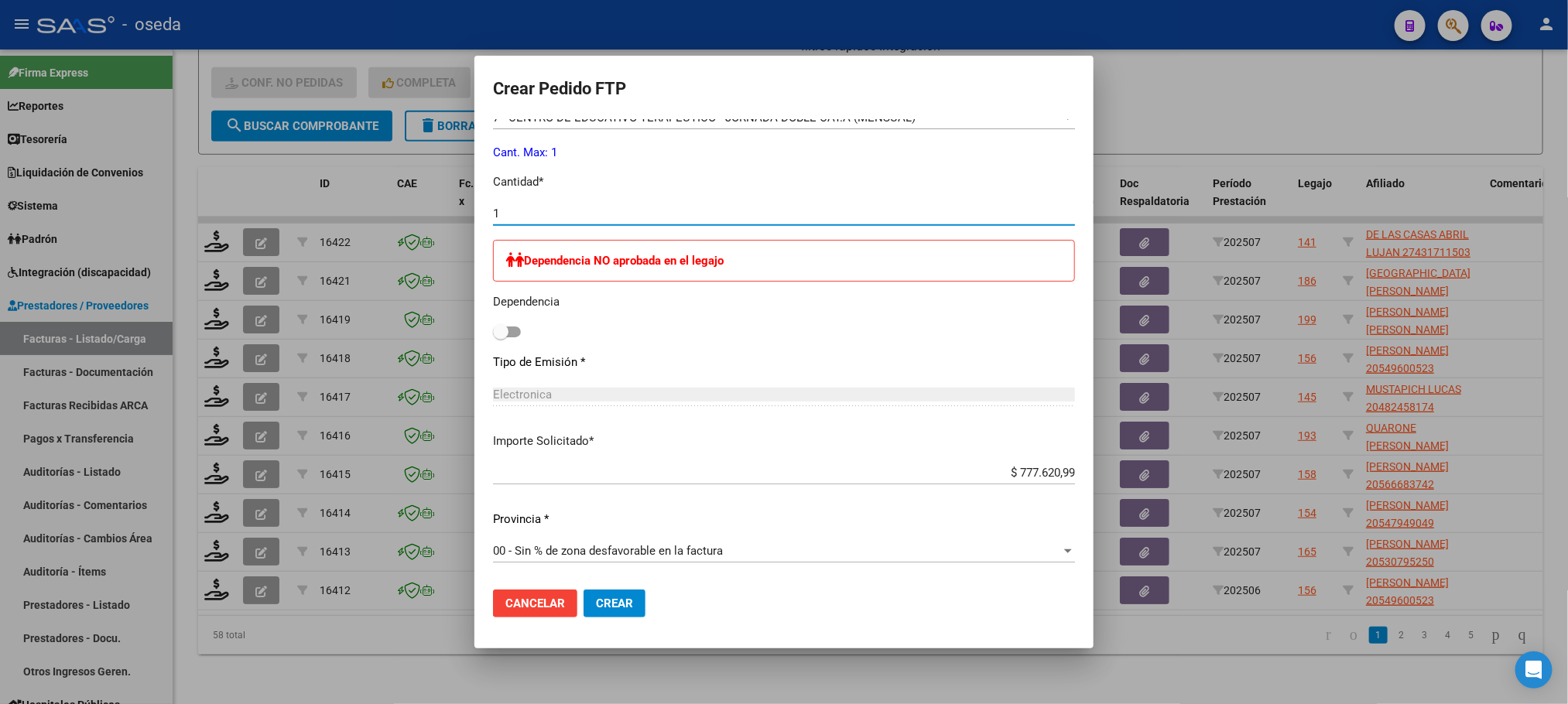
type input "1"
click at [620, 592] on button "Crear" at bounding box center [614, 603] width 62 height 28
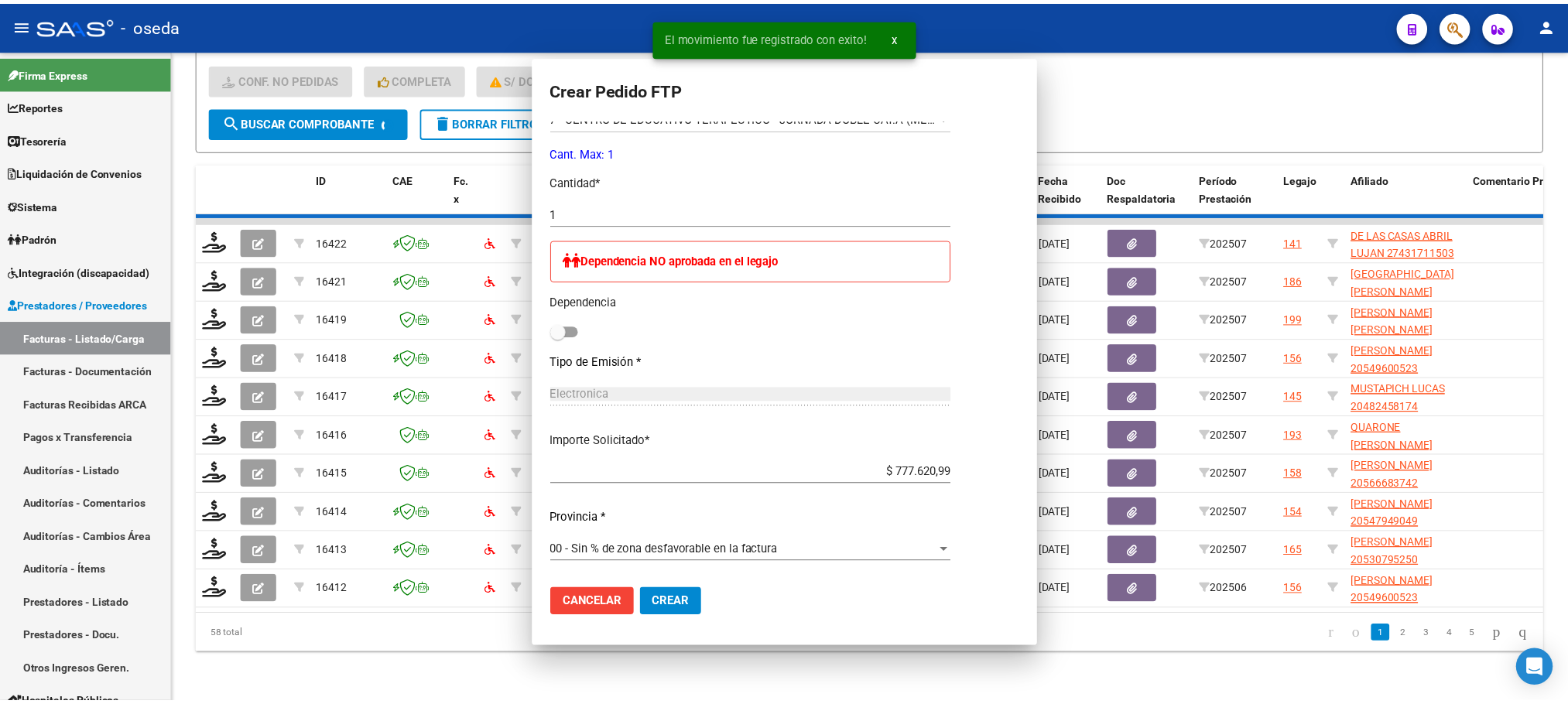
scroll to position [0, 0]
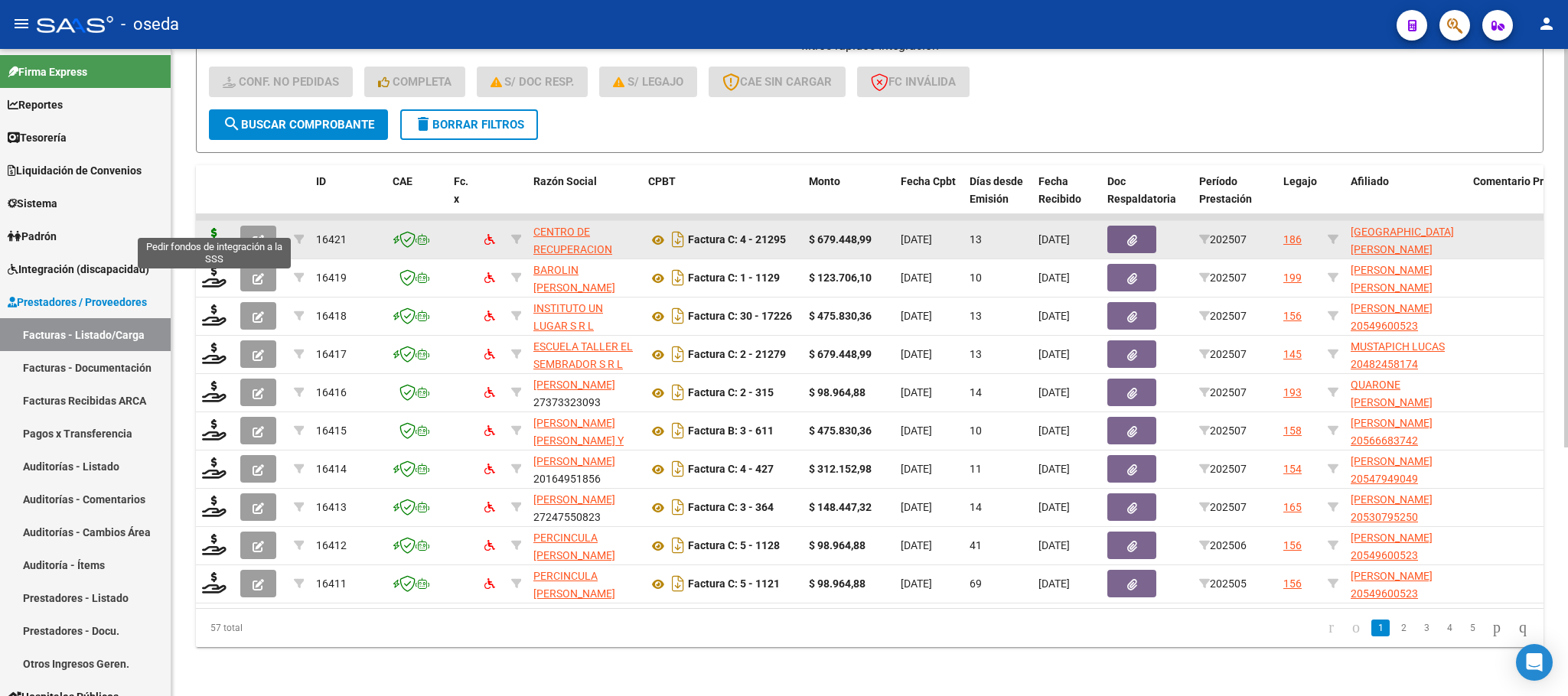
click at [209, 228] on icon at bounding box center [214, 239] width 25 height 21
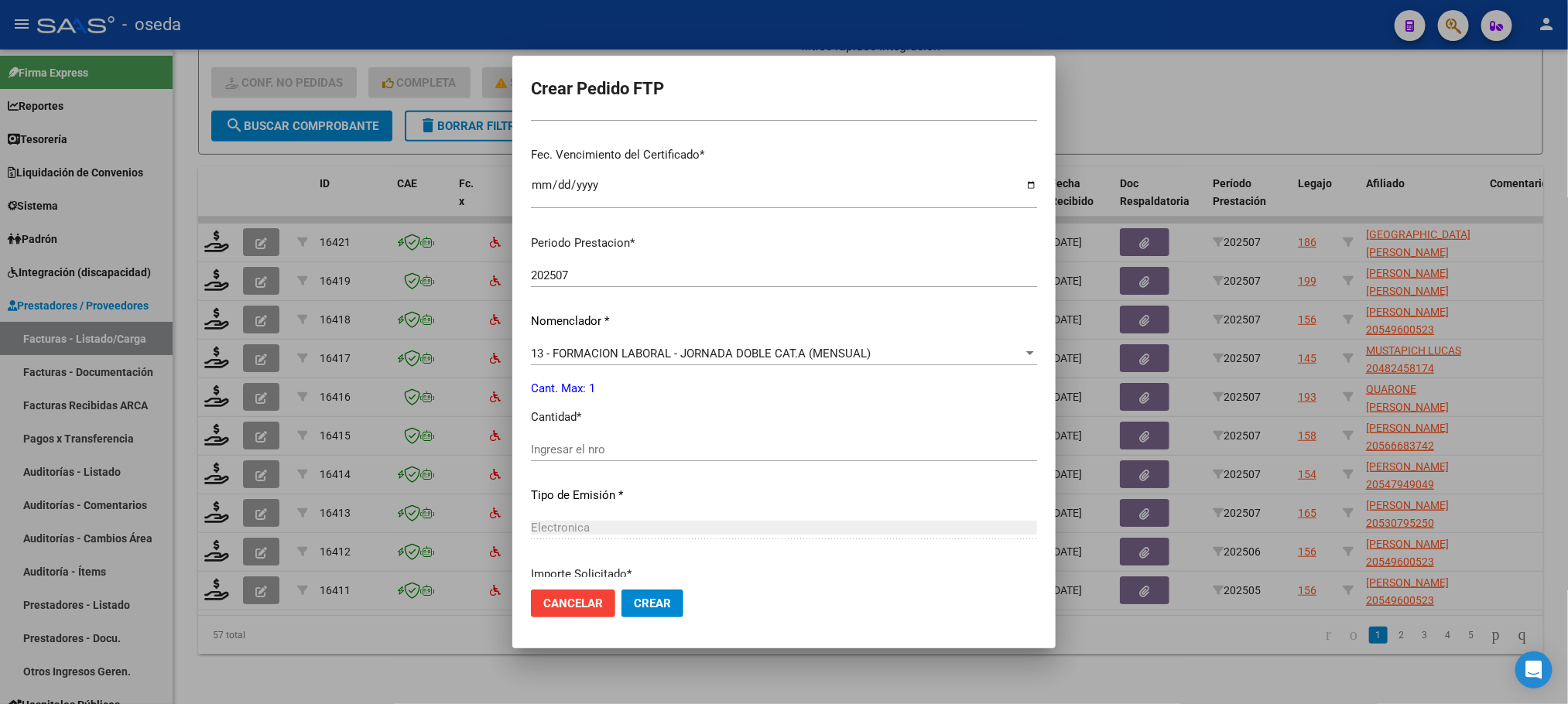
scroll to position [464, 0]
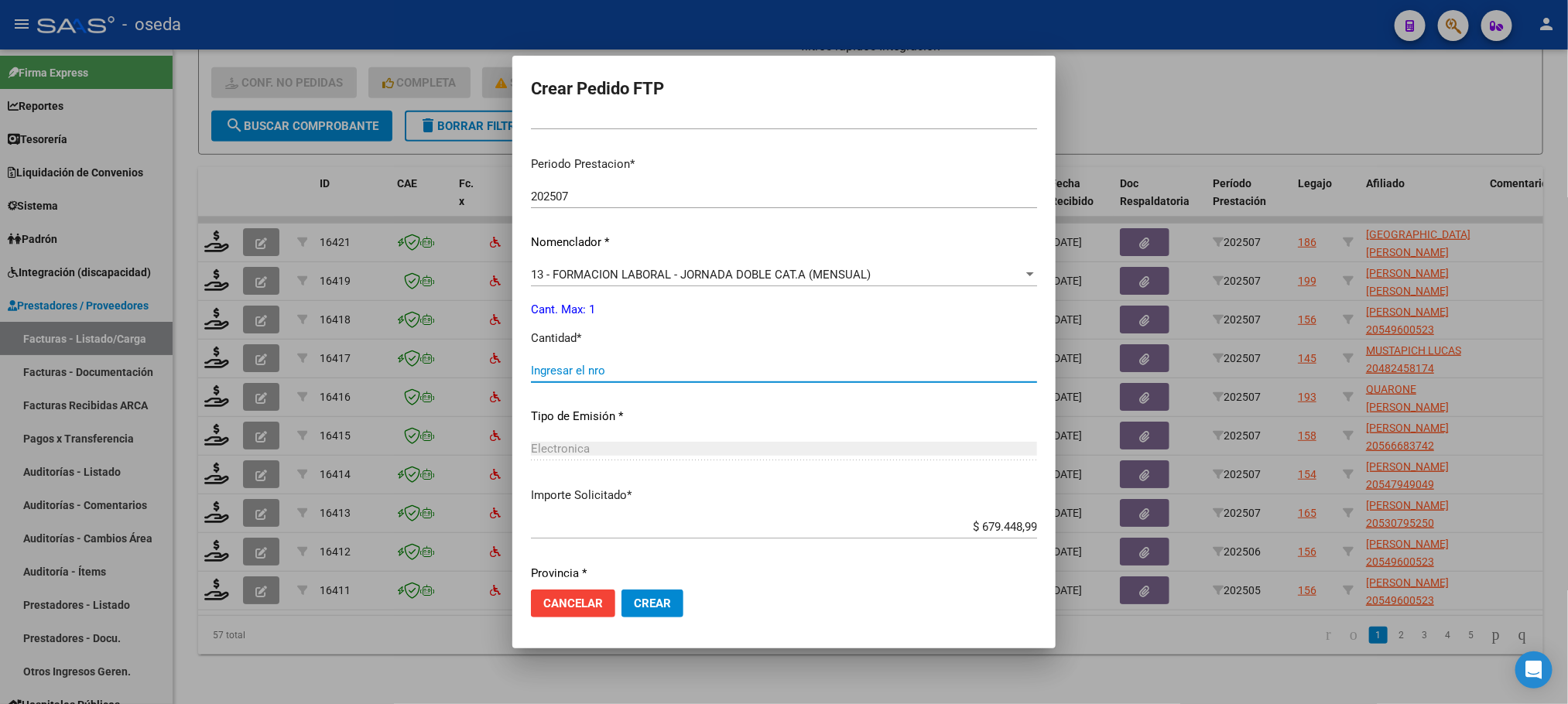
click at [672, 368] on input "Ingresar el nro" at bounding box center [784, 371] width 506 height 14
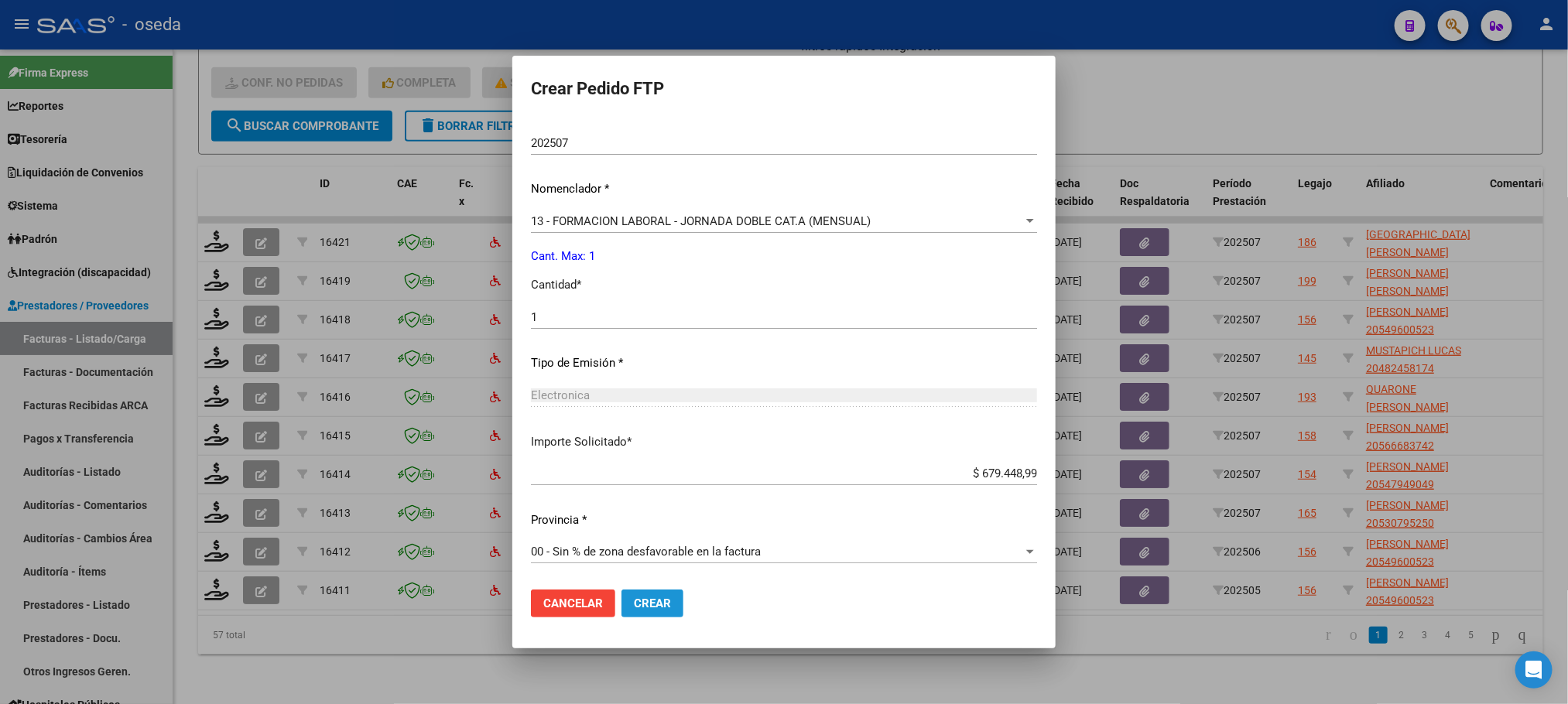
click at [656, 605] on span "Crear" at bounding box center [653, 604] width 38 height 14
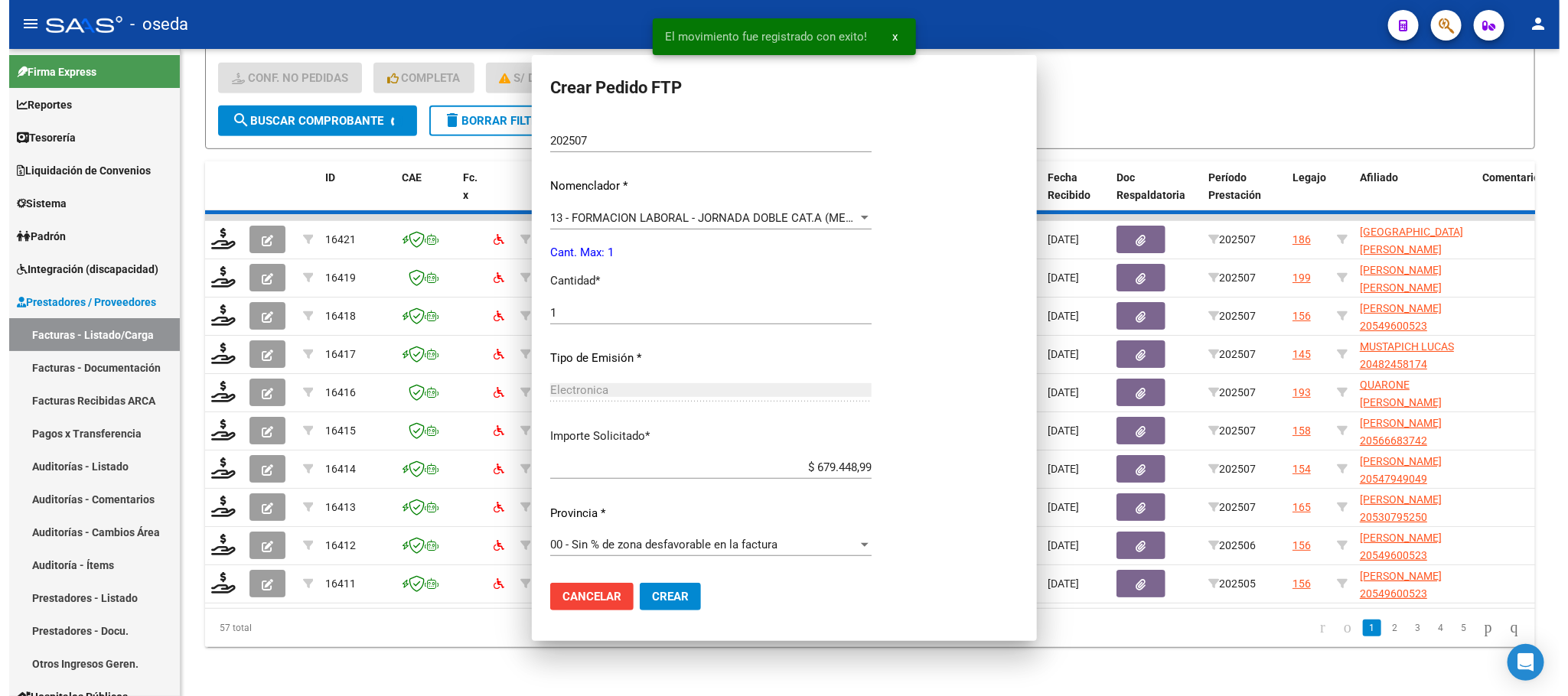
scroll to position [425, 0]
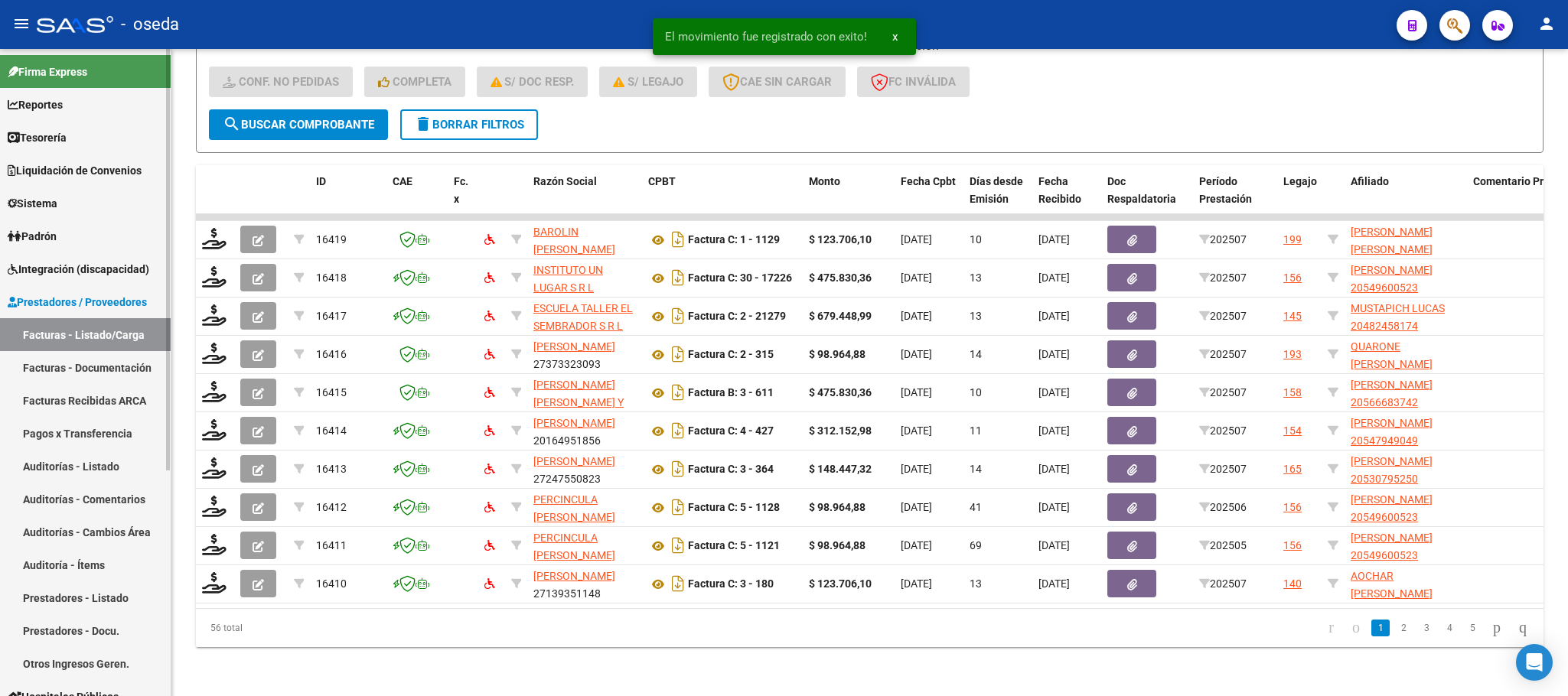
click at [92, 273] on span "Integración (discapacidad)" at bounding box center [79, 269] width 142 height 17
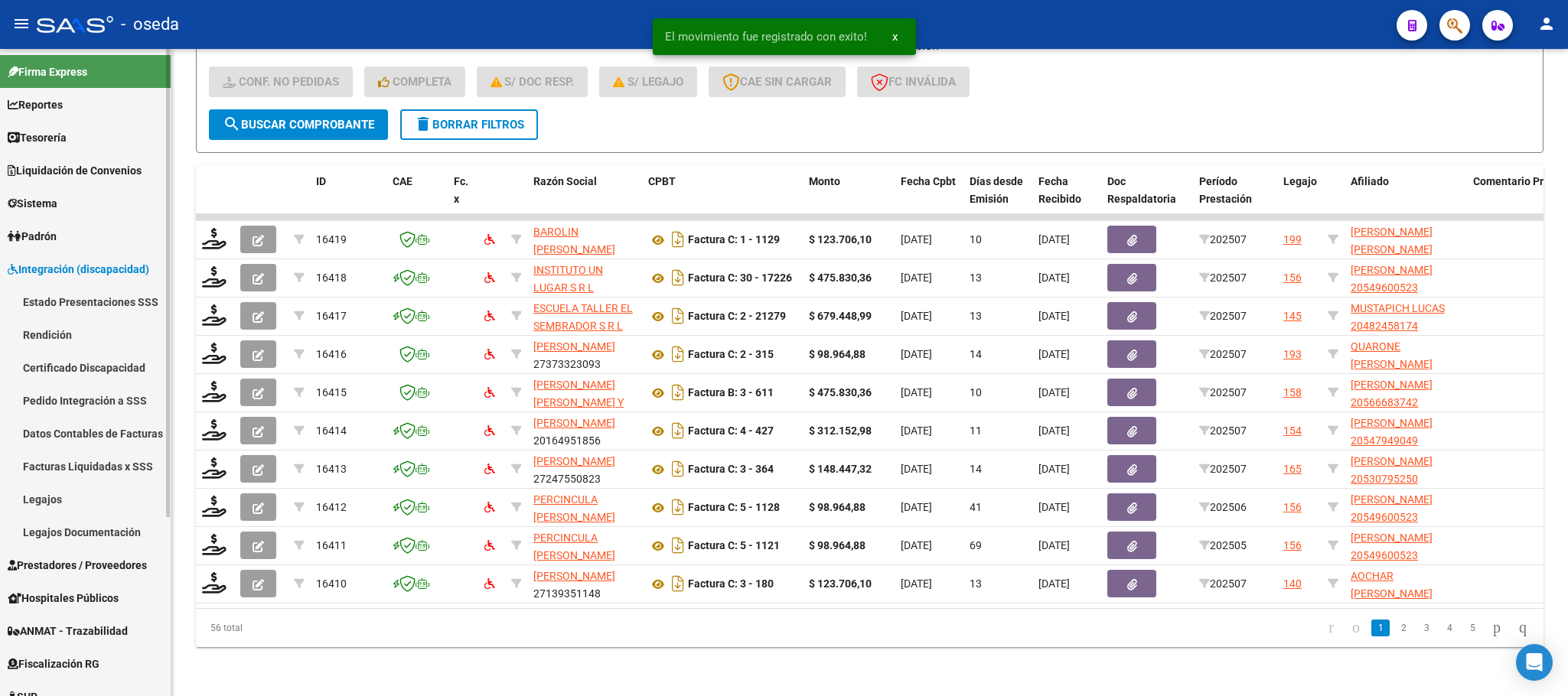
click at [103, 384] on link "Pedido Integración a SSS" at bounding box center [85, 400] width 171 height 33
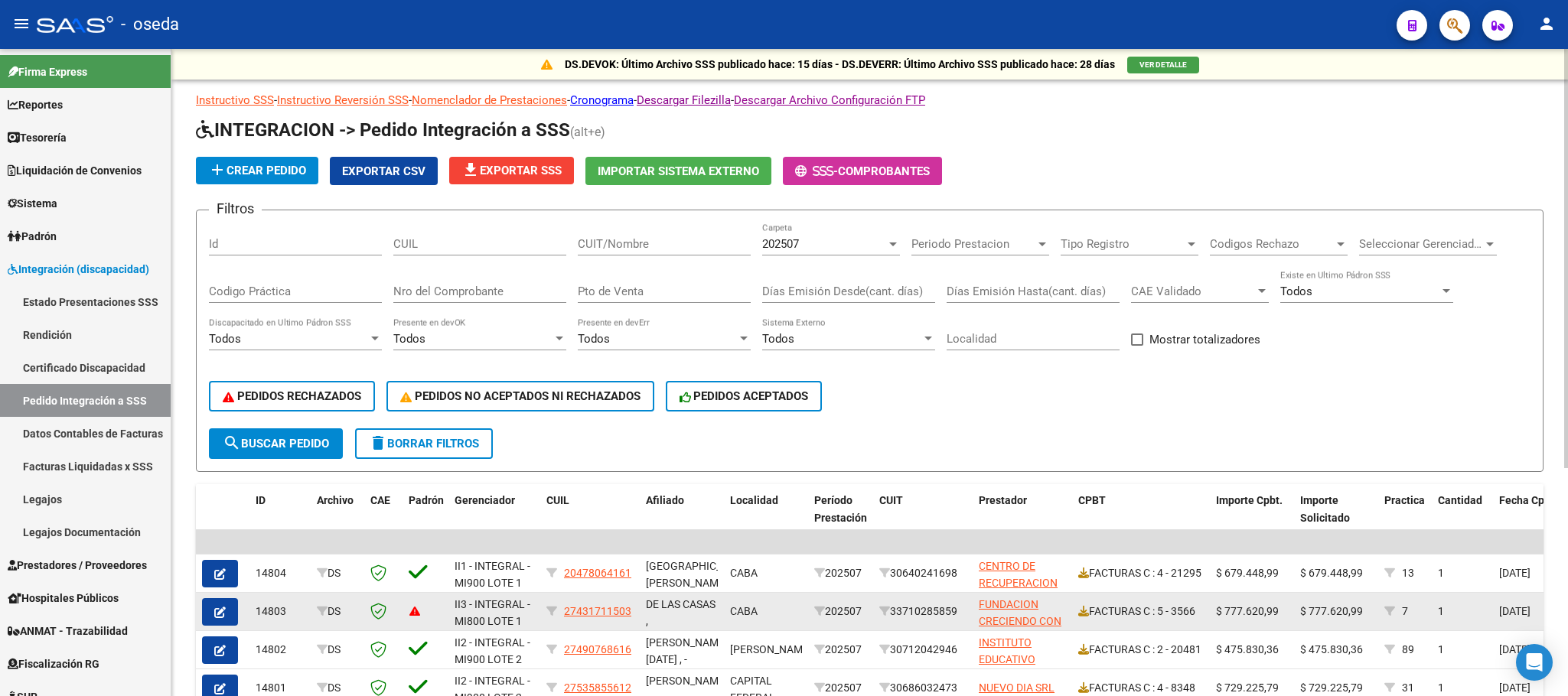
click at [213, 628] on datatable-body-cell at bounding box center [223, 612] width 54 height 37
click at [214, 618] on span "button" at bounding box center [219, 612] width 11 height 14
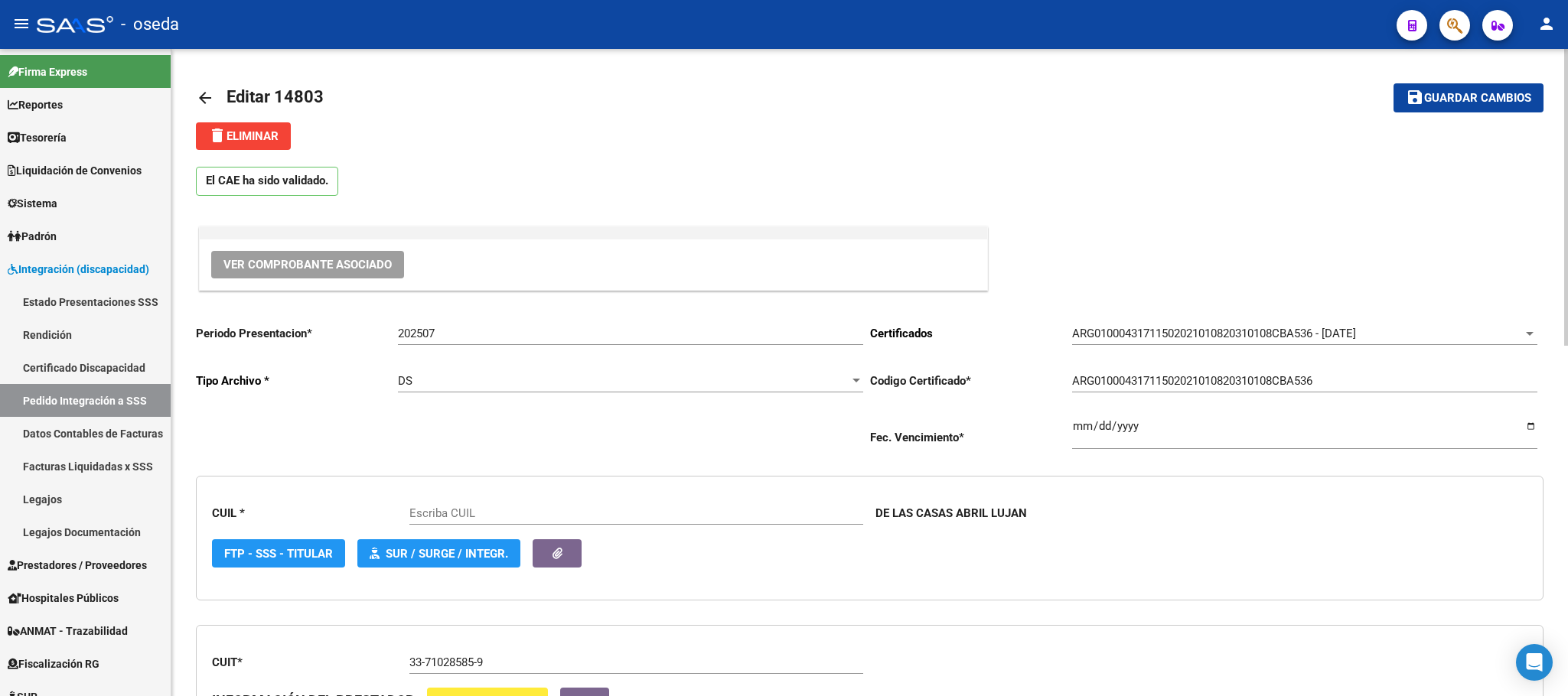
click at [250, 145] on button "delete Eliminar" at bounding box center [243, 135] width 95 height 27
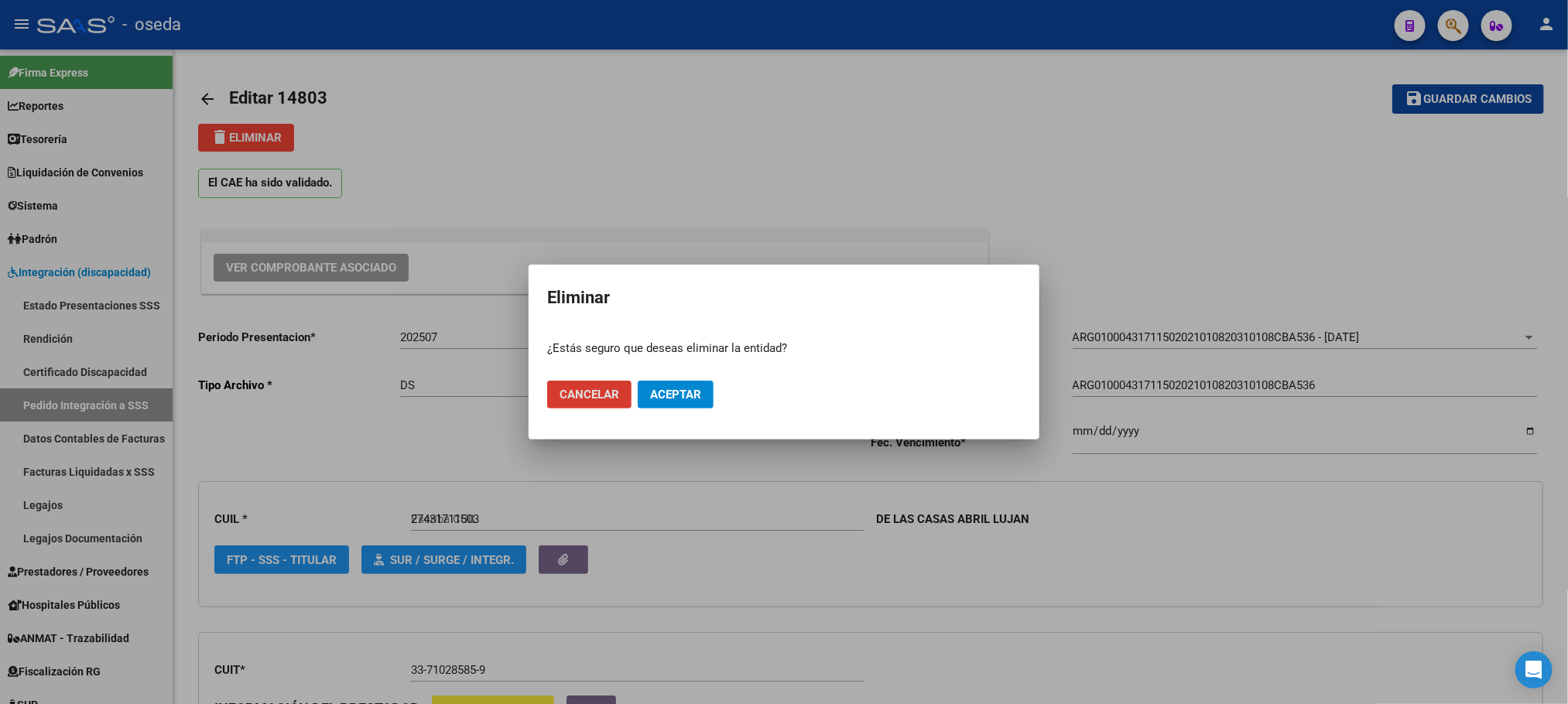
click at [697, 394] on span "Aceptar" at bounding box center [675, 394] width 51 height 14
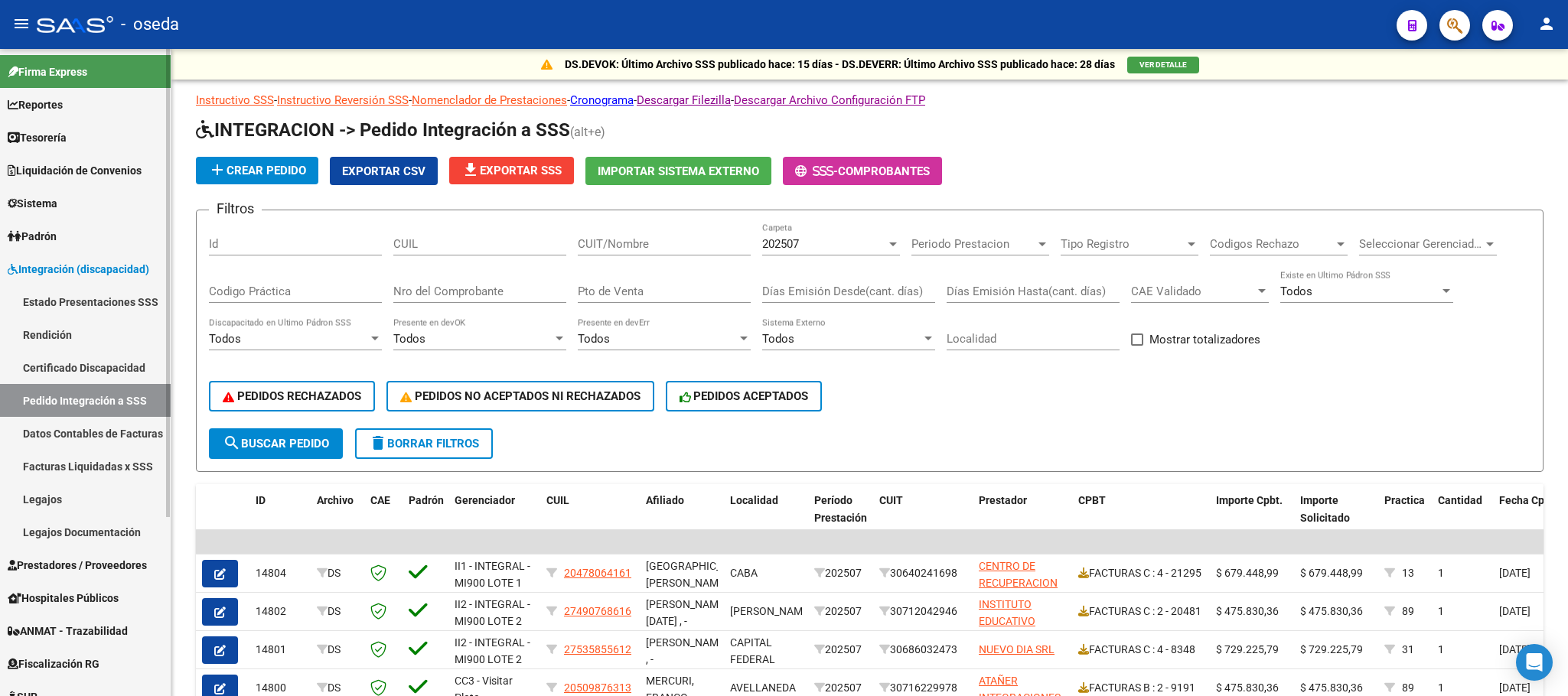
click at [120, 563] on span "Prestadores / Proveedores" at bounding box center [77, 565] width 139 height 17
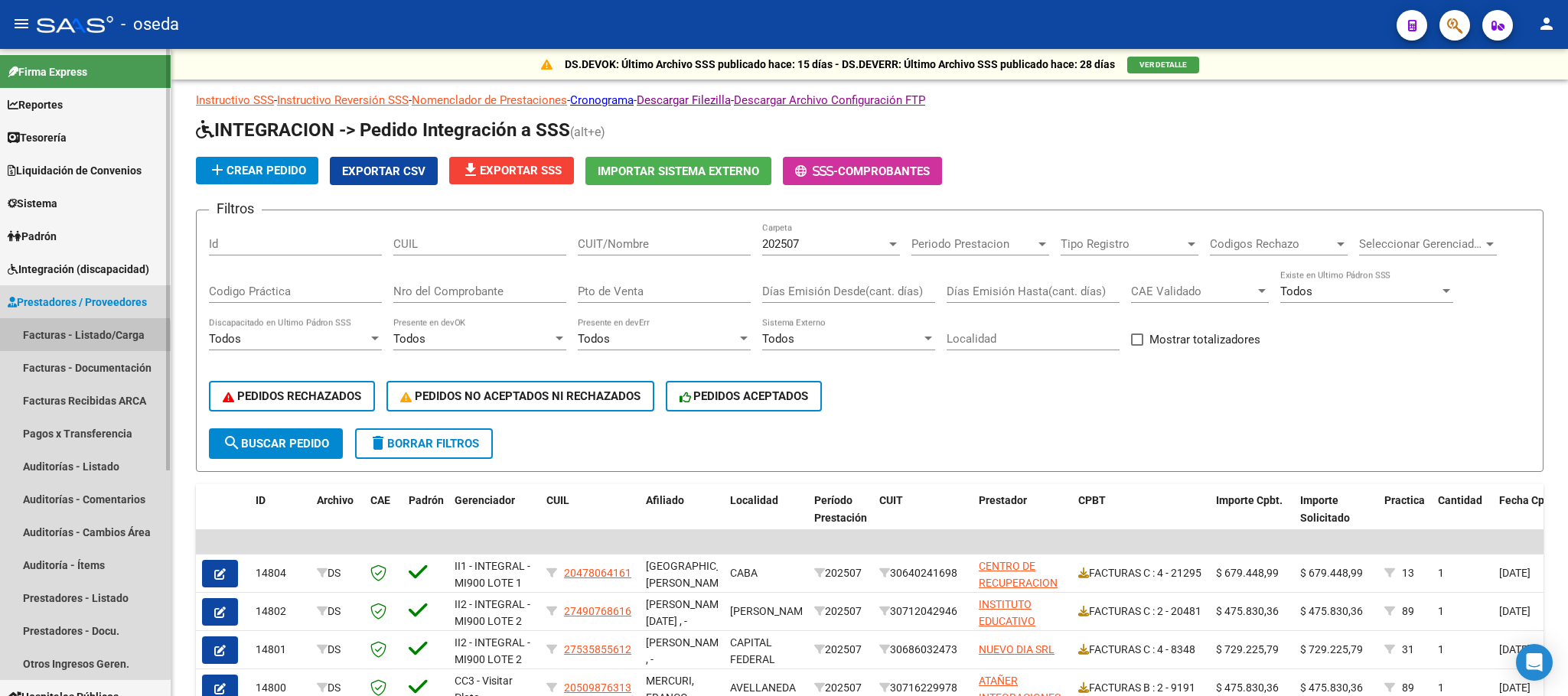
click at [69, 340] on link "Facturas - Listado/Carga" at bounding box center [85, 334] width 171 height 33
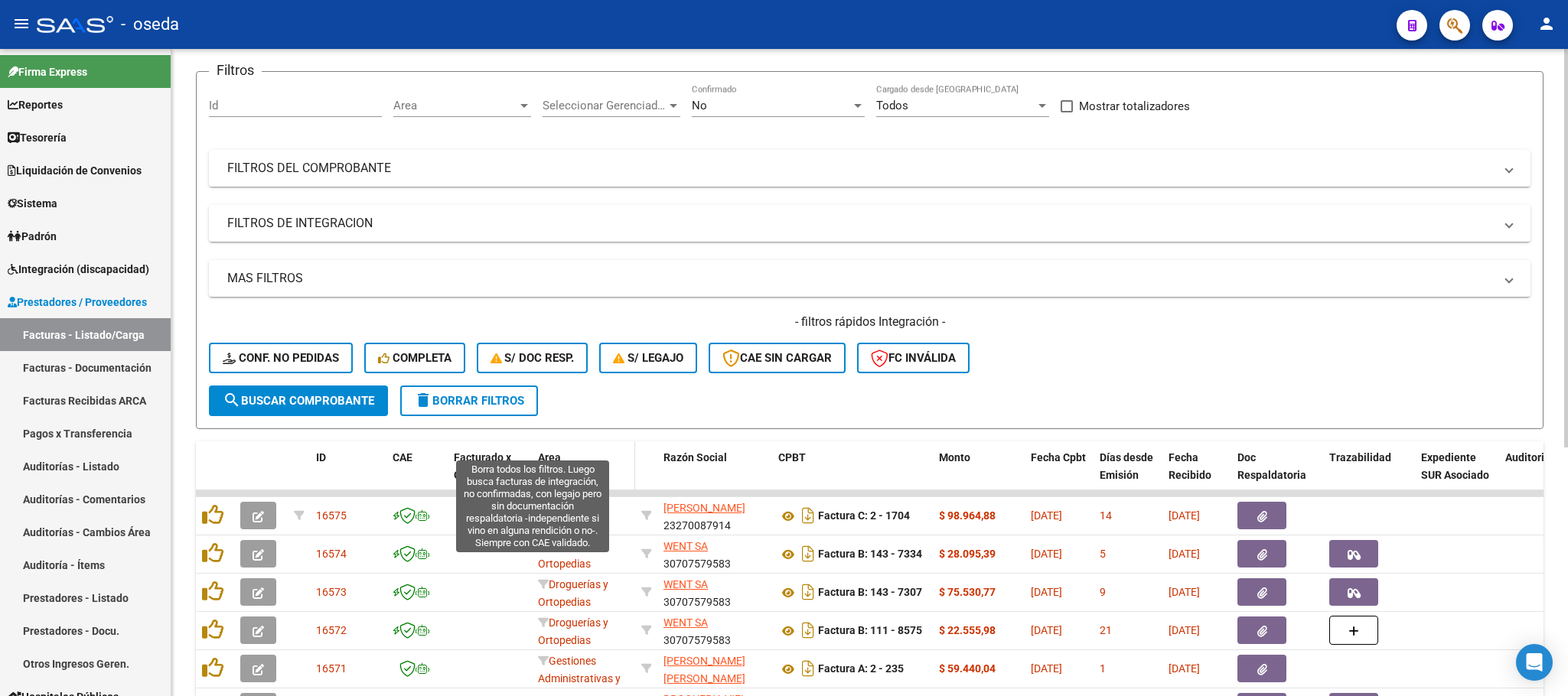
scroll to position [115, 0]
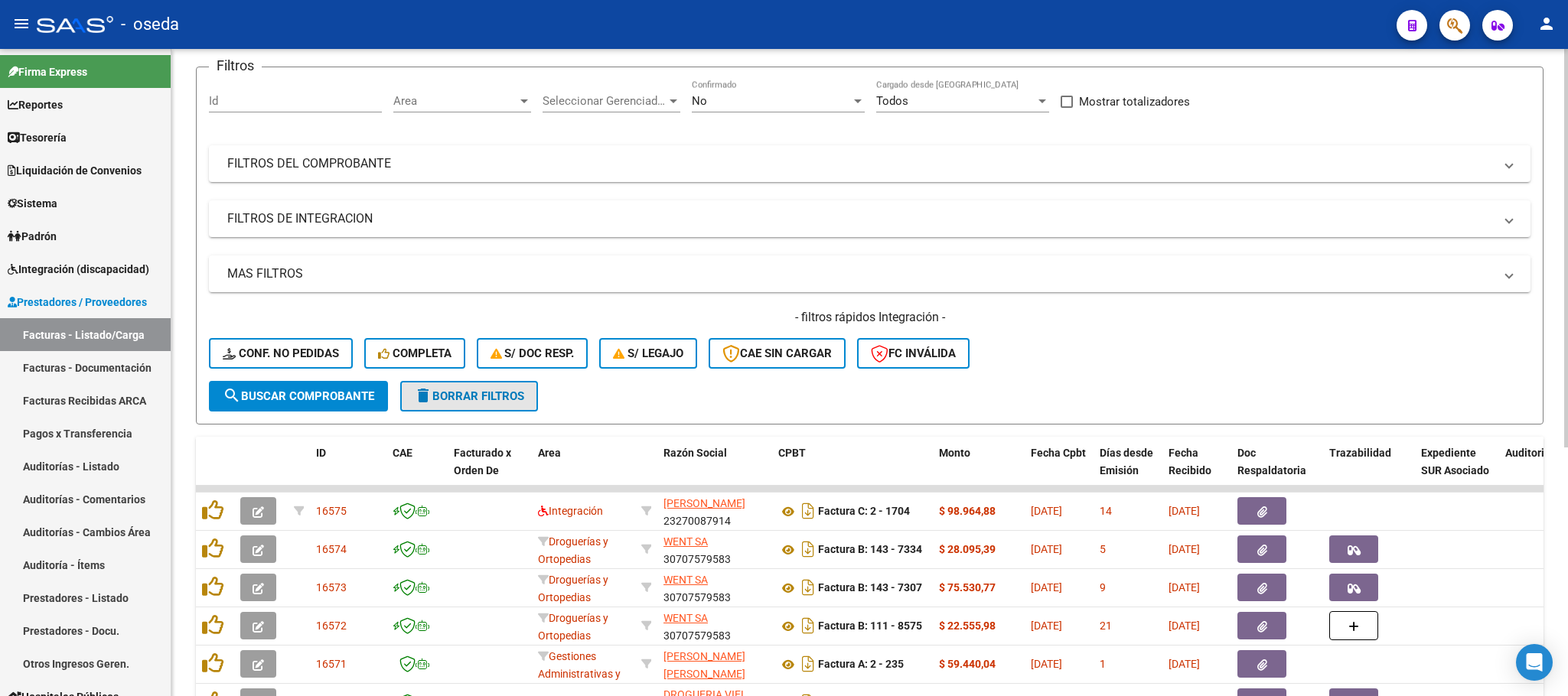
click at [509, 395] on span "delete Borrar Filtros" at bounding box center [469, 396] width 111 height 14
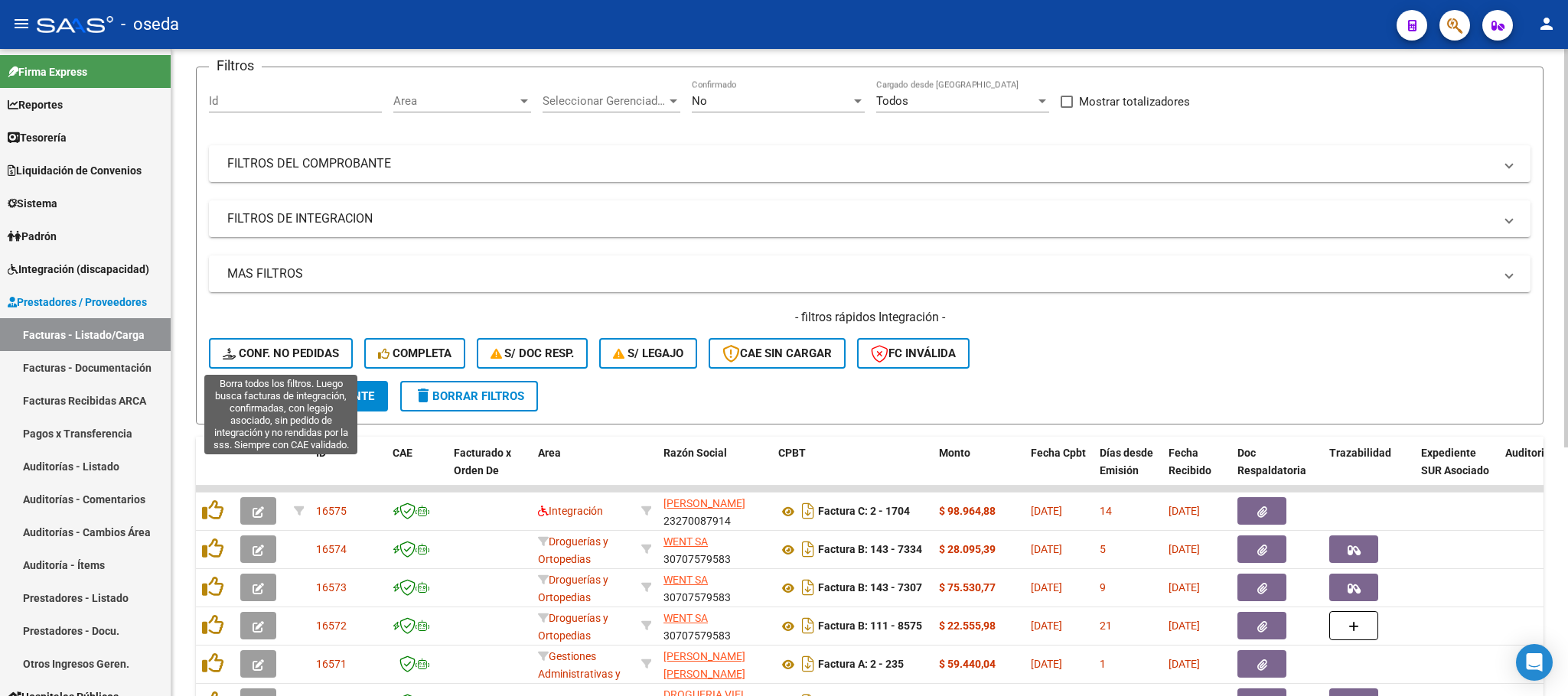
click at [335, 355] on span "Conf. no pedidas" at bounding box center [281, 354] width 117 height 14
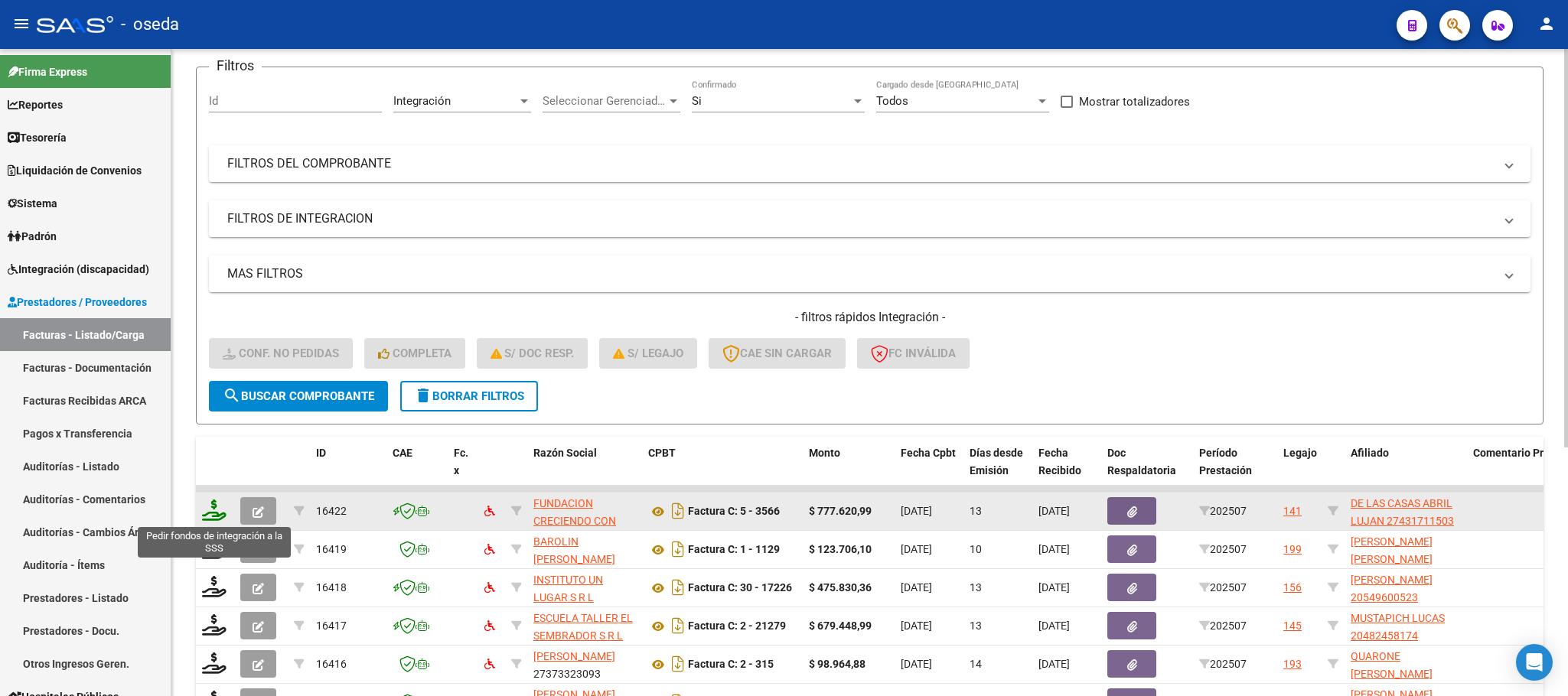
click at [220, 500] on icon at bounding box center [214, 510] width 25 height 21
click at [264, 515] on button "button" at bounding box center [258, 510] width 36 height 27
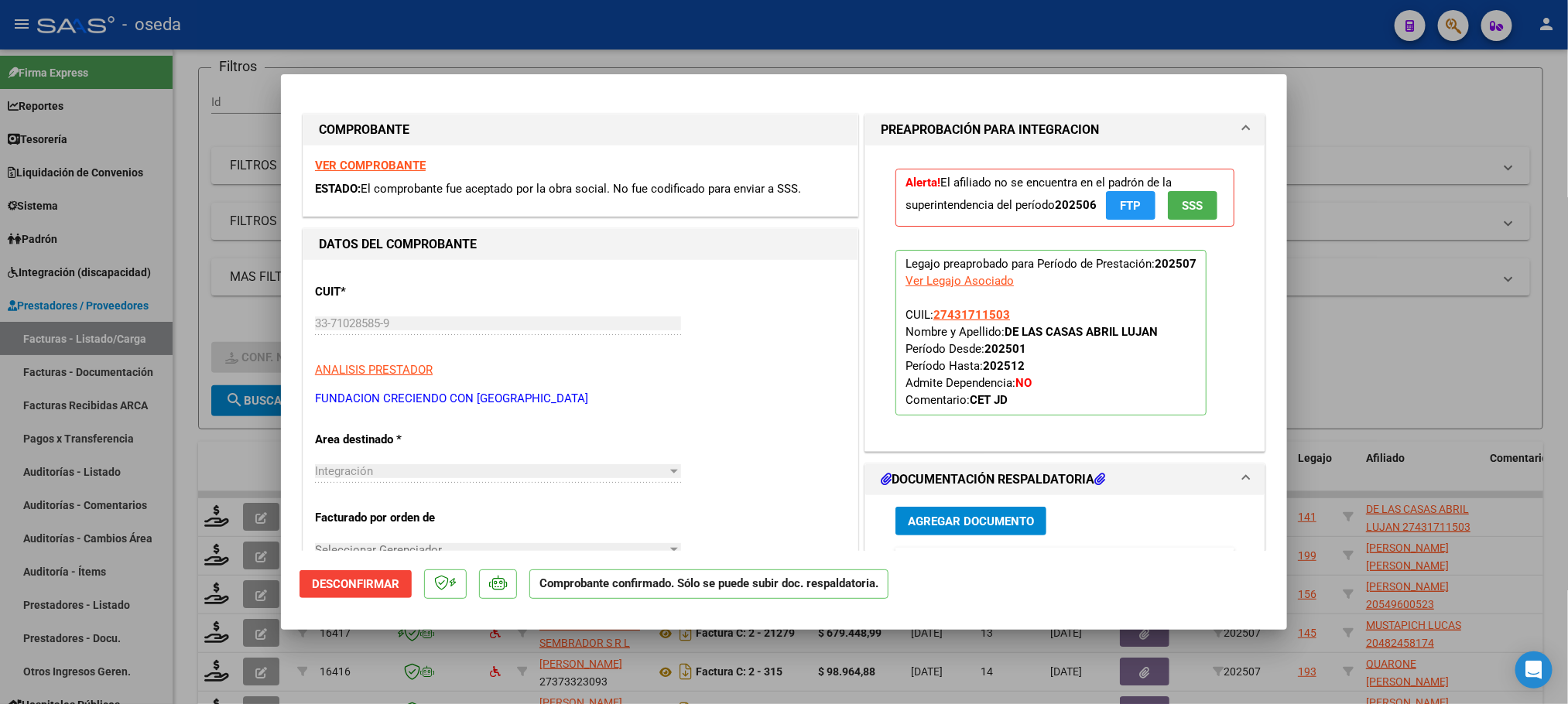
scroll to position [348, 0]
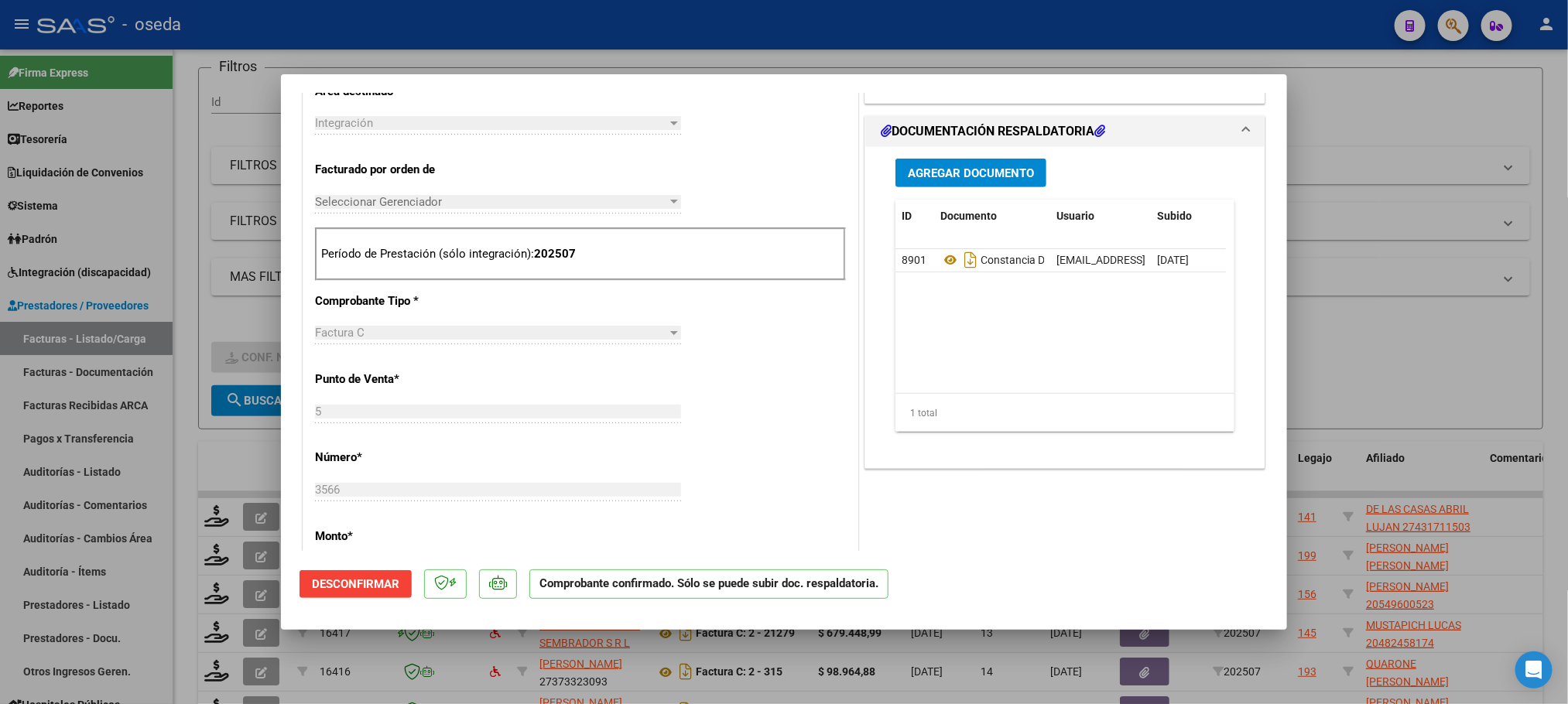
click at [386, 577] on span "Desconfirmar" at bounding box center [356, 584] width 88 height 14
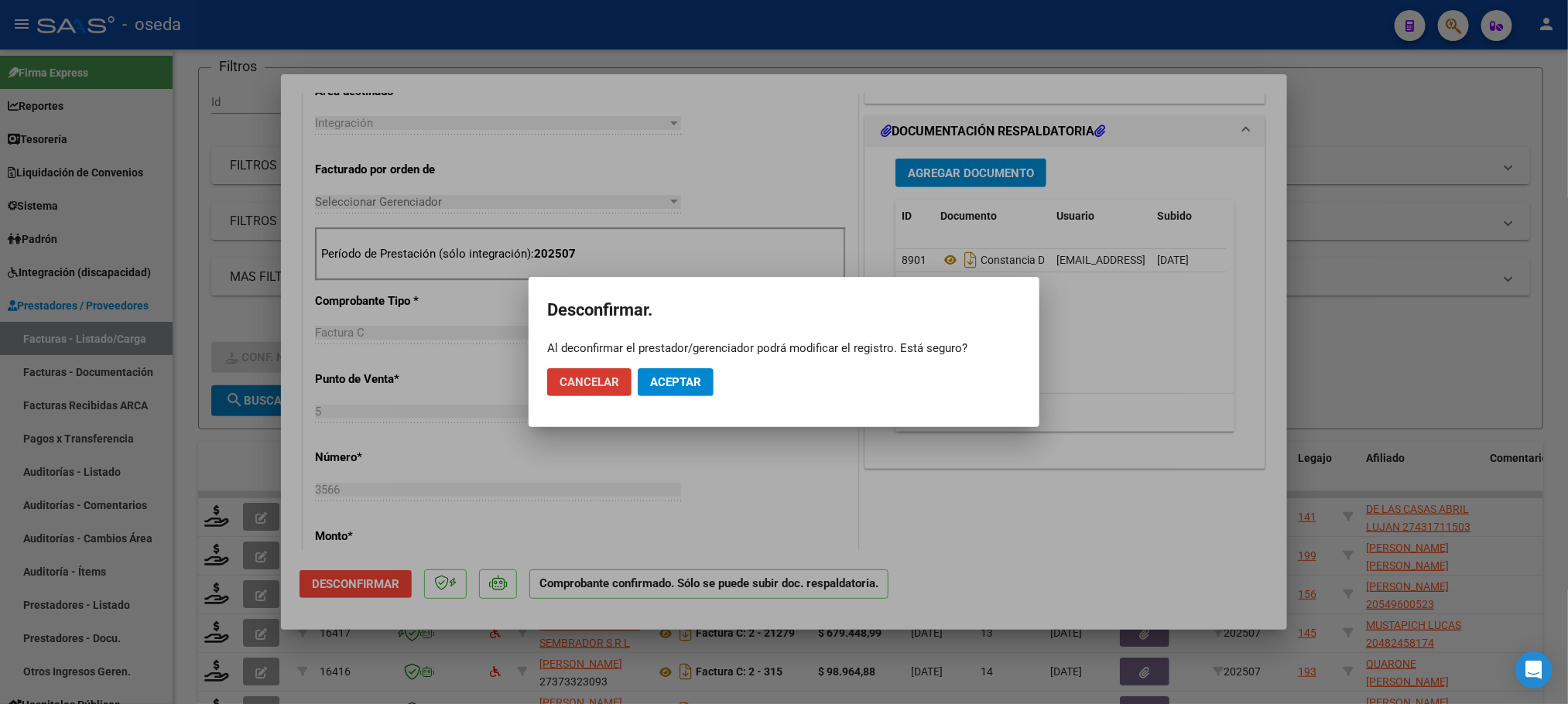
click at [681, 376] on span "Aceptar" at bounding box center [675, 383] width 51 height 14
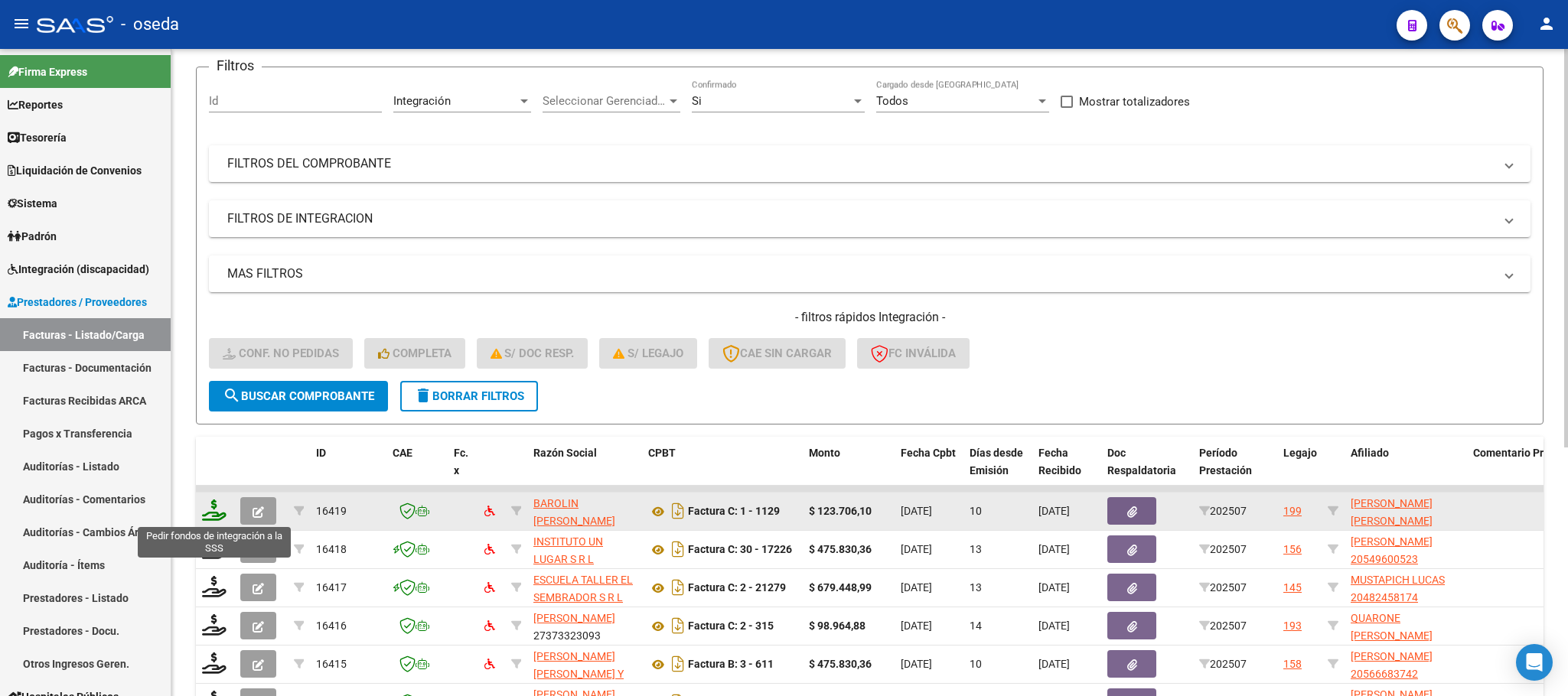
click at [212, 508] on icon at bounding box center [214, 510] width 25 height 21
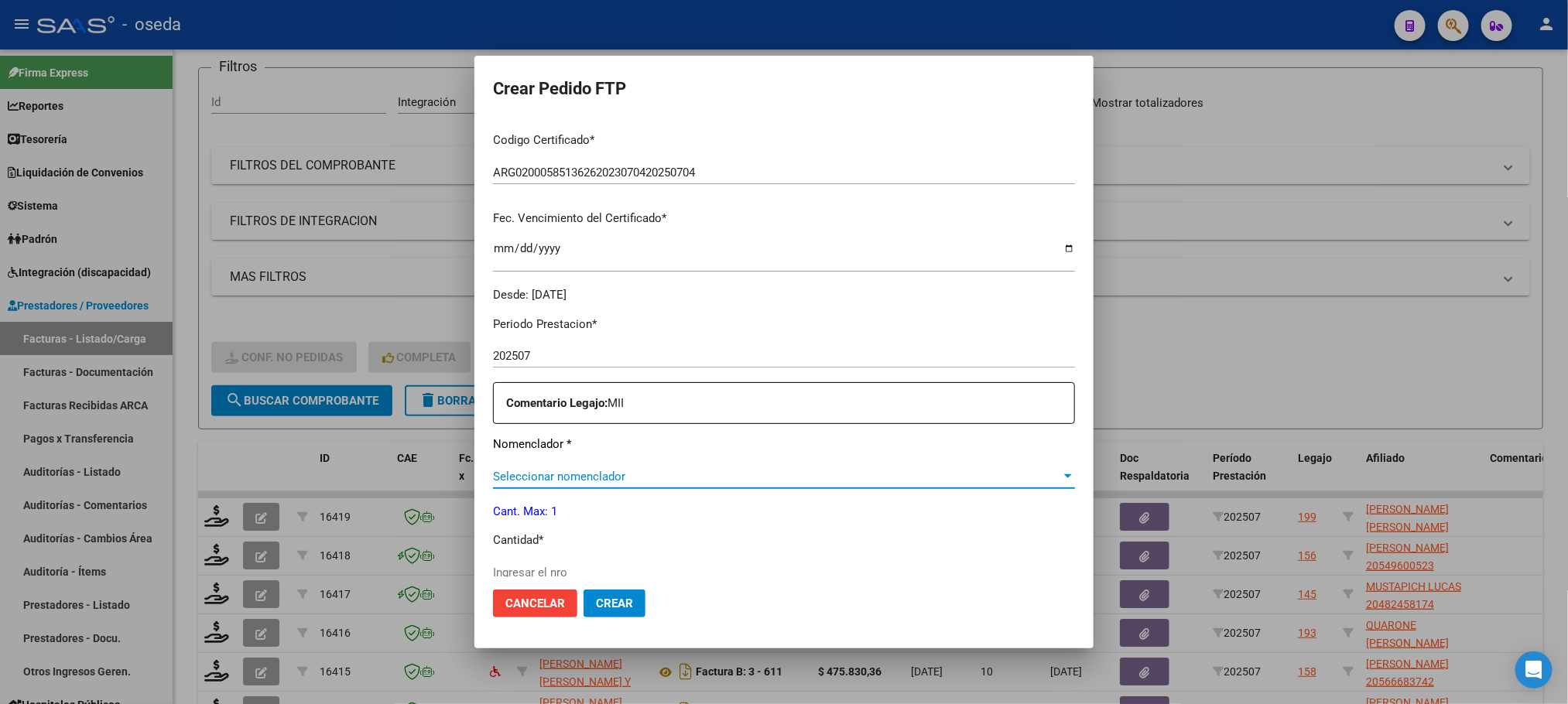
click at [682, 472] on span "Seleccionar nomenclador" at bounding box center [776, 477] width 568 height 14
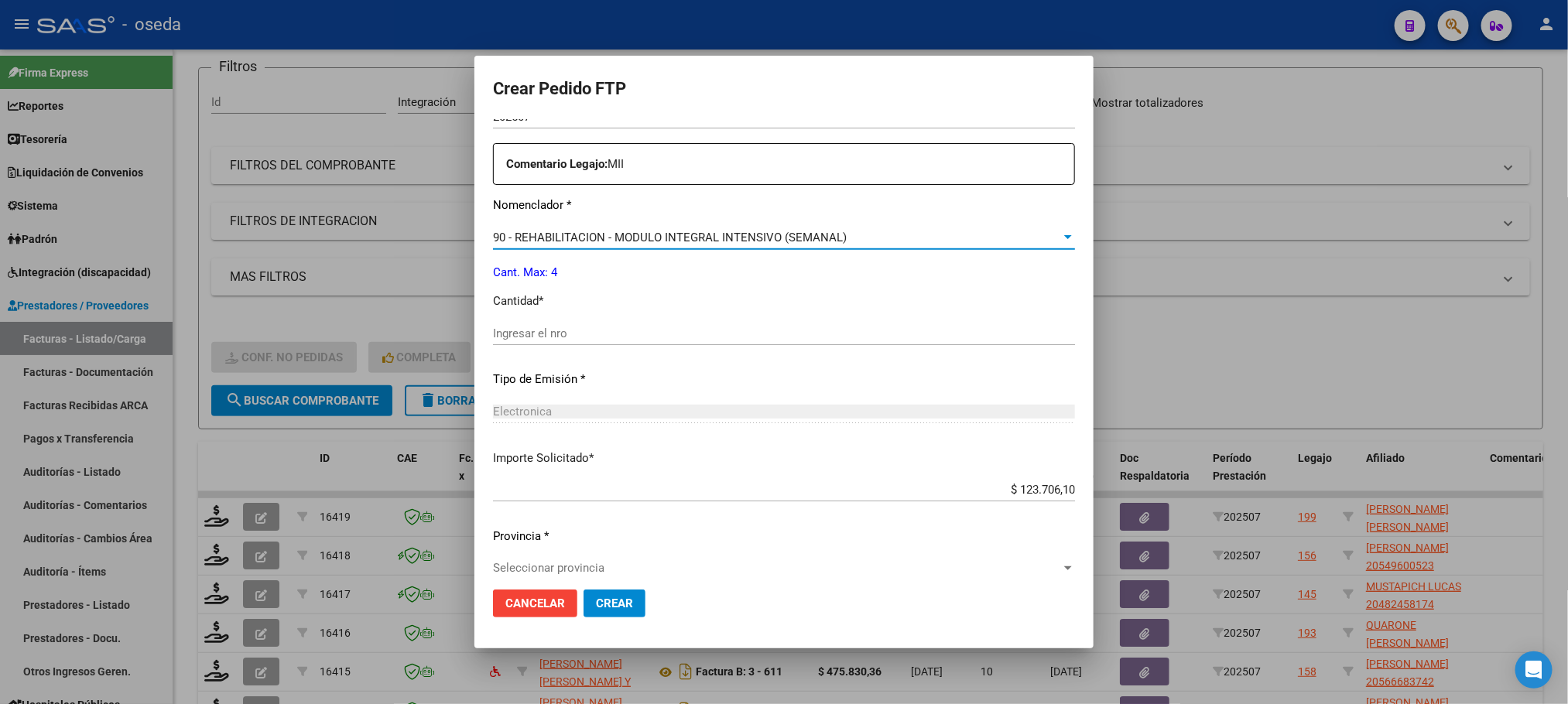
scroll to position [605, 0]
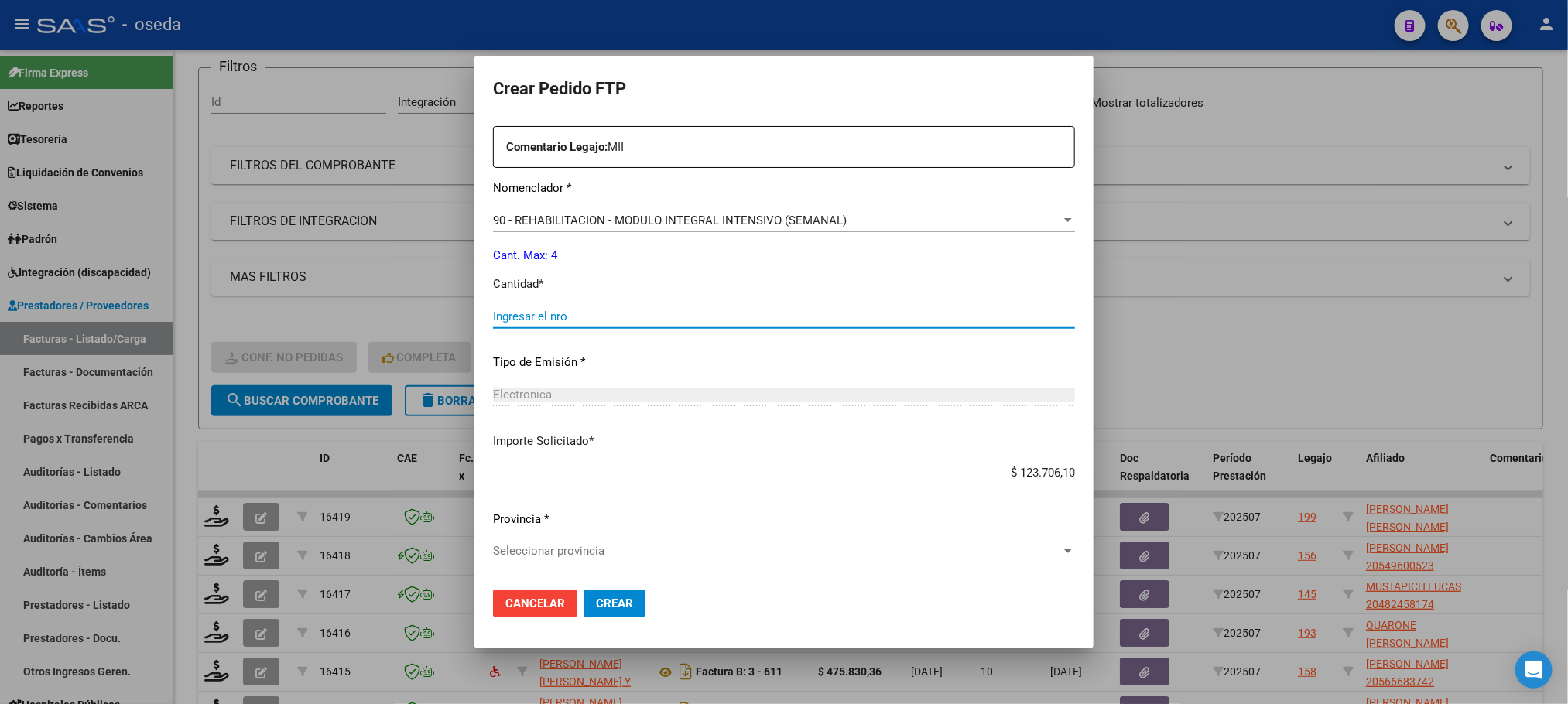
click at [648, 316] on input "Ingresar el nro" at bounding box center [784, 317] width 582 height 14
click at [583, 589] on button "Crear" at bounding box center [614, 603] width 62 height 28
click at [620, 548] on span "Seleccionar provincia" at bounding box center [776, 551] width 568 height 14
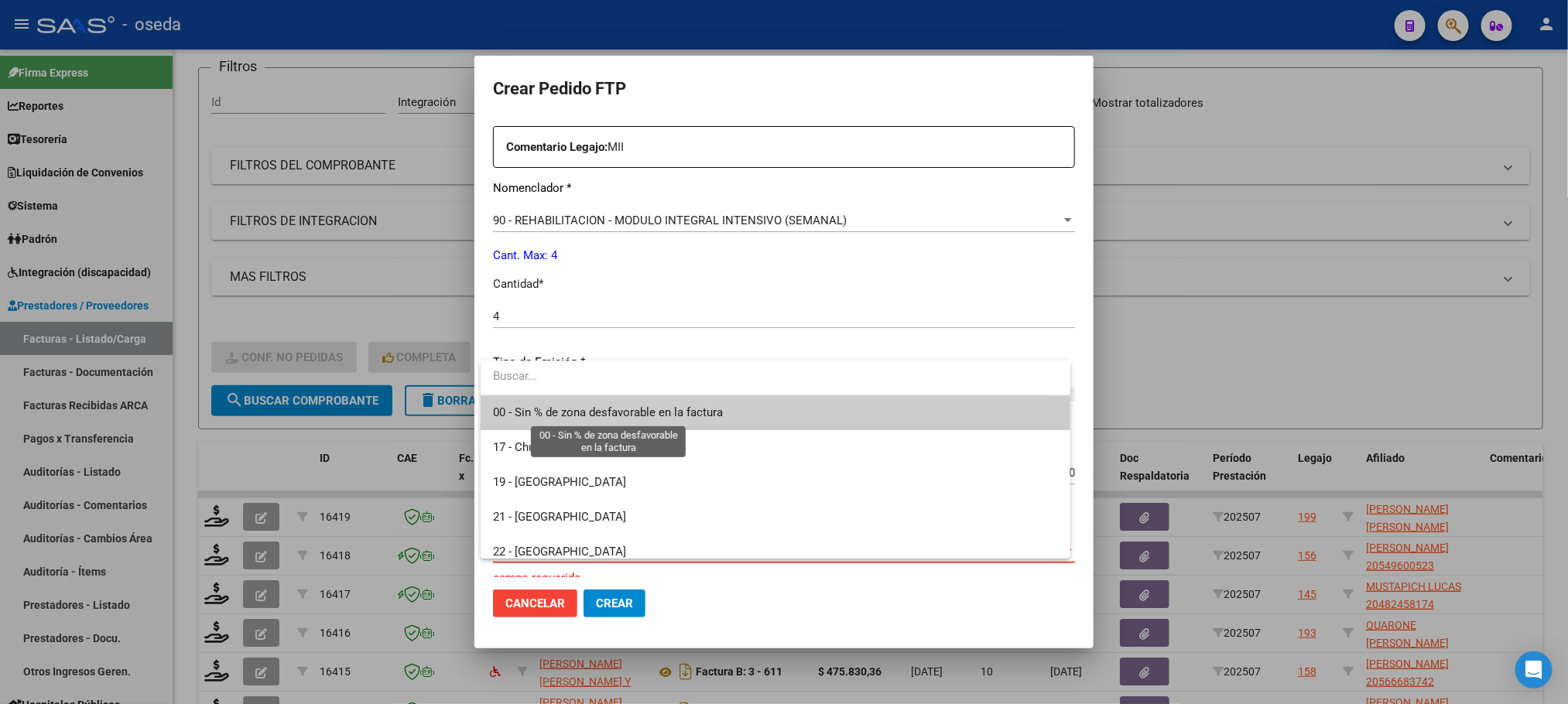
click at [611, 417] on span "00 - Sin % de zona desfavorable en la factura" at bounding box center [607, 412] width 230 height 14
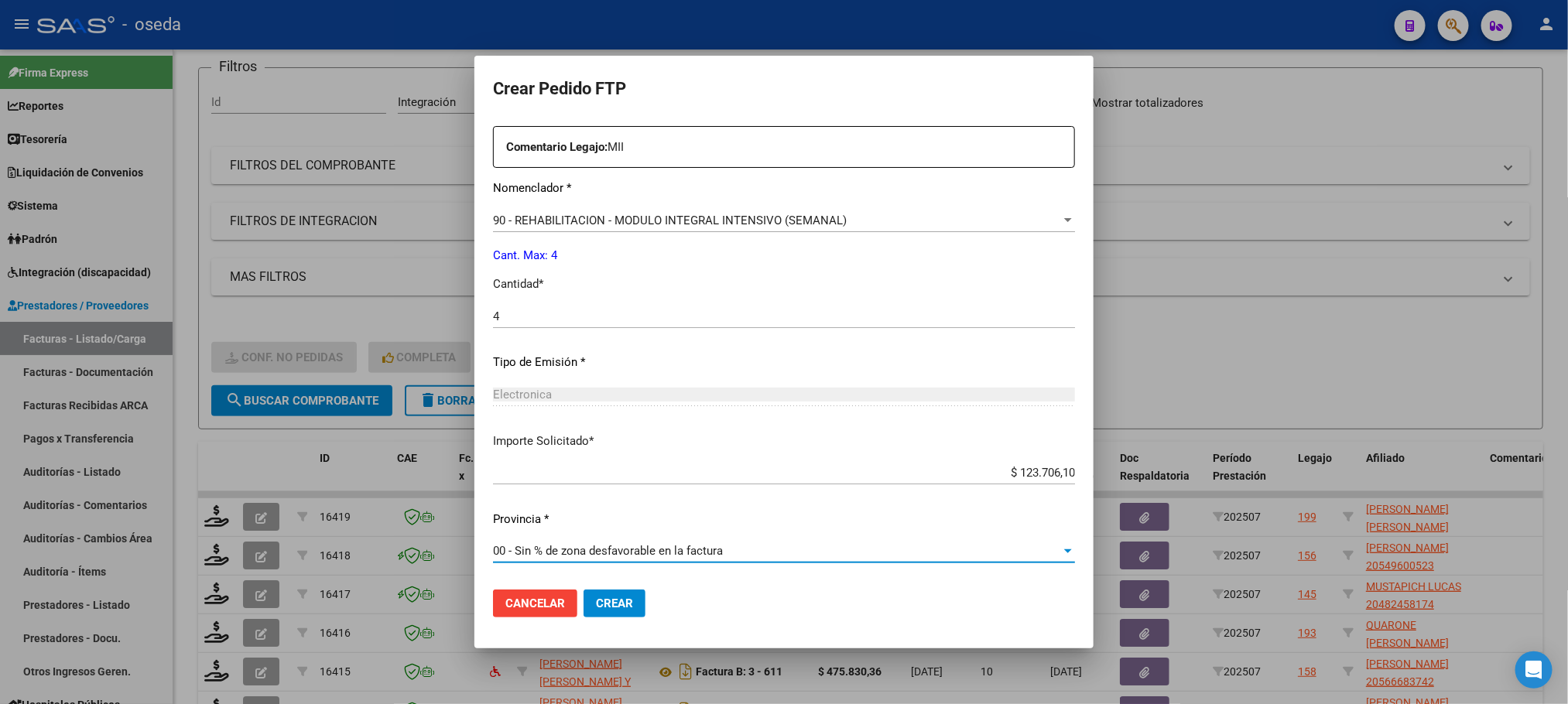
click at [611, 601] on span "Crear" at bounding box center [614, 604] width 38 height 14
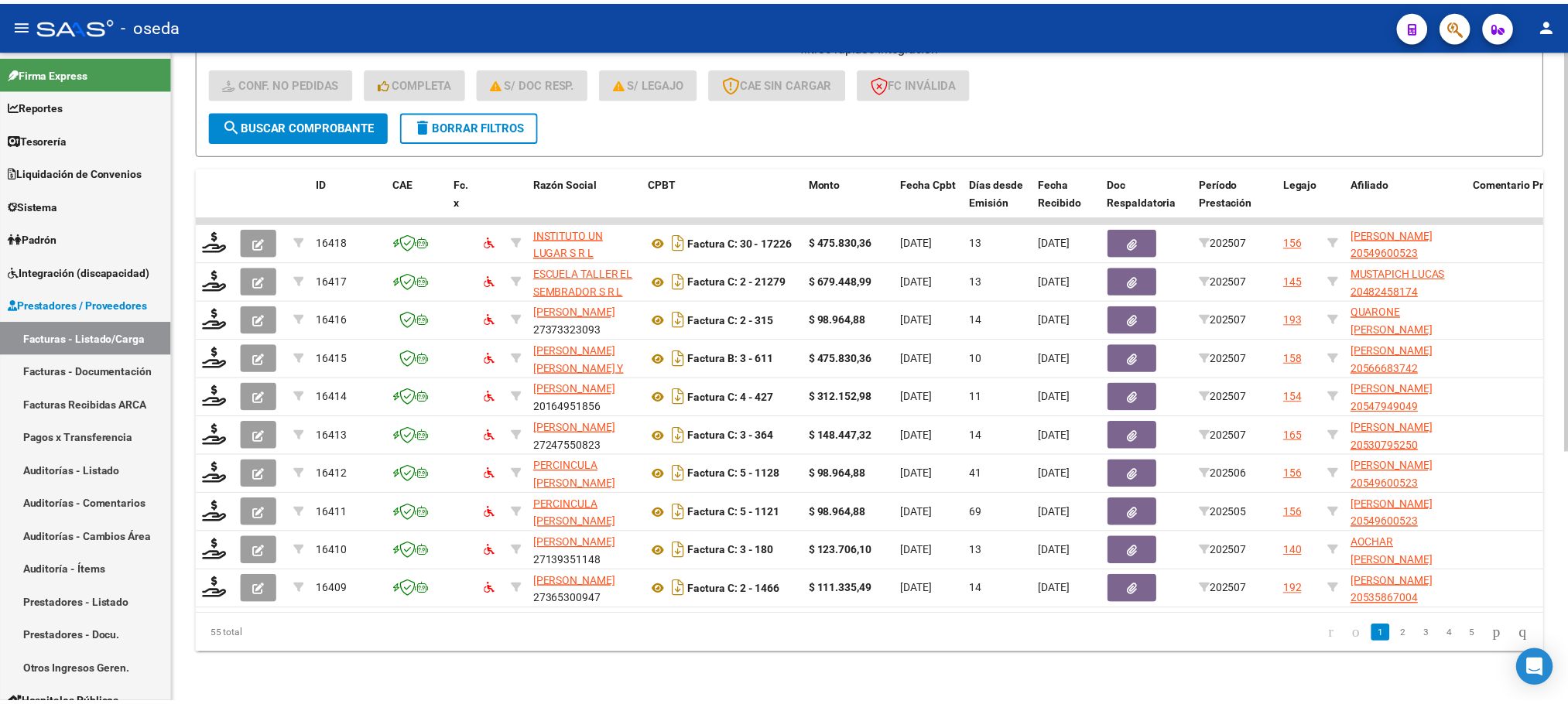
scroll to position [409, 0]
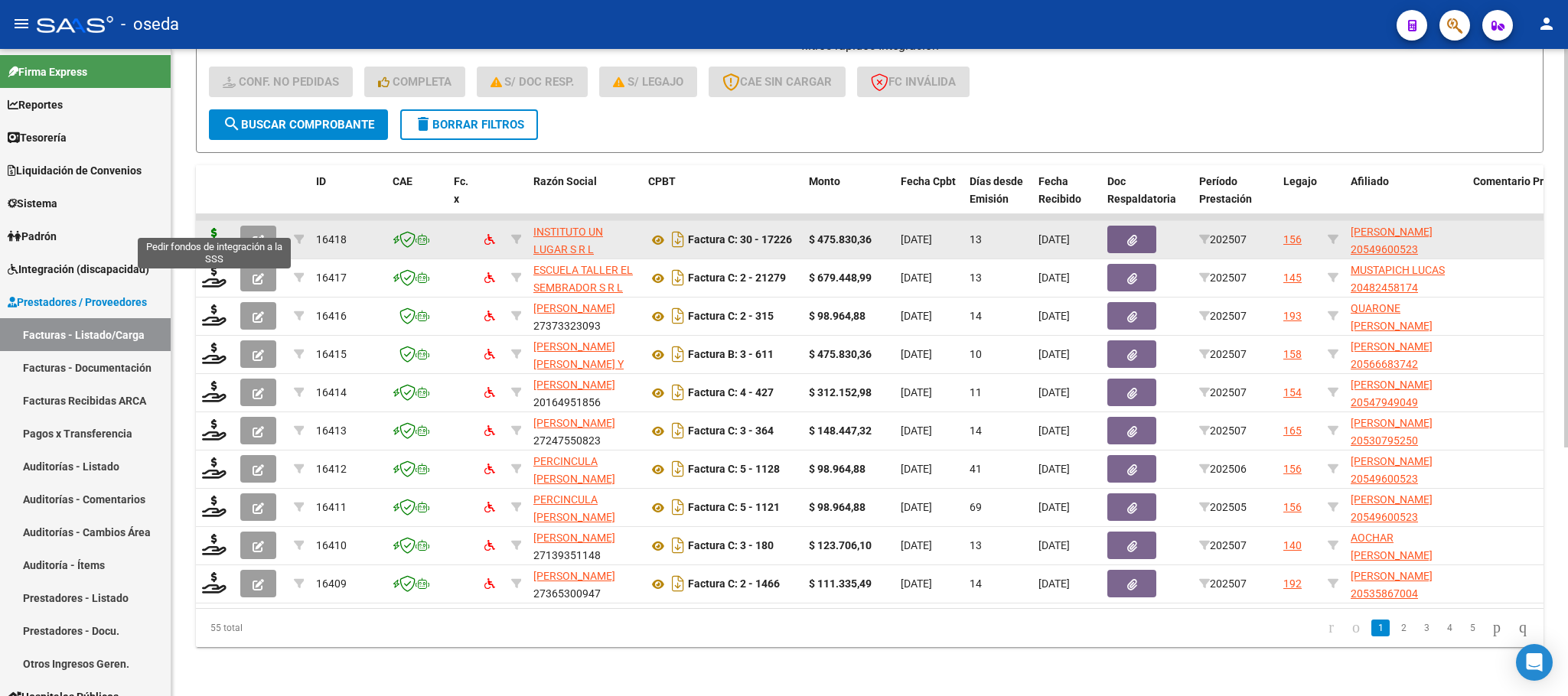
click at [218, 228] on icon at bounding box center [214, 239] width 25 height 21
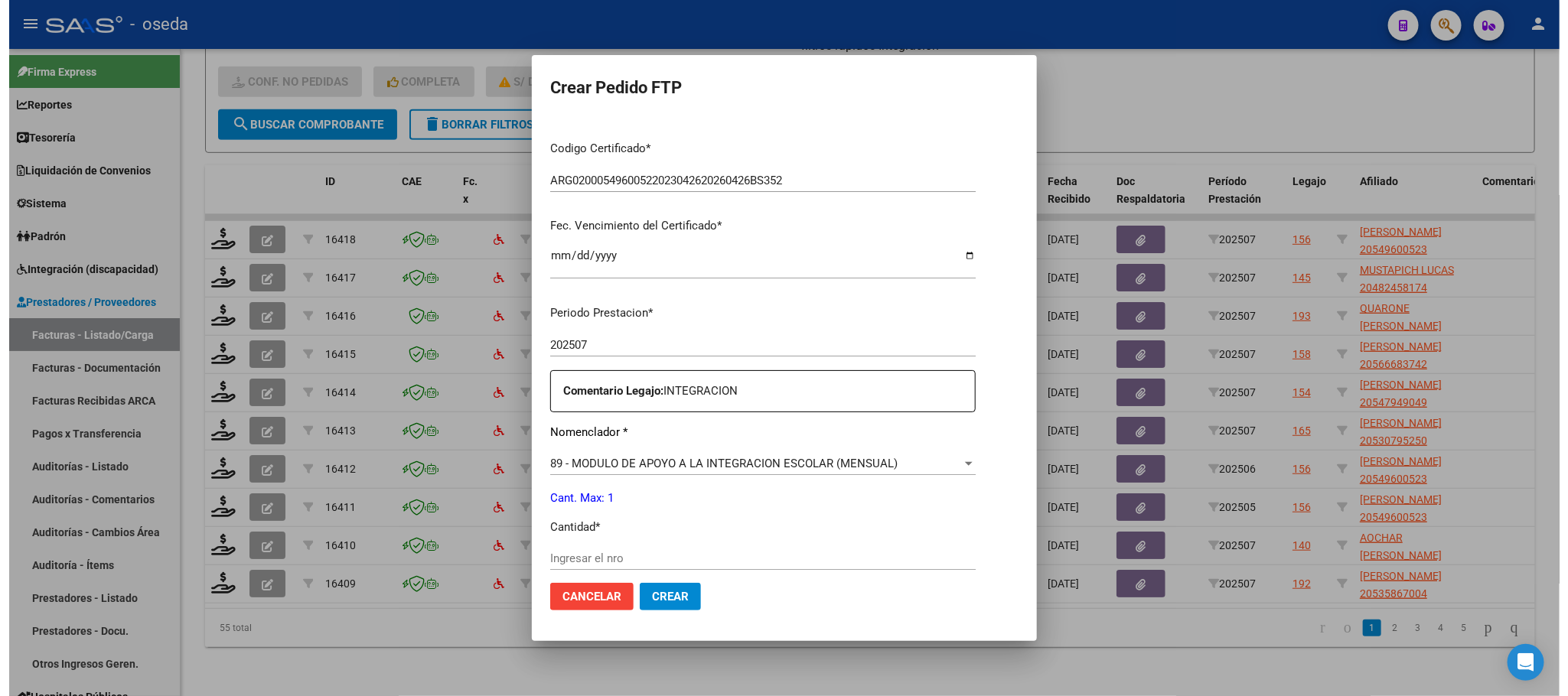
scroll to position [344, 0]
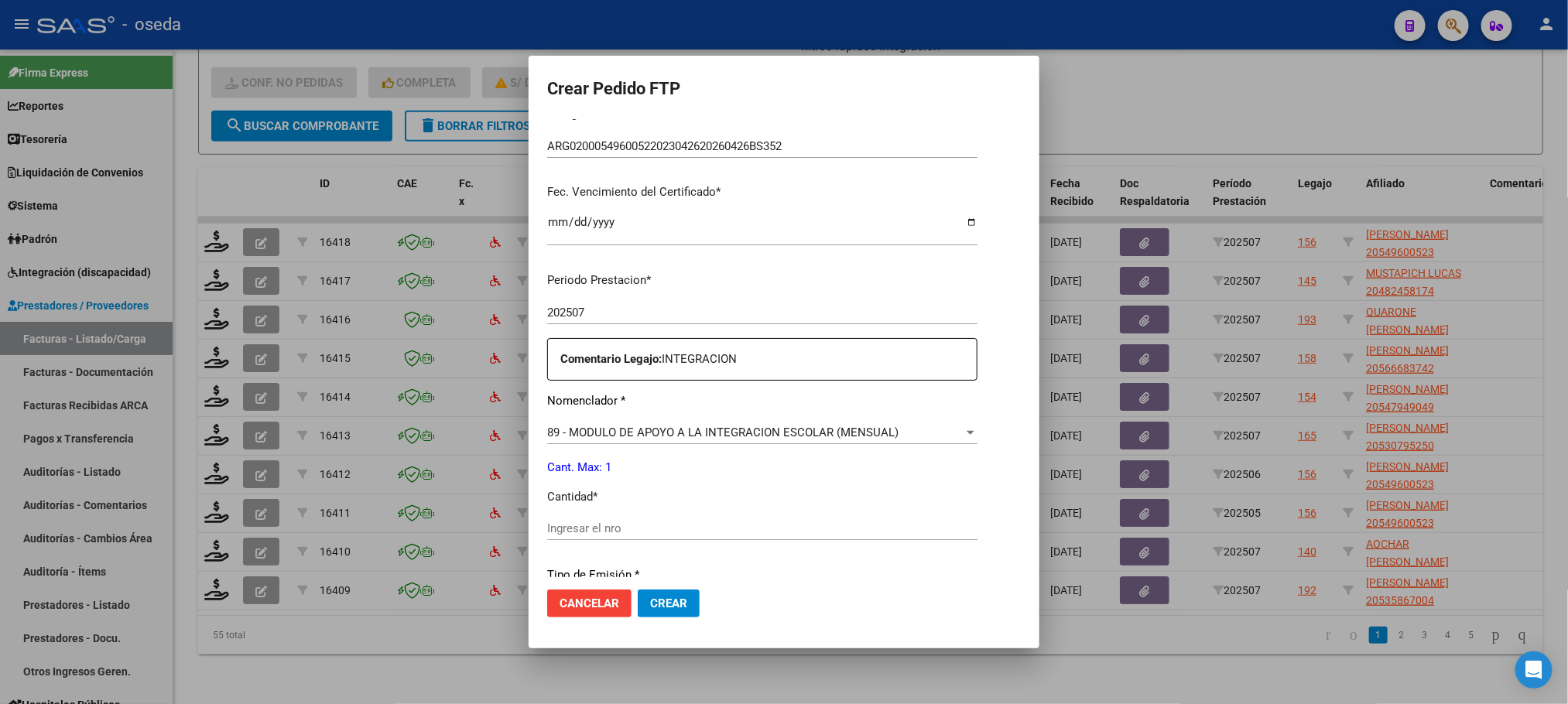
click at [692, 535] on input "Ingresar el nro" at bounding box center [762, 529] width 430 height 14
click at [638, 589] on button "Crear" at bounding box center [668, 603] width 62 height 28
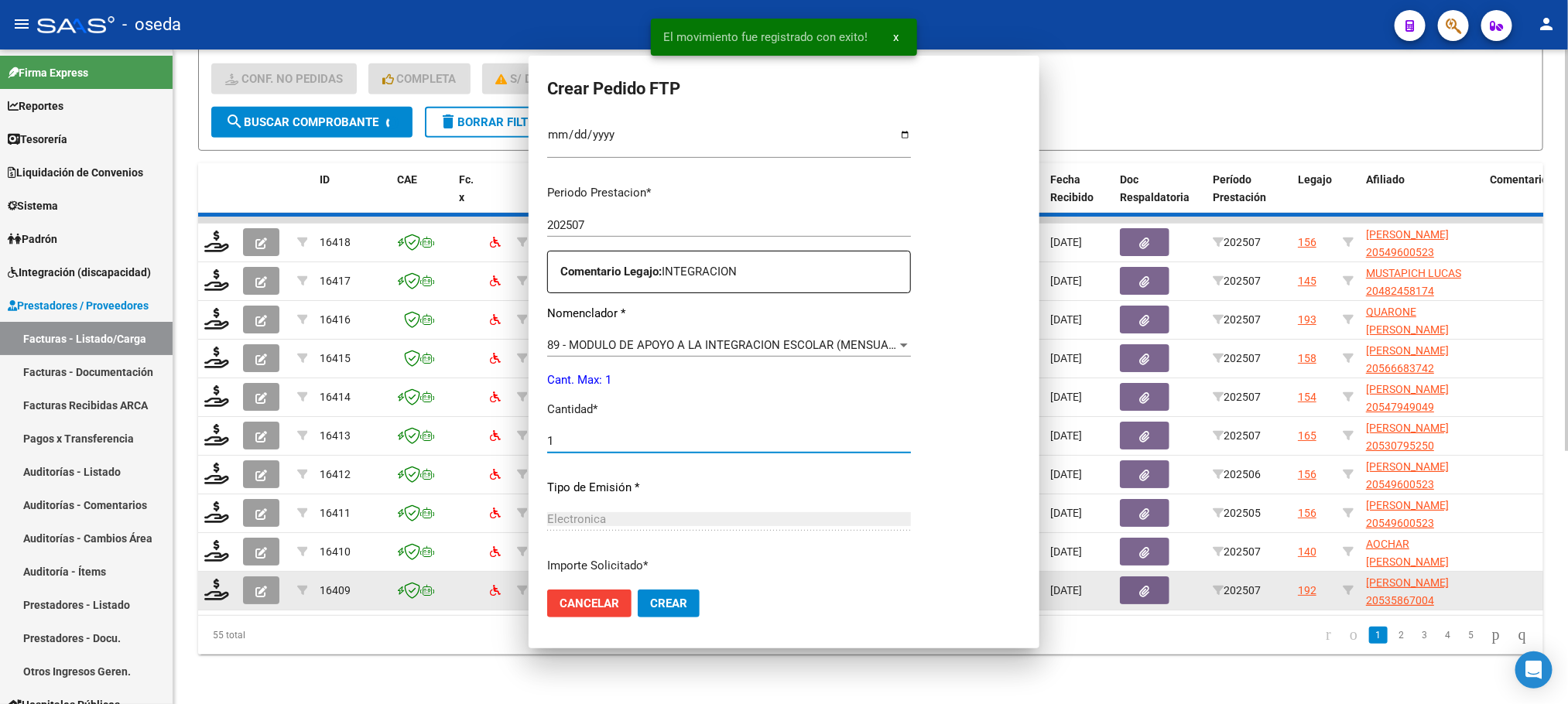
scroll to position [0, 0]
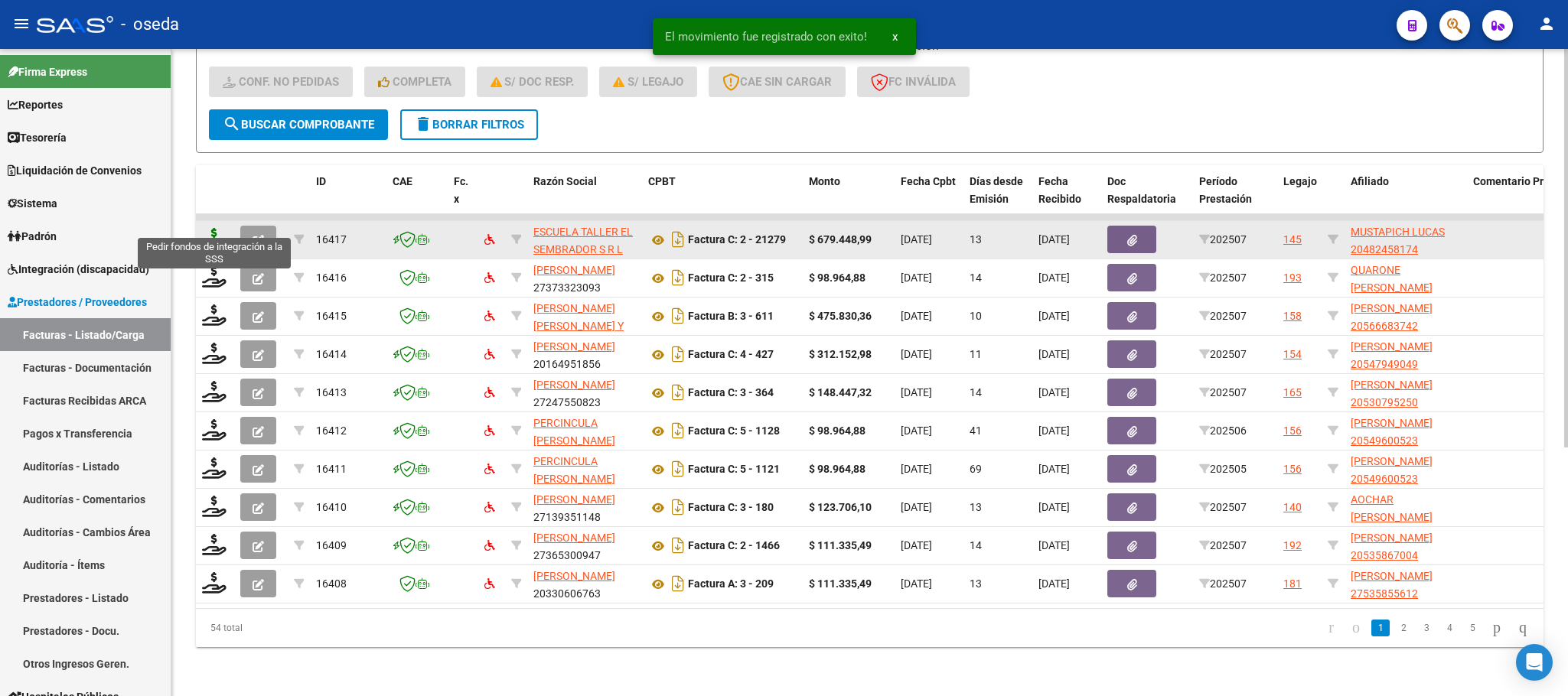
click at [213, 228] on icon at bounding box center [214, 239] width 25 height 21
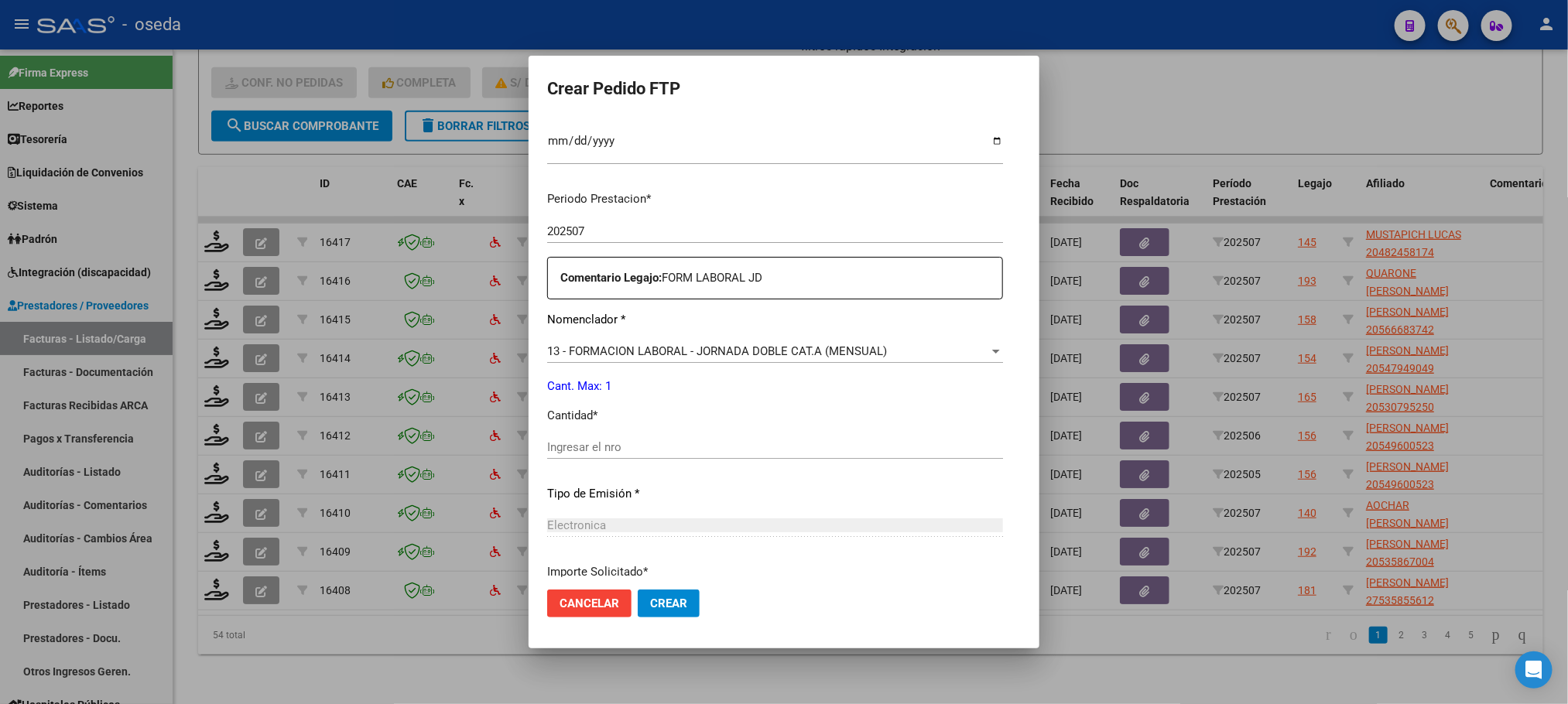
scroll to position [560, 0]
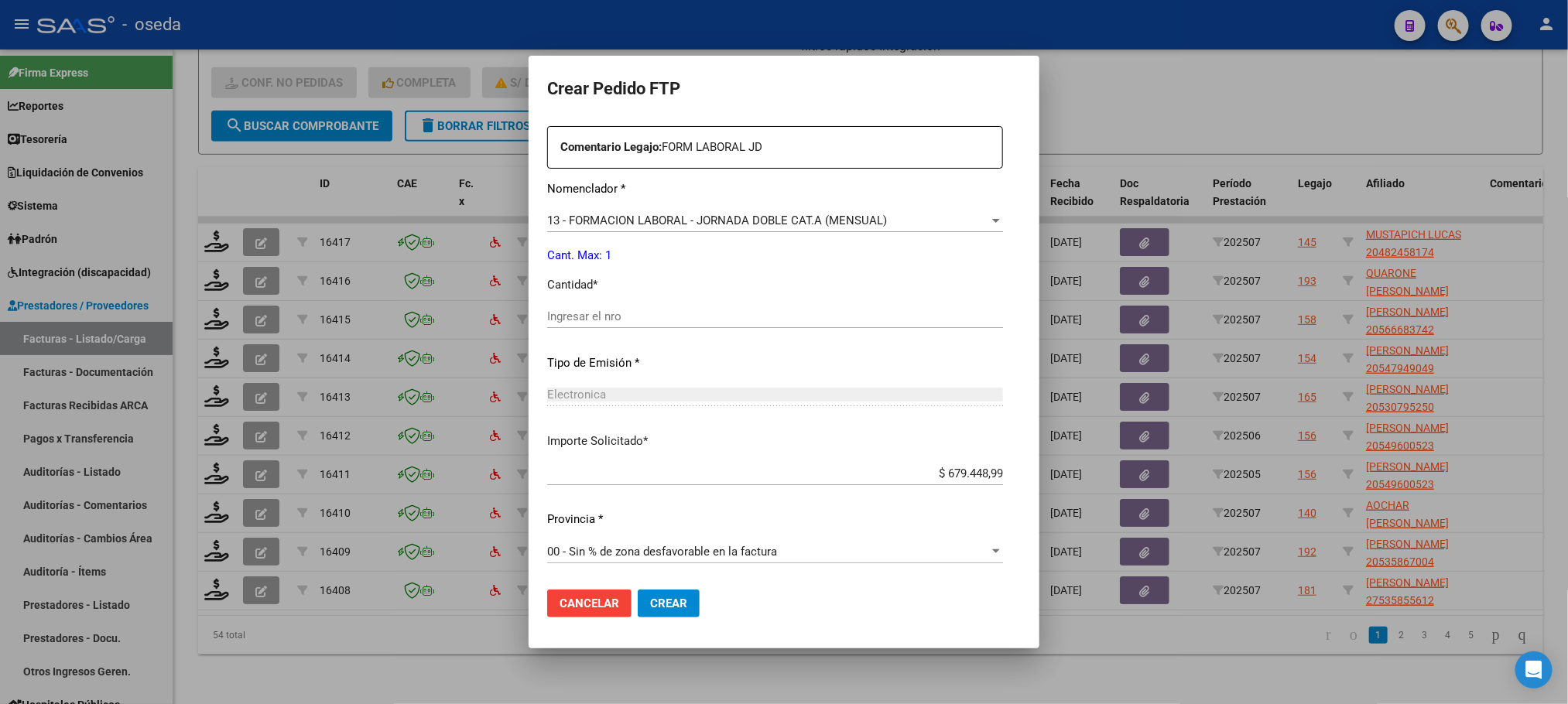
click at [592, 314] on input "Ingresar el nro" at bounding box center [776, 317] width 456 height 14
click at [638, 589] on button "Crear" at bounding box center [668, 603] width 62 height 28
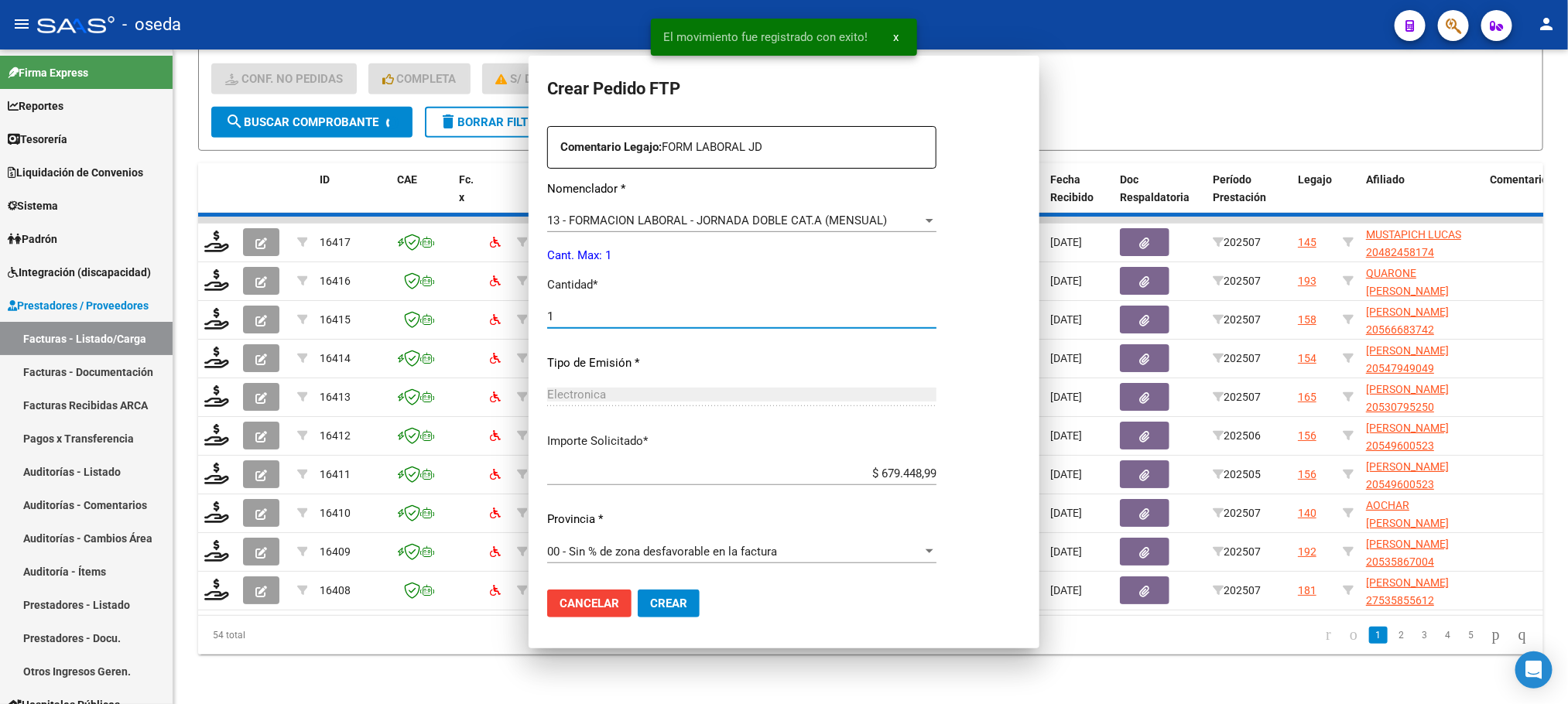
scroll to position [474, 0]
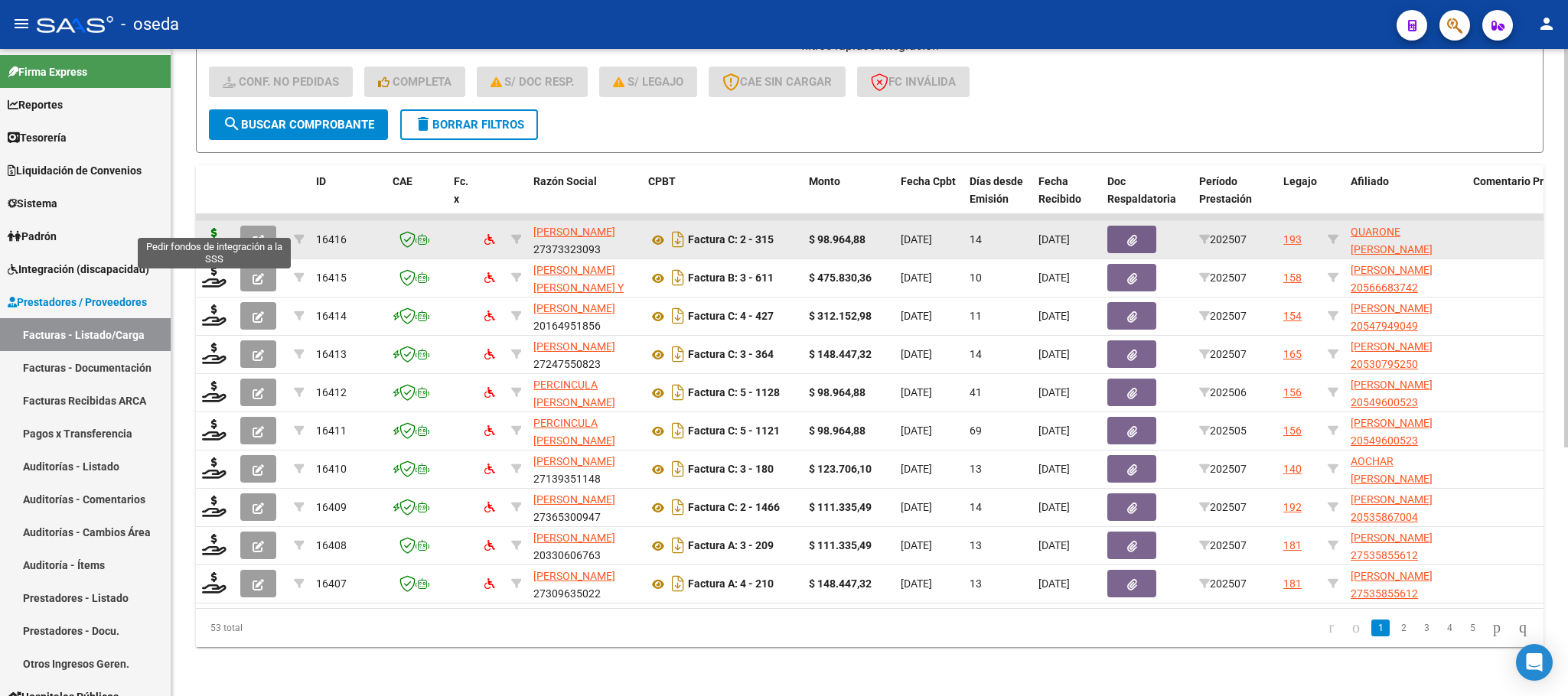
click at [213, 228] on icon at bounding box center [214, 239] width 25 height 21
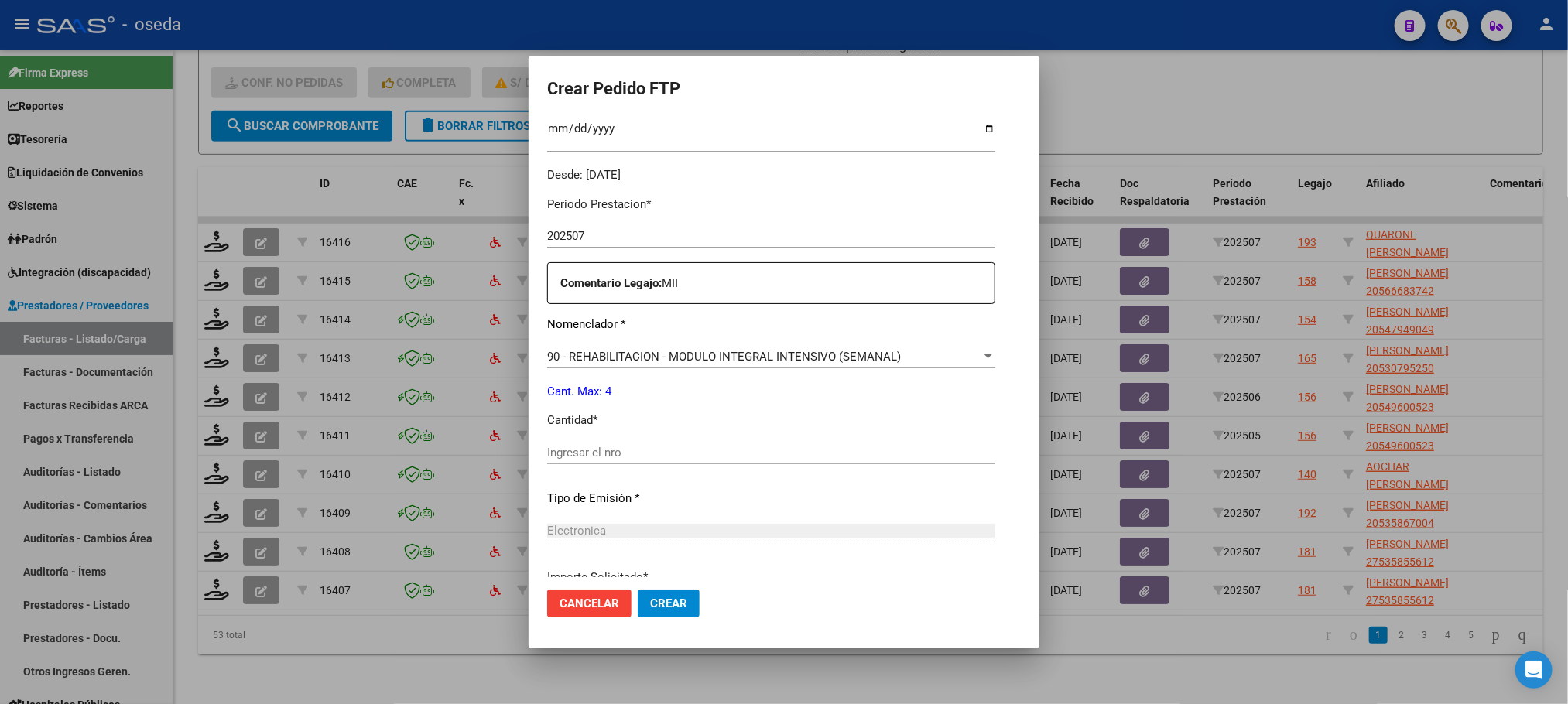
scroll to position [464, 0]
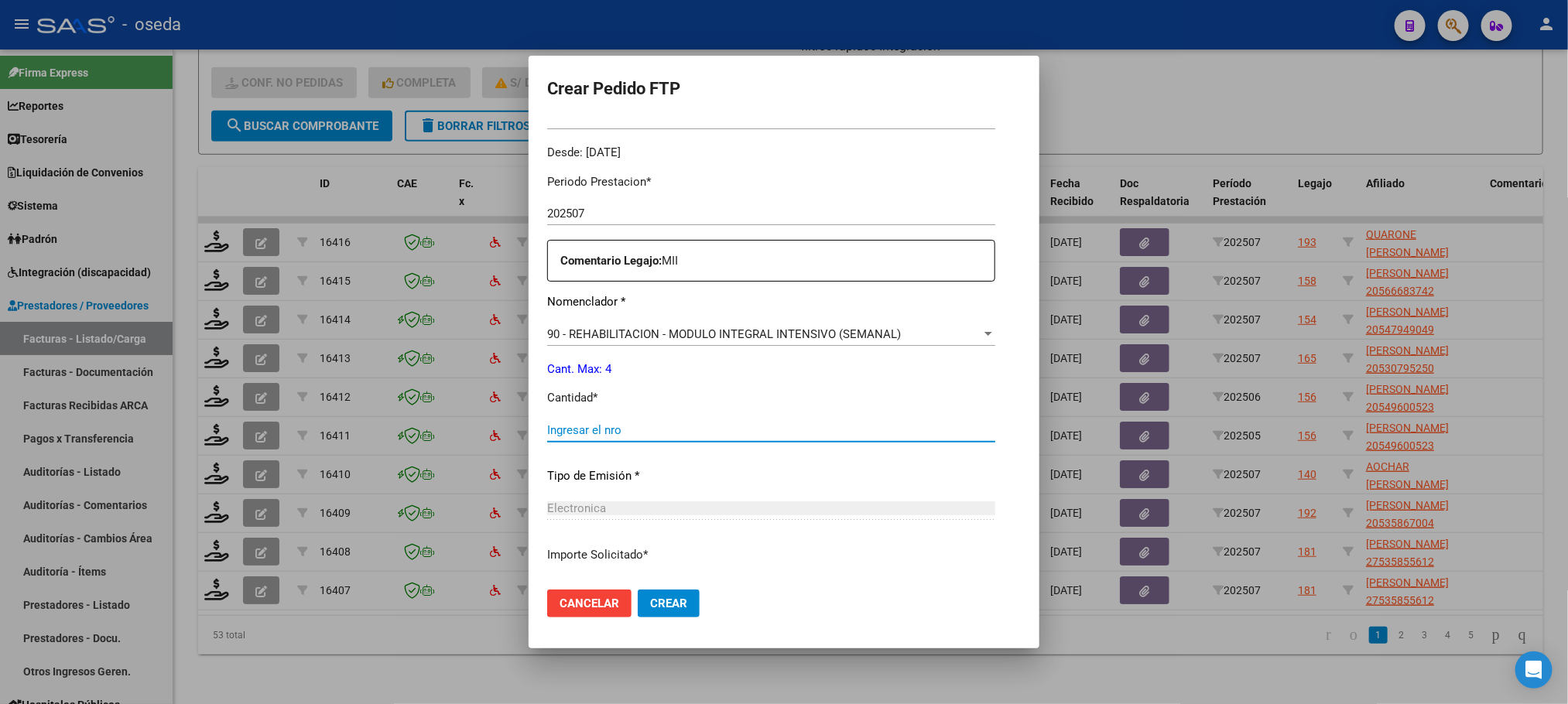
click at [644, 429] on input "Ingresar el nro" at bounding box center [771, 430] width 448 height 14
click at [638, 589] on button "Crear" at bounding box center [668, 603] width 62 height 28
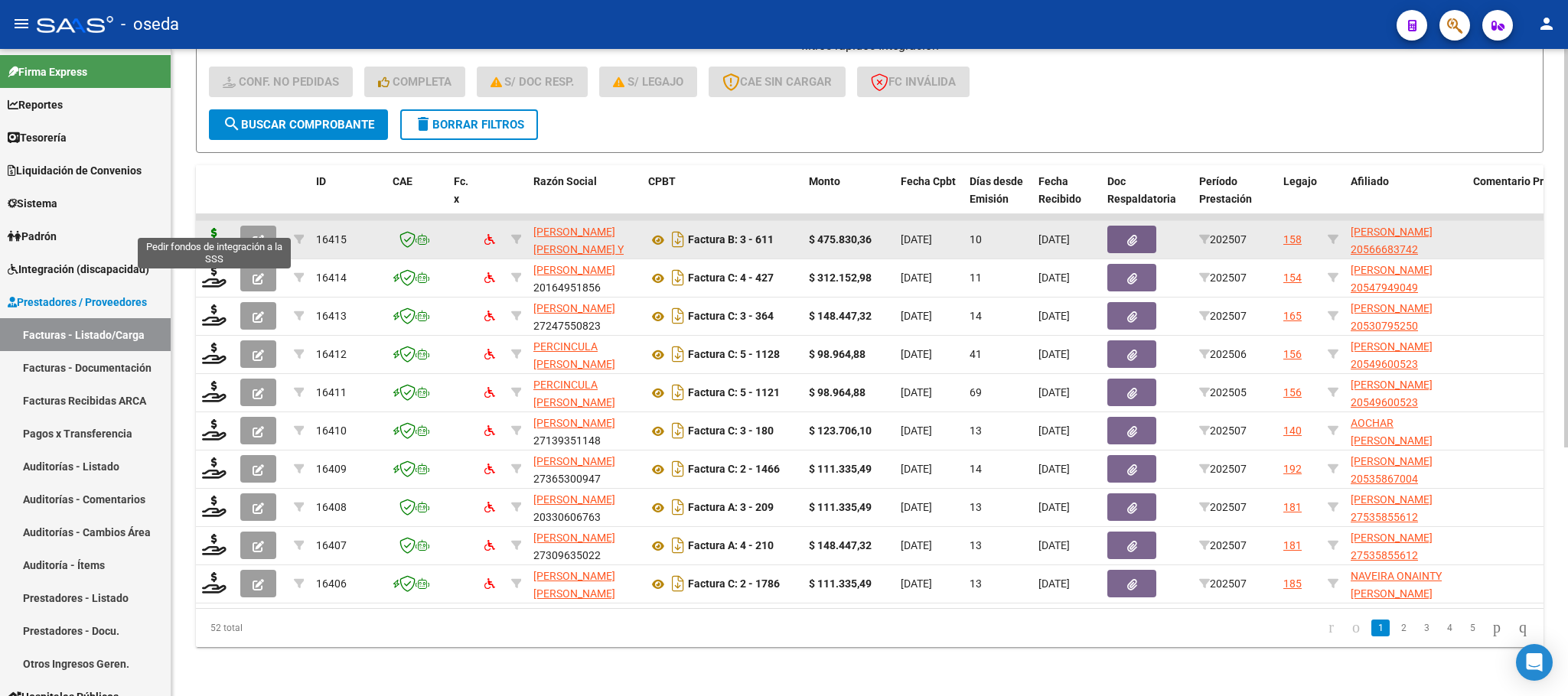
click at [204, 228] on icon at bounding box center [214, 239] width 25 height 21
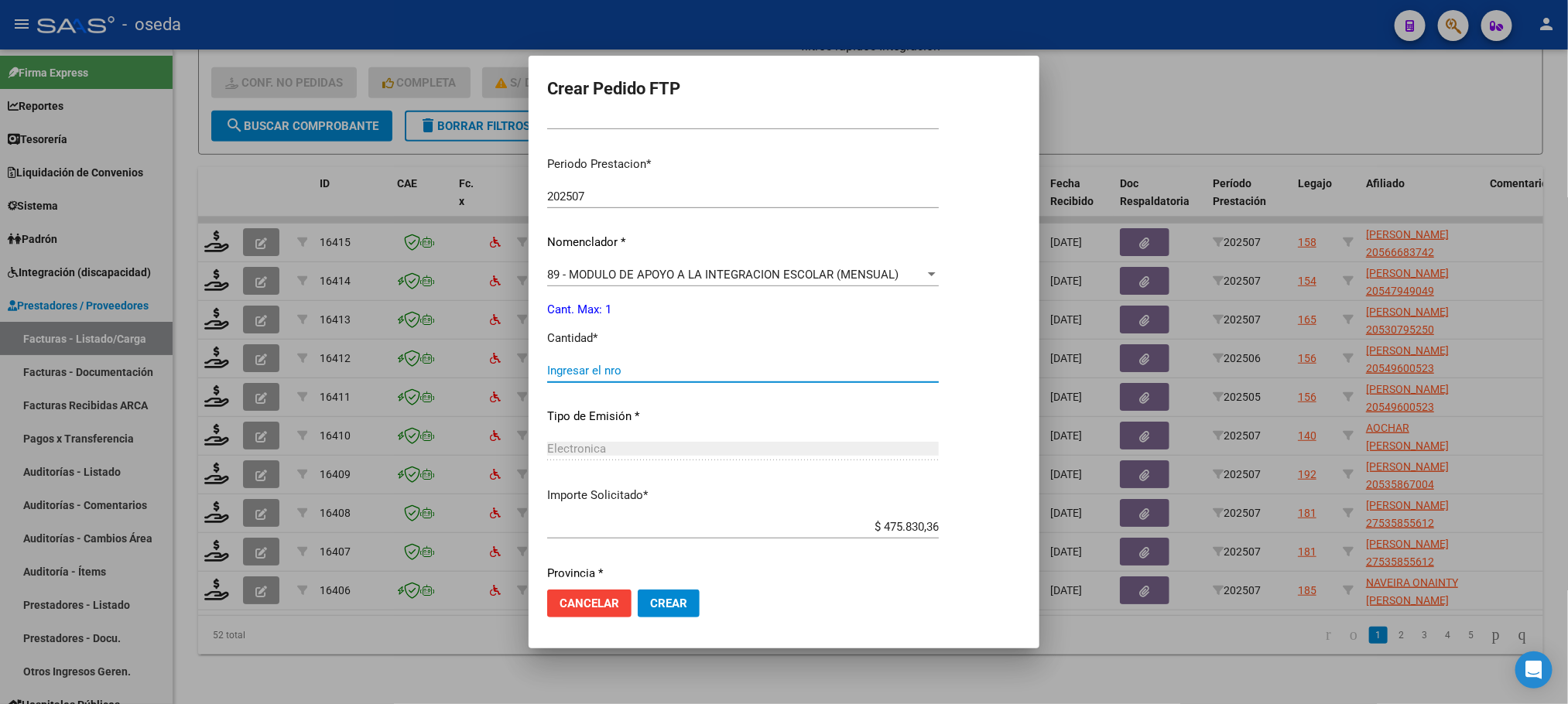
click at [711, 377] on input "Ingresar el nro" at bounding box center [743, 371] width 392 height 14
click at [638, 589] on button "Crear" at bounding box center [668, 603] width 62 height 28
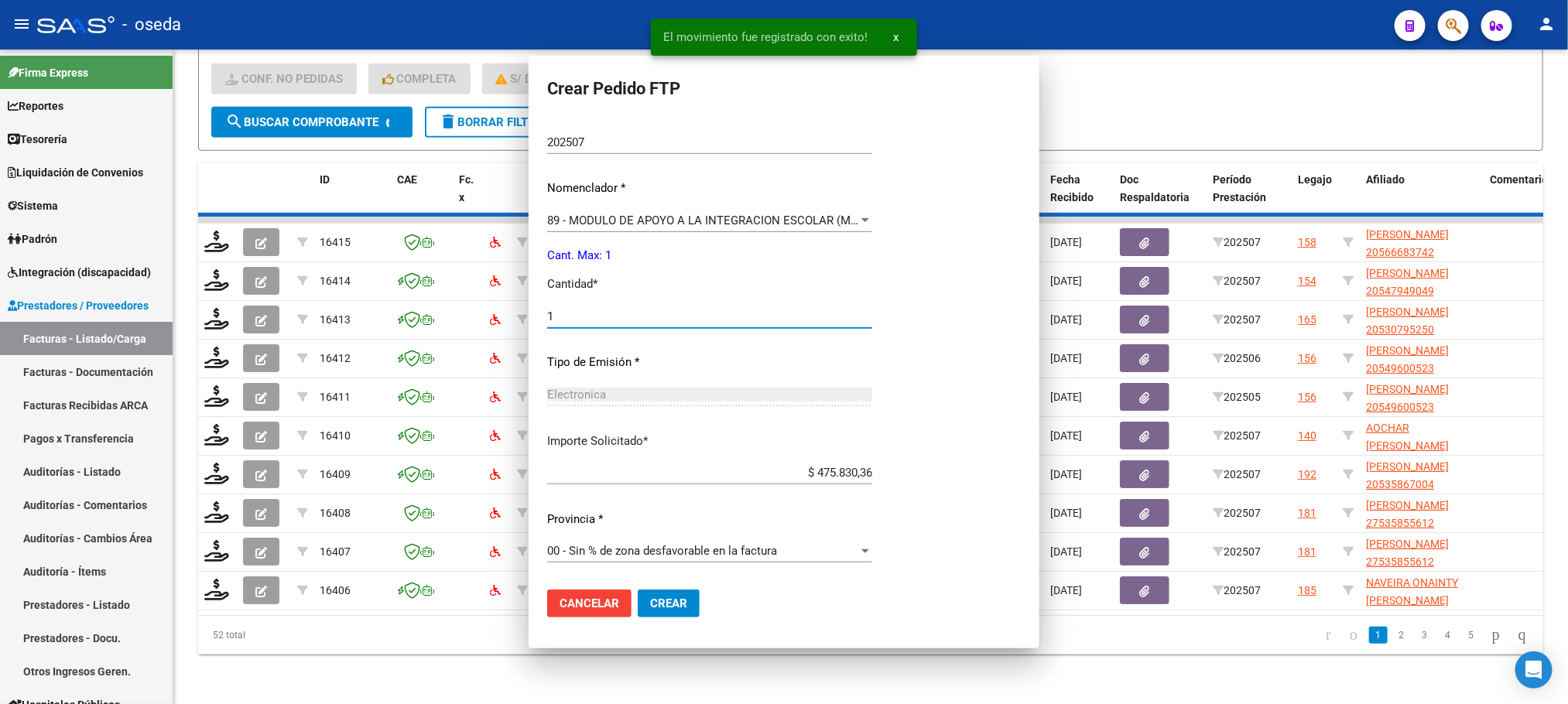
scroll to position [377, 0]
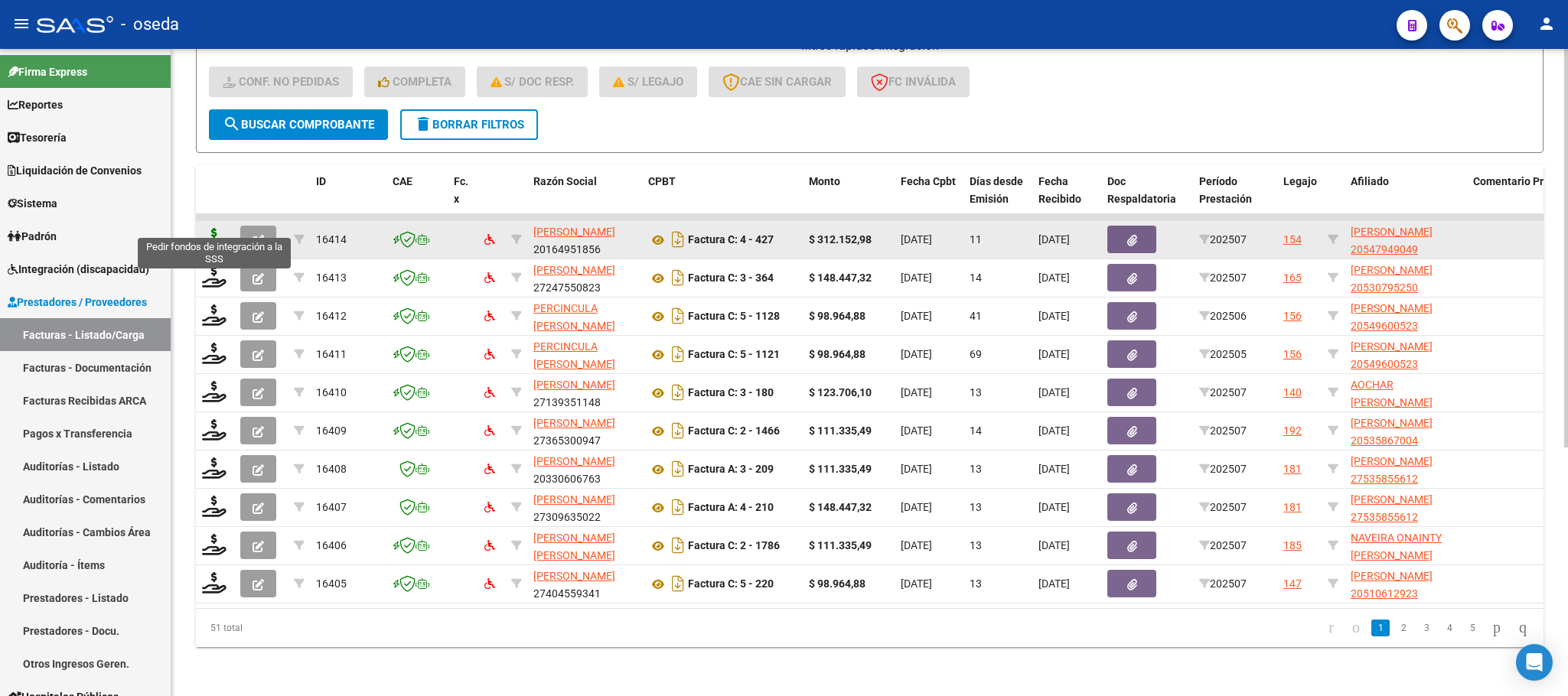
click at [218, 228] on icon at bounding box center [214, 239] width 25 height 21
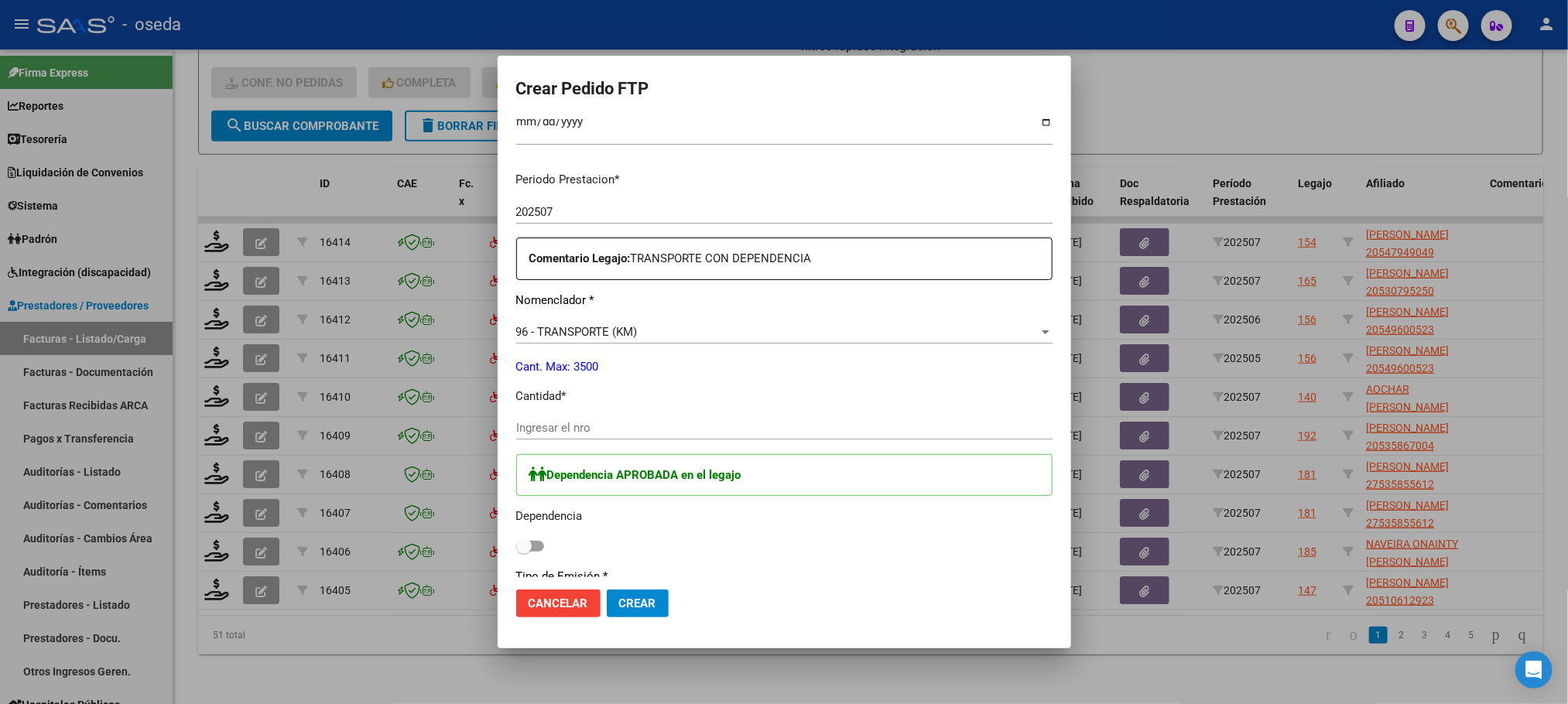
scroll to position [581, 0]
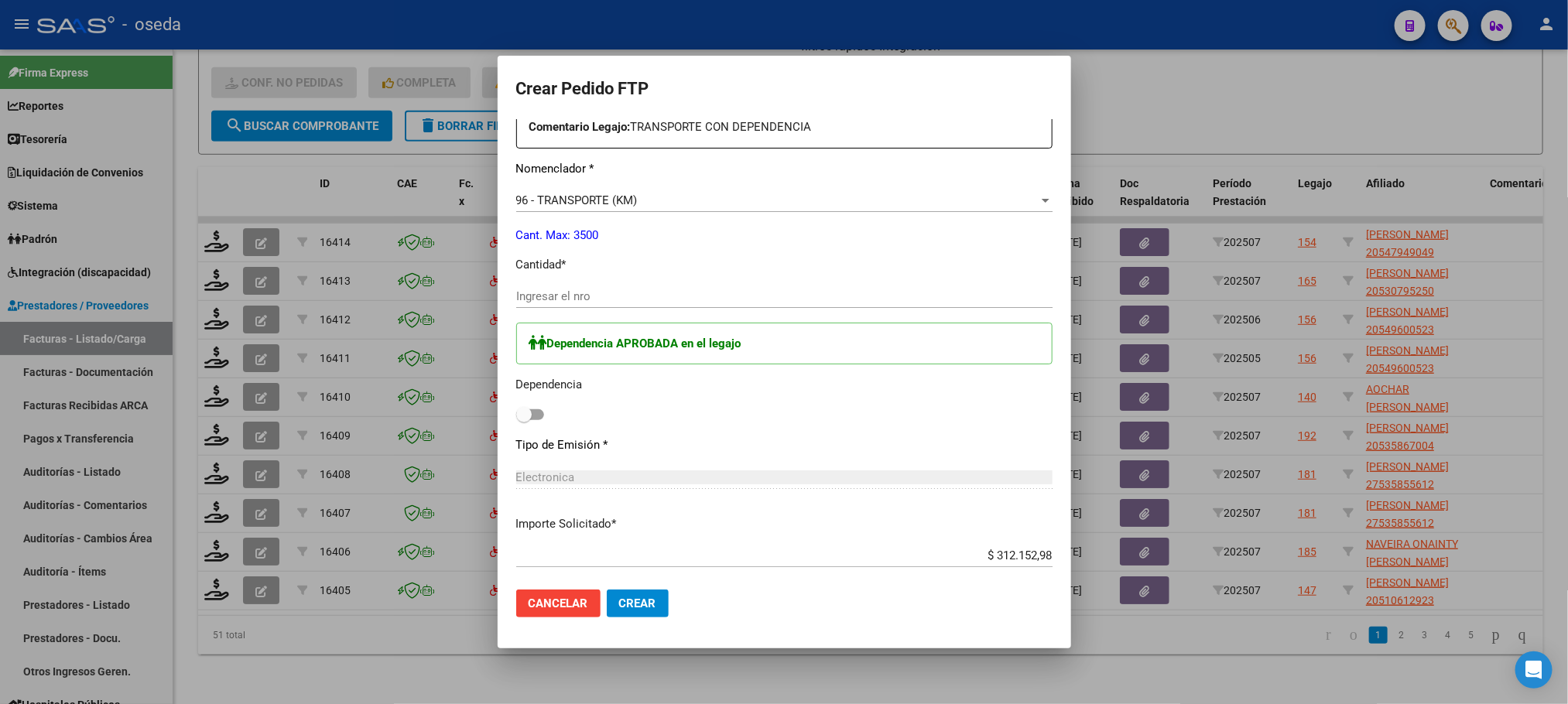
click at [733, 291] on input "Ingresar el nro" at bounding box center [784, 297] width 537 height 14
click at [516, 414] on span at bounding box center [530, 415] width 28 height 11
click at [523, 420] on input "checkbox" at bounding box center [523, 420] width 1 height 1
click at [619, 598] on span "Crear" at bounding box center [638, 604] width 38 height 14
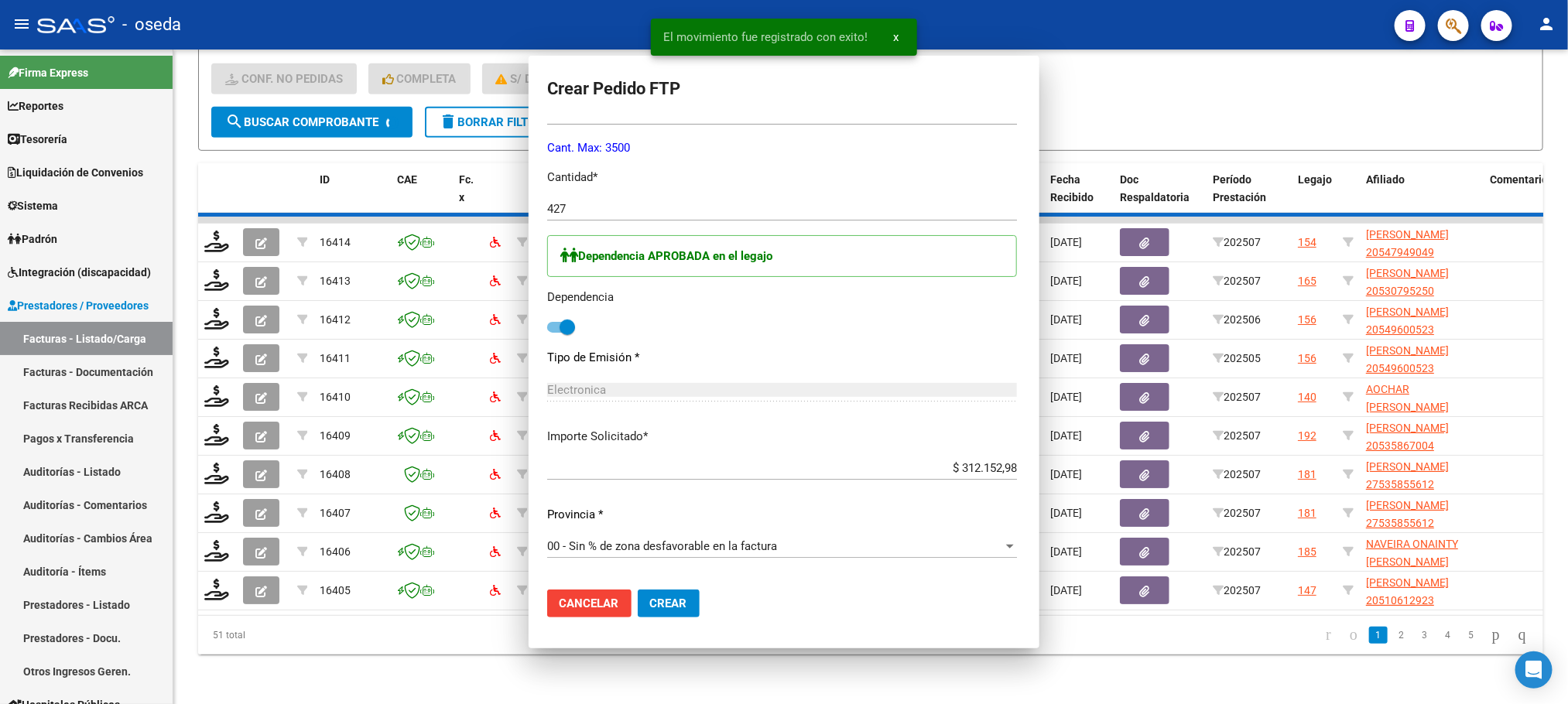
scroll to position [0, 0]
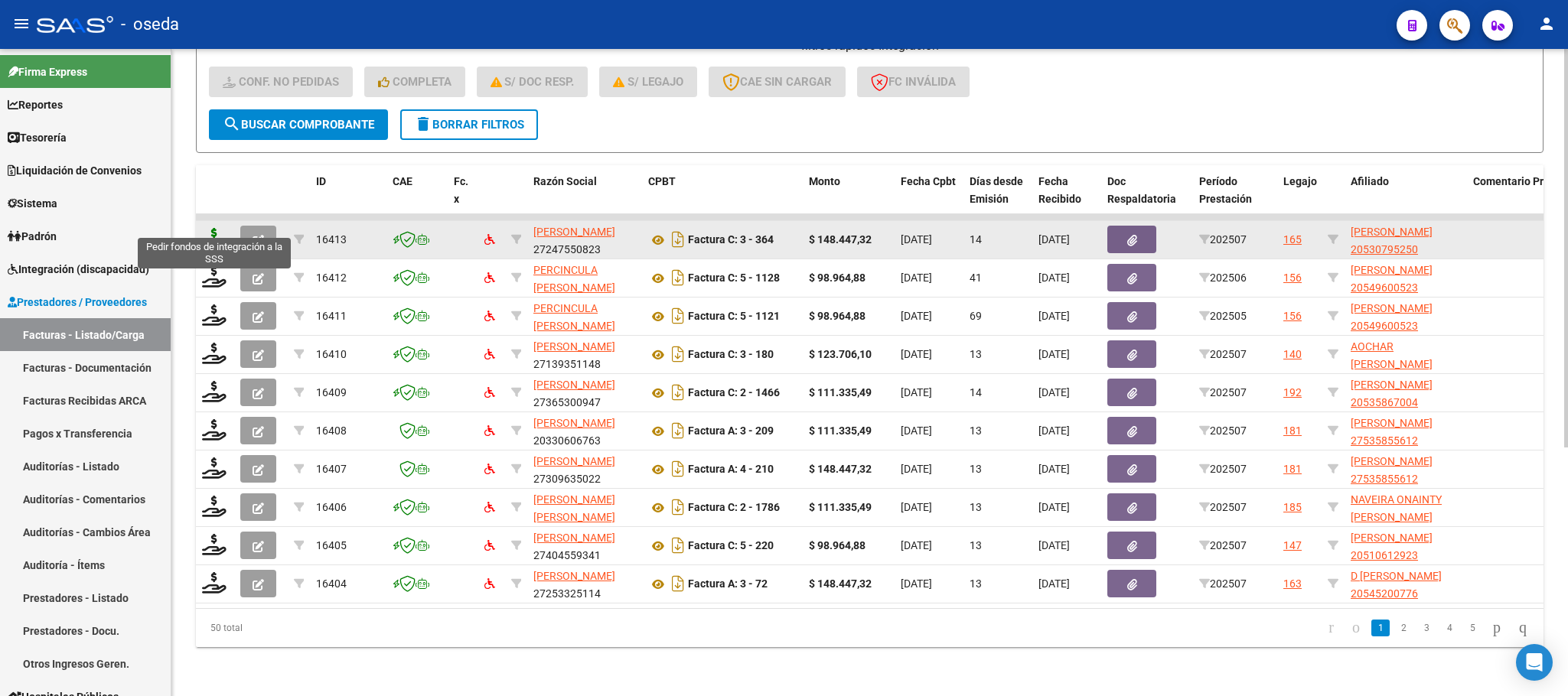
click at [213, 228] on icon at bounding box center [214, 239] width 25 height 21
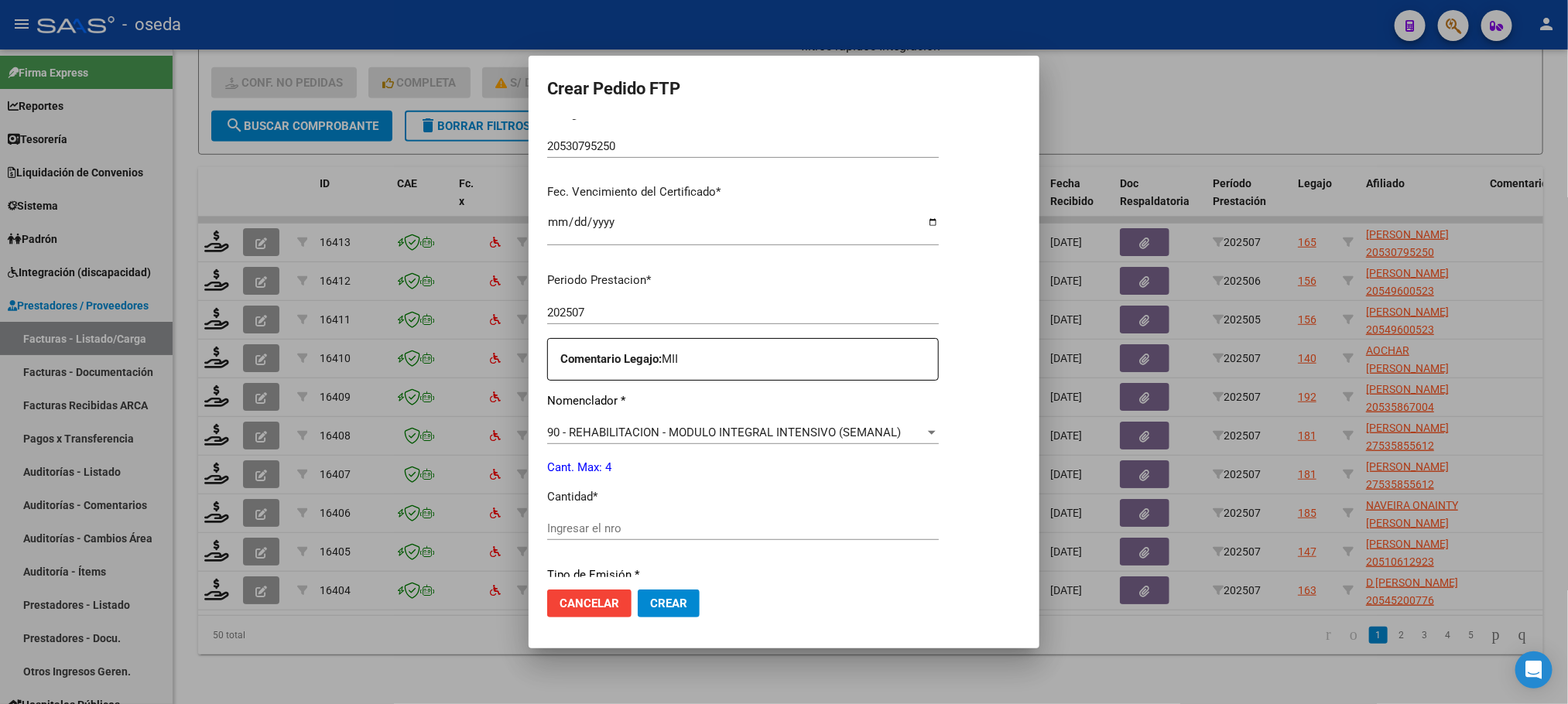
scroll to position [464, 0]
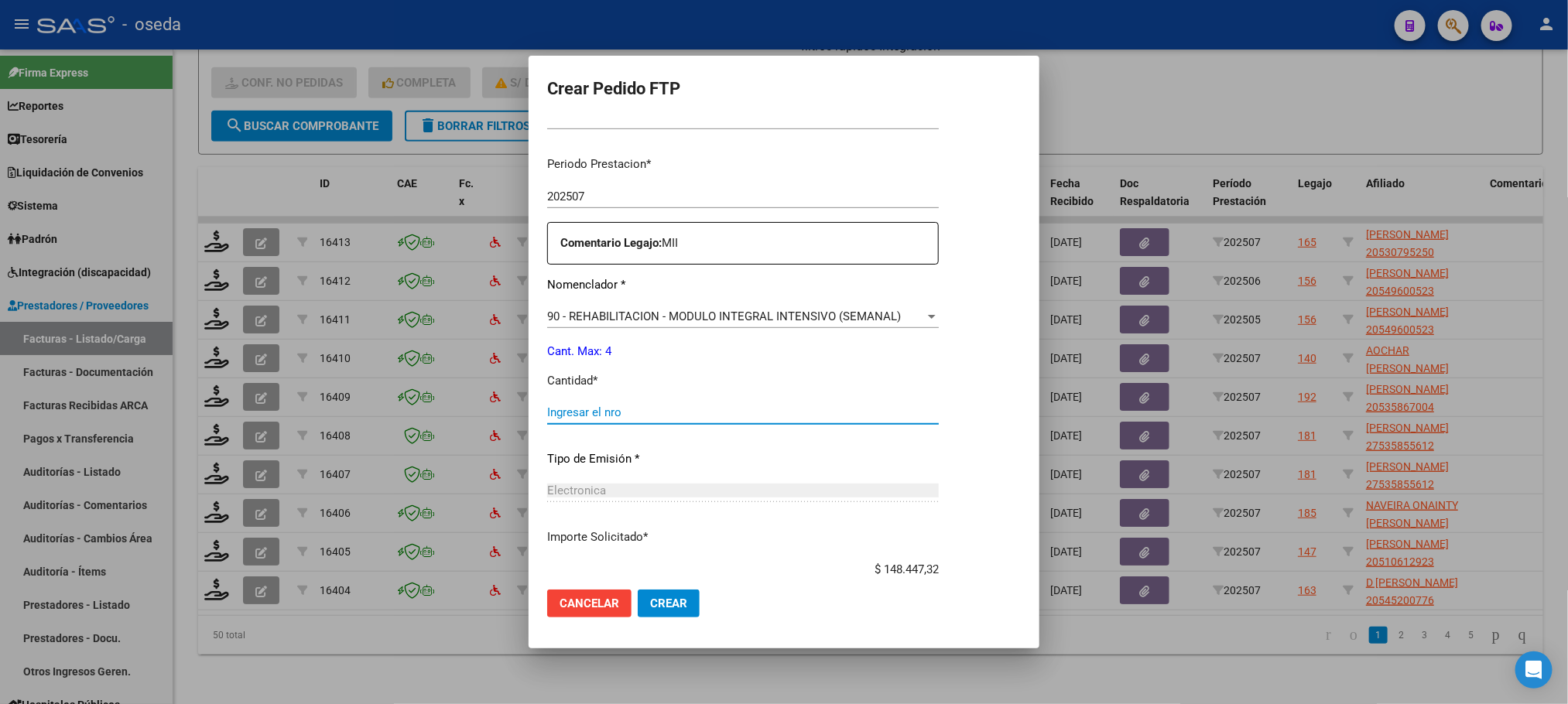
click at [600, 410] on input "Ingresar el nro" at bounding box center [743, 412] width 392 height 14
click at [638, 589] on button "Crear" at bounding box center [668, 603] width 62 height 28
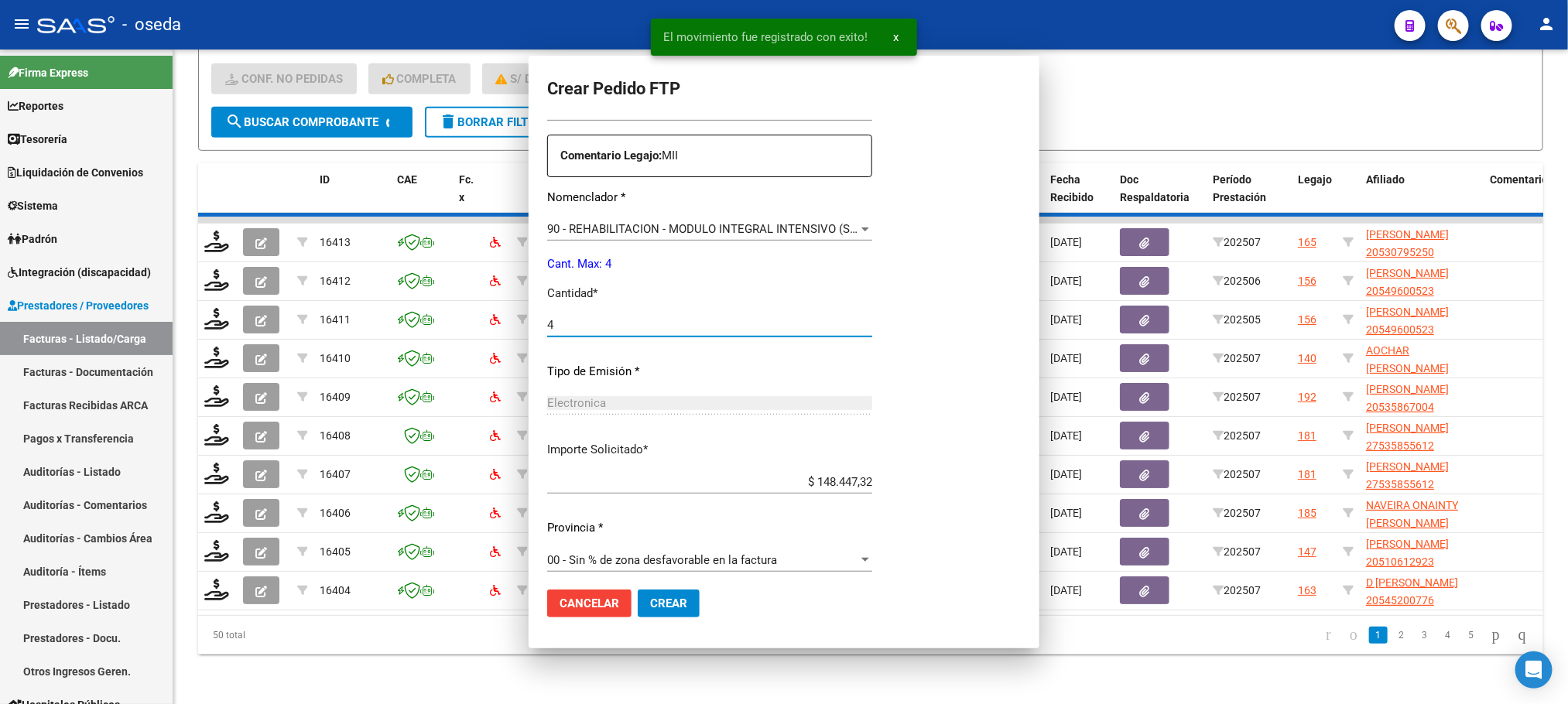
scroll to position [377, 0]
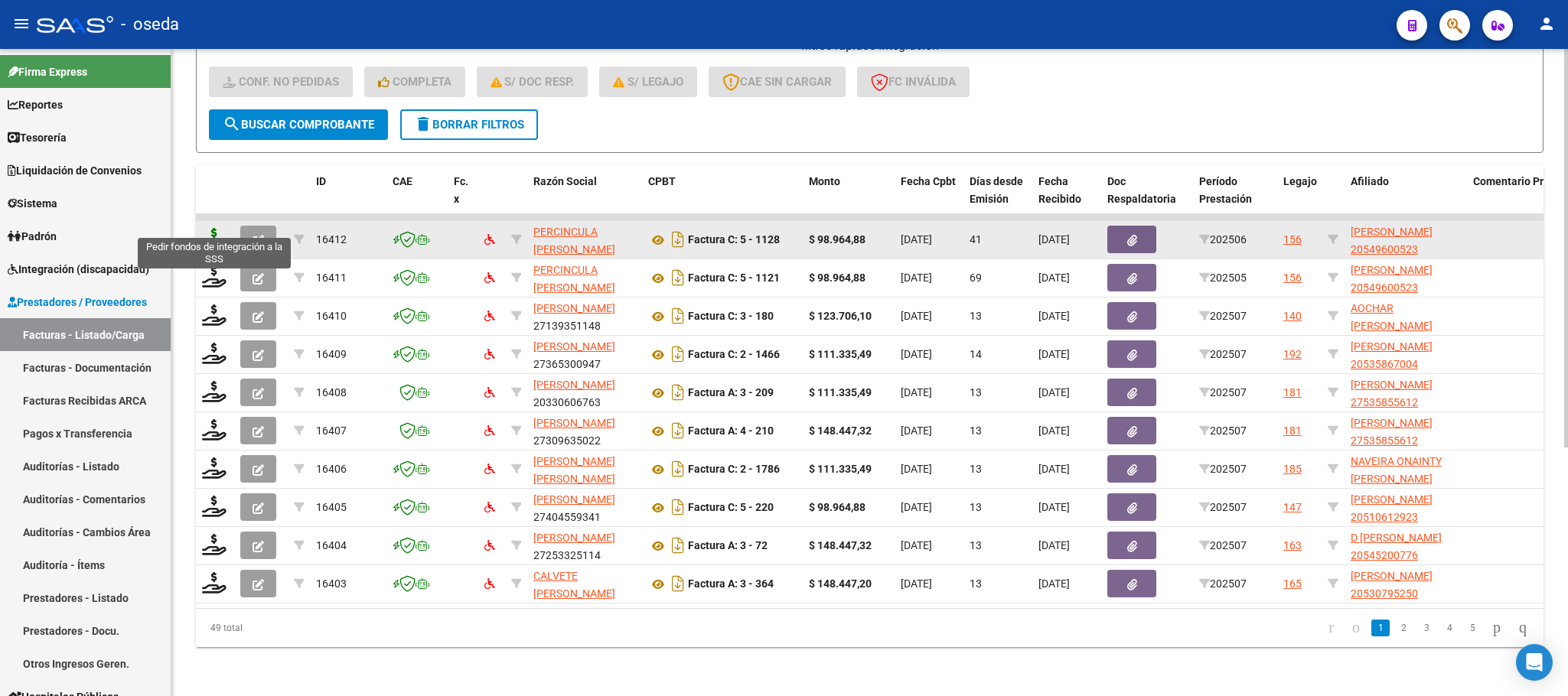
click at [203, 228] on icon at bounding box center [214, 239] width 25 height 21
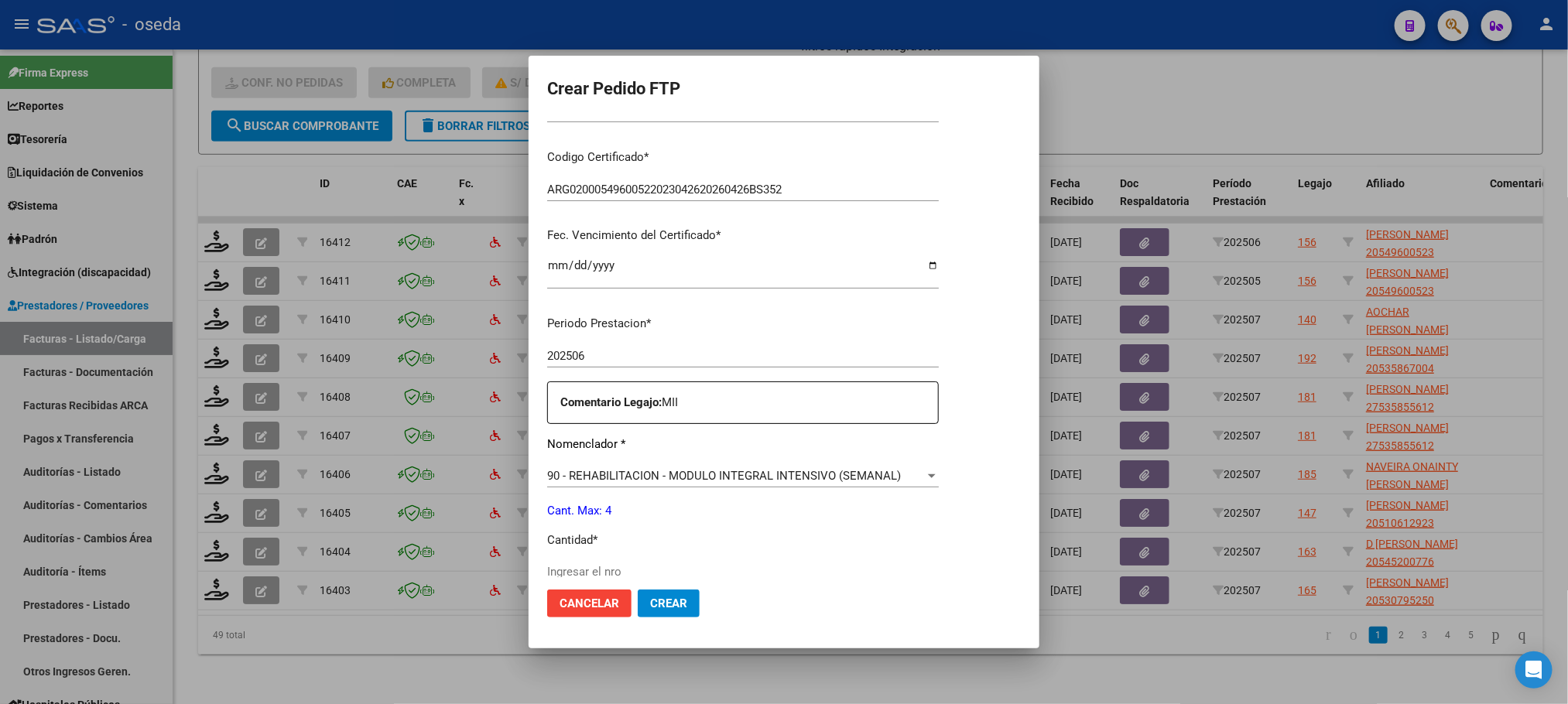
scroll to position [348, 0]
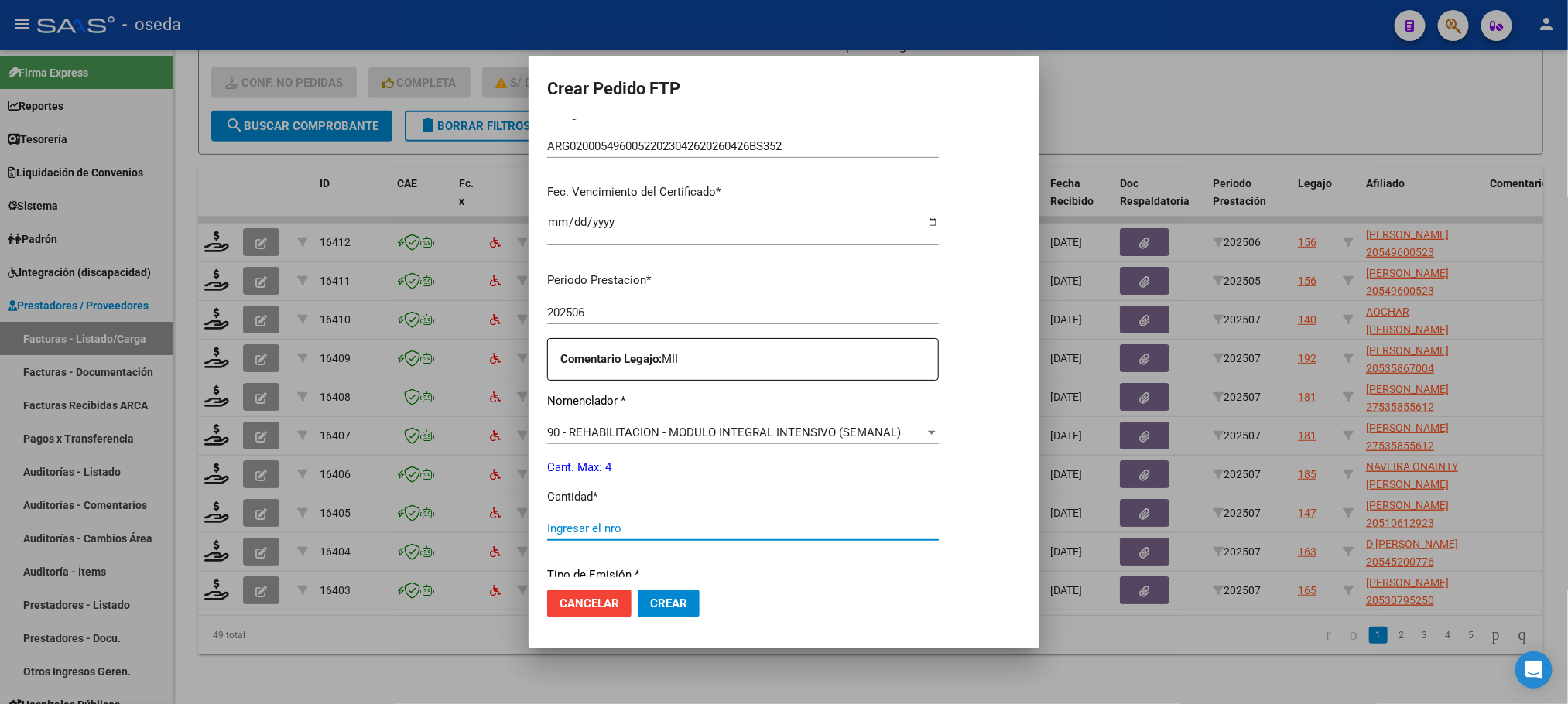
click at [674, 525] on input "Ingresar el nro" at bounding box center [743, 529] width 392 height 14
click at [638, 589] on button "Crear" at bounding box center [668, 603] width 62 height 28
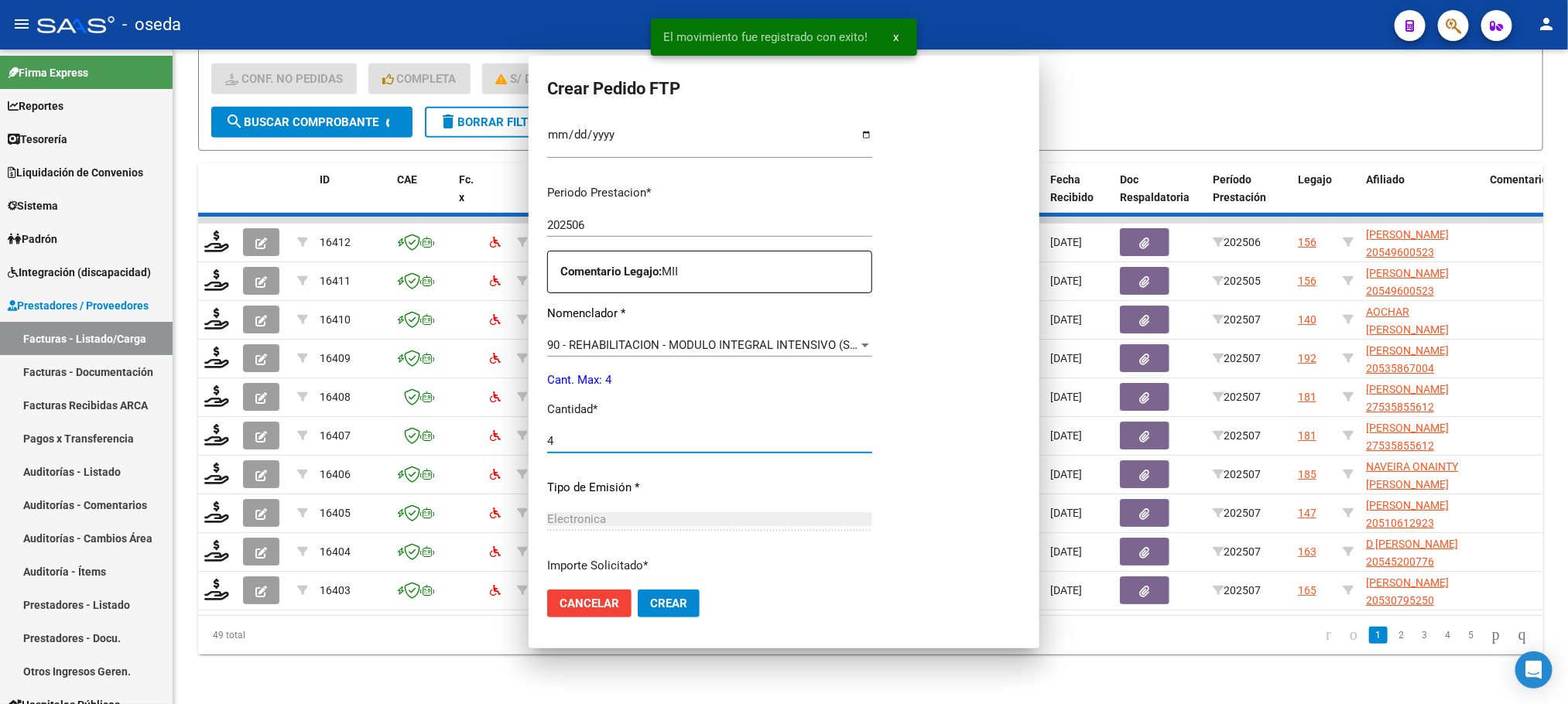
scroll to position [261, 0]
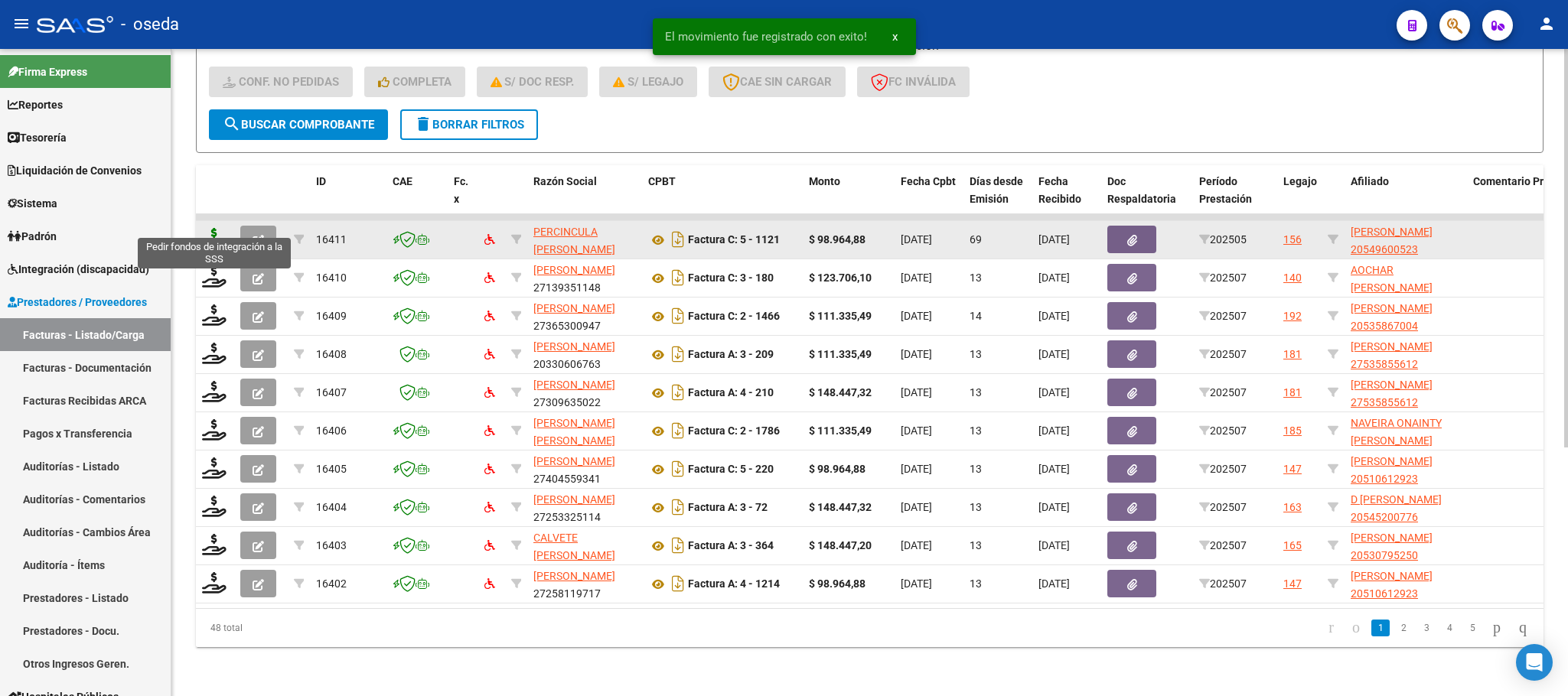
click at [205, 228] on icon at bounding box center [214, 239] width 25 height 21
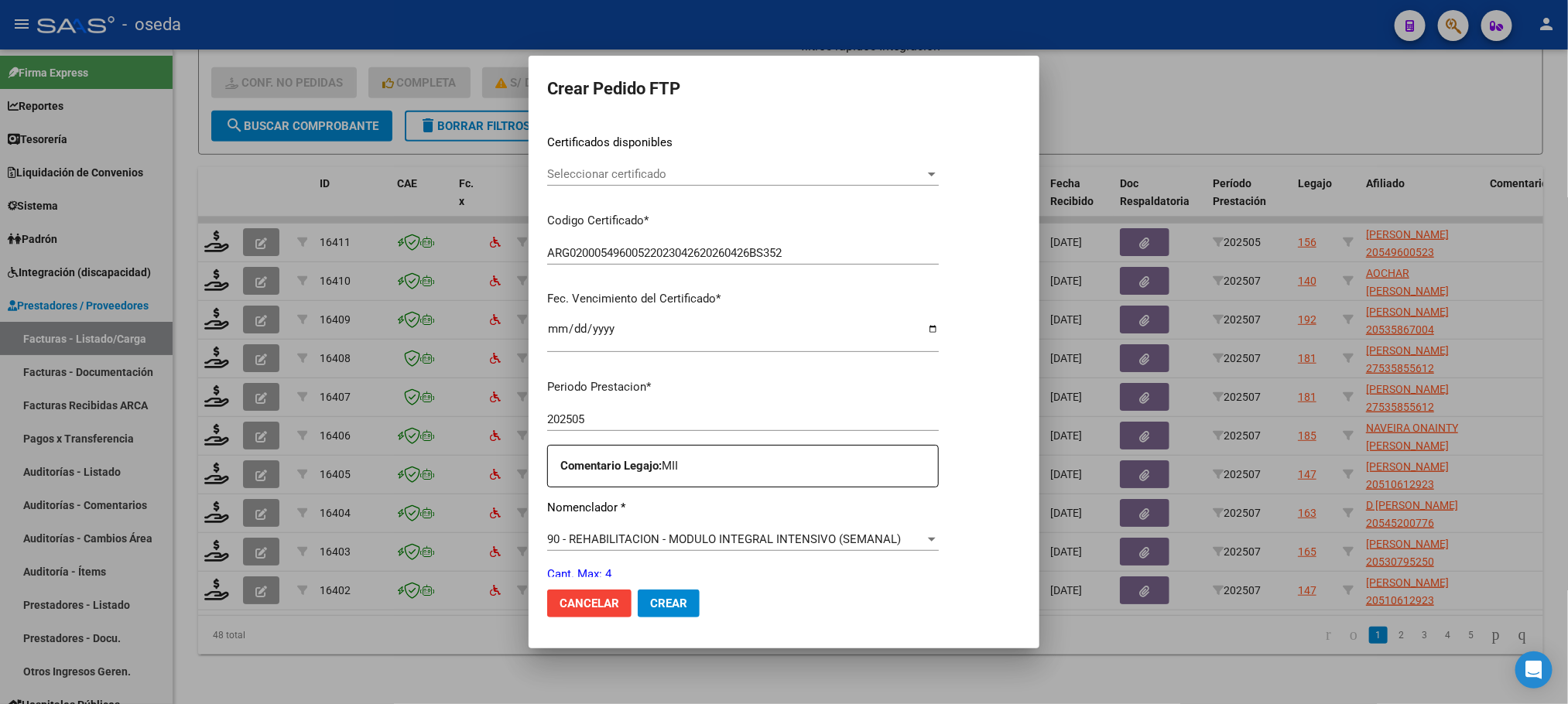
scroll to position [348, 0]
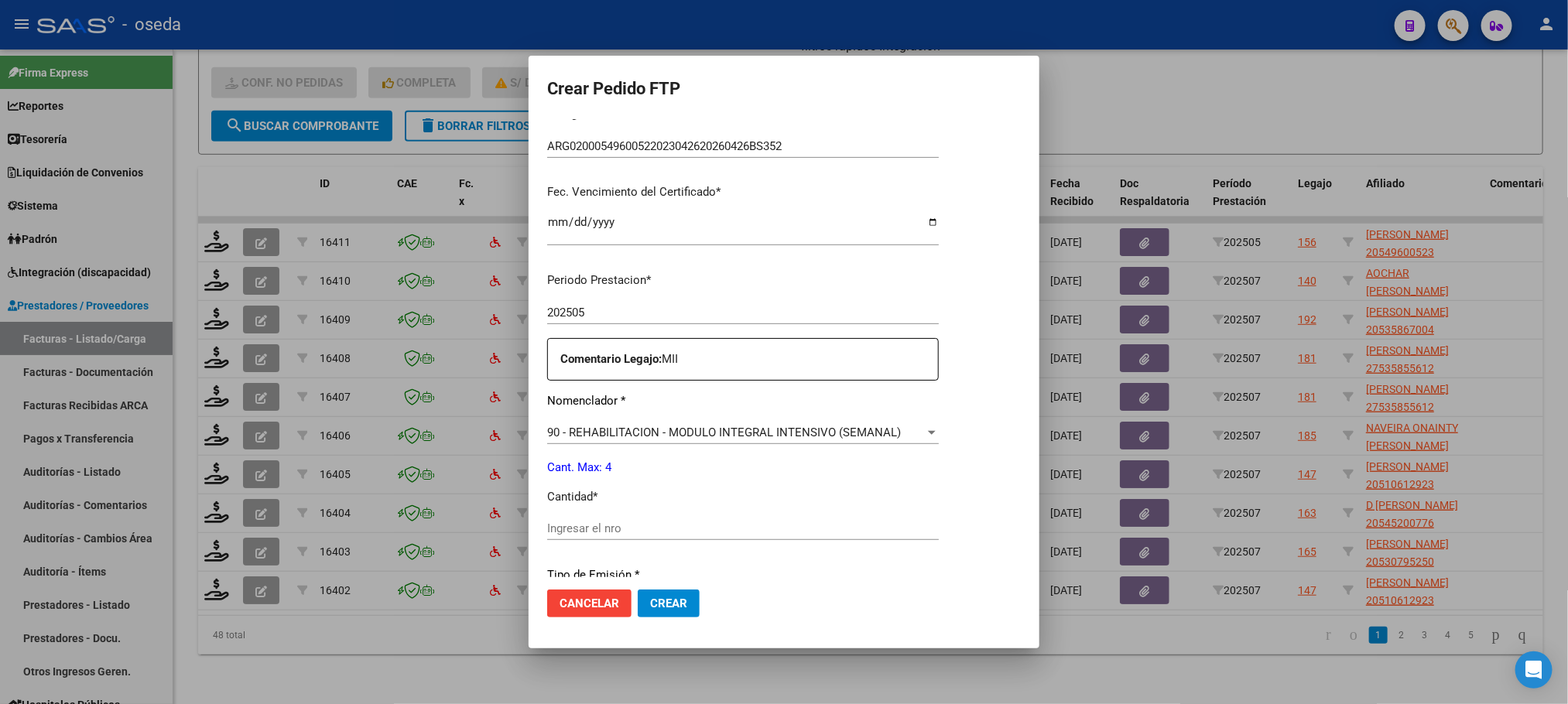
click at [567, 522] on input "Ingresar el nro" at bounding box center [743, 529] width 392 height 14
click at [638, 589] on button "Crear" at bounding box center [668, 603] width 62 height 28
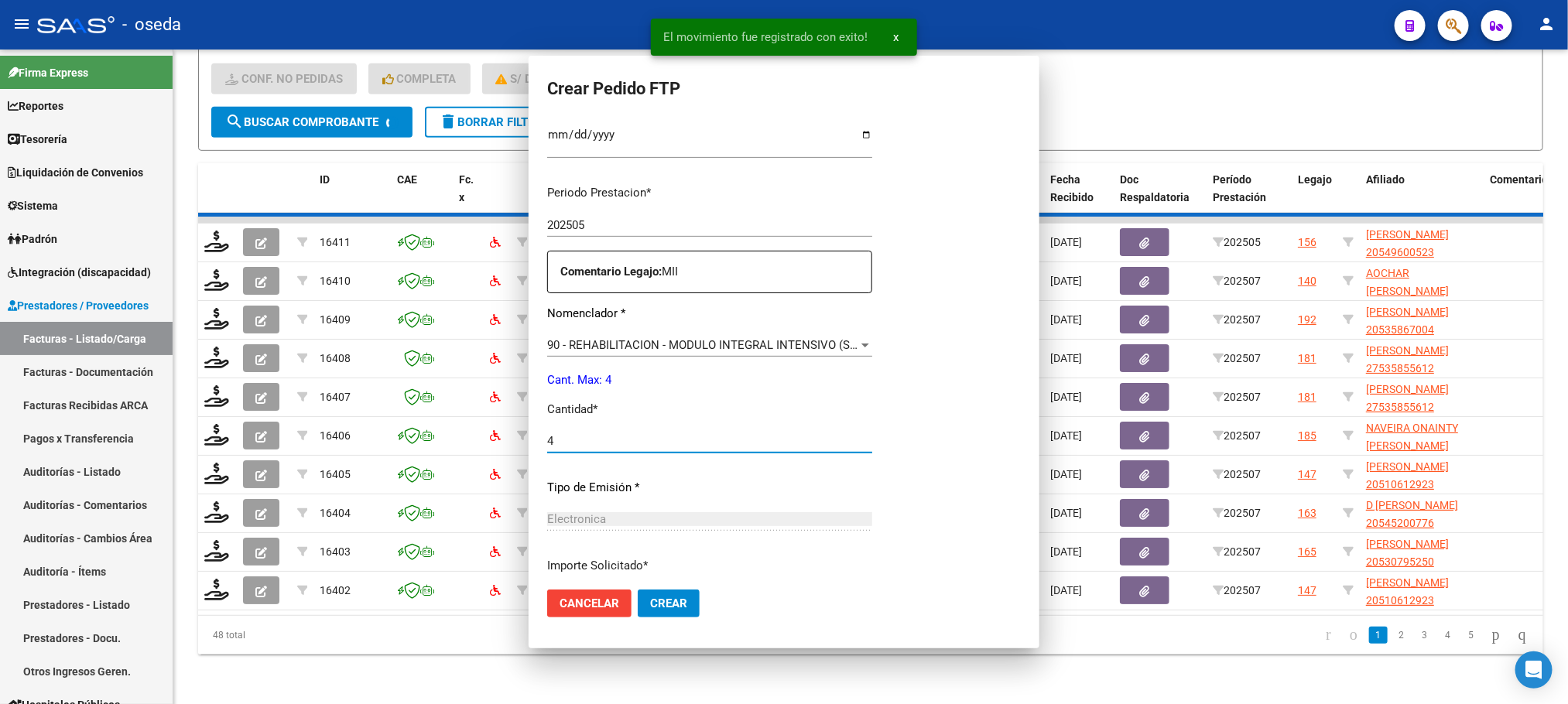
scroll to position [0, 0]
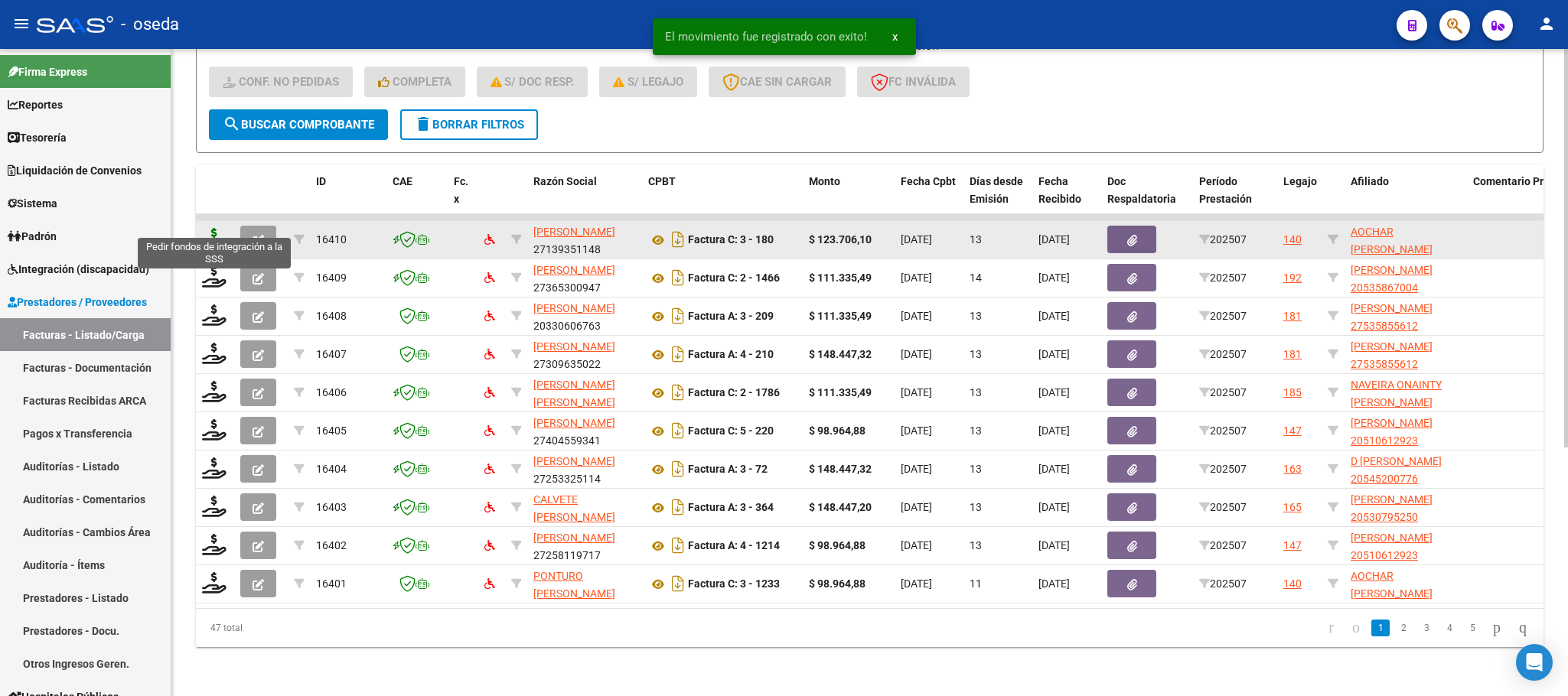
click at [207, 228] on icon at bounding box center [214, 239] width 25 height 21
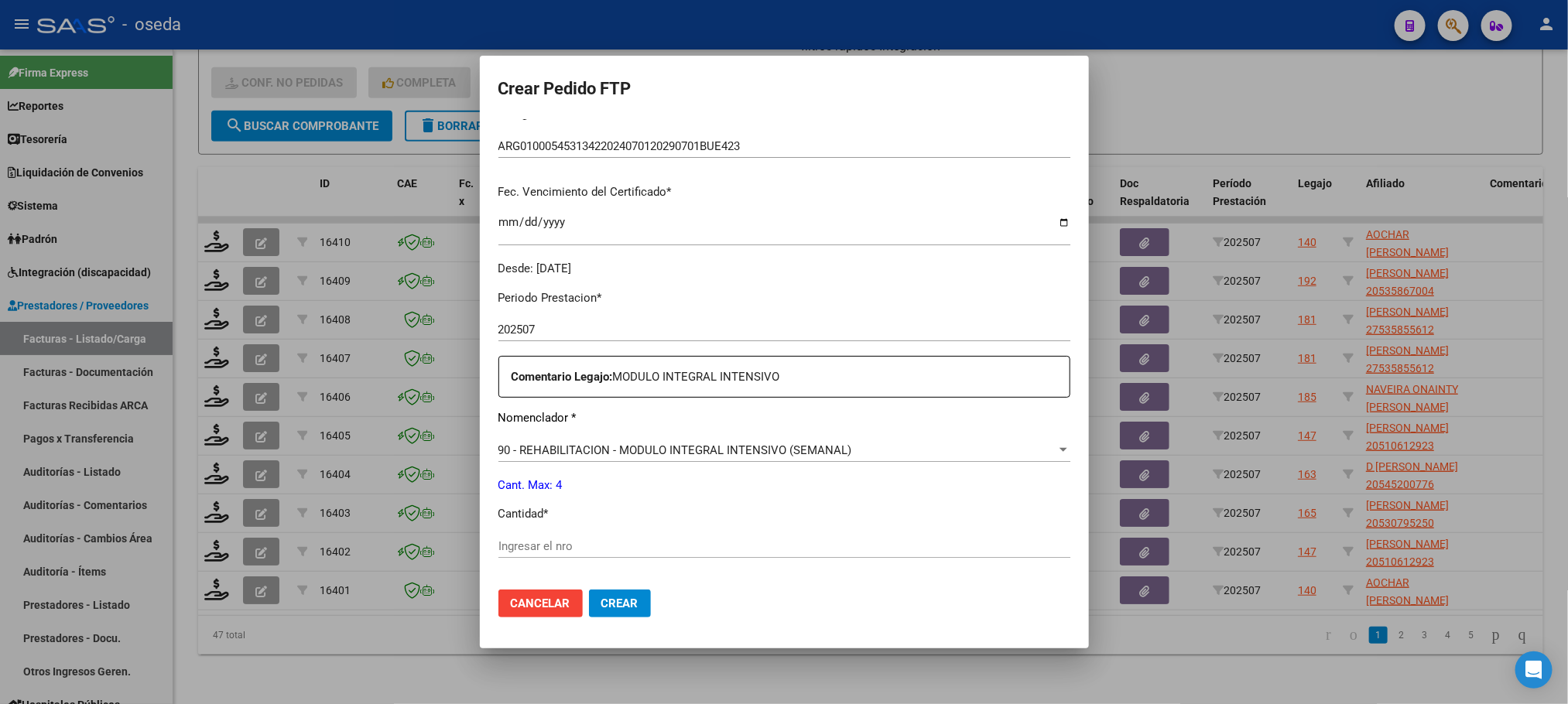
scroll to position [464, 0]
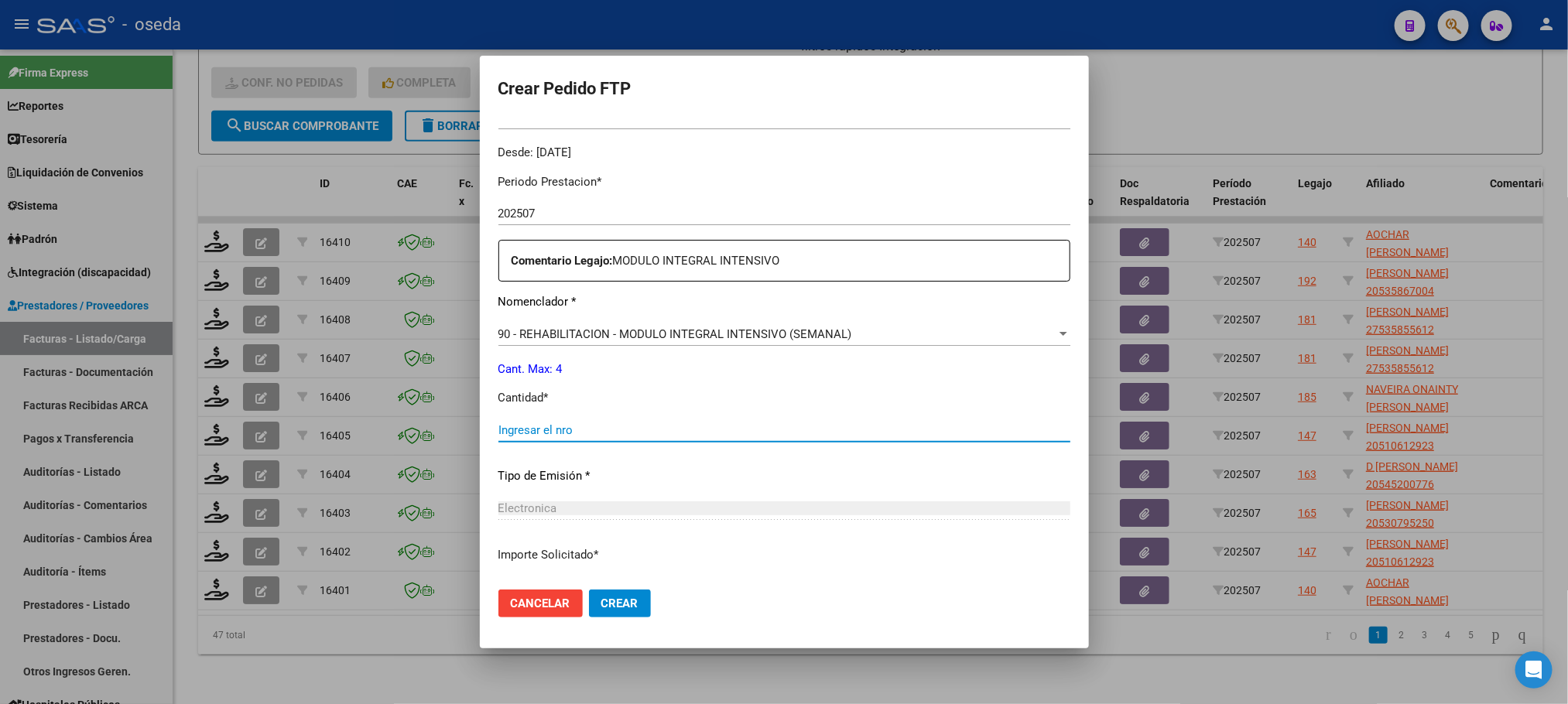
click at [737, 430] on input "Ingresar el nro" at bounding box center [784, 430] width 572 height 14
click at [589, 589] on button "Crear" at bounding box center [619, 603] width 62 height 28
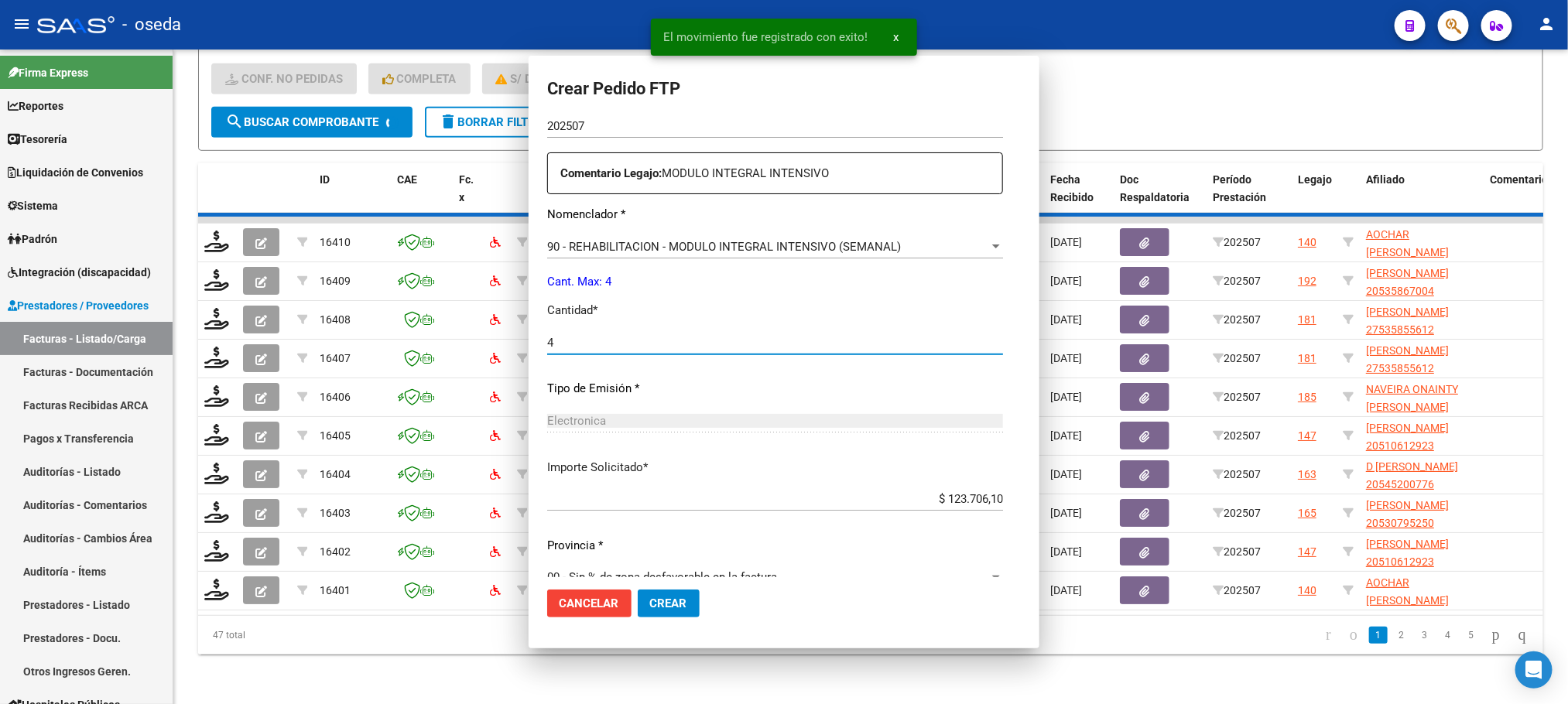
scroll to position [377, 0]
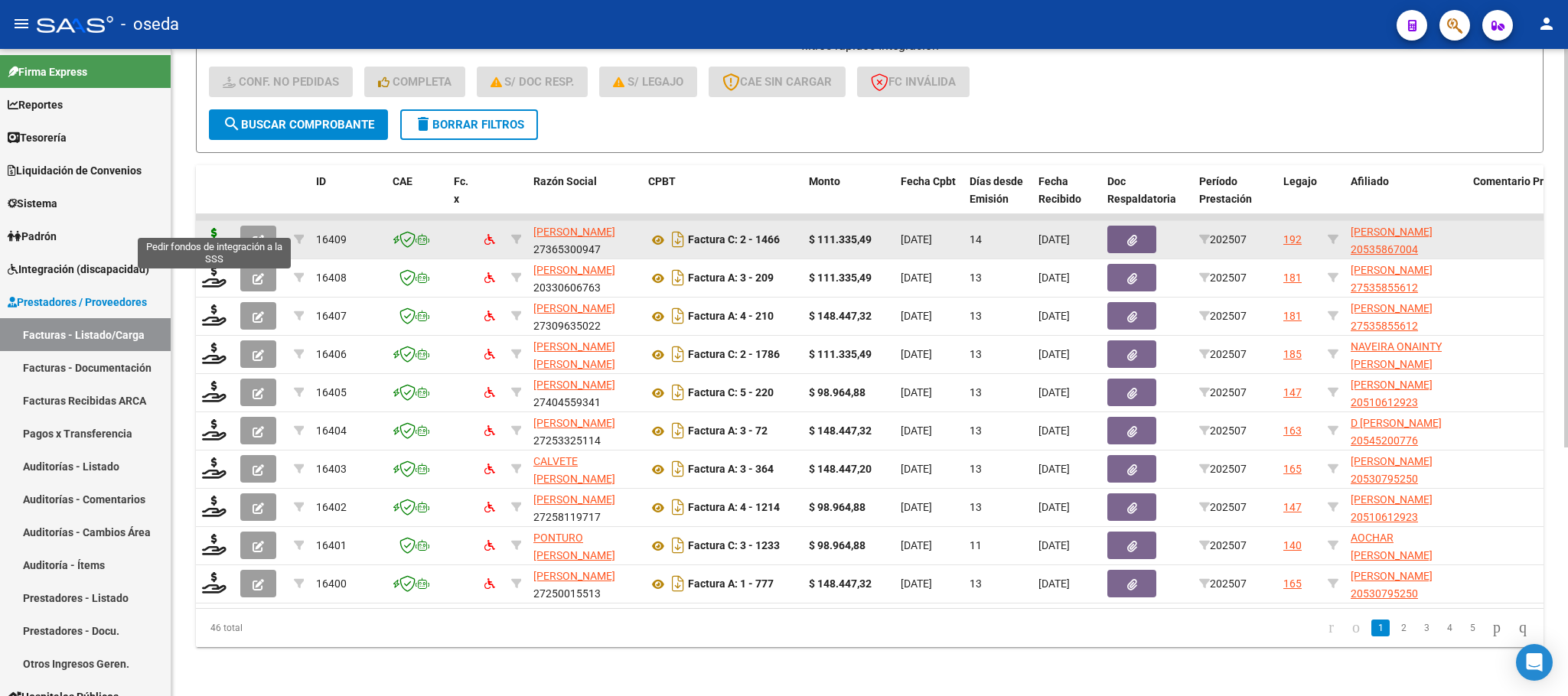
click at [207, 228] on icon at bounding box center [214, 239] width 25 height 21
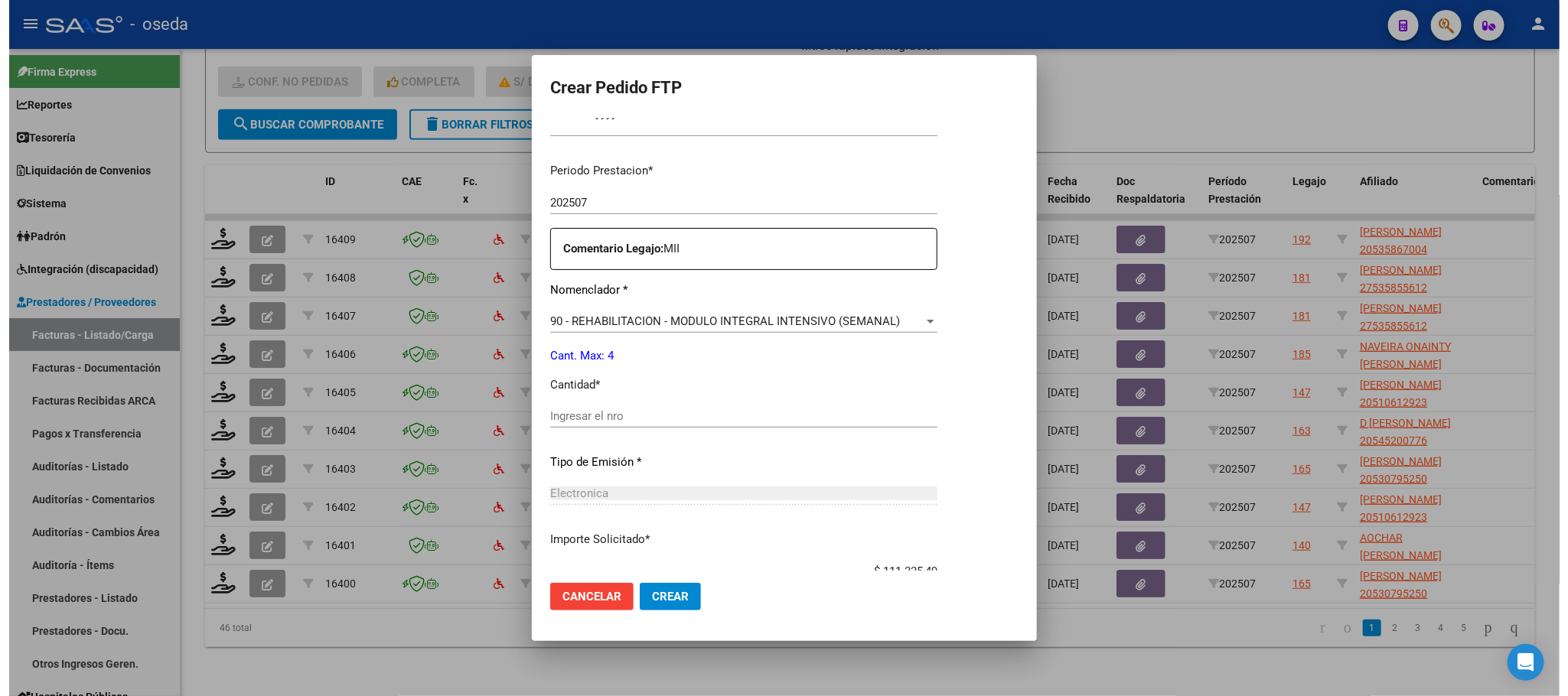
scroll to position [554, 0]
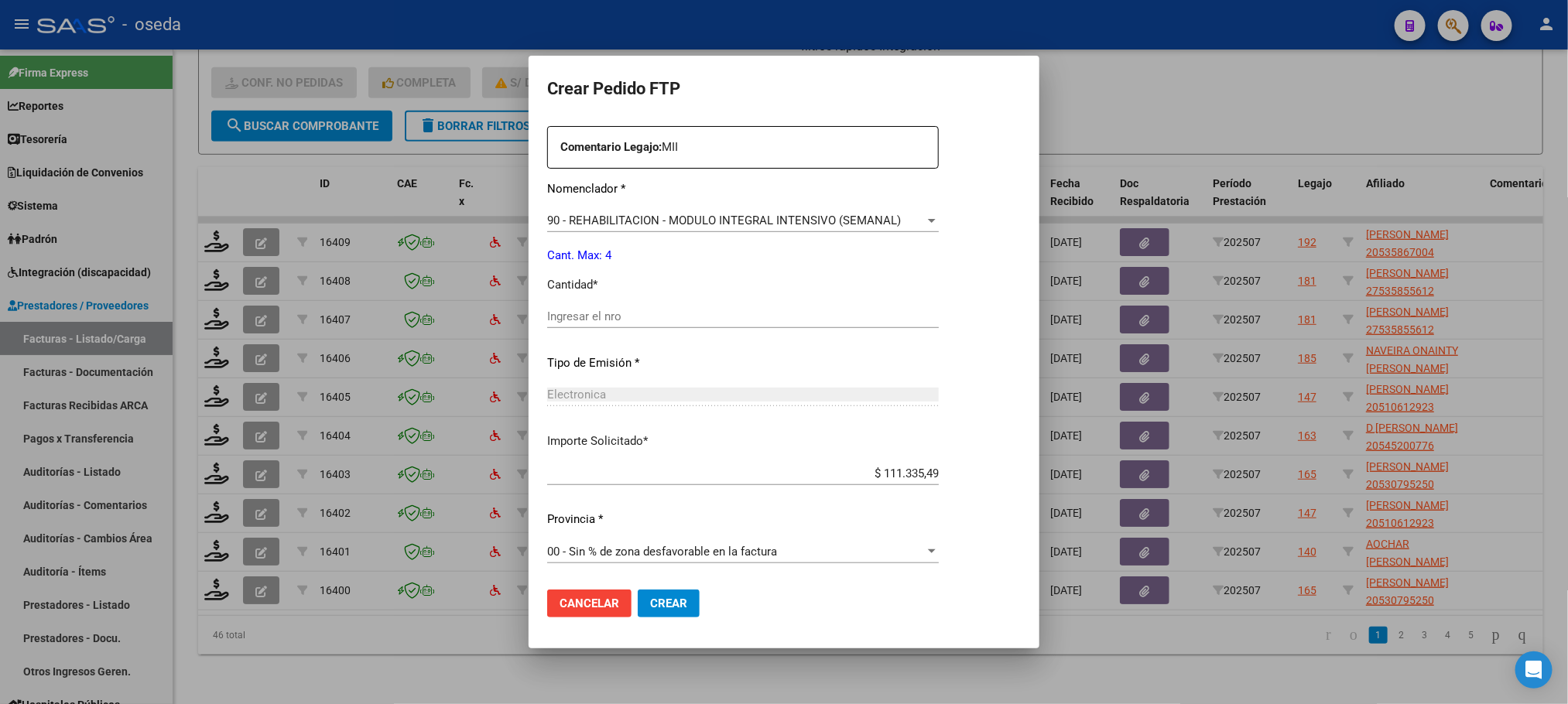
click at [694, 318] on input "Ingresar el nro" at bounding box center [743, 317] width 392 height 14
click at [638, 589] on button "Crear" at bounding box center [668, 603] width 62 height 28
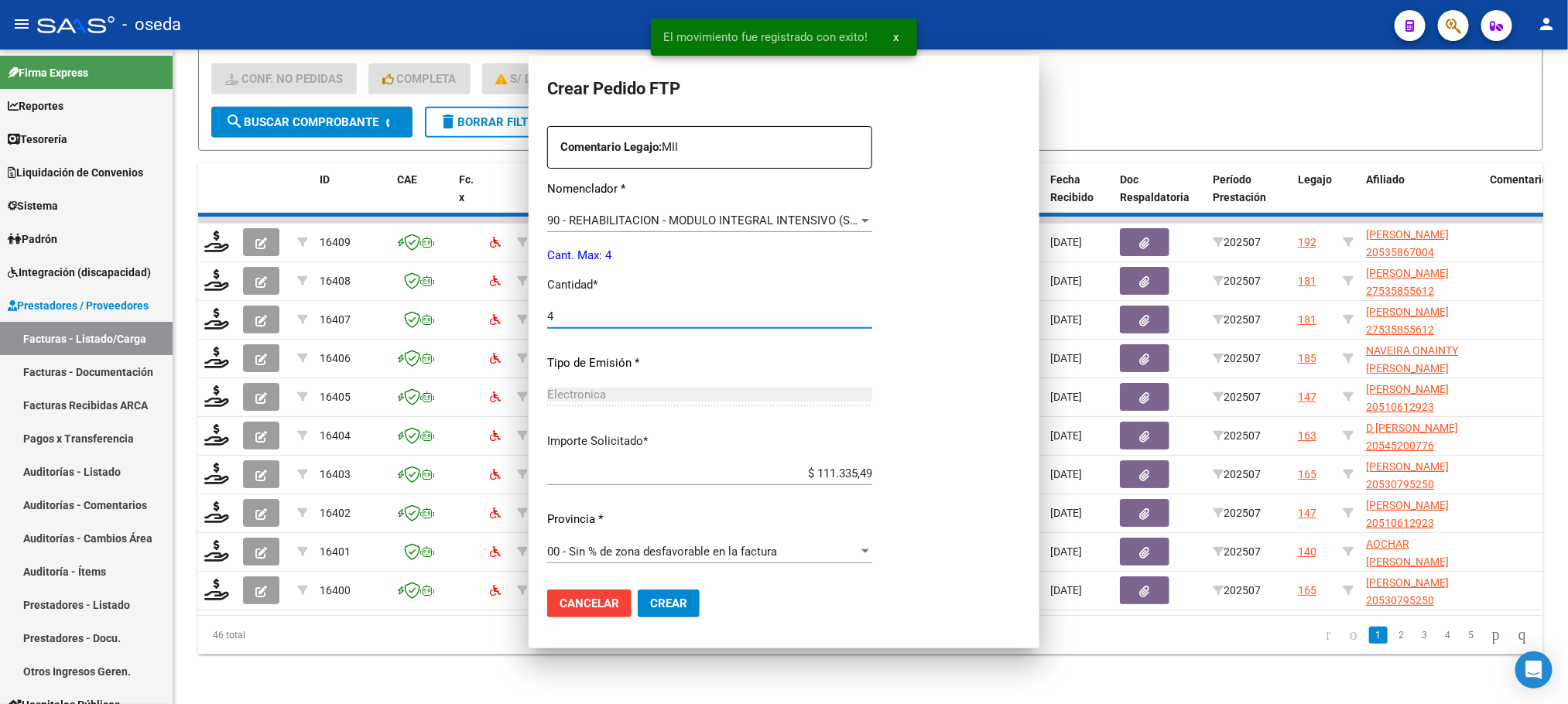
scroll to position [0, 0]
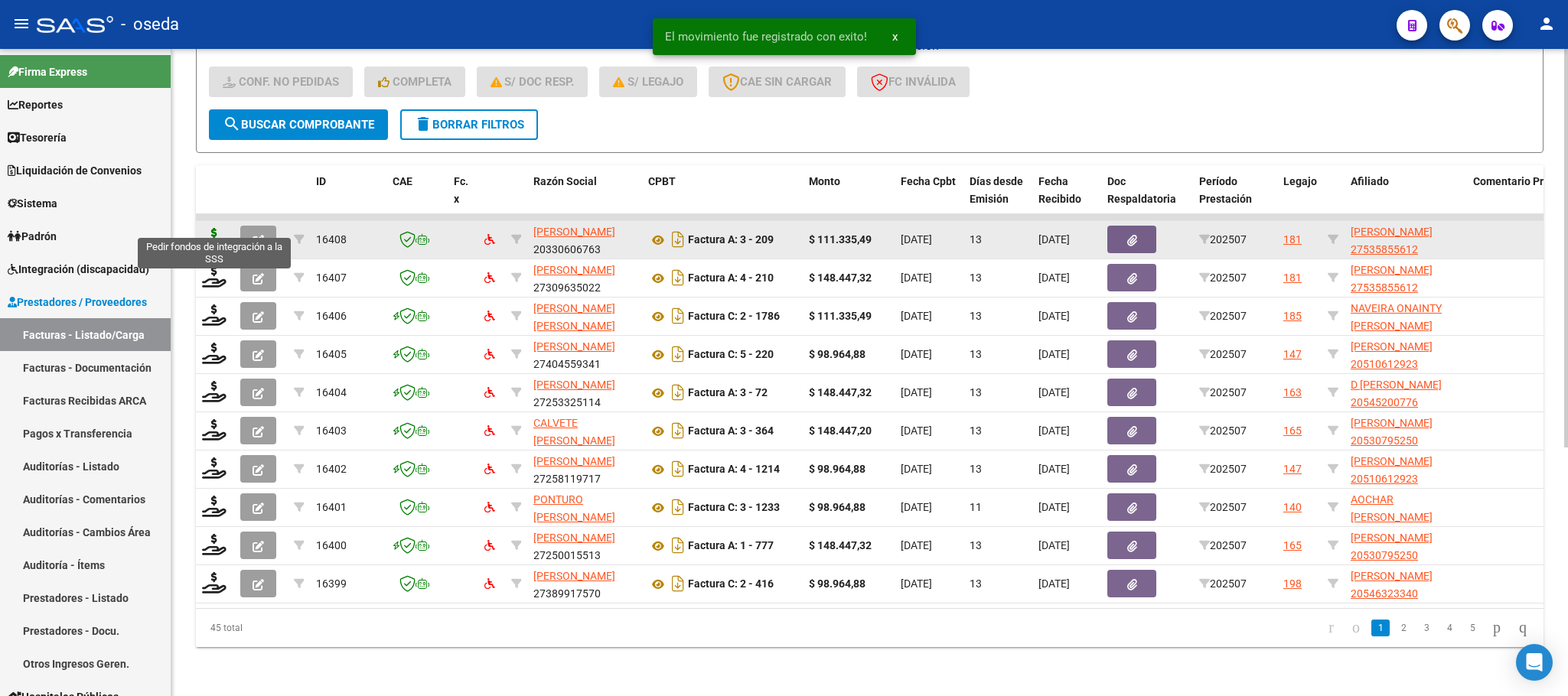
click at [207, 228] on icon at bounding box center [214, 239] width 25 height 21
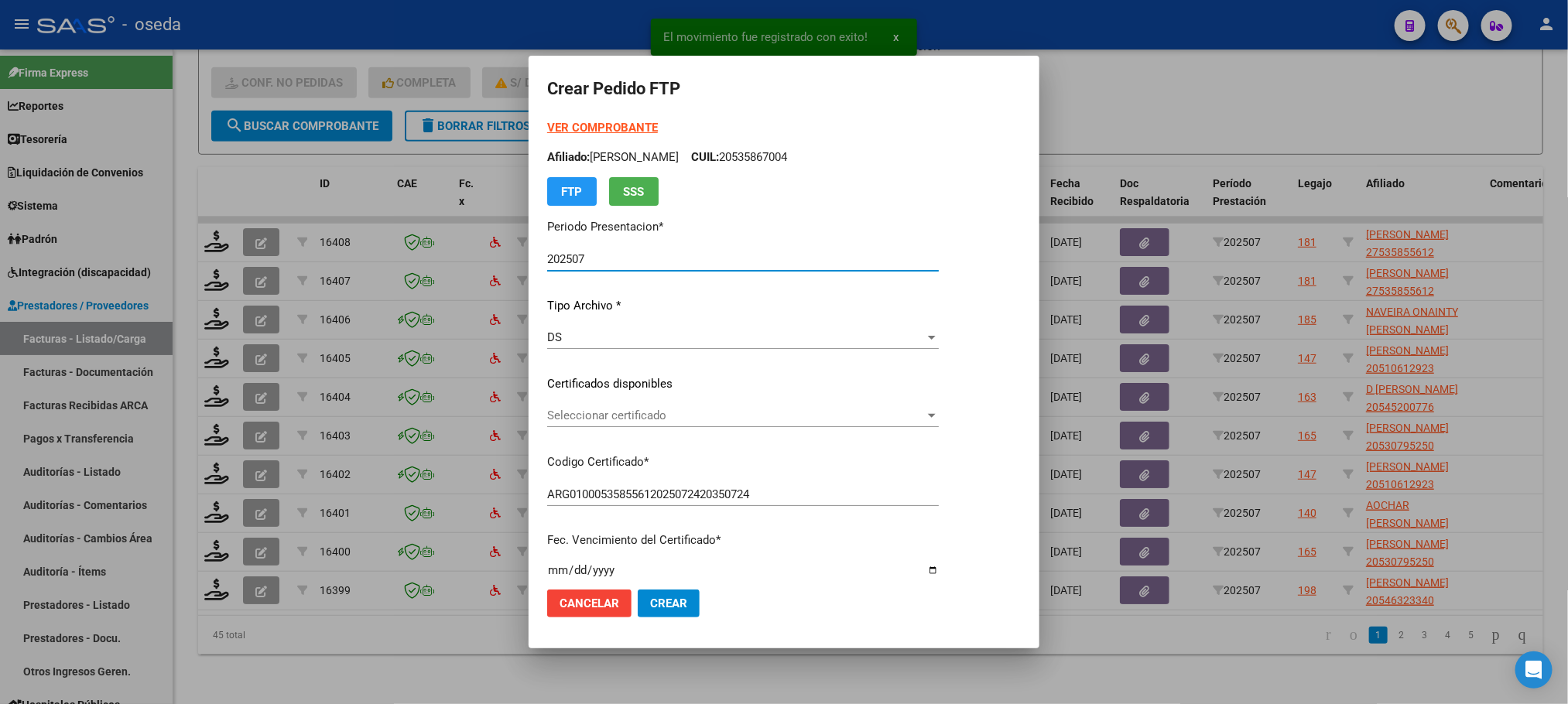
scroll to position [464, 0]
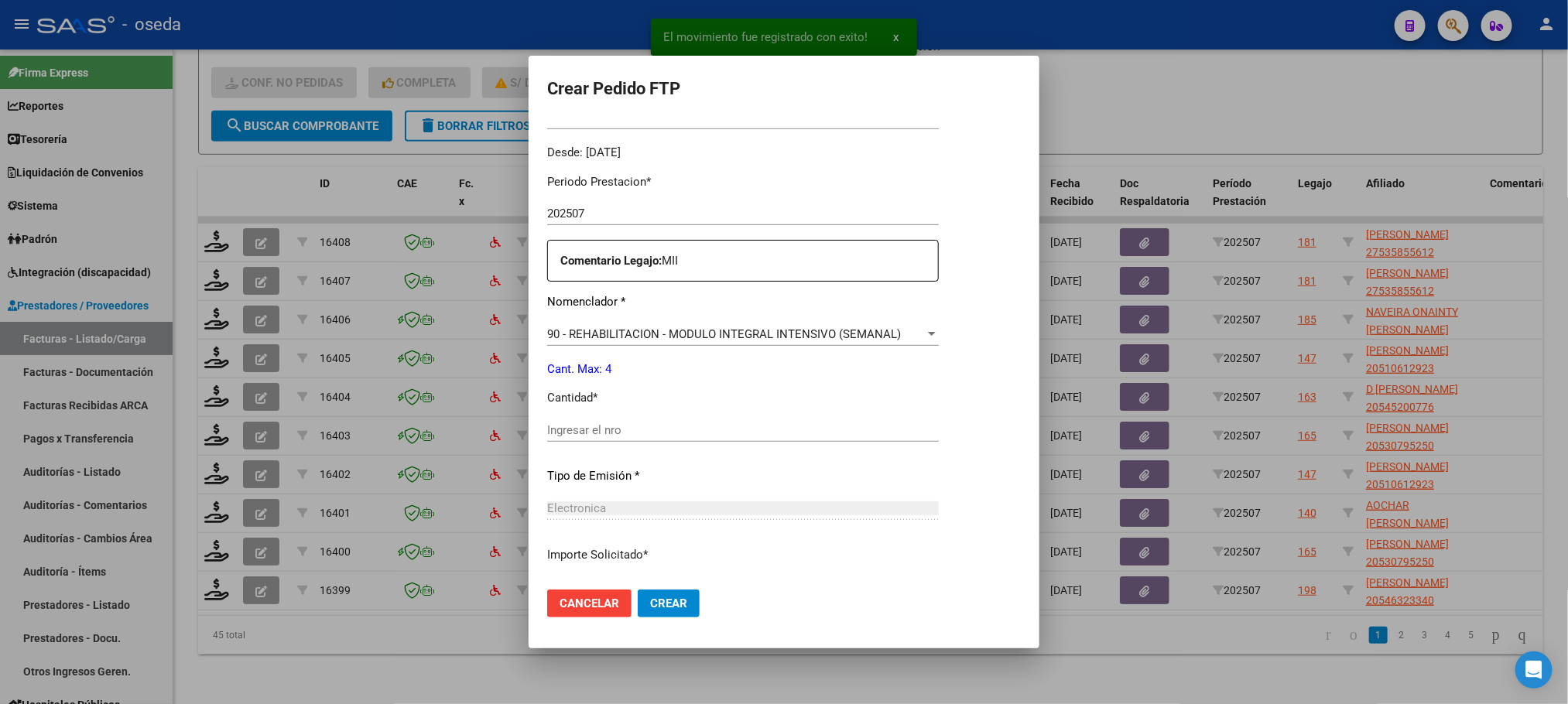
click at [606, 423] on input "Ingresar el nro" at bounding box center [743, 430] width 392 height 14
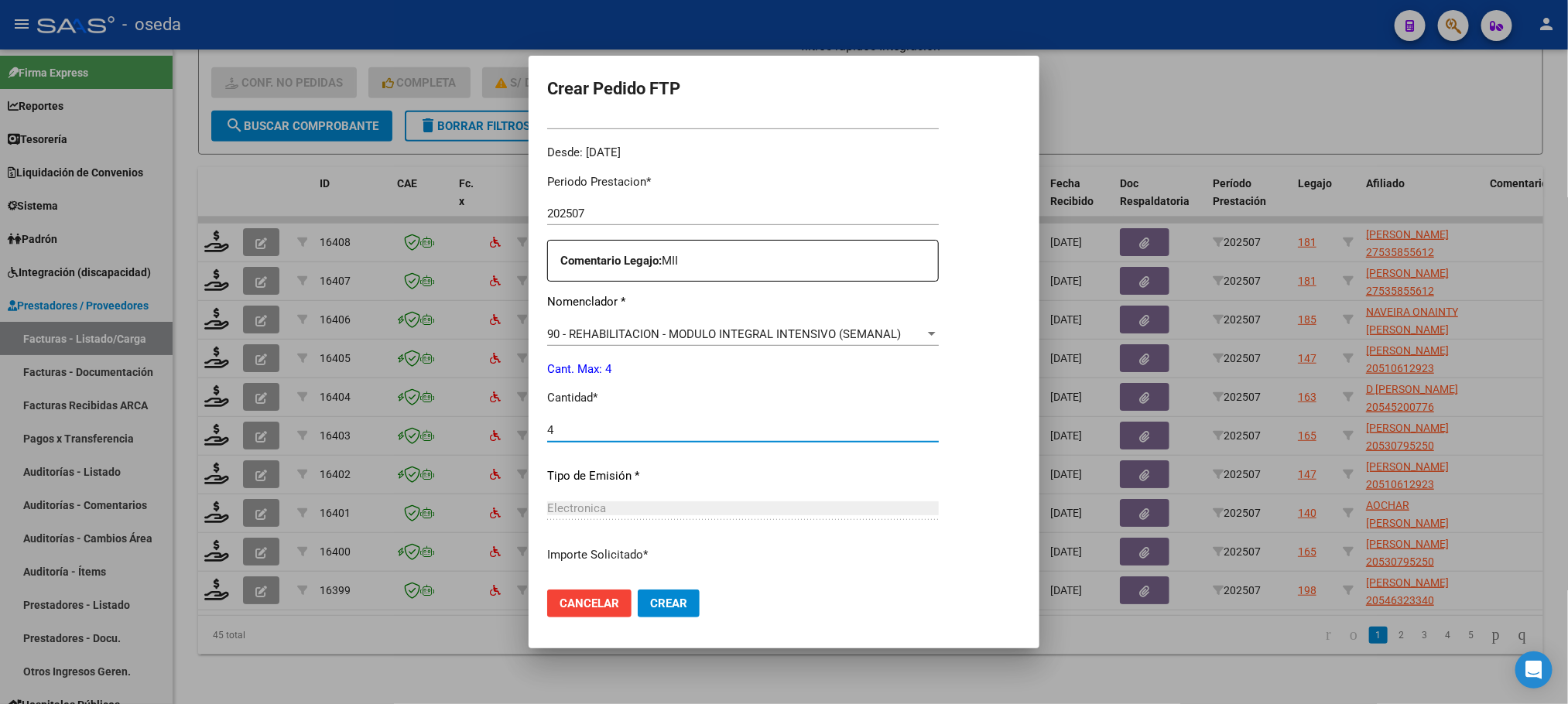
click at [638, 589] on button "Crear" at bounding box center [668, 603] width 62 height 28
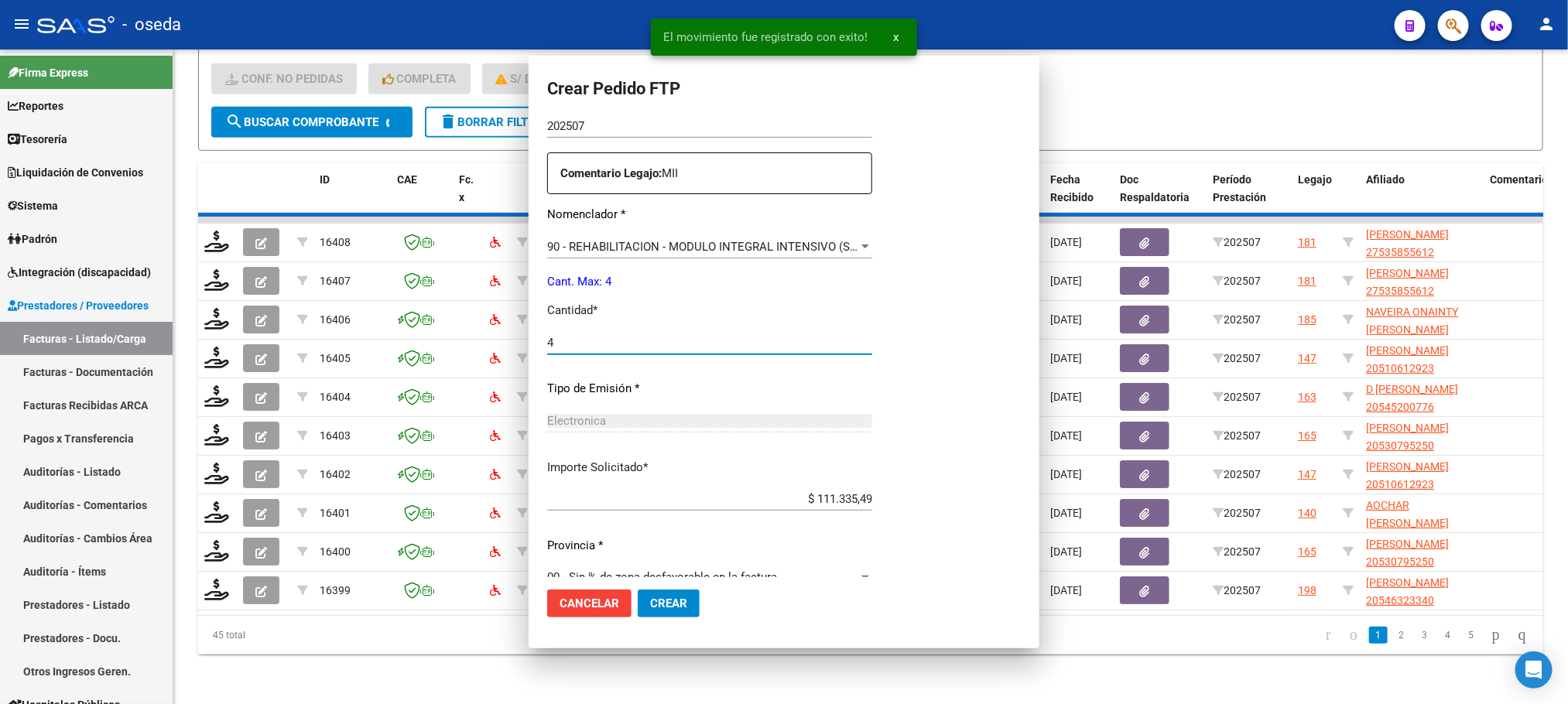
scroll to position [377, 0]
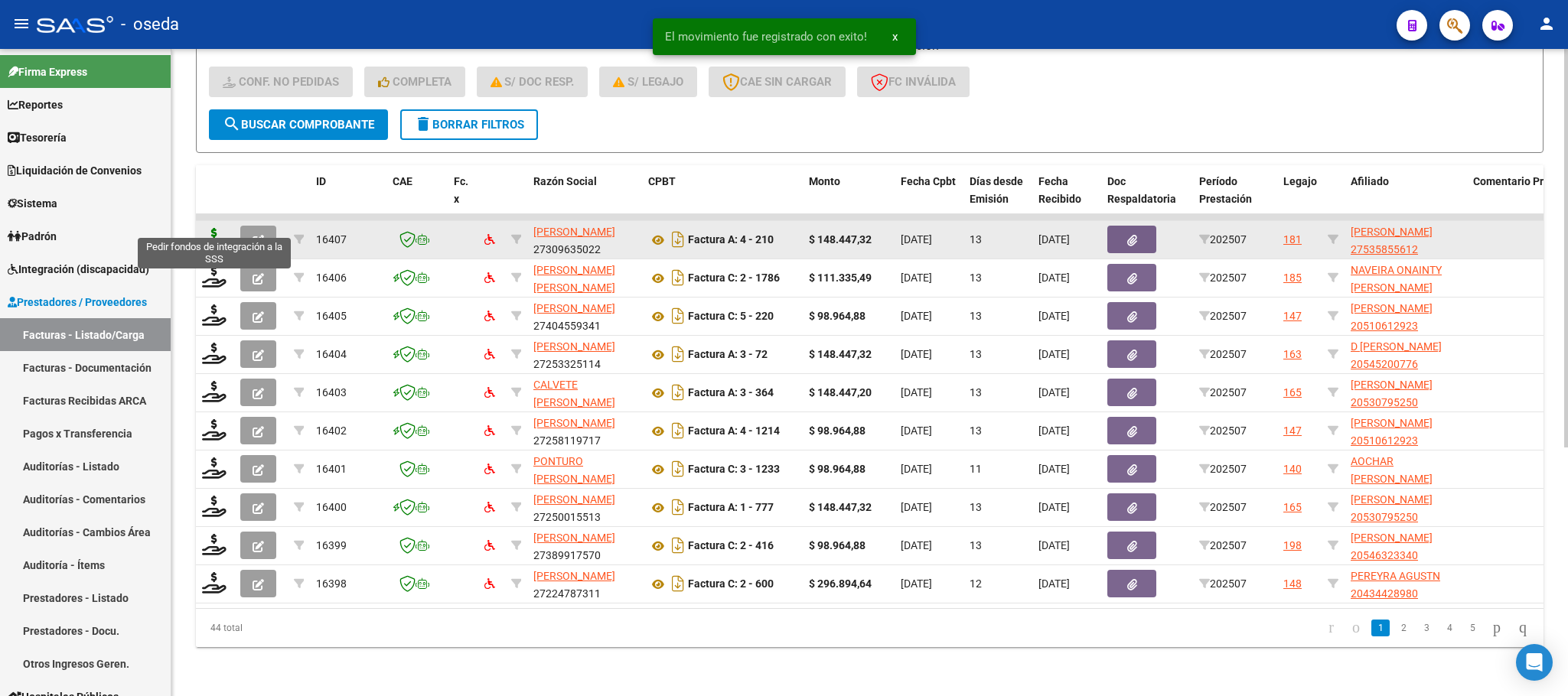
click at [210, 228] on icon at bounding box center [214, 239] width 25 height 21
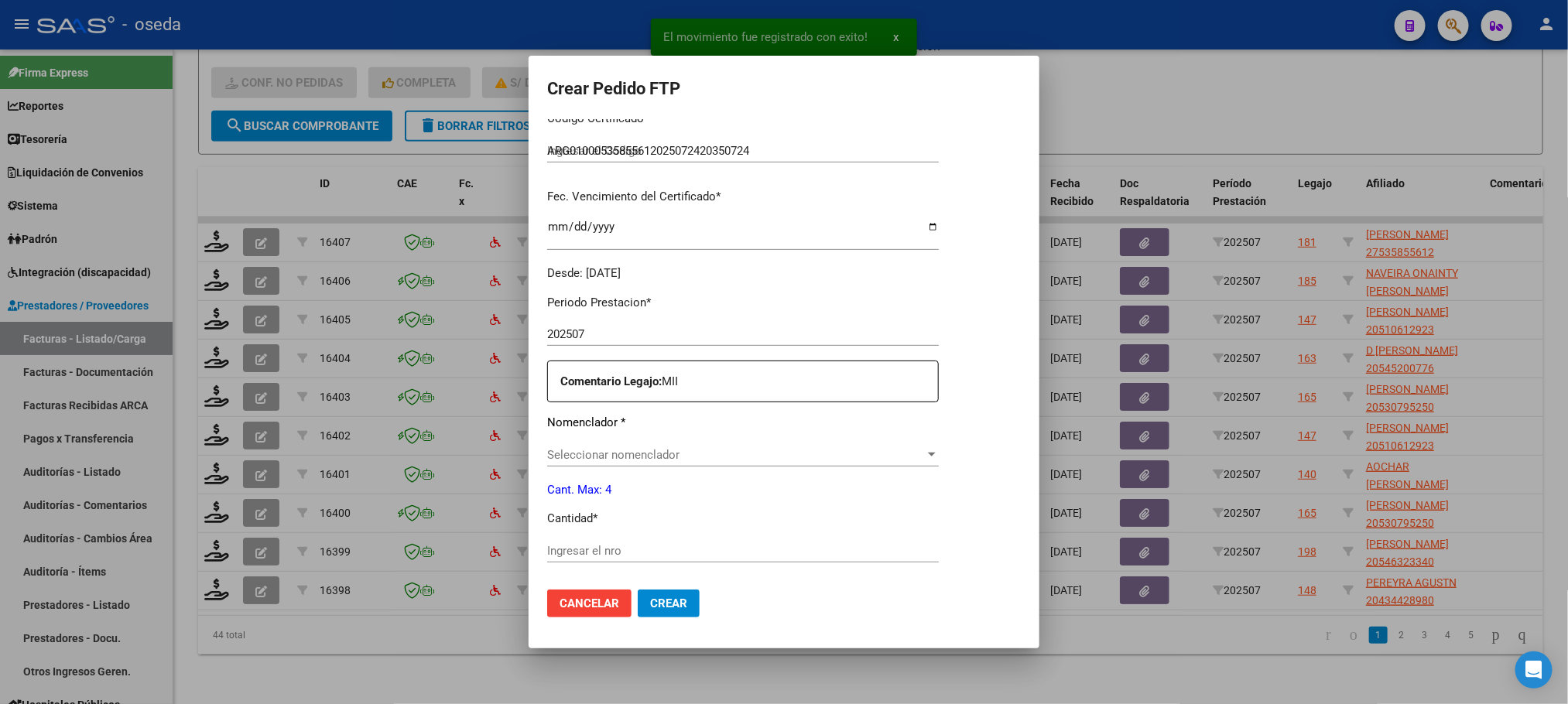
scroll to position [348, 0]
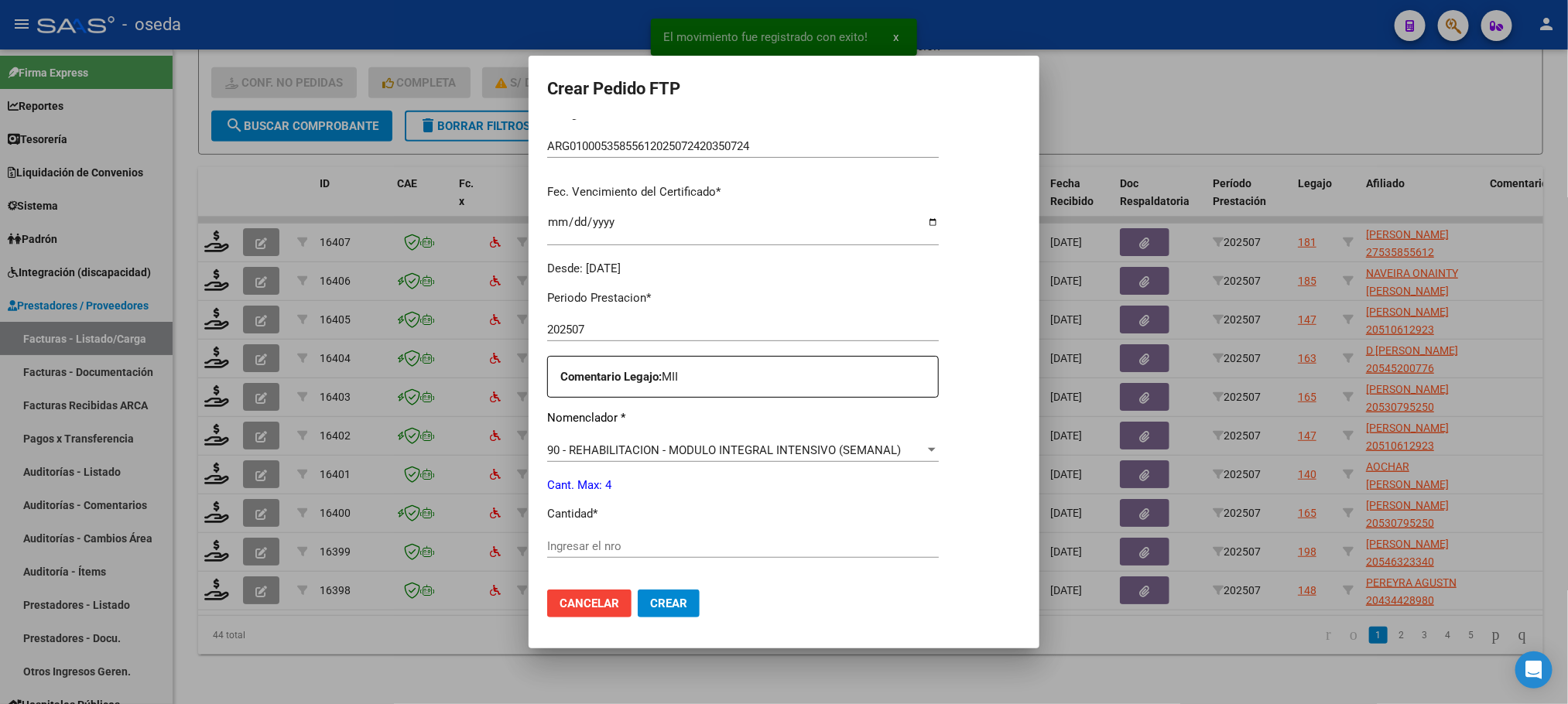
click at [631, 537] on div "Ingresar el nro" at bounding box center [743, 547] width 392 height 23
click at [638, 589] on button "Crear" at bounding box center [668, 603] width 62 height 28
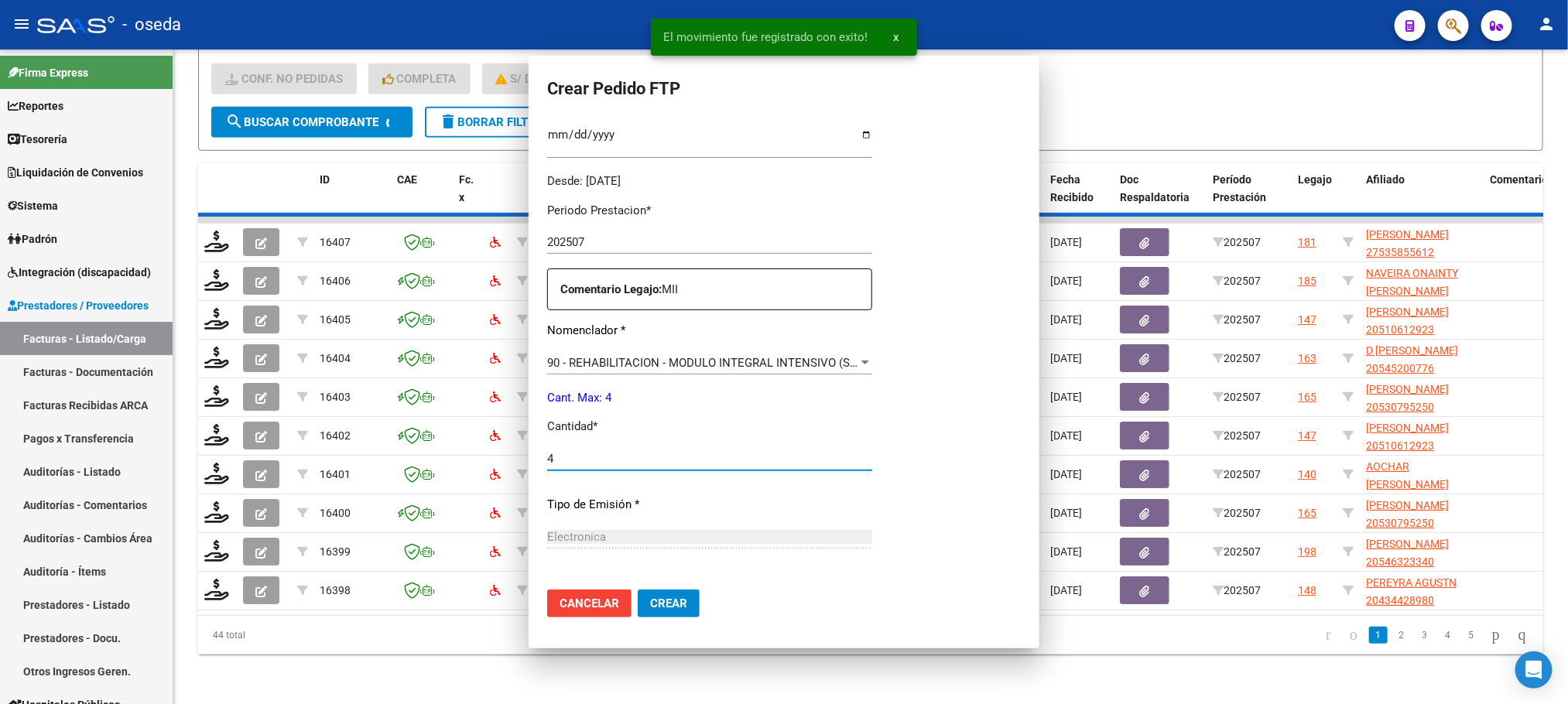
scroll to position [0, 0]
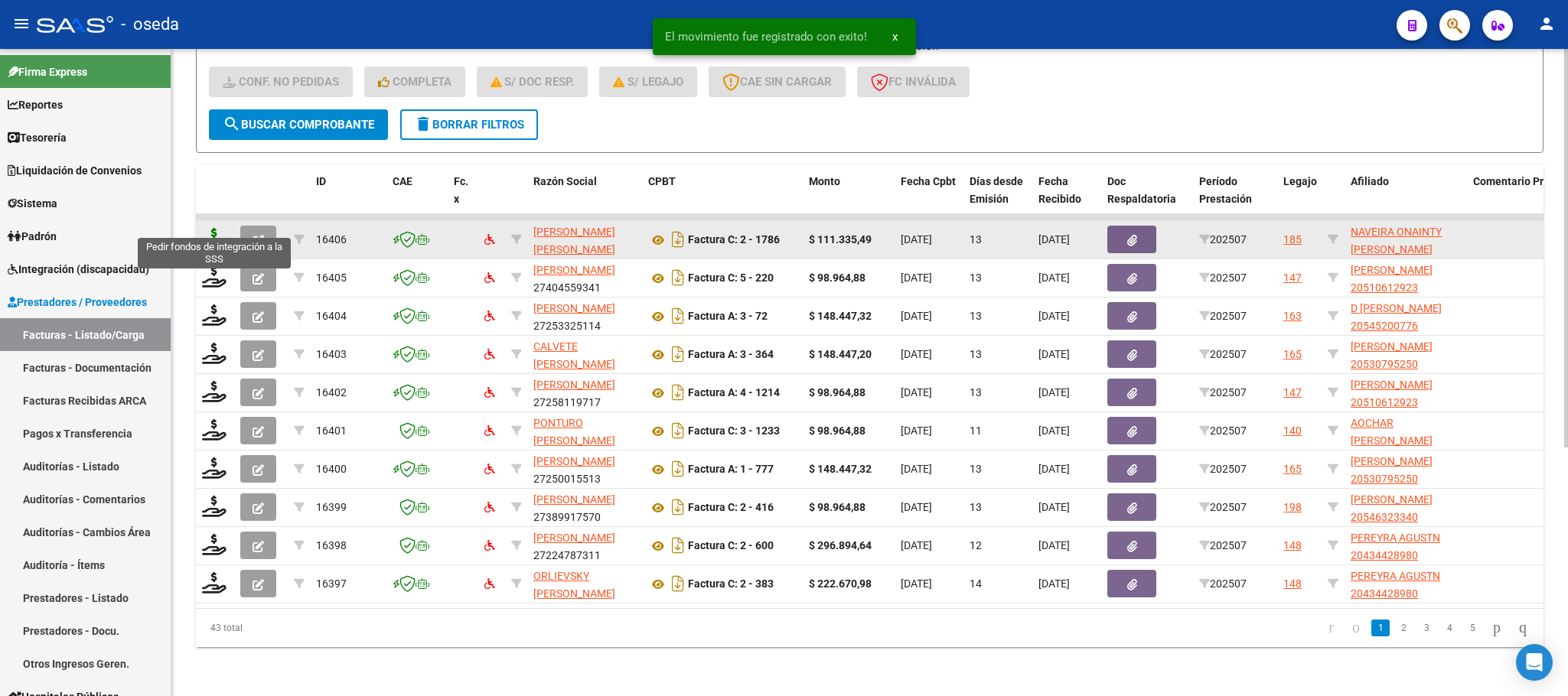
click at [203, 228] on icon at bounding box center [214, 239] width 25 height 21
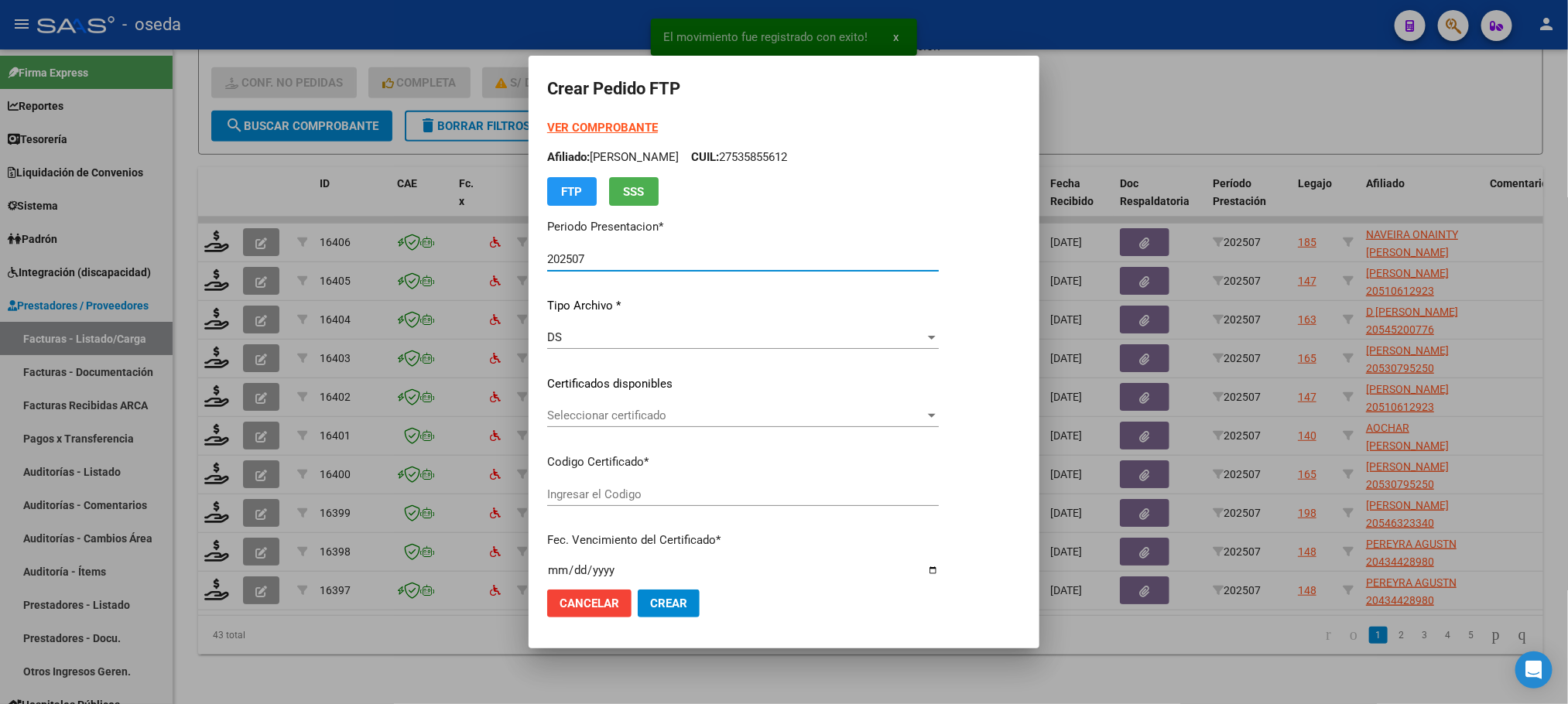
scroll to position [348, 0]
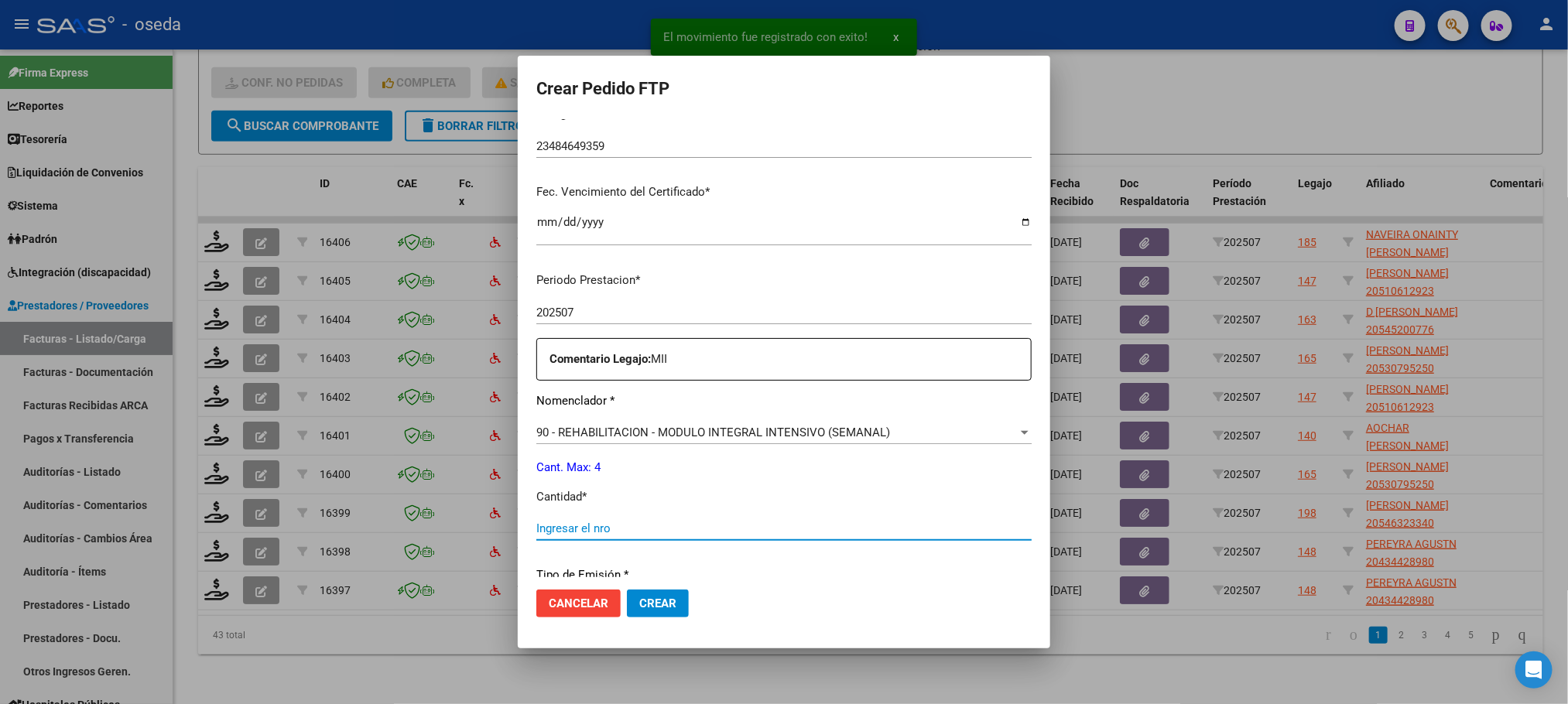
click at [611, 527] on input "Ingresar el nro" at bounding box center [784, 529] width 496 height 14
click at [627, 589] on button "Crear" at bounding box center [657, 603] width 62 height 28
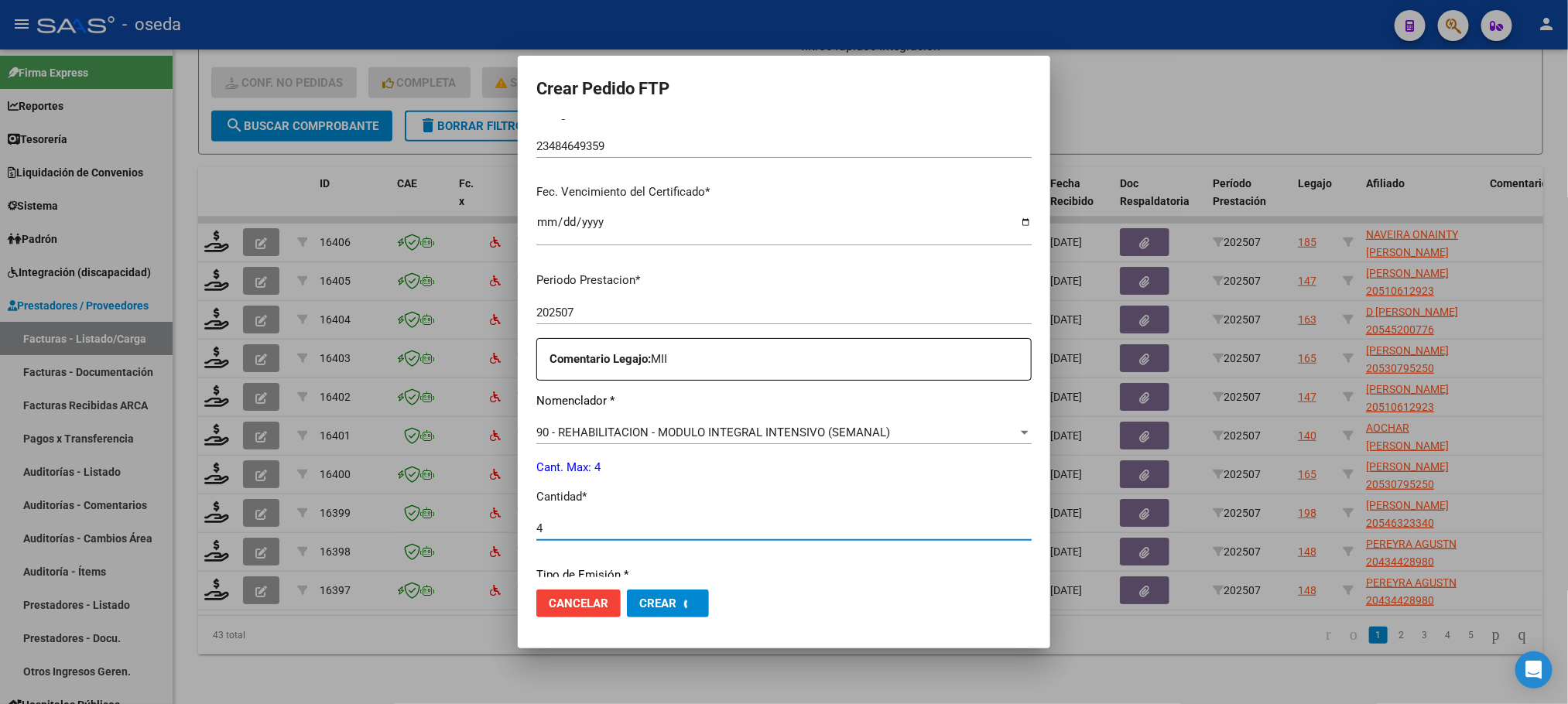
scroll to position [0, 0]
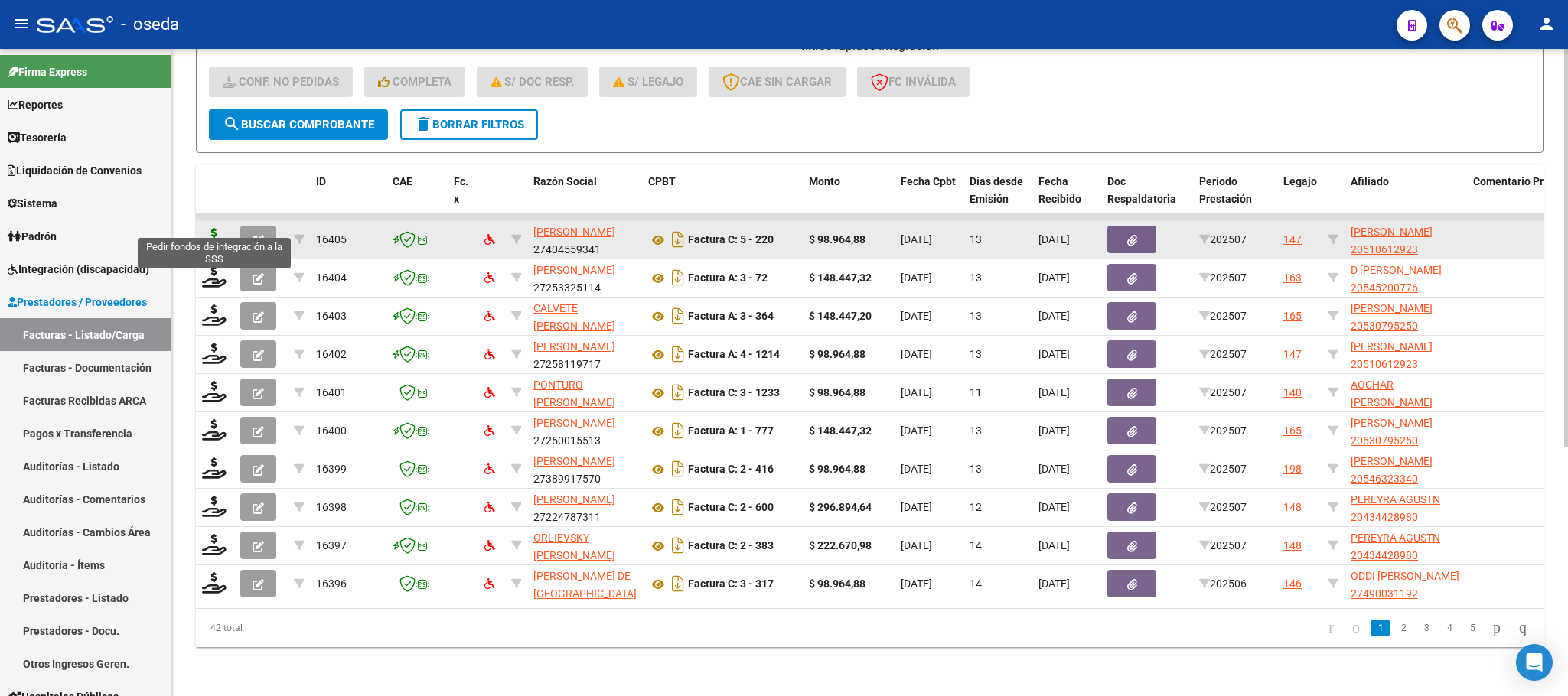
click at [214, 228] on icon at bounding box center [214, 239] width 25 height 21
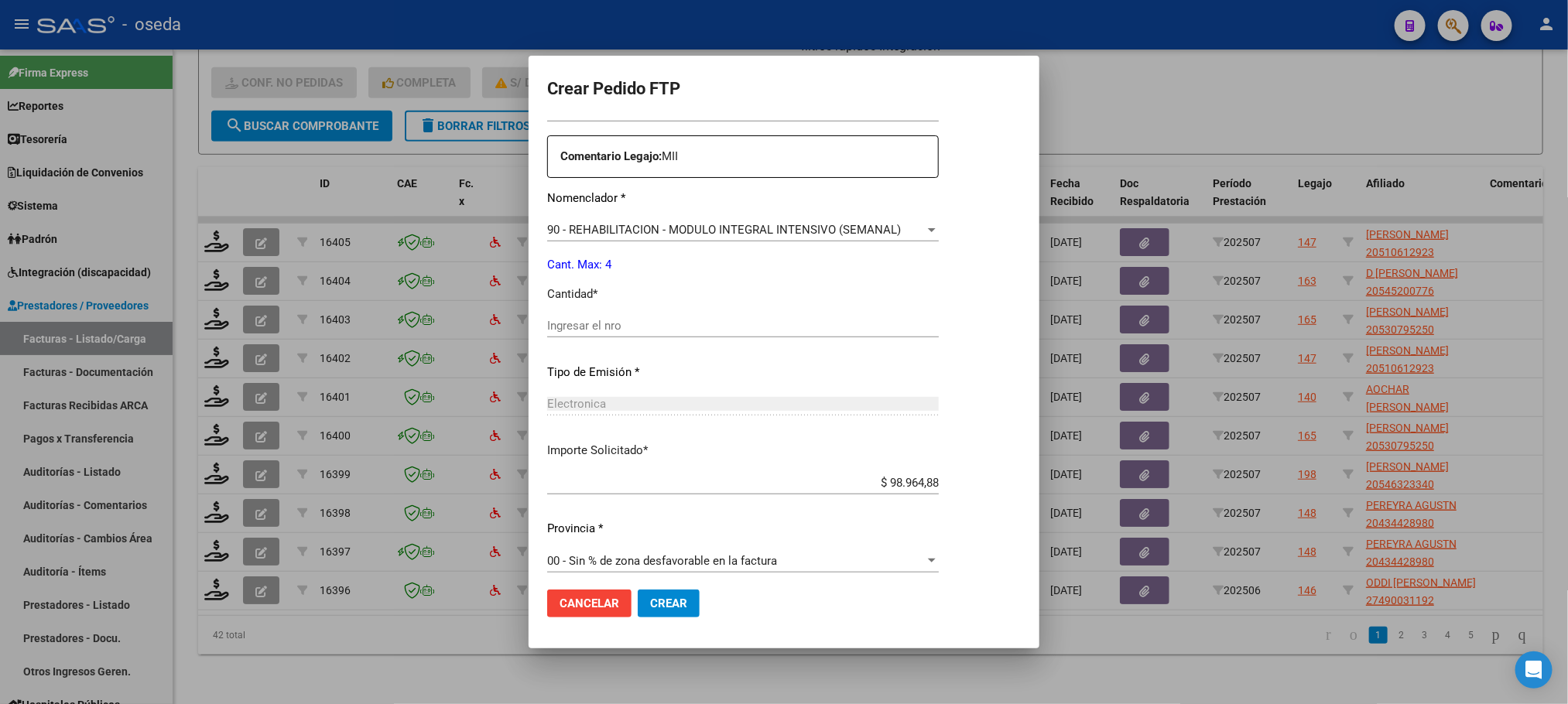
scroll to position [560, 0]
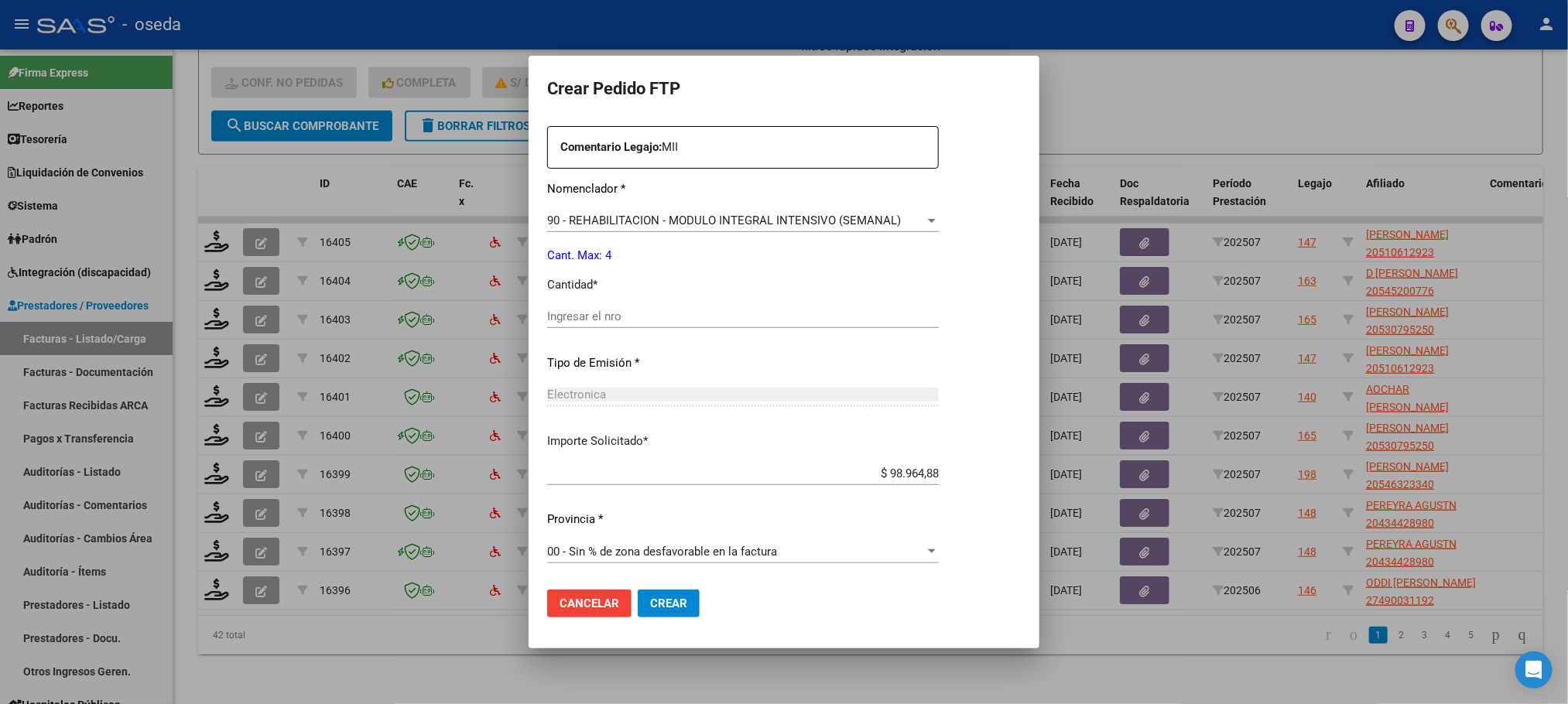
click at [768, 317] on input "Ingresar el nro" at bounding box center [743, 317] width 392 height 14
click at [638, 589] on button "Crear" at bounding box center [668, 603] width 62 height 28
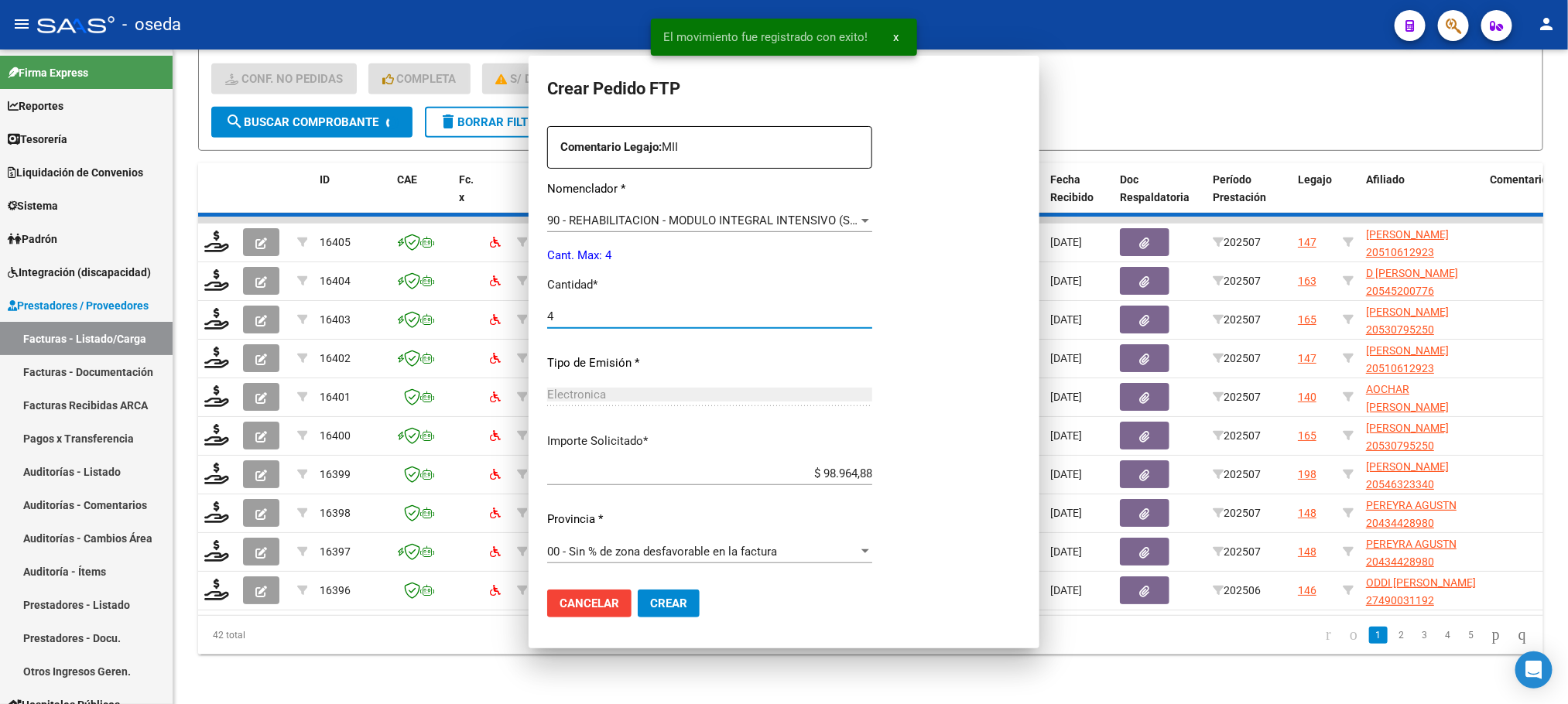
scroll to position [474, 0]
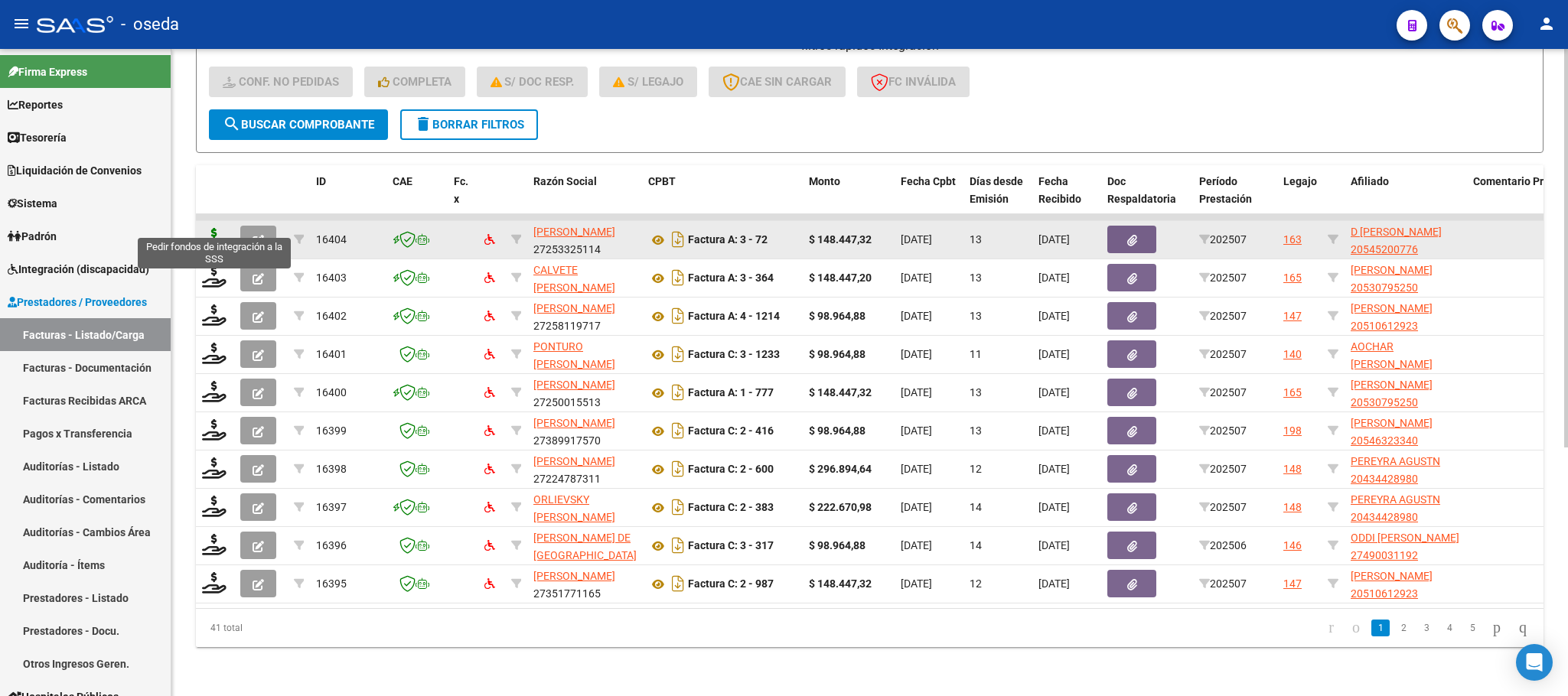
click at [217, 228] on icon at bounding box center [214, 239] width 25 height 21
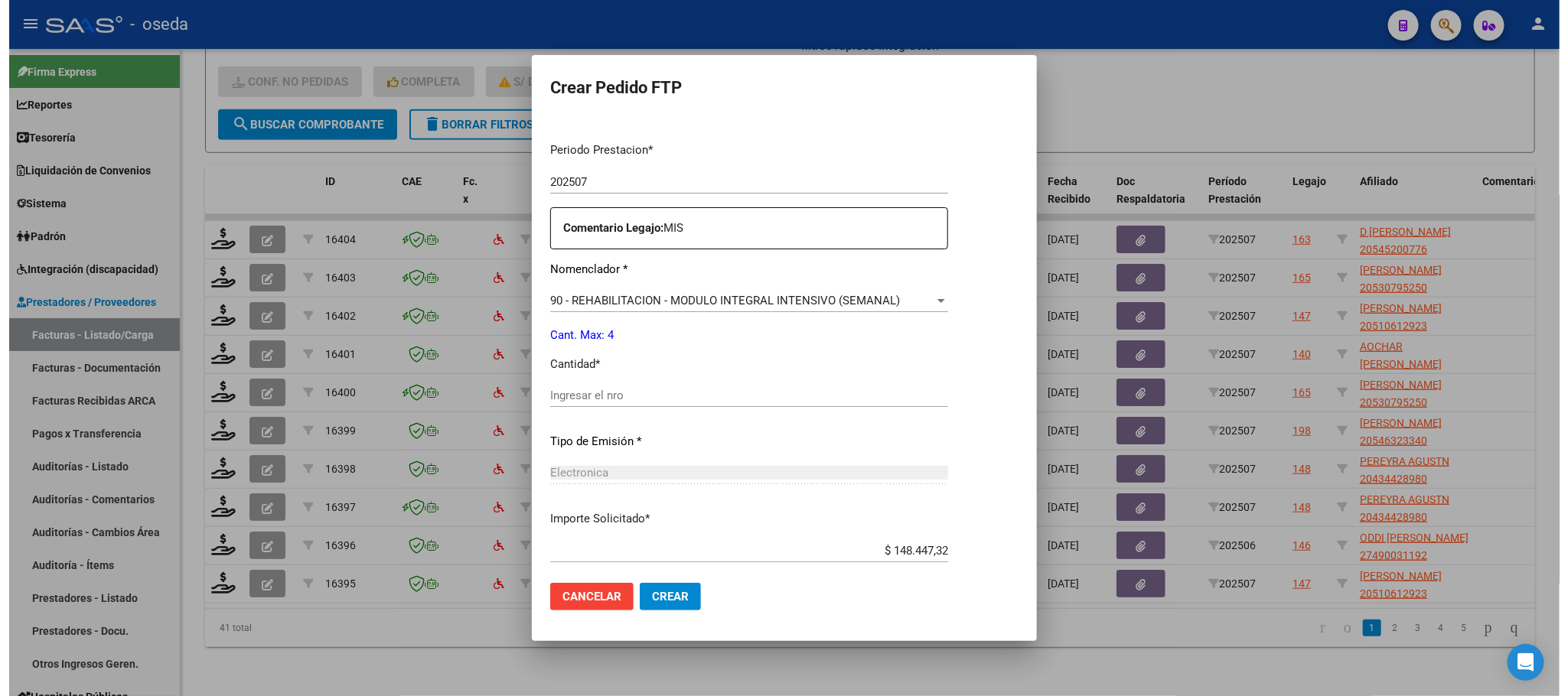
scroll to position [554, 0]
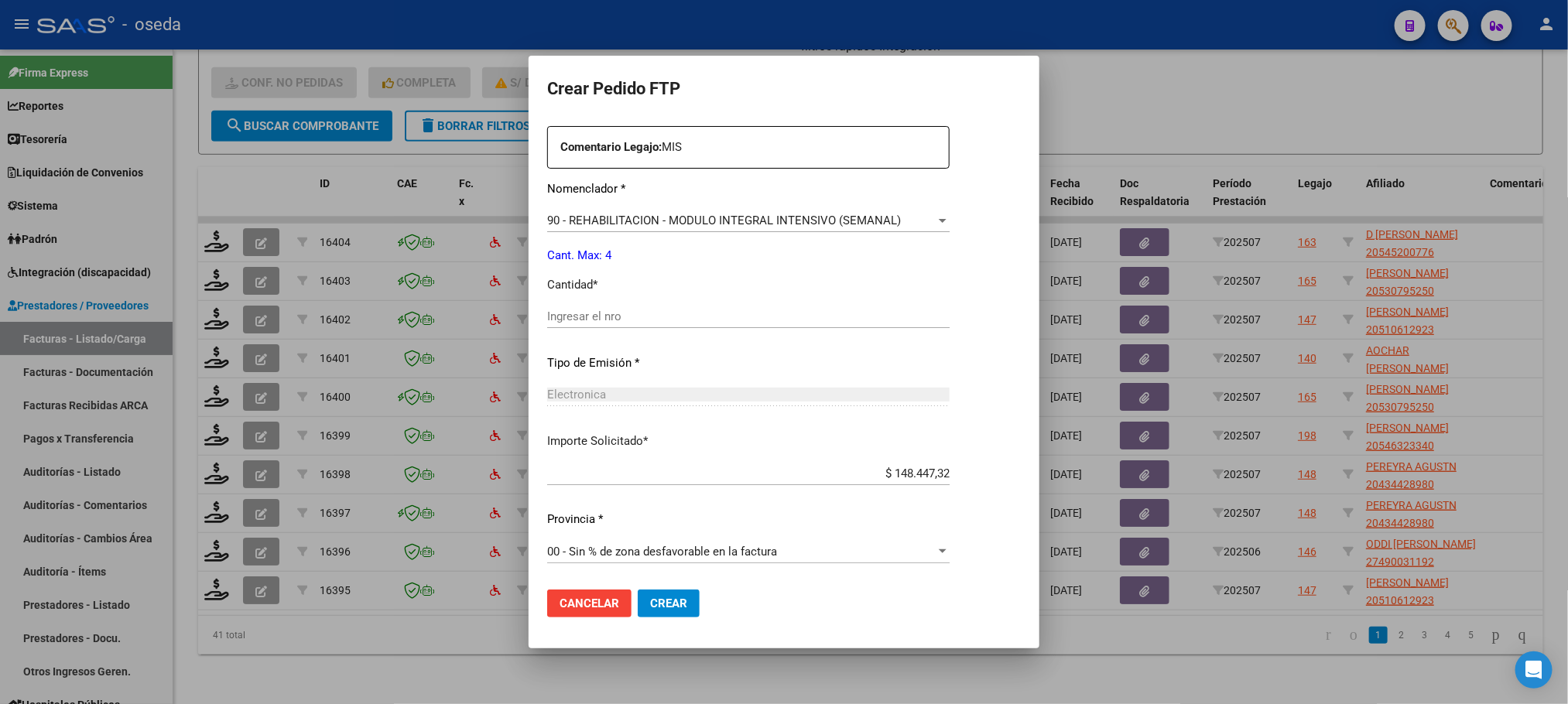
click at [692, 313] on input "Ingresar el nro" at bounding box center [749, 317] width 403 height 14
click at [638, 589] on button "Crear" at bounding box center [668, 603] width 62 height 28
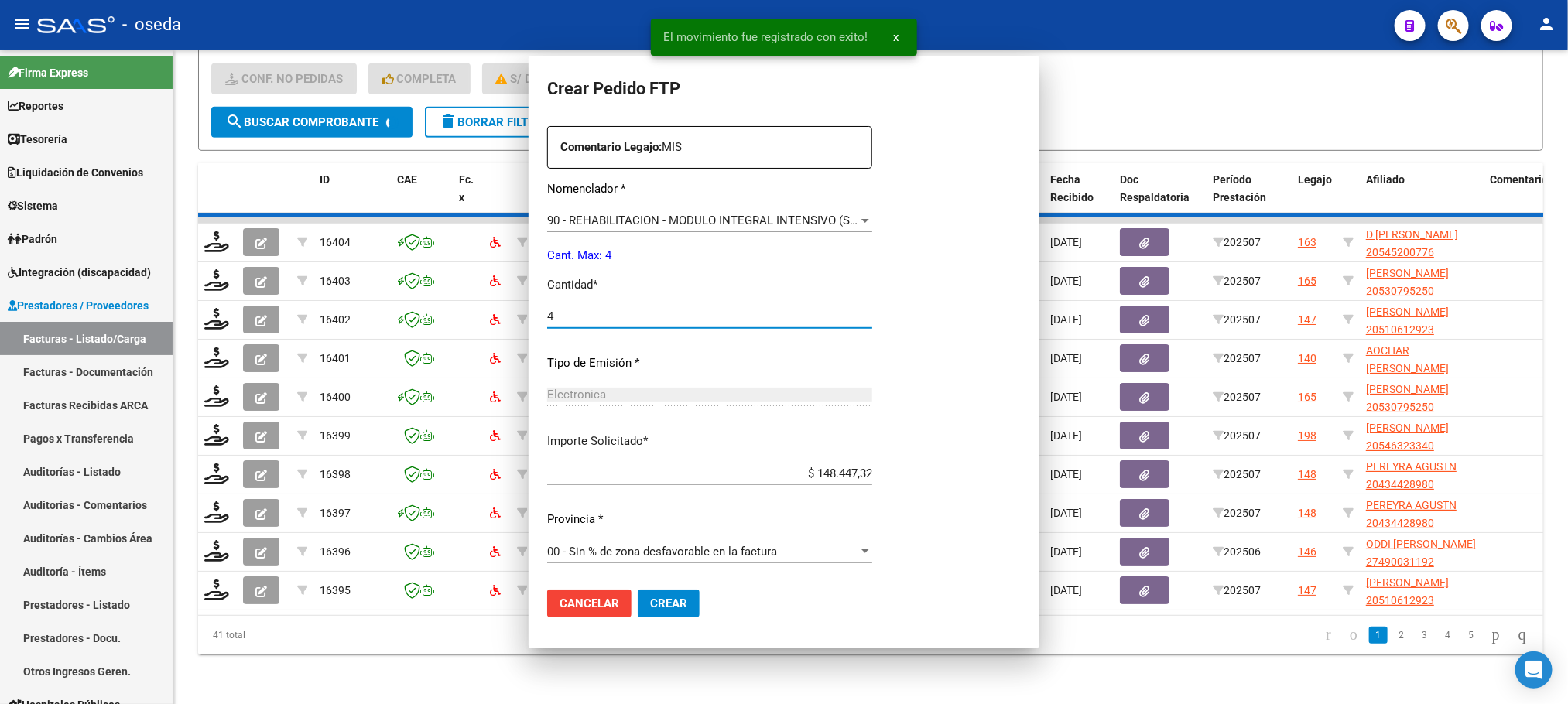
scroll to position [0, 0]
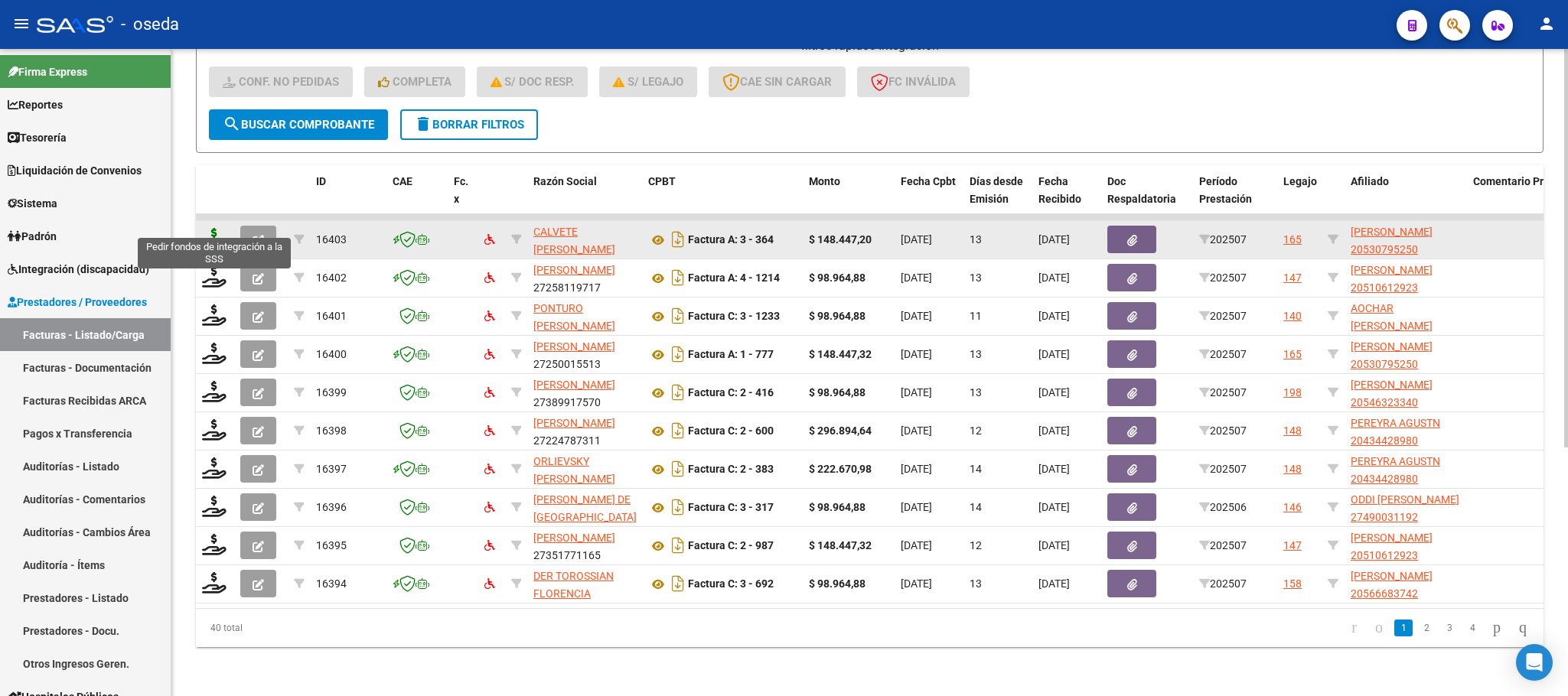
click at [207, 228] on icon at bounding box center [214, 239] width 25 height 21
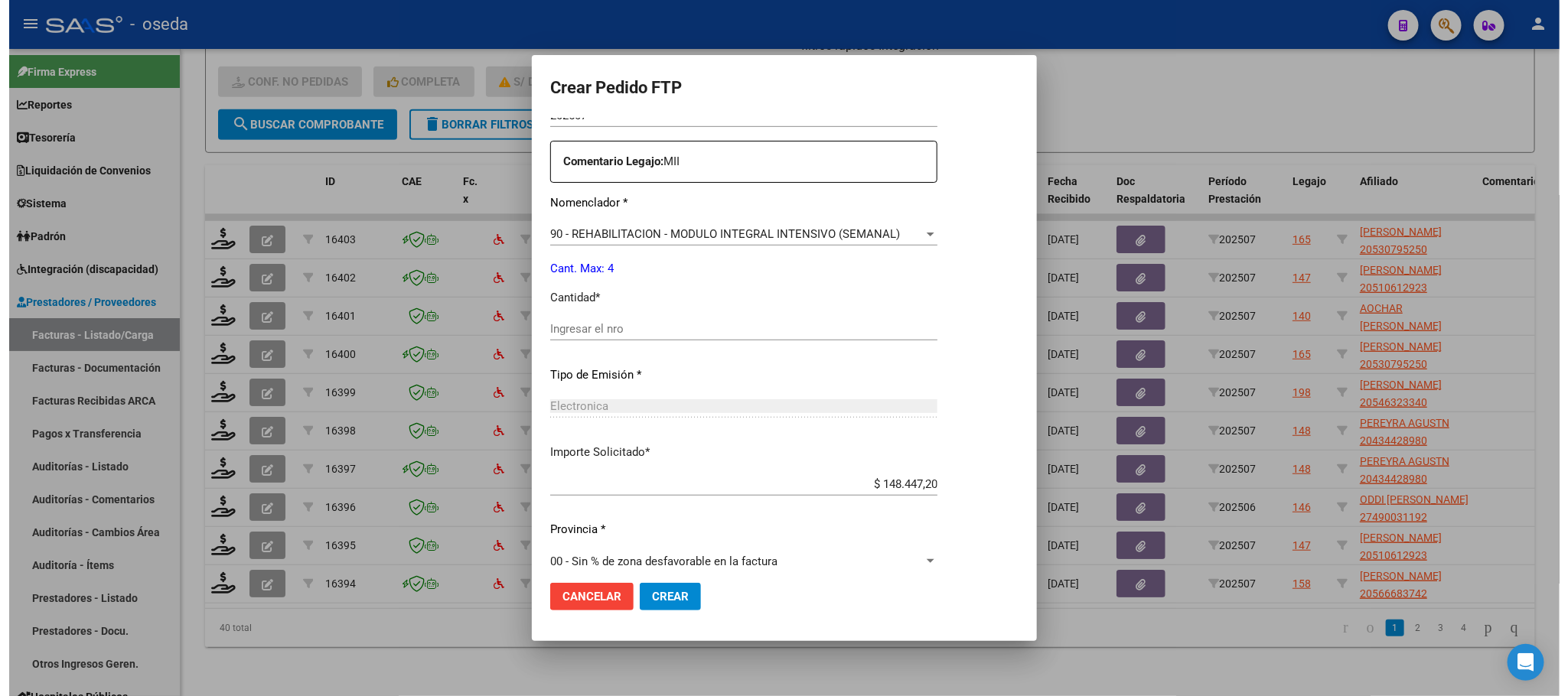
scroll to position [554, 0]
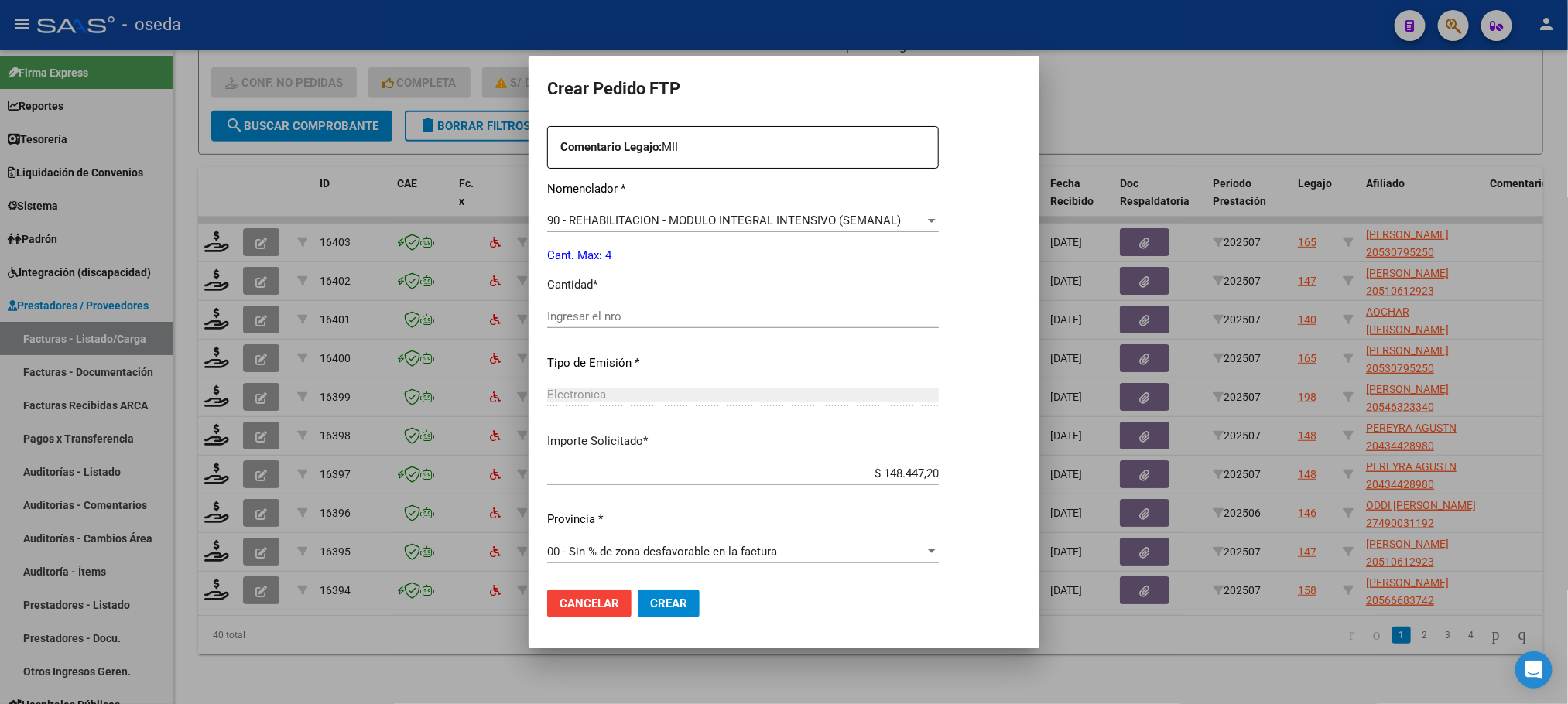
click at [646, 317] on input "Ingresar el nro" at bounding box center [743, 317] width 392 height 14
click at [638, 589] on button "Crear" at bounding box center [668, 603] width 62 height 28
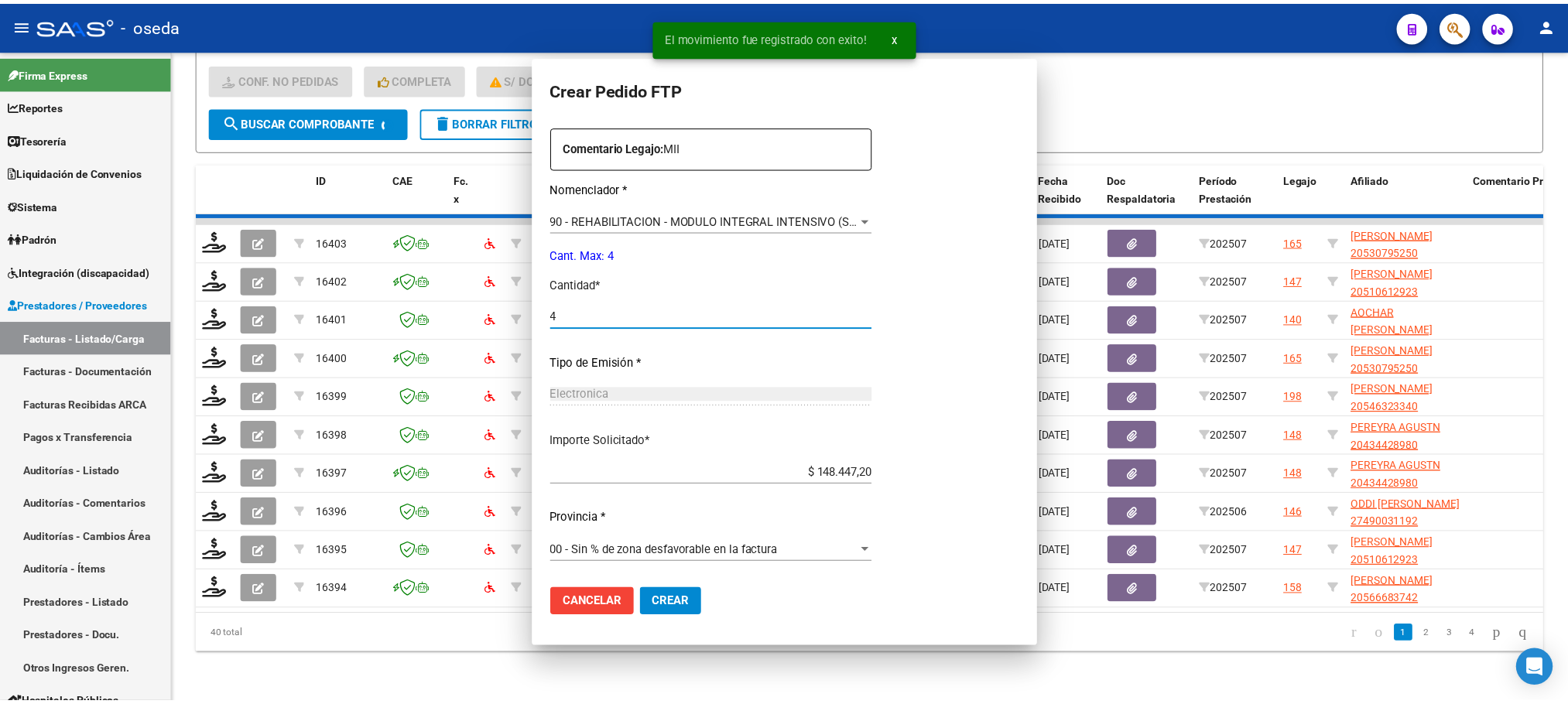
scroll to position [0, 0]
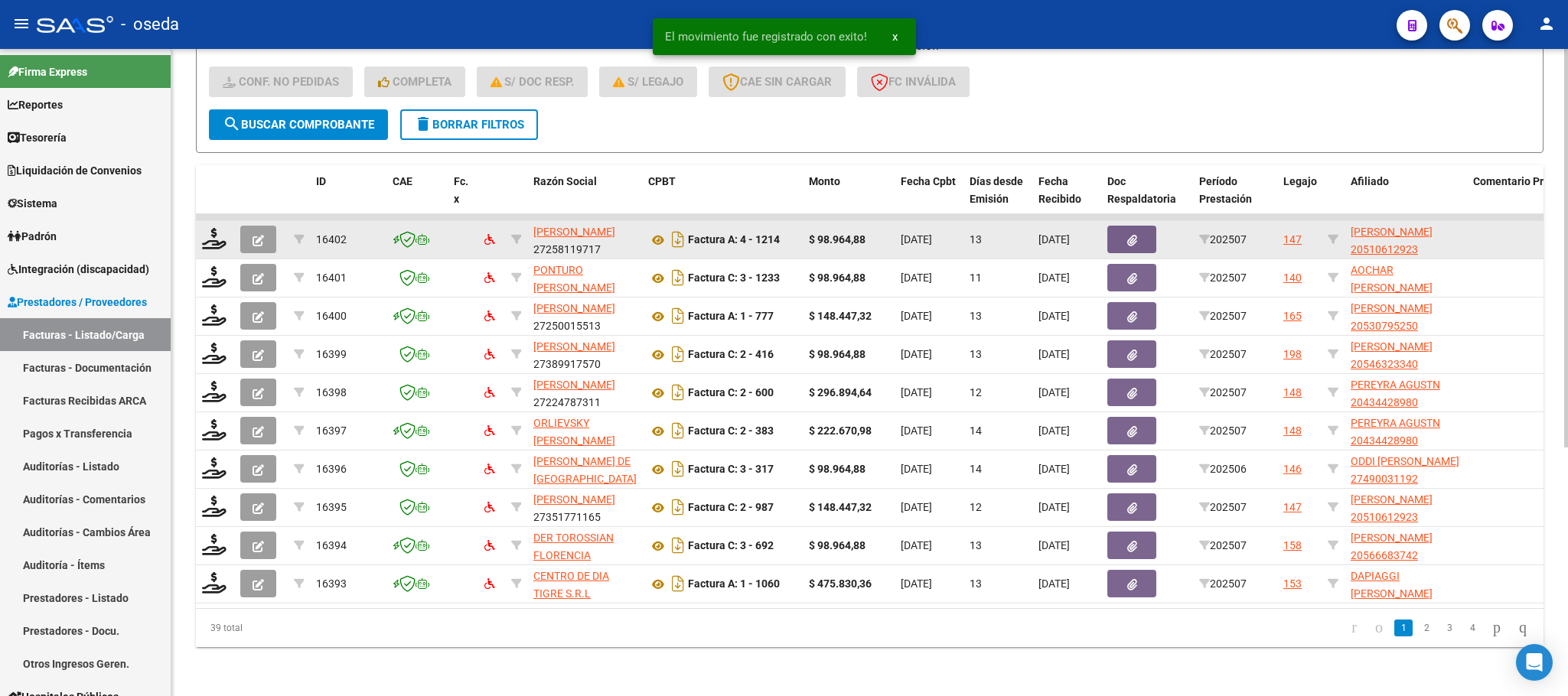
click at [227, 232] on div at bounding box center [214, 240] width 26 height 24
click at [212, 228] on icon at bounding box center [214, 239] width 25 height 21
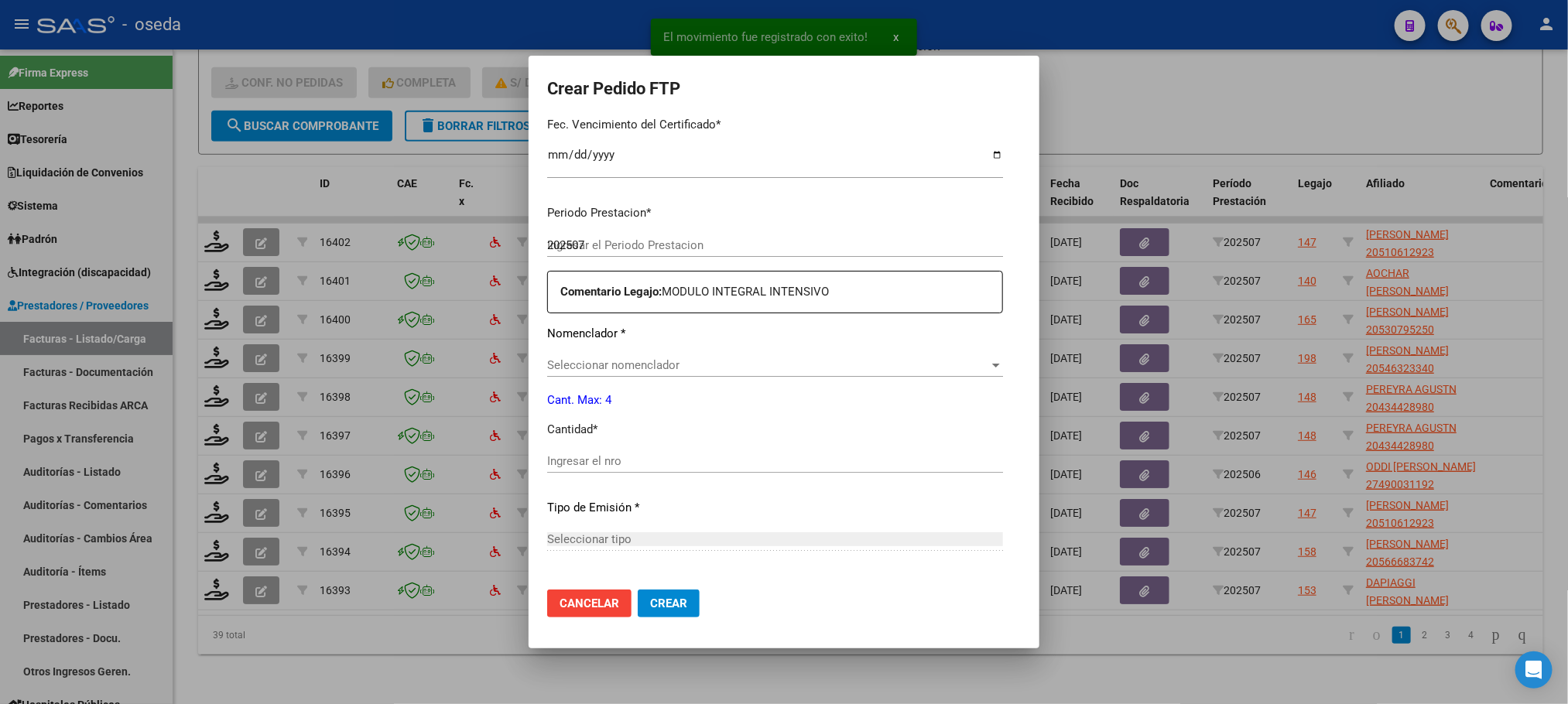
scroll to position [551, 0]
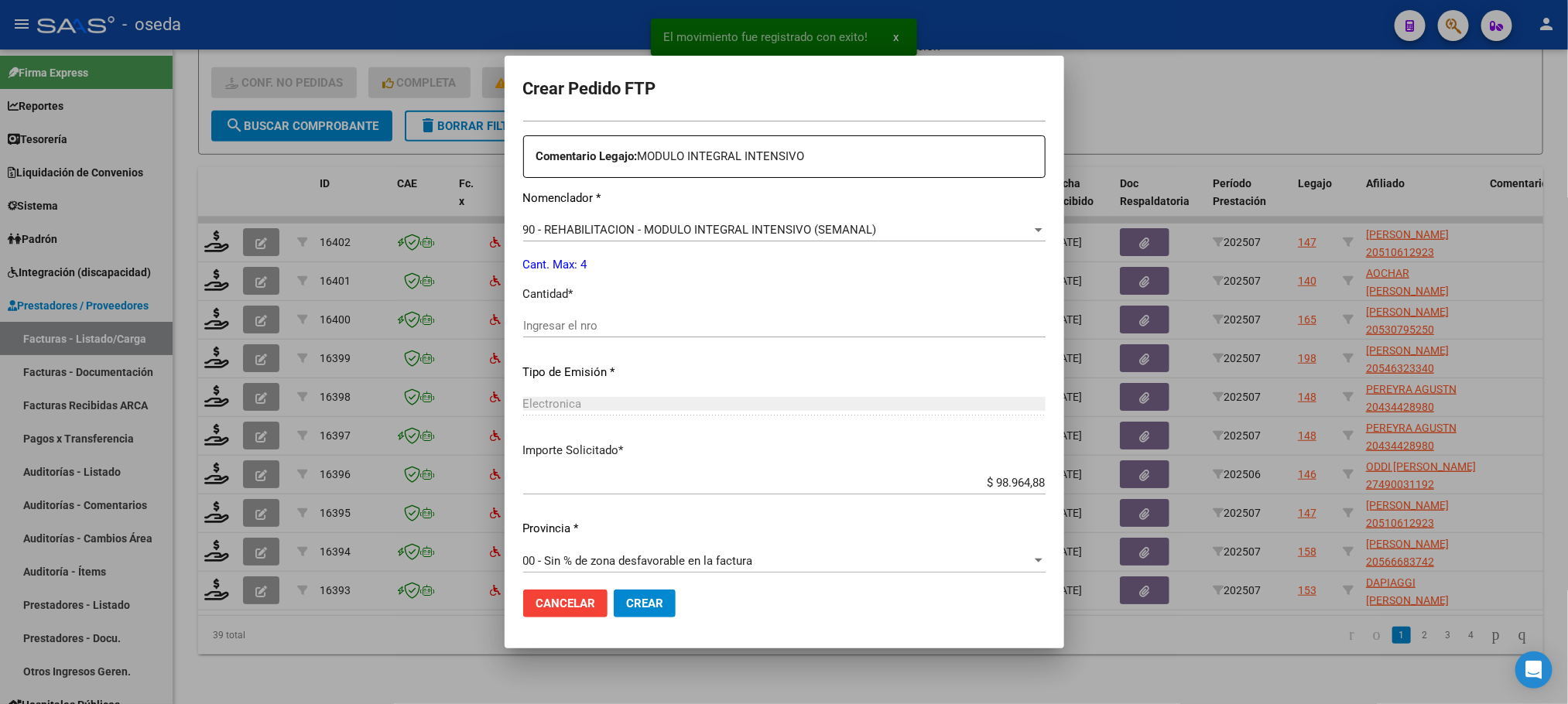
click at [637, 304] on div "Periodo Prestacion * 202507 Ingresar el Periodo Prestacion Comentario Legajo: M…" at bounding box center [784, 322] width 522 height 530
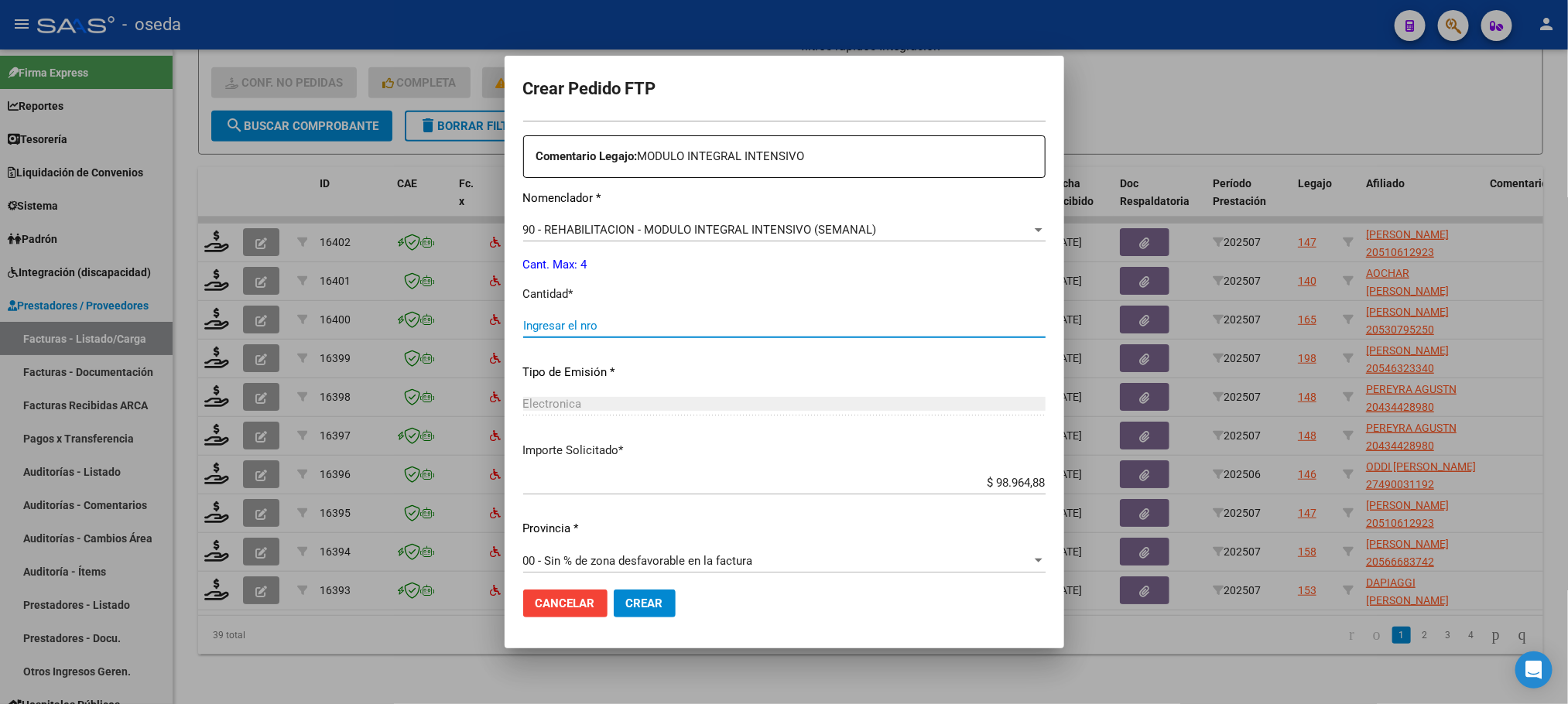
click at [609, 330] on input "Ingresar el nro" at bounding box center [784, 326] width 522 height 14
click at [614, 589] on button "Crear" at bounding box center [644, 603] width 62 height 28
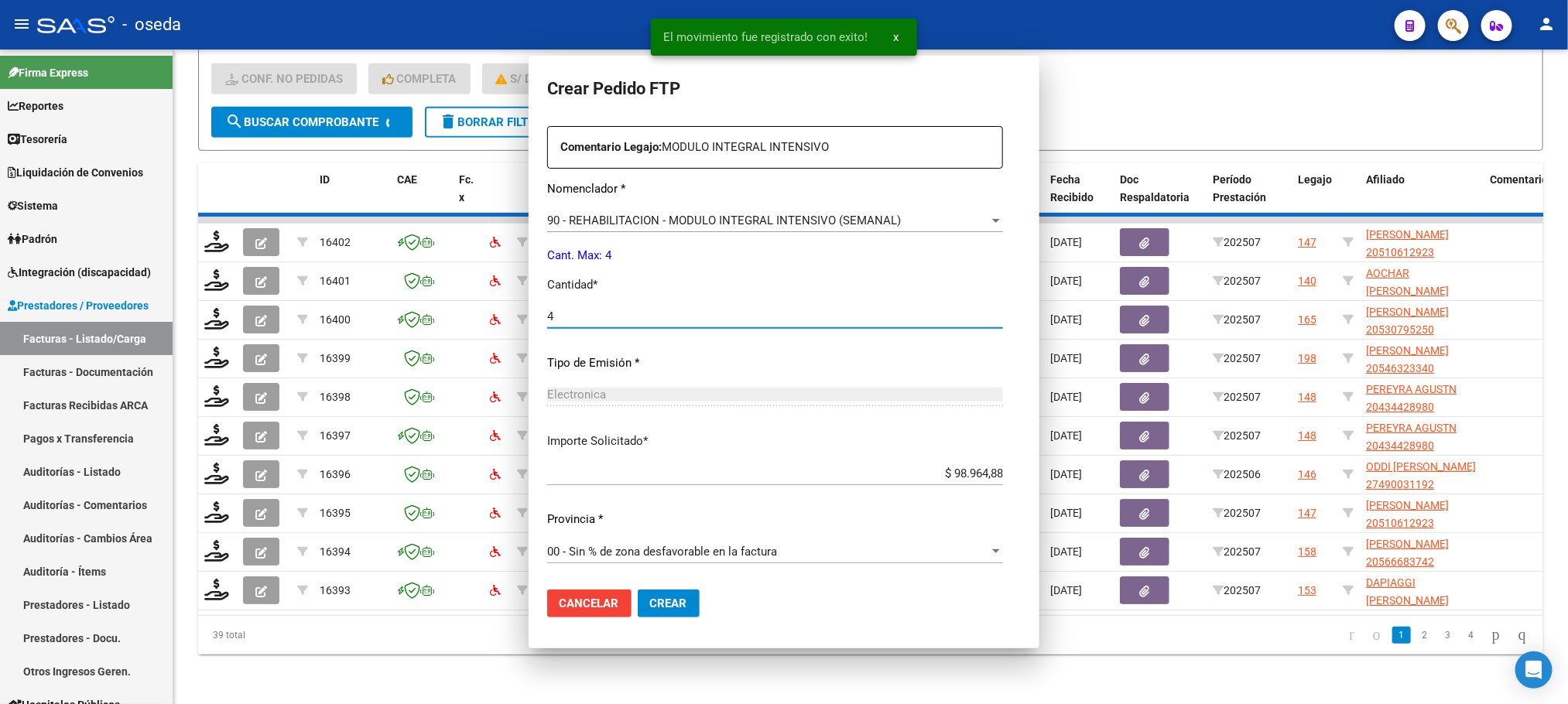
scroll to position [464, 0]
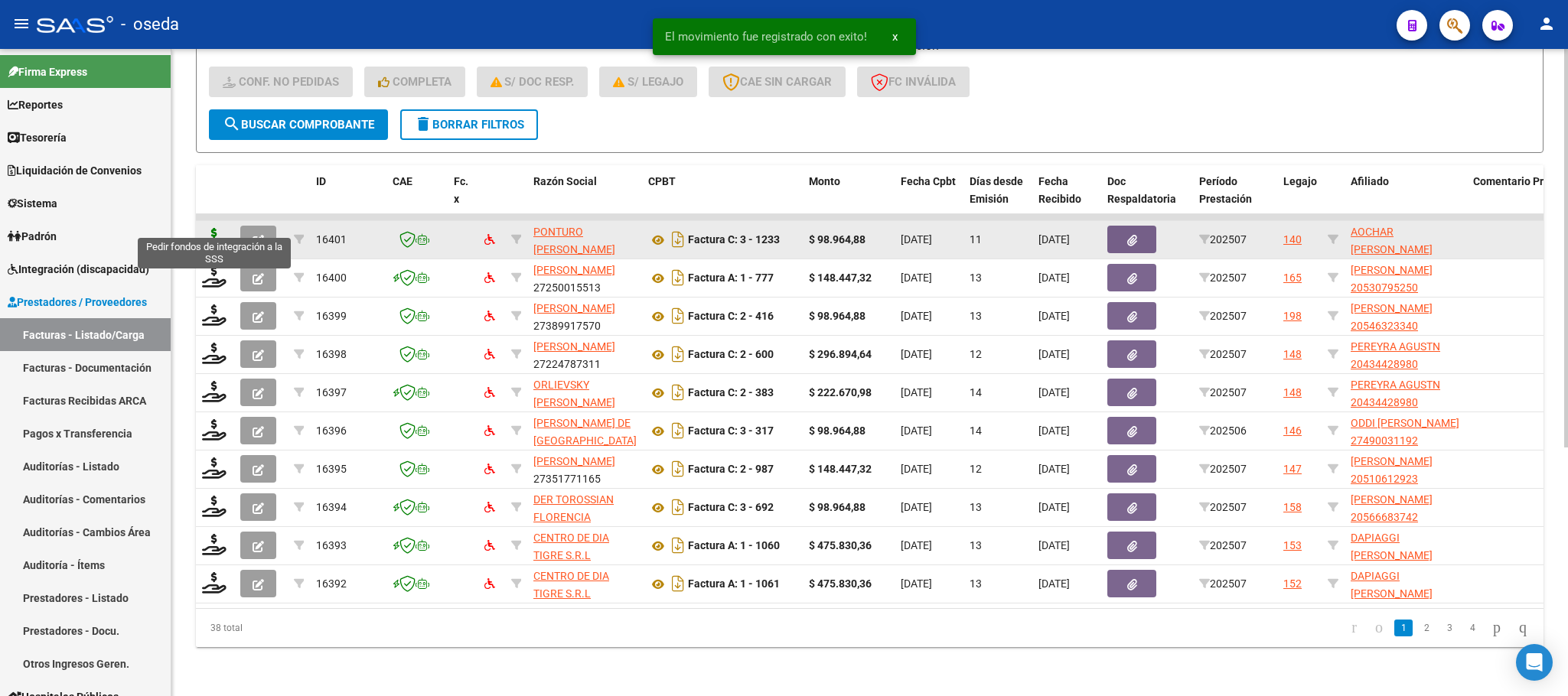
click at [210, 228] on icon at bounding box center [214, 239] width 25 height 21
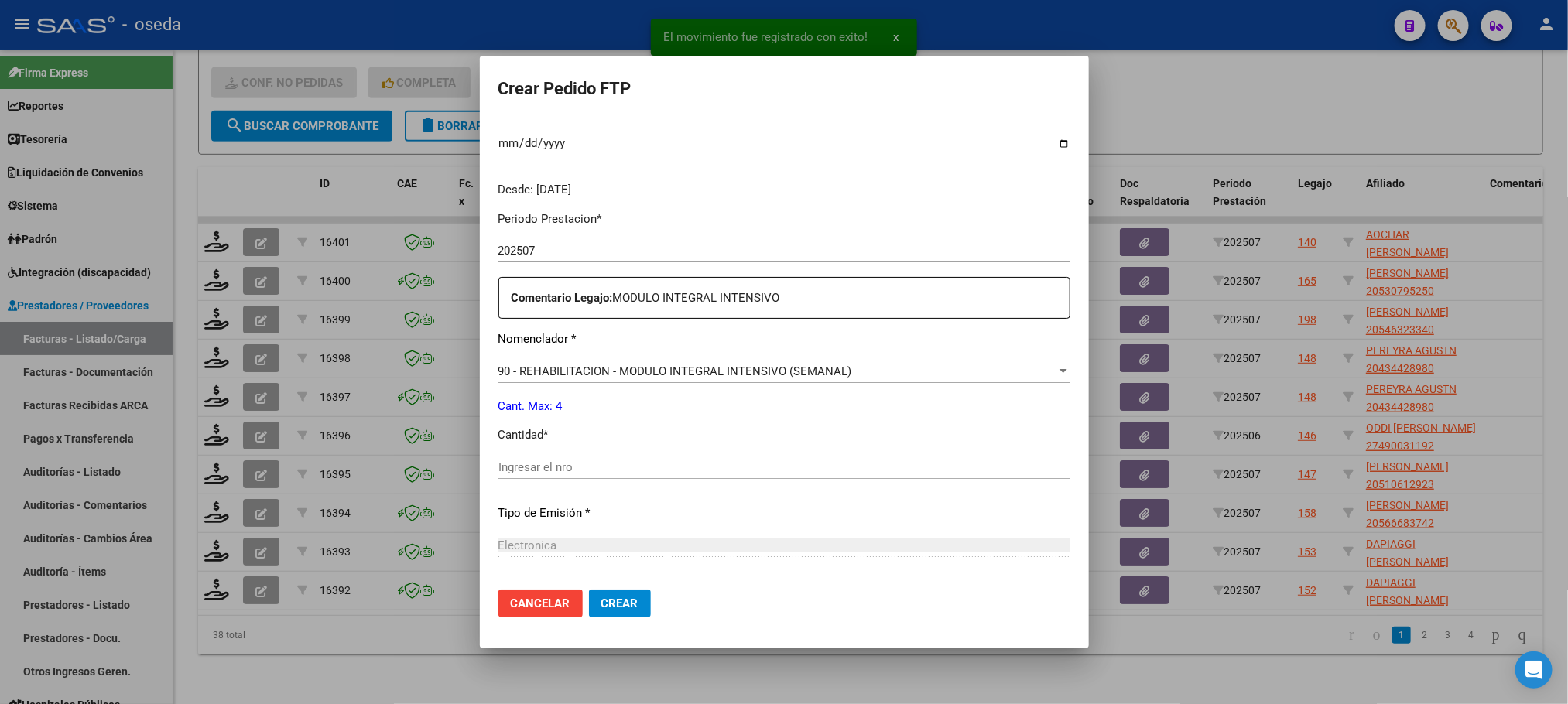
scroll to position [578, 0]
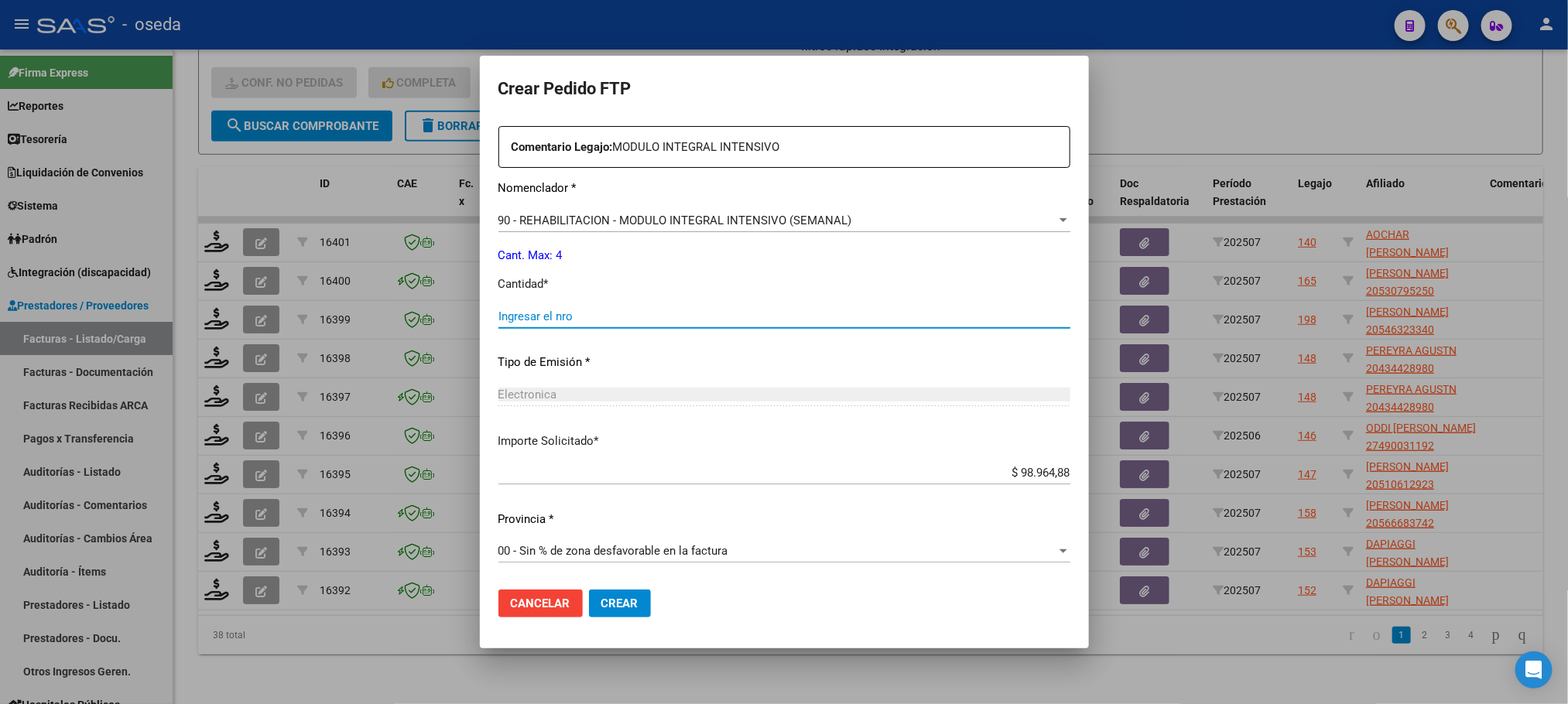
click at [592, 314] on input "Ingresar el nro" at bounding box center [784, 317] width 572 height 14
click at [589, 589] on button "Crear" at bounding box center [619, 603] width 62 height 28
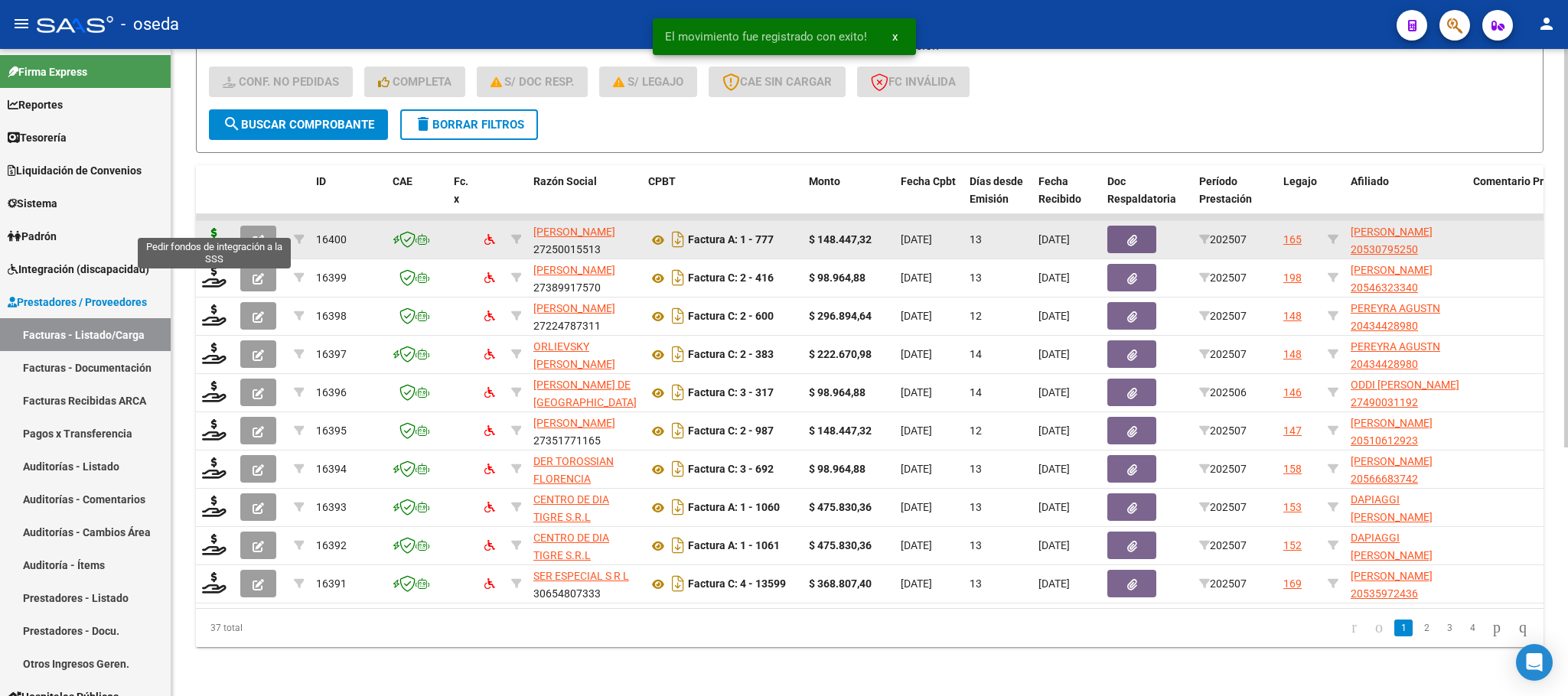
click at [202, 228] on icon at bounding box center [214, 239] width 25 height 21
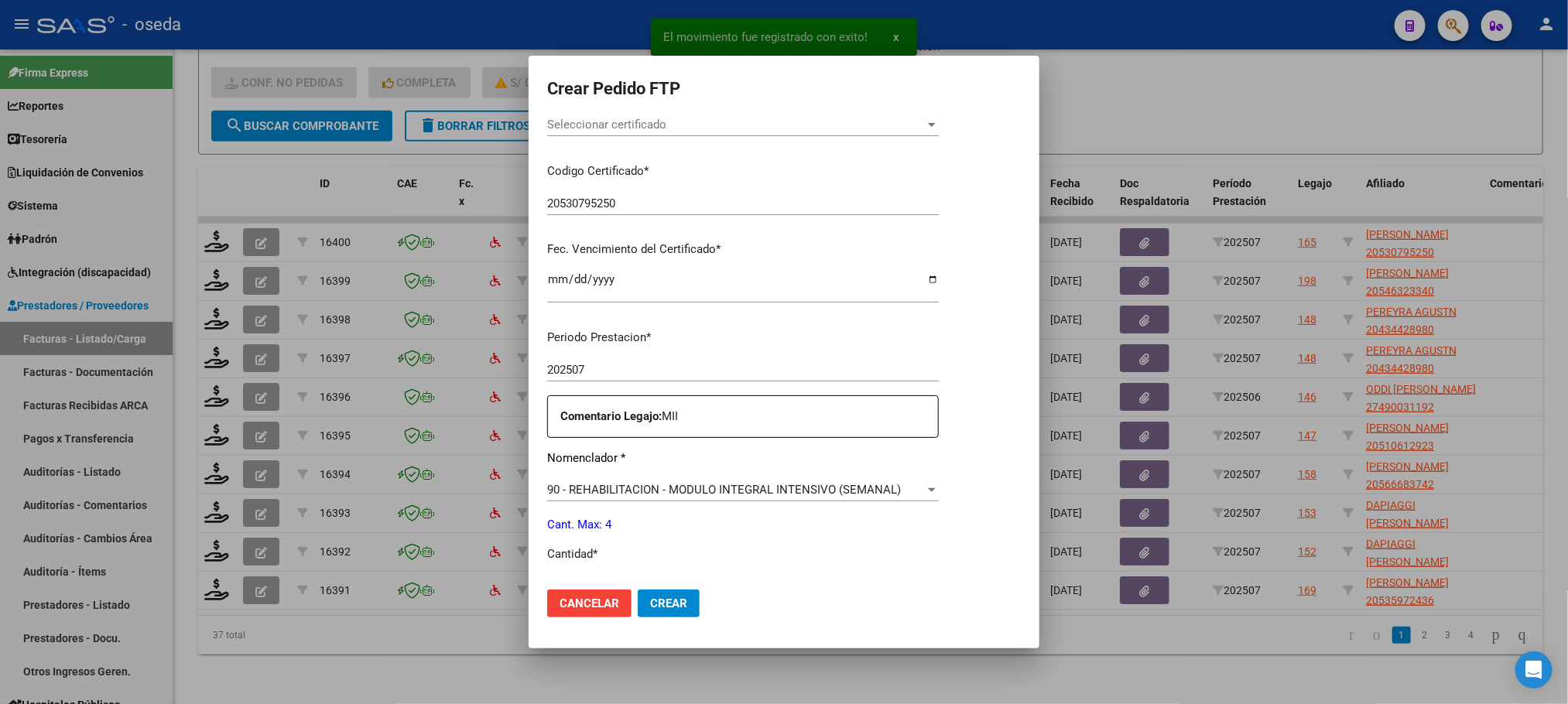
scroll to position [464, 0]
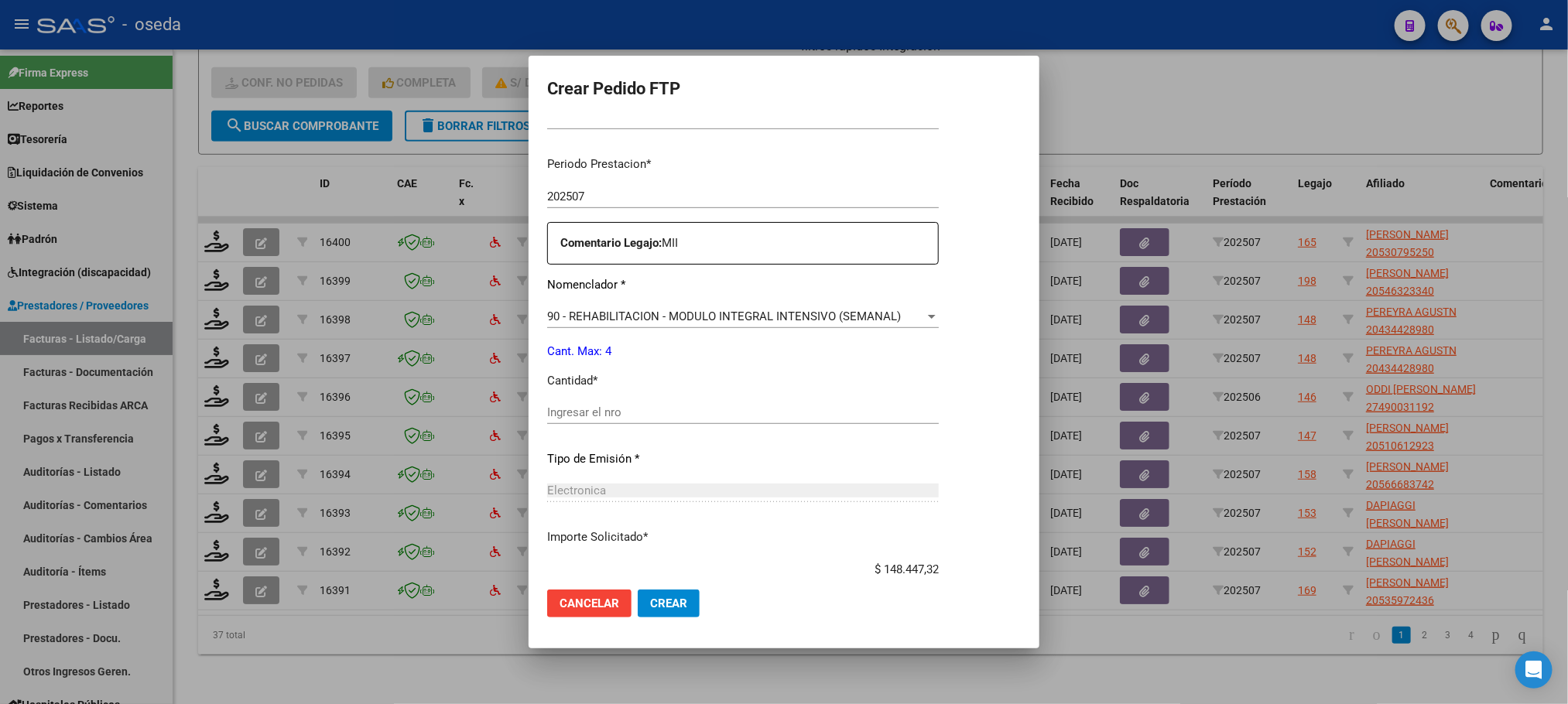
click at [657, 407] on input "Ingresar el nro" at bounding box center [743, 412] width 392 height 14
click at [638, 589] on button "Crear" at bounding box center [668, 603] width 62 height 28
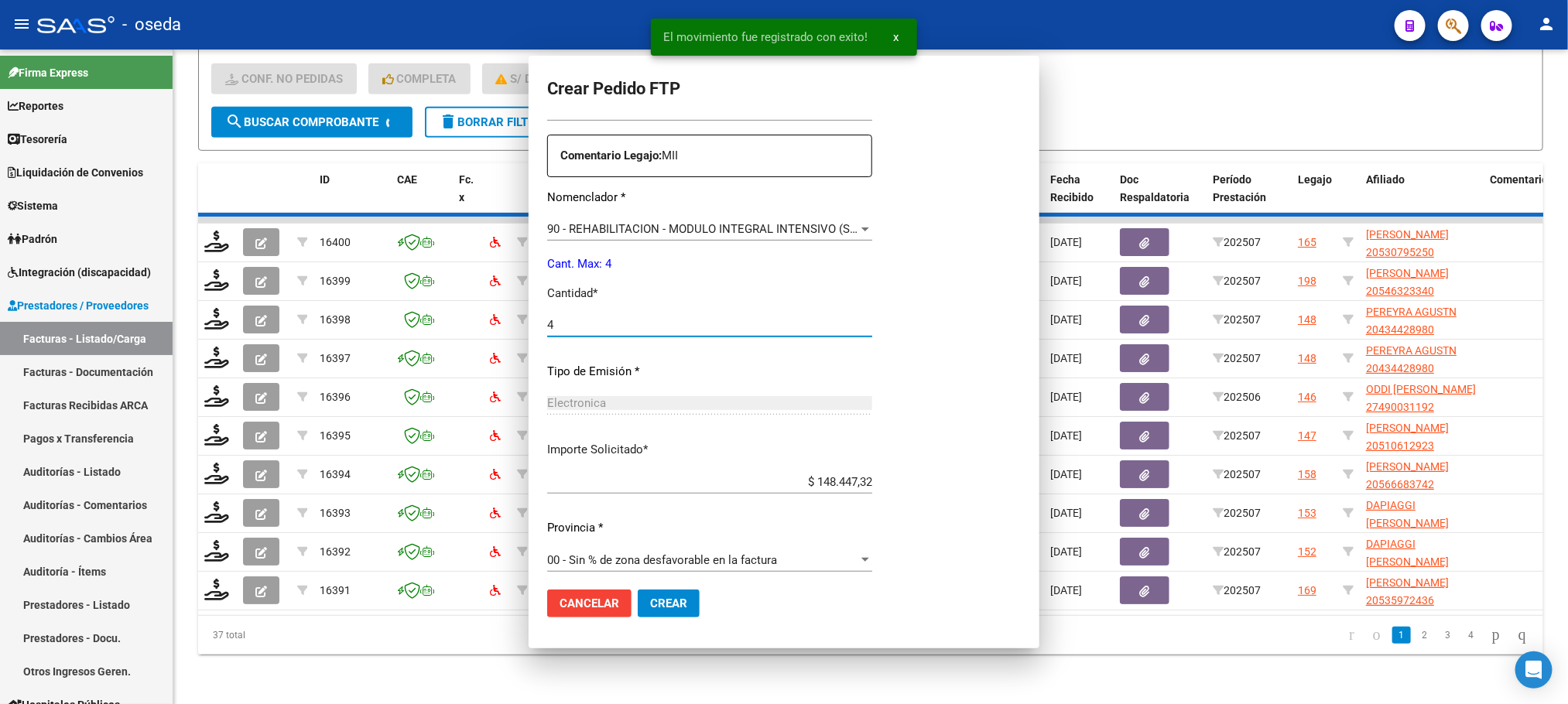
scroll to position [0, 0]
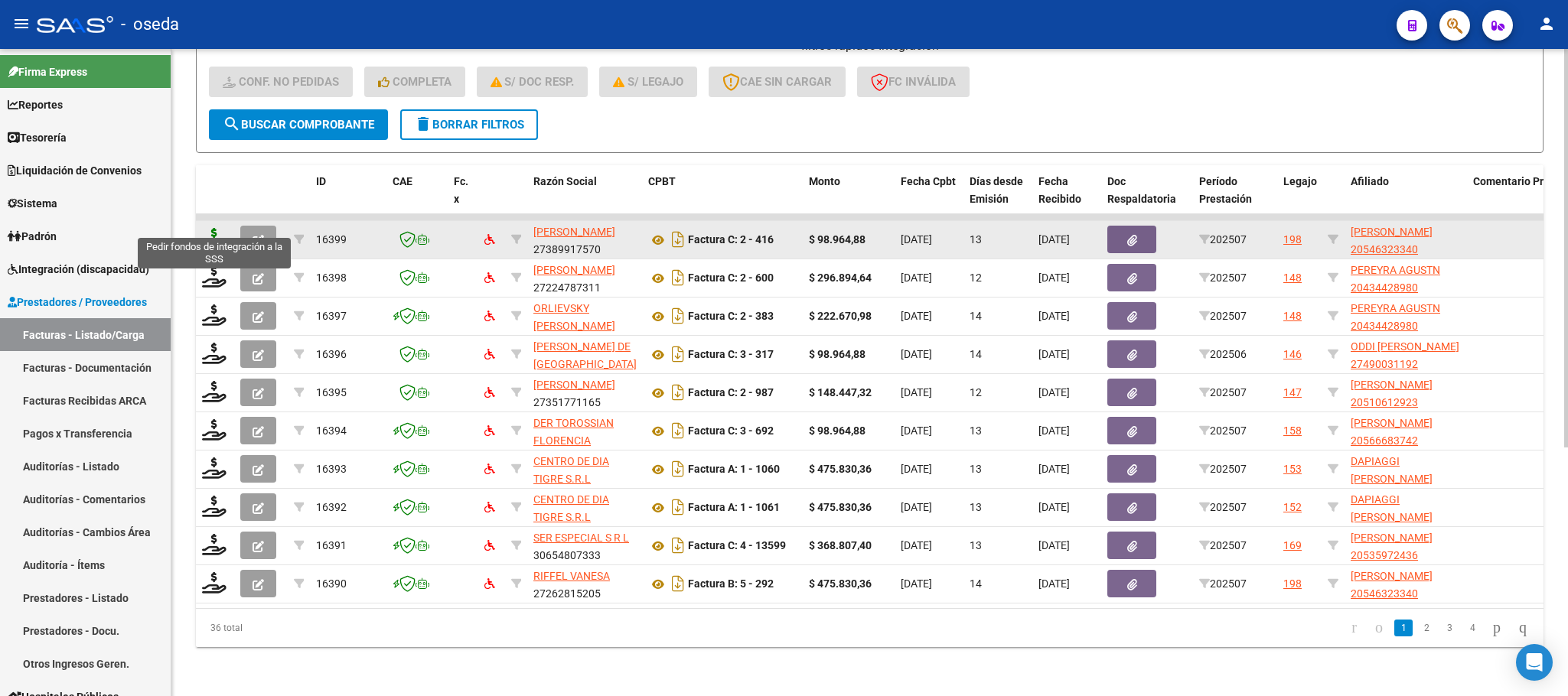
click at [207, 228] on icon at bounding box center [214, 239] width 25 height 21
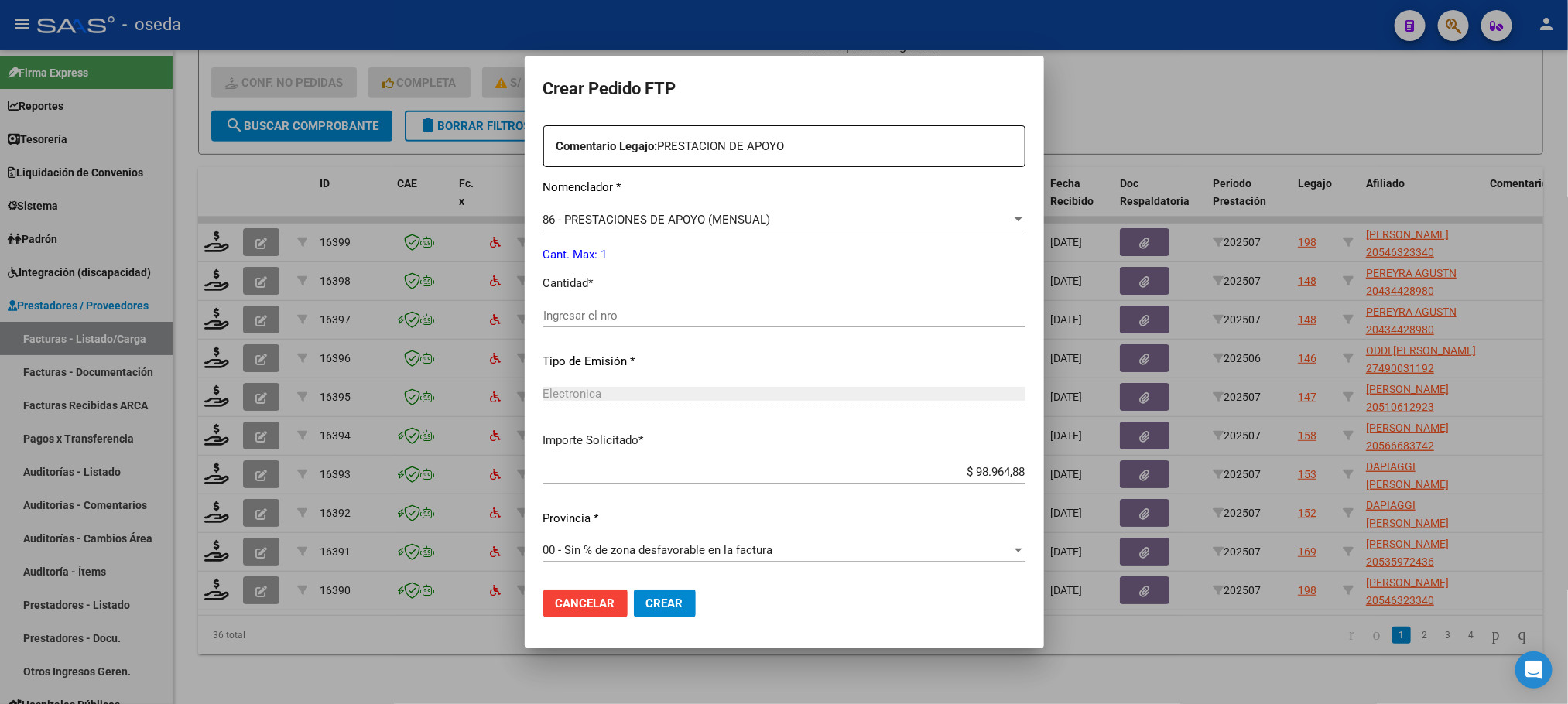
scroll to position [581, 0]
click at [589, 313] on input "Ingresar el nro" at bounding box center [784, 315] width 482 height 14
click at [634, 589] on button "Crear" at bounding box center [665, 603] width 62 height 28
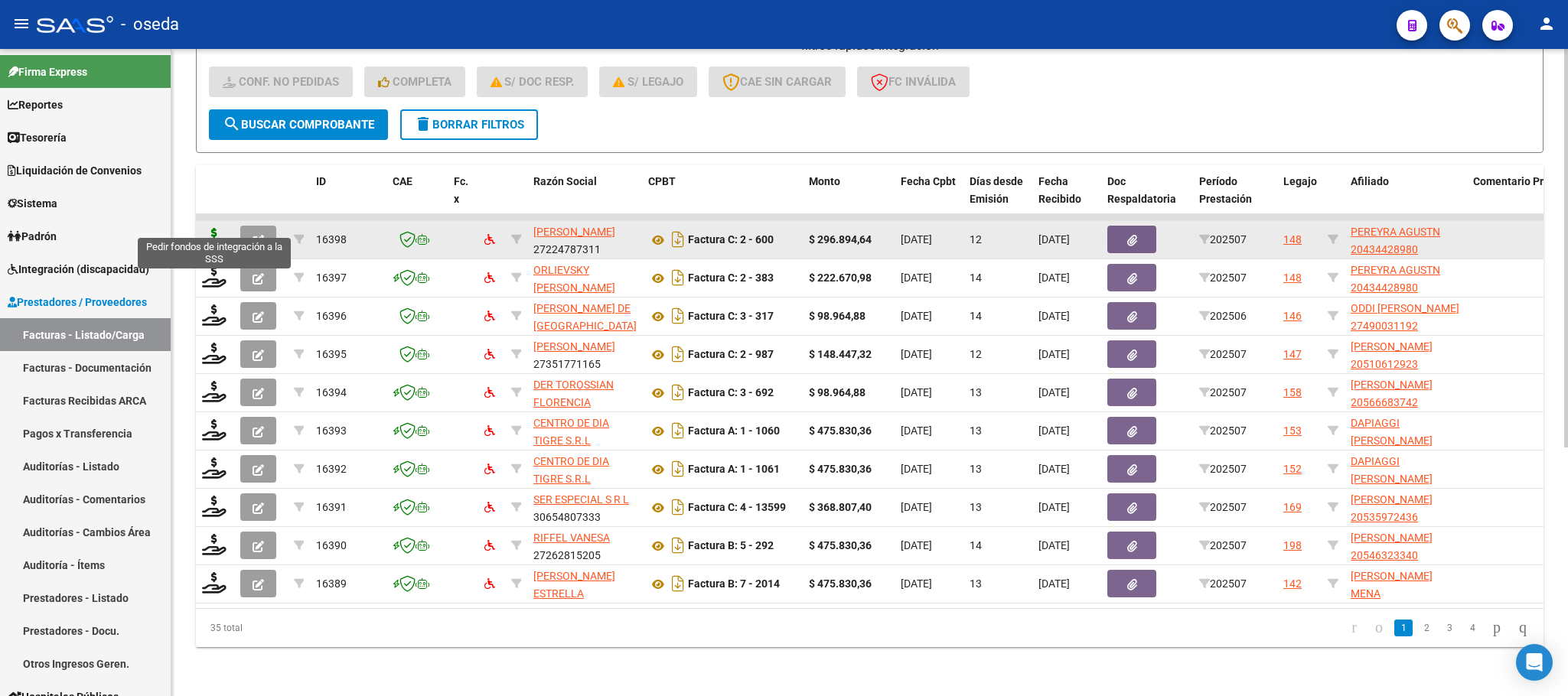
click at [214, 228] on icon at bounding box center [214, 239] width 25 height 21
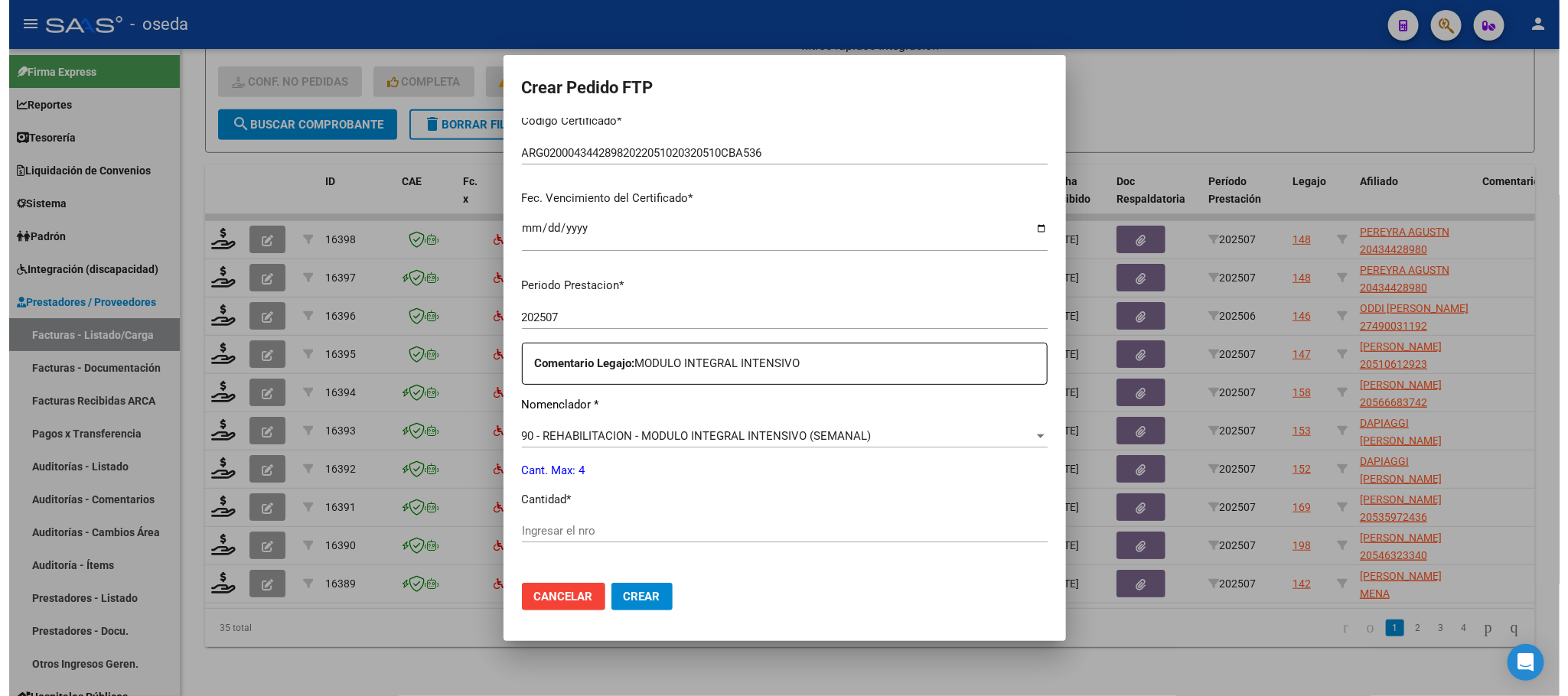
scroll to position [459, 0]
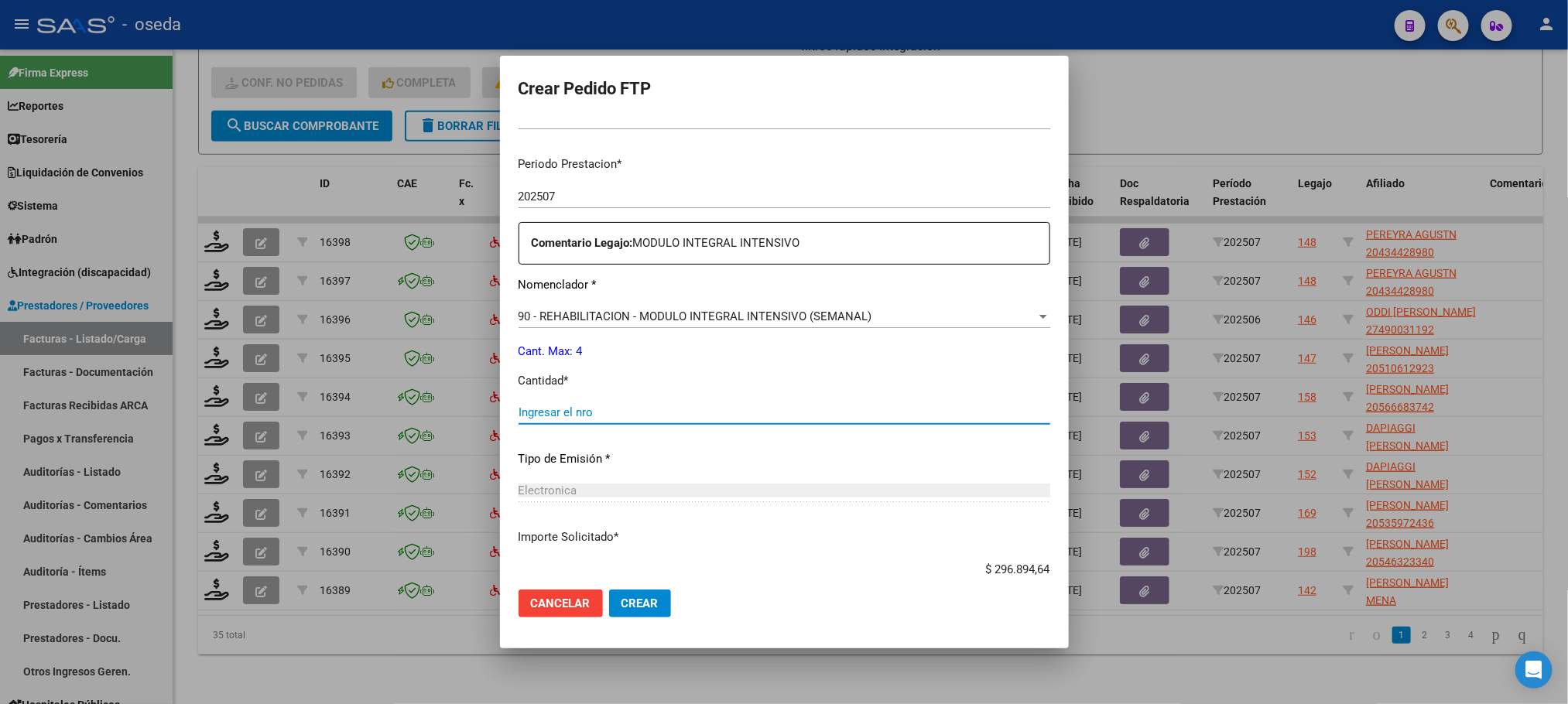
click at [625, 413] on input "Ingresar el nro" at bounding box center [784, 412] width 531 height 14
click at [609, 589] on button "Crear" at bounding box center [640, 603] width 62 height 28
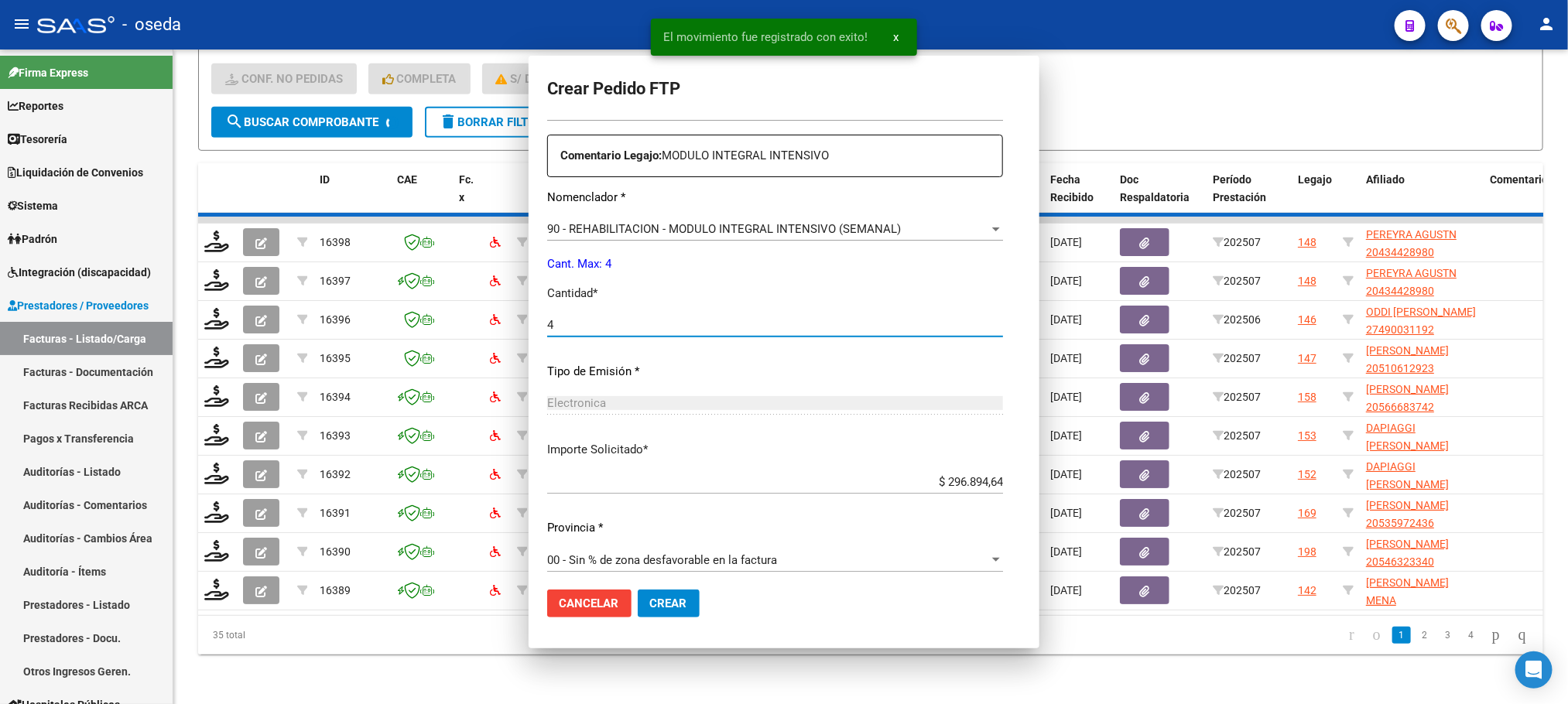
scroll to position [0, 0]
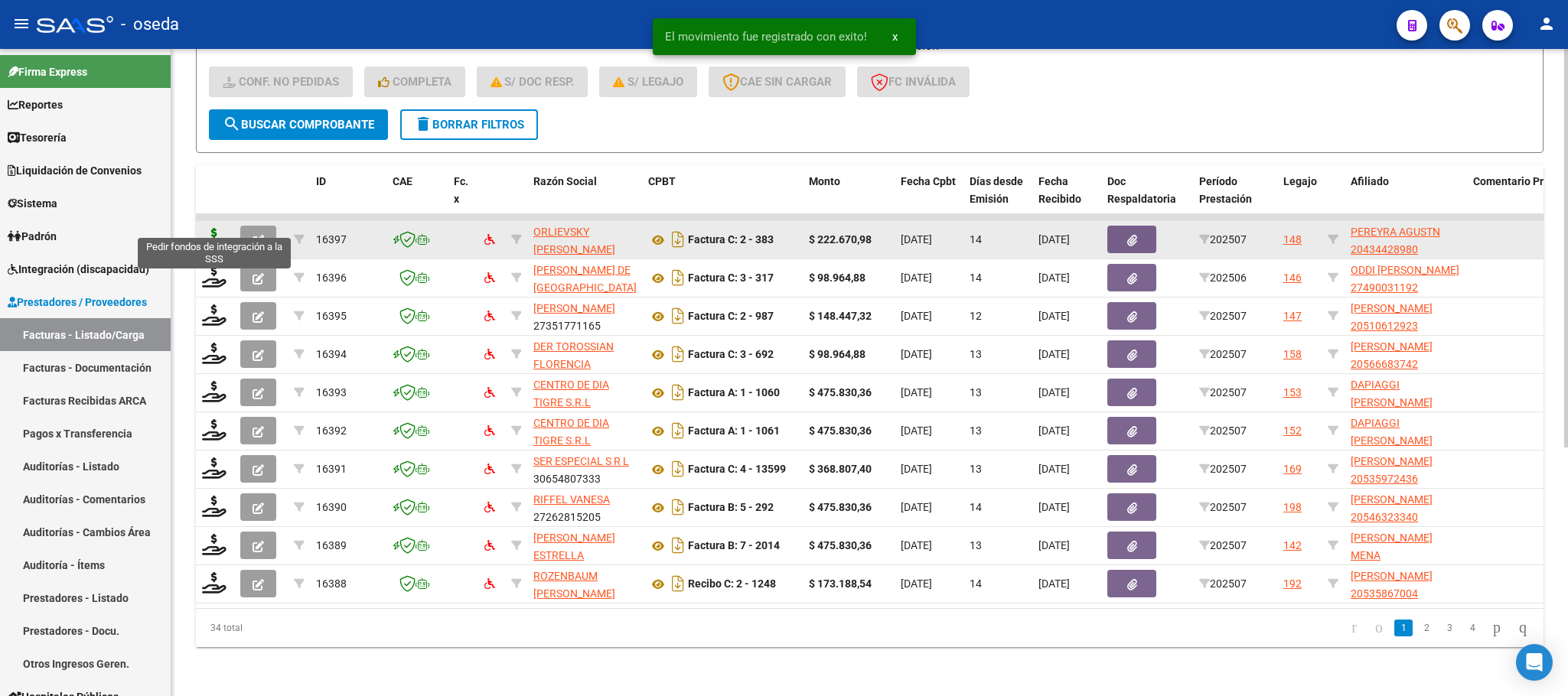
click at [207, 228] on icon at bounding box center [214, 239] width 25 height 21
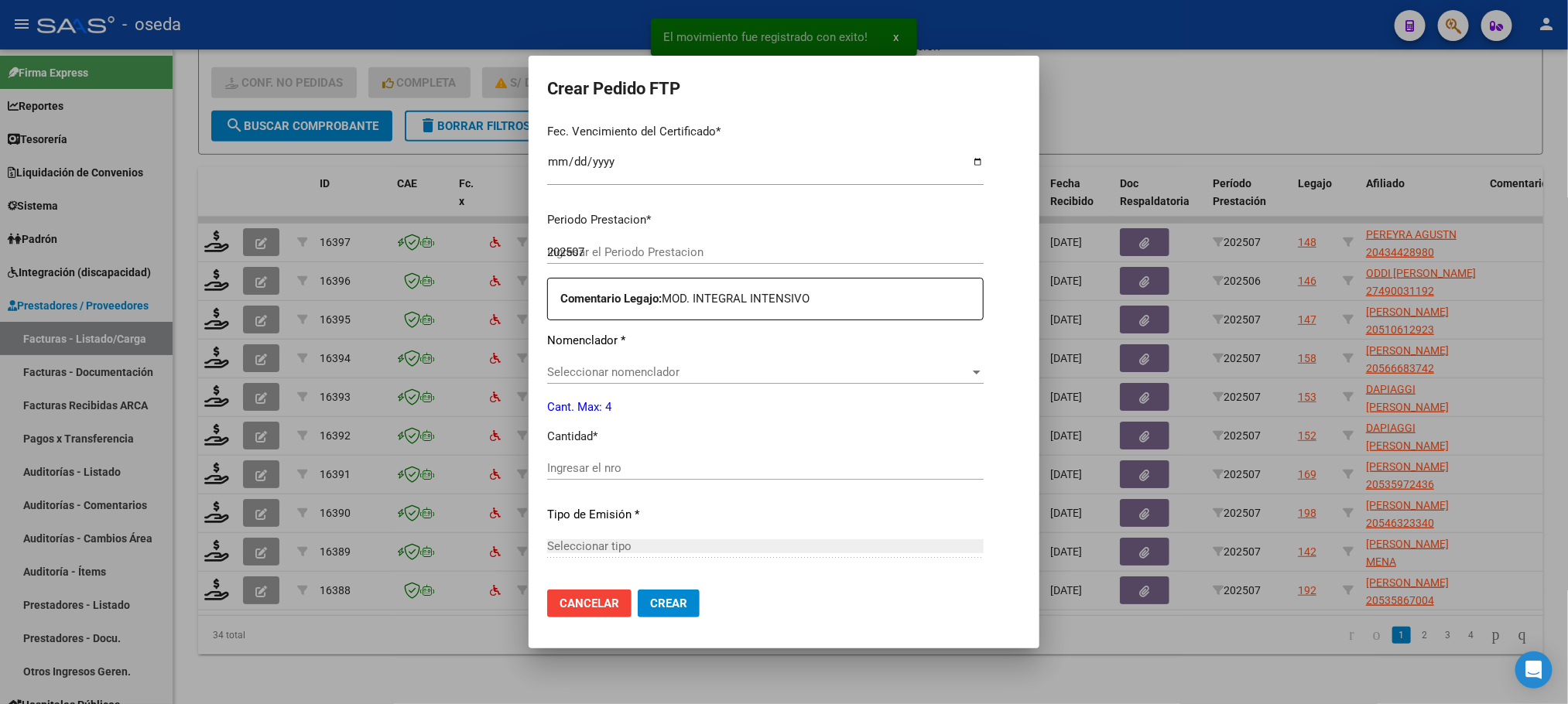
scroll to position [464, 0]
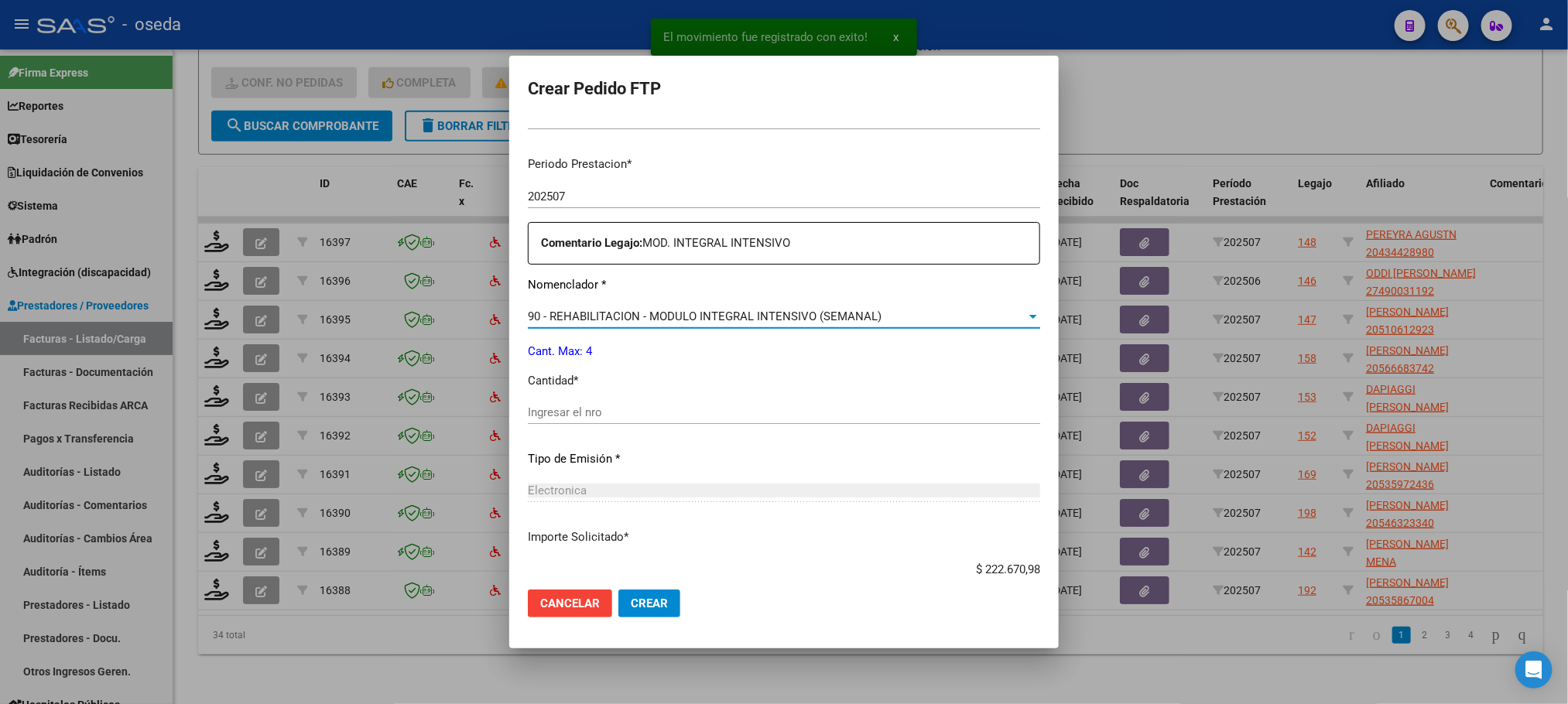
click at [583, 313] on span "90 - REHABILITACION - MODULO INTEGRAL INTENSIVO (SEMANAL)" at bounding box center [704, 317] width 353 height 14
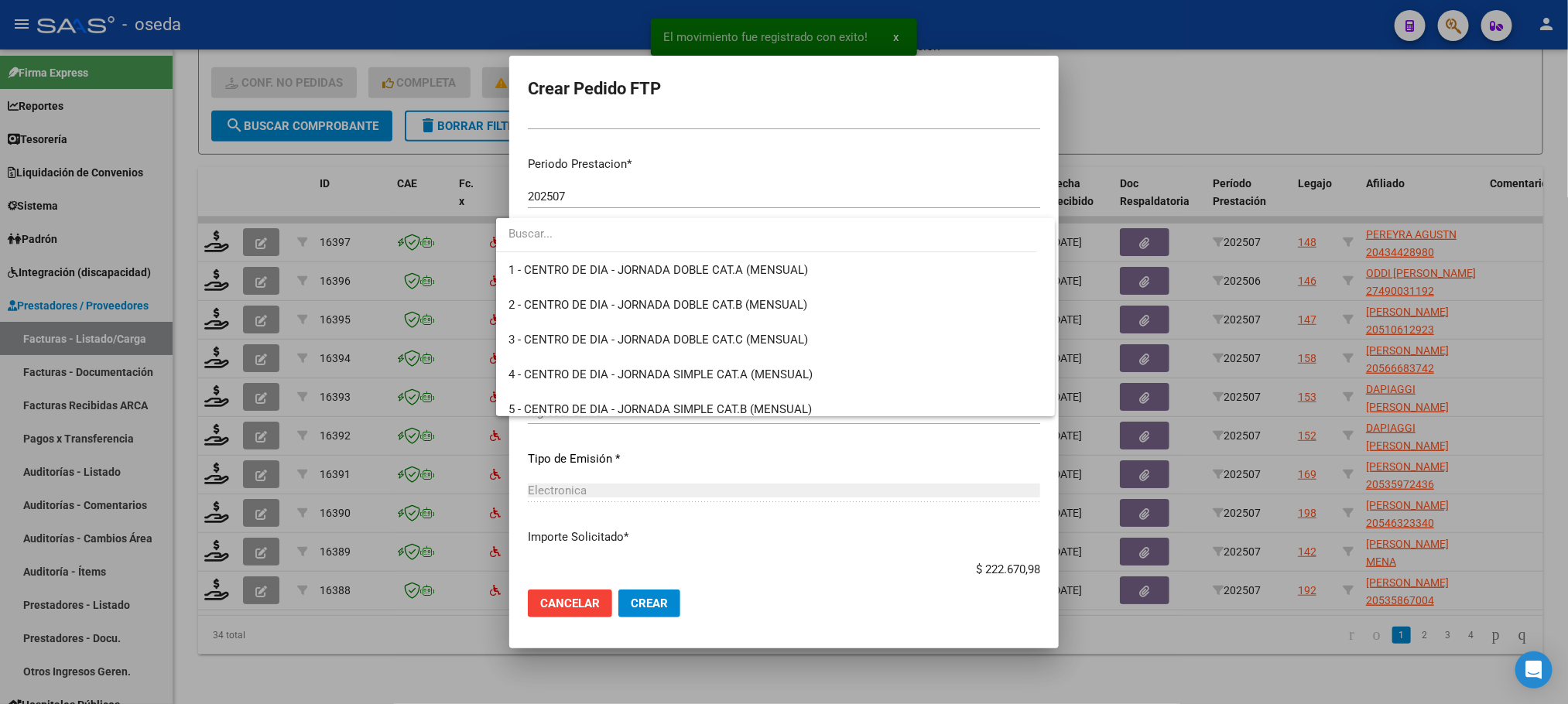
scroll to position [3053, 0]
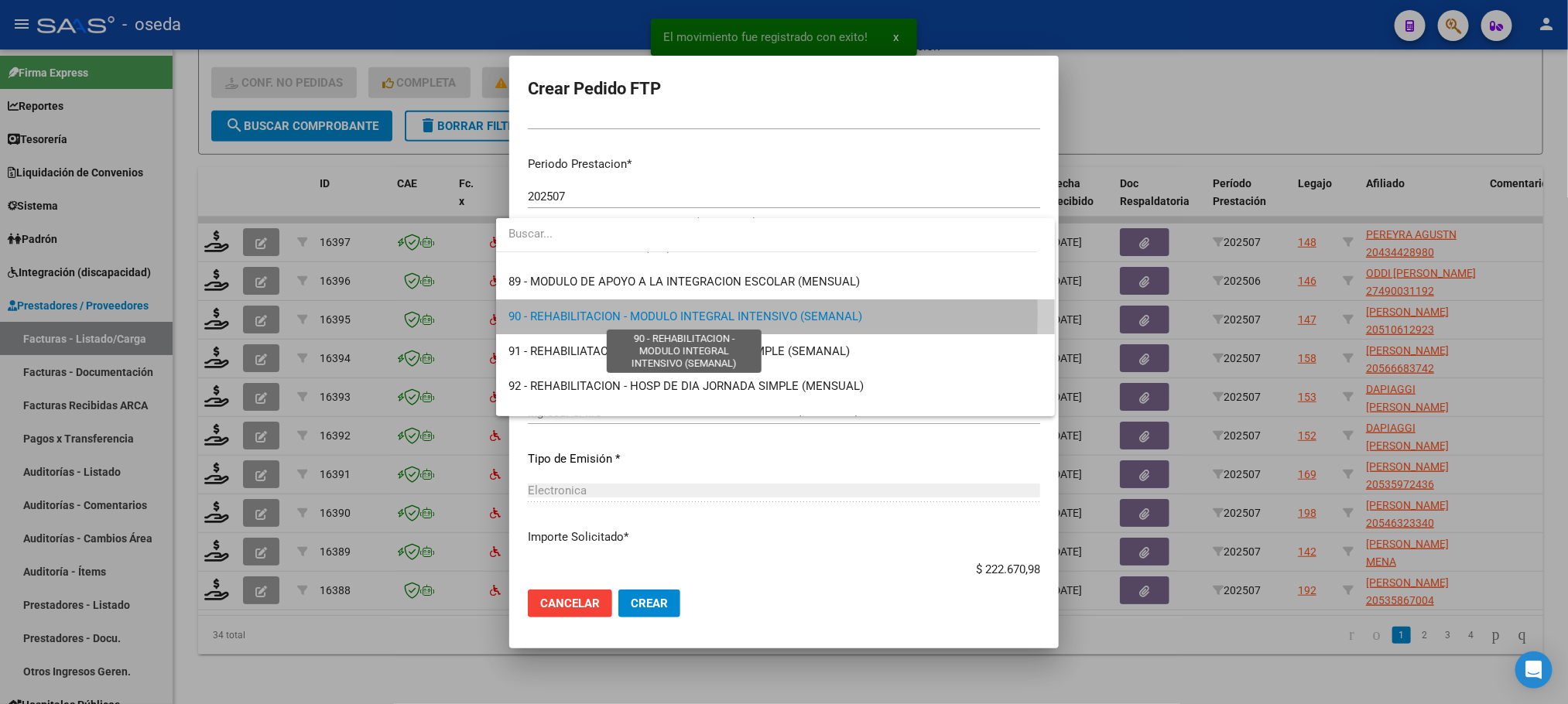
click at [577, 313] on span "90 - REHABILITACION - MODULO INTEGRAL INTENSIVO (SEMANAL)" at bounding box center [684, 317] width 353 height 14
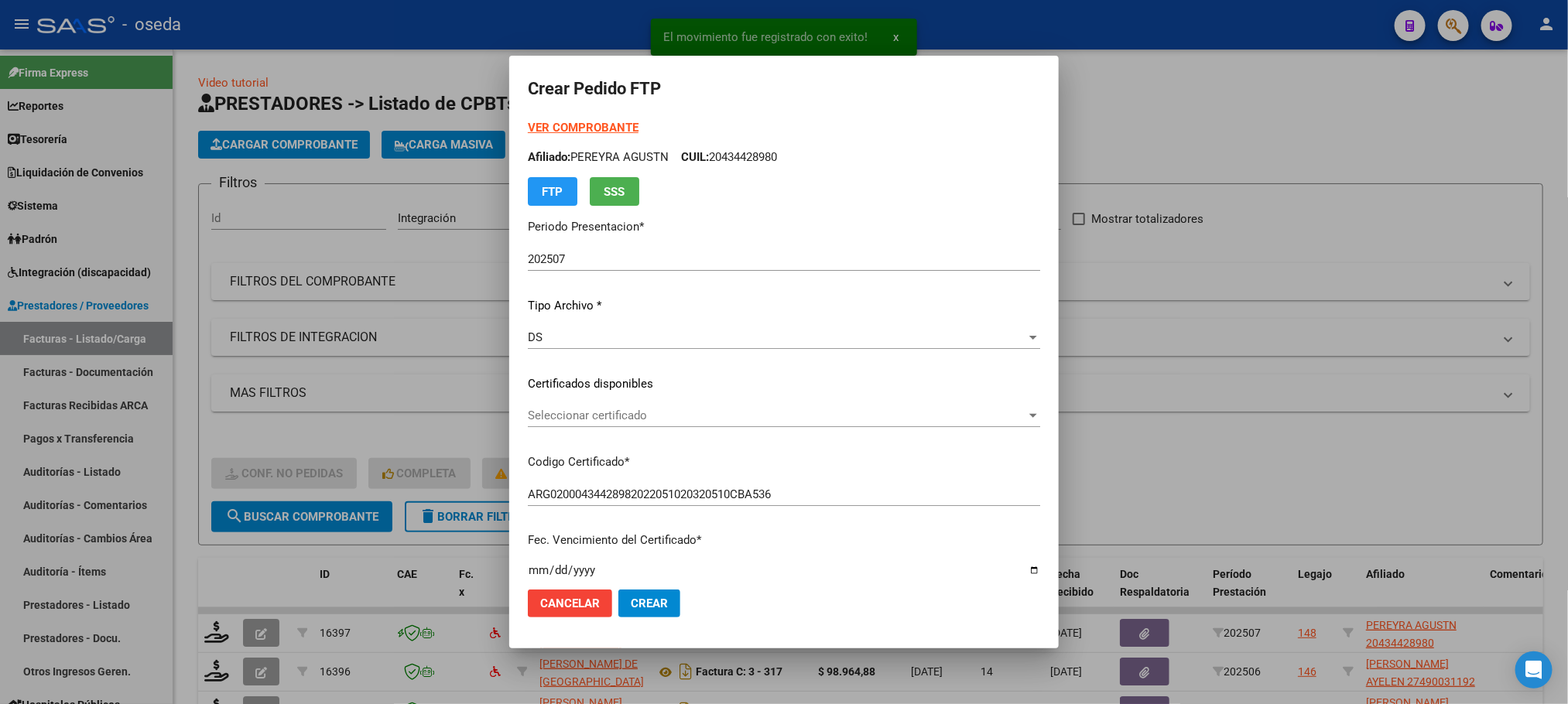
scroll to position [464, 0]
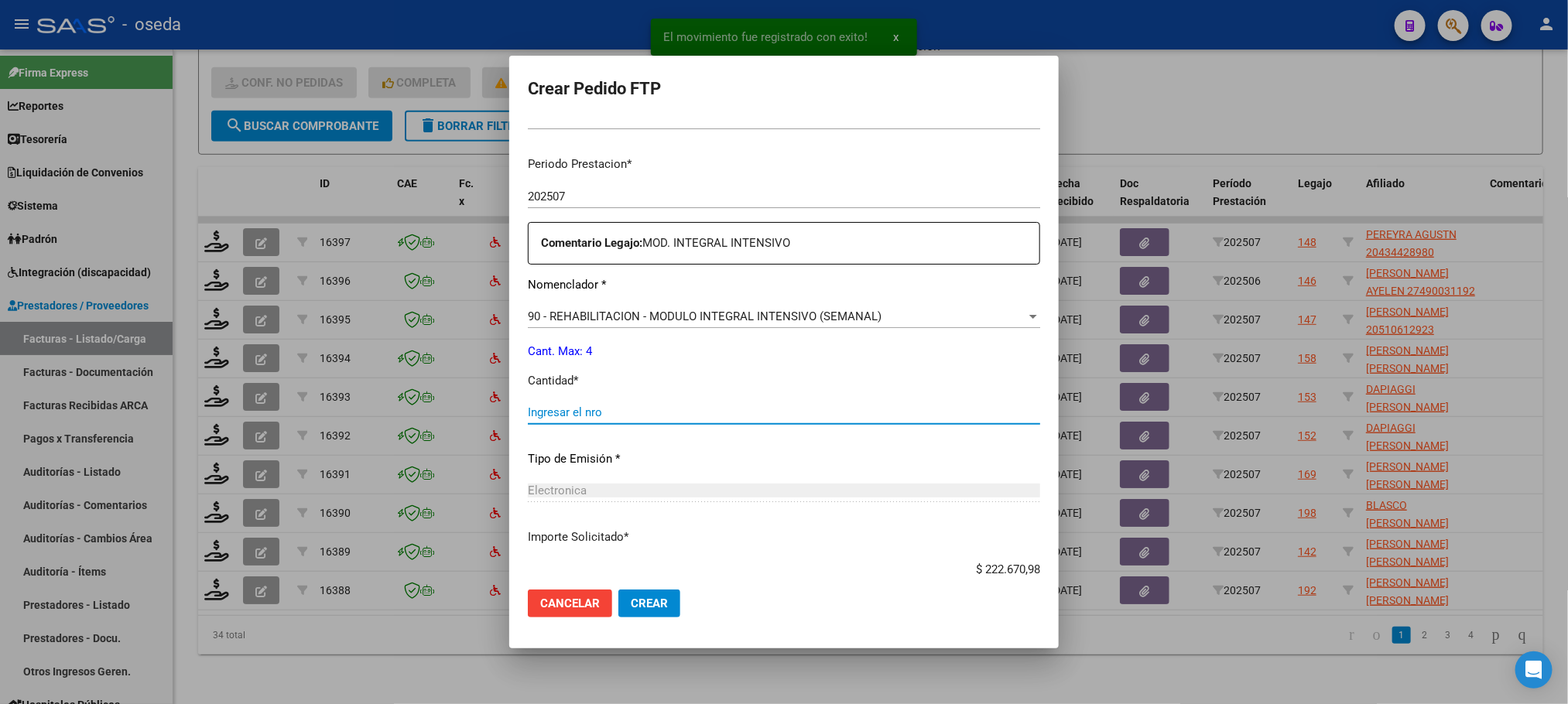
click at [576, 411] on input "Ingresar el nro" at bounding box center [784, 412] width 513 height 14
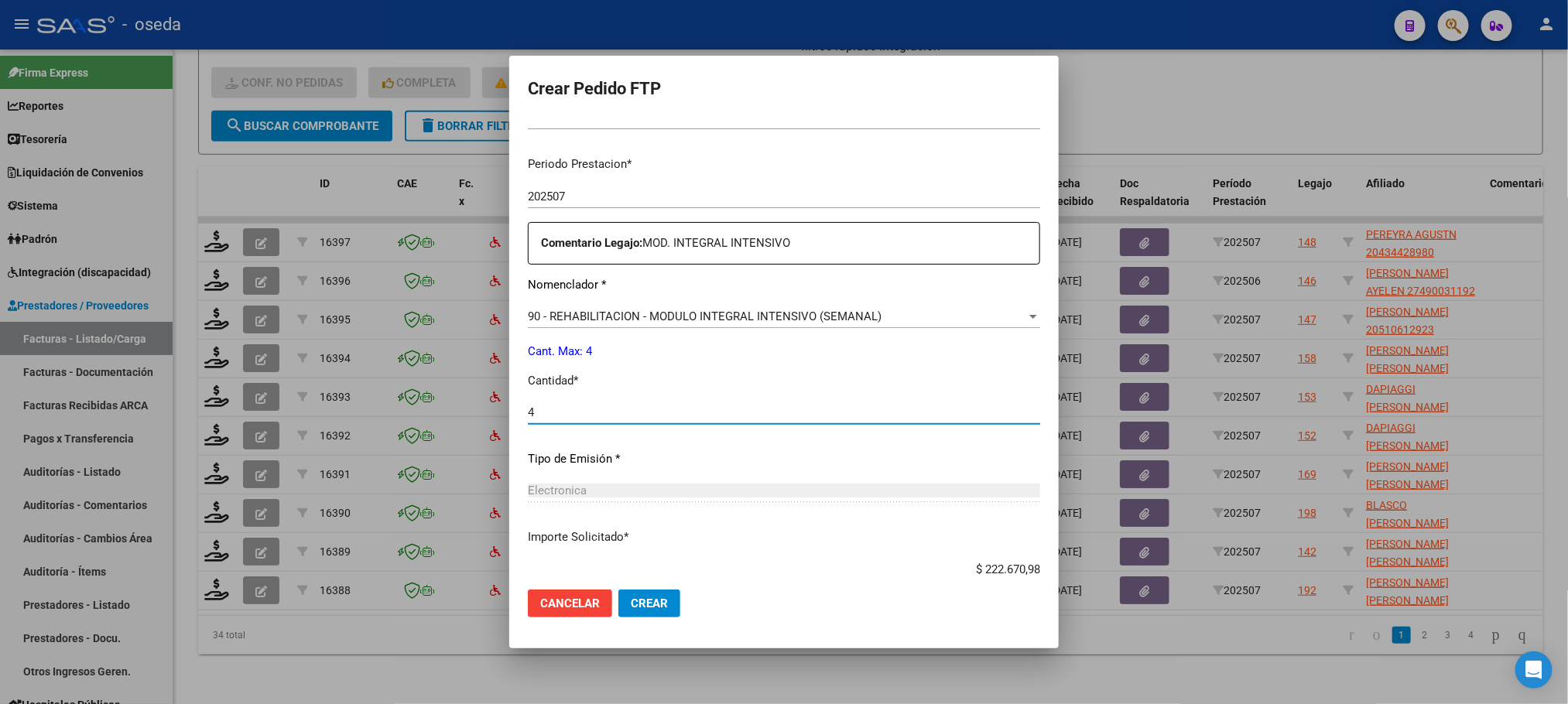
type input "4"
click at [618, 589] on button "Crear" at bounding box center [648, 603] width 62 height 28
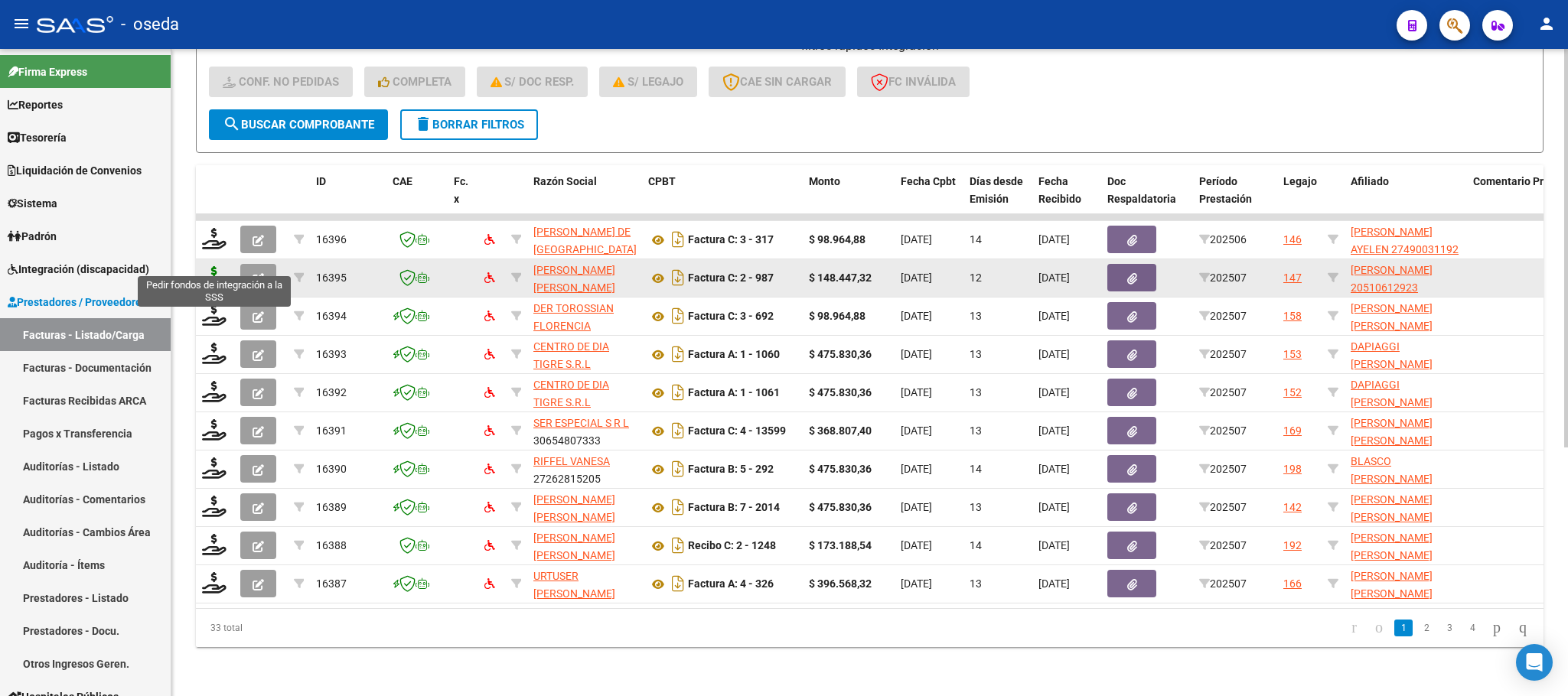
click at [207, 266] on icon at bounding box center [214, 277] width 25 height 21
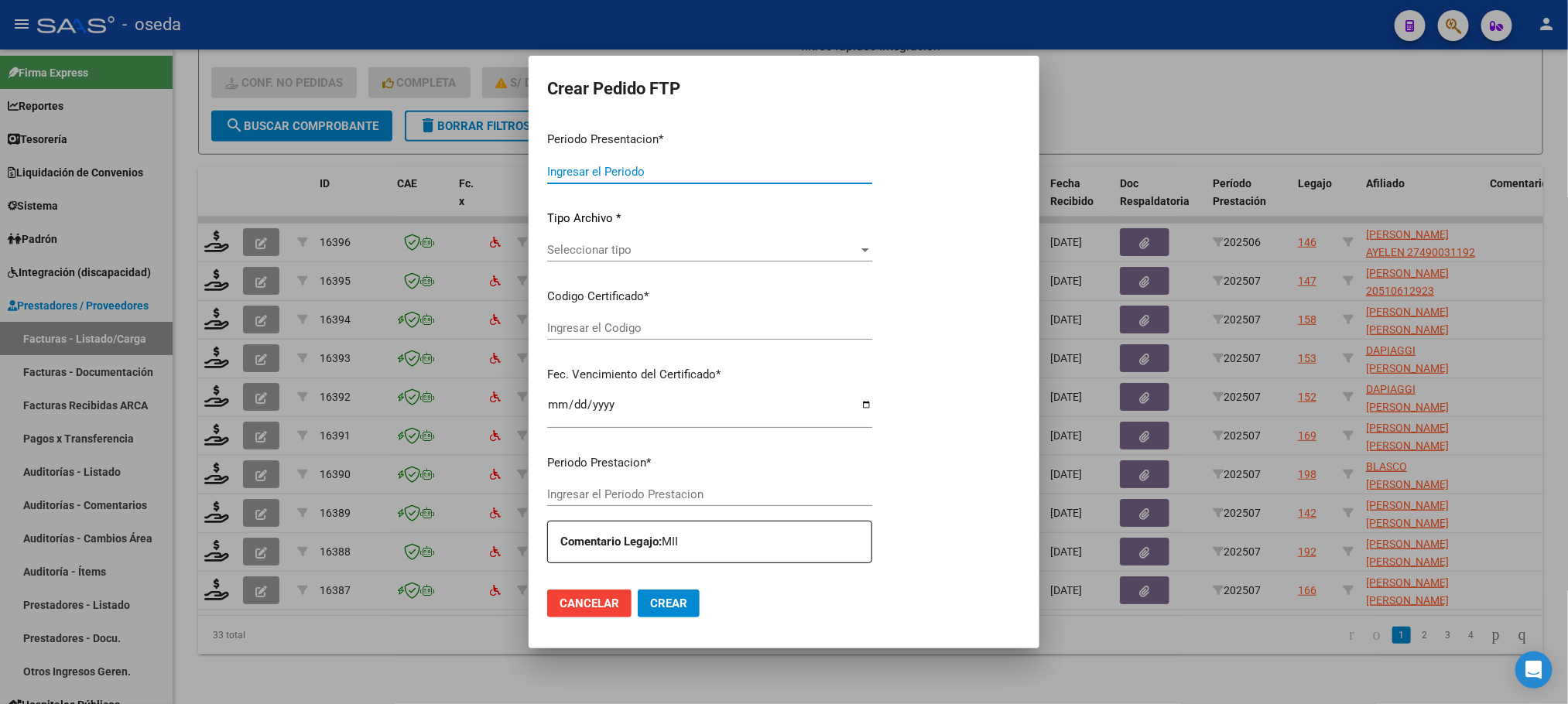
type input "202507"
type input "$ 148.447,32"
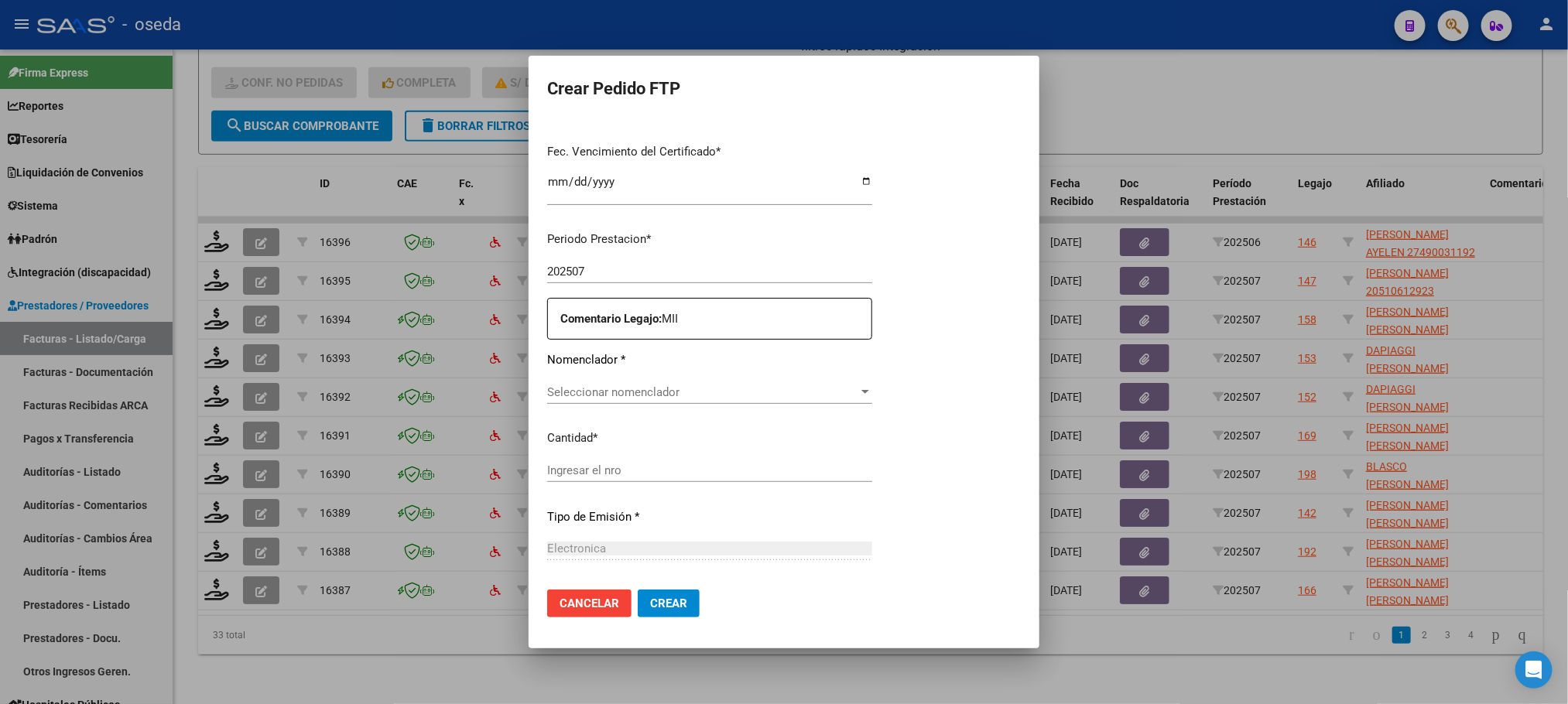
type input "20510612923"
type input "[DATE]"
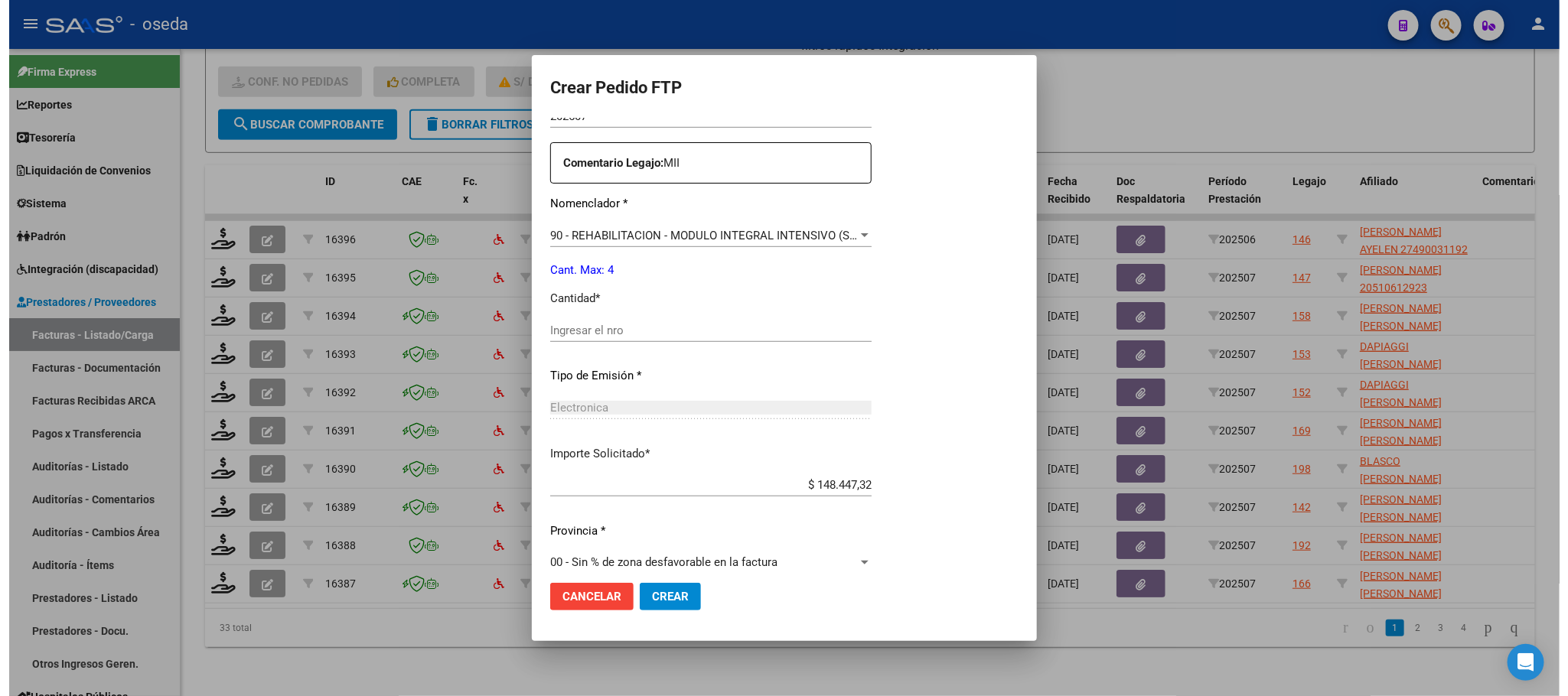
scroll to position [537, 0]
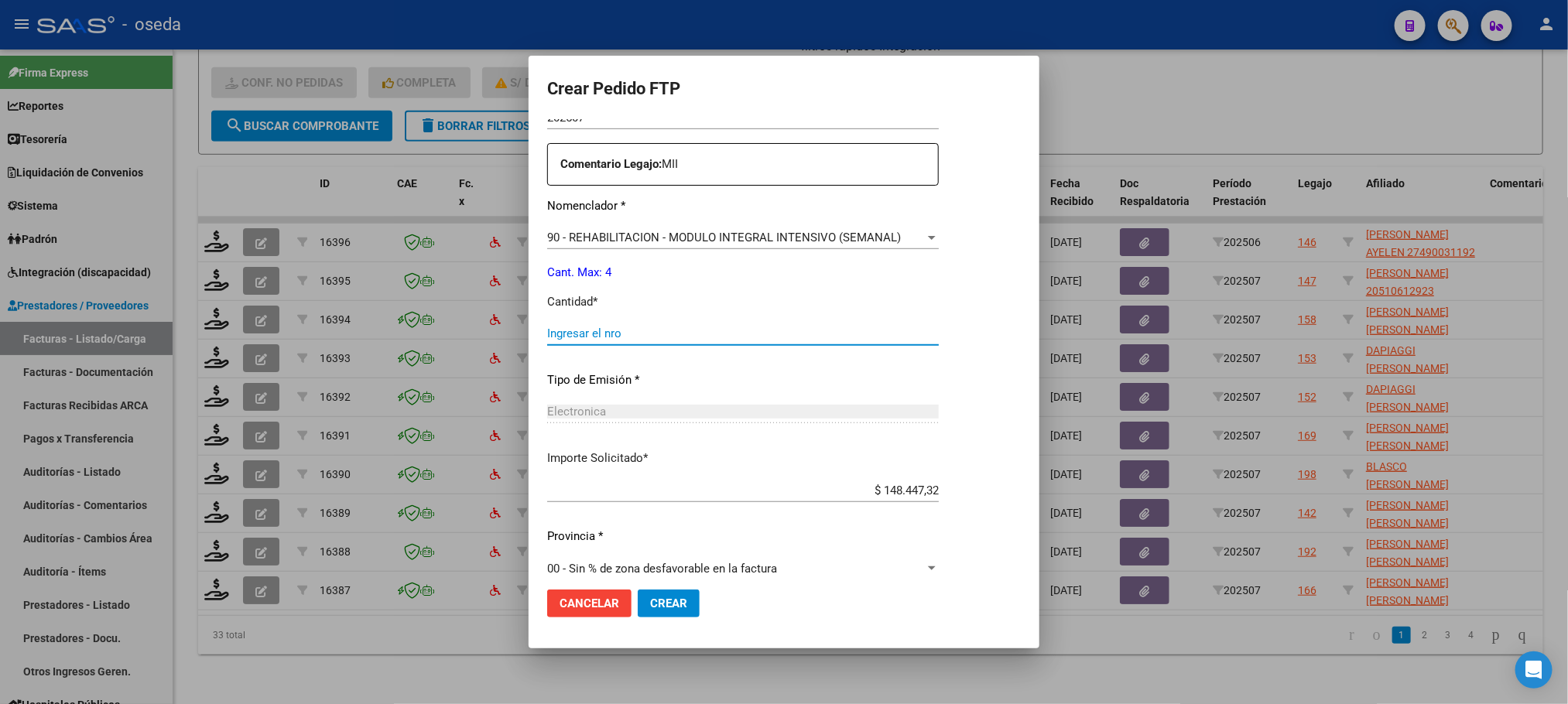
click at [624, 332] on input "Ingresar el nro" at bounding box center [743, 334] width 392 height 14
type input "1"
click at [638, 589] on button "Crear" at bounding box center [668, 603] width 62 height 28
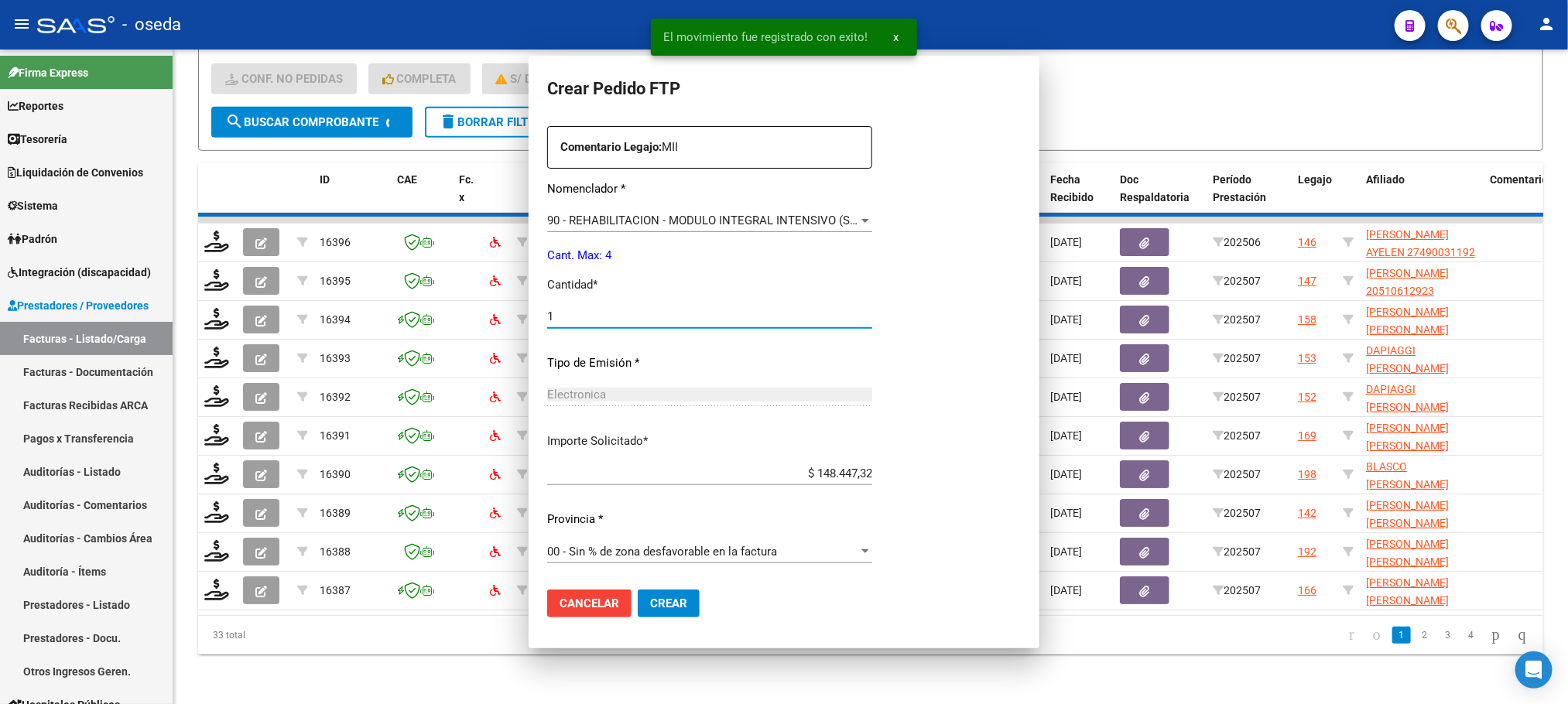
scroll to position [0, 0]
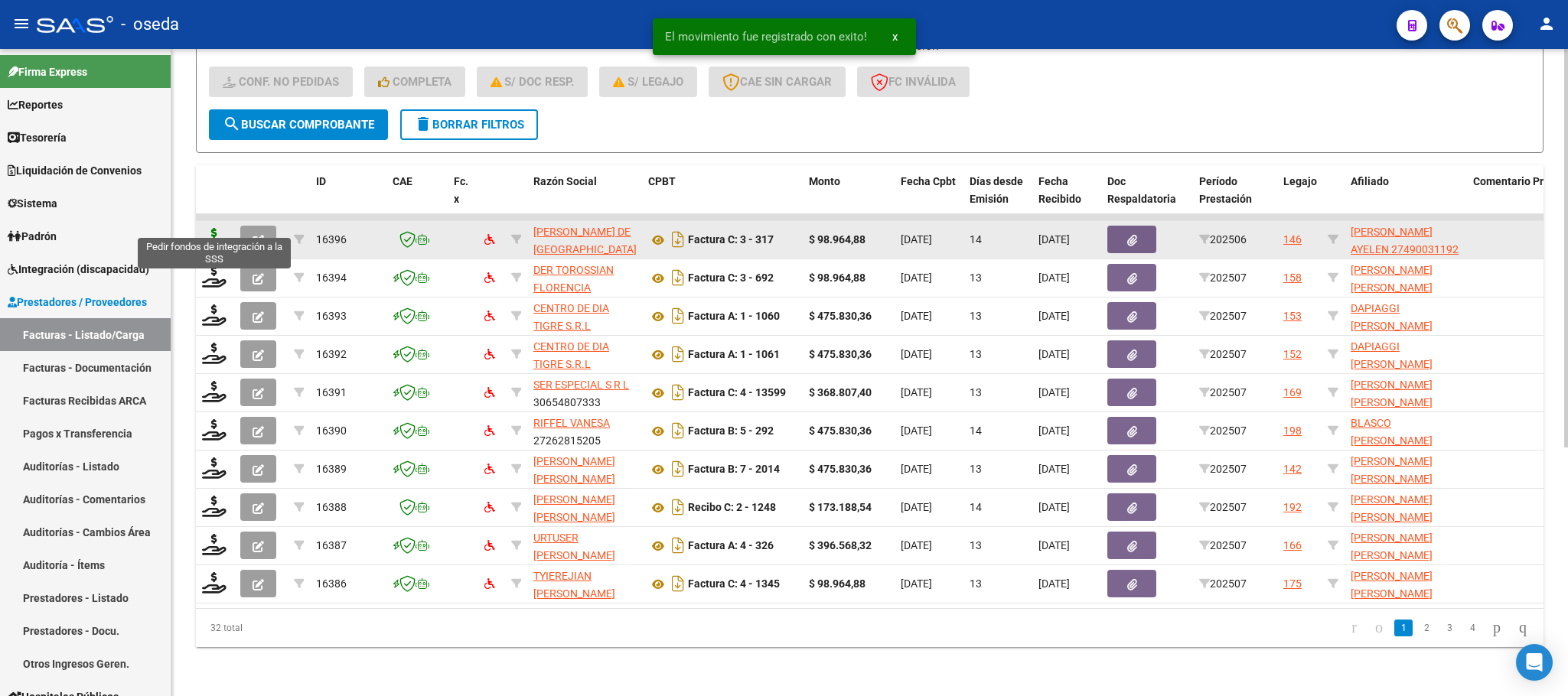
click at [218, 228] on icon at bounding box center [214, 239] width 25 height 21
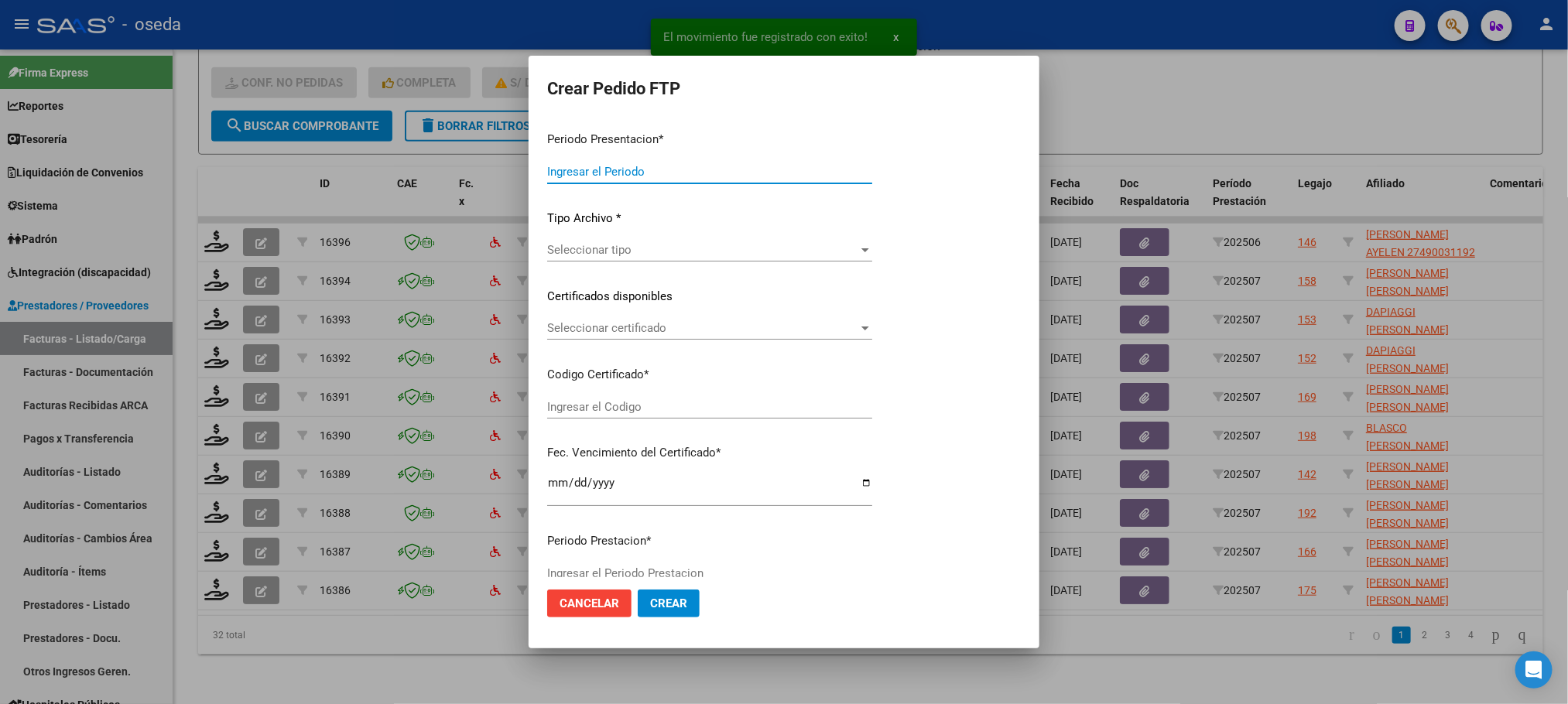
type input "202507"
type input "202506"
type input "$ 98.964,88"
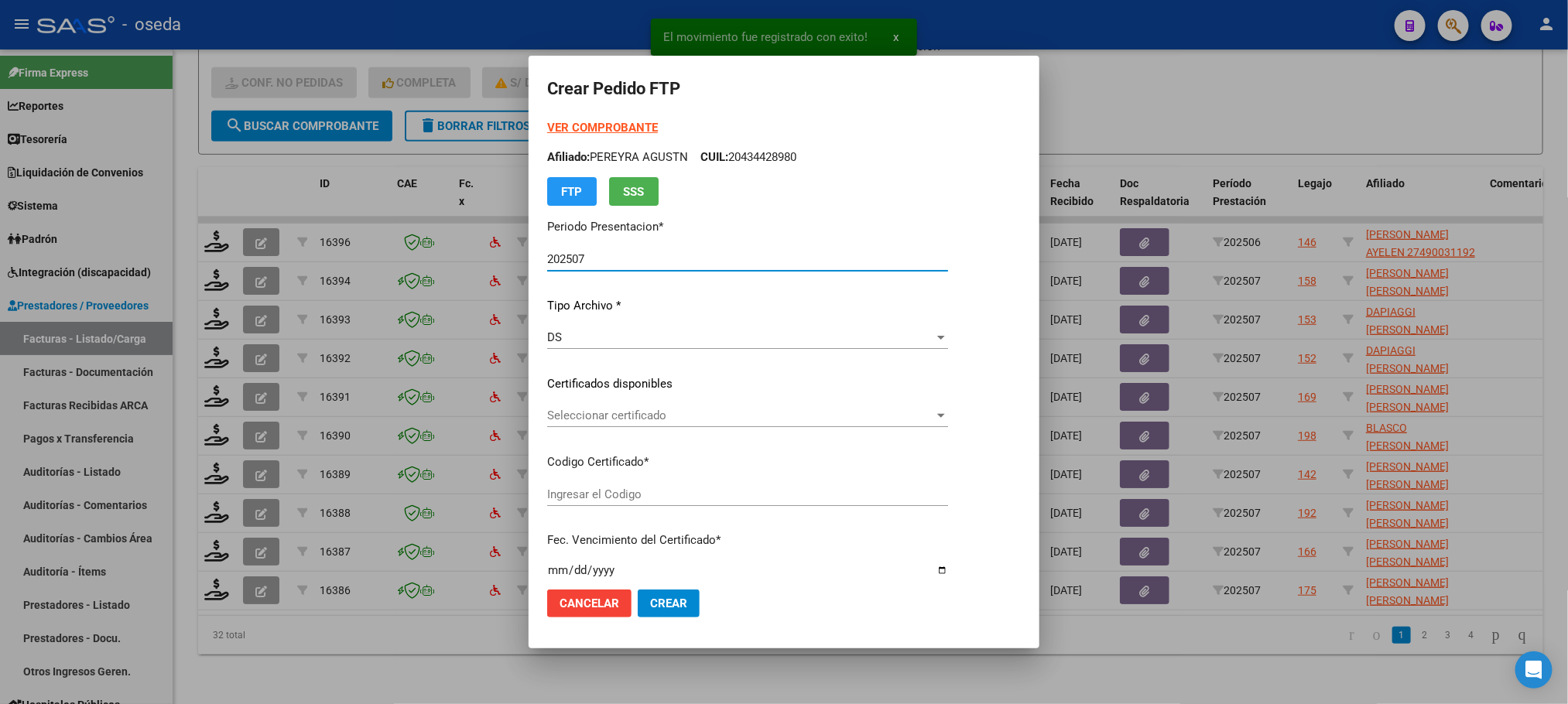
type input "ARG01000490031192022020120270201HTA502"
type input "[DATE]"
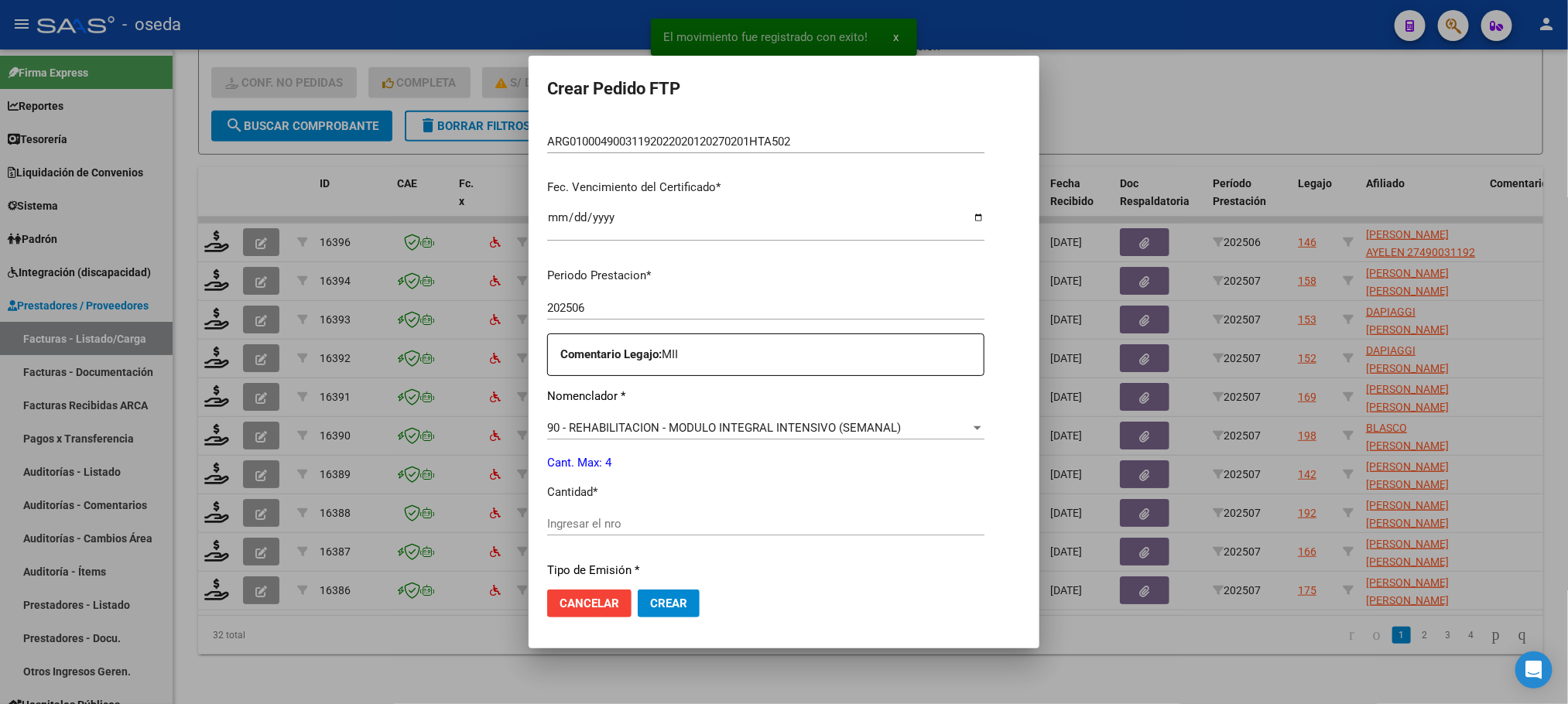
scroll to position [464, 0]
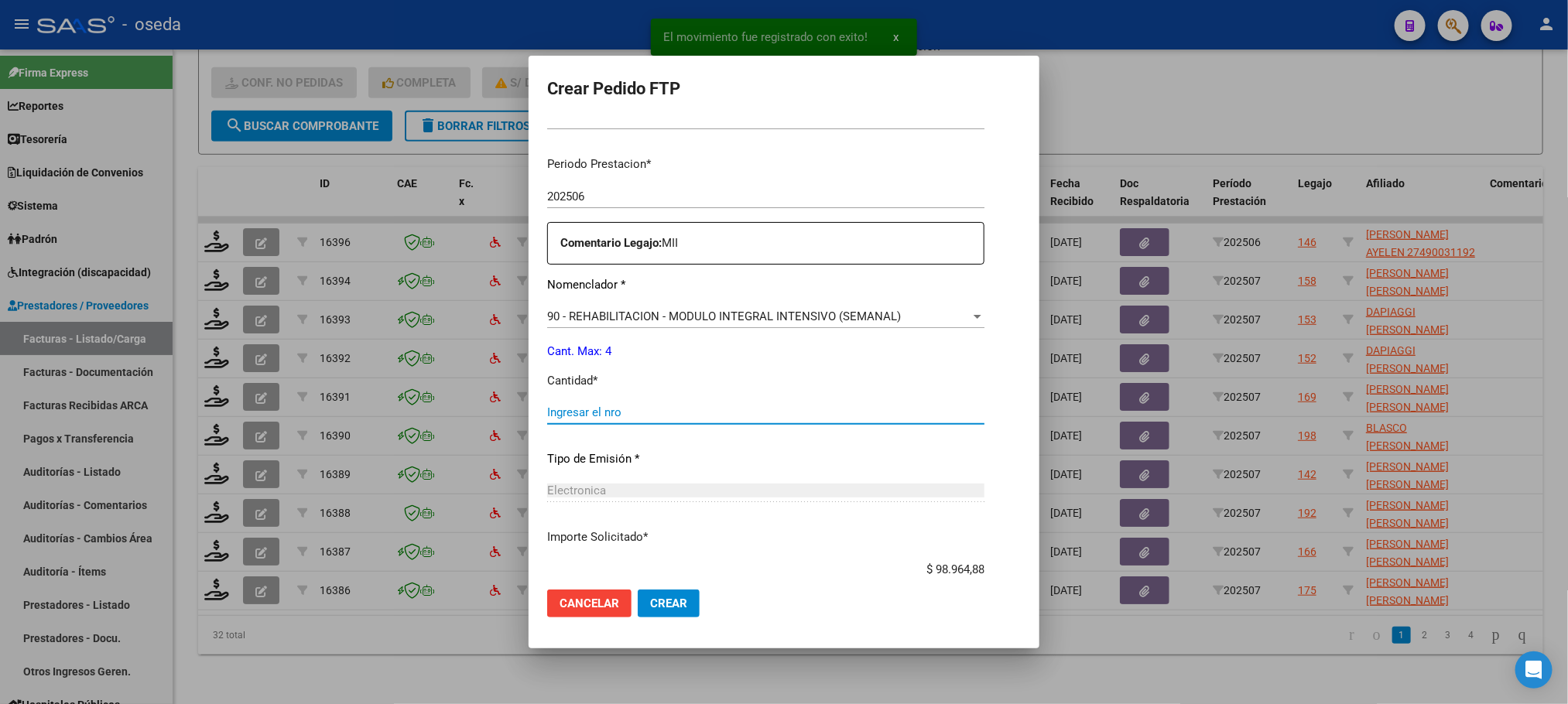
click at [630, 417] on input "Ingresar el nro" at bounding box center [766, 412] width 437 height 14
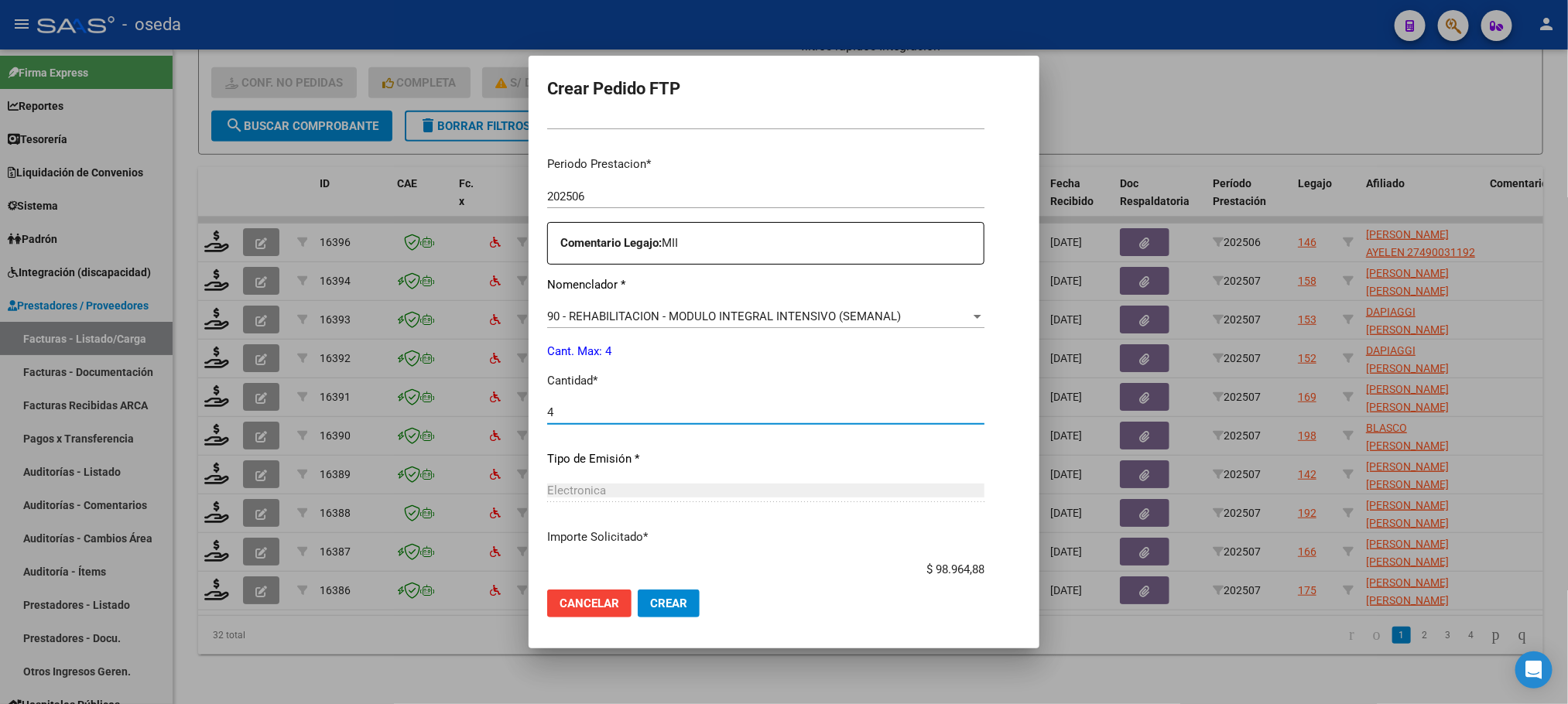
type input "4"
click at [638, 589] on button "Crear" at bounding box center [668, 603] width 62 height 28
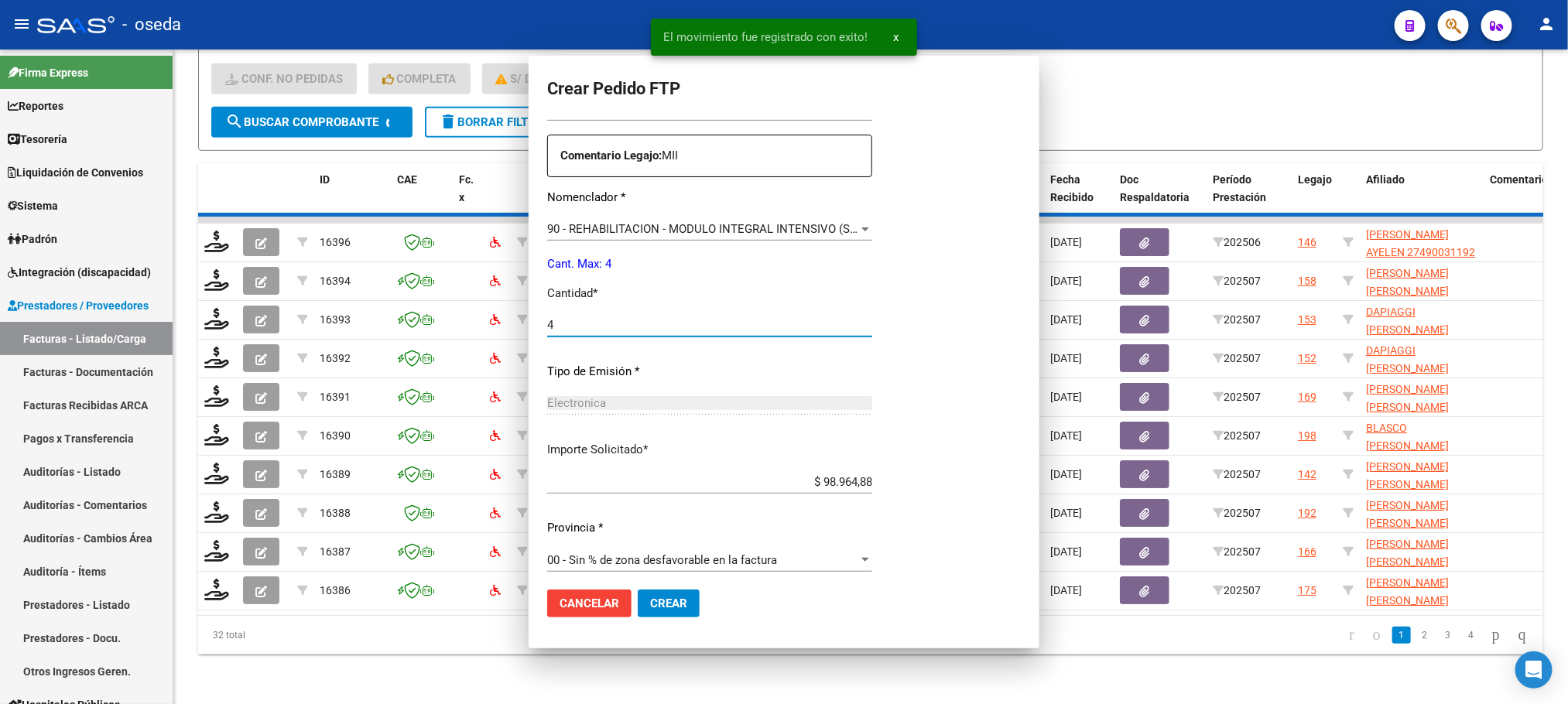
scroll to position [0, 0]
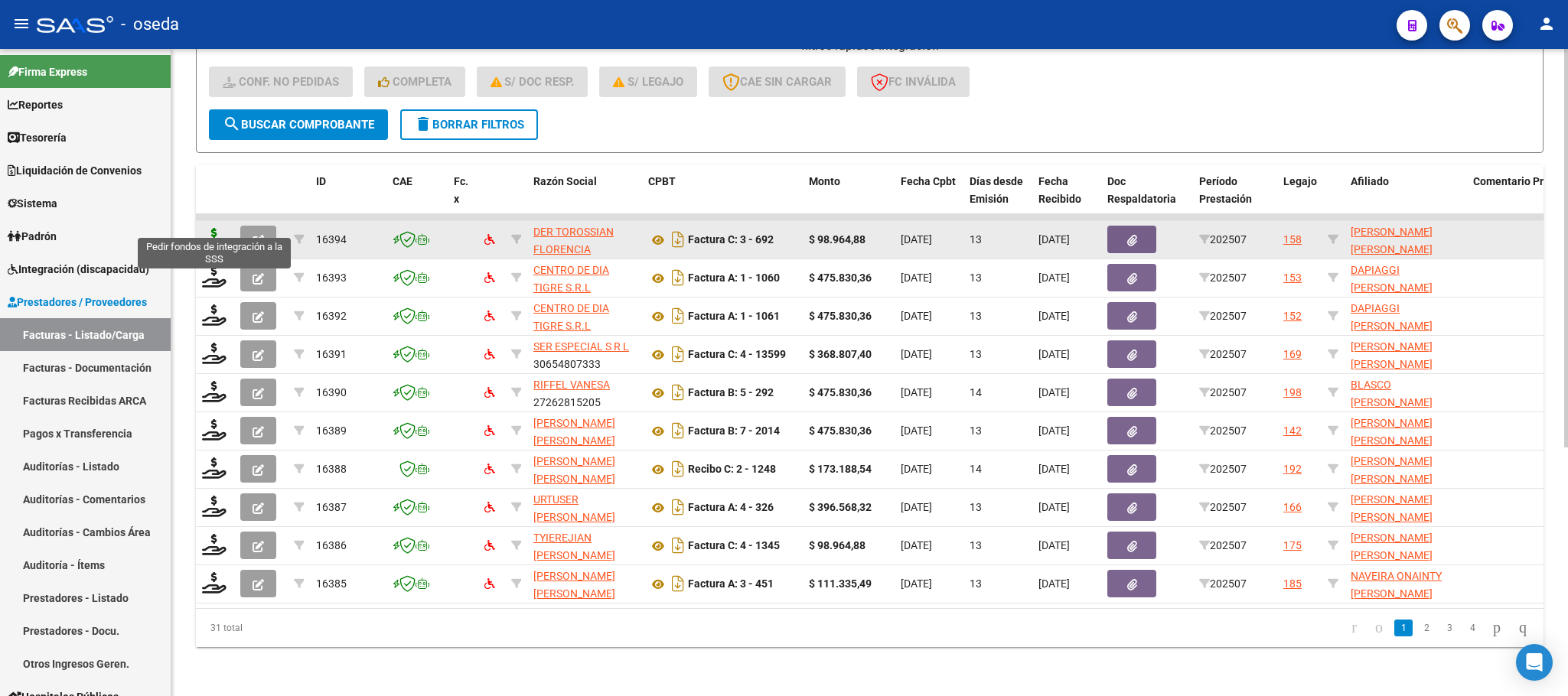
click at [210, 228] on icon at bounding box center [214, 239] width 25 height 21
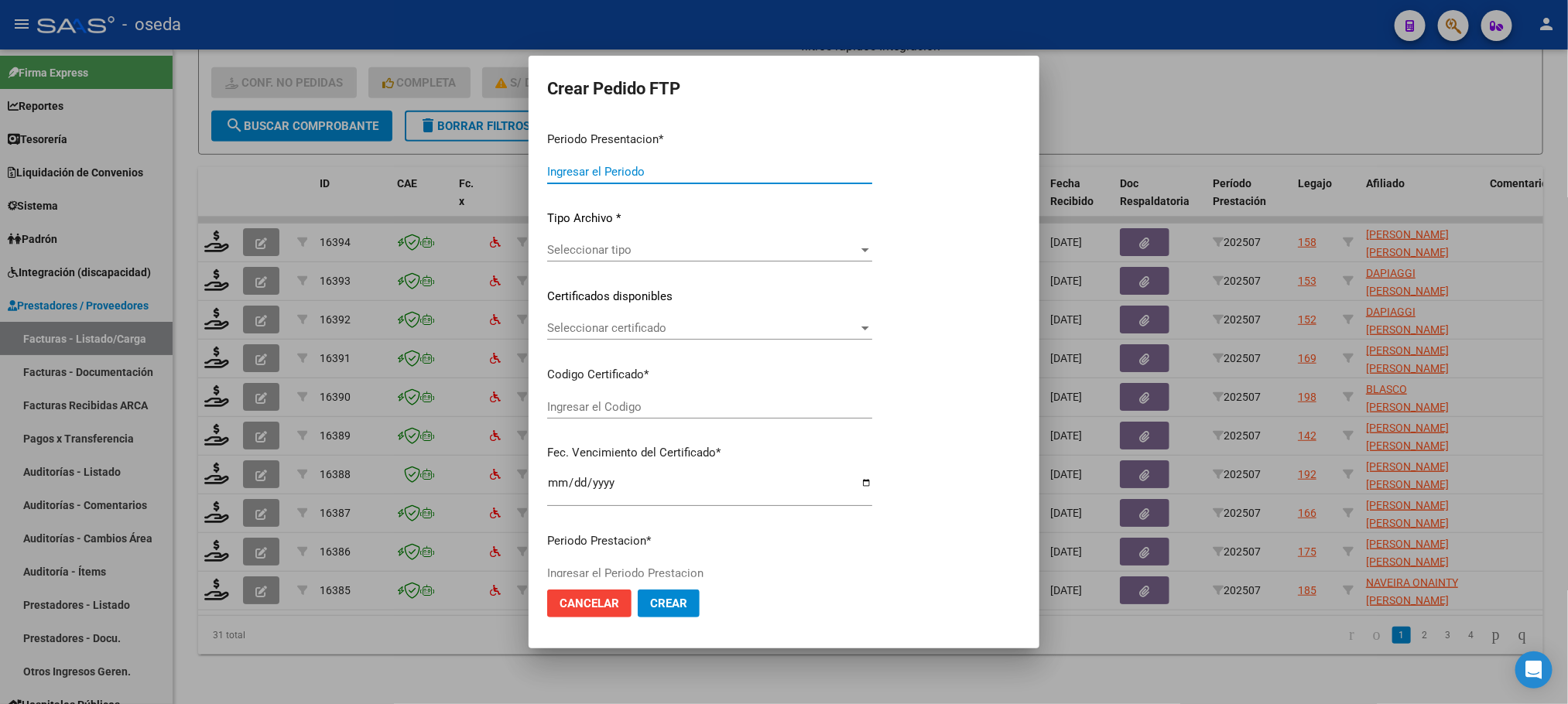
type input "202507"
type input "$ 98.964,88"
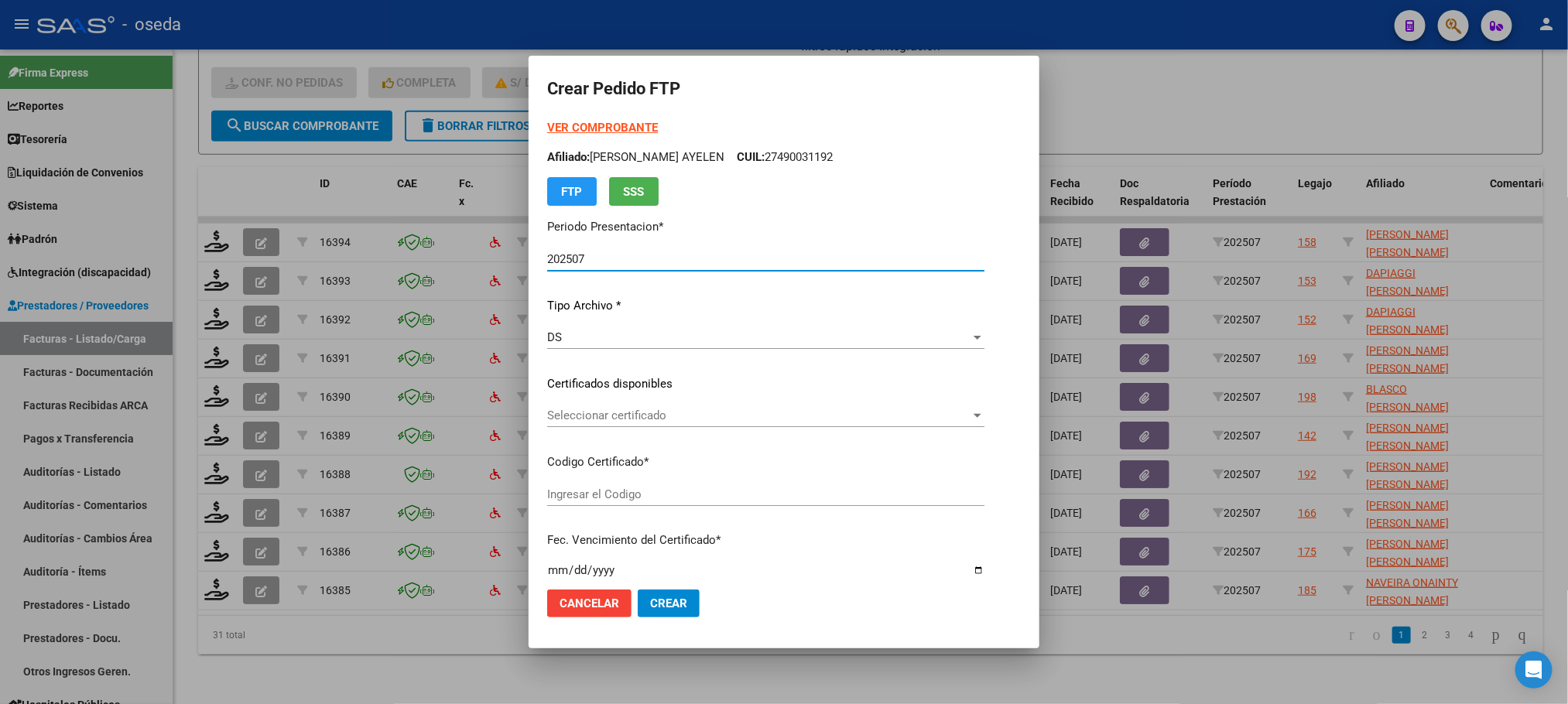
type input "ARG02000566683742022072820250728CBA536"
type input "[DATE]"
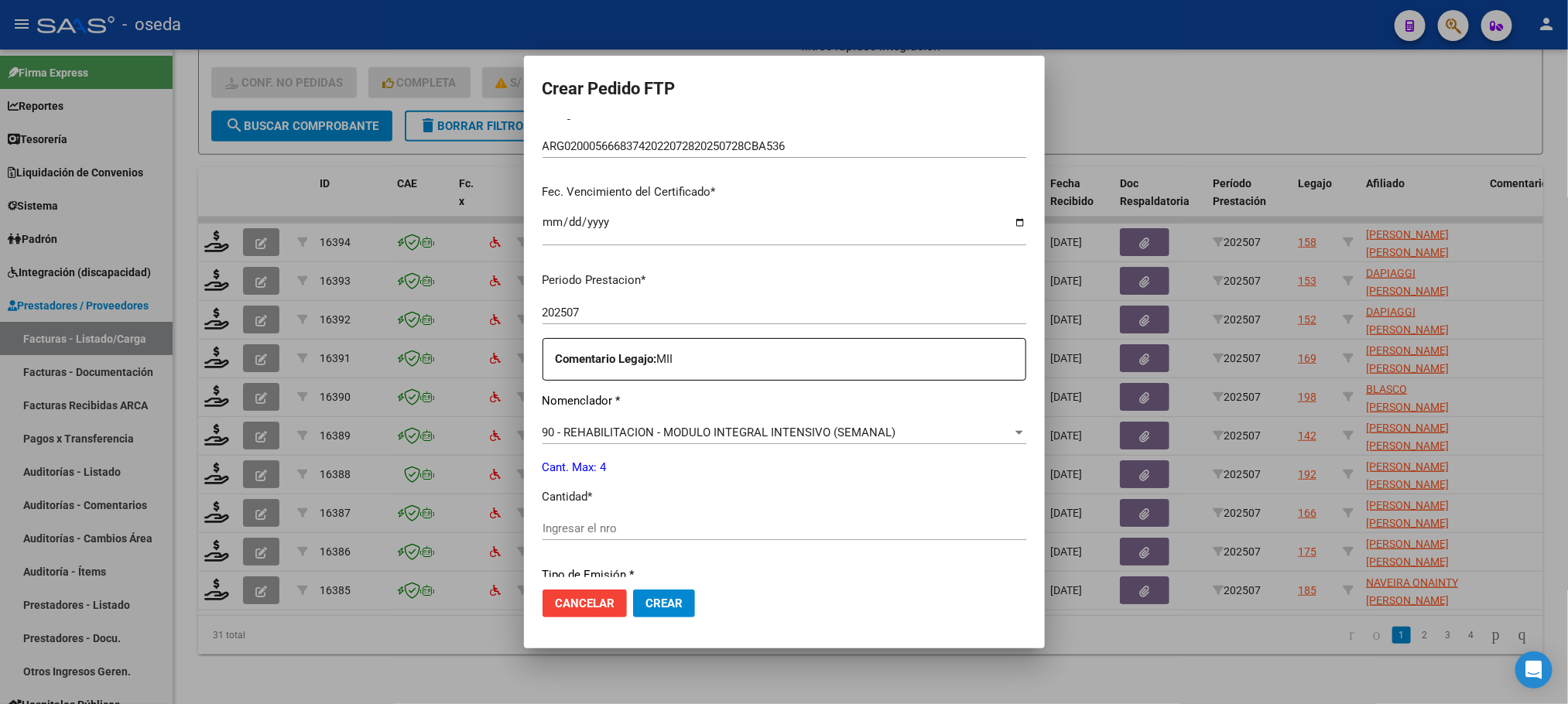
scroll to position [560, 0]
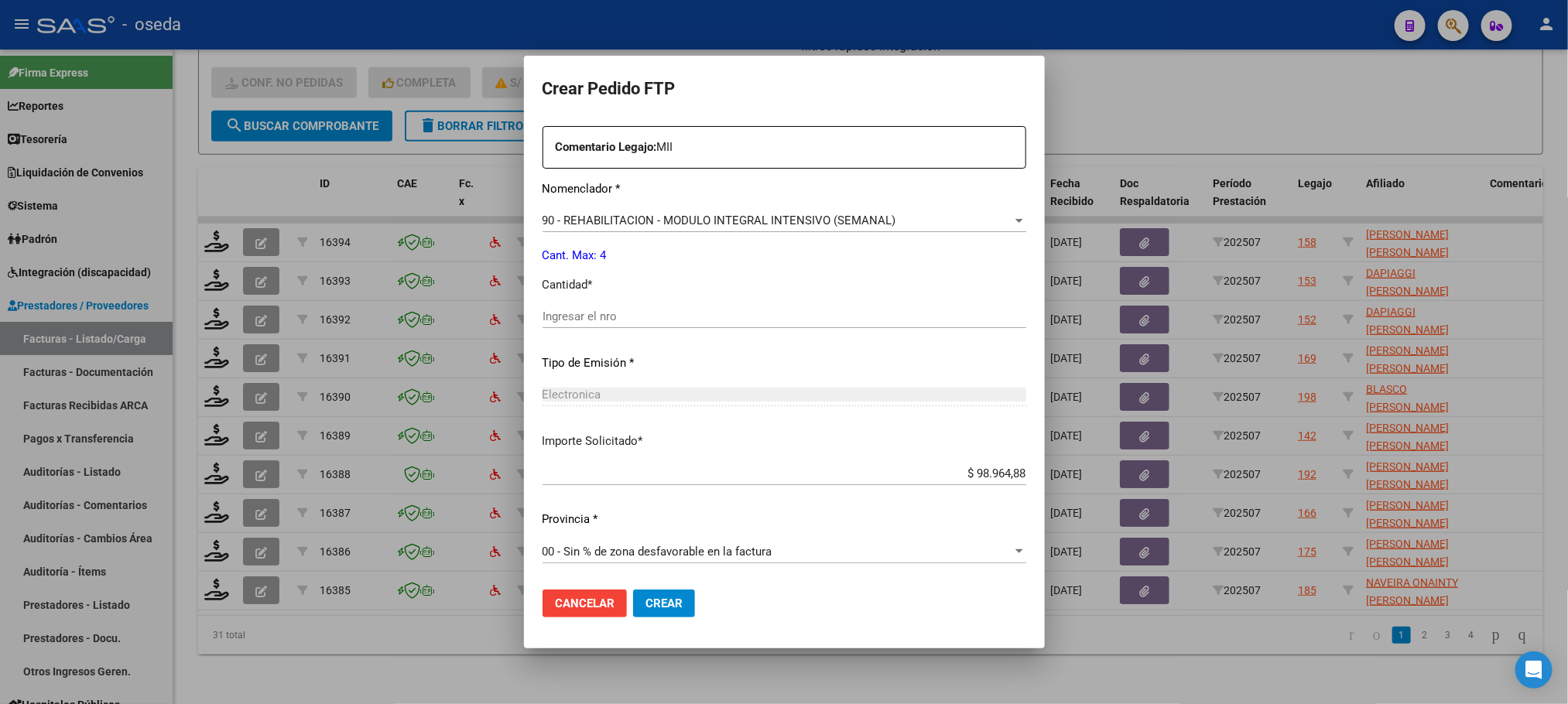
click at [611, 311] on input "Ingresar el nro" at bounding box center [784, 317] width 484 height 14
type input "4"
click at [633, 589] on button "Crear" at bounding box center [664, 603] width 62 height 28
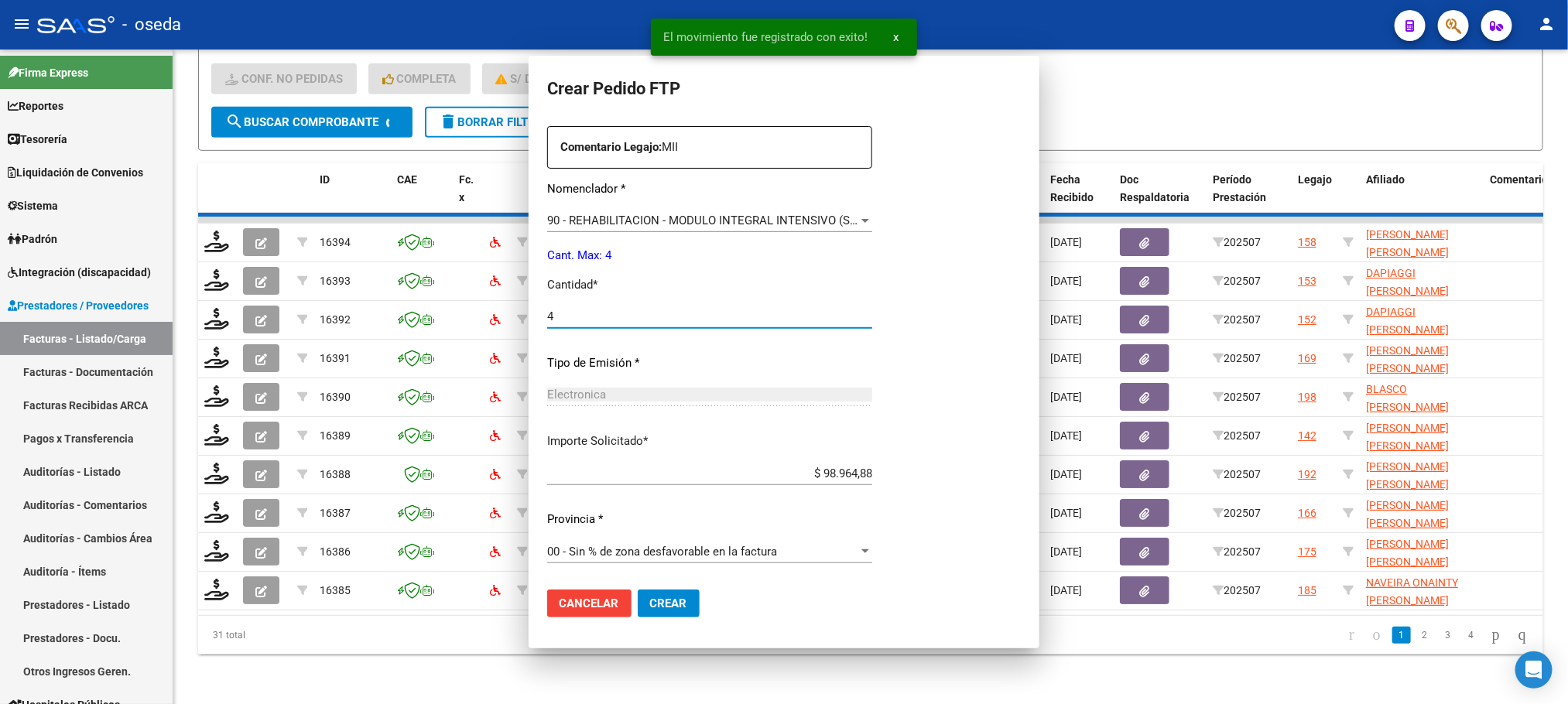
scroll to position [474, 0]
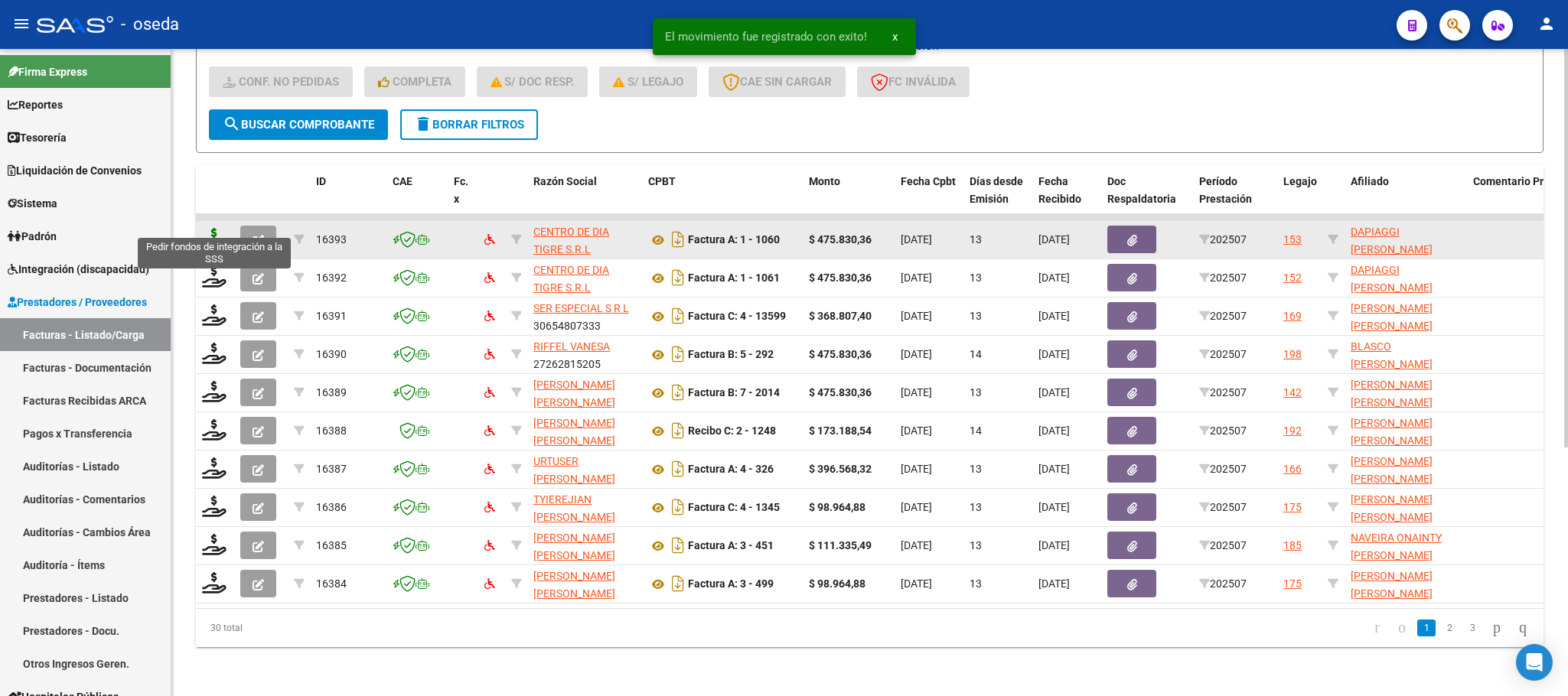
click at [209, 228] on icon at bounding box center [214, 239] width 25 height 21
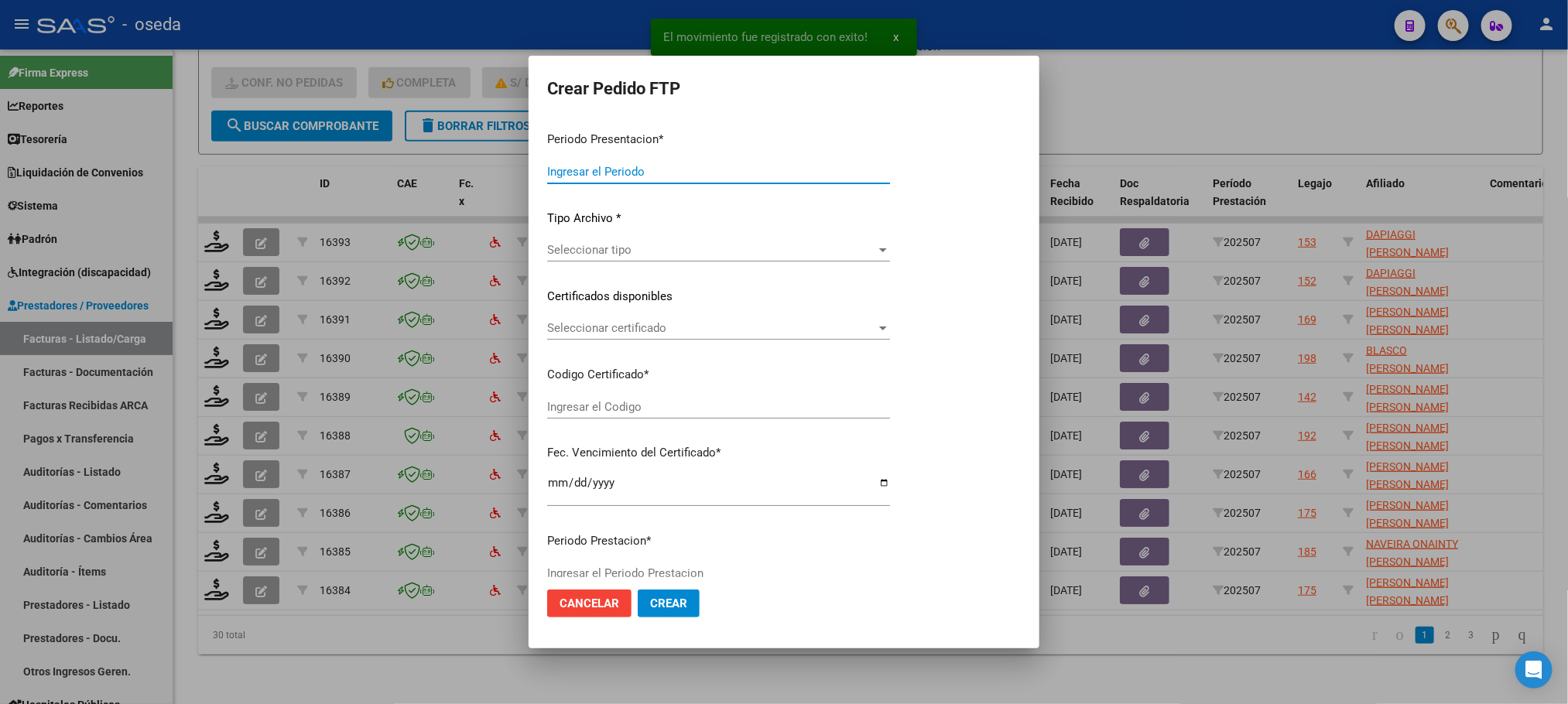
type input "202507"
type input "$ 475.830,36"
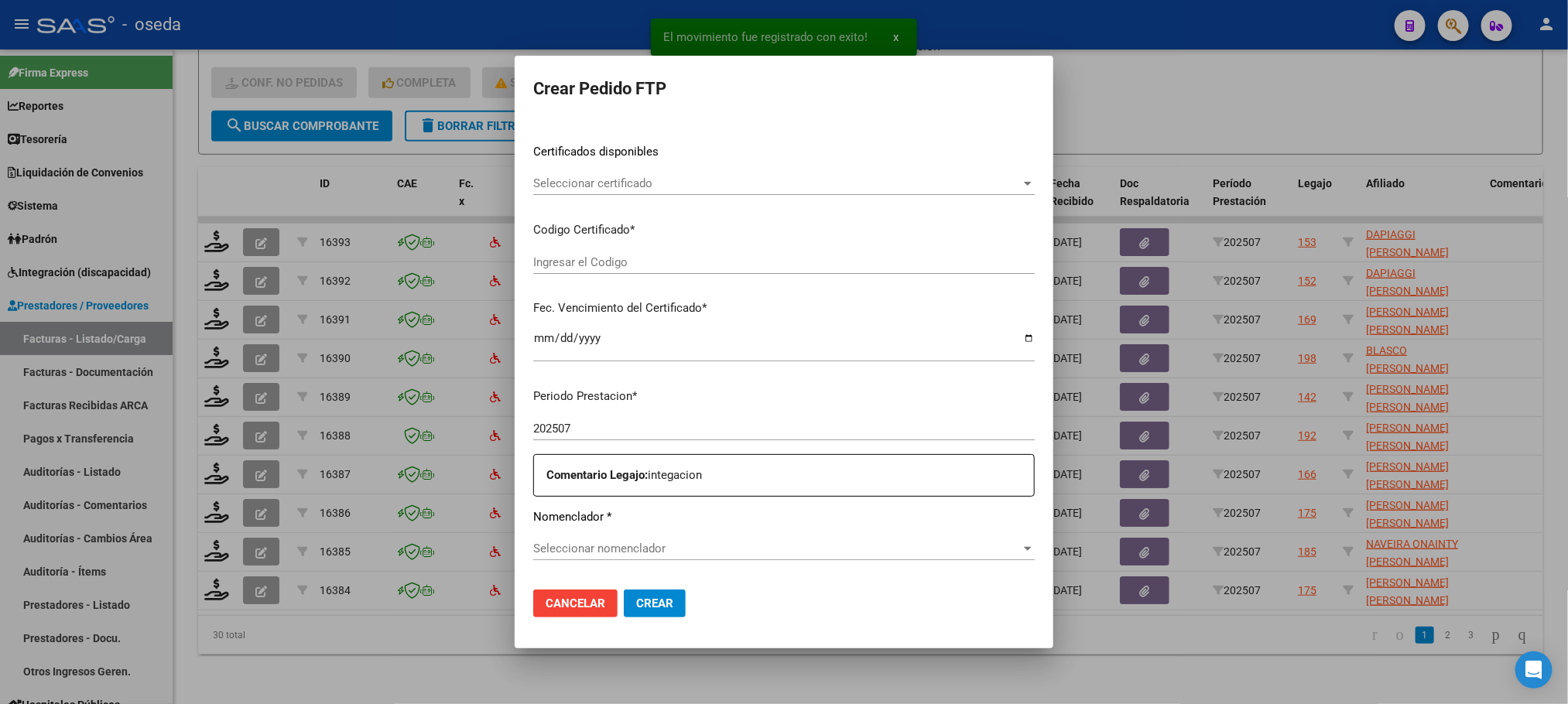
type input "ARG01000575476162025073020300730BUE352"
type input "[DATE]"
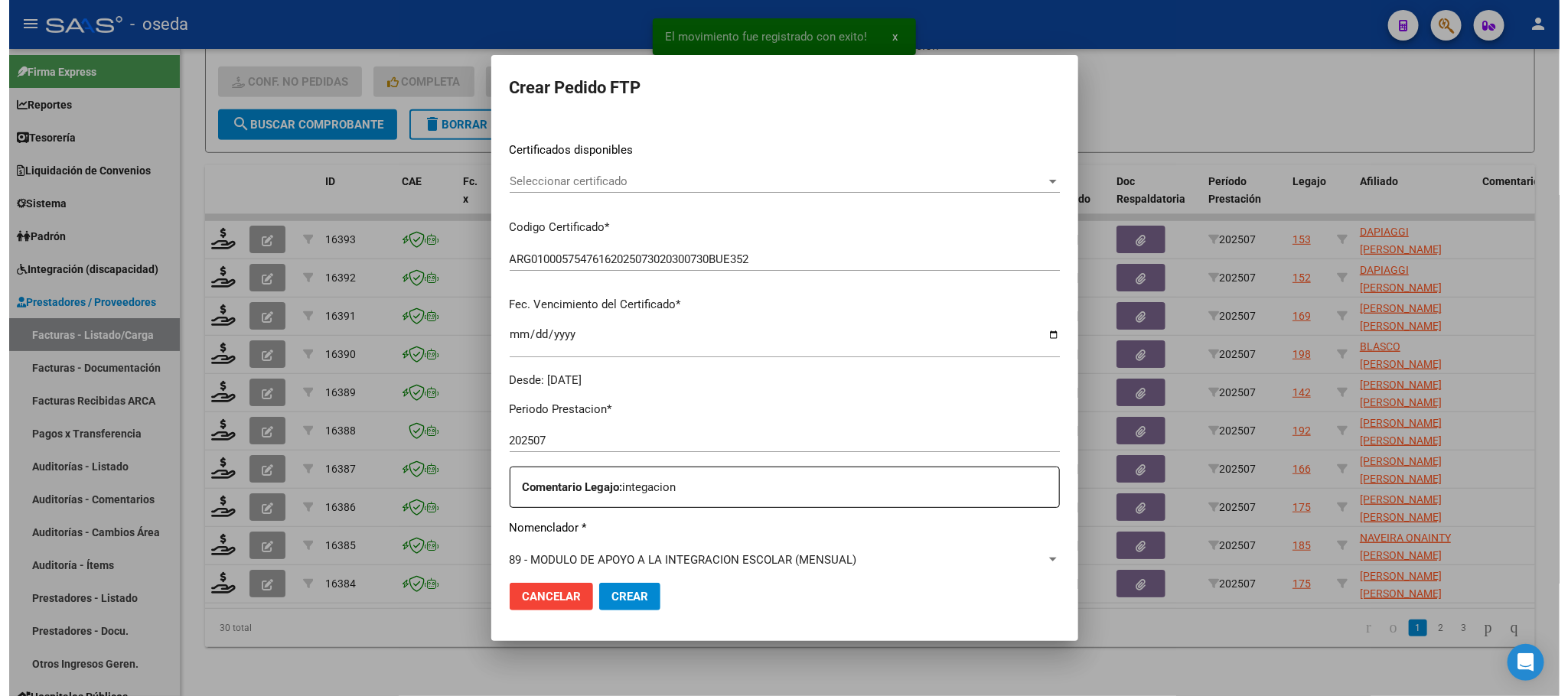
scroll to position [459, 0]
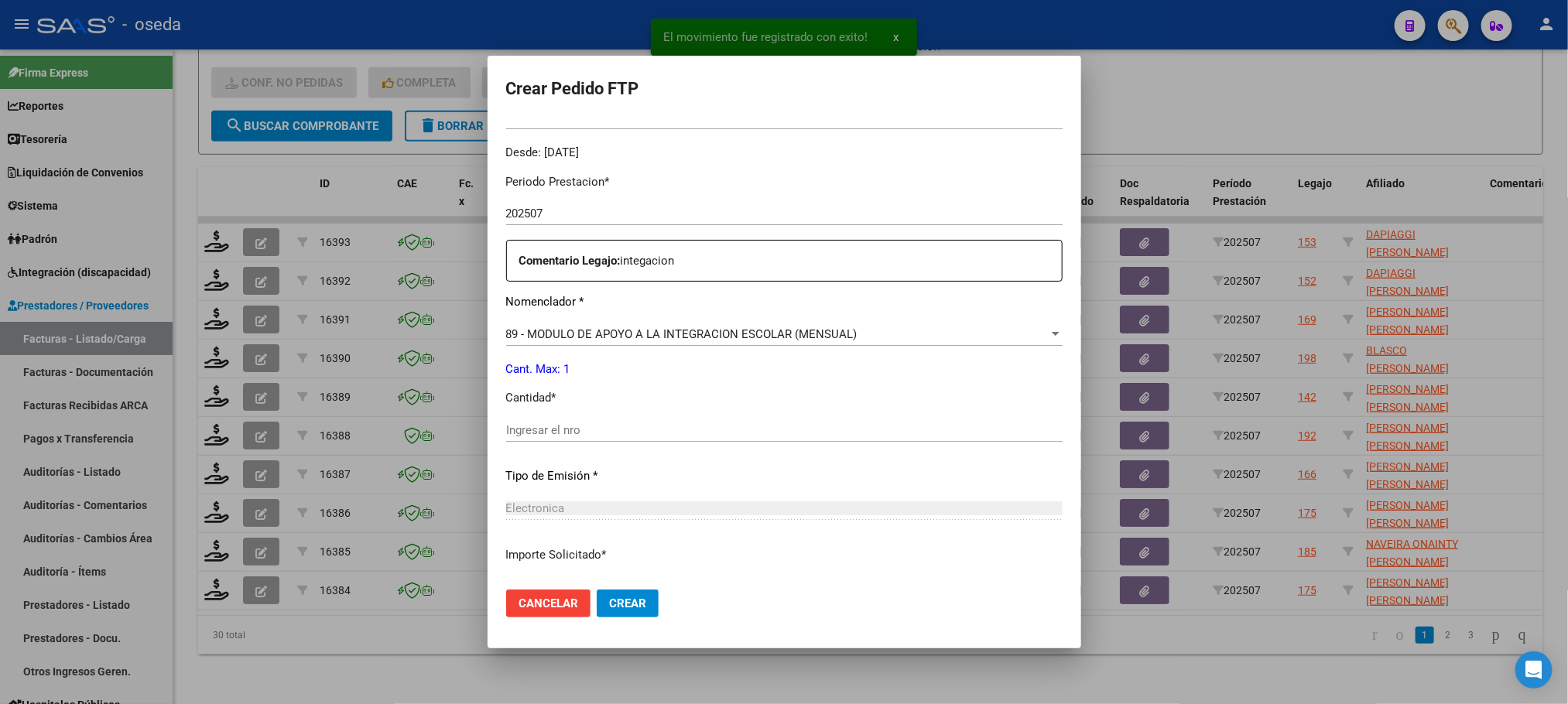
click at [616, 425] on input "Ingresar el nro" at bounding box center [784, 430] width 556 height 14
type input "1"
click at [597, 589] on button "Crear" at bounding box center [627, 603] width 62 height 28
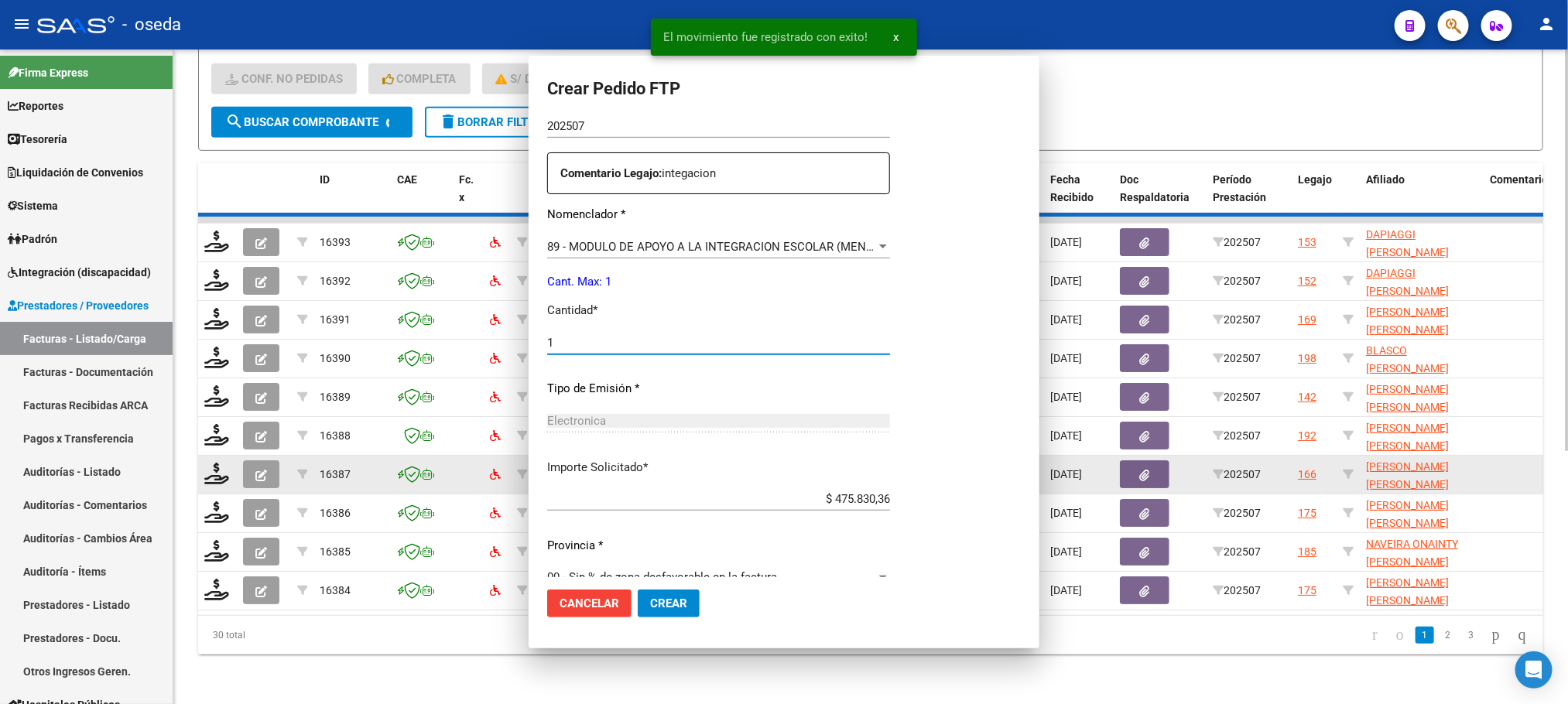
scroll to position [0, 0]
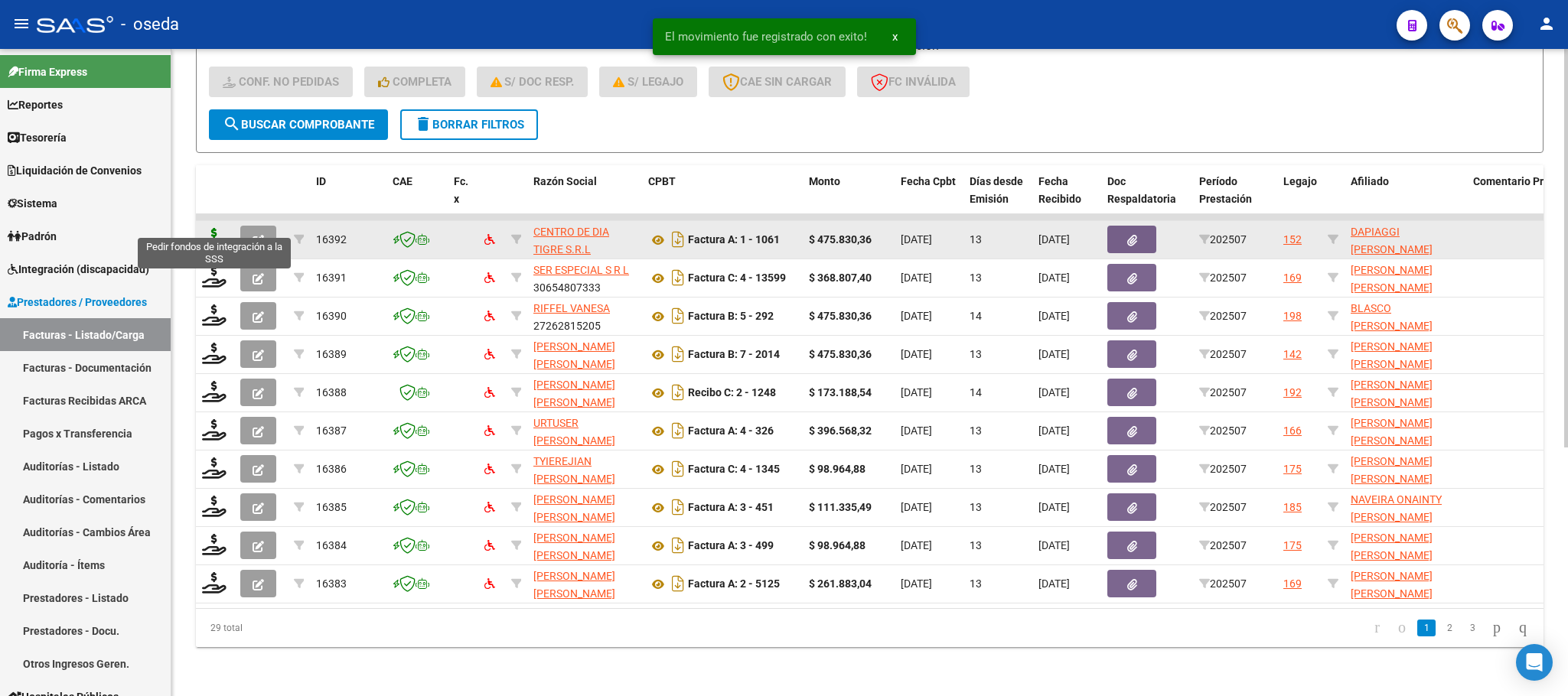
click at [218, 228] on icon at bounding box center [214, 239] width 25 height 21
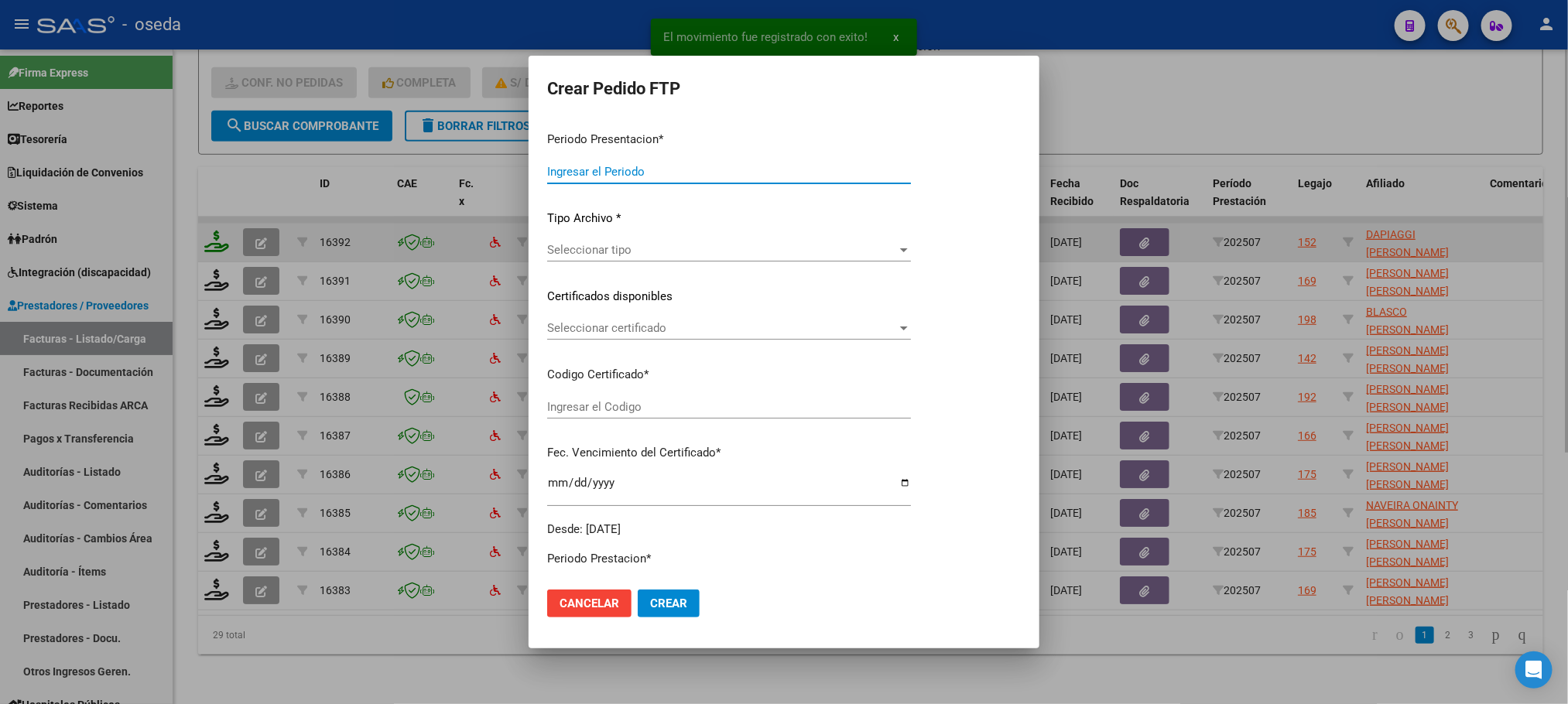
type input "202507"
type input "$ 475.830,36"
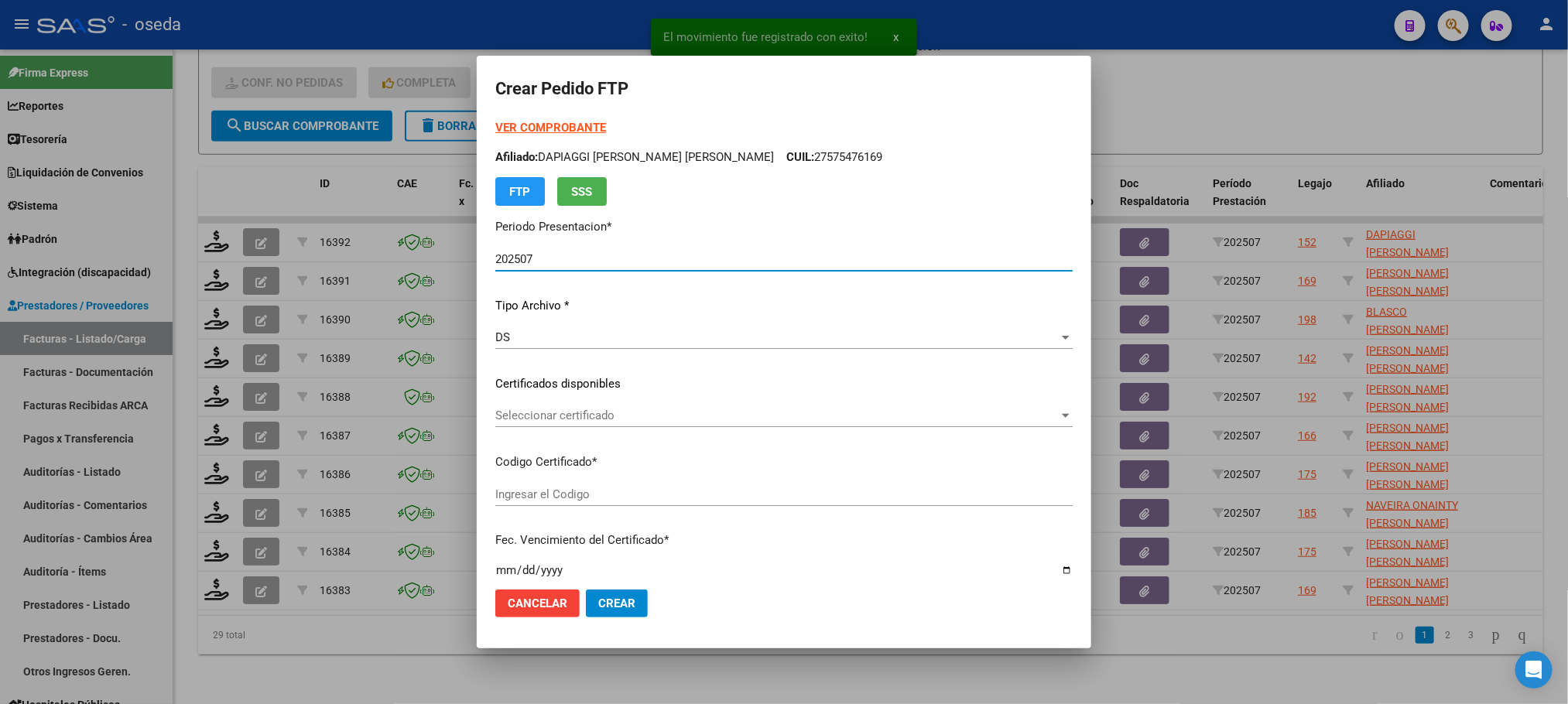
type input "ARG02000575476152025073020300730BUE352"
type input "[DATE]"
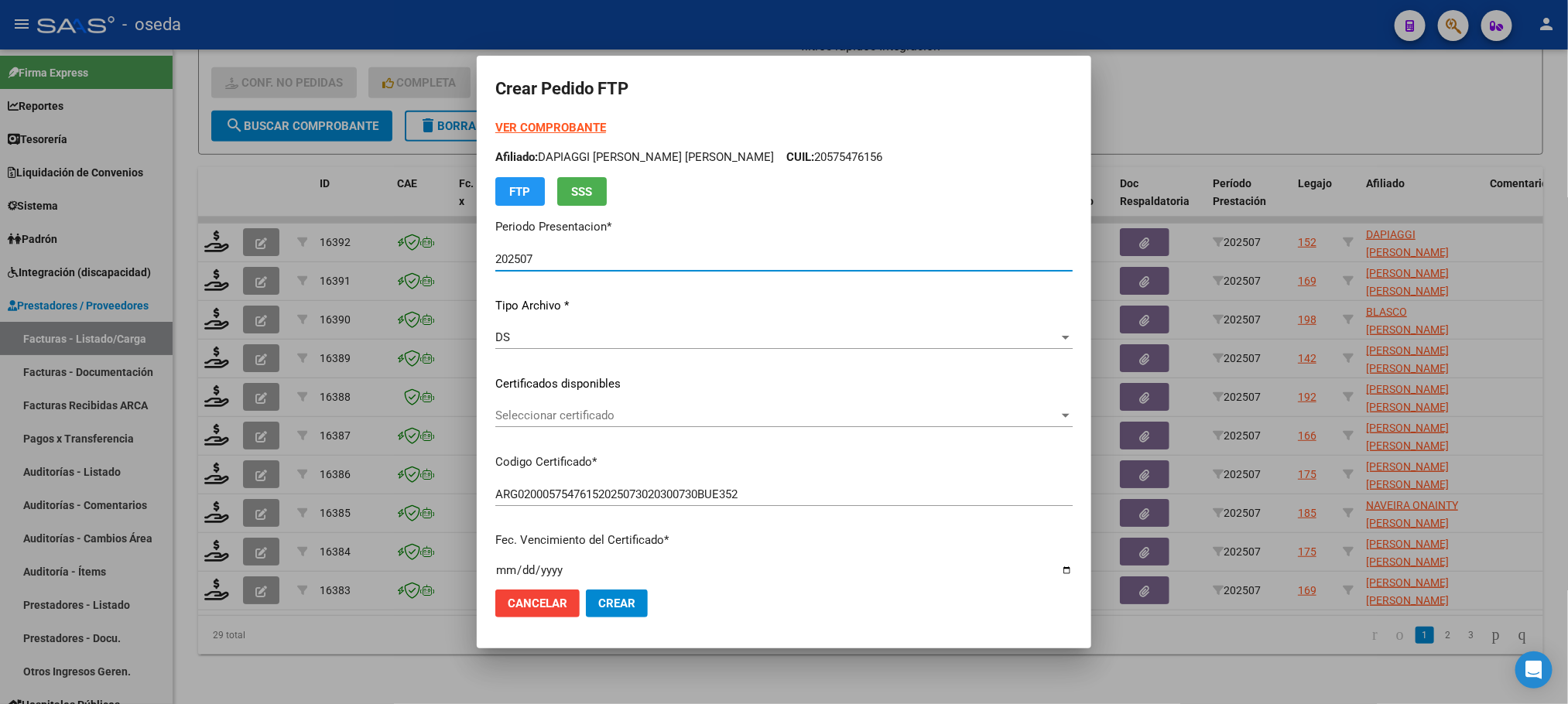
click at [1222, 70] on div at bounding box center [784, 352] width 1568 height 704
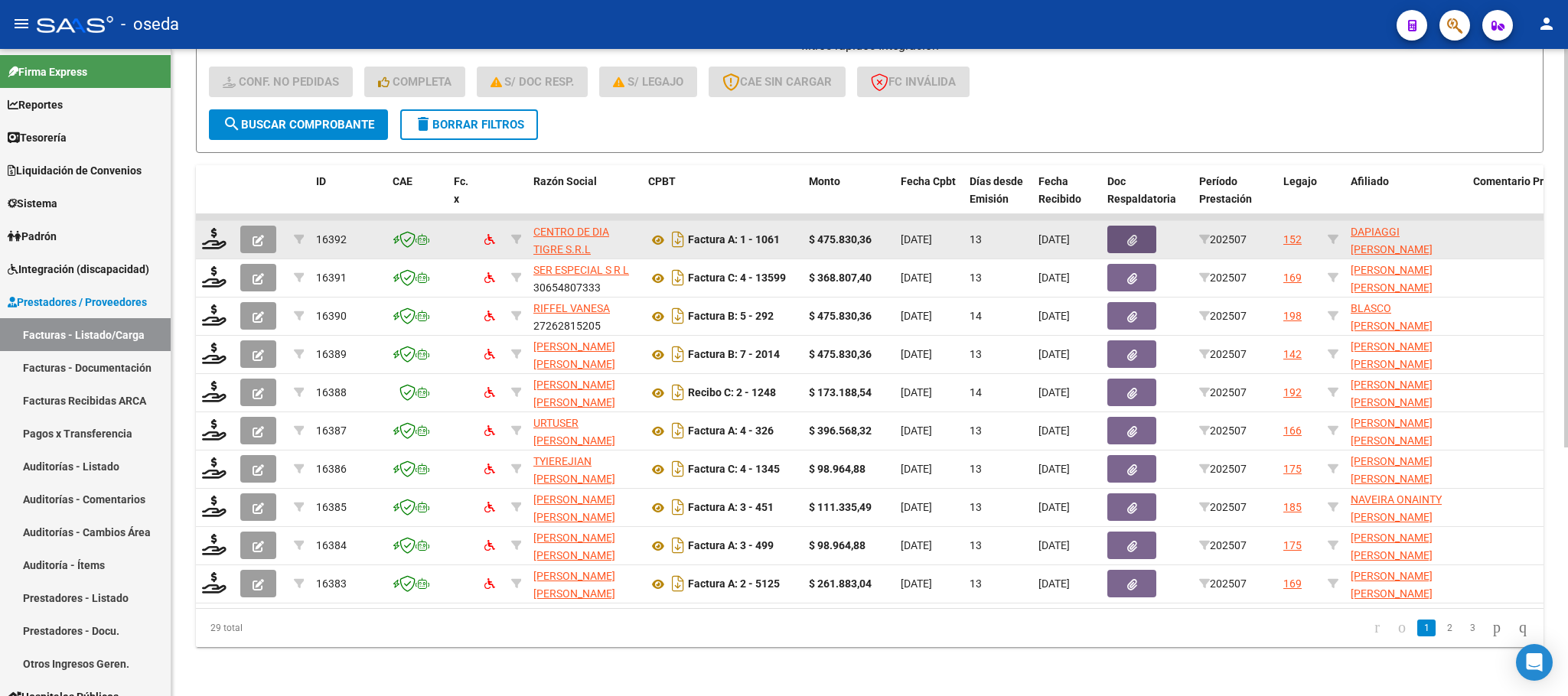
click at [1129, 235] on icon "button" at bounding box center [1132, 241] width 10 height 11
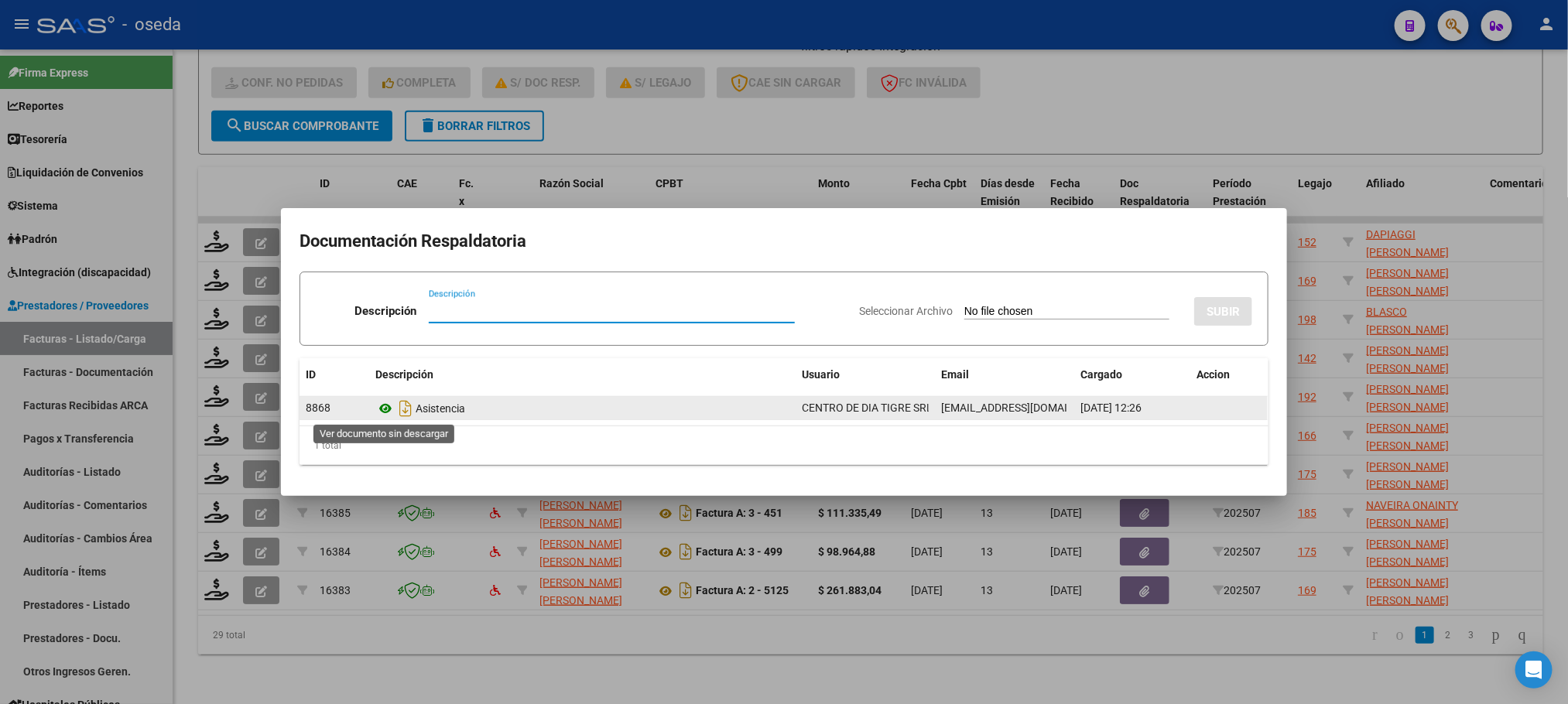
click at [382, 410] on icon at bounding box center [386, 408] width 20 height 19
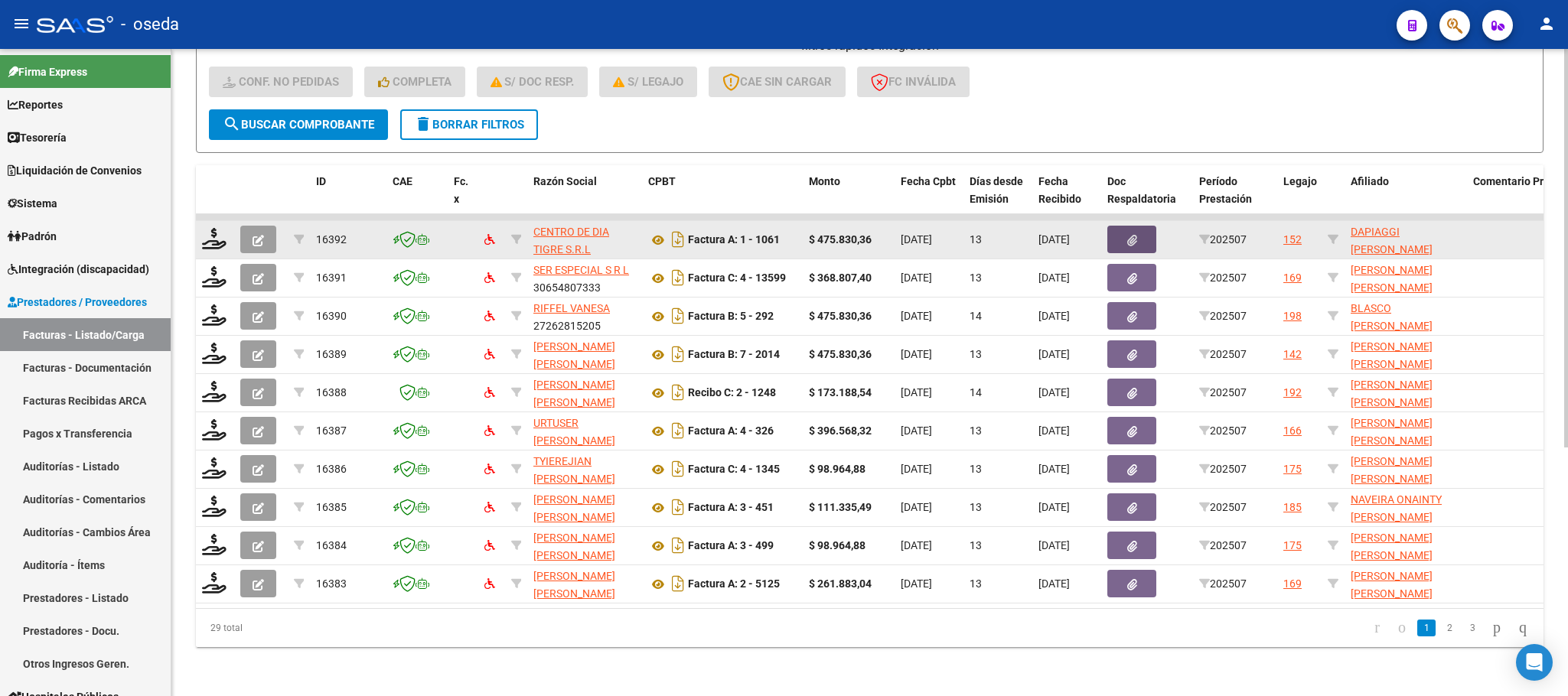
click at [256, 221] on datatable-body-cell at bounding box center [261, 240] width 54 height 37
click at [218, 228] on icon at bounding box center [214, 239] width 25 height 21
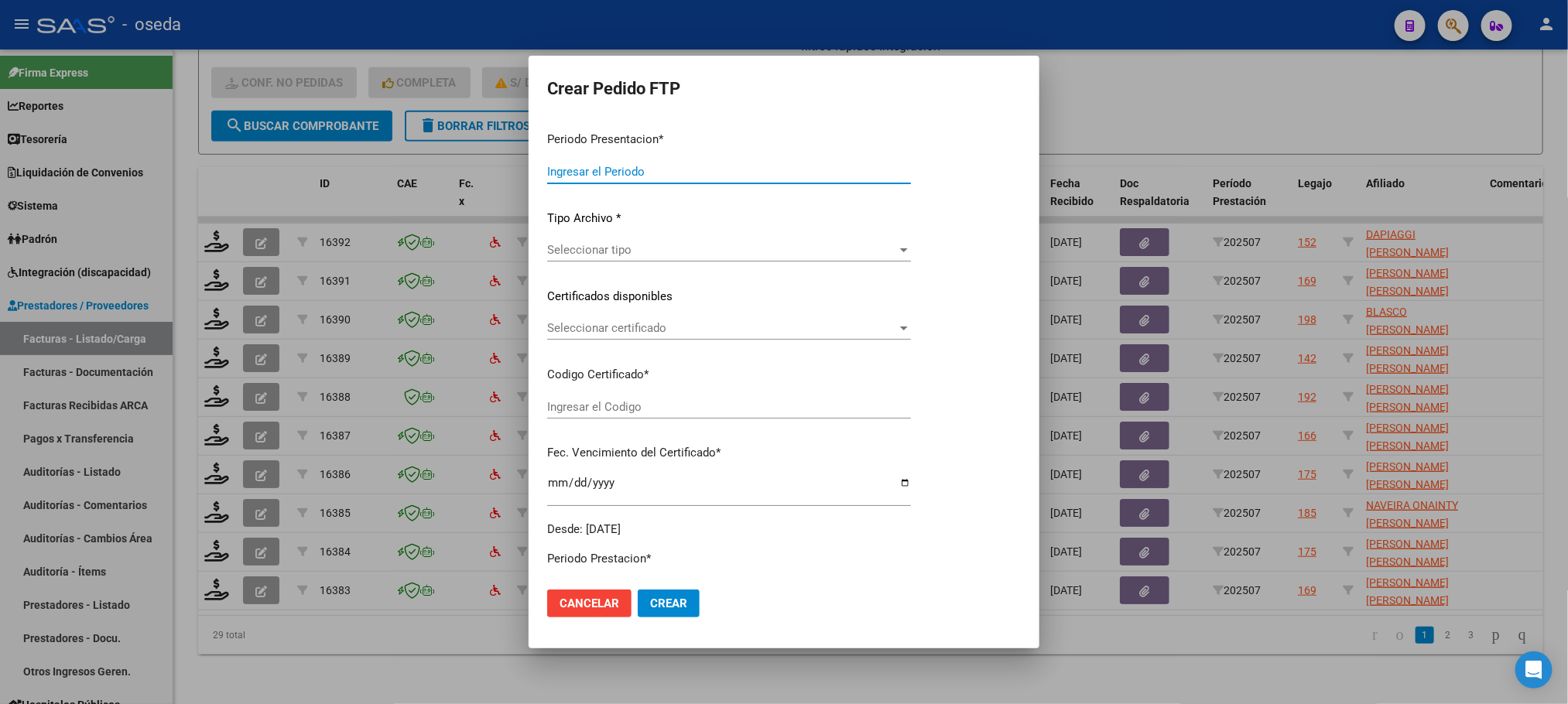
type input "202507"
type input "$ 475.830,36"
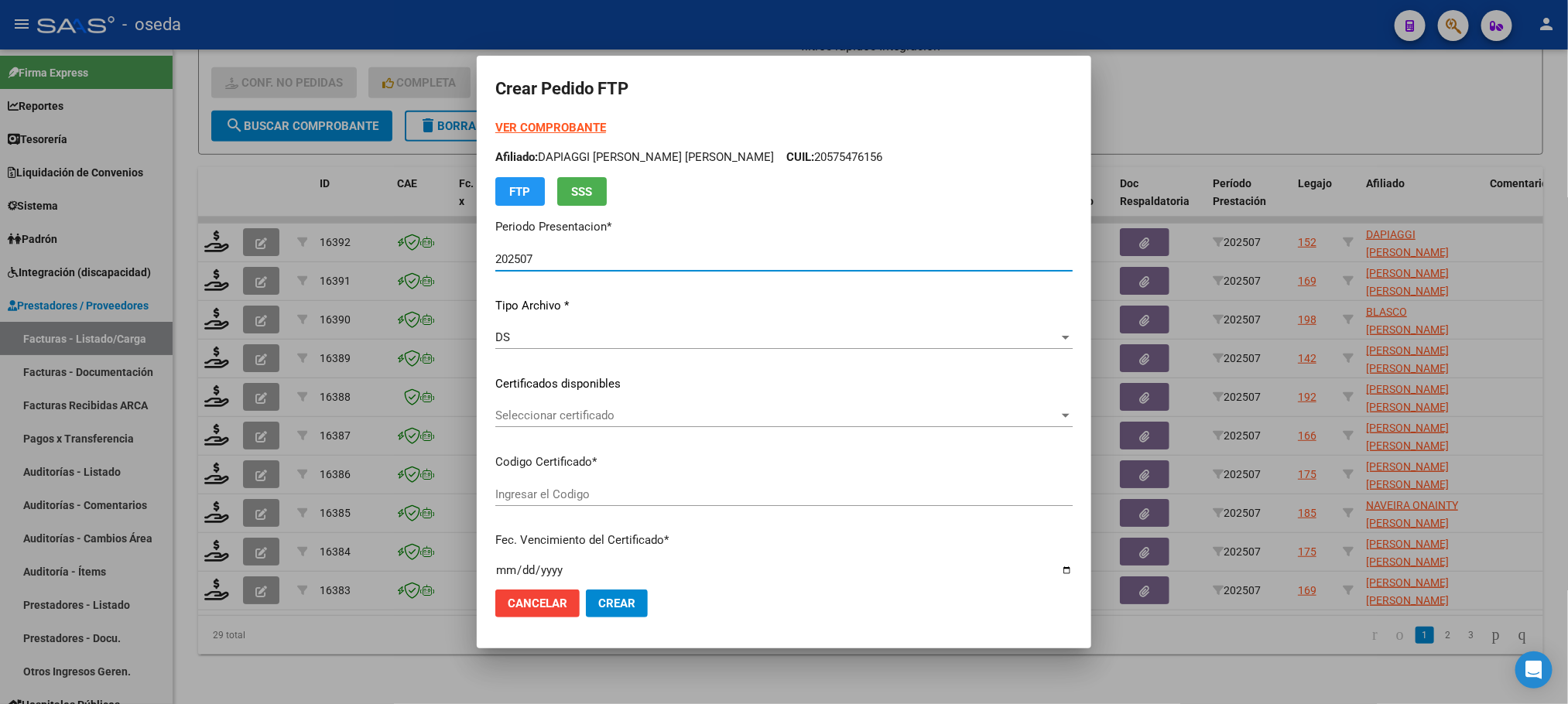
type input "ARG02000575476152025073020300730BUE352"
type input "[DATE]"
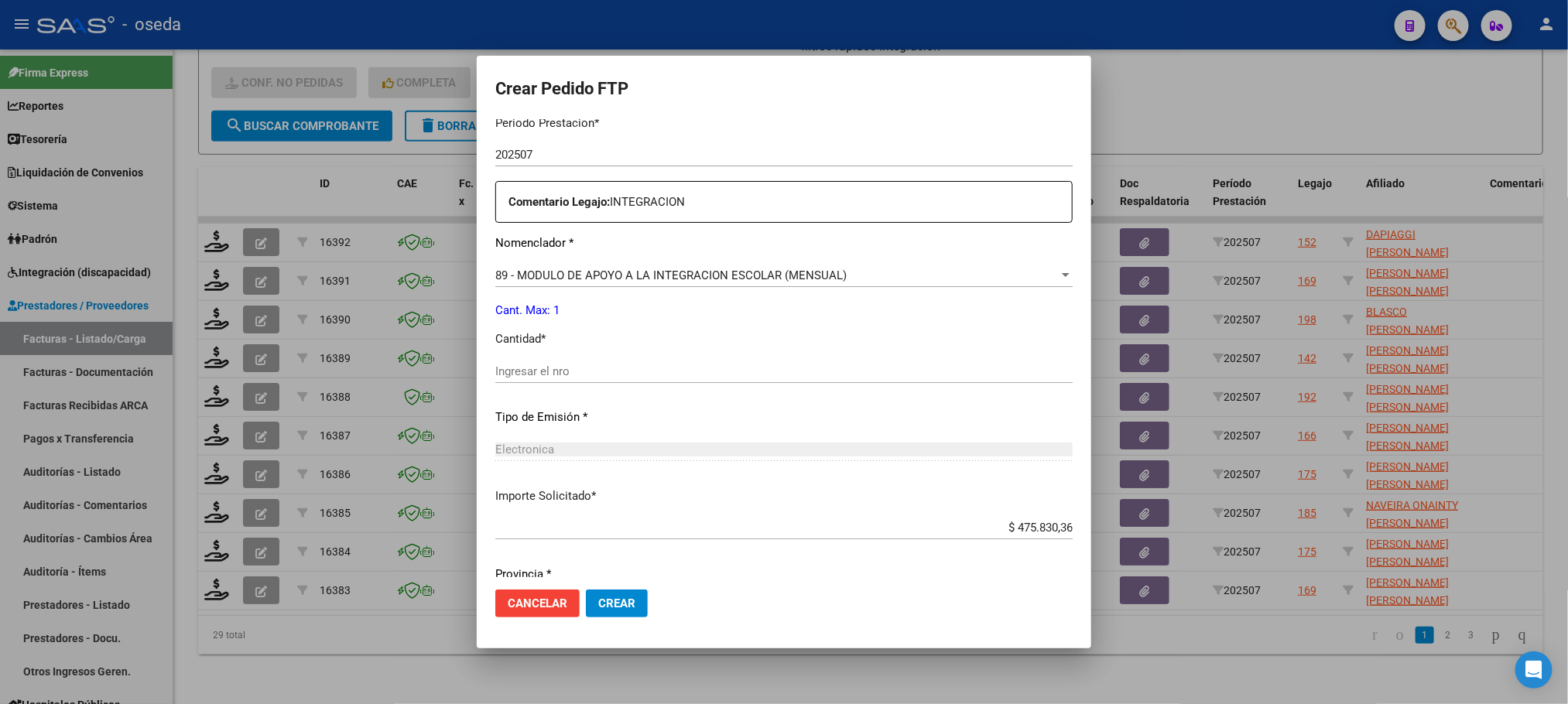
scroll to position [578, 0]
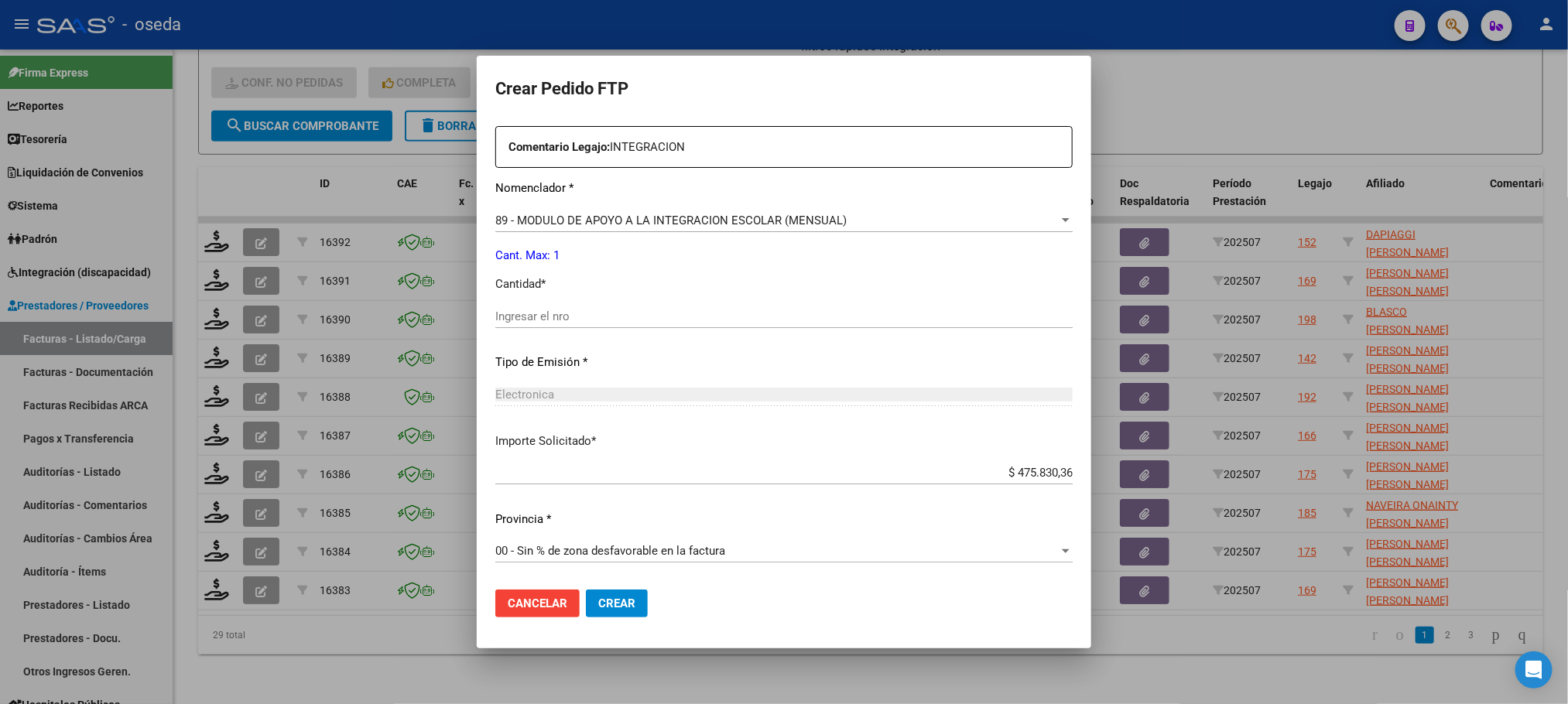
click at [515, 310] on input "Ingresar el nro" at bounding box center [784, 317] width 577 height 14
type input "1"
click at [586, 589] on button "Crear" at bounding box center [616, 603] width 62 height 28
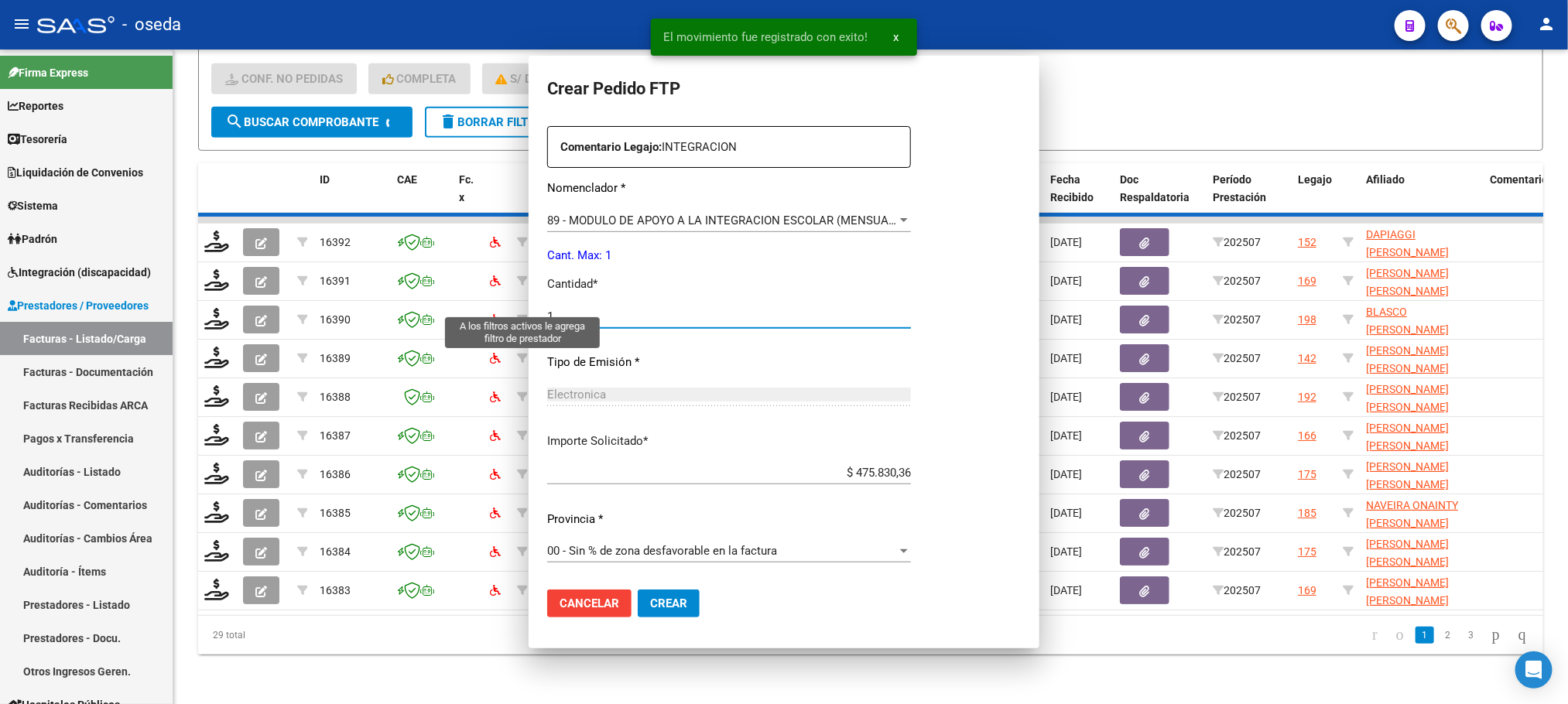
scroll to position [0, 0]
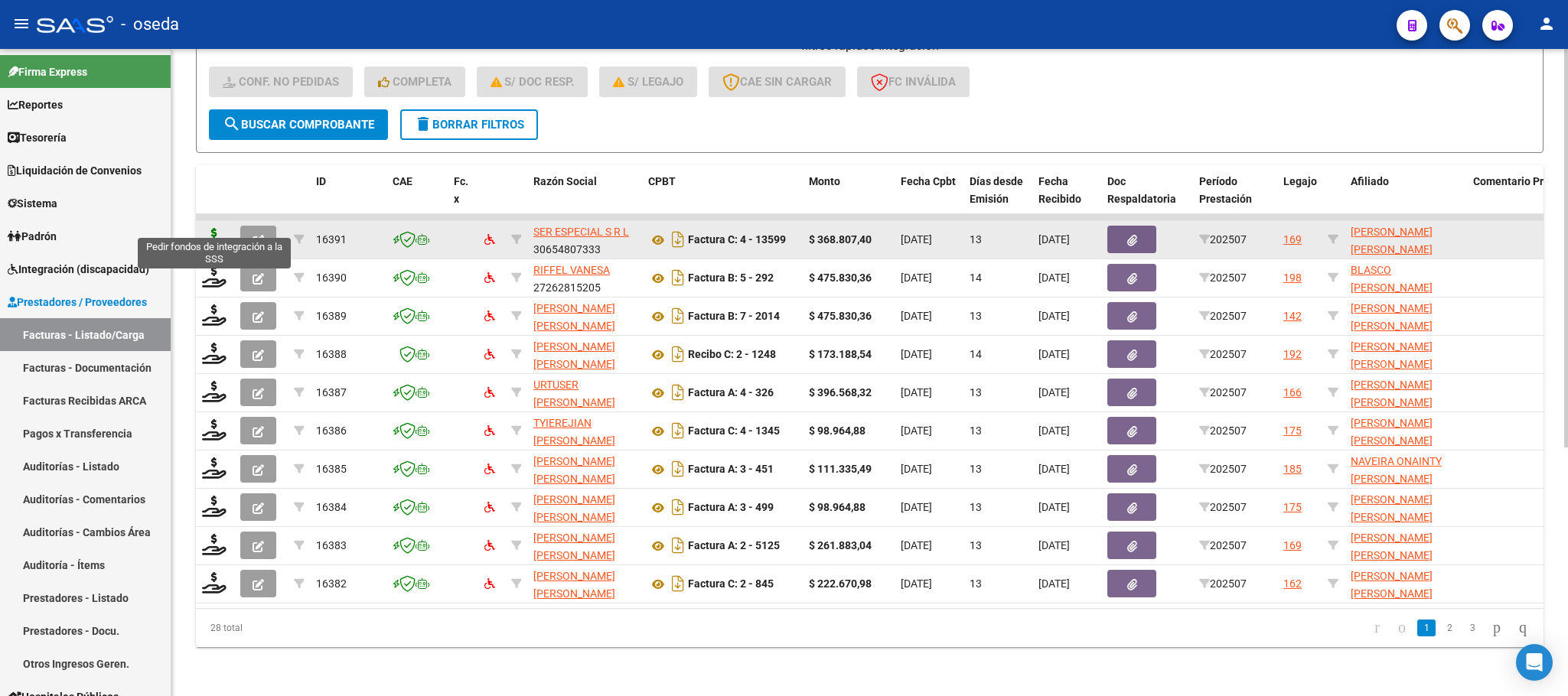
click at [205, 228] on icon at bounding box center [214, 239] width 25 height 21
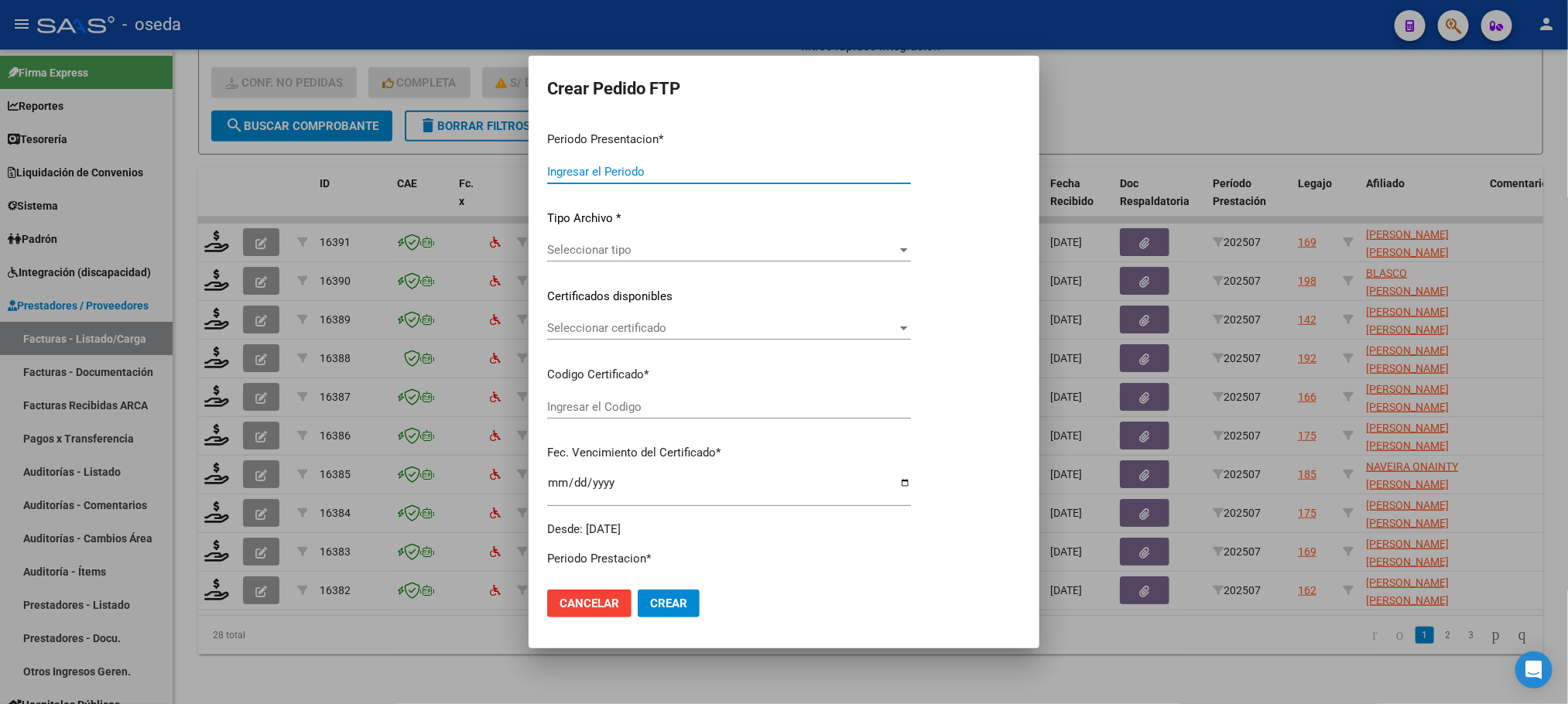
type input "202507"
type input "$ 368.807,40"
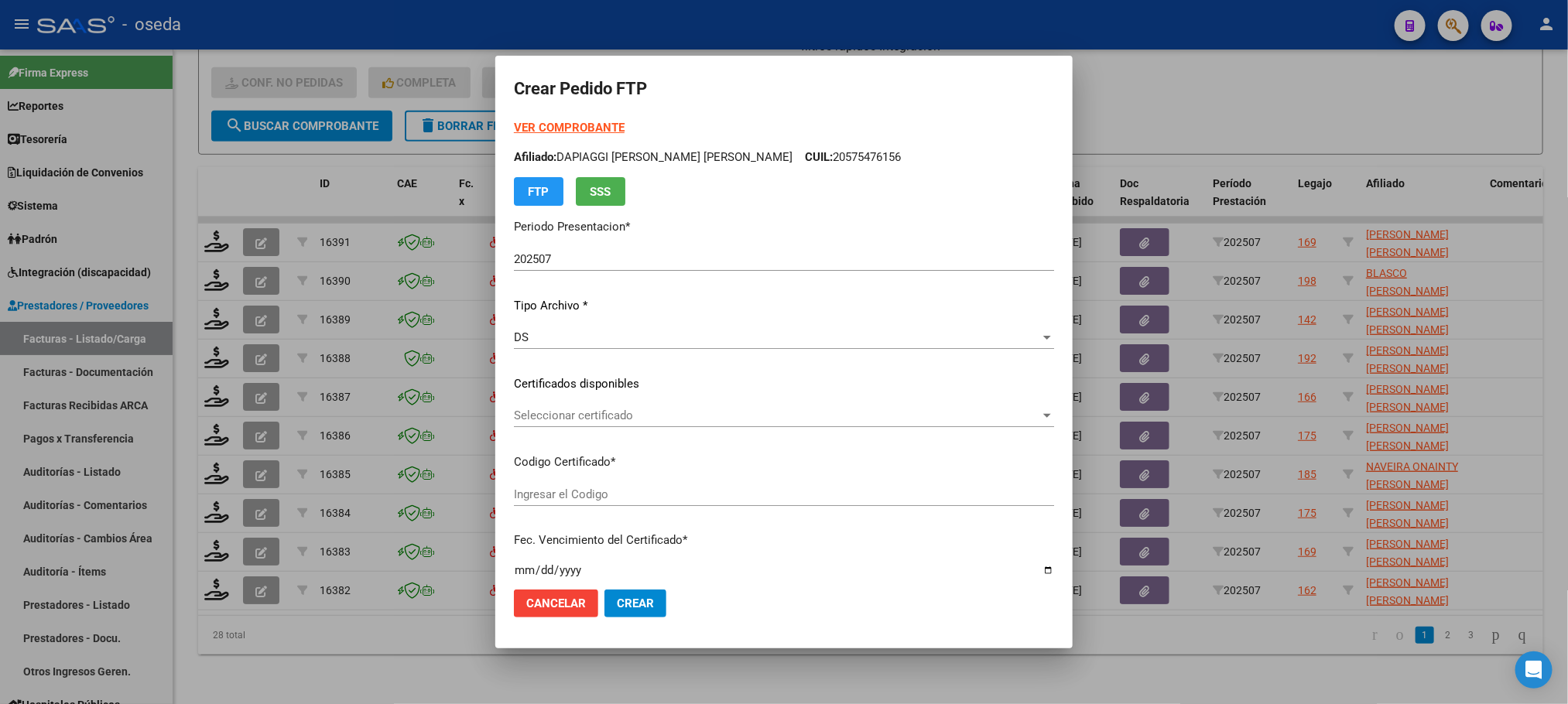
type input "20535972436"
type input "[DATE]"
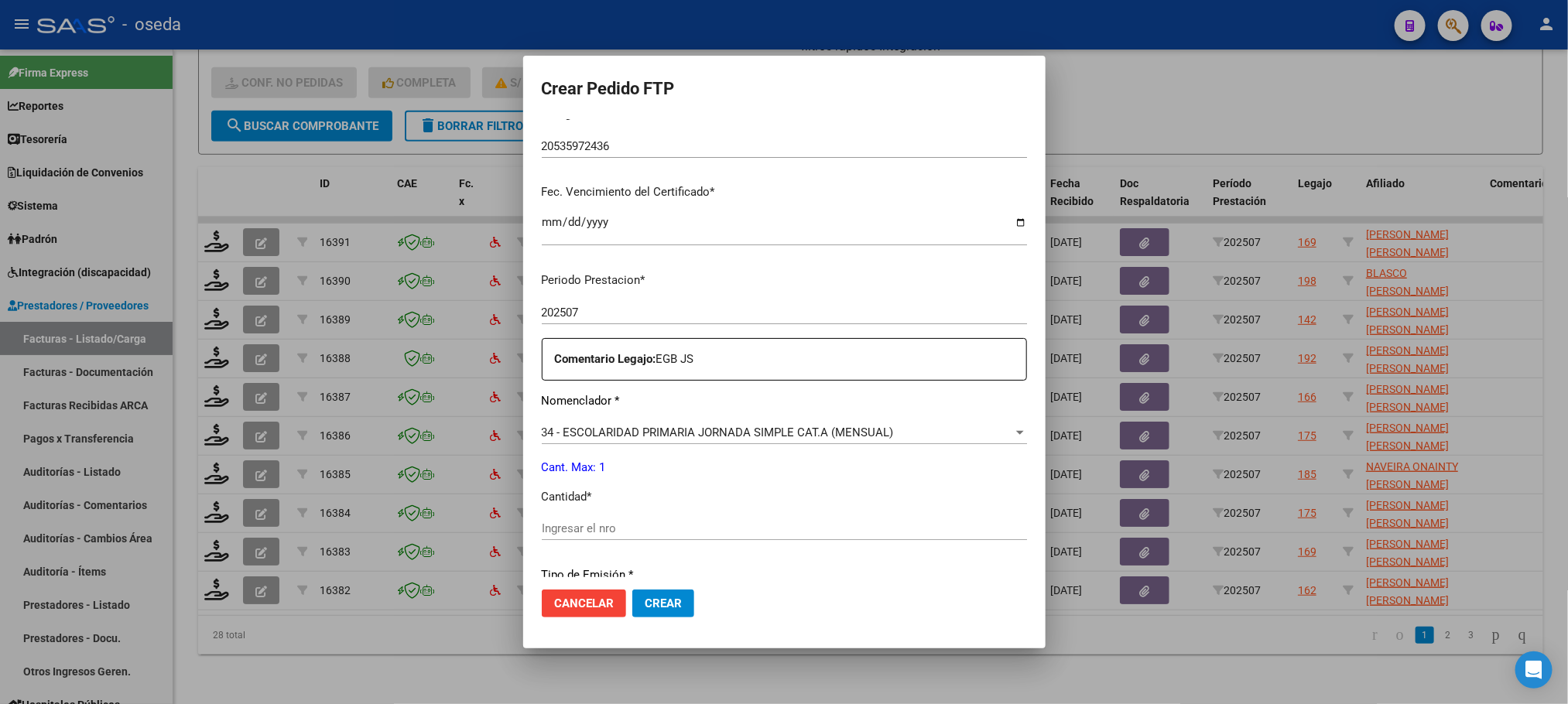
scroll to position [464, 0]
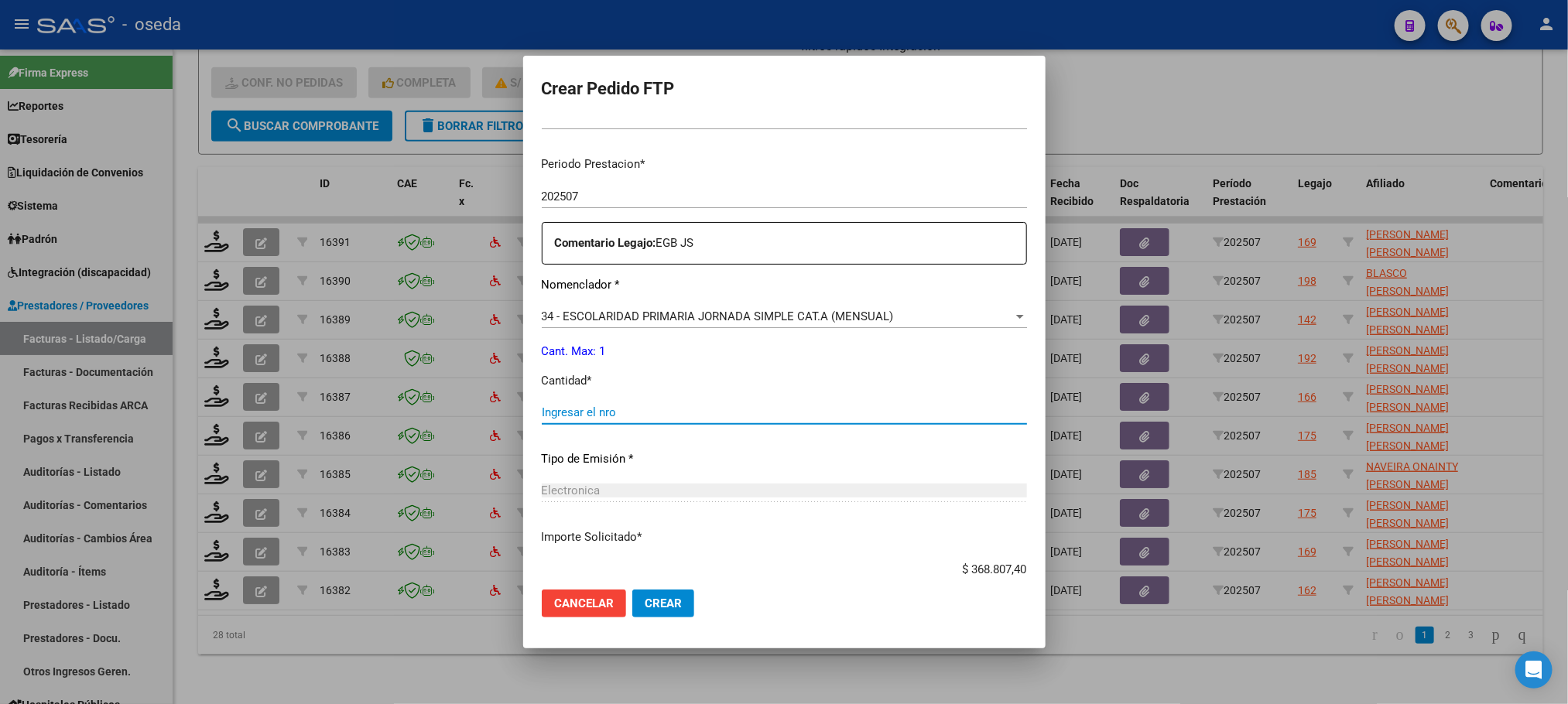
click at [609, 416] on input "Ingresar el nro" at bounding box center [784, 412] width 486 height 14
type input "1"
click at [632, 589] on button "Crear" at bounding box center [663, 603] width 62 height 28
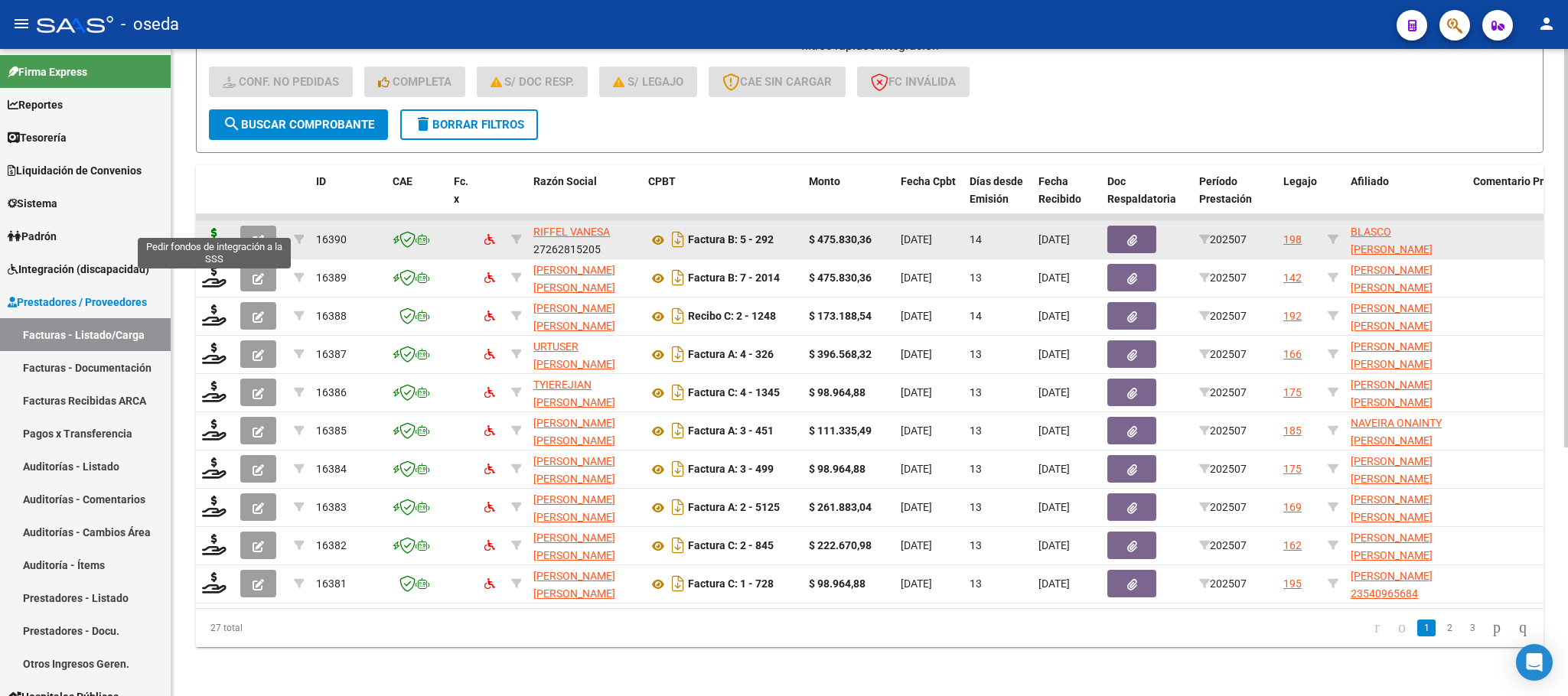
click at [211, 228] on icon at bounding box center [214, 239] width 25 height 21
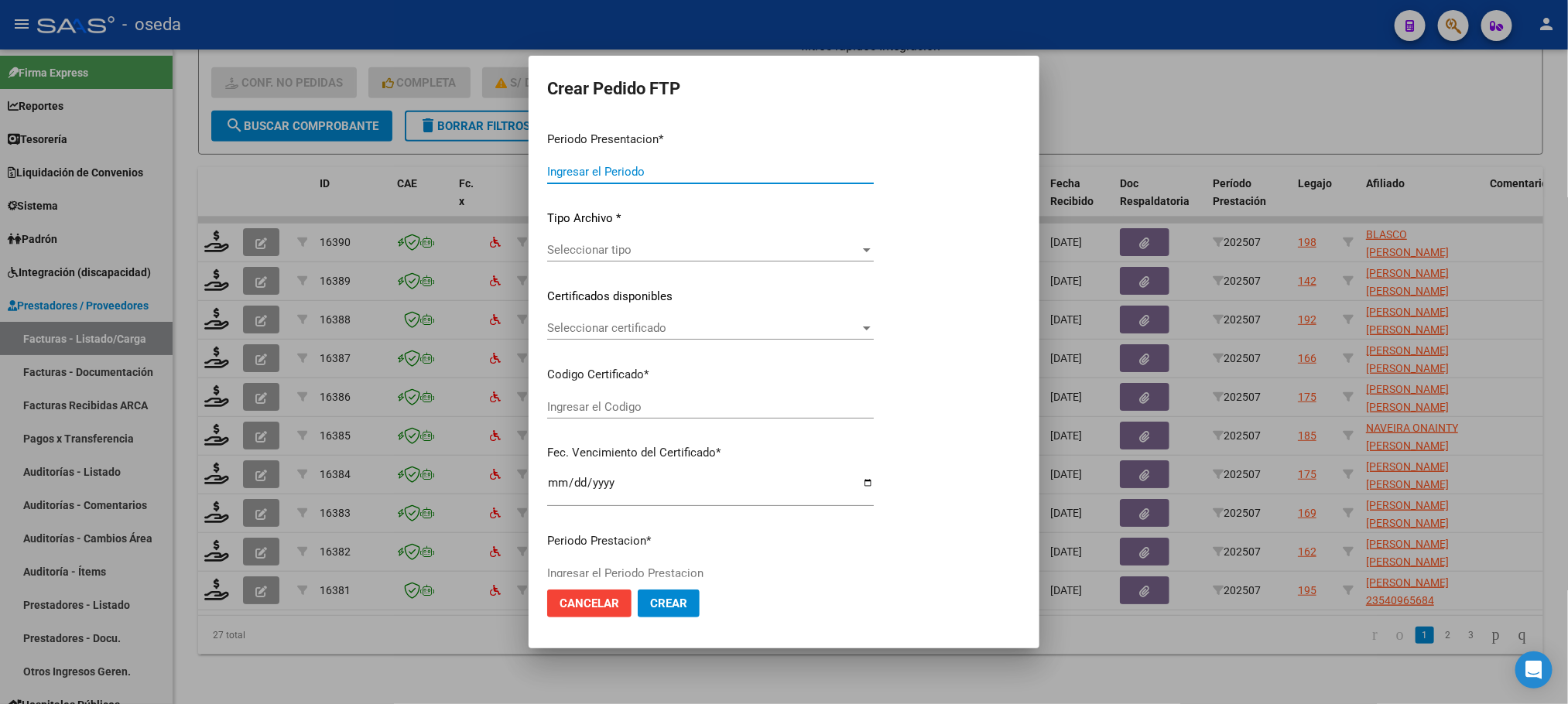
type input "202507"
type input "$ 475.830,36"
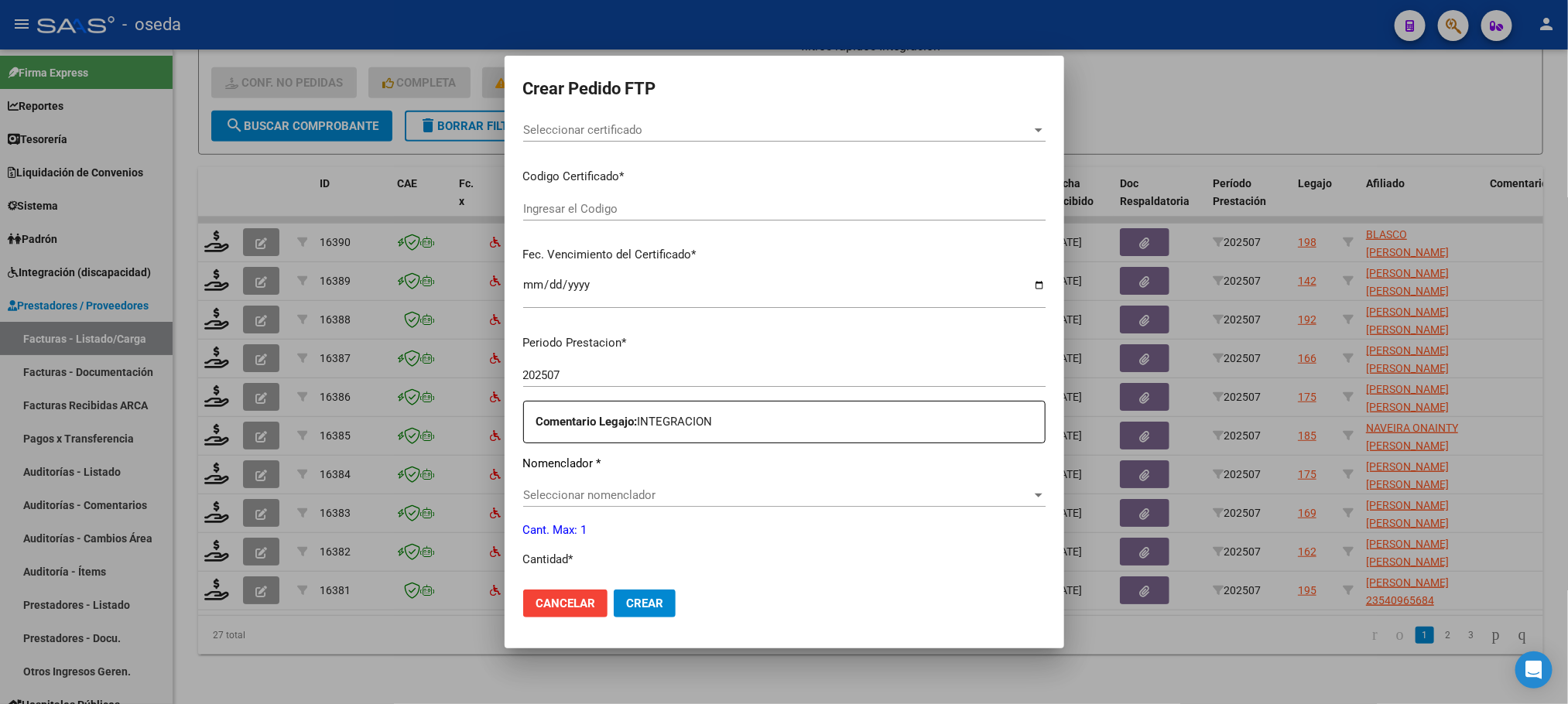
type input "ARG02000546323342023092120260921CBA536"
type input "[DATE]"
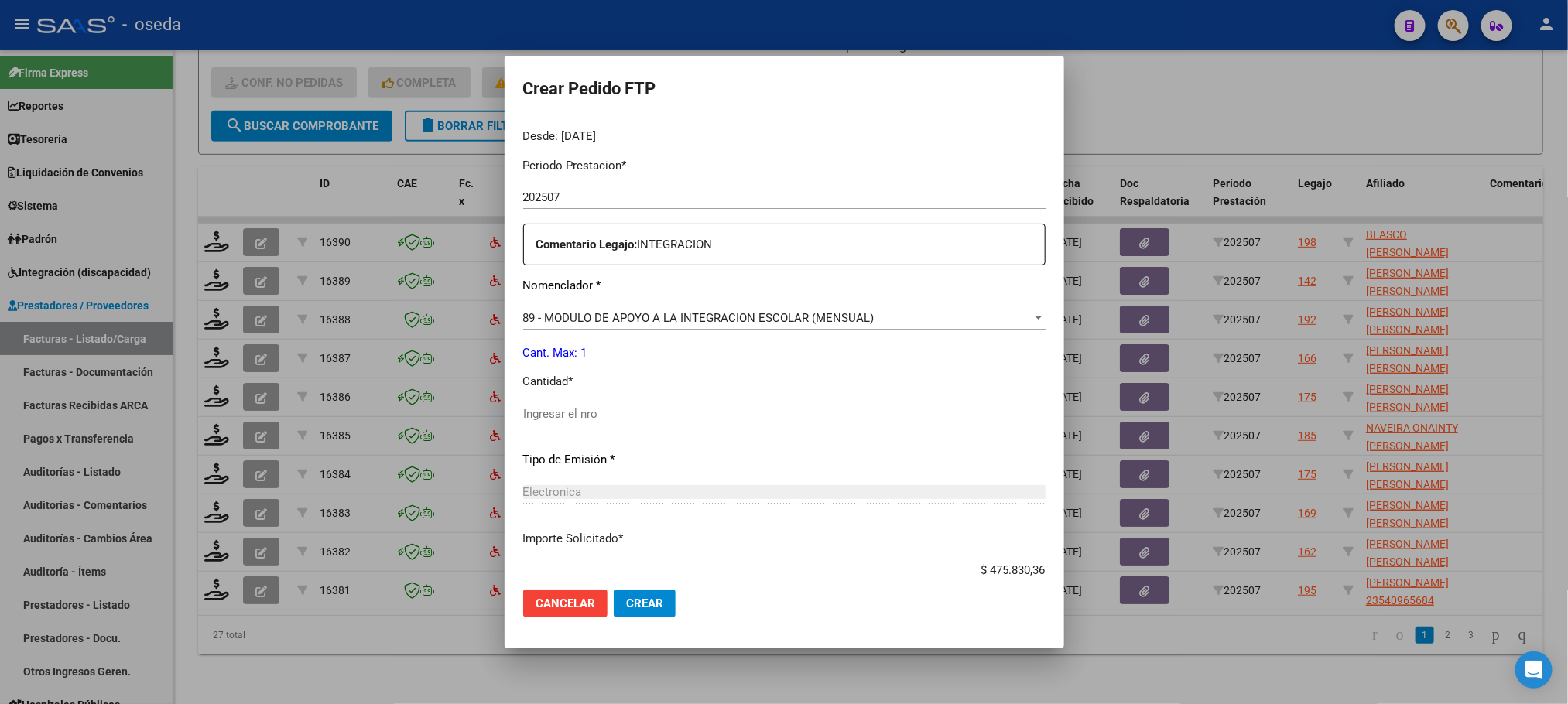
scroll to position [578, 0]
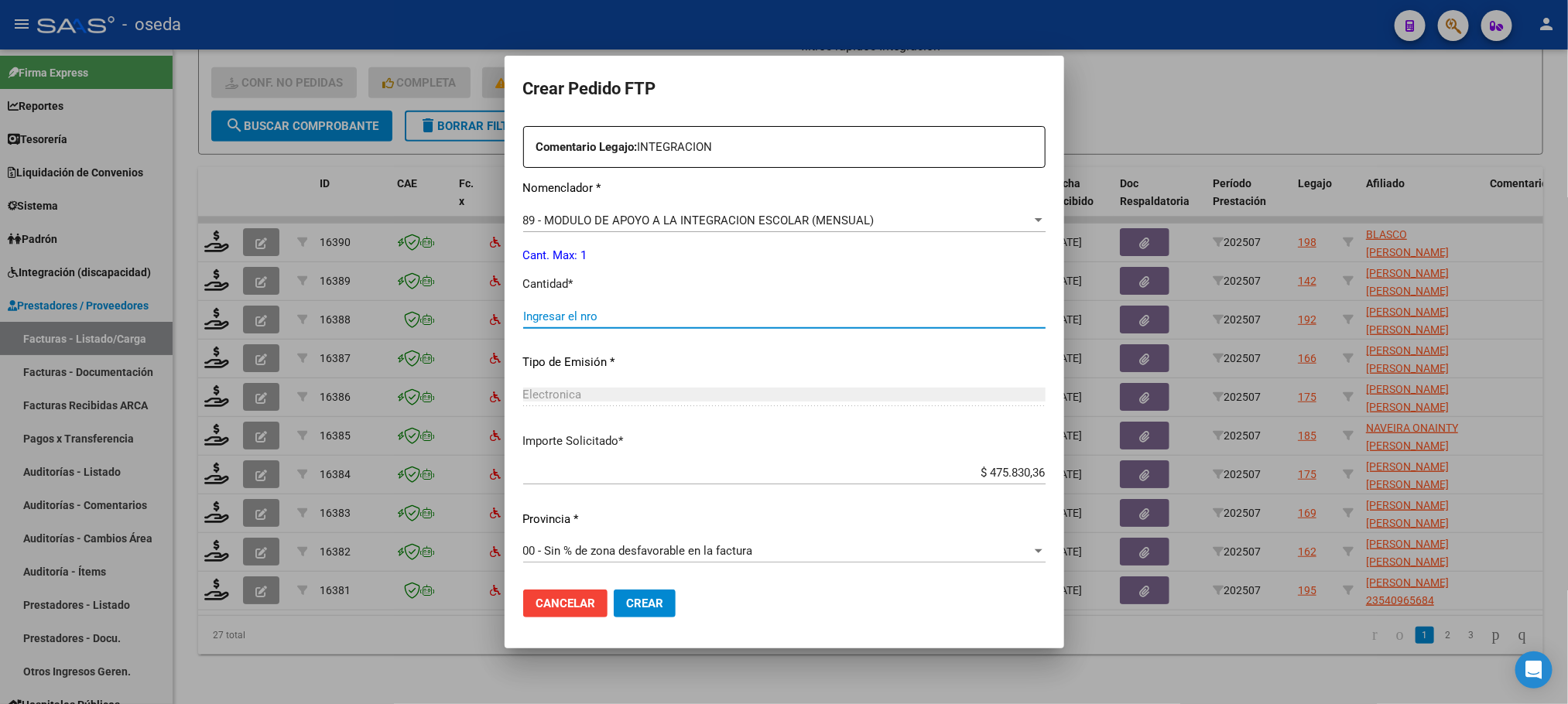
click at [681, 313] on input "Ingresar el nro" at bounding box center [784, 317] width 522 height 14
type input "1"
click at [614, 589] on button "Crear" at bounding box center [644, 603] width 62 height 28
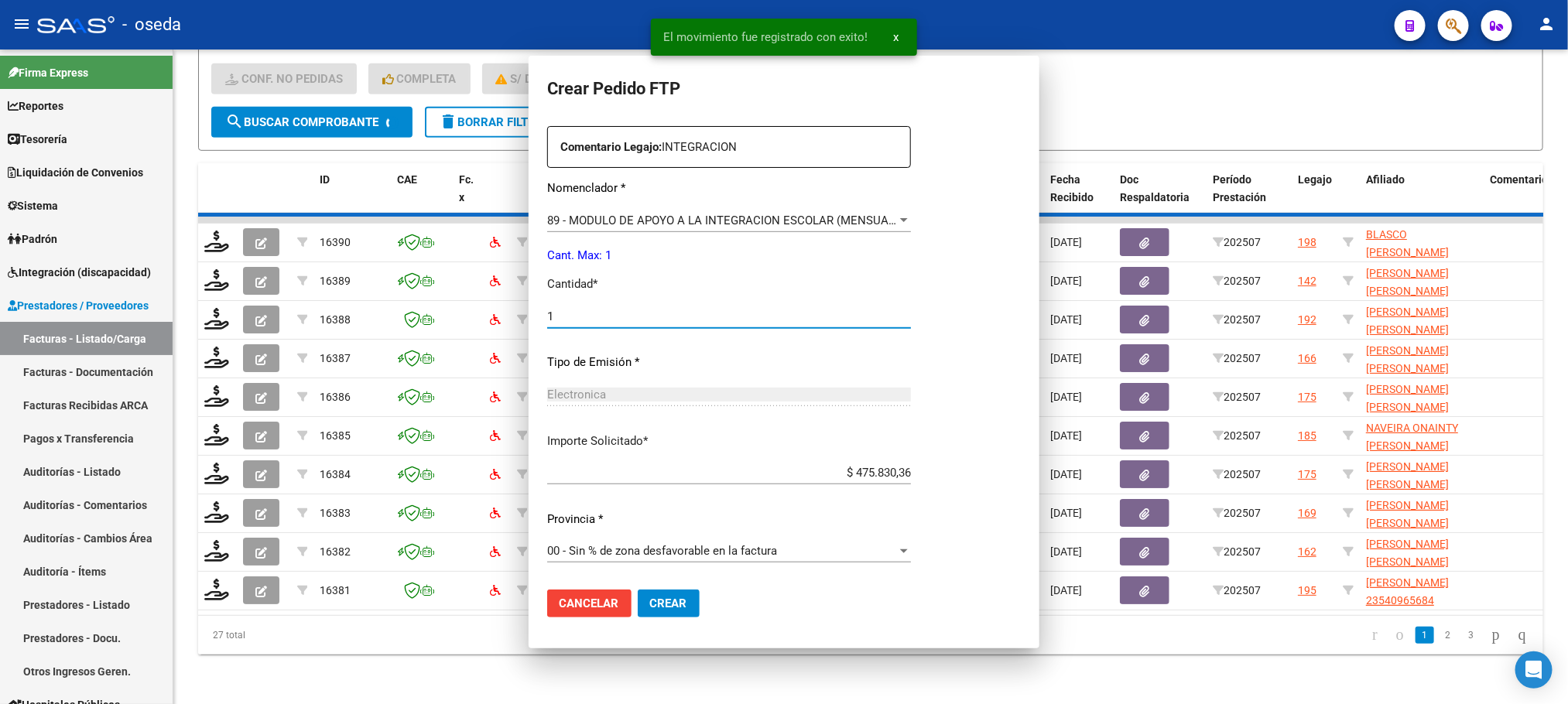
scroll to position [491, 0]
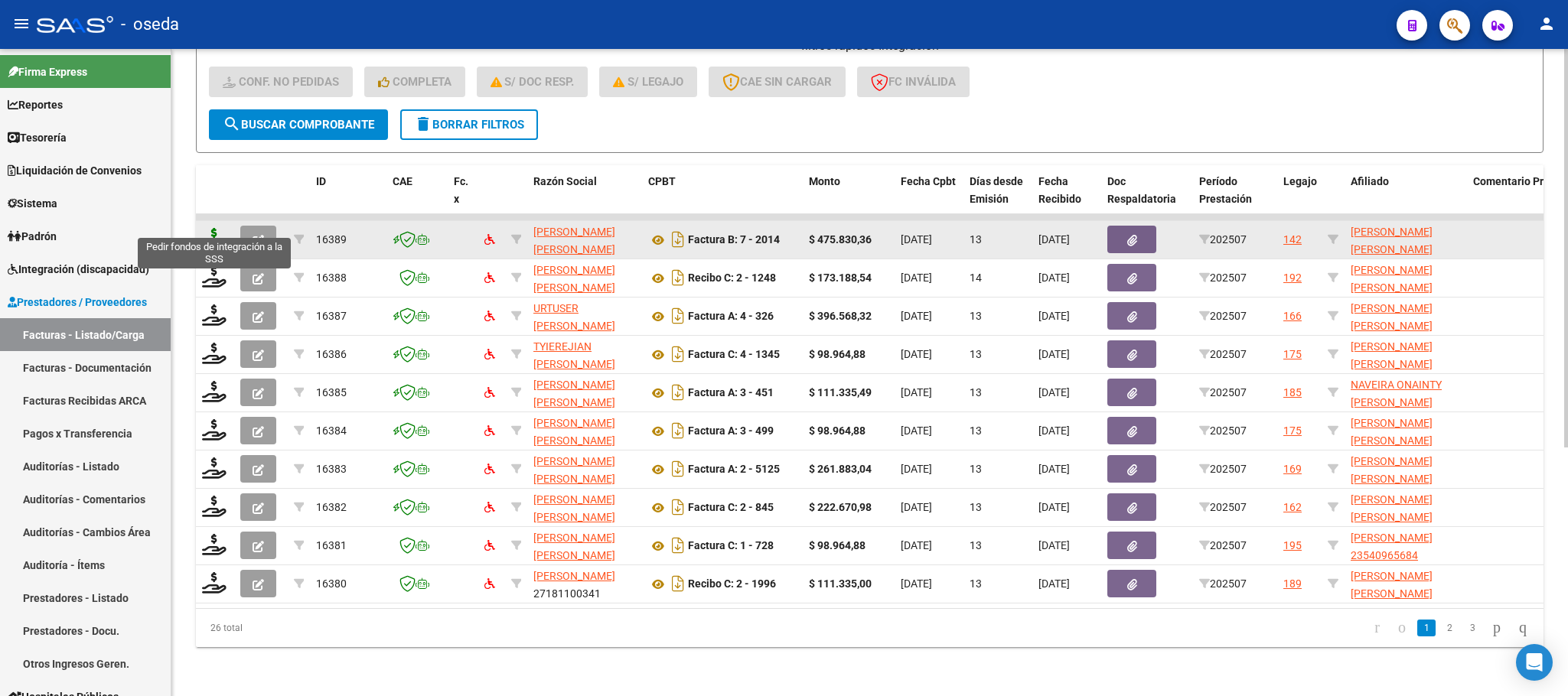
click at [217, 228] on icon at bounding box center [214, 239] width 25 height 21
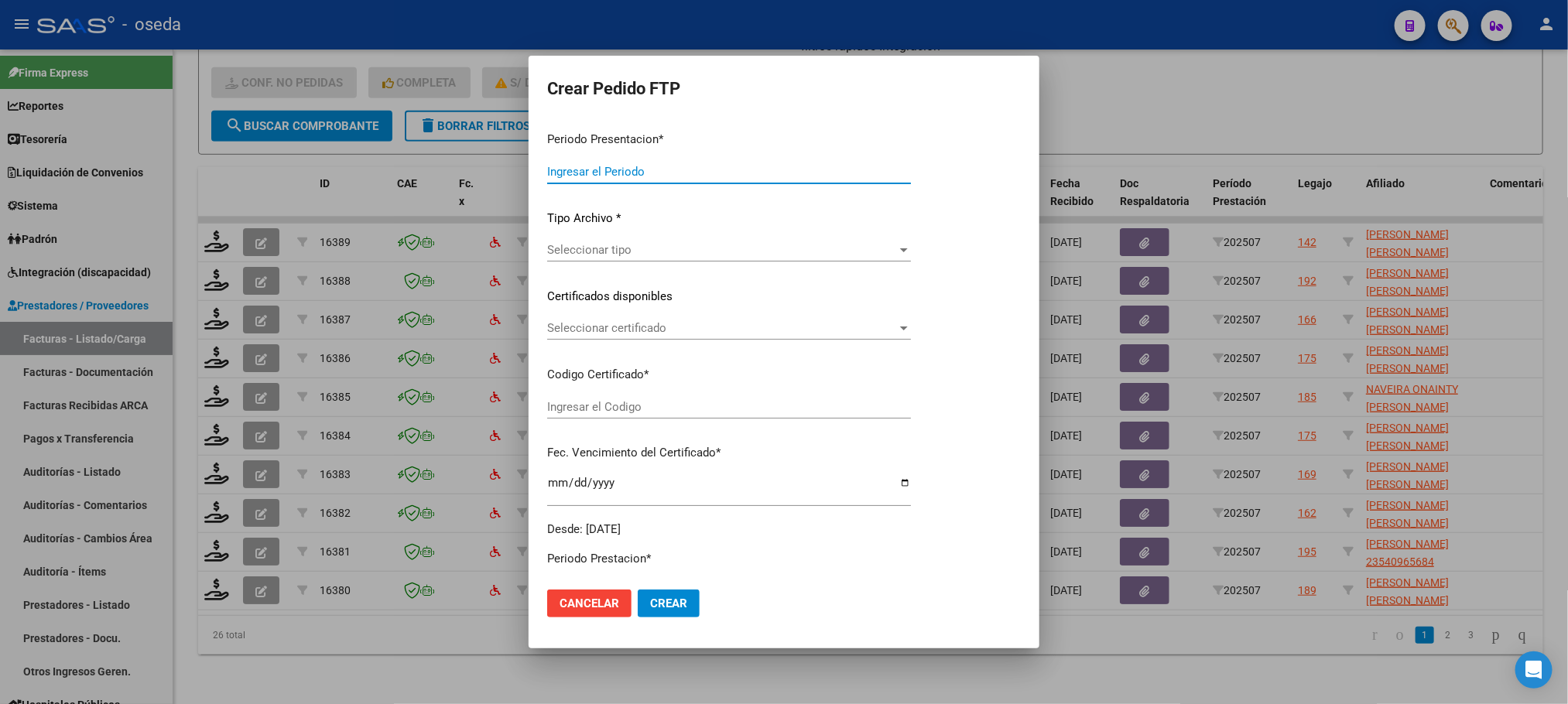
type input "202507"
type input "$ 475.830,36"
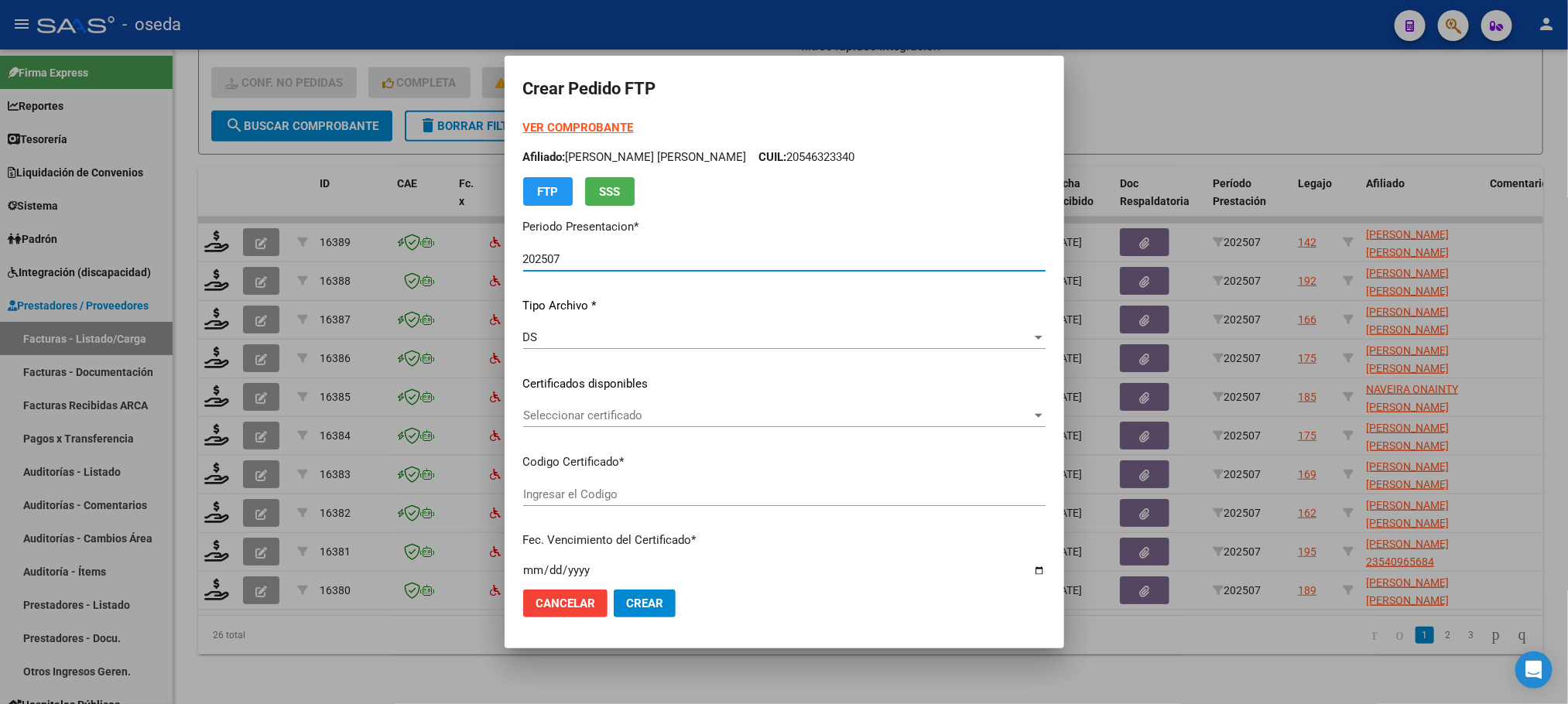
type input "ARG01000535867222023113020261130CBA536"
type input "[DATE]"
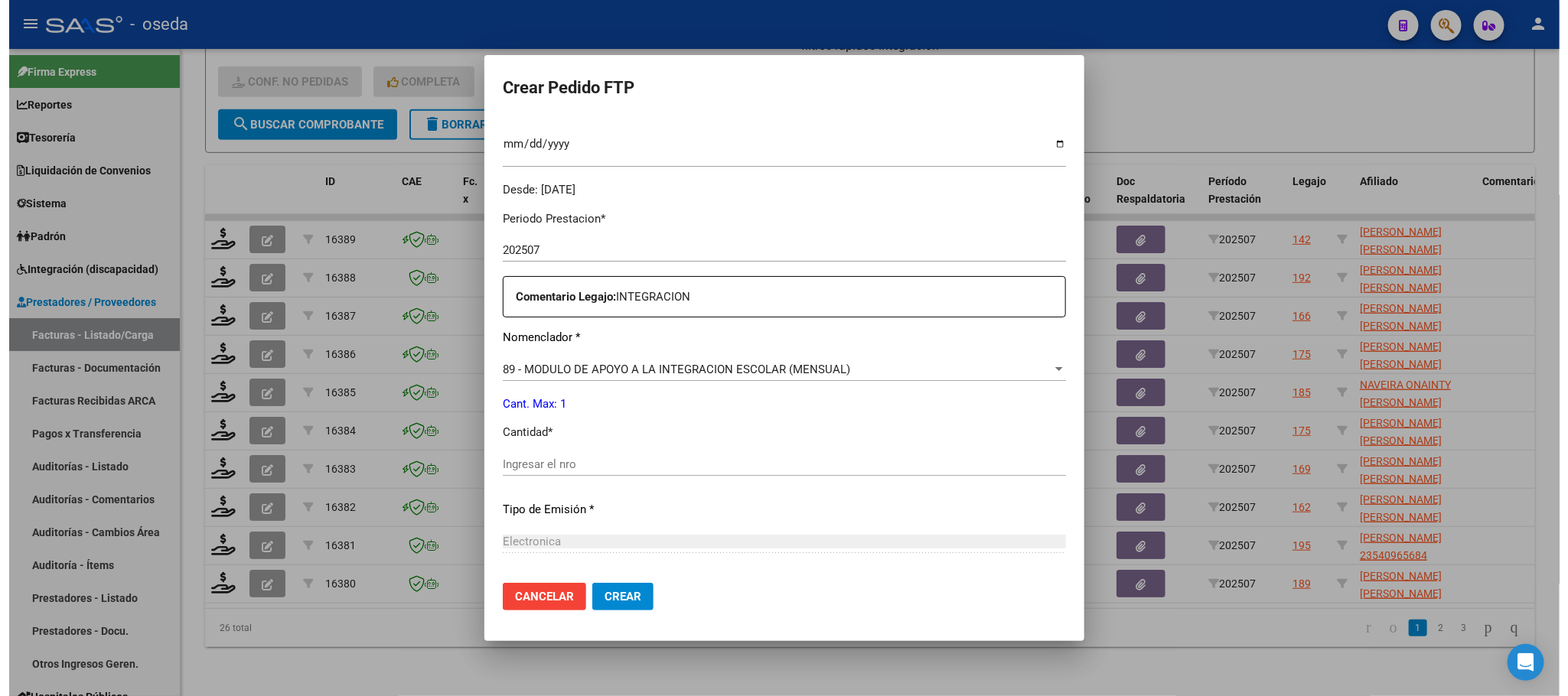
scroll to position [459, 0]
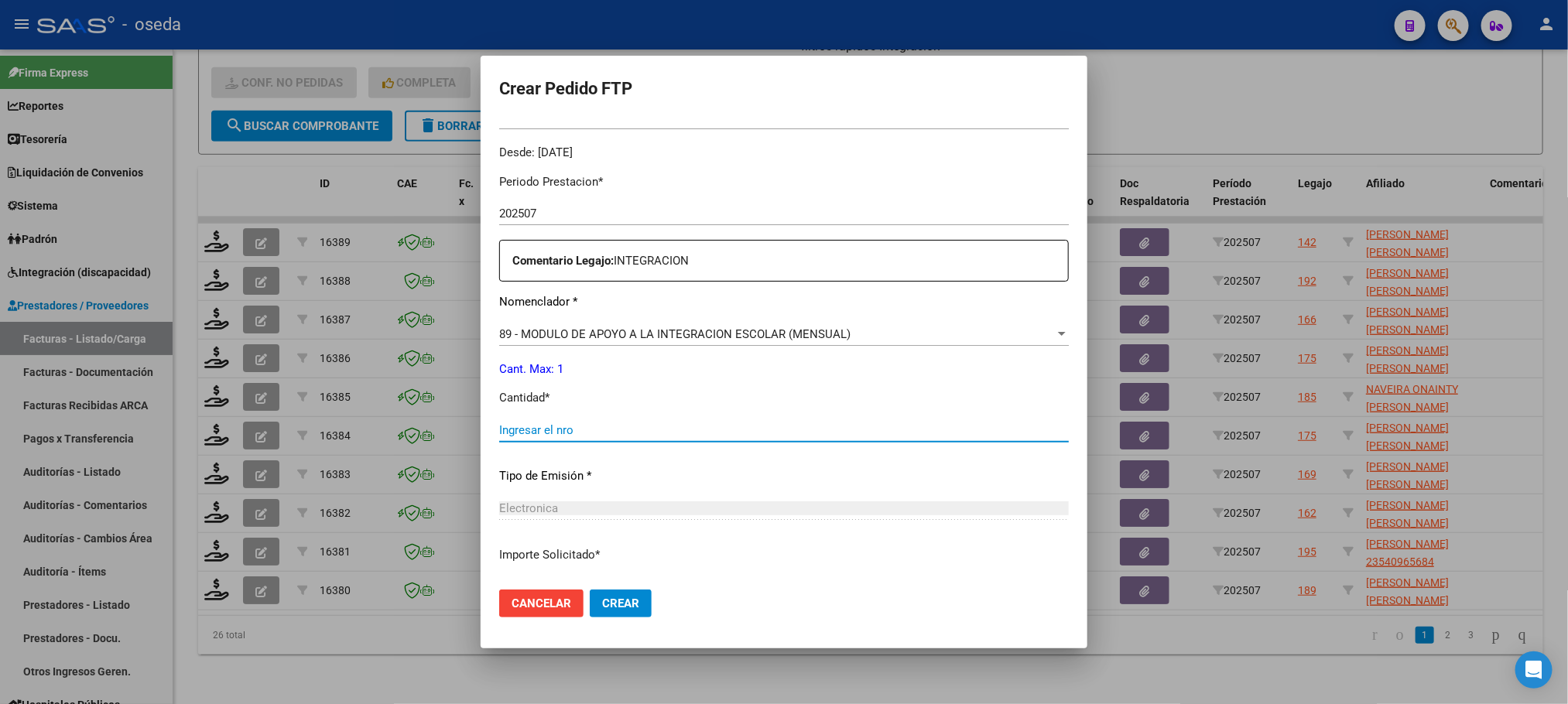
click at [748, 425] on input "Ingresar el nro" at bounding box center [784, 430] width 570 height 14
type input "1"
click at [589, 589] on button "Crear" at bounding box center [620, 603] width 62 height 28
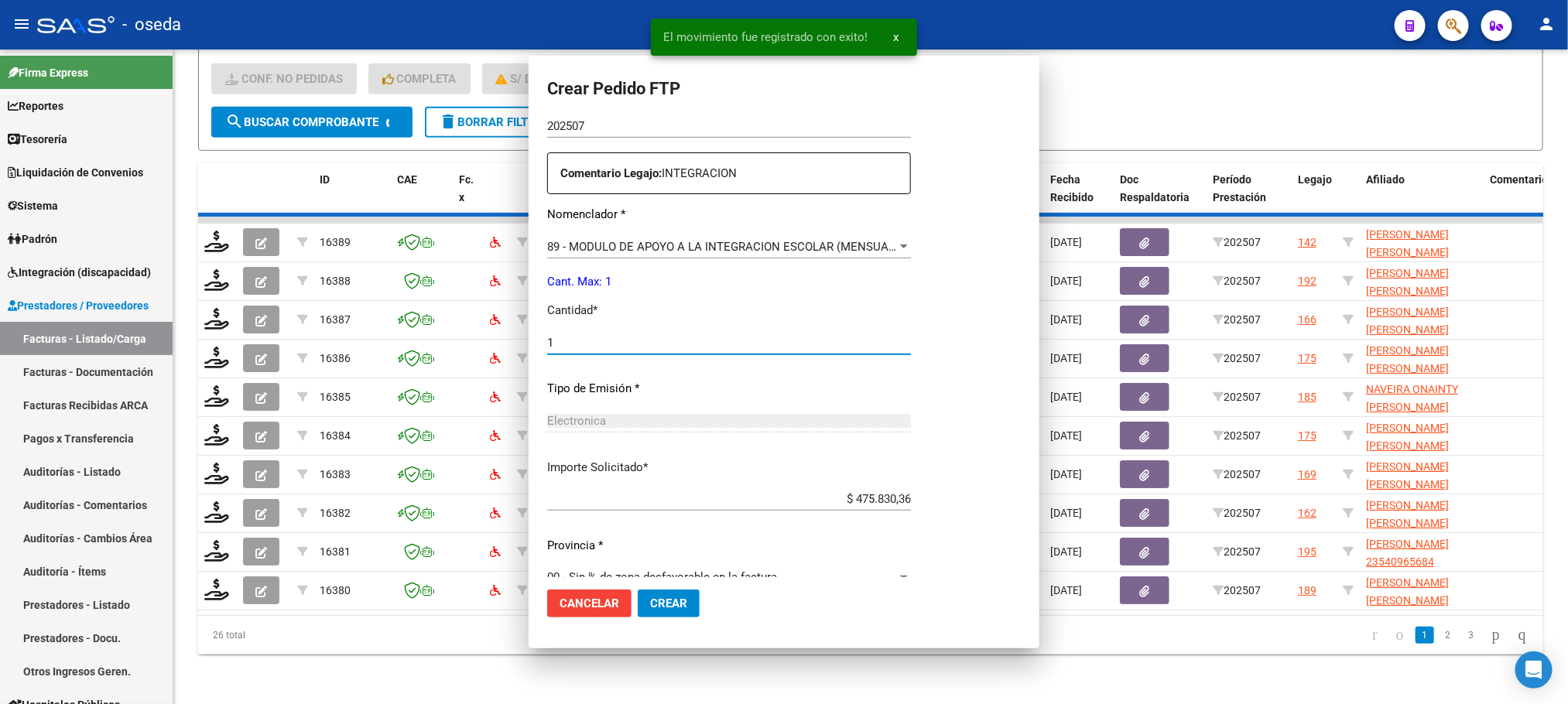
scroll to position [0, 0]
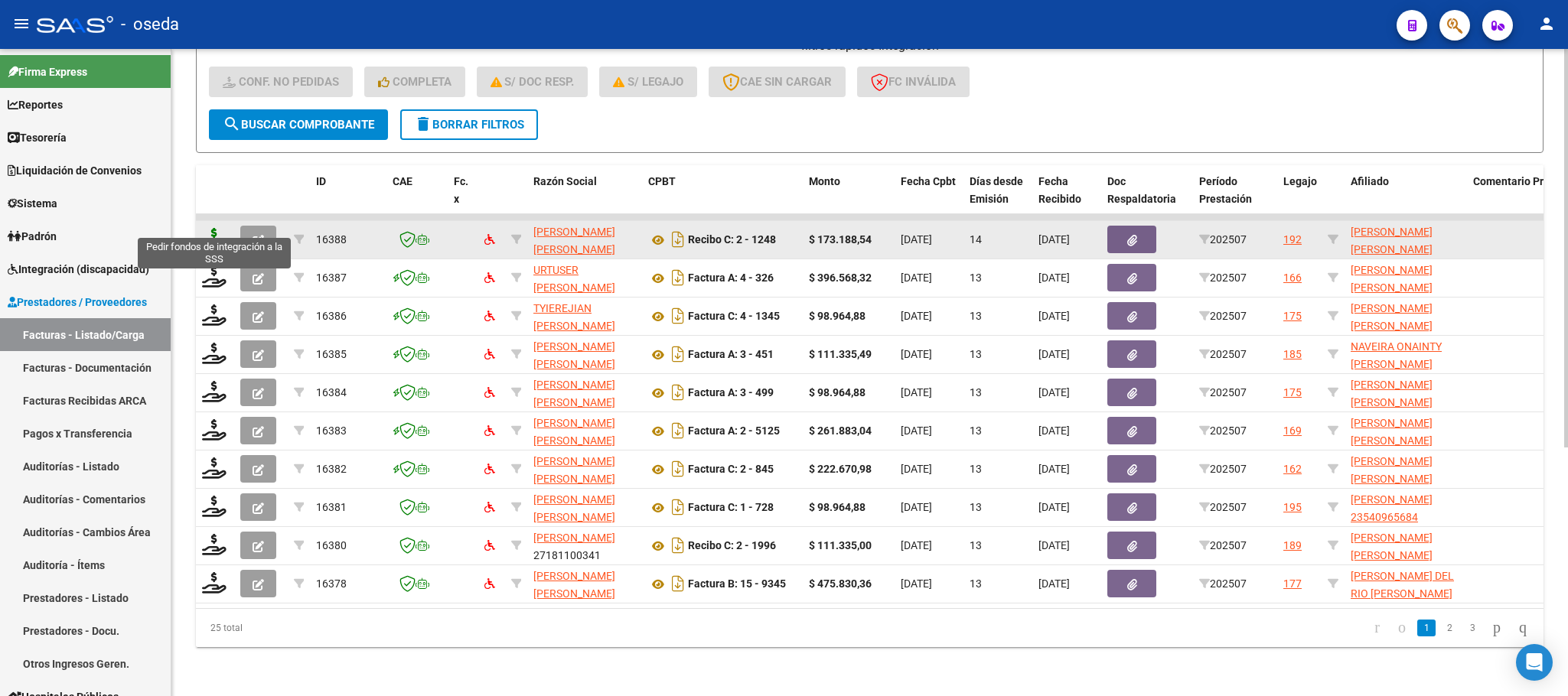
click at [207, 228] on icon at bounding box center [214, 239] width 25 height 21
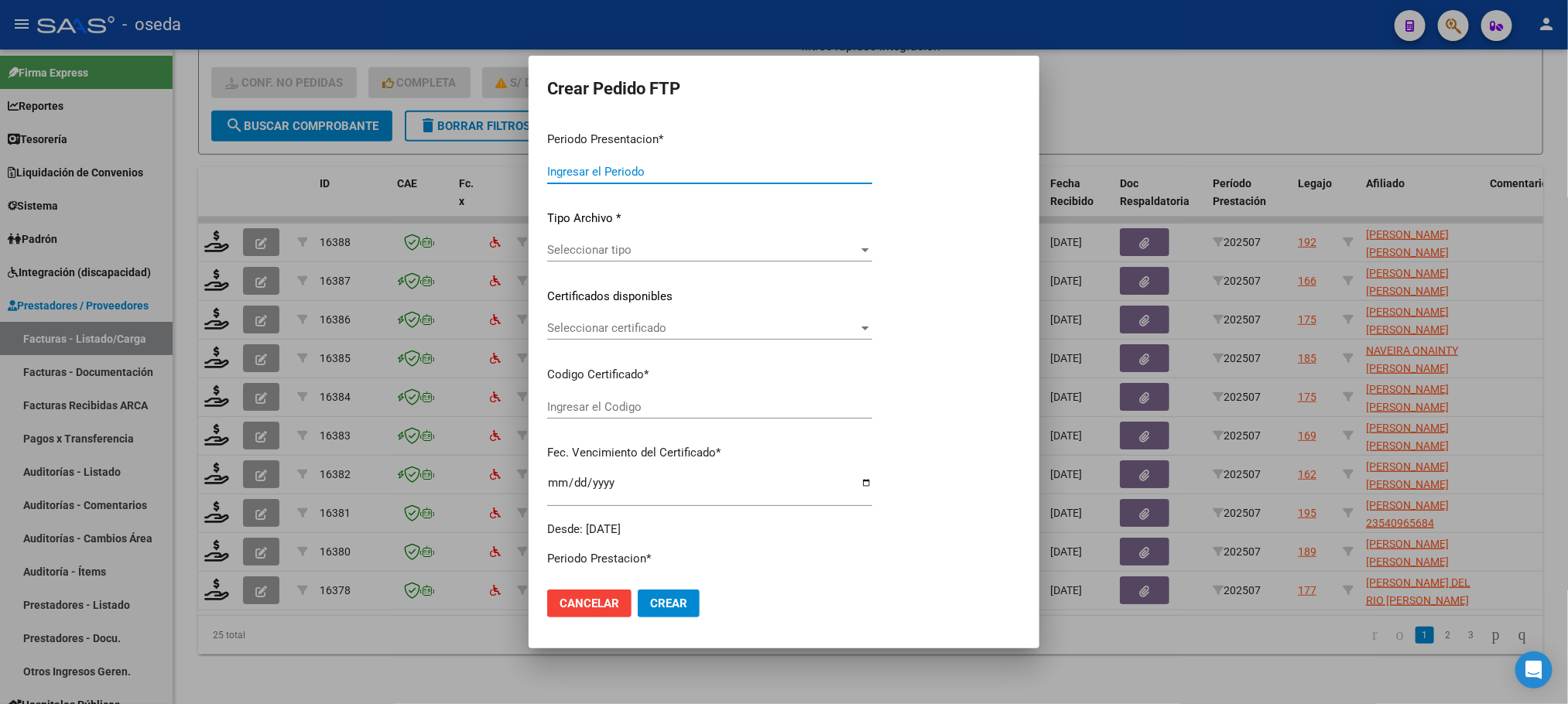
type input "202507"
type input "$ 173.188,54"
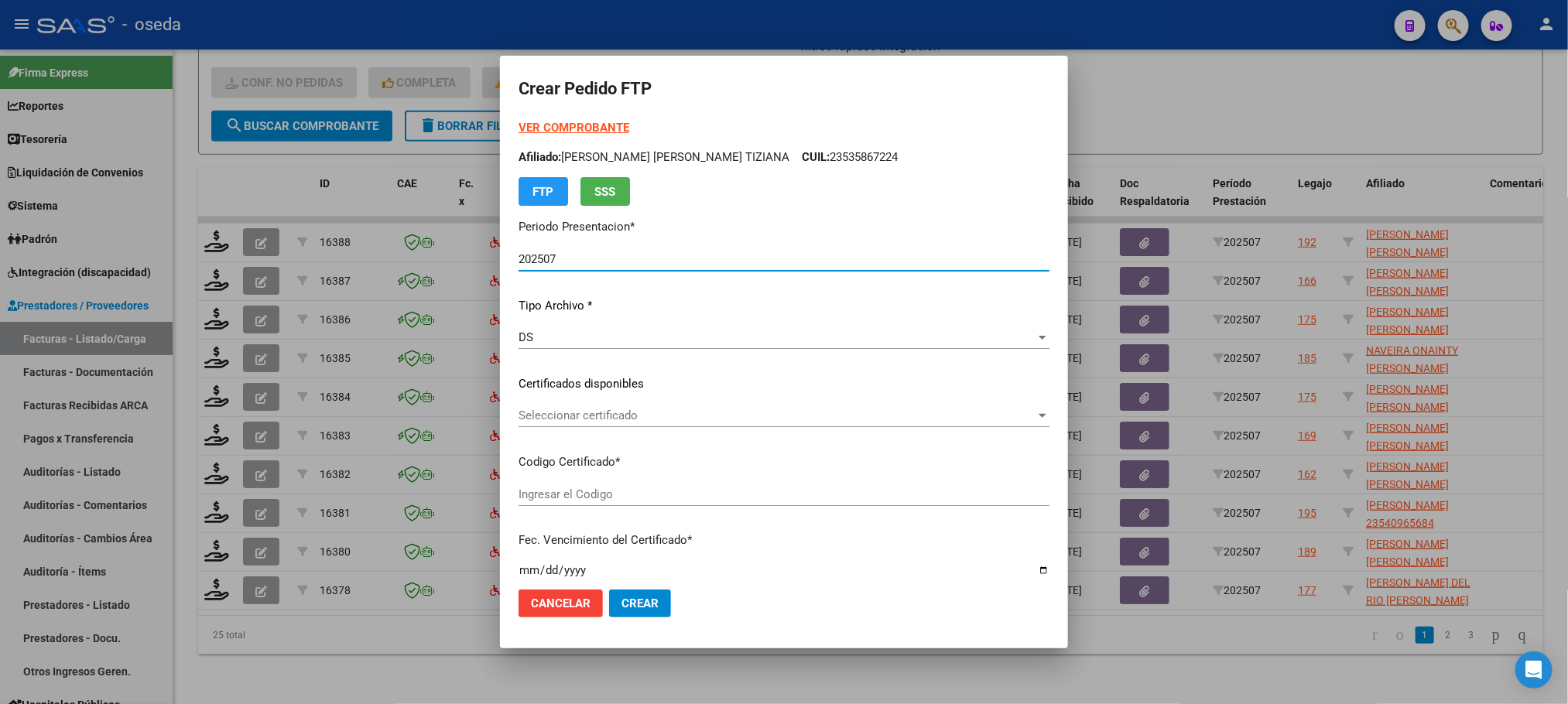
type input "20535867004"
type input "[DATE]"
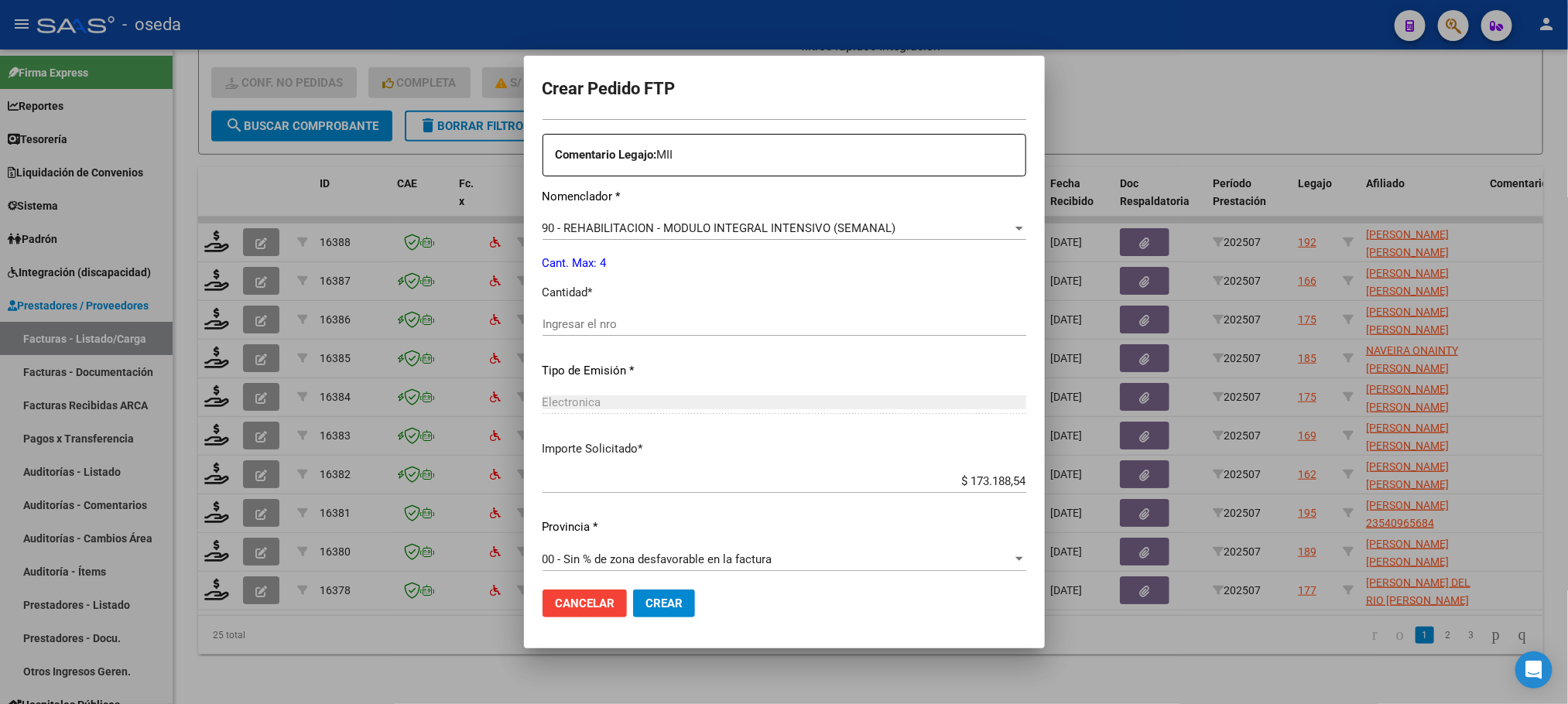
scroll to position [560, 0]
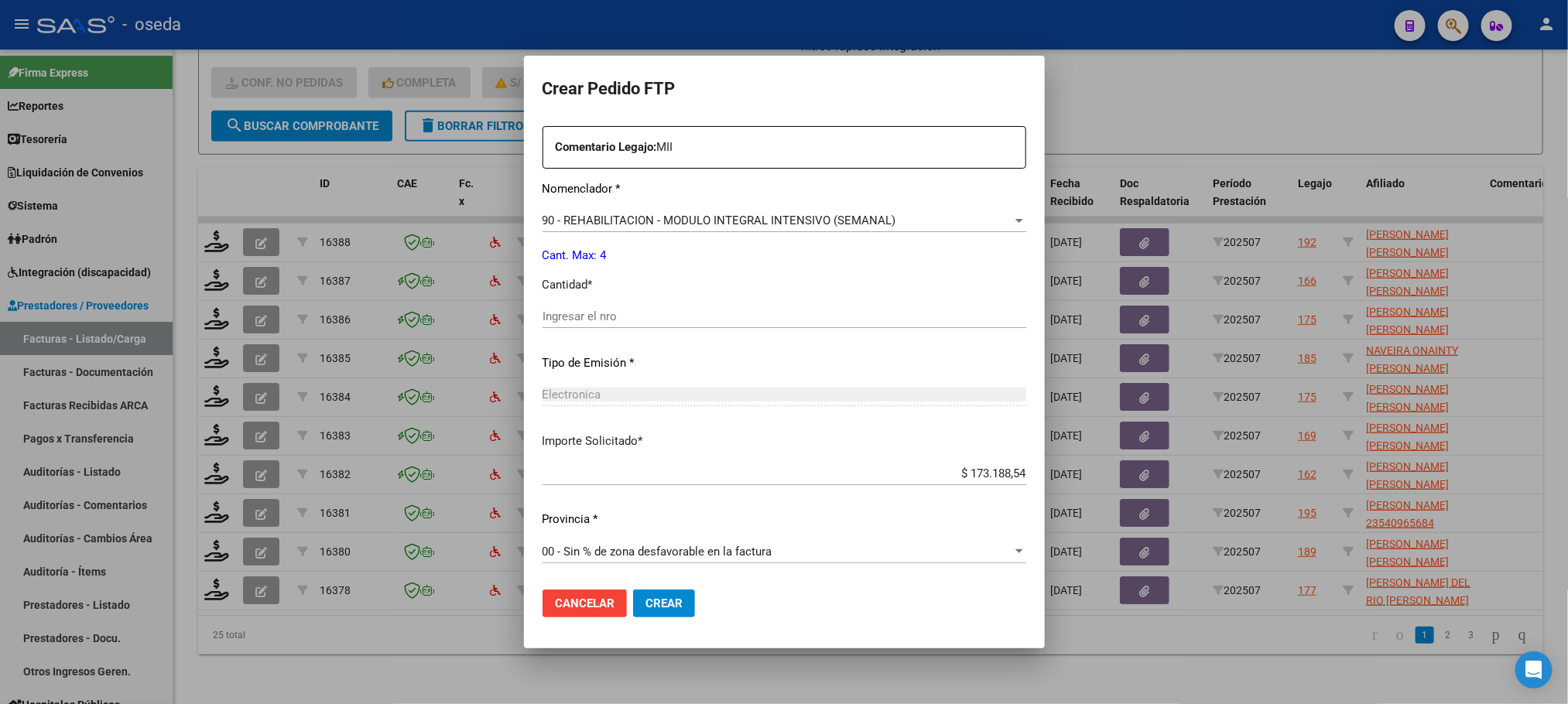
click at [742, 312] on input "Ingresar el nro" at bounding box center [784, 317] width 484 height 14
type input "4"
click at [633, 589] on button "Crear" at bounding box center [664, 603] width 62 height 28
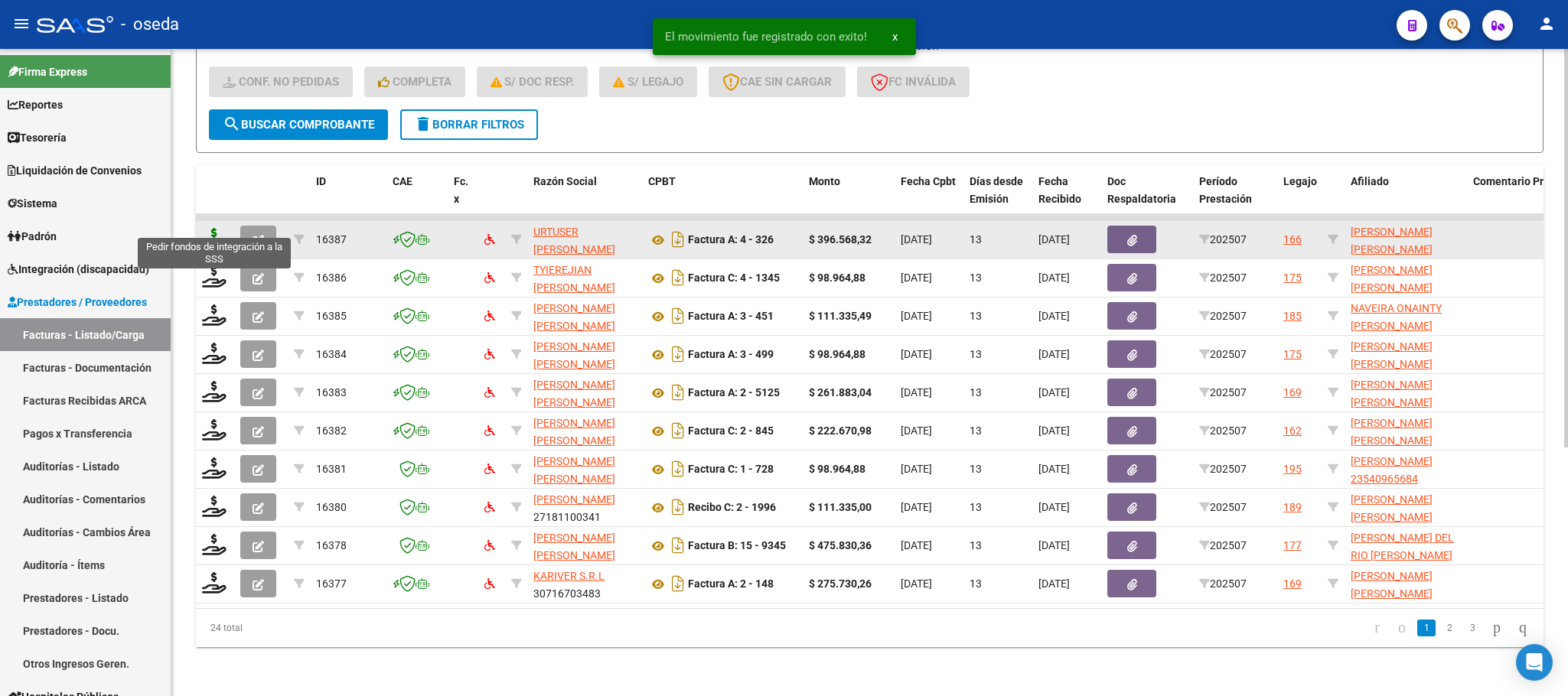
click at [216, 228] on icon at bounding box center [214, 239] width 25 height 21
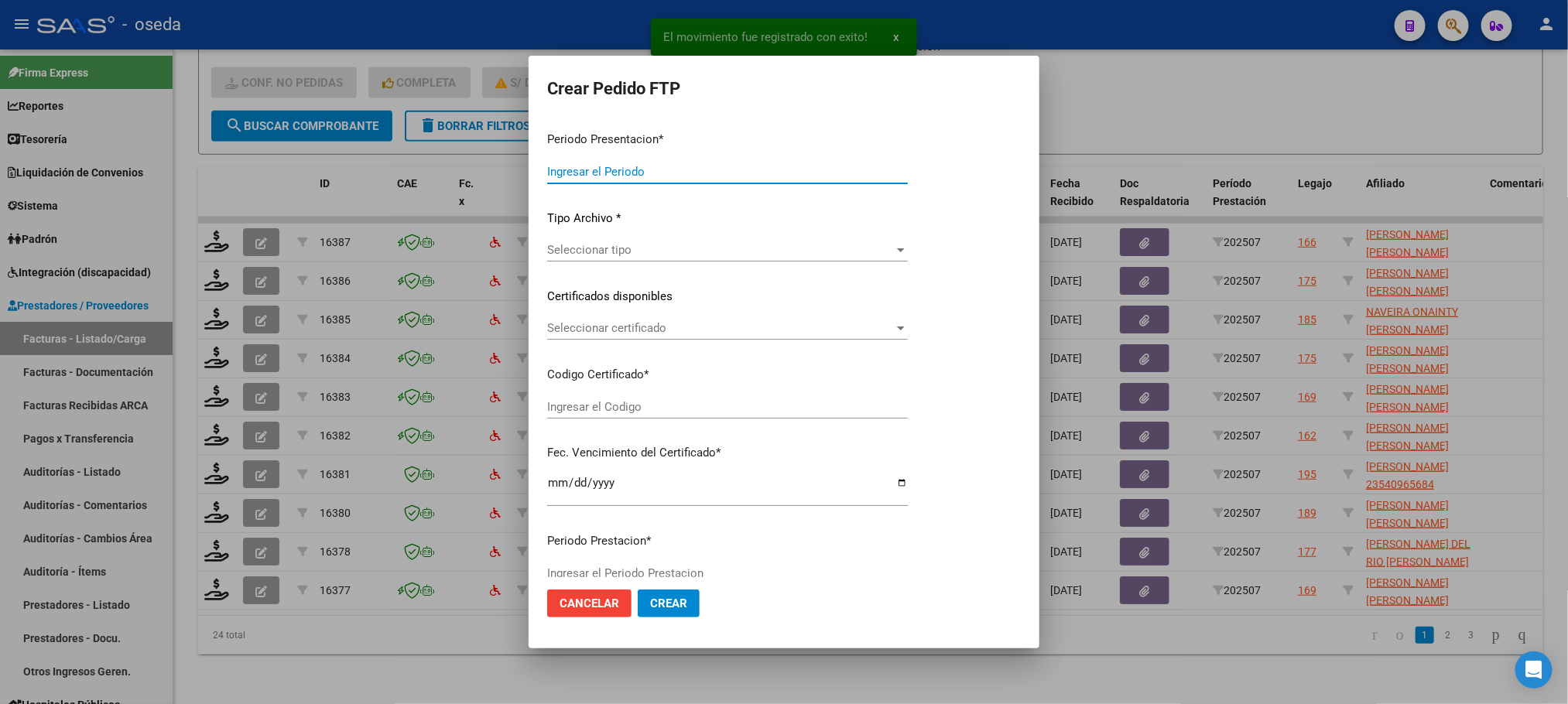
type input "202507"
type input "$ 396.568,32"
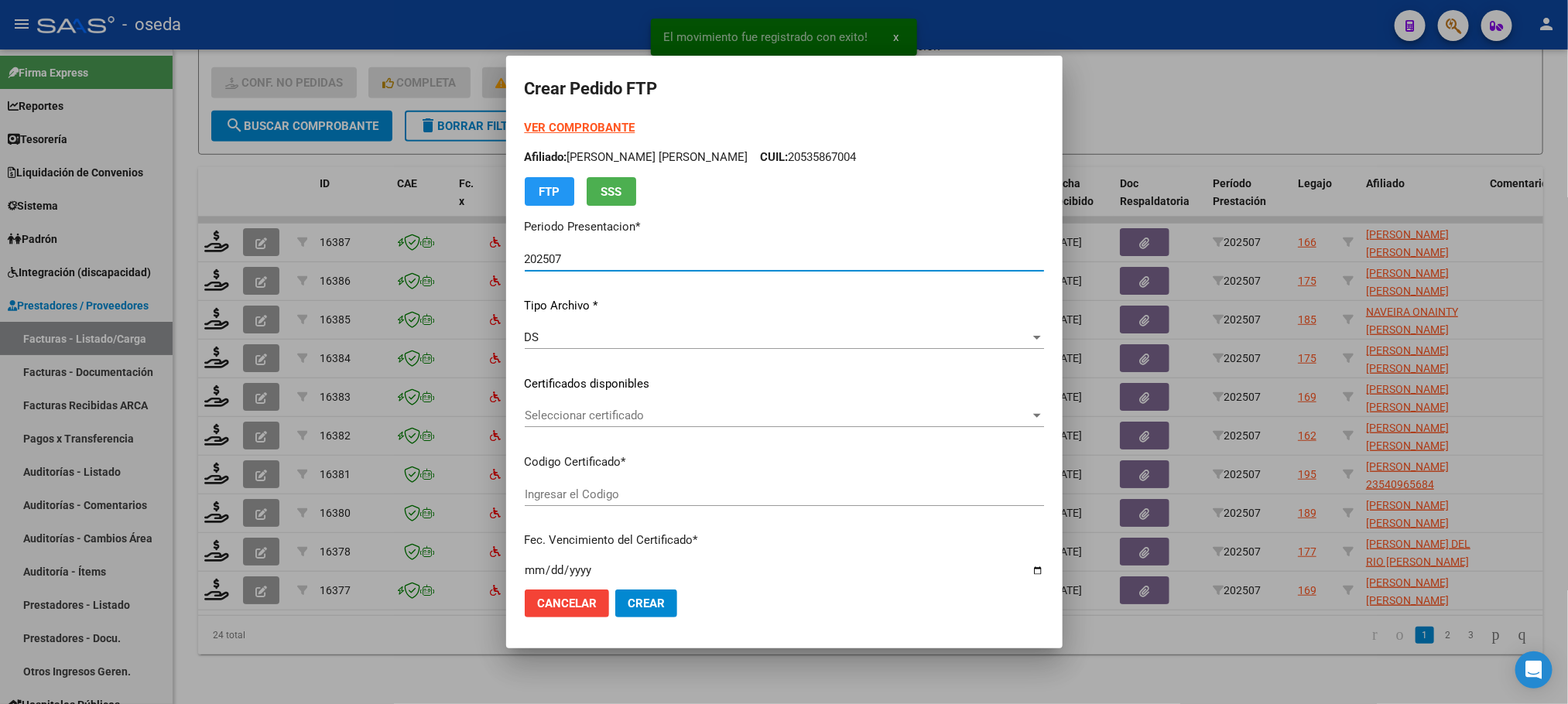
type input "ARG02000495520062022060120230601BS437"
type input "[DATE]"
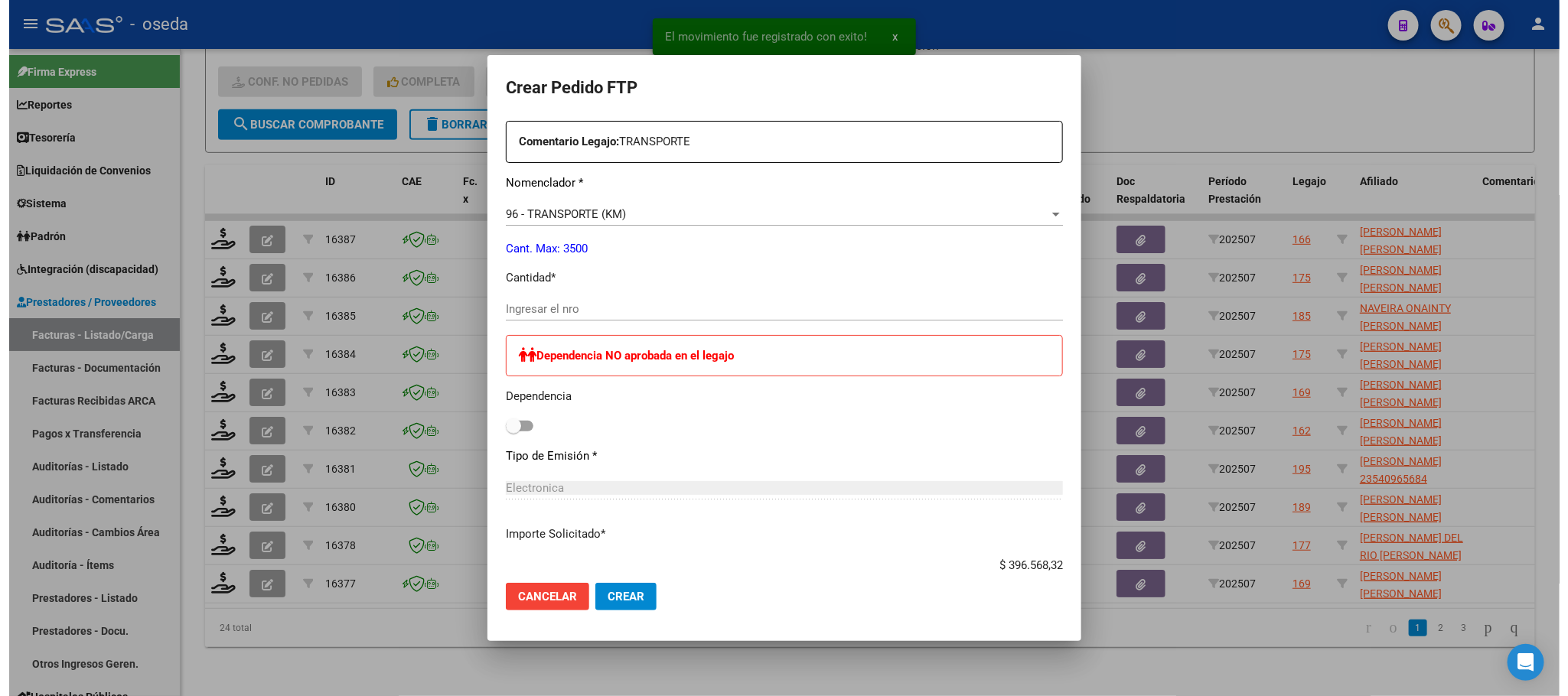
scroll to position [574, 0]
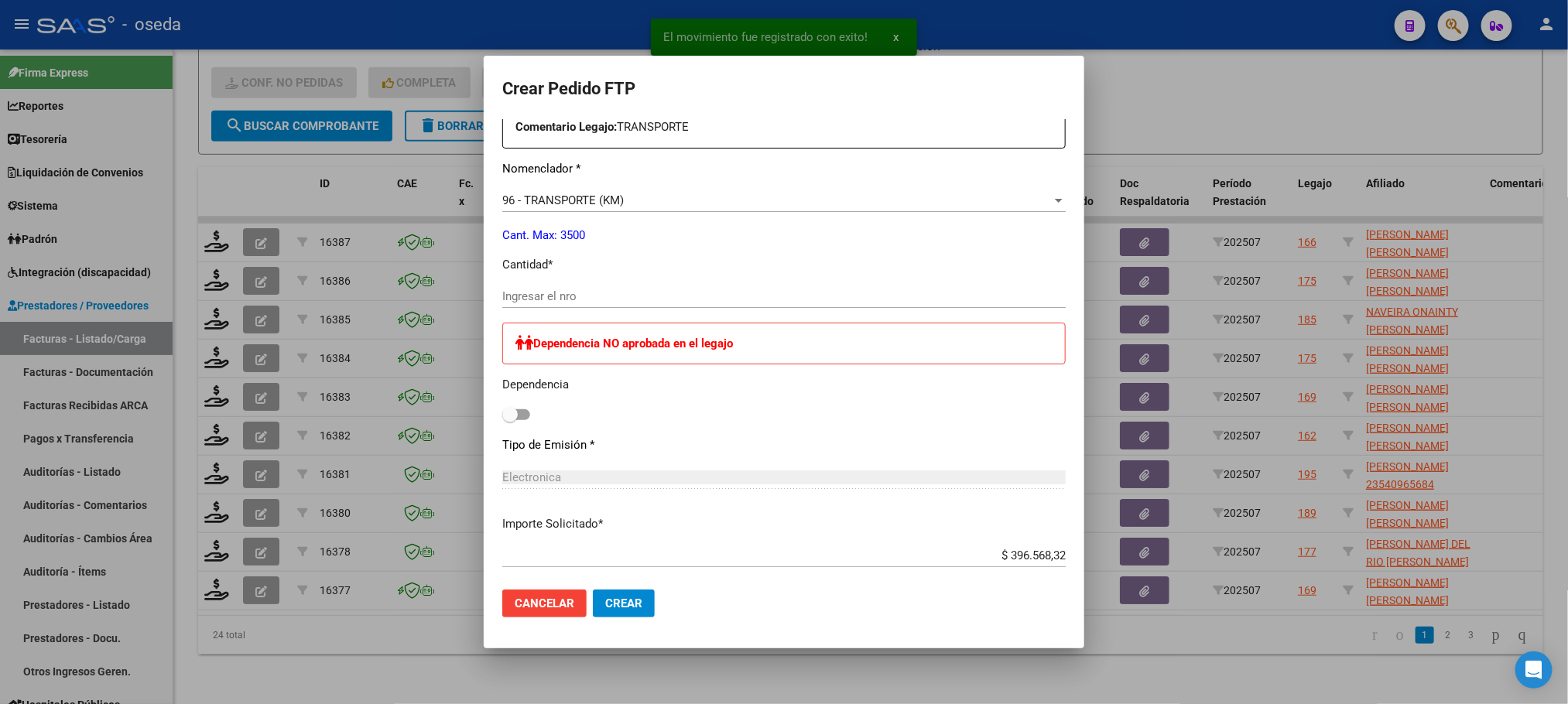
click at [757, 302] on input "Ingresar el nro" at bounding box center [784, 297] width 564 height 14
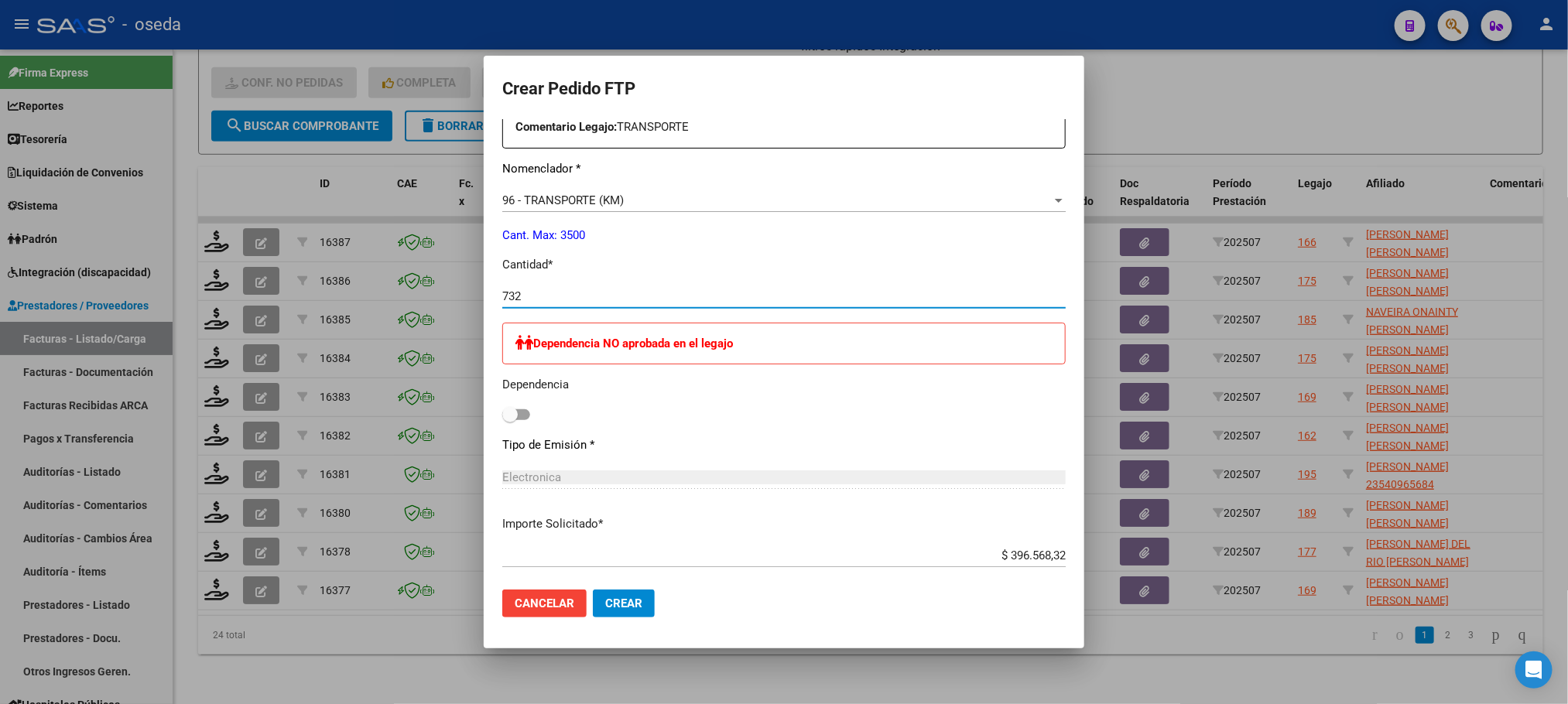
type input "732"
click at [593, 589] on button "Crear" at bounding box center [623, 603] width 62 height 28
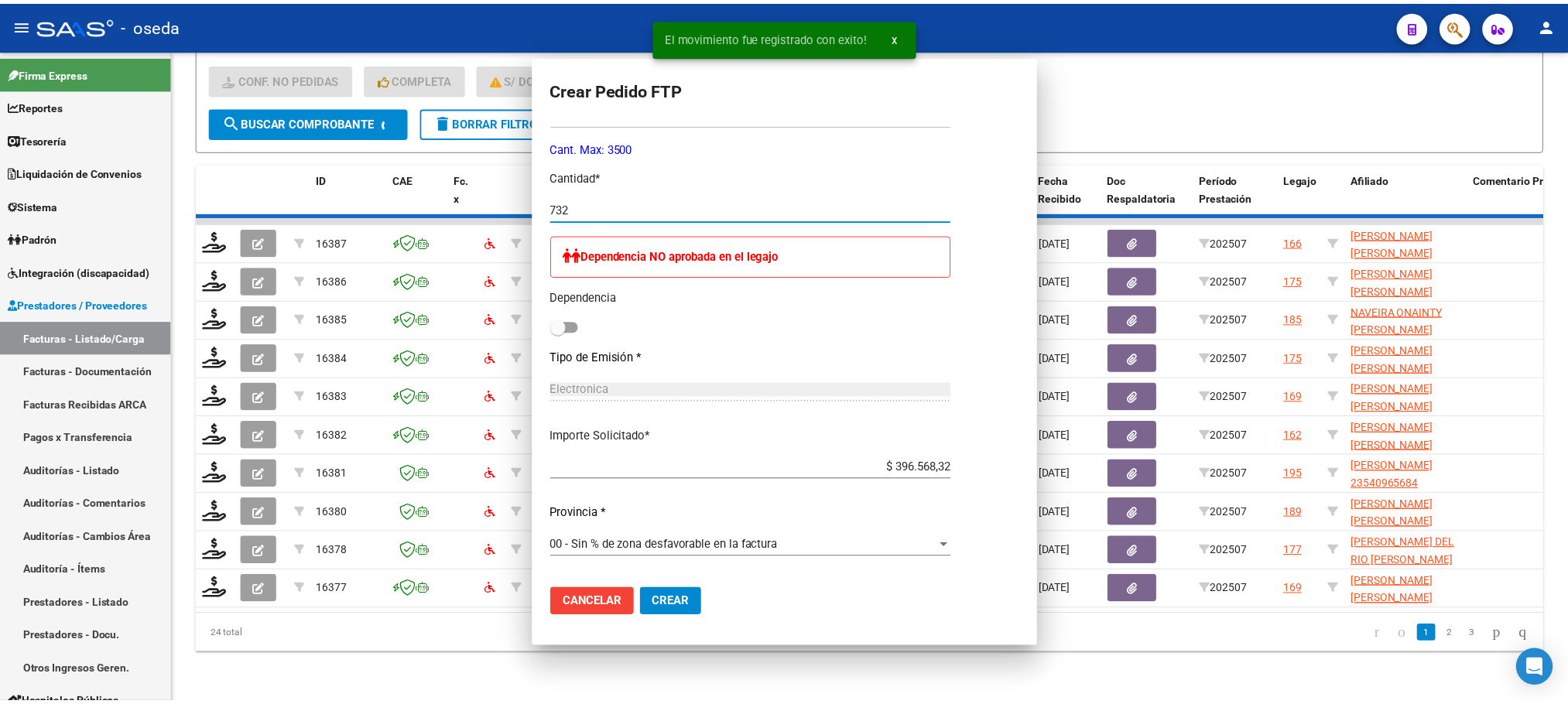
scroll to position [0, 0]
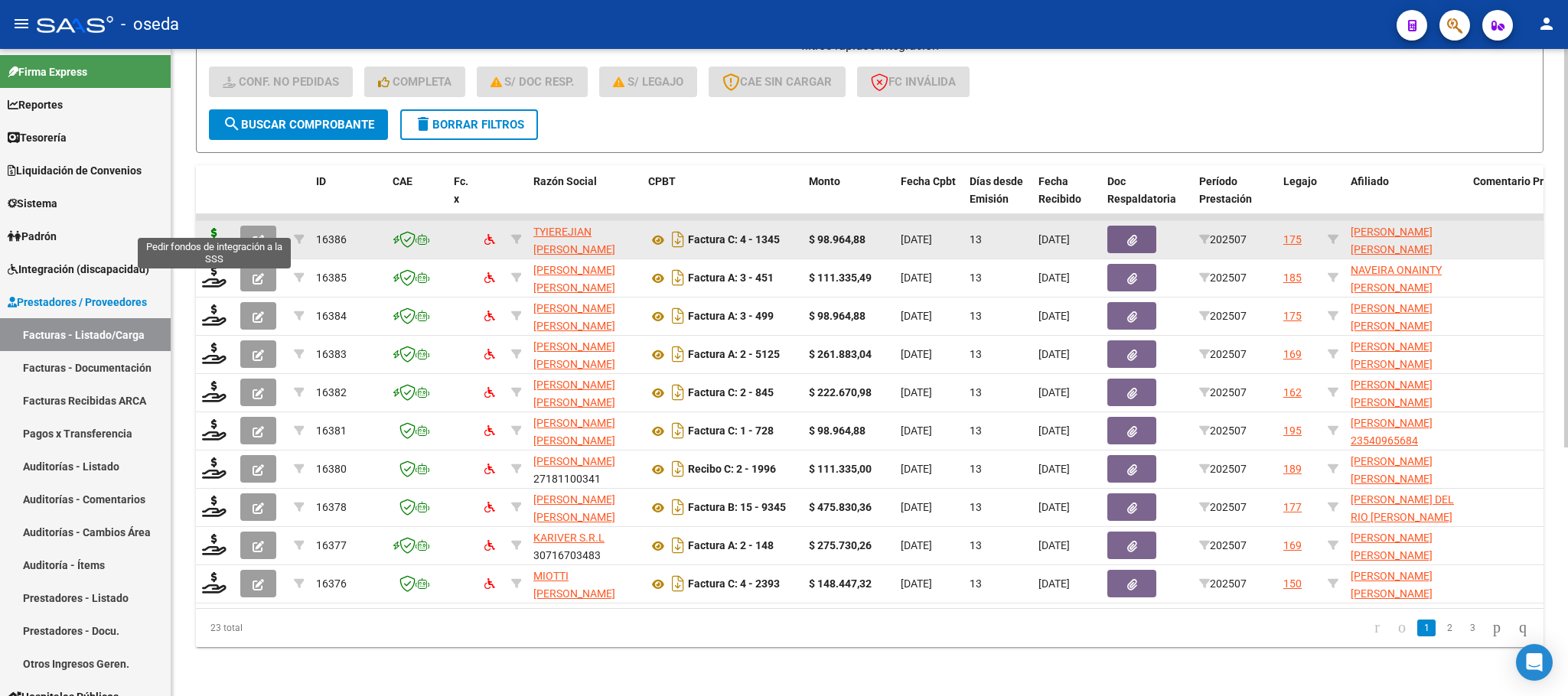
click at [211, 228] on icon at bounding box center [214, 239] width 25 height 21
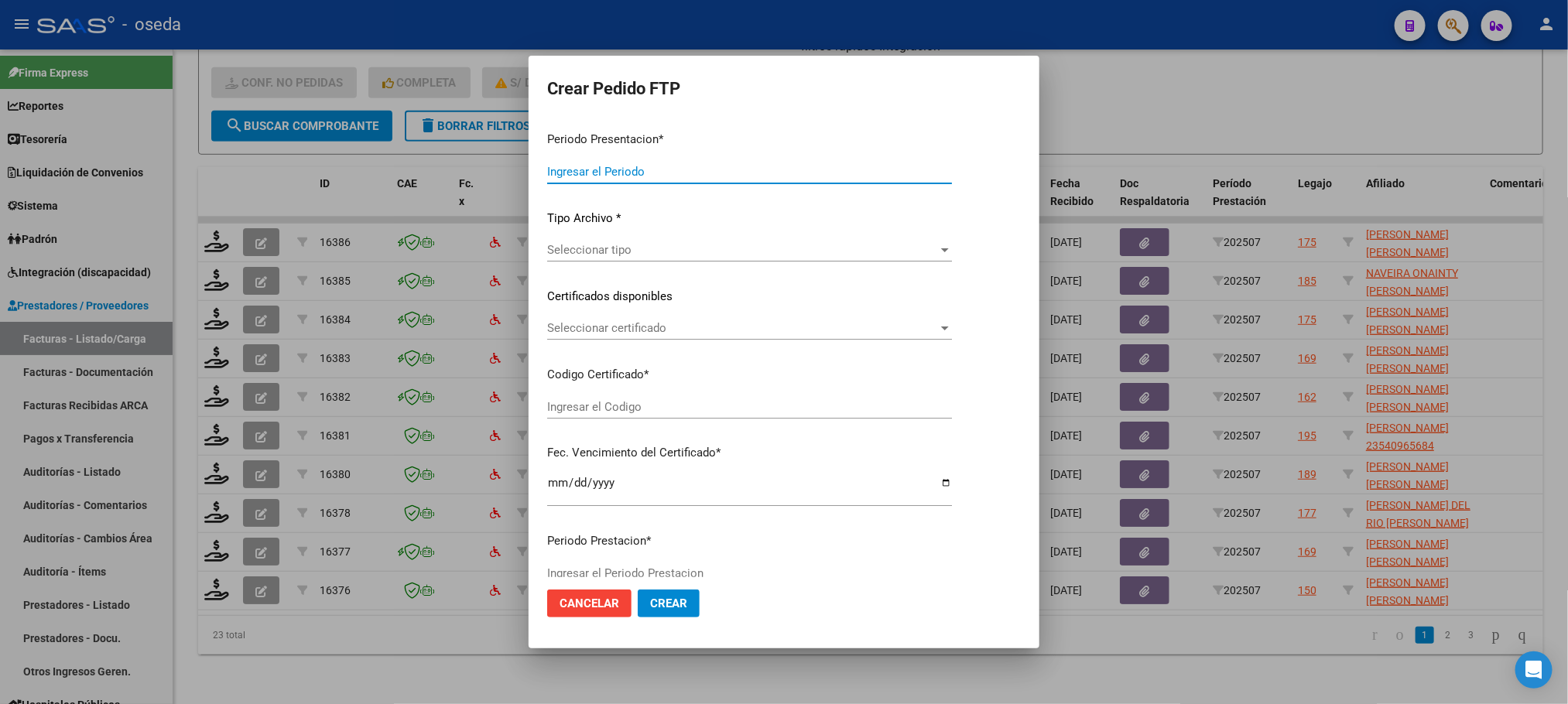
type input "202507"
type input "$ 98.964,88"
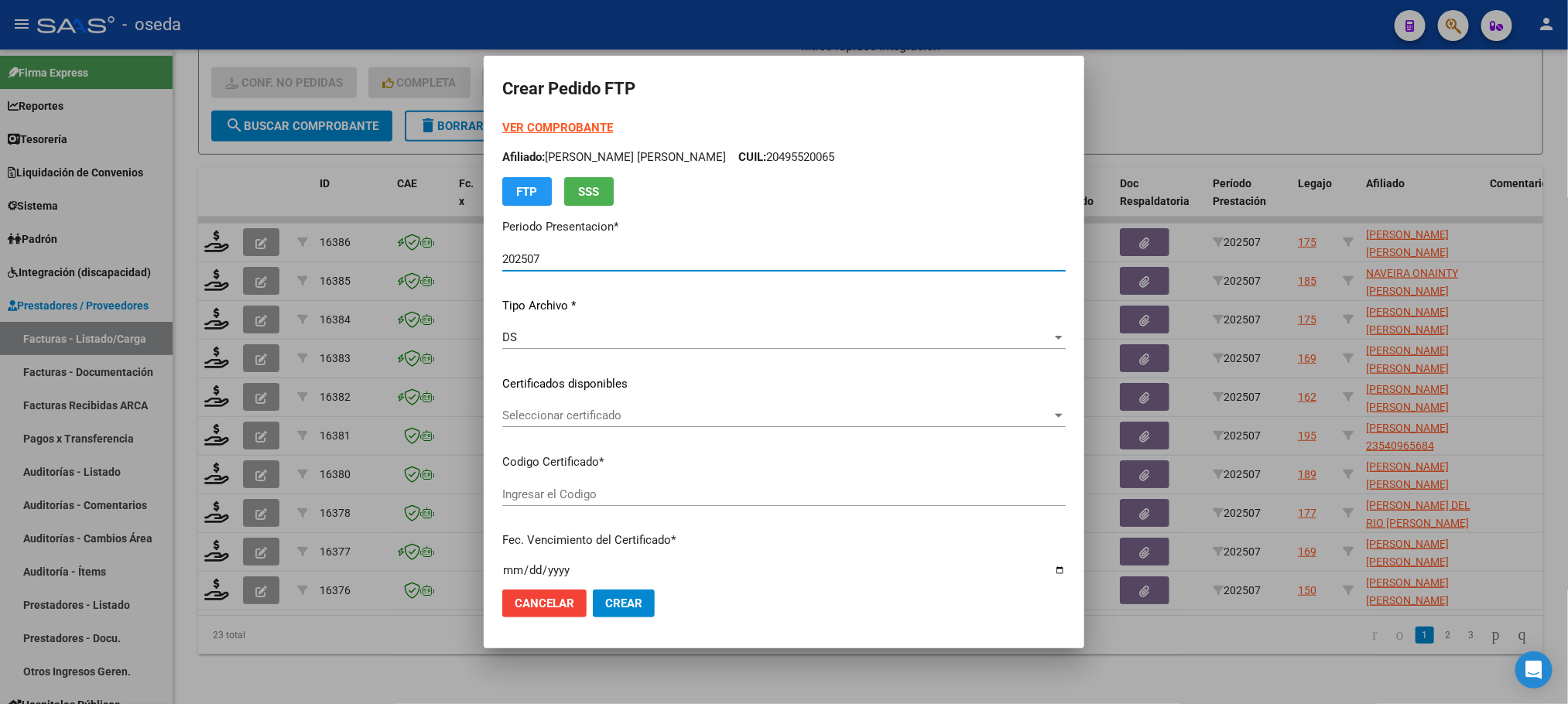
type input "ARG02000564070452021070520240705BS427"
type input "[DATE]"
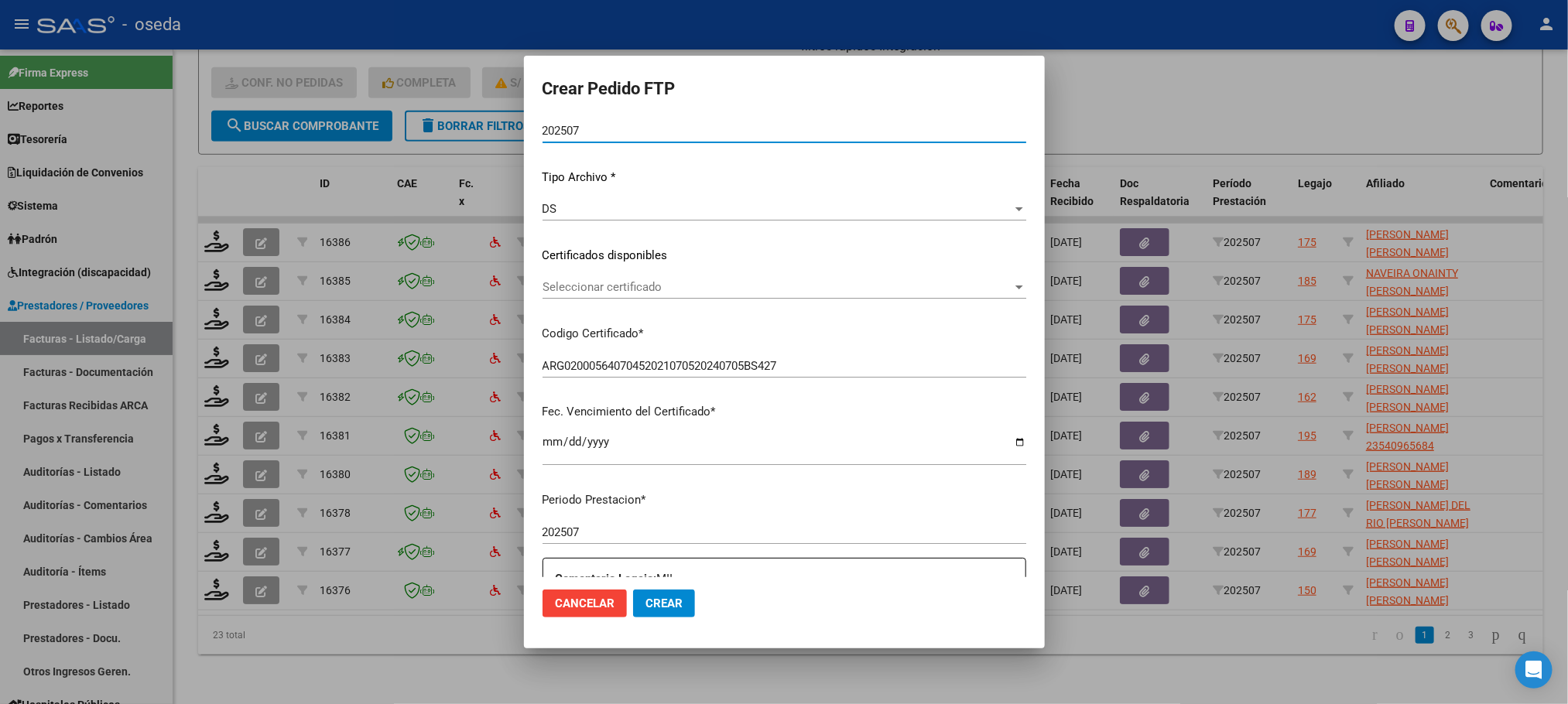
scroll to position [348, 0]
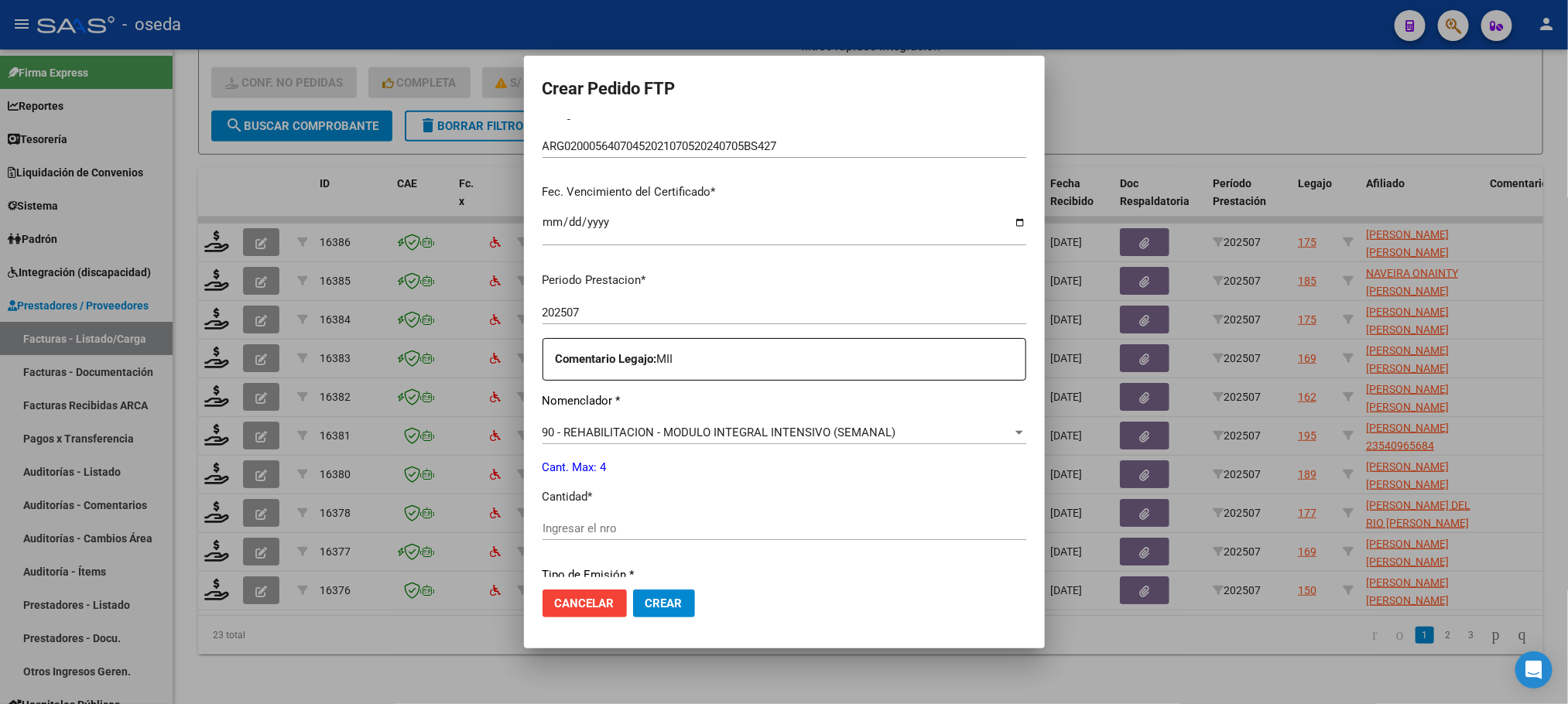
click at [755, 525] on input "Ingresar el nro" at bounding box center [784, 529] width 484 height 14
type input "4"
click at [633, 589] on button "Crear" at bounding box center [664, 603] width 62 height 28
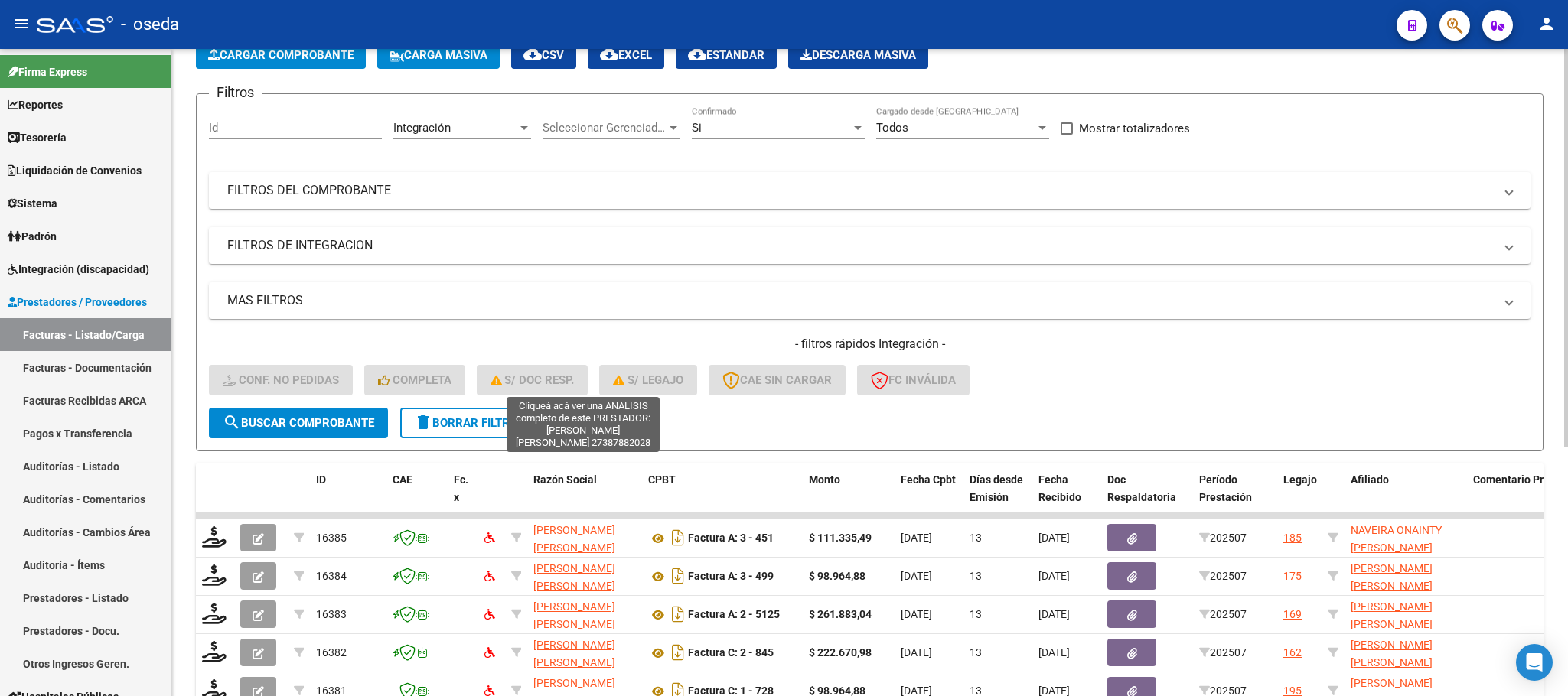
scroll to position [0, 0]
